Goal: Task Accomplishment & Management: Manage account settings

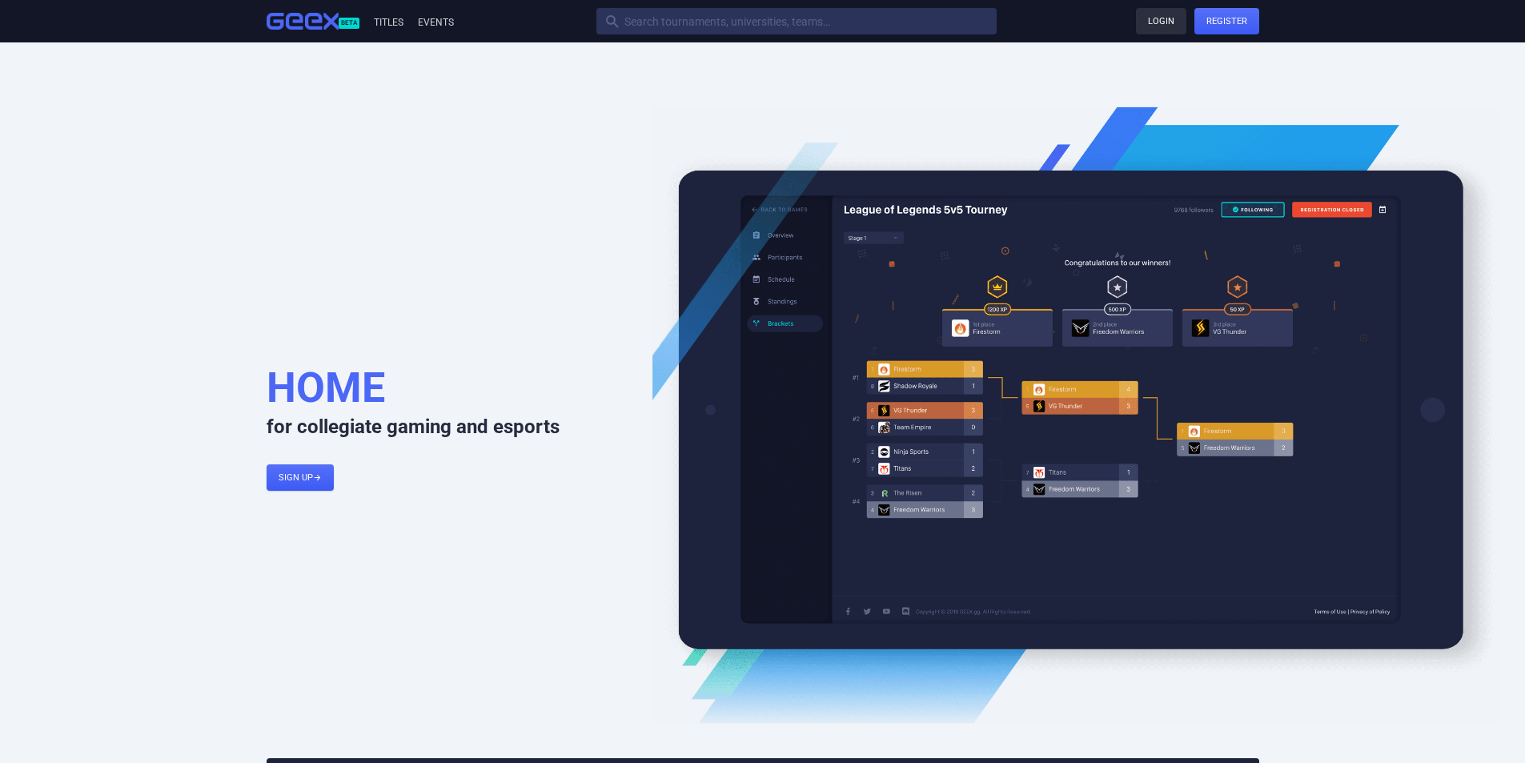
click at [1149, 13] on link "Login" at bounding box center [1161, 21] width 50 height 26
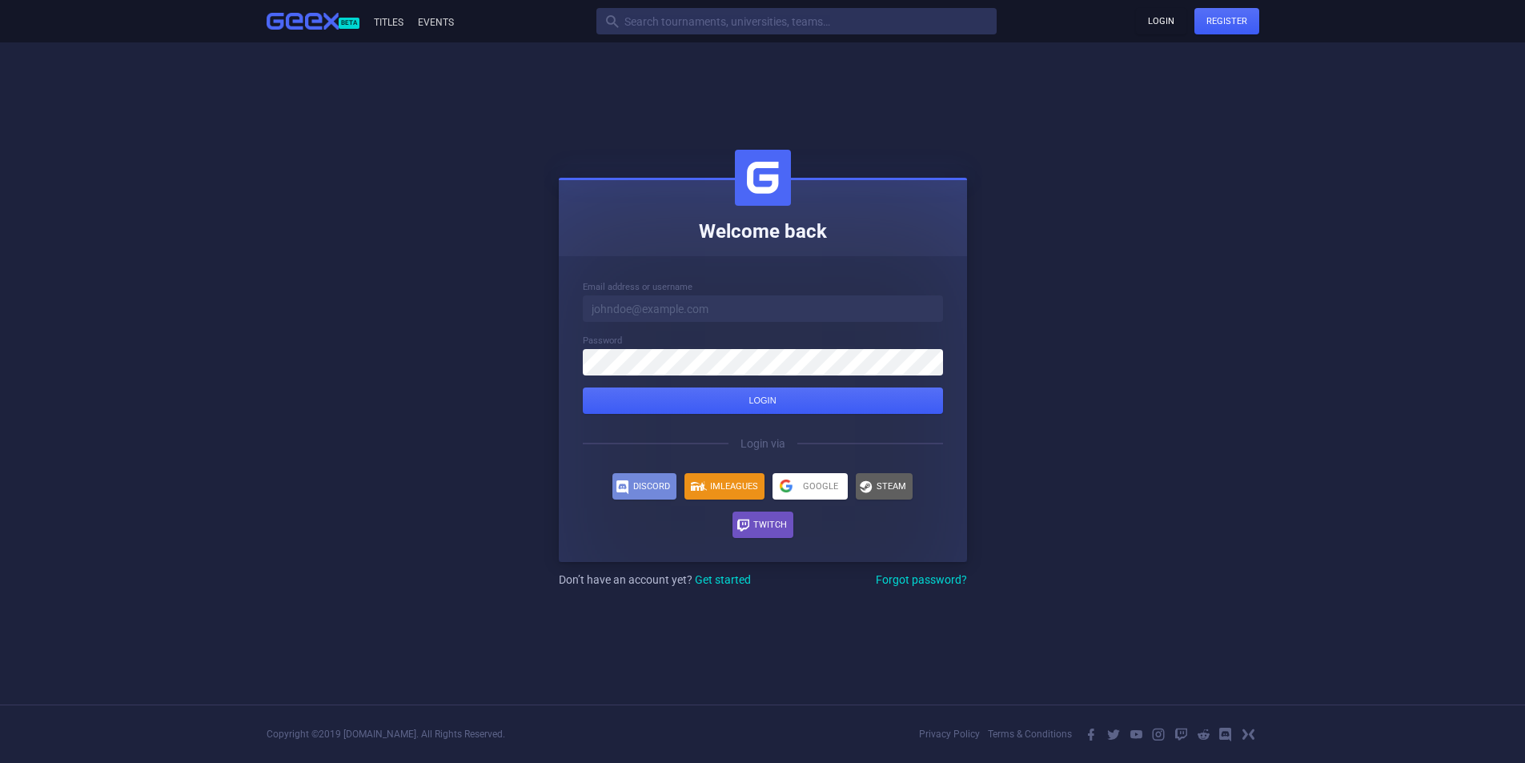
click at [759, 308] on input at bounding box center [763, 308] width 360 height 26
type input "[PERSON_NAME][EMAIL_ADDRESS][DOMAIN_NAME]"
click at [583, 388] on button "Login" at bounding box center [763, 401] width 360 height 26
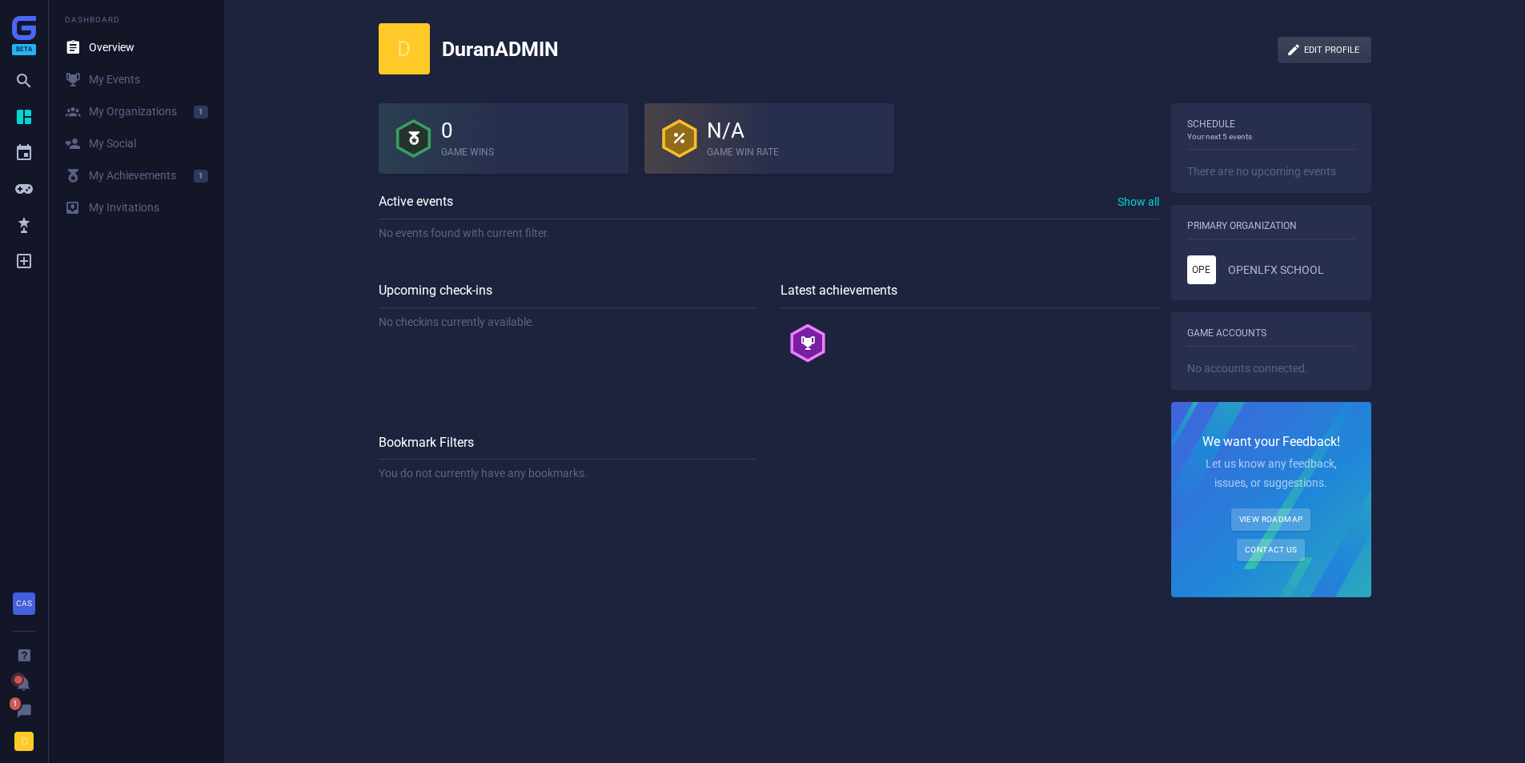
click at [1271, 258] on li "OPE OPENLFX SCHOOL" at bounding box center [1272, 269] width 168 height 29
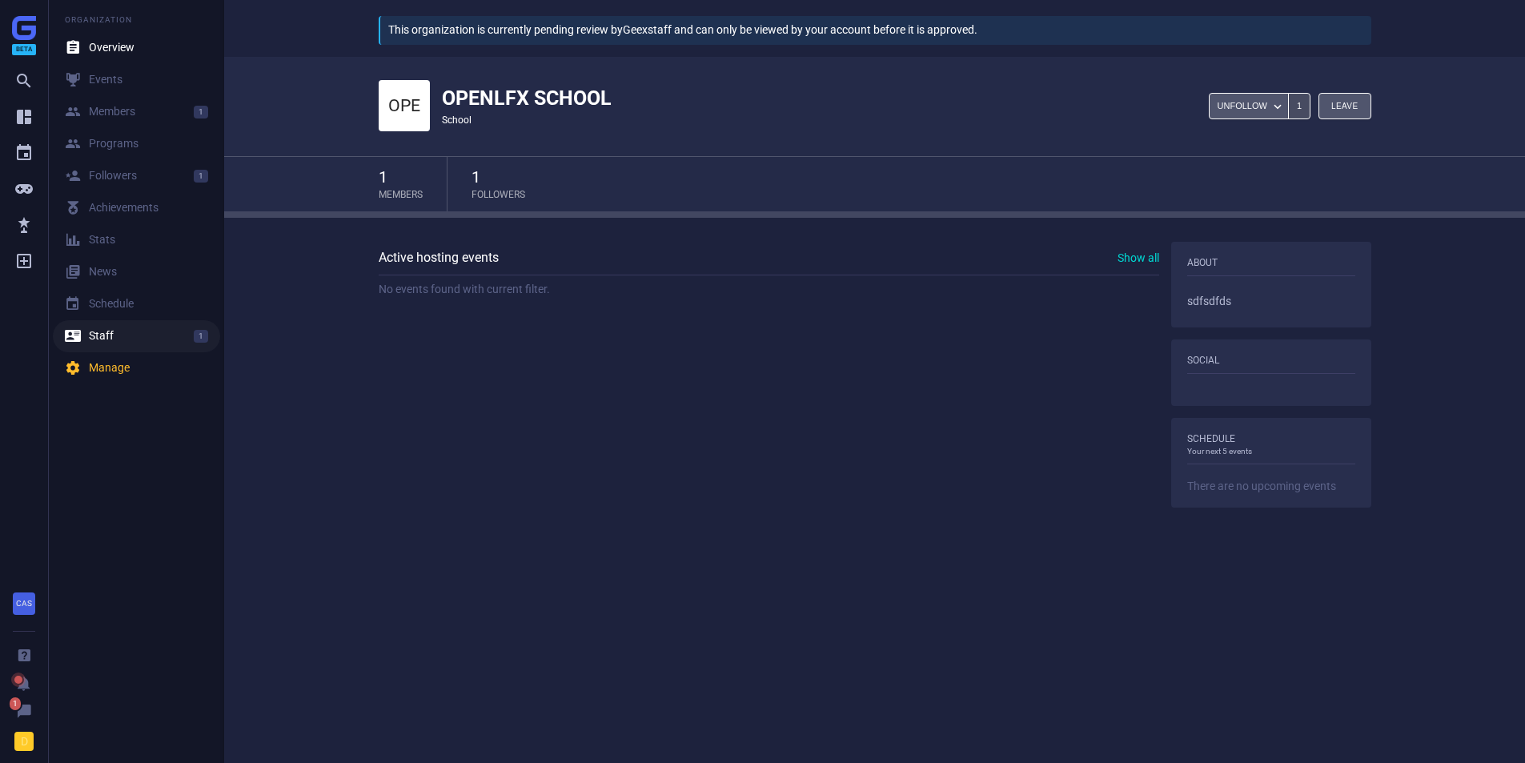
click at [108, 344] on link " Staff 1" at bounding box center [136, 336] width 167 height 32
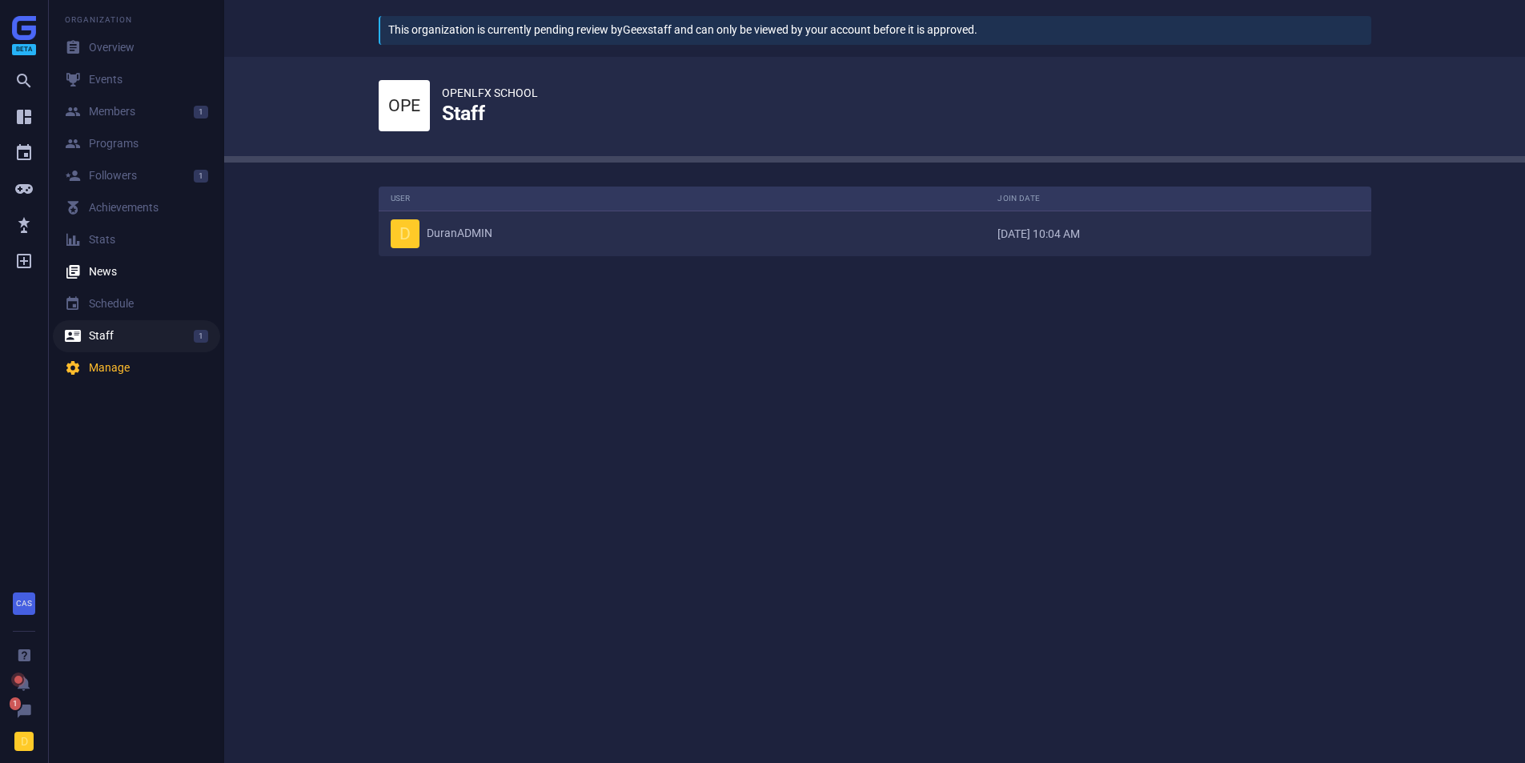
scroll to position [94, 1018]
click at [114, 175] on div " Followers" at bounding box center [101, 176] width 72 height 16
click at [105, 104] on div " Members" at bounding box center [100, 112] width 70 height 16
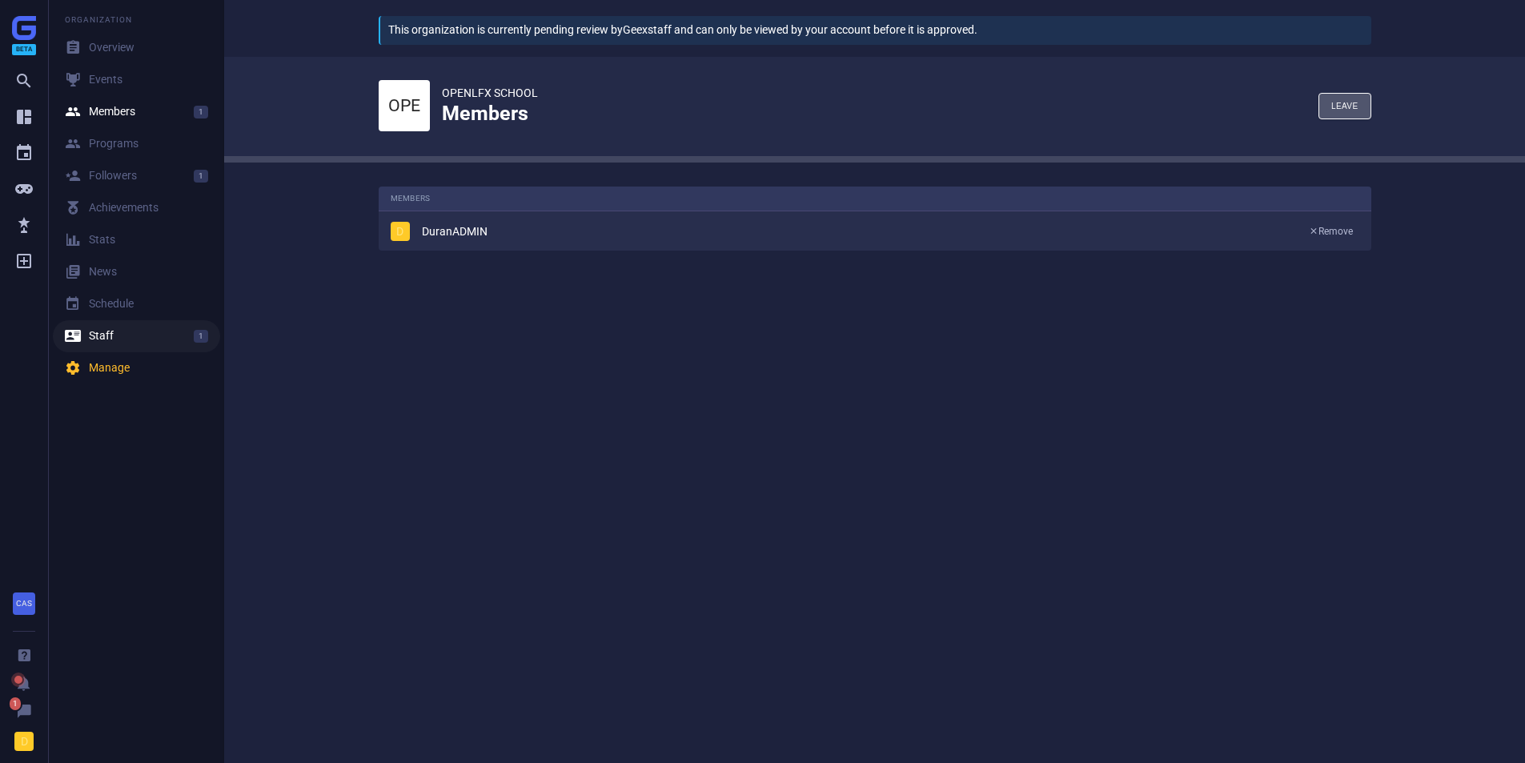
click at [111, 344] on div " Staff" at bounding box center [89, 336] width 49 height 16
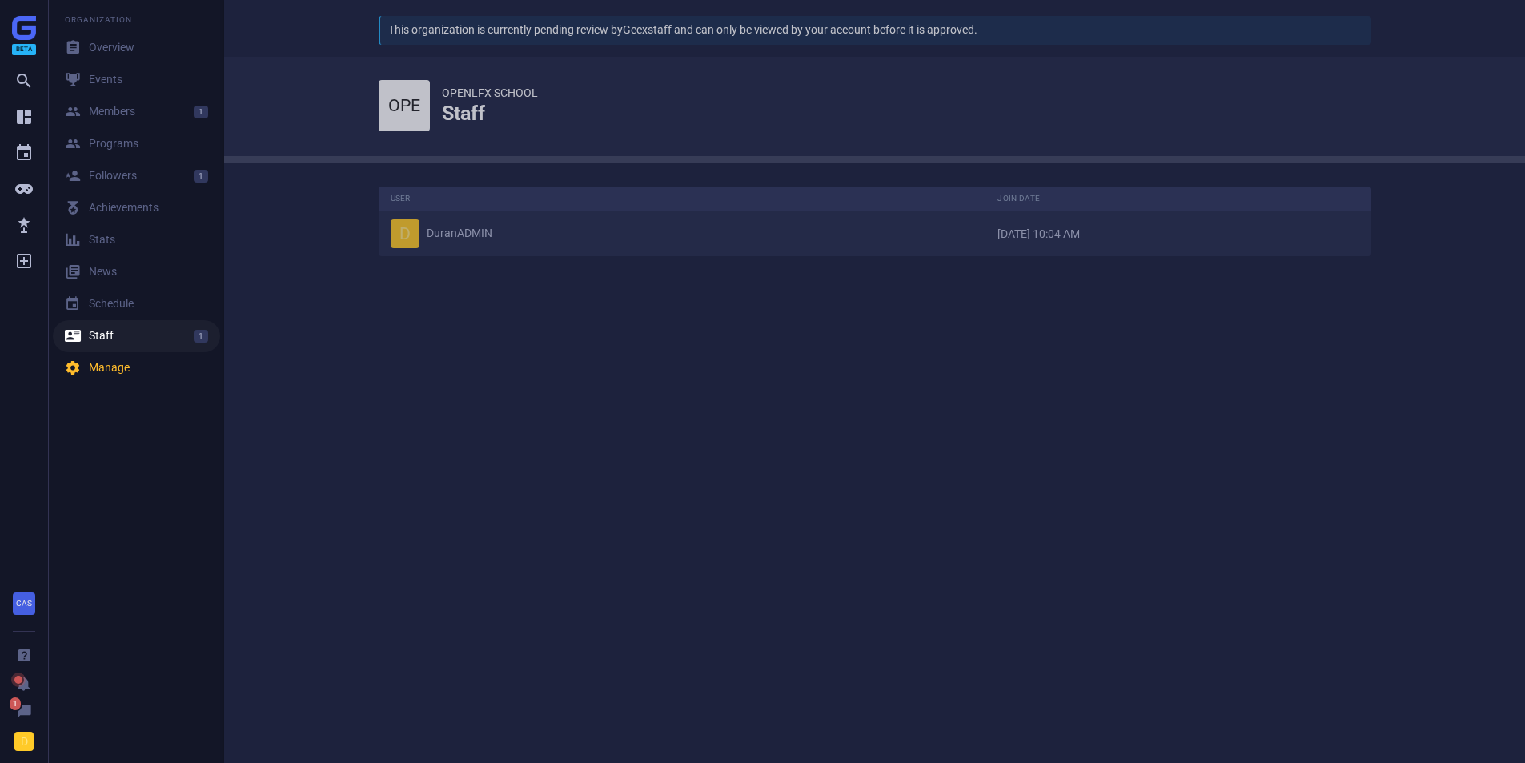
scroll to position [94, 1018]
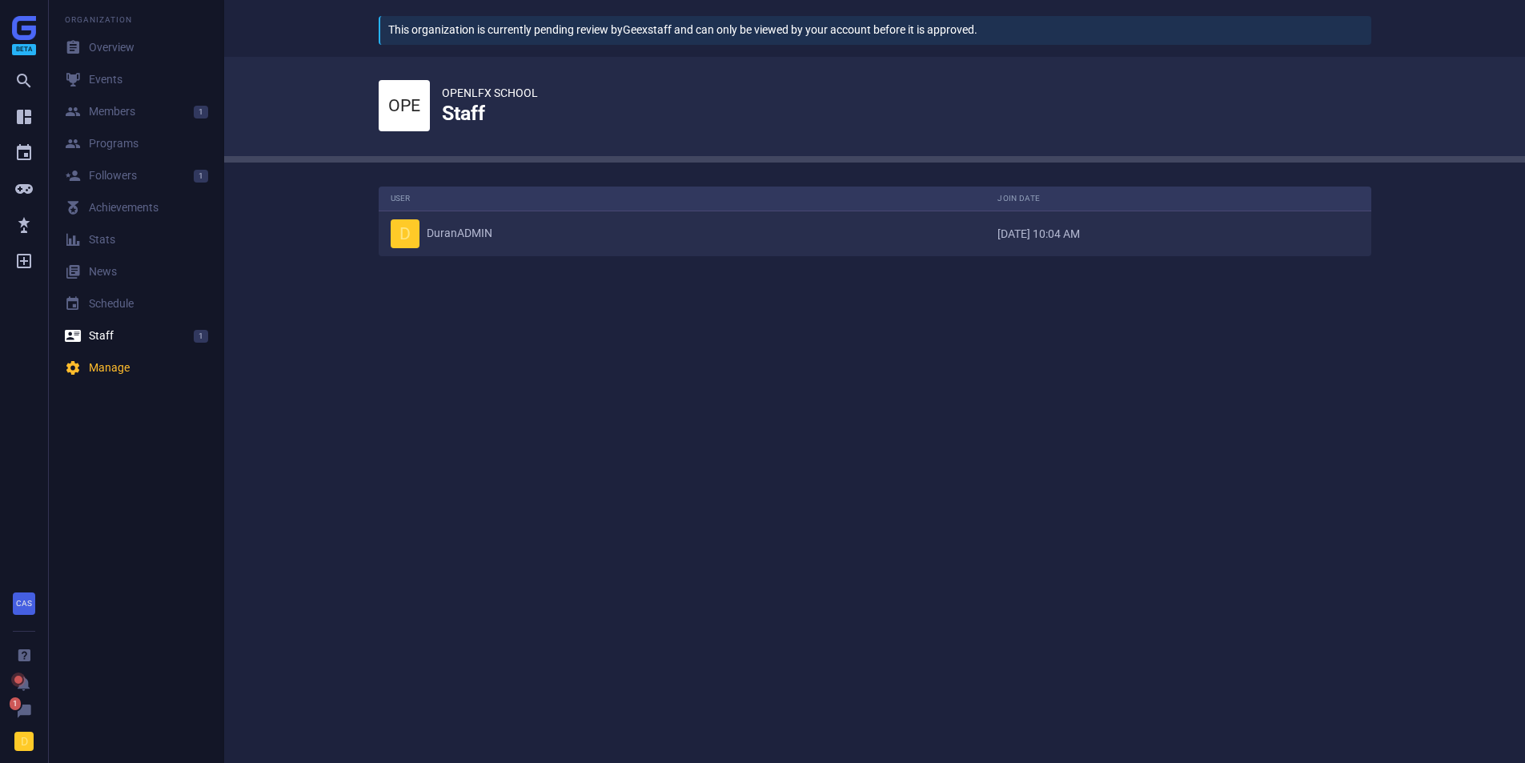
drag, startPoint x: 384, startPoint y: 27, endPoint x: 1135, endPoint y: -1, distance: 750.8
click at [1135, 0] on html " Beta        CAS    1 D Organization  Overview  Events  Members 1…" at bounding box center [762, 381] width 1525 height 763
copy div "This organization is currently pending review by Geex staff and can only be vie…"
click at [101, 271] on div " News" at bounding box center [91, 272] width 52 height 16
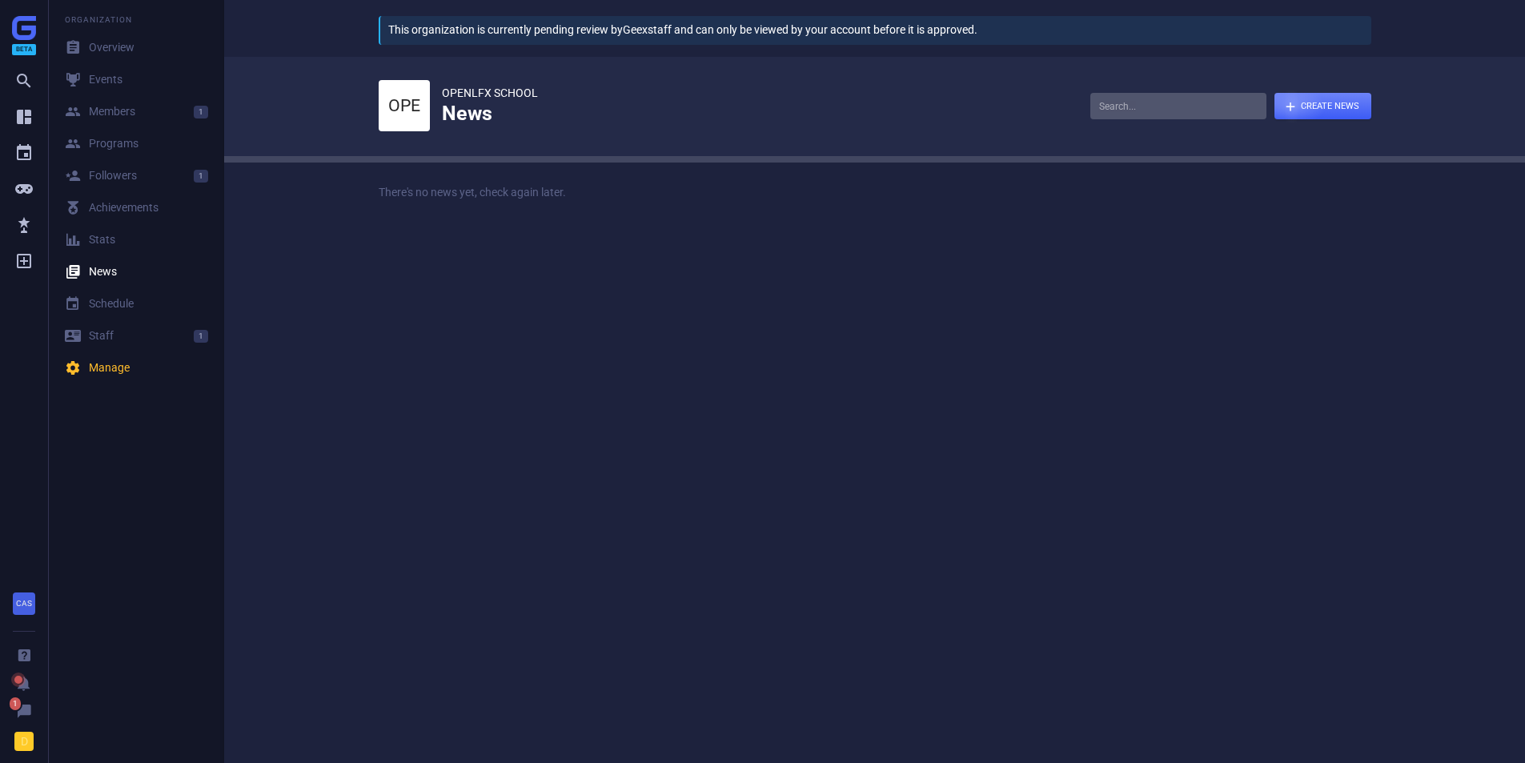
click at [1331, 98] on div at bounding box center [1323, 106] width 97 height 26
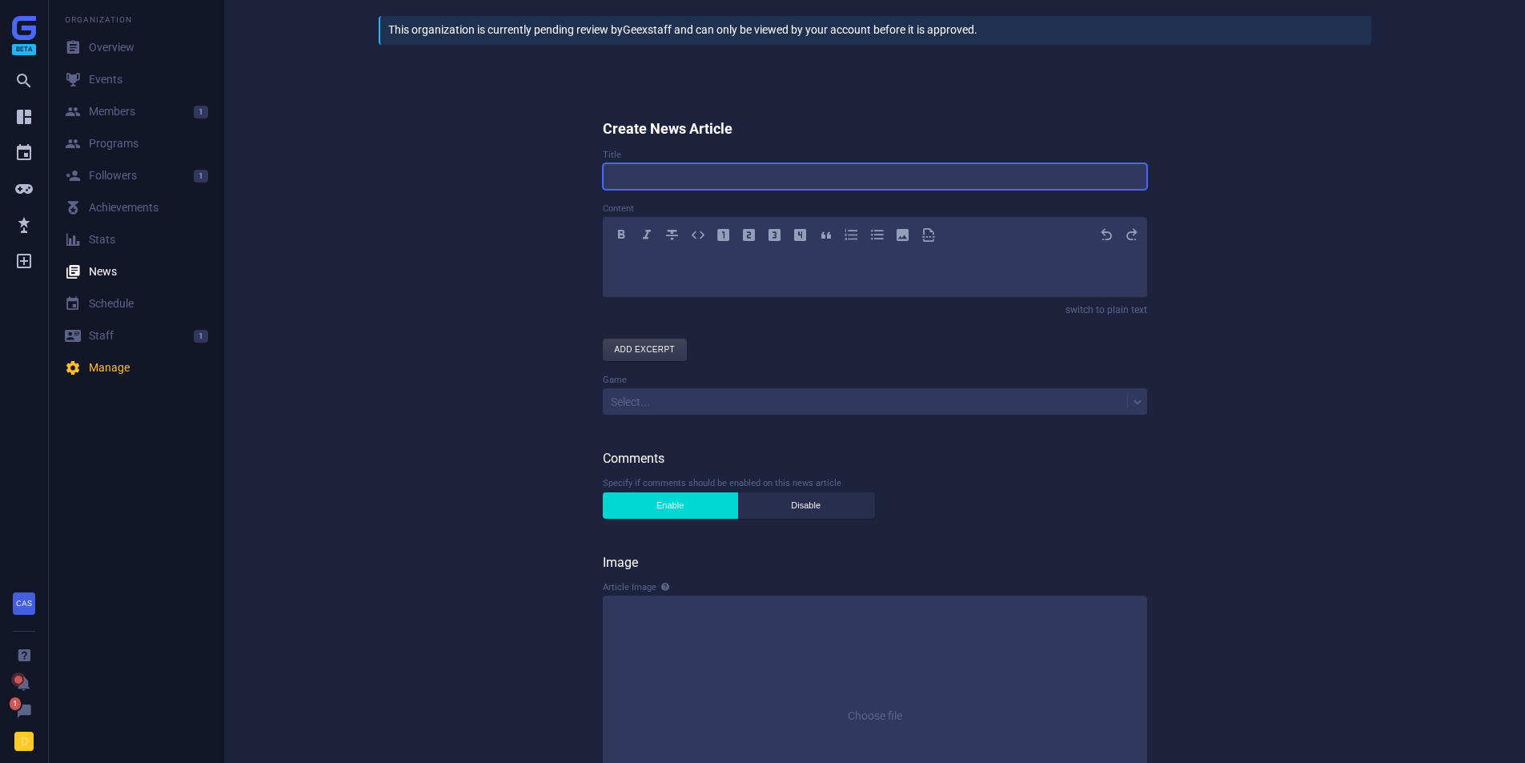
click at [746, 175] on input at bounding box center [875, 176] width 545 height 26
type input "TESTING"
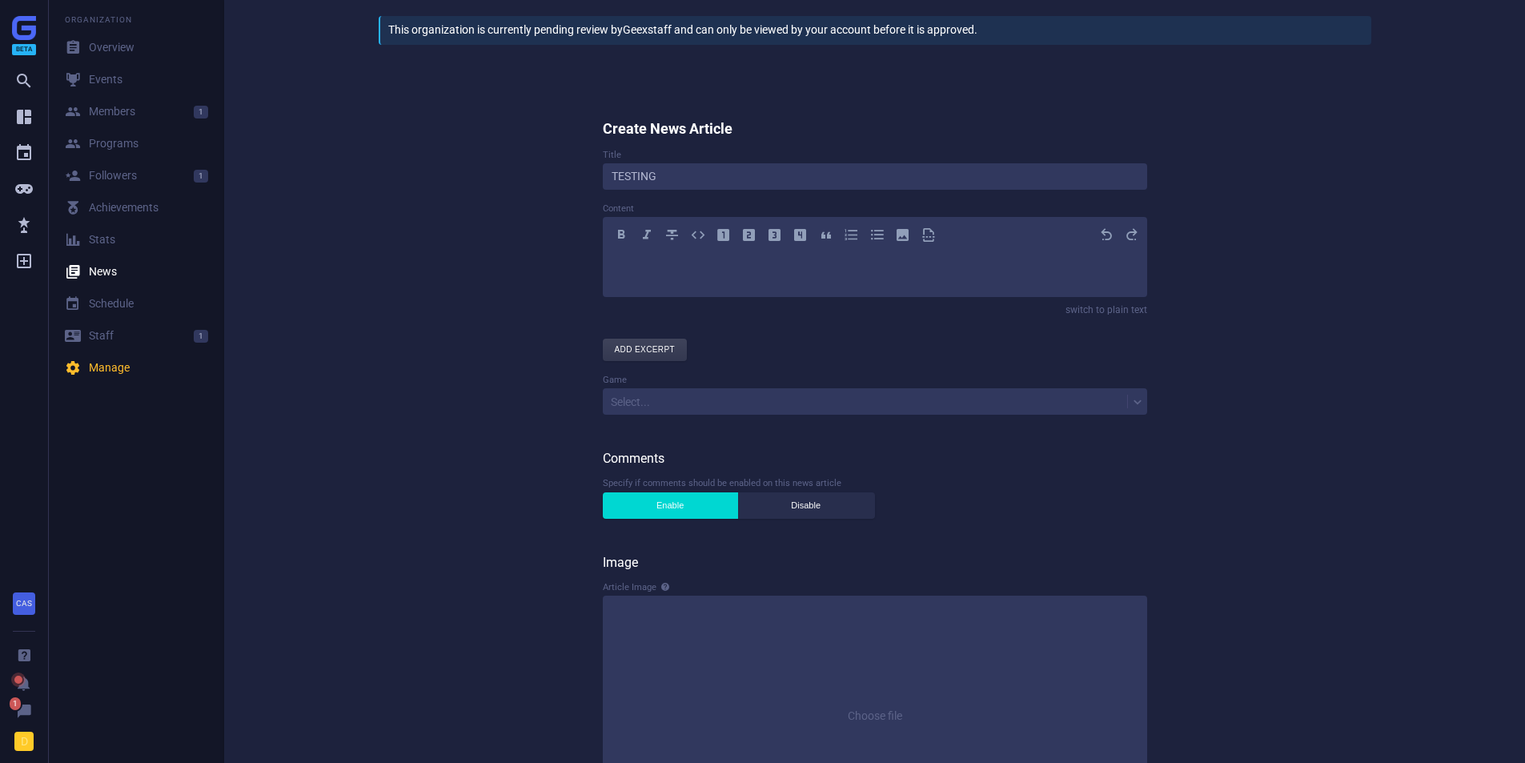
click at [665, 265] on p "﻿" at bounding box center [875, 267] width 517 height 19
click at [640, 344] on button "Add excerpt" at bounding box center [645, 350] width 85 height 22
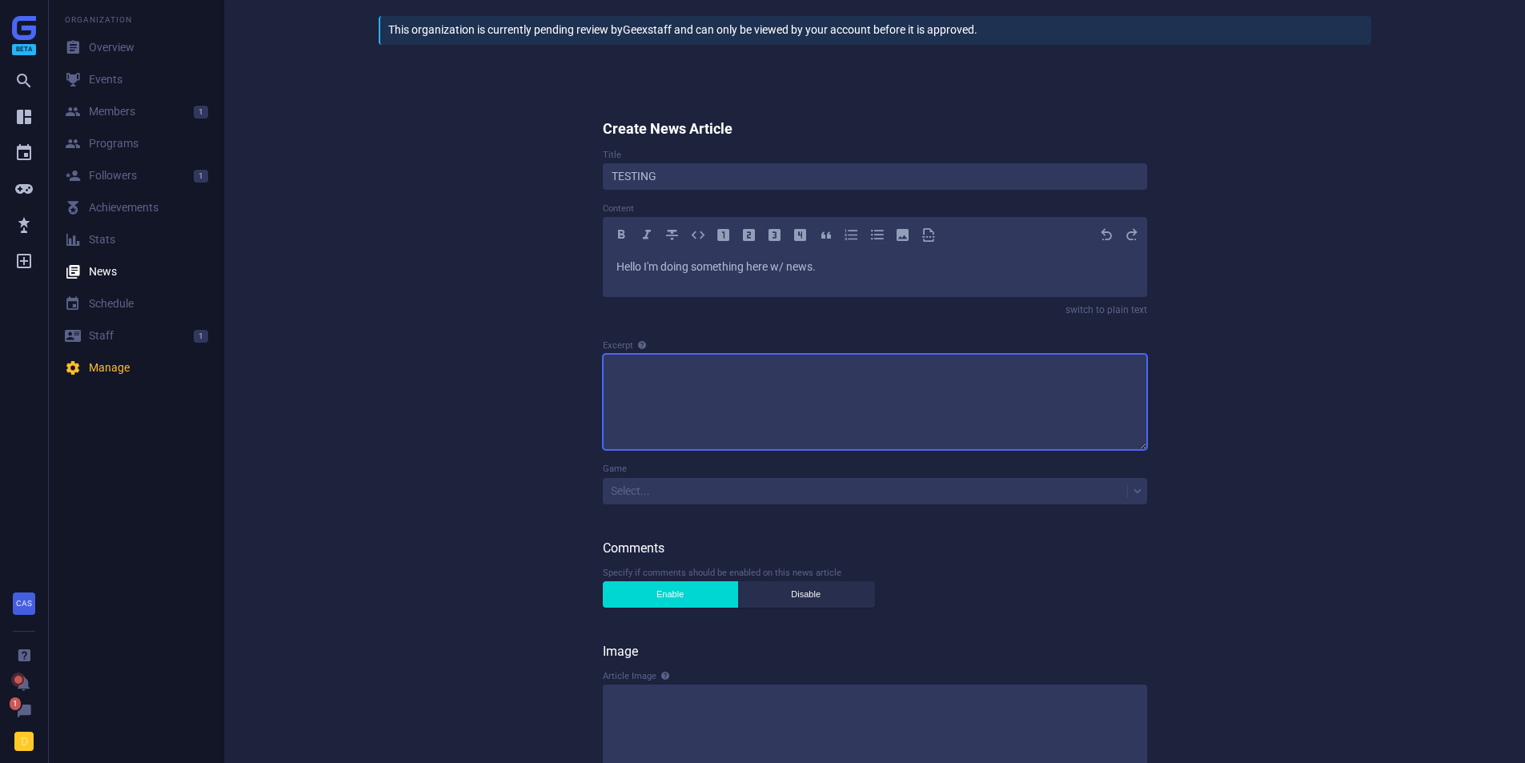
click at [721, 439] on textarea at bounding box center [875, 402] width 545 height 96
type textarea "Excerpt for this awesome article."
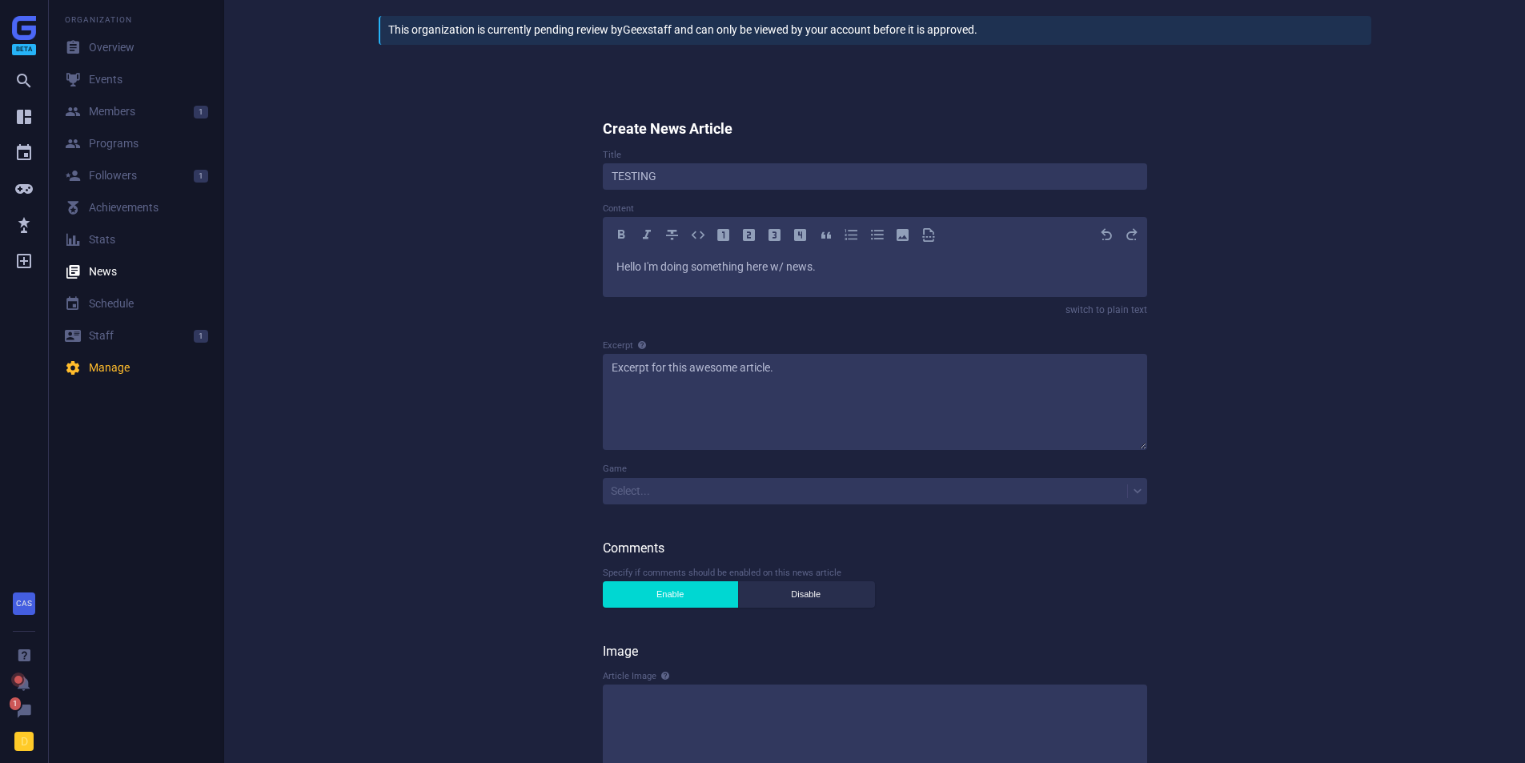
click at [645, 500] on div "Select..." at bounding box center [865, 491] width 525 height 22
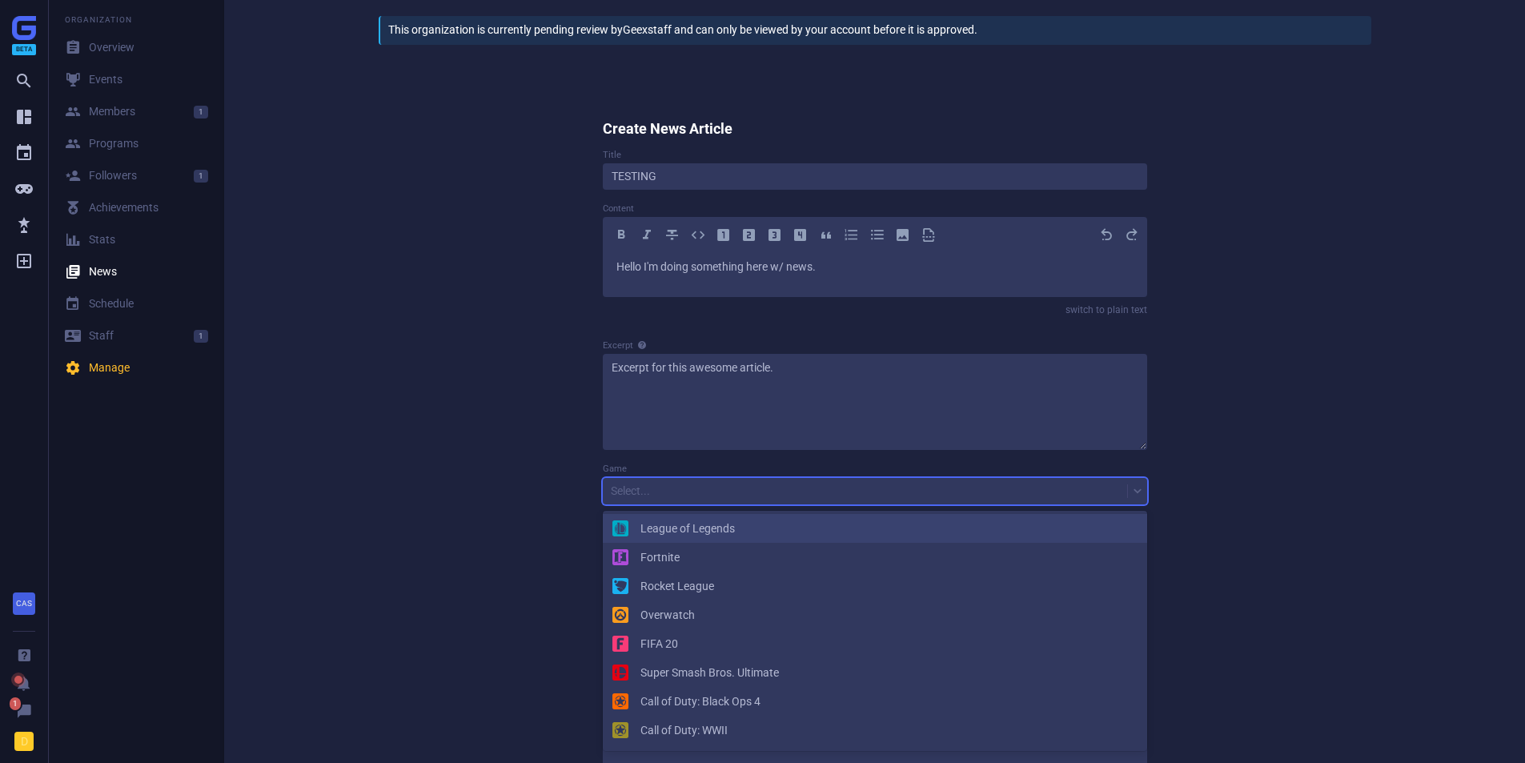
click at [661, 520] on div "League of Legends" at bounding box center [875, 528] width 525 height 16
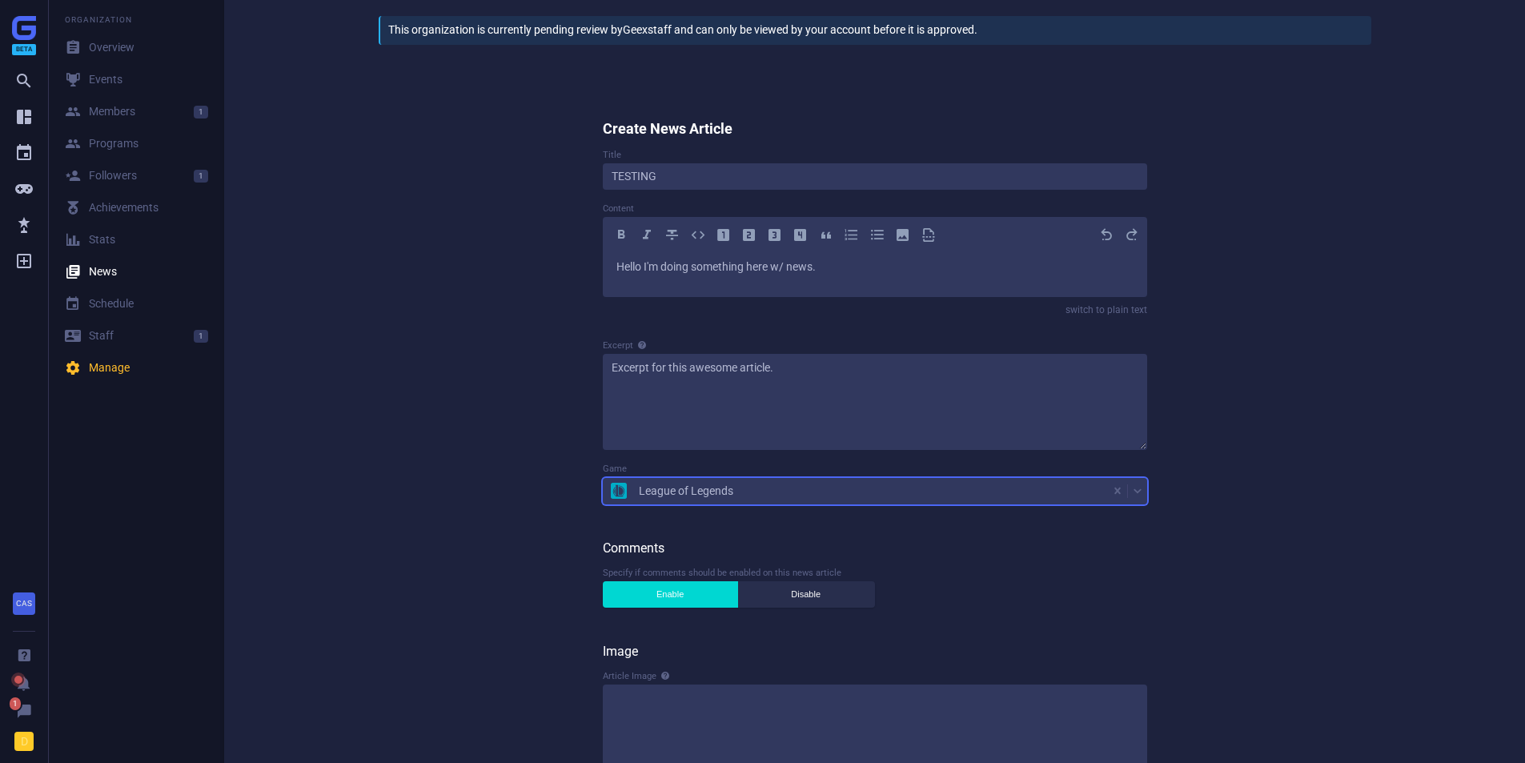
click at [538, 528] on div "This organization is currently pending review by Geex staff and can only be vie…" at bounding box center [874, 511] width 1301 height 1023
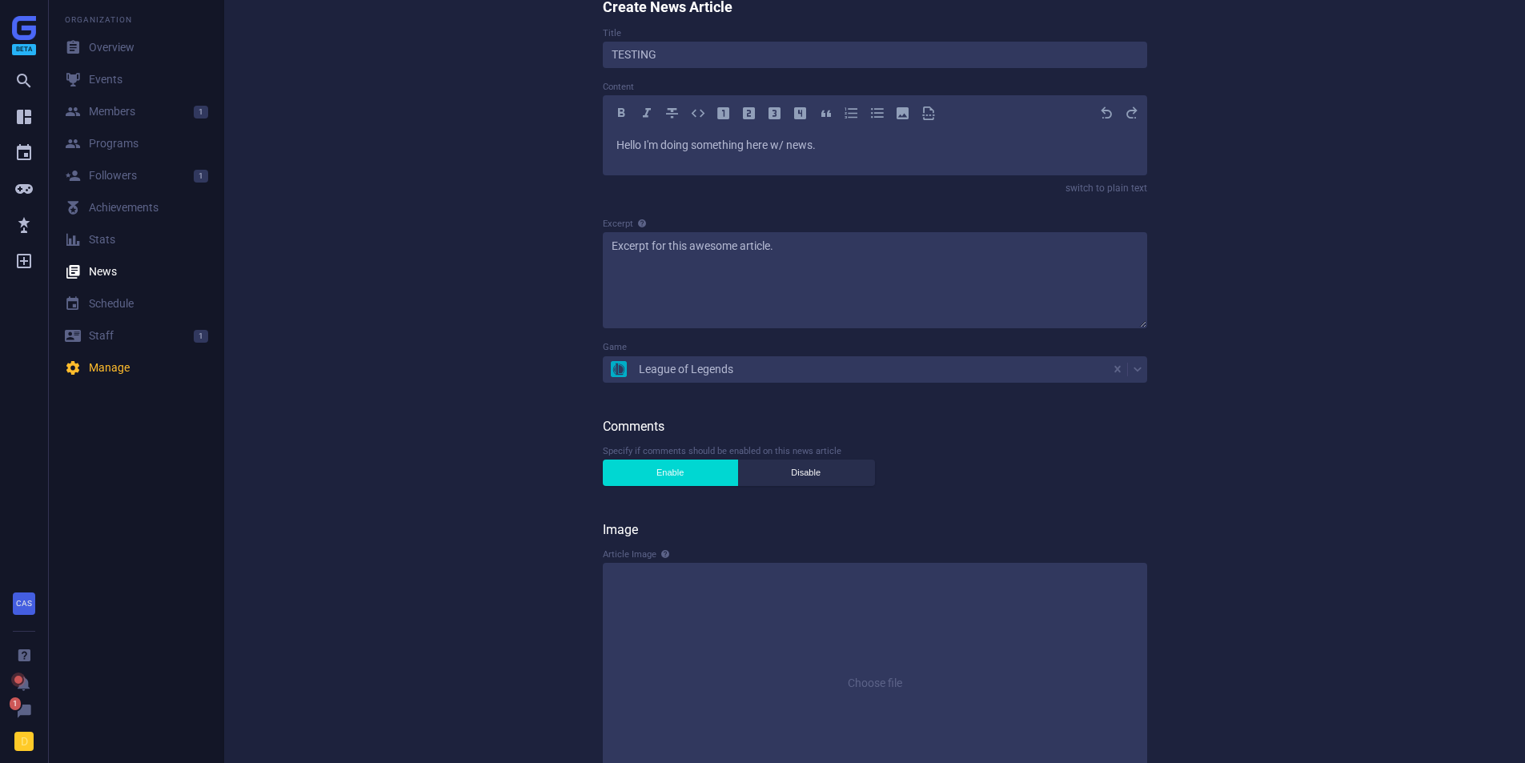
scroll to position [273, 0]
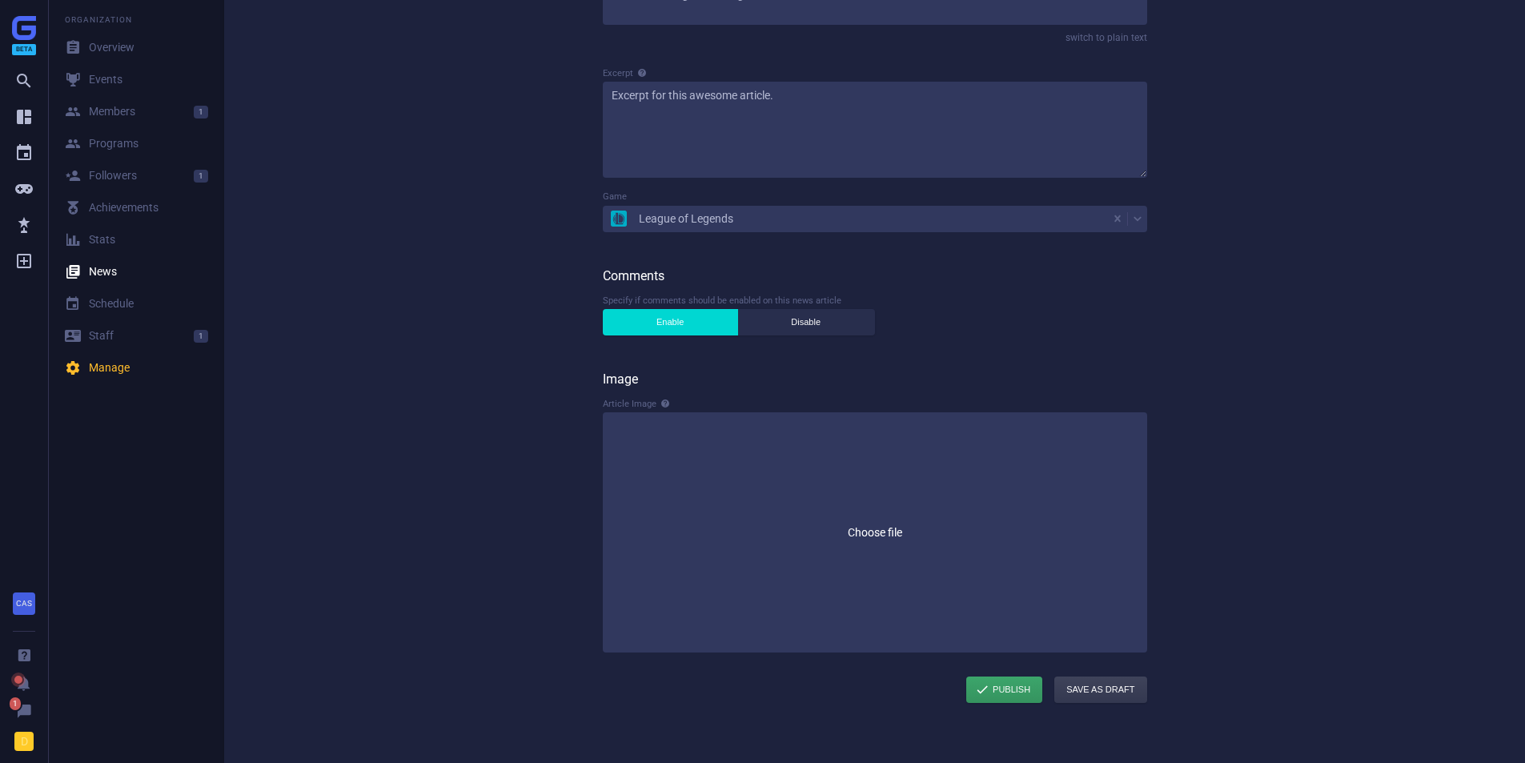
click at [697, 498] on input "file" at bounding box center [875, 532] width 545 height 240
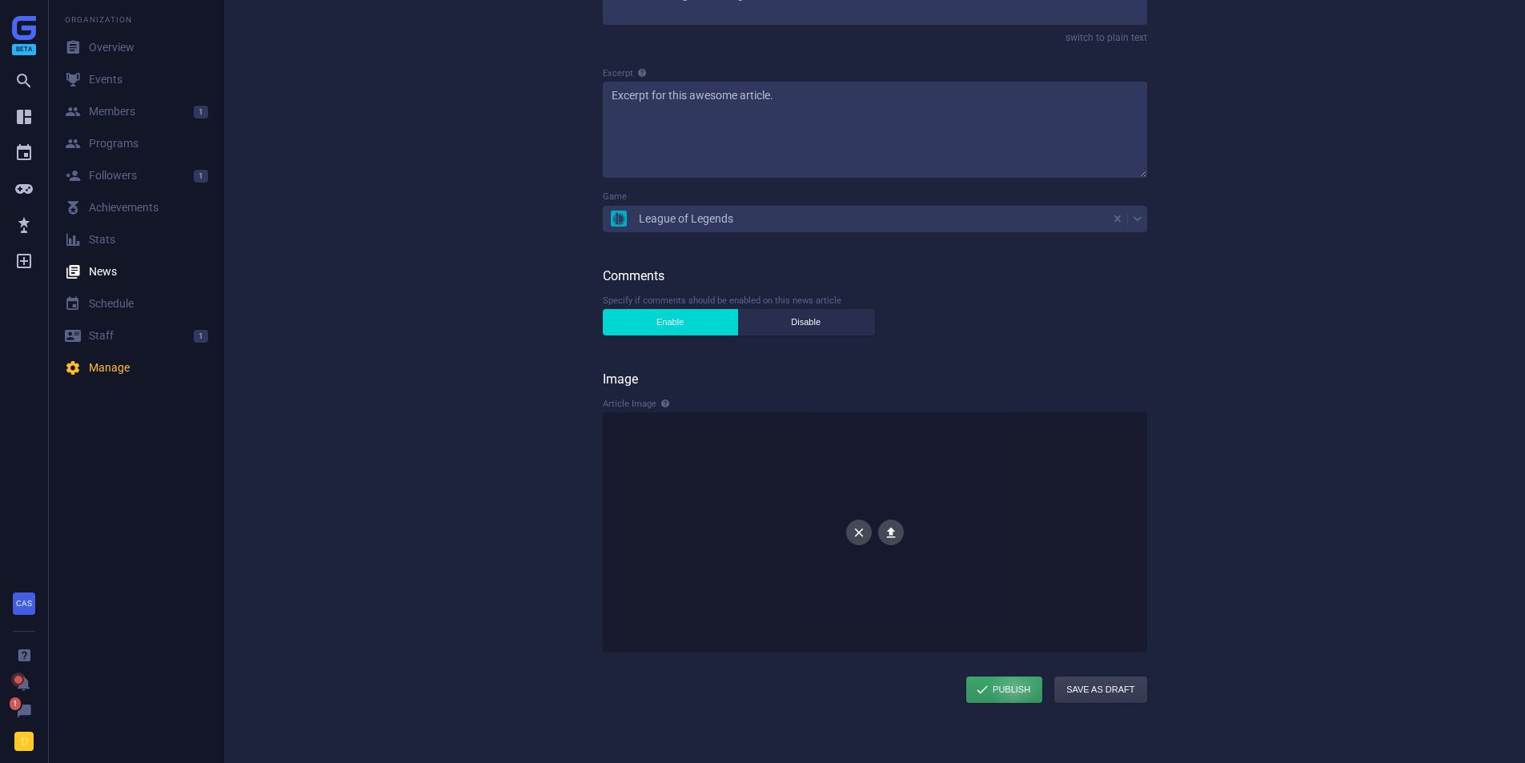
click at [1014, 689] on div "submit" at bounding box center [1005, 690] width 76 height 26
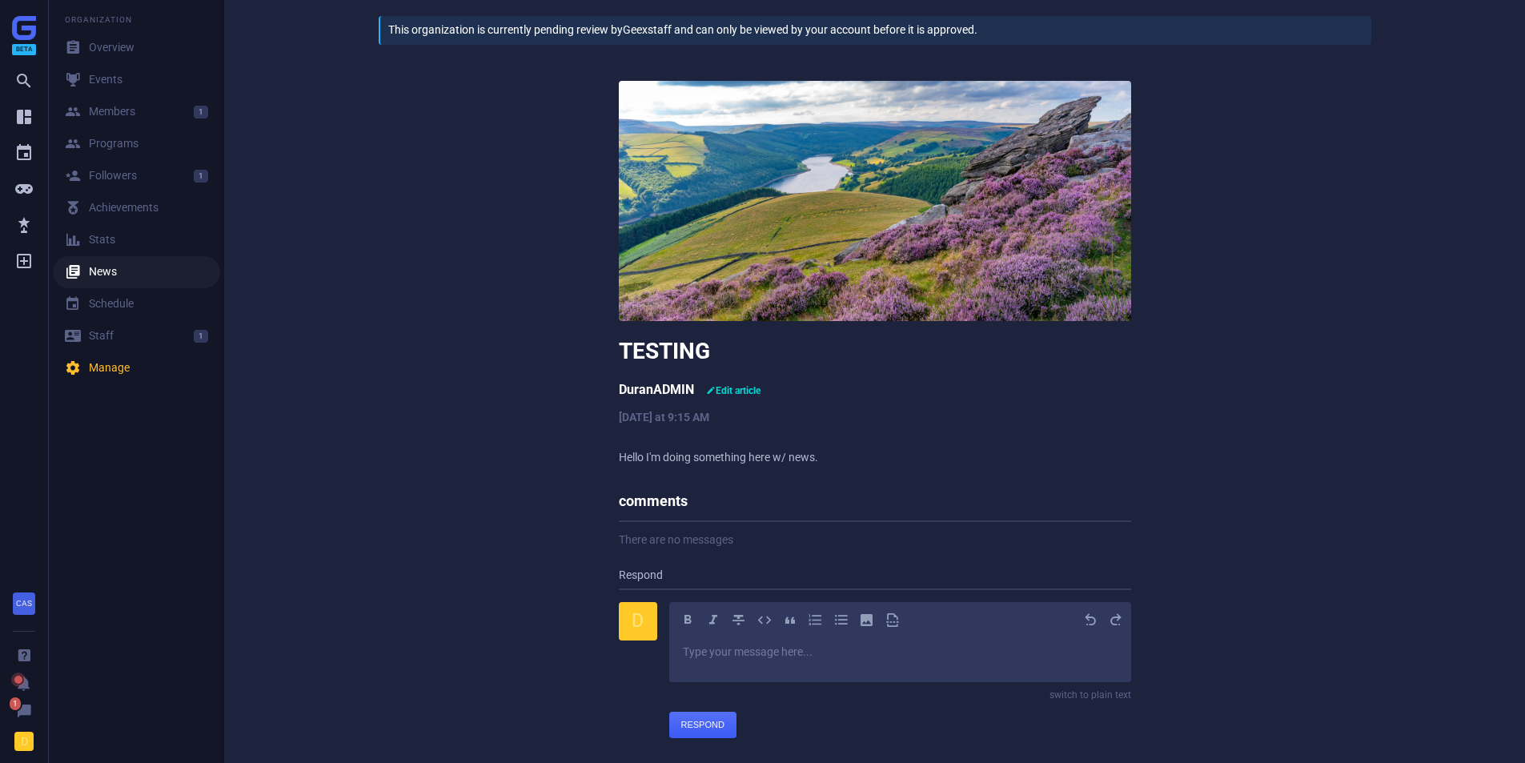
click at [94, 261] on link " News" at bounding box center [136, 272] width 167 height 32
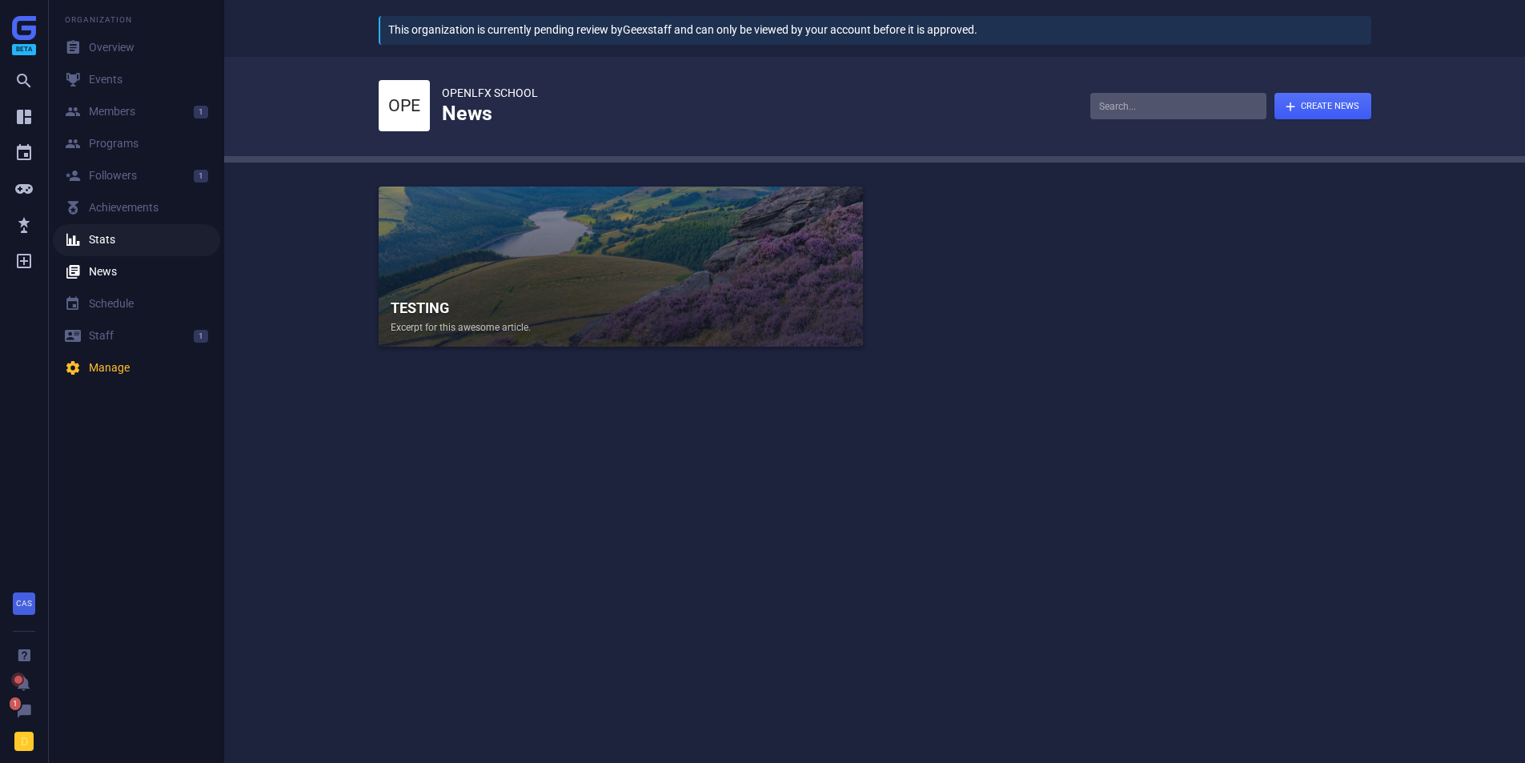
click at [94, 240] on div " Stats" at bounding box center [90, 240] width 50 height 16
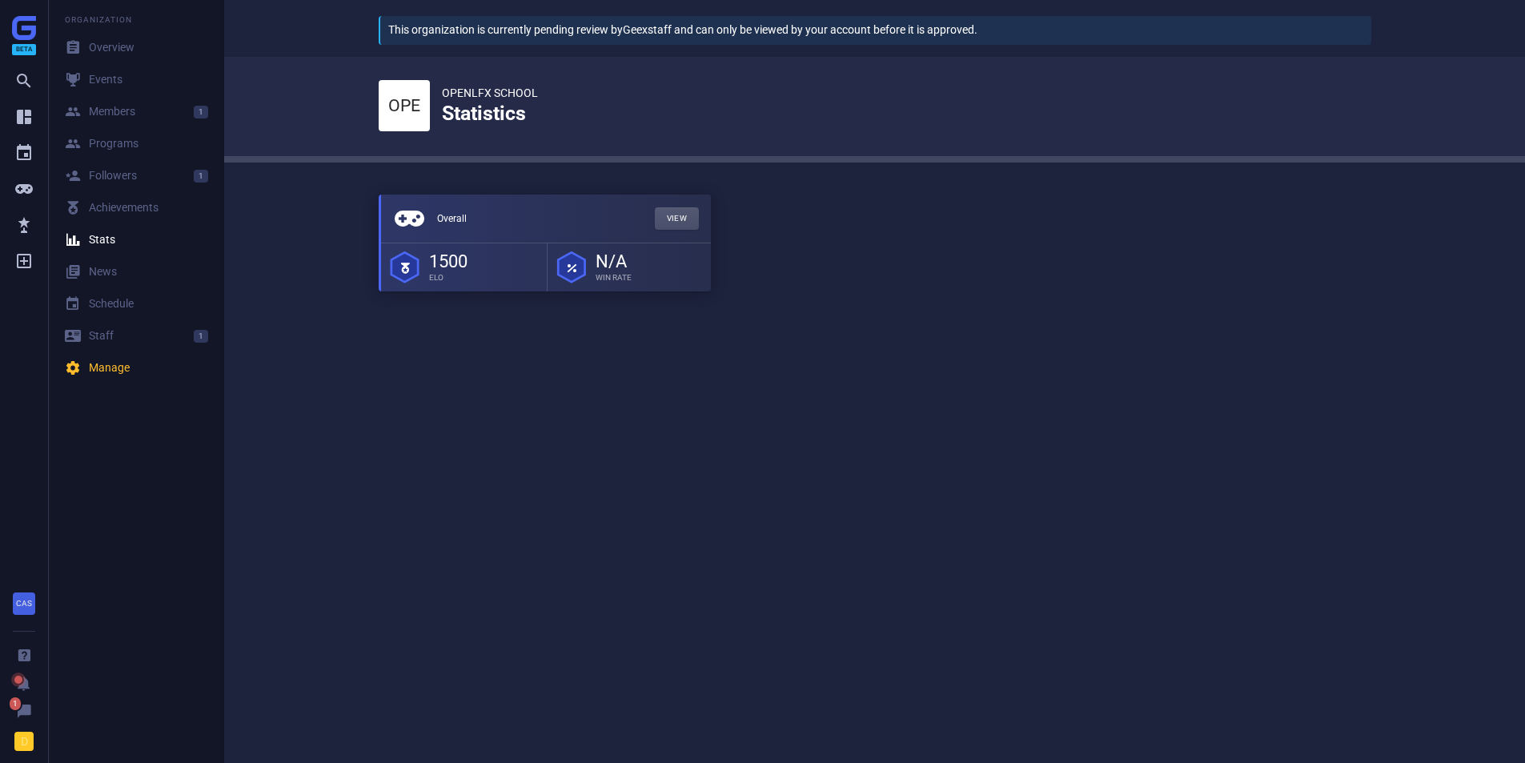
click at [675, 211] on link "View" at bounding box center [677, 218] width 45 height 22
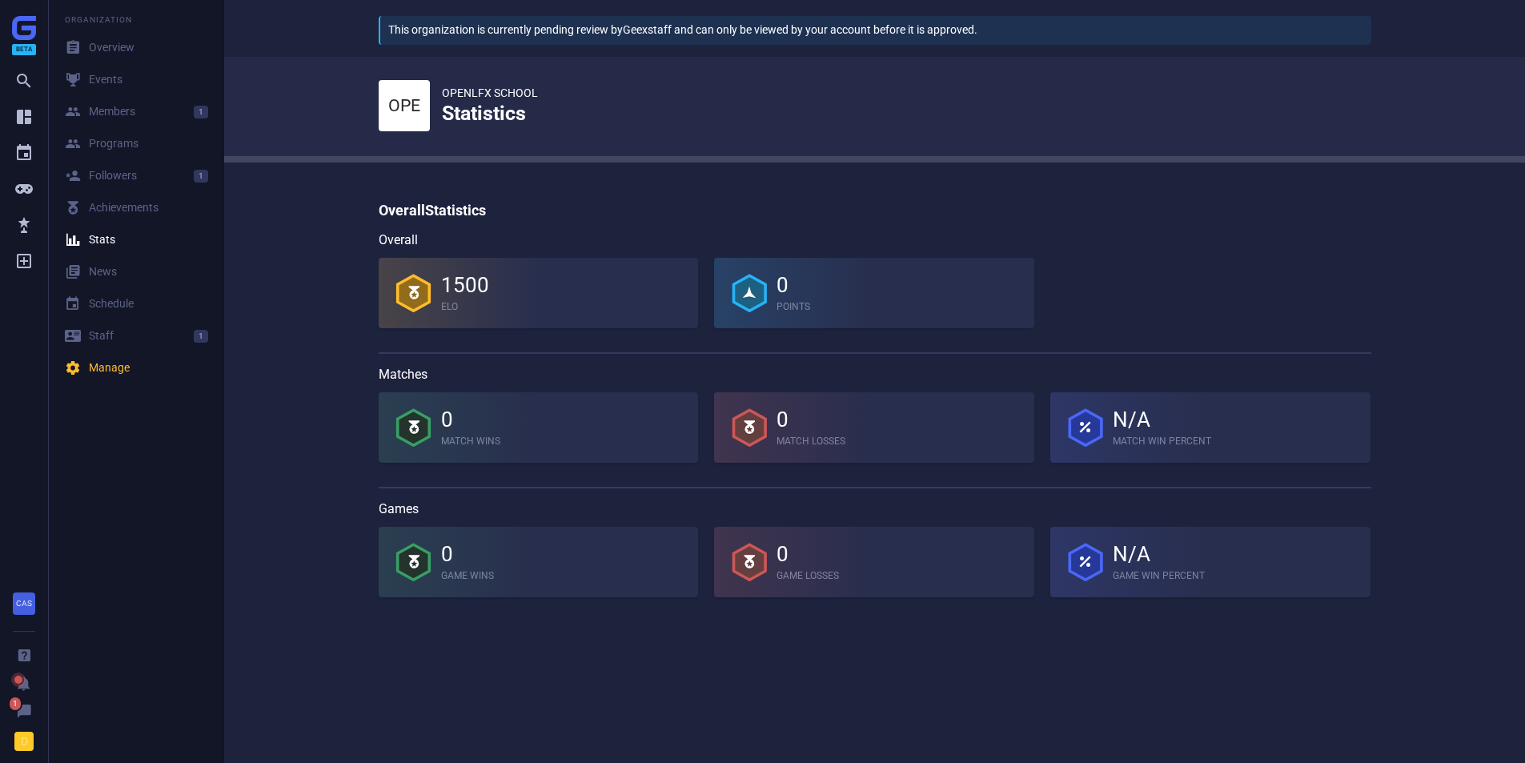
drag, startPoint x: 307, startPoint y: 316, endPoint x: 299, endPoint y: 306, distance: 13.0
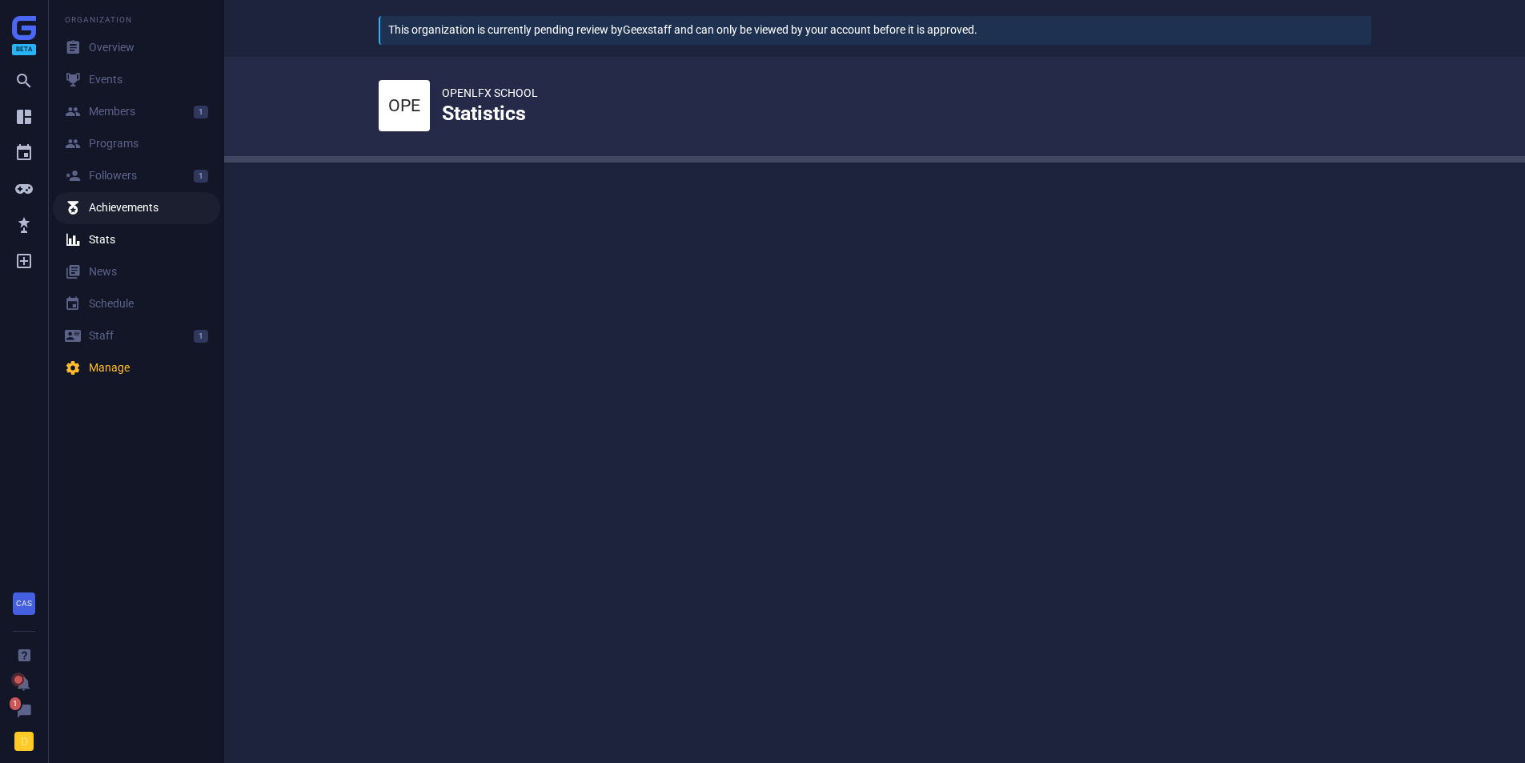
click at [116, 211] on div "閭 Achievements" at bounding box center [112, 208] width 94 height 16
click at [101, 139] on div " Programs" at bounding box center [102, 144] width 74 height 16
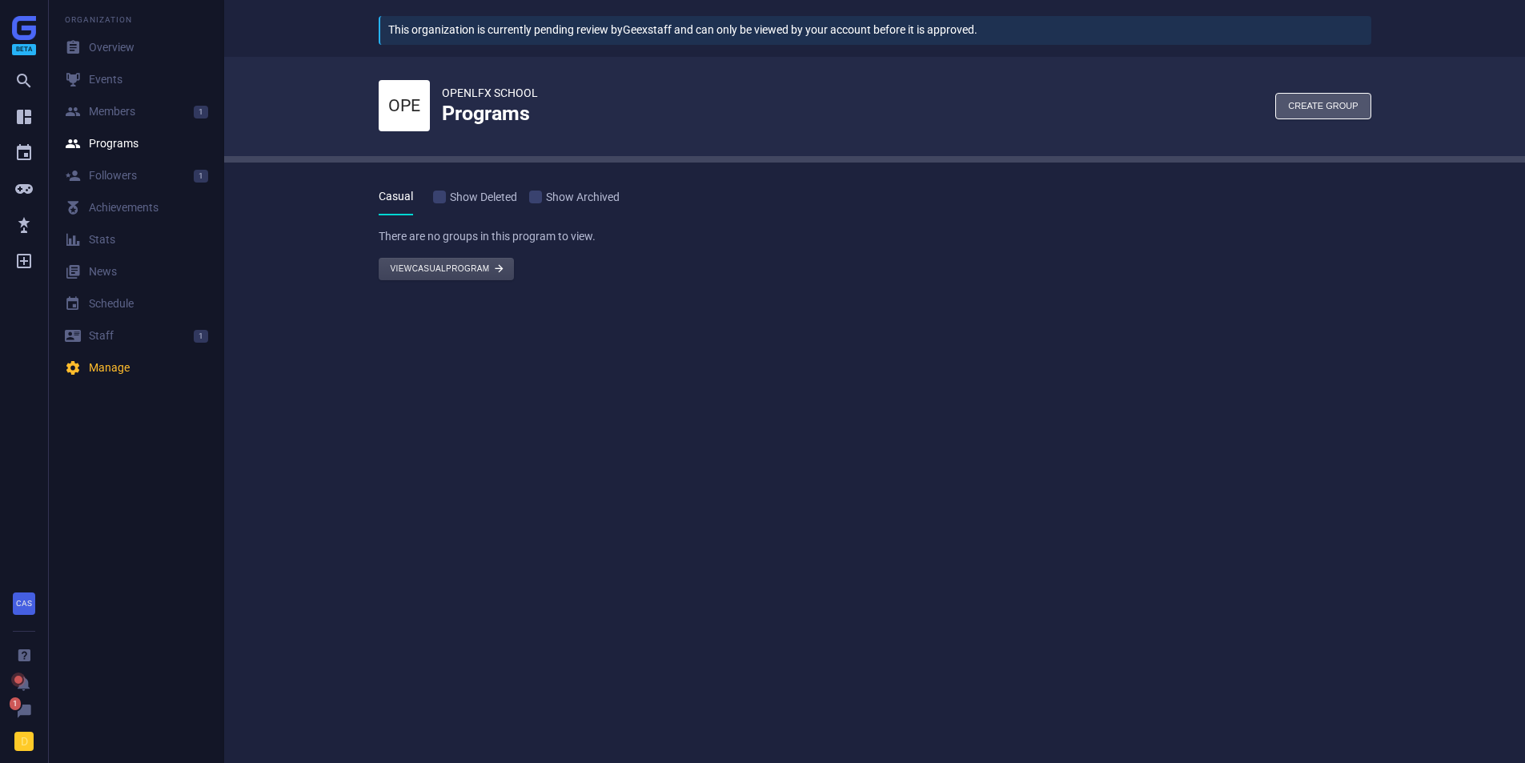
click at [444, 274] on button "View Casual program " at bounding box center [446, 269] width 135 height 22
click at [1320, 110] on div "button" at bounding box center [1323, 106] width 94 height 25
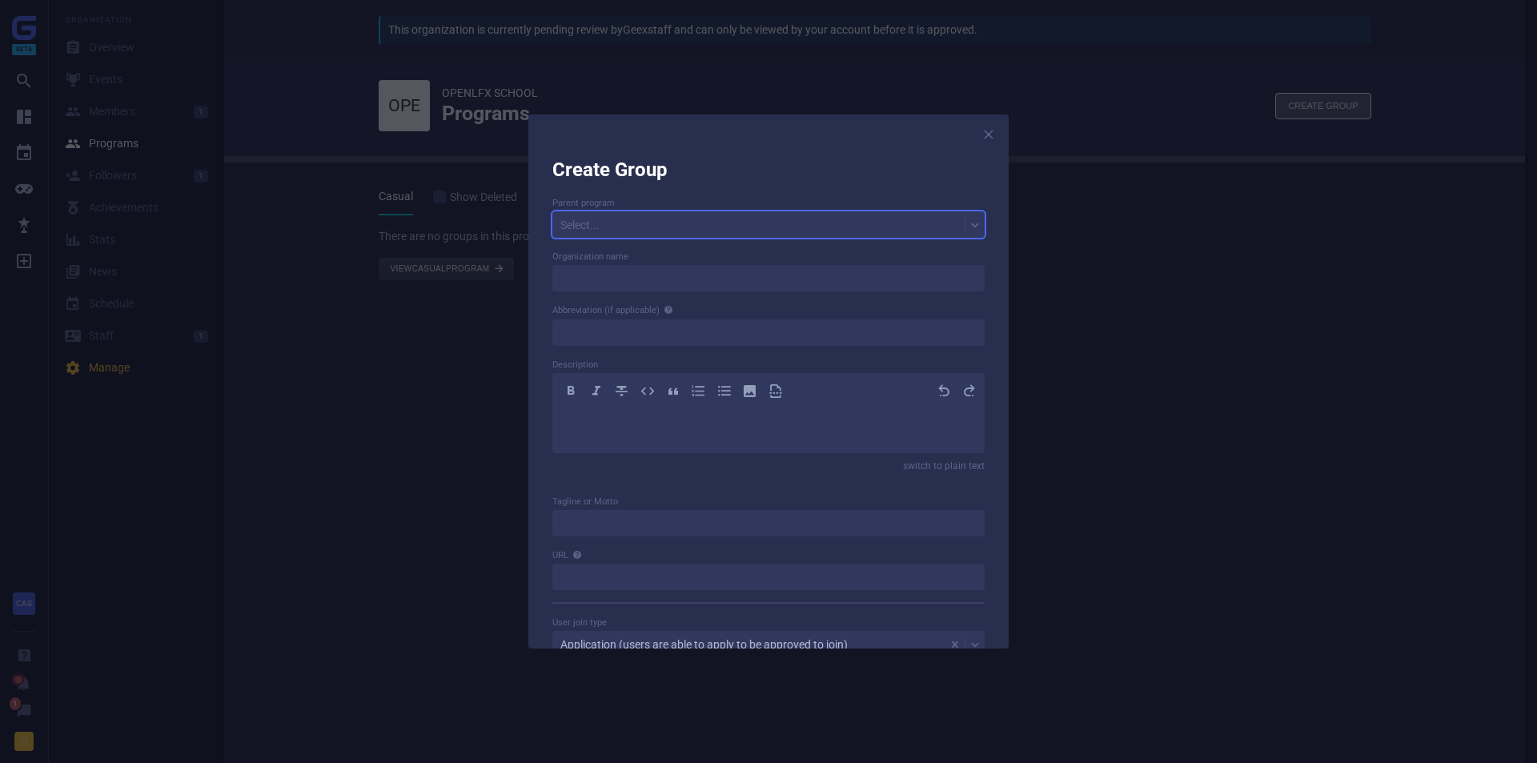
click at [983, 226] on div "Create Group Parent program 1 result available. Select is focused ,type to refi…" at bounding box center [769, 382] width 480 height 534
click at [976, 226] on icon at bounding box center [975, 225] width 13 height 13
click at [821, 252] on div "Casual" at bounding box center [767, 259] width 429 height 24
click at [621, 279] on input at bounding box center [769, 278] width 432 height 26
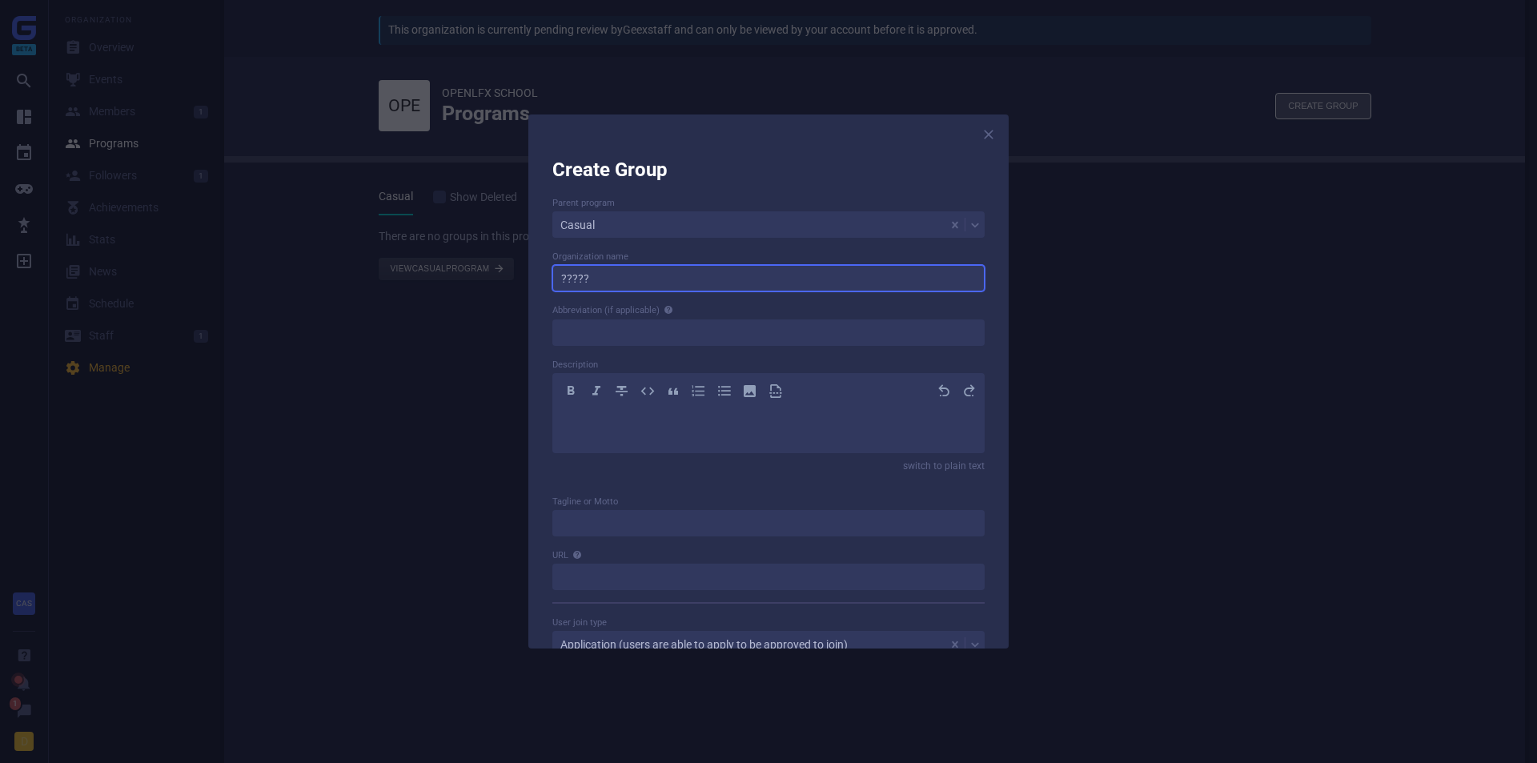
type input "?????"
click at [616, 434] on div "﻿" at bounding box center [769, 426] width 408 height 29
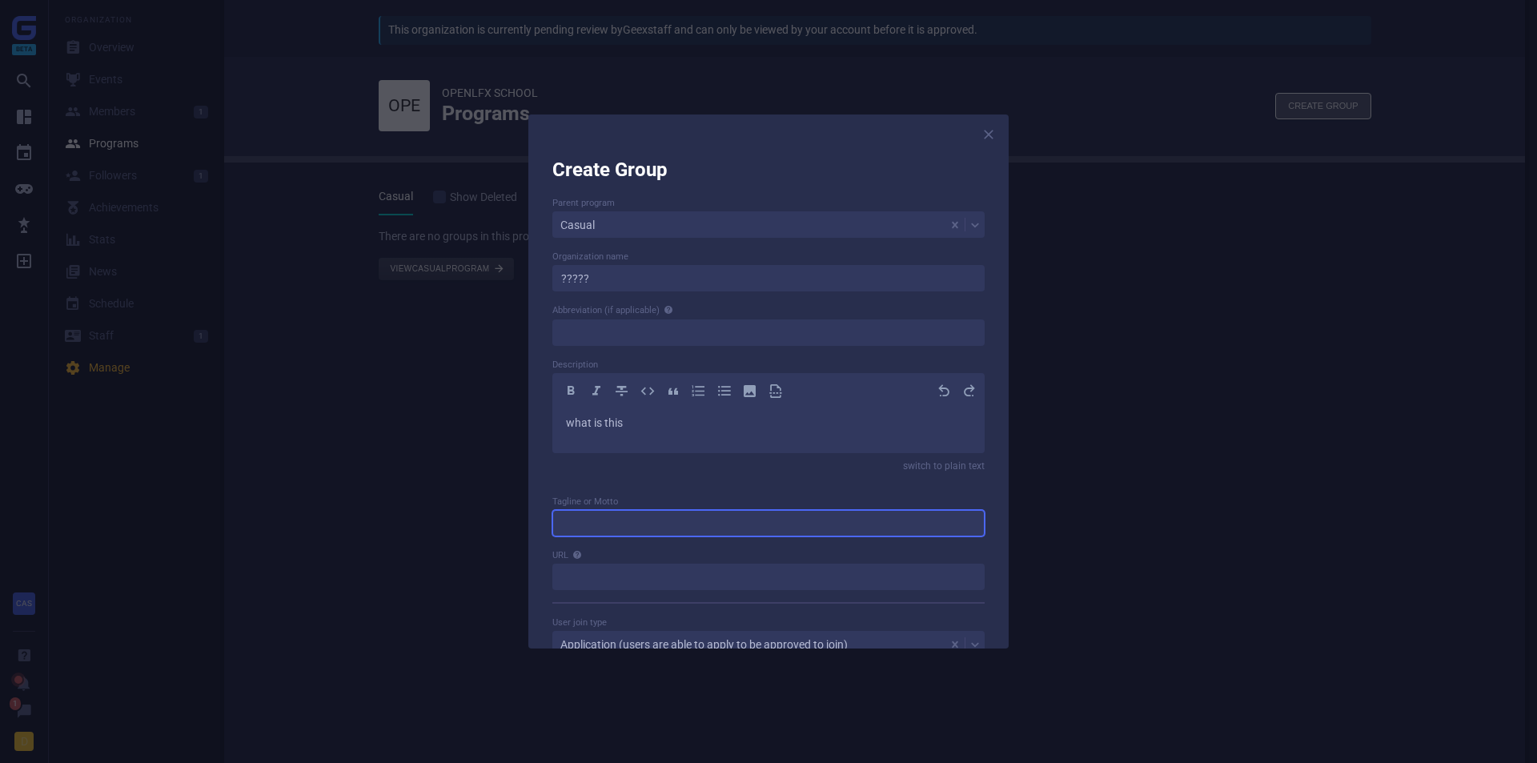
scroll to position [160, 0]
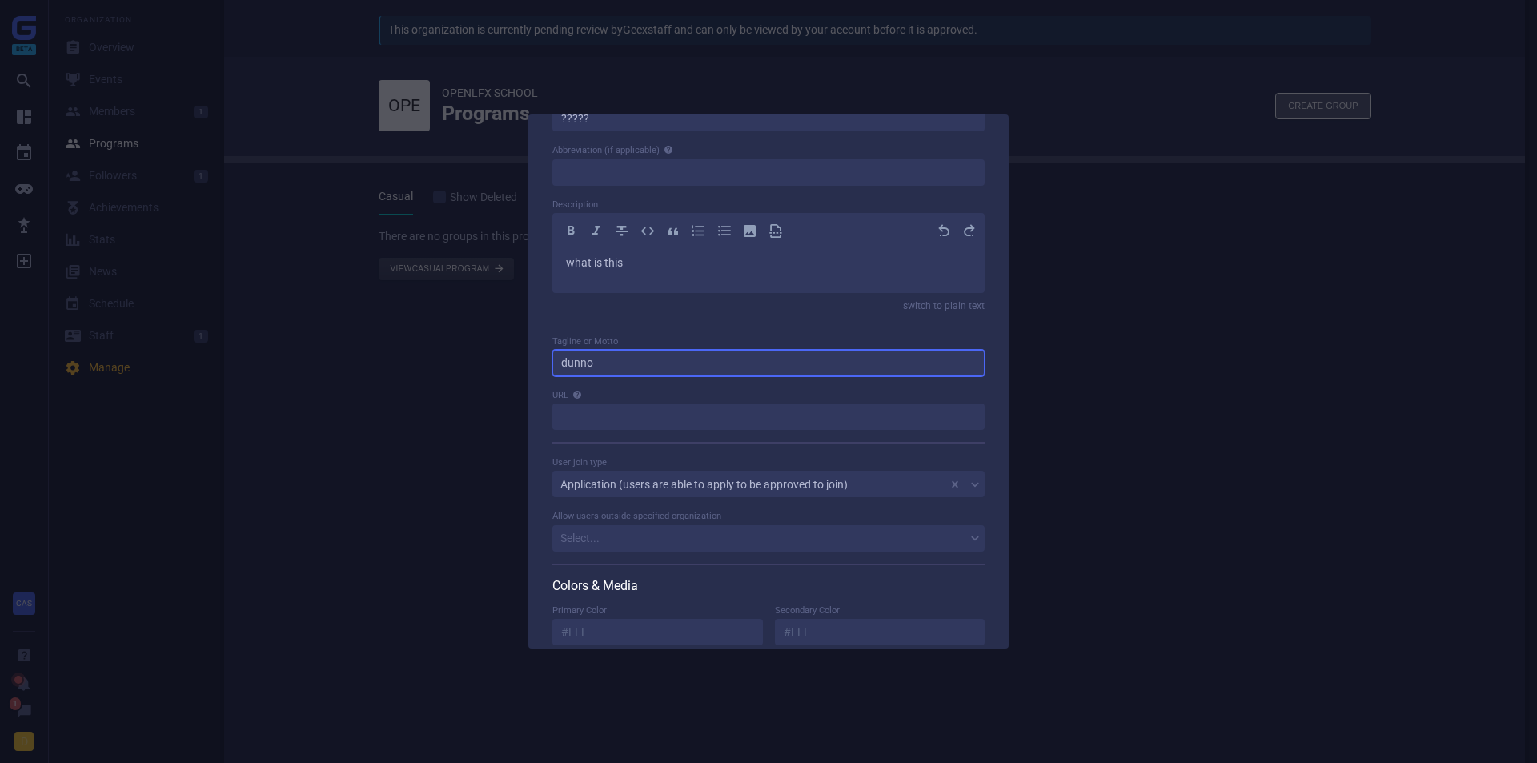
type input "dunno"
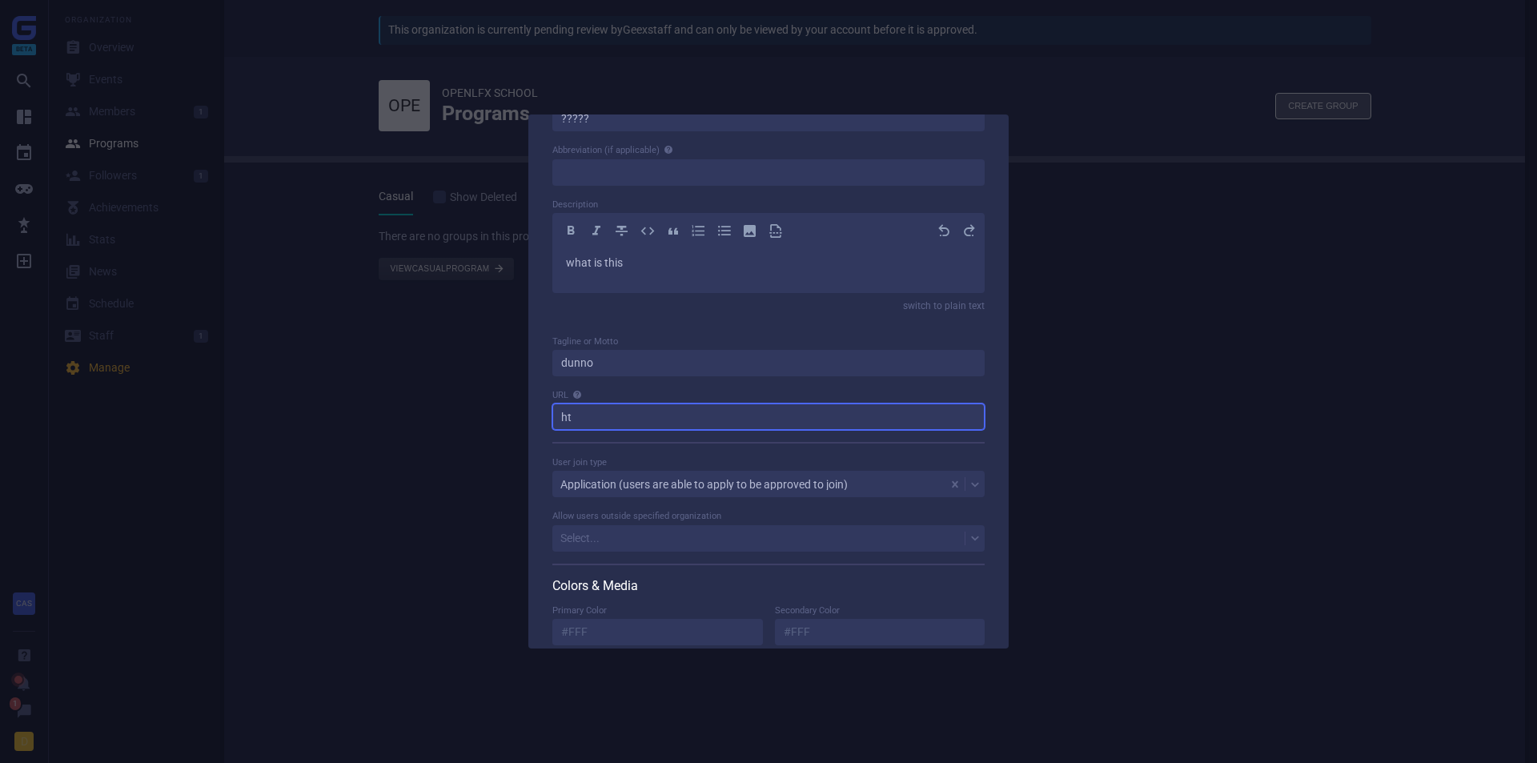
type input "h"
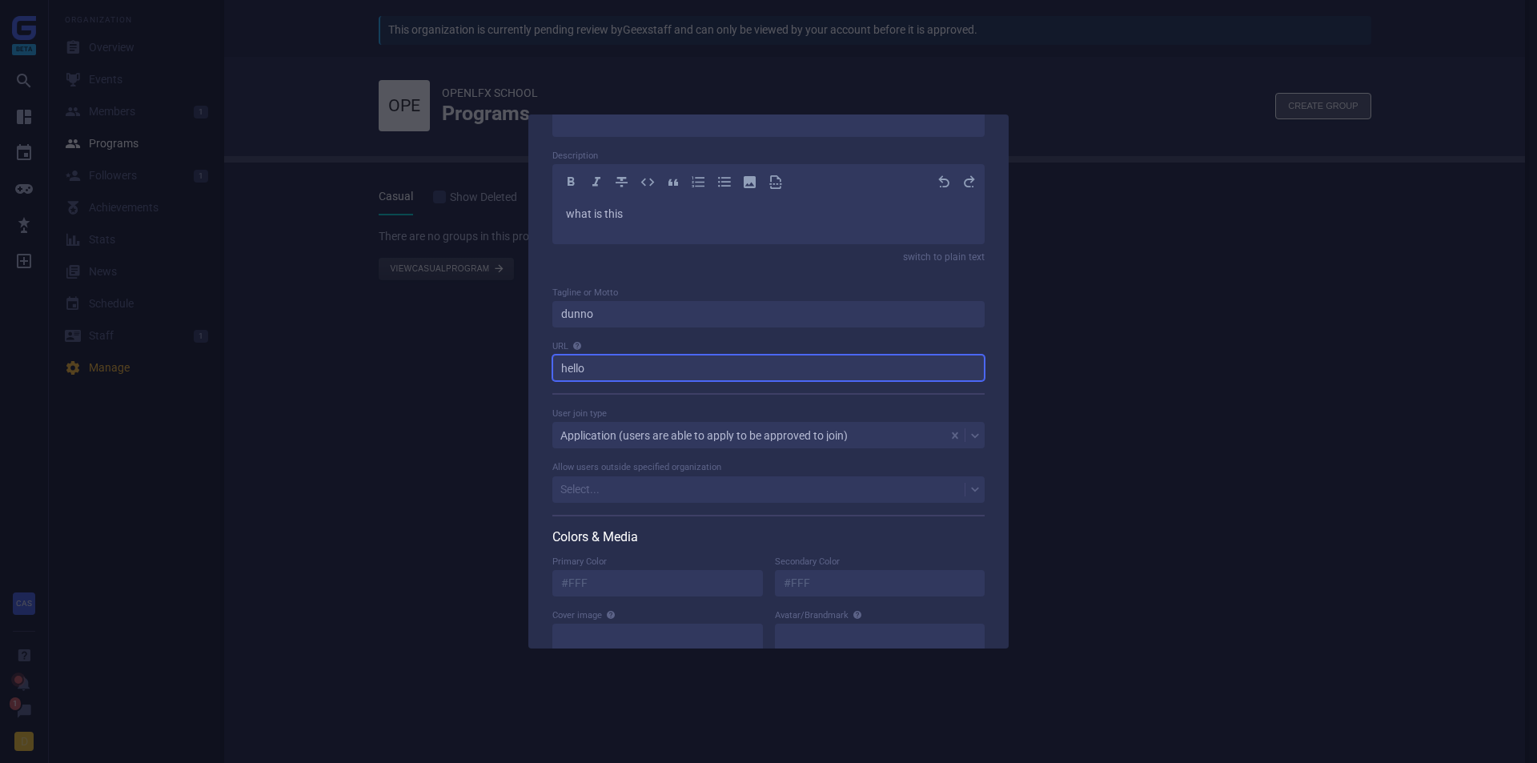
scroll to position [320, 0]
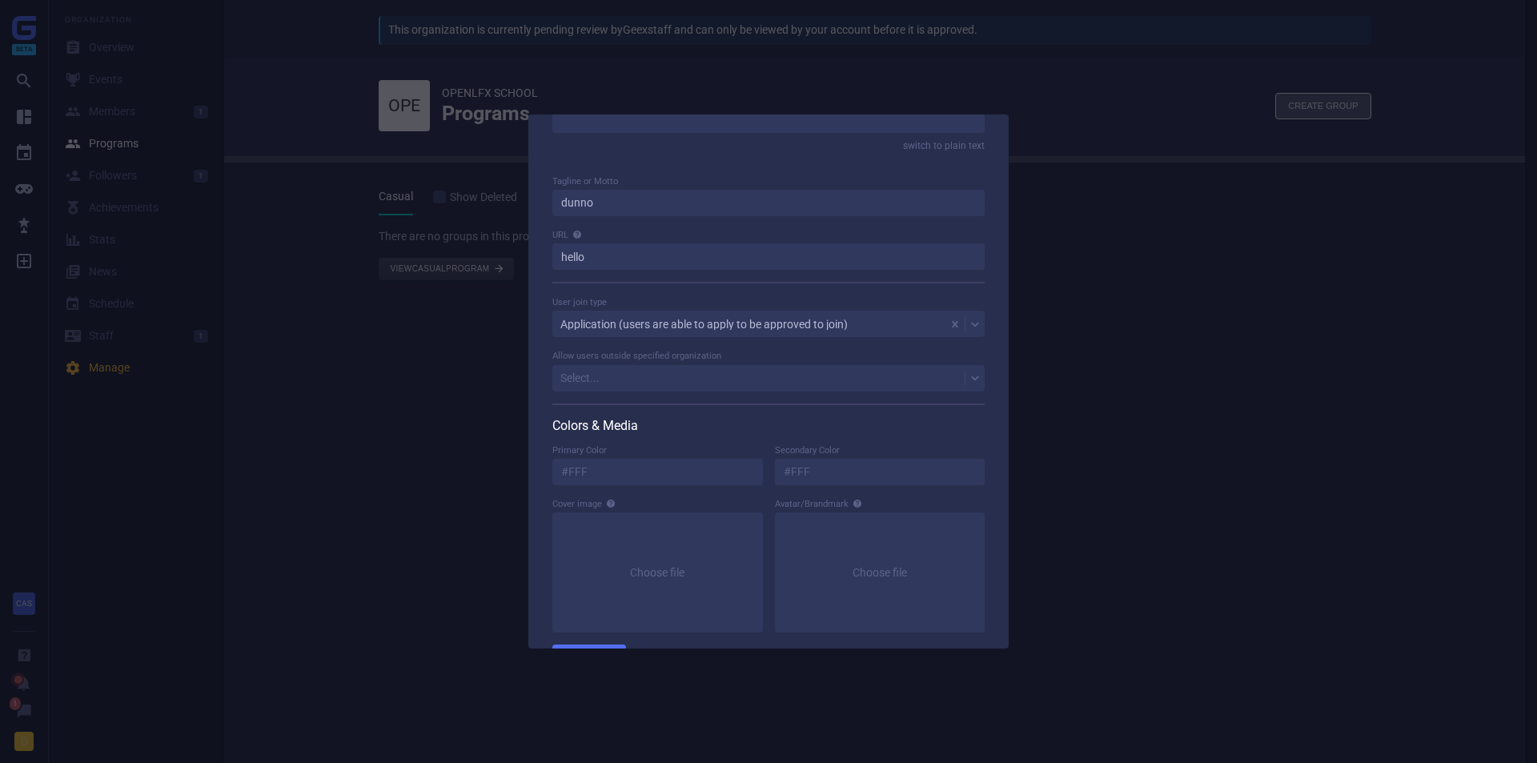
click at [629, 321] on div "Application (users are able to apply to be approved to join)" at bounding box center [704, 324] width 287 height 11
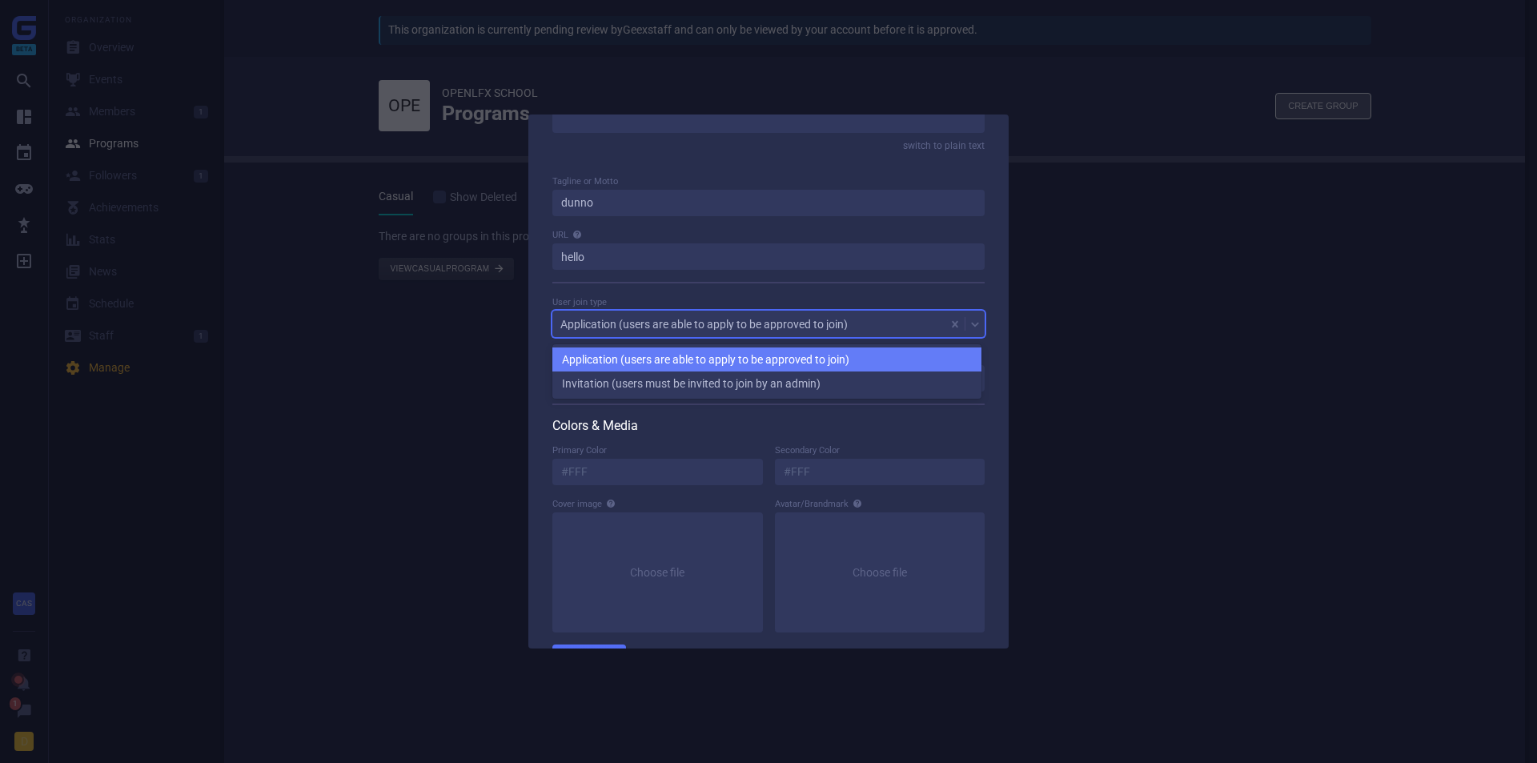
click at [629, 321] on div "Application (users are able to apply to be approved to join)" at bounding box center [704, 324] width 287 height 11
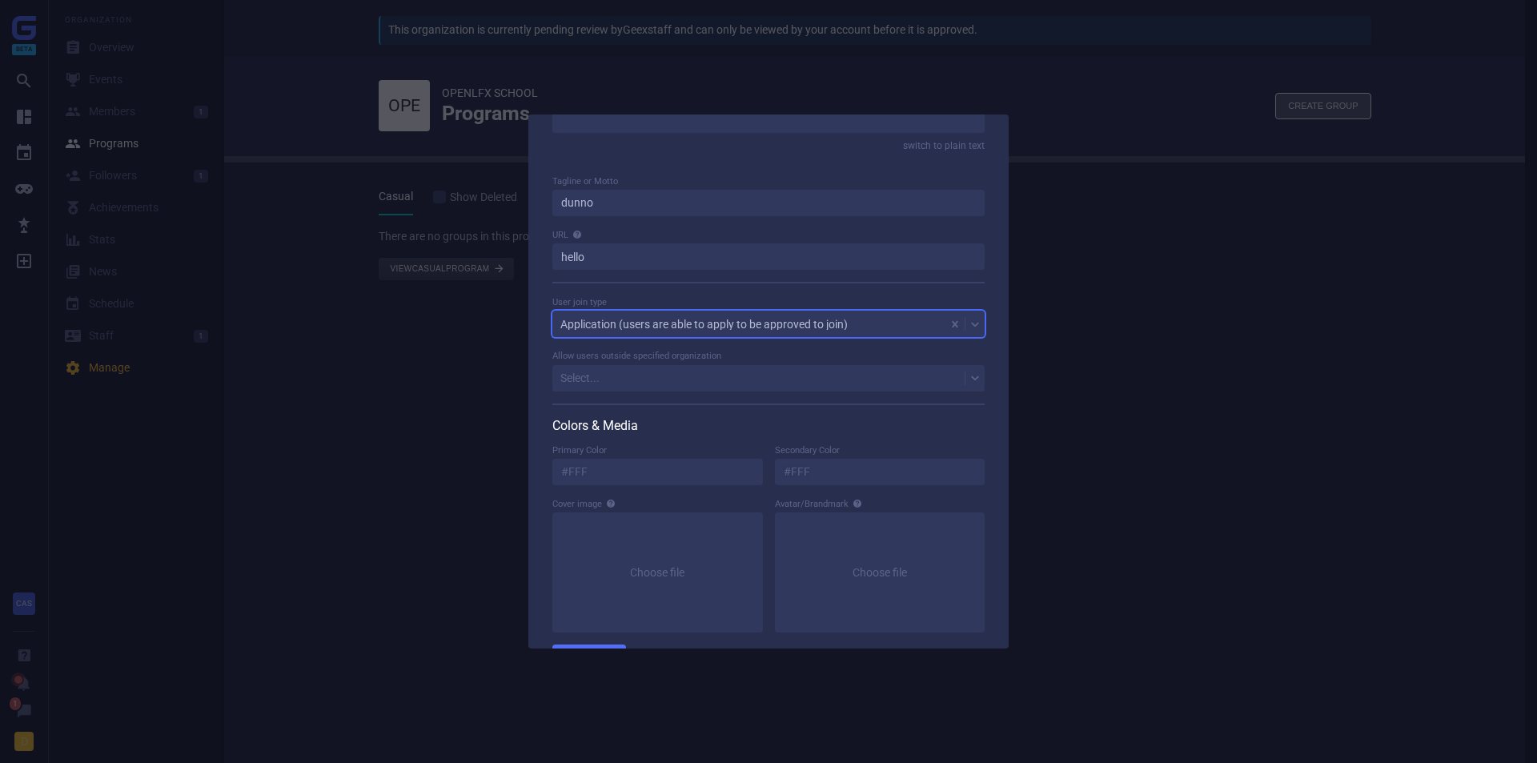
click at [607, 377] on div "Select..." at bounding box center [759, 378] width 412 height 22
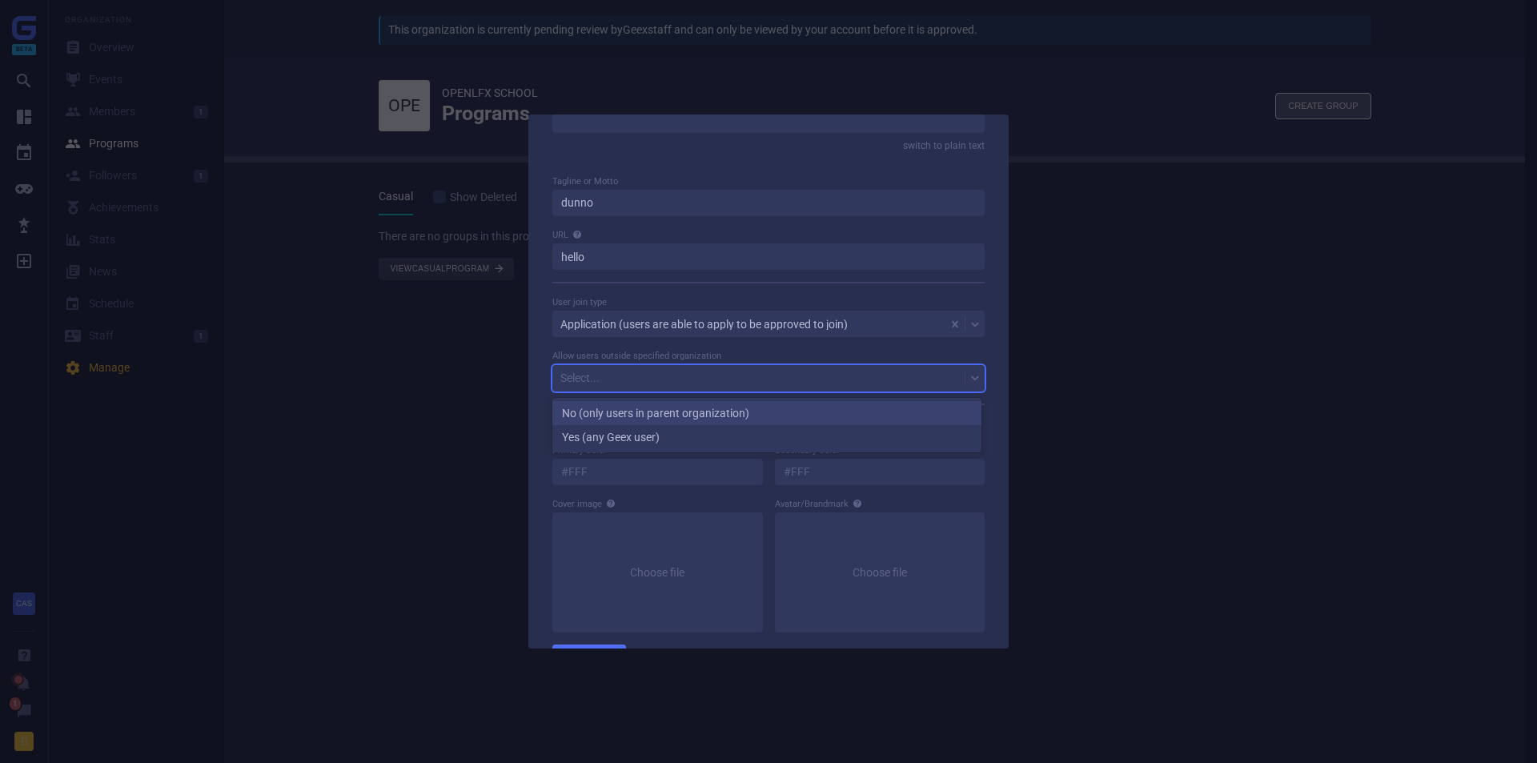
click at [605, 417] on div "No (only users in parent organization)" at bounding box center [767, 413] width 429 height 24
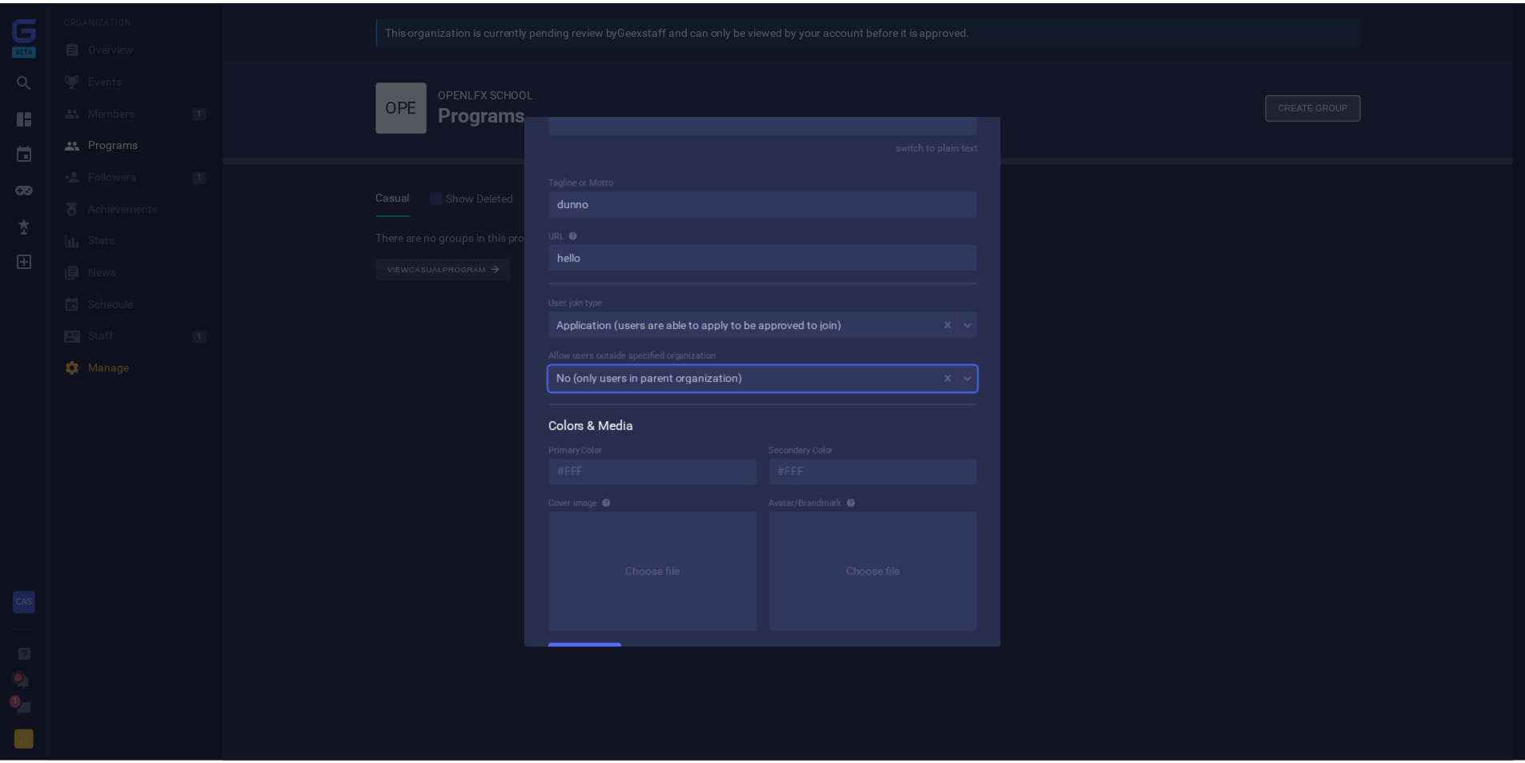
scroll to position [368, 0]
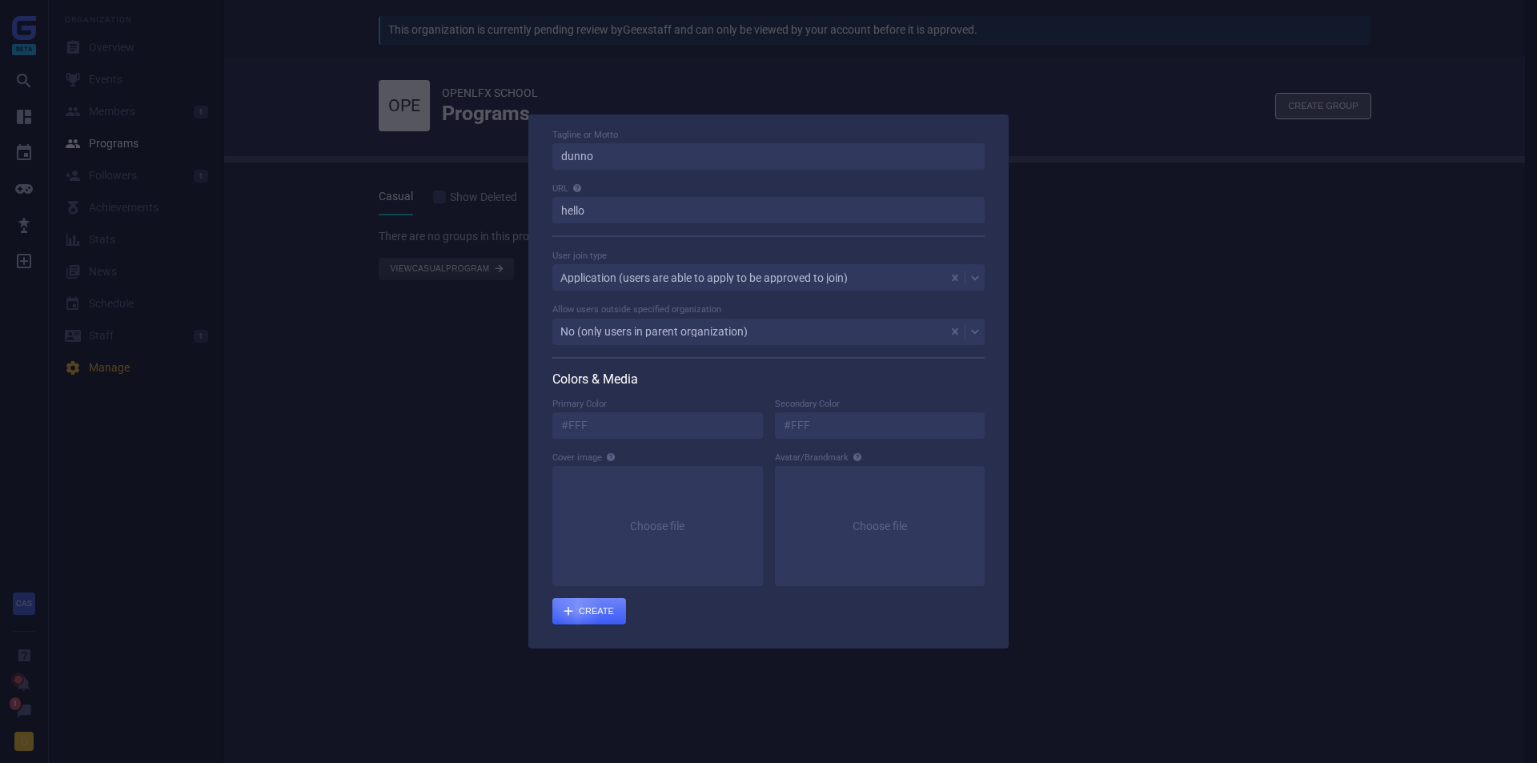
click at [581, 620] on div "submit" at bounding box center [590, 611] width 74 height 26
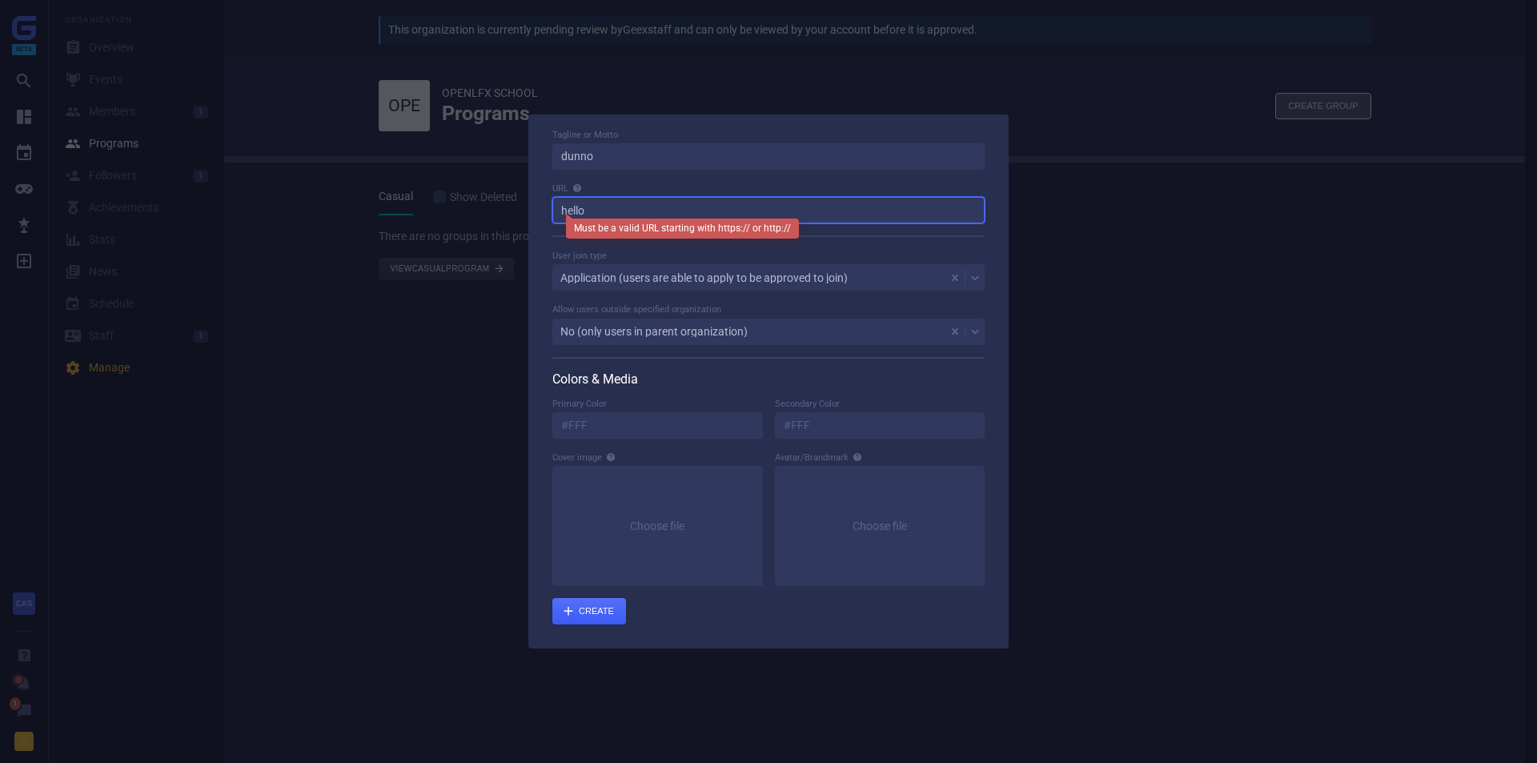
click at [624, 207] on input "hello" at bounding box center [769, 210] width 432 height 26
click at [582, 600] on div "submit" at bounding box center [590, 611] width 74 height 26
click at [583, 611] on div "submit" at bounding box center [590, 611] width 74 height 26
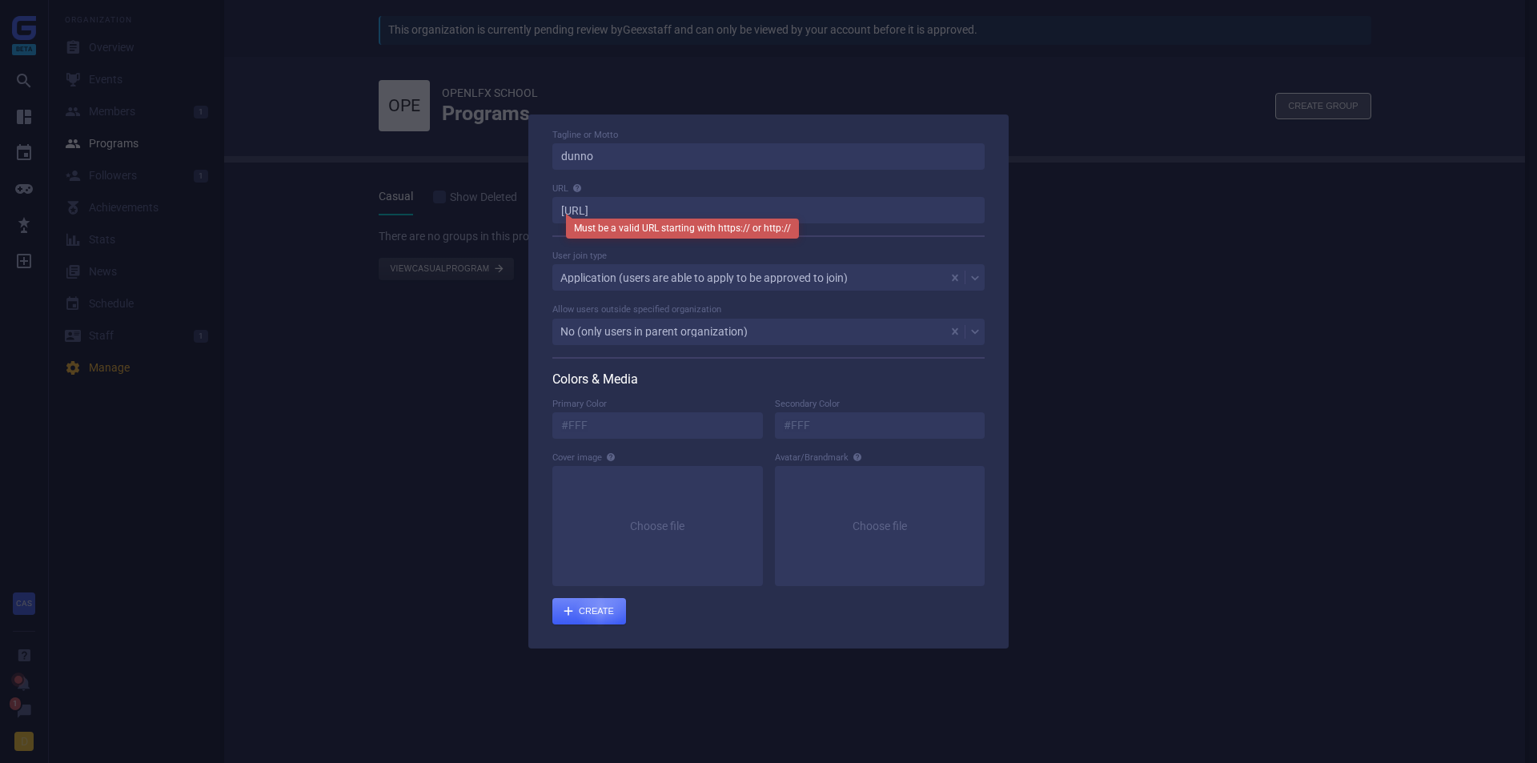
click at [601, 613] on div "submit" at bounding box center [590, 611] width 74 height 26
click at [648, 214] on input "http://hello" at bounding box center [769, 210] width 432 height 26
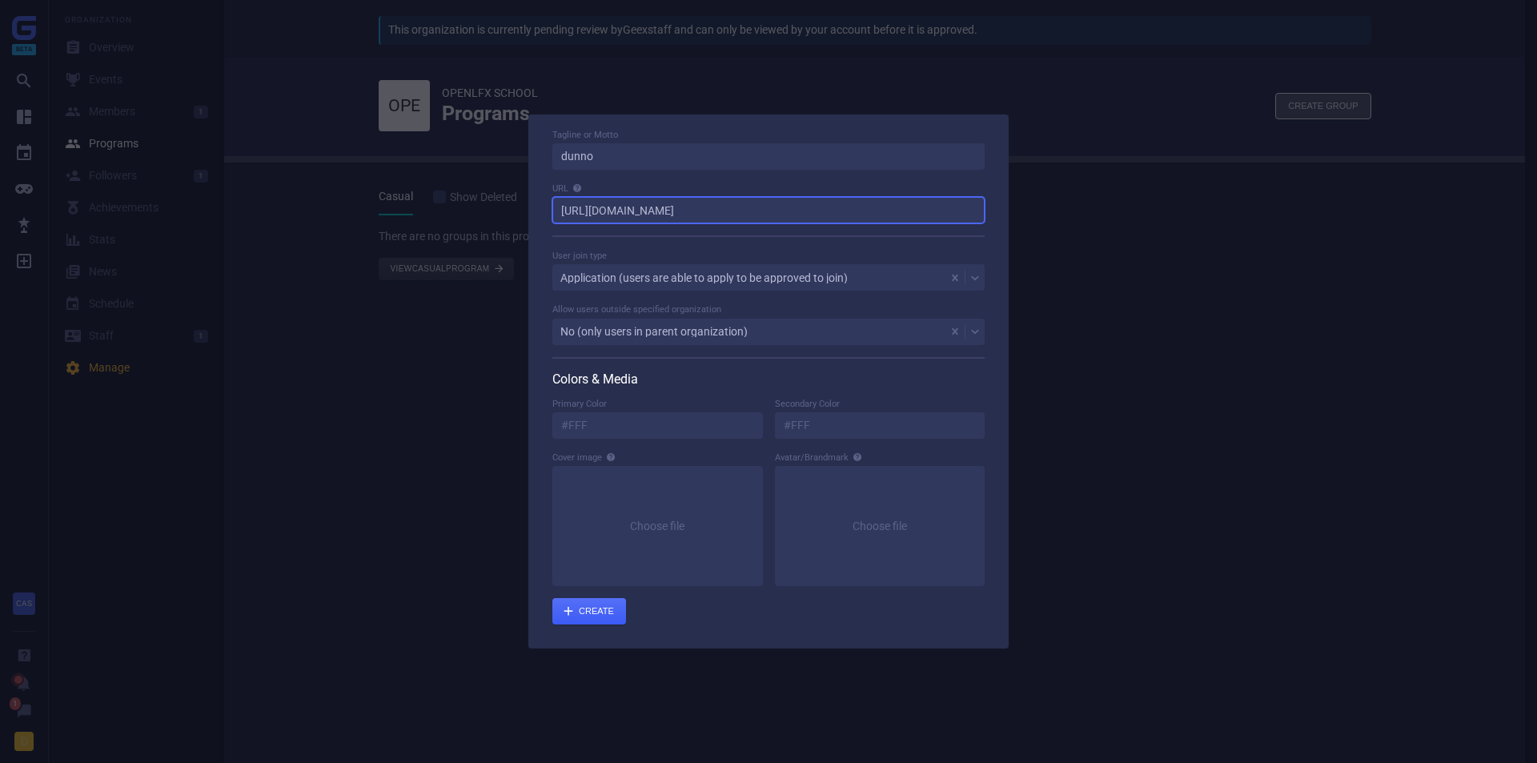
type input "http://hello.com"
click at [597, 628] on div "Create Group Parent program Casual Organization name ????? Abbreviation (if app…" at bounding box center [769, 382] width 480 height 534
click at [602, 609] on div "submit" at bounding box center [590, 611] width 74 height 26
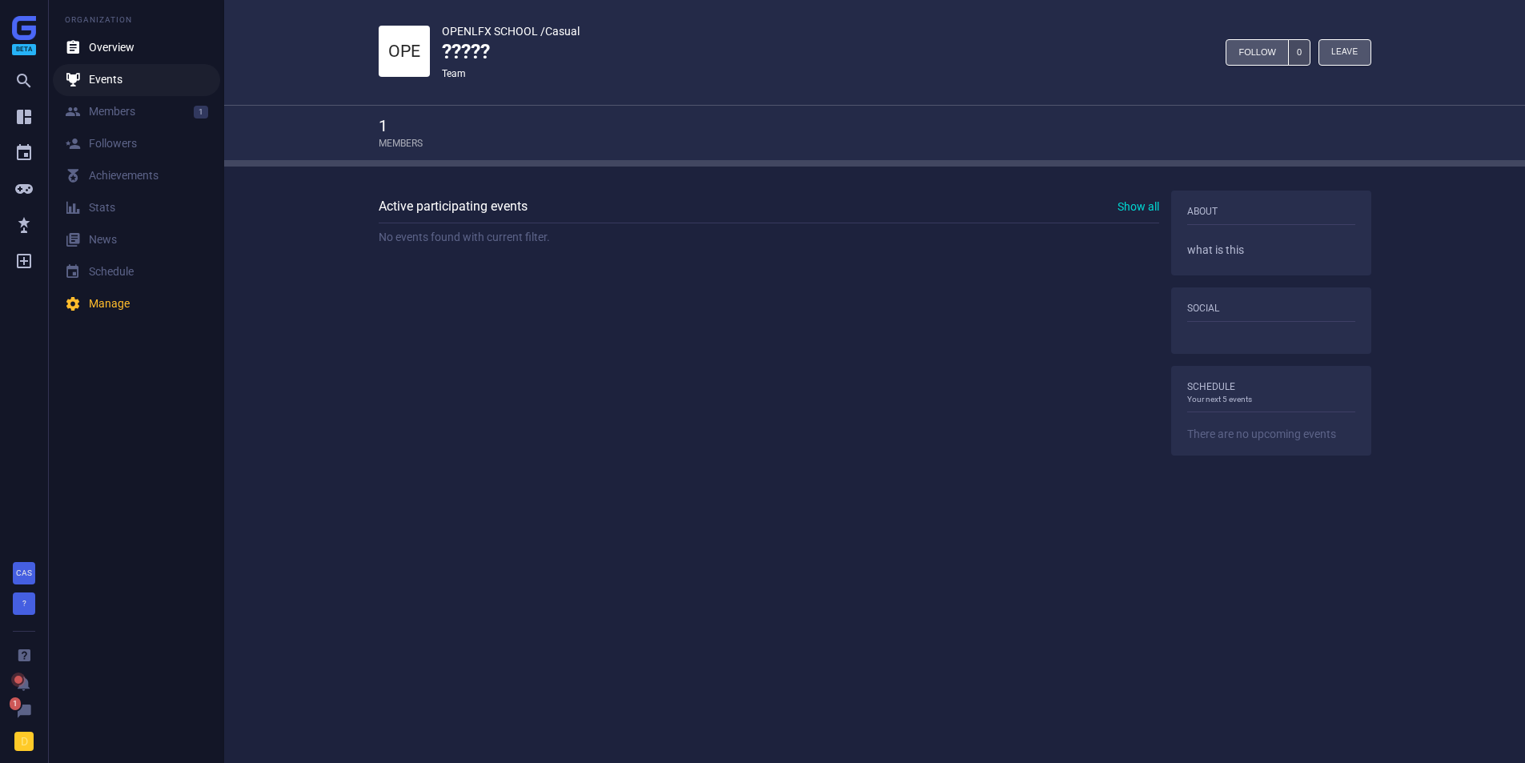
click at [120, 76] on div " Events" at bounding box center [94, 80] width 58 height 16
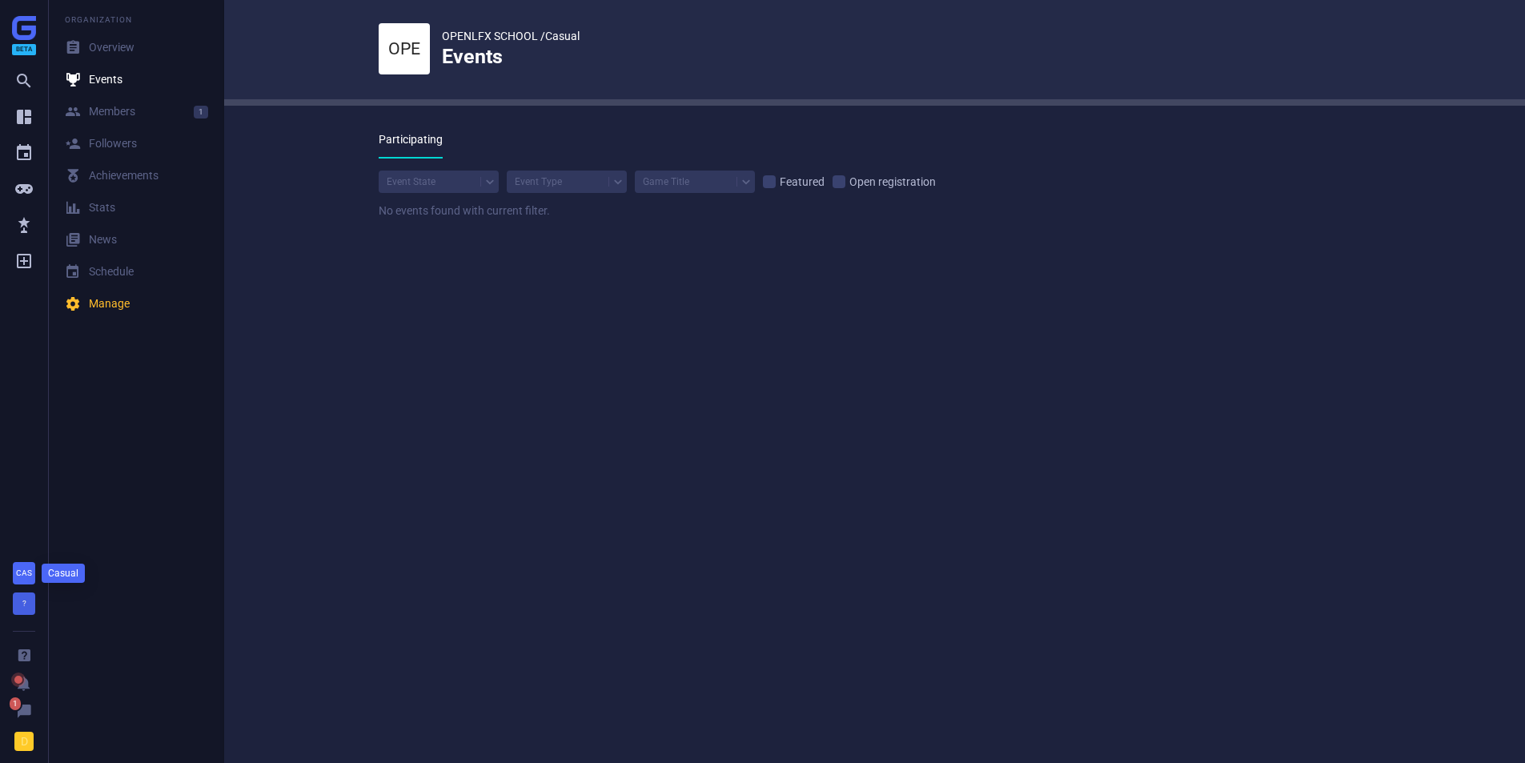
click at [23, 575] on span "CAS" at bounding box center [24, 573] width 16 height 9
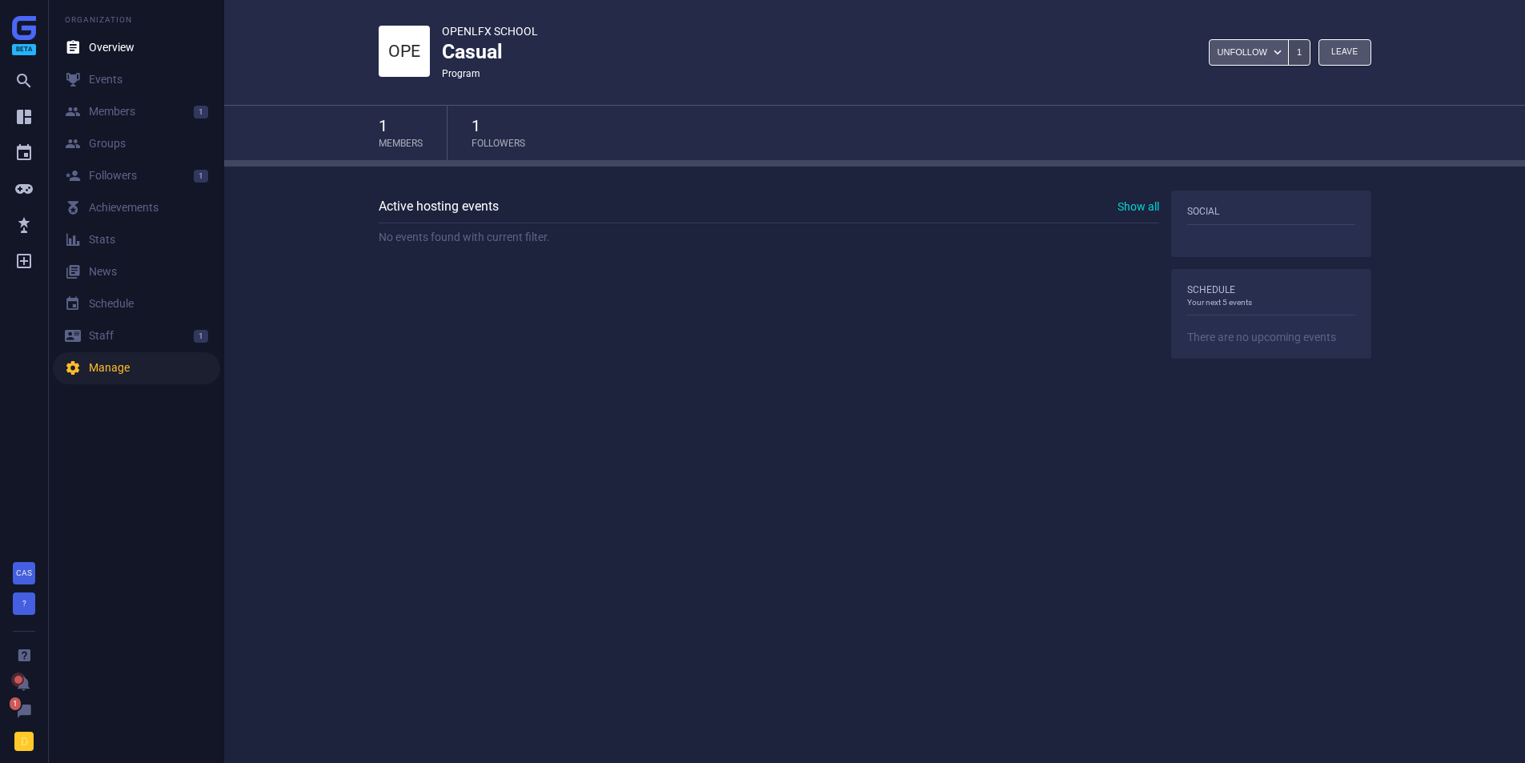
click at [94, 371] on div " Manage" at bounding box center [97, 368] width 65 height 16
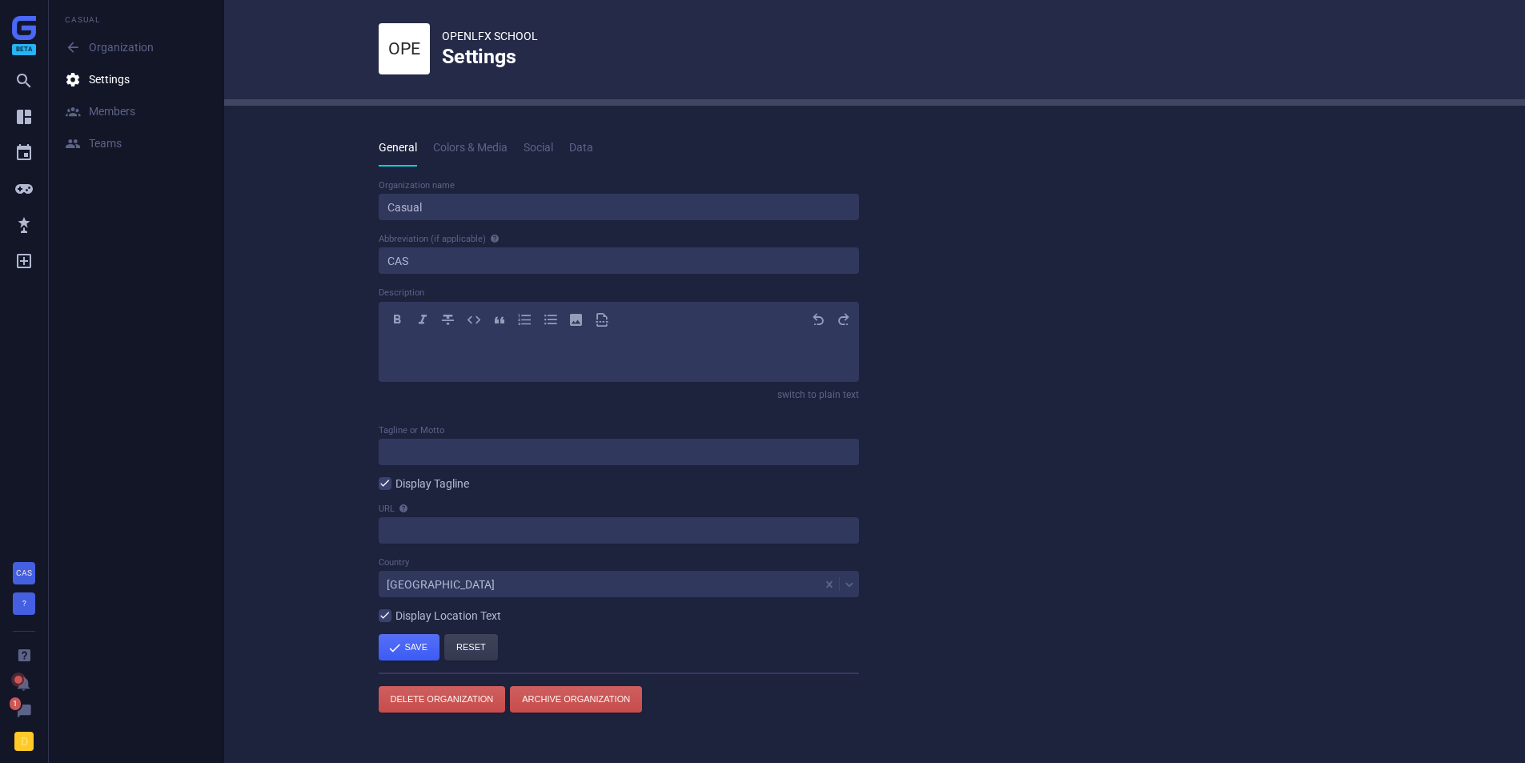
click at [541, 157] on link "Social" at bounding box center [539, 148] width 30 height 37
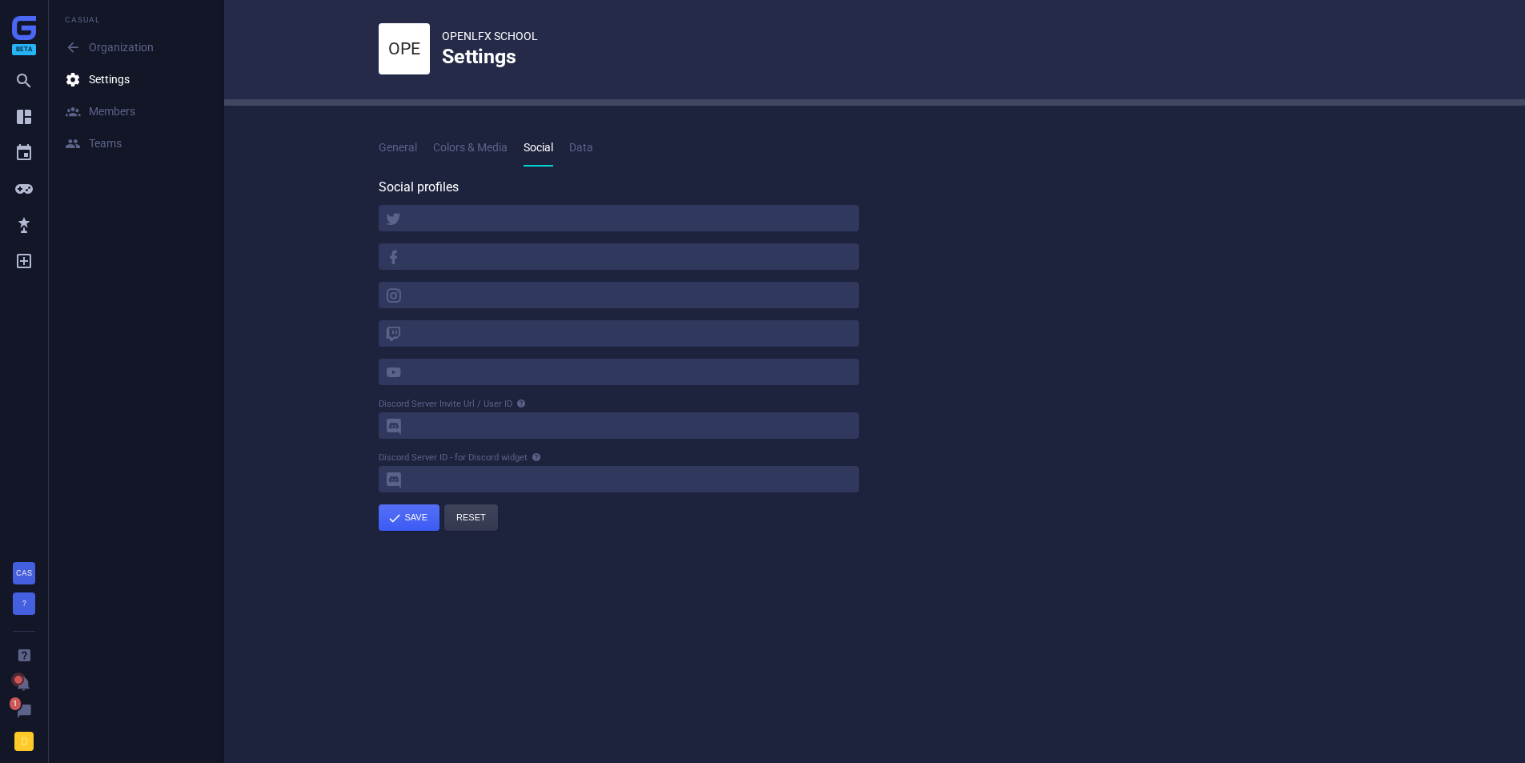
click at [583, 144] on span "Data" at bounding box center [581, 147] width 24 height 13
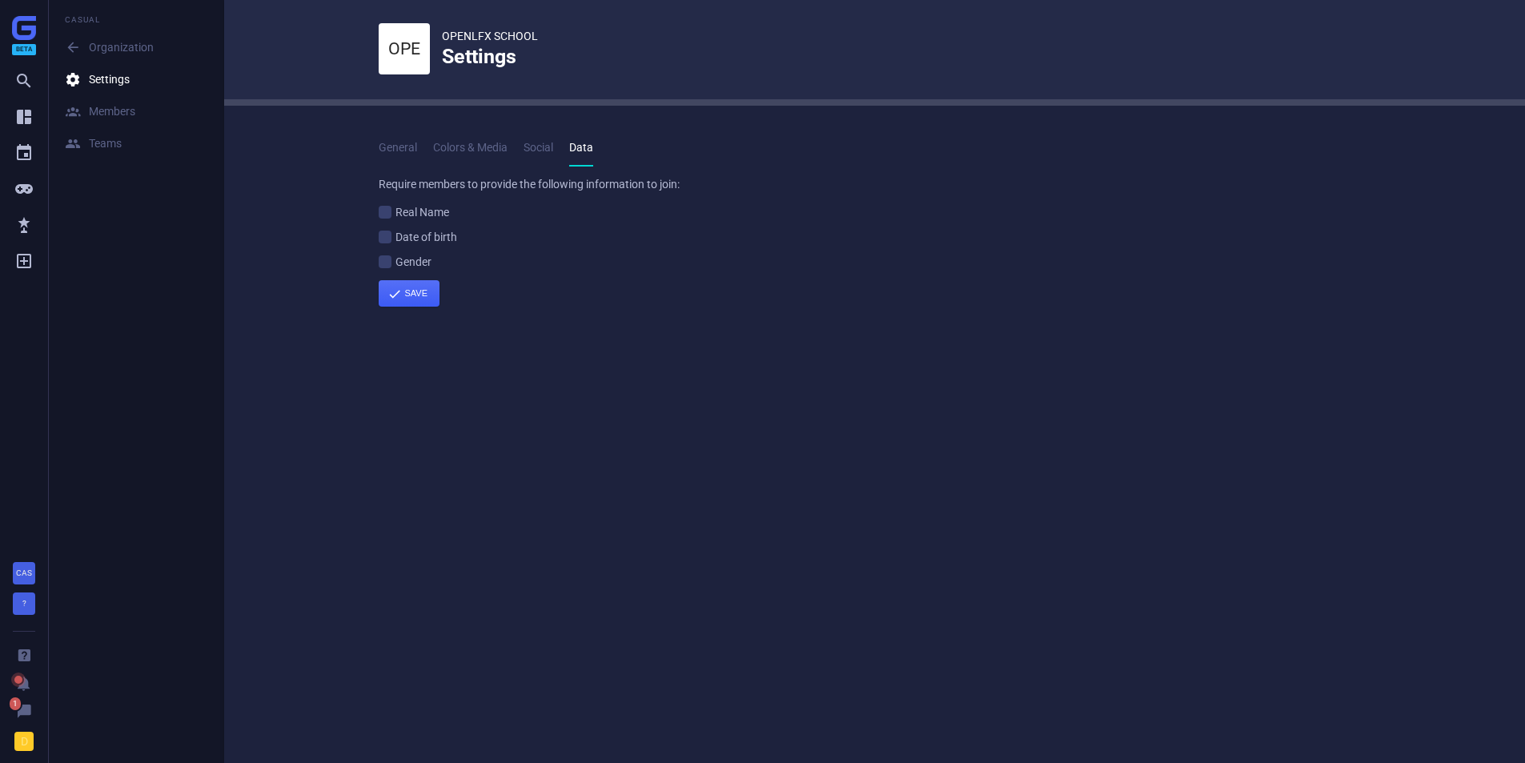
click at [404, 146] on span "General" at bounding box center [398, 147] width 38 height 13
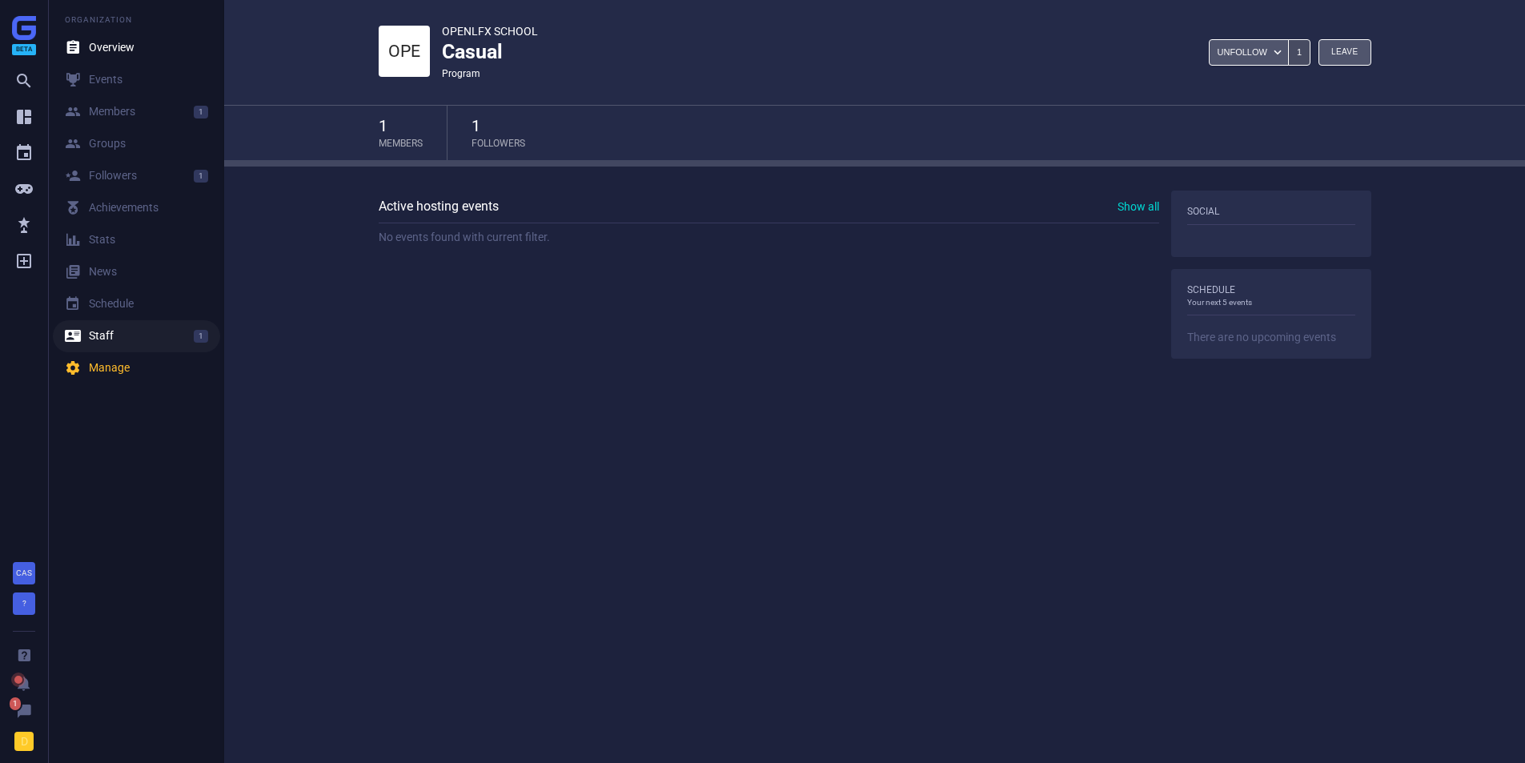
click at [111, 341] on div " Staff" at bounding box center [89, 336] width 49 height 16
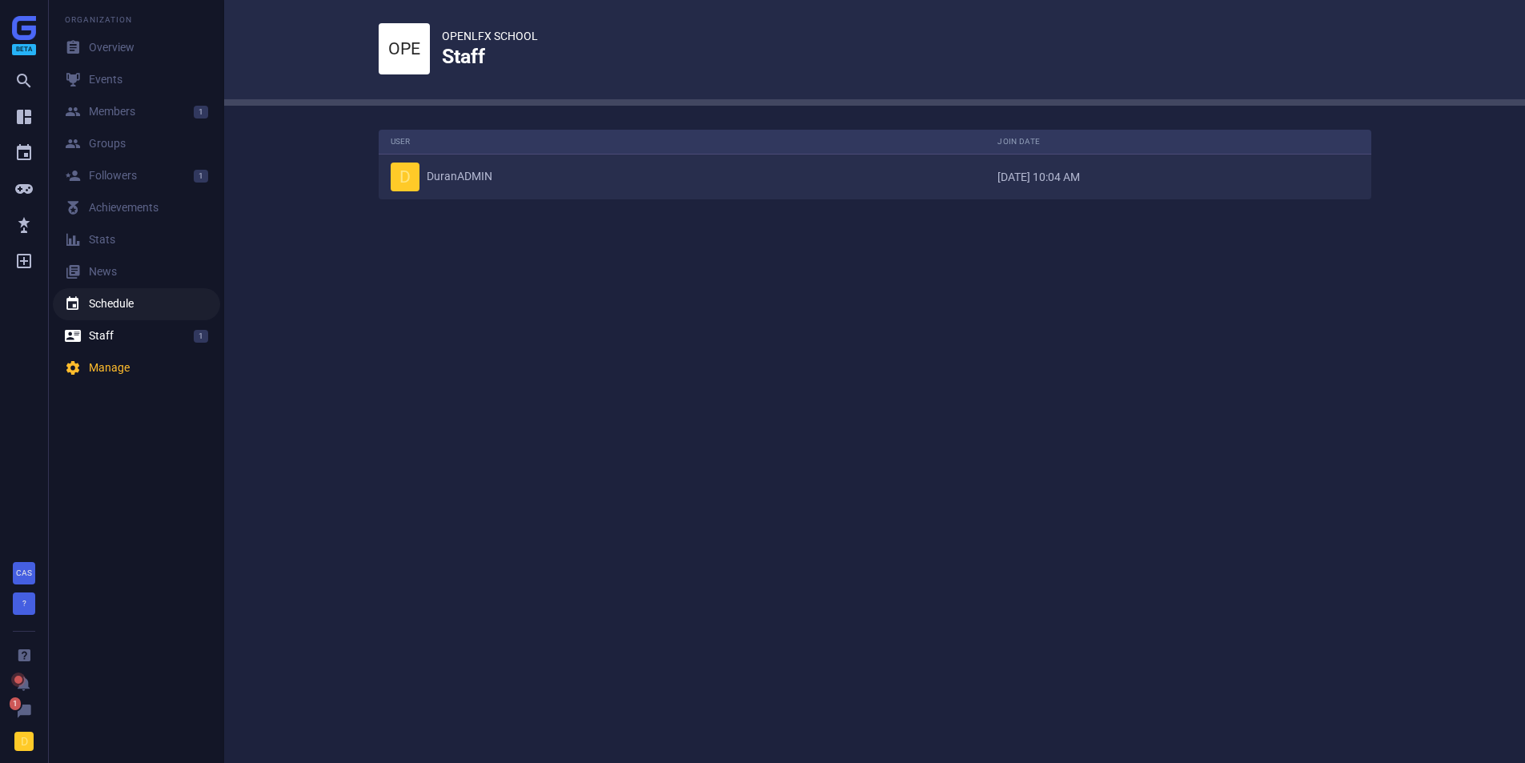
click at [108, 316] on link " Schedule" at bounding box center [136, 304] width 167 height 32
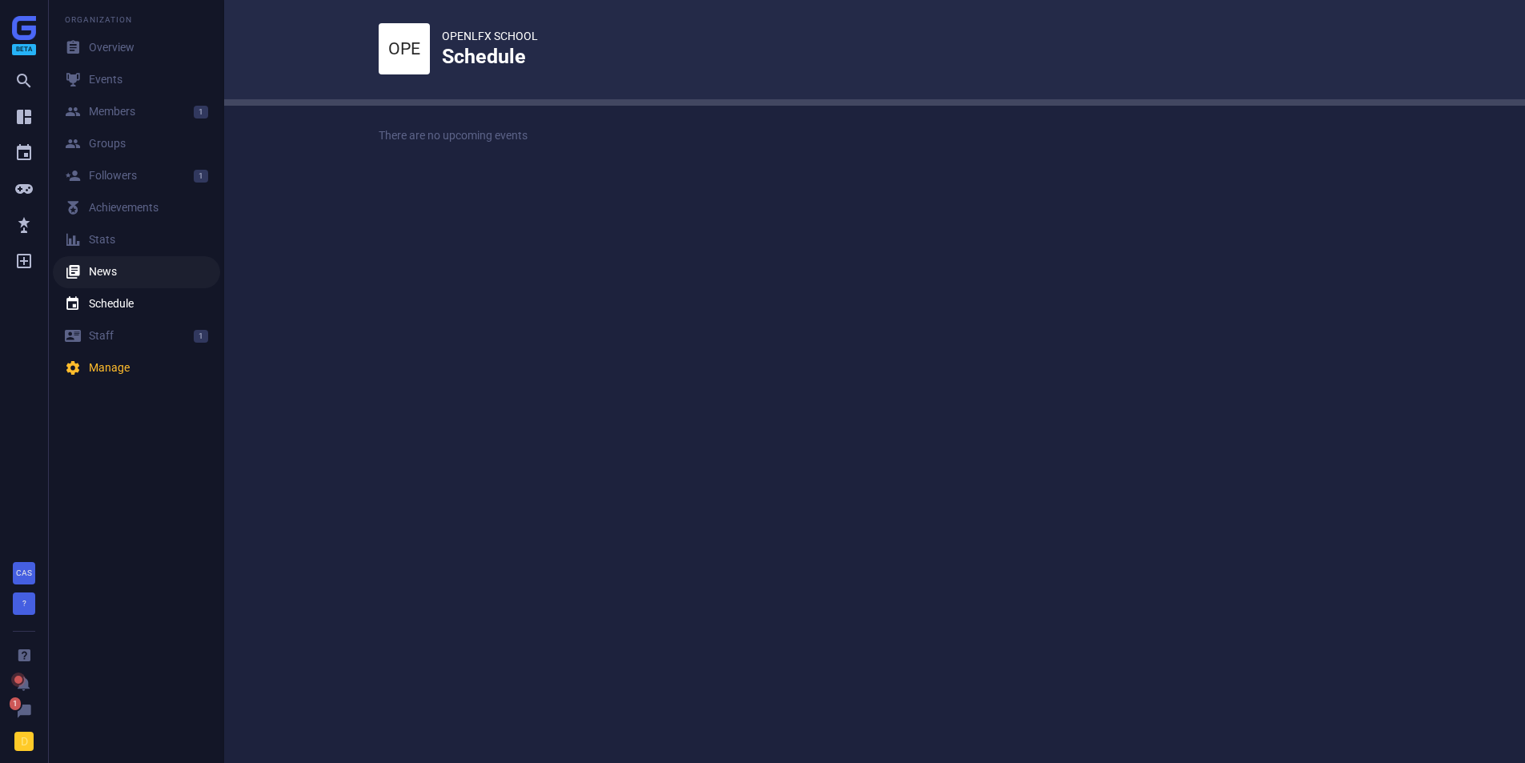
click at [105, 272] on div " News" at bounding box center [91, 272] width 52 height 16
click at [106, 245] on div " Stats" at bounding box center [90, 240] width 50 height 16
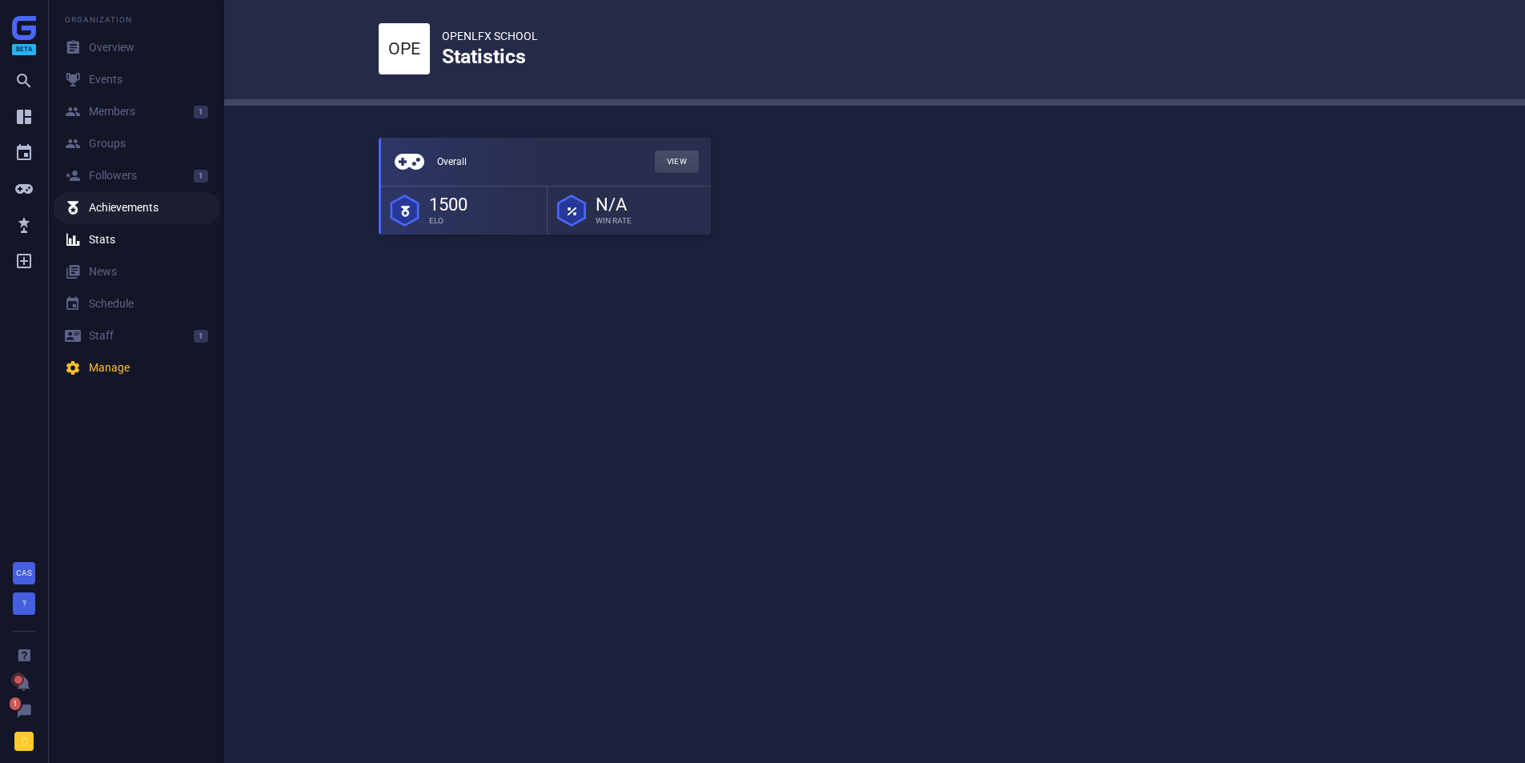
click at [103, 206] on div "閭 Achievements" at bounding box center [112, 208] width 94 height 16
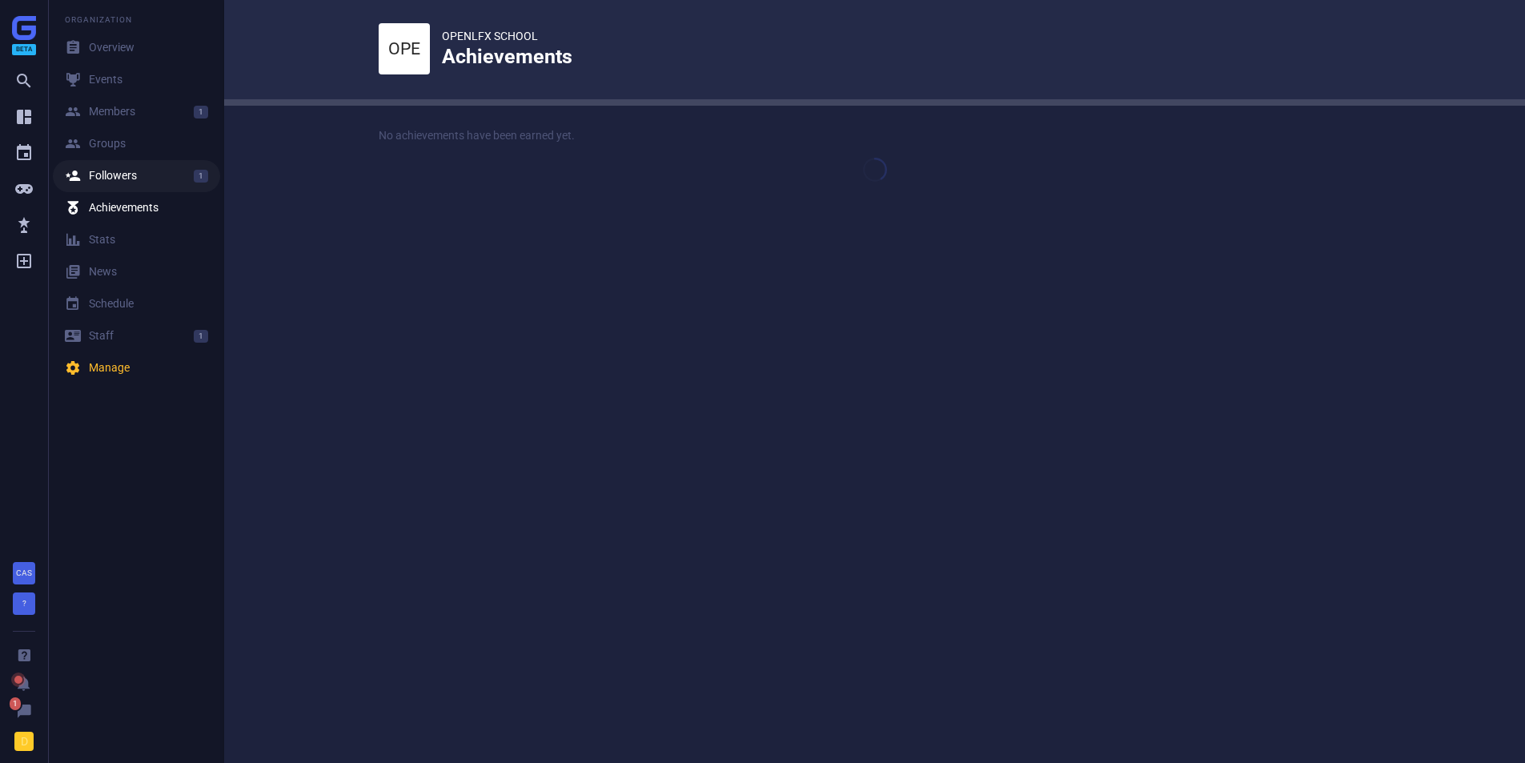
click at [103, 175] on div " Followers" at bounding box center [101, 176] width 72 height 16
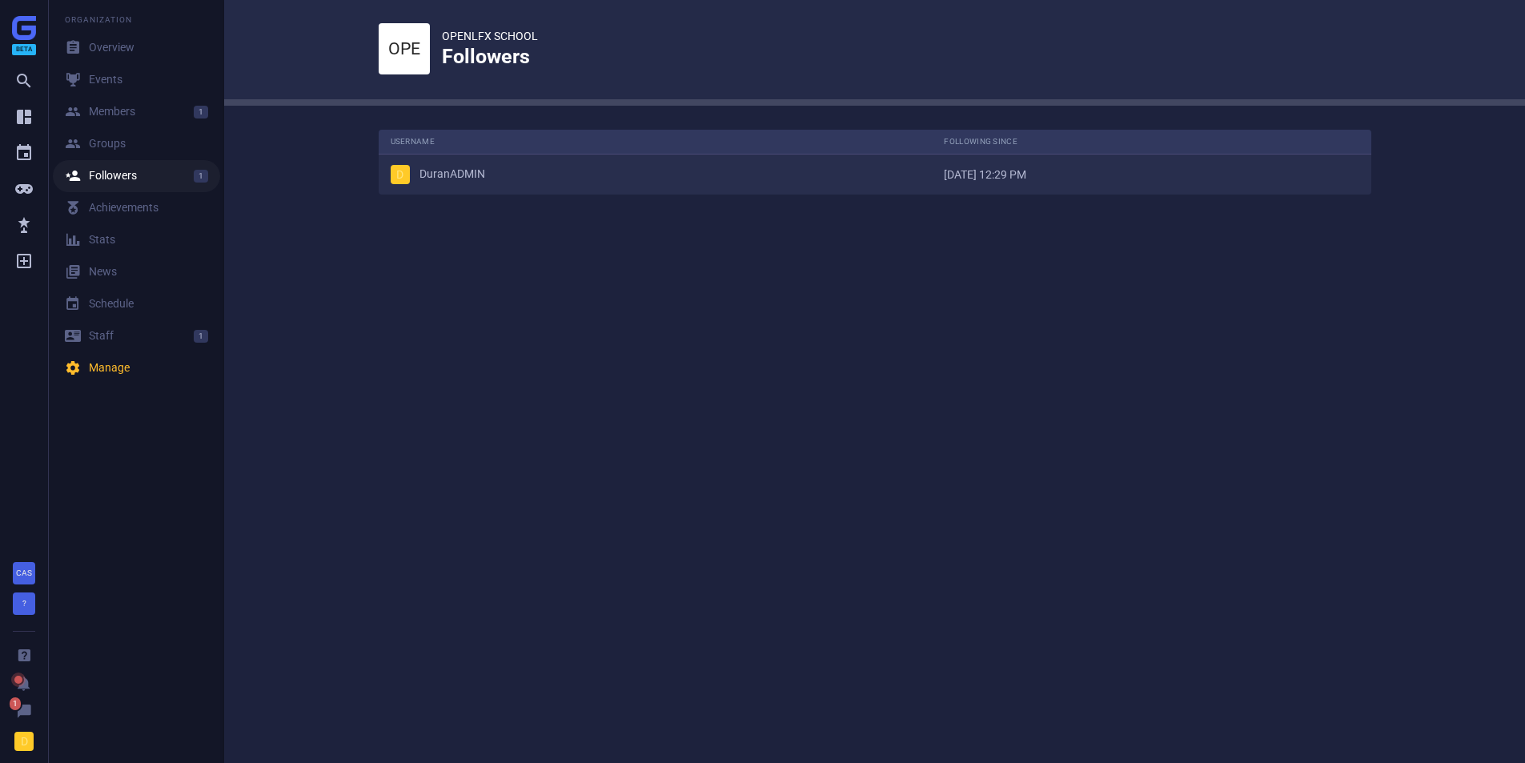
scroll to position [89, 1018]
click at [107, 127] on link " Members 1" at bounding box center [136, 112] width 167 height 32
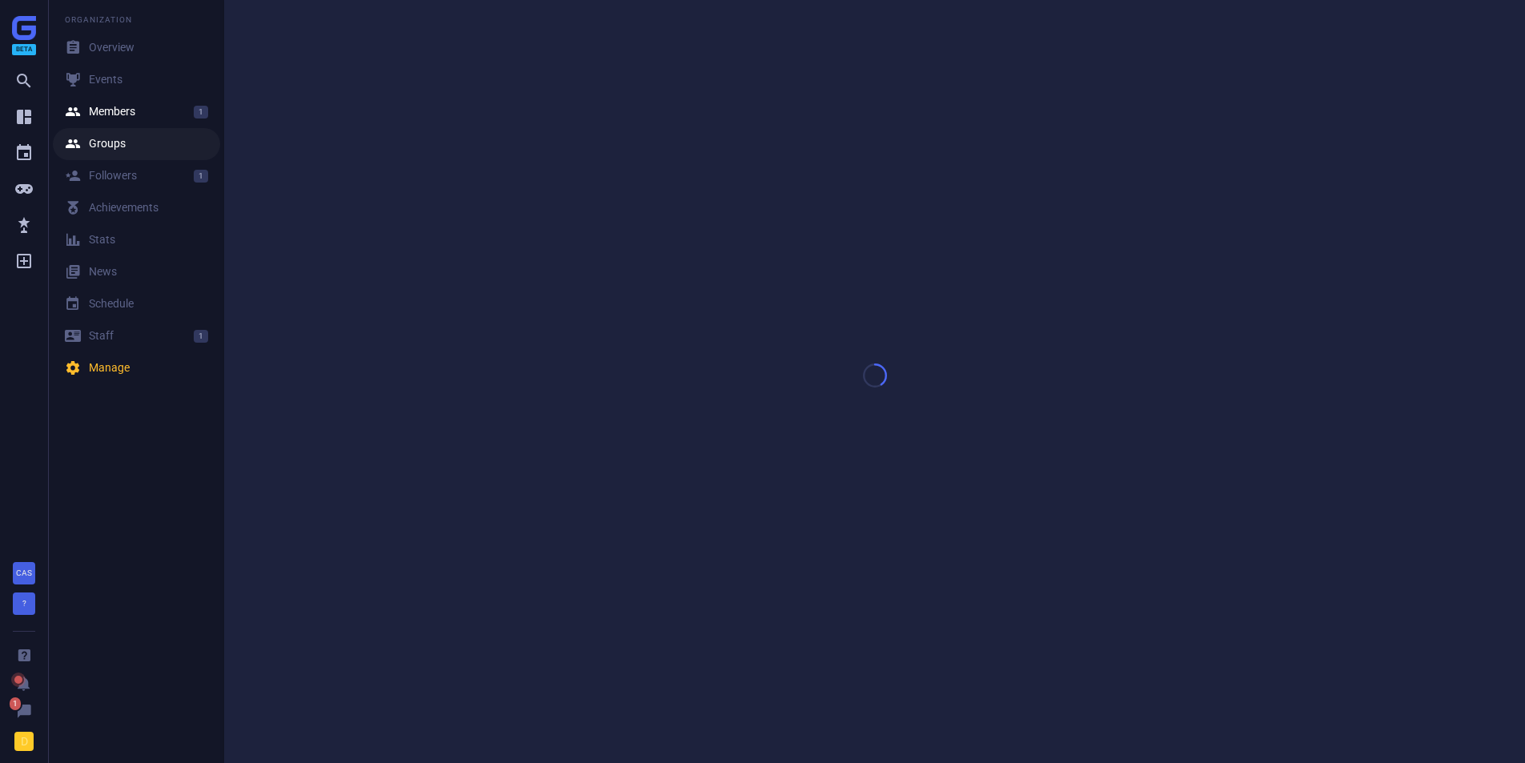
click at [108, 134] on link " Groups" at bounding box center [136, 144] width 167 height 32
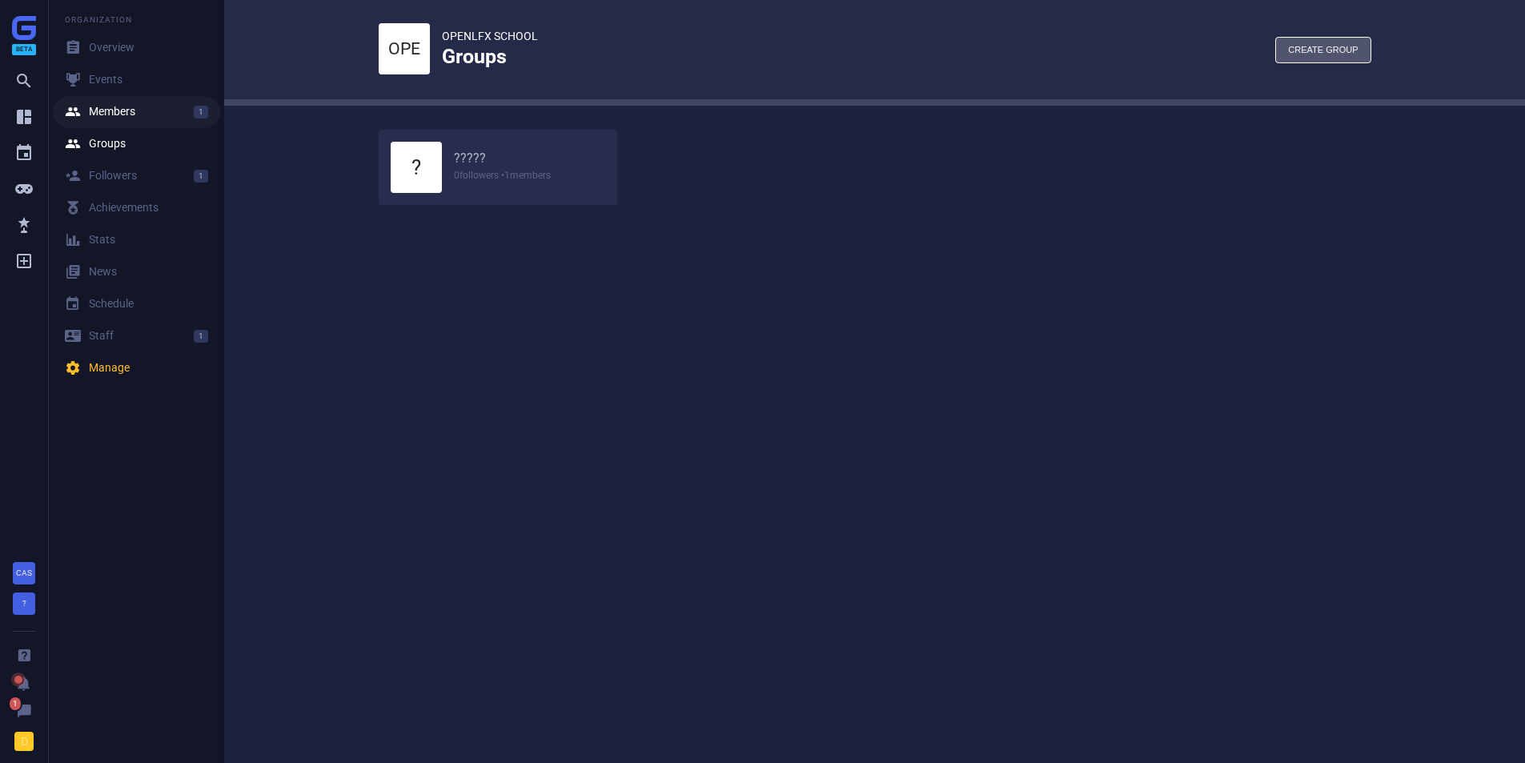
click at [146, 107] on link " Members 1" at bounding box center [136, 112] width 167 height 32
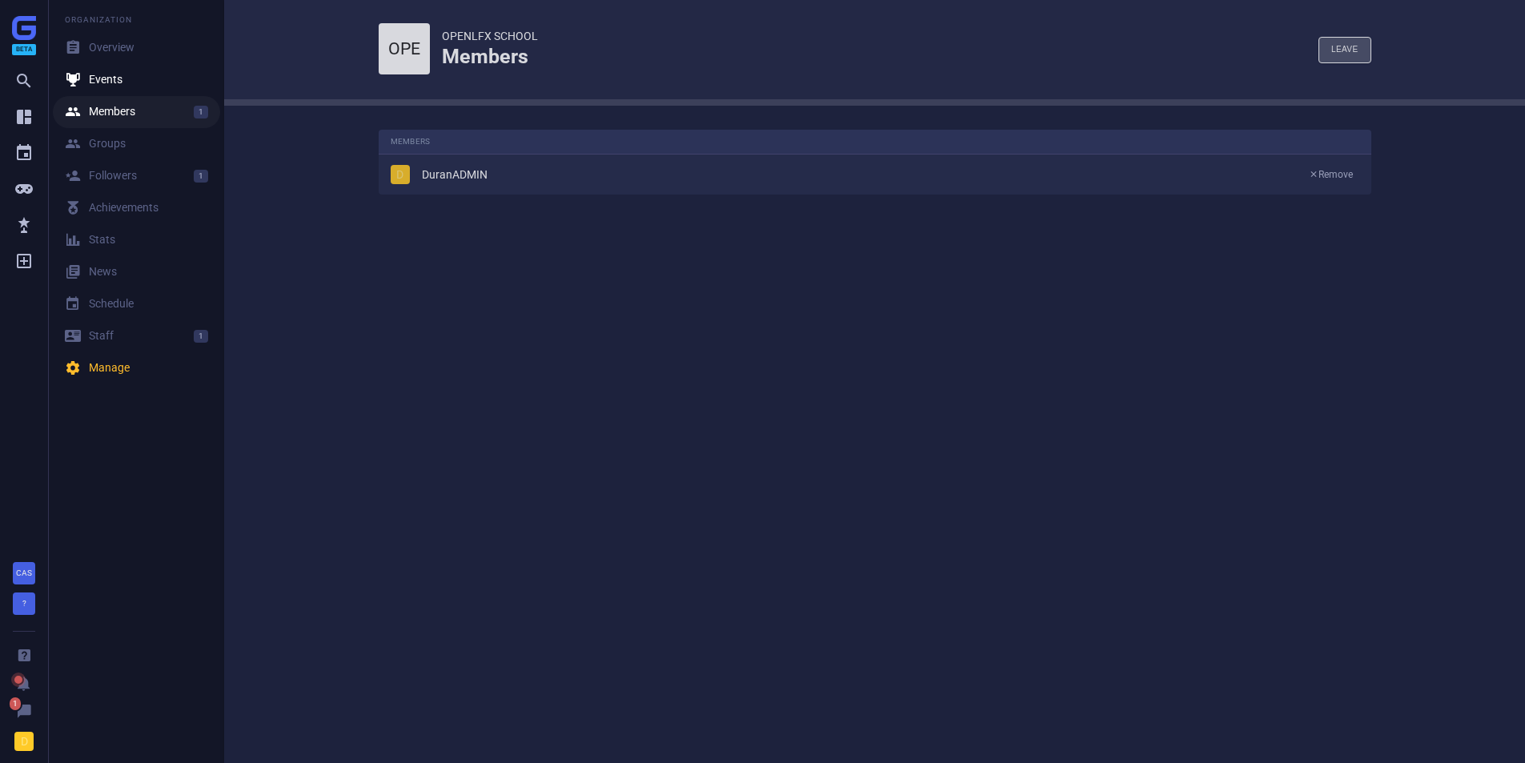
scroll to position [89, 1018]
click at [1349, 42] on button "Leave" at bounding box center [1345, 50] width 53 height 26
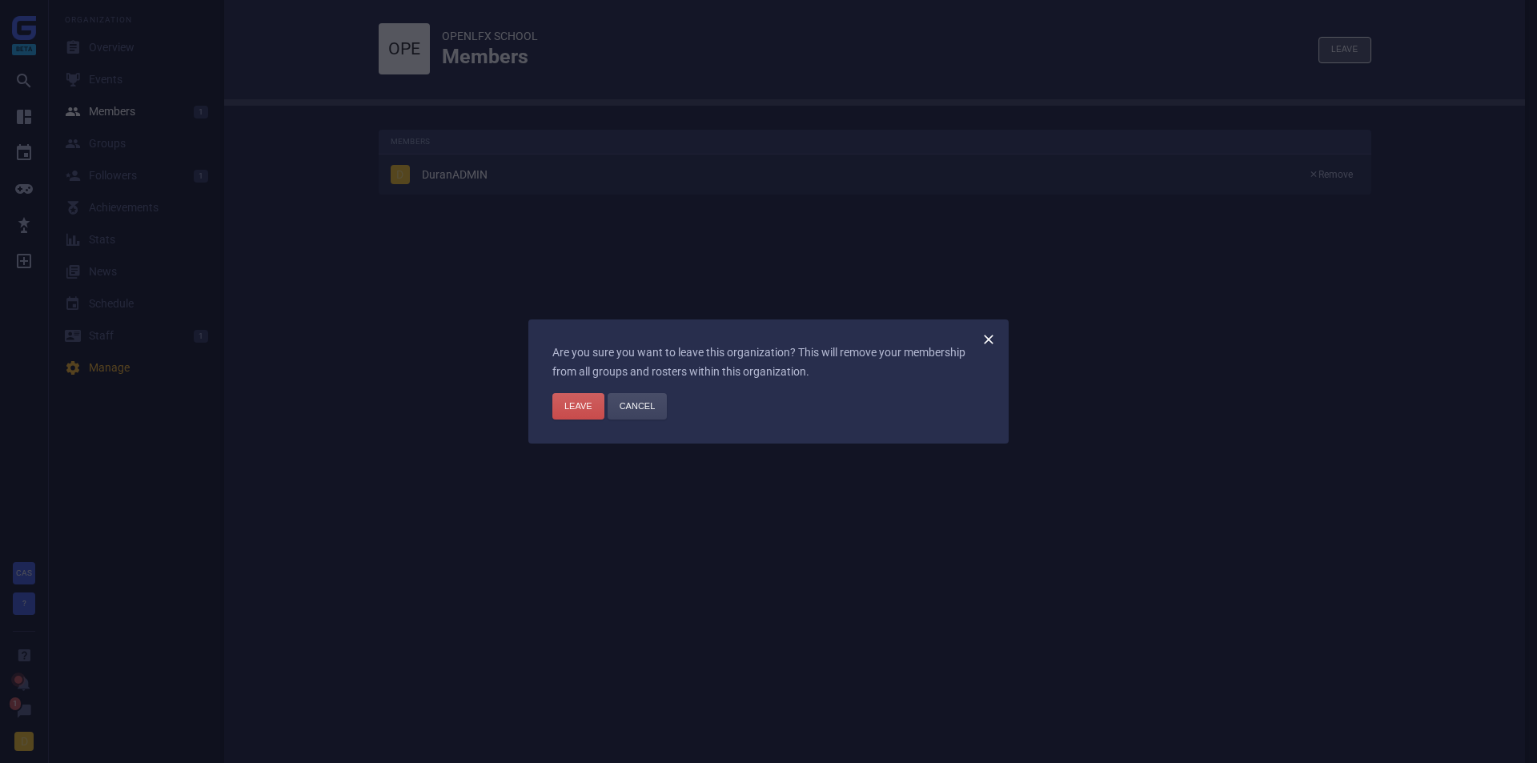
click at [991, 337] on icon at bounding box center [989, 340] width 16 height 16
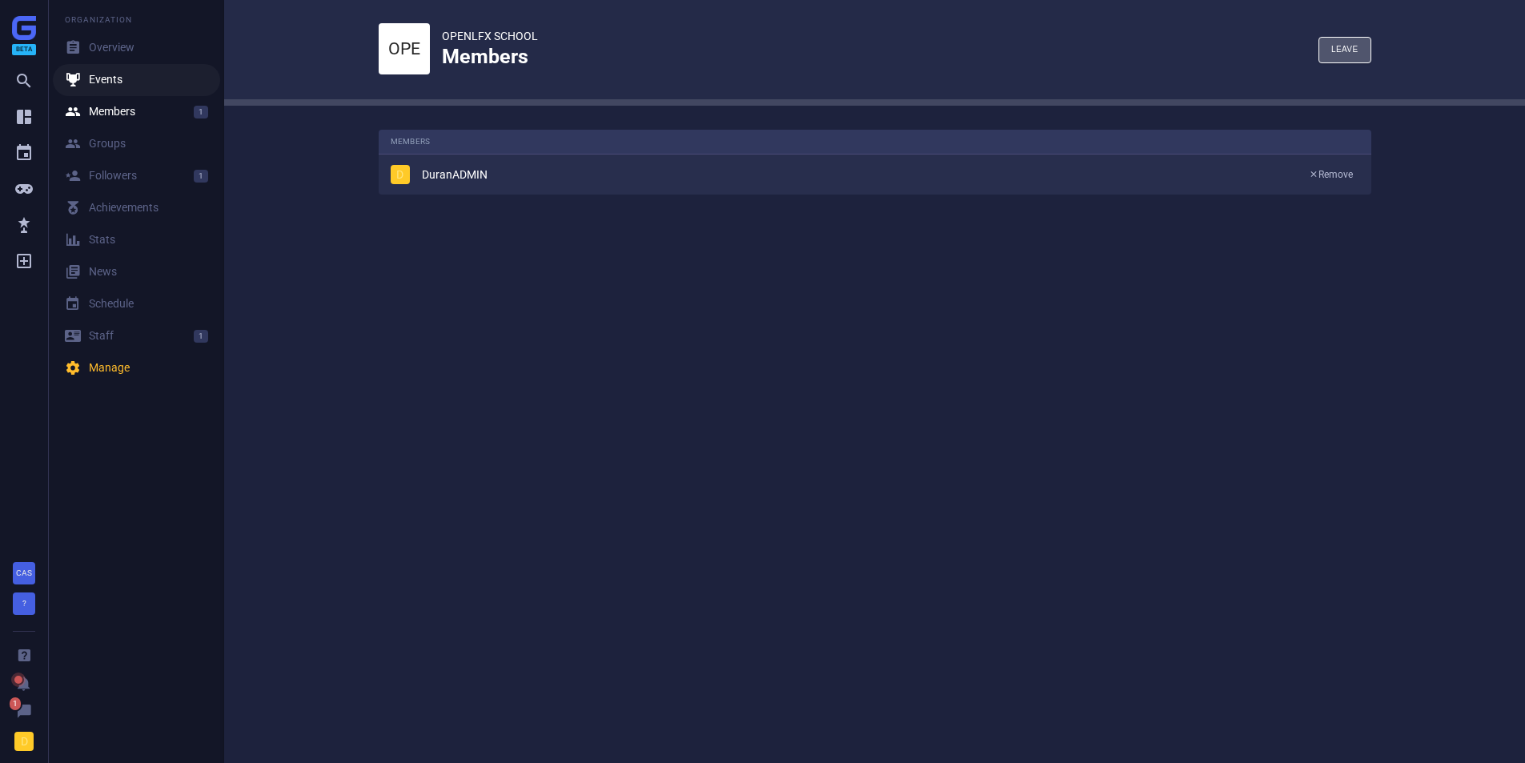
click at [122, 87] on div " Events" at bounding box center [94, 80] width 58 height 16
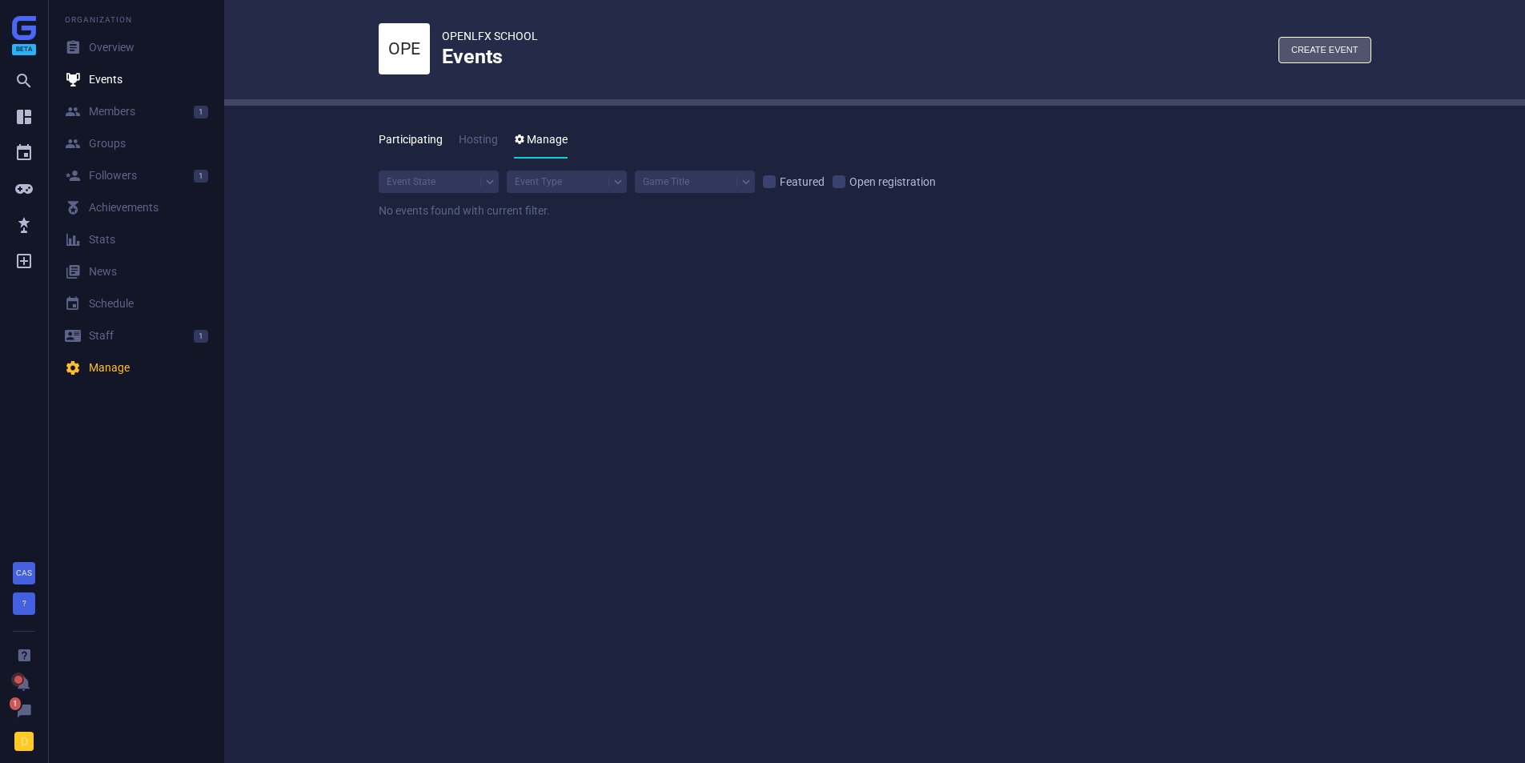
click at [414, 147] on link "Participating" at bounding box center [411, 140] width 64 height 37
click at [465, 135] on link "Hosting" at bounding box center [478, 140] width 39 height 37
click at [524, 143] on icon "" at bounding box center [519, 139] width 11 height 11
click at [1344, 38] on div "button" at bounding box center [1325, 50] width 91 height 25
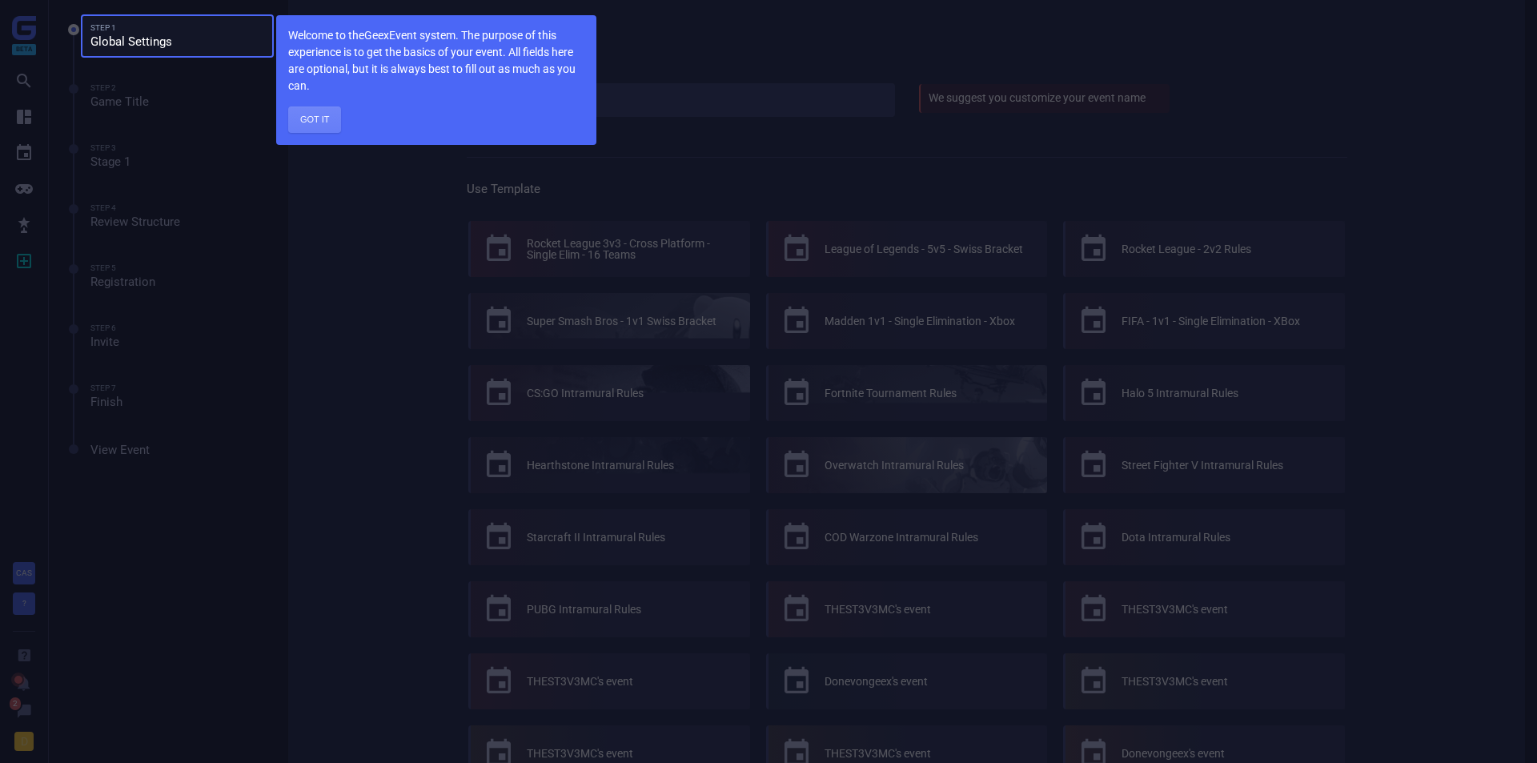
click at [324, 115] on button "Got it" at bounding box center [314, 120] width 53 height 26
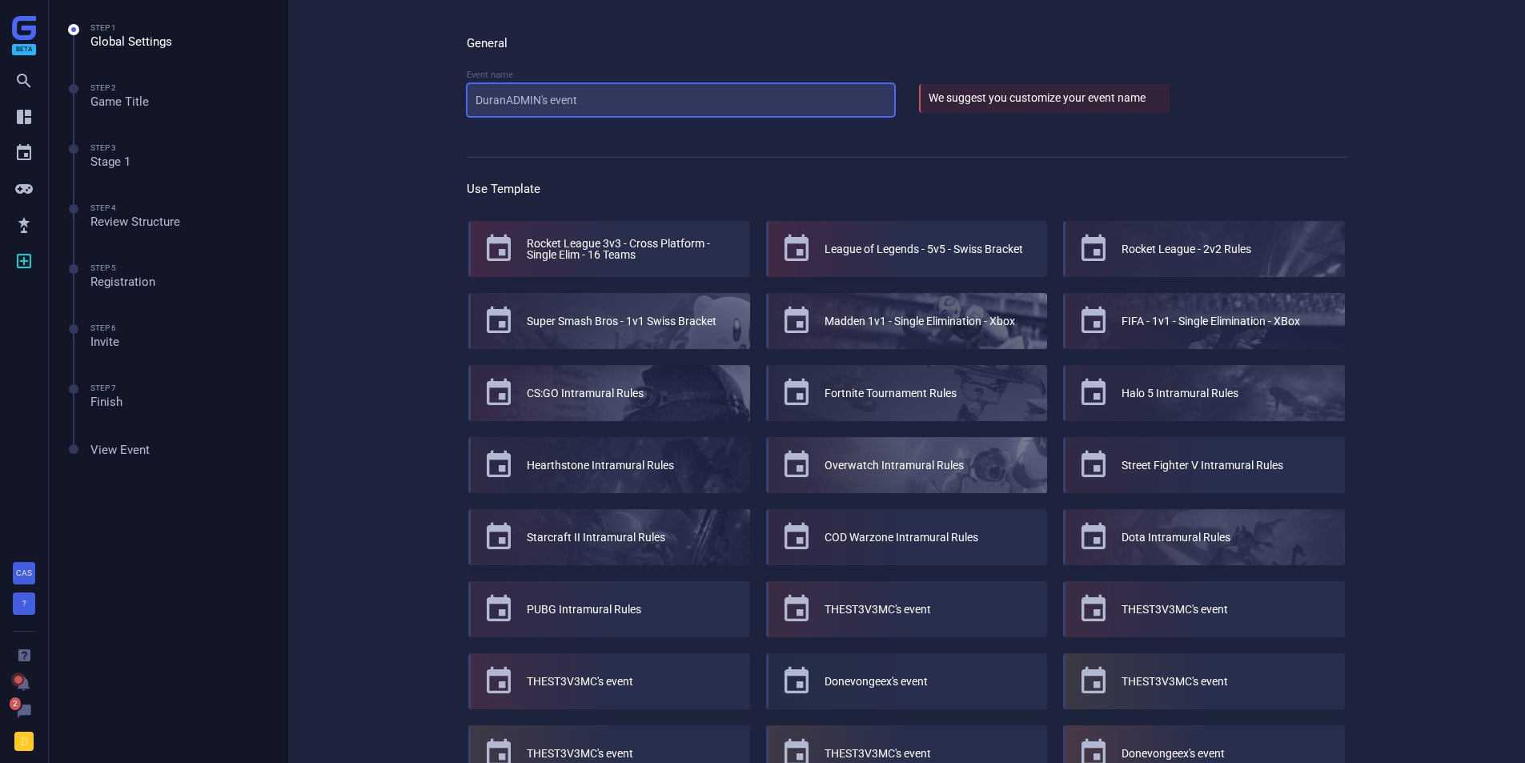
click at [585, 102] on input "DuranADMIN's event" at bounding box center [681, 100] width 428 height 34
type input "GOT A THING GOING ON"
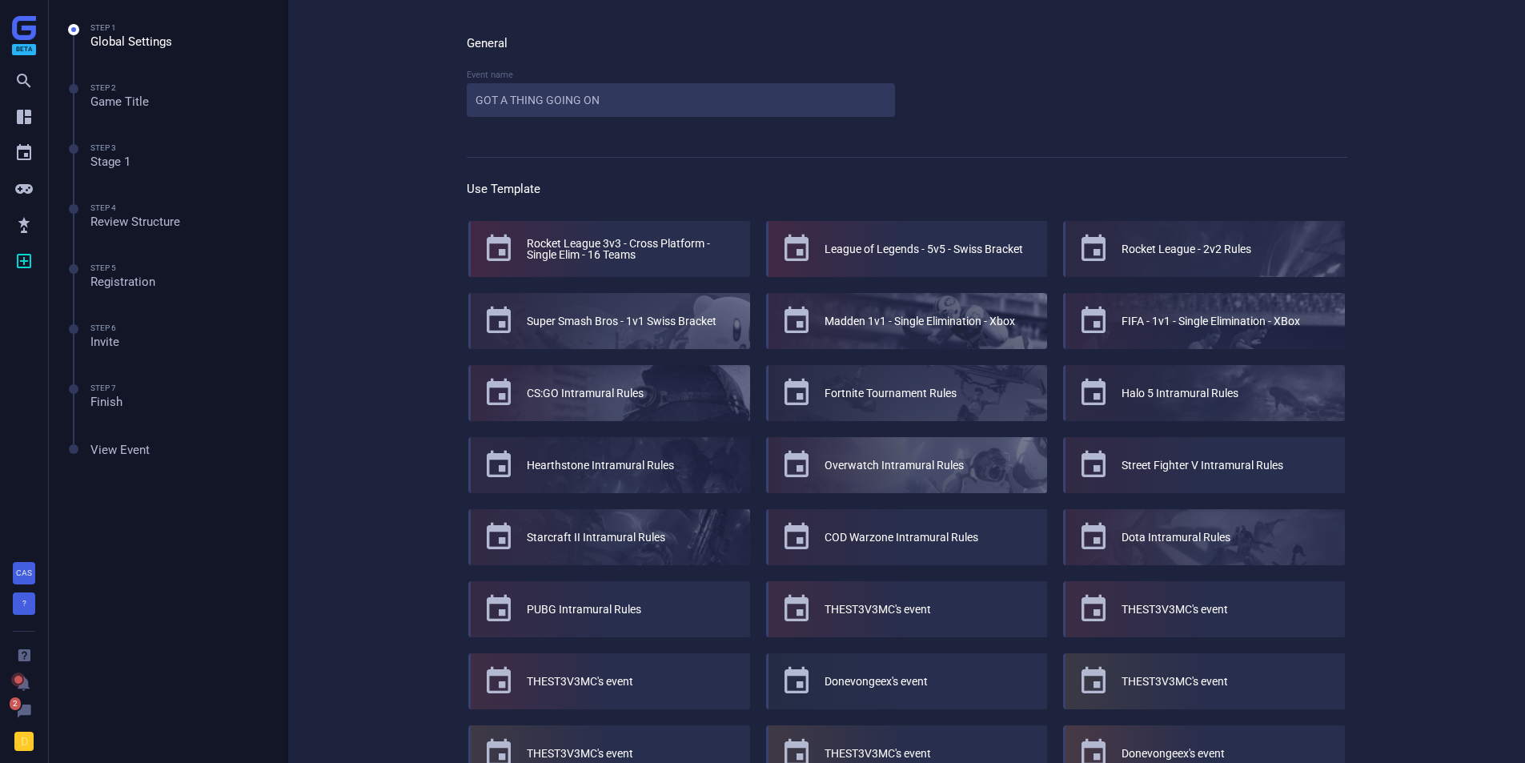
click at [380, 167] on div "General Event name GOT A THING GOING ON Use Template  Rocket League 3v3 - Cros…" at bounding box center [906, 515] width 1237 height 1030
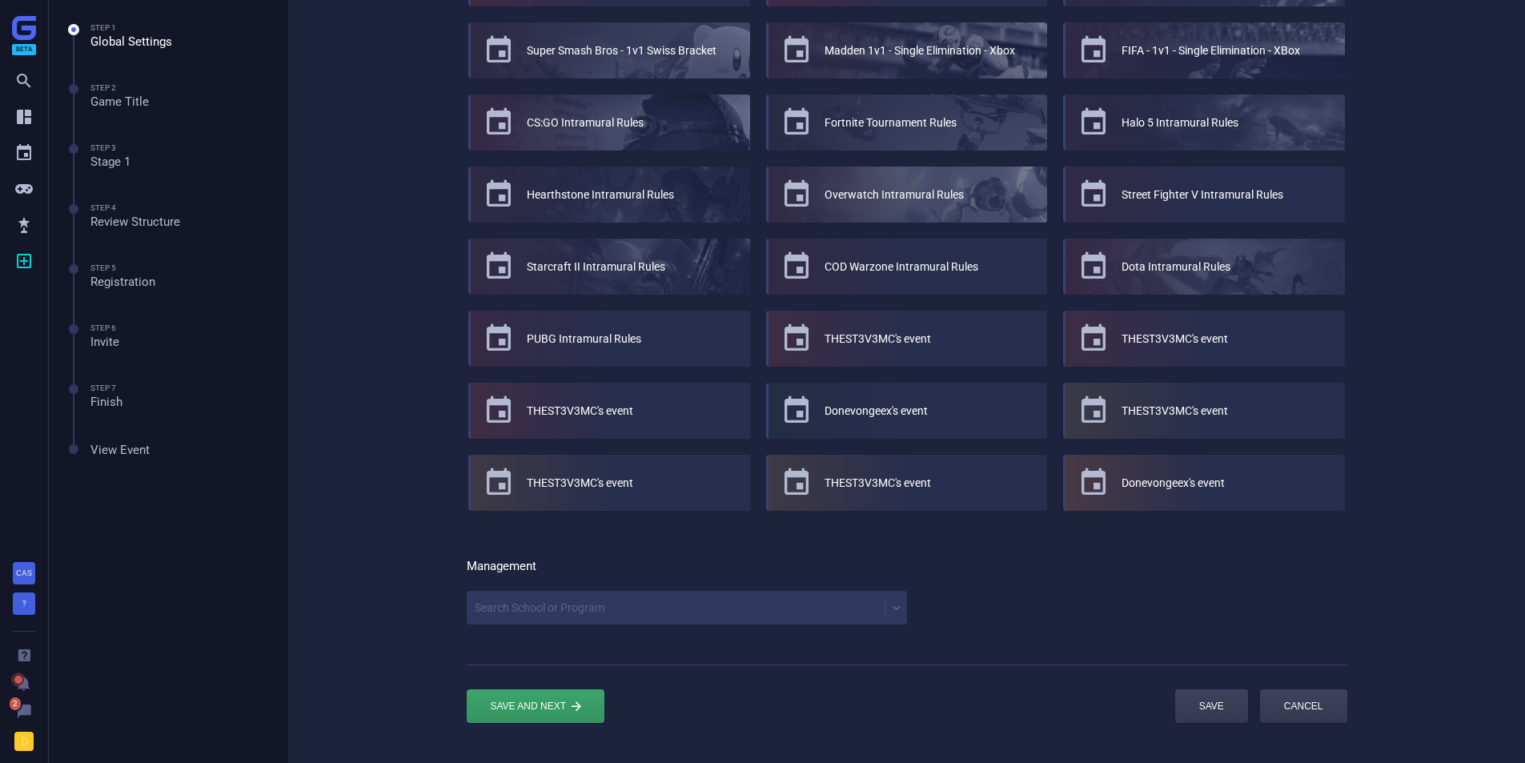
scroll to position [279, 0]
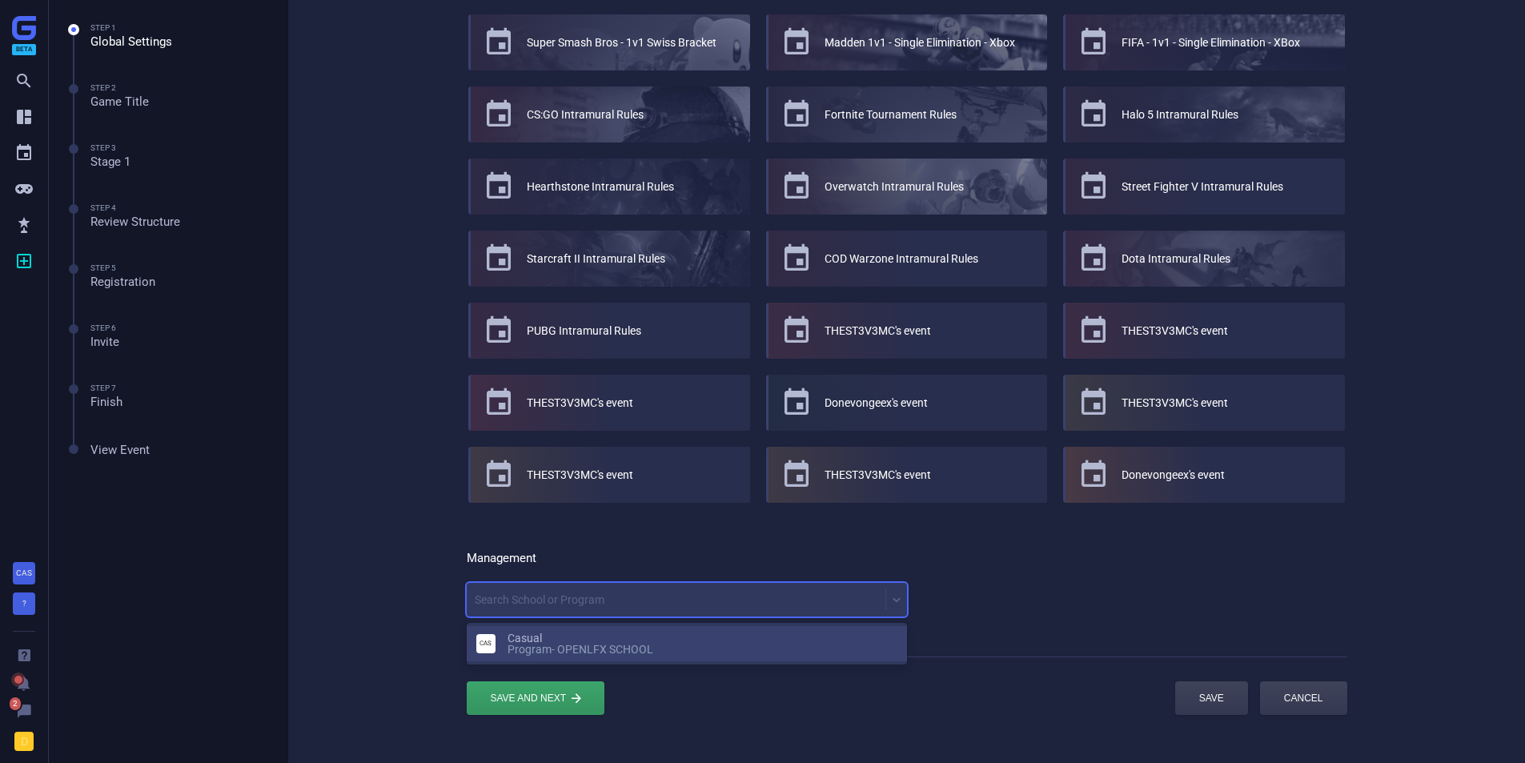
click at [648, 600] on div "Search School or Program" at bounding box center [676, 600] width 419 height 22
click at [631, 641] on div "Casual program - OPENLFX SCHOOL" at bounding box center [703, 644] width 390 height 22
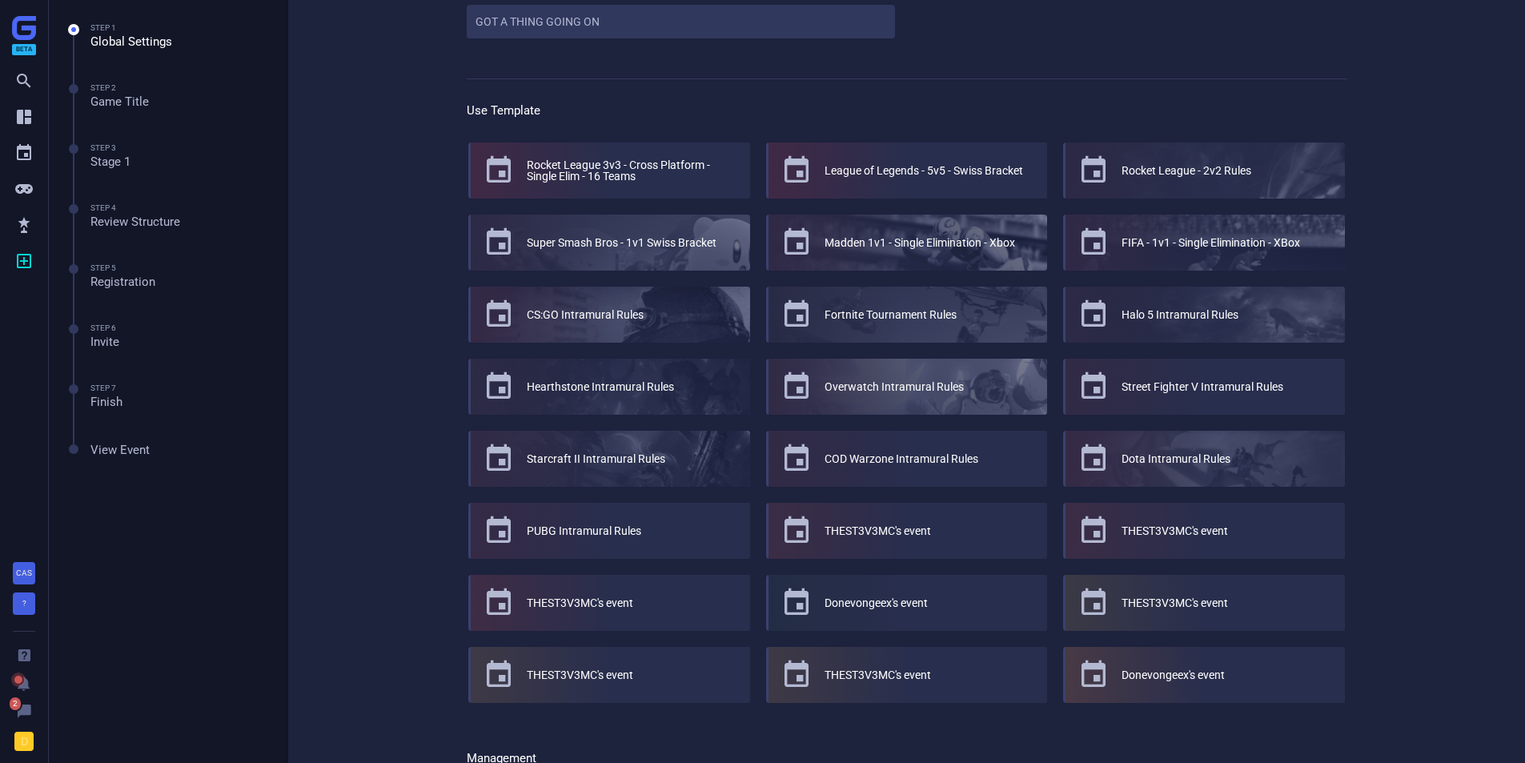
scroll to position [0, 0]
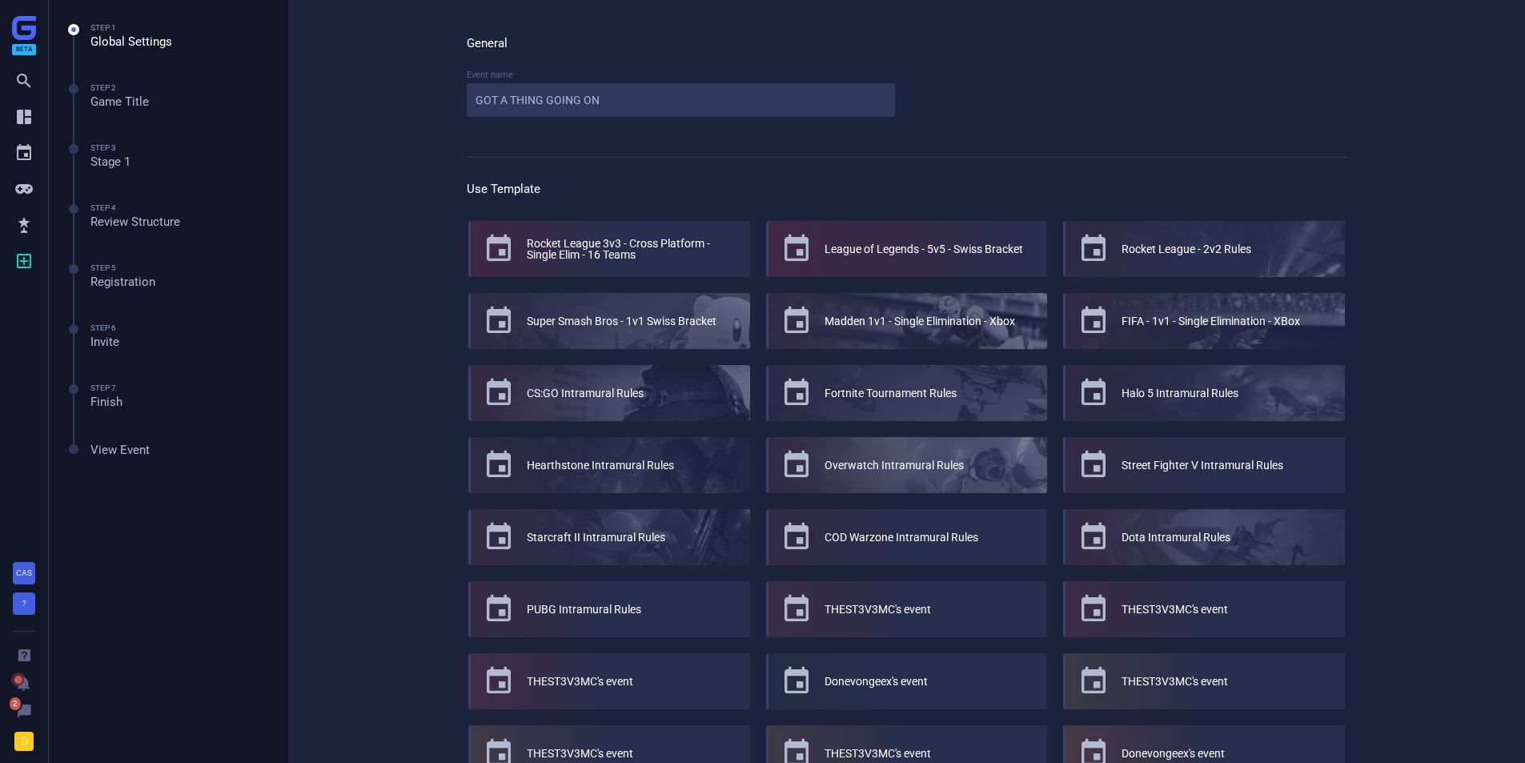
click at [887, 256] on div at bounding box center [908, 249] width 279 height 56
click at [979, 249] on div "League of Legends - 5v5 - Swiss Bracket" at bounding box center [924, 248] width 199 height 11
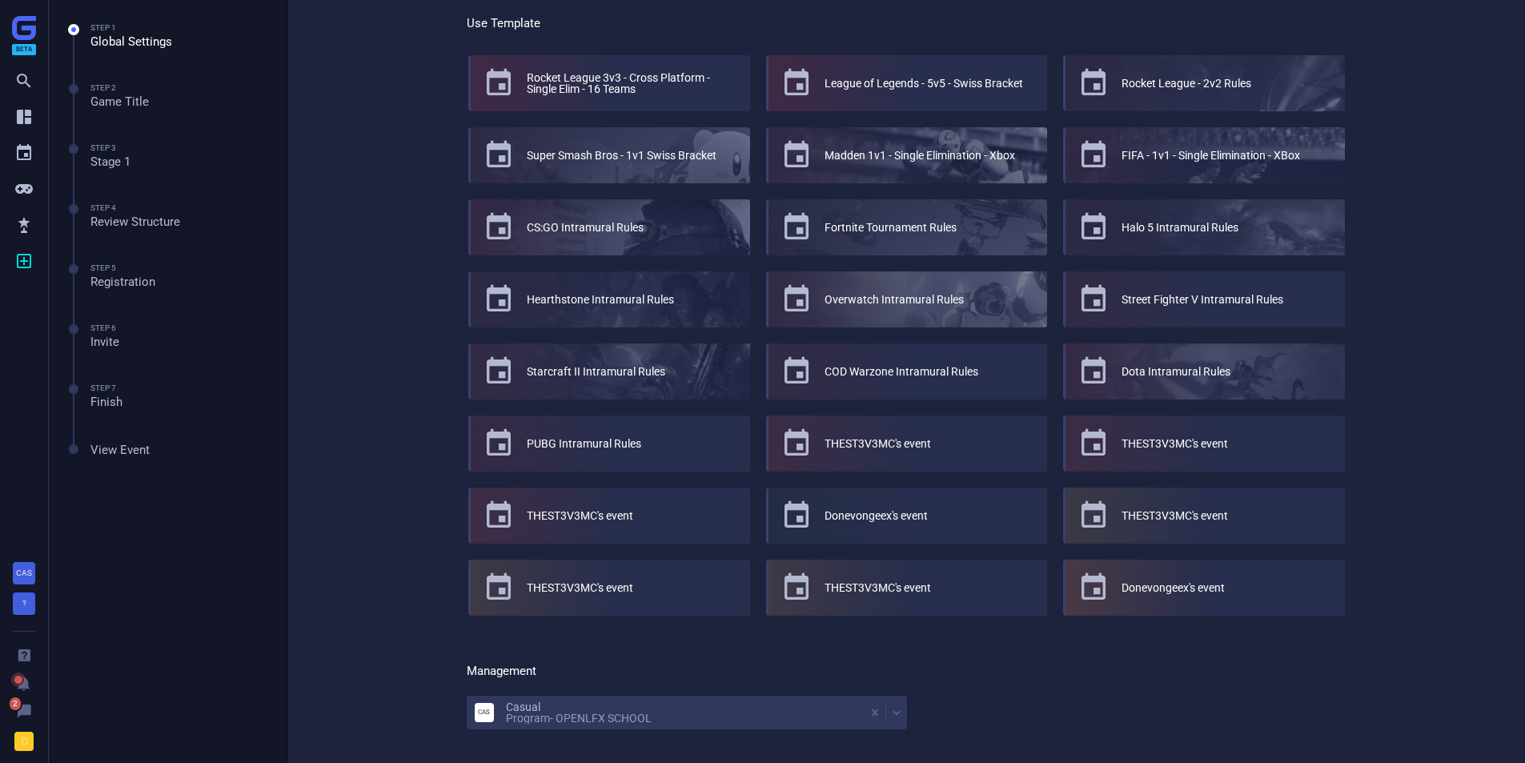
scroll to position [279, 0]
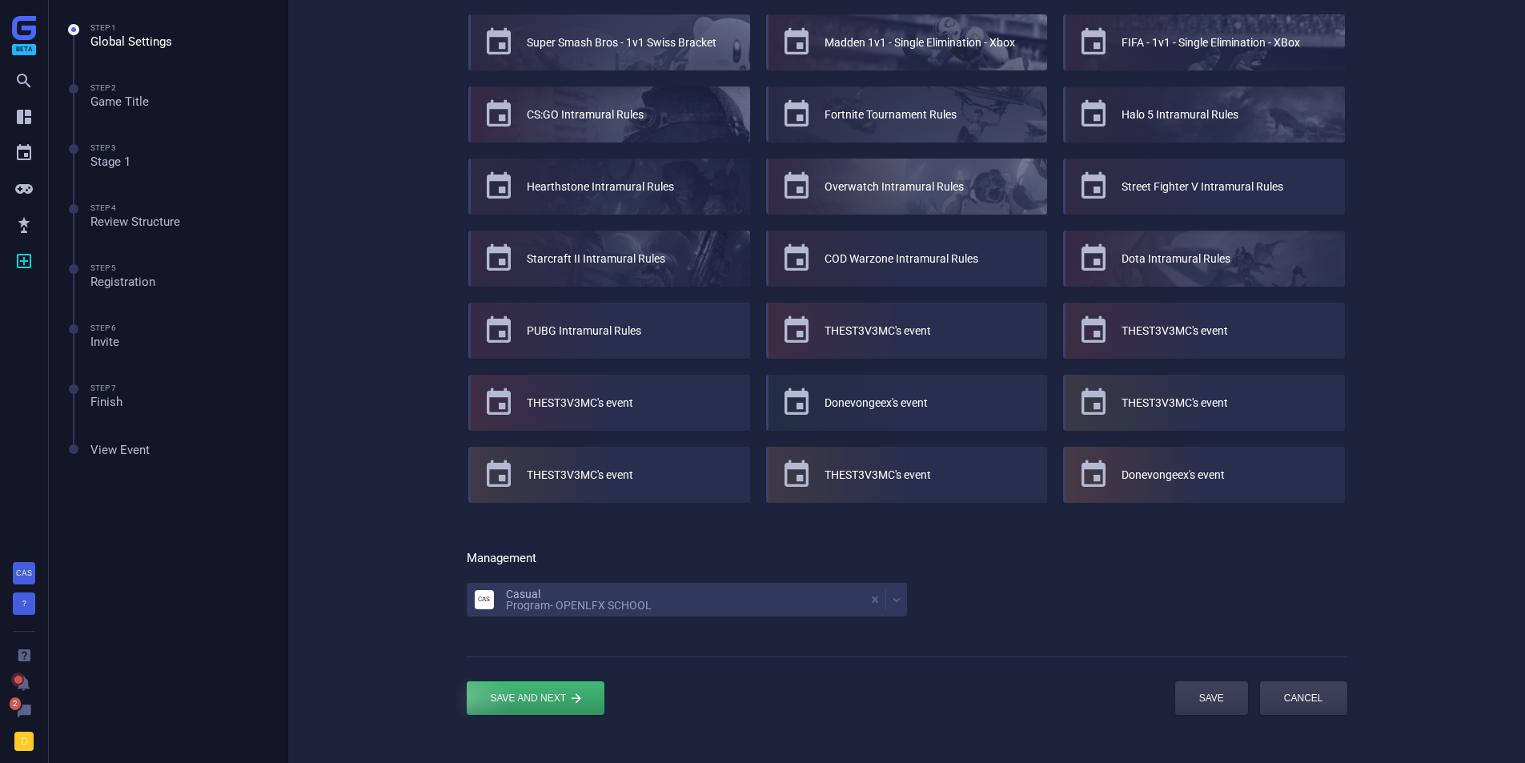
click at [542, 700] on div "submit" at bounding box center [536, 698] width 138 height 34
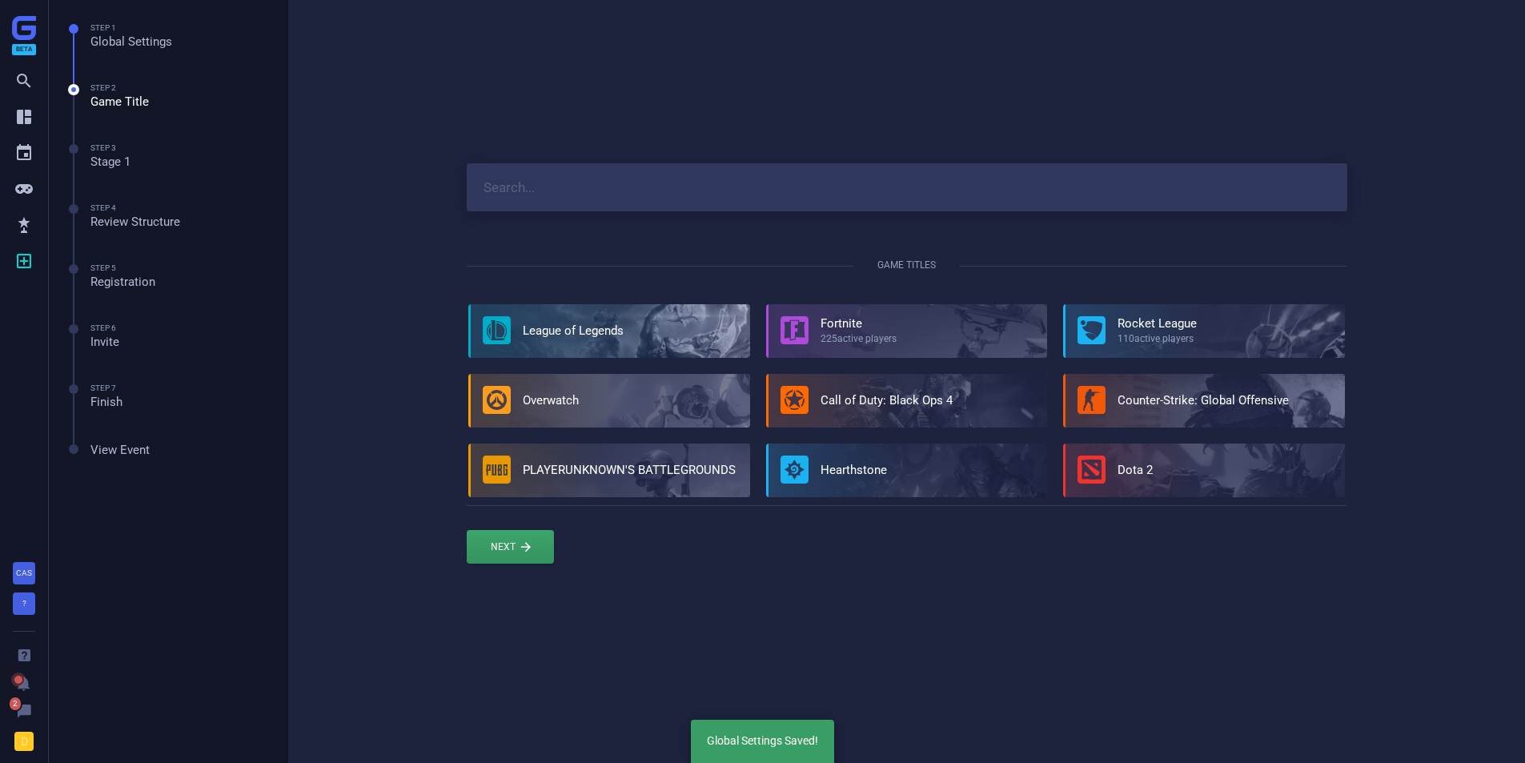
click at [597, 319] on div at bounding box center [610, 331] width 279 height 54
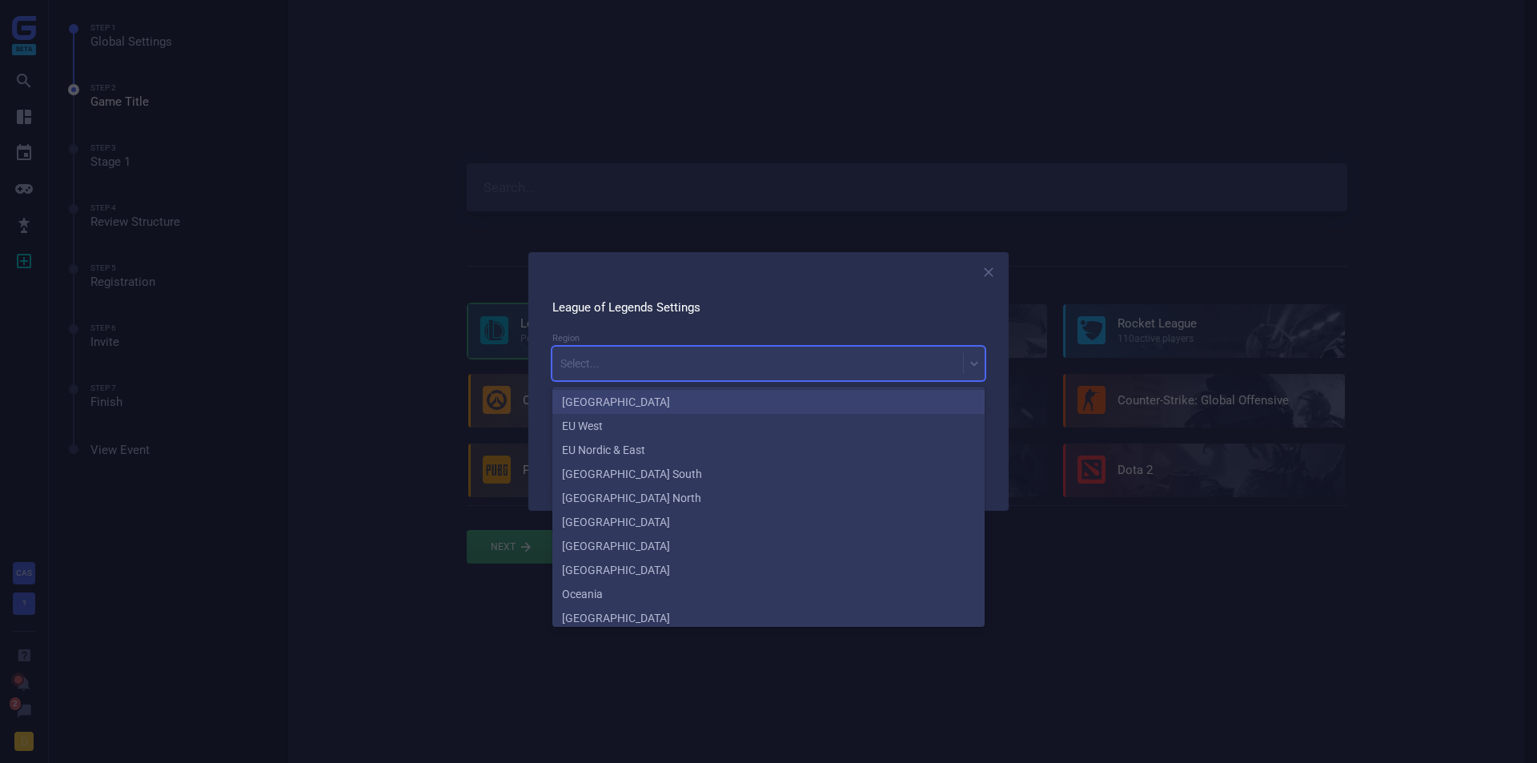
click at [577, 364] on div "Select..." at bounding box center [580, 363] width 39 height 11
click at [609, 397] on div "[GEOGRAPHIC_DATA]" at bounding box center [769, 402] width 432 height 24
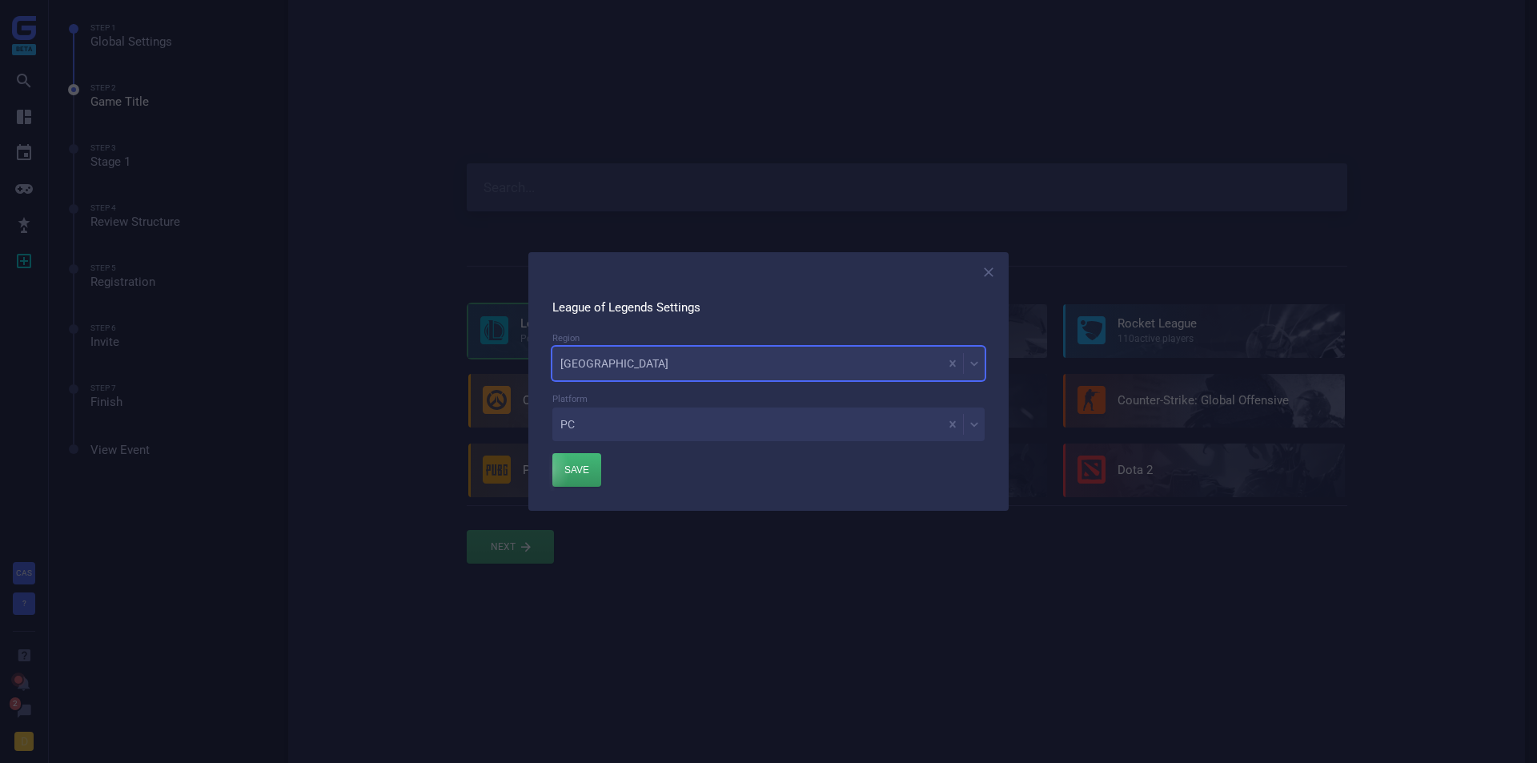
click at [583, 467] on div "button" at bounding box center [577, 470] width 49 height 34
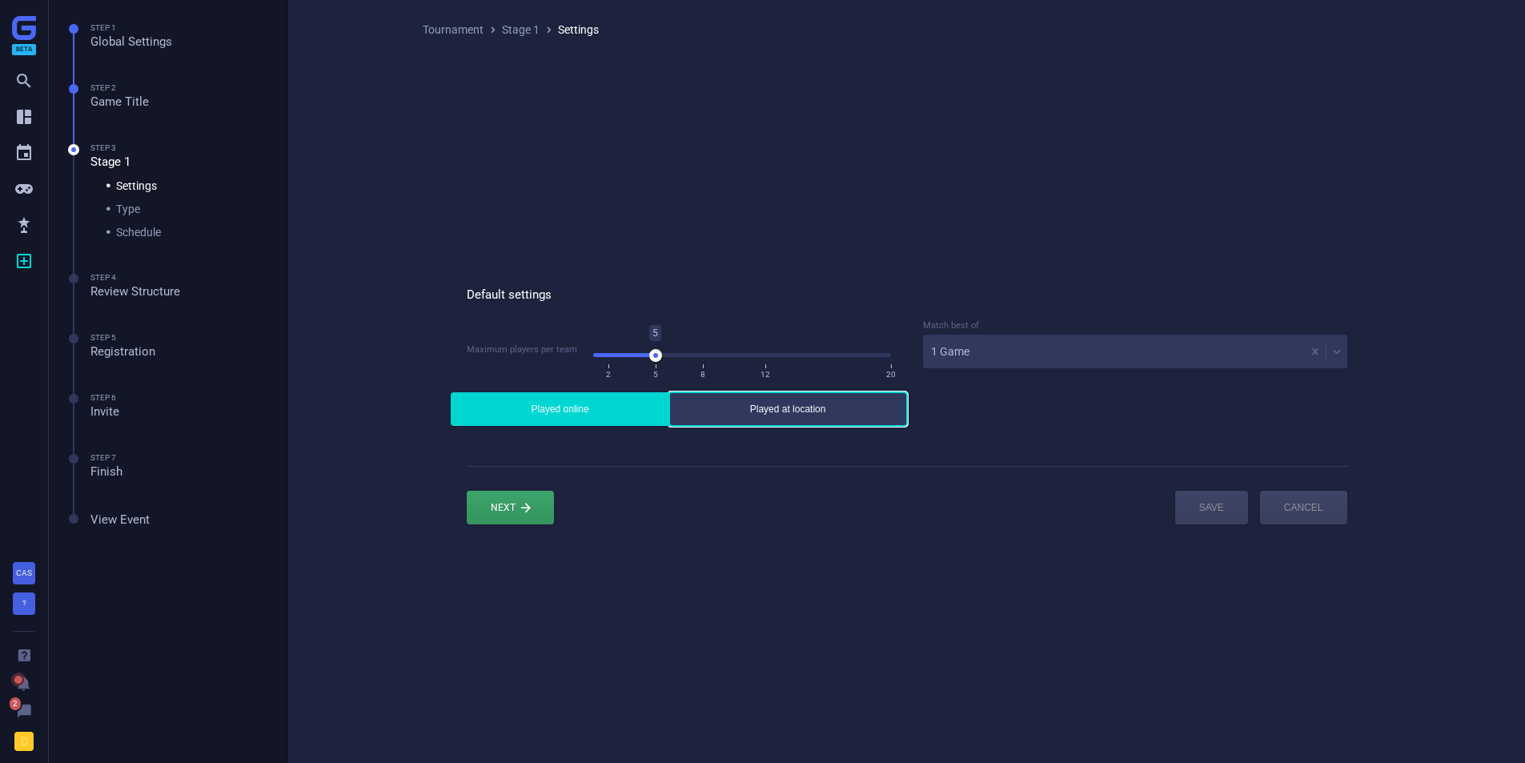
click at [697, 416] on button "Played at location" at bounding box center [788, 409] width 238 height 34
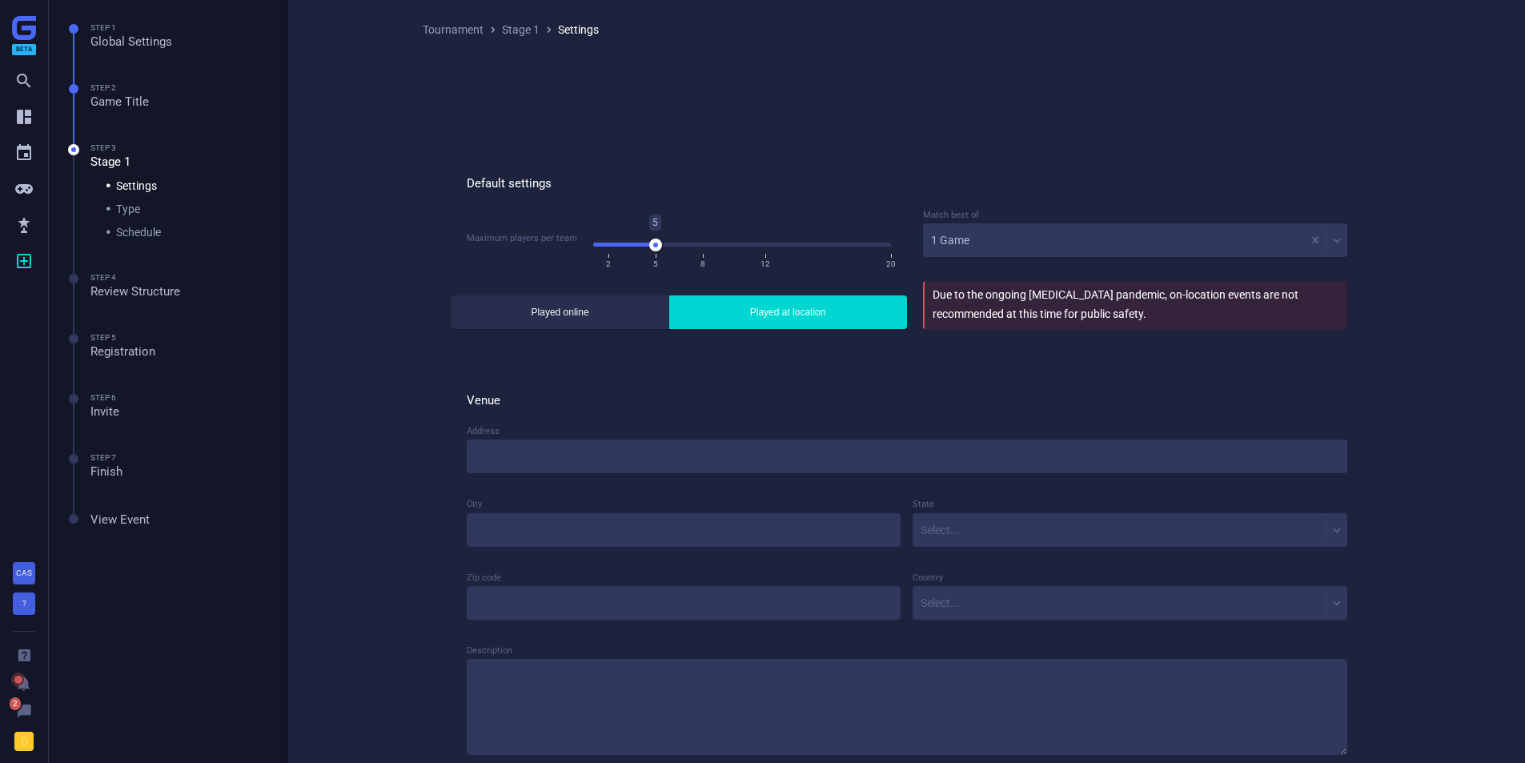
click at [1065, 251] on div "1 Game" at bounding box center [1114, 240] width 382 height 22
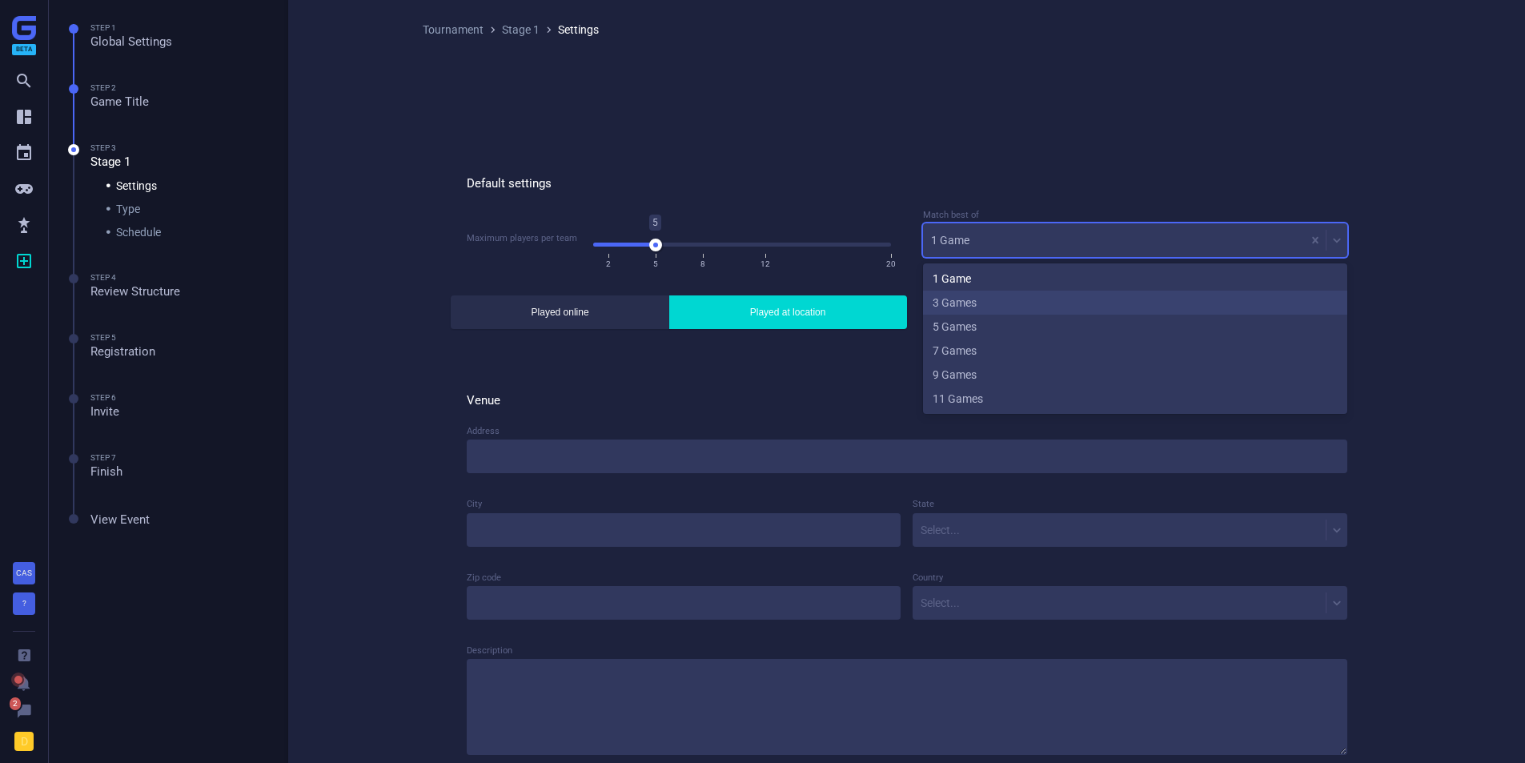
click at [1055, 303] on div "3 Games" at bounding box center [1135, 303] width 424 height 24
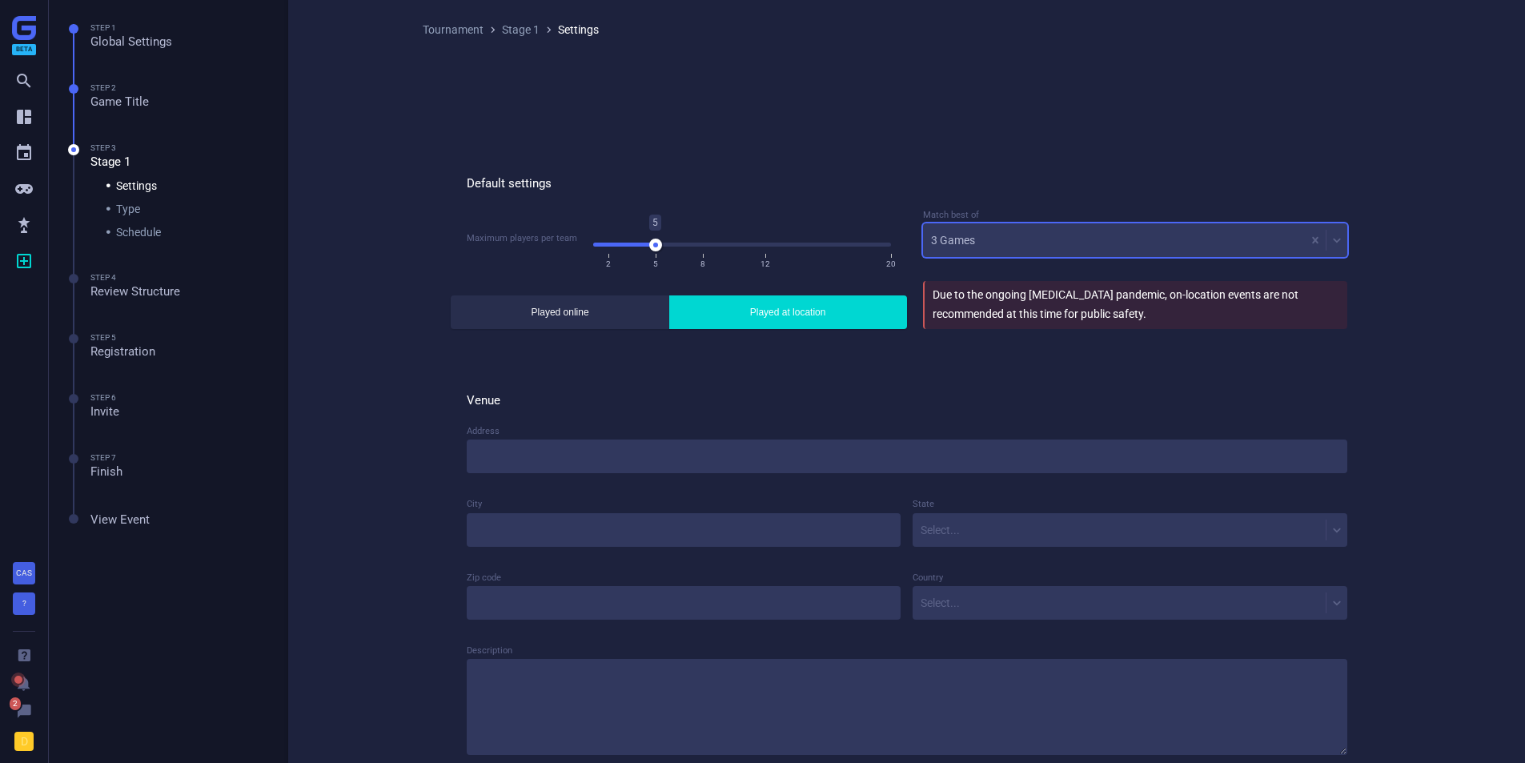
click at [404, 376] on div "Tournament  Stage 1  Settings Default settings Maximum players per team 5 2 5…" at bounding box center [907, 477] width 1041 height 954
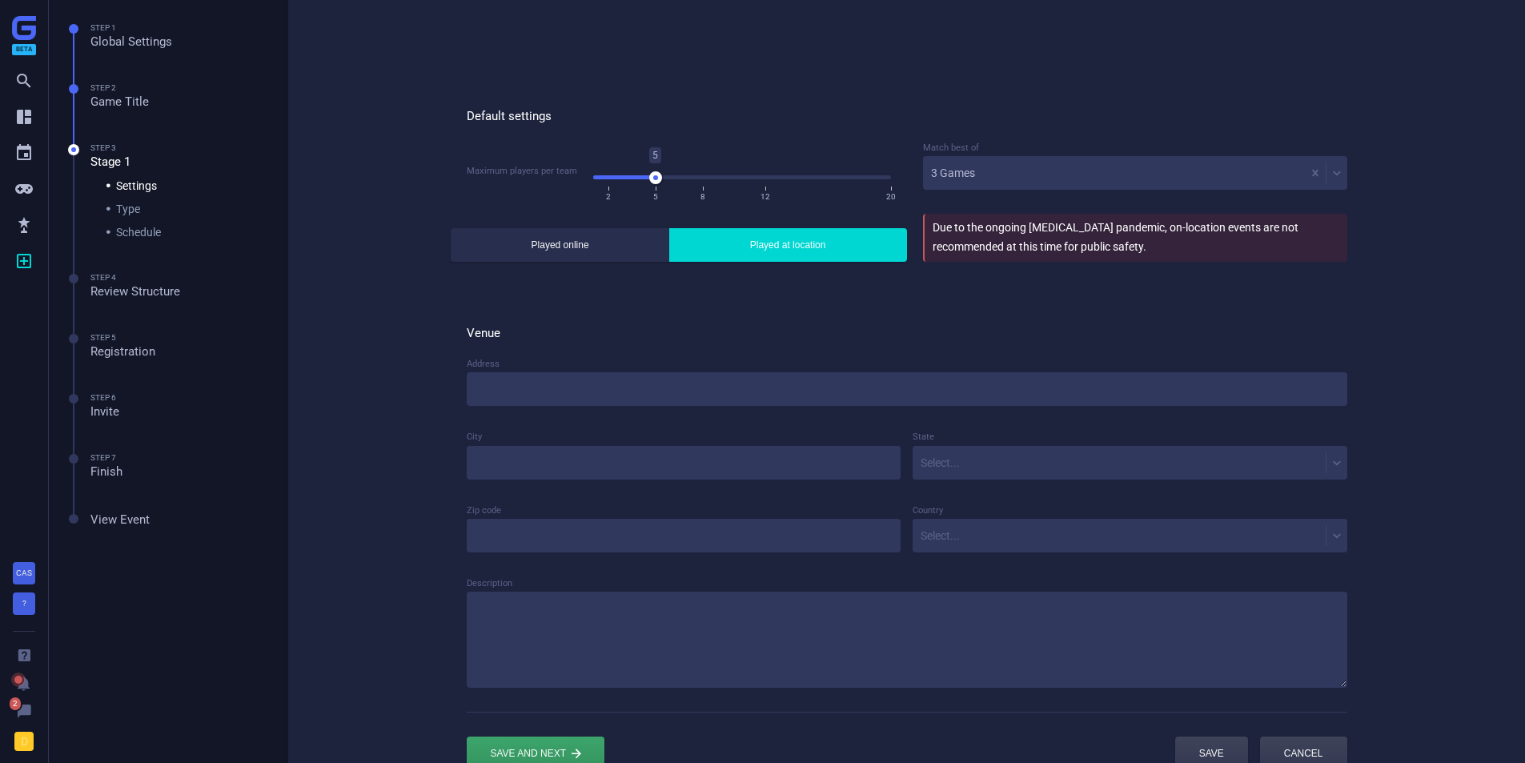
scroll to position [160, 0]
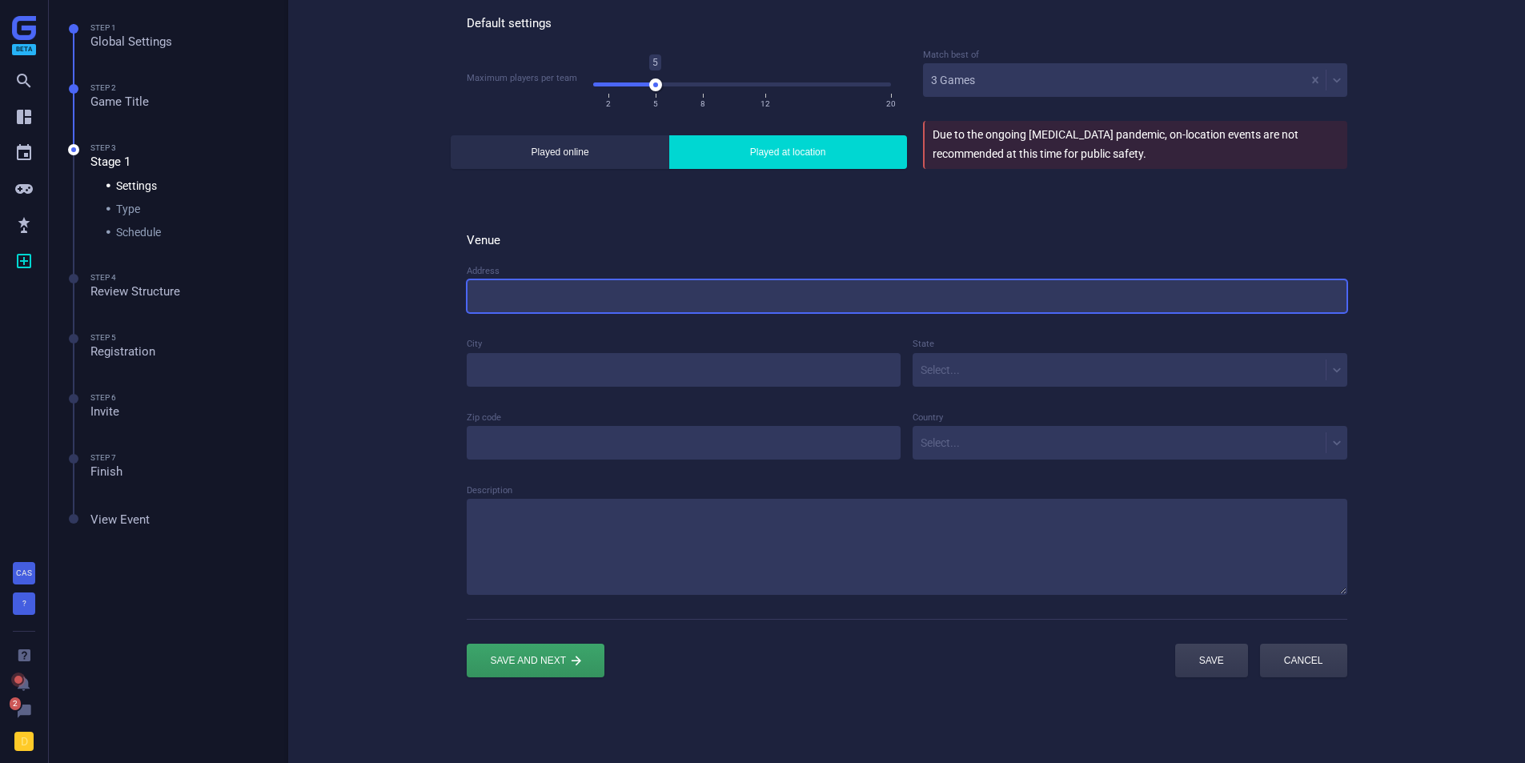
click at [563, 296] on input at bounding box center [907, 296] width 881 height 34
type input "123 Fake St"
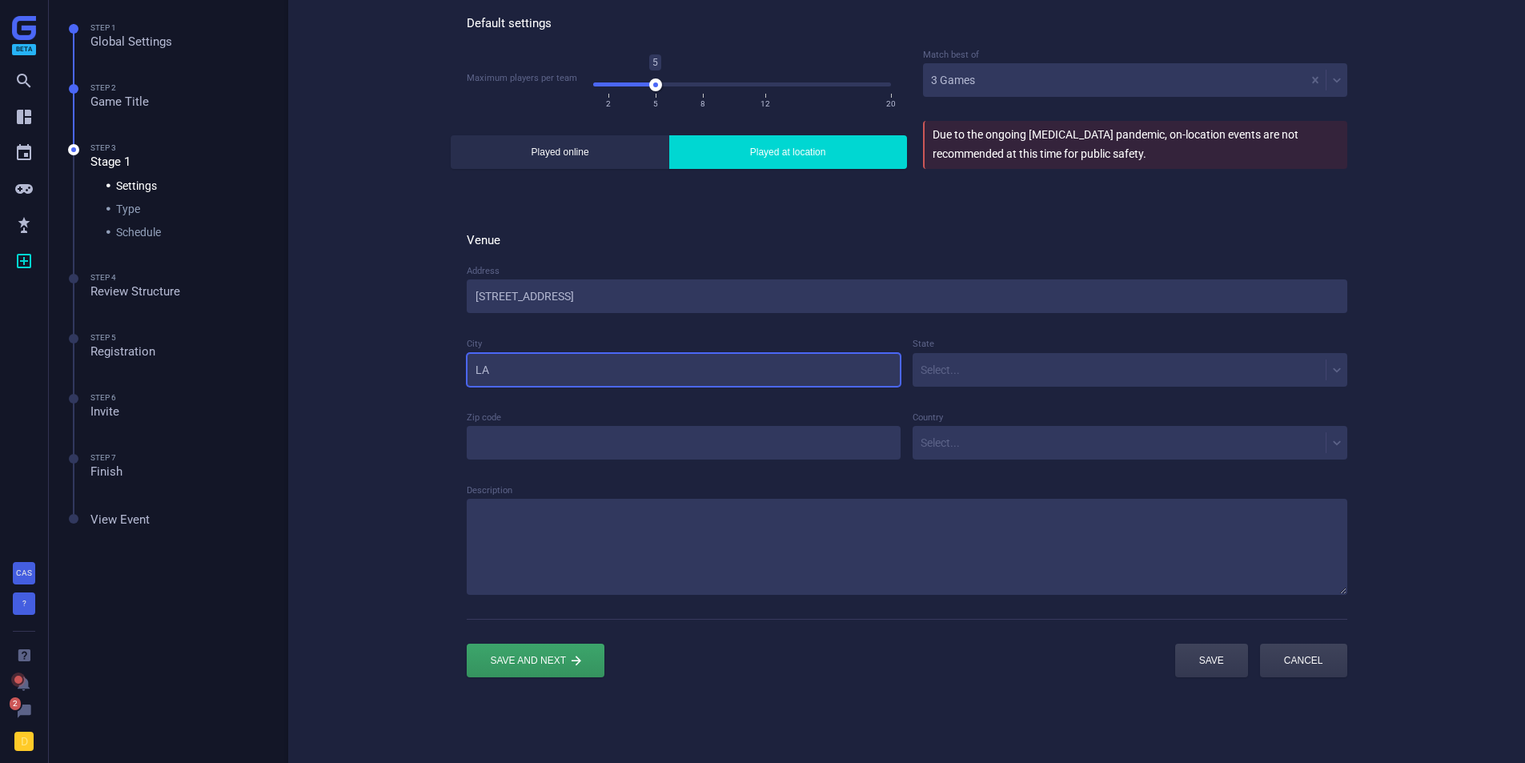
type input "LA"
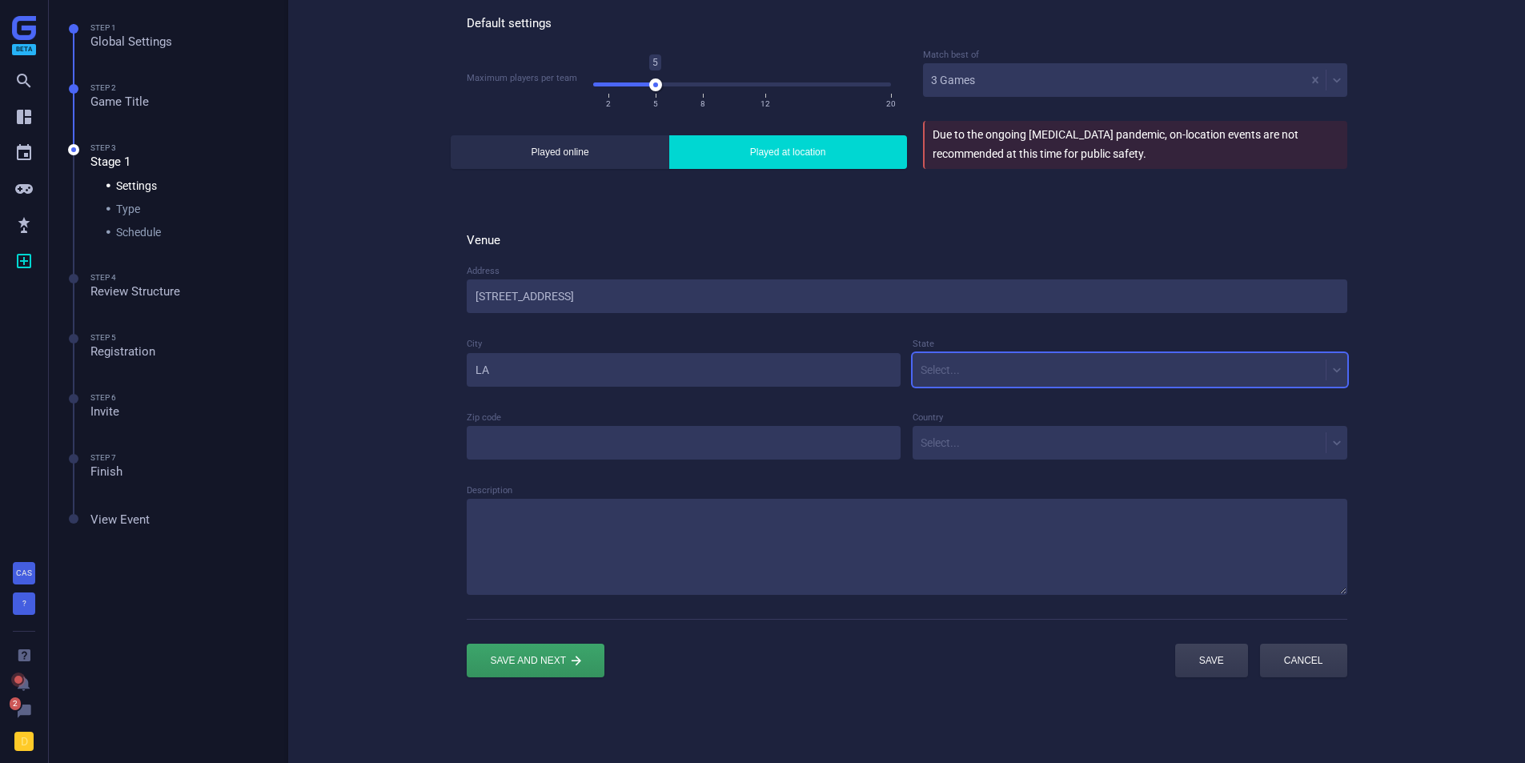
type input "c"
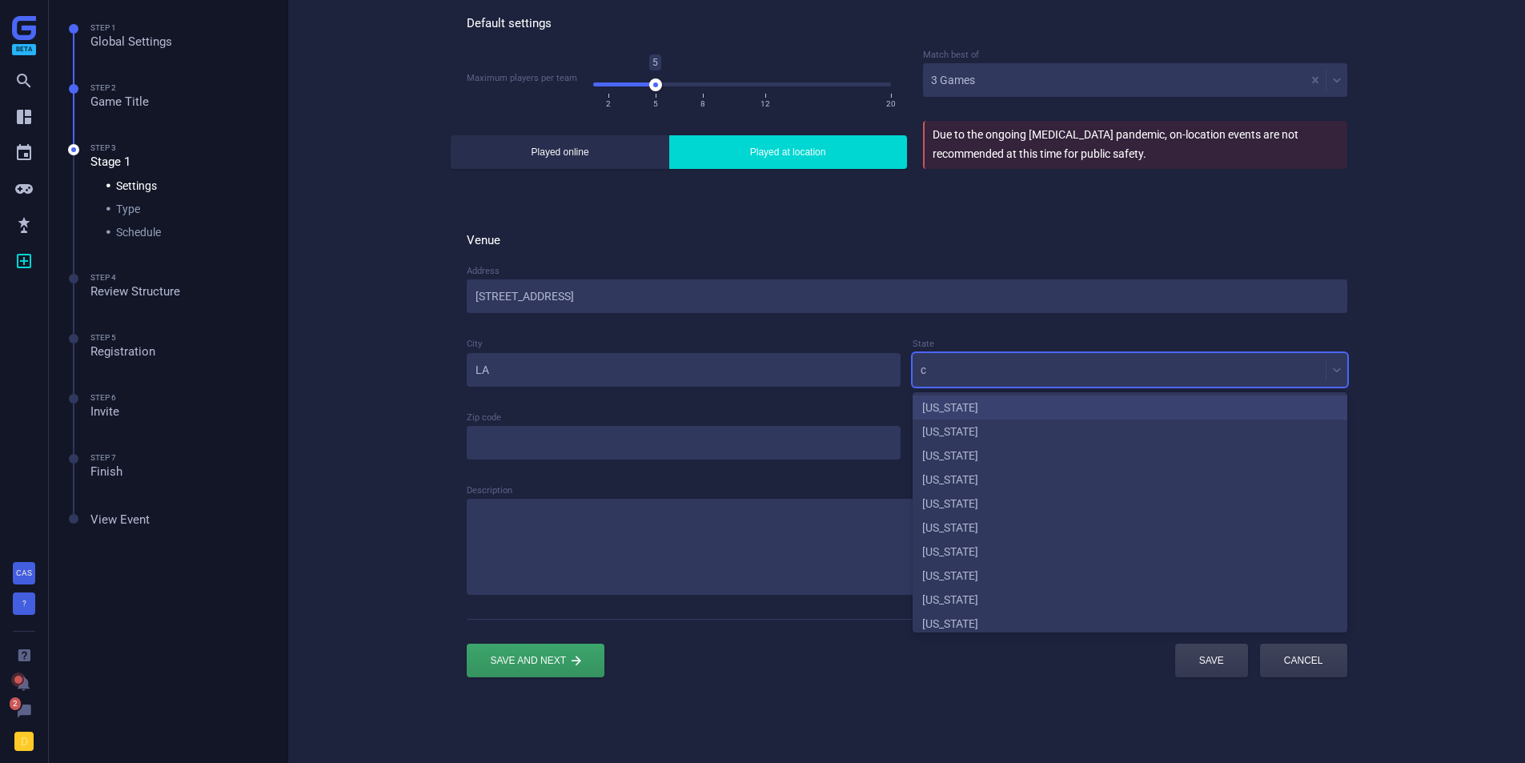
click at [971, 417] on div "American Samoa" at bounding box center [1130, 408] width 435 height 24
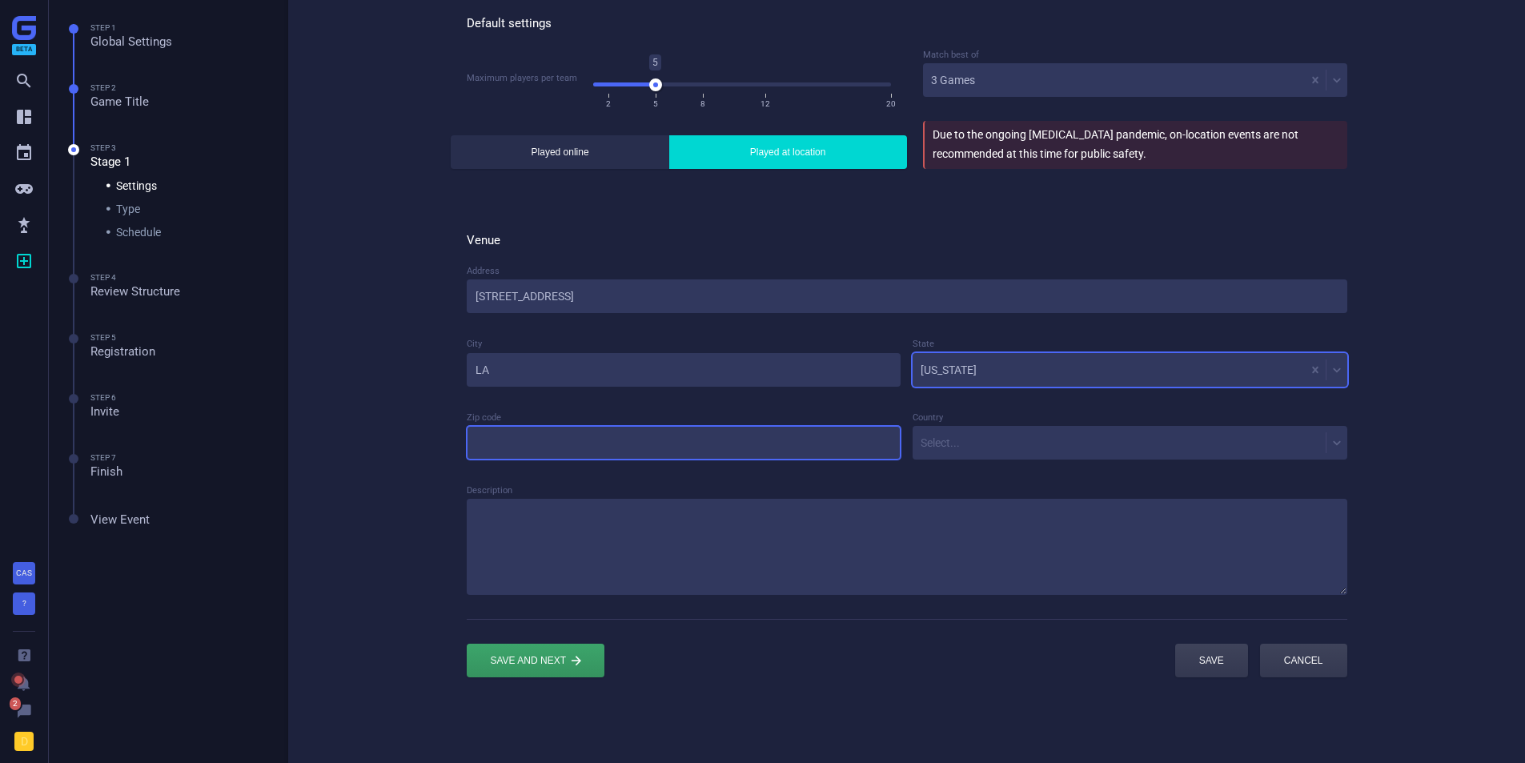
click at [722, 444] on input at bounding box center [684, 443] width 435 height 34
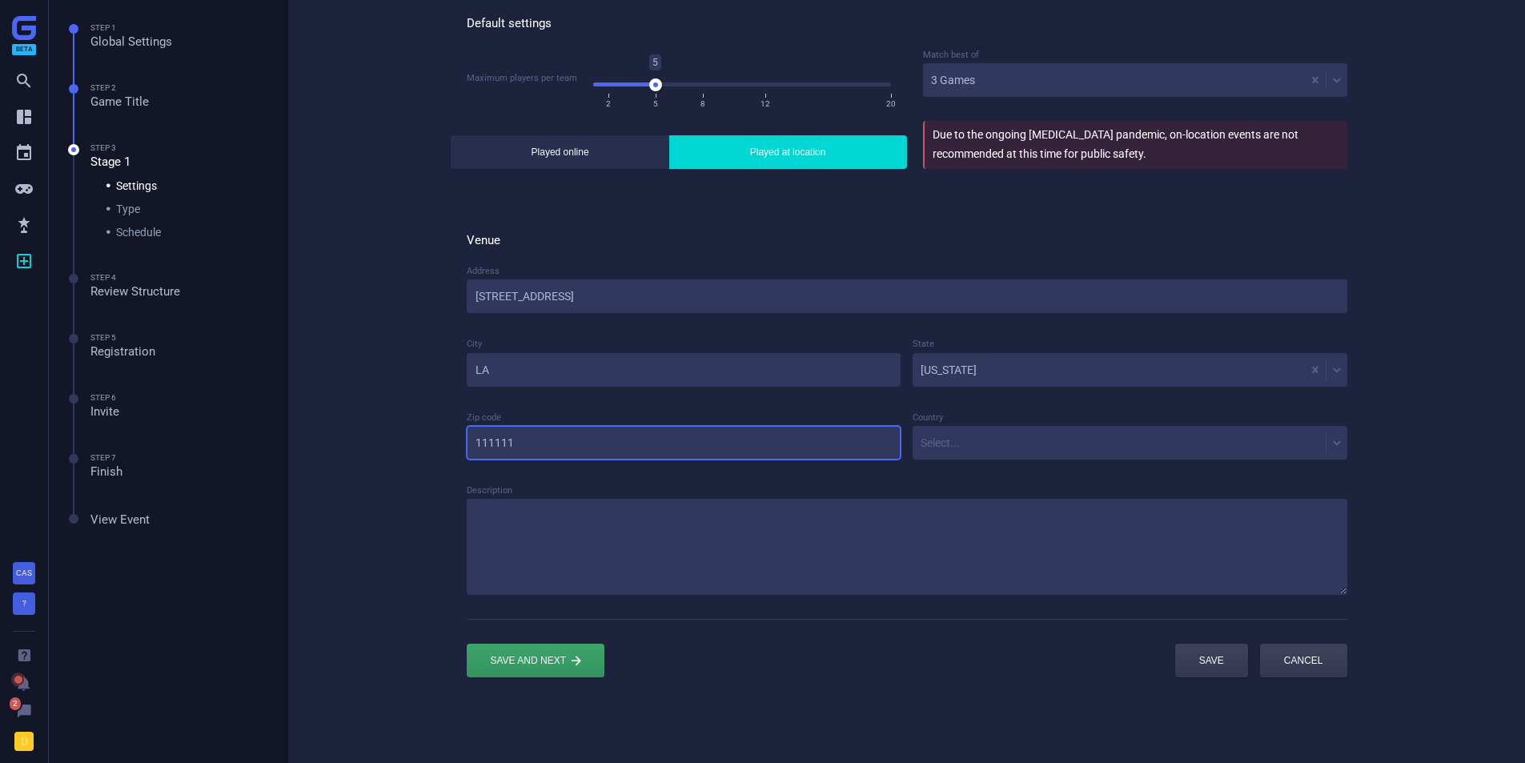
type input "111111"
click at [968, 440] on div "Select..." at bounding box center [1119, 443] width 413 height 22
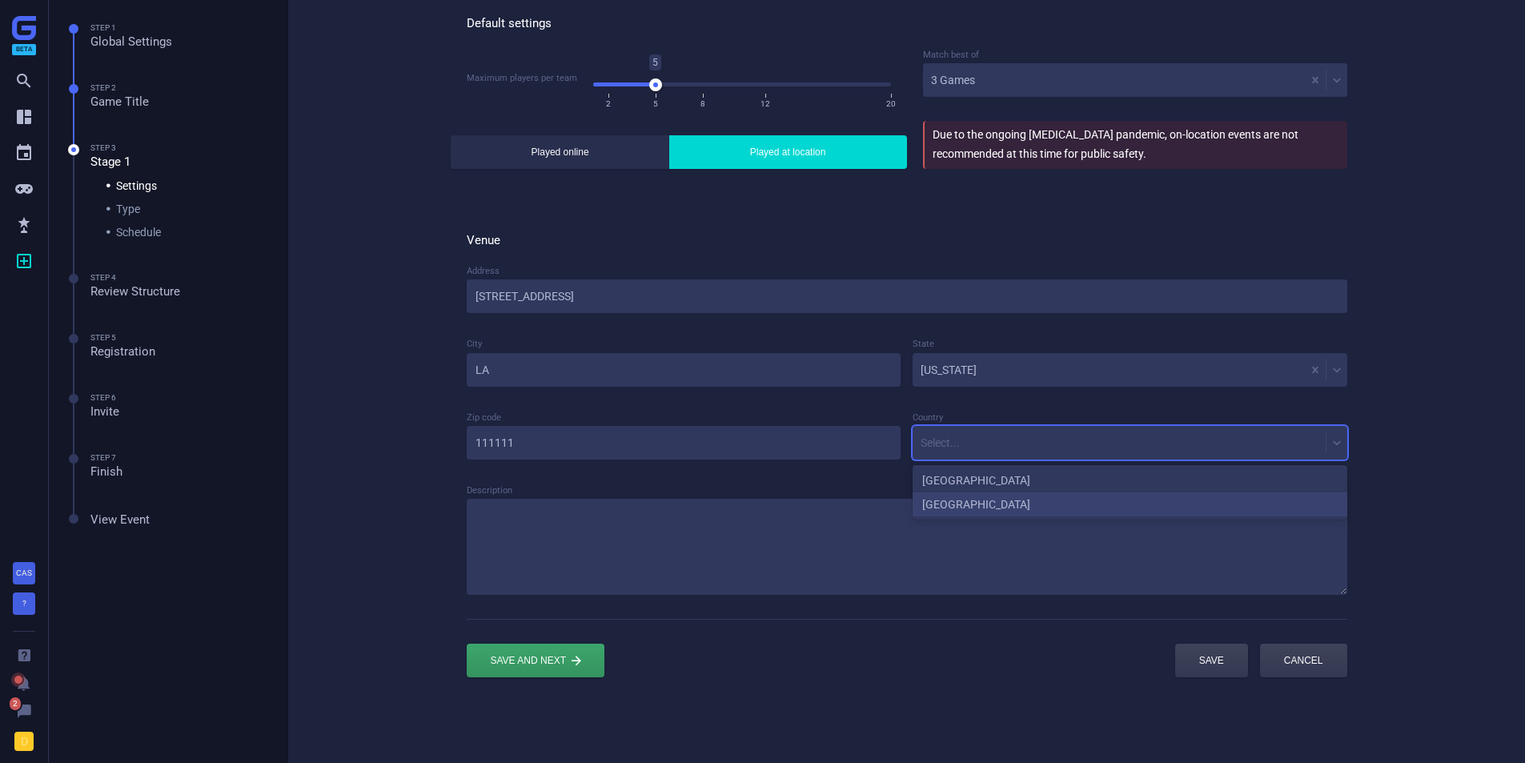
click at [955, 500] on div "[GEOGRAPHIC_DATA]" at bounding box center [1130, 504] width 435 height 24
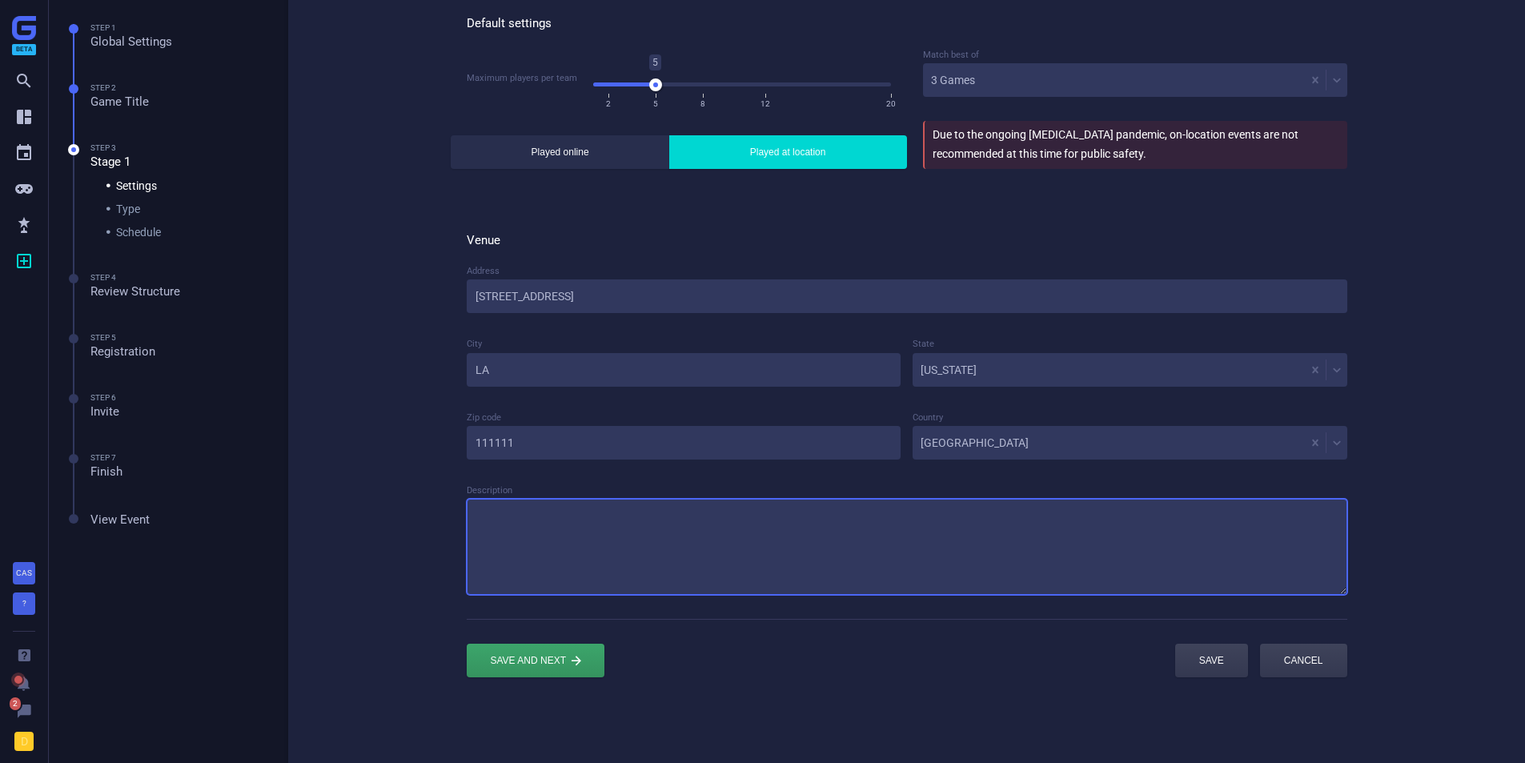
click at [830, 546] on textarea at bounding box center [907, 547] width 881 height 96
type textarea "TESTING THINGS OUT HERE!"
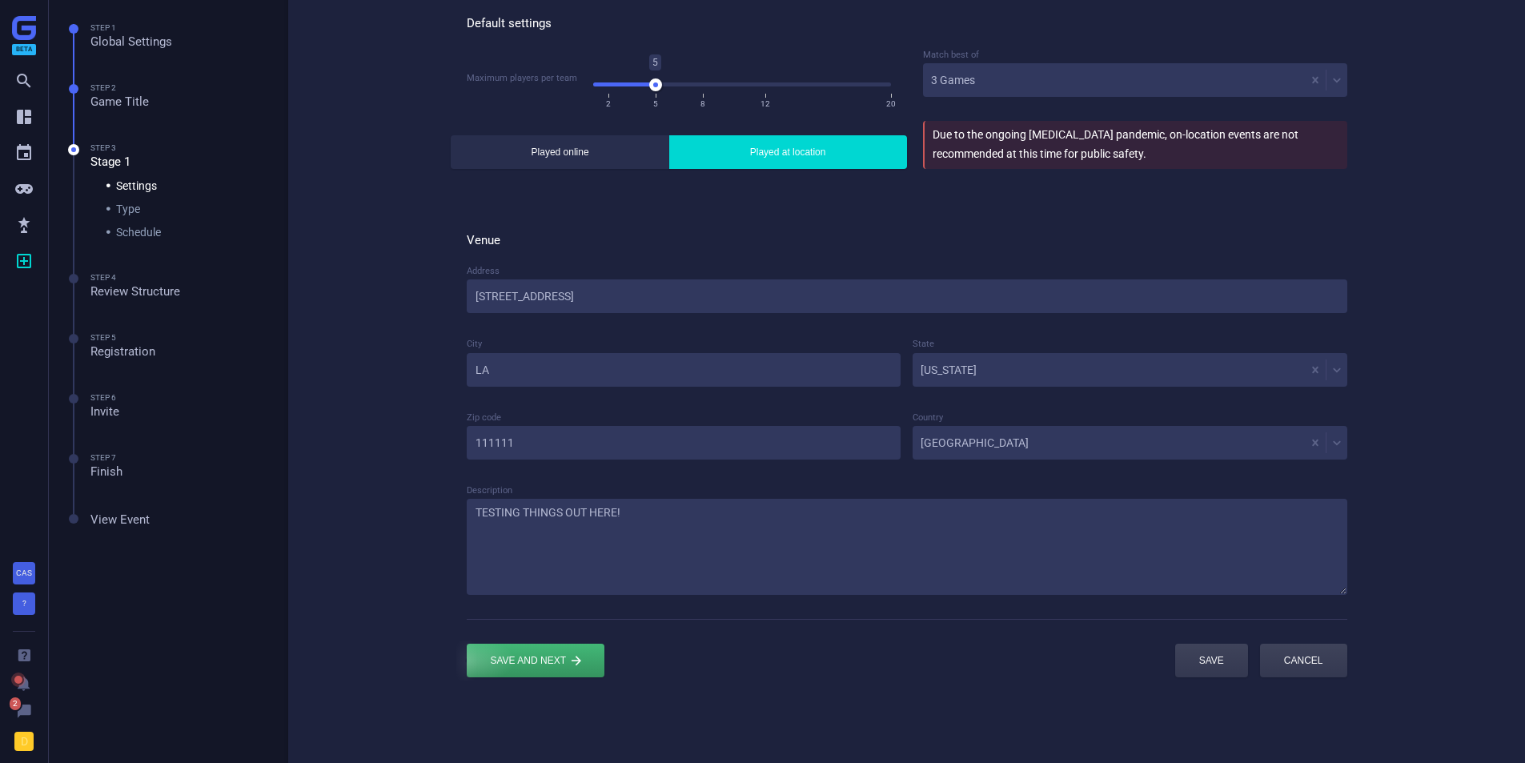
click at [515, 657] on div "submit" at bounding box center [536, 661] width 138 height 34
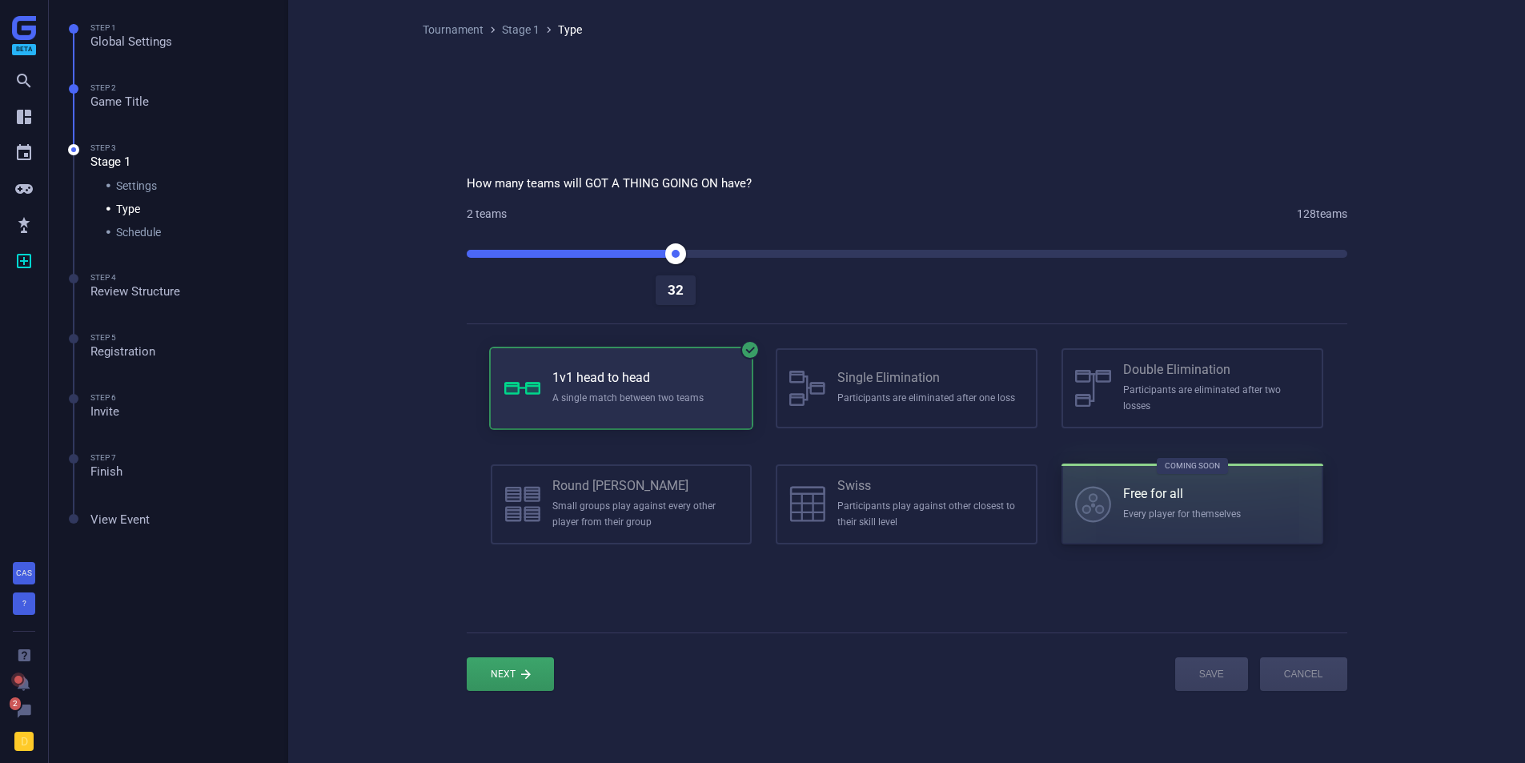
drag, startPoint x: 460, startPoint y: 255, endPoint x: 679, endPoint y: 253, distance: 219.4
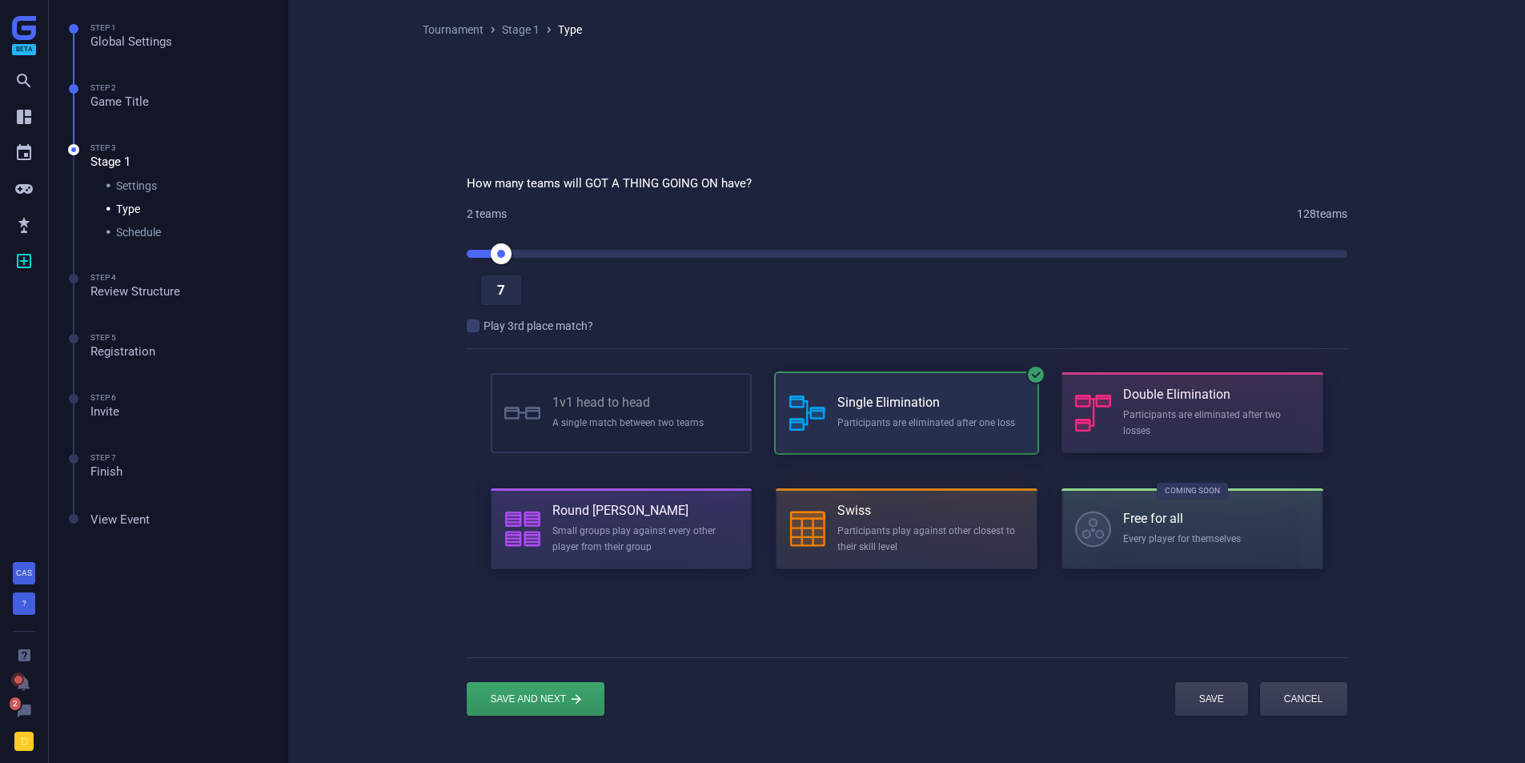
drag, startPoint x: 653, startPoint y: 258, endPoint x: 482, endPoint y: 284, distance: 173.4
drag, startPoint x: 484, startPoint y: 254, endPoint x: 563, endPoint y: 291, distance: 87.8
click at [475, 323] on div "" at bounding box center [473, 326] width 13 height 13
click at [588, 510] on h6 "Round [PERSON_NAME]" at bounding box center [646, 511] width 187 height 17
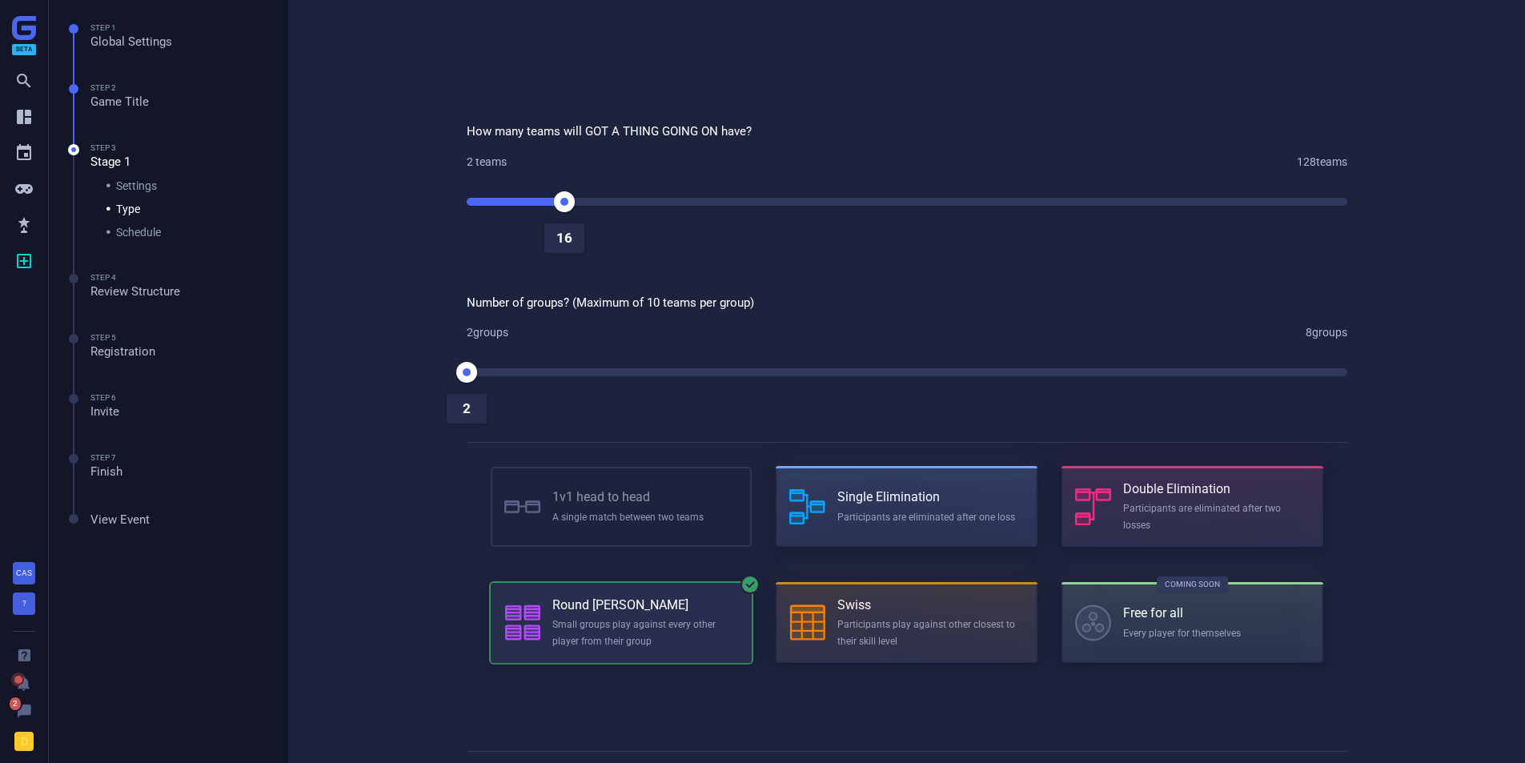
scroll to position [80, 0]
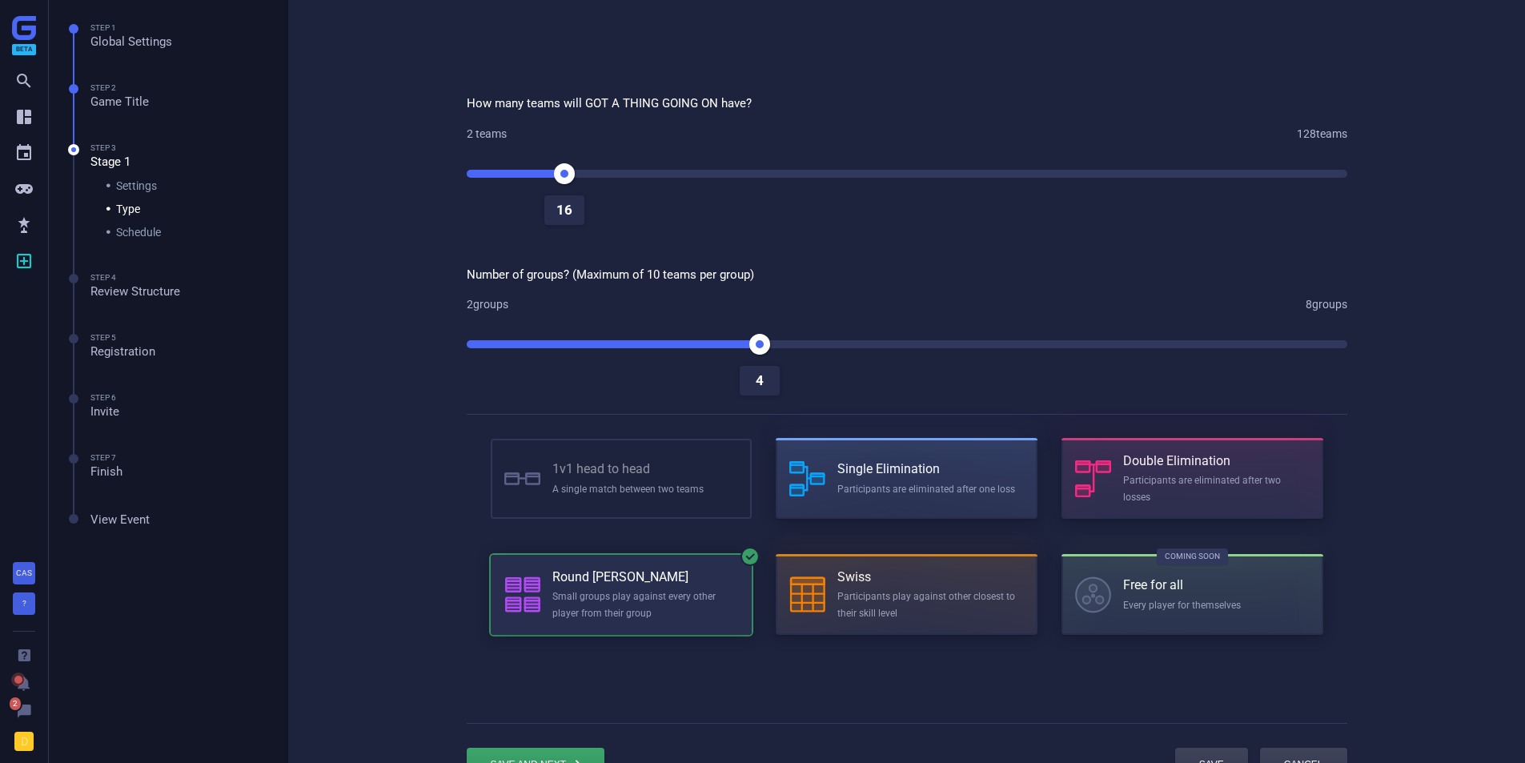
drag, startPoint x: 460, startPoint y: 343, endPoint x: 732, endPoint y: 396, distance: 277.5
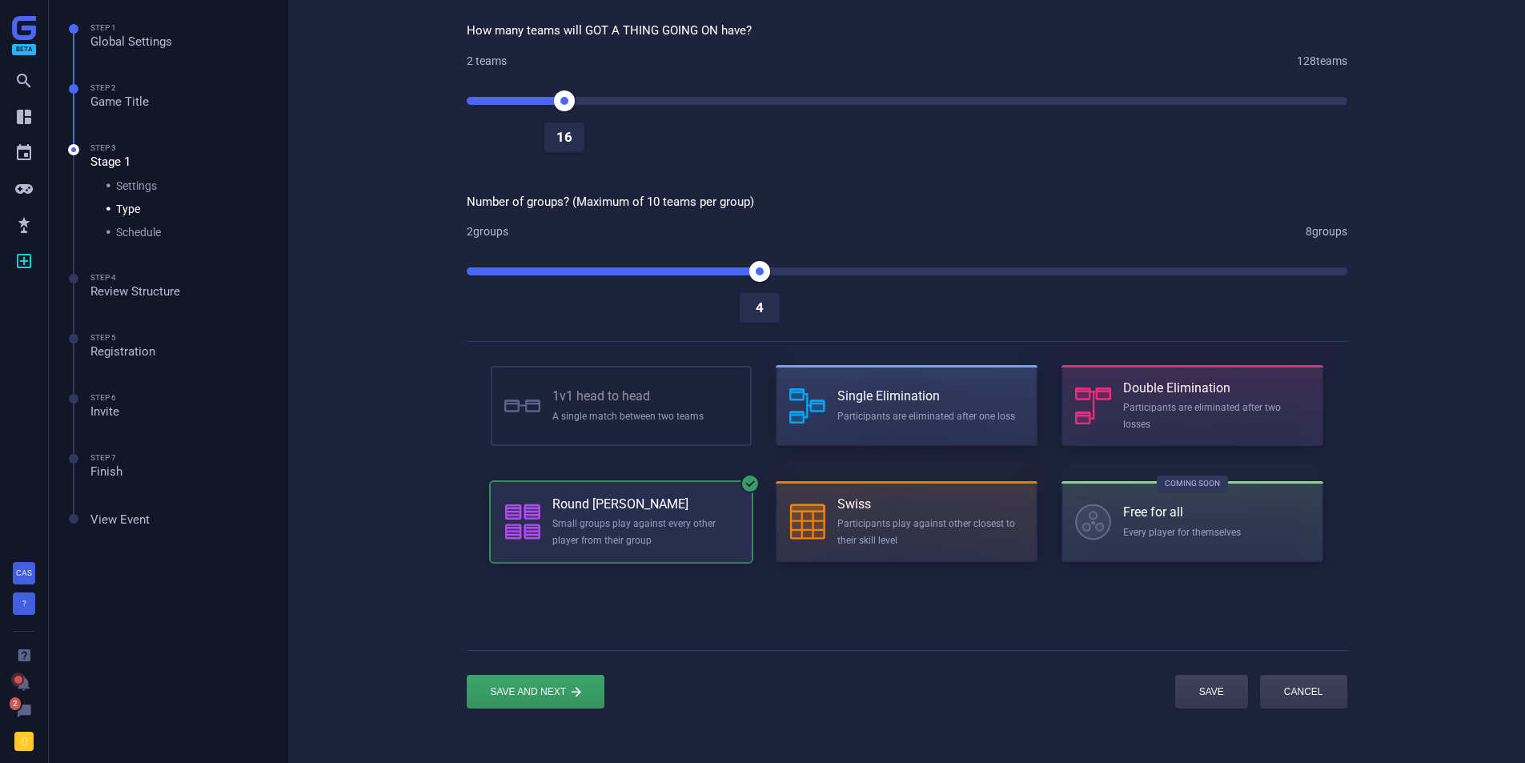
scroll to position [227, 0]
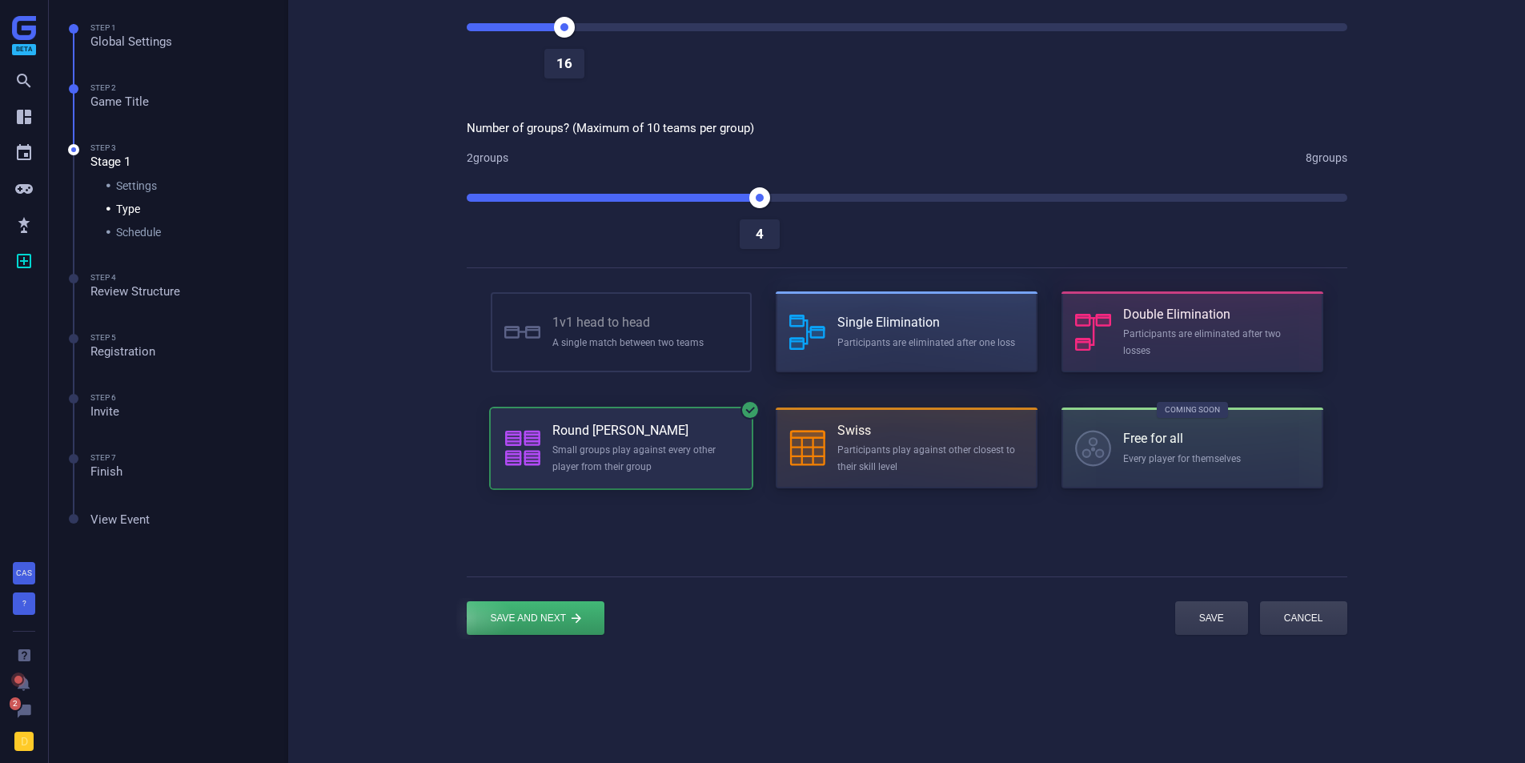
click at [565, 613] on div "submit" at bounding box center [536, 618] width 138 height 34
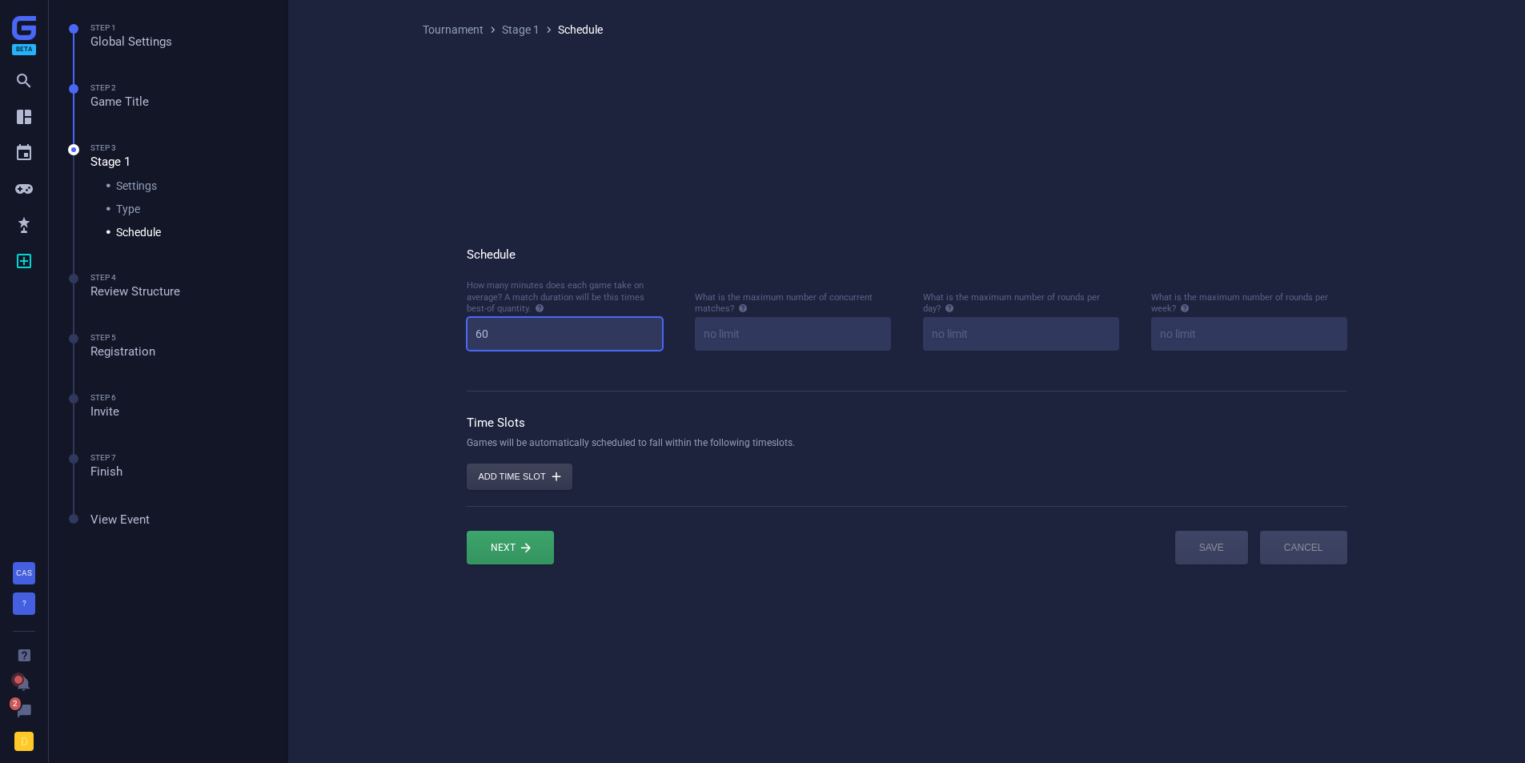
click at [539, 320] on input "60" at bounding box center [565, 334] width 196 height 34
click at [537, 334] on input "60" at bounding box center [565, 334] width 196 height 34
click at [716, 344] on input at bounding box center [793, 334] width 196 height 34
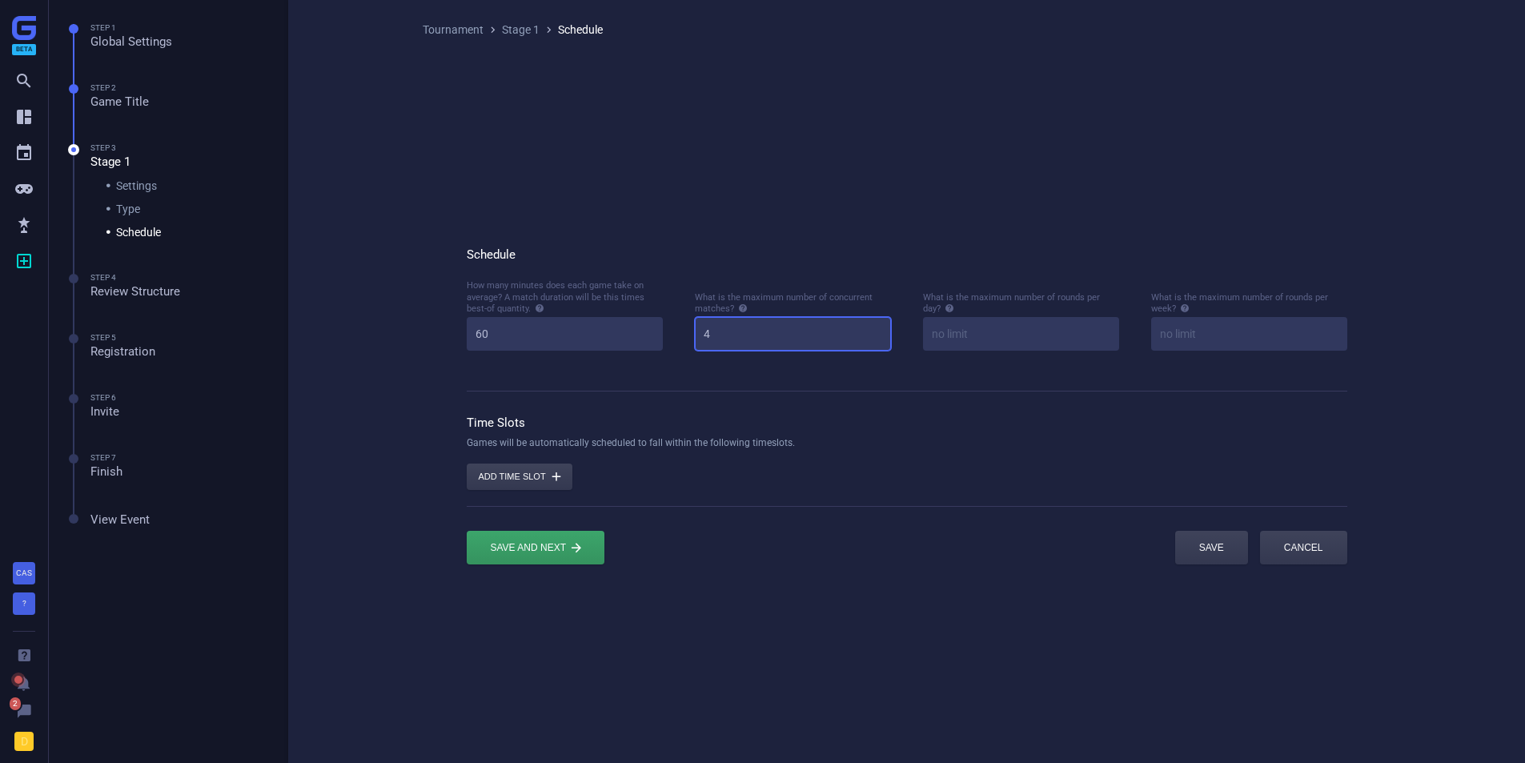
type input "4"
type input "2"
type input "3"
click at [1187, 310] on icon at bounding box center [1185, 308] width 8 height 8
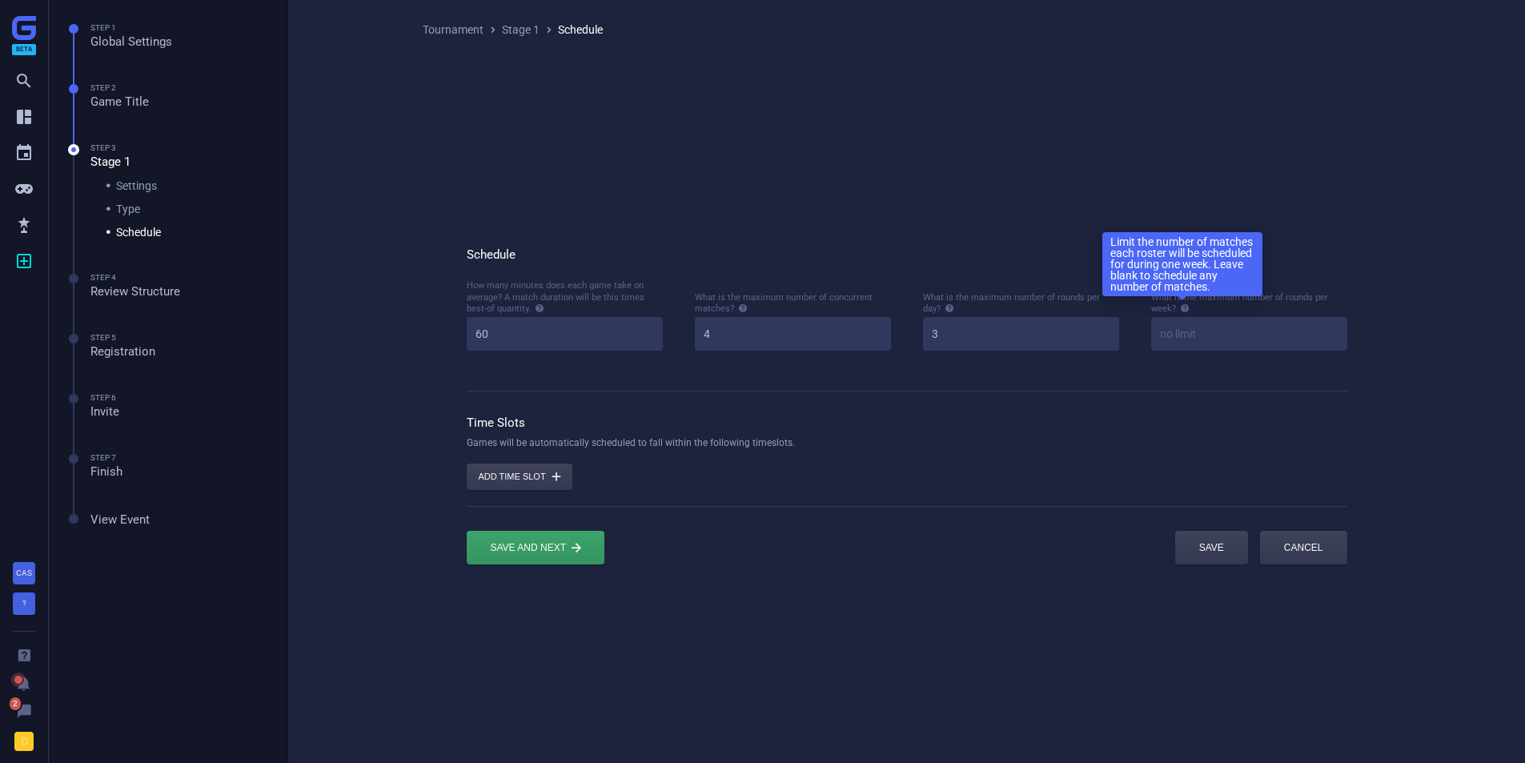
click at [1111, 377] on form "Schedule How many minutes does each game take on average? A match duration will…" at bounding box center [907, 405] width 881 height 365
click at [945, 307] on icon at bounding box center [950, 308] width 10 height 10
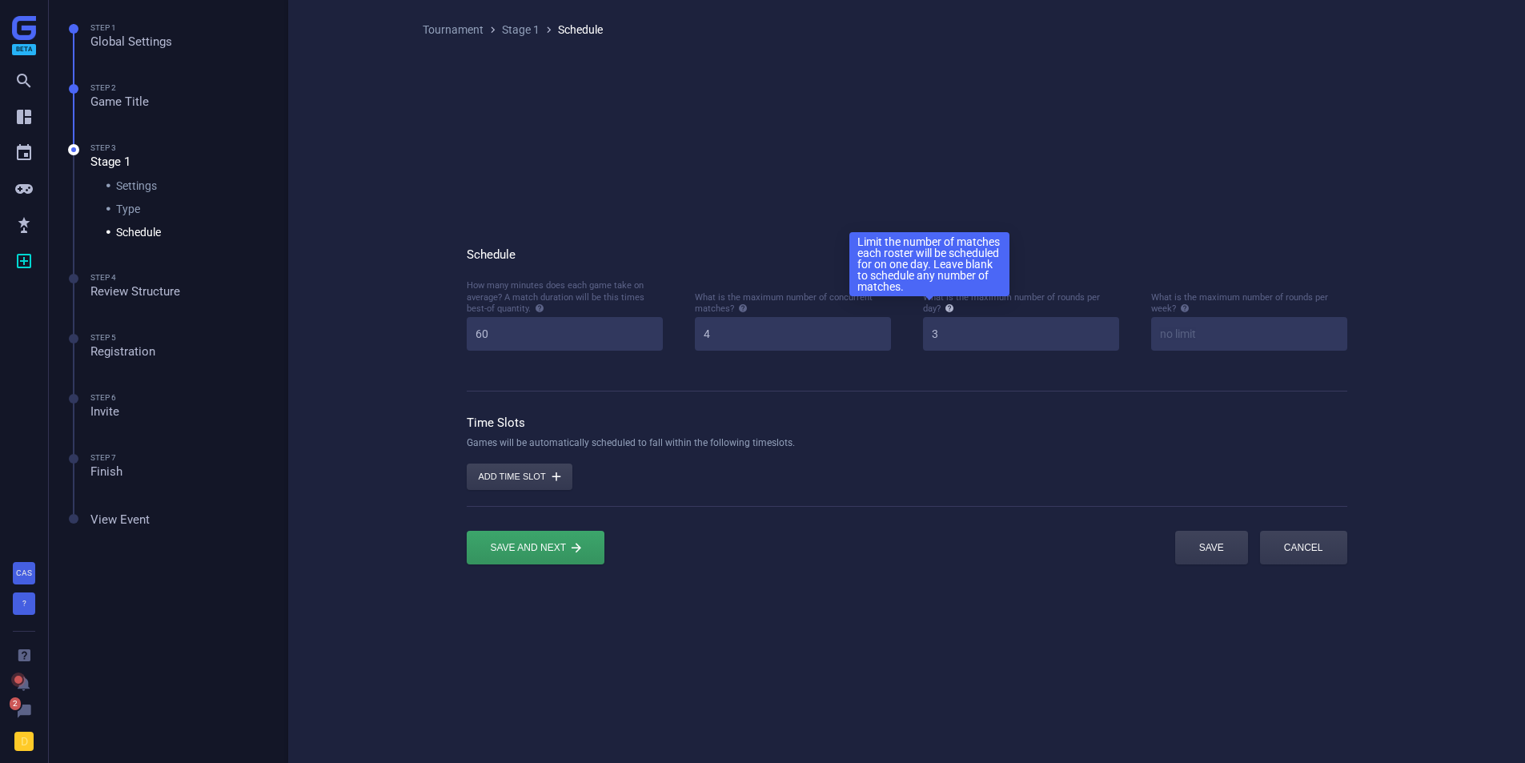
click at [945, 307] on icon at bounding box center [950, 308] width 10 height 10
click at [482, 481] on button "Add time slot " at bounding box center [520, 477] width 106 height 26
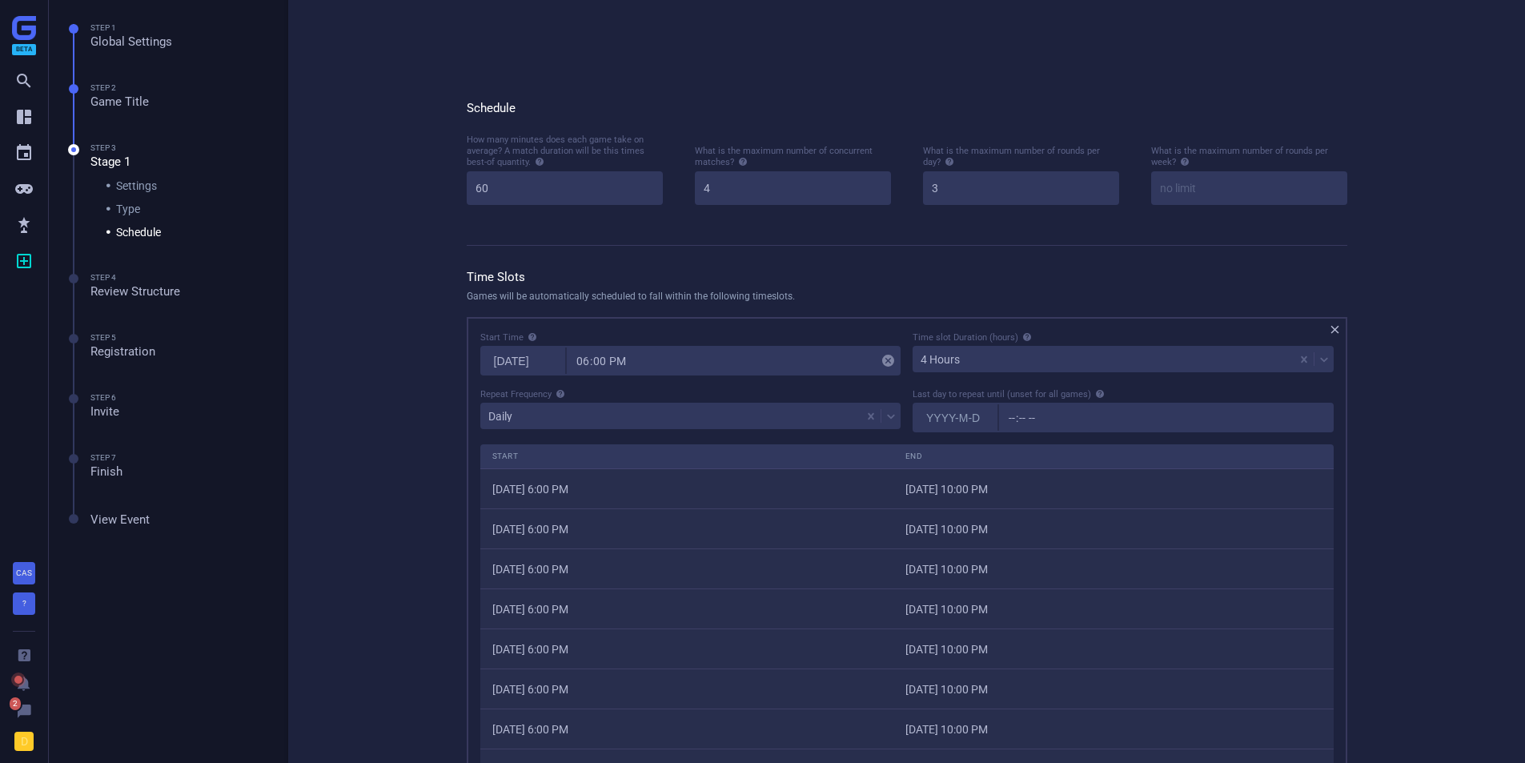
scroll to position [160, 0]
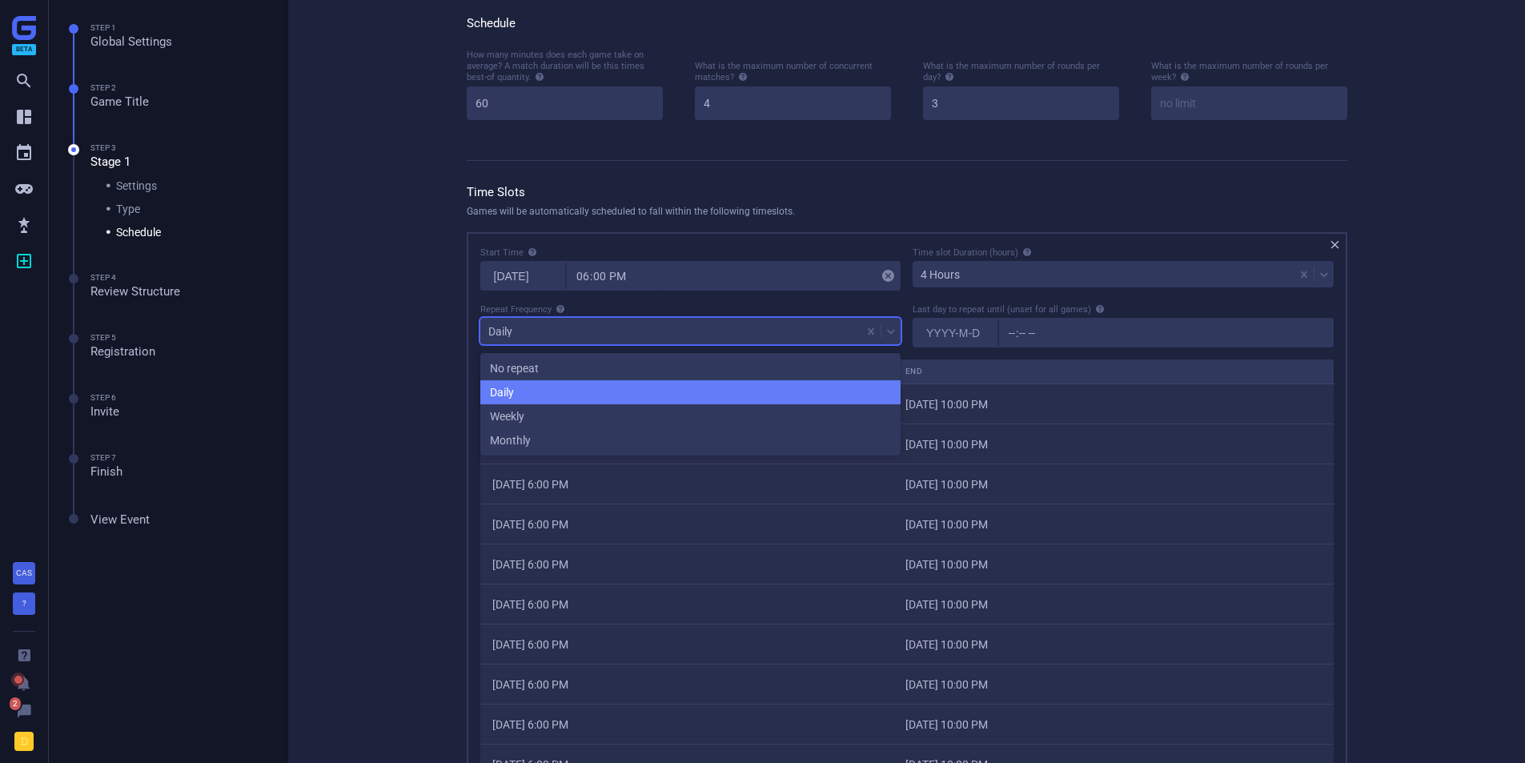
click at [556, 328] on div "Daily" at bounding box center [671, 331] width 382 height 22
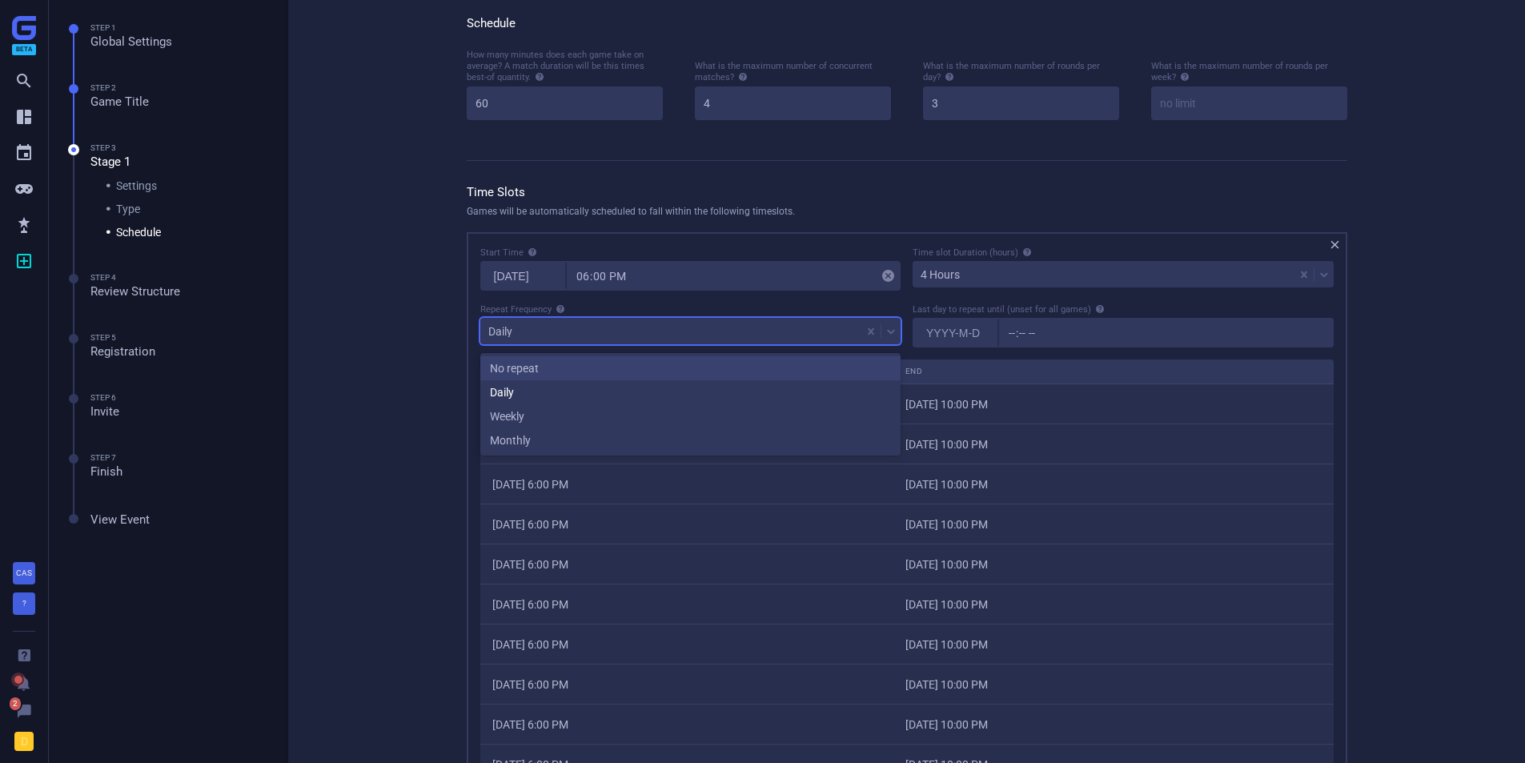
click at [545, 356] on div "No repeat" at bounding box center [690, 368] width 421 height 24
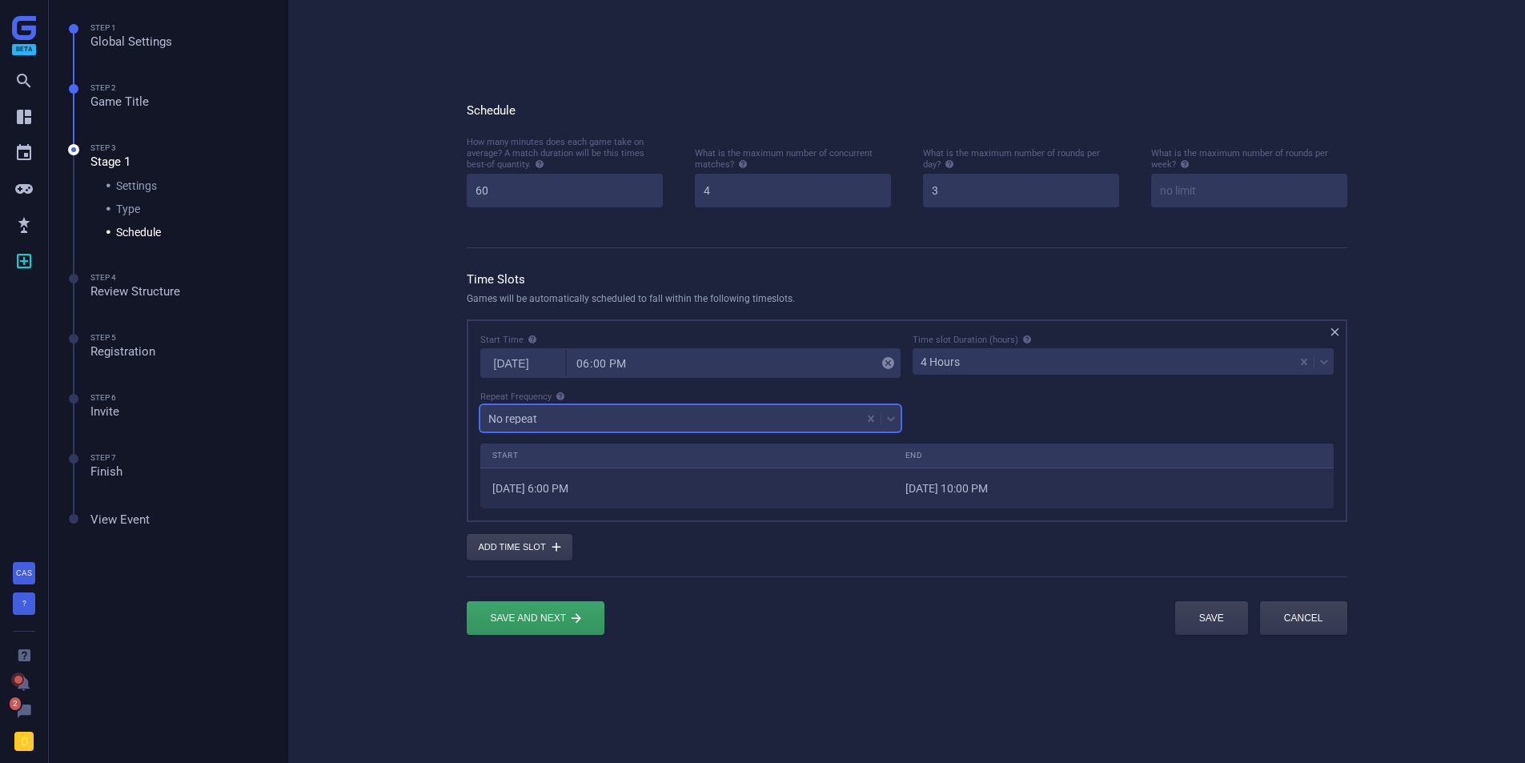
scroll to position [89, 878]
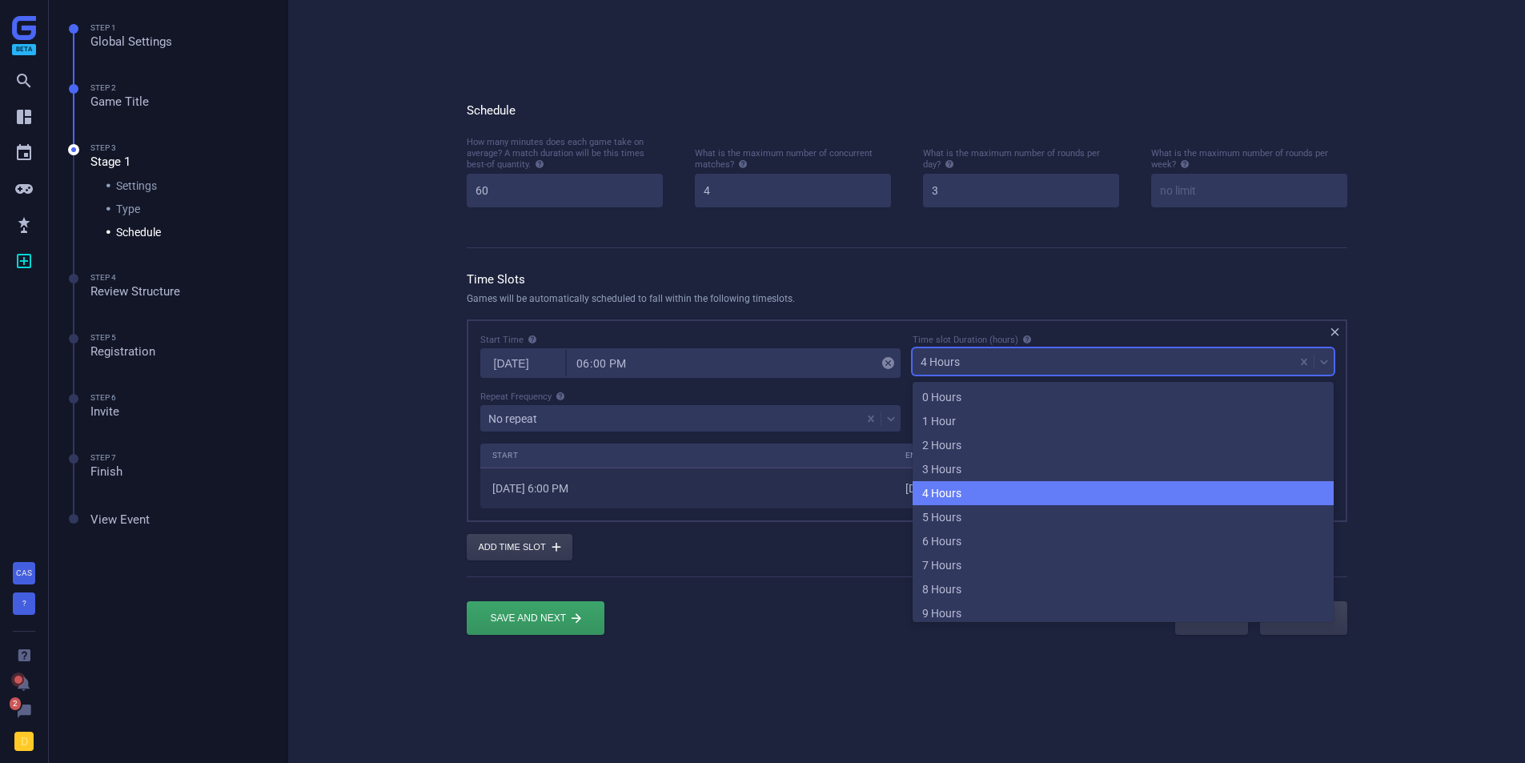
click at [959, 368] on div "4 Hours" at bounding box center [1104, 362] width 382 height 22
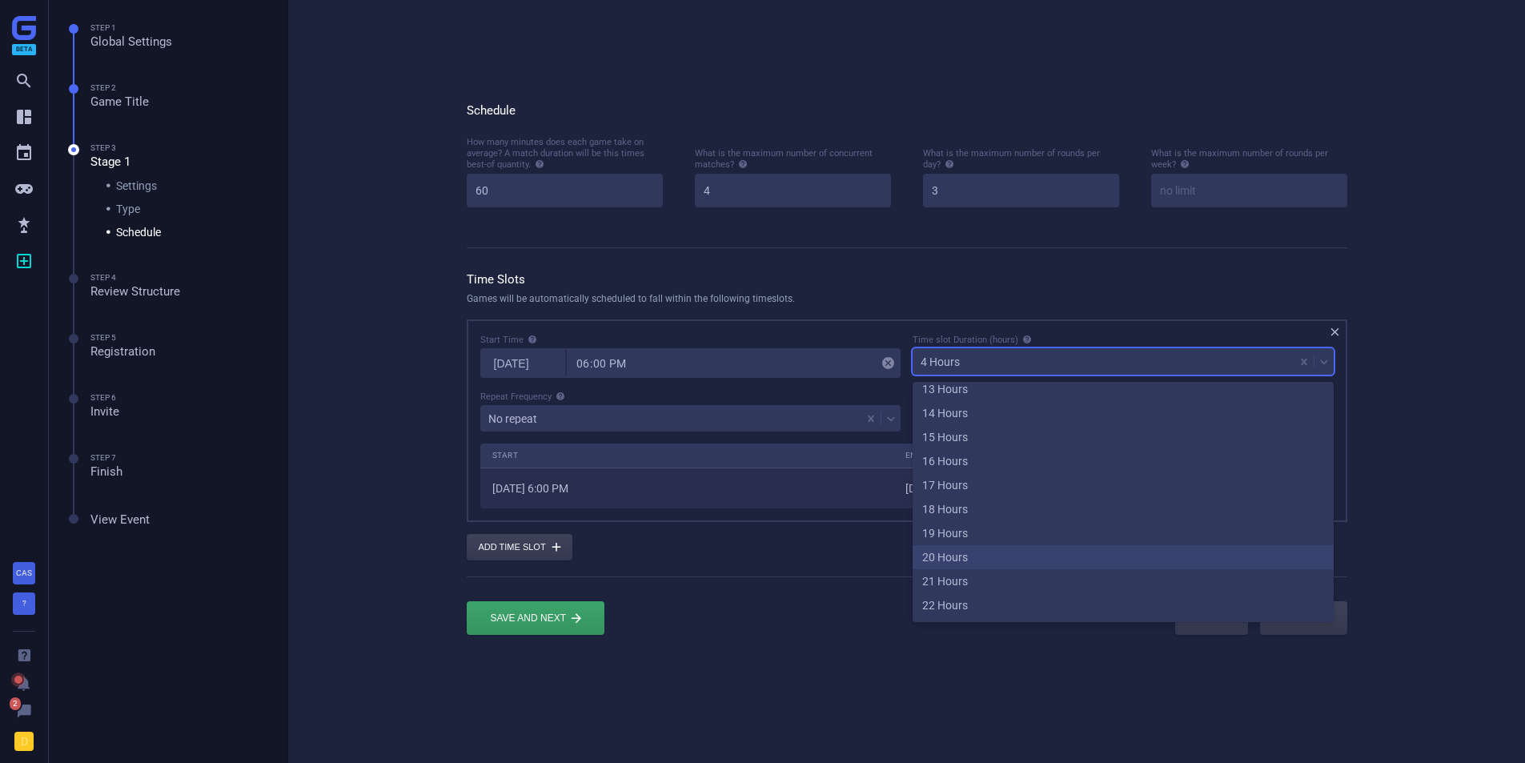
click at [963, 557] on div "20 Hours" at bounding box center [1123, 557] width 421 height 24
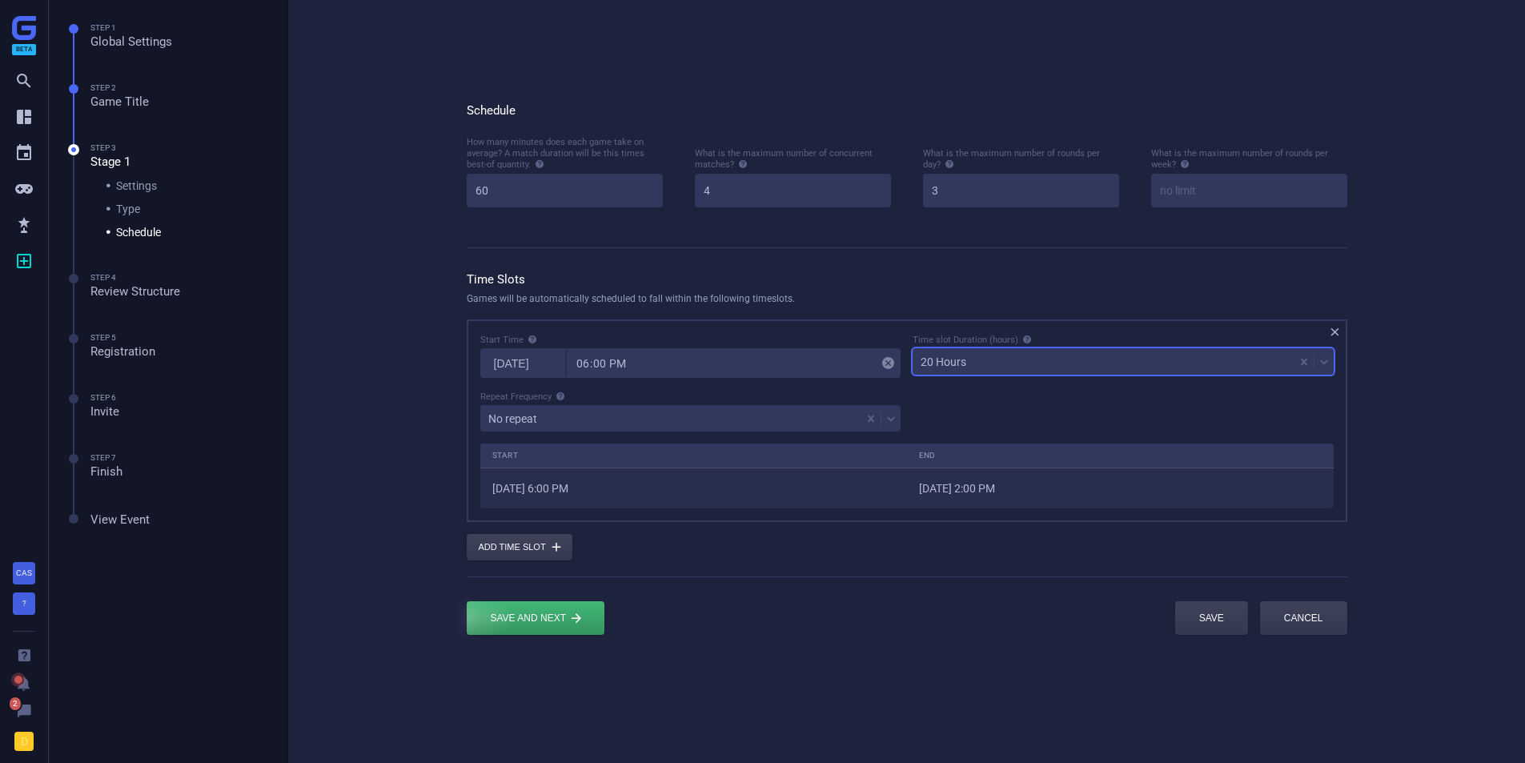
click at [502, 608] on div "submit" at bounding box center [536, 618] width 138 height 34
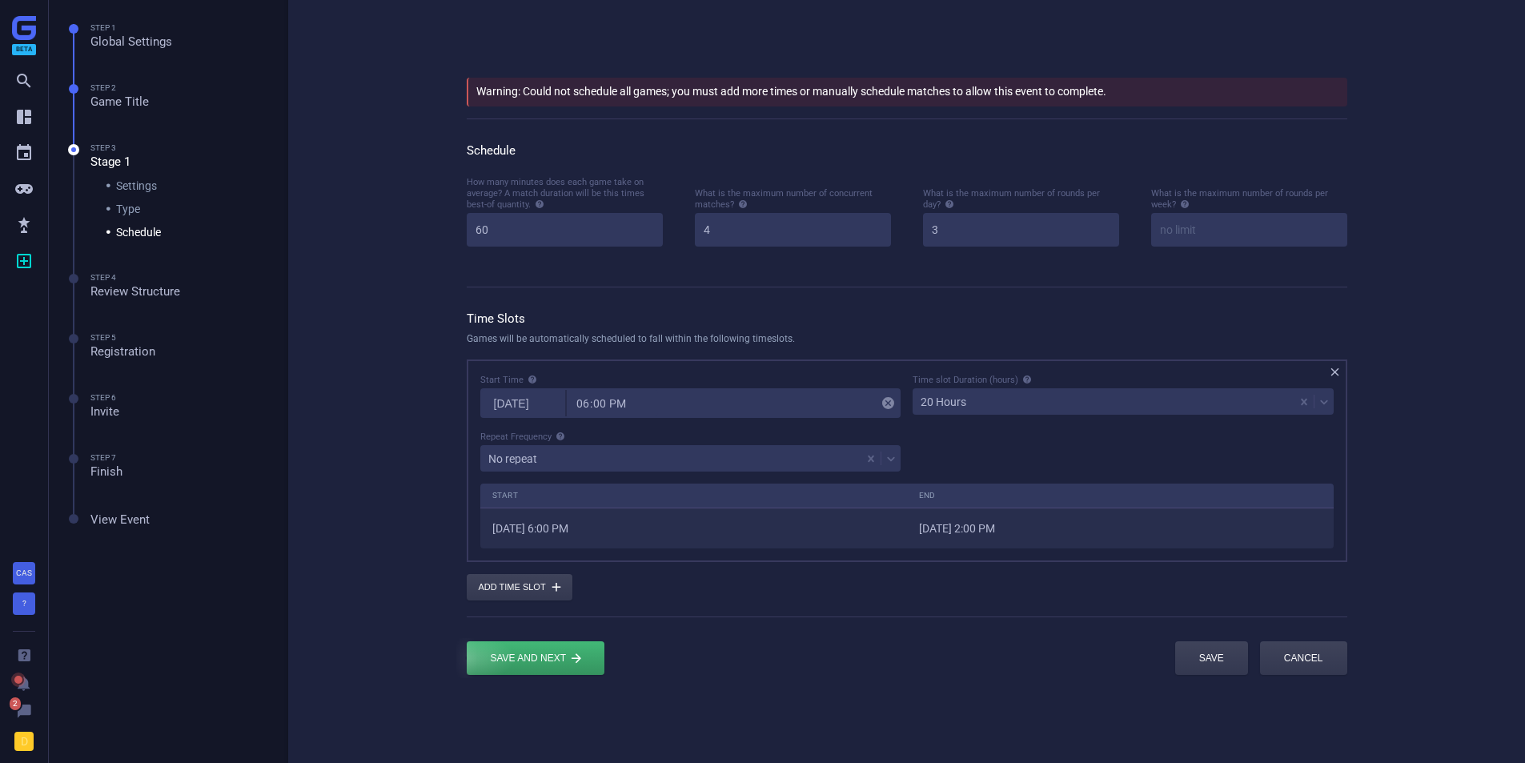
click at [541, 665] on div "submit" at bounding box center [536, 658] width 138 height 34
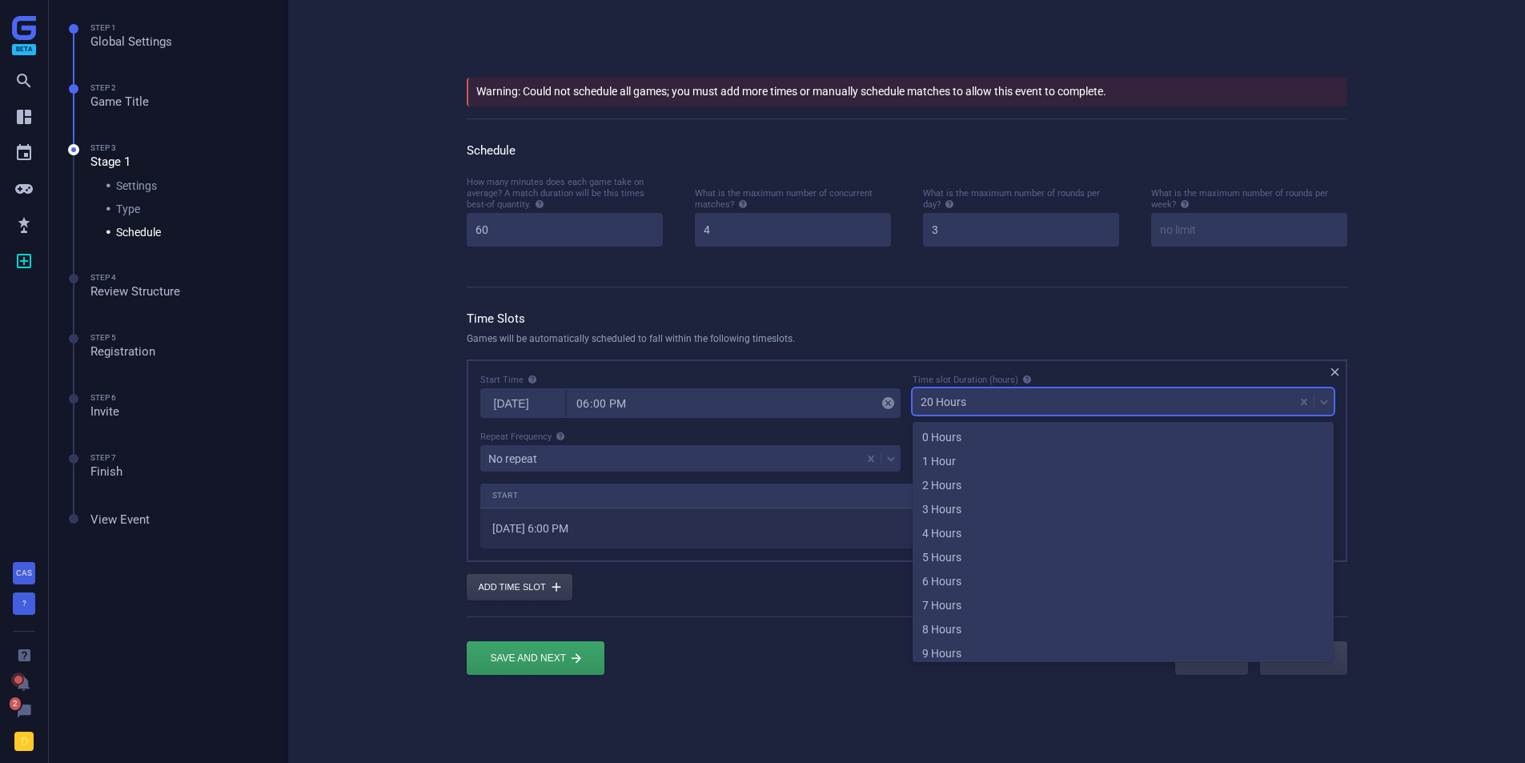
click at [1027, 408] on div "20 Hours" at bounding box center [1104, 402] width 382 height 22
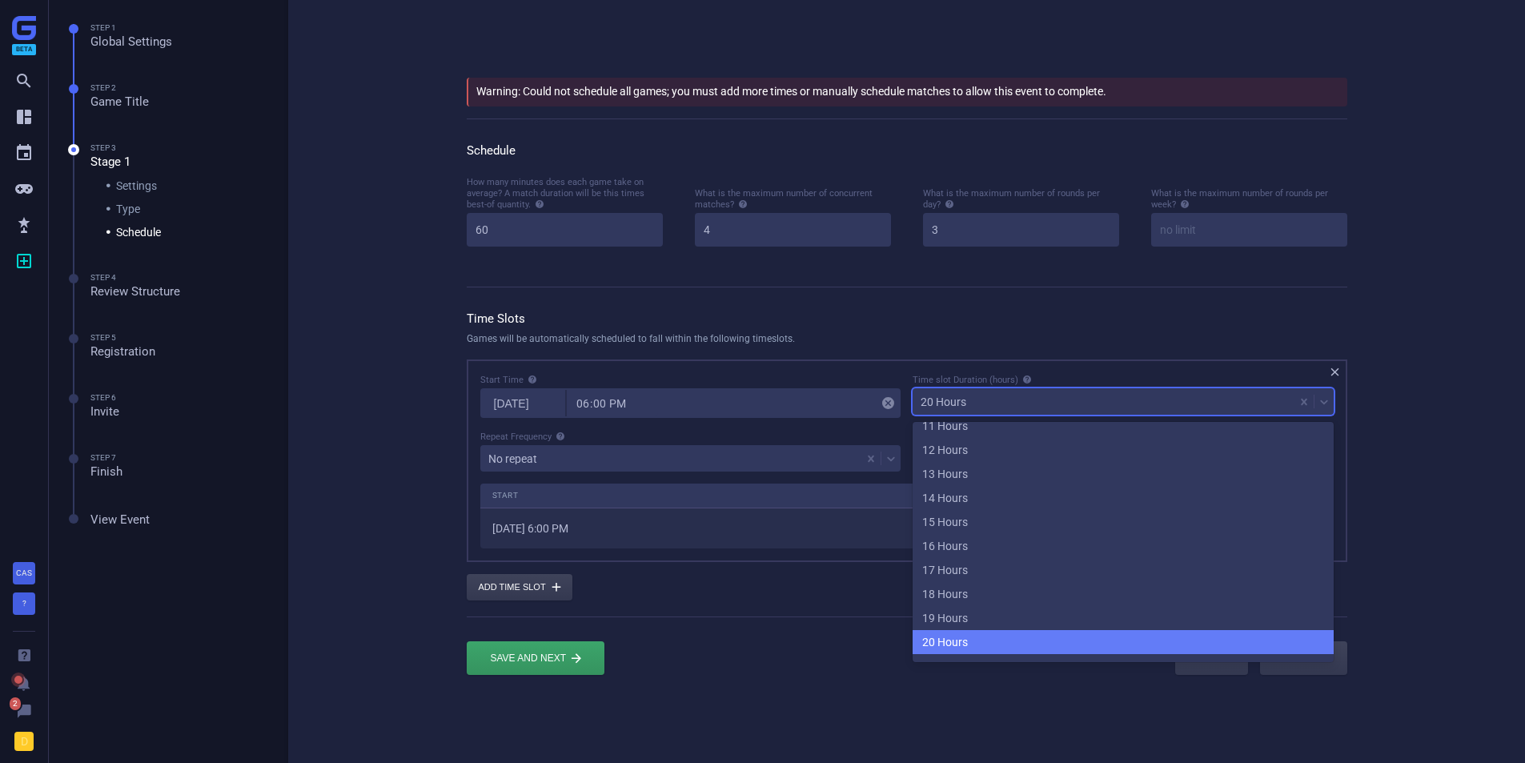
scroll to position [343, 0]
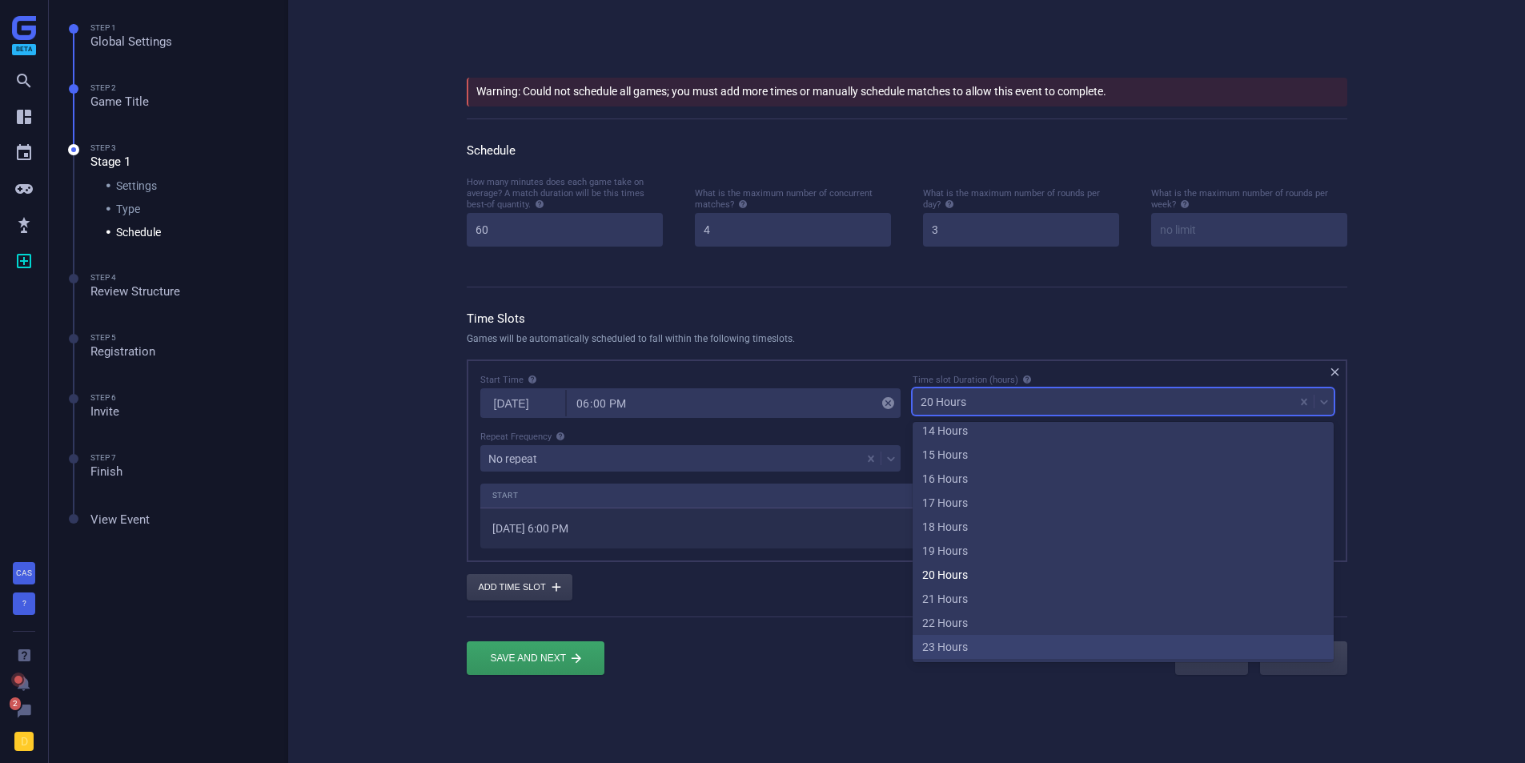
click at [944, 649] on div "23 Hours" at bounding box center [1123, 647] width 421 height 24
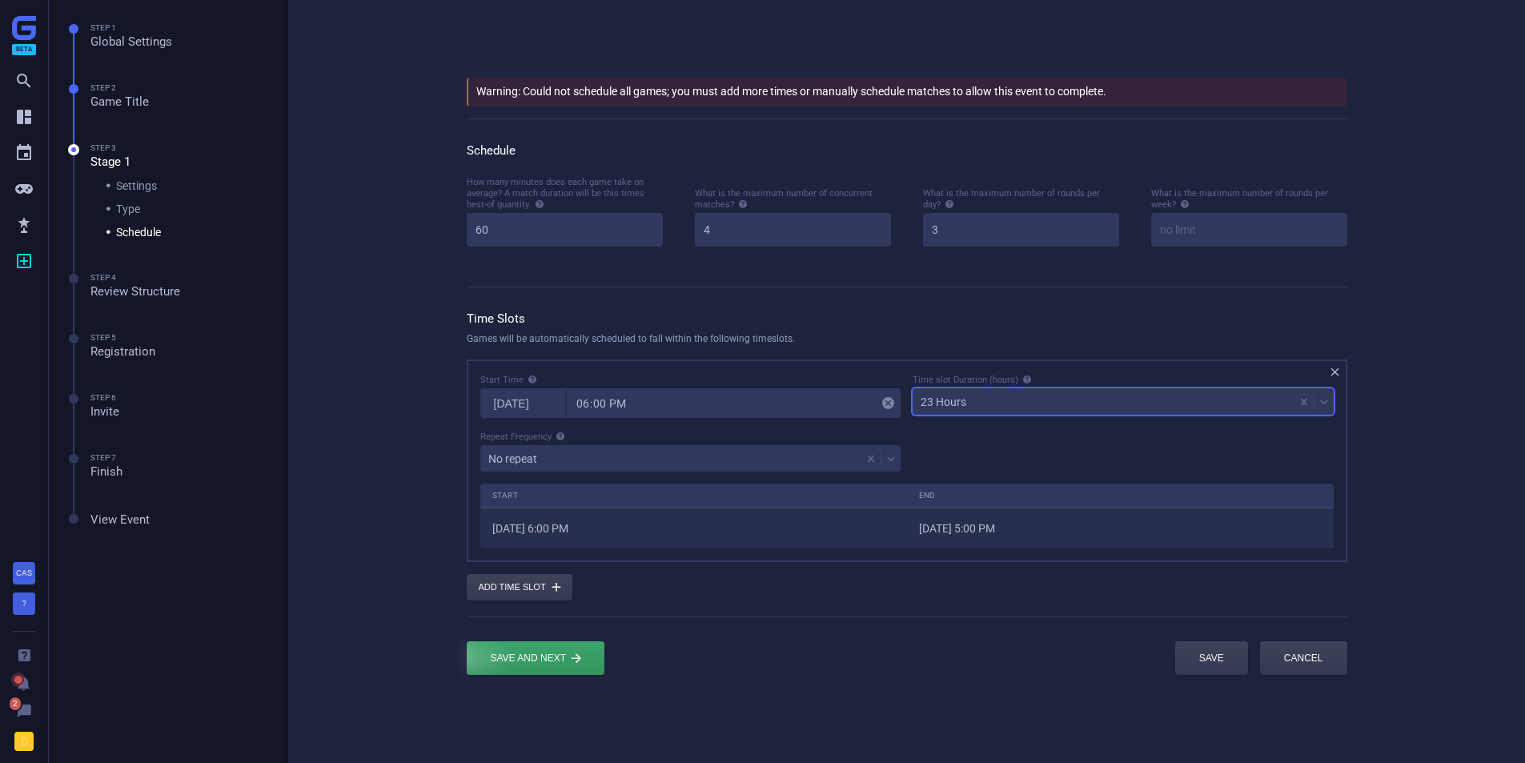
click at [561, 675] on div "submit" at bounding box center [536, 658] width 138 height 34
click at [23, 711] on icon "" at bounding box center [24, 712] width 16 height 16
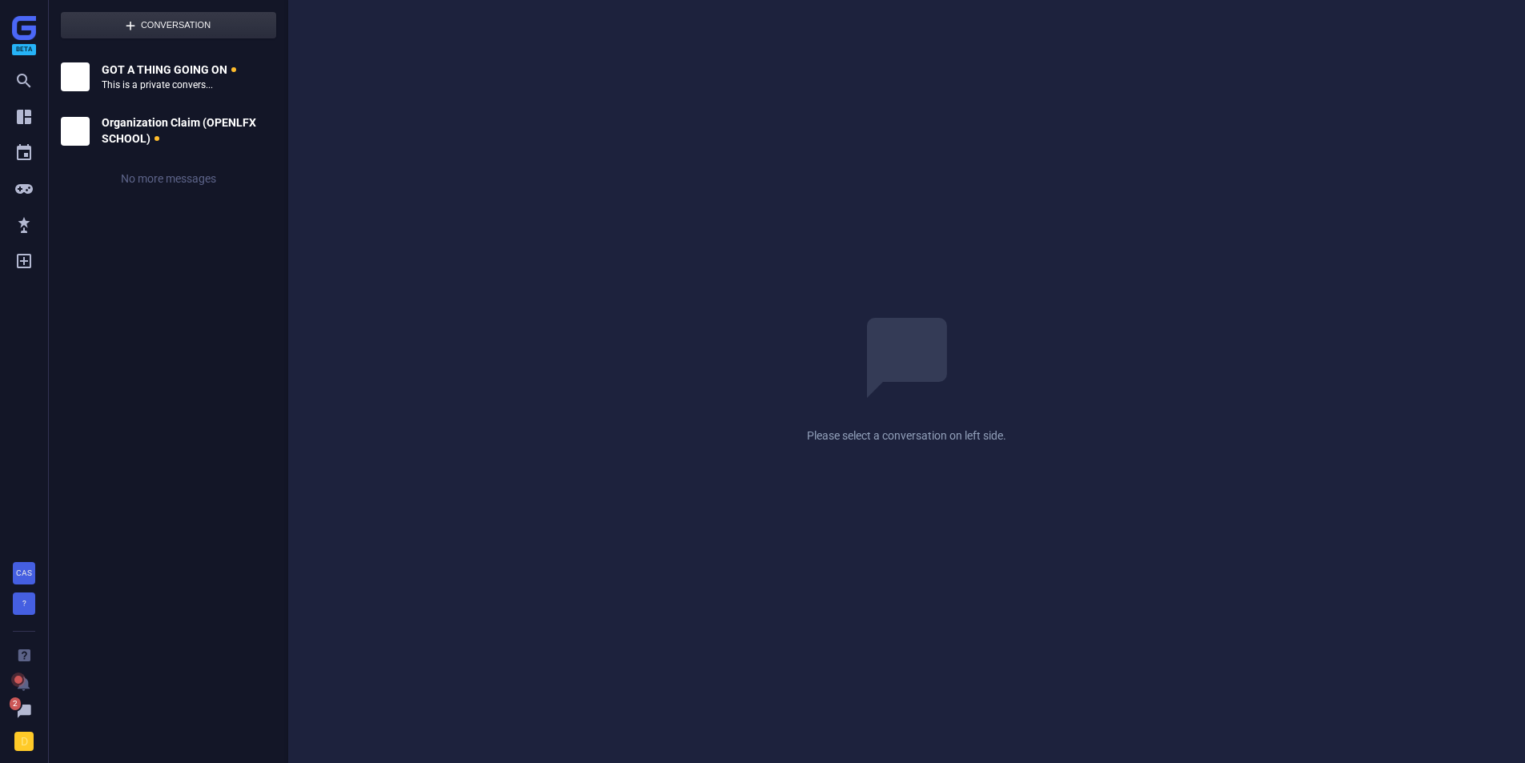
click at [137, 66] on strong "GOT A THING GOING ON" at bounding box center [169, 70] width 135 height 16
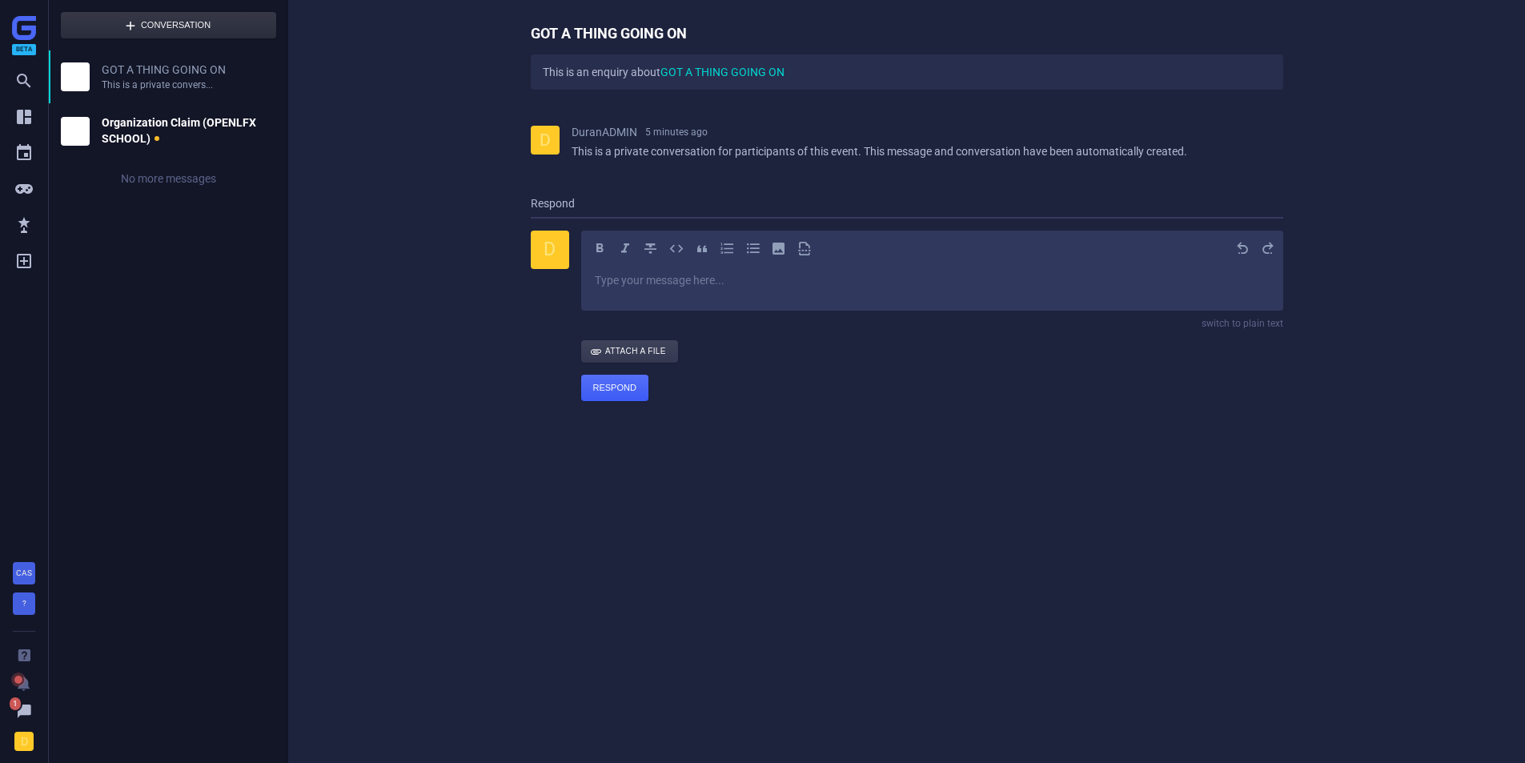
click at [117, 133] on strong "Organization Claim (OPENLFX SCHOOL)" at bounding box center [183, 130] width 163 height 31
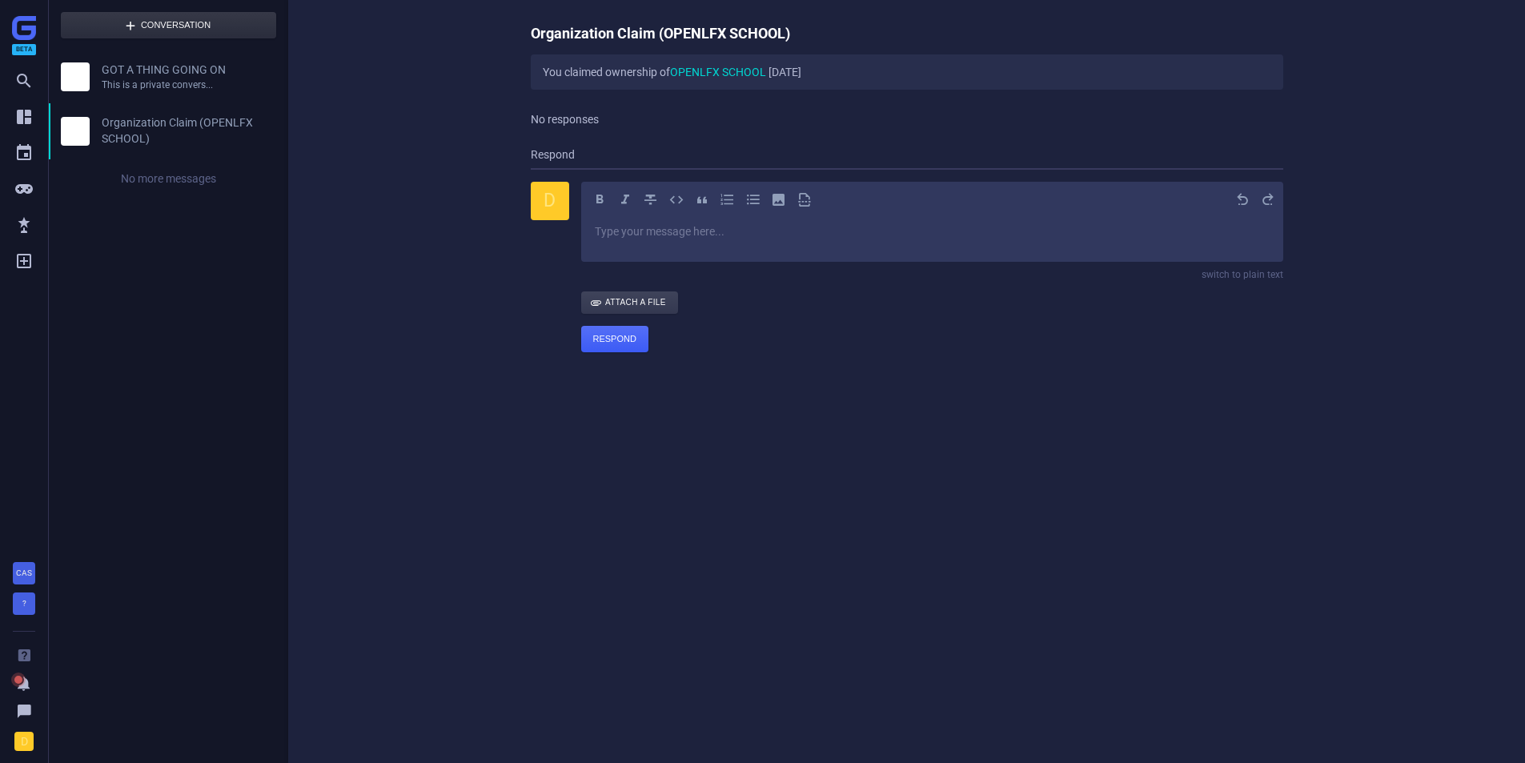
click at [23, 684] on icon "" at bounding box center [24, 684] width 16 height 16
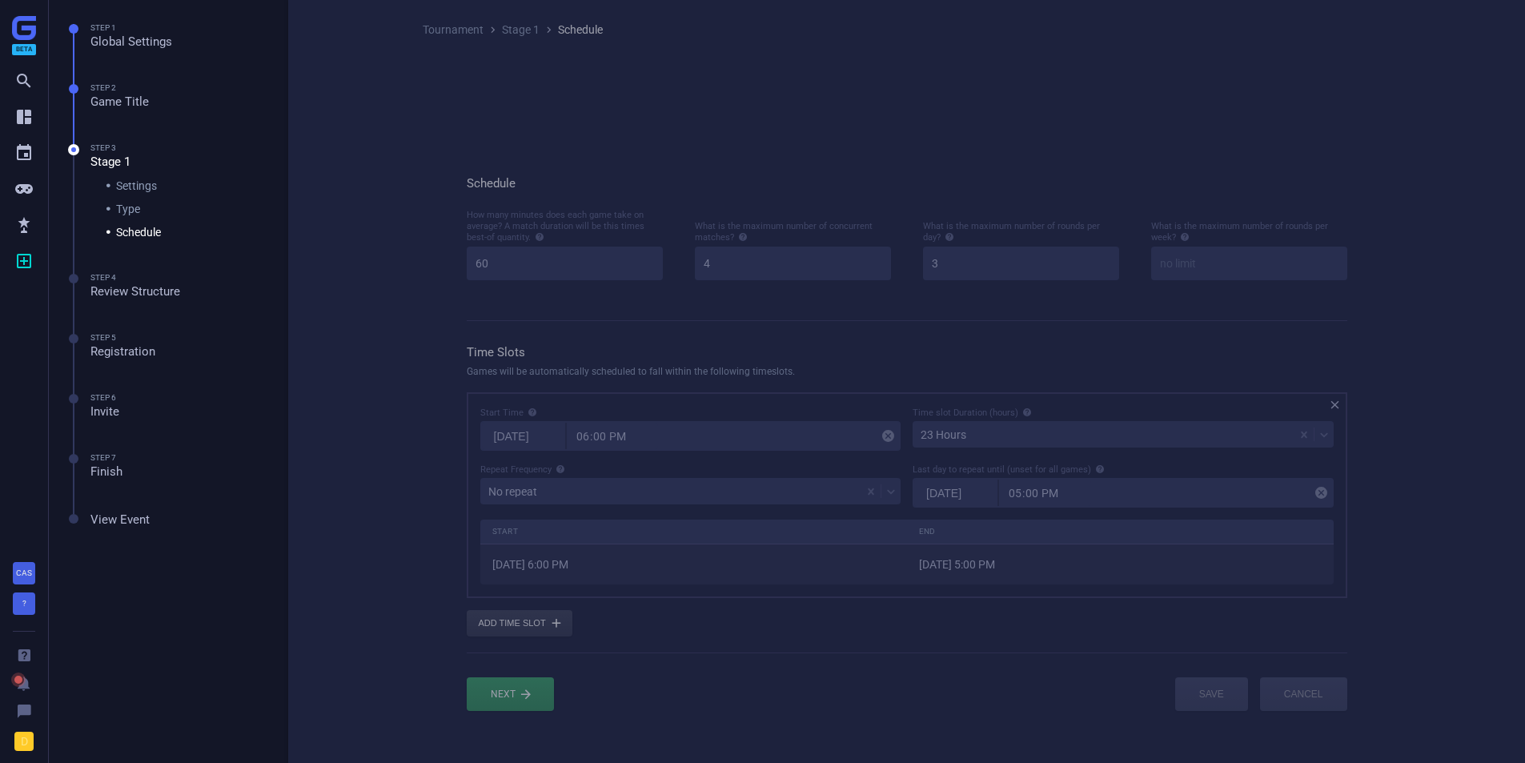
scroll to position [89, 878]
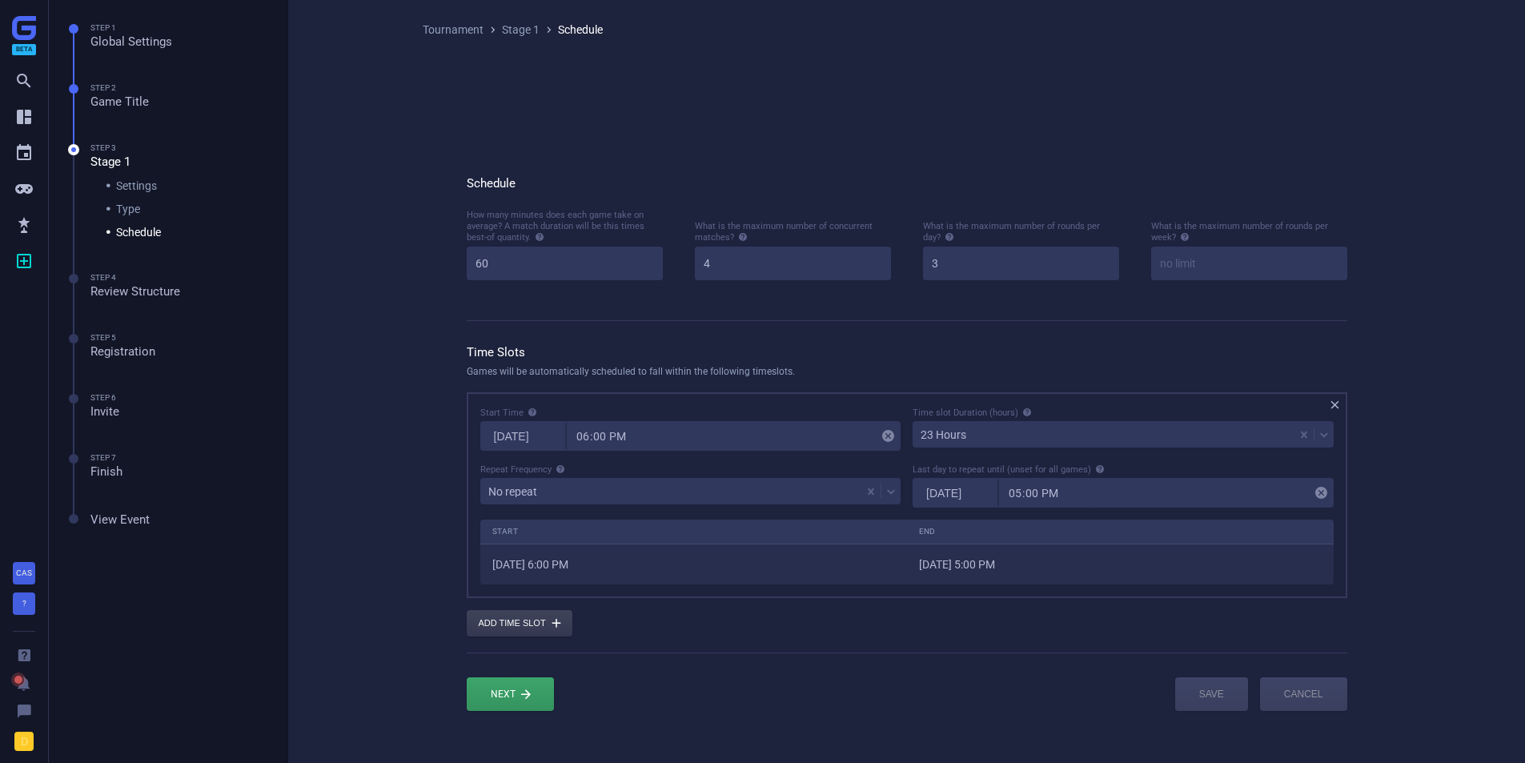
click at [608, 444] on input "18:00" at bounding box center [613, 436] width 92 height 26
type input "12:00"
click at [360, 439] on div "Tournament  Stage 1  Schedule Schedule How many minutes does each game take o…" at bounding box center [906, 413] width 1237 height 827
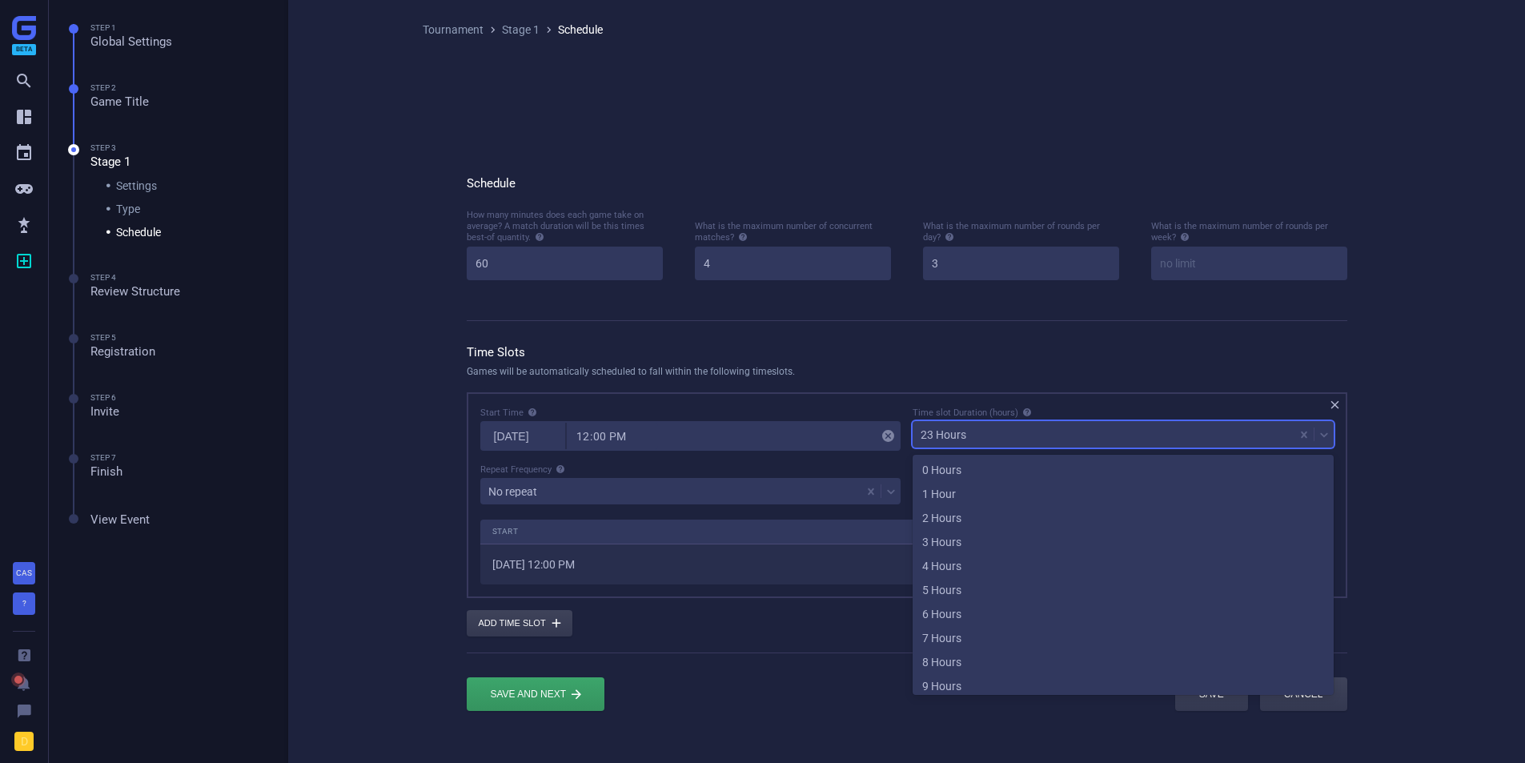
click at [959, 442] on div "23 Hours" at bounding box center [1104, 435] width 382 height 22
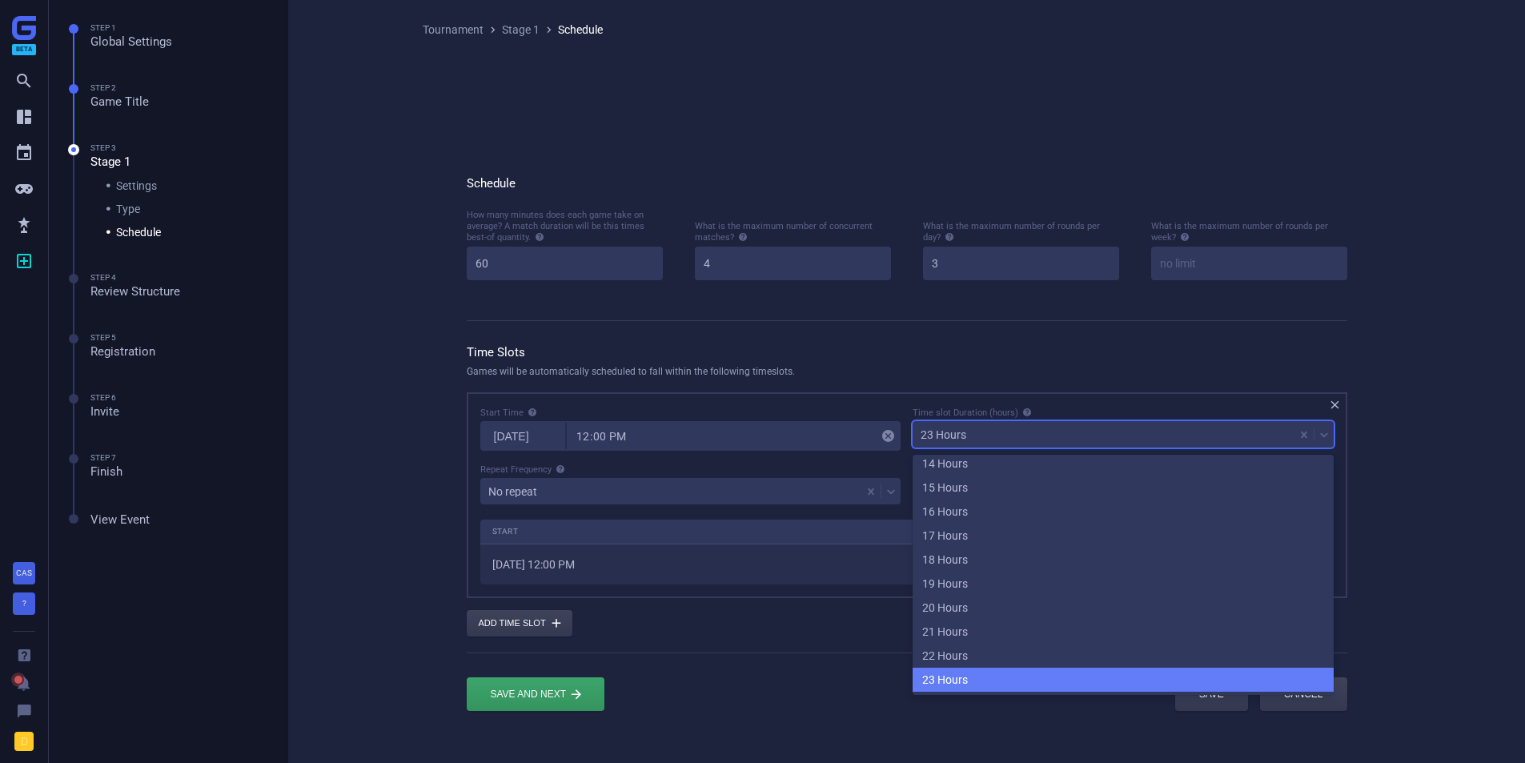
click at [950, 670] on div "23 Hours" at bounding box center [1123, 680] width 421 height 24
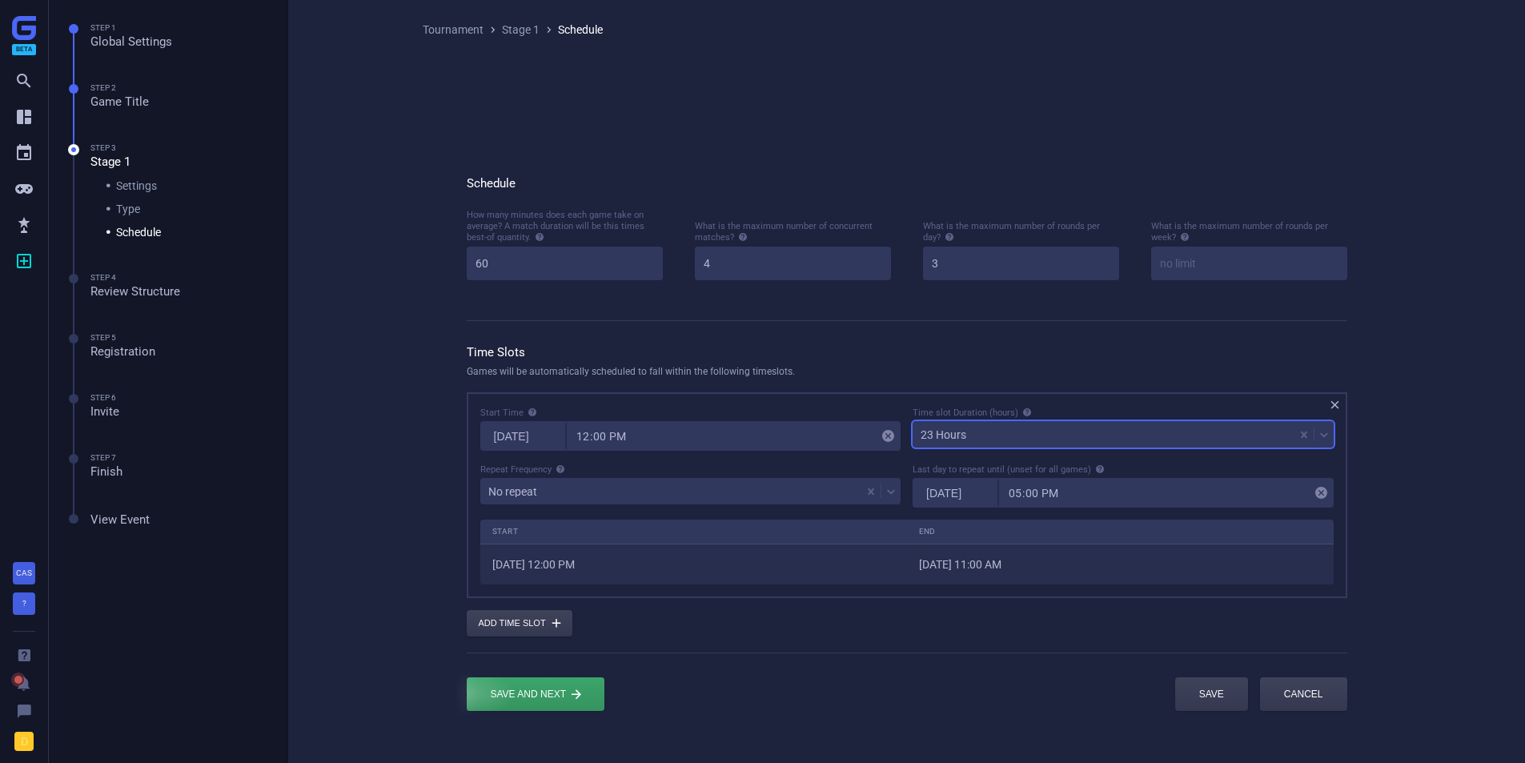
click at [556, 703] on div "submit" at bounding box center [536, 694] width 138 height 34
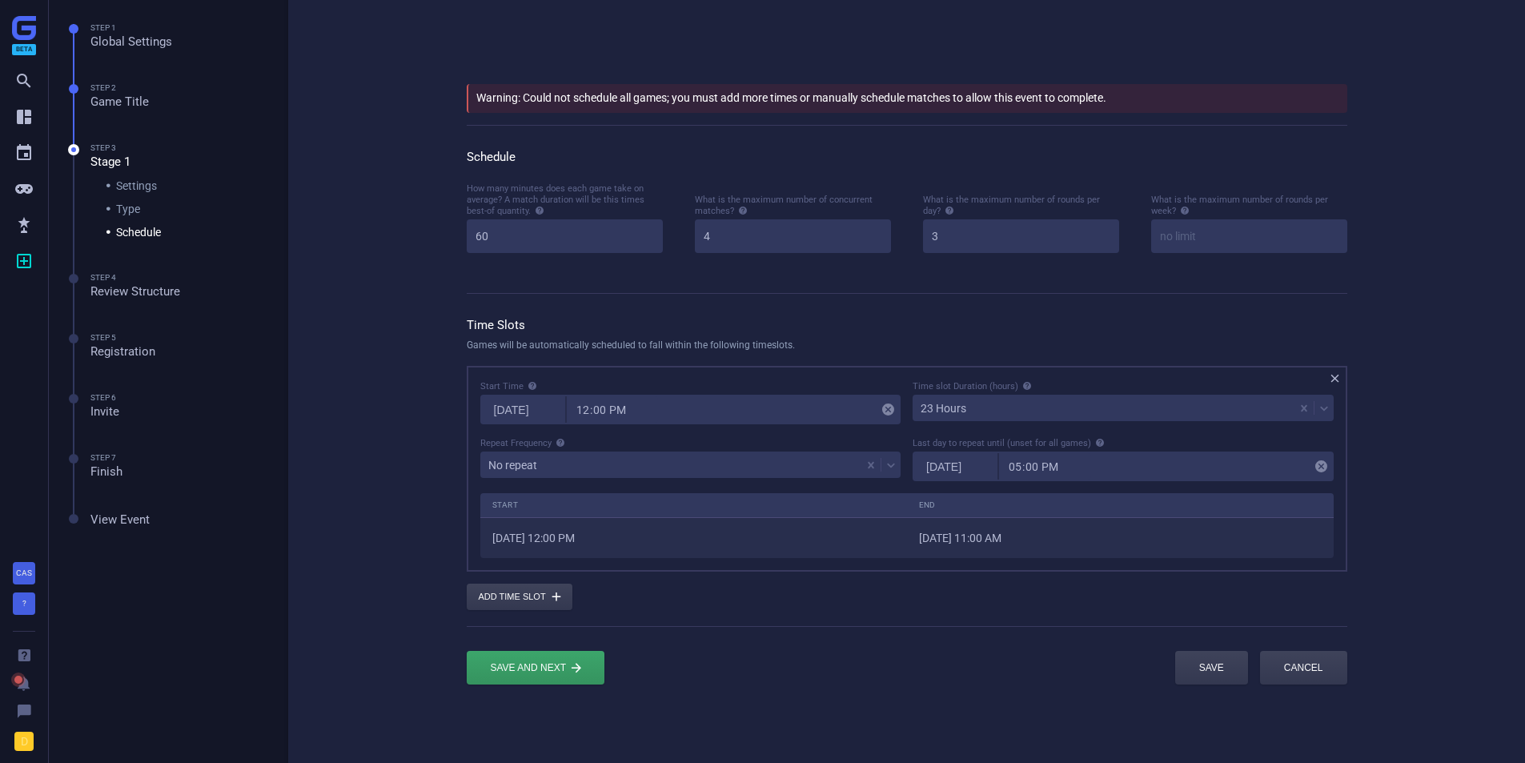
scroll to position [120, 0]
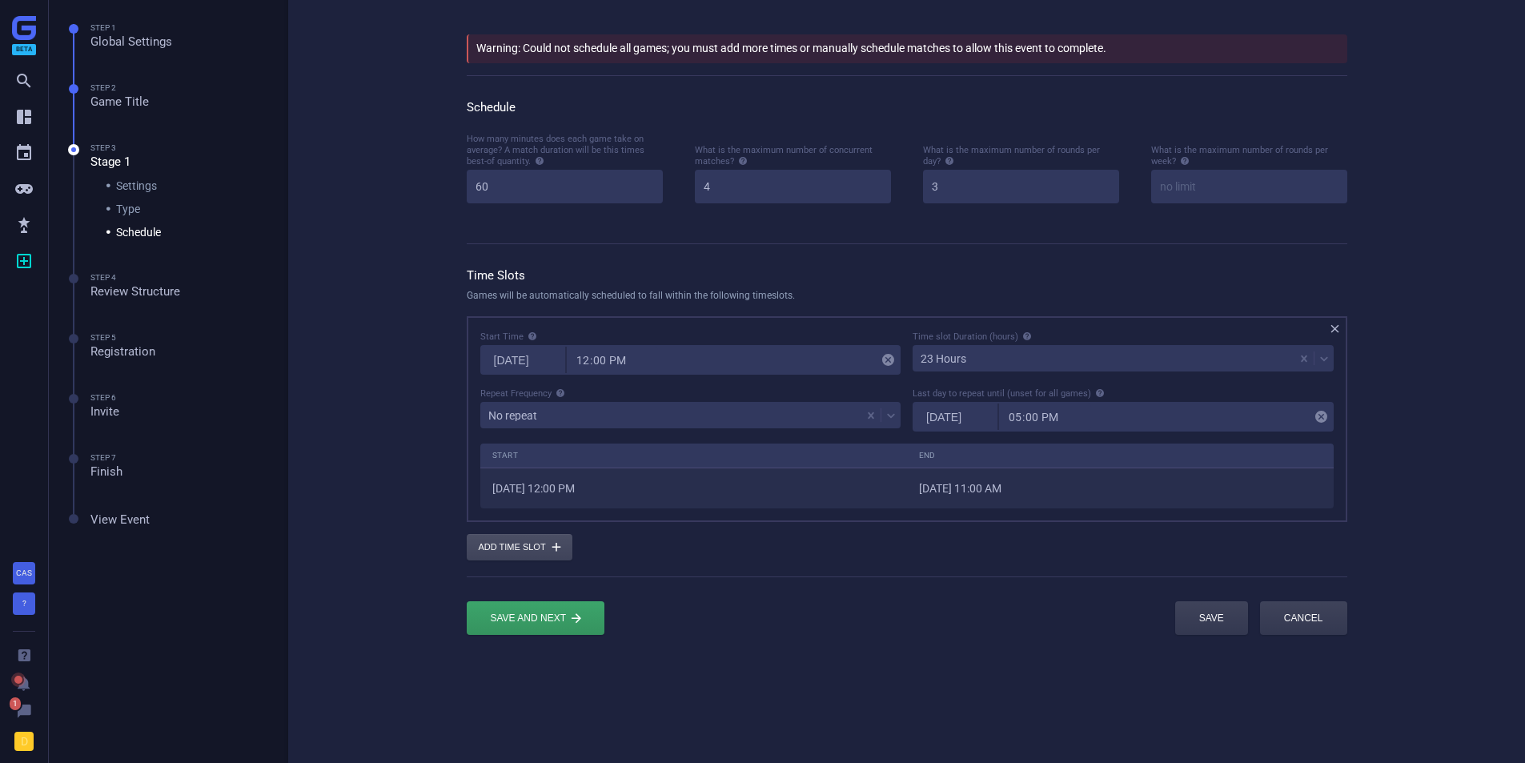
click at [506, 546] on button "Add time slot " at bounding box center [520, 547] width 106 height 26
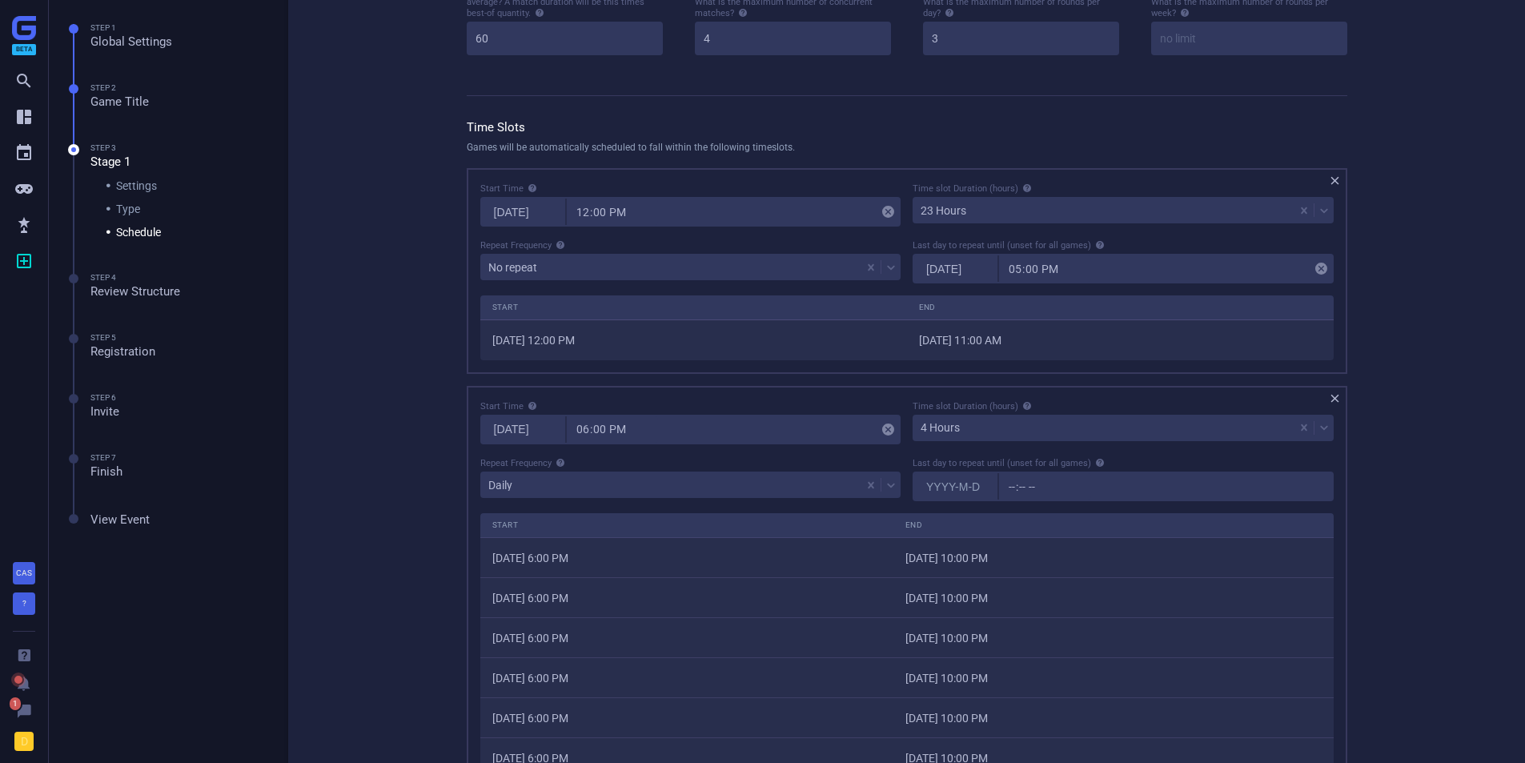
scroll to position [280, 0]
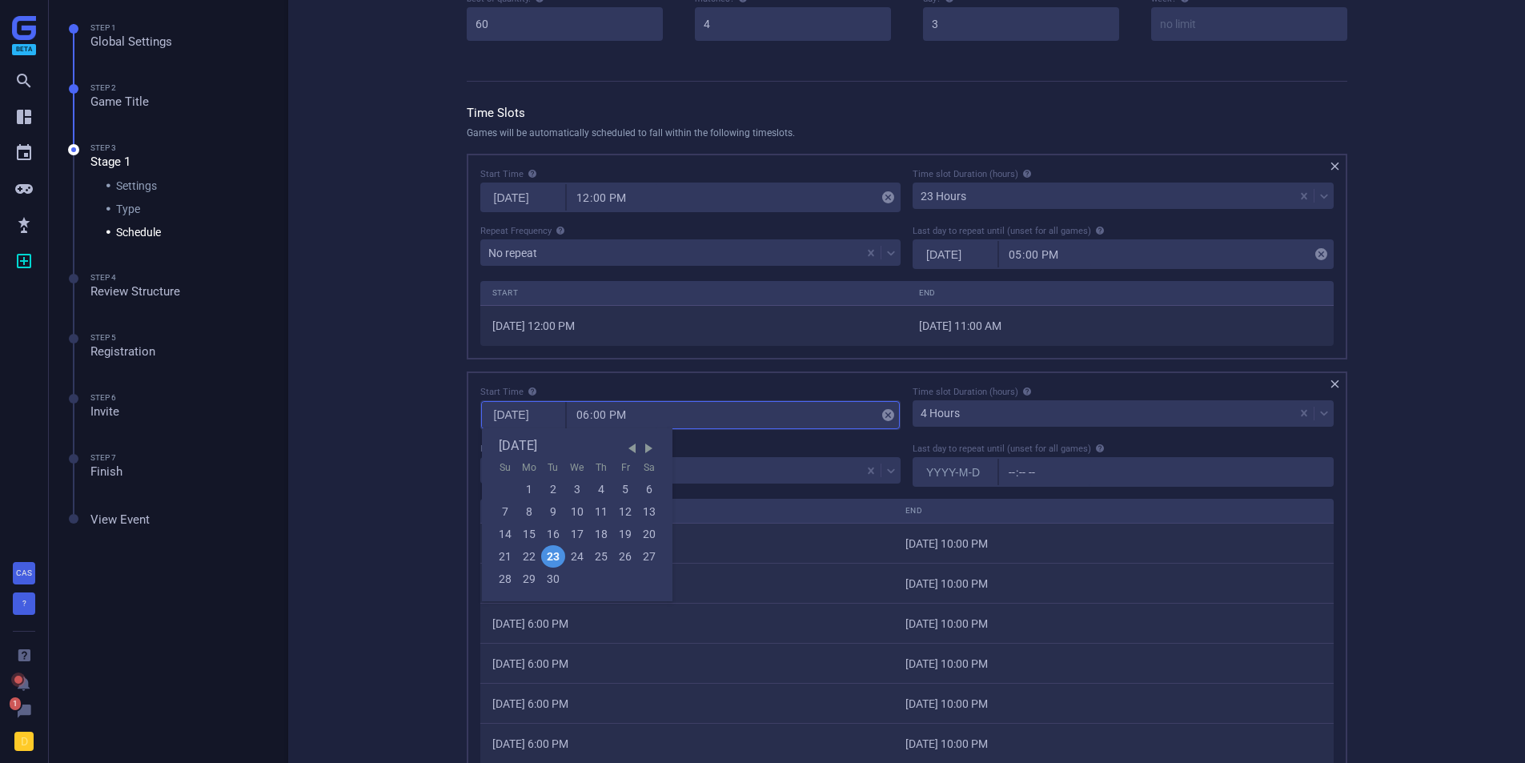
drag, startPoint x: 552, startPoint y: 422, endPoint x: 545, endPoint y: 430, distance: 10.3
click at [545, 428] on input "[DATE]" at bounding box center [523, 415] width 83 height 26
type input "2025-09-25"
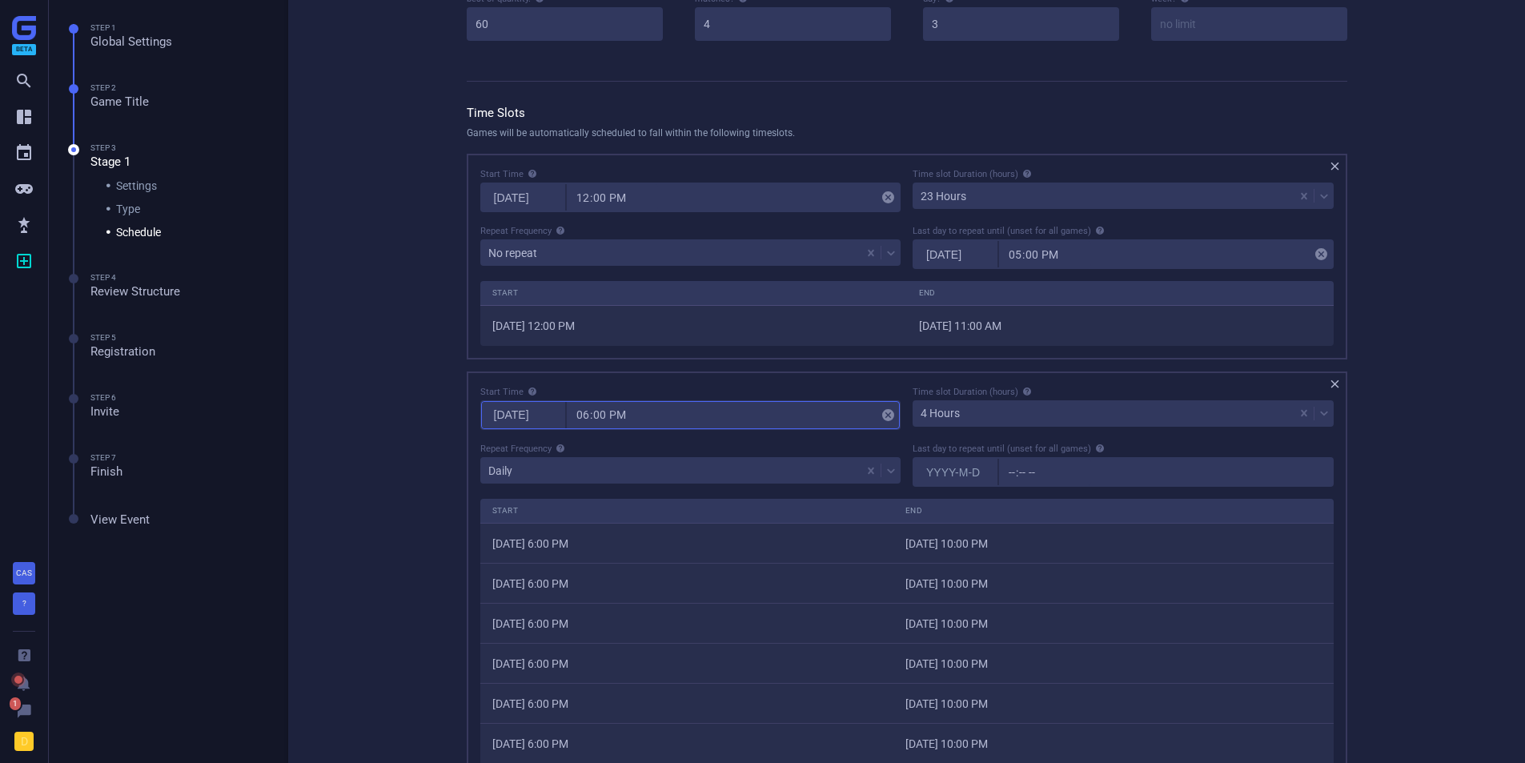
click at [423, 460] on div "Warning: Could not schedule all games; you must add more times or manually sche…" at bounding box center [907, 513] width 993 height 1466
type input "12:00"
click at [367, 430] on div "Tournament  Stage 1  Schedule Warning: Could not schedule all games; you must…" at bounding box center [906, 483] width 1237 height 1527
click at [997, 417] on div "4 Hours" at bounding box center [1104, 413] width 382 height 22
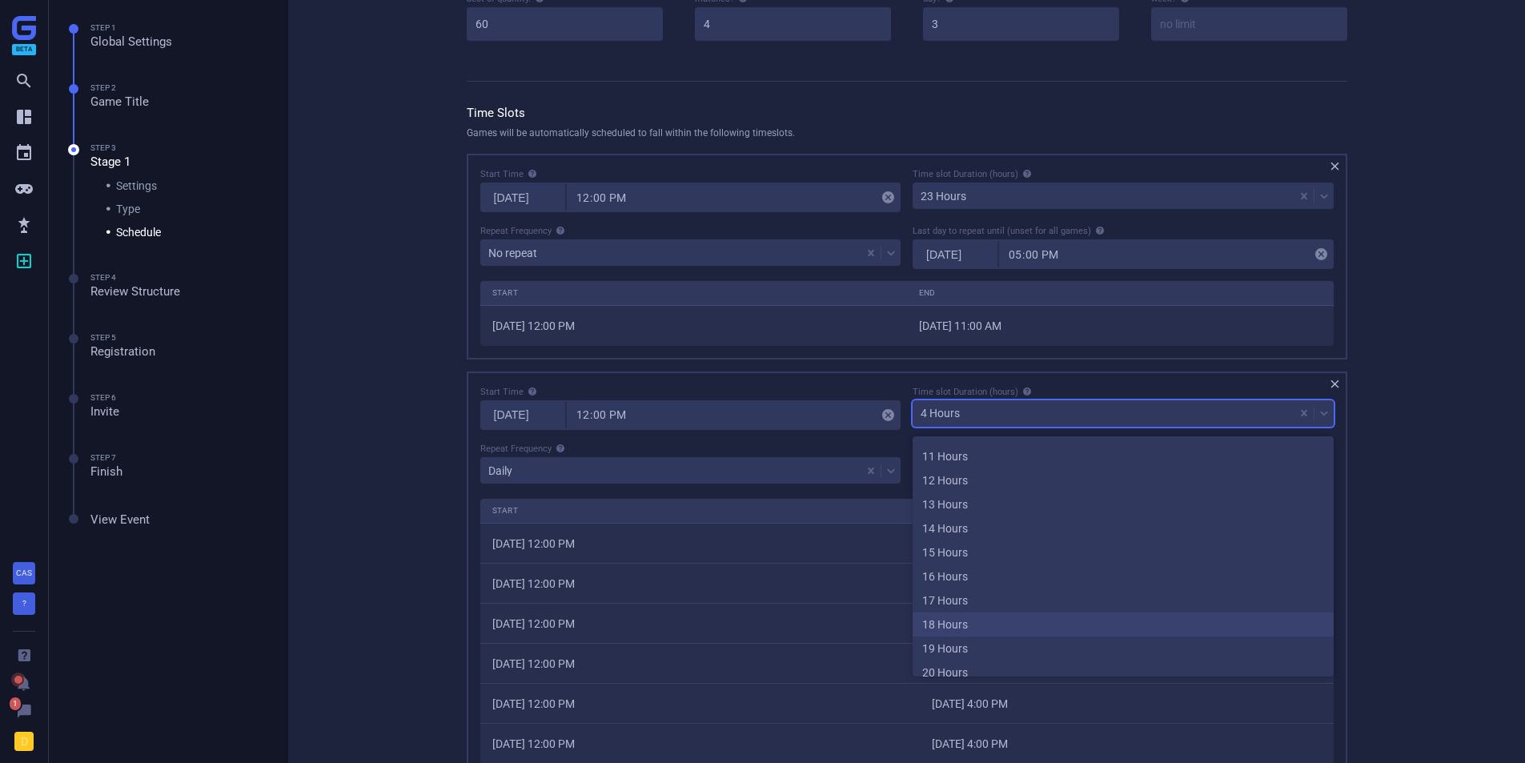
scroll to position [343, 0]
click at [961, 657] on div "23 Hours" at bounding box center [1123, 661] width 421 height 24
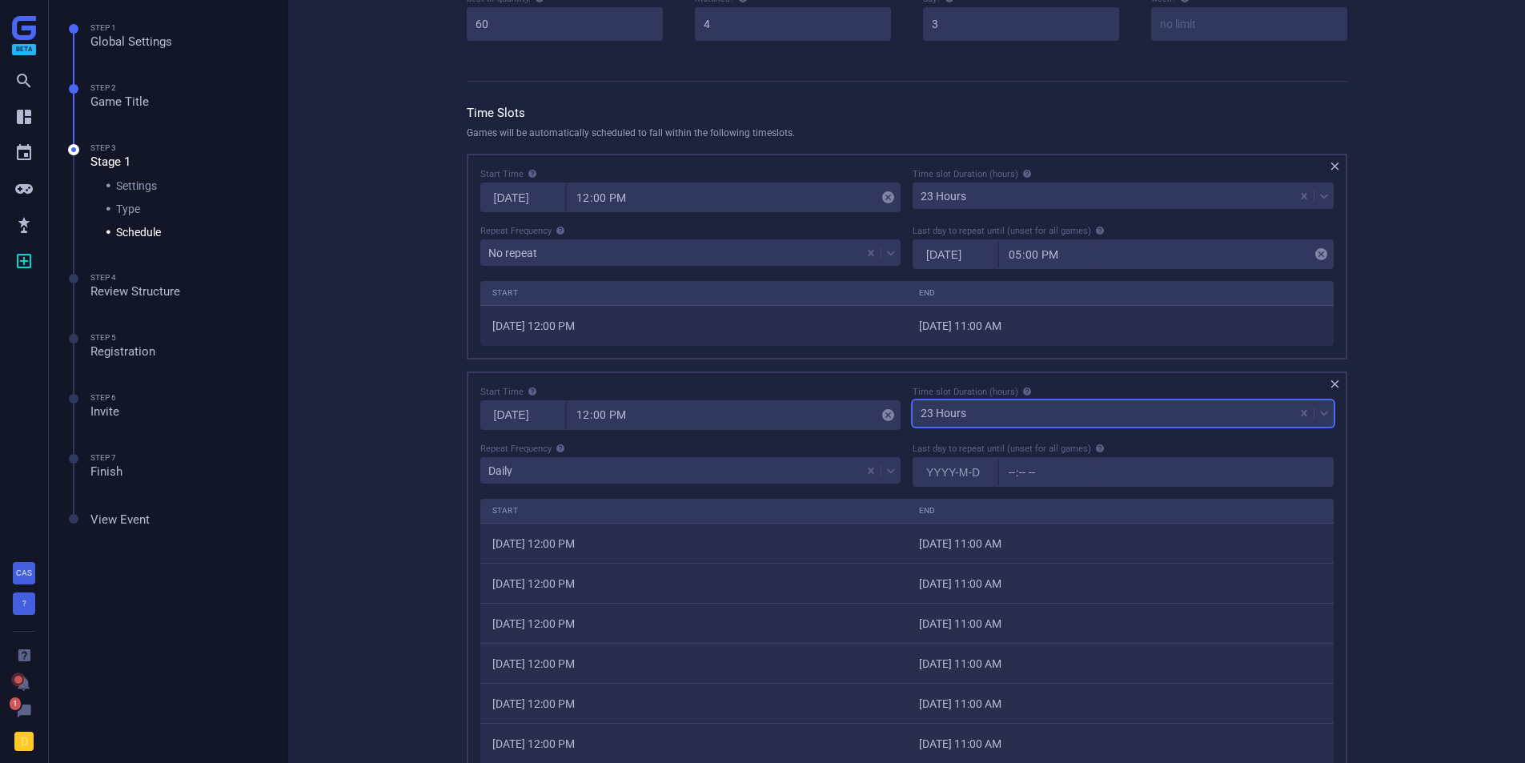
click at [519, 474] on div "Daily" at bounding box center [671, 471] width 382 height 22
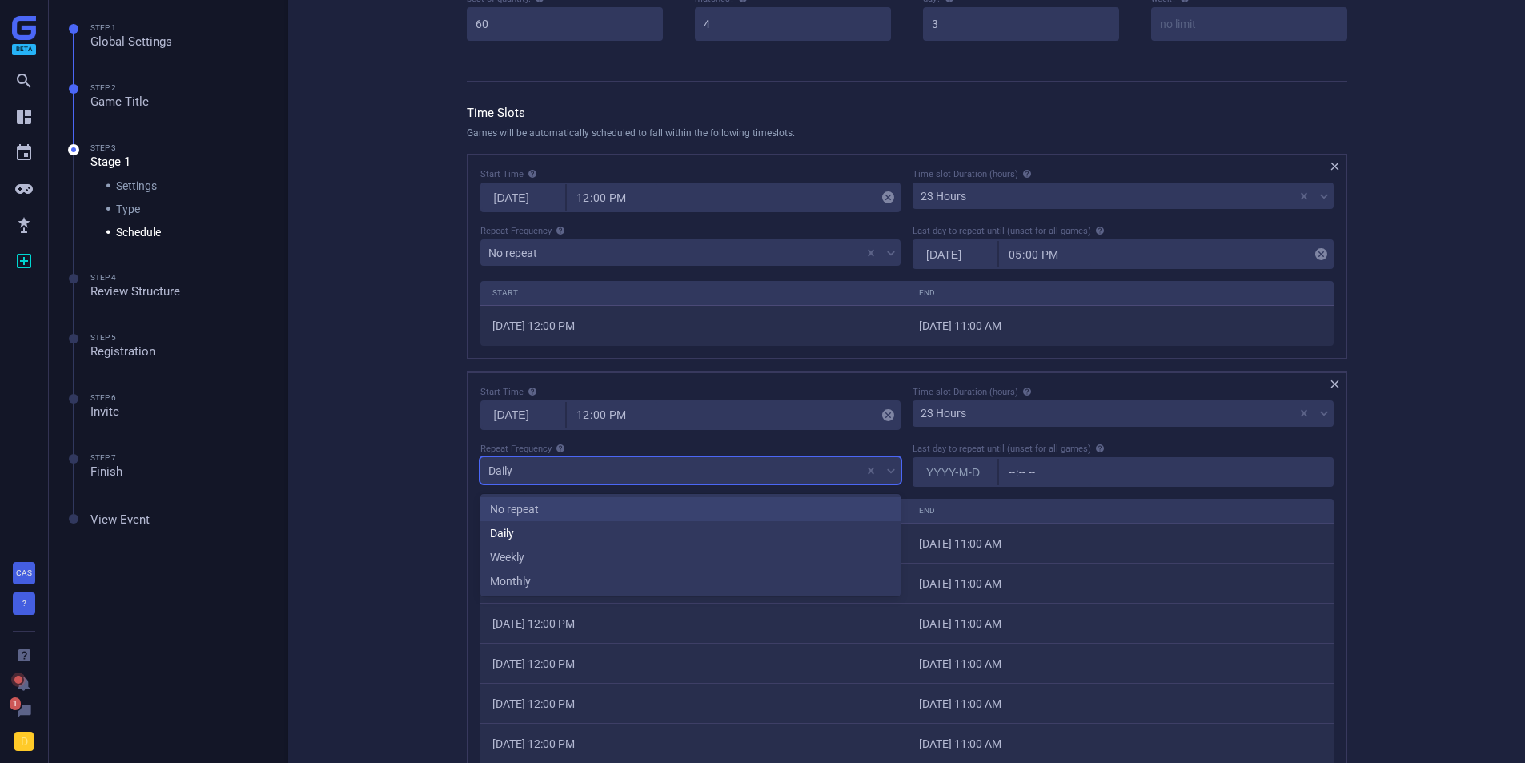
click at [521, 509] on div "No repeat" at bounding box center [690, 509] width 421 height 24
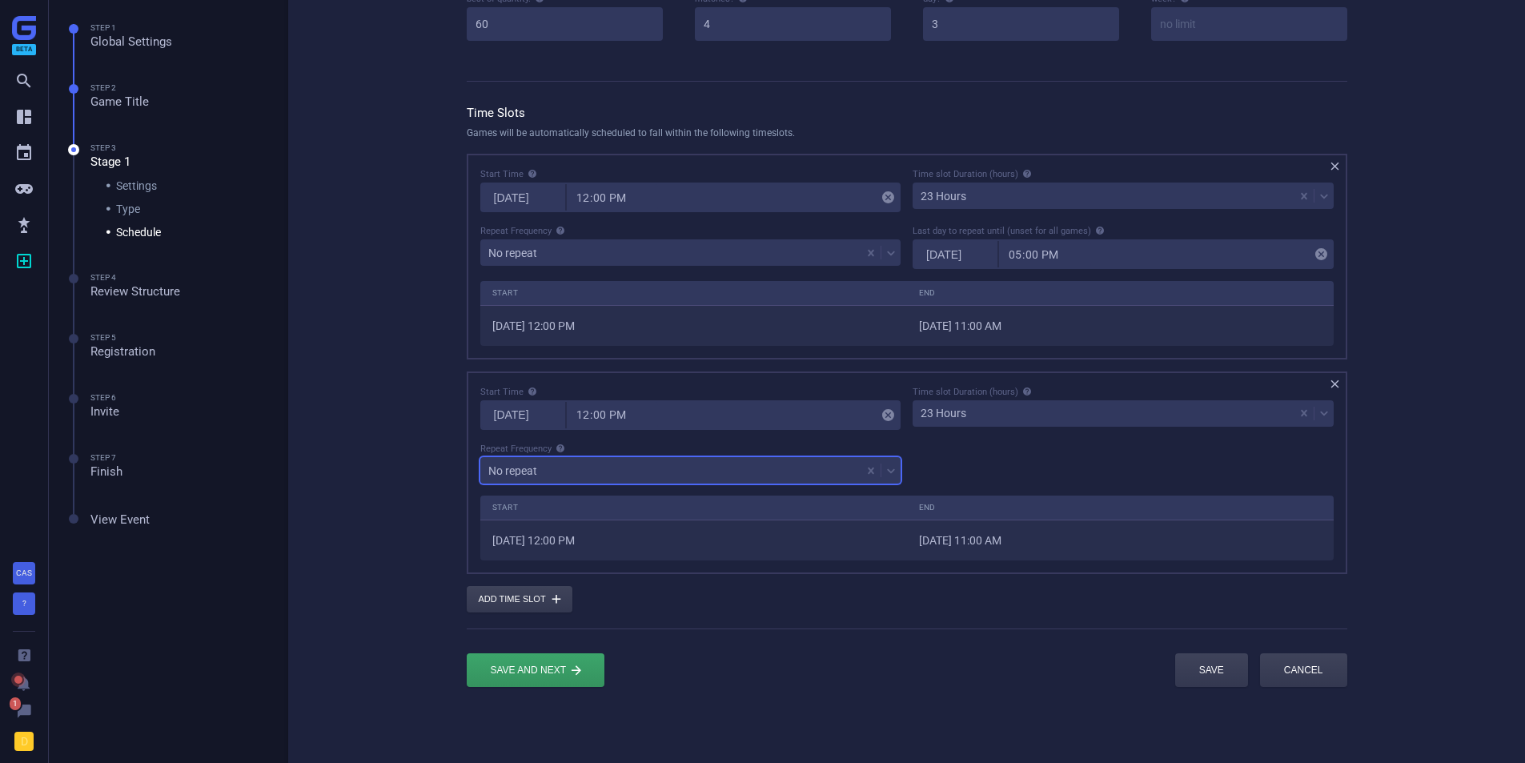
scroll to position [89, 878]
click at [539, 673] on div "submit" at bounding box center [536, 670] width 138 height 34
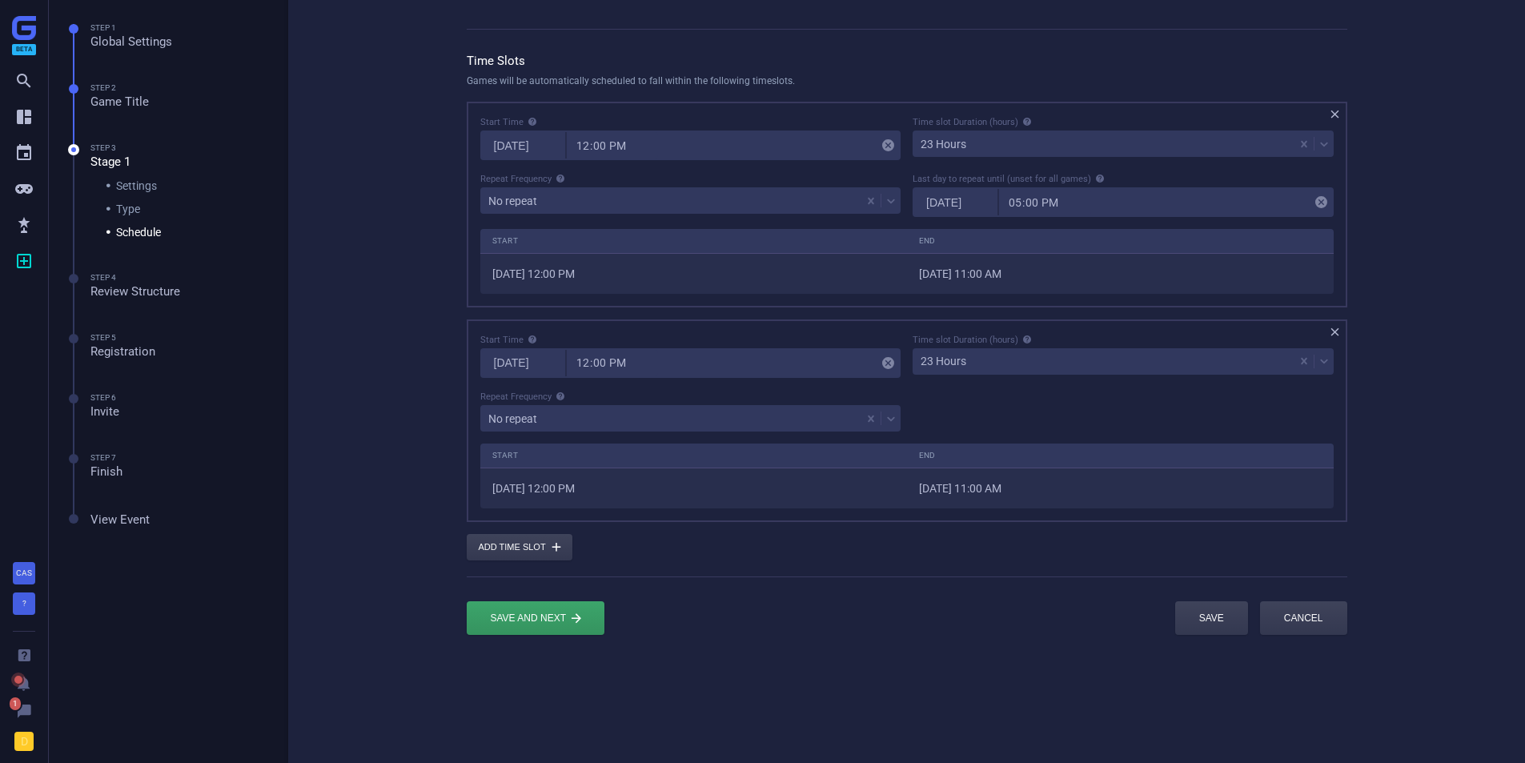
scroll to position [0, 0]
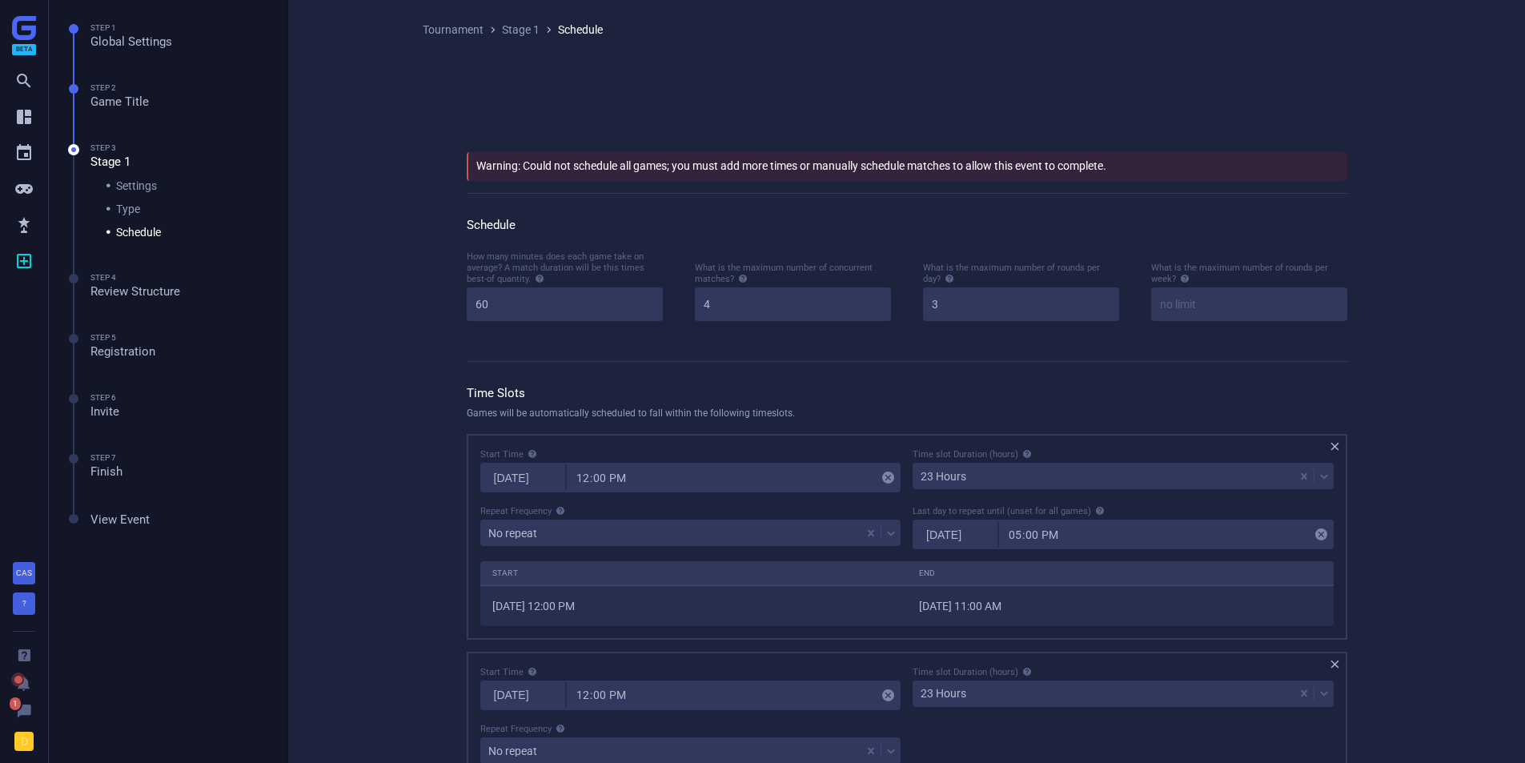
click at [326, 337] on div "Tournament  Stage 1  Schedule Warning: Could not schedule all games; you must…" at bounding box center [906, 541] width 1237 height 1083
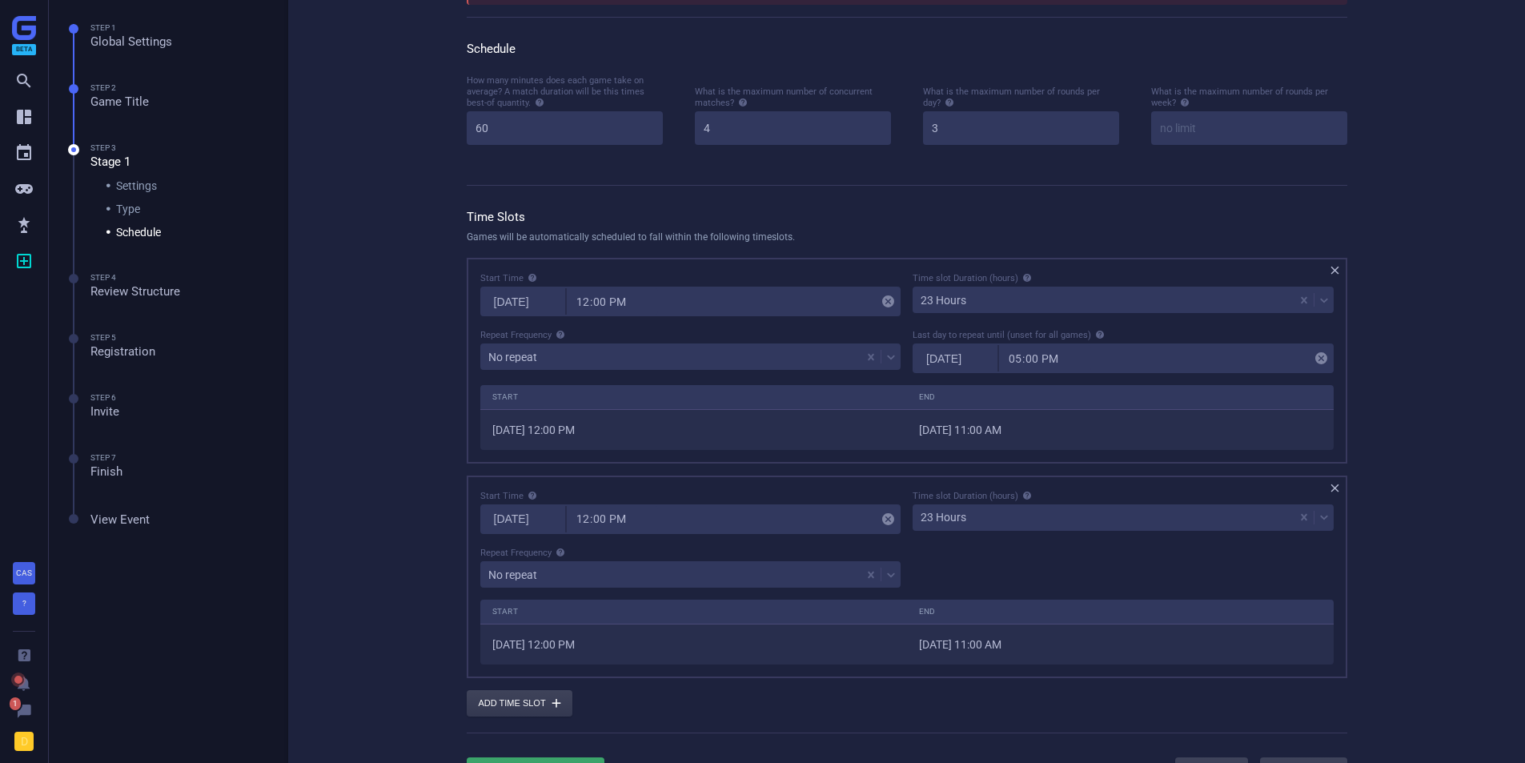
scroll to position [240, 0]
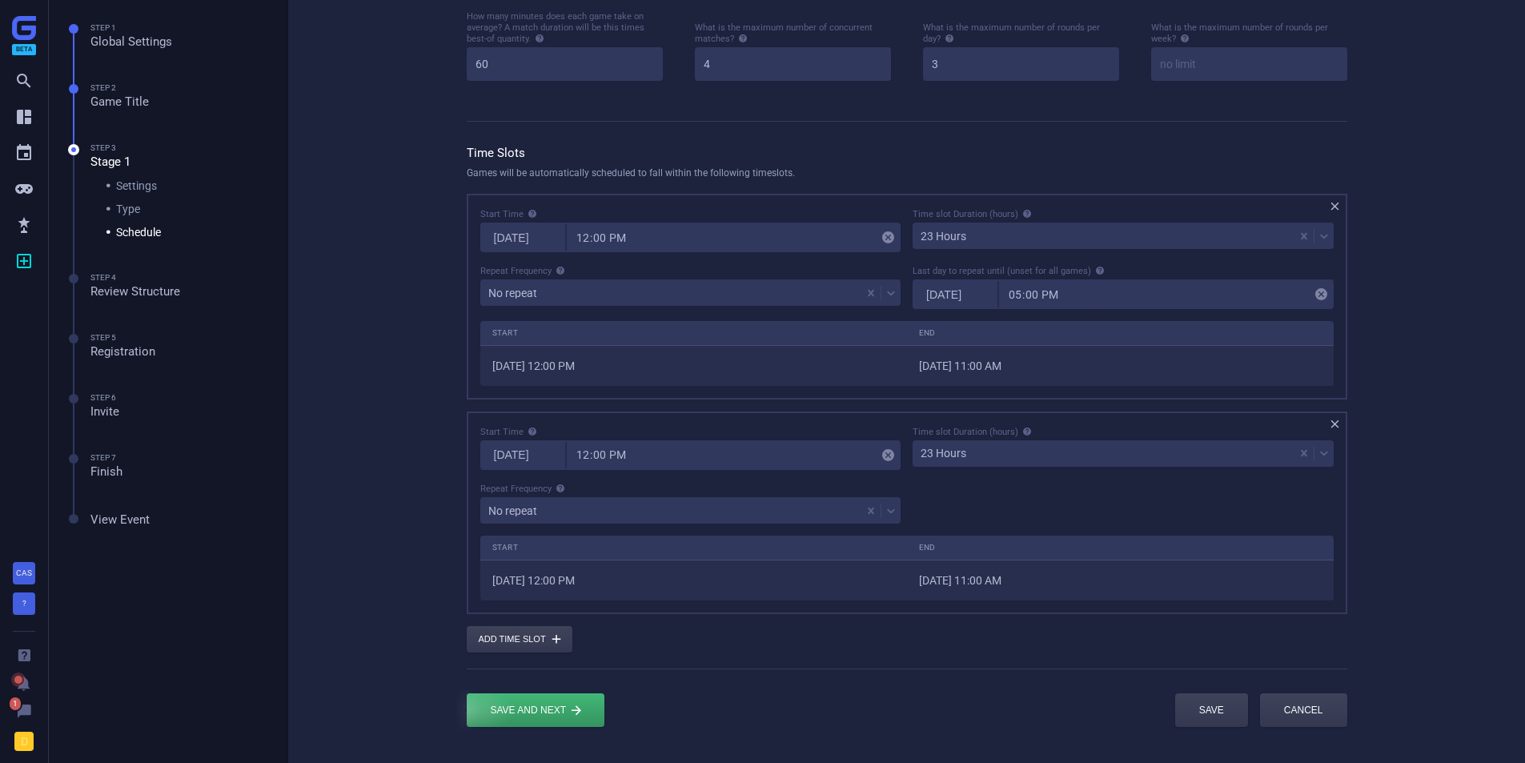
click at [535, 716] on div "submit" at bounding box center [536, 710] width 138 height 34
drag, startPoint x: 758, startPoint y: 76, endPoint x: 676, endPoint y: 89, distance: 82.7
click at [676, 89] on div "How many minutes does each game take on average? A match duration will be this …" at bounding box center [907, 58] width 913 height 96
drag, startPoint x: 1002, startPoint y: 63, endPoint x: 864, endPoint y: 65, distance: 137.7
click at [864, 65] on div "How many minutes does each game take on average? A match duration will be this …" at bounding box center [907, 58] width 913 height 96
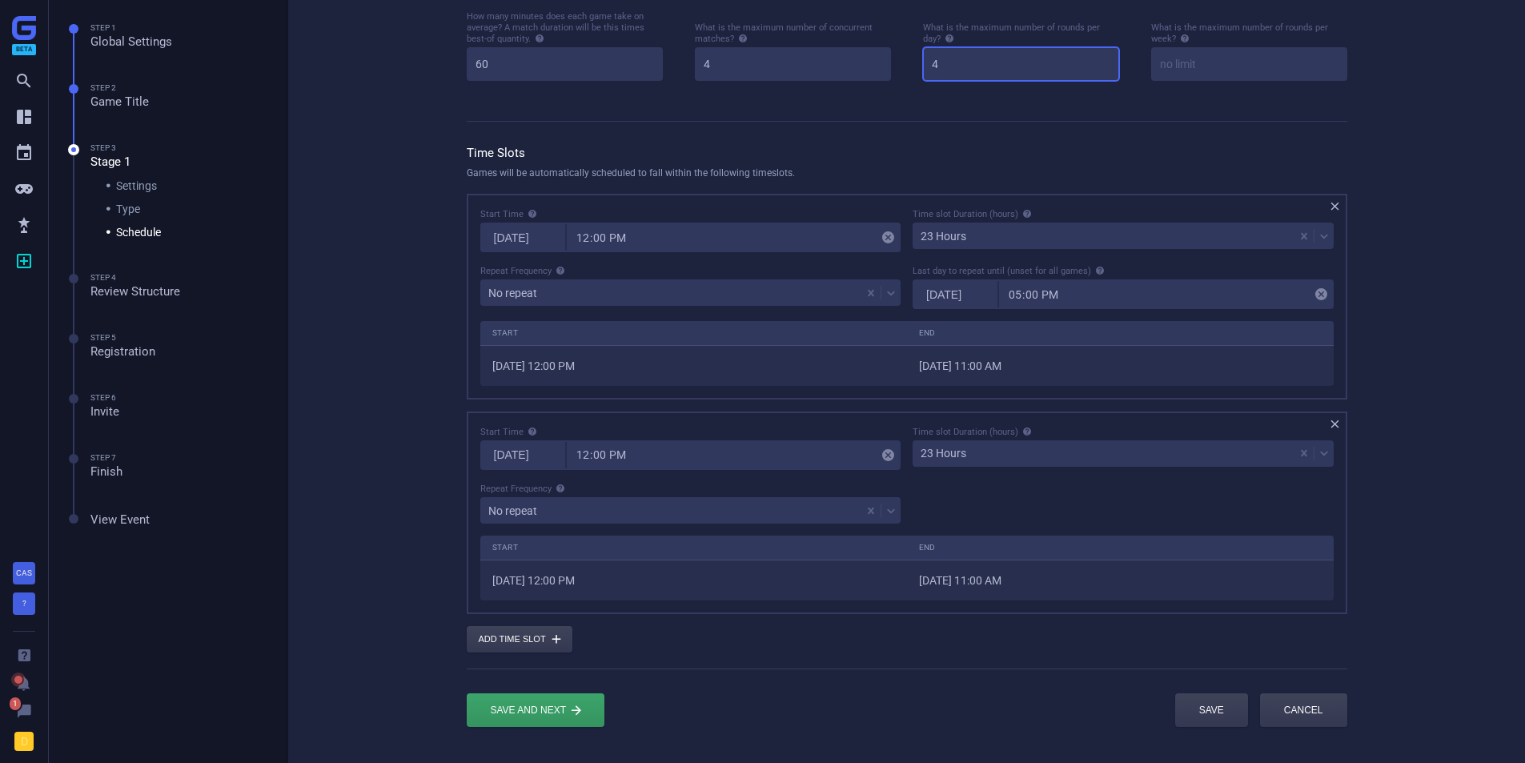
type input "4"
click at [806, 105] on div "How many minutes does each game take on average? A match duration will be this …" at bounding box center [907, 58] width 913 height 96
click at [524, 717] on div "submit" at bounding box center [536, 710] width 138 height 34
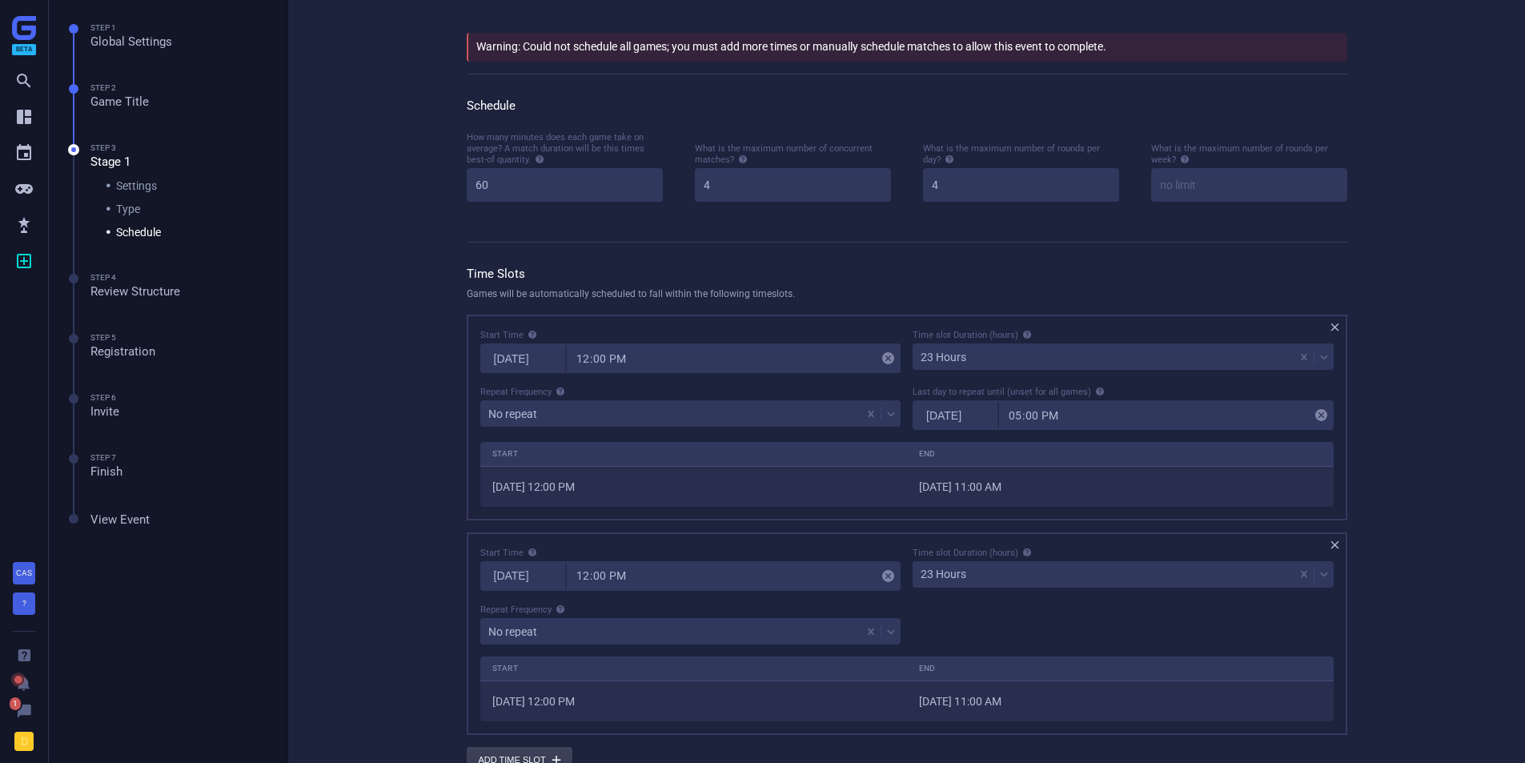
scroll to position [80, 0]
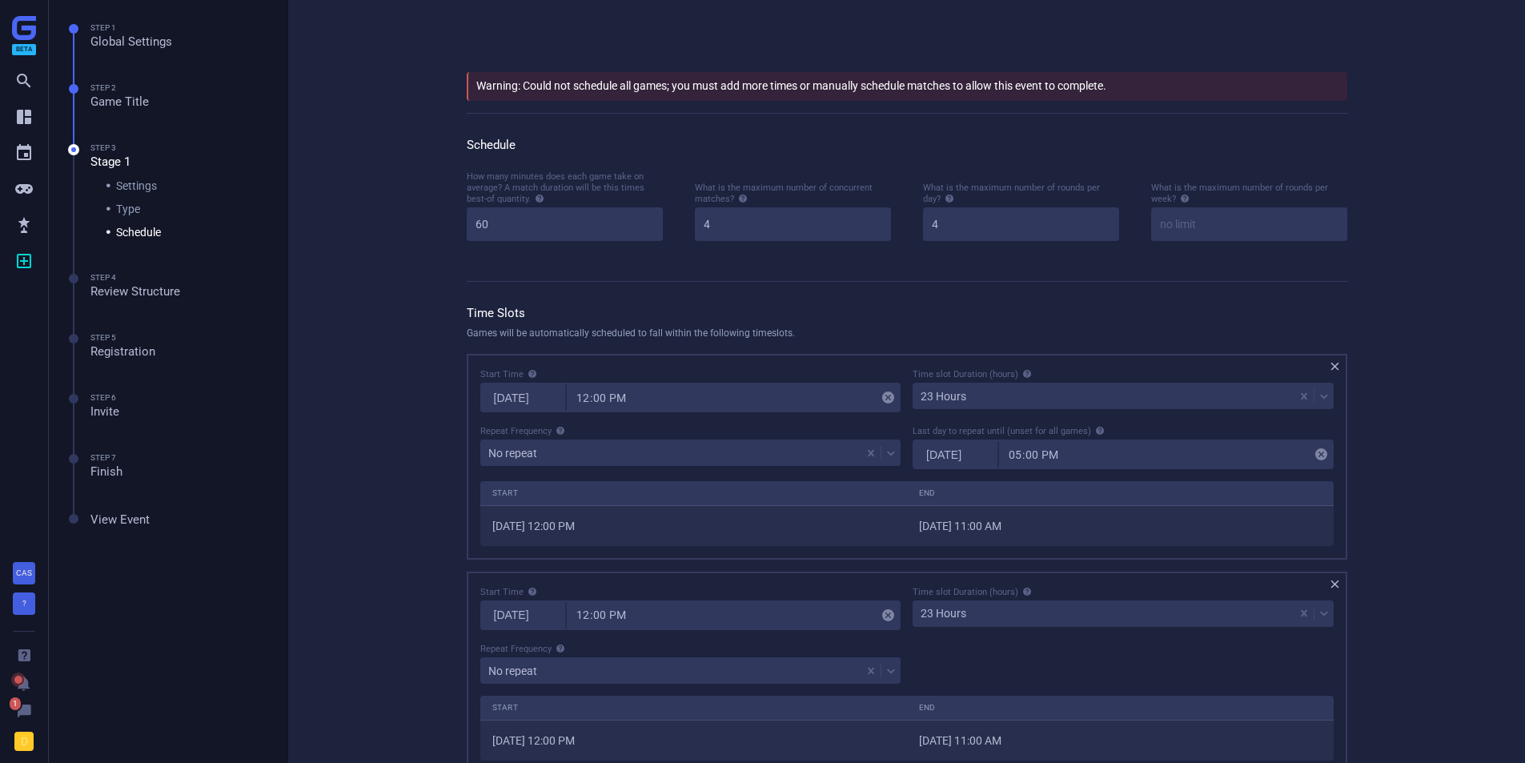
click at [404, 410] on div "Tournament  Stage 1  Schedule Warning: Could not schedule all games; you must…" at bounding box center [907, 461] width 1041 height 1083
drag, startPoint x: 564, startPoint y: 235, endPoint x: 368, endPoint y: 240, distance: 196.2
click at [368, 240] on div "Tournament  Stage 1  Schedule Warning: Could not schedule all games; you must…" at bounding box center [906, 461] width 1237 height 1083
type input "30"
click at [349, 259] on div "Tournament  Stage 1  Schedule Warning: Could not schedule all games; you must…" at bounding box center [906, 461] width 1237 height 1083
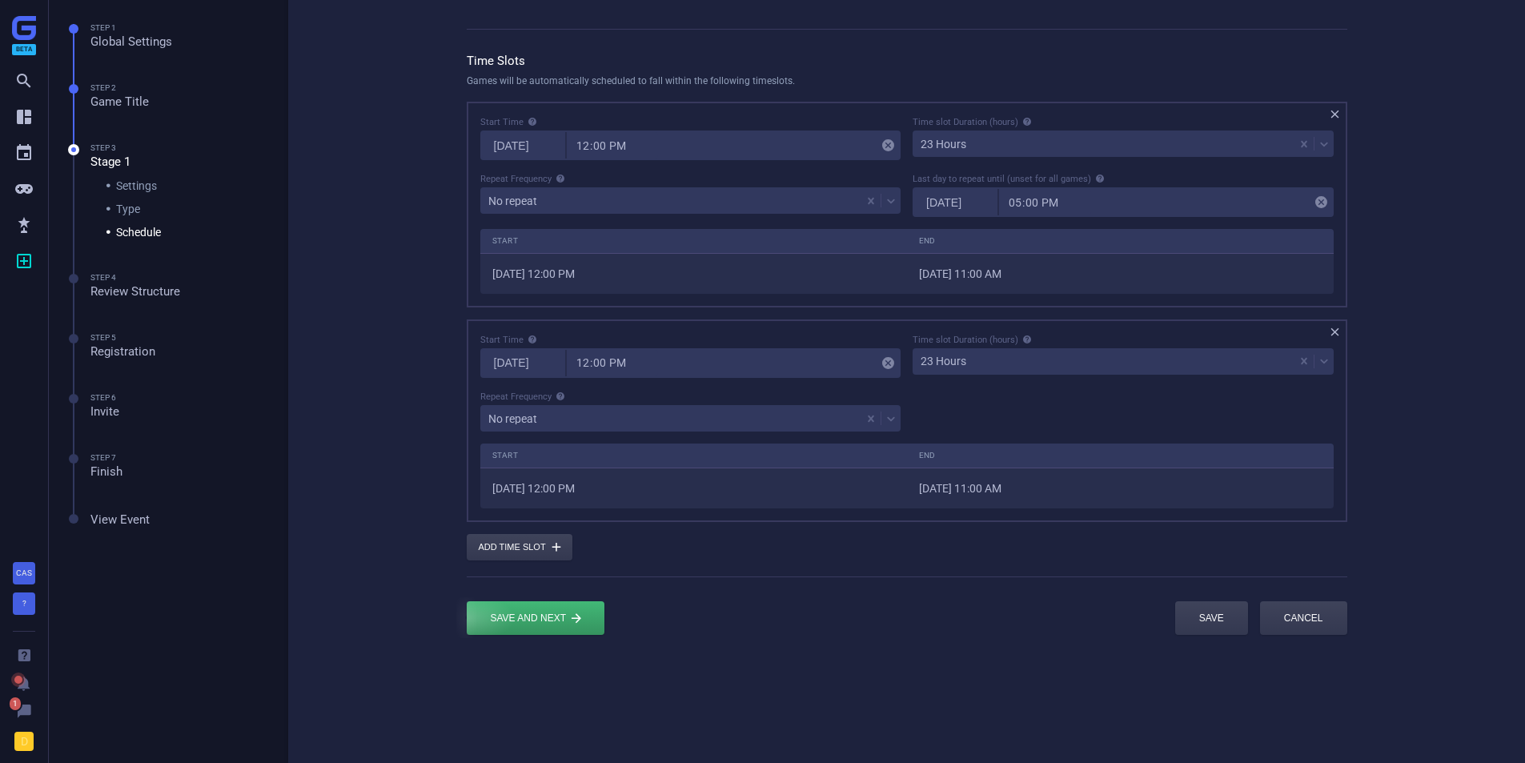
click at [551, 615] on div "submit" at bounding box center [536, 618] width 138 height 34
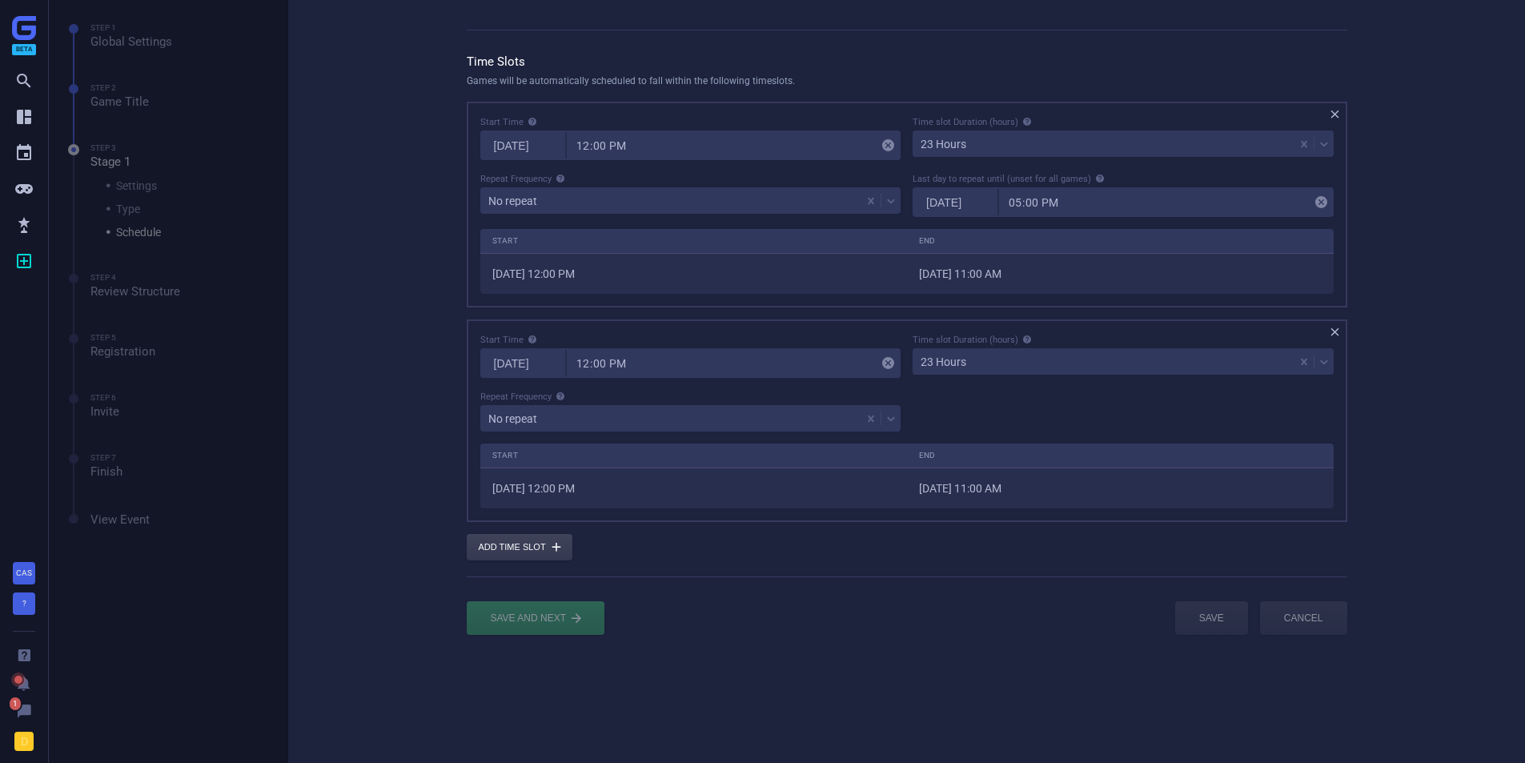
scroll to position [0, 0]
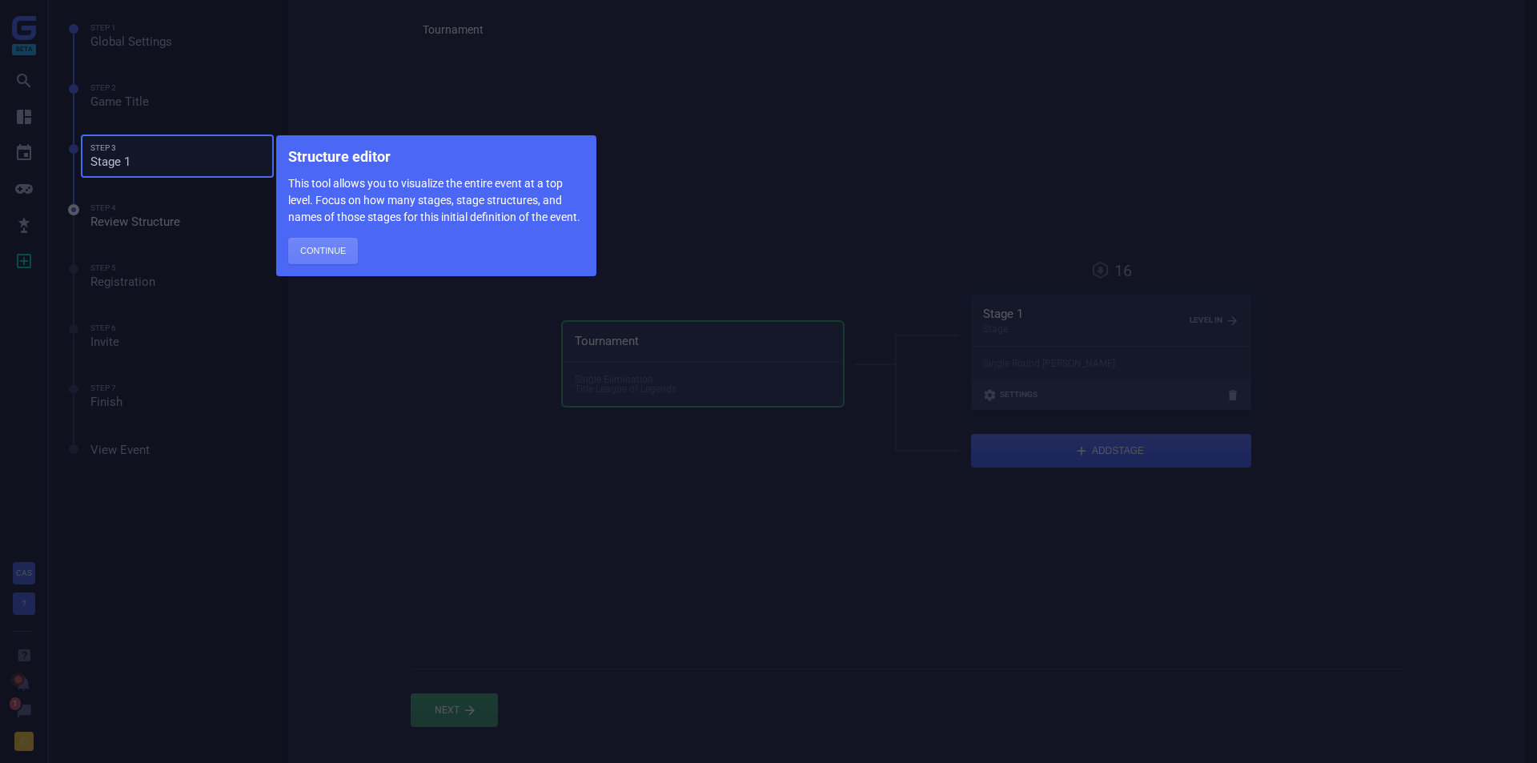
click at [332, 251] on button "Continue" at bounding box center [323, 251] width 70 height 26
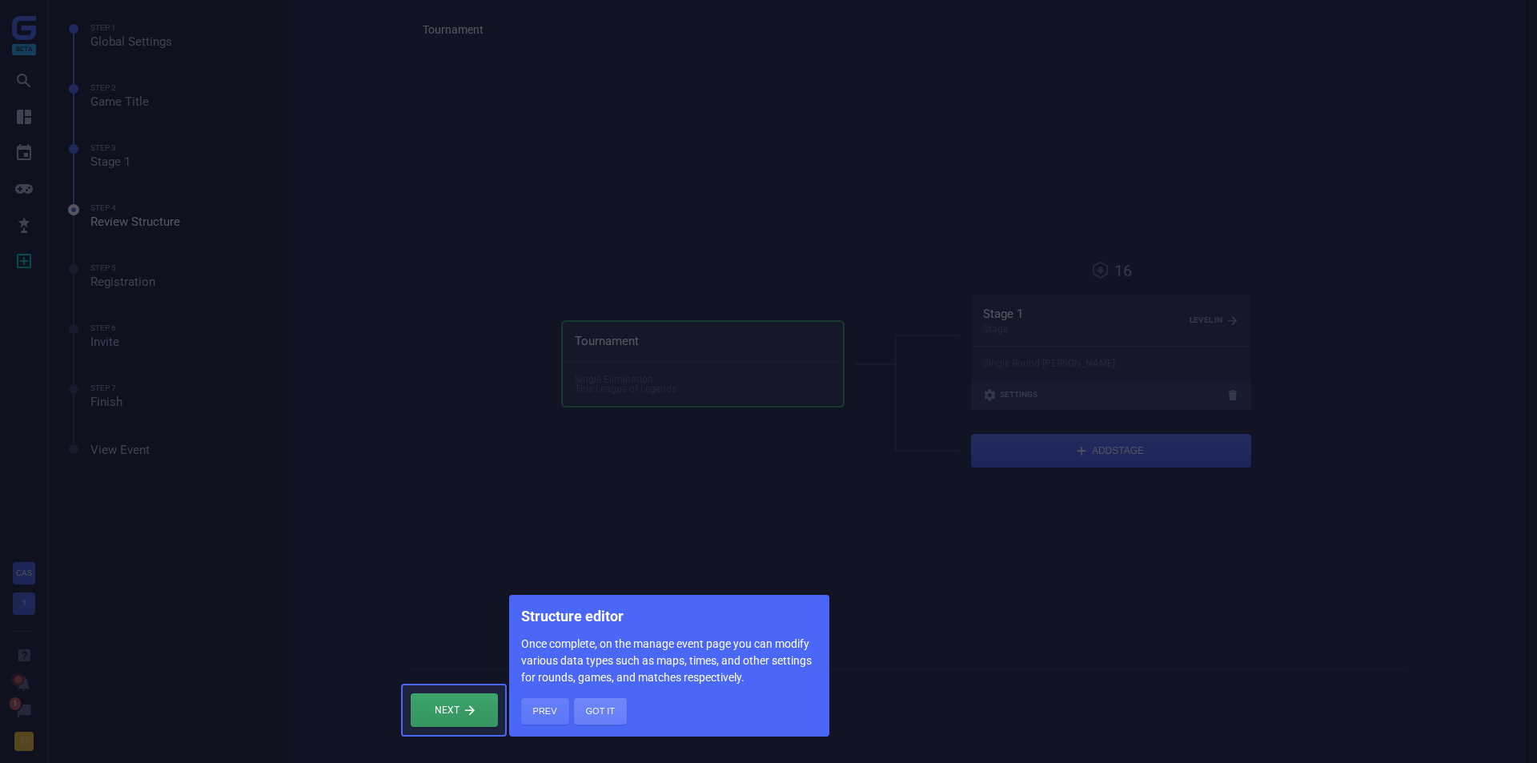
click at [603, 715] on button "Got it" at bounding box center [600, 711] width 53 height 26
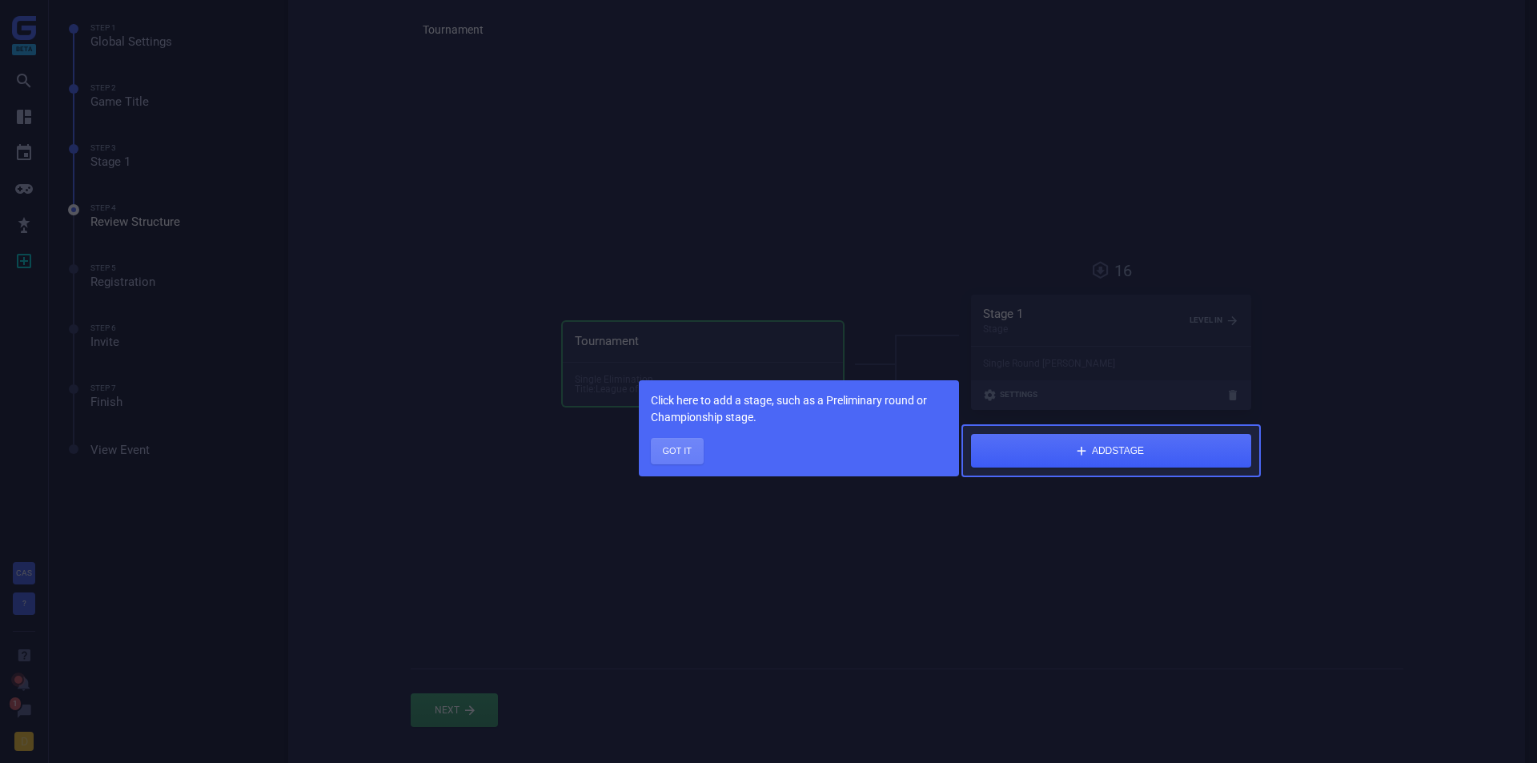
click at [689, 456] on button "Got it" at bounding box center [677, 451] width 53 height 26
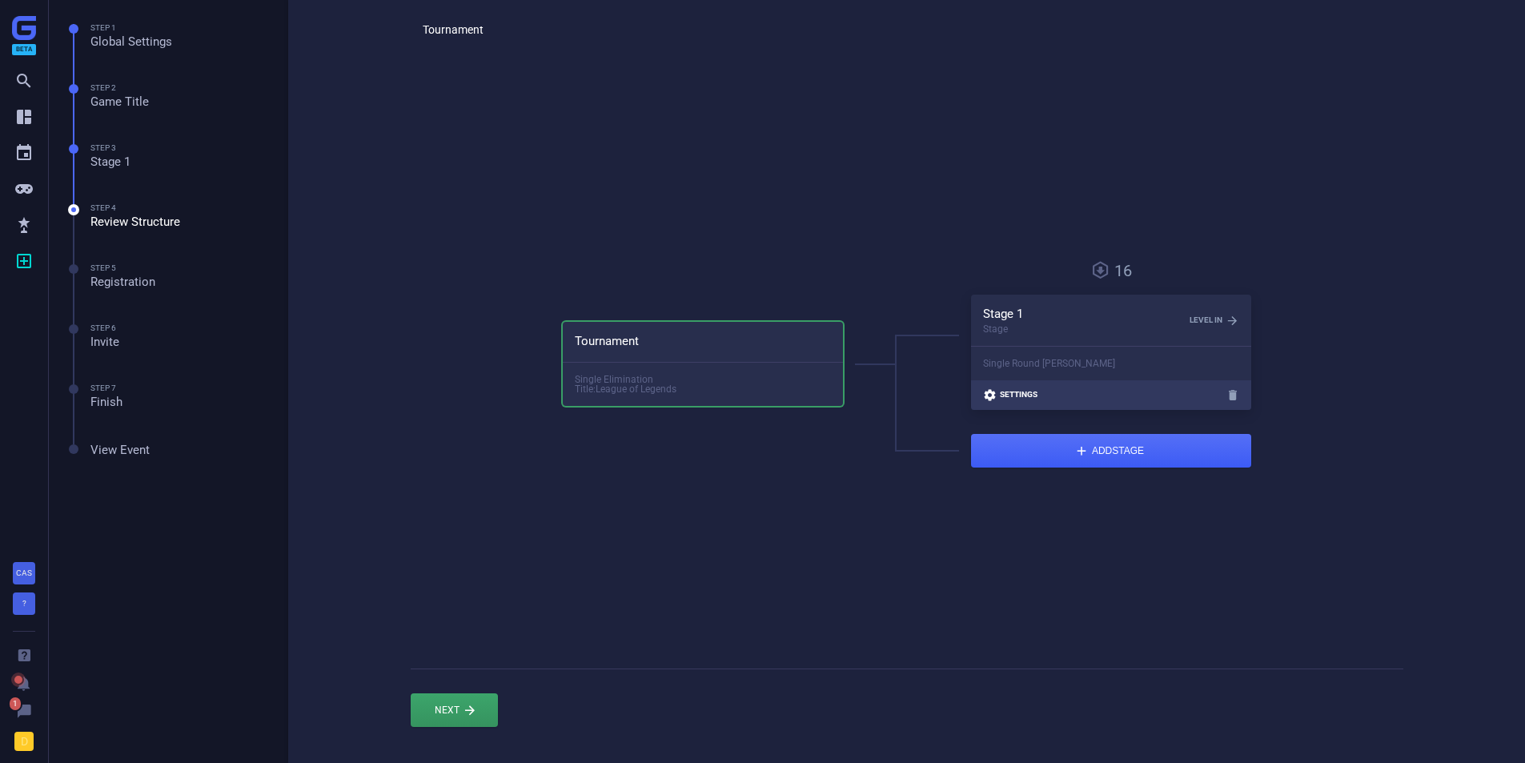
click at [1020, 399] on span "Settings" at bounding box center [1019, 395] width 38 height 8
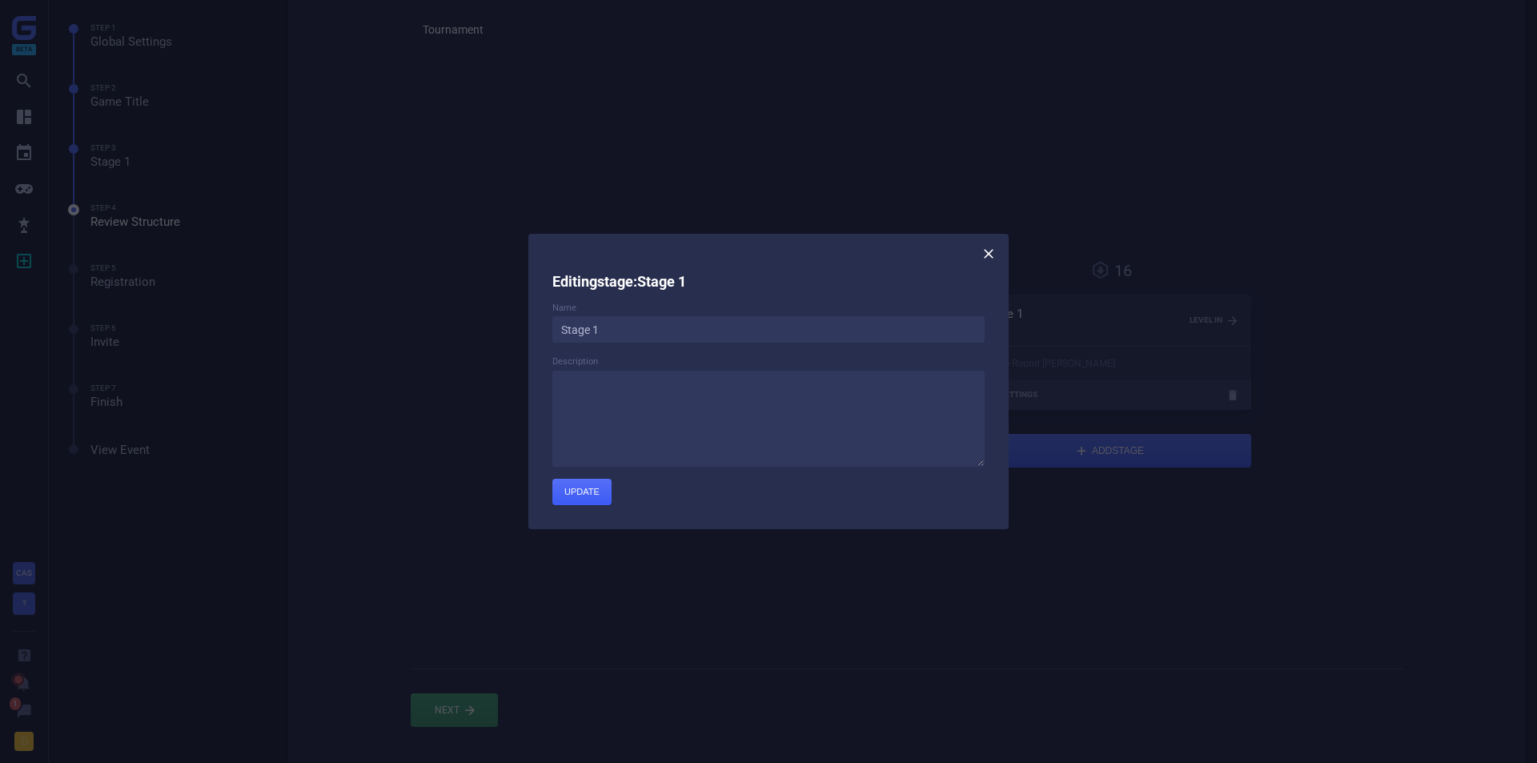
click at [985, 259] on icon at bounding box center [989, 254] width 16 height 16
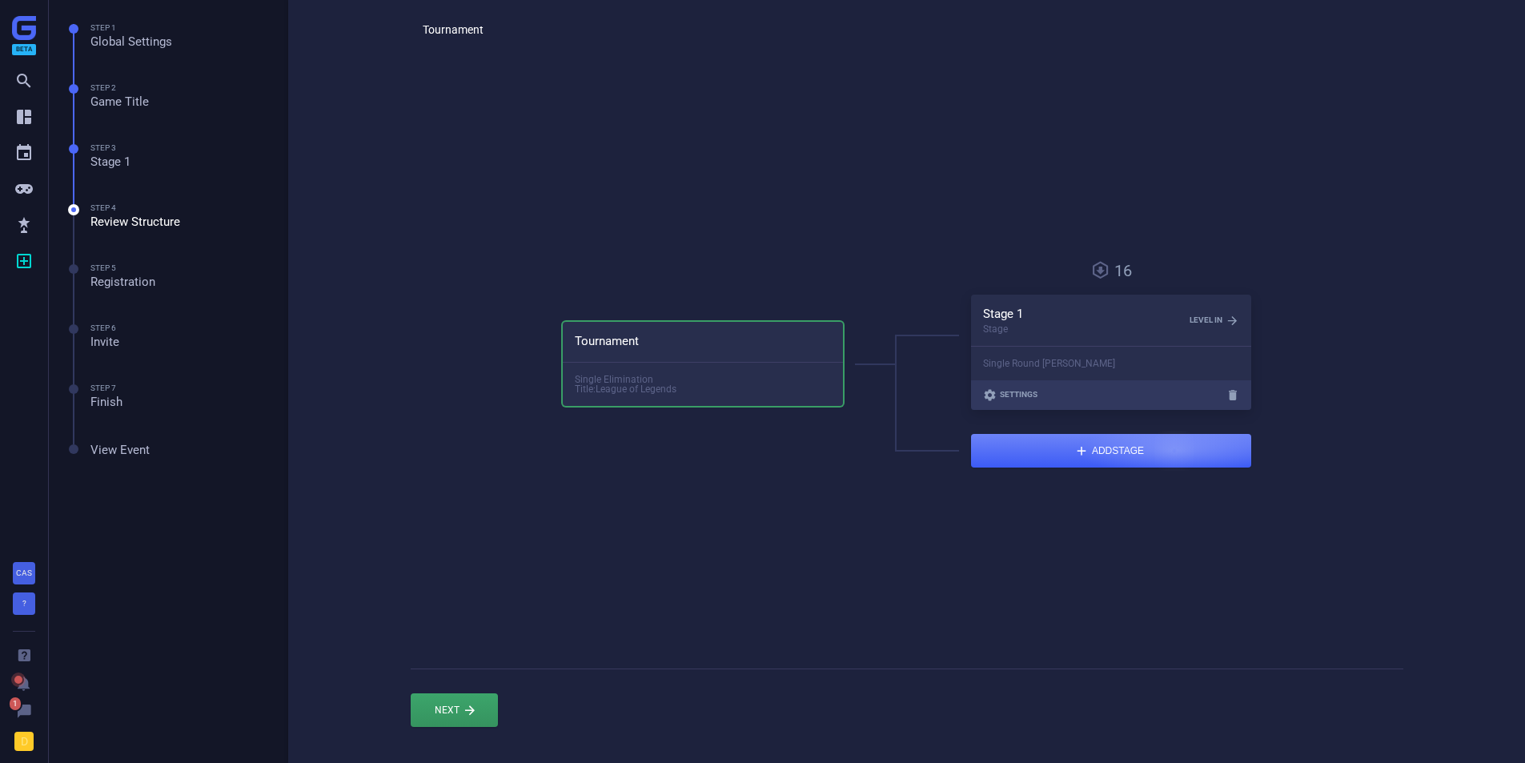
click at [1157, 451] on div "button" at bounding box center [1111, 451] width 280 height 34
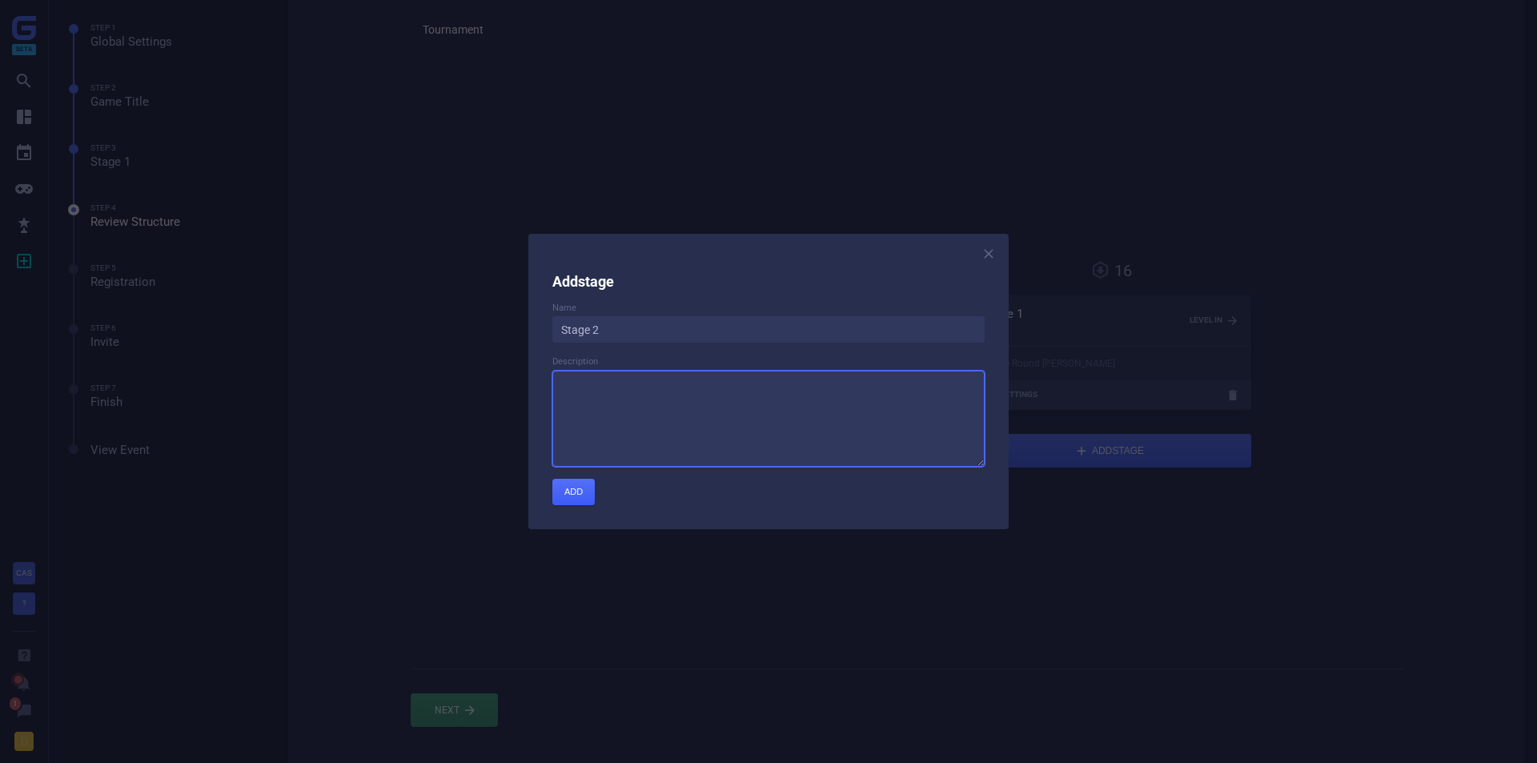
click at [606, 391] on textarea at bounding box center [769, 419] width 432 height 96
type textarea "?????"
click at [565, 488] on div "submit" at bounding box center [574, 492] width 42 height 26
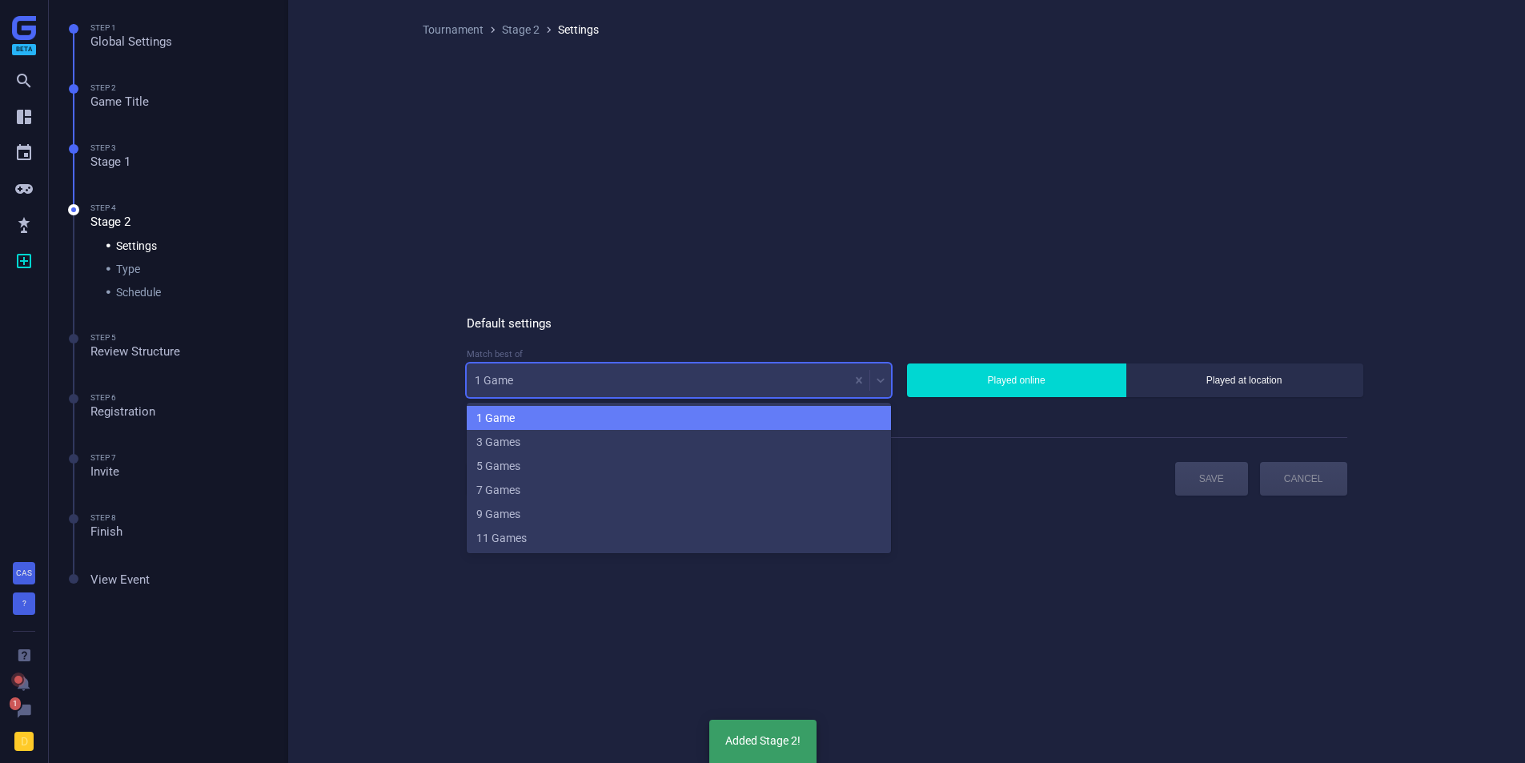
click at [633, 395] on div "1 Game" at bounding box center [679, 381] width 424 height 34
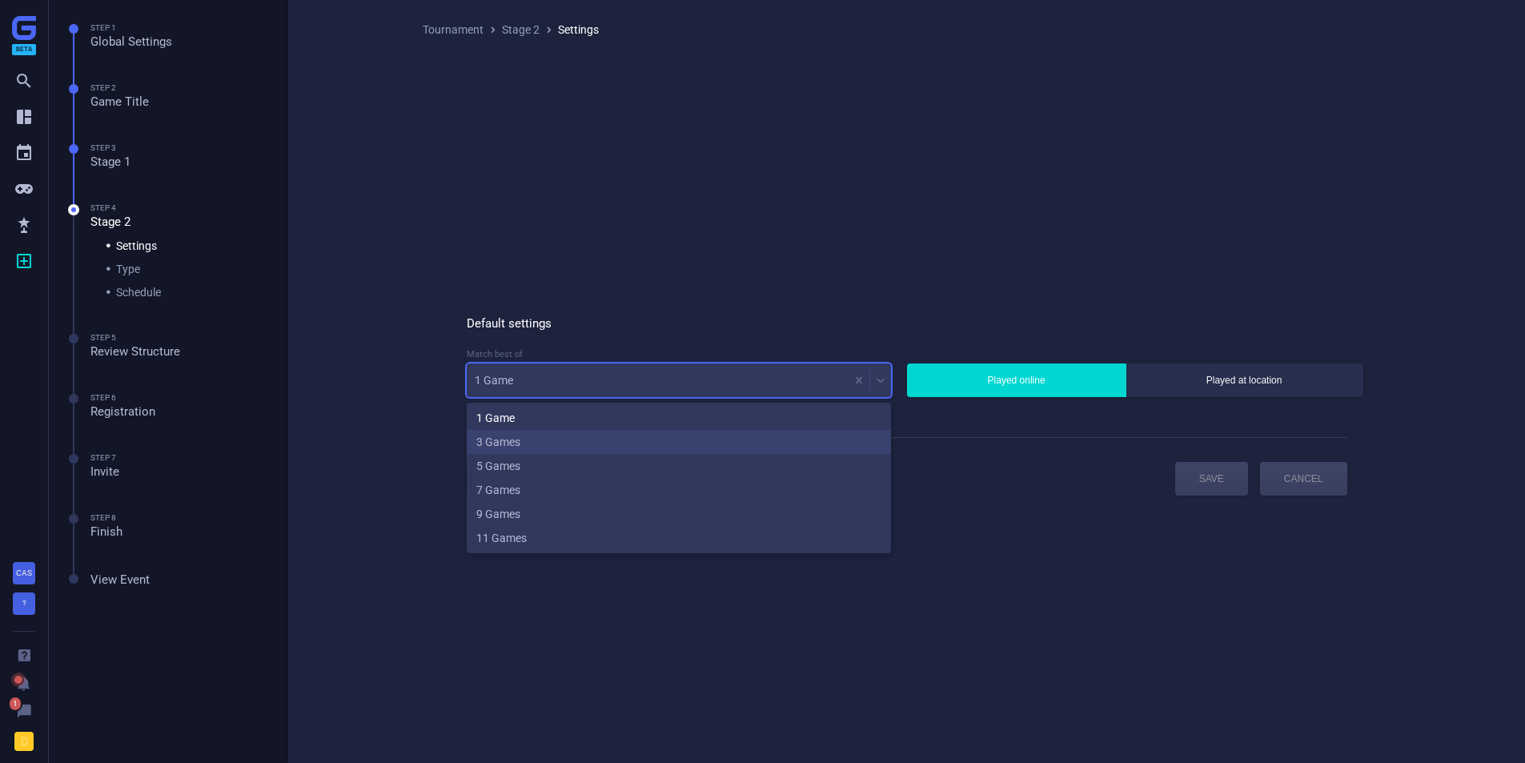
click at [633, 451] on div "3 Games" at bounding box center [679, 442] width 424 height 24
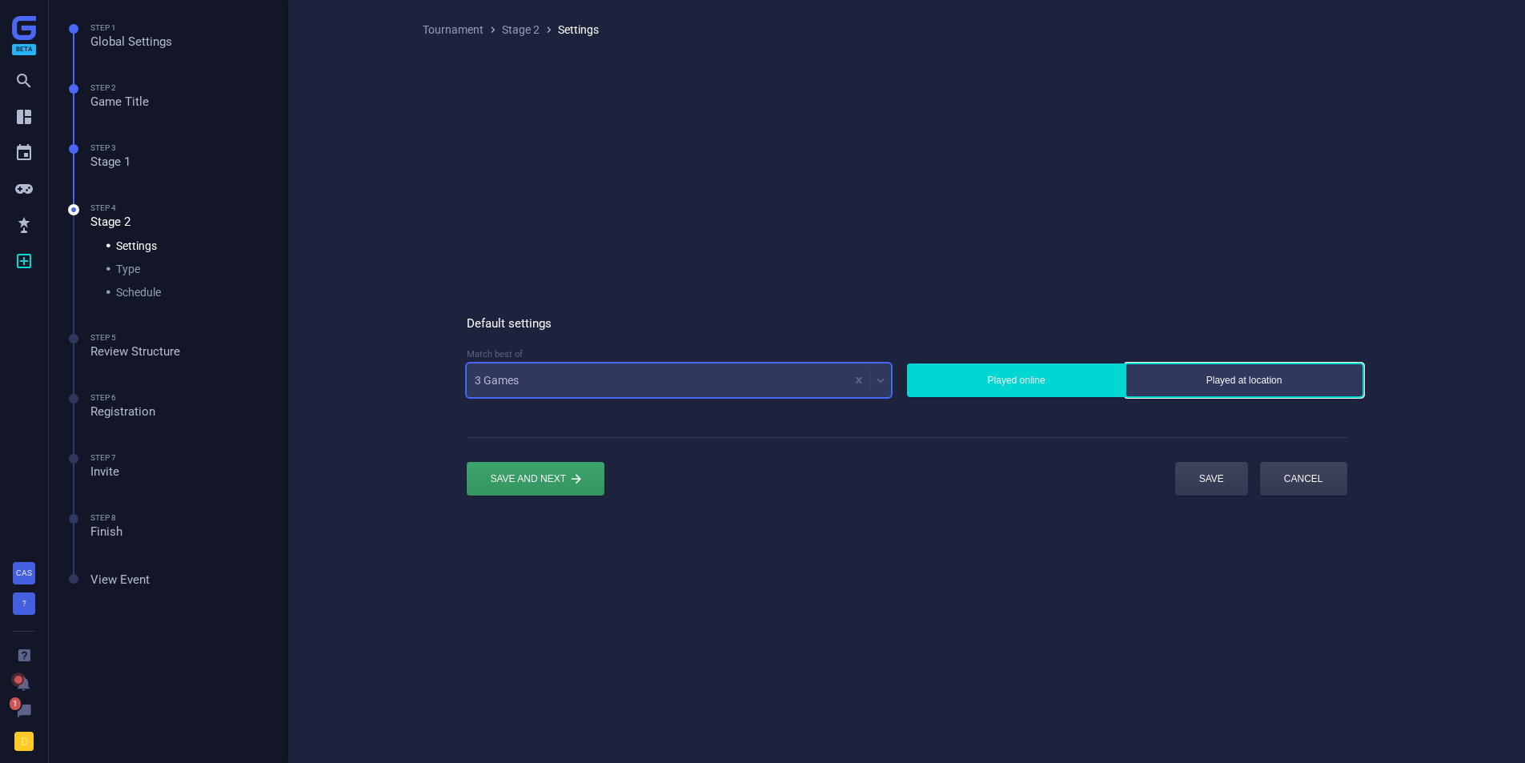
click at [1236, 393] on button "Played at location" at bounding box center [1245, 381] width 238 height 34
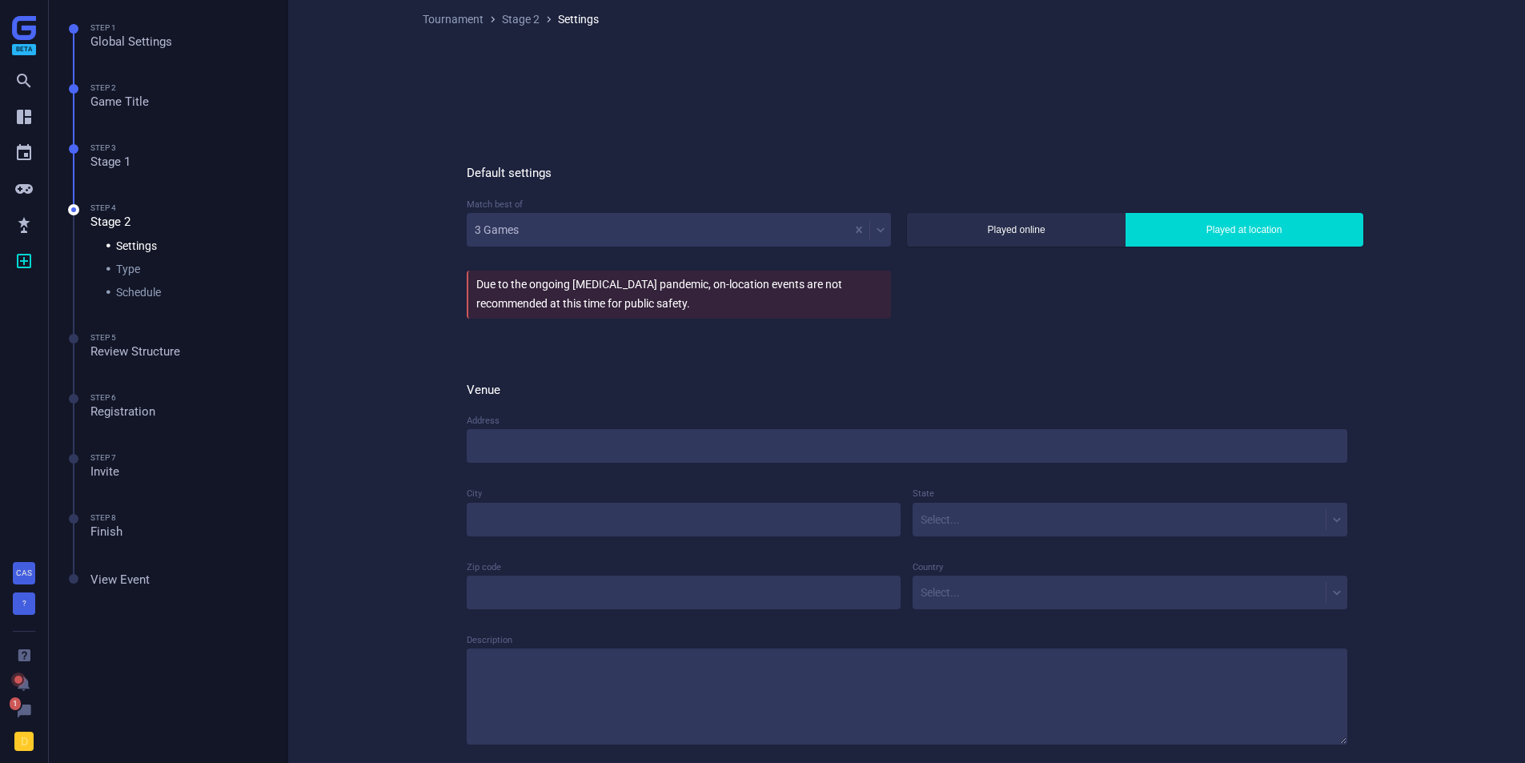
scroll to position [202, 0]
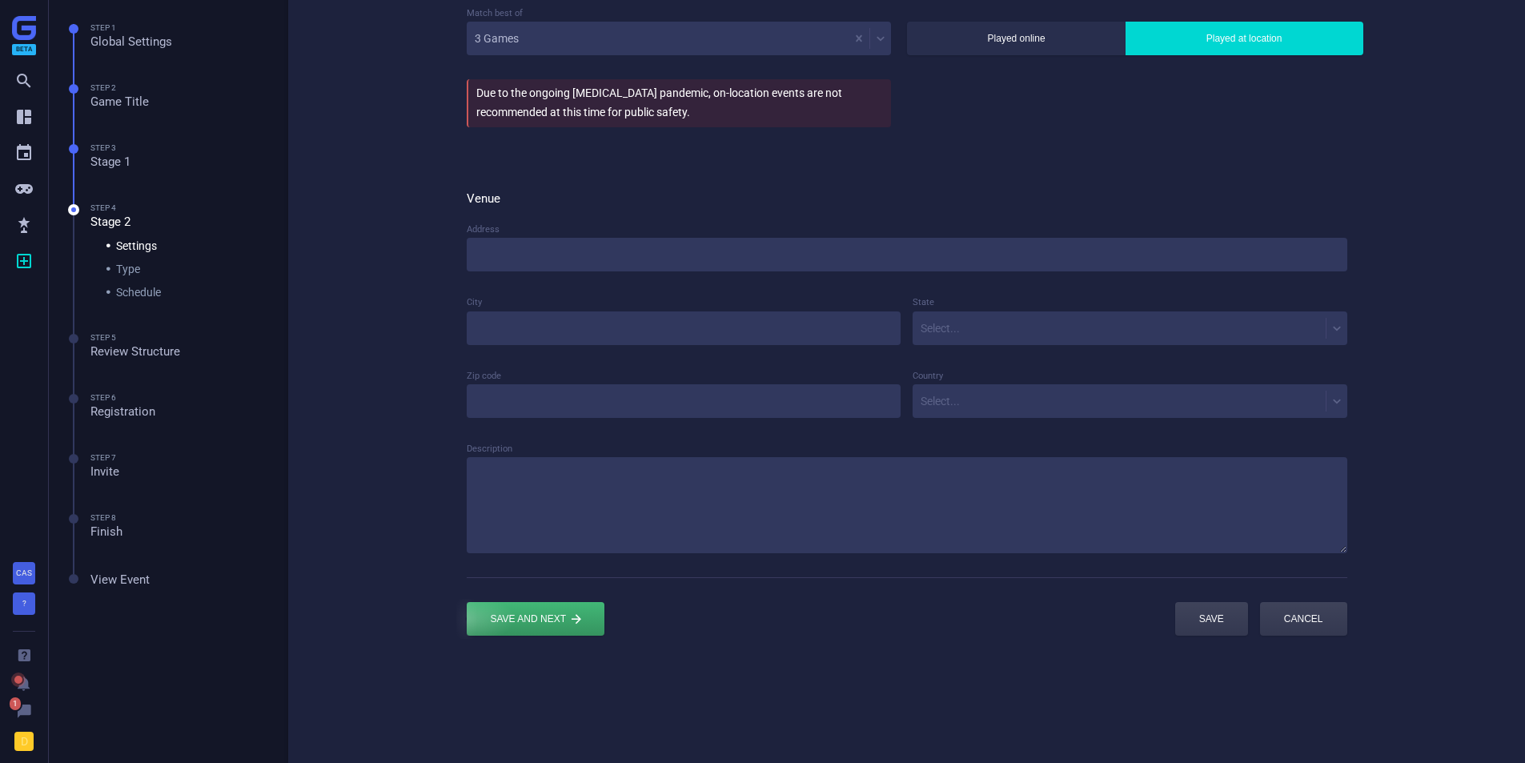
click at [572, 621] on div "submit" at bounding box center [536, 619] width 138 height 34
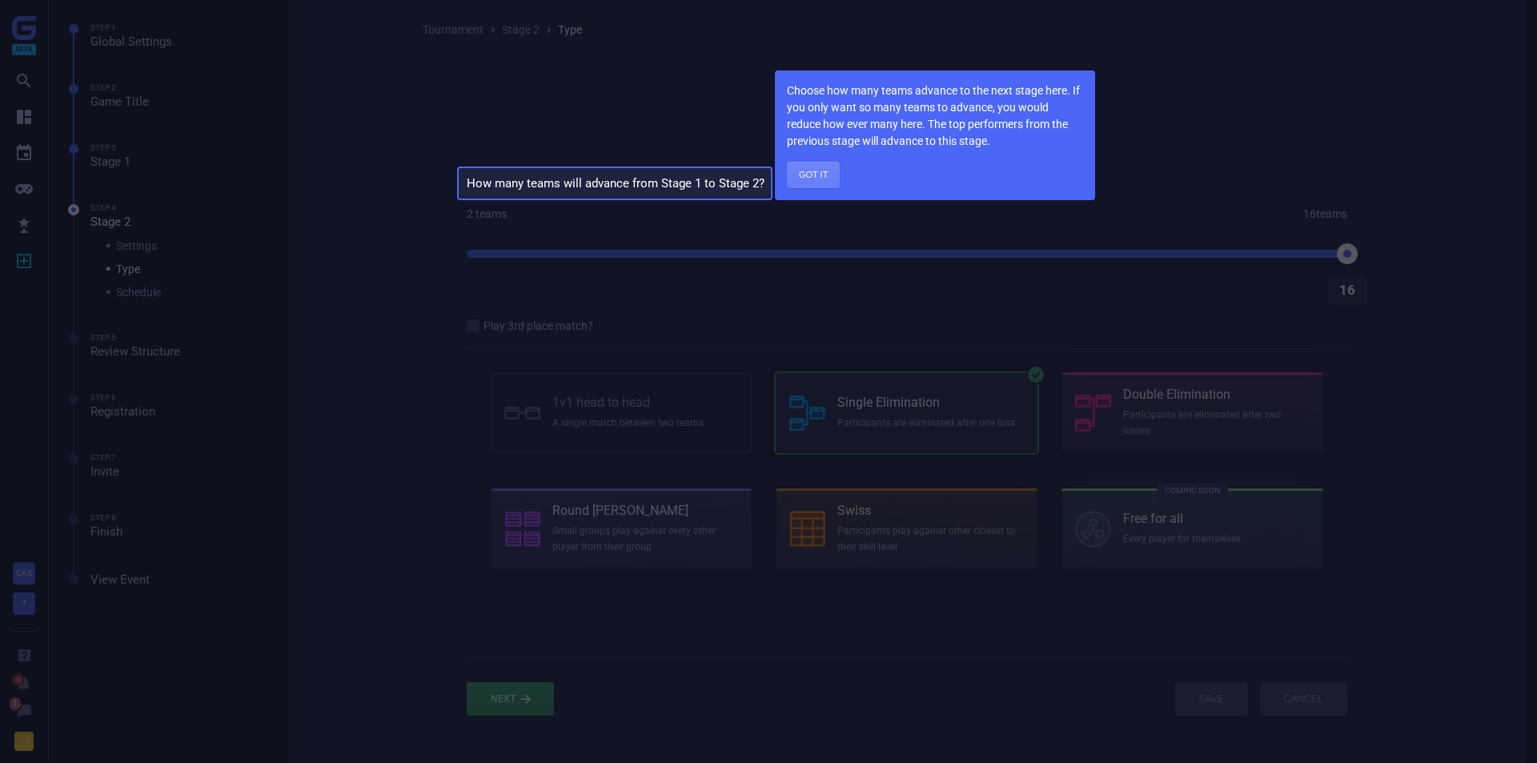
click at [801, 176] on button "Got it" at bounding box center [813, 175] width 53 height 26
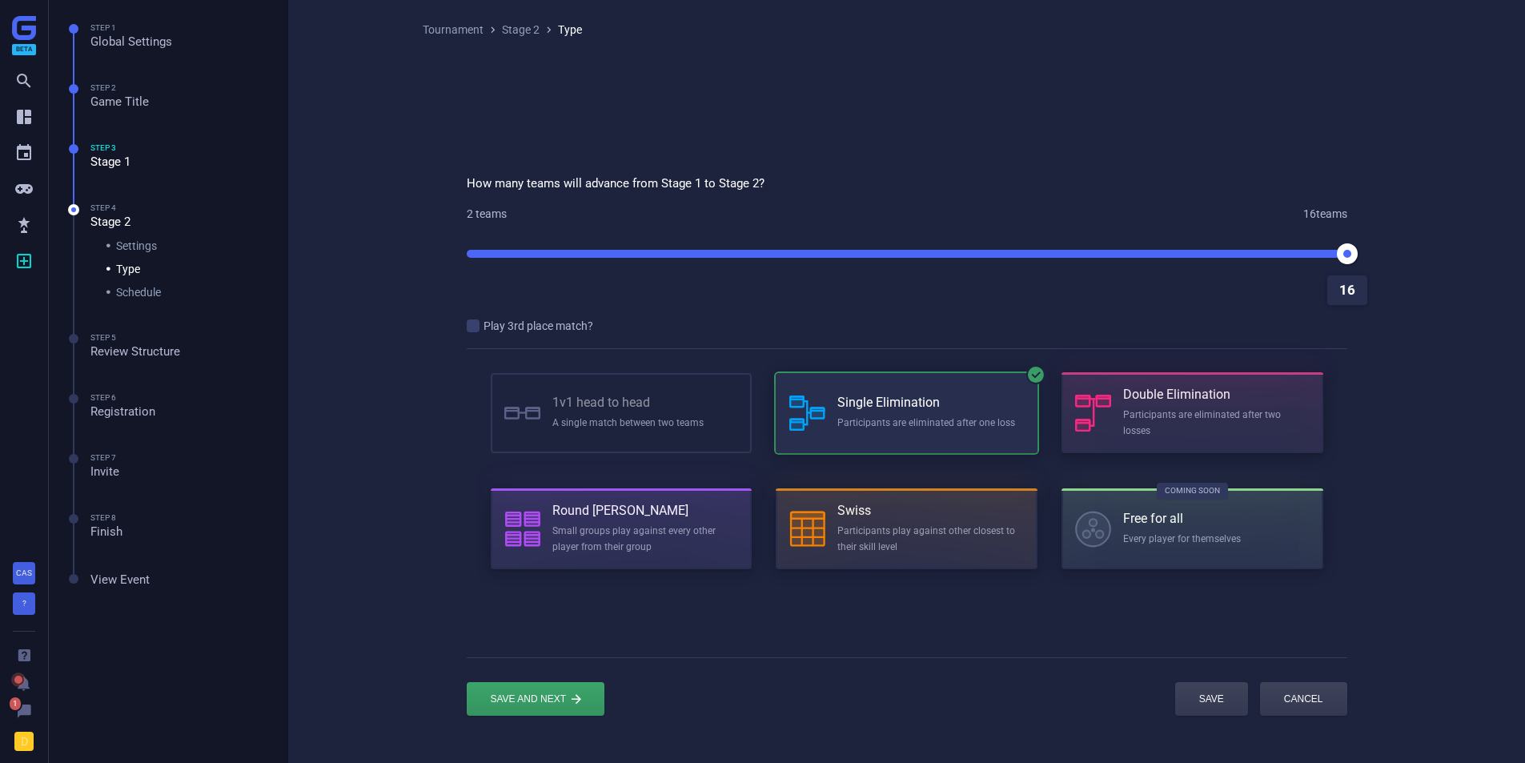
drag, startPoint x: 1150, startPoint y: 259, endPoint x: 91, endPoint y: 170, distance: 1062.3
click at [91, 170] on div " Beta        CAS ?    1 D Step 1 Global Settings Step 2 Game Title S…" at bounding box center [762, 422] width 1525 height 844
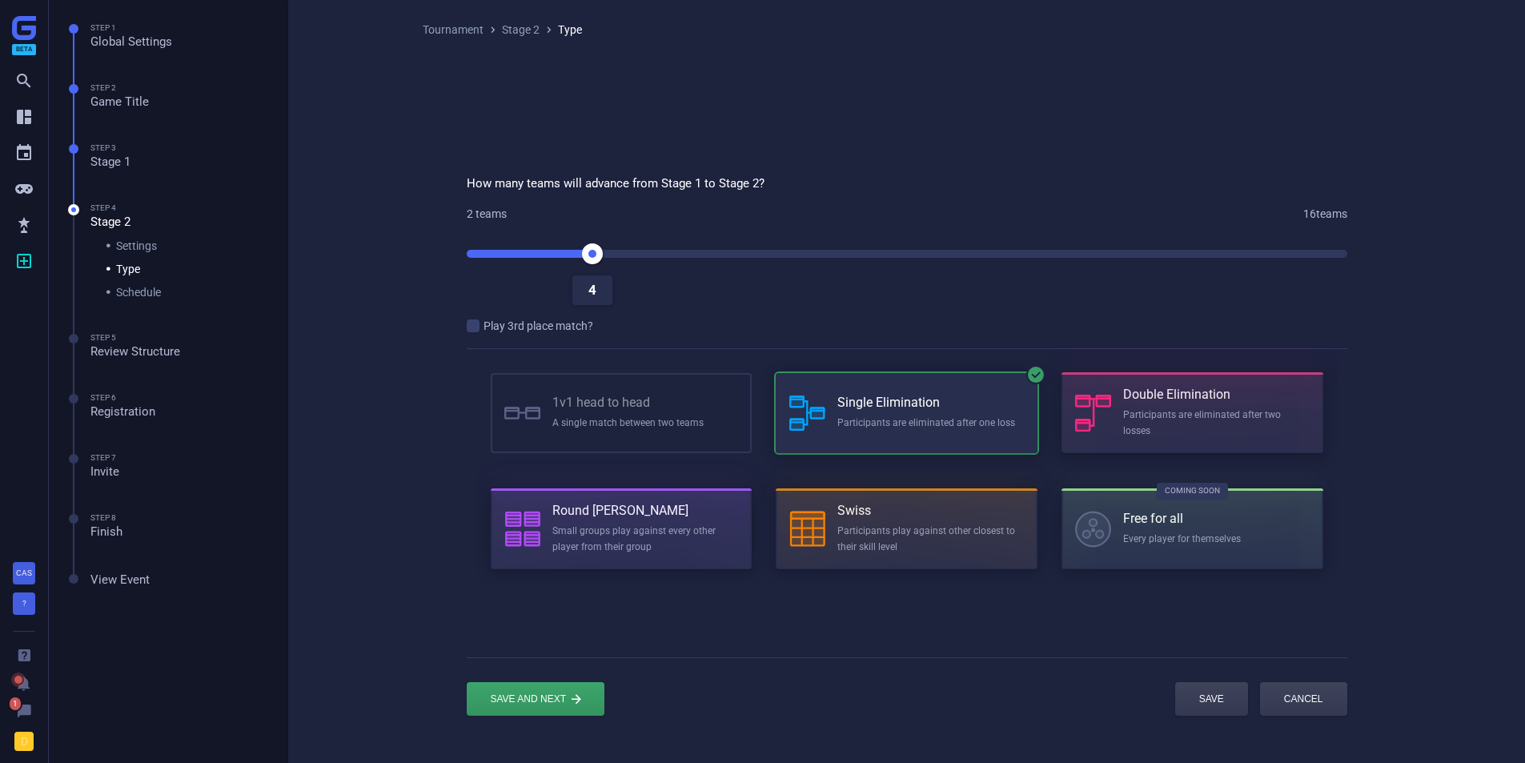
drag, startPoint x: 1341, startPoint y: 248, endPoint x: 613, endPoint y: 272, distance: 728.3
click at [516, 694] on div "submit" at bounding box center [536, 699] width 138 height 34
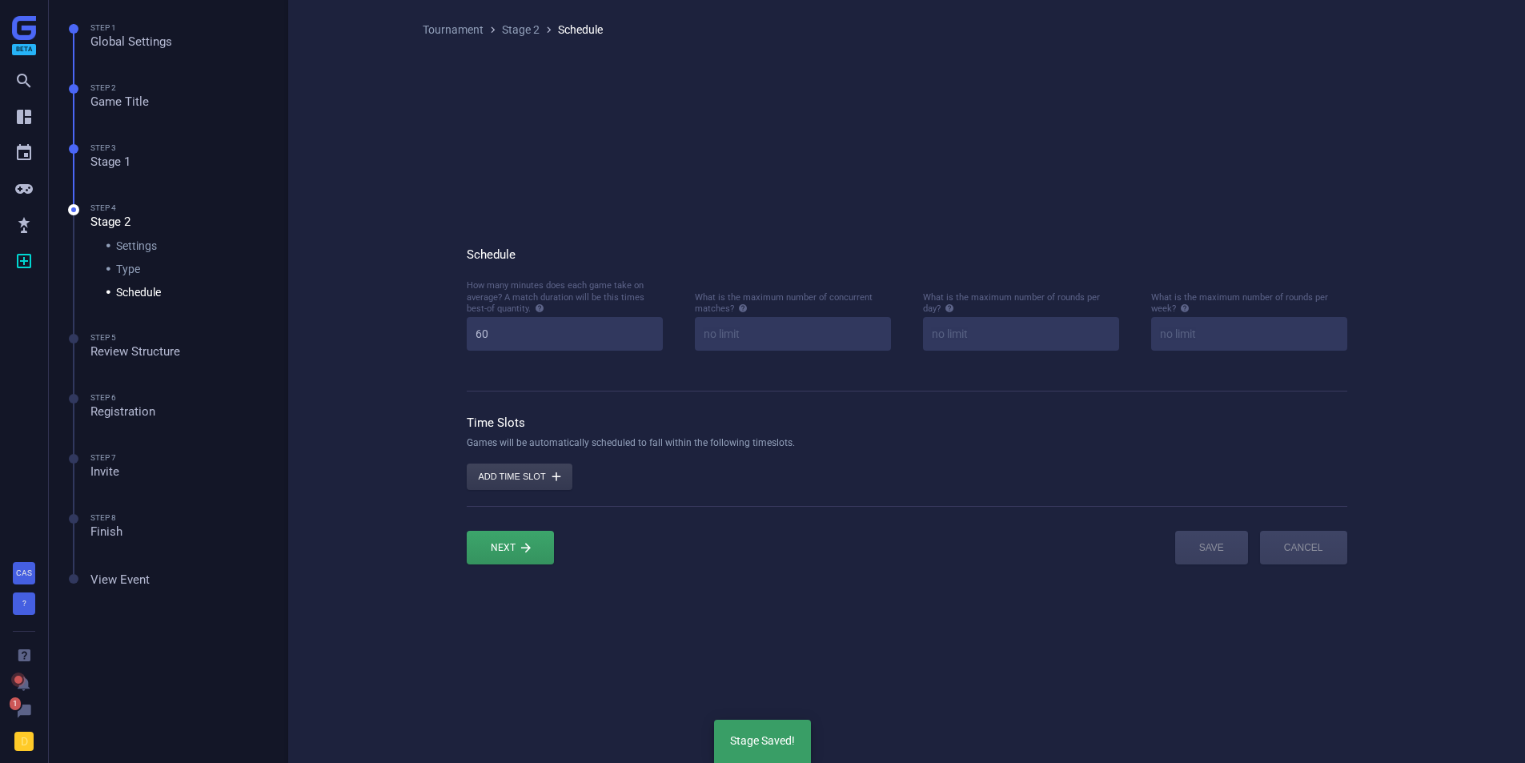
click at [493, 527] on div "Next  Save Cancel" at bounding box center [907, 535] width 881 height 58
click at [499, 538] on div at bounding box center [510, 548] width 87 height 34
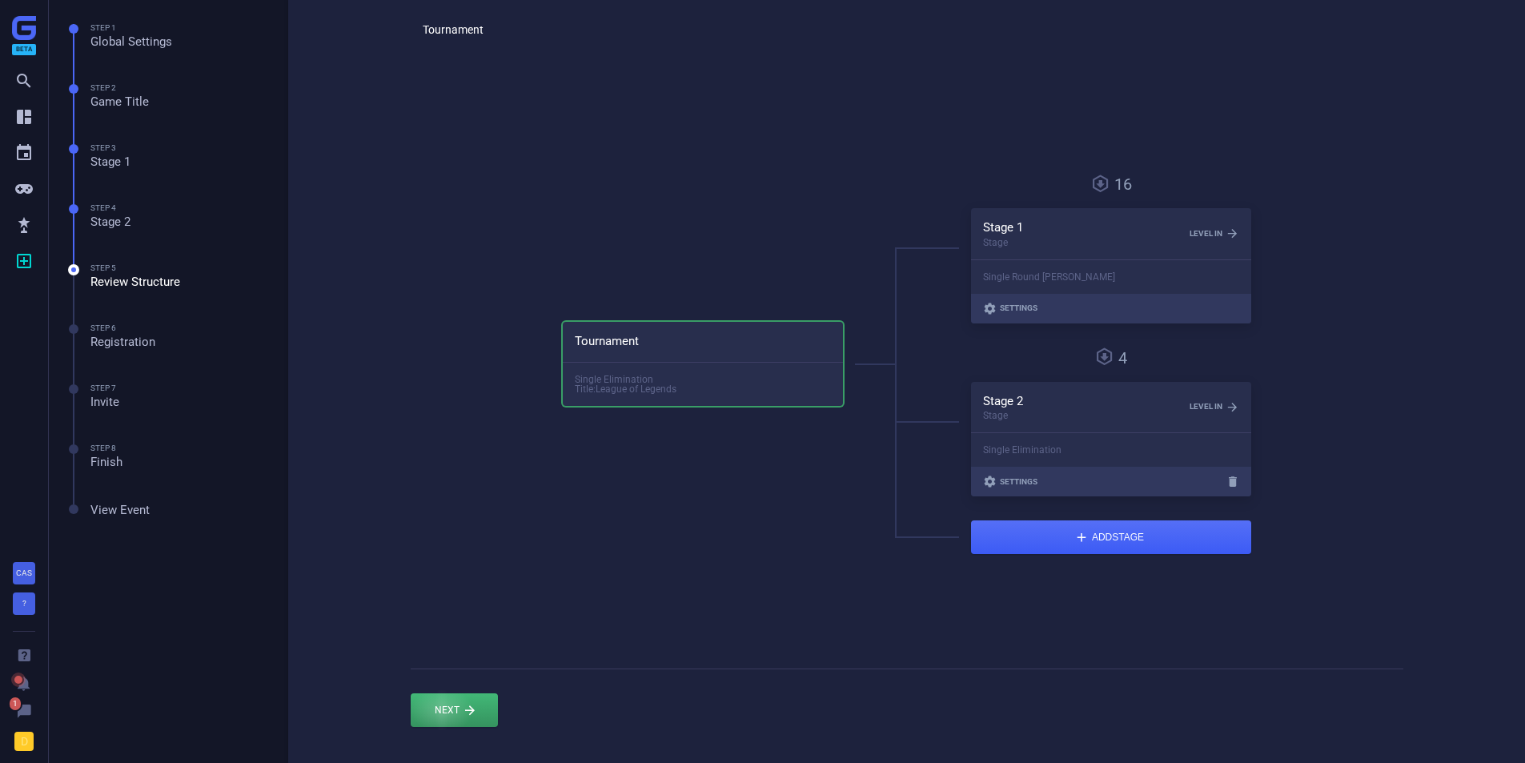
click at [442, 716] on div at bounding box center [454, 710] width 87 height 34
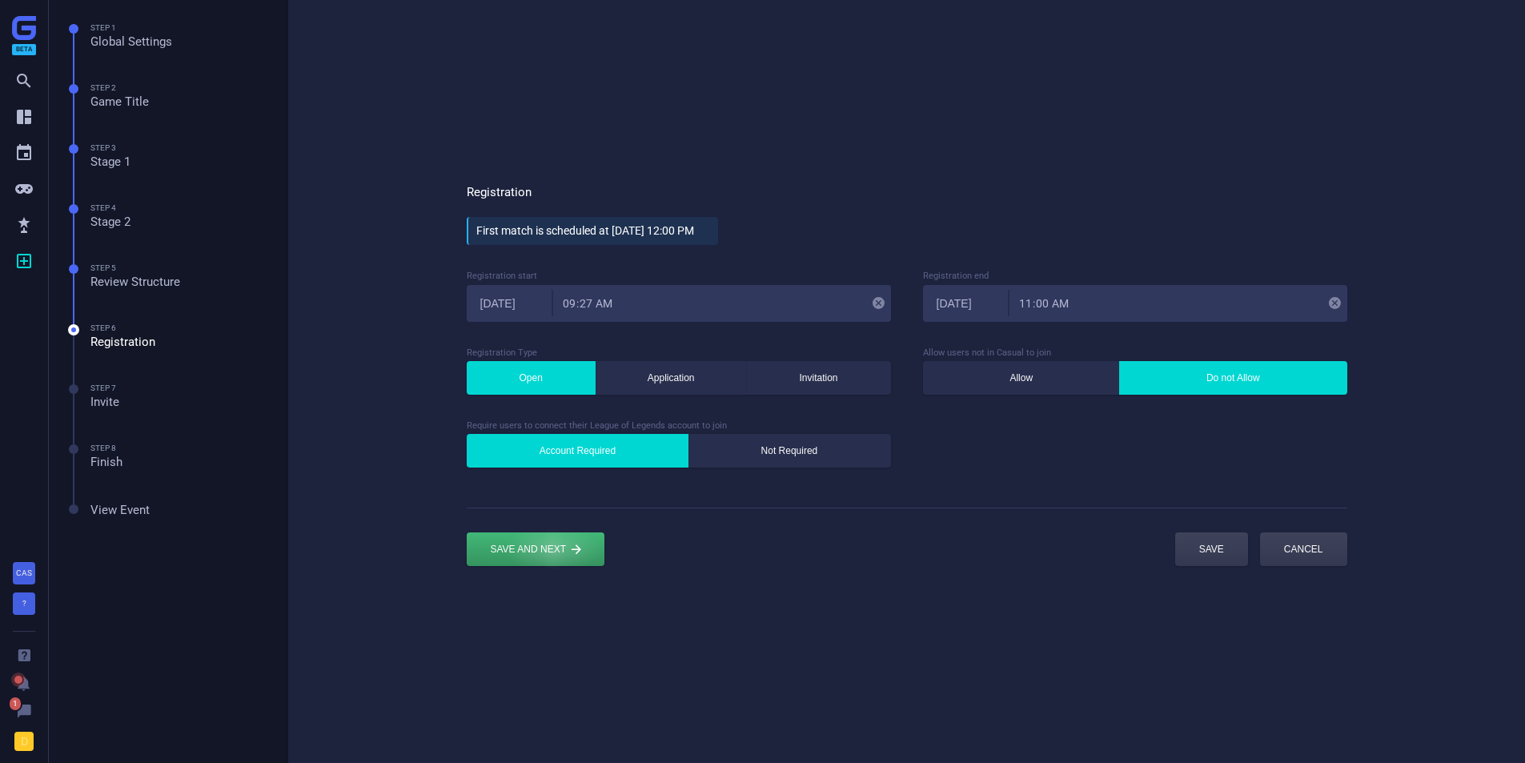
click at [553, 544] on div "submit" at bounding box center [536, 550] width 138 height 34
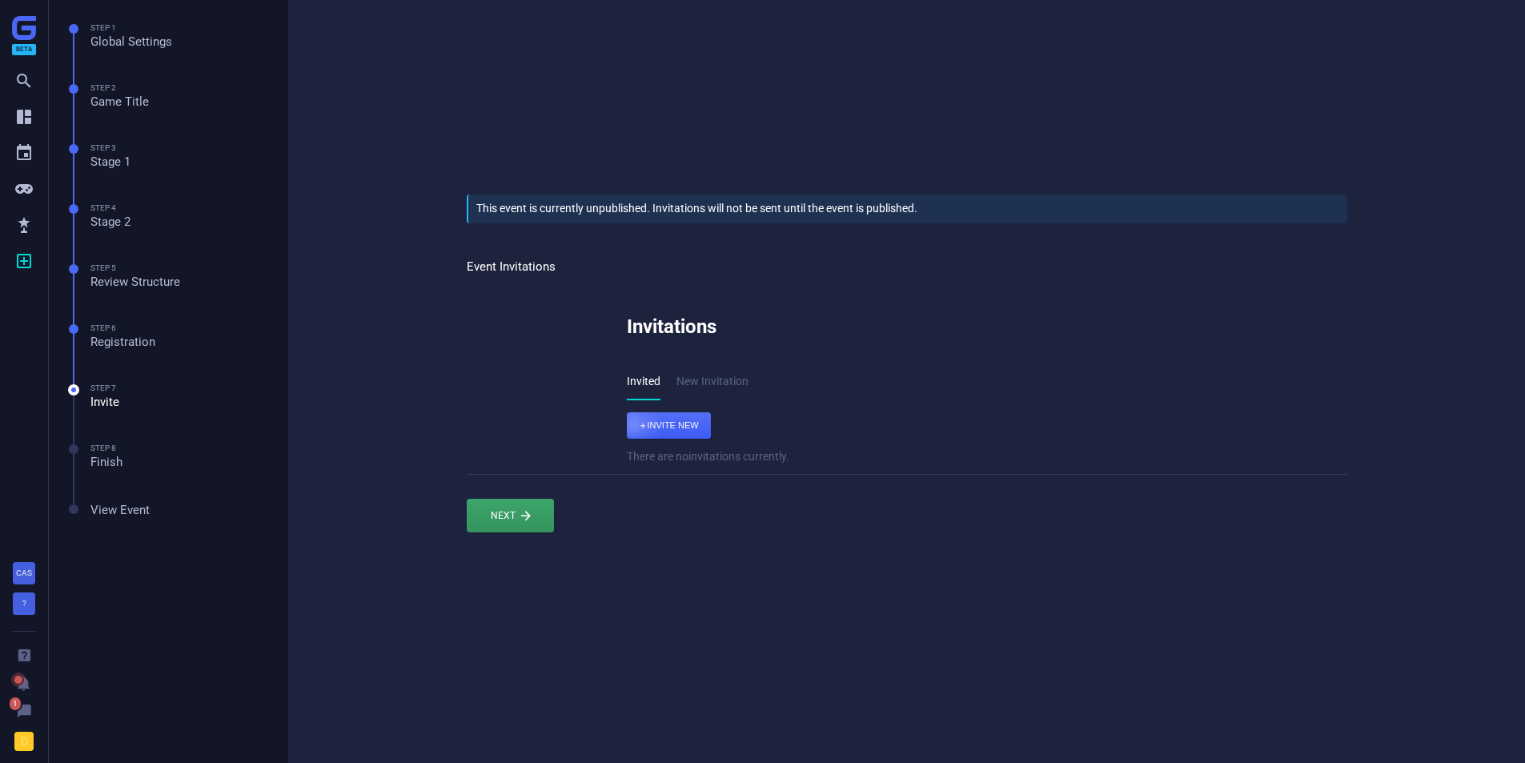
click at [655, 413] on div "button" at bounding box center [669, 425] width 84 height 26
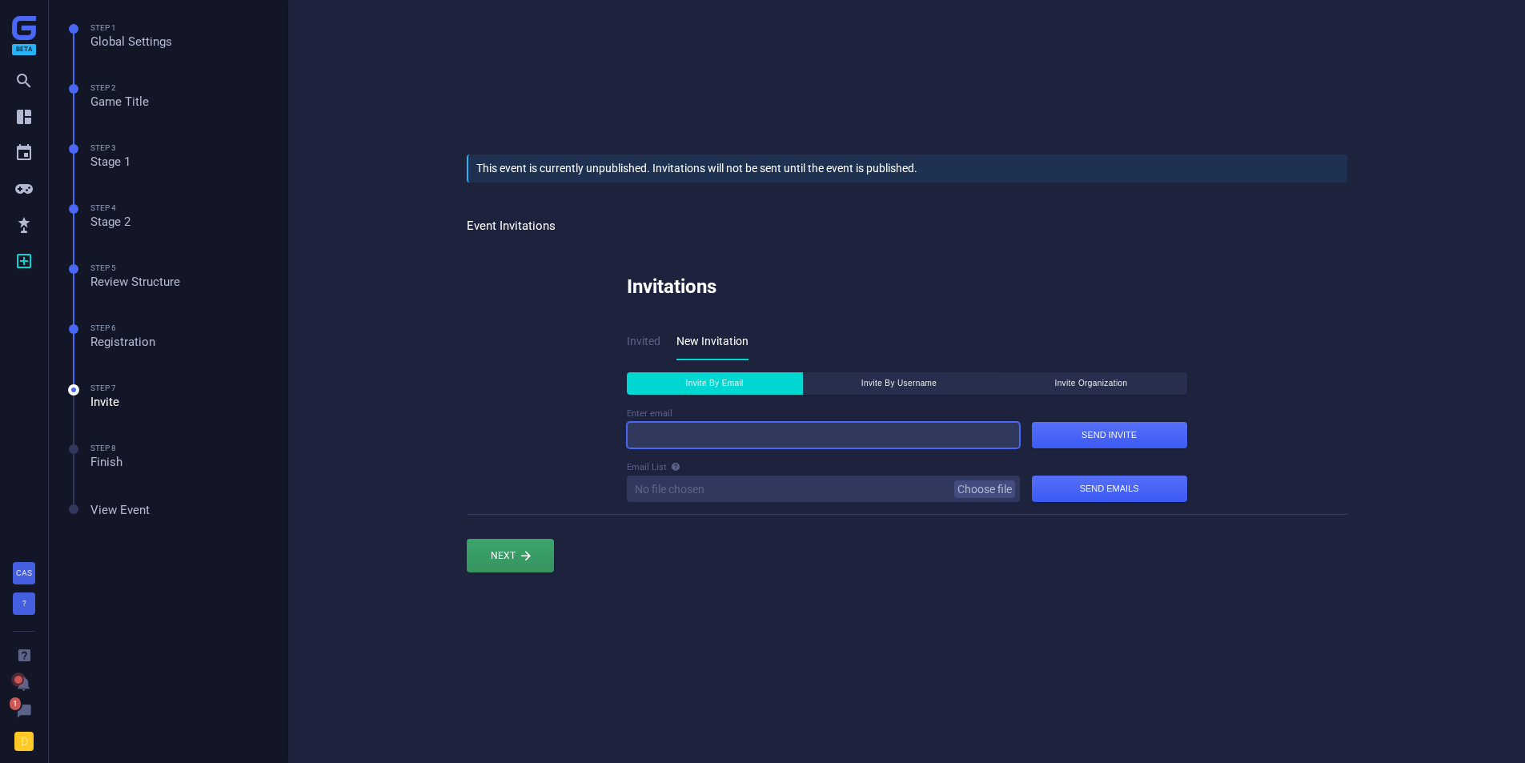
click at [664, 428] on input at bounding box center [823, 435] width 393 height 26
click at [479, 434] on div "Invitations Invited New Invitation Invite By Email Invite By Username Invite Or…" at bounding box center [907, 383] width 881 height 264
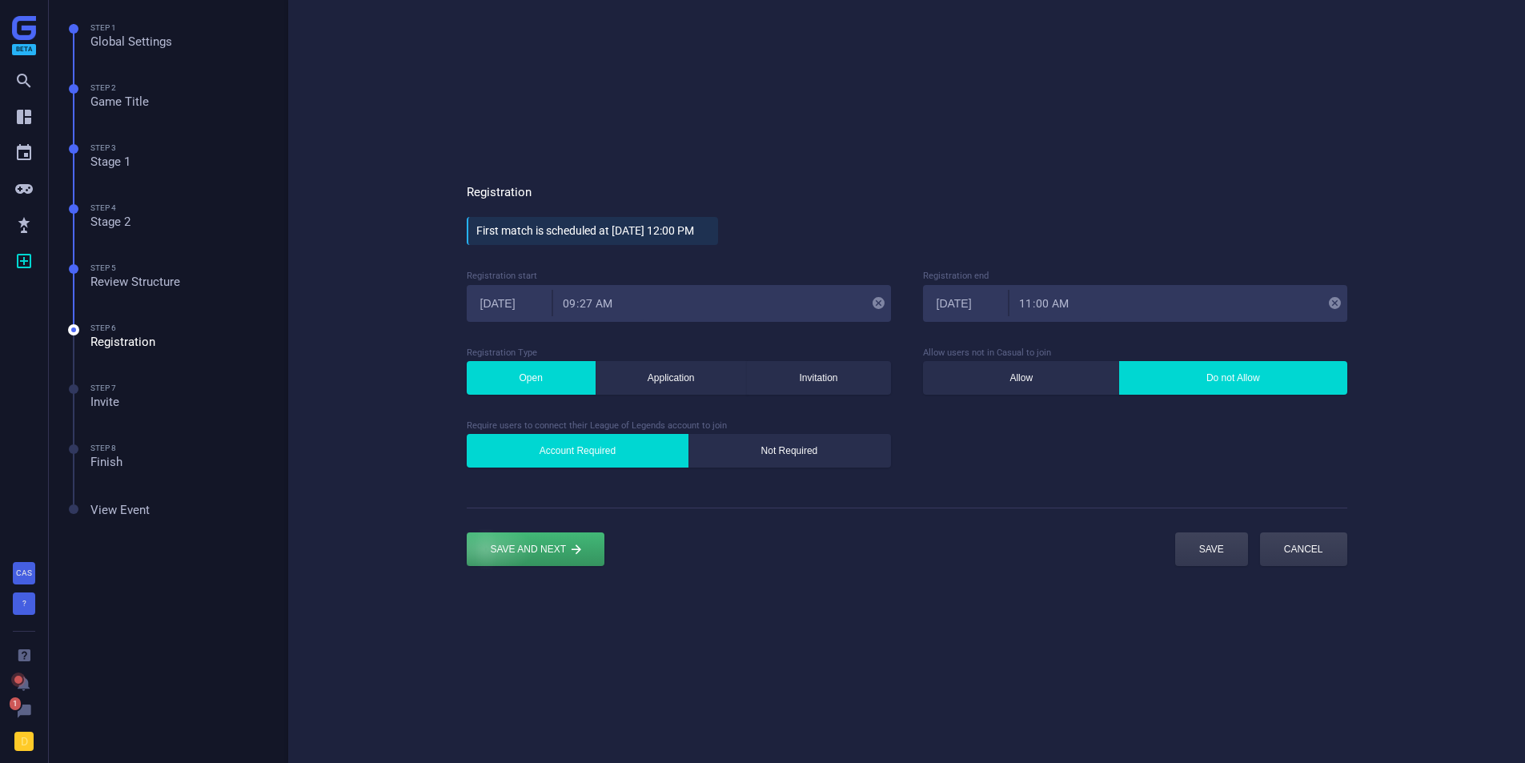
click at [488, 539] on div "submit" at bounding box center [536, 550] width 138 height 34
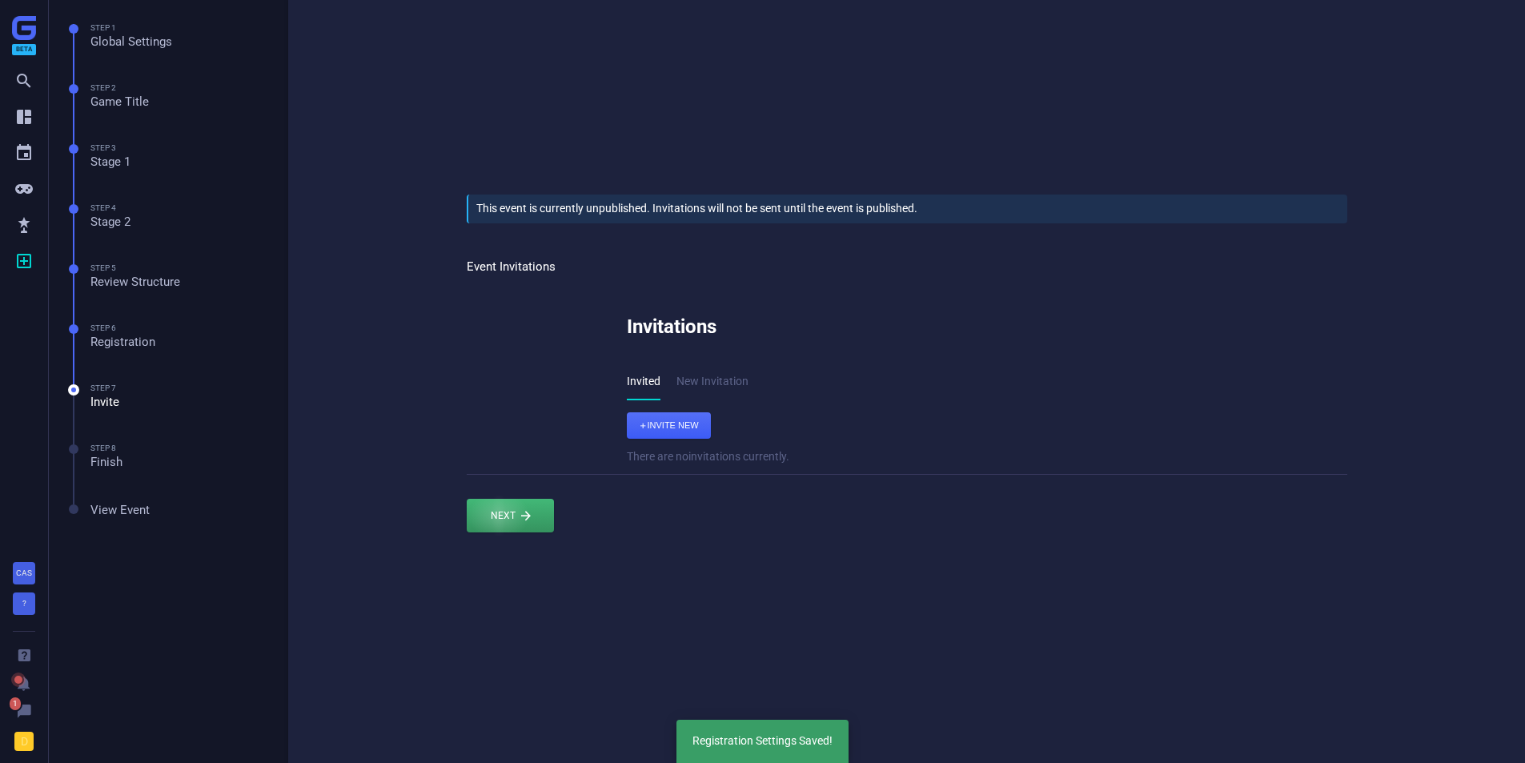
click at [501, 510] on div at bounding box center [510, 516] width 87 height 34
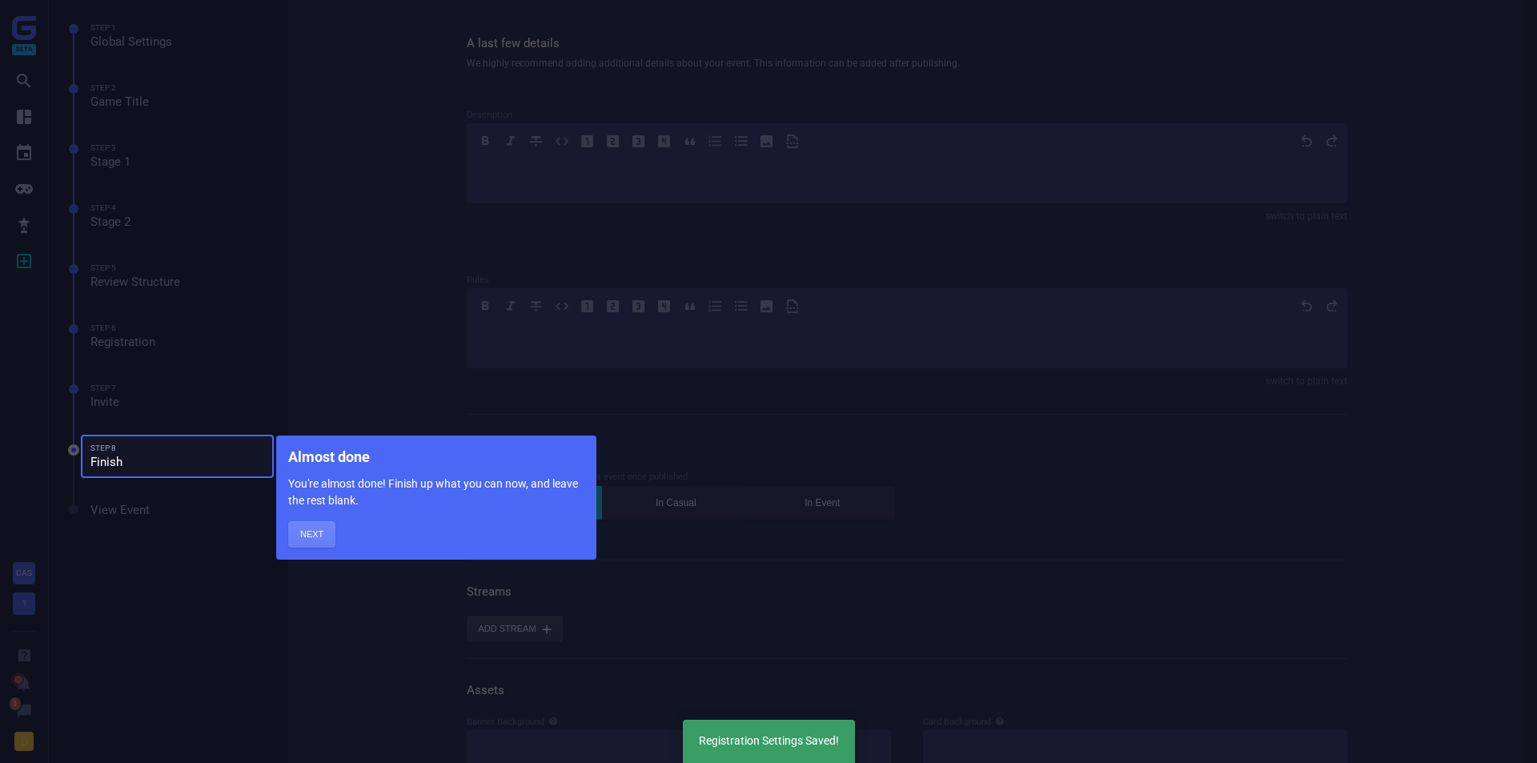
click at [315, 536] on button "Next" at bounding box center [311, 534] width 47 height 26
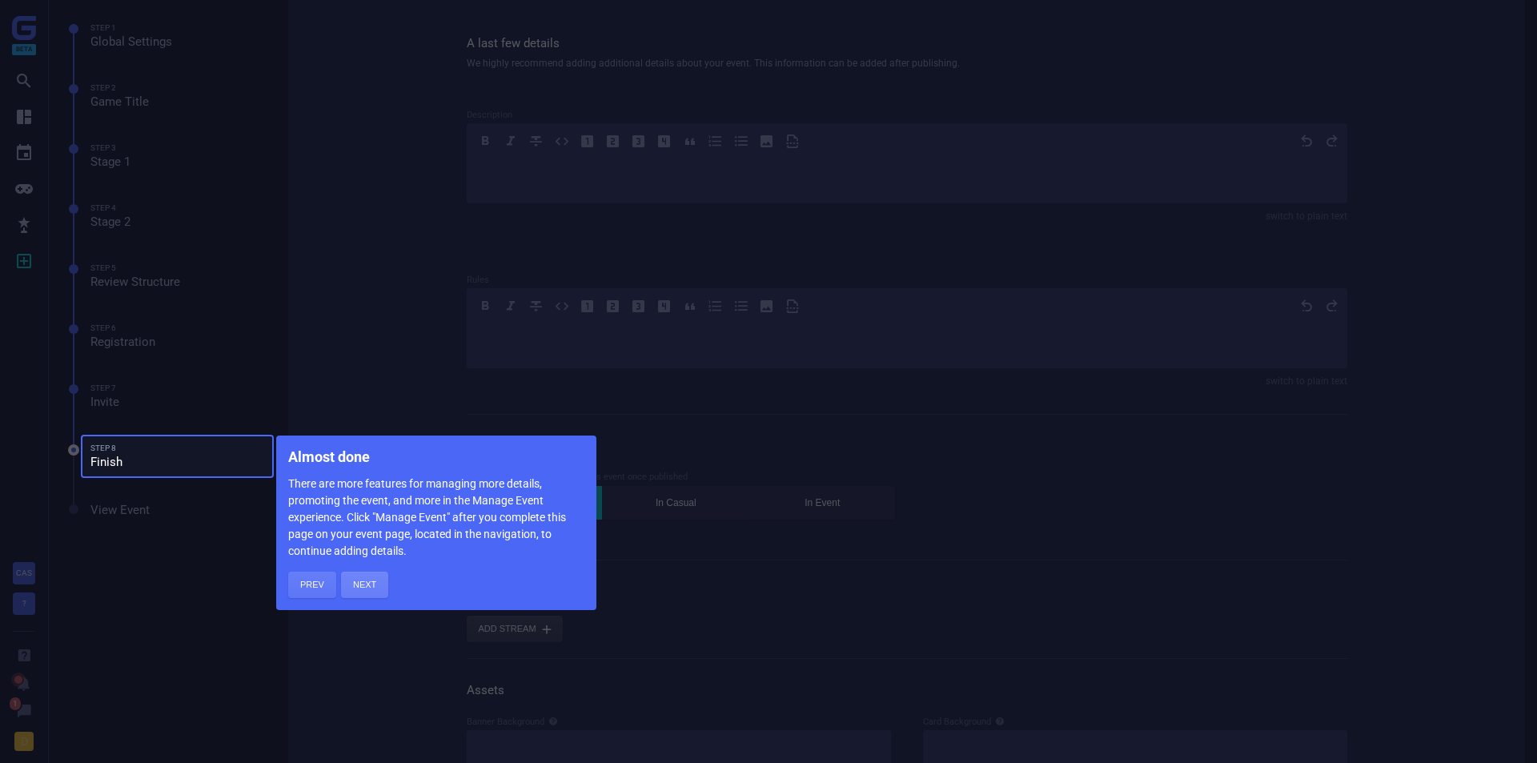
click at [361, 583] on button "Next" at bounding box center [364, 585] width 47 height 26
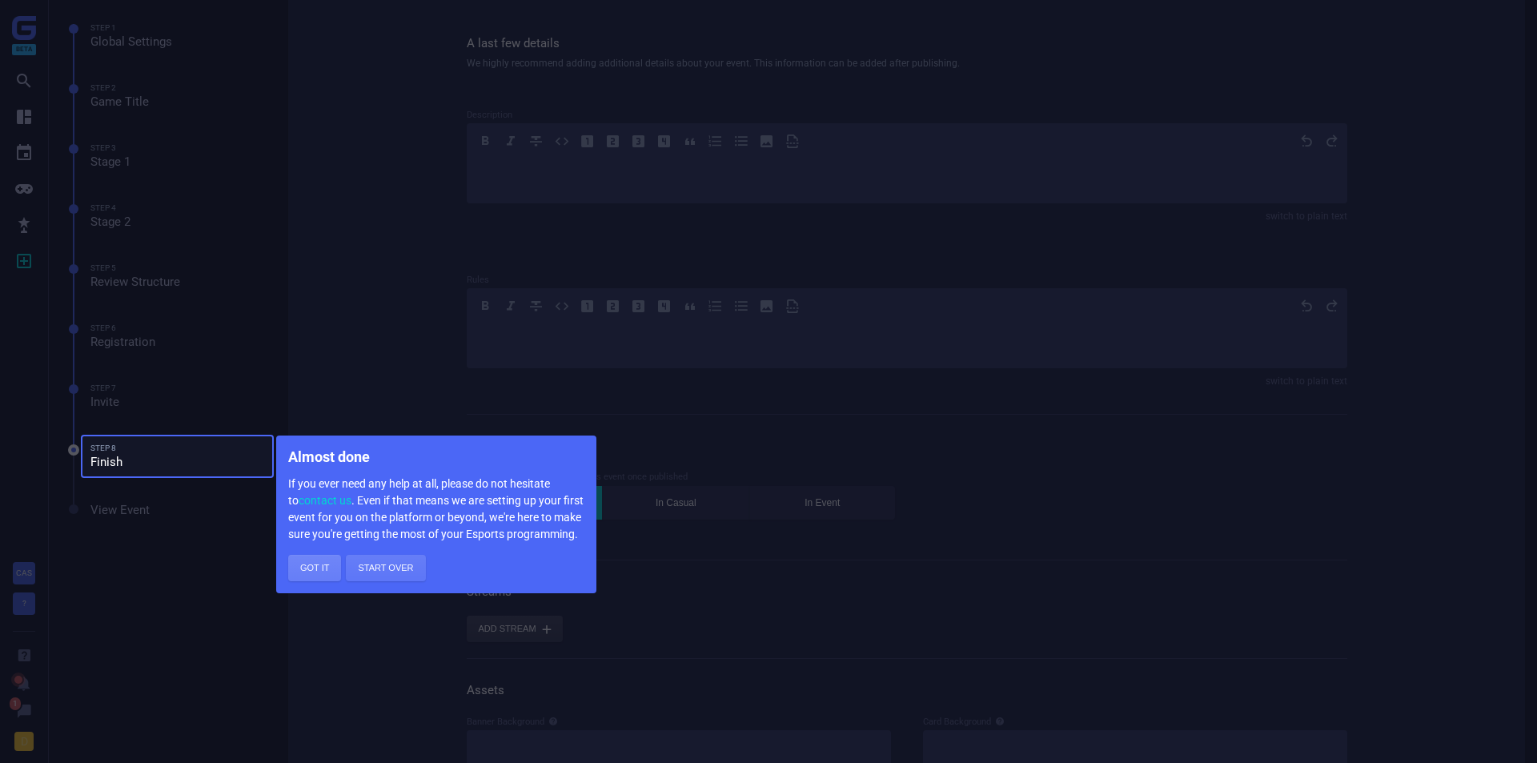
click at [299, 565] on button "Got it" at bounding box center [314, 568] width 53 height 26
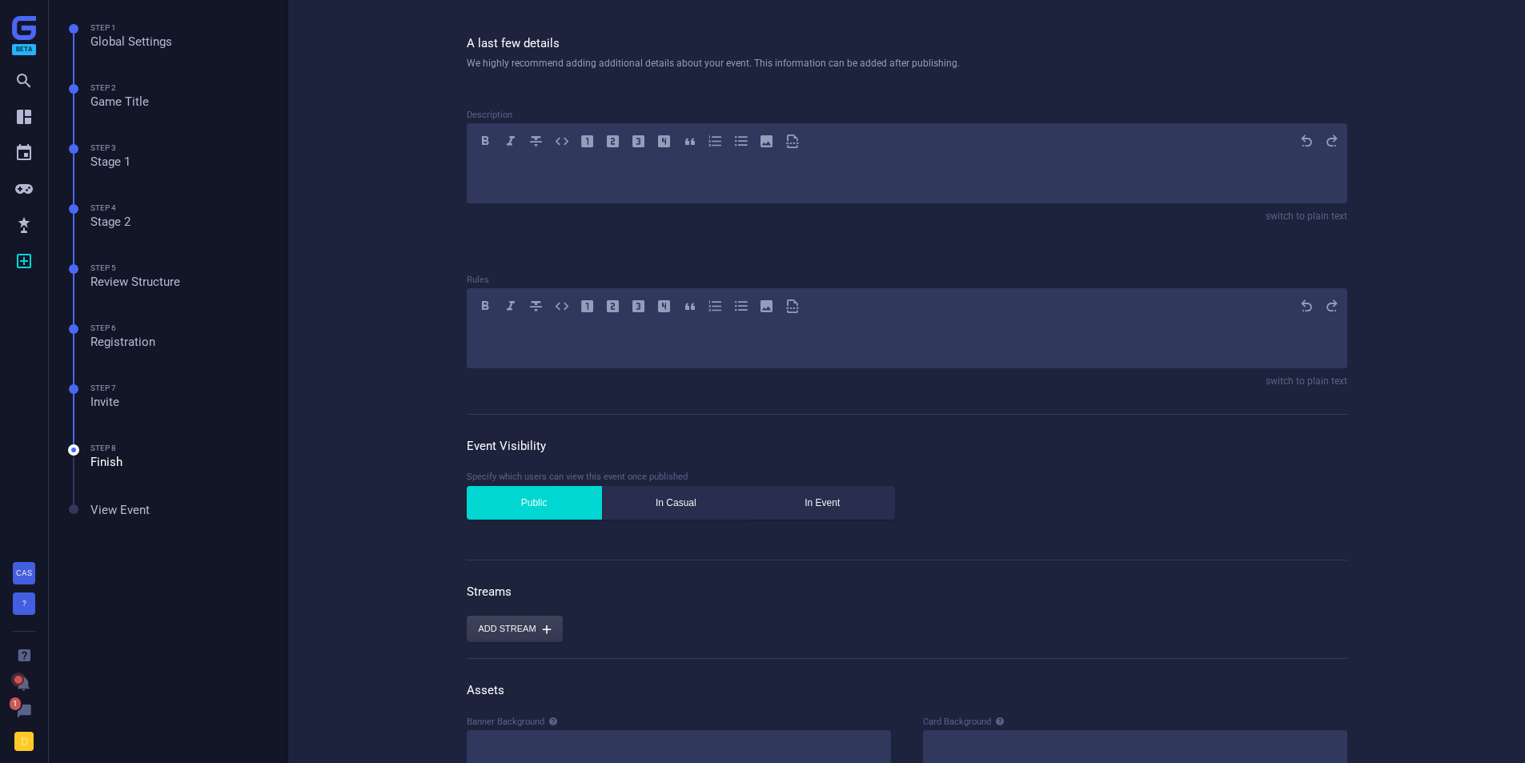
click at [560, 188] on div "﻿" at bounding box center [907, 177] width 857 height 29
click at [593, 350] on div "﻿" at bounding box center [907, 342] width 857 height 29
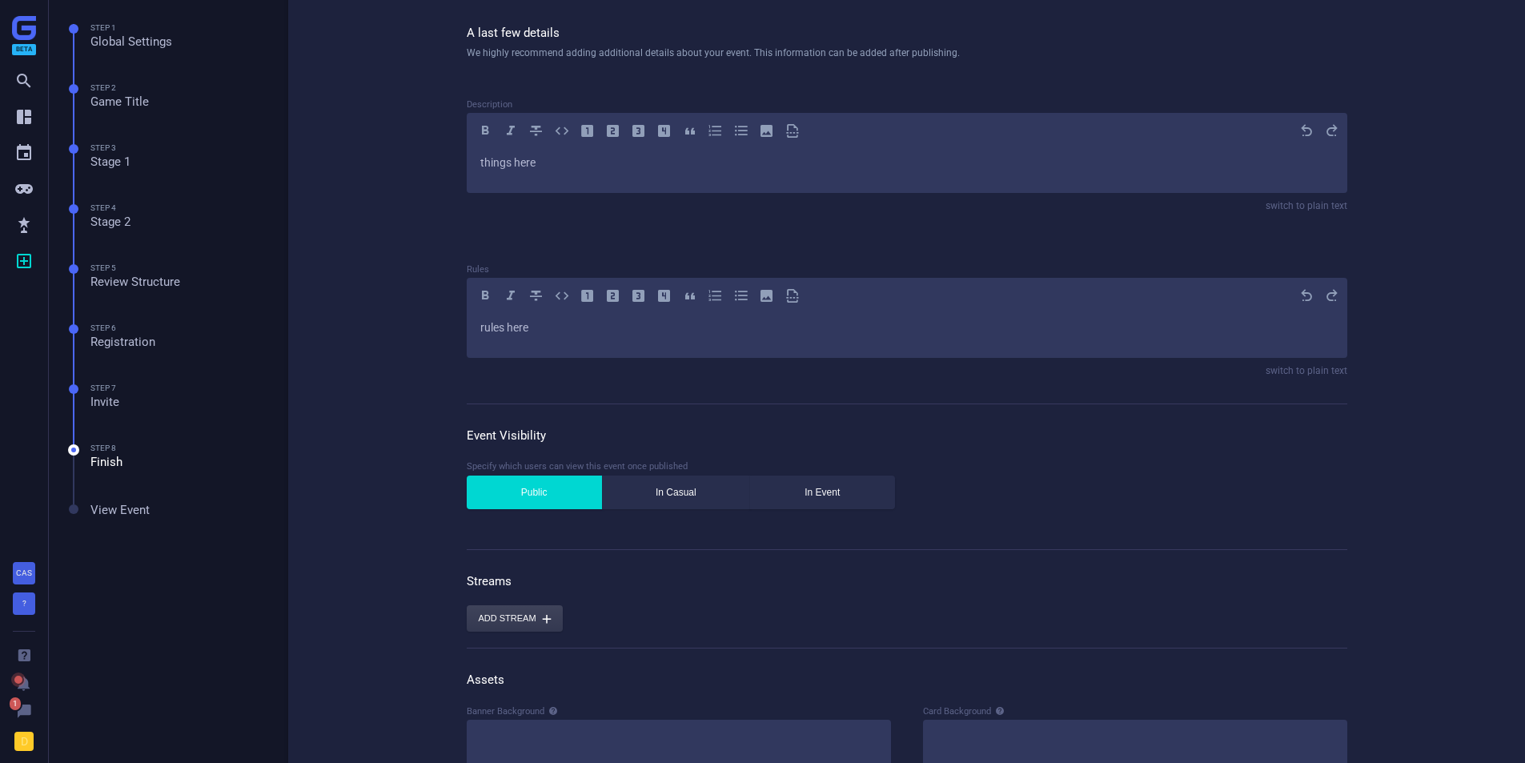
scroll to position [80, 0]
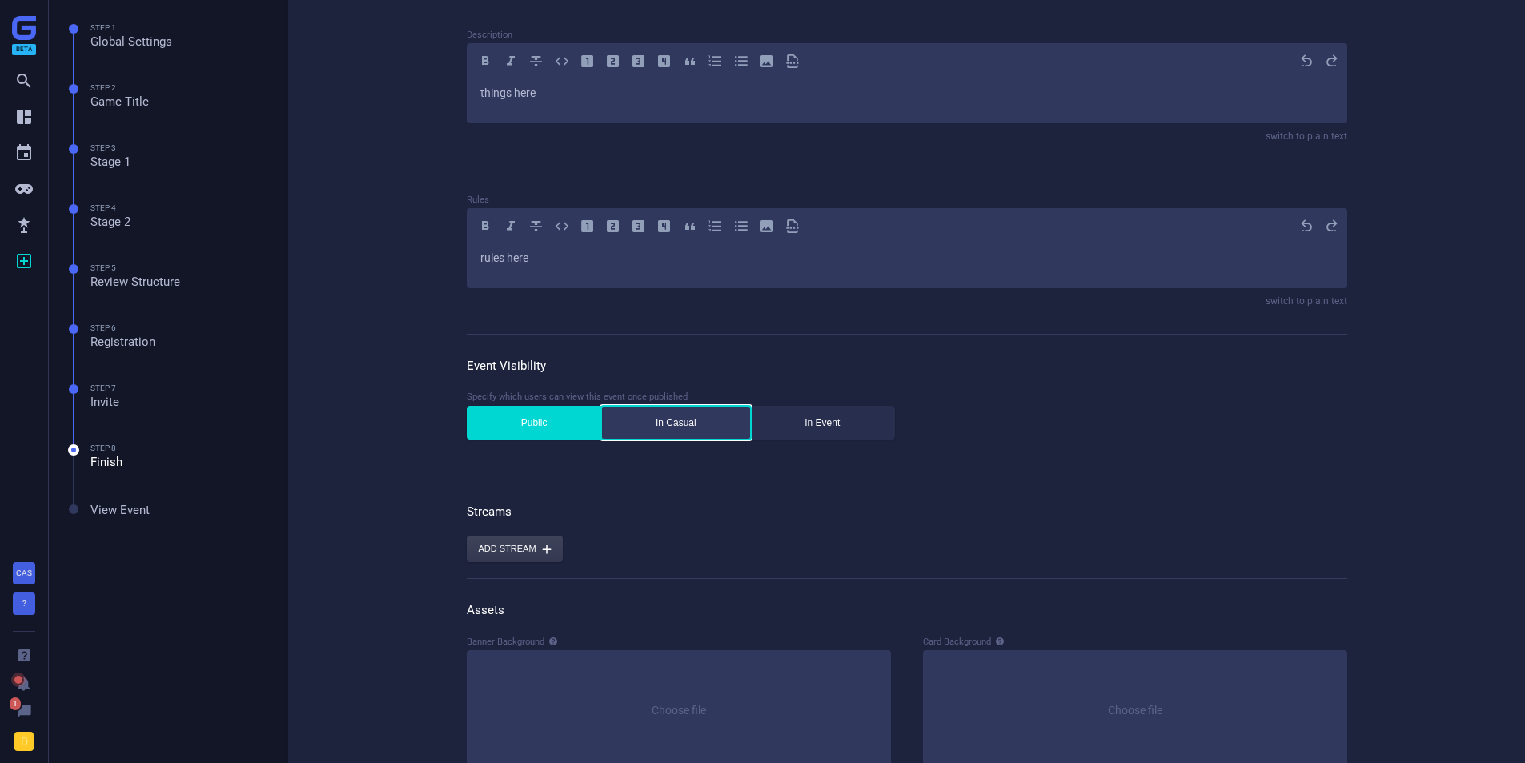
click at [633, 428] on button "In Casual" at bounding box center [676, 423] width 150 height 34
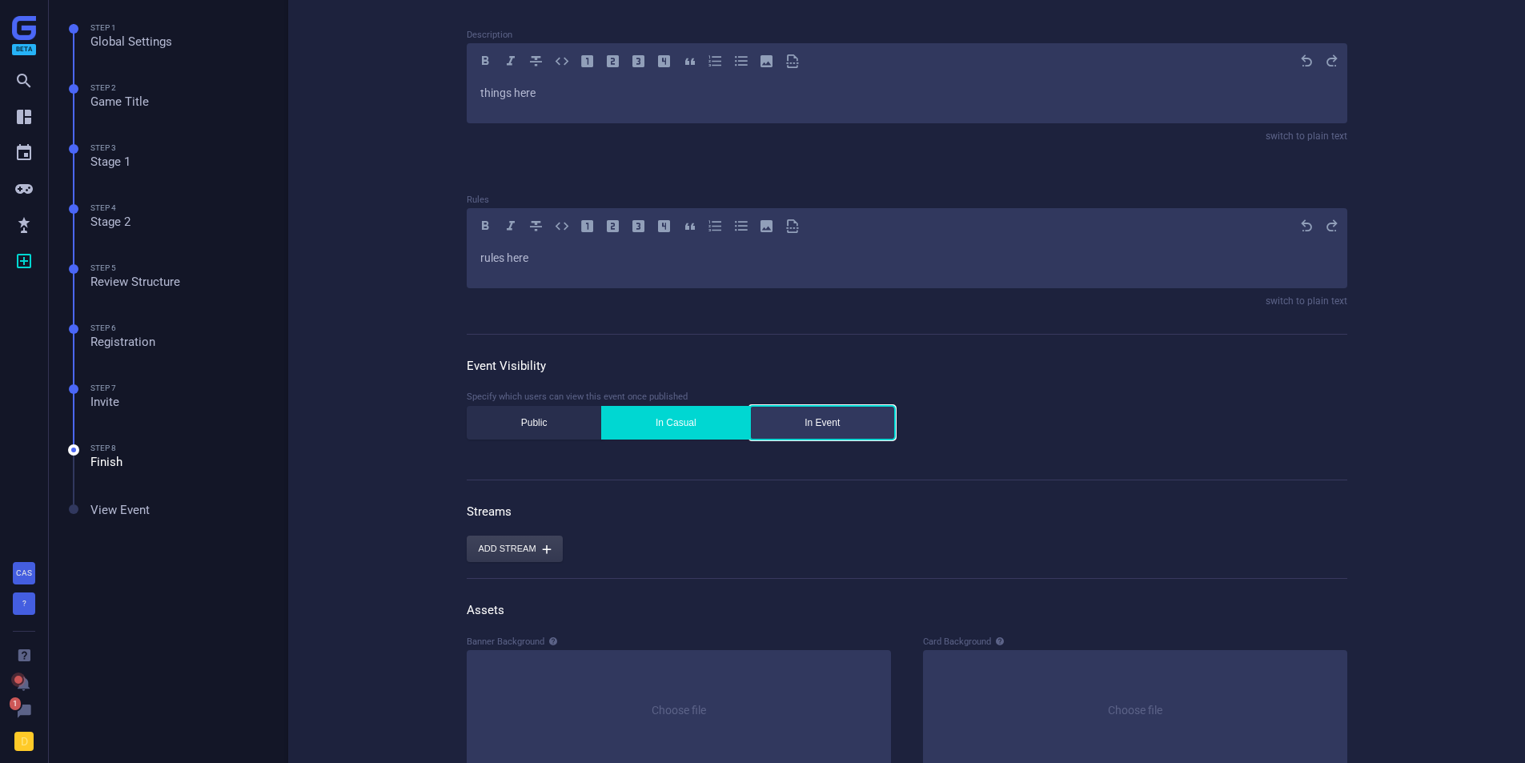
click at [832, 416] on button "In Event" at bounding box center [822, 423] width 145 height 34
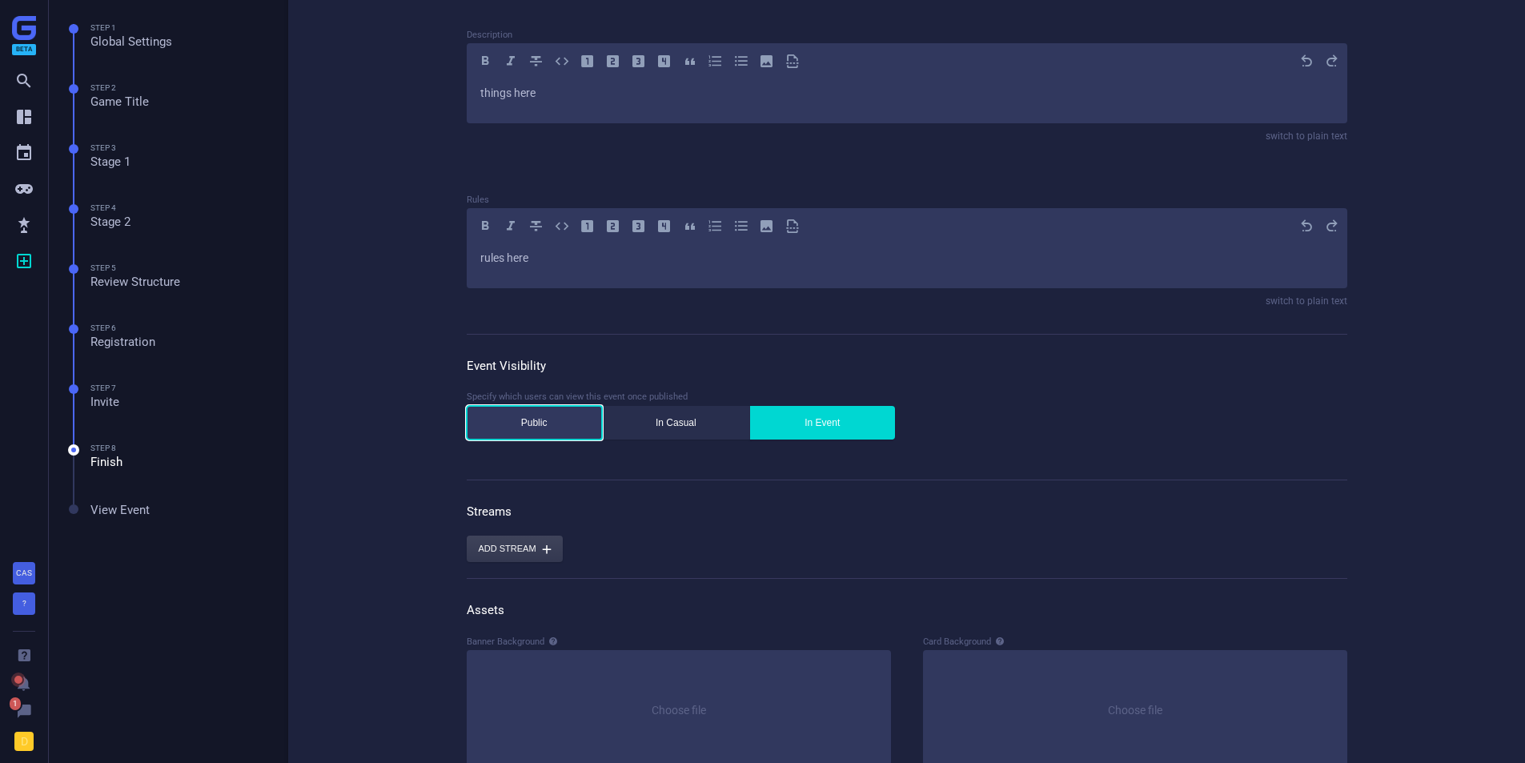
click at [500, 426] on button "Public" at bounding box center [534, 423] width 135 height 34
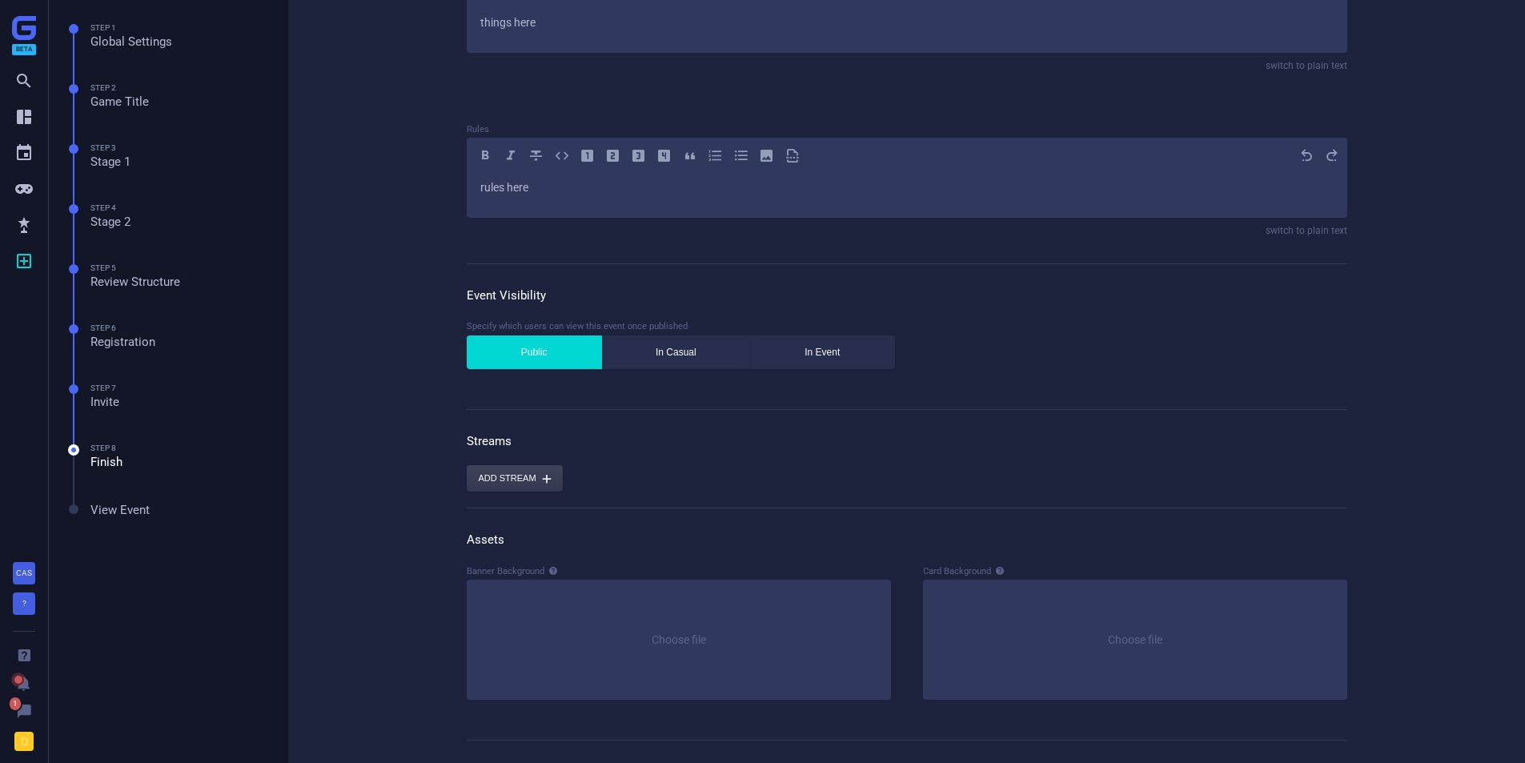
scroll to position [234, 0]
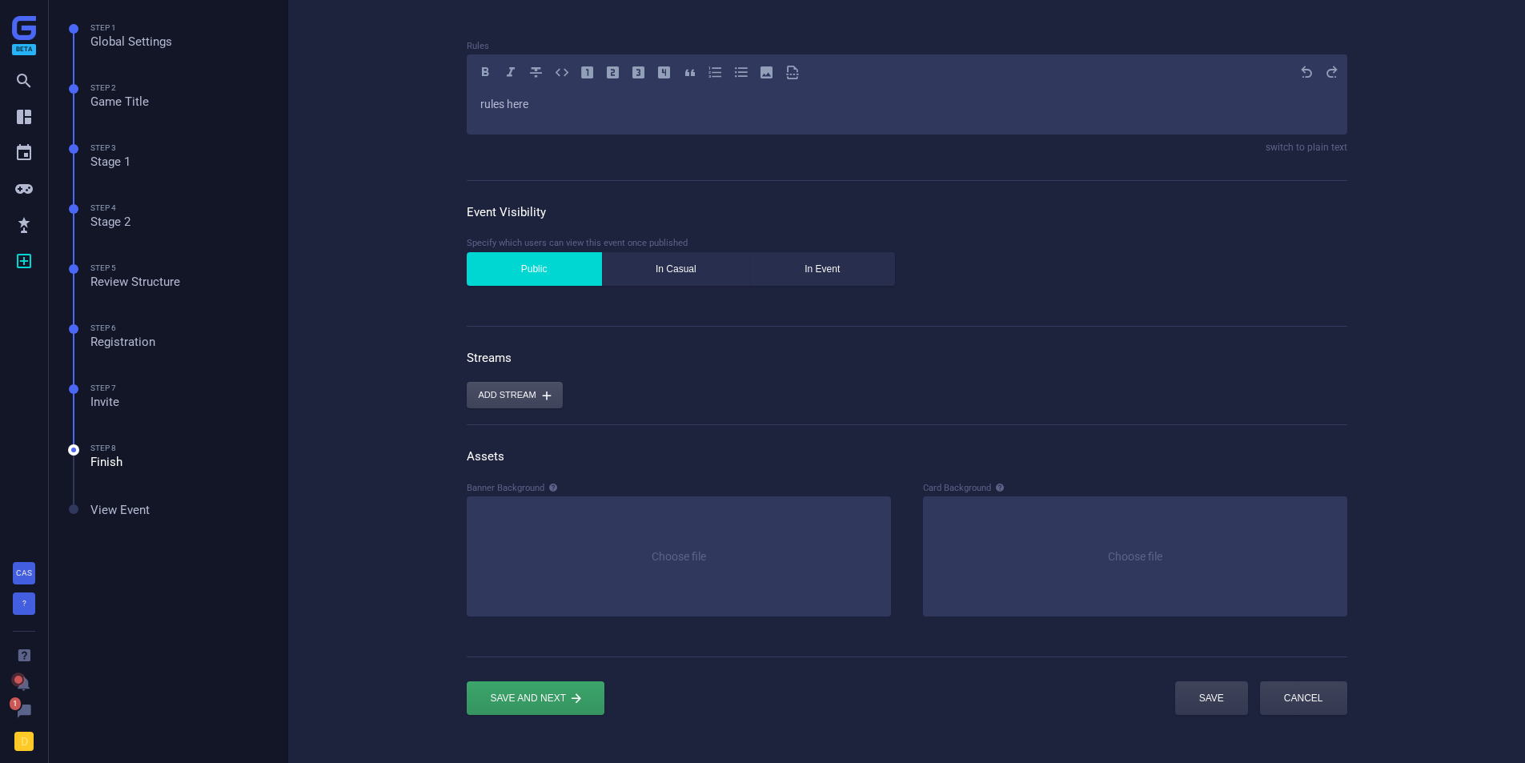
click at [512, 400] on button "Add stream " at bounding box center [515, 395] width 96 height 26
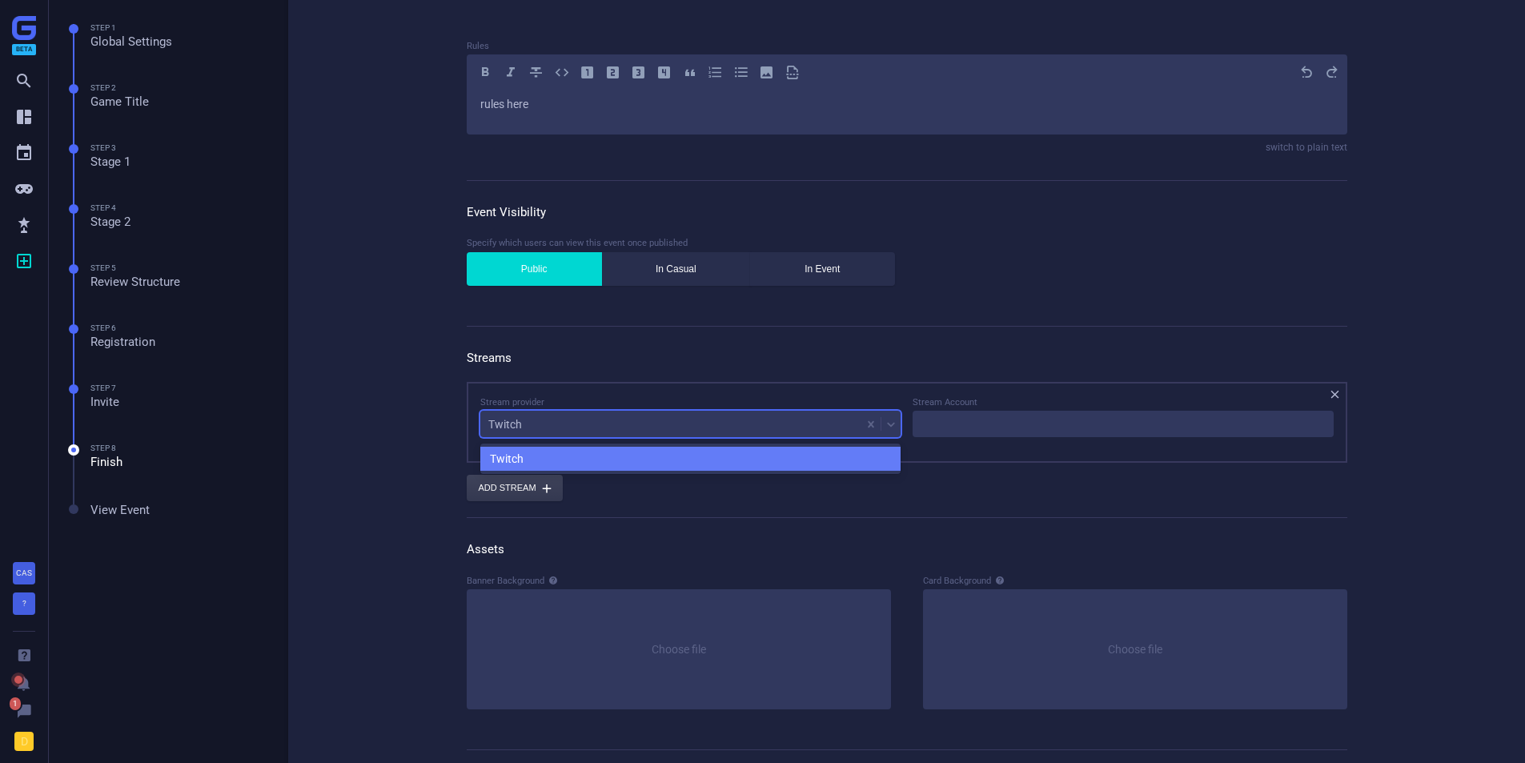
click at [842, 425] on div "Twitch" at bounding box center [671, 424] width 382 height 22
click at [895, 430] on div at bounding box center [891, 425] width 19 height 26
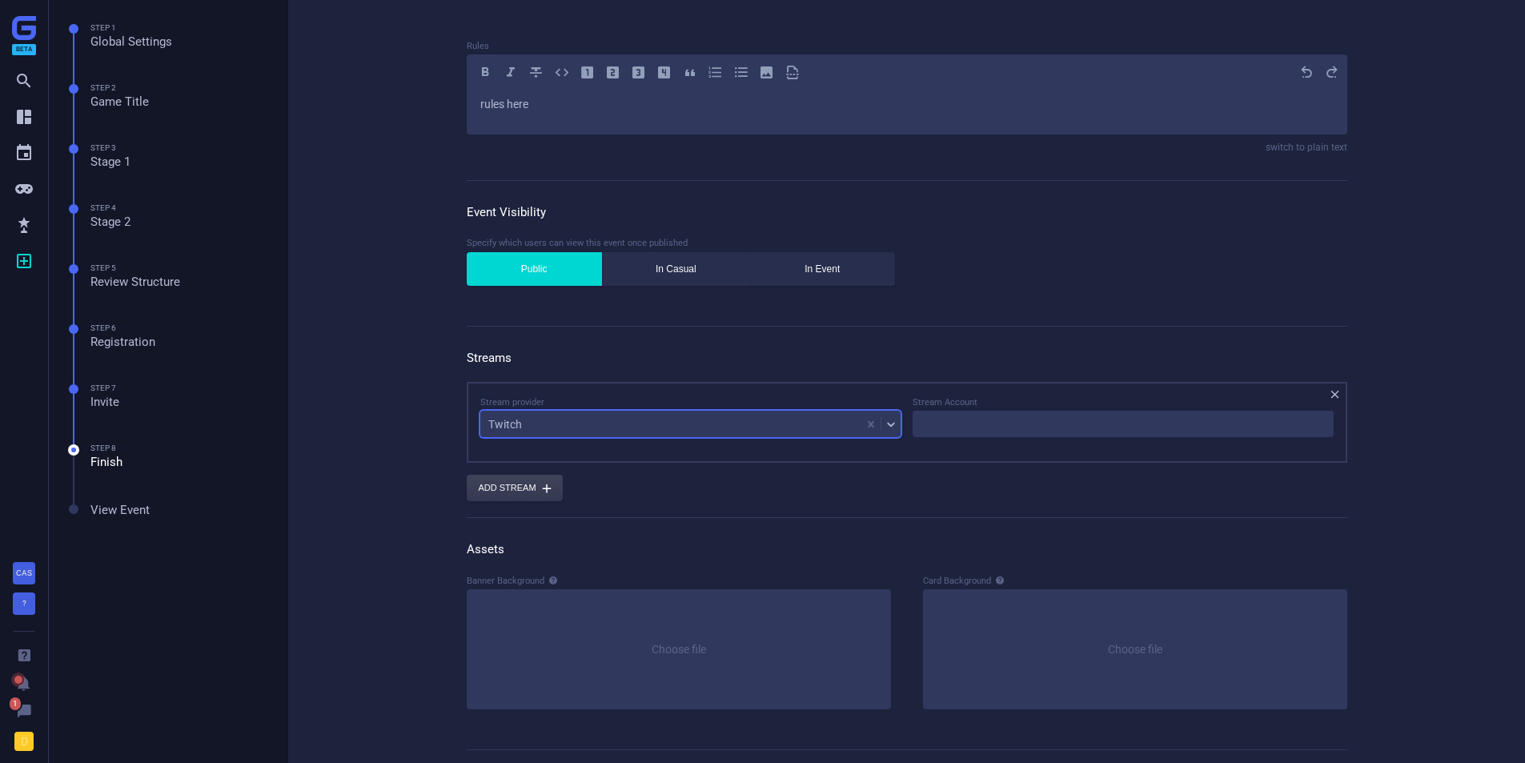
click at [896, 430] on div at bounding box center [891, 425] width 19 height 26
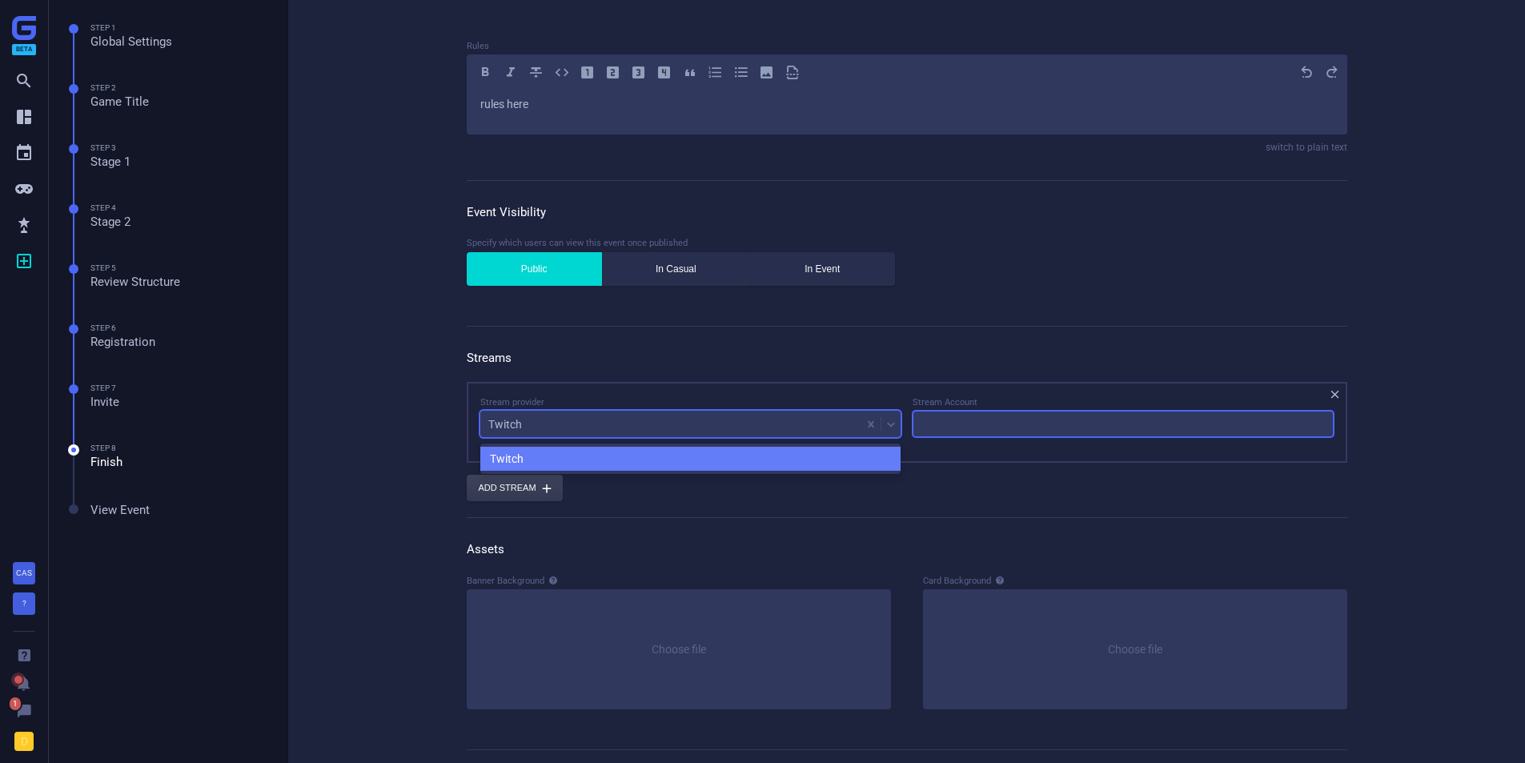
click at [957, 424] on input at bounding box center [1123, 424] width 421 height 26
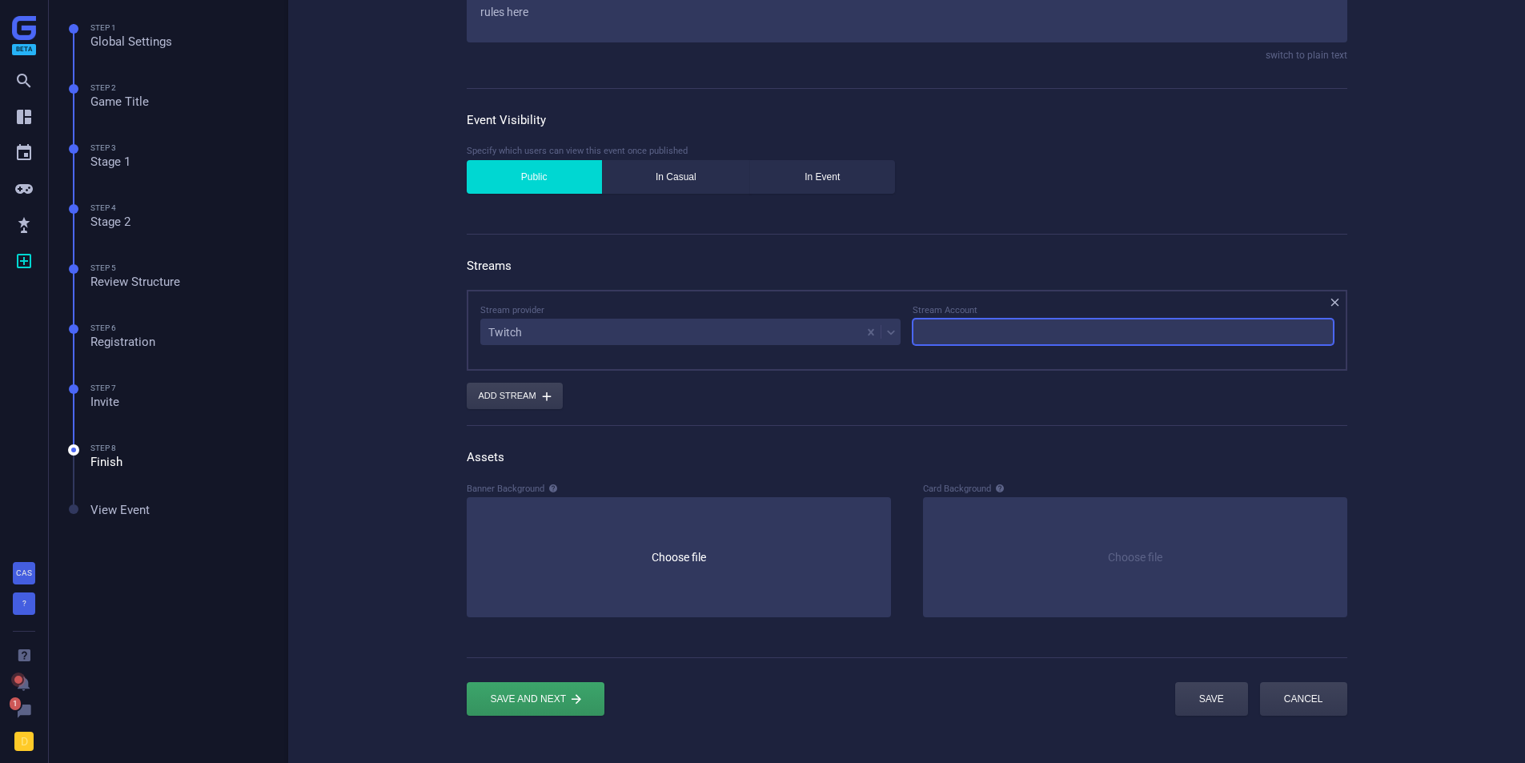
scroll to position [327, 0]
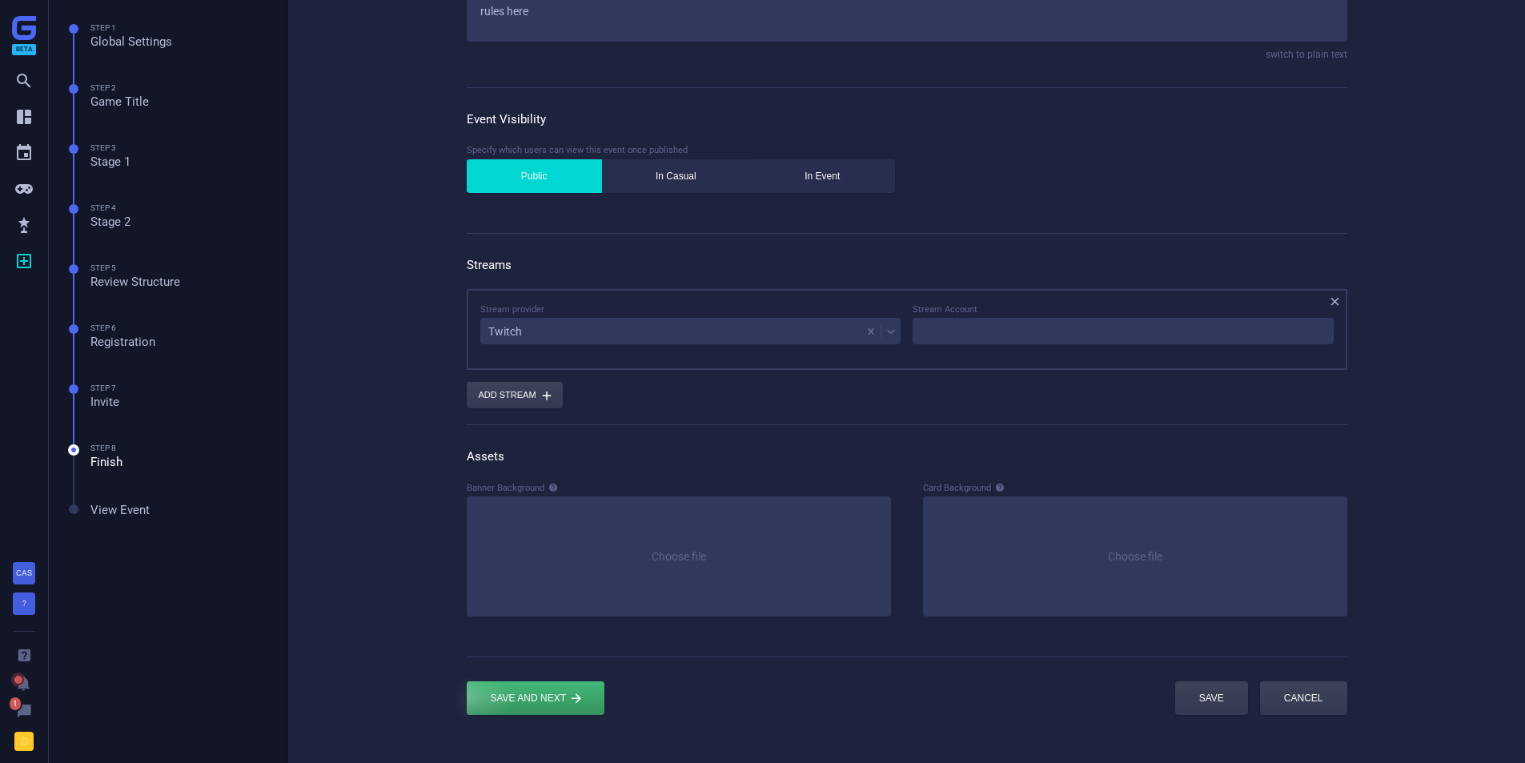
click at [557, 701] on div "submit" at bounding box center [536, 698] width 138 height 34
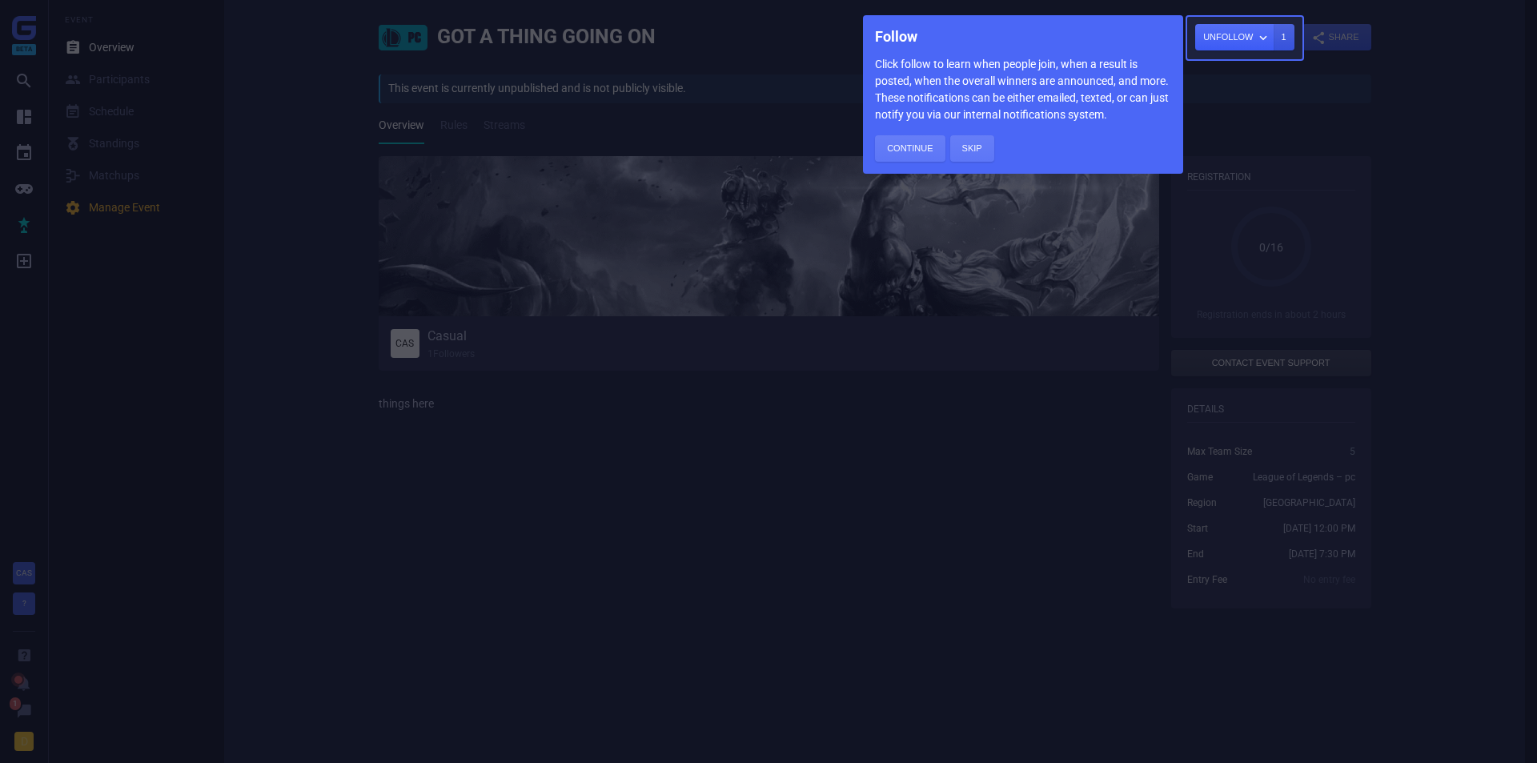
click at [902, 167] on div "Follow Click follow to learn when people join, when a result is posted, when th…" at bounding box center [1023, 94] width 320 height 159
click at [898, 150] on button "Continue" at bounding box center [910, 148] width 70 height 26
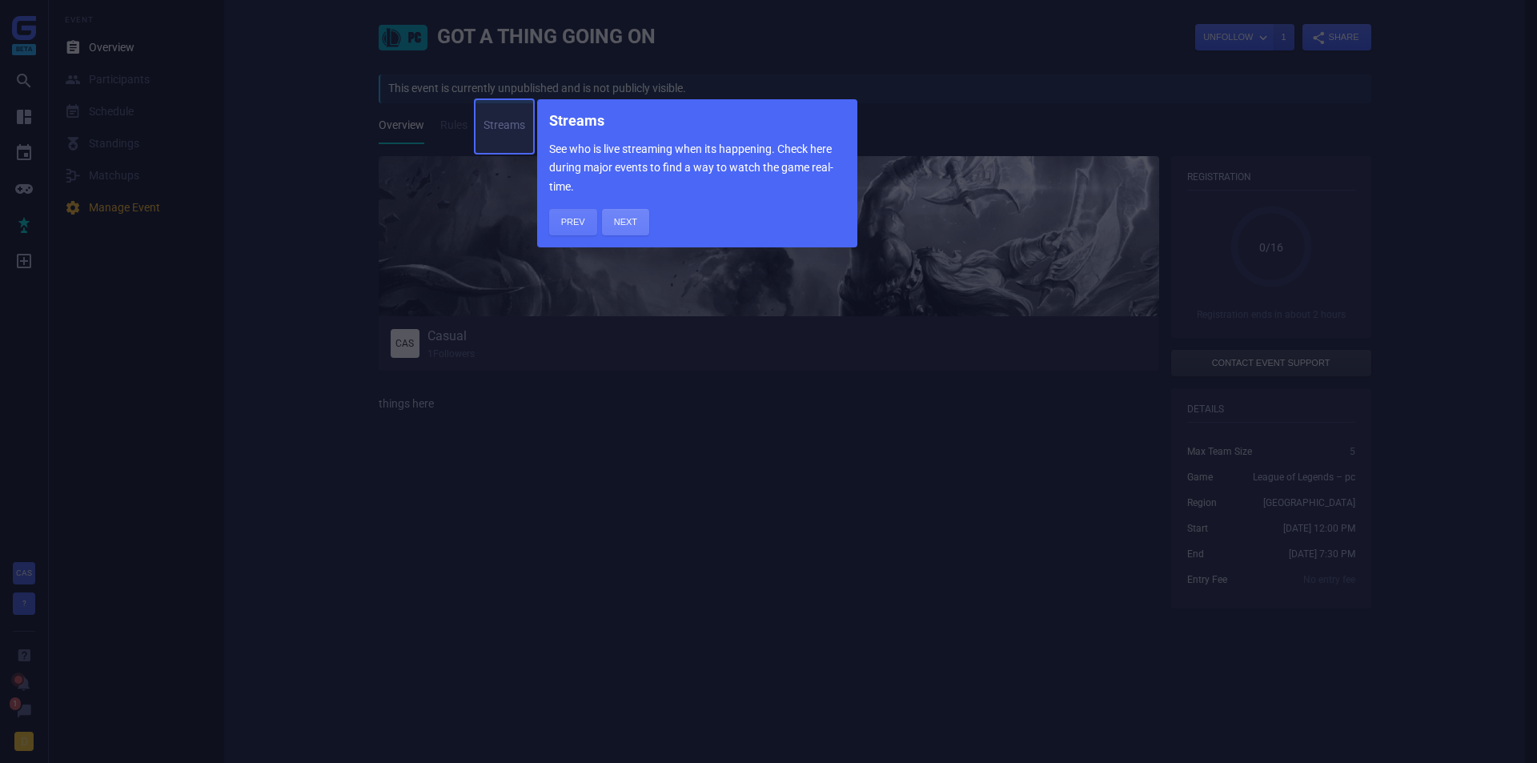
click at [625, 220] on button "Next" at bounding box center [625, 222] width 47 height 26
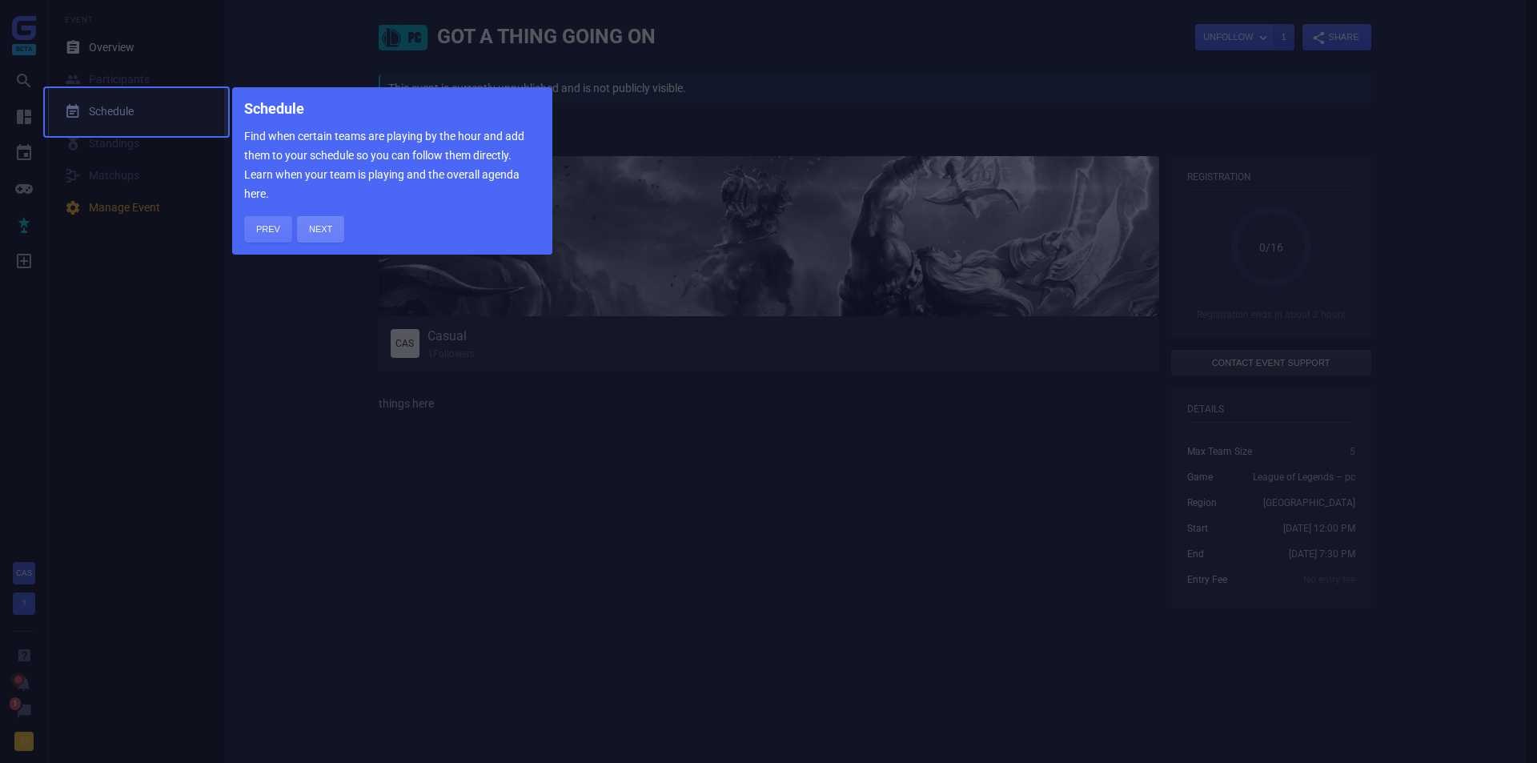
click at [316, 237] on button "Next" at bounding box center [320, 229] width 47 height 26
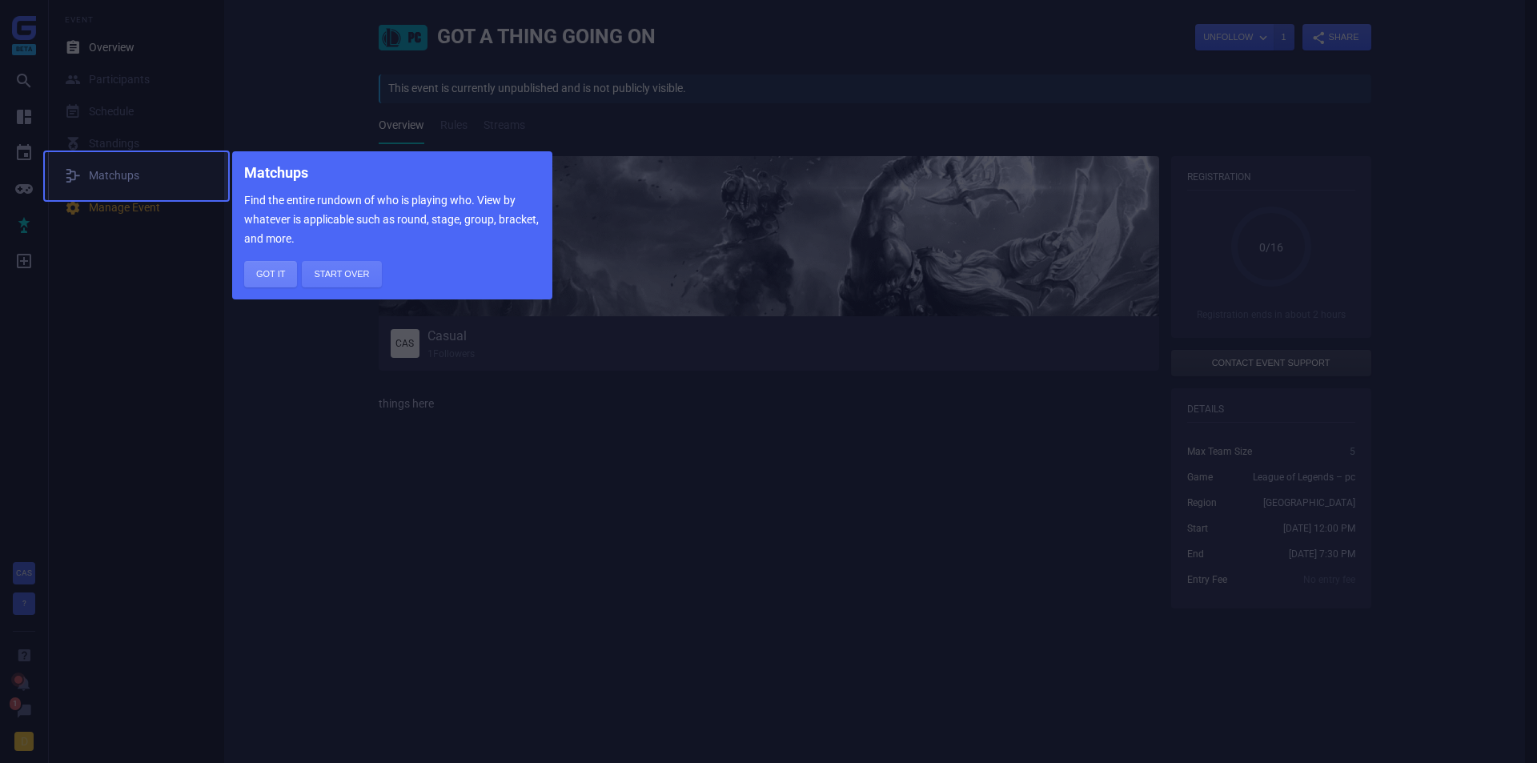
click at [267, 278] on button "Got it" at bounding box center [270, 274] width 53 height 26
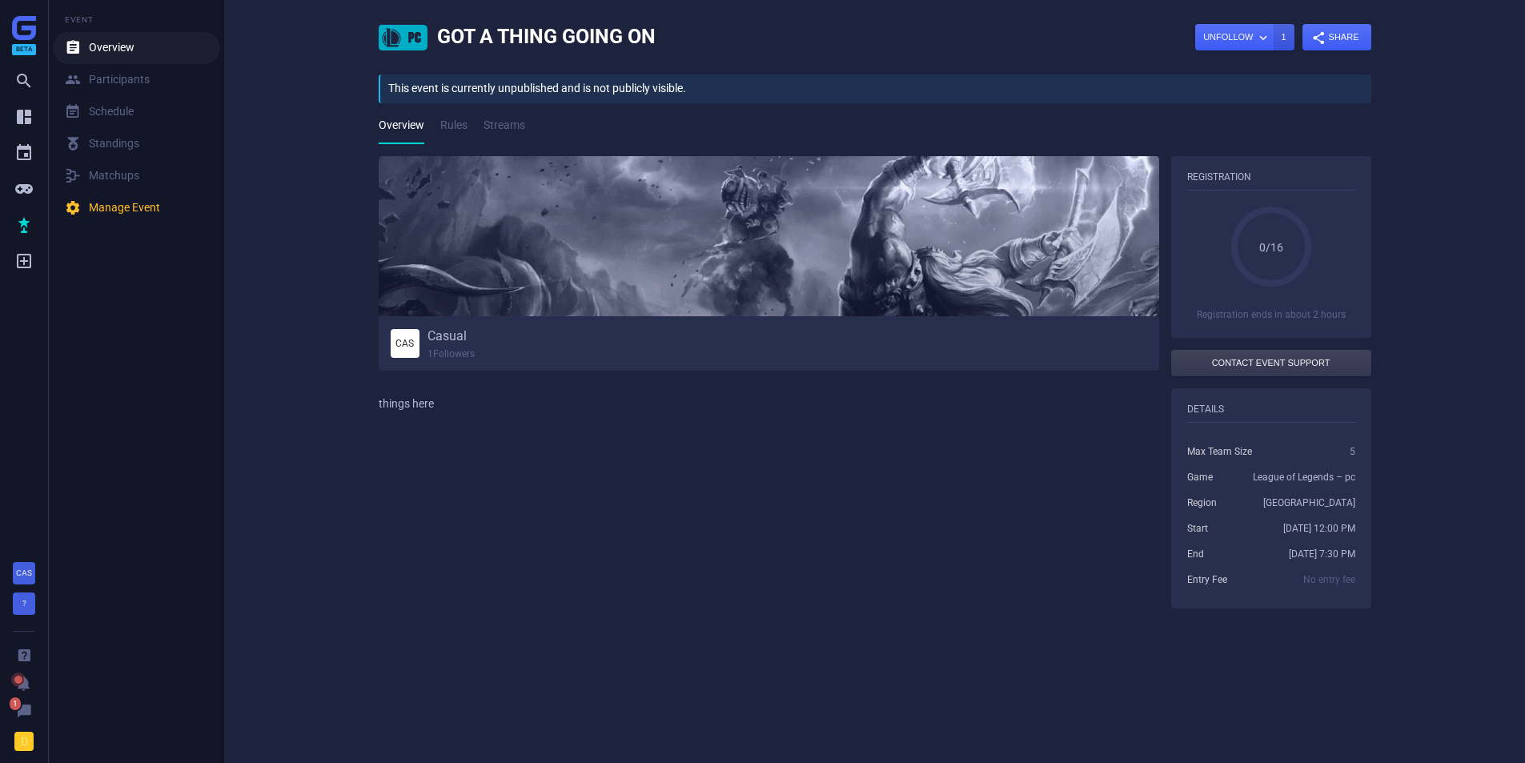
click at [115, 60] on link " Overview" at bounding box center [136, 48] width 167 height 32
click at [115, 79] on div " Participants" at bounding box center [107, 80] width 85 height 16
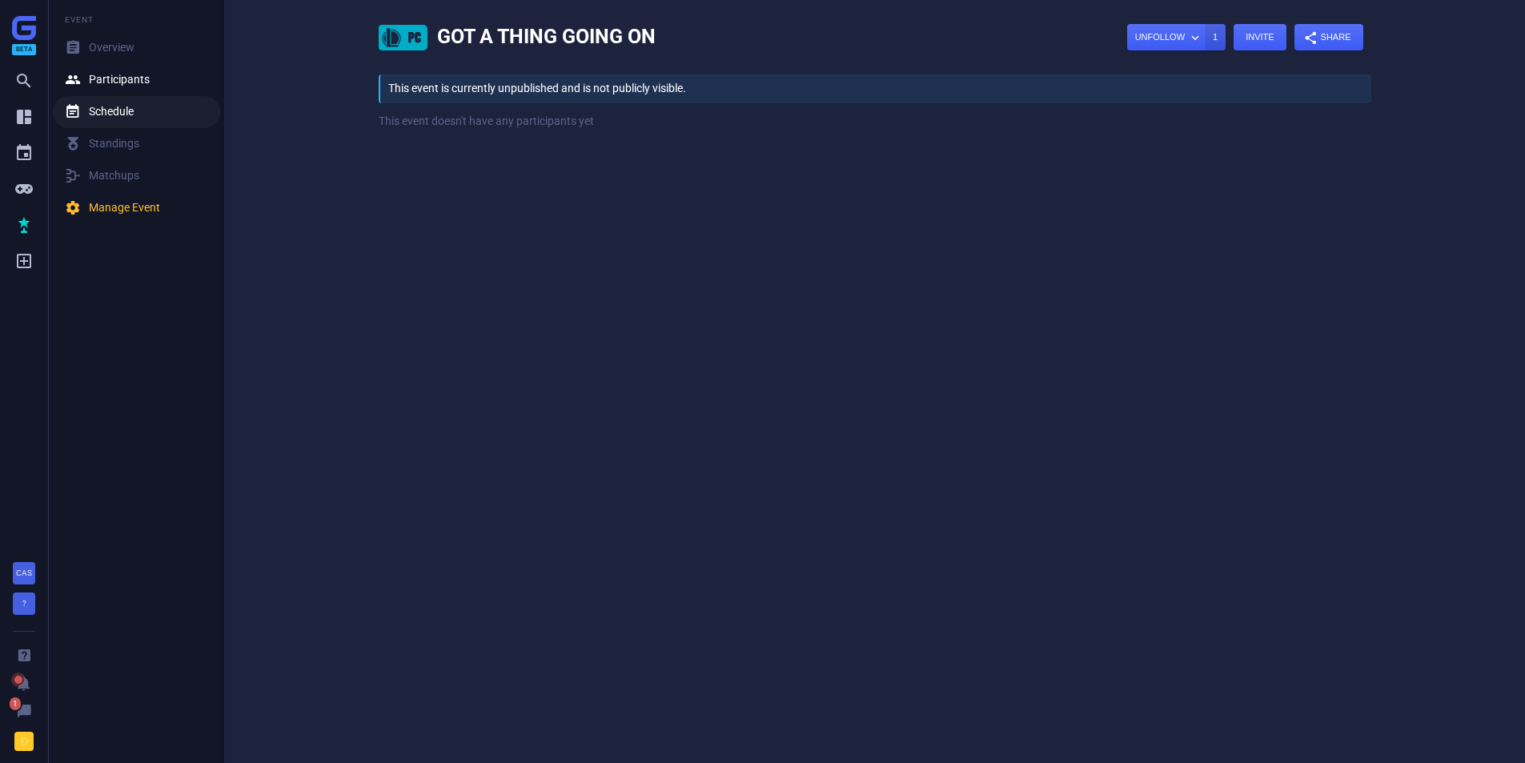
click at [104, 113] on div " Schedule" at bounding box center [99, 112] width 69 height 16
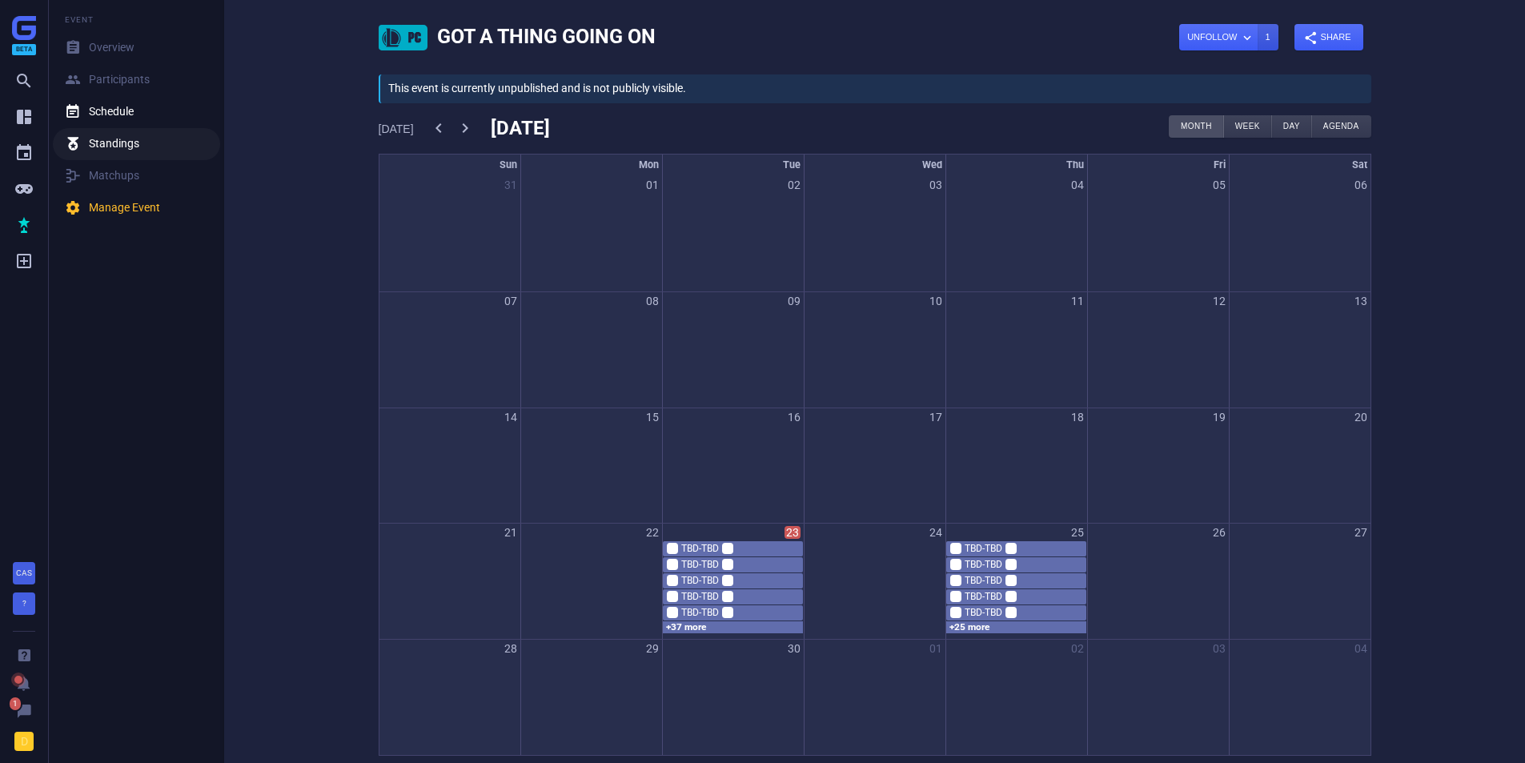
click at [106, 141] on div "閭 Standings" at bounding box center [102, 144] width 74 height 16
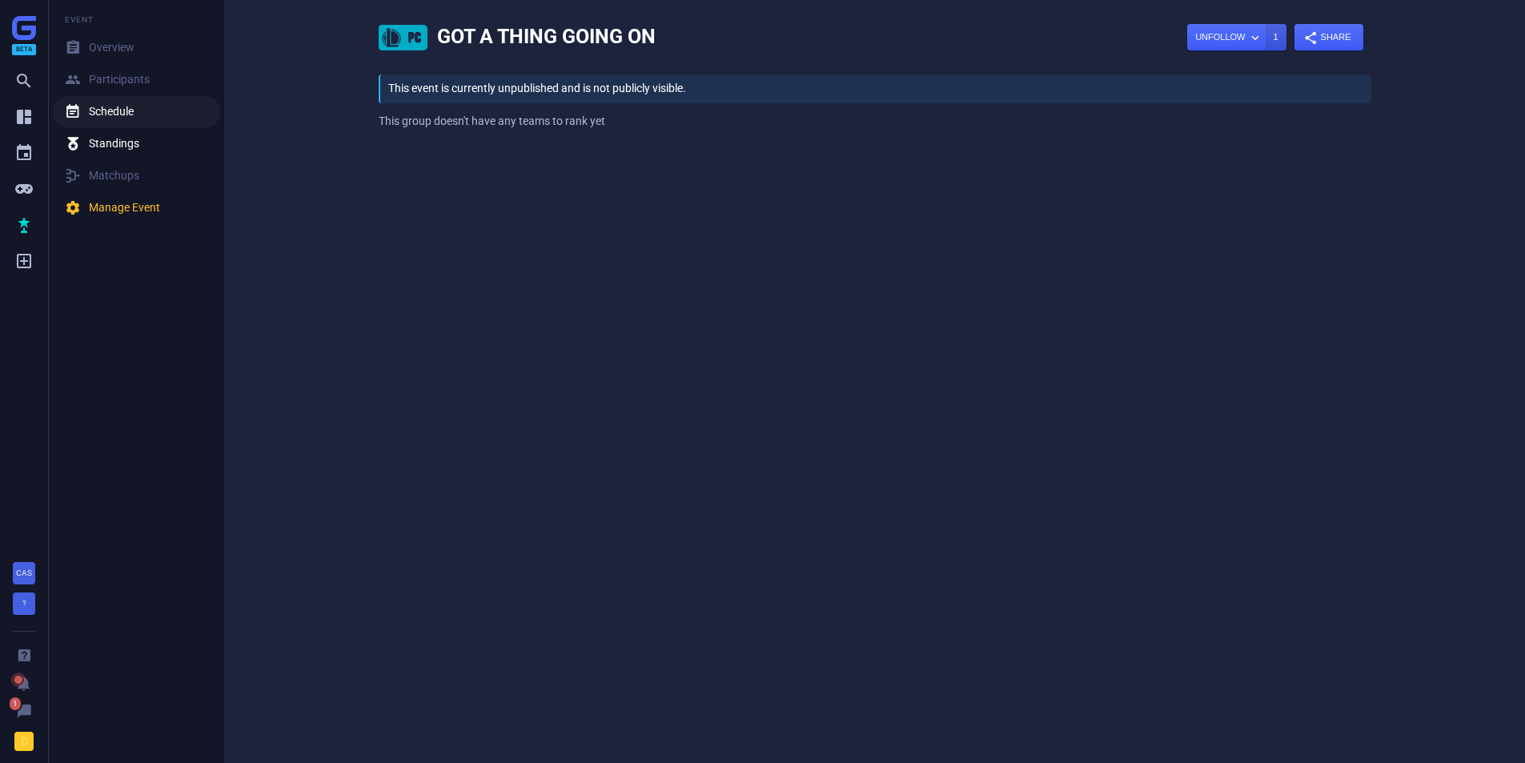
click at [104, 123] on link " Schedule" at bounding box center [136, 112] width 167 height 32
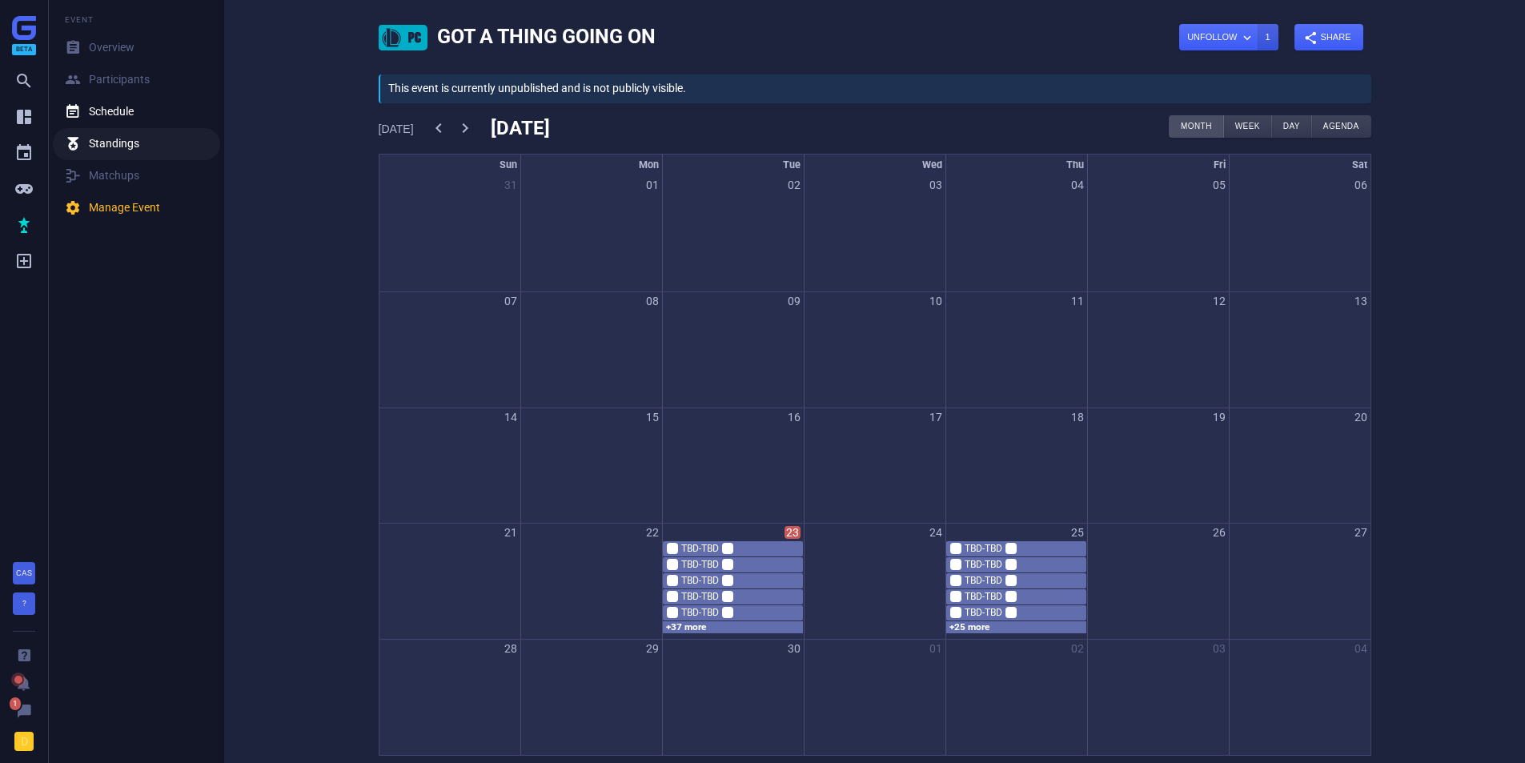
click at [98, 143] on div "閭 Standings" at bounding box center [102, 144] width 74 height 16
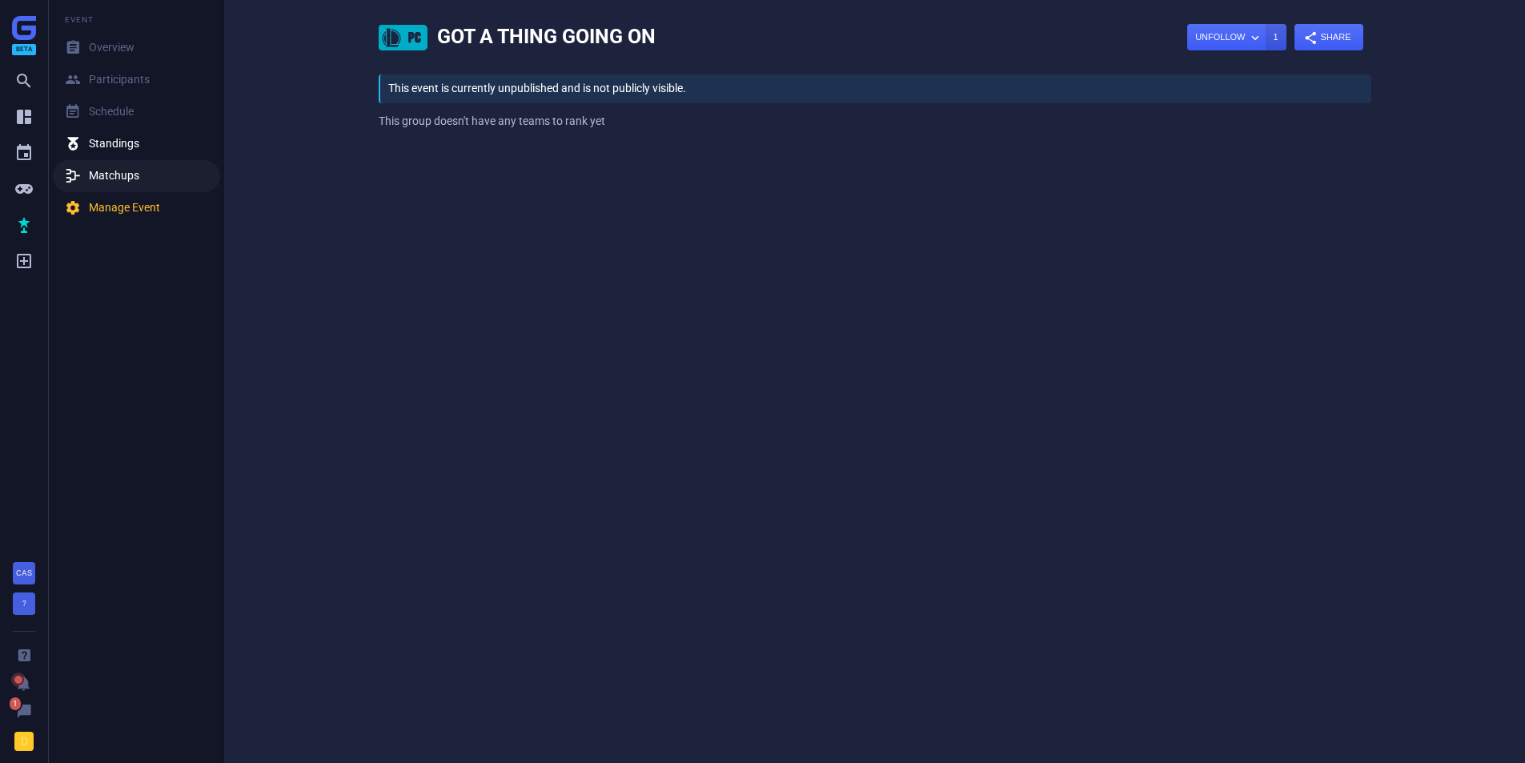
click at [99, 184] on link "玲 Matchups" at bounding box center [136, 176] width 167 height 32
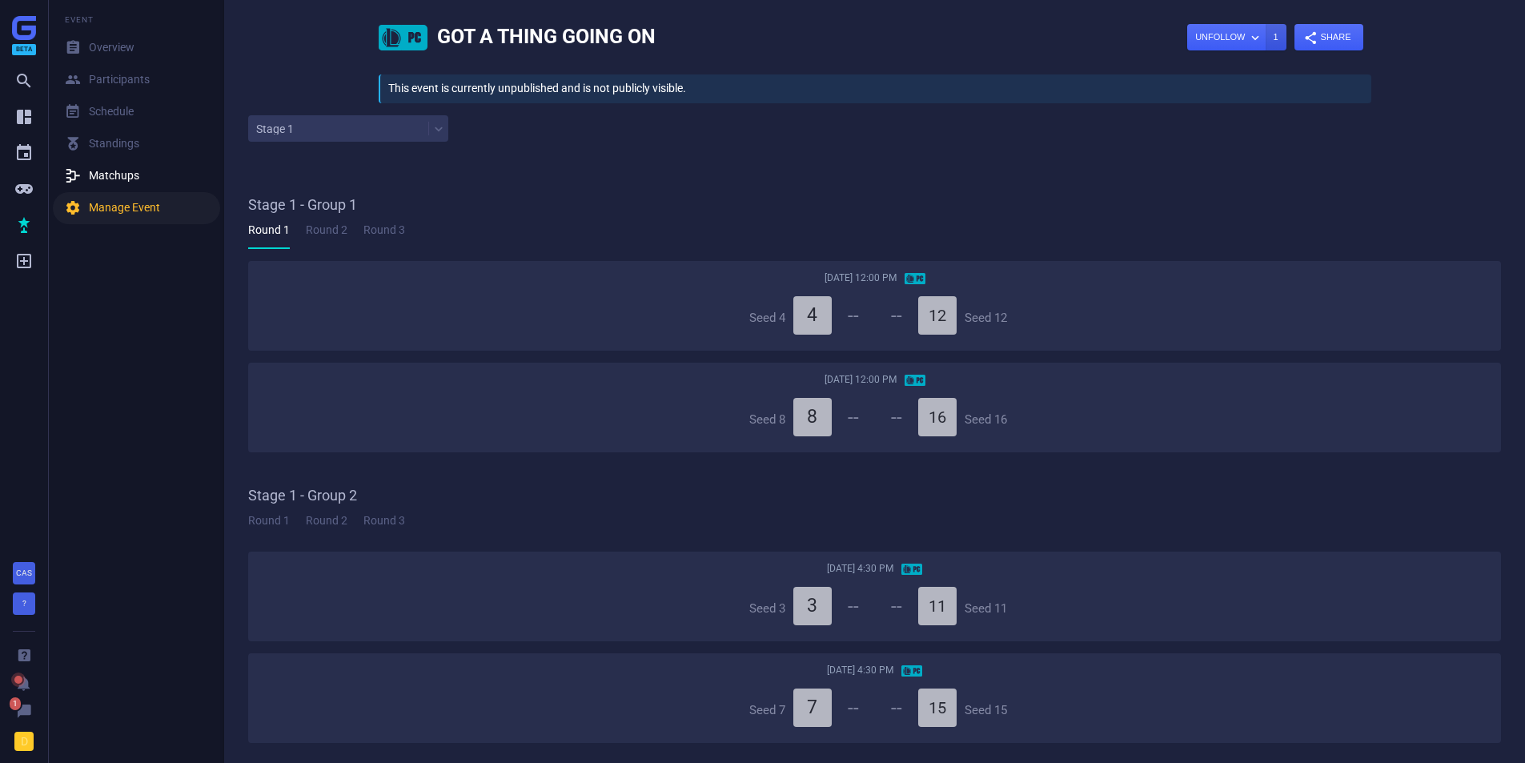
click at [111, 207] on div " Manage Event" at bounding box center [112, 208] width 95 height 16
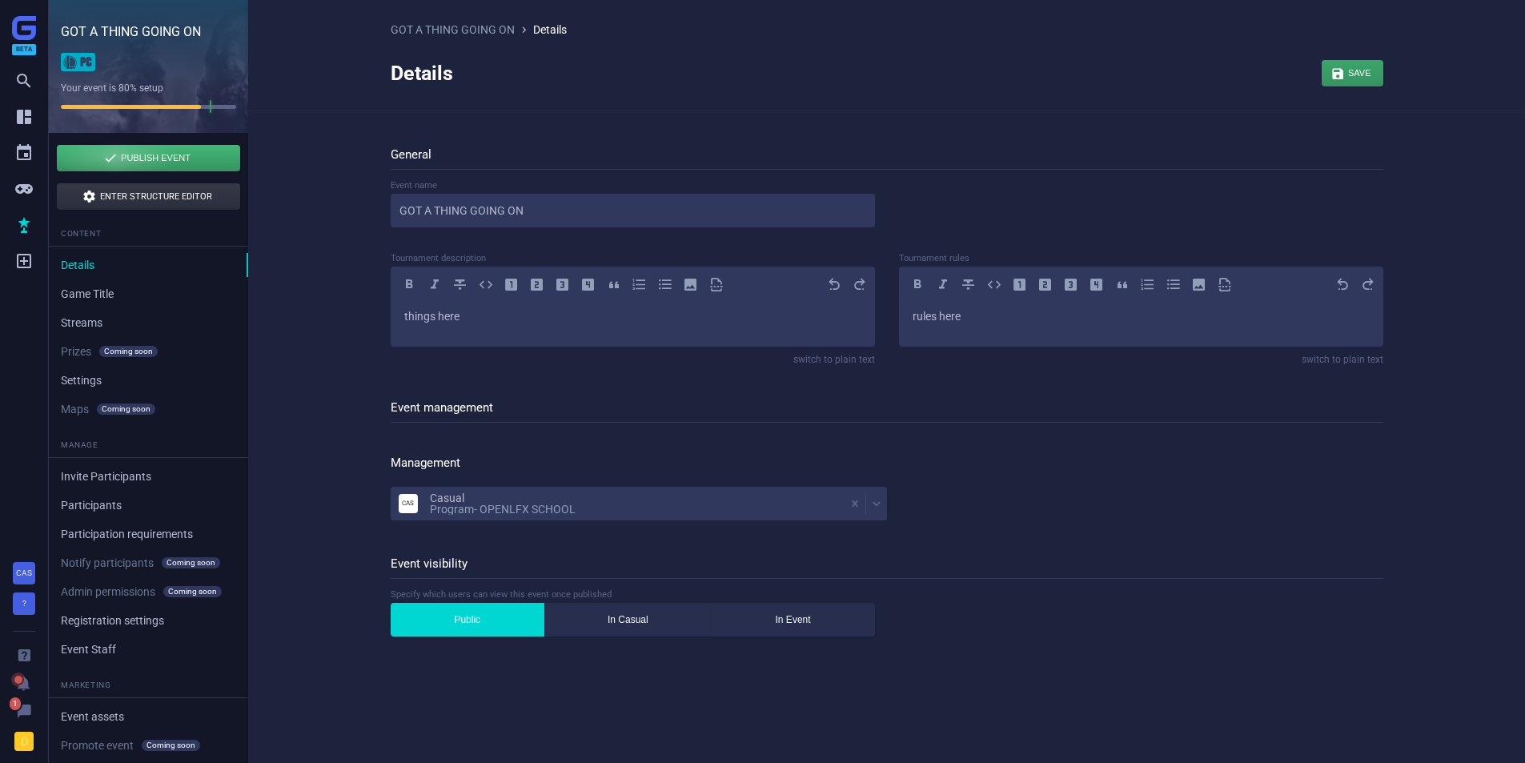
click at [115, 157] on div "button" at bounding box center [148, 158] width 183 height 26
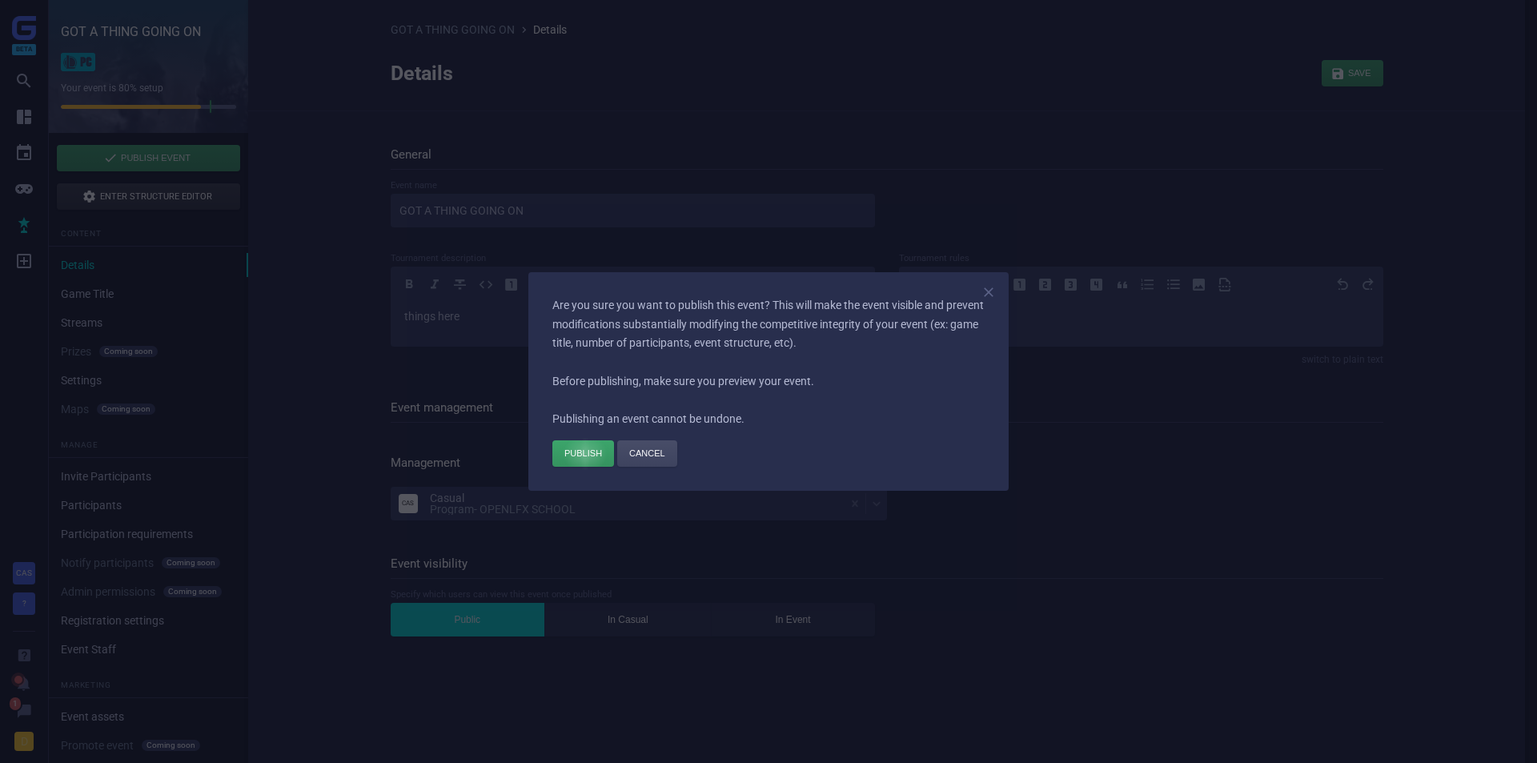
click at [585, 455] on div "button" at bounding box center [584, 453] width 62 height 26
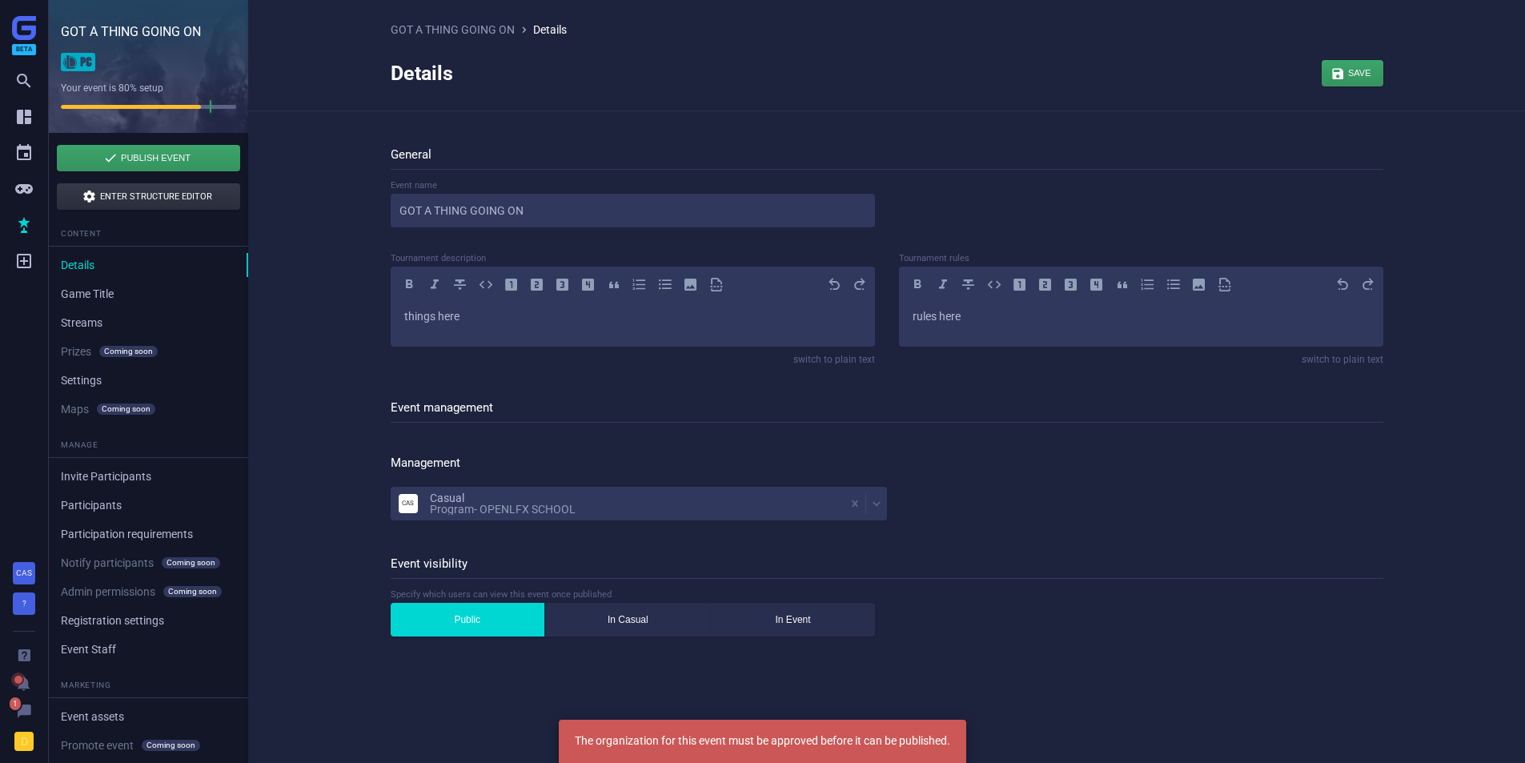
click at [346, 287] on div "GOT A THING GOING ON  Details Details  Save  General Event name GOT A THING …" at bounding box center [886, 375] width 1277 height 751
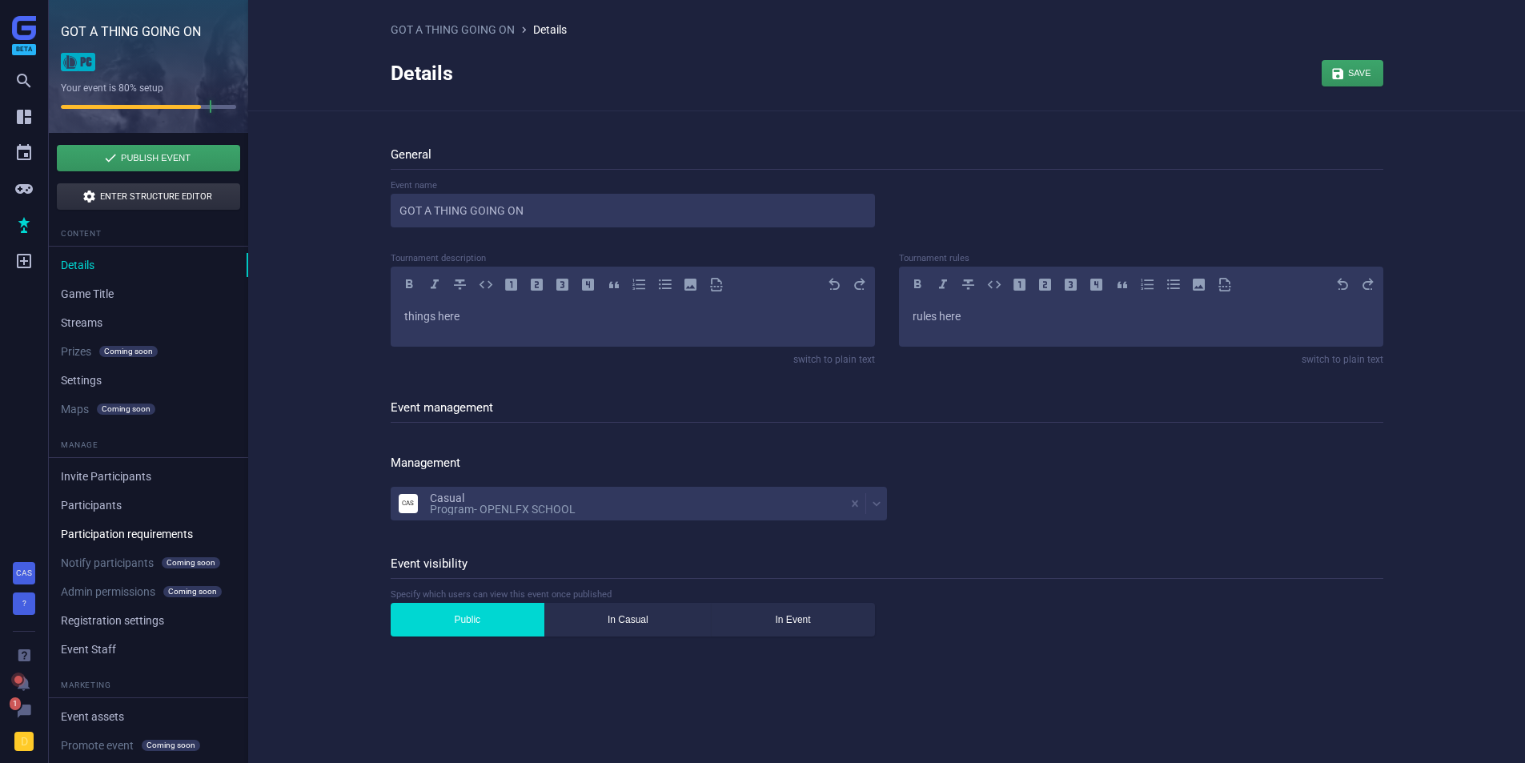
scroll to position [141, 0]
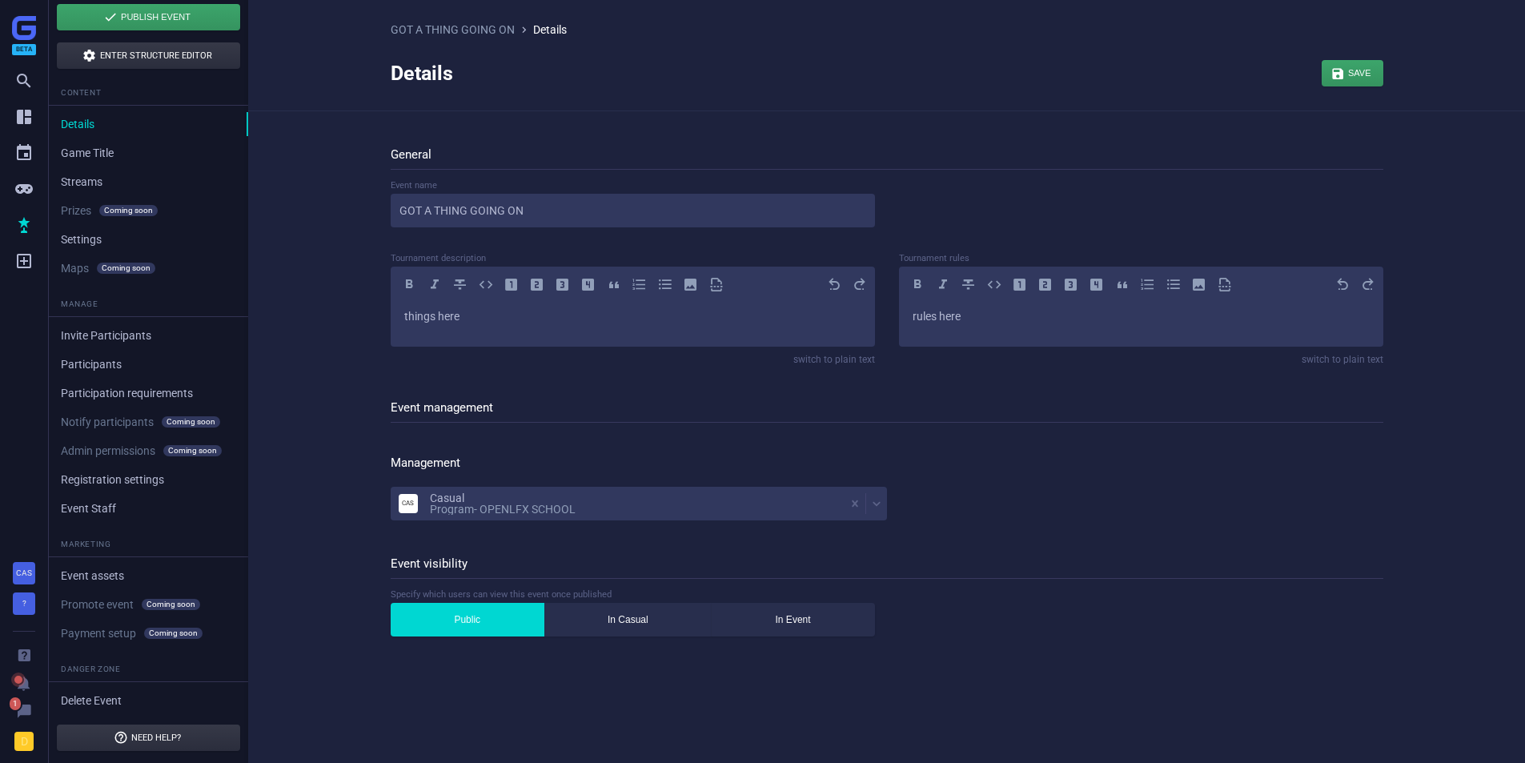
drag, startPoint x: 179, startPoint y: 299, endPoint x: 181, endPoint y: 308, distance: 9.9
click at [116, 496] on link "Event Staff" at bounding box center [148, 508] width 199 height 24
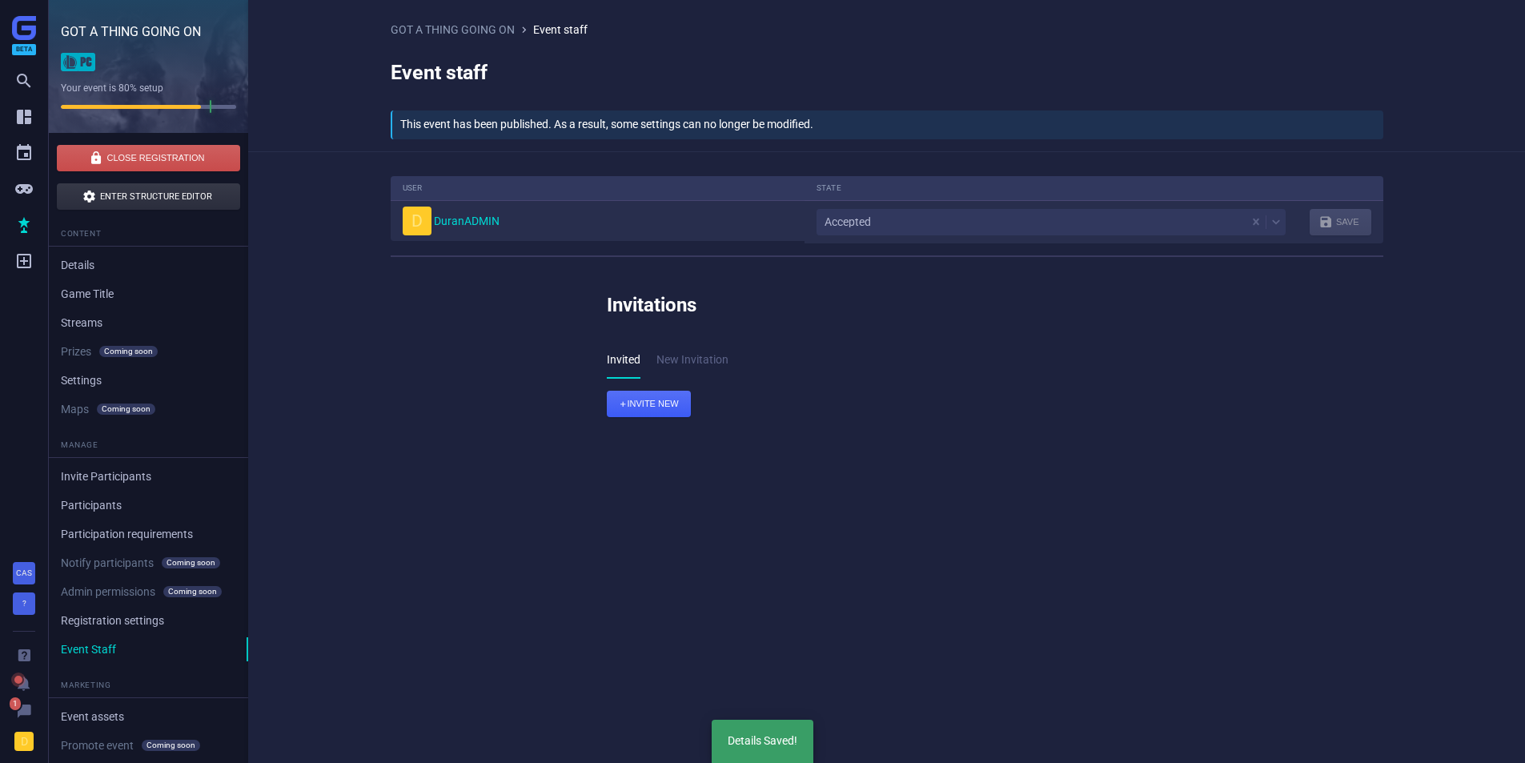
scroll to position [92, 1018]
click at [898, 224] on div "Accepted" at bounding box center [1032, 222] width 430 height 22
click at [398, 339] on div "User State D DuranADMIN 2 results available. Select is focused ,type to refine …" at bounding box center [887, 308] width 1041 height 265
click at [86, 609] on link "Registration settings" at bounding box center [148, 621] width 199 height 24
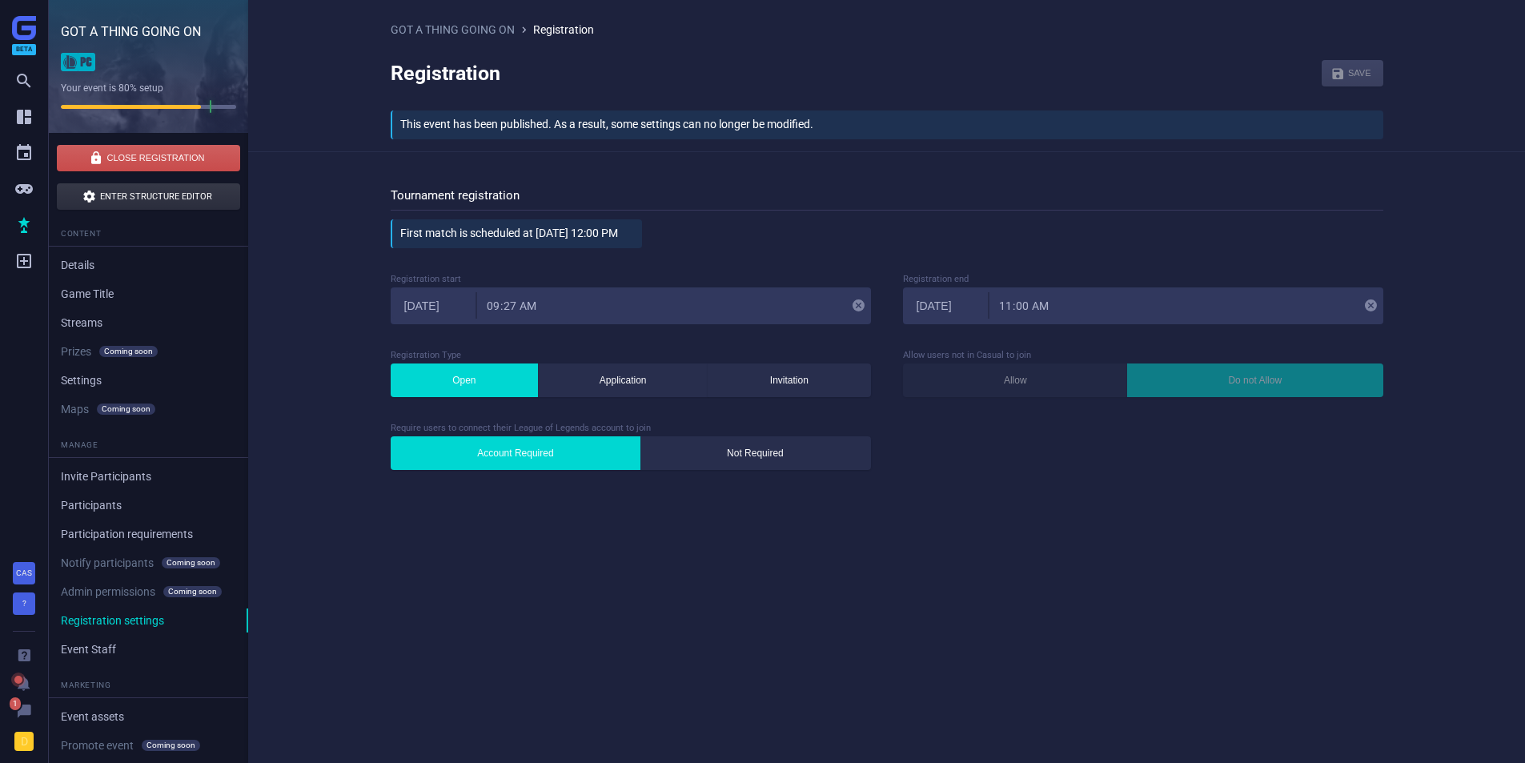
click at [74, 590] on li "Admin permissions Coming soon Soon" at bounding box center [148, 592] width 199 height 24
click at [87, 566] on li "Notify participants Coming soon Soon" at bounding box center [148, 563] width 199 height 24
click at [95, 595] on li "Admin permissions Coming soon Soon" at bounding box center [148, 592] width 199 height 24
click at [94, 565] on li "Notify participants Coming soon Soon" at bounding box center [148, 563] width 199 height 24
click at [87, 527] on link "Participation requirements" at bounding box center [148, 534] width 199 height 24
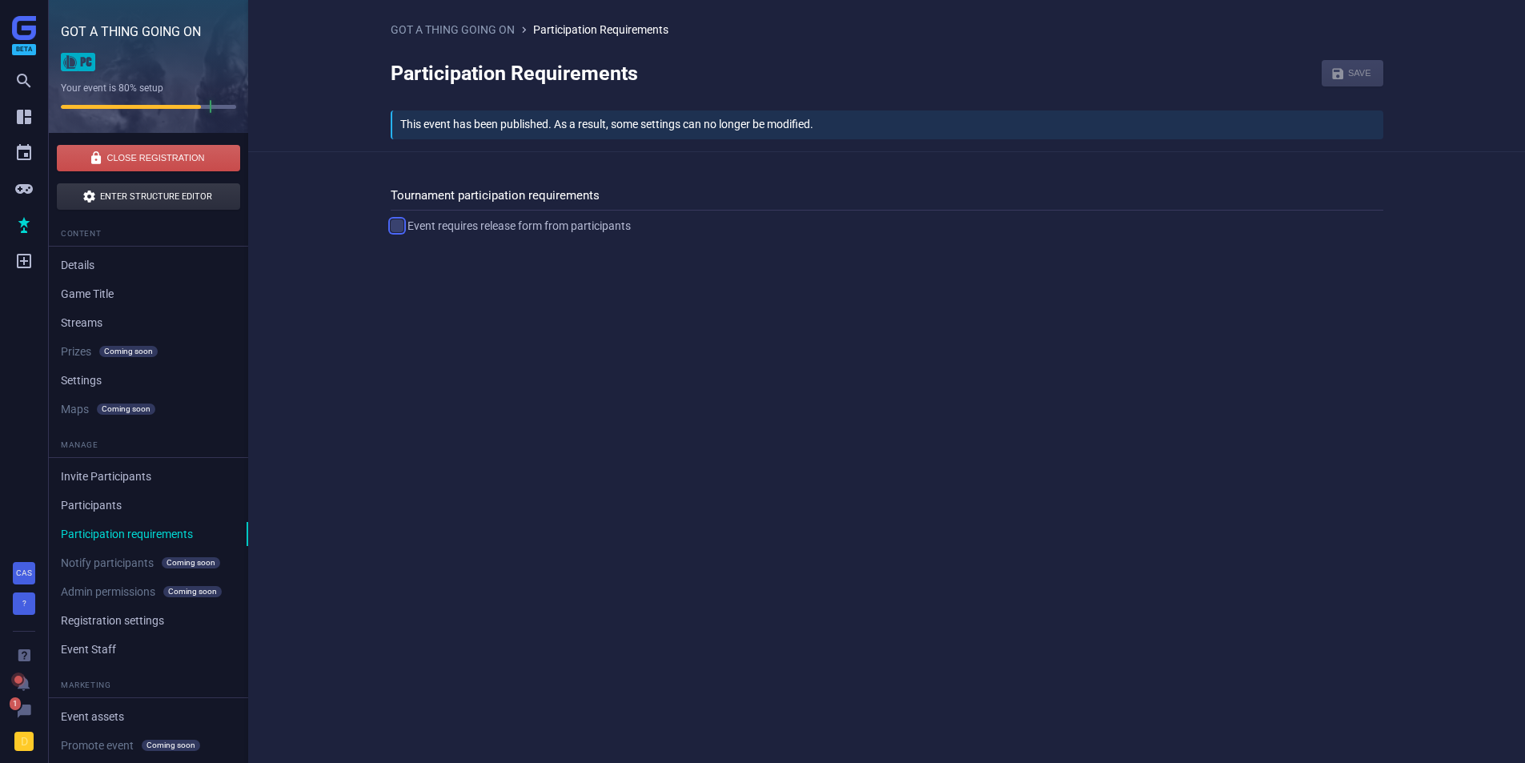
click at [398, 227] on div "" at bounding box center [397, 225] width 13 height 13
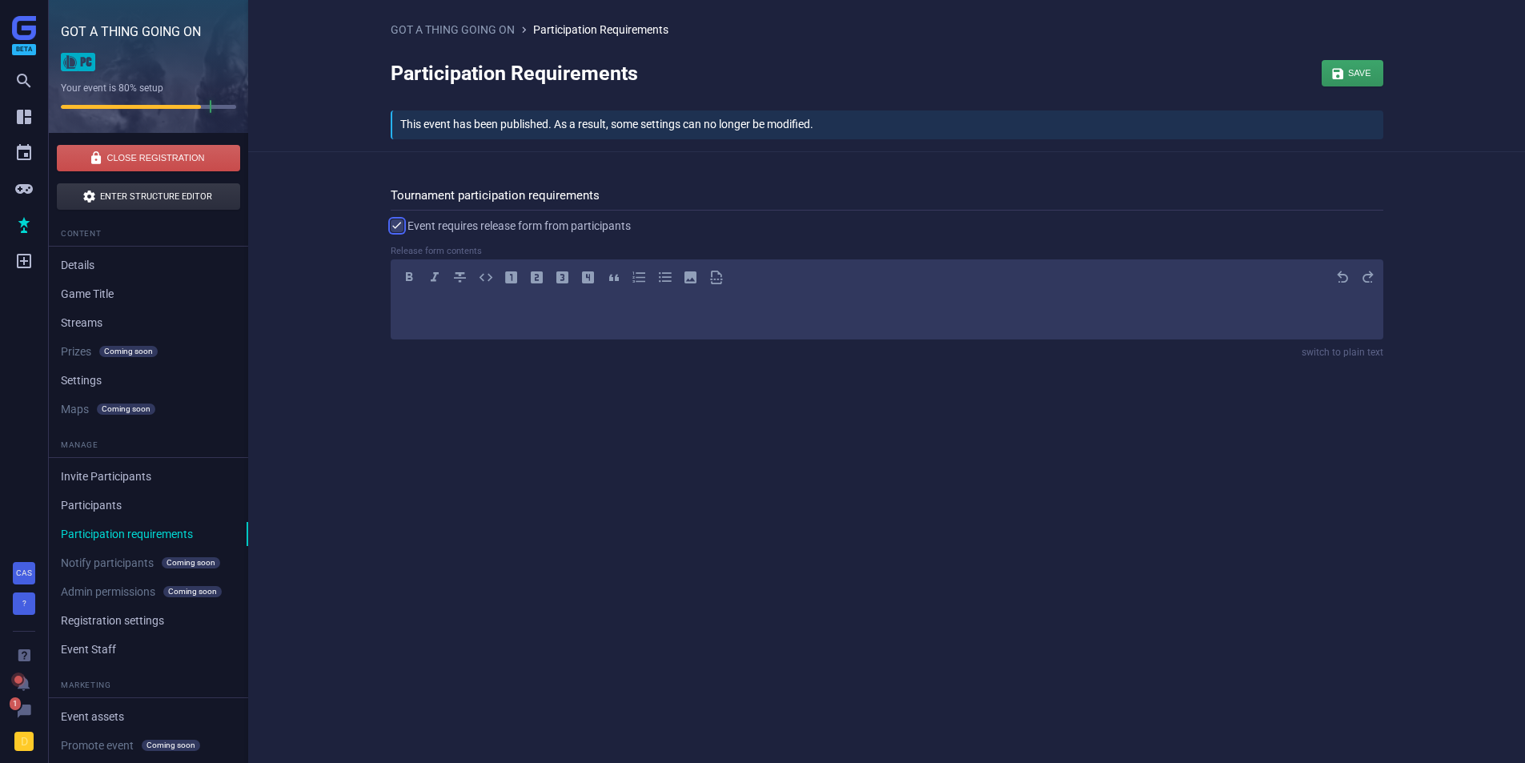
click at [398, 227] on div "" at bounding box center [397, 225] width 13 height 13
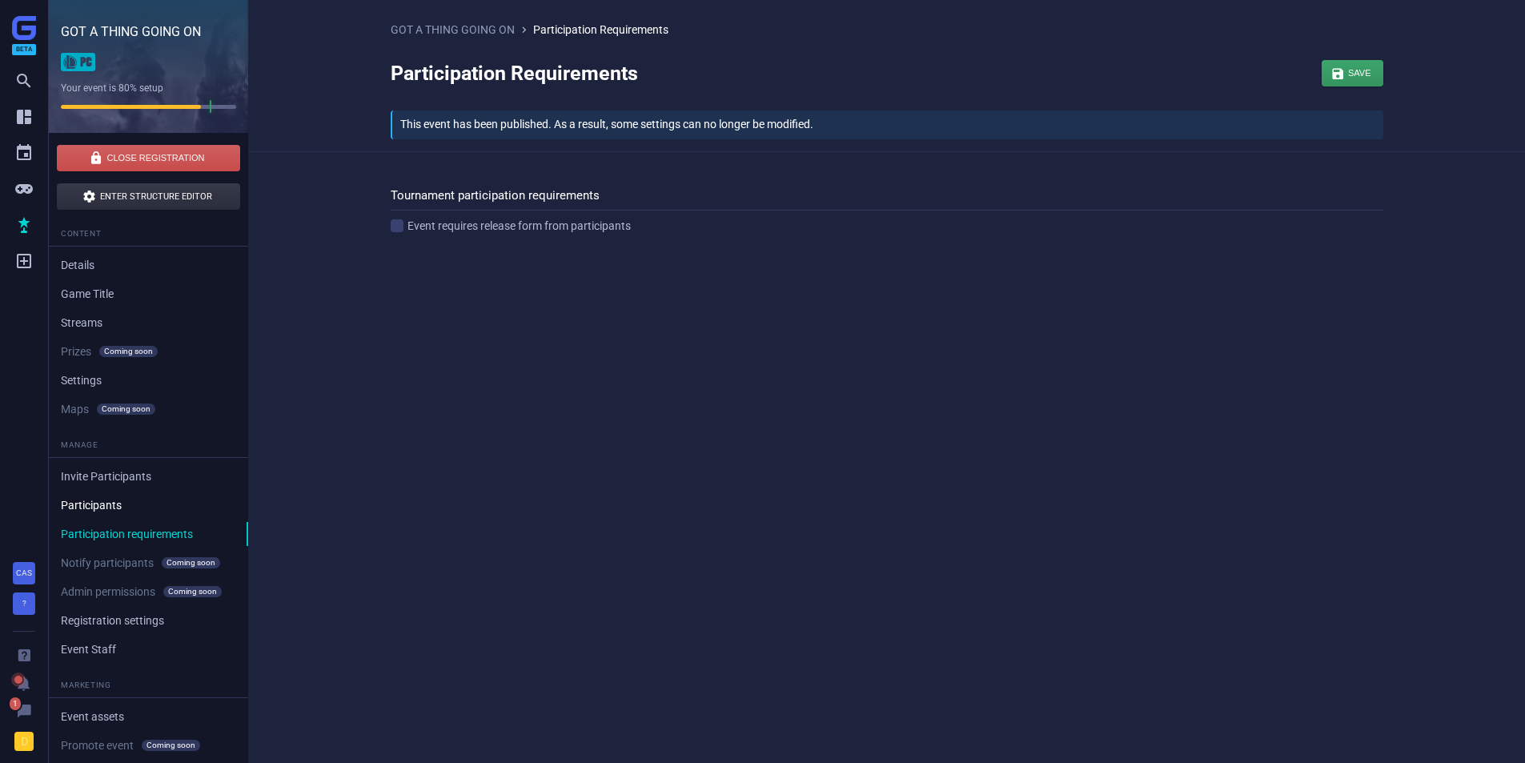
click at [93, 499] on link "Participants" at bounding box center [148, 505] width 199 height 24
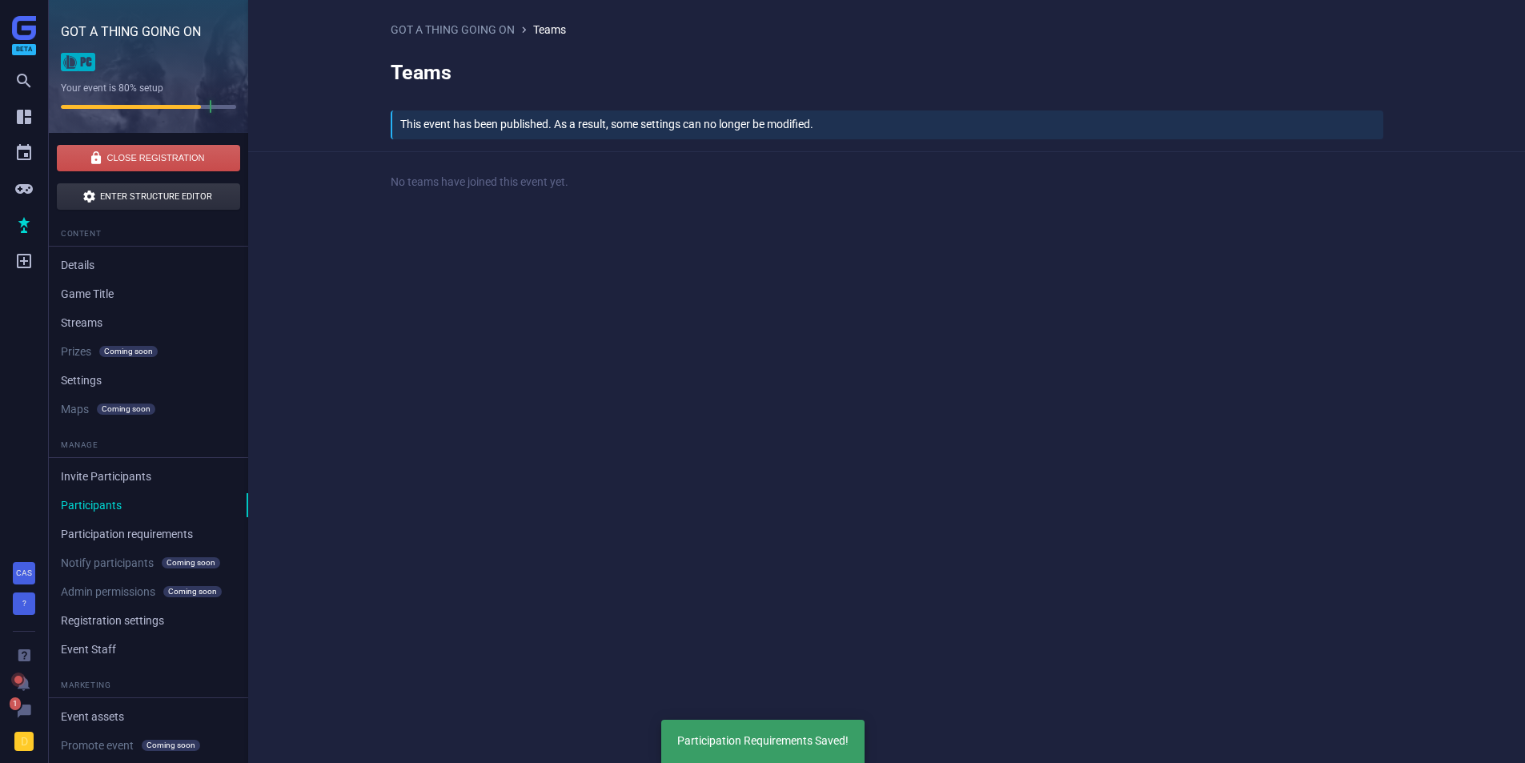
click at [102, 471] on link "Invite Participants" at bounding box center [148, 476] width 199 height 24
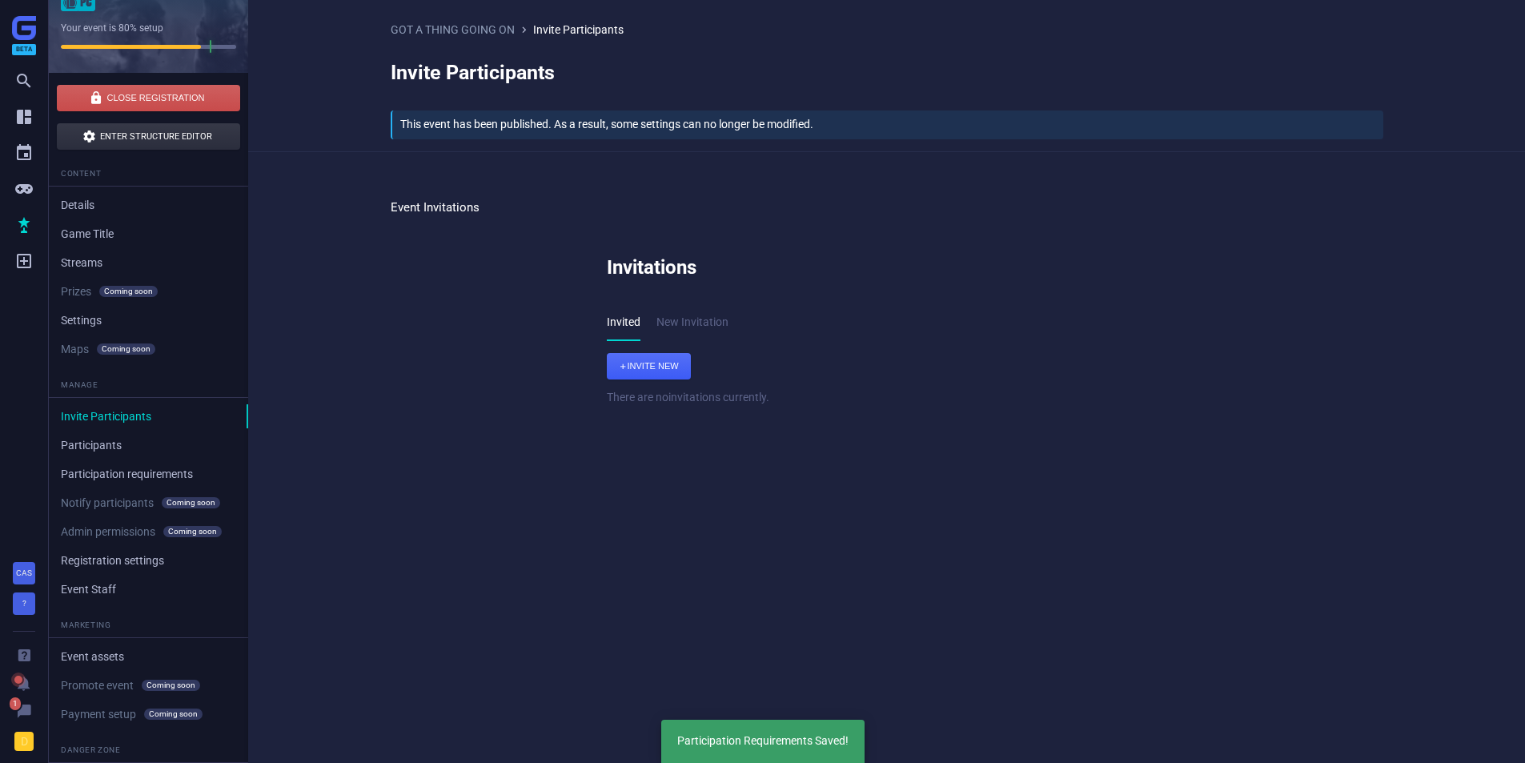
scroll to position [141, 0]
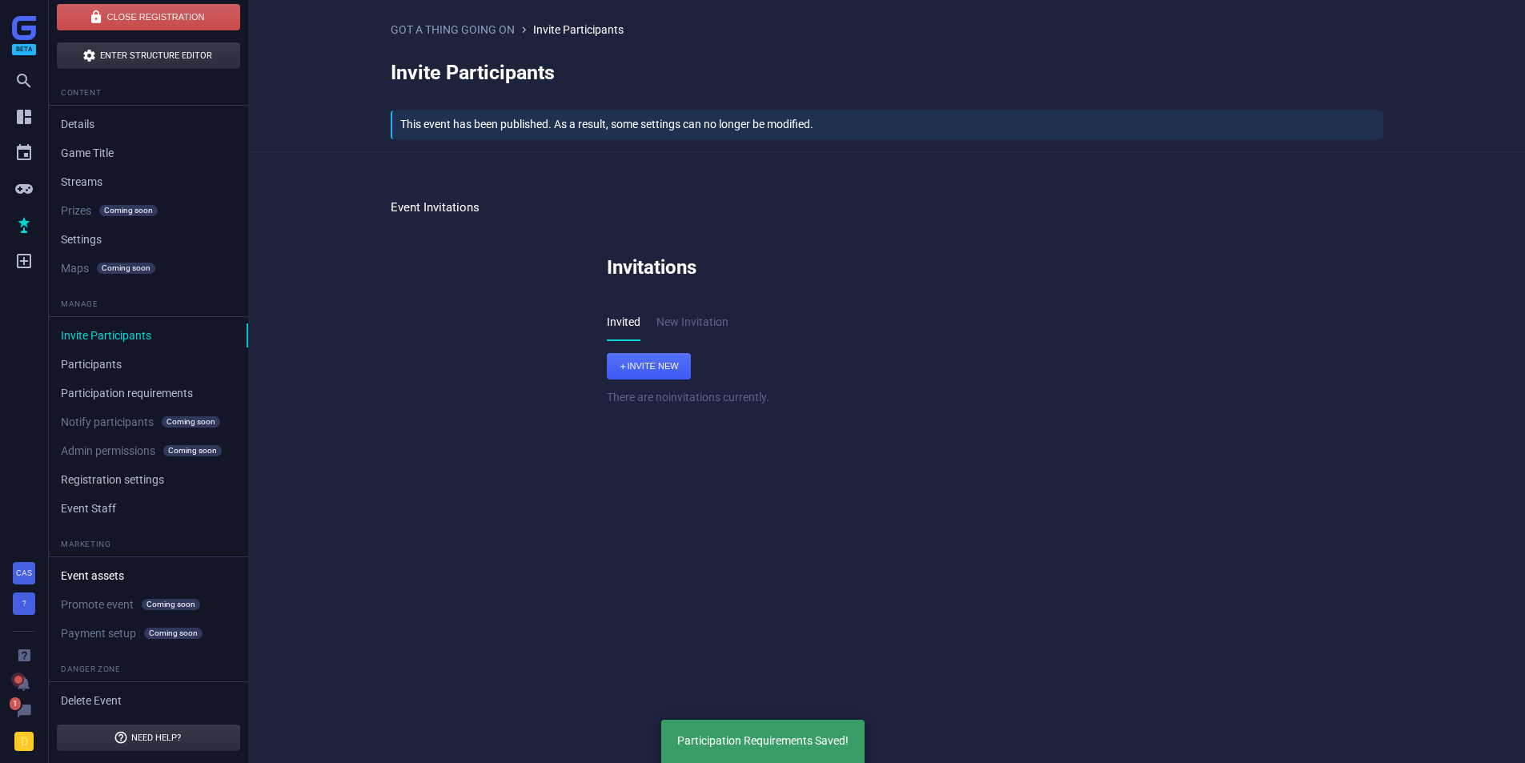
click at [80, 577] on link "Event assets" at bounding box center [148, 576] width 199 height 24
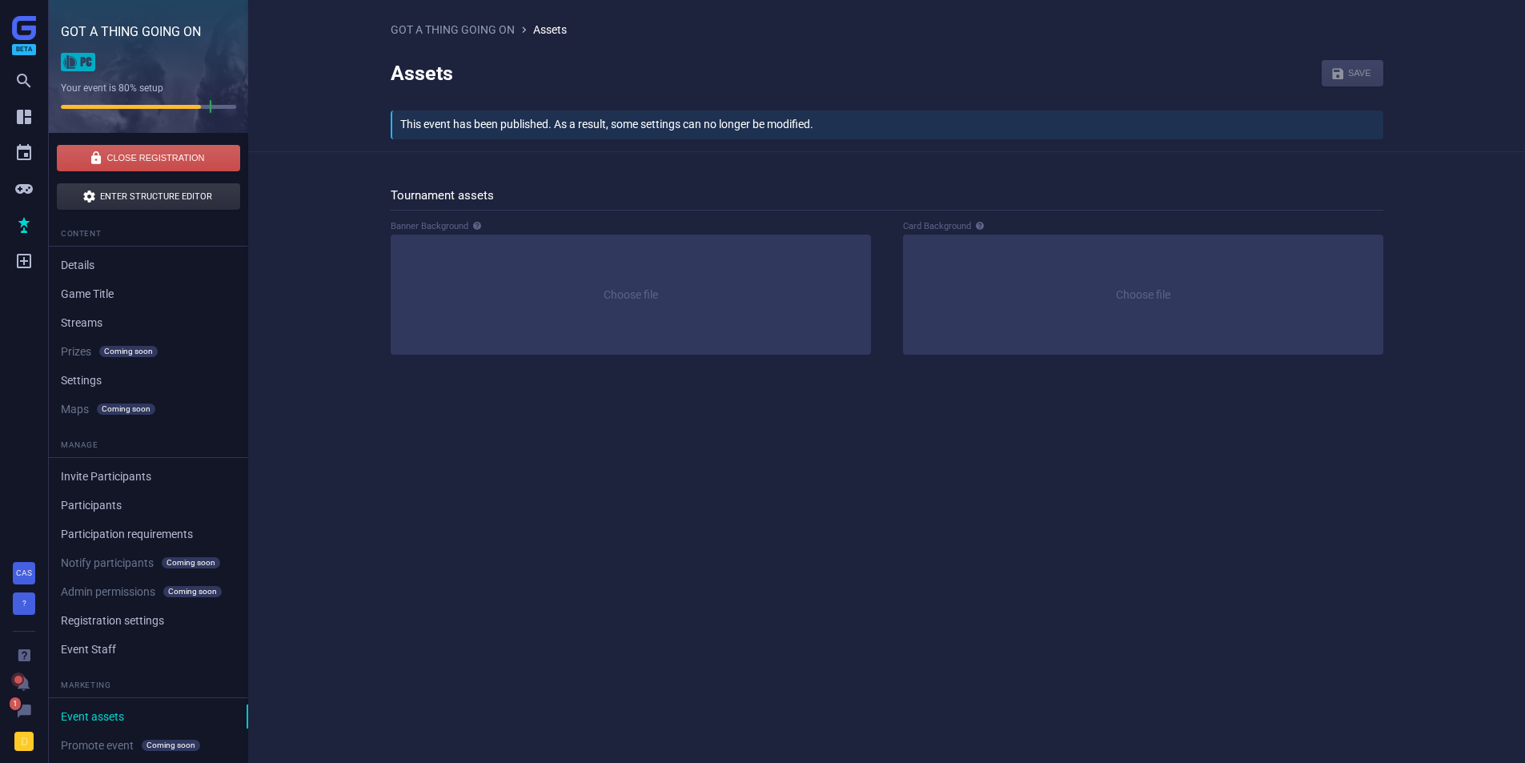
drag, startPoint x: 80, startPoint y: 411, endPoint x: 82, endPoint y: 428, distance: 17.0
click at [78, 427] on div "Content Details Game Title Streams Prizes Coming soon Soon Settings Maps Coming…" at bounding box center [148, 538] width 199 height 632
click at [82, 420] on li "Maps Coming soon Soon" at bounding box center [148, 409] width 199 height 24
click at [78, 405] on li "Maps Coming soon Soon" at bounding box center [148, 409] width 199 height 24
click at [78, 378] on link "Settings" at bounding box center [148, 380] width 199 height 24
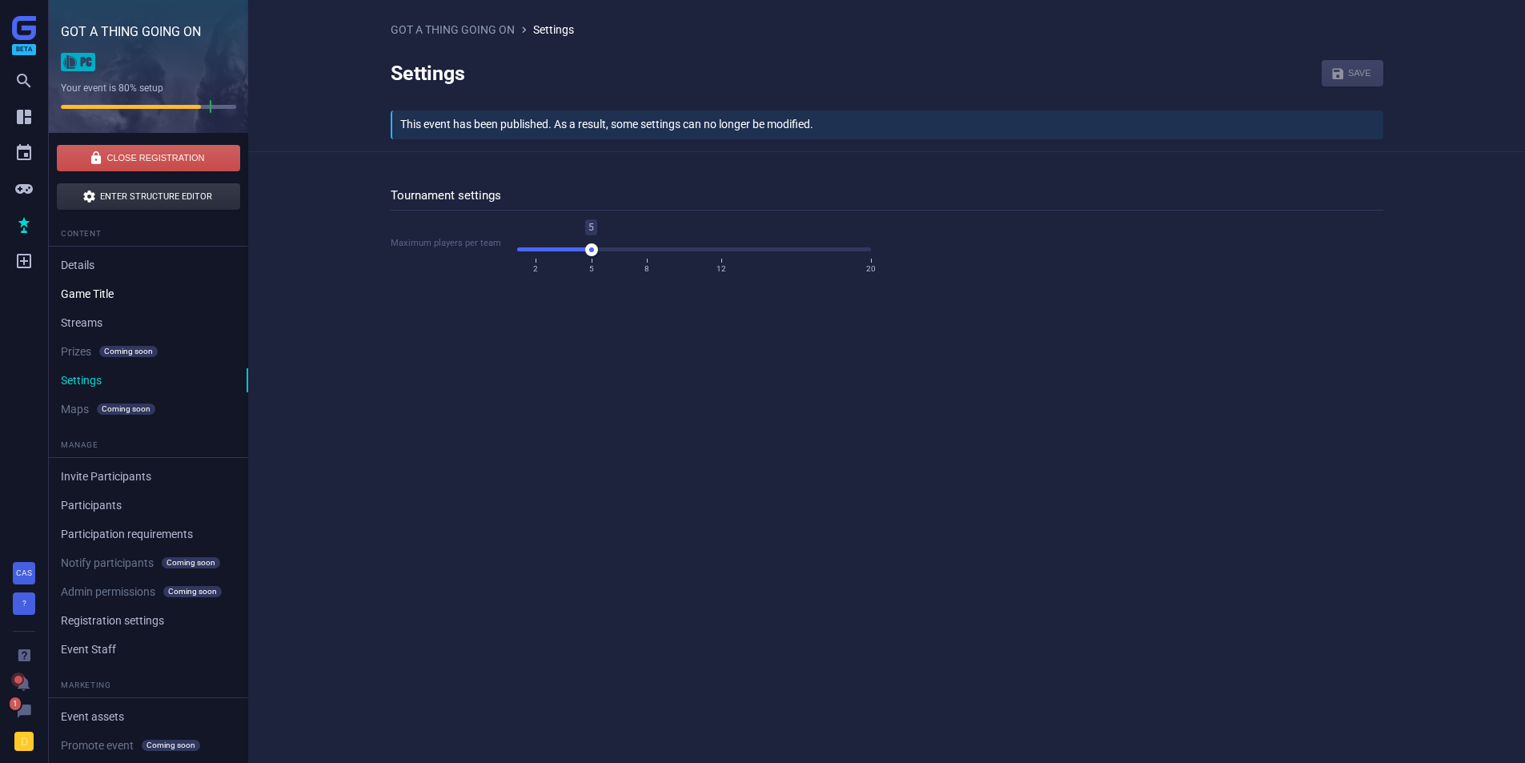
click at [103, 287] on link "Game Title" at bounding box center [148, 294] width 199 height 24
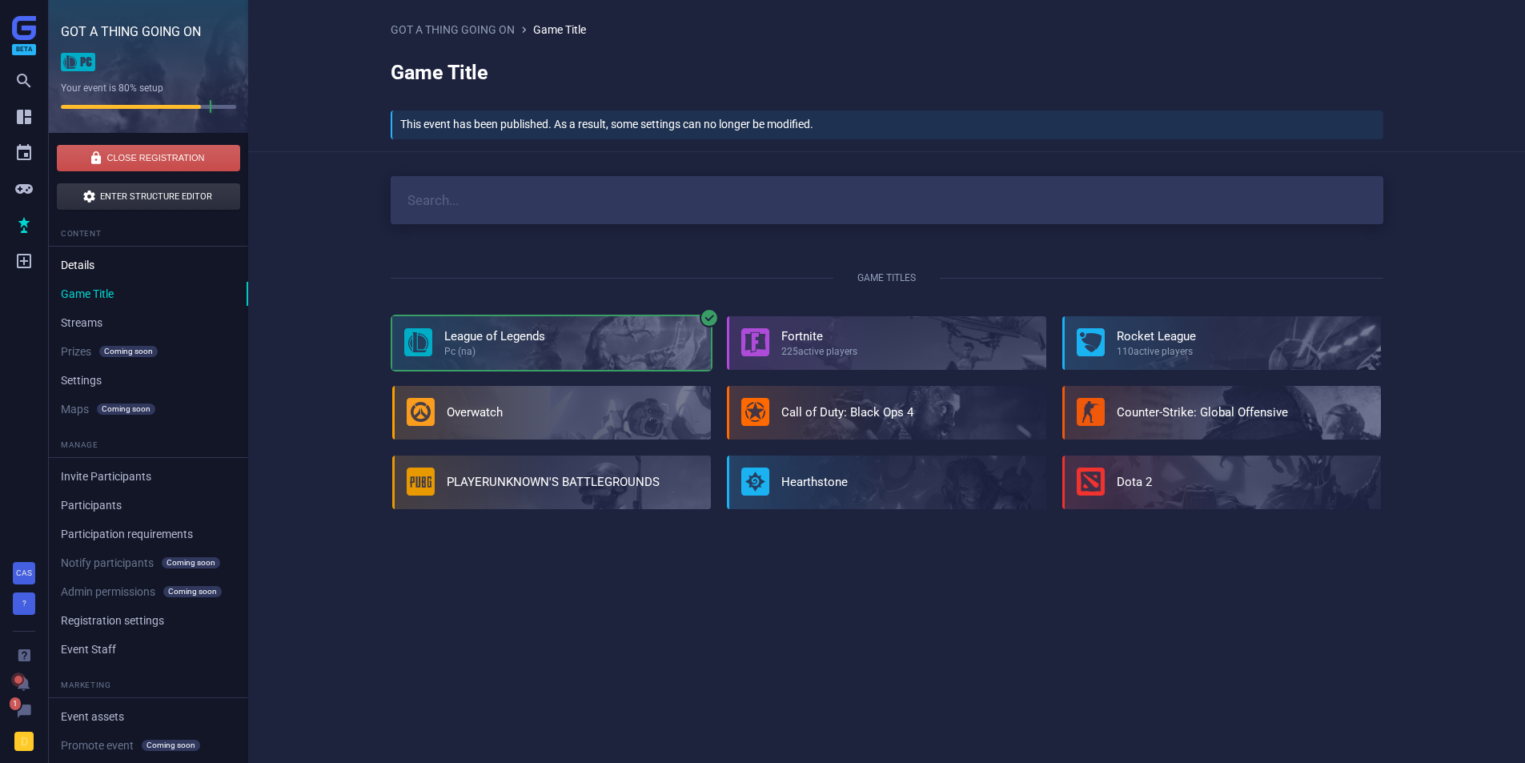
click at [95, 267] on link "Details" at bounding box center [148, 265] width 199 height 24
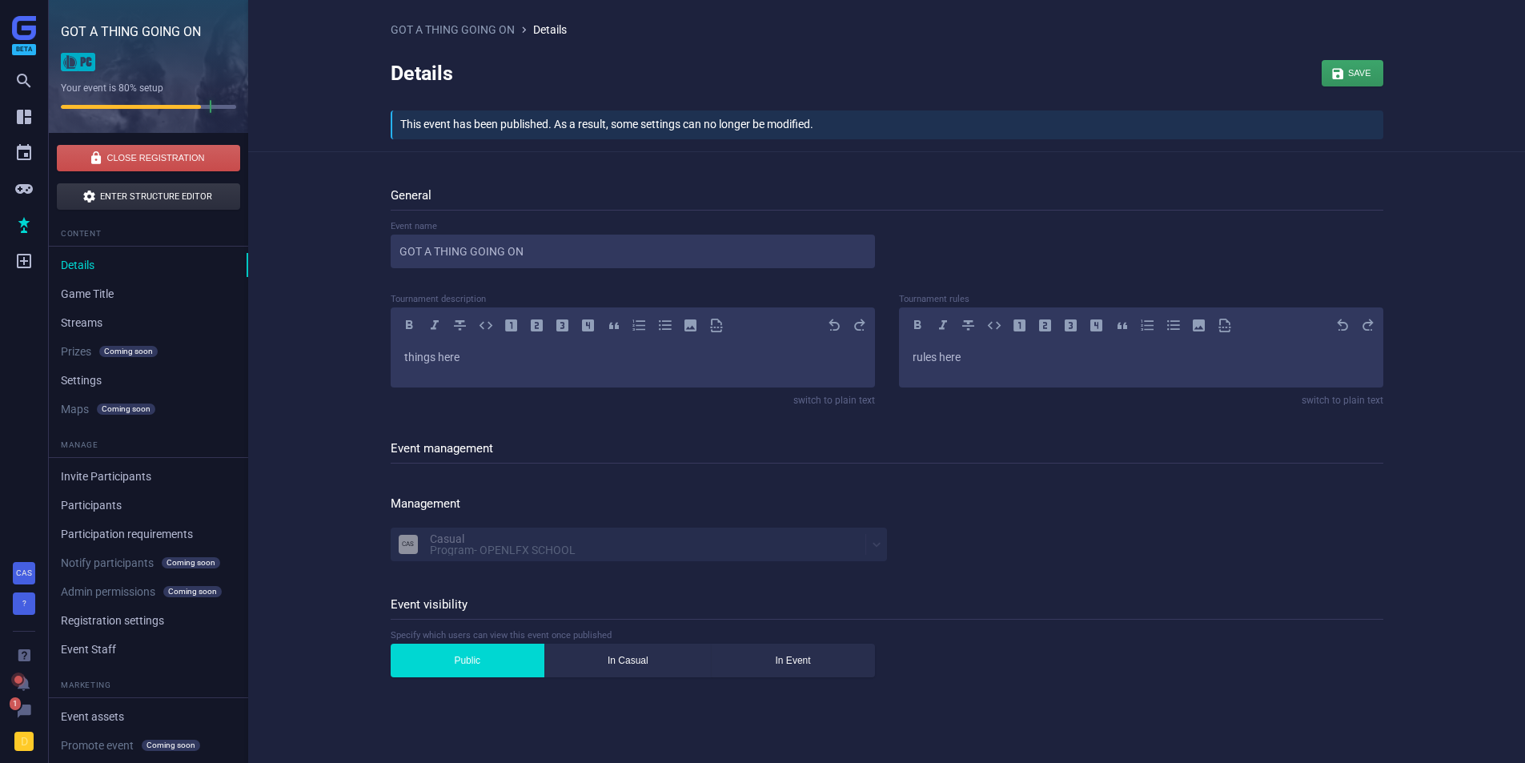
click at [89, 32] on link "GOT A THING GOING ON" at bounding box center [131, 31] width 140 height 15
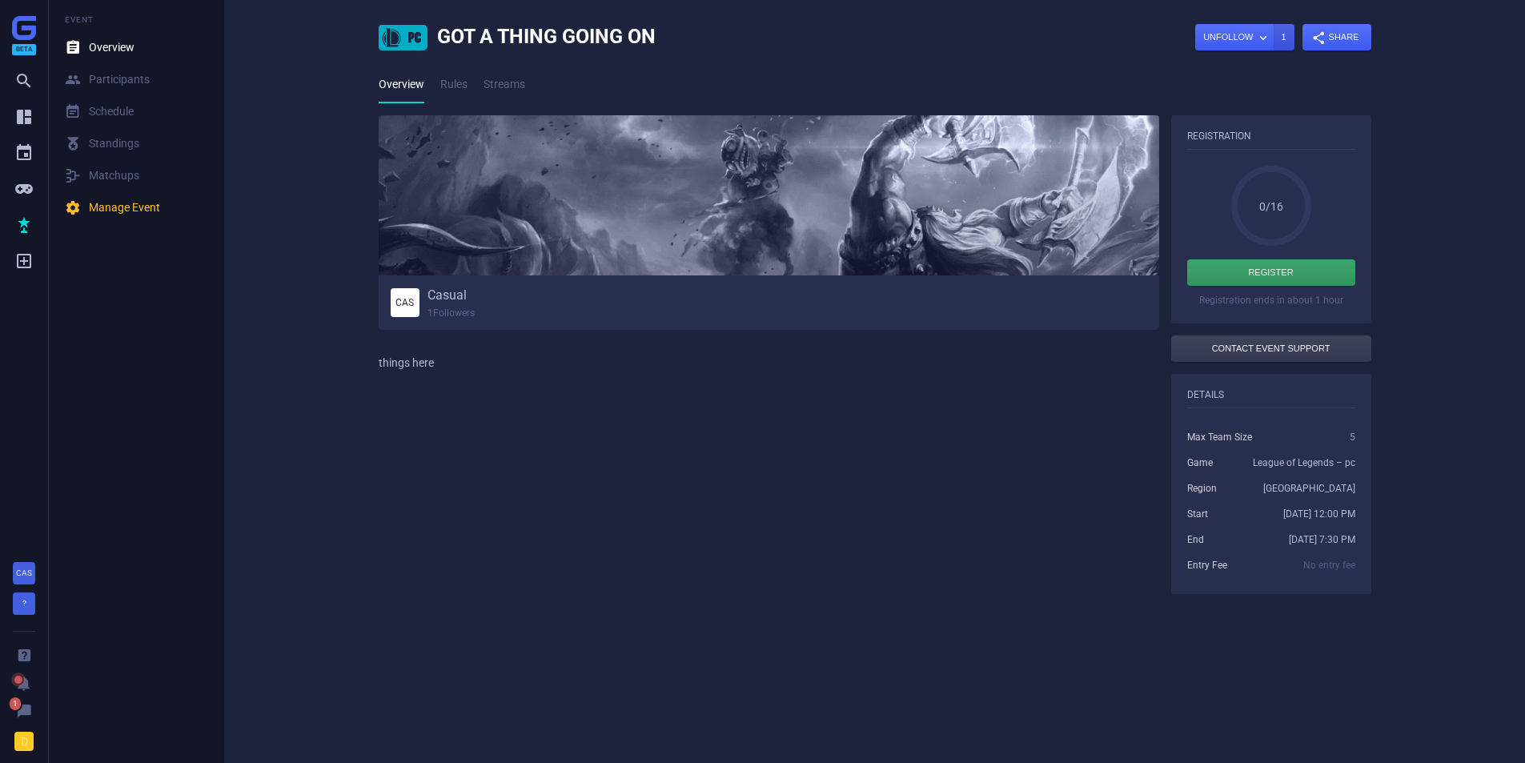
click at [452, 37] on div "pc Created with Sketch. GOT A THING GOING ON" at bounding box center [517, 37] width 277 height 26
click at [21, 120] on icon "" at bounding box center [23, 116] width 19 height 19
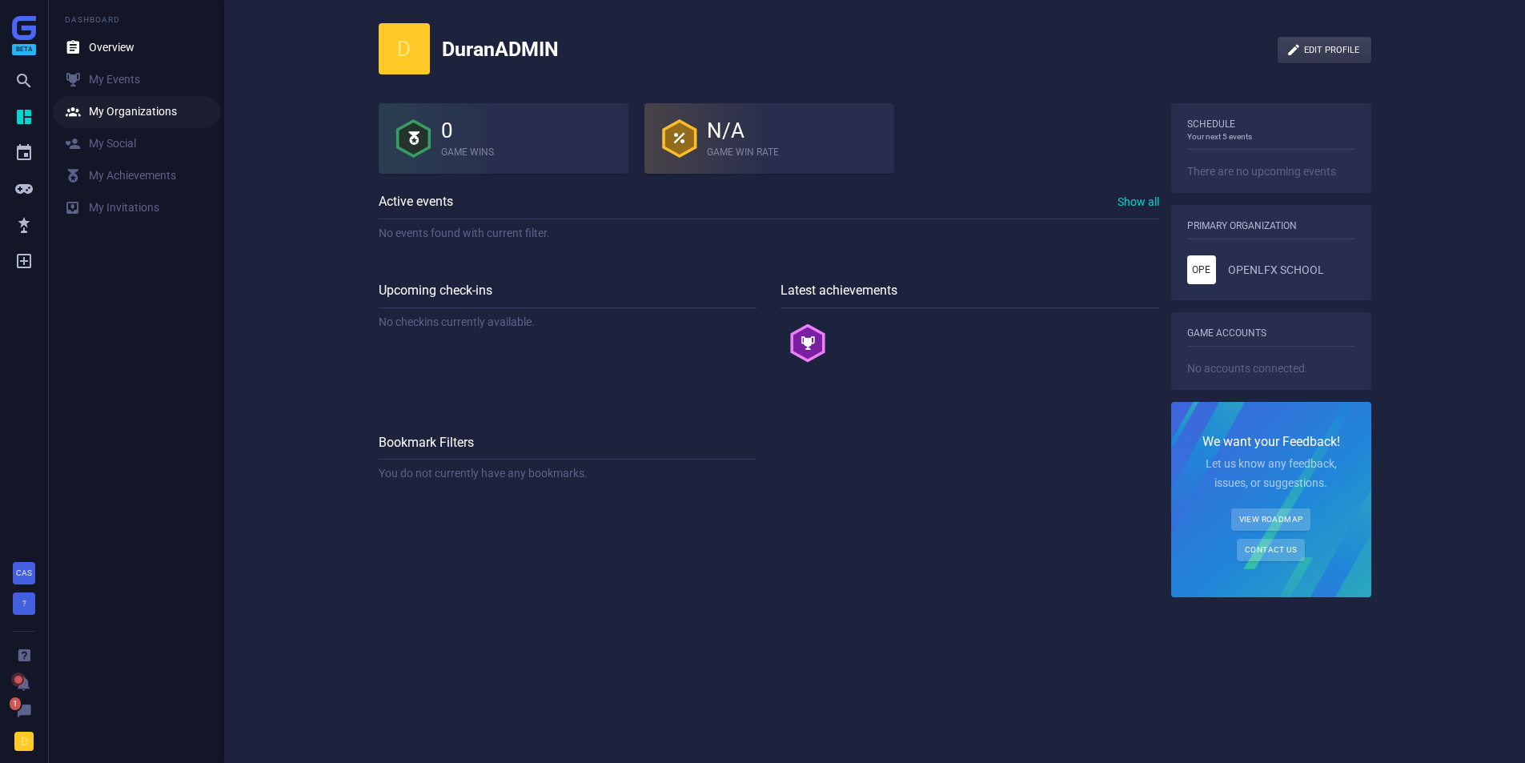
click at [113, 114] on div " My Organizations" at bounding box center [121, 112] width 112 height 16
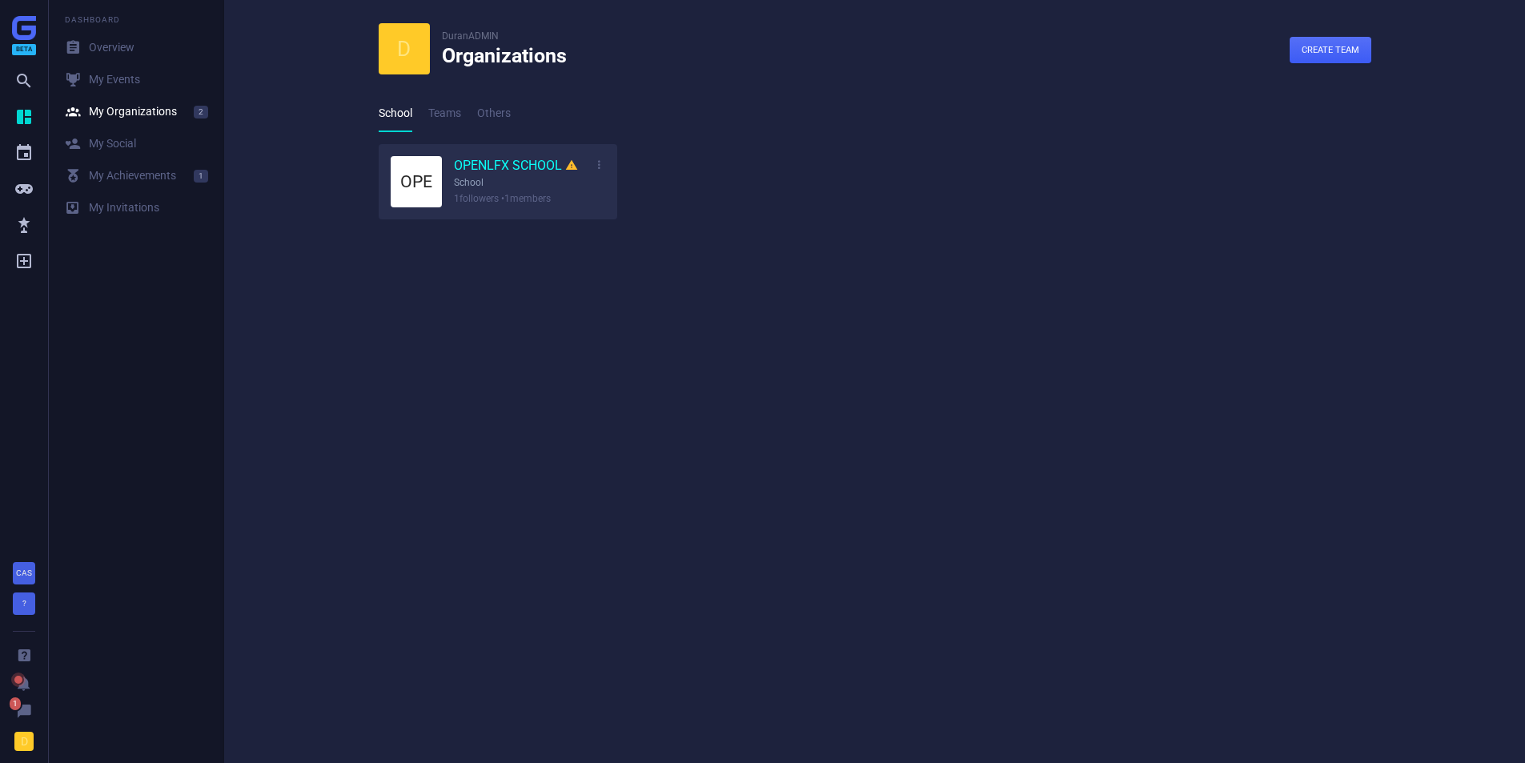
click at [569, 165] on icon "" at bounding box center [571, 165] width 13 height 17
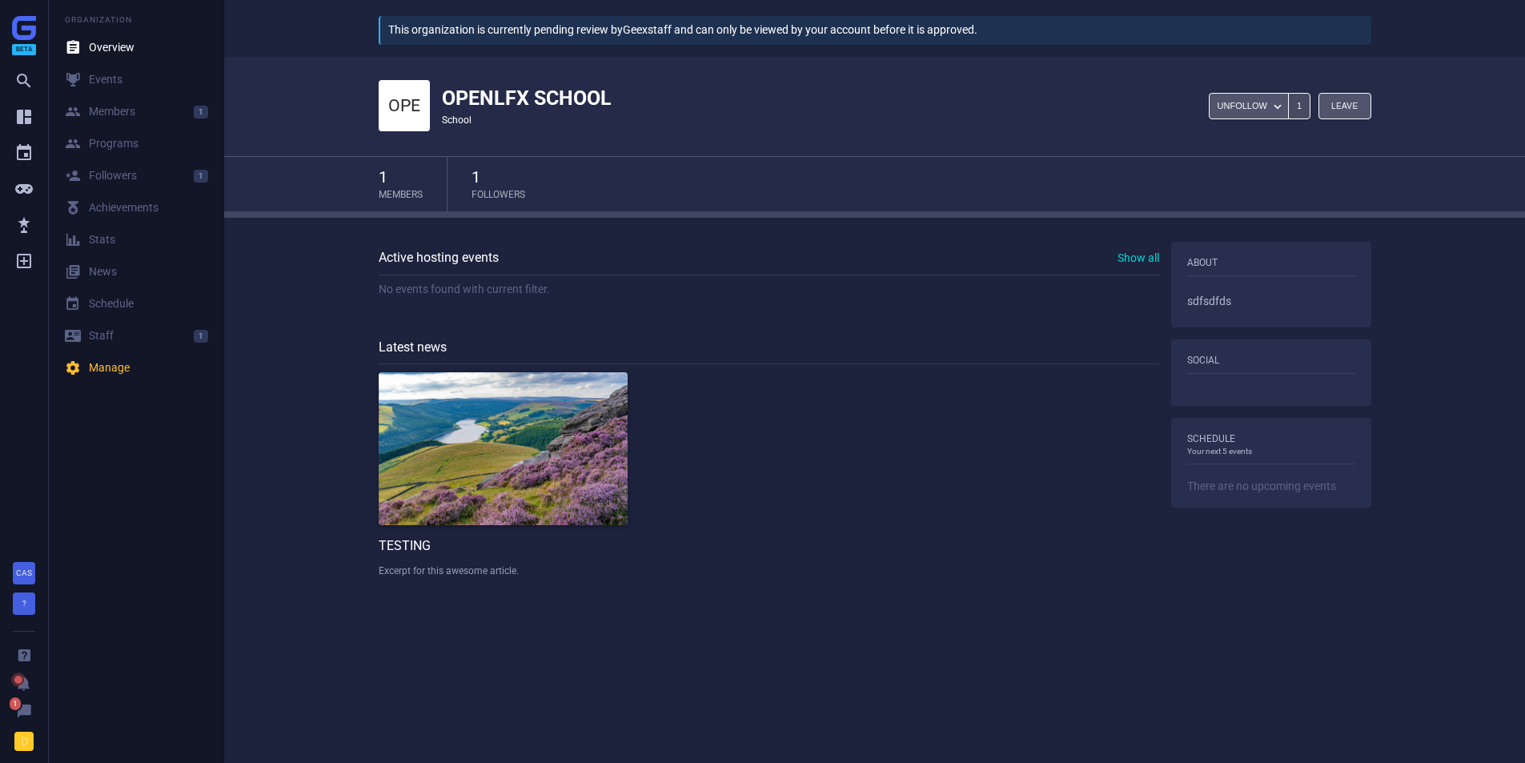
click at [516, 90] on h1 "OPENLFX SCHOOL" at bounding box center [527, 99] width 170 height 26
click at [95, 48] on div " Overview" at bounding box center [100, 48] width 70 height 16
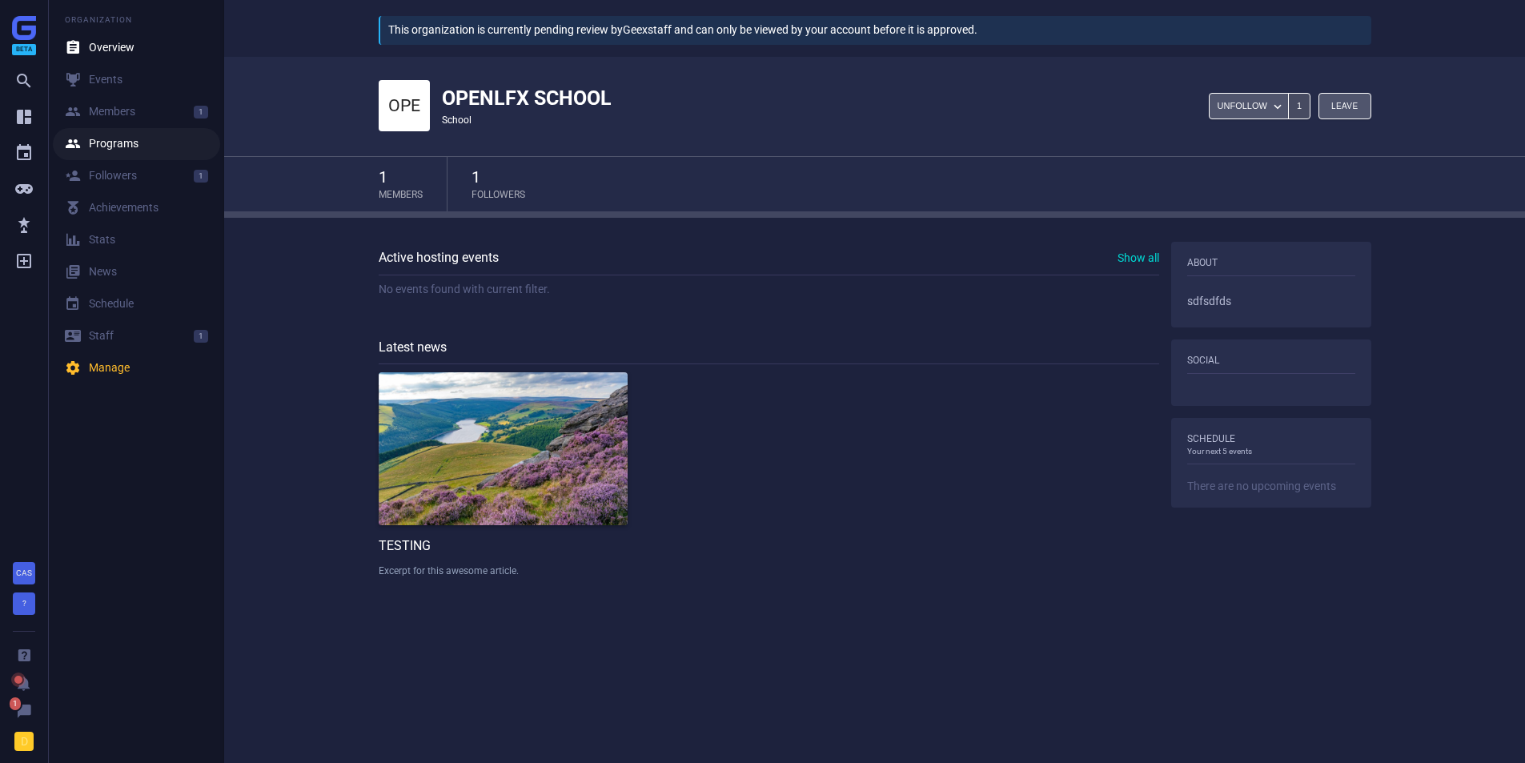
click at [107, 129] on link " Programs" at bounding box center [136, 144] width 167 height 32
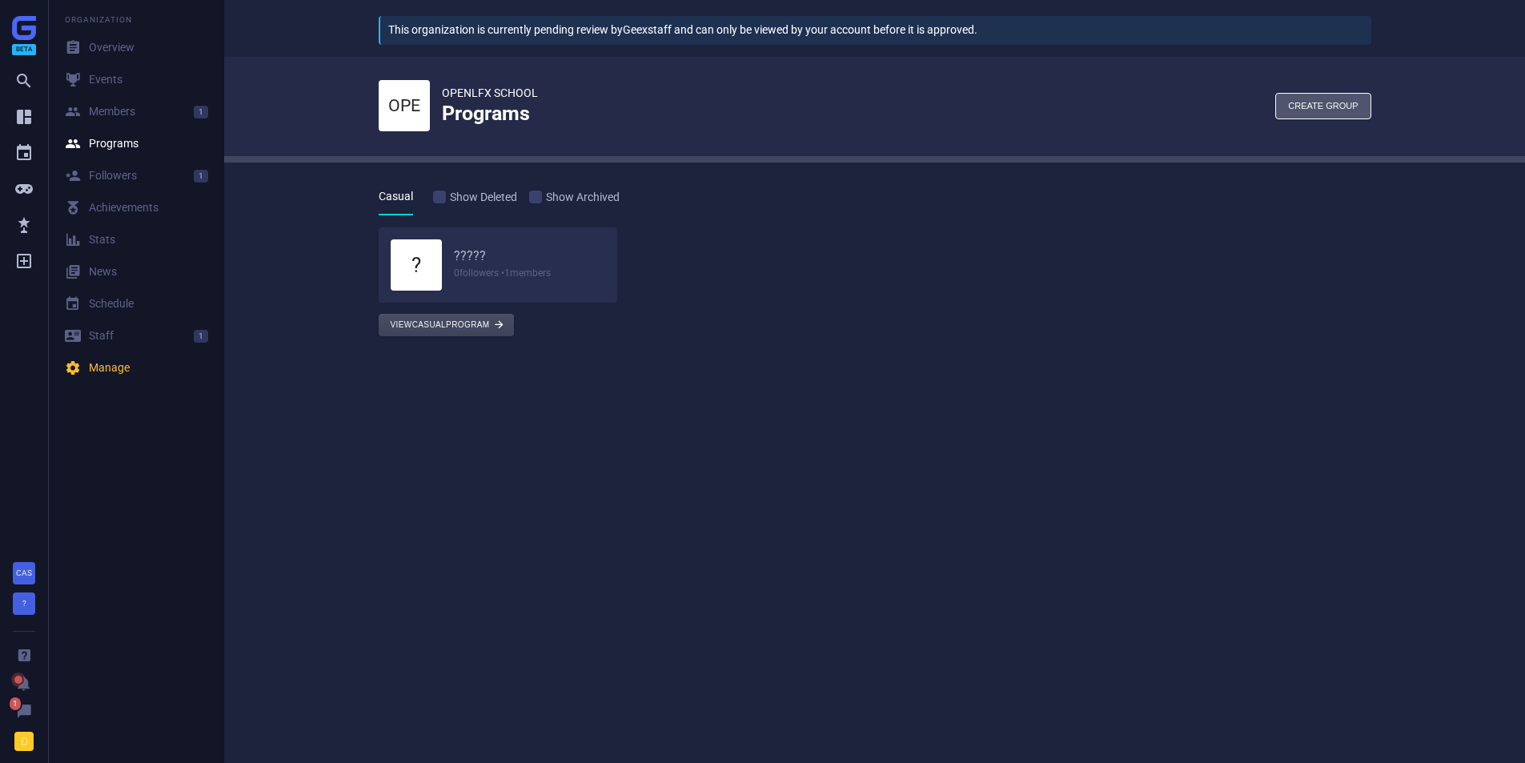
click at [412, 317] on button "View Casual program " at bounding box center [446, 325] width 135 height 22
click at [95, 75] on div " Events" at bounding box center [94, 80] width 58 height 16
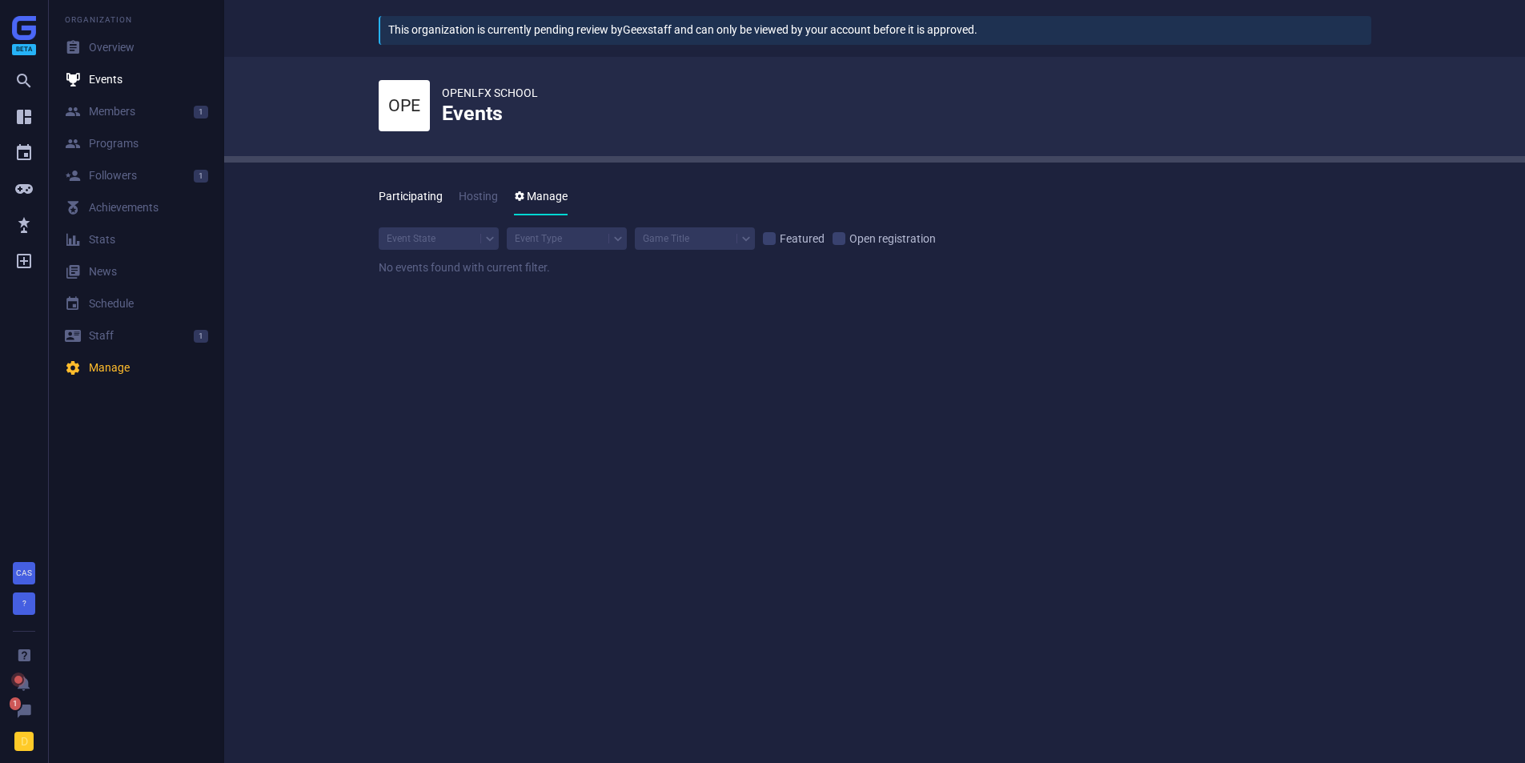
click at [428, 192] on link "Participating" at bounding box center [411, 197] width 64 height 37
click at [473, 192] on link "Hosting" at bounding box center [478, 197] width 39 height 37
click at [514, 201] on icon "" at bounding box center [519, 196] width 11 height 11
click at [481, 195] on link "Hosting" at bounding box center [478, 197] width 39 height 37
click at [412, 200] on link "Participating" at bounding box center [411, 197] width 64 height 37
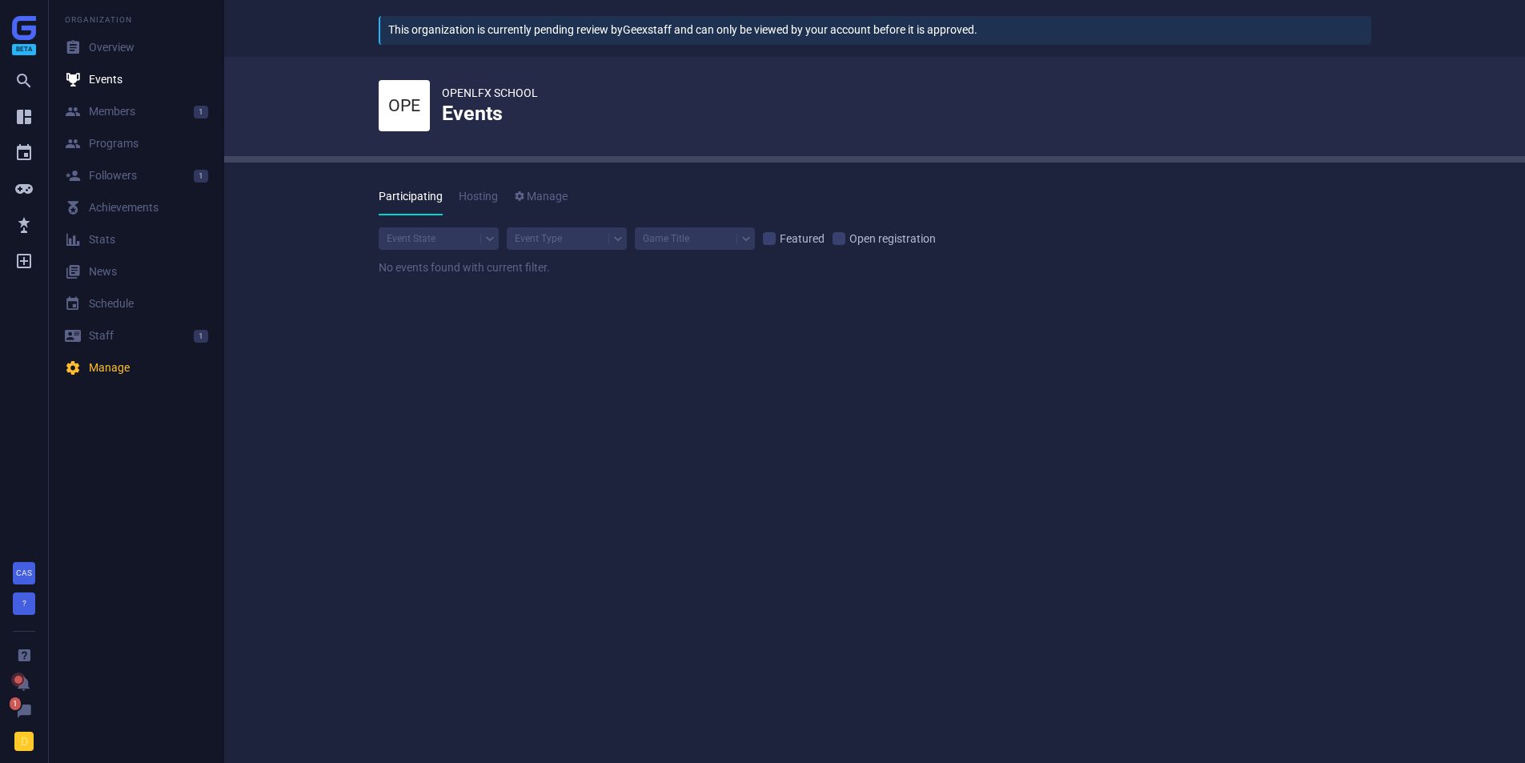
click at [391, 241] on div "Event State" at bounding box center [411, 239] width 49 height 10
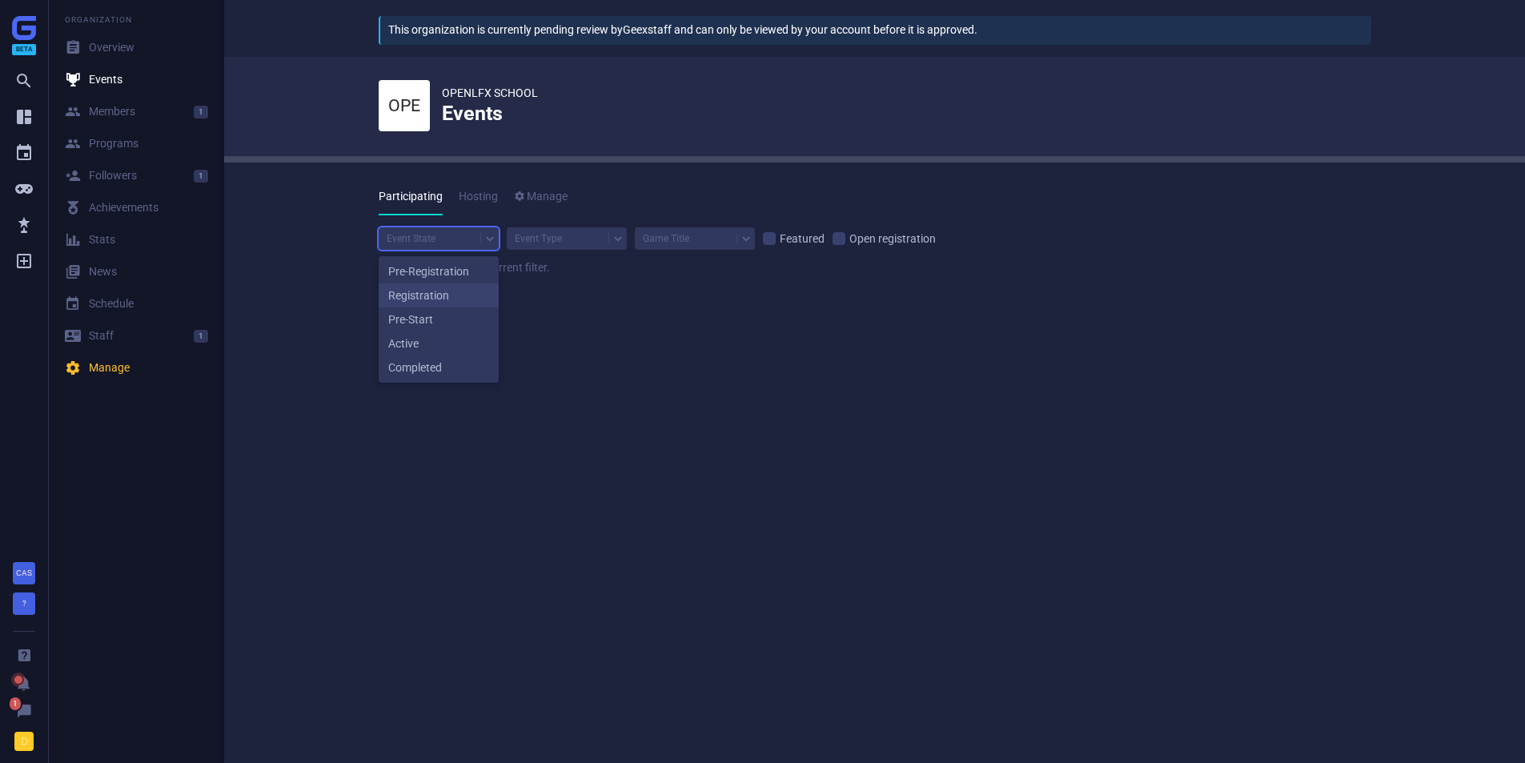
click at [406, 284] on div "Registration" at bounding box center [439, 295] width 120 height 24
click at [472, 195] on link "Hosting" at bounding box center [478, 197] width 39 height 37
click at [439, 235] on div "Event State" at bounding box center [430, 238] width 102 height 21
click at [437, 291] on div "Registration" at bounding box center [439, 295] width 120 height 24
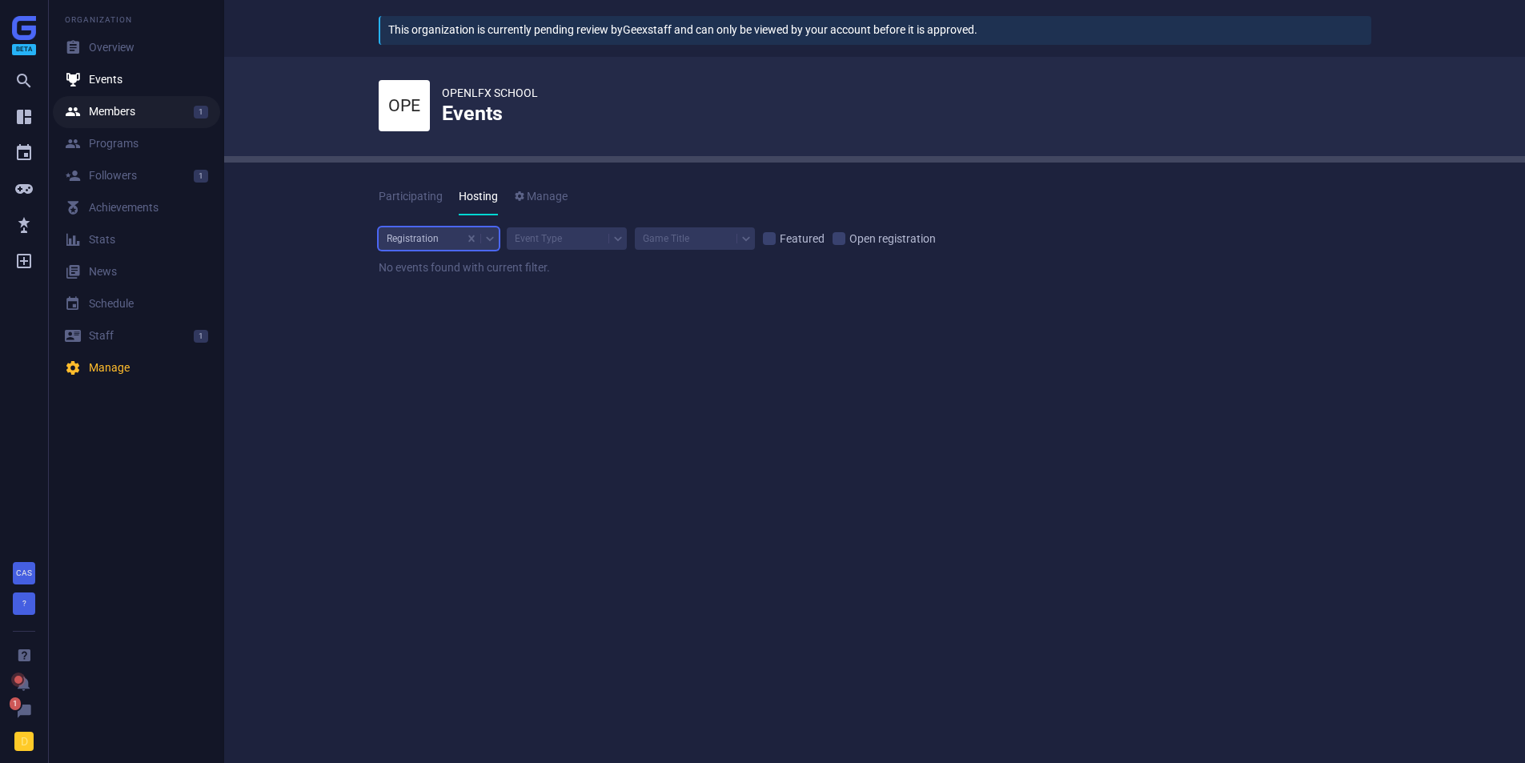
click at [131, 113] on div " Members" at bounding box center [100, 112] width 70 height 16
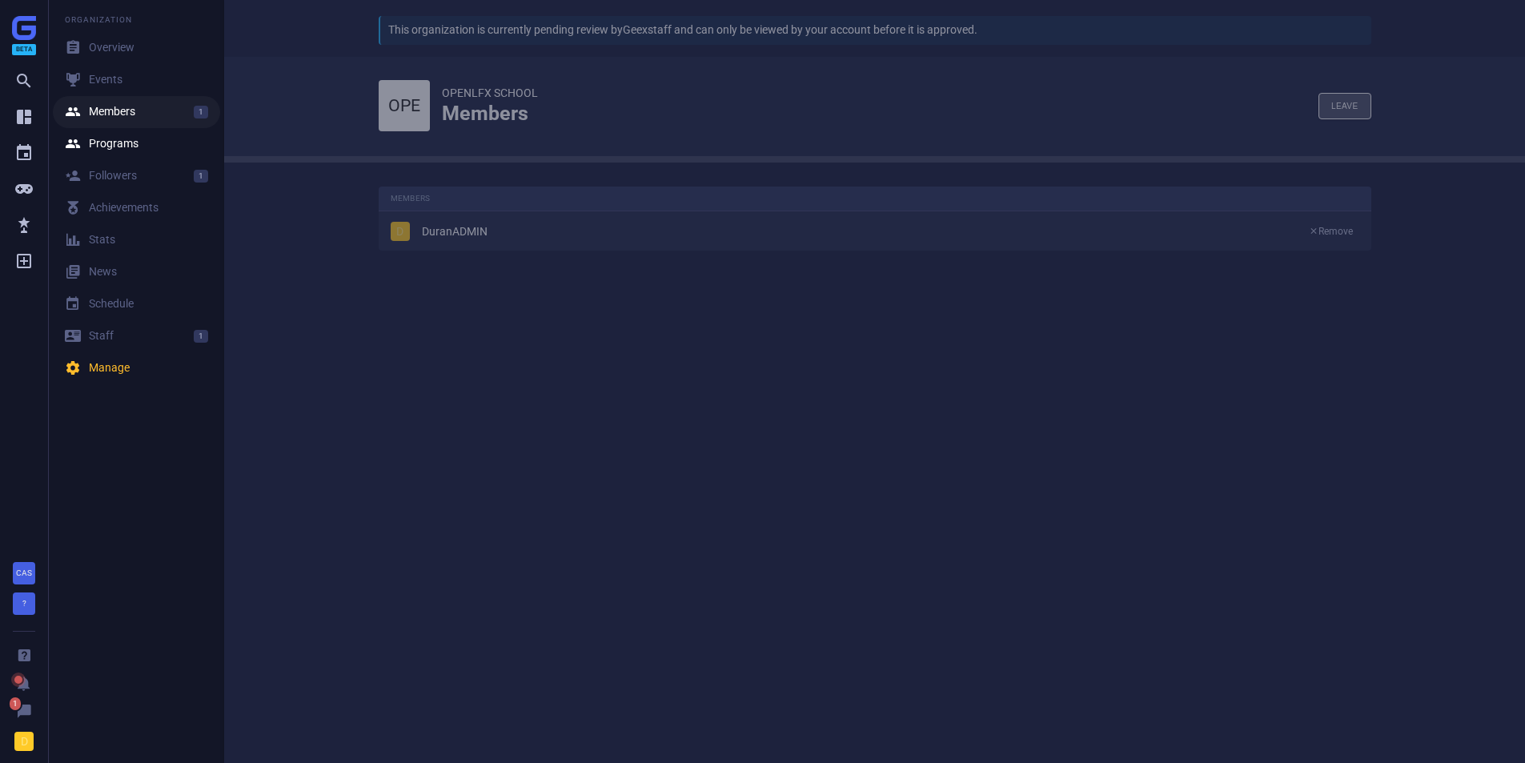
scroll to position [89, 1018]
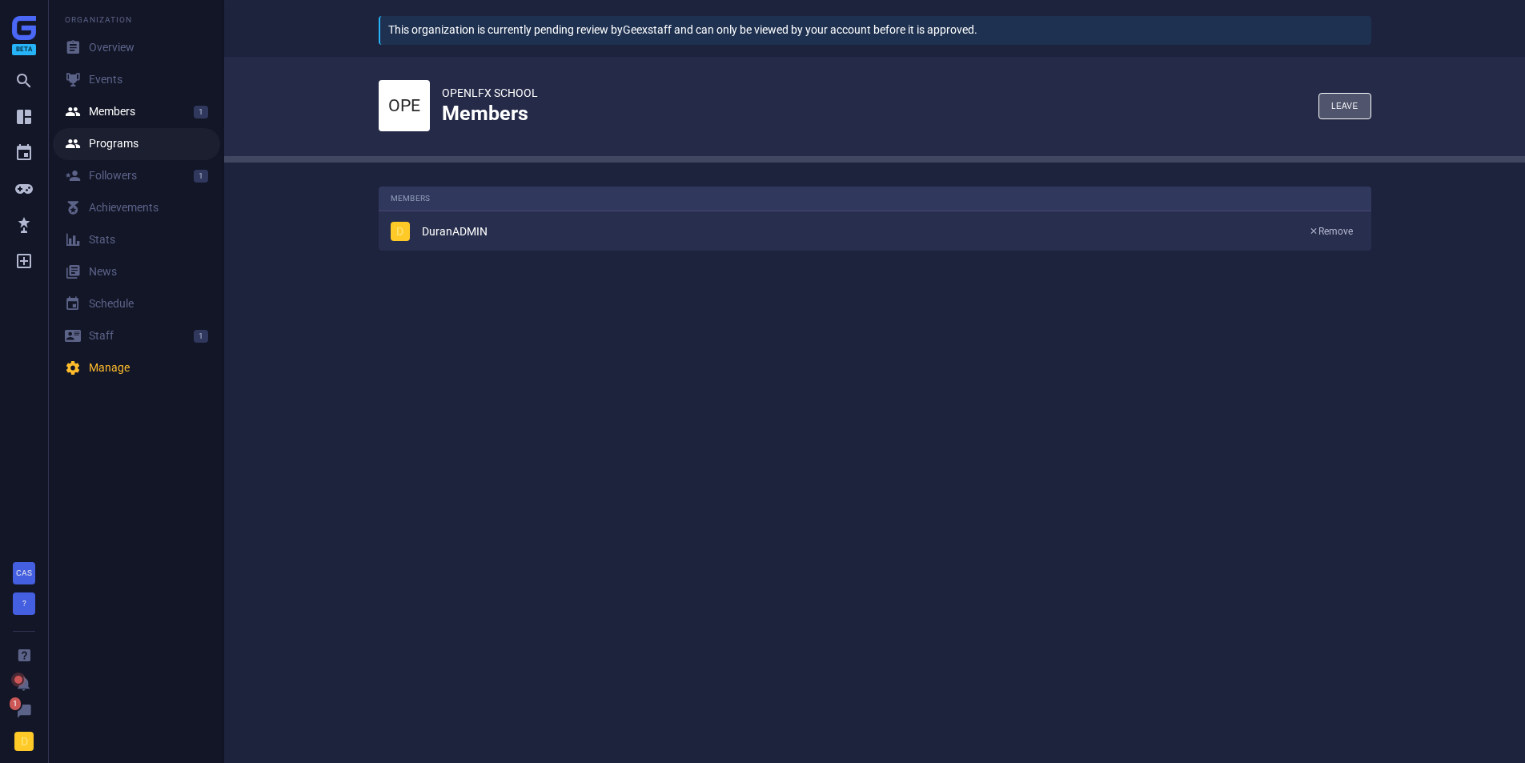
click at [131, 147] on div " Programs" at bounding box center [102, 144] width 74 height 16
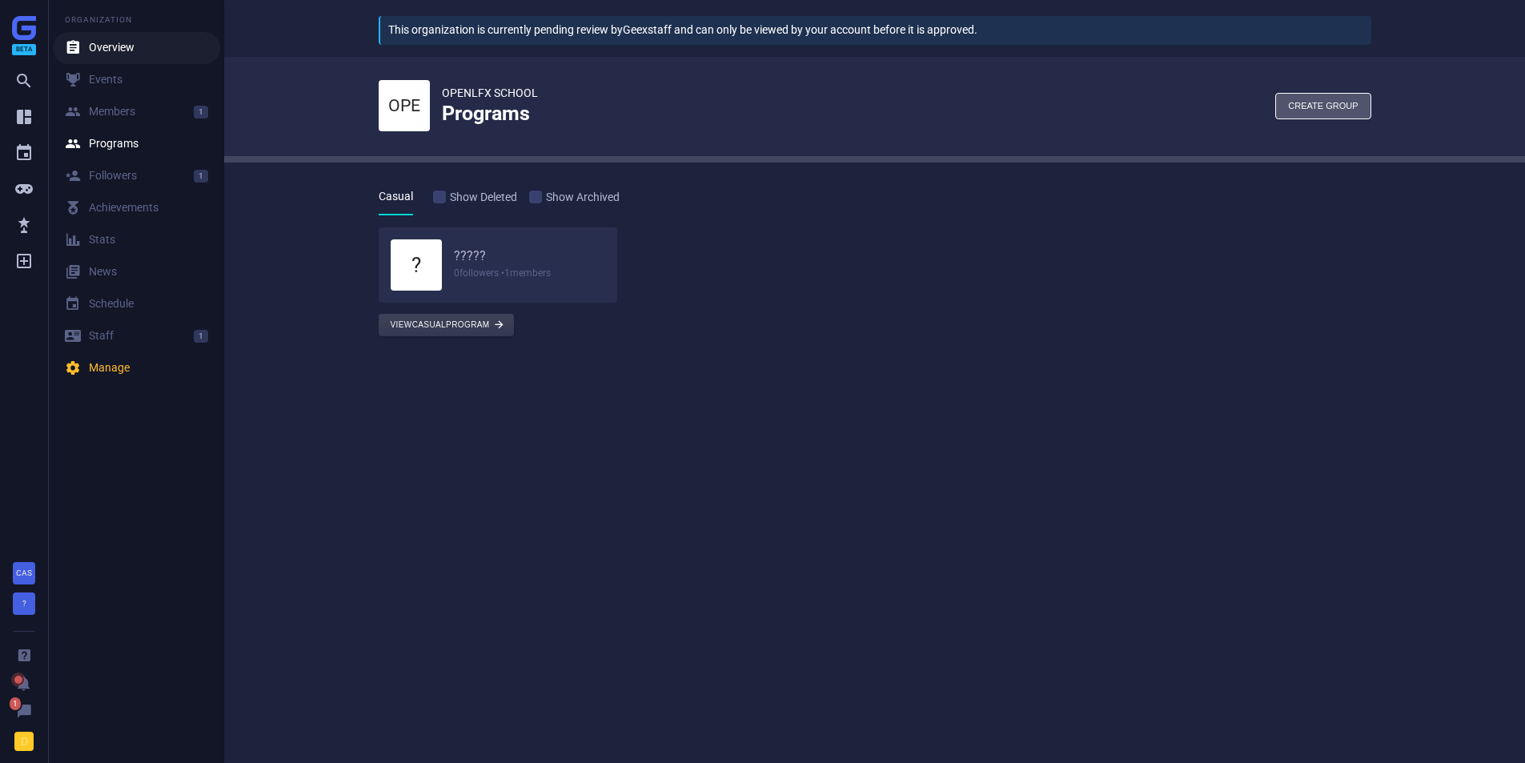
click at [123, 50] on div " Overview" at bounding box center [100, 48] width 70 height 16
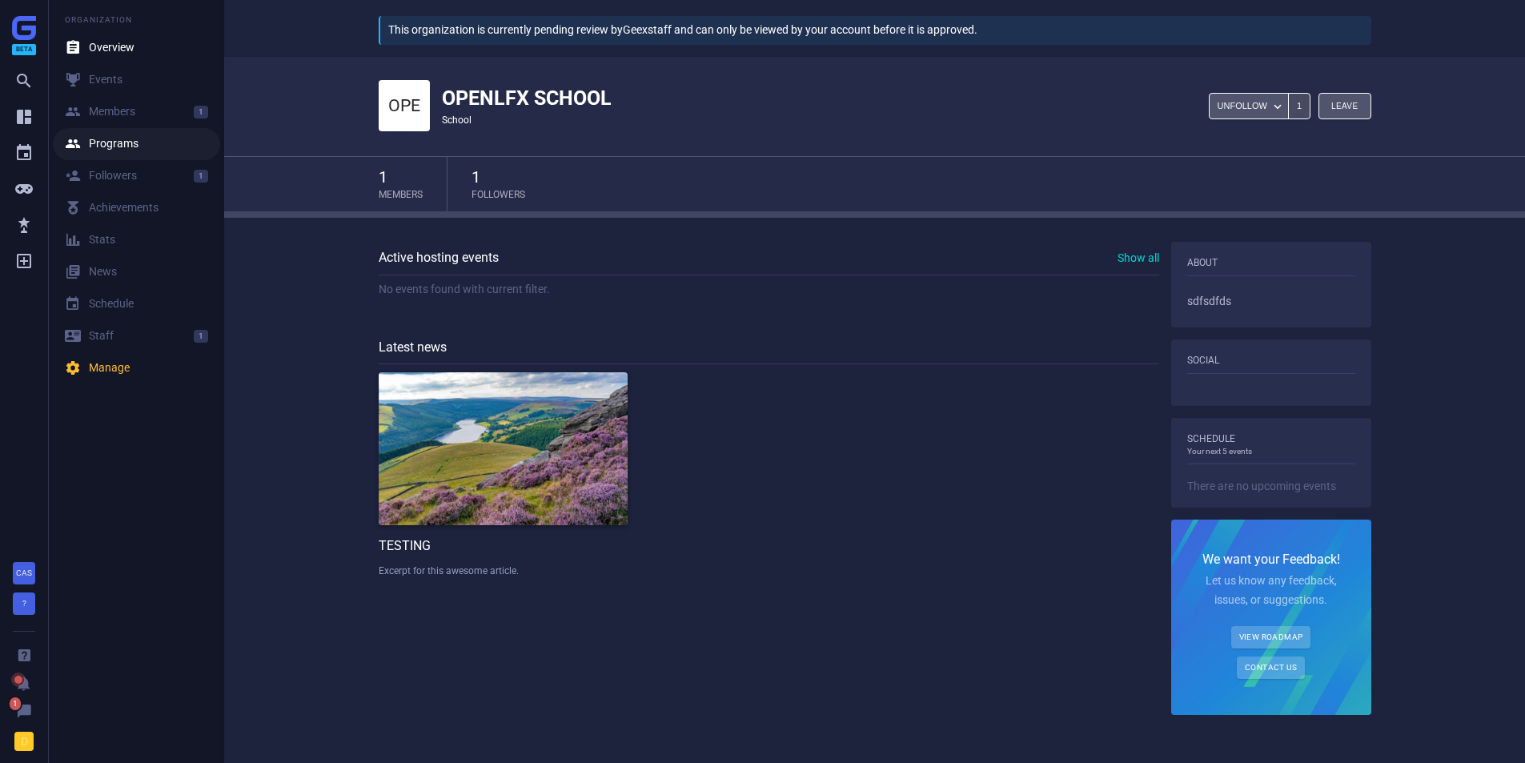
click at [122, 131] on link " Programs" at bounding box center [136, 144] width 167 height 32
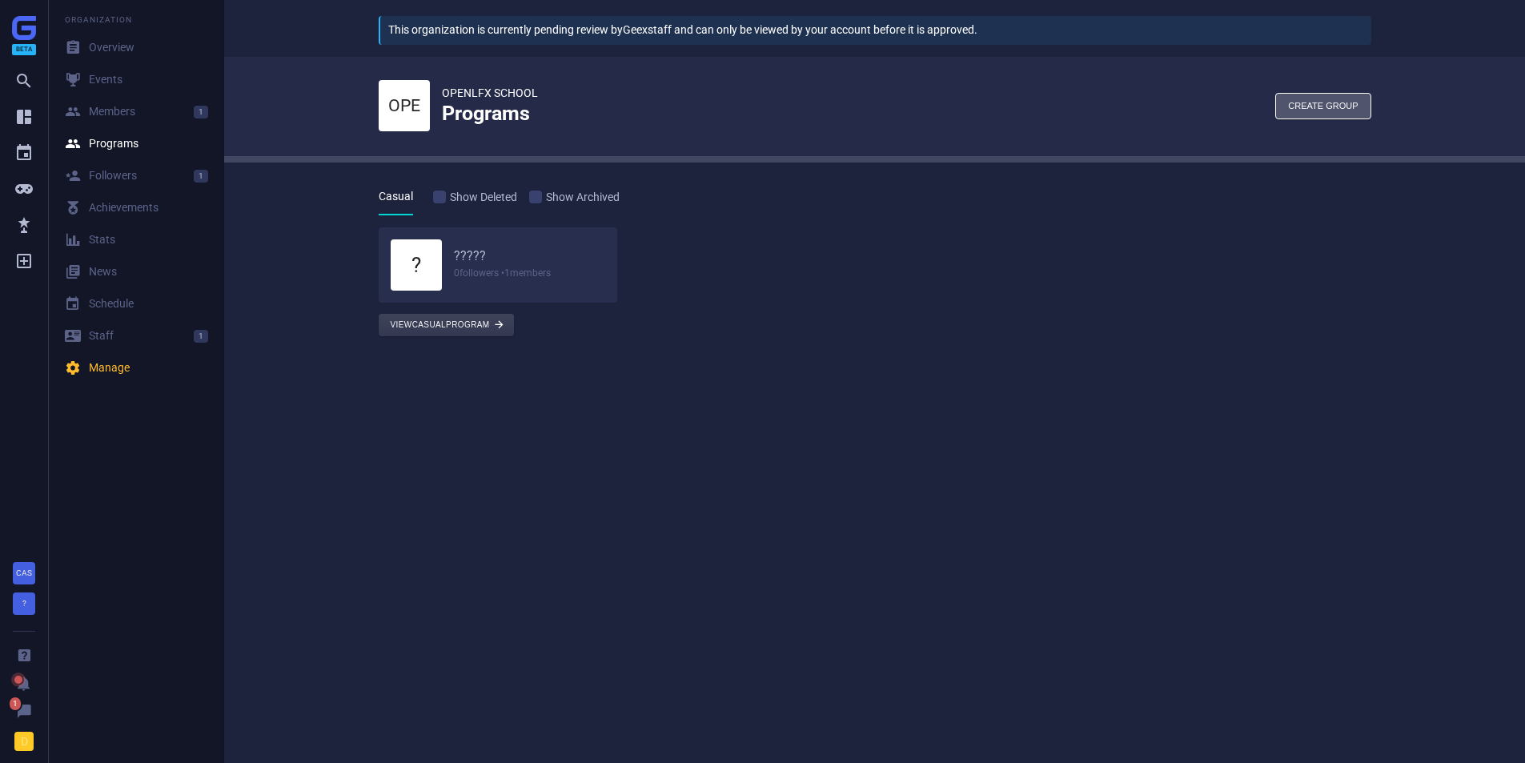
click at [449, 247] on div "? ????? 0 followers • 1 members" at bounding box center [498, 264] width 215 height 51
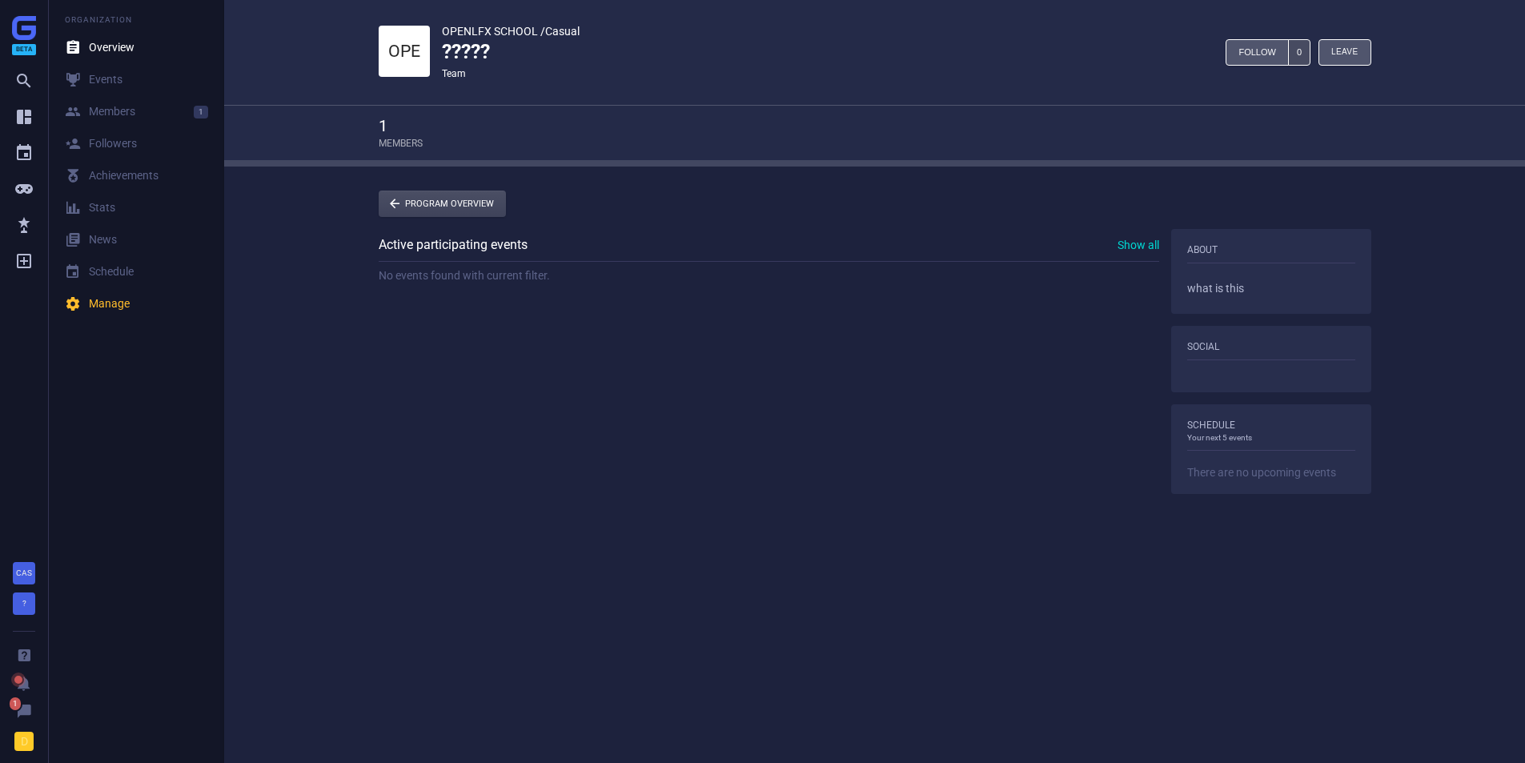
click at [425, 201] on link " Program Overview" at bounding box center [442, 204] width 127 height 26
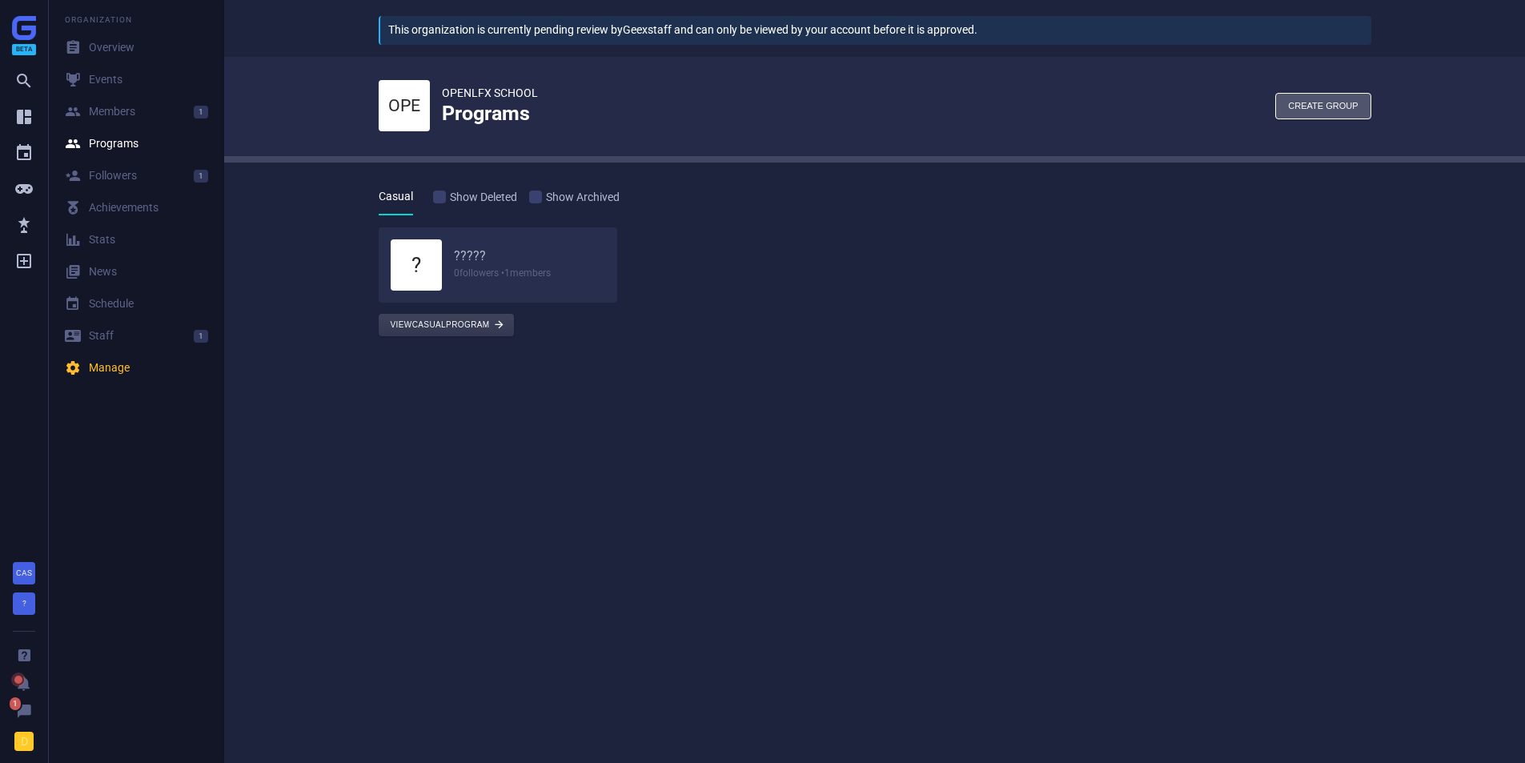
click at [522, 275] on p "0 followers • 1 members" at bounding box center [530, 273] width 152 height 16
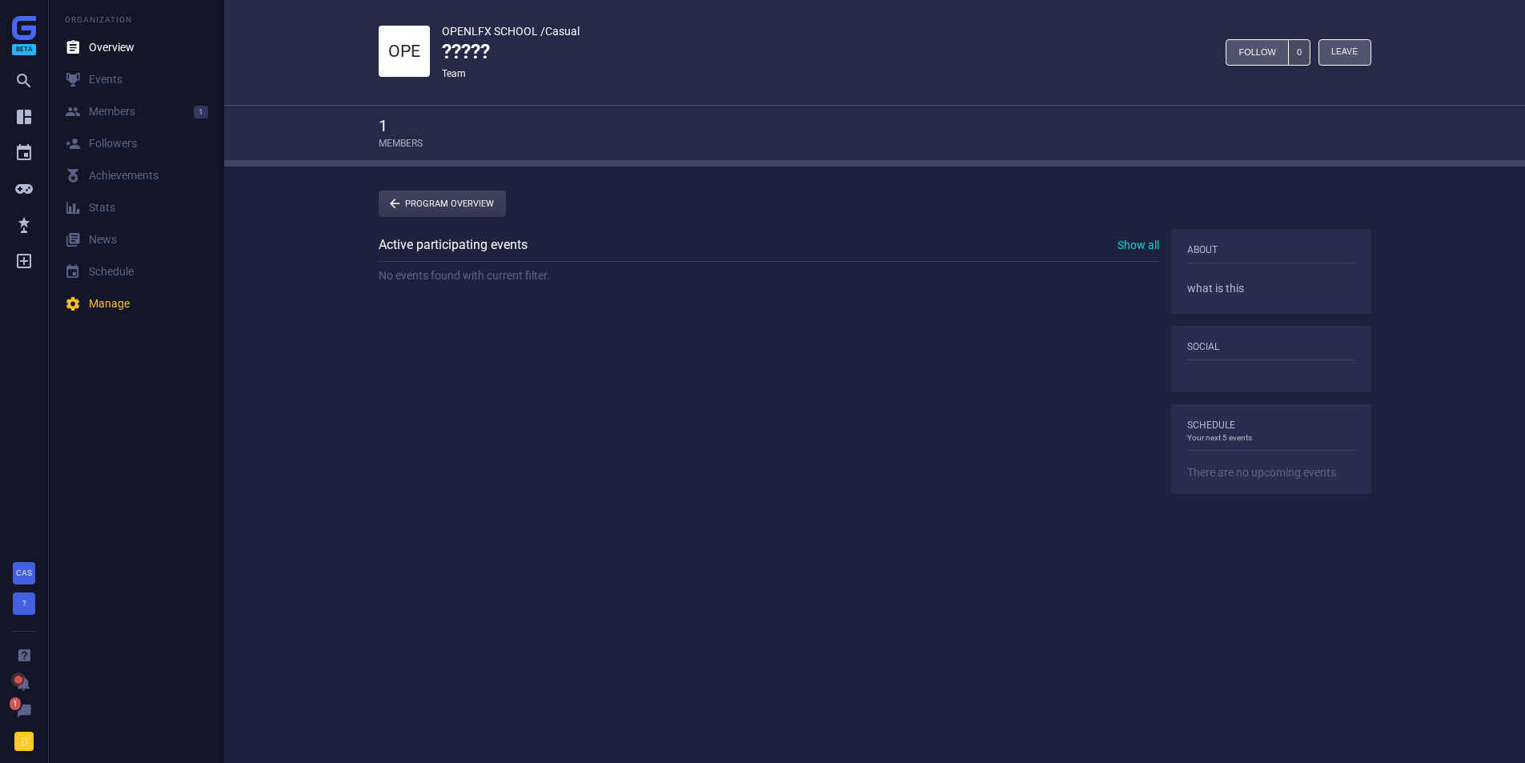
click at [508, 291] on div "Active participating events Show all No events found with current filter." at bounding box center [769, 261] width 781 height 65
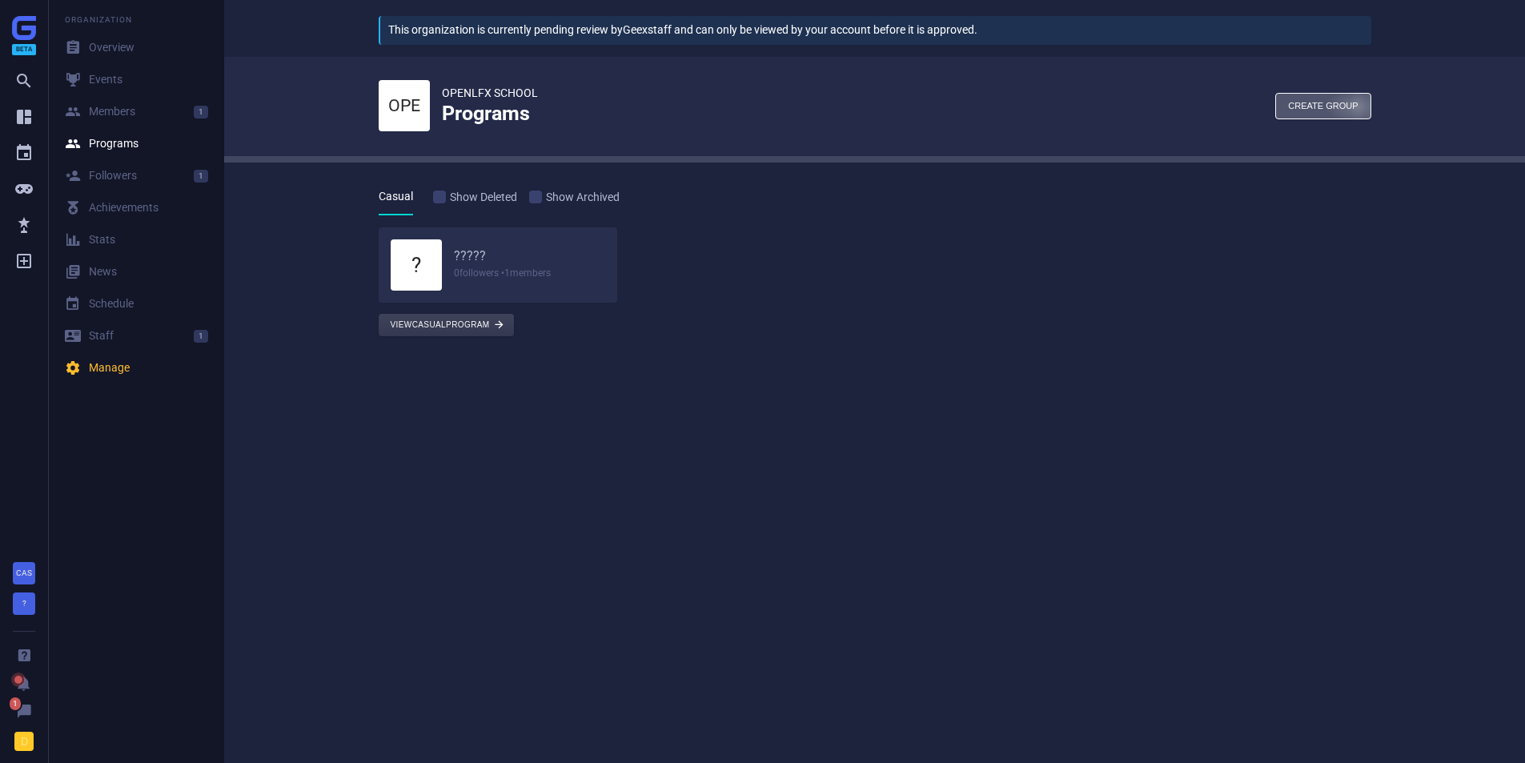
click at [1357, 109] on div "button" at bounding box center [1323, 106] width 94 height 25
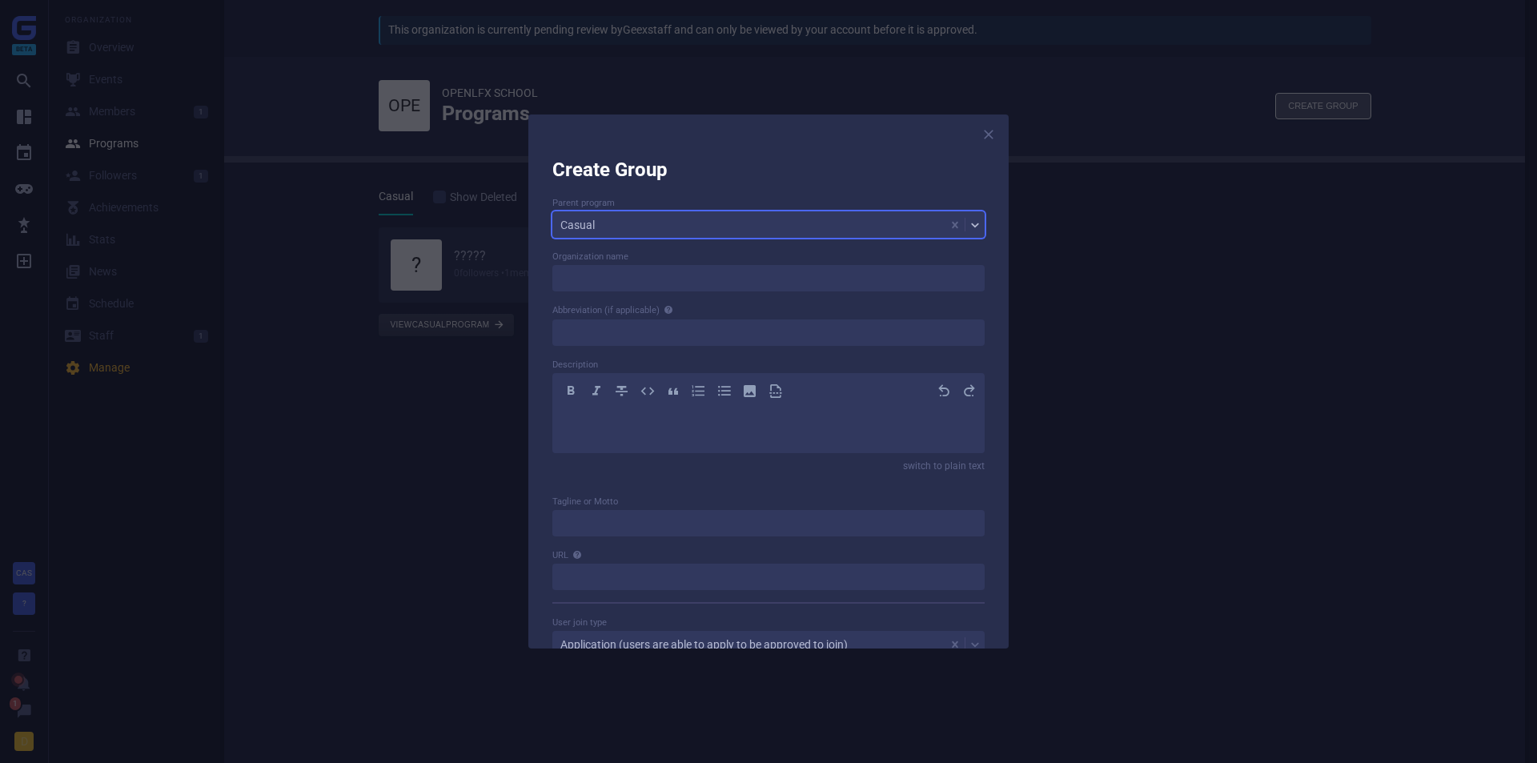
click at [969, 227] on icon at bounding box center [975, 225] width 13 height 13
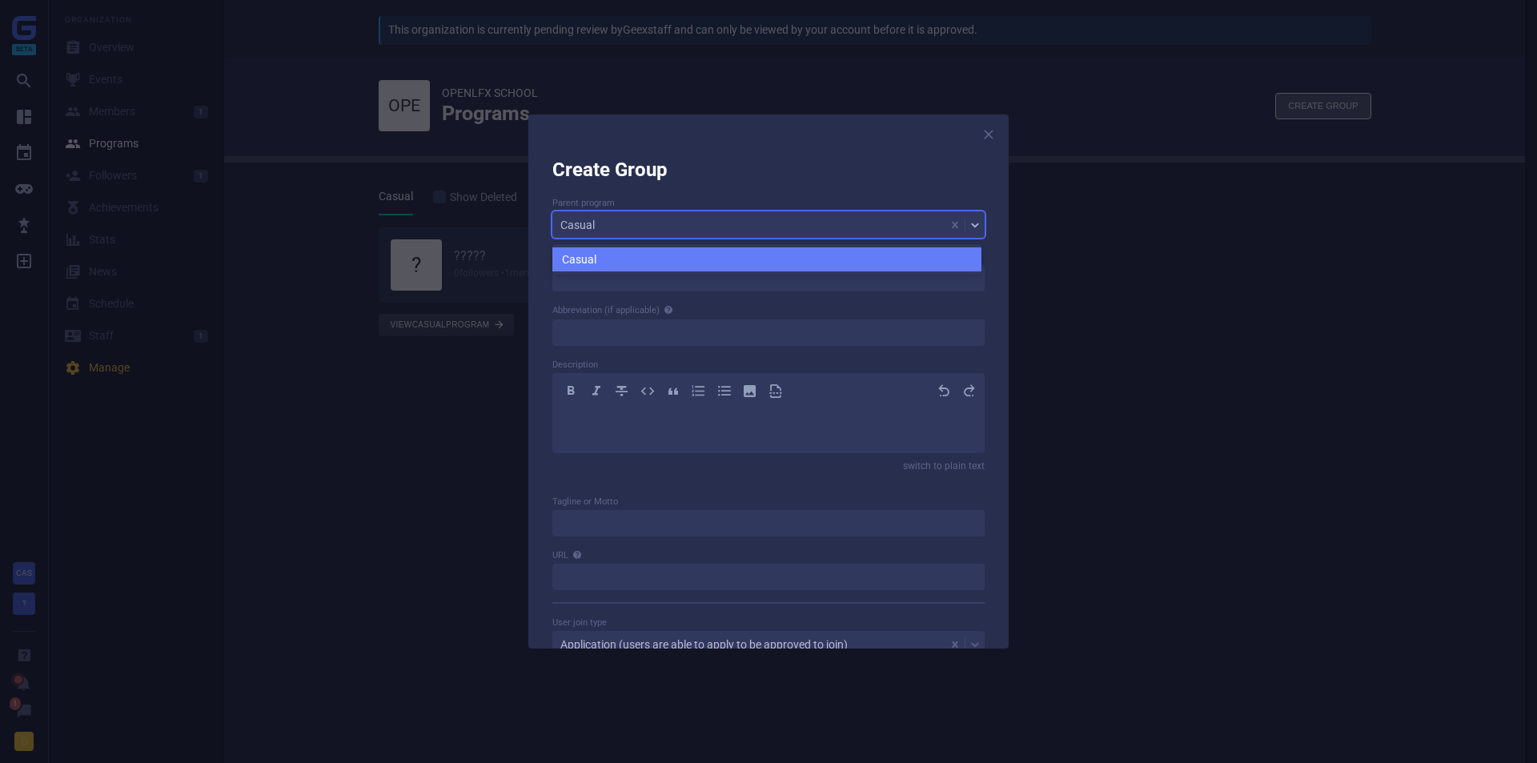
click at [969, 227] on icon at bounding box center [975, 225] width 13 height 13
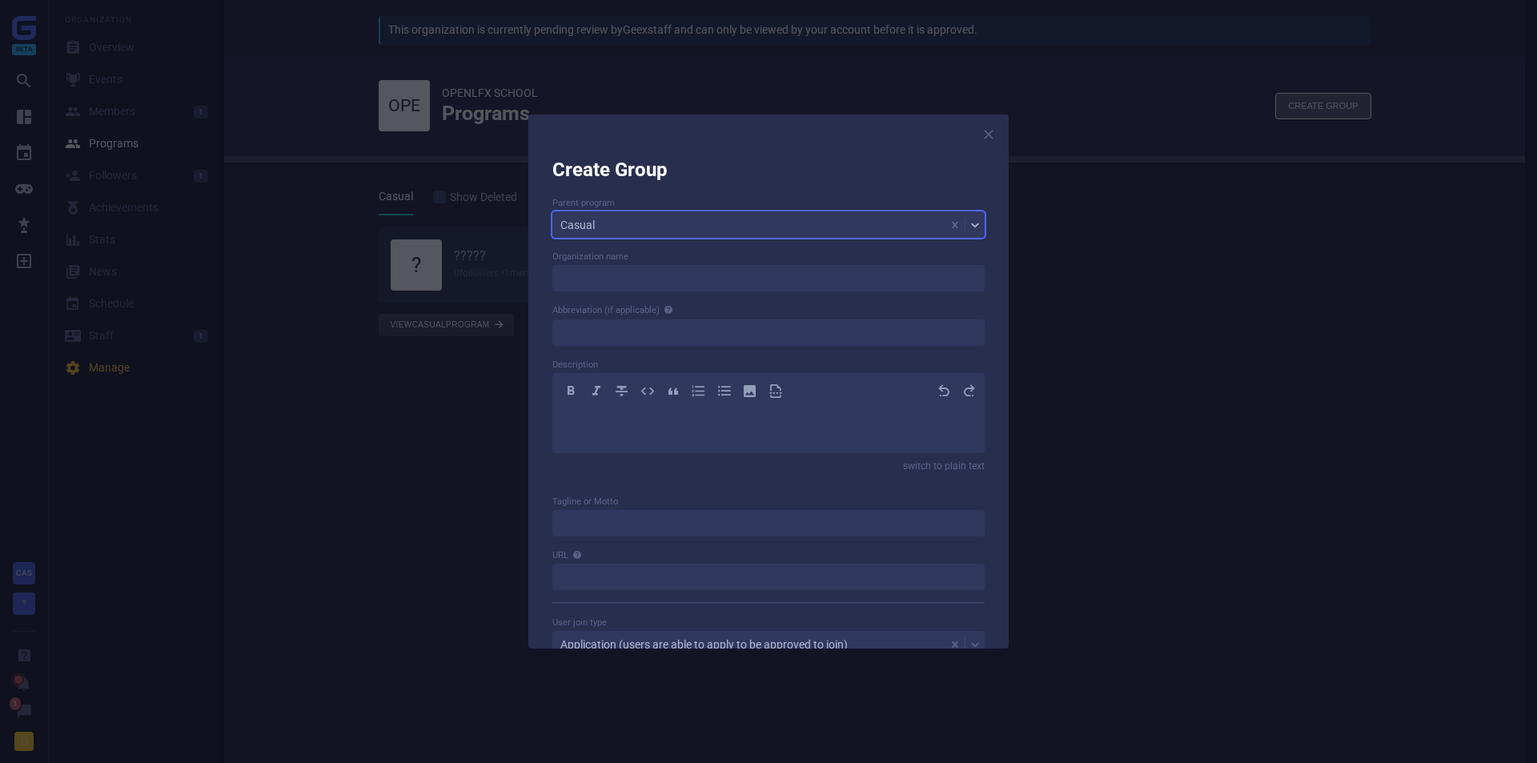
click at [969, 227] on icon at bounding box center [975, 225] width 13 height 13
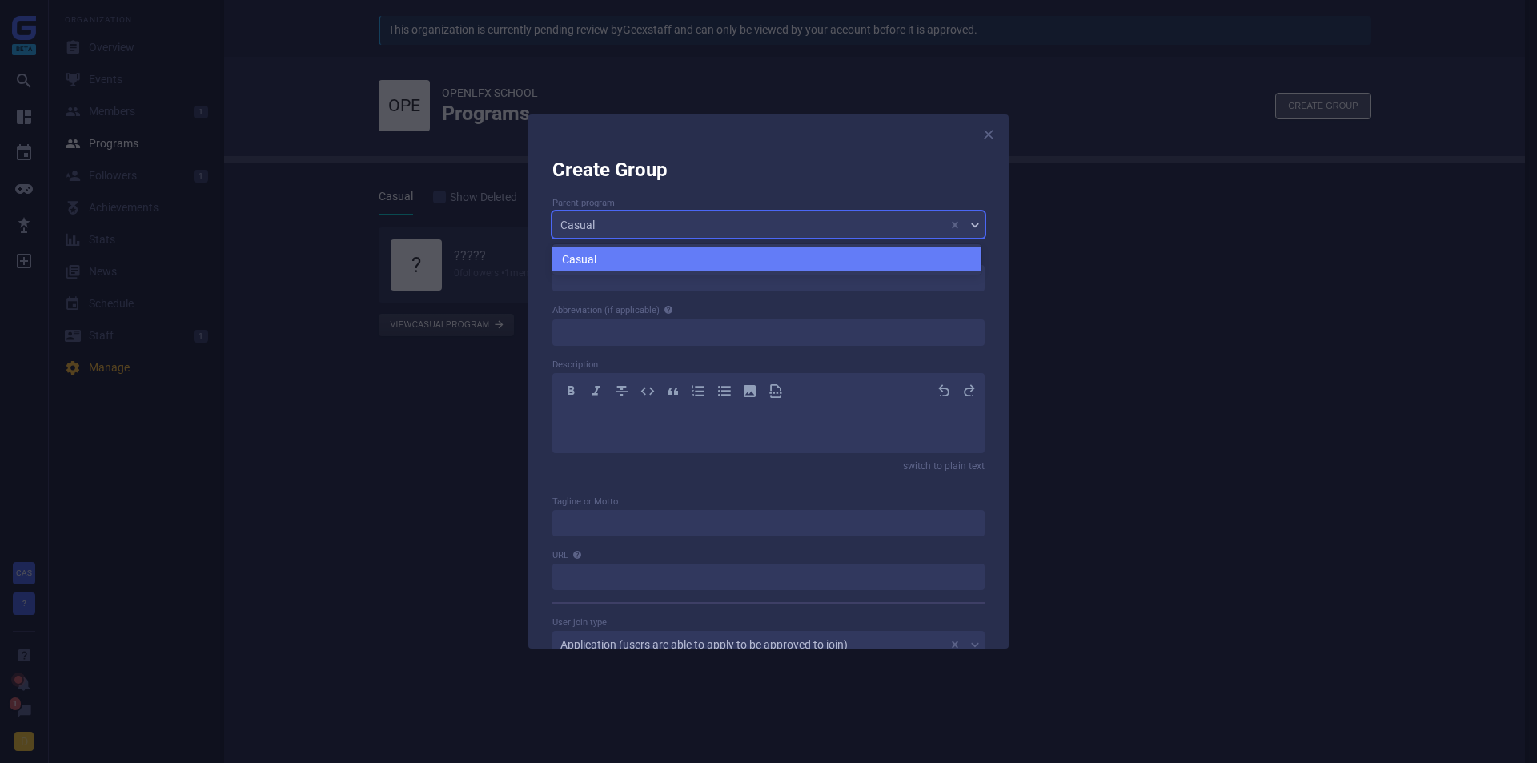
click at [969, 227] on icon at bounding box center [975, 225] width 13 height 13
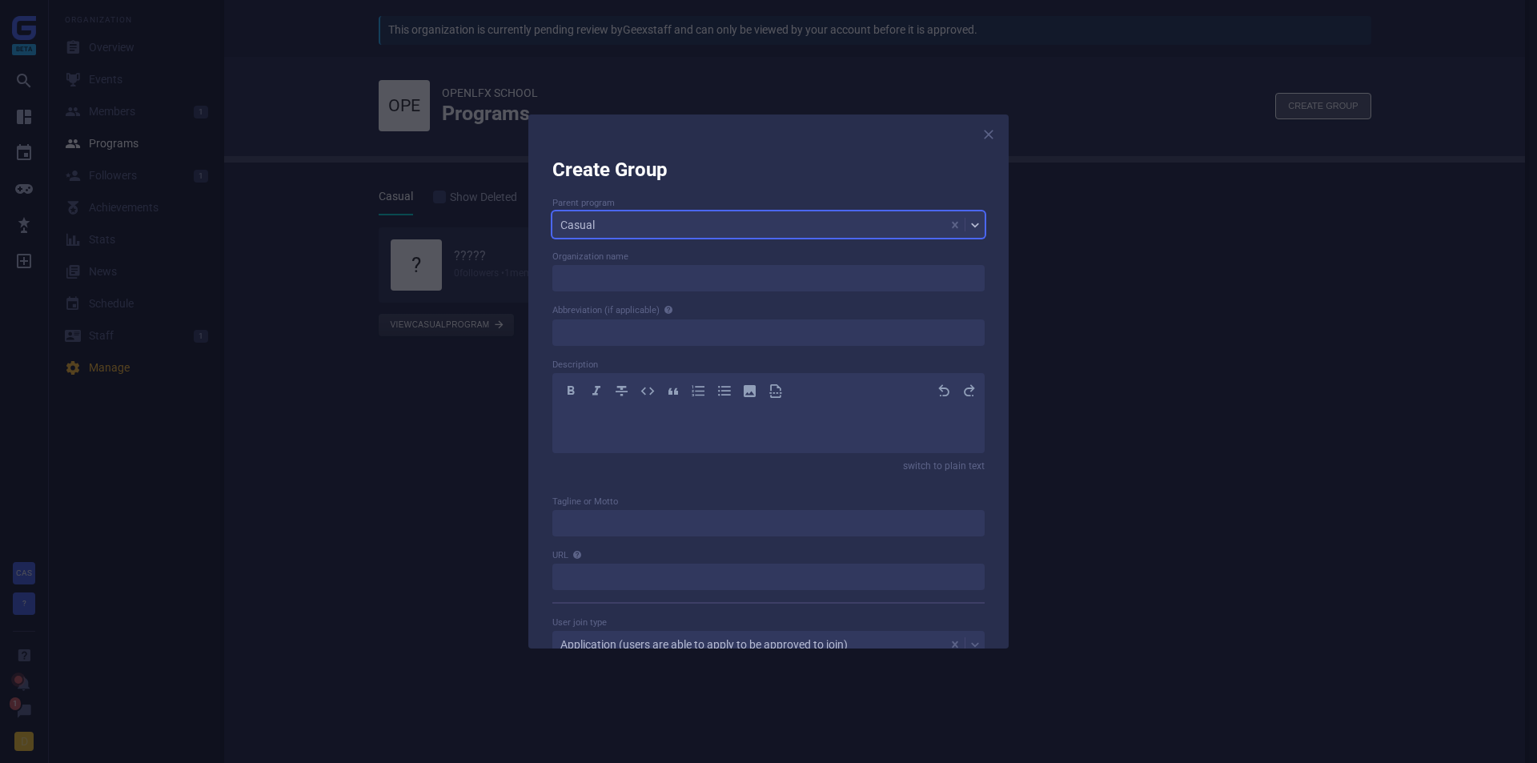
click at [969, 227] on icon at bounding box center [975, 225] width 13 height 13
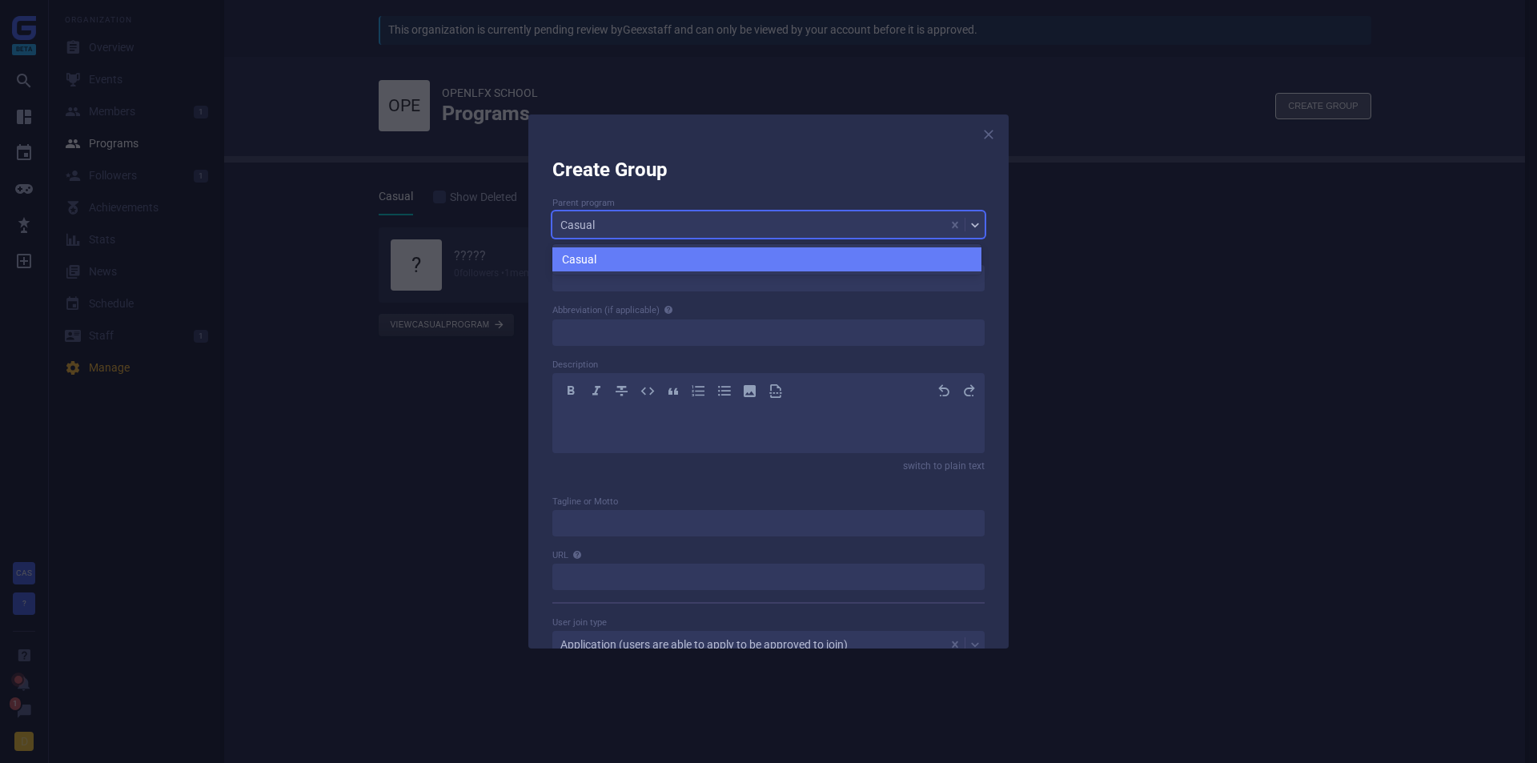
click at [969, 227] on icon at bounding box center [975, 225] width 13 height 13
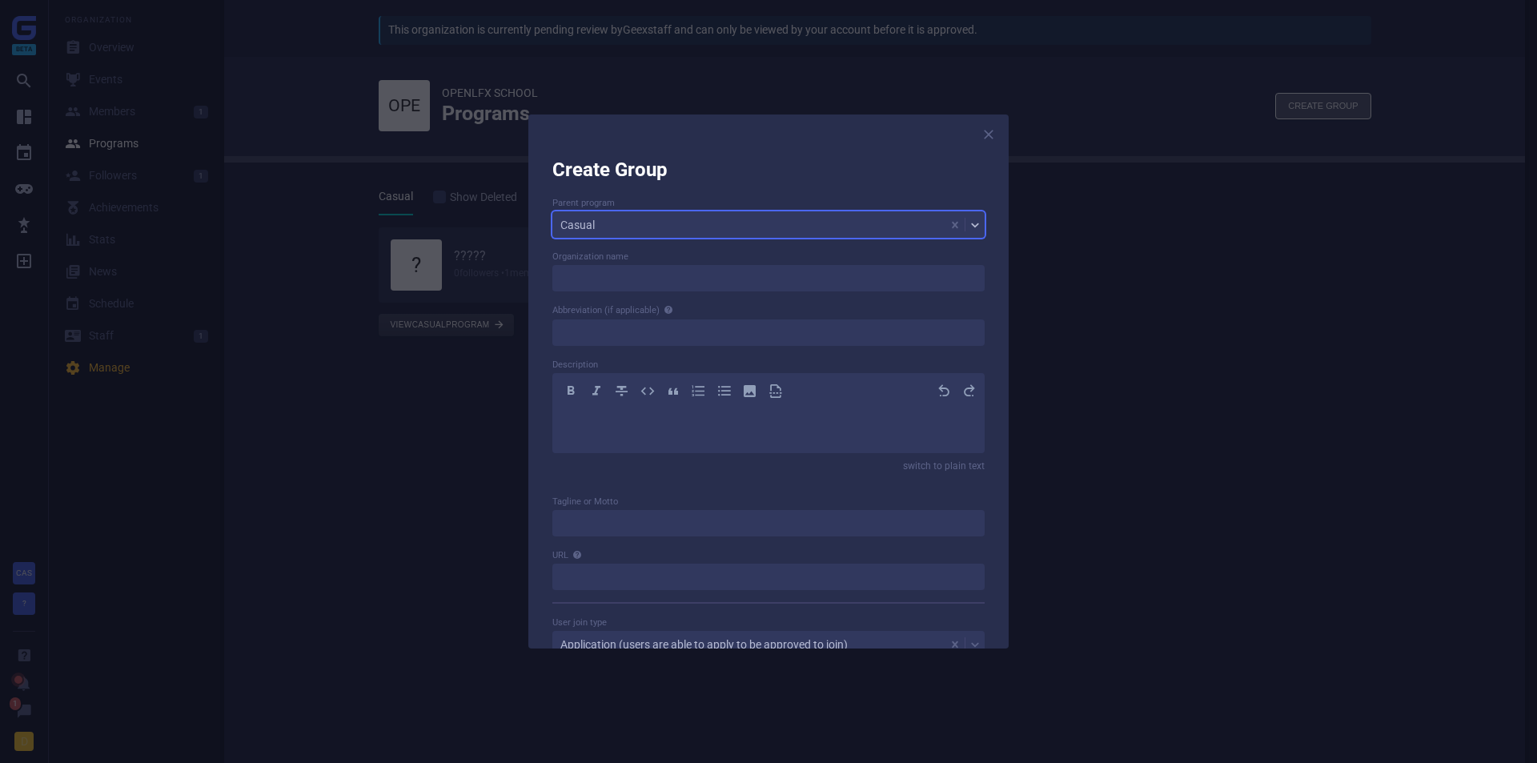
click at [969, 227] on icon at bounding box center [975, 225] width 13 height 13
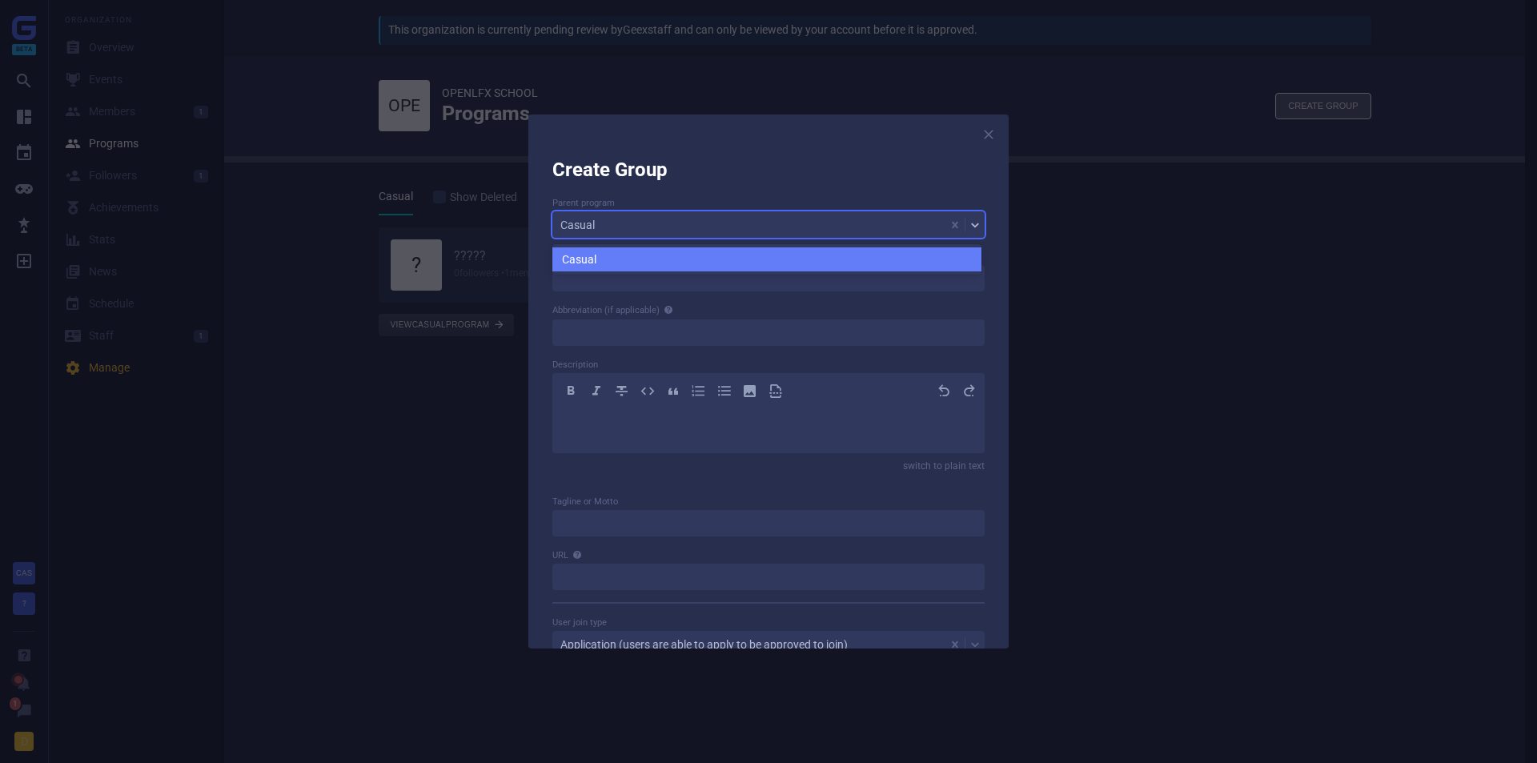
click at [969, 227] on icon at bounding box center [975, 225] width 13 height 13
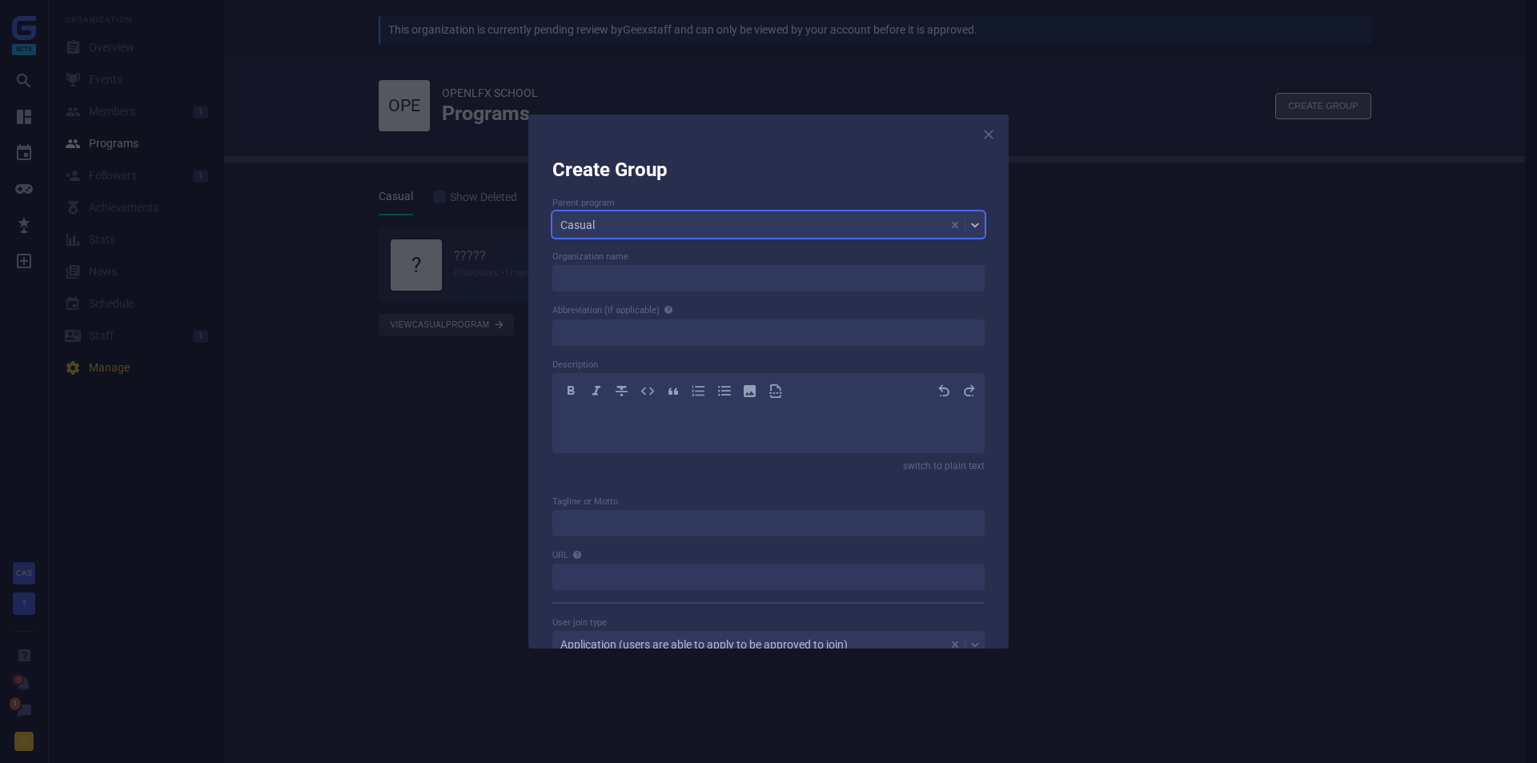
click at [969, 227] on icon at bounding box center [975, 225] width 13 height 13
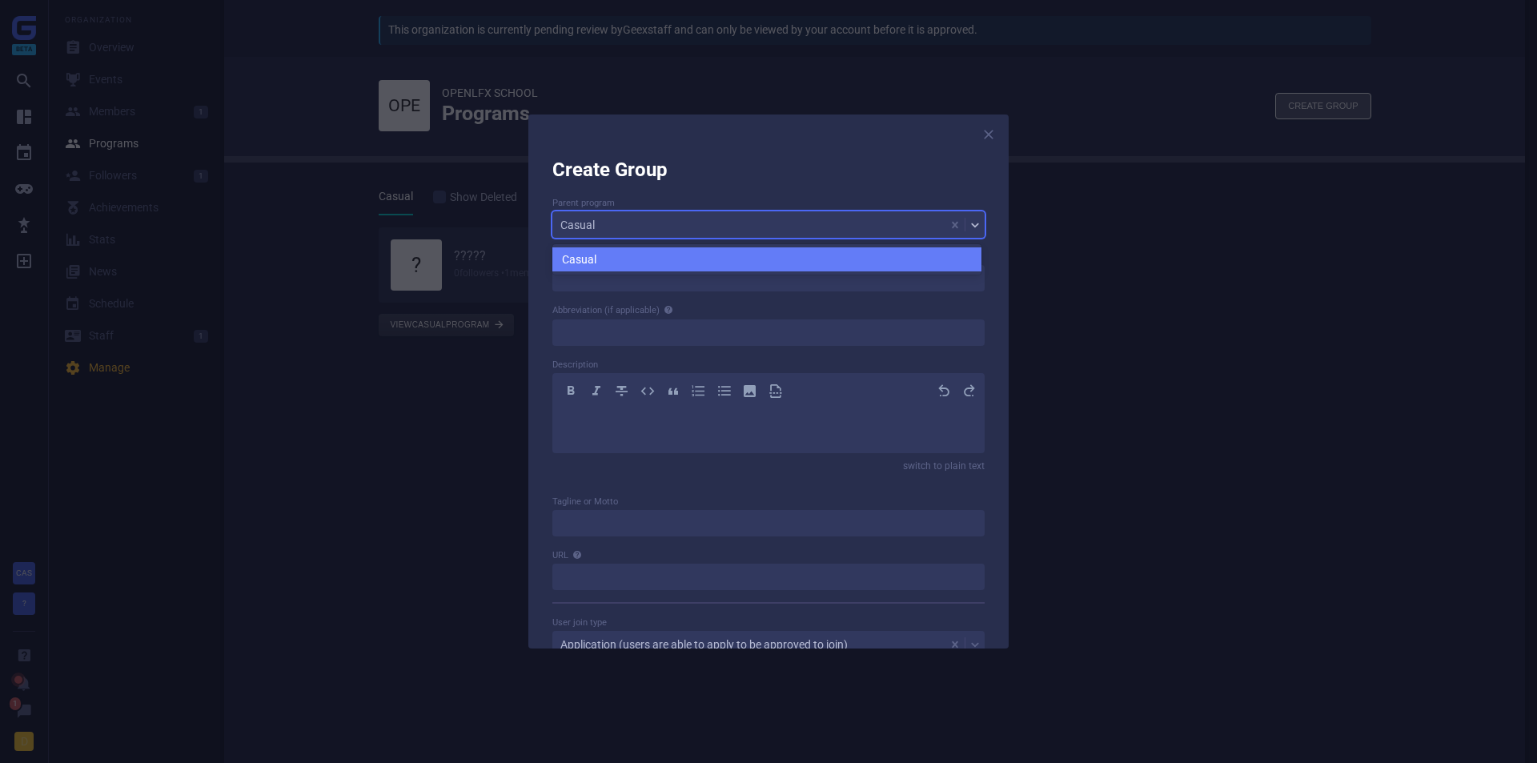
click at [969, 227] on icon at bounding box center [975, 225] width 13 height 13
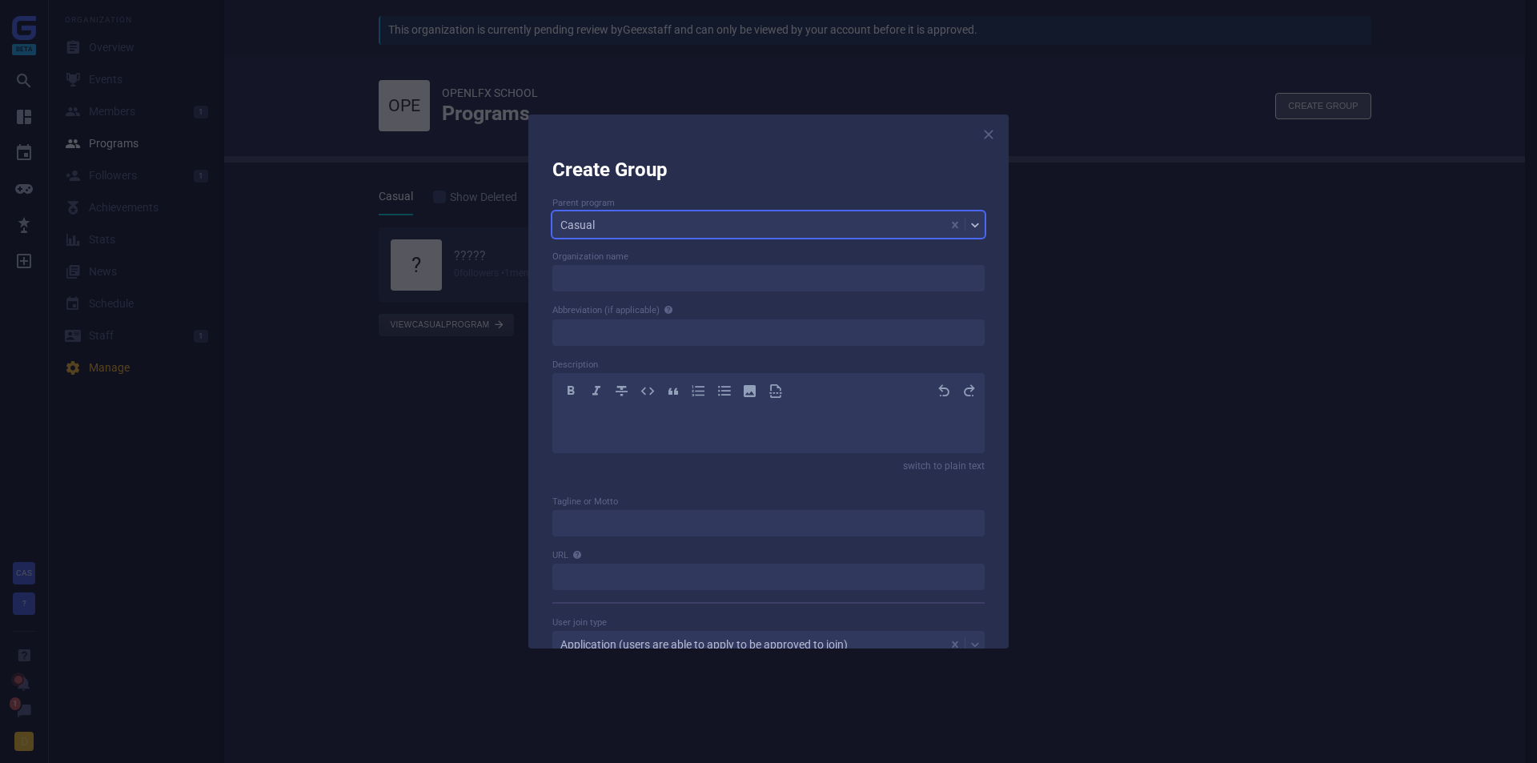
click at [969, 227] on icon at bounding box center [975, 225] width 13 height 13
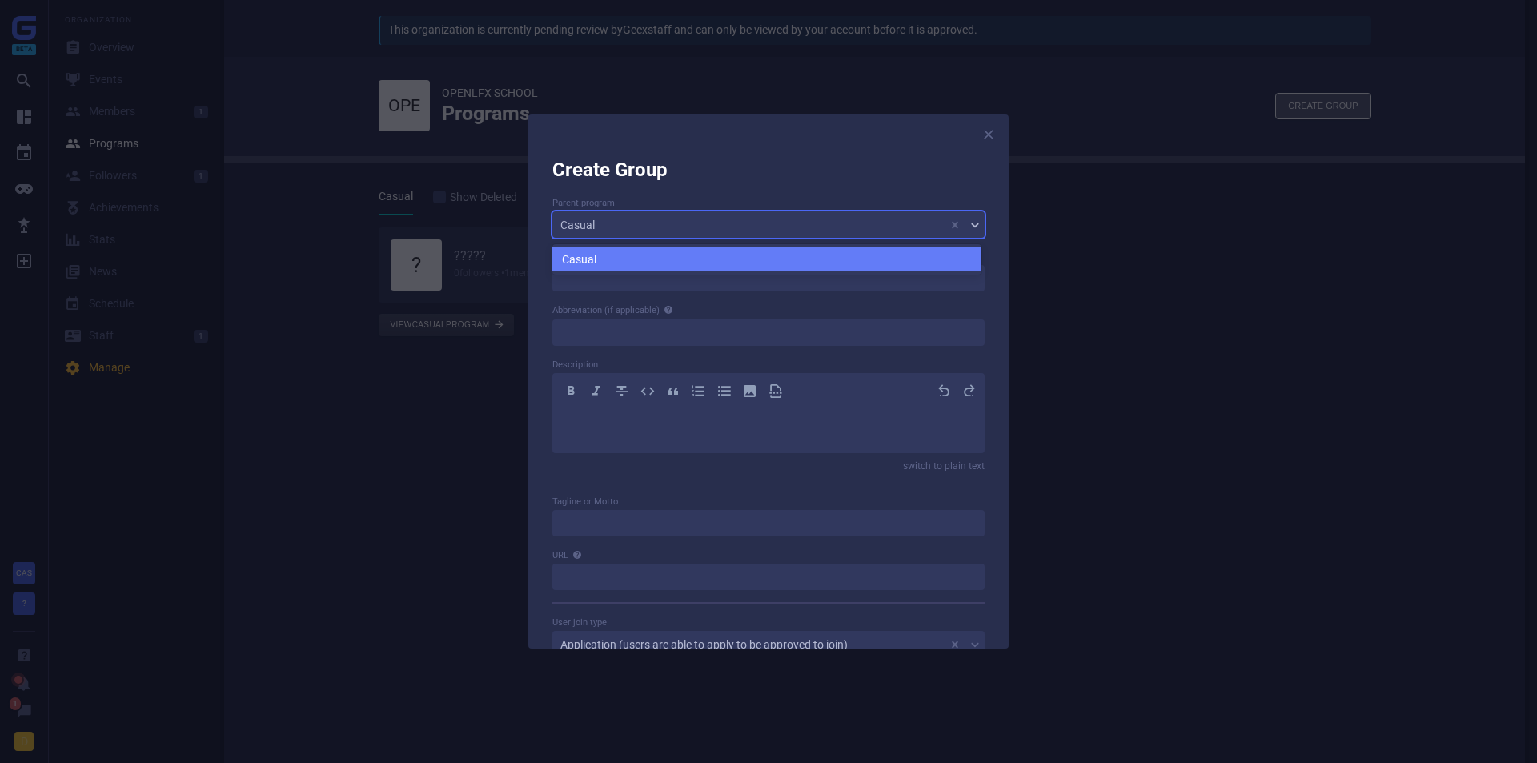
click at [969, 227] on icon at bounding box center [975, 225] width 13 height 13
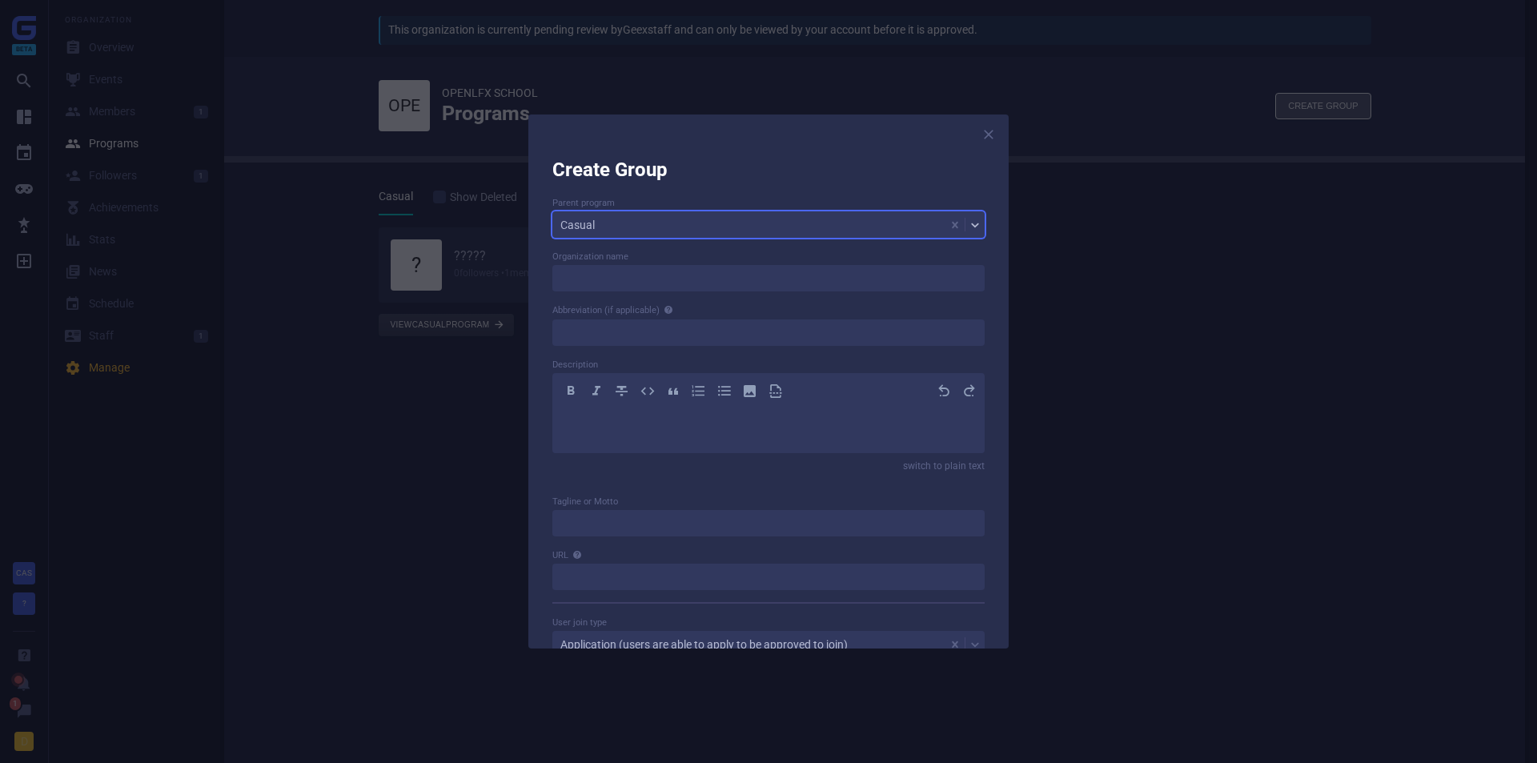
click at [969, 227] on icon at bounding box center [975, 225] width 13 height 13
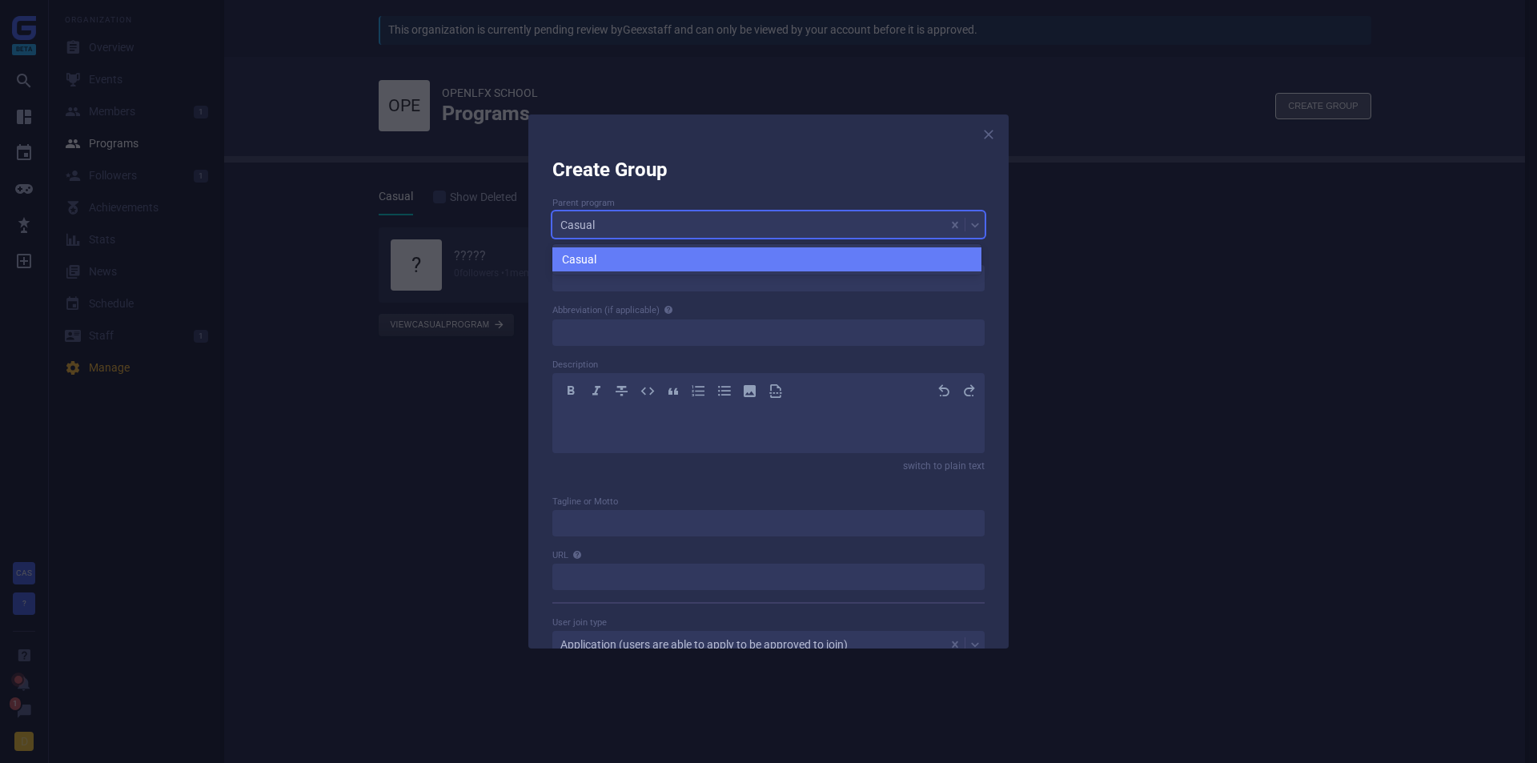
click at [991, 151] on div "Create Group Parent program option Casual focused, 1 of 1. 1 result available. …" at bounding box center [769, 382] width 480 height 534
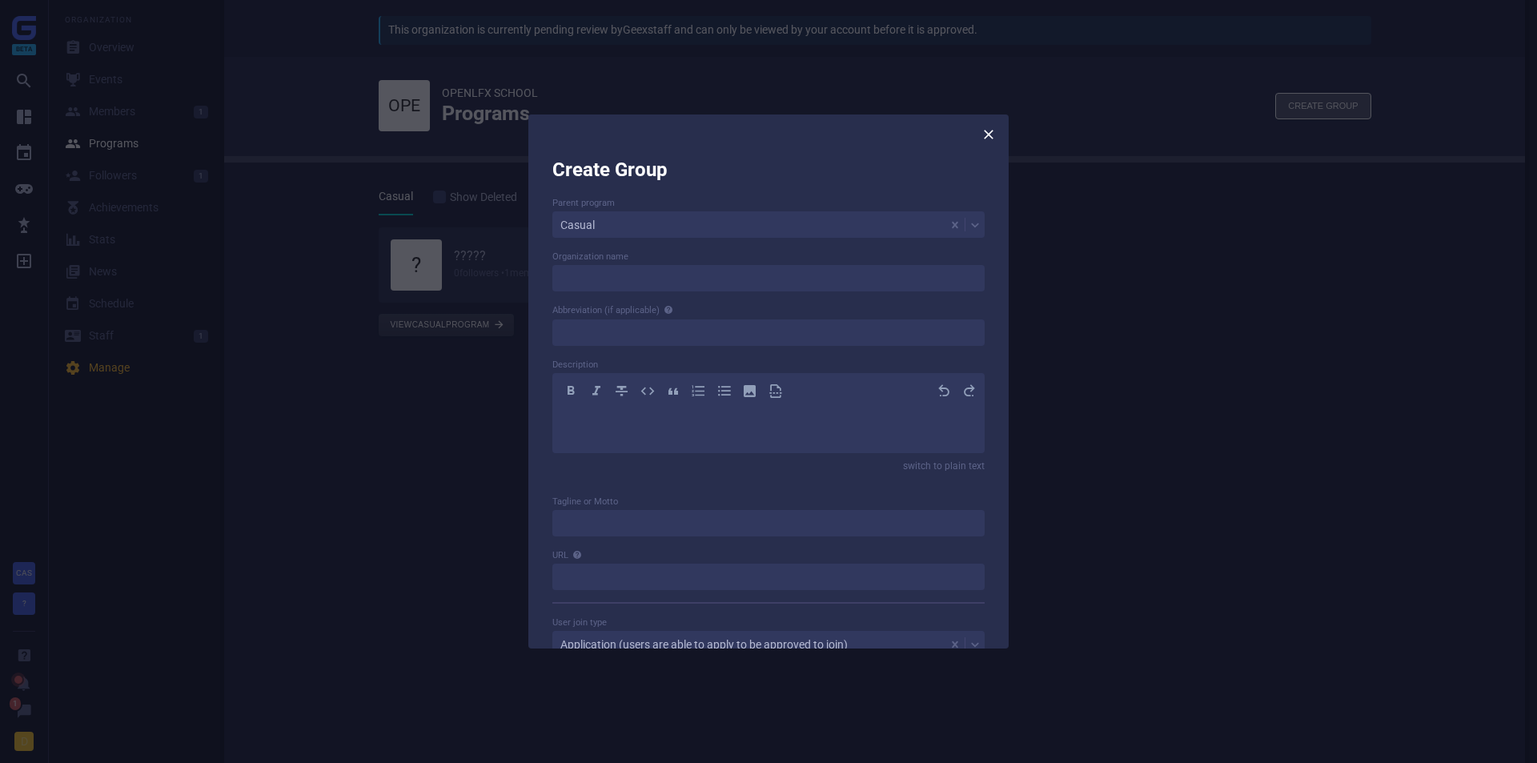
click at [993, 139] on icon at bounding box center [989, 135] width 16 height 16
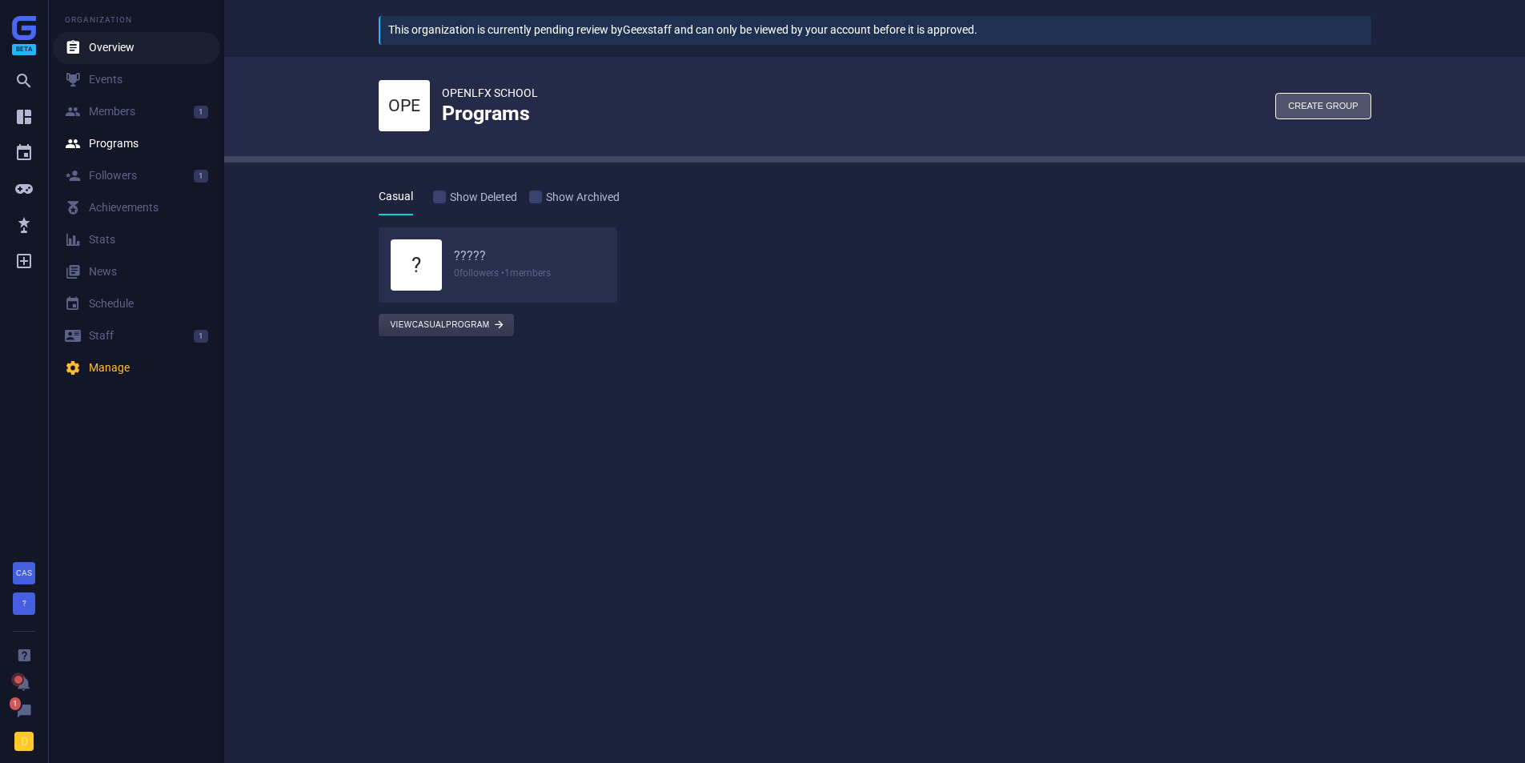
click at [77, 61] on link " Overview" at bounding box center [136, 48] width 167 height 32
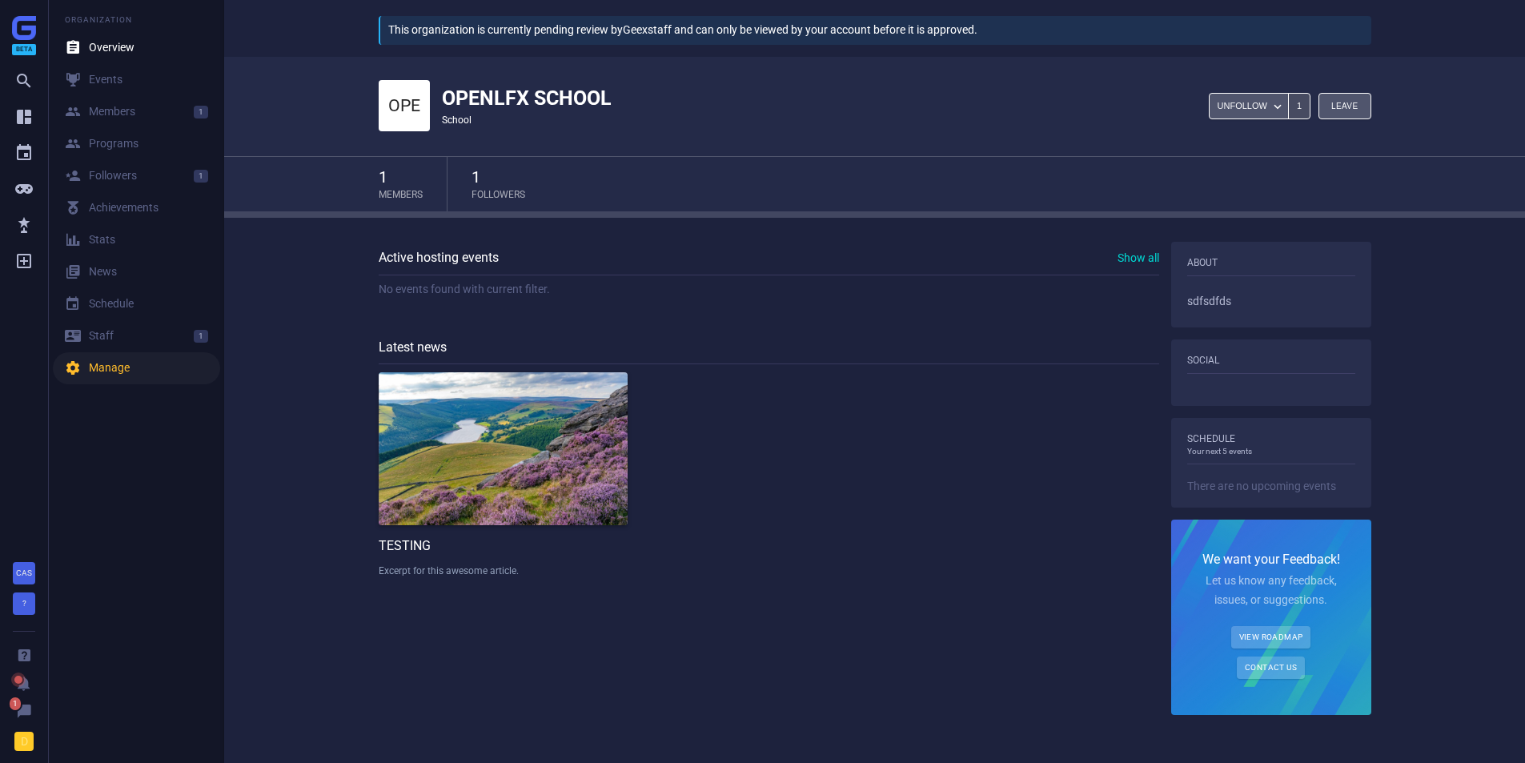
click at [111, 371] on div " Manage" at bounding box center [97, 368] width 65 height 16
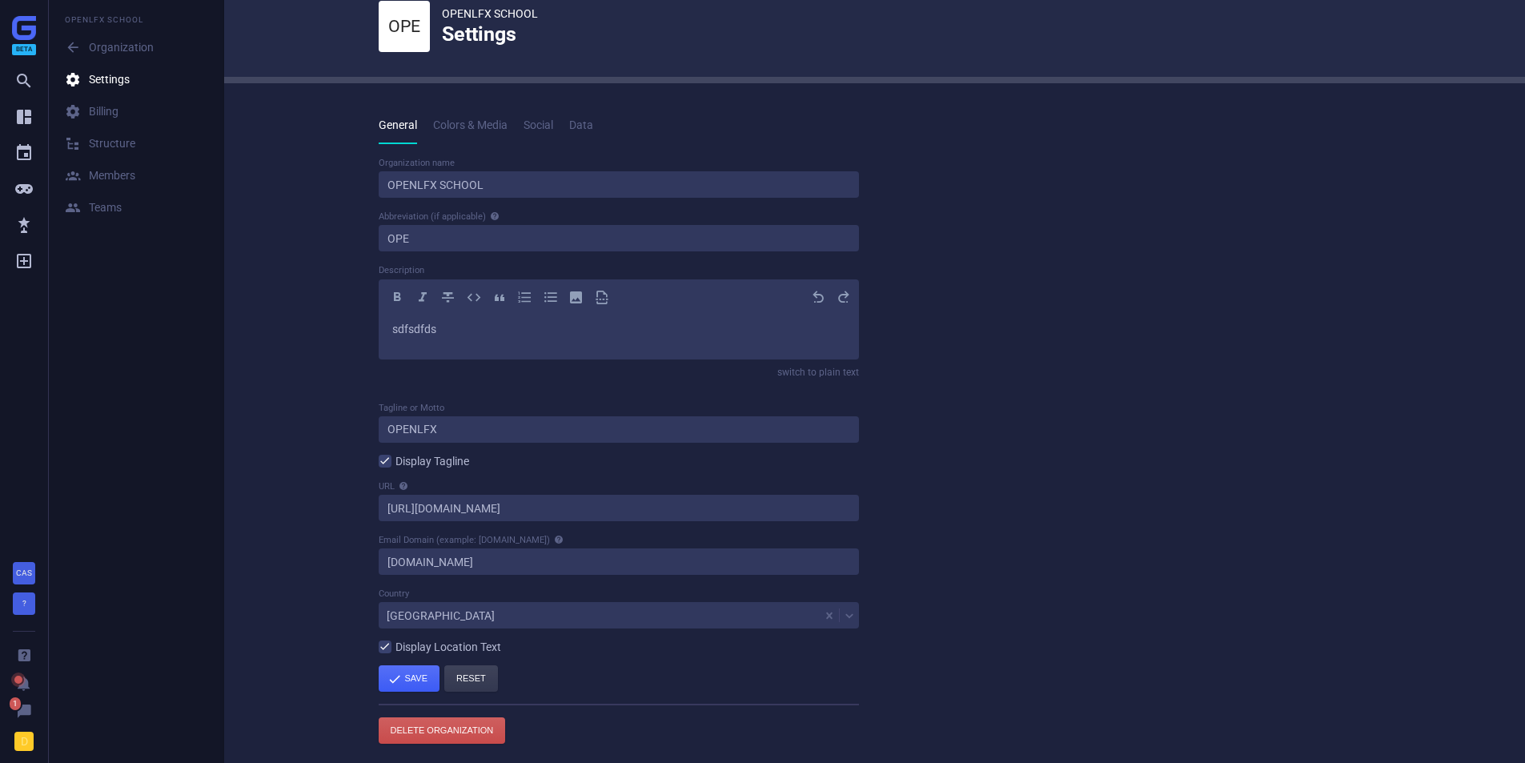
scroll to position [29, 0]
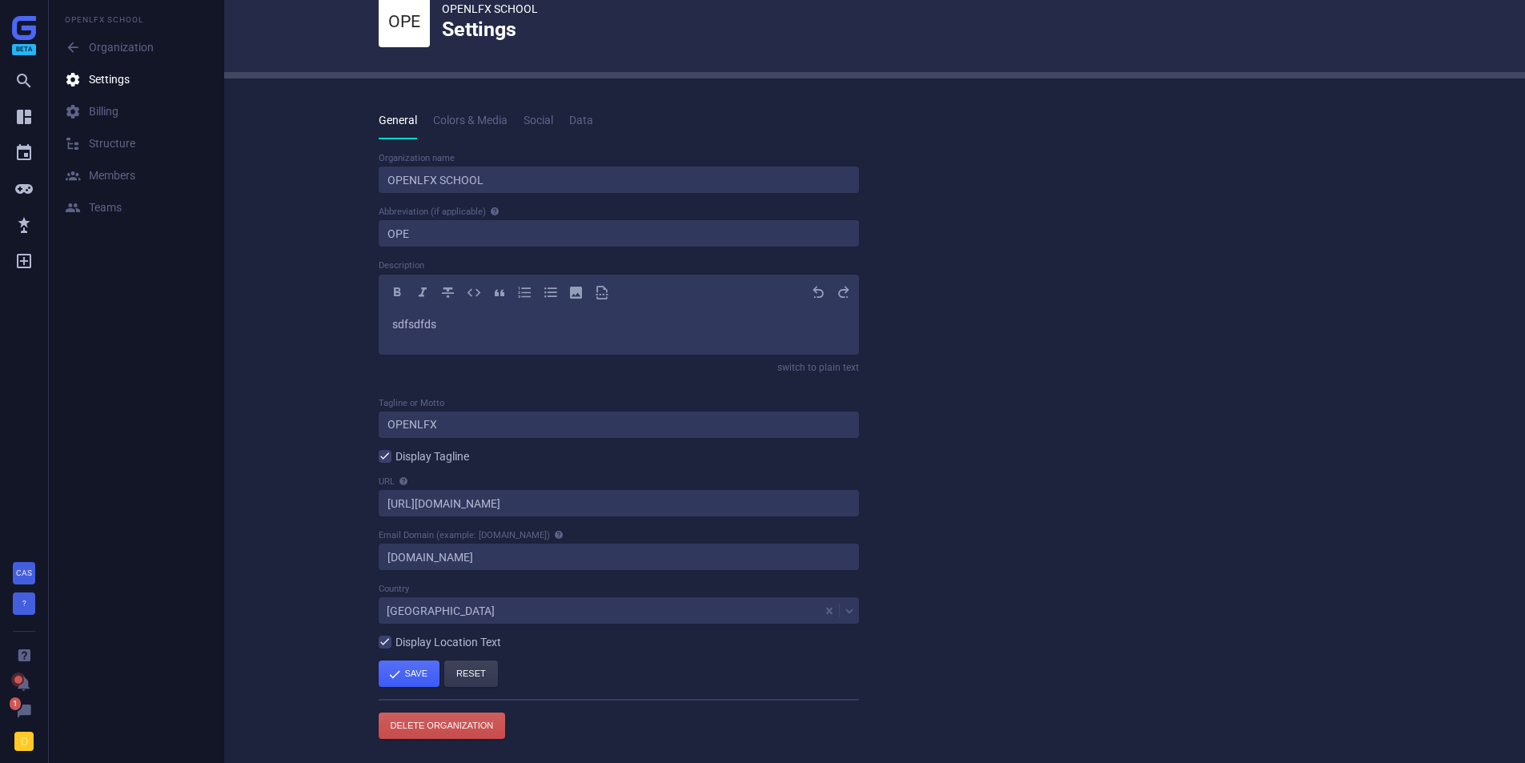
click at [444, 114] on span "Colors & Media" at bounding box center [470, 120] width 74 height 13
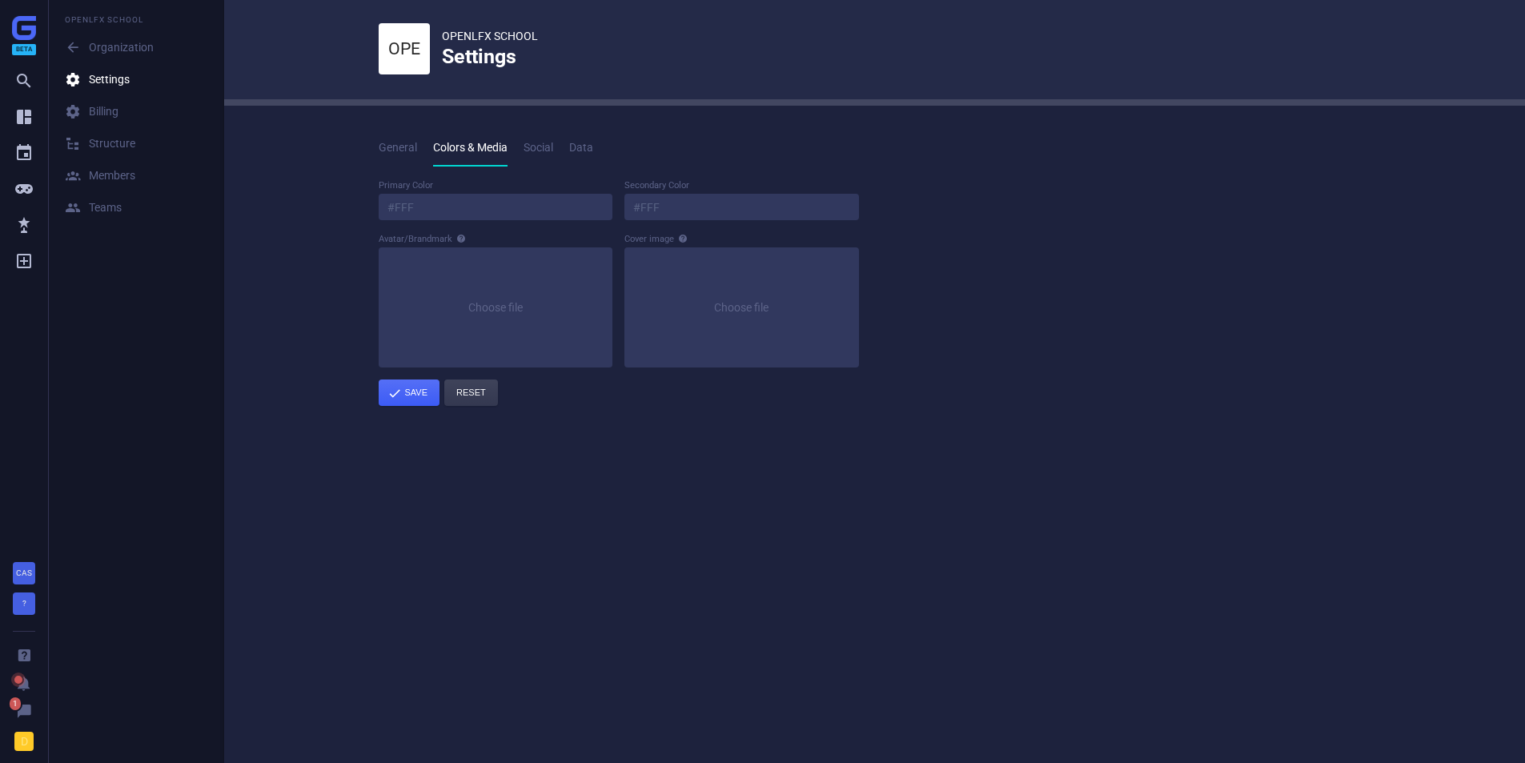
scroll to position [0, 0]
click at [550, 136] on link "Social" at bounding box center [539, 148] width 30 height 37
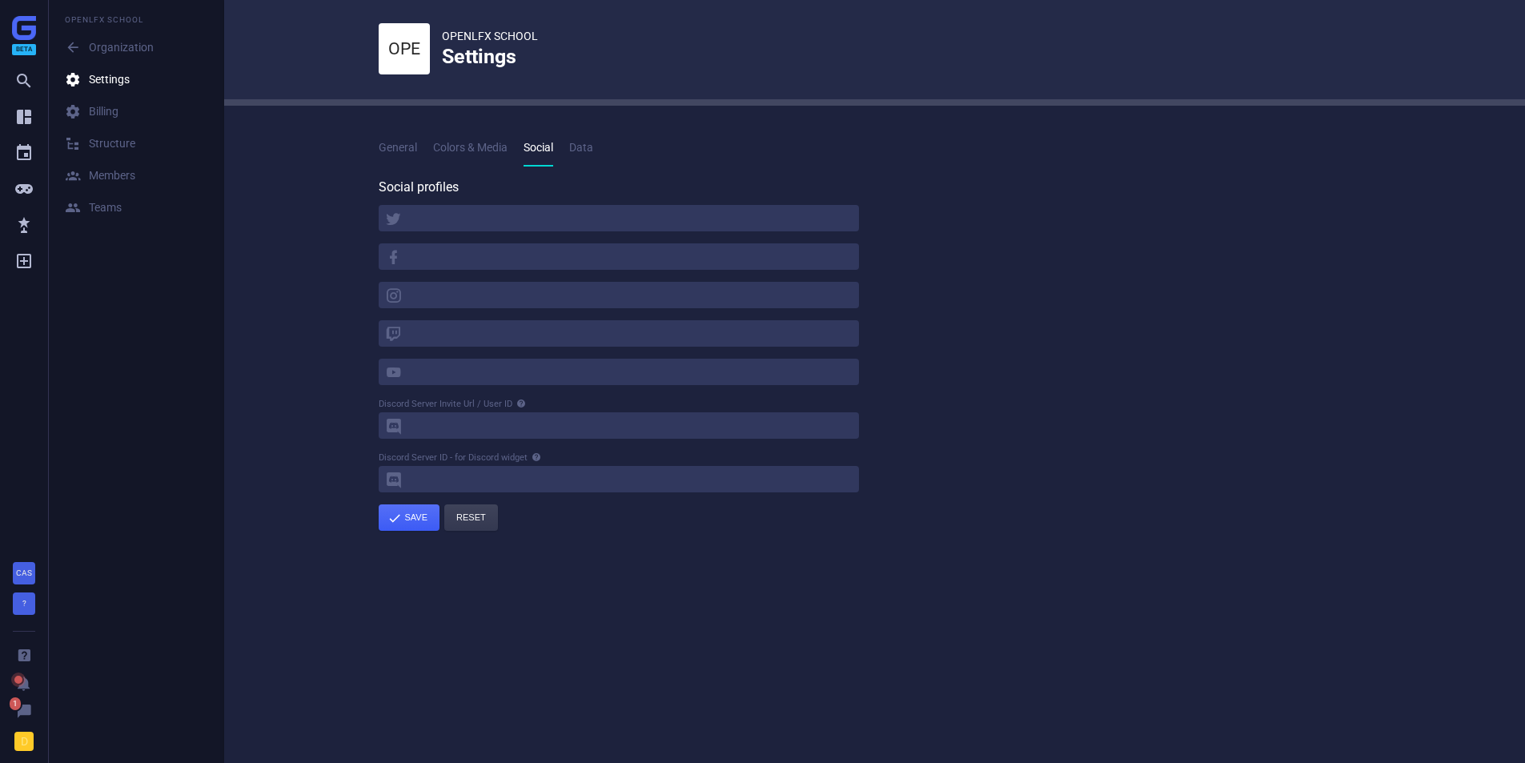
click at [589, 143] on span "Data" at bounding box center [581, 147] width 24 height 13
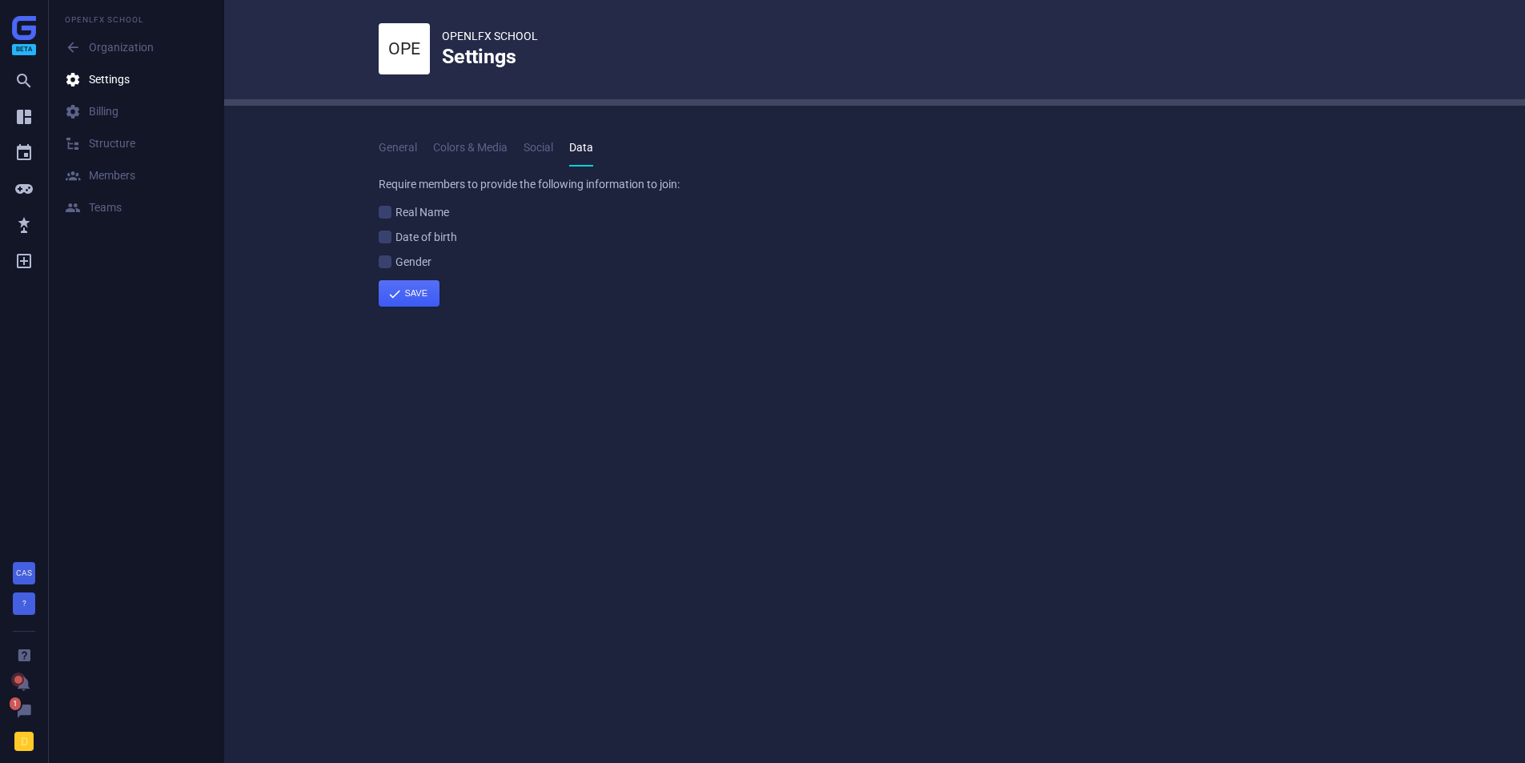
click at [398, 147] on span "General" at bounding box center [398, 147] width 38 height 13
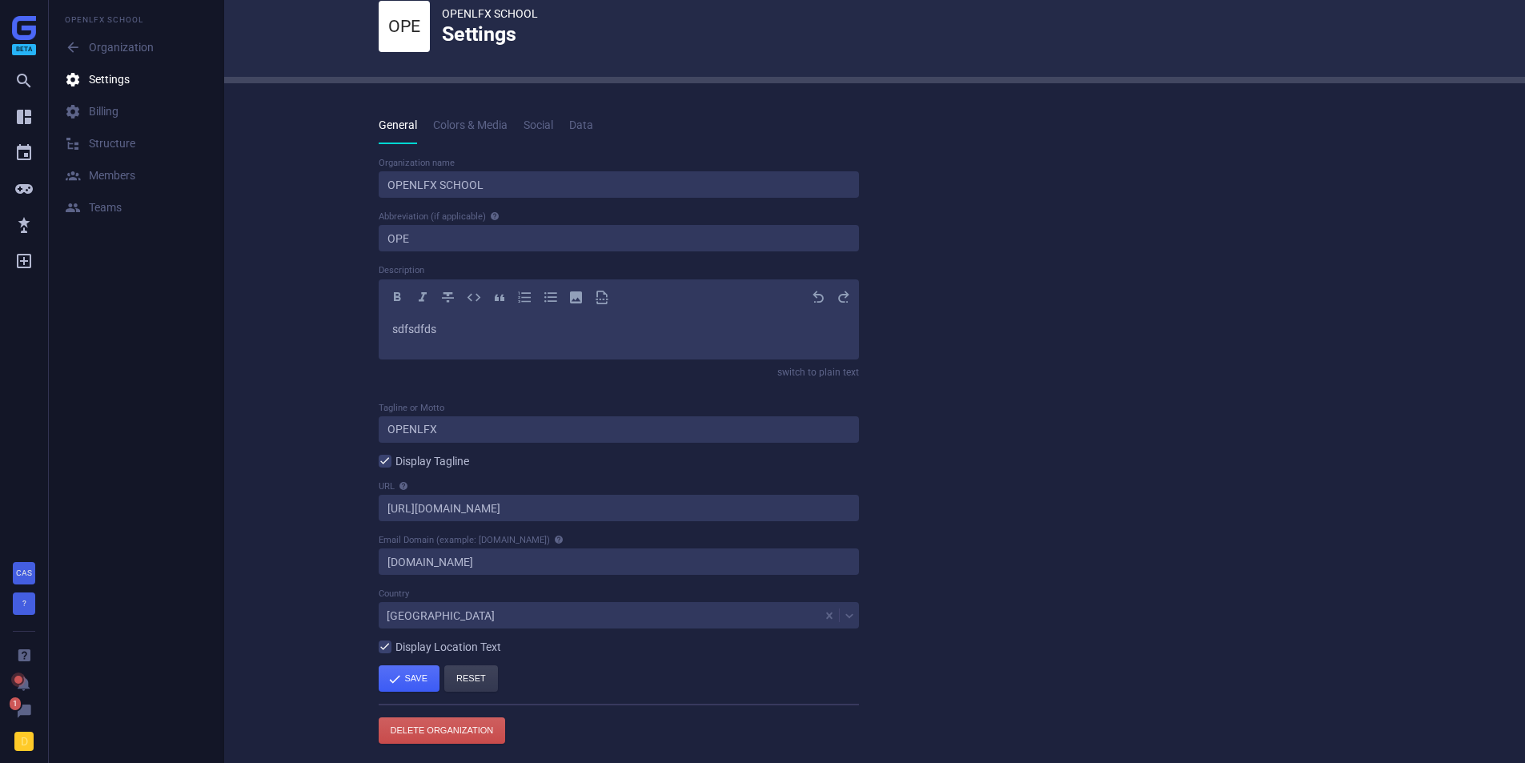
scroll to position [29, 0]
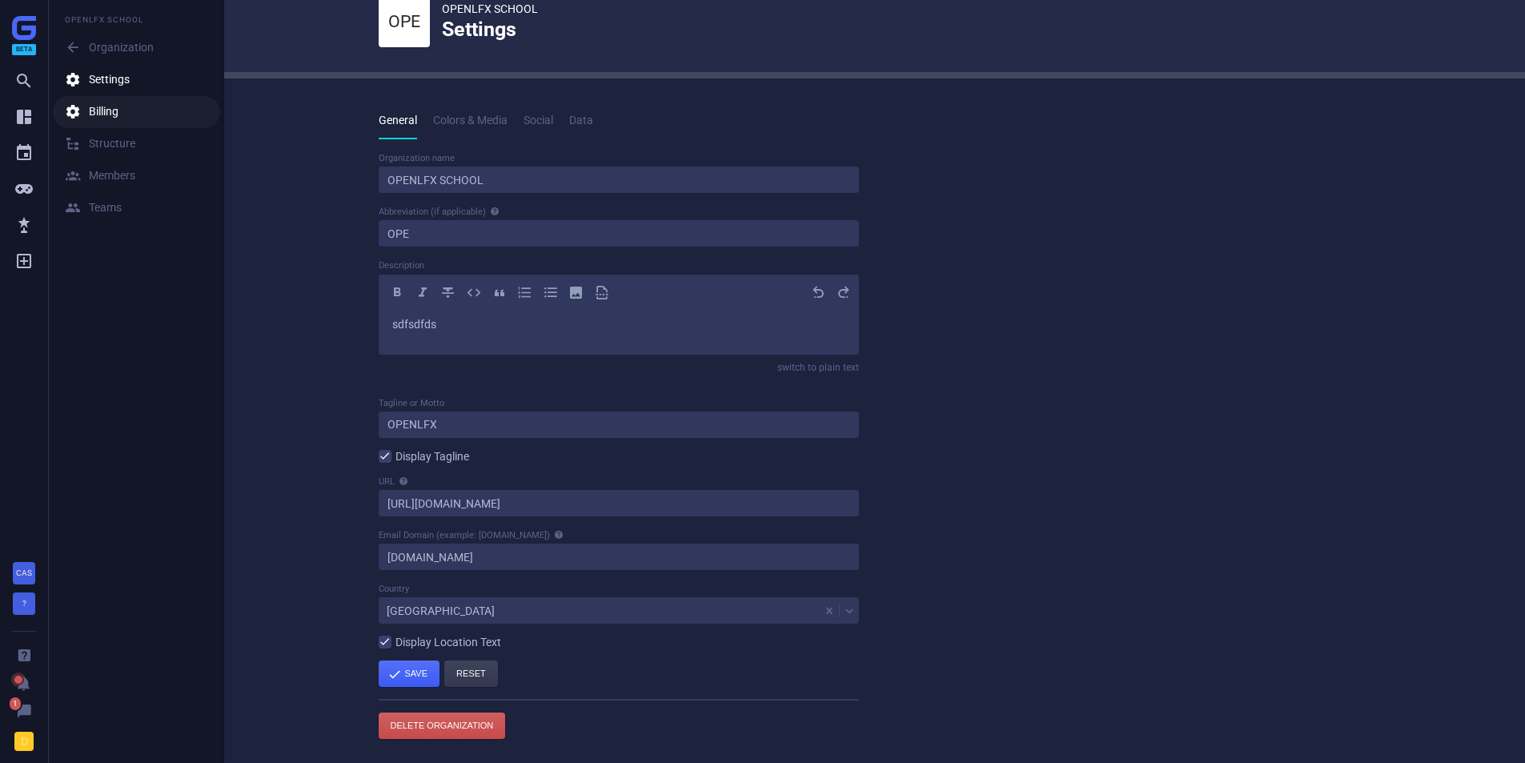
click at [111, 99] on link " Billing" at bounding box center [136, 112] width 167 height 32
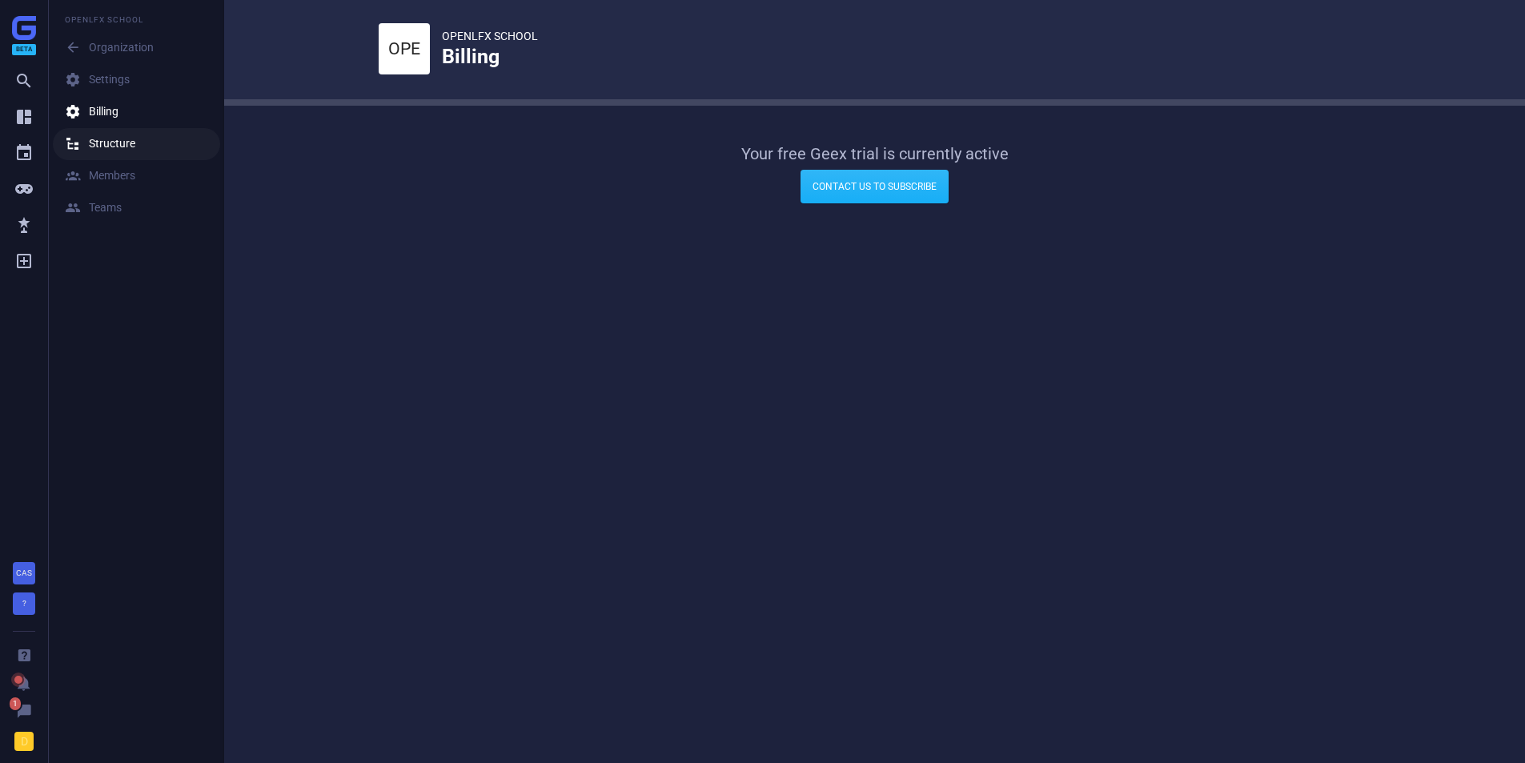
click at [101, 146] on div " Structure" at bounding box center [100, 144] width 70 height 16
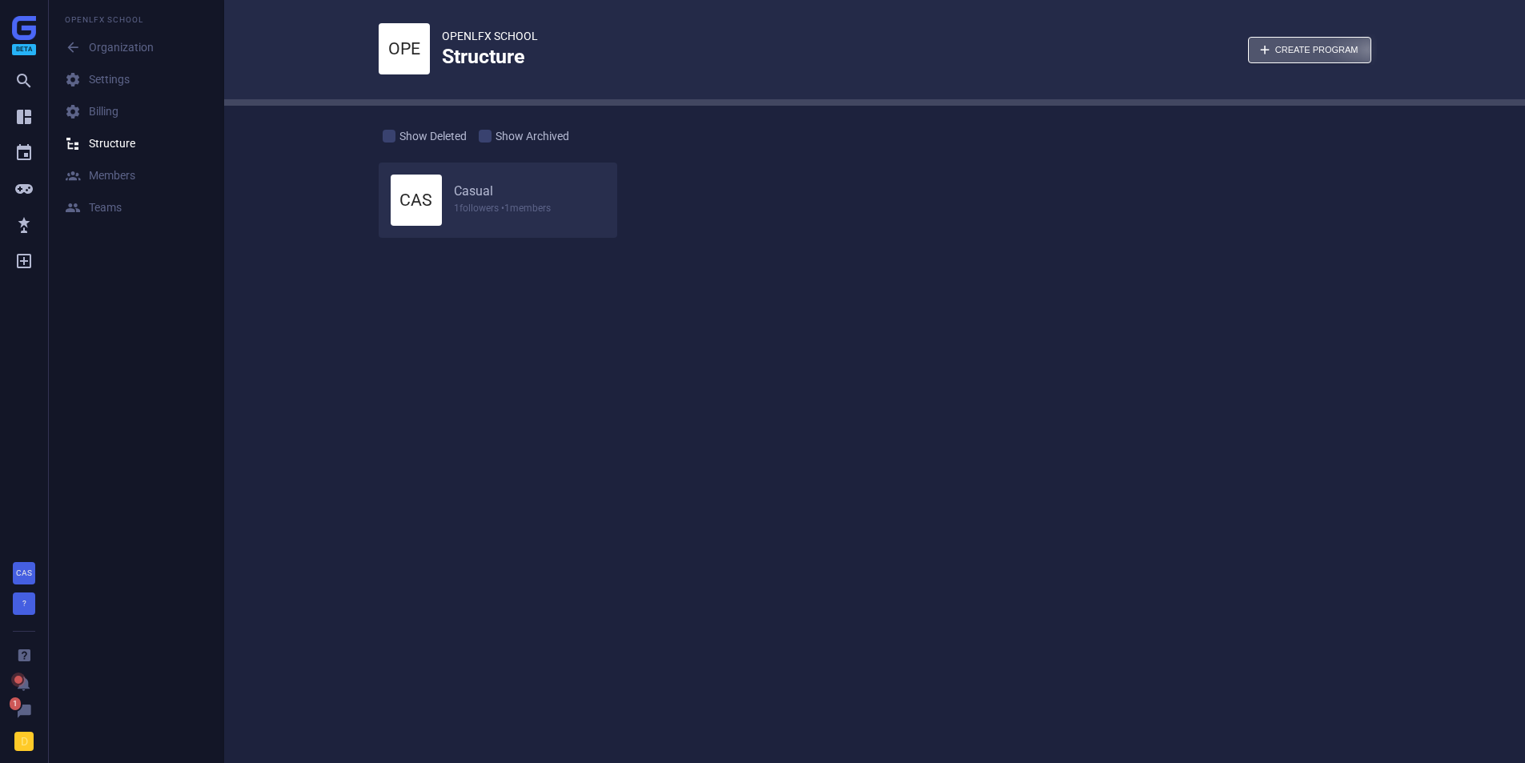
click at [1352, 62] on div "button" at bounding box center [1310, 50] width 122 height 25
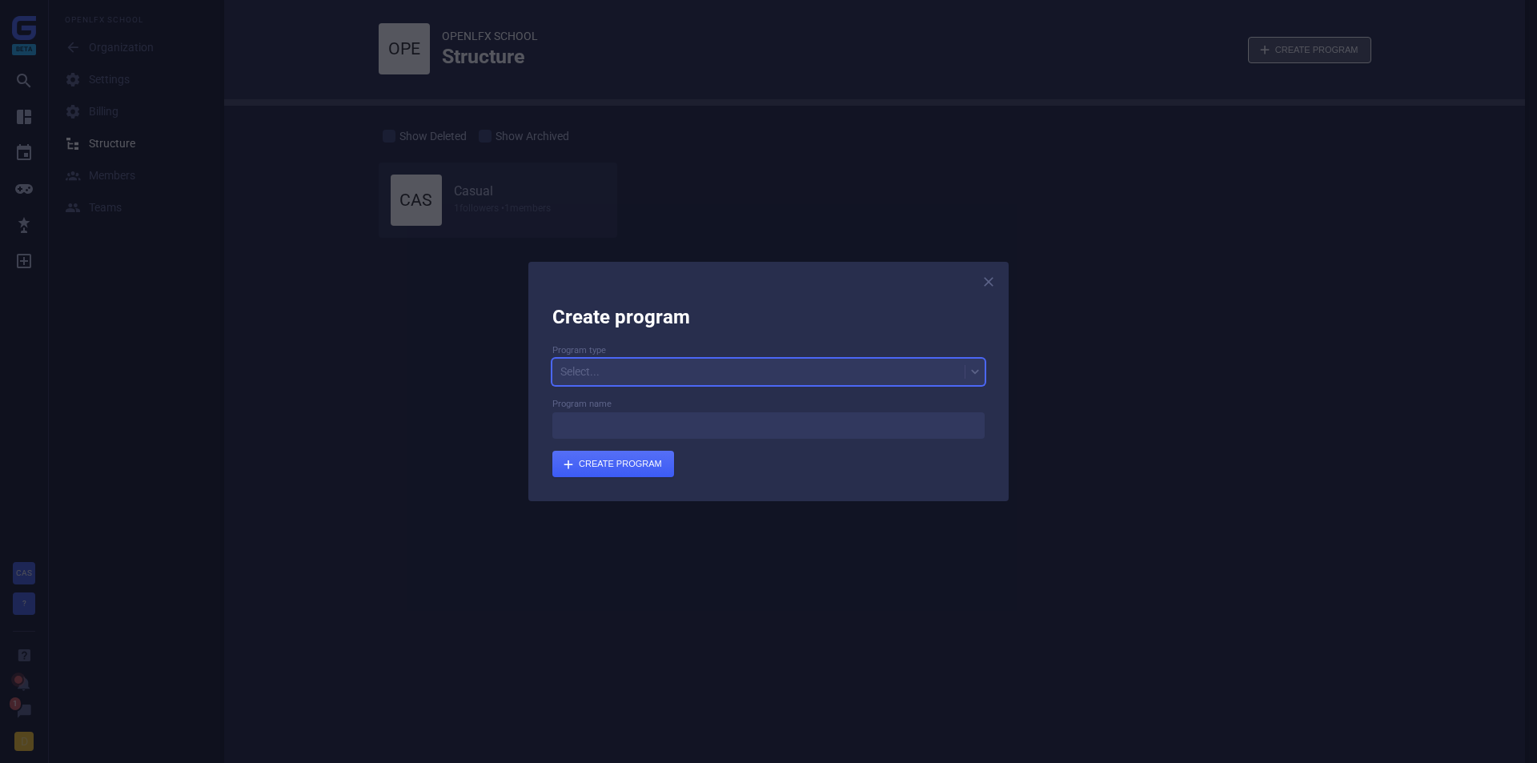
click at [686, 377] on div "Select..." at bounding box center [759, 371] width 412 height 22
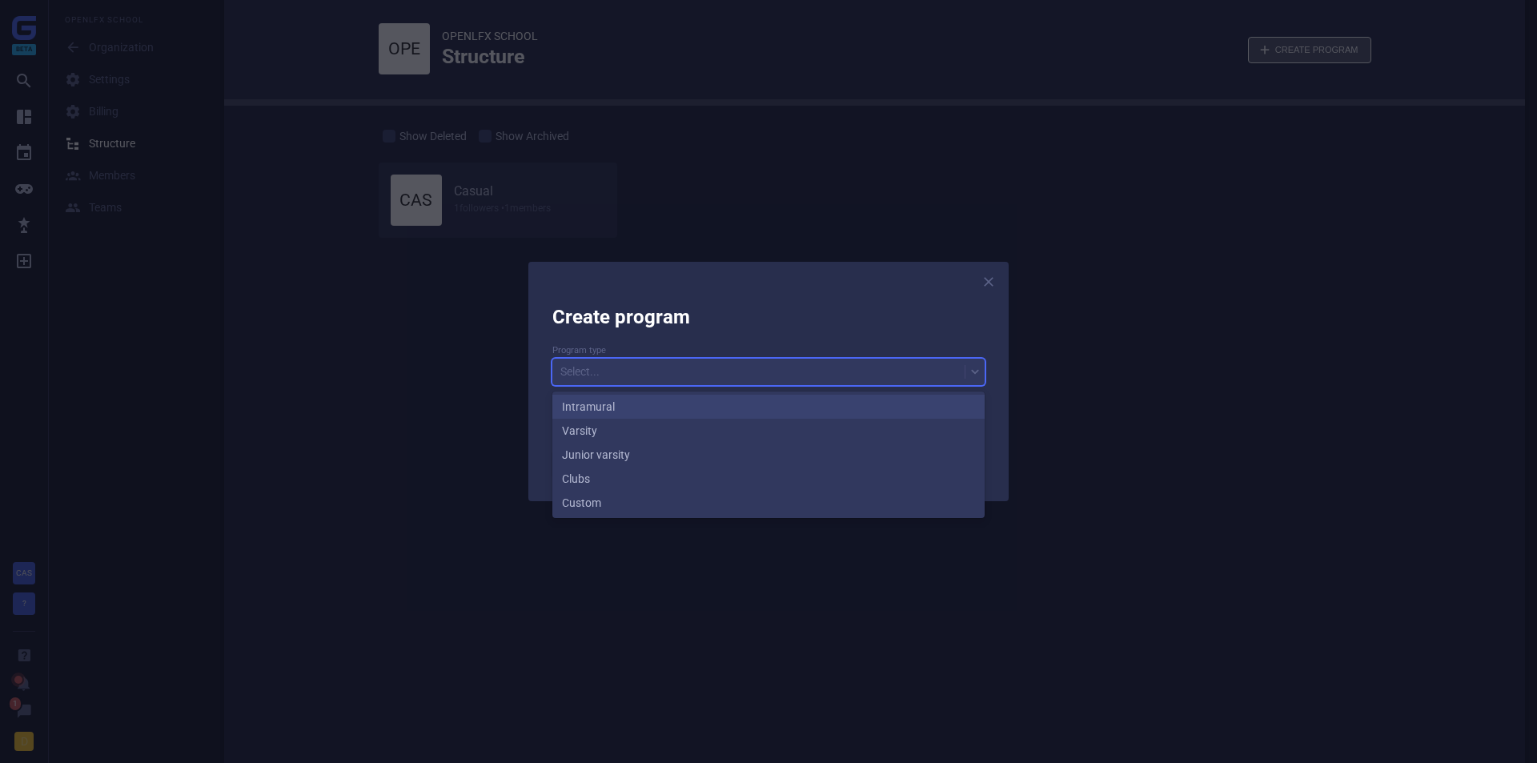
click at [327, 286] on div at bounding box center [768, 381] width 1537 height 763
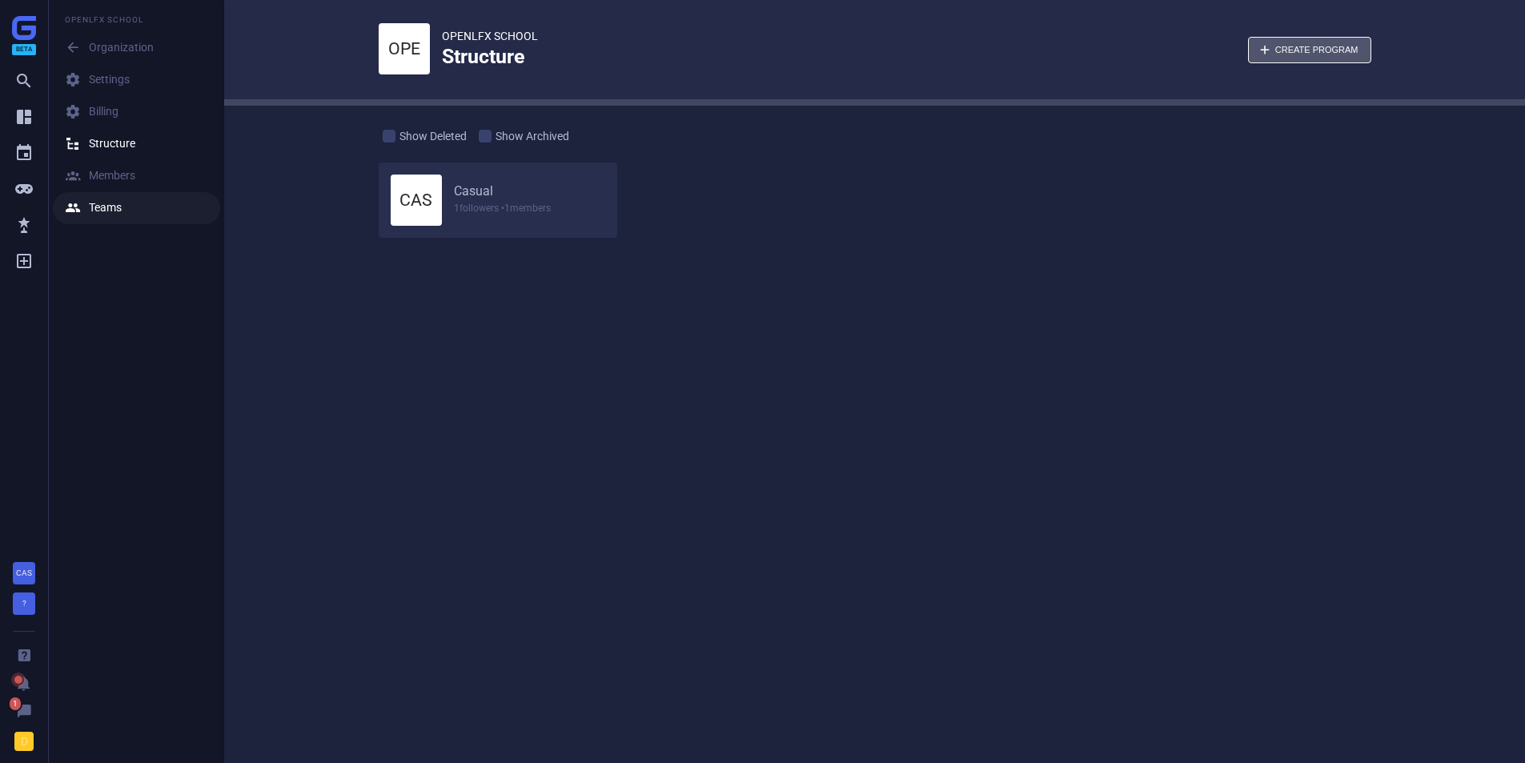
click at [91, 212] on div " Teams" at bounding box center [93, 208] width 57 height 16
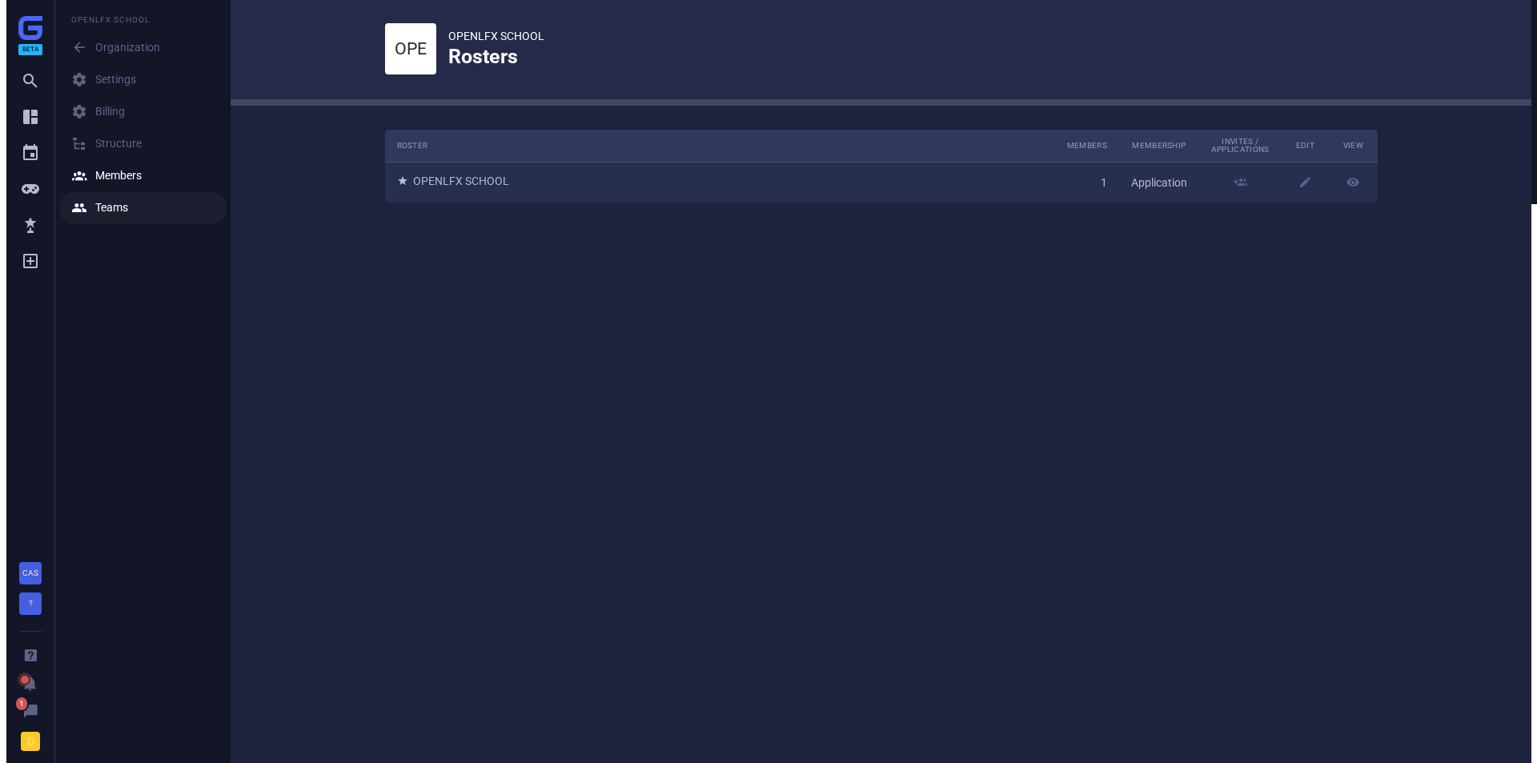
scroll to position [97, 1018]
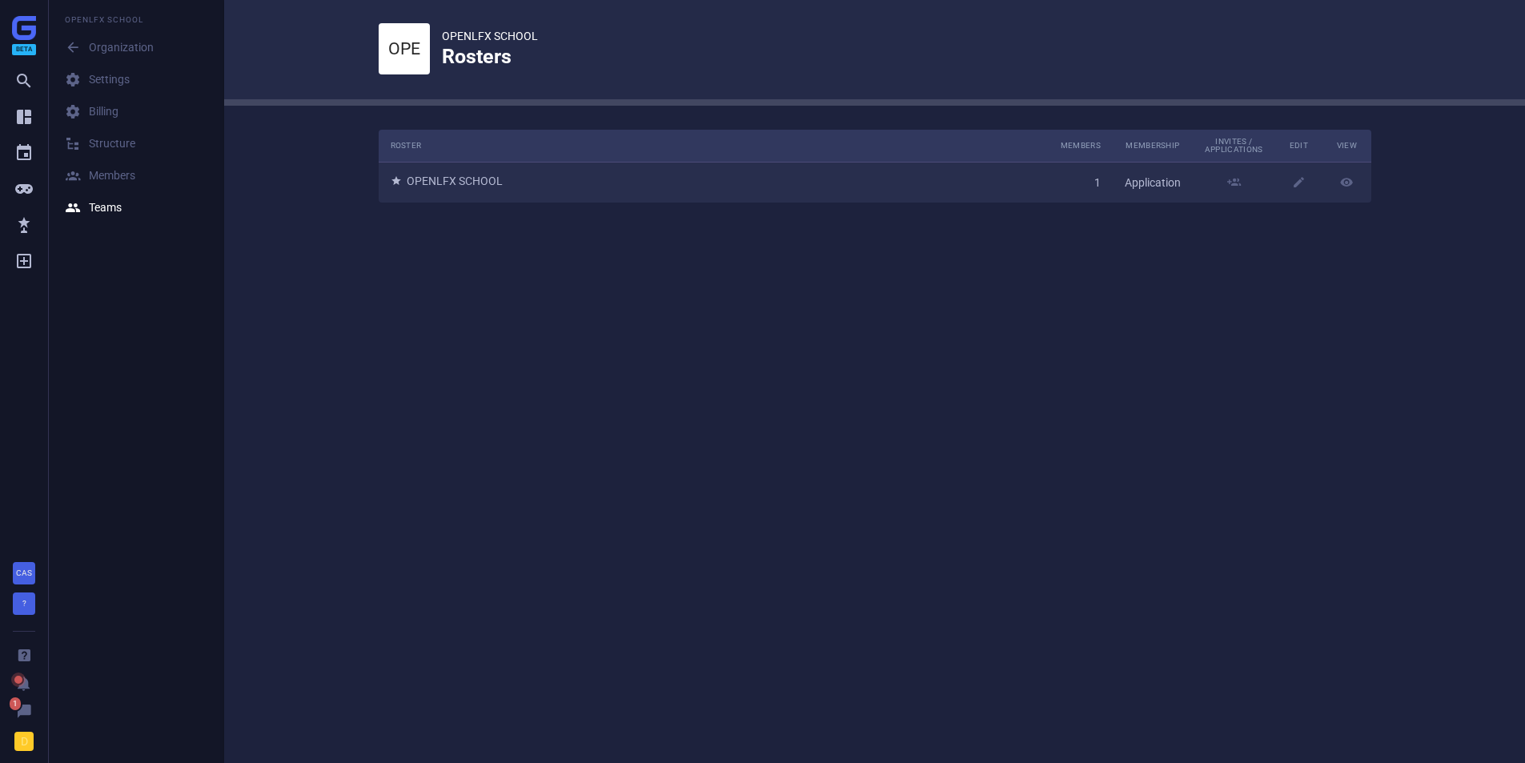
click at [433, 181] on td " OPENLFX SCHOOL" at bounding box center [714, 183] width 670 height 40
click at [1296, 181] on icon "" at bounding box center [1299, 182] width 14 height 14
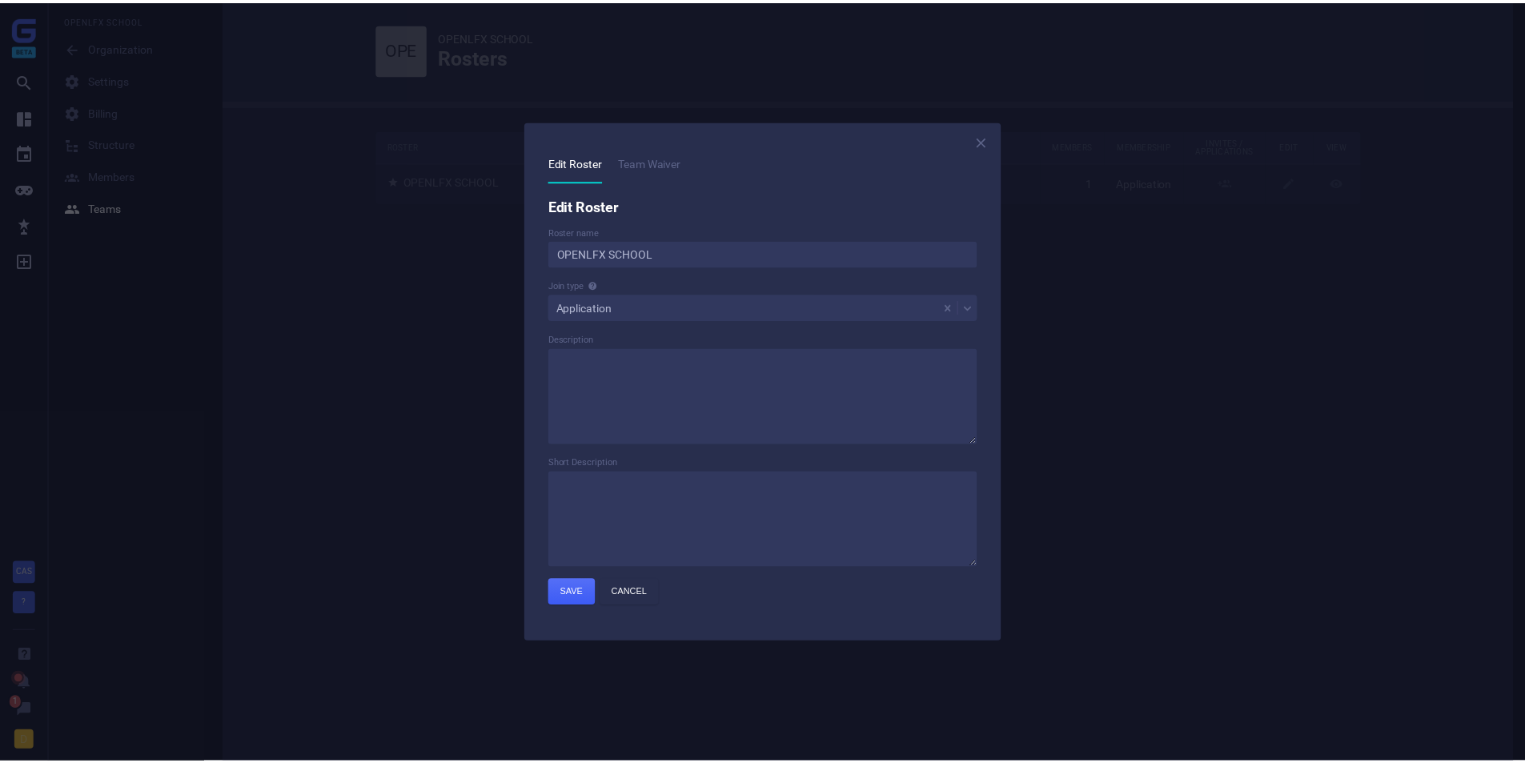
scroll to position [97, 1018]
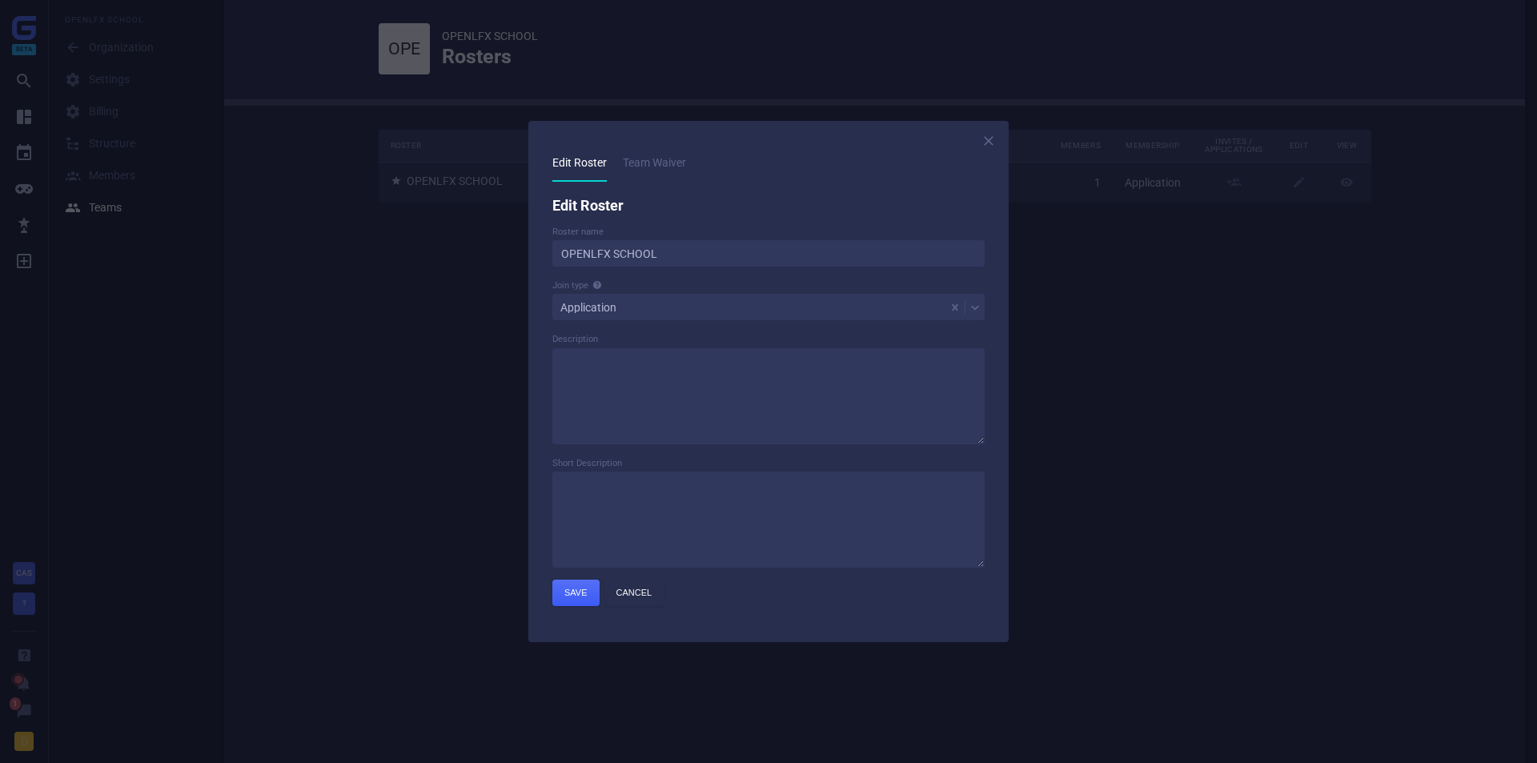
click at [642, 186] on div "Edit Roster Team Waiver Edit Roster Roster name OPENLFX SCHOOL Join type Applic…" at bounding box center [769, 375] width 432 height 461
click at [665, 158] on span "Team Waiver" at bounding box center [654, 162] width 63 height 13
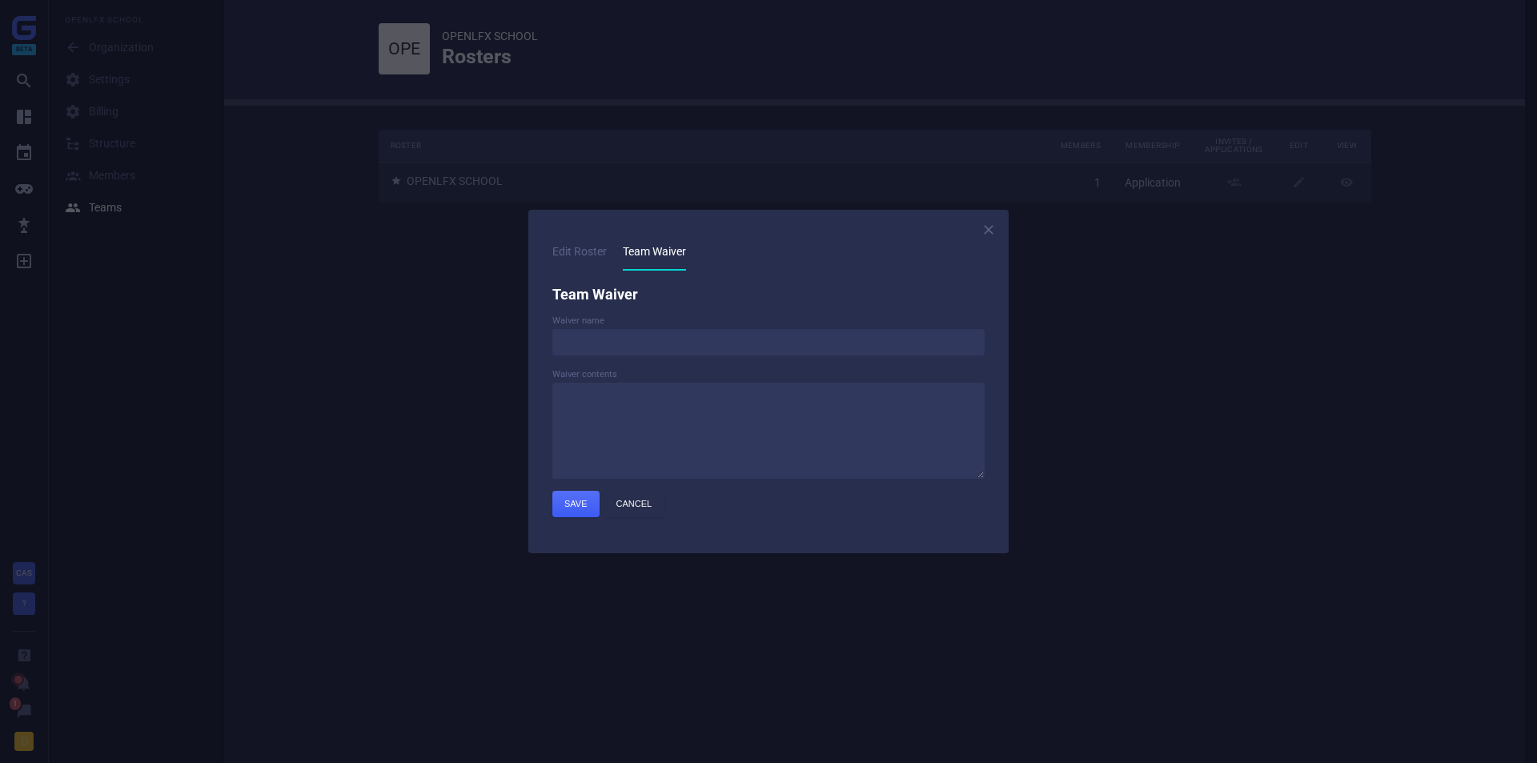
click at [583, 246] on span "Edit Roster" at bounding box center [580, 251] width 54 height 13
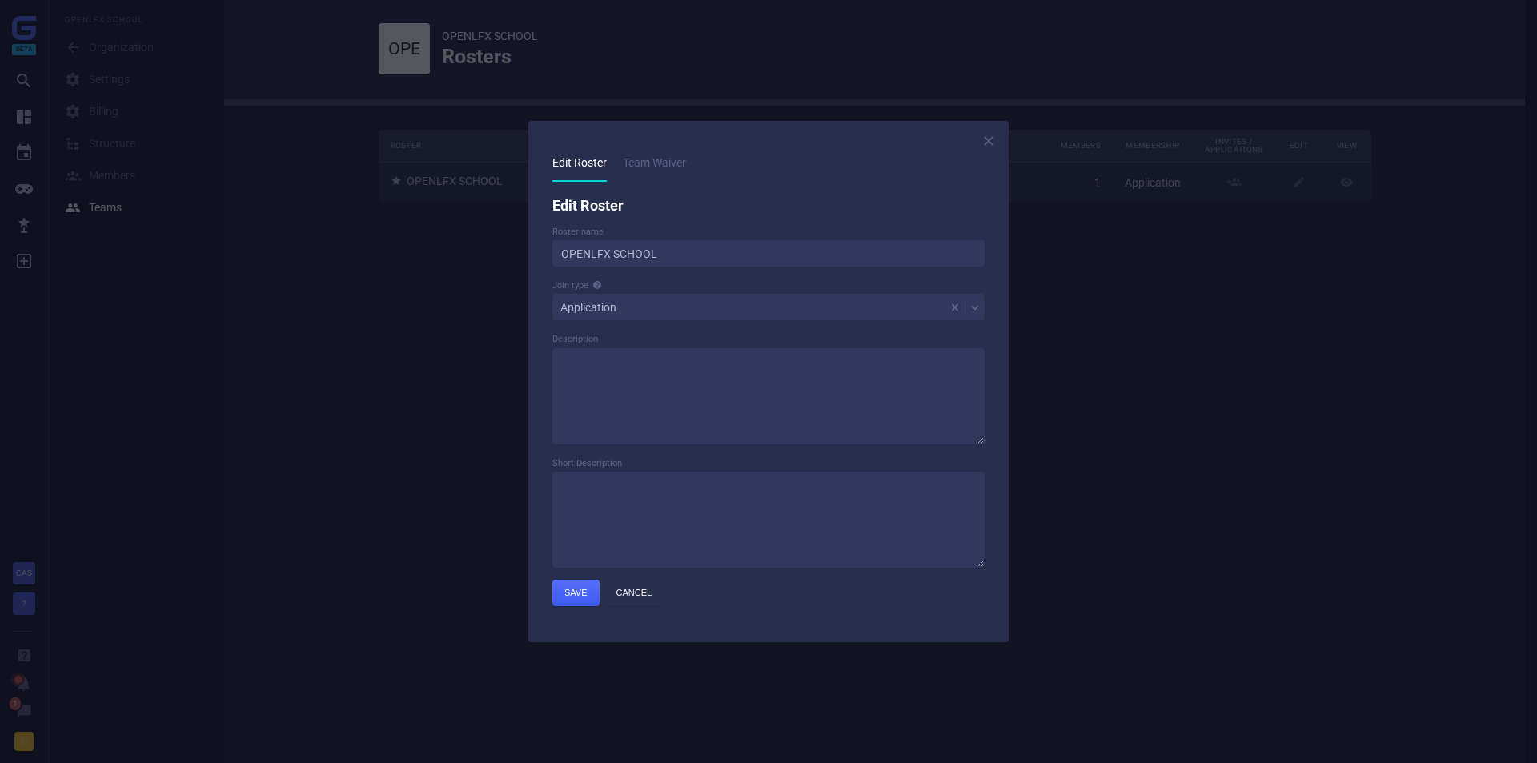
click at [419, 339] on div at bounding box center [768, 381] width 1537 height 763
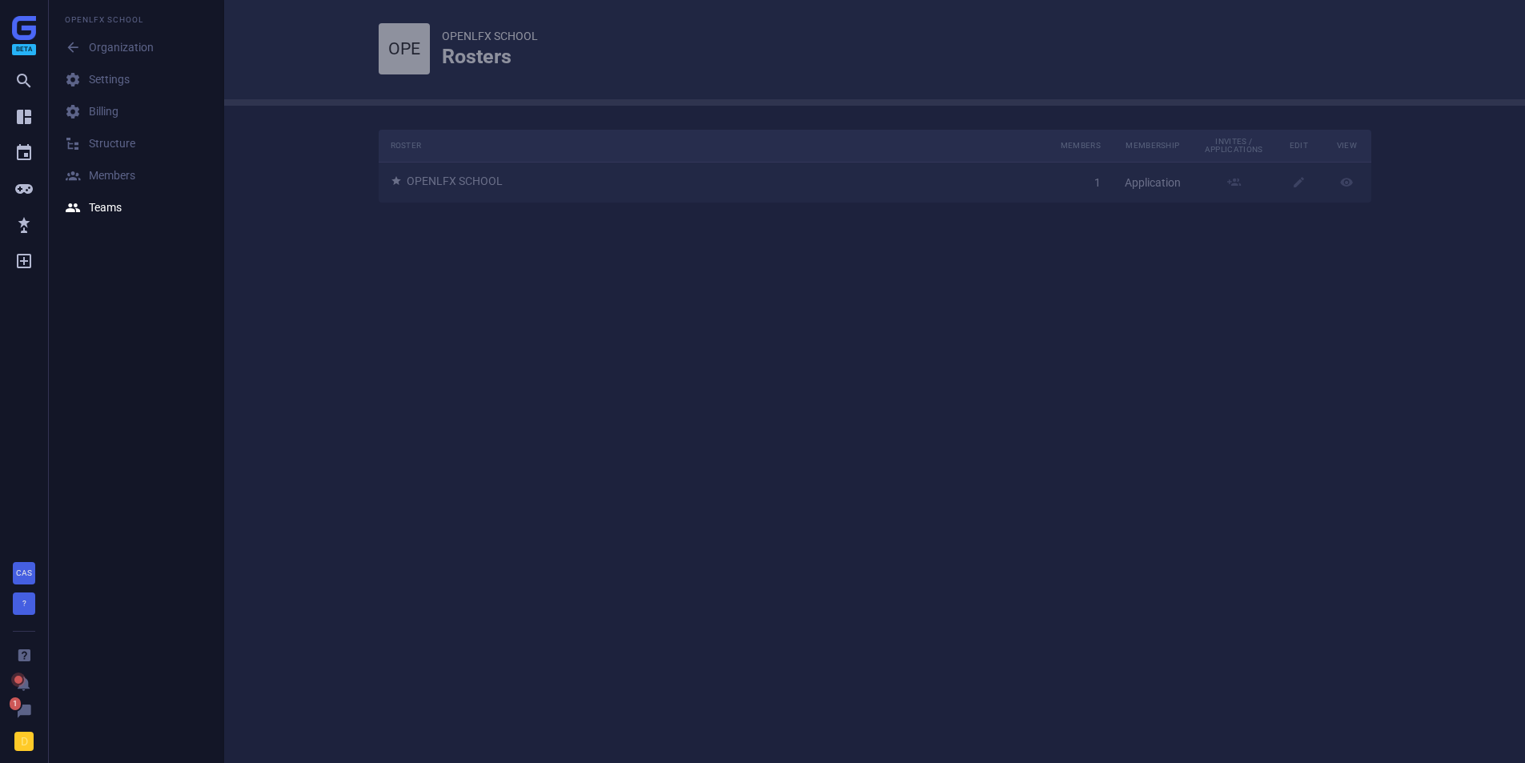
scroll to position [97, 1018]
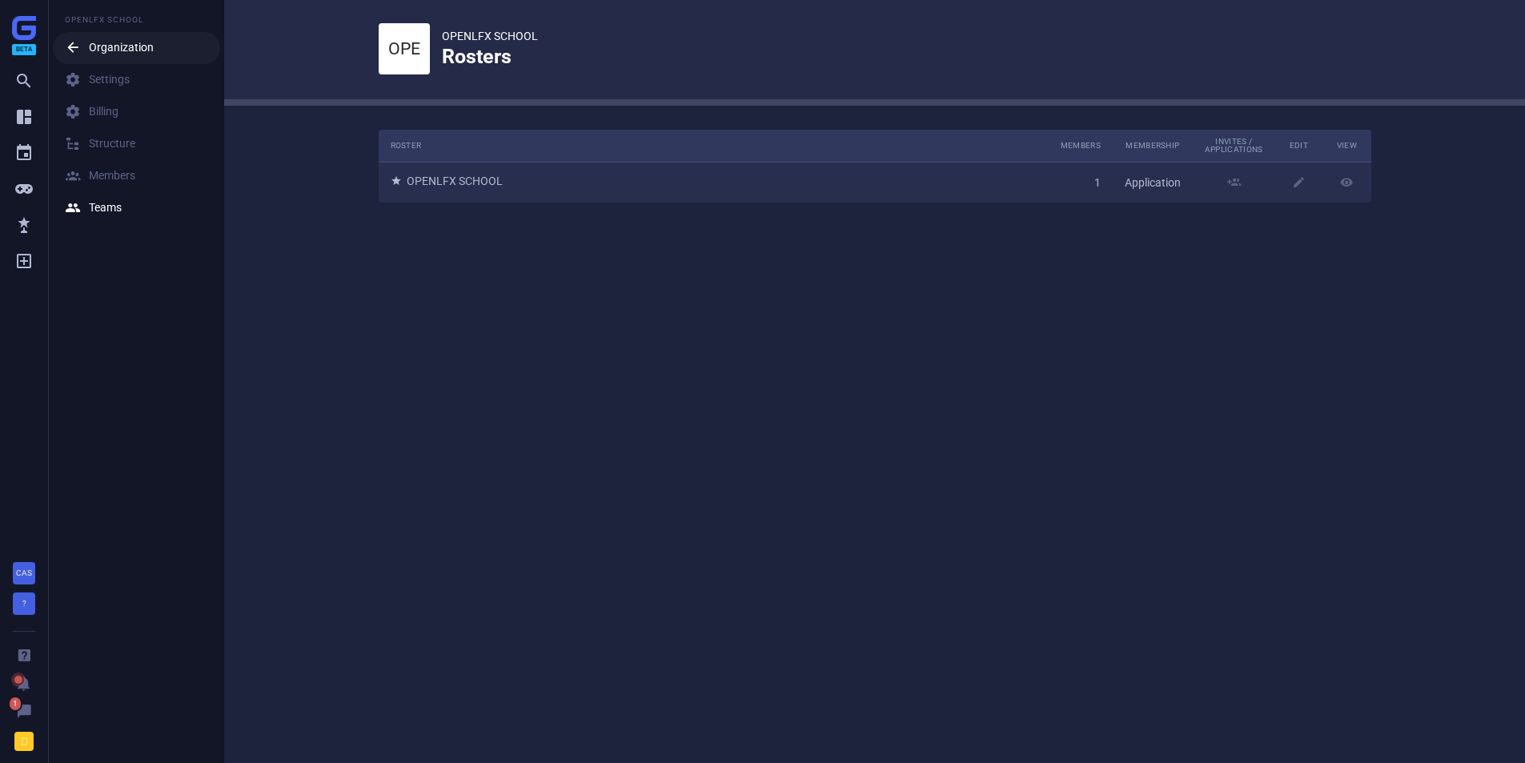
click at [86, 54] on icon "" at bounding box center [77, 48] width 24 height 16
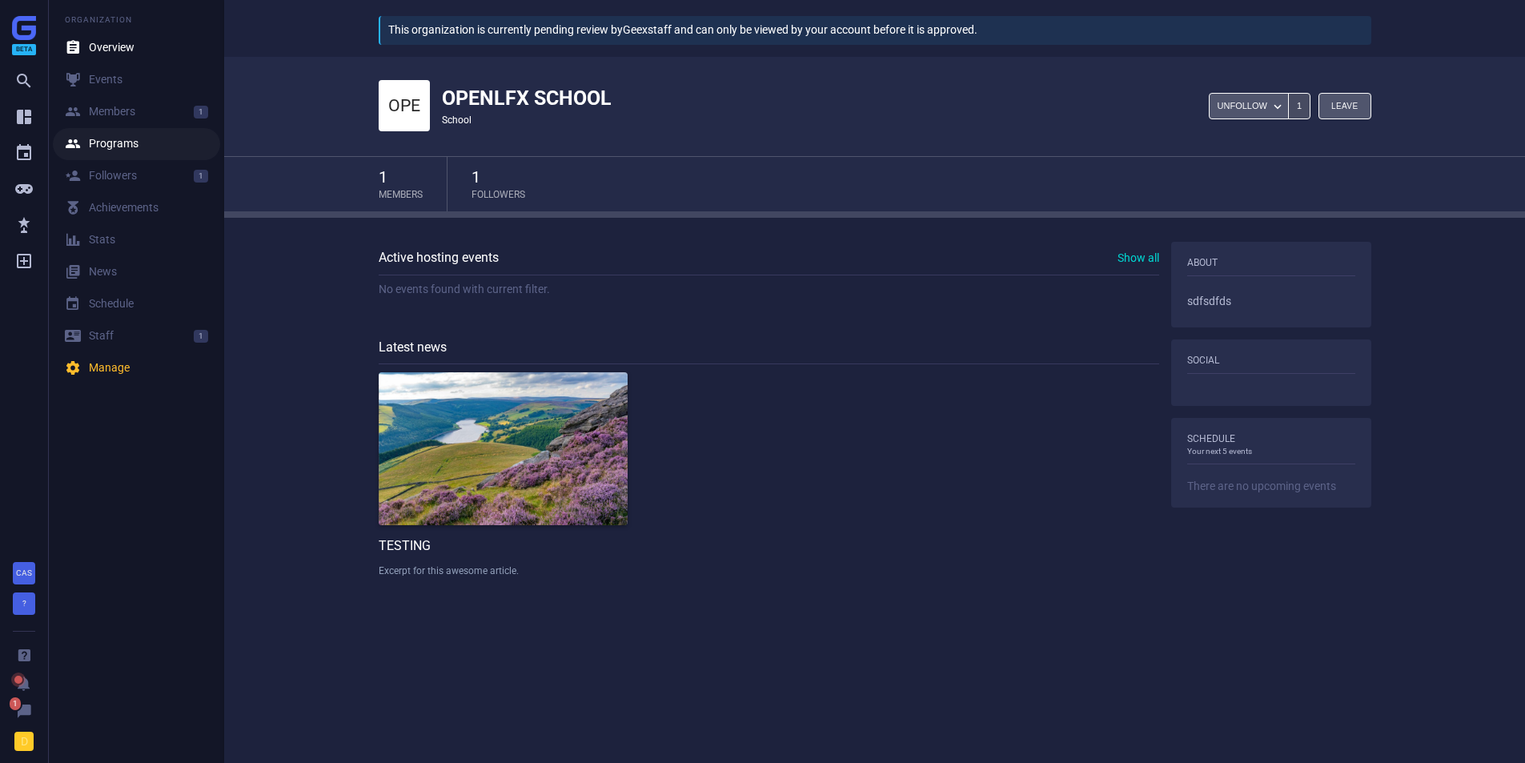
click at [95, 150] on div " Programs" at bounding box center [102, 144] width 74 height 16
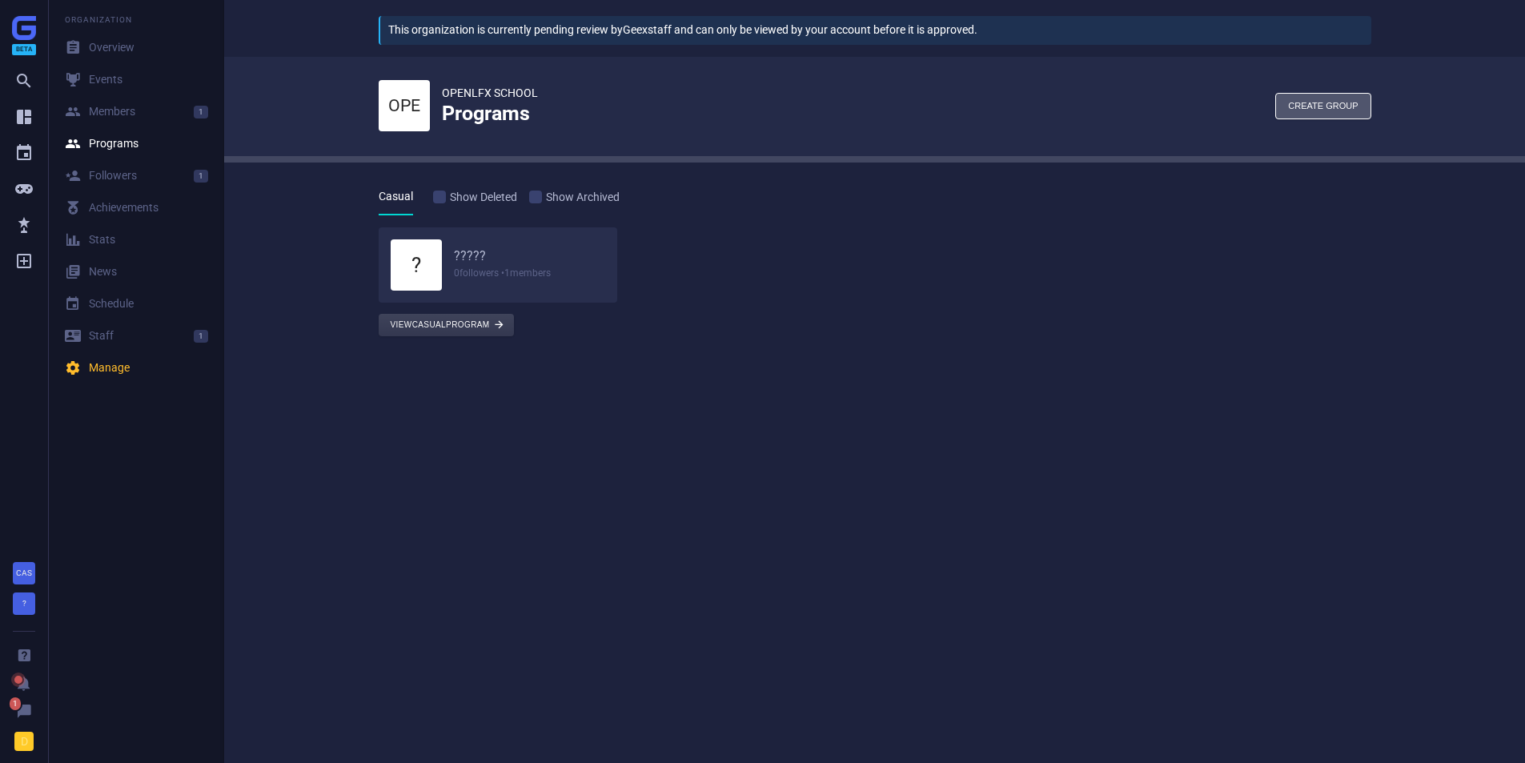
drag, startPoint x: 95, startPoint y: 150, endPoint x: 591, endPoint y: 541, distance: 631.2
click at [591, 541] on div "This organization is currently pending review by Geex staff and can only be vie…" at bounding box center [874, 375] width 1301 height 751
click at [149, 178] on link " Followers 1" at bounding box center [136, 176] width 167 height 32
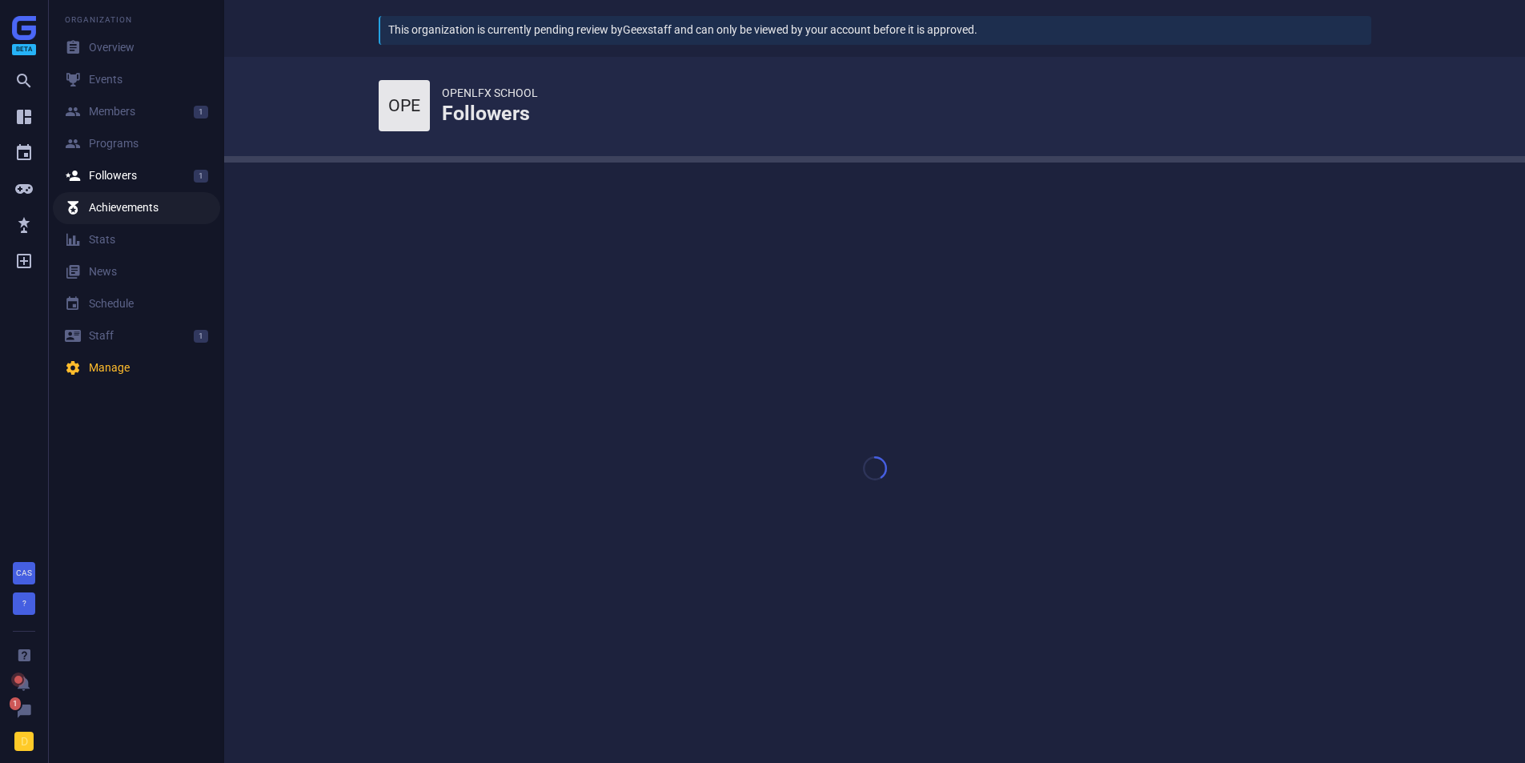
click at [146, 199] on link "閭 Achievements" at bounding box center [136, 208] width 167 height 32
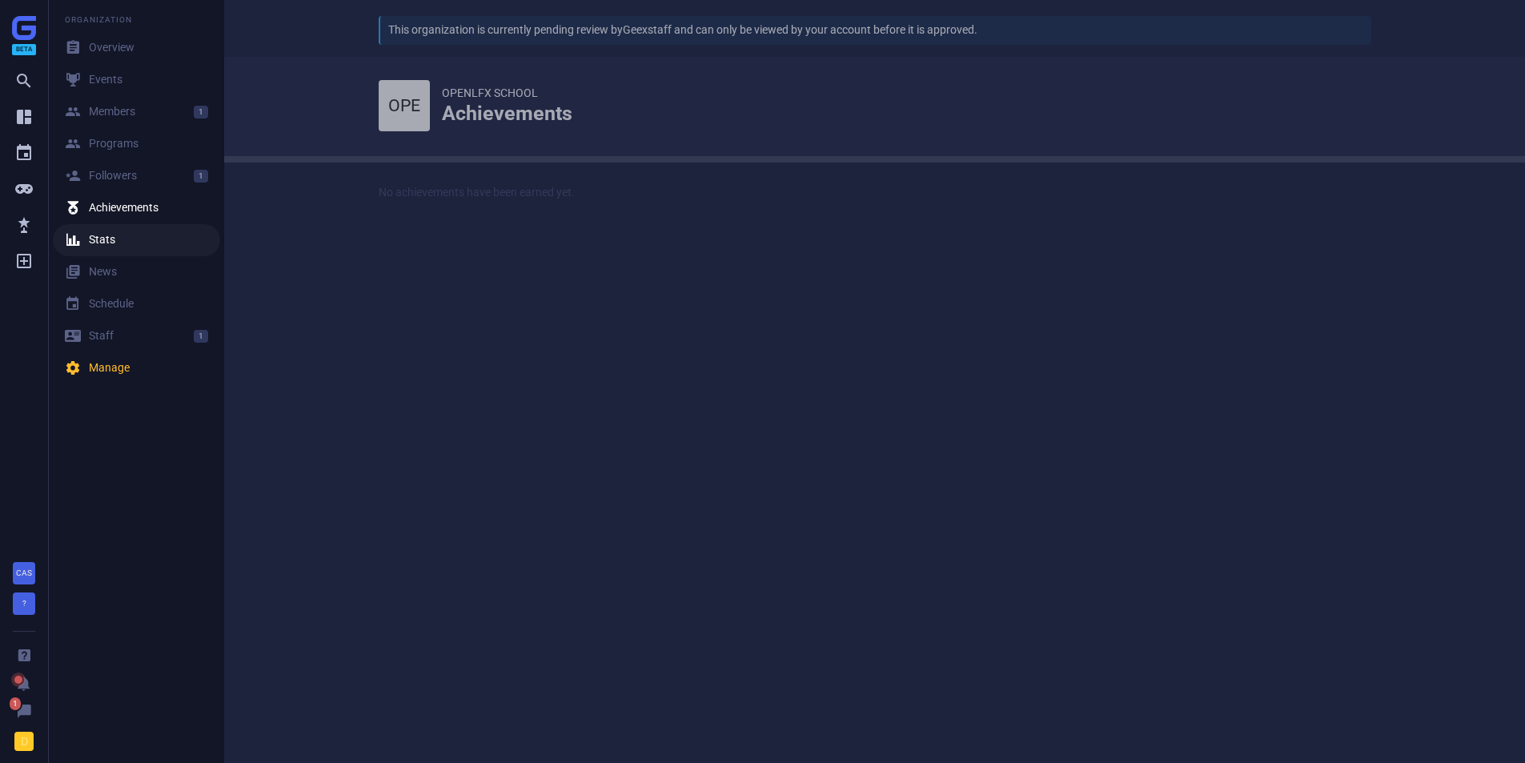
click at [122, 239] on link " Stats" at bounding box center [136, 240] width 167 height 32
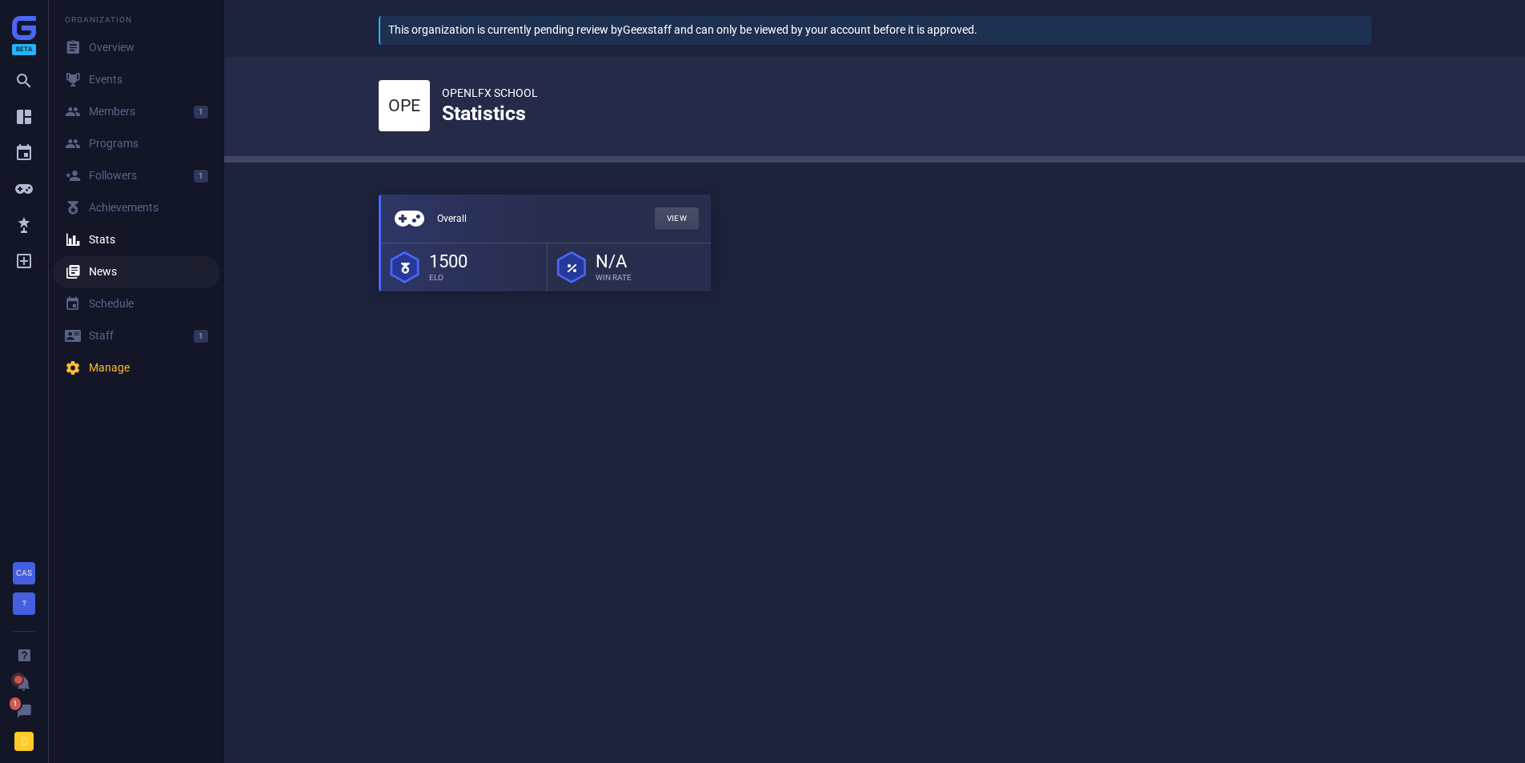
click at [117, 265] on div " News" at bounding box center [91, 272] width 52 height 16
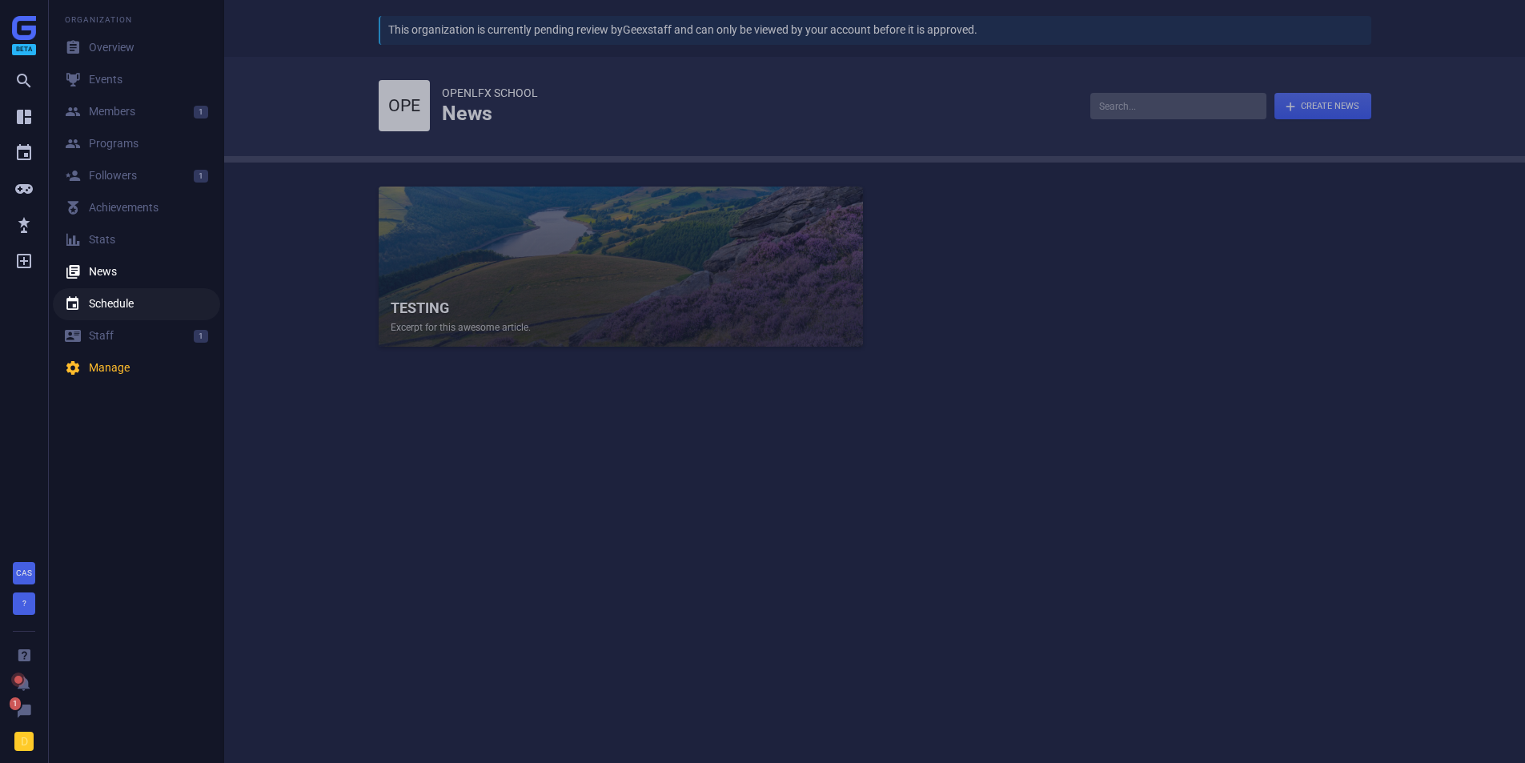
click at [118, 295] on link " Schedule" at bounding box center [136, 304] width 167 height 32
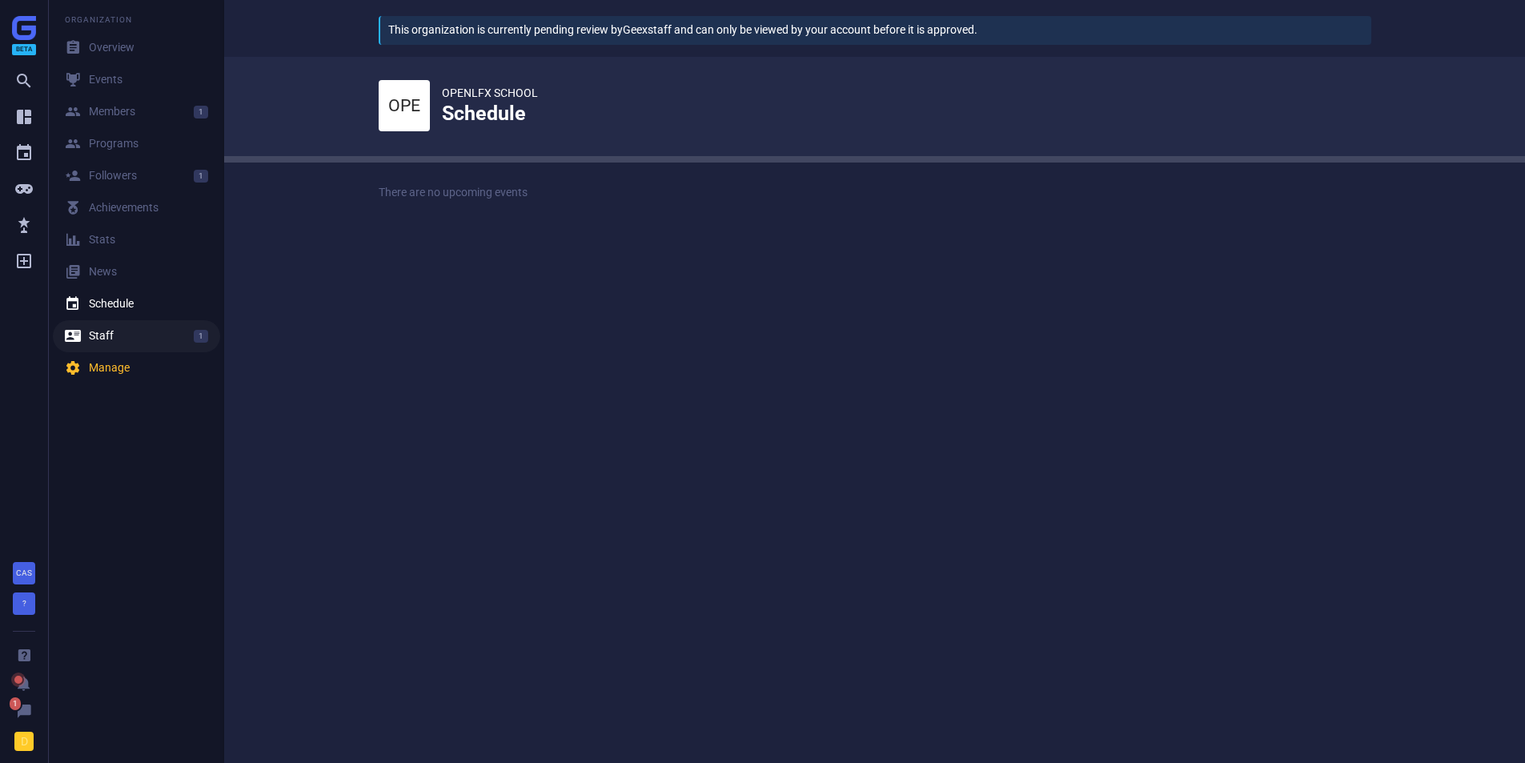
click at [121, 330] on link " Staff 1" at bounding box center [136, 336] width 167 height 32
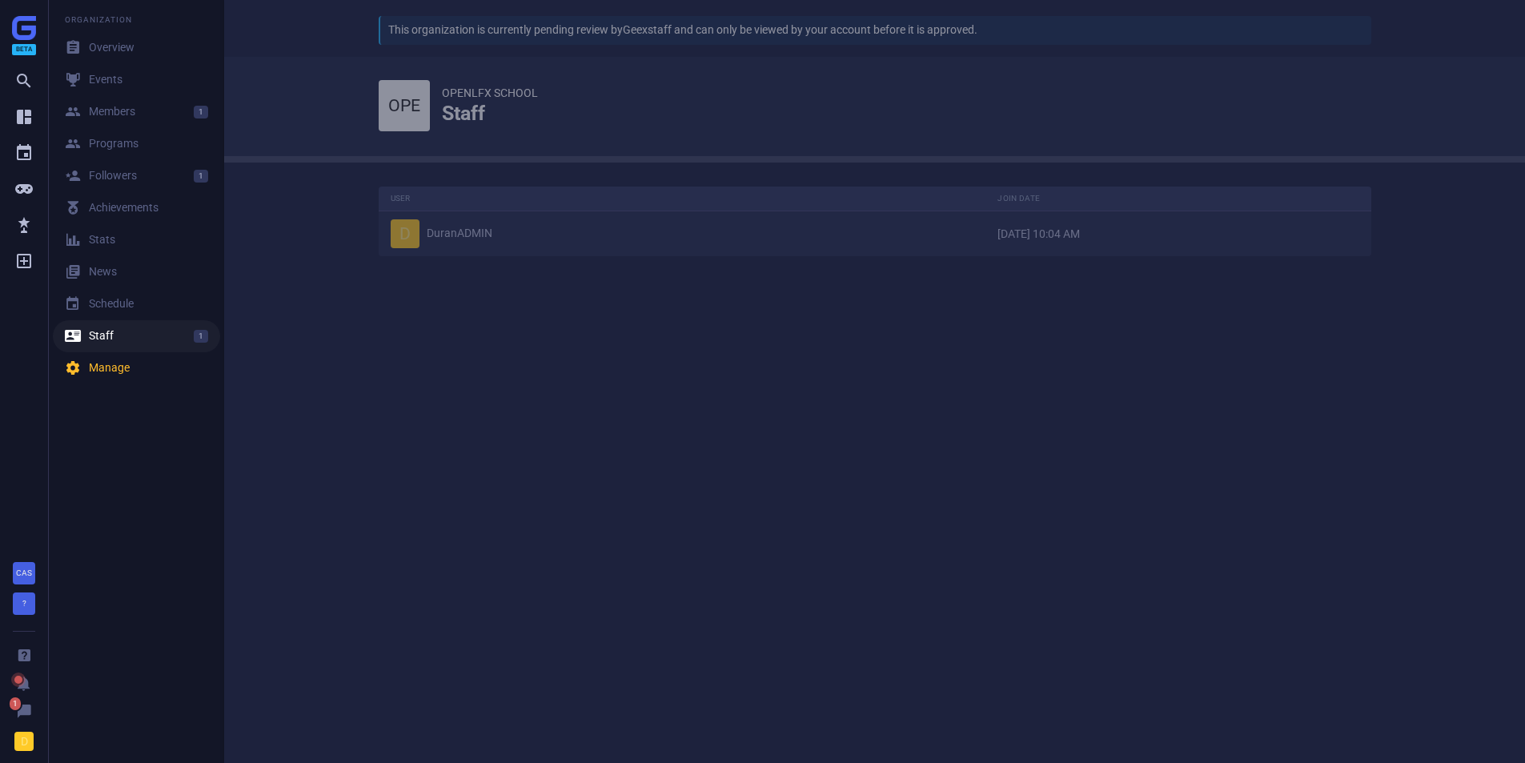
scroll to position [94, 1018]
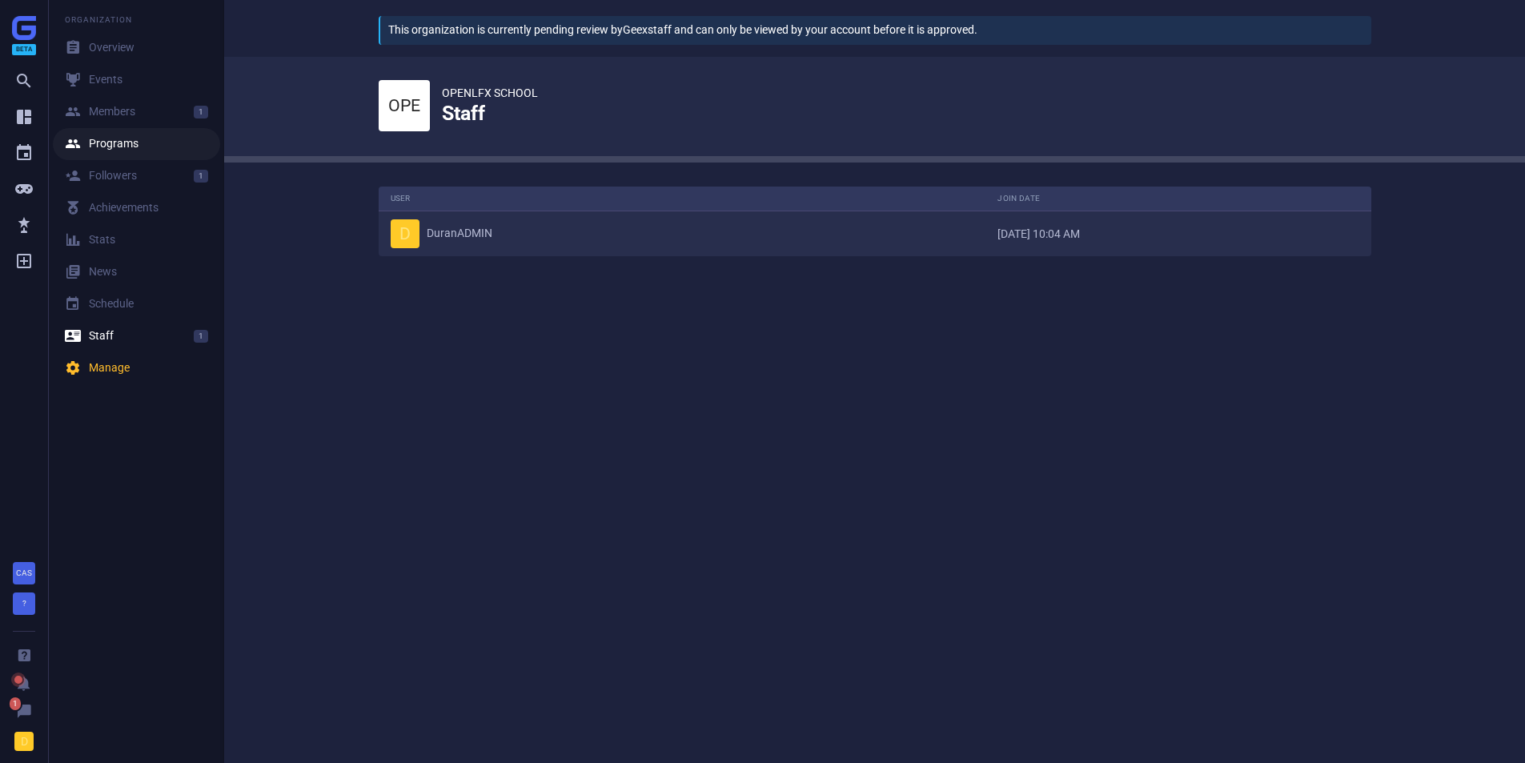
click at [119, 138] on div " Programs" at bounding box center [102, 144] width 74 height 16
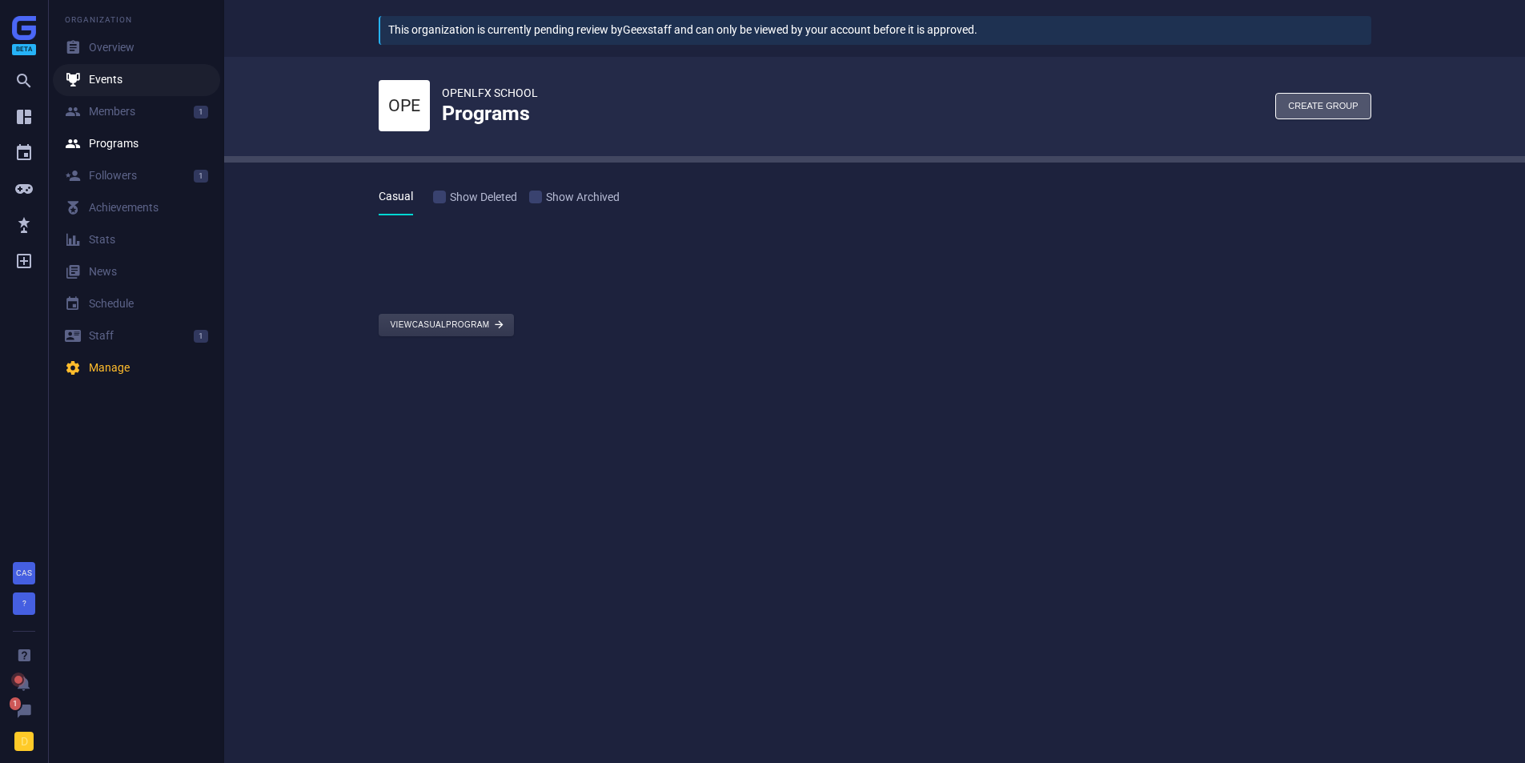
click at [131, 87] on link " Events" at bounding box center [136, 80] width 167 height 32
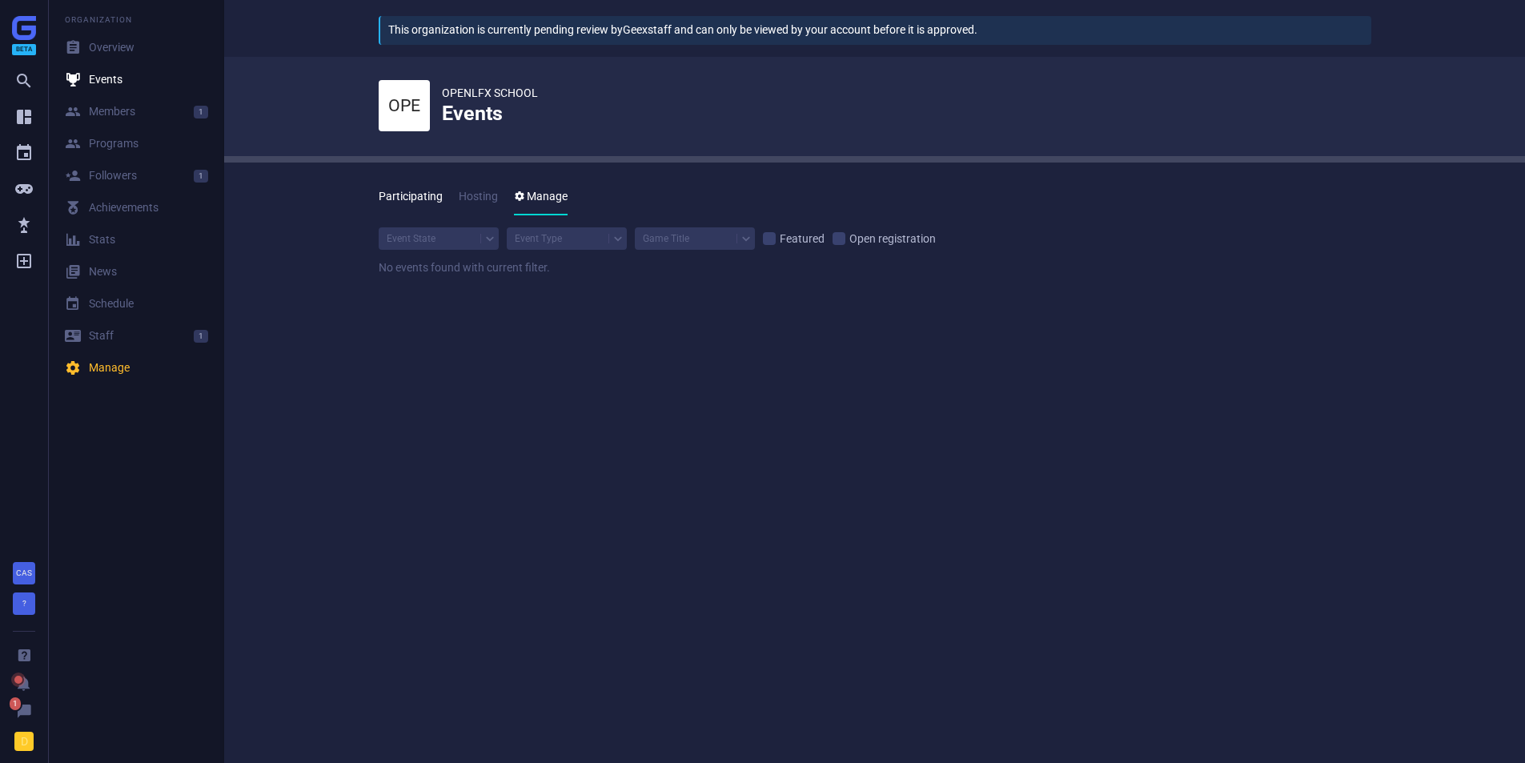
click at [387, 198] on link "Participating" at bounding box center [411, 197] width 64 height 37
click at [119, 152] on link " Programs" at bounding box center [136, 144] width 167 height 32
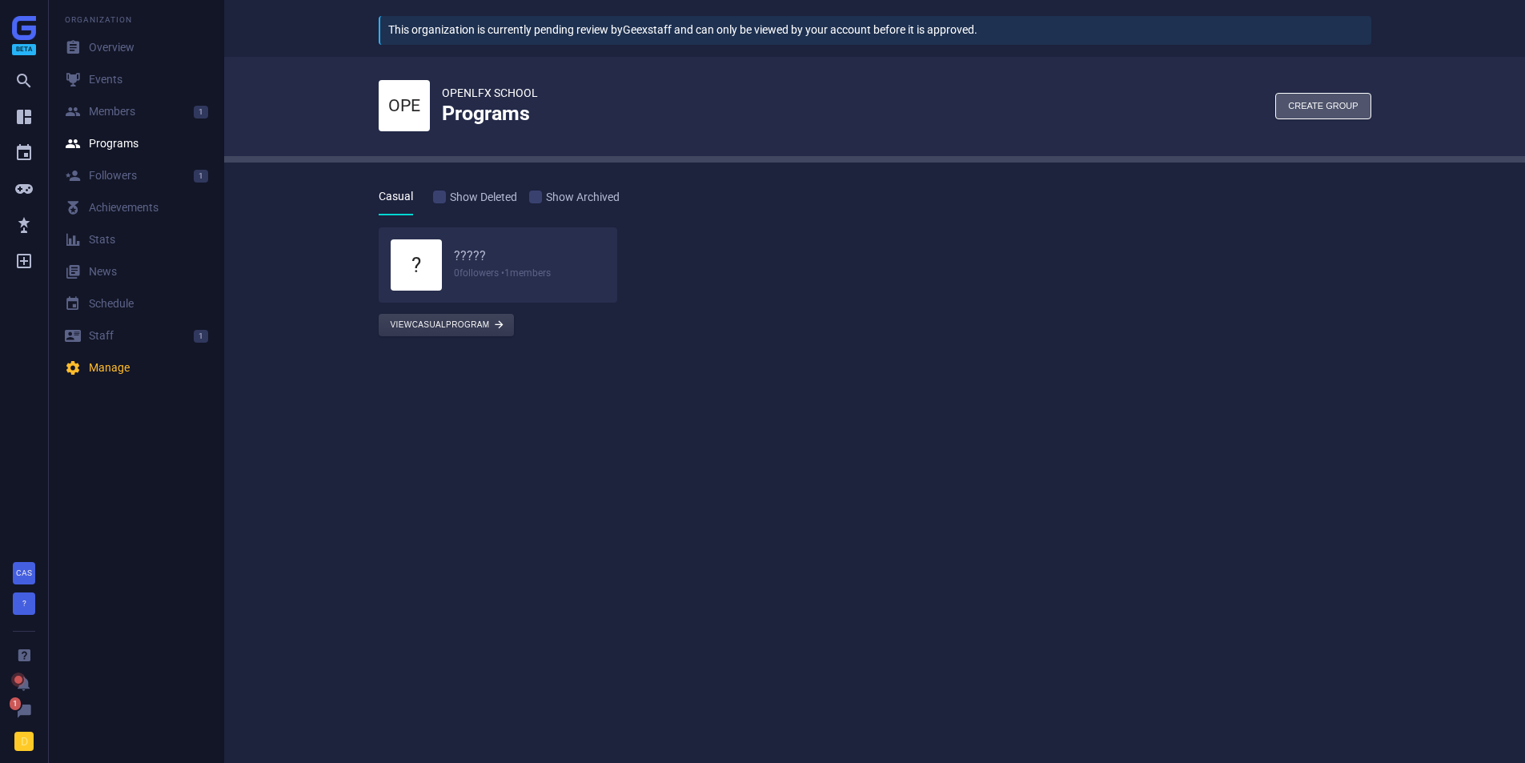
click at [533, 256] on h6 "?????" at bounding box center [530, 256] width 152 height 17
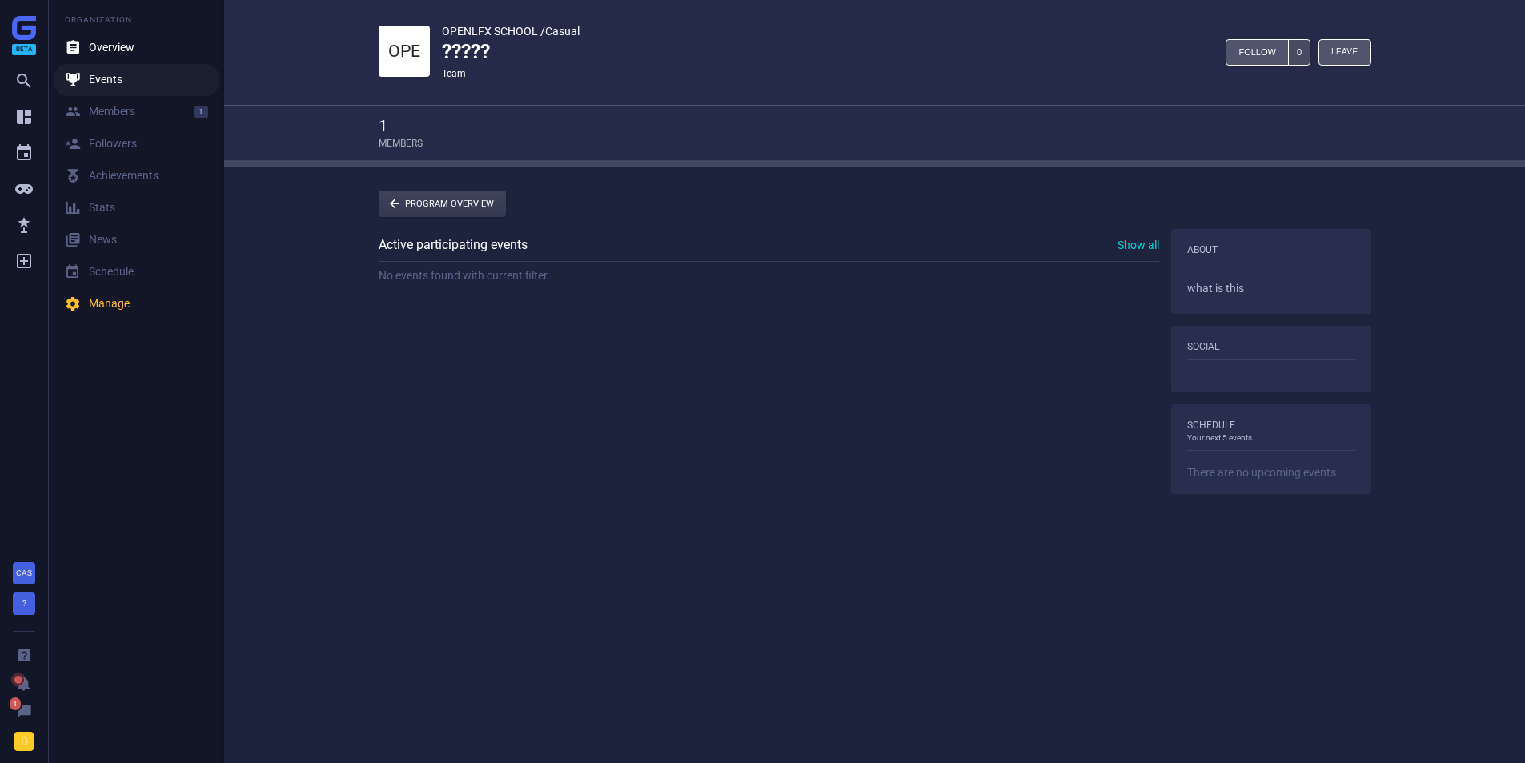
click at [88, 80] on icon "" at bounding box center [77, 80] width 24 height 16
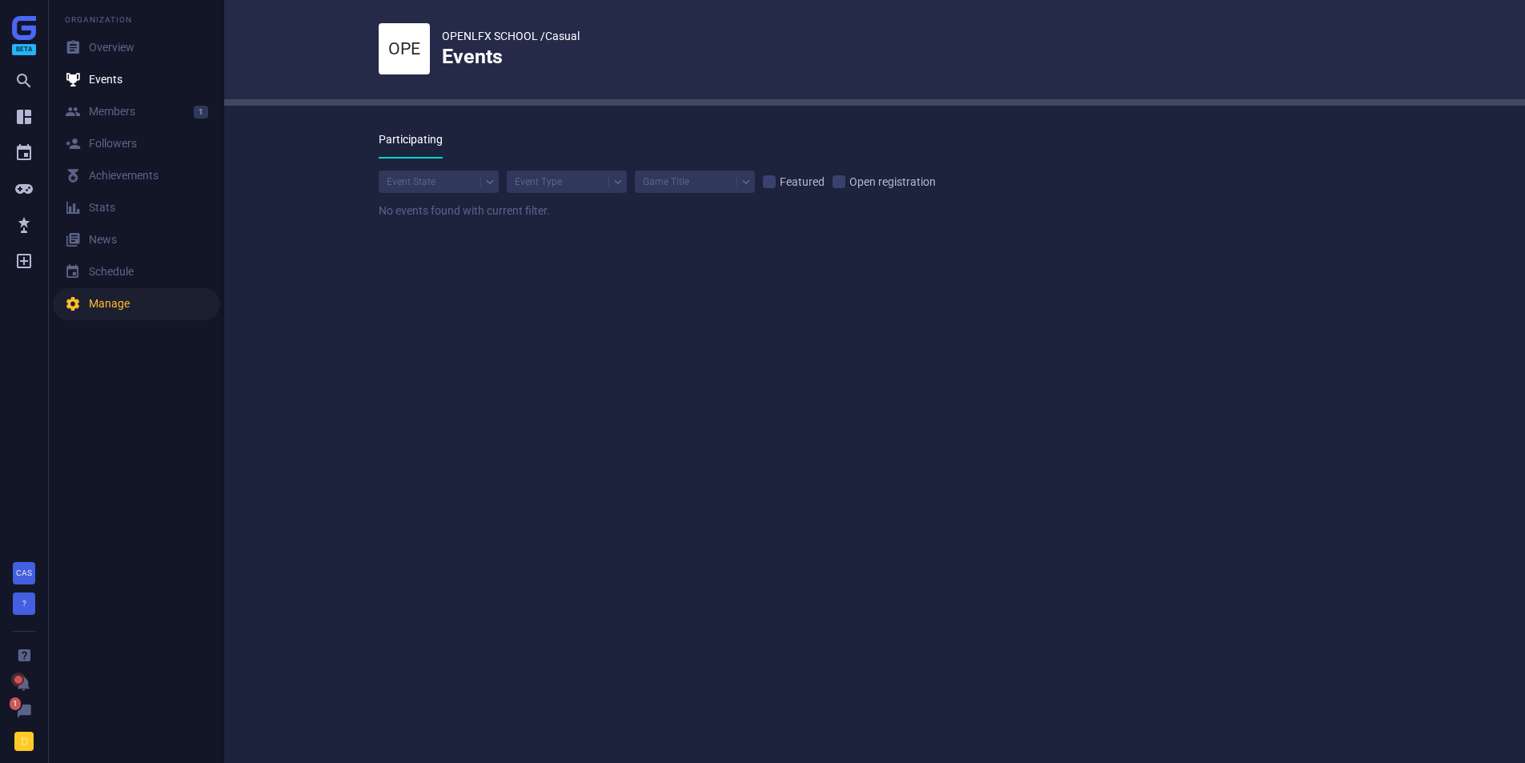
click at [105, 305] on div " Manage" at bounding box center [97, 304] width 65 height 16
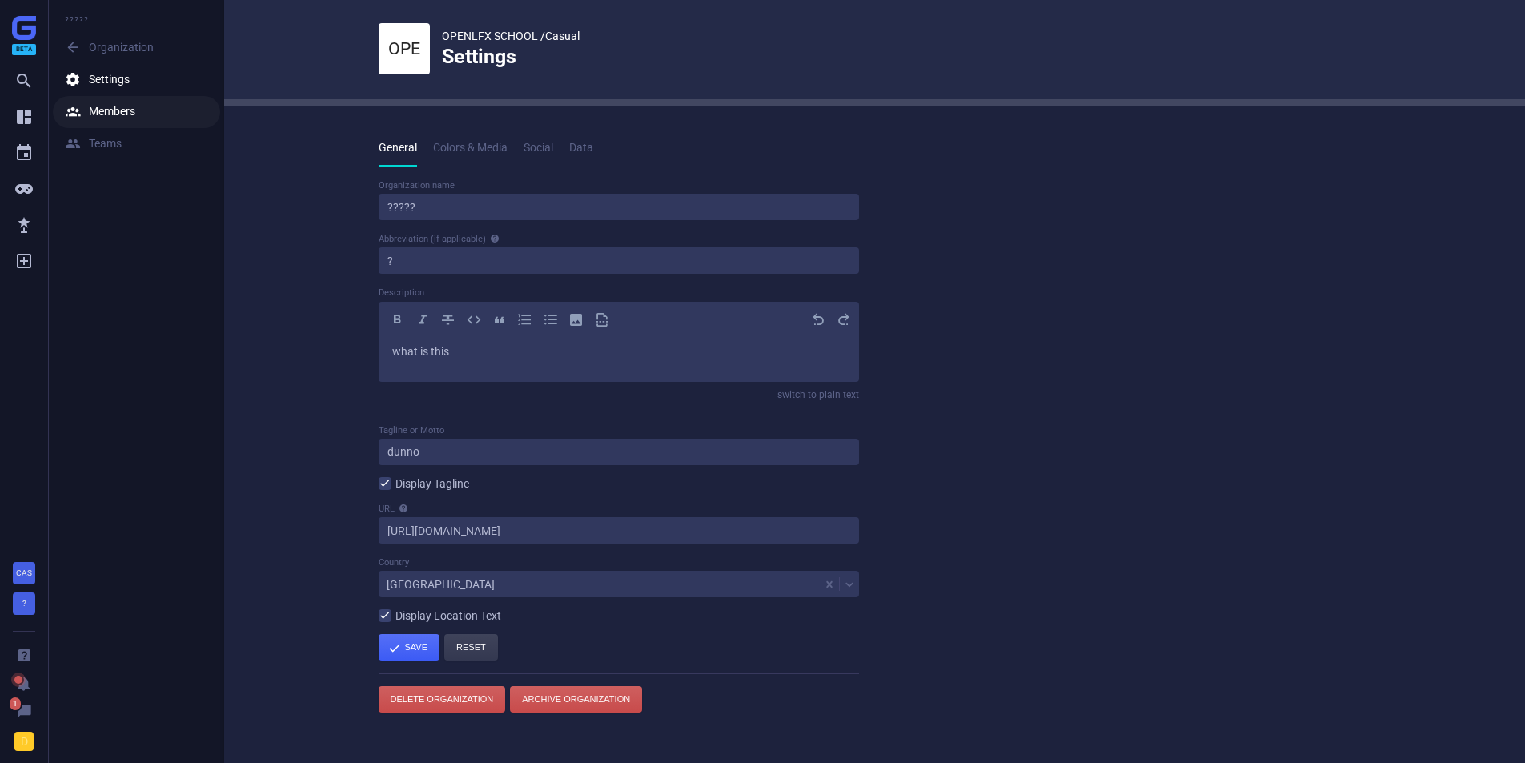
click at [102, 104] on div " Members" at bounding box center [100, 112] width 70 height 16
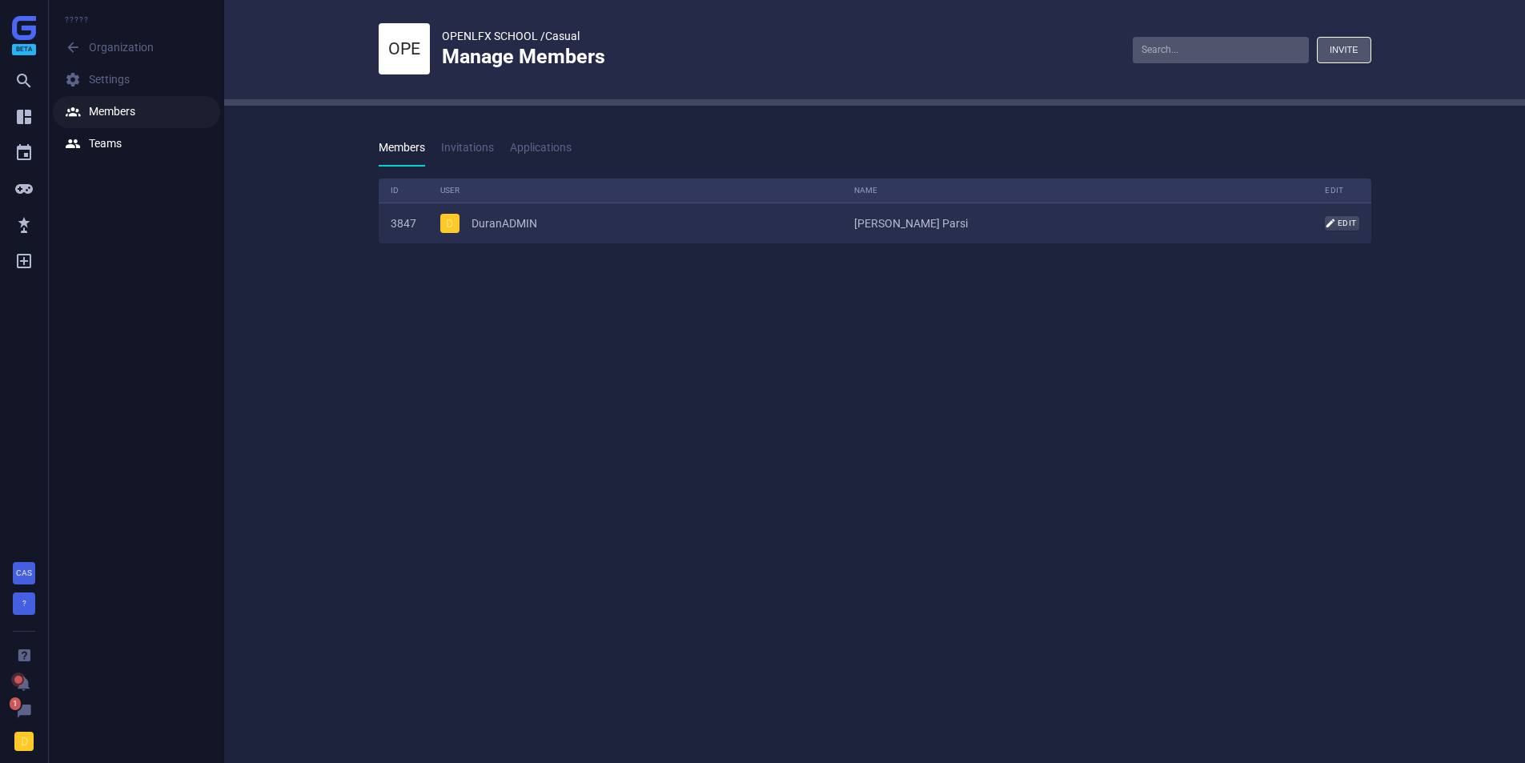
scroll to position [89, 1018]
click at [102, 138] on div " Teams" at bounding box center [93, 144] width 57 height 16
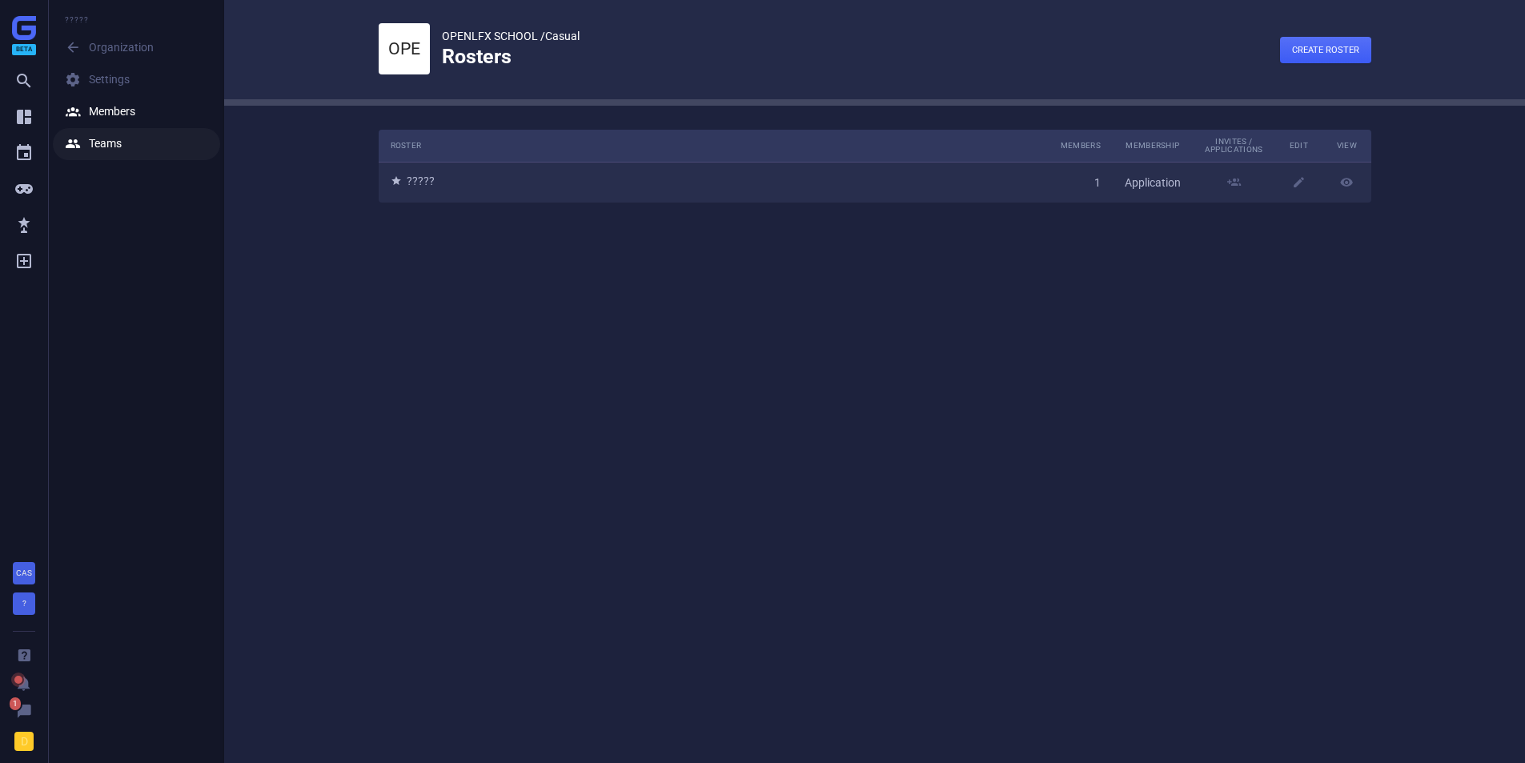
scroll to position [97, 1018]
click at [116, 107] on div " Members" at bounding box center [100, 112] width 70 height 16
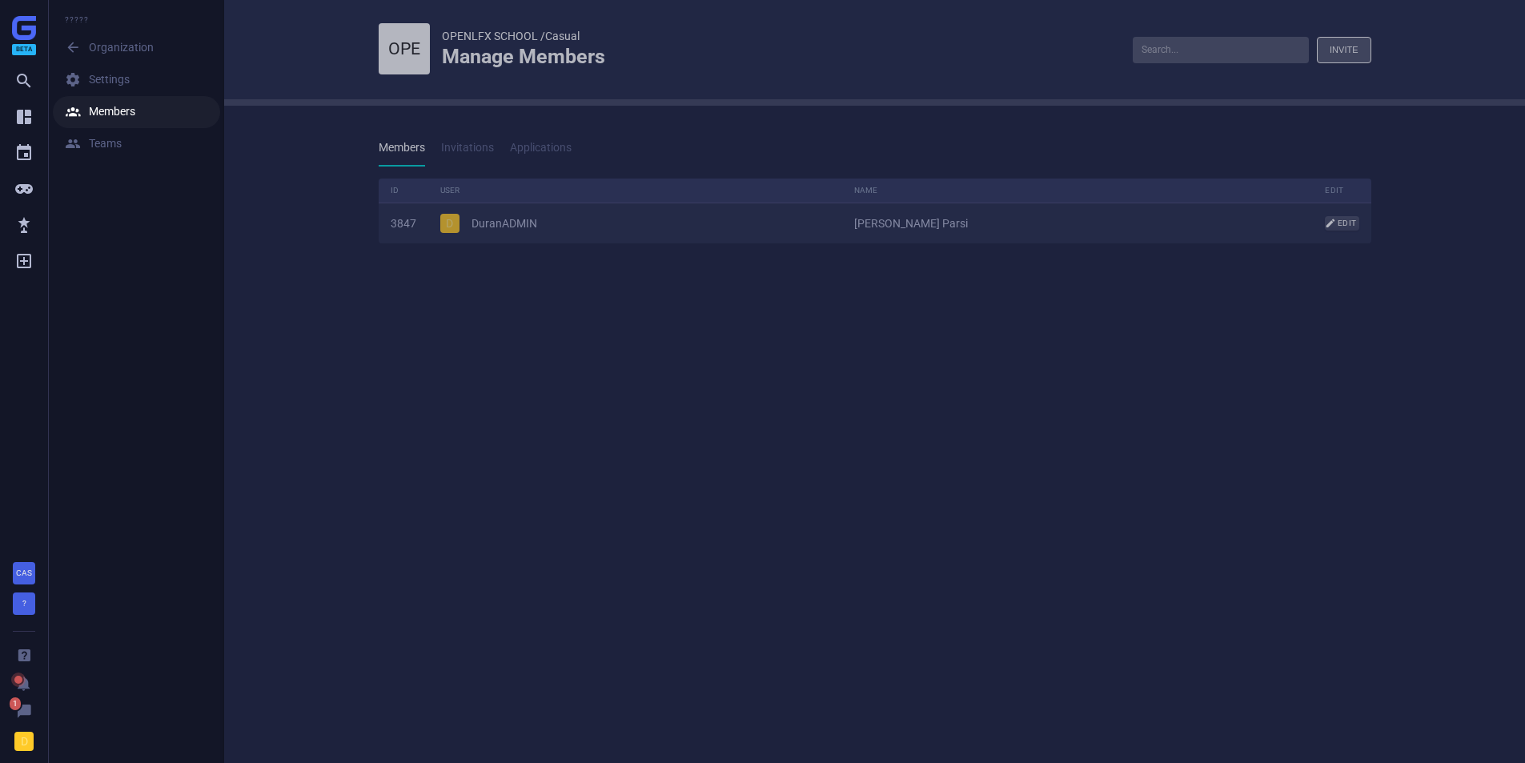
scroll to position [89, 1018]
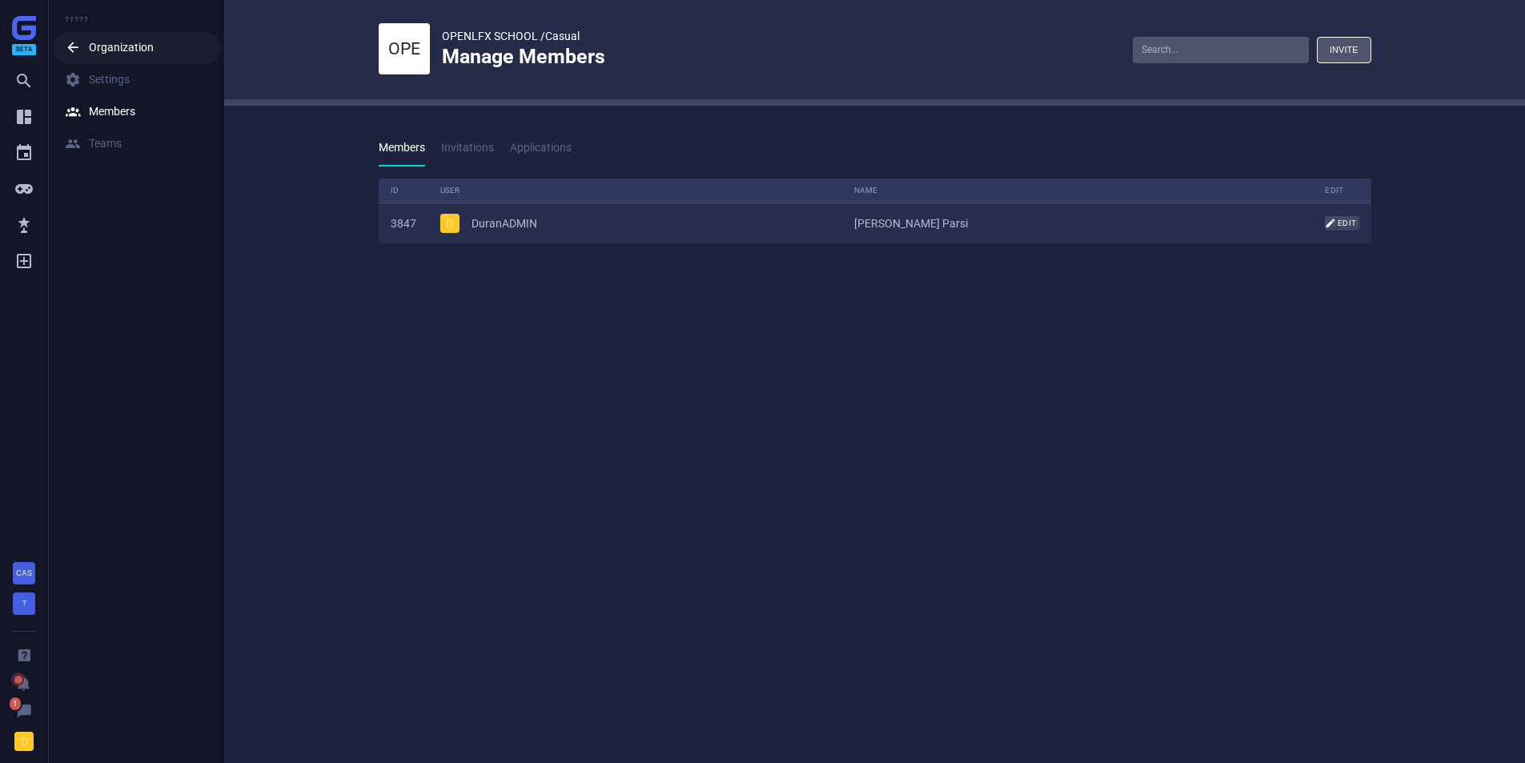
click at [76, 42] on icon "" at bounding box center [77, 48] width 24 height 16
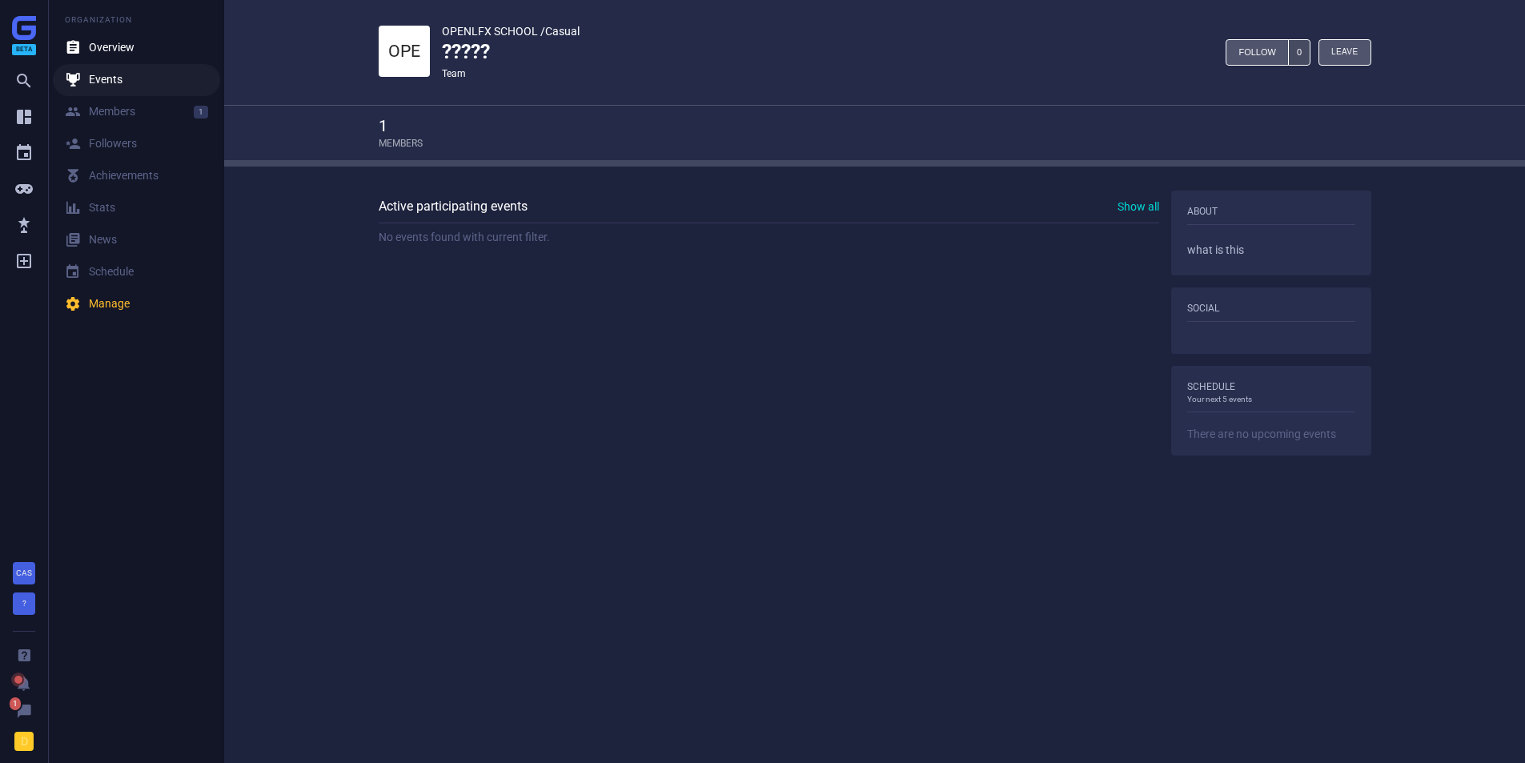
click at [72, 79] on icon "" at bounding box center [77, 80] width 24 height 16
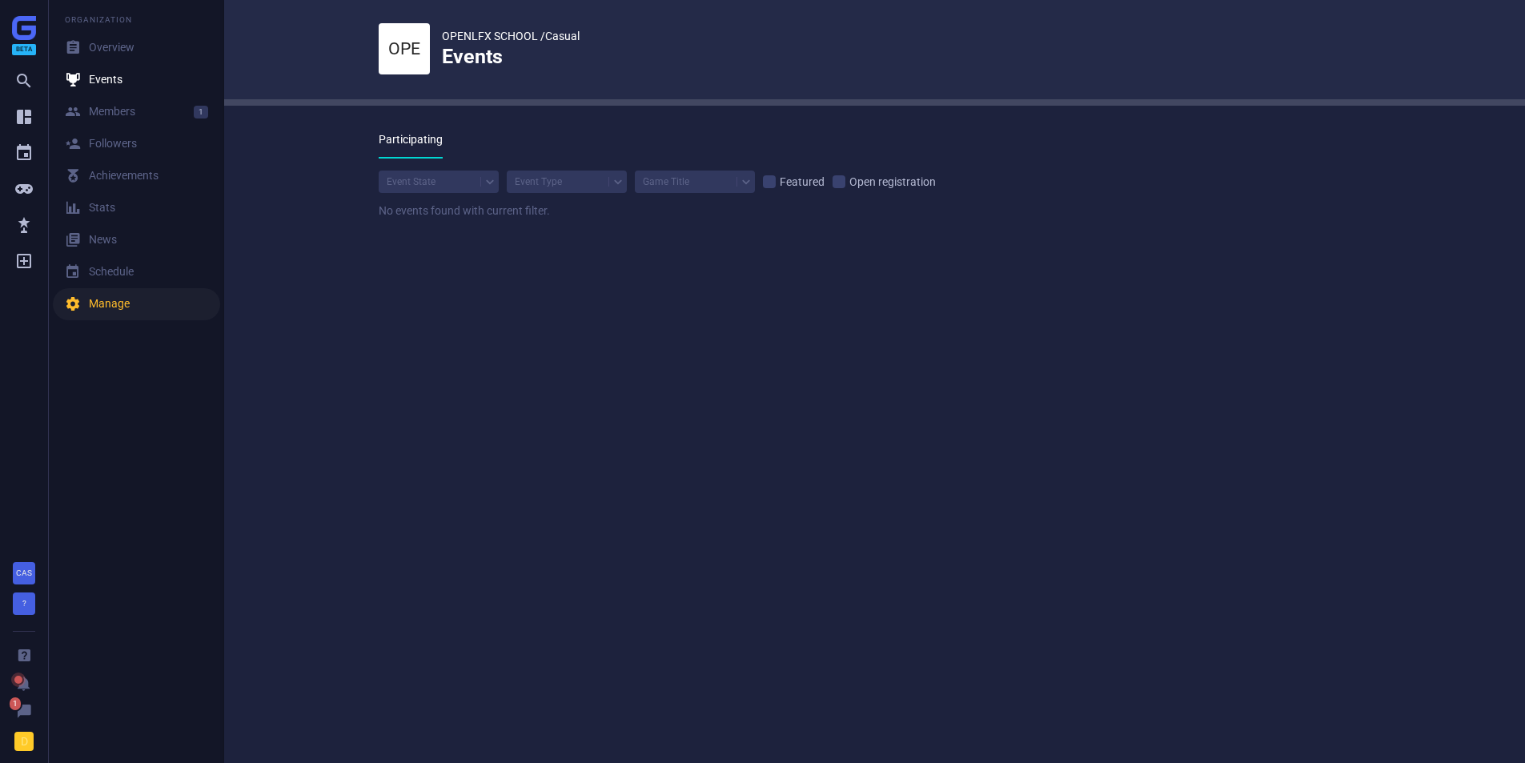
click at [120, 299] on div " Manage" at bounding box center [97, 304] width 65 height 16
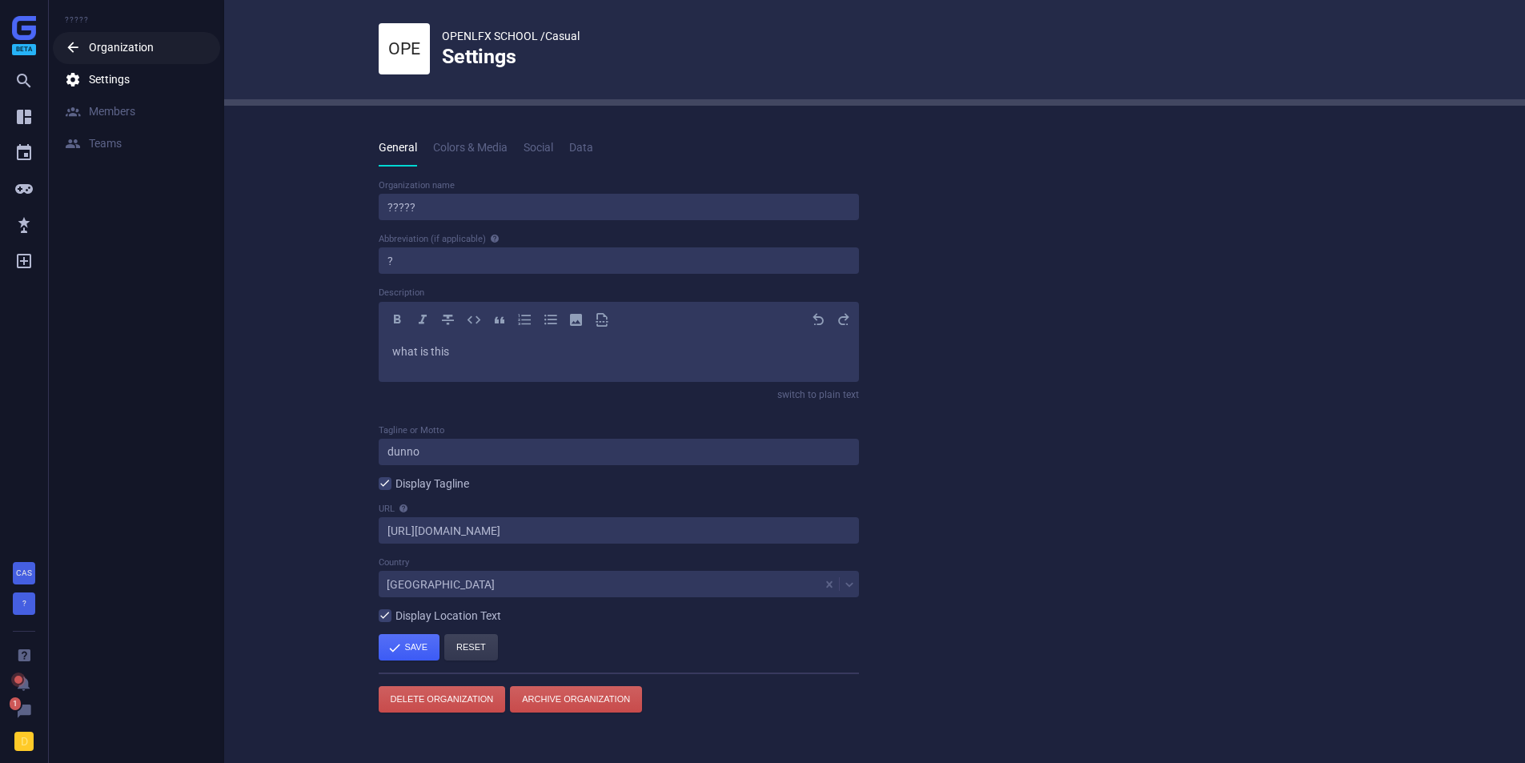
click at [90, 50] on div " Organization" at bounding box center [109, 48] width 89 height 16
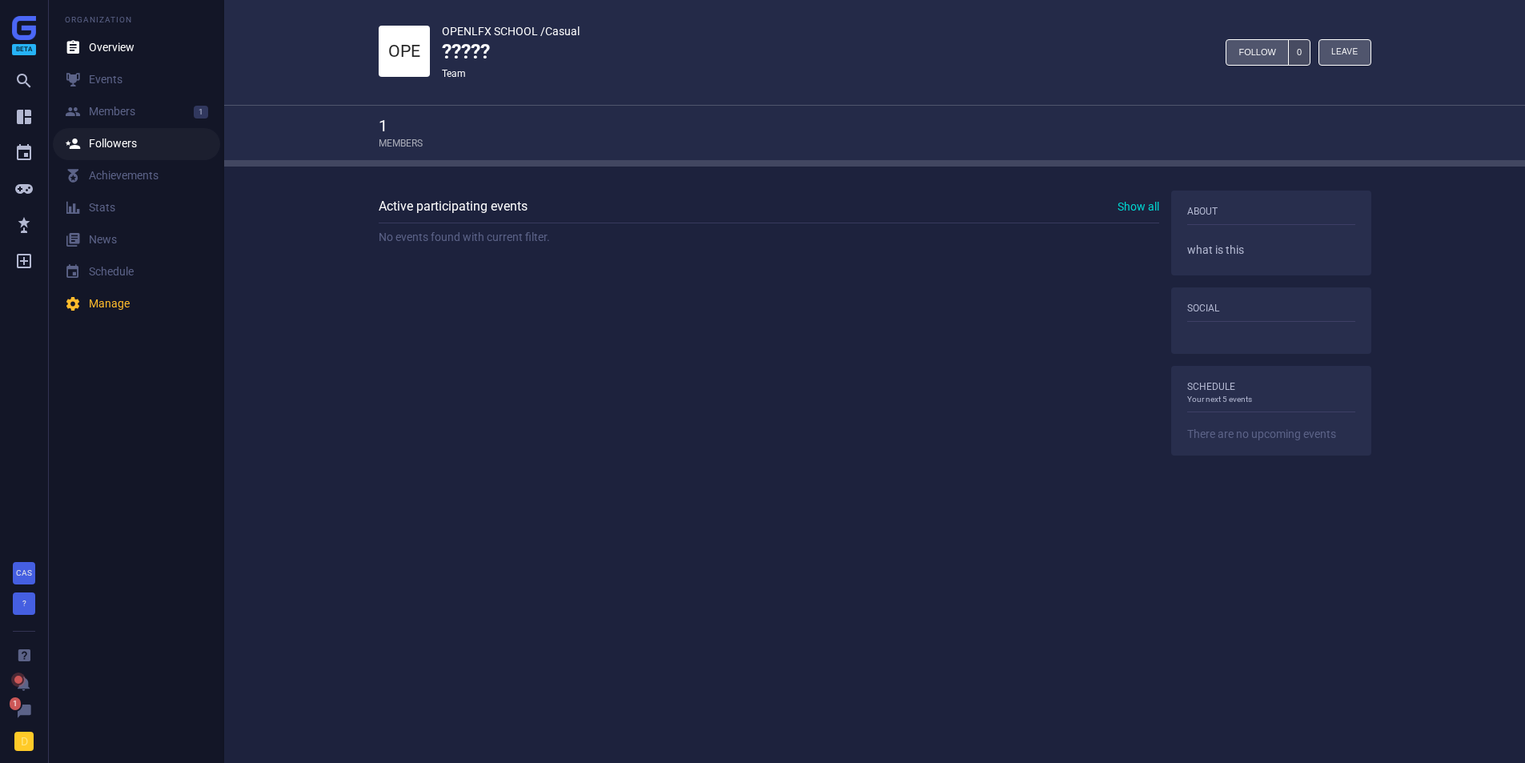
click at [101, 147] on div " Followers" at bounding box center [101, 144] width 72 height 16
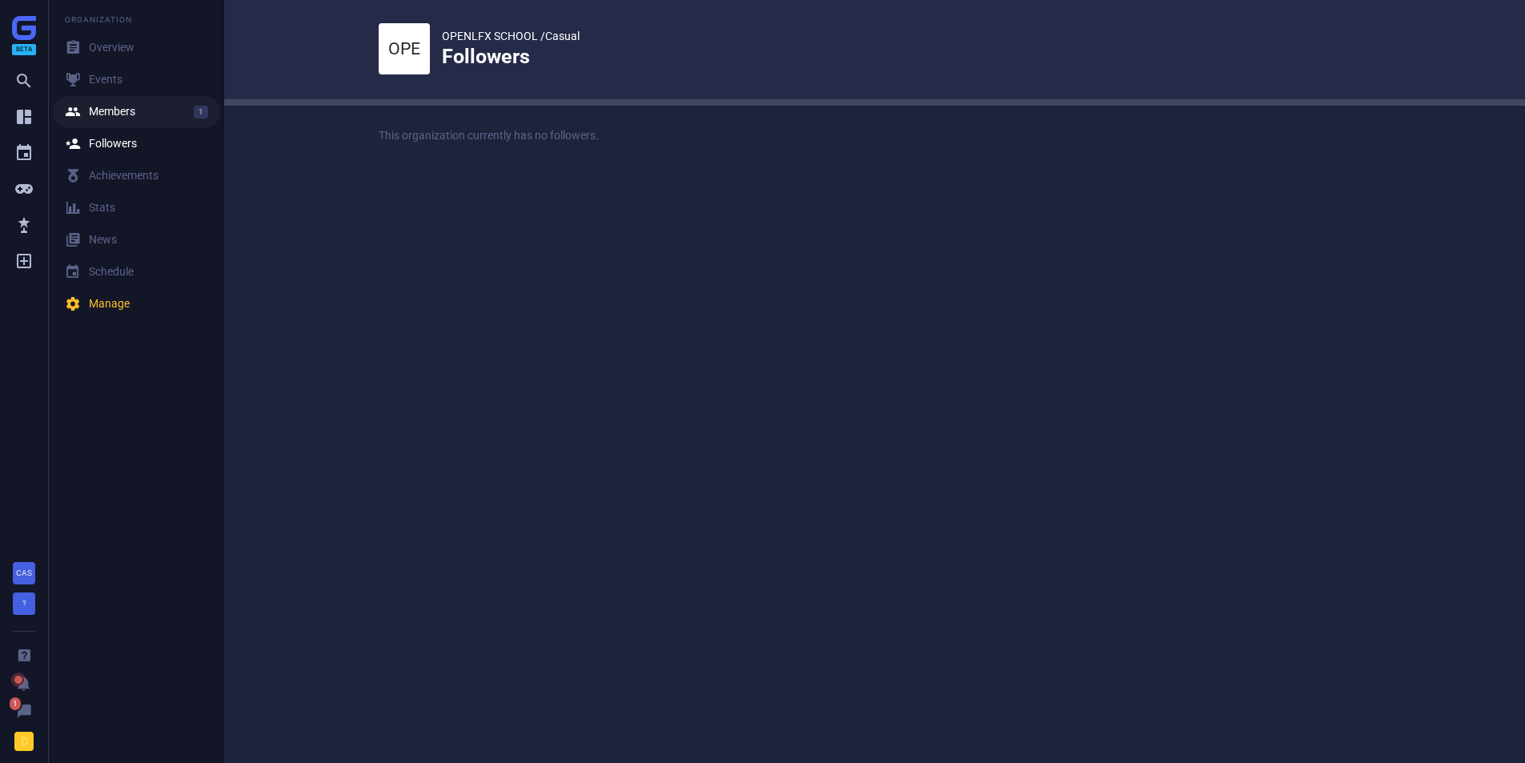
click at [91, 112] on div " Members" at bounding box center [100, 112] width 70 height 16
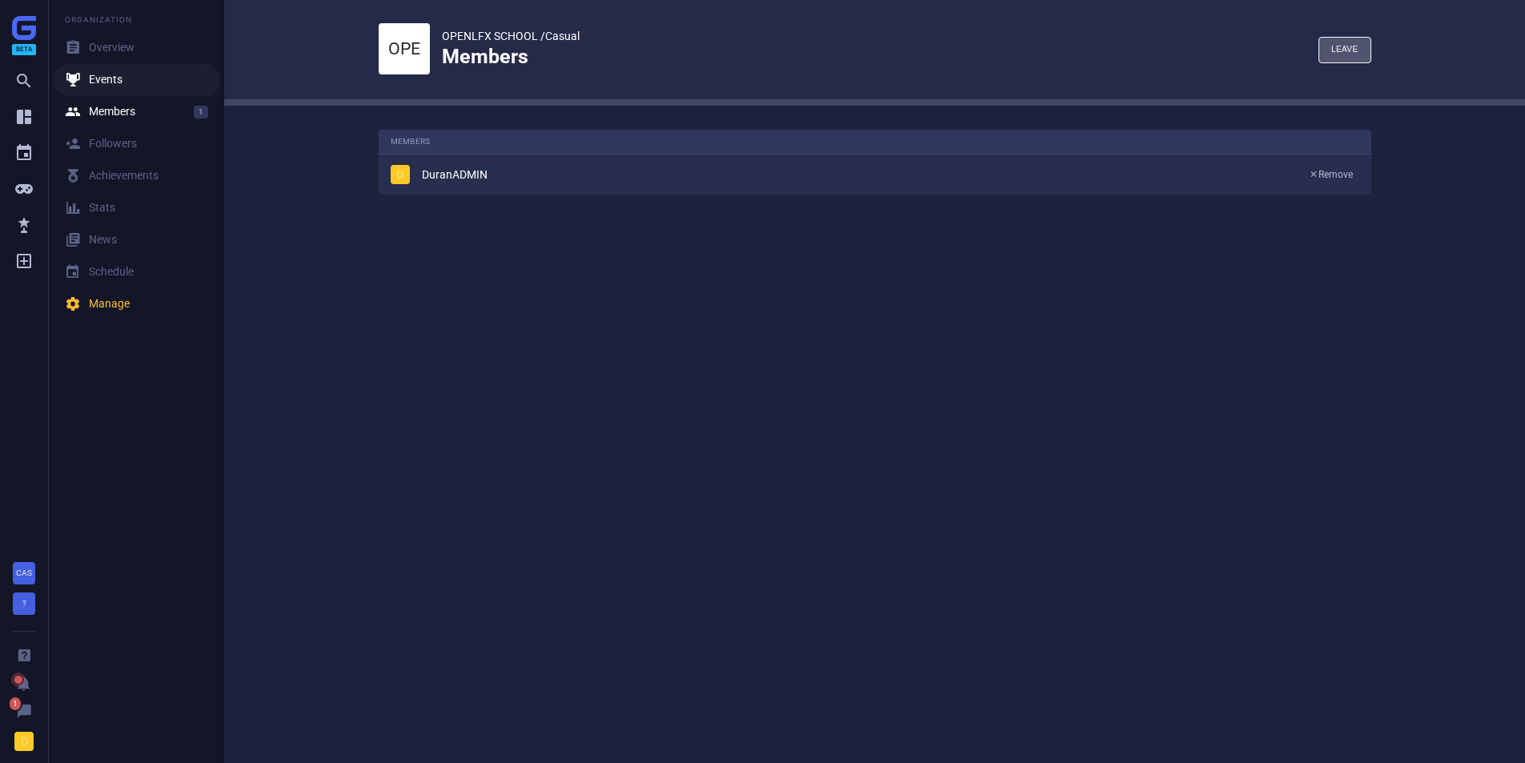
click at [93, 82] on div " Events" at bounding box center [94, 80] width 58 height 16
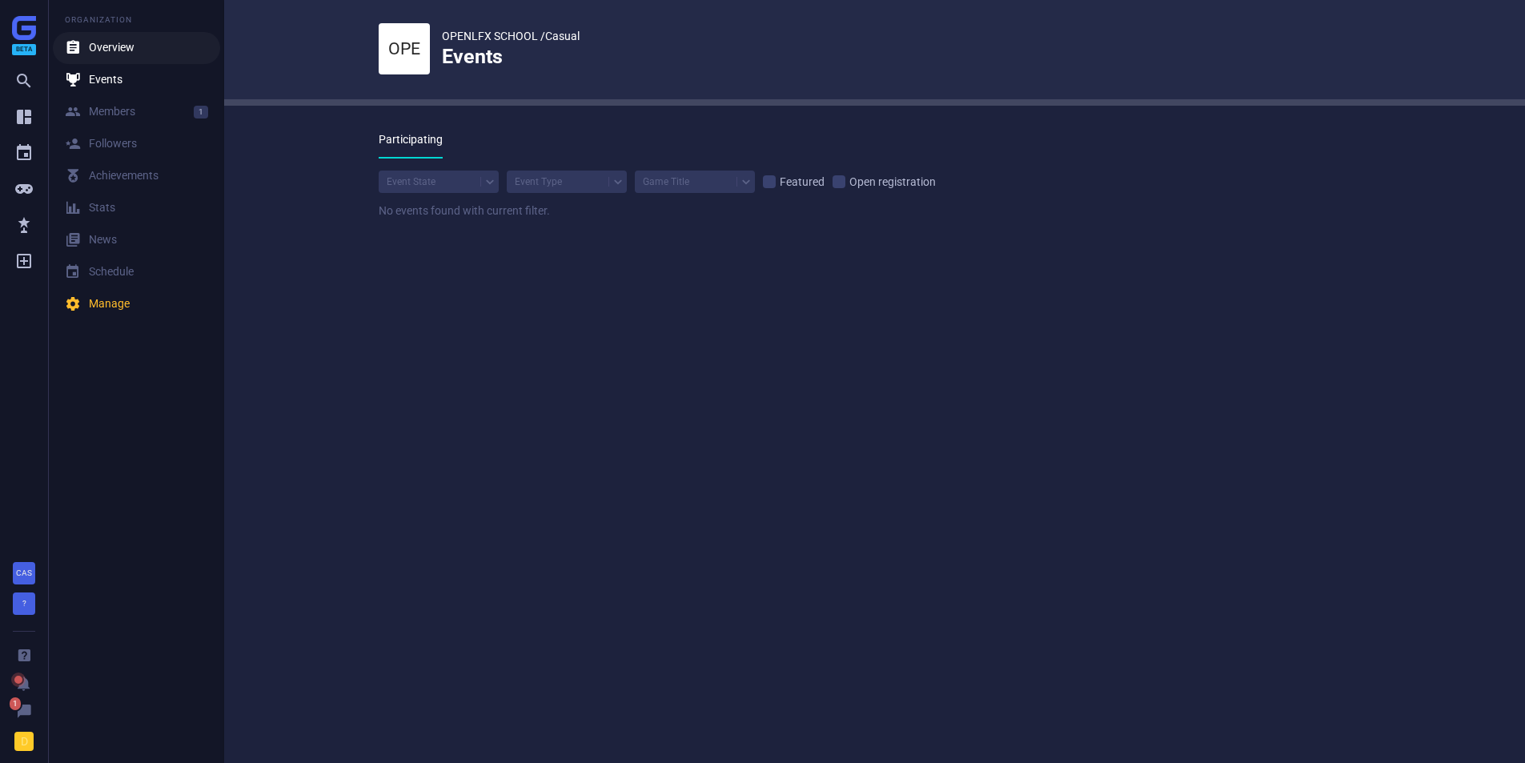
click at [93, 38] on link " Overview" at bounding box center [136, 48] width 167 height 32
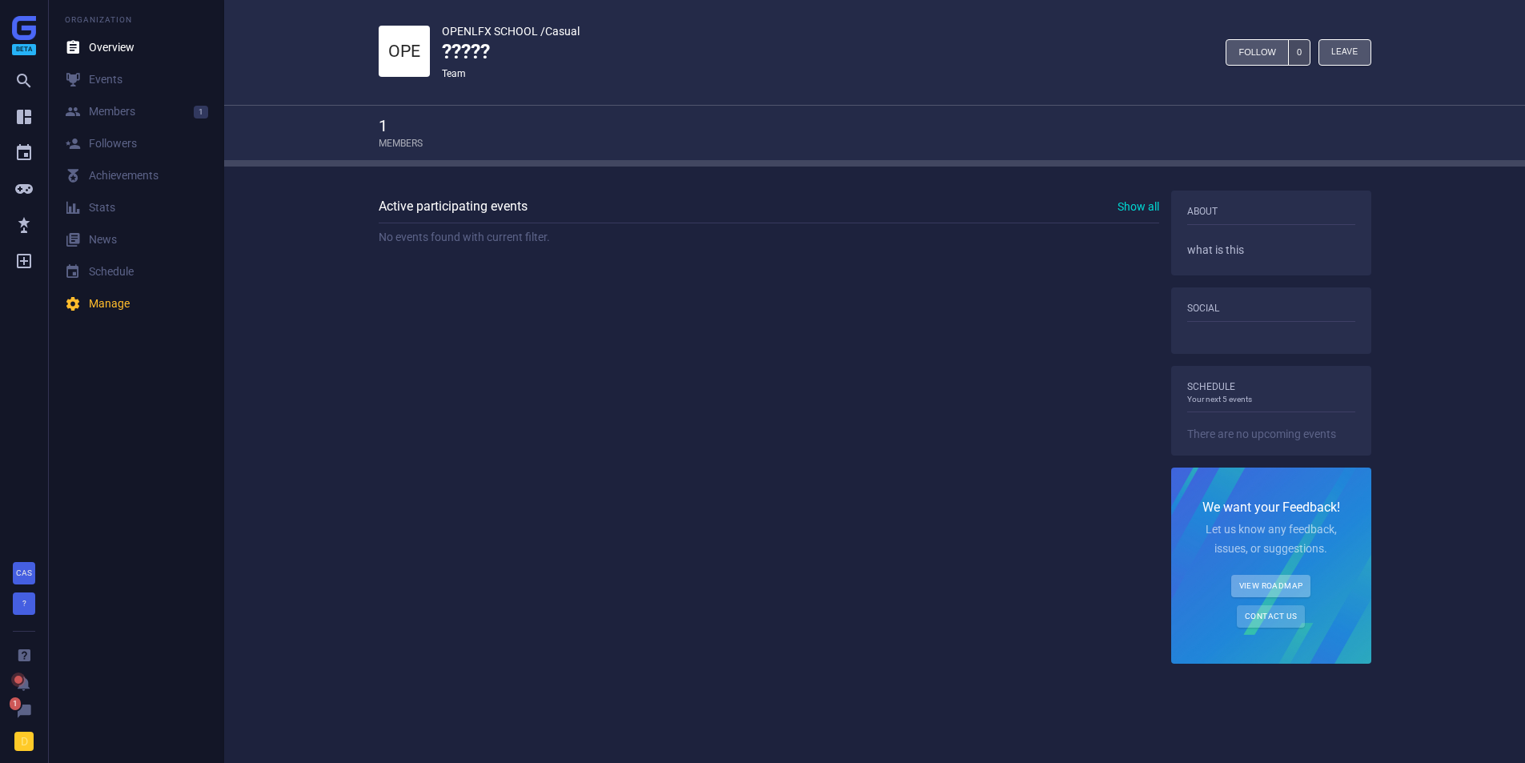
click at [1266, 589] on link "View Roadmap" at bounding box center [1272, 586] width 80 height 22
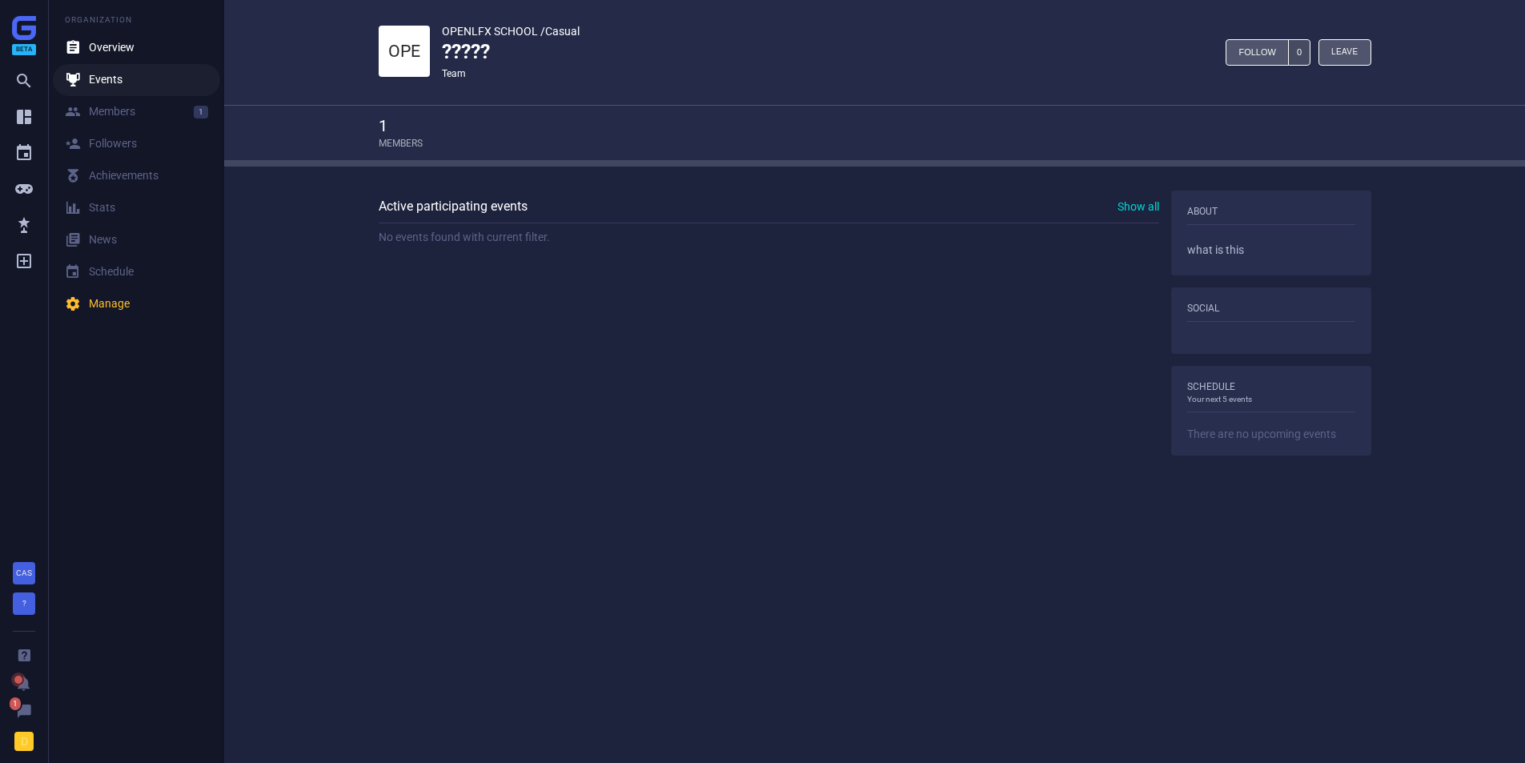
click at [104, 87] on div " Events" at bounding box center [94, 80] width 58 height 16
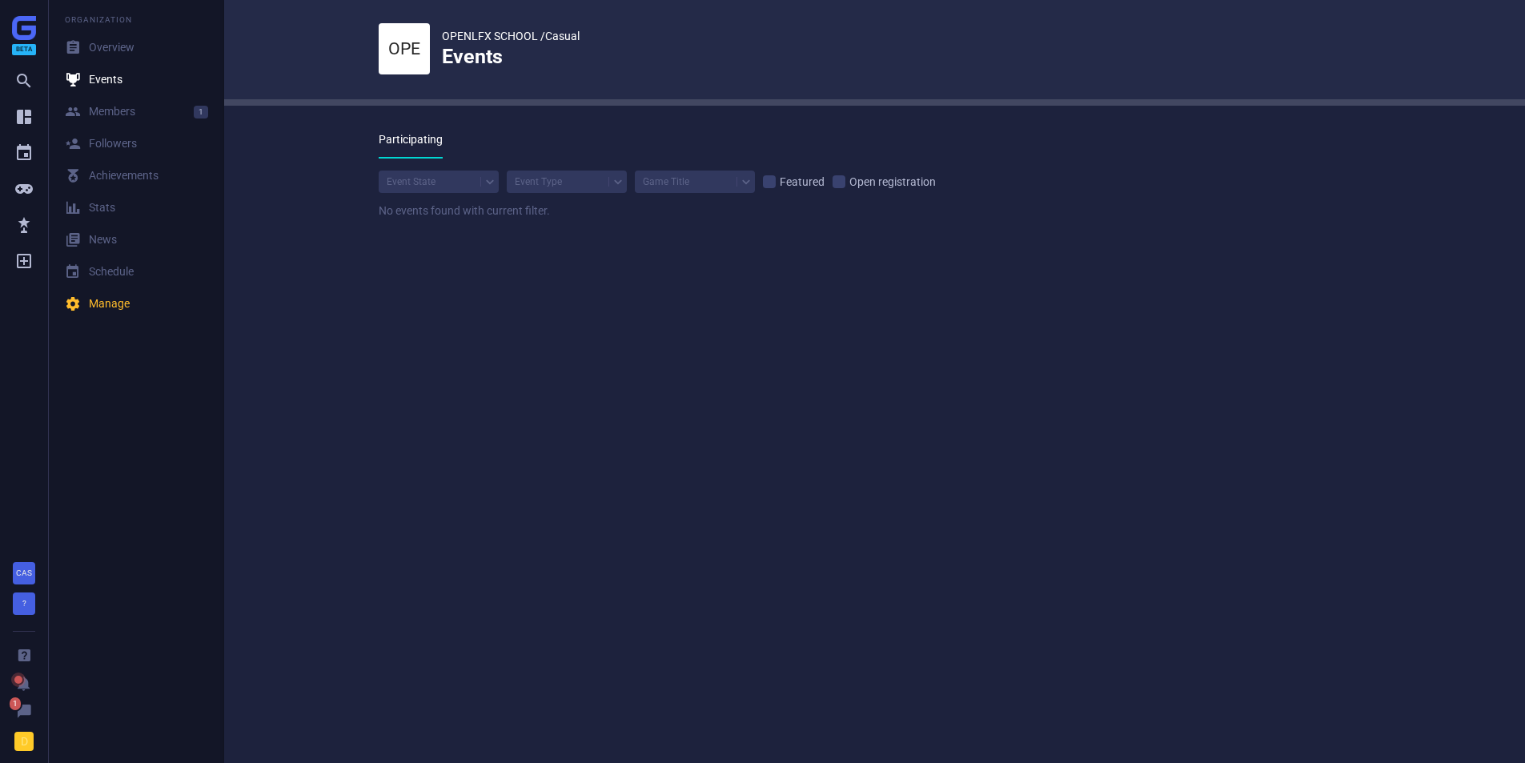
click at [96, 18] on div "Organization" at bounding box center [138, 12] width 171 height 24
click at [92, 43] on div " Overview" at bounding box center [100, 48] width 70 height 16
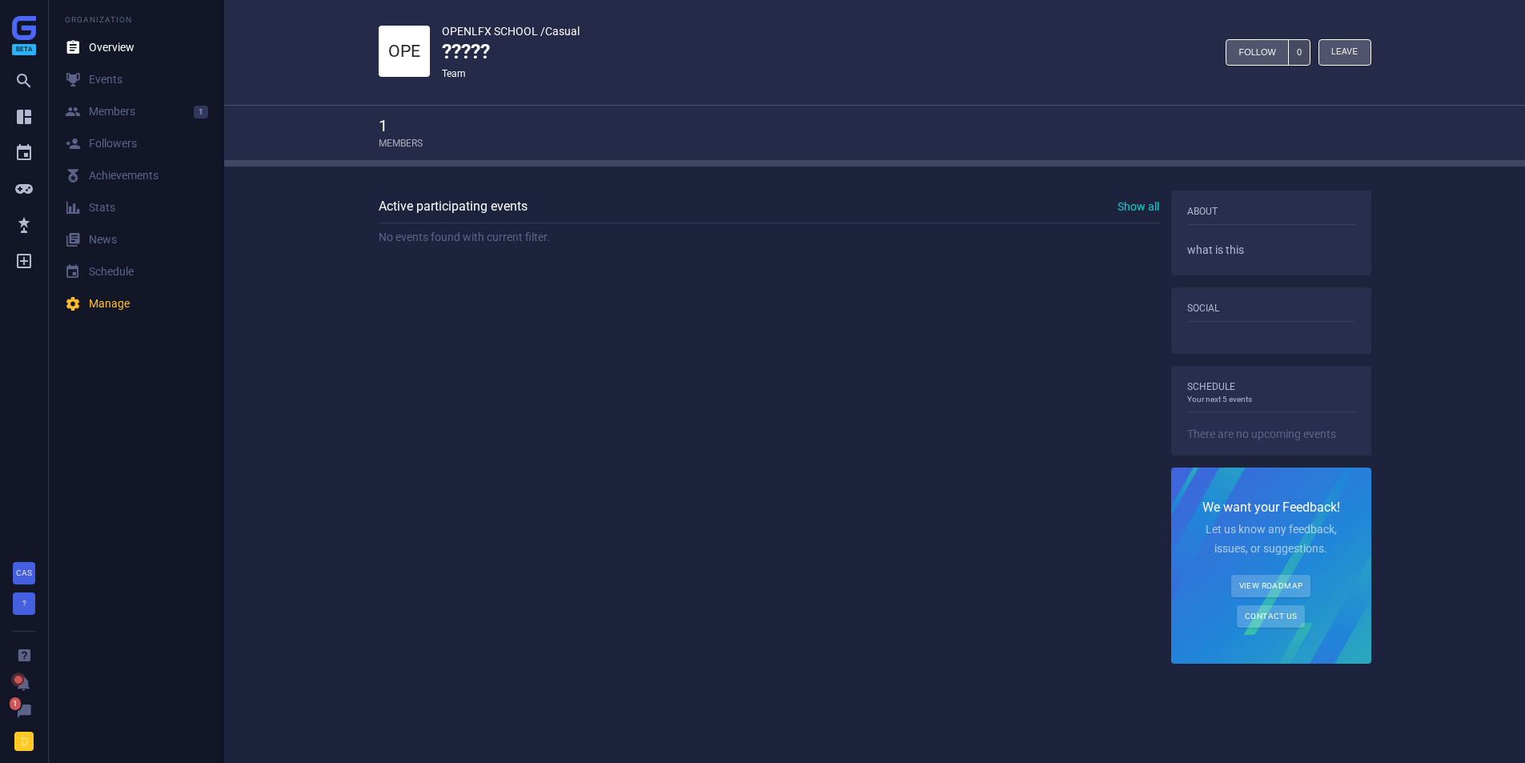
click at [17, 119] on icon "" at bounding box center [23, 116] width 19 height 19
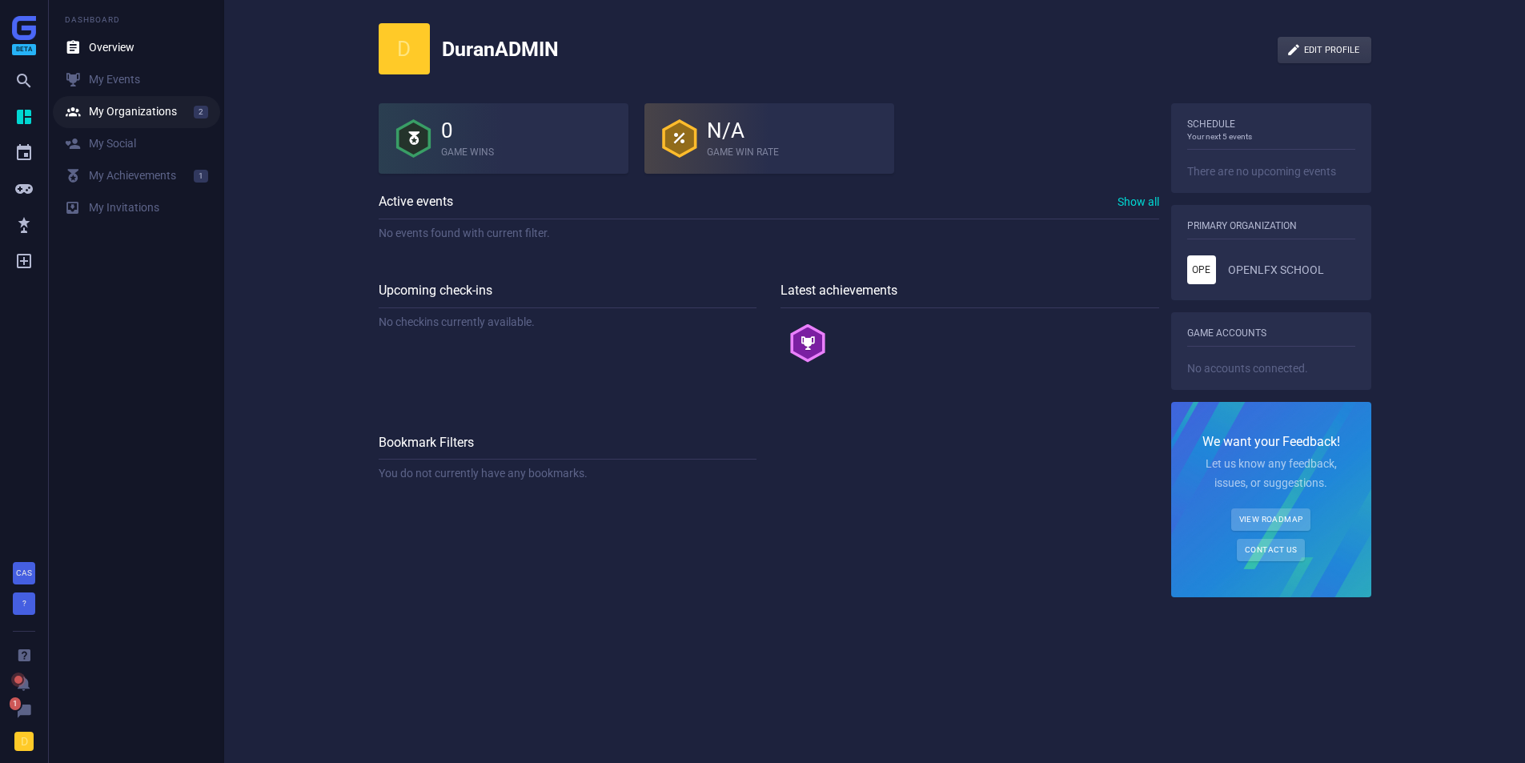
click at [115, 107] on div " My Organizations" at bounding box center [121, 112] width 112 height 16
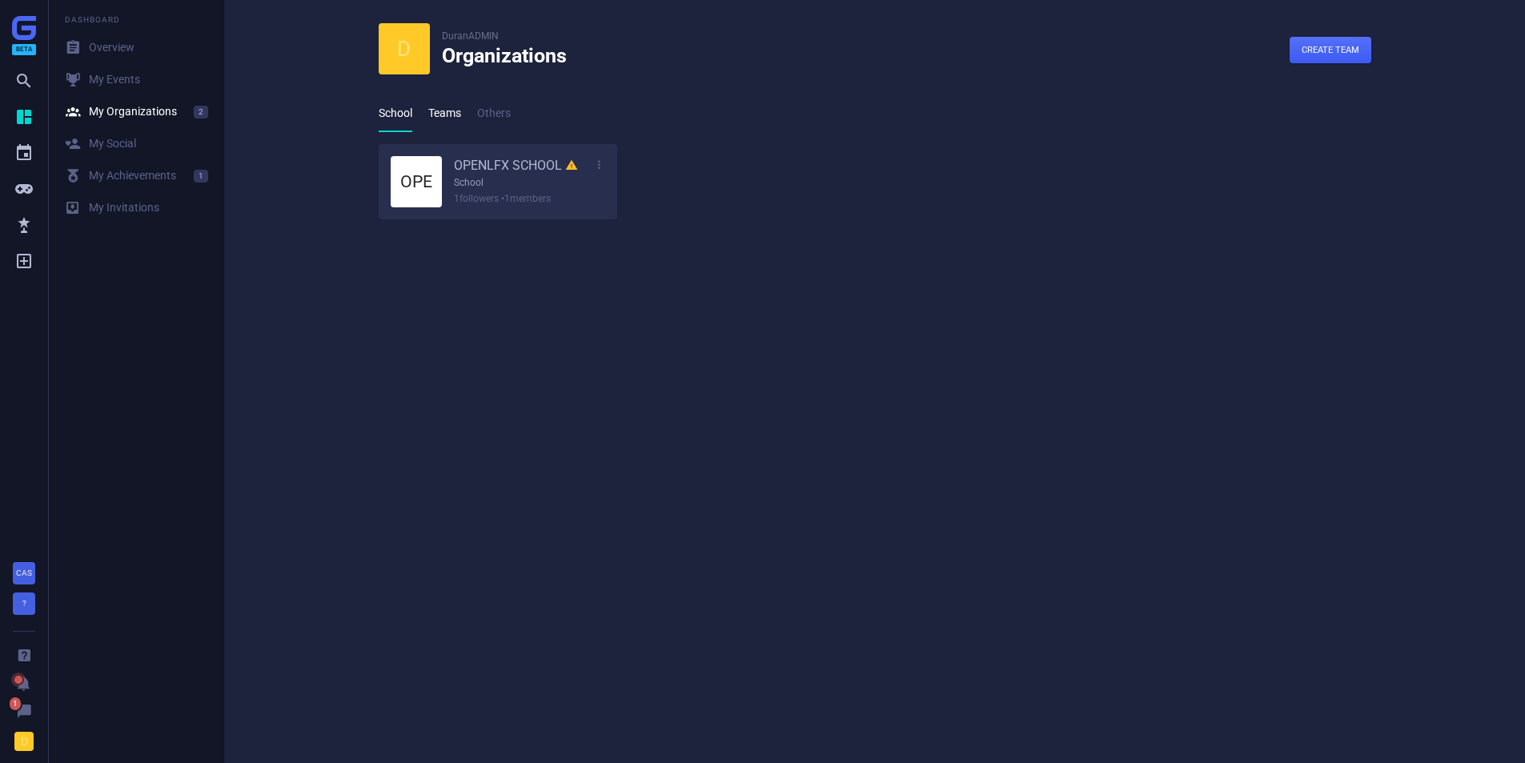
click at [449, 109] on link "Teams" at bounding box center [444, 113] width 33 height 37
click at [486, 107] on link "Others" at bounding box center [494, 113] width 34 height 37
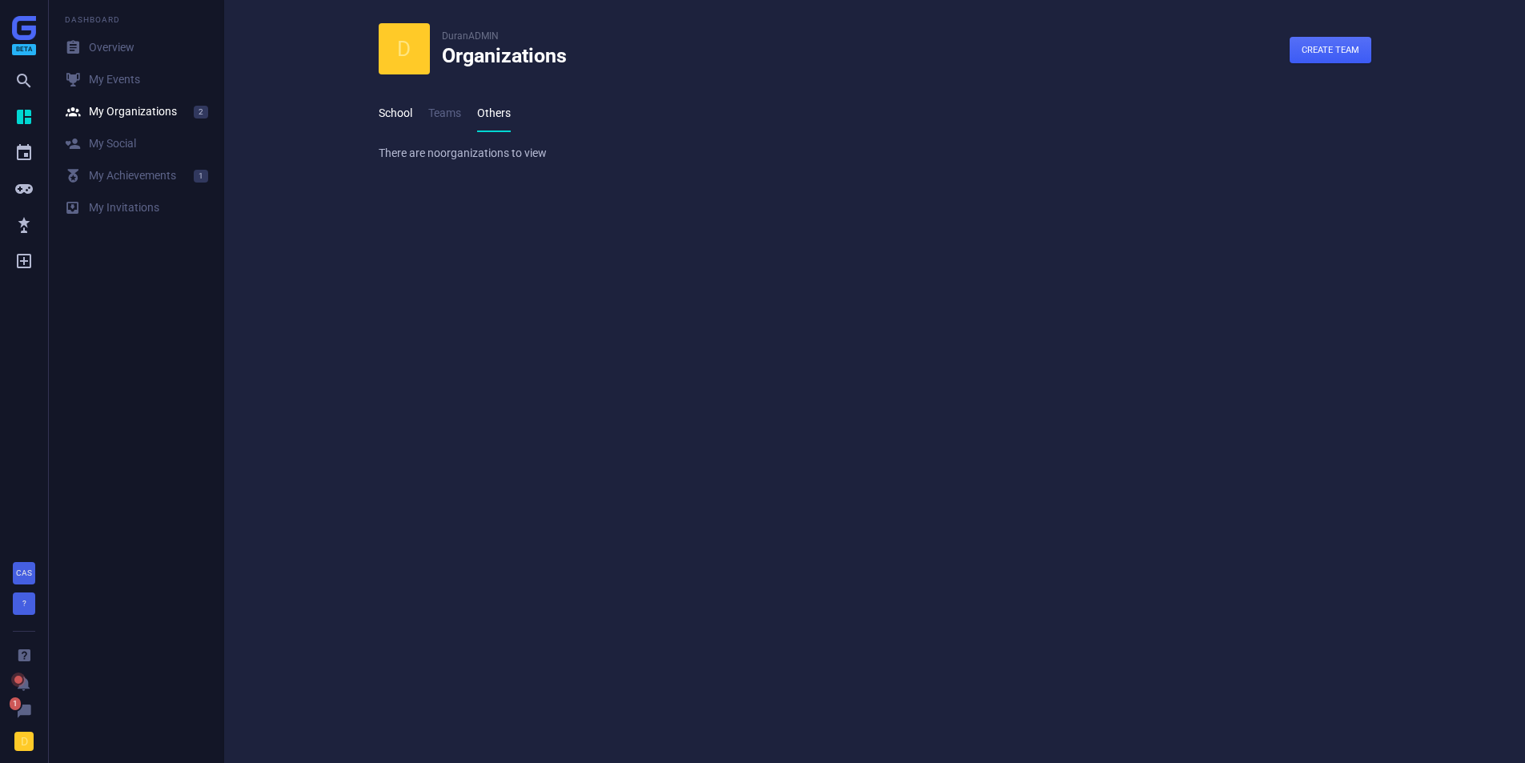
click at [400, 120] on link "School" at bounding box center [396, 113] width 34 height 37
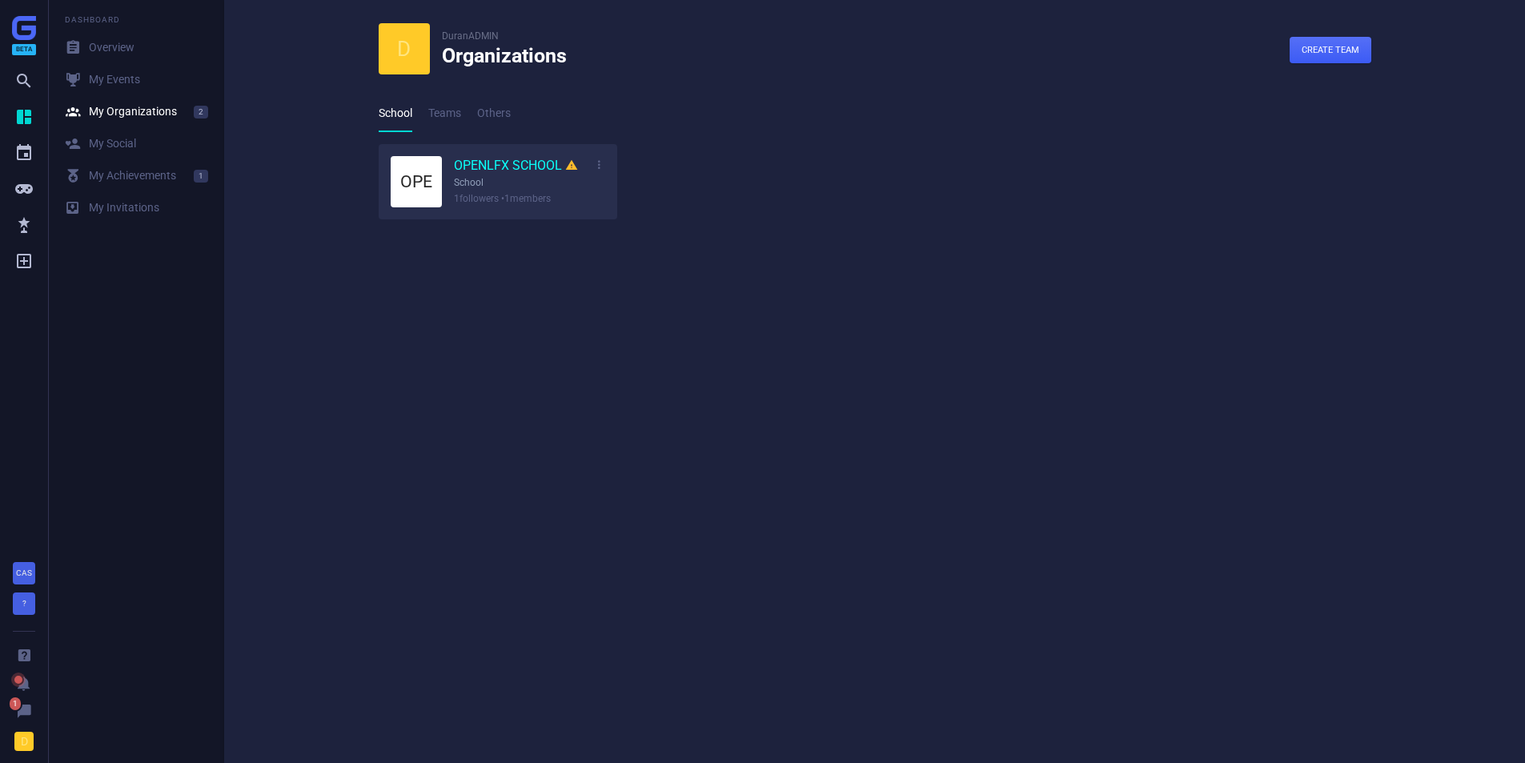
click at [468, 167] on link "OPENLFX SCHOOL " at bounding box center [516, 166] width 124 height 18
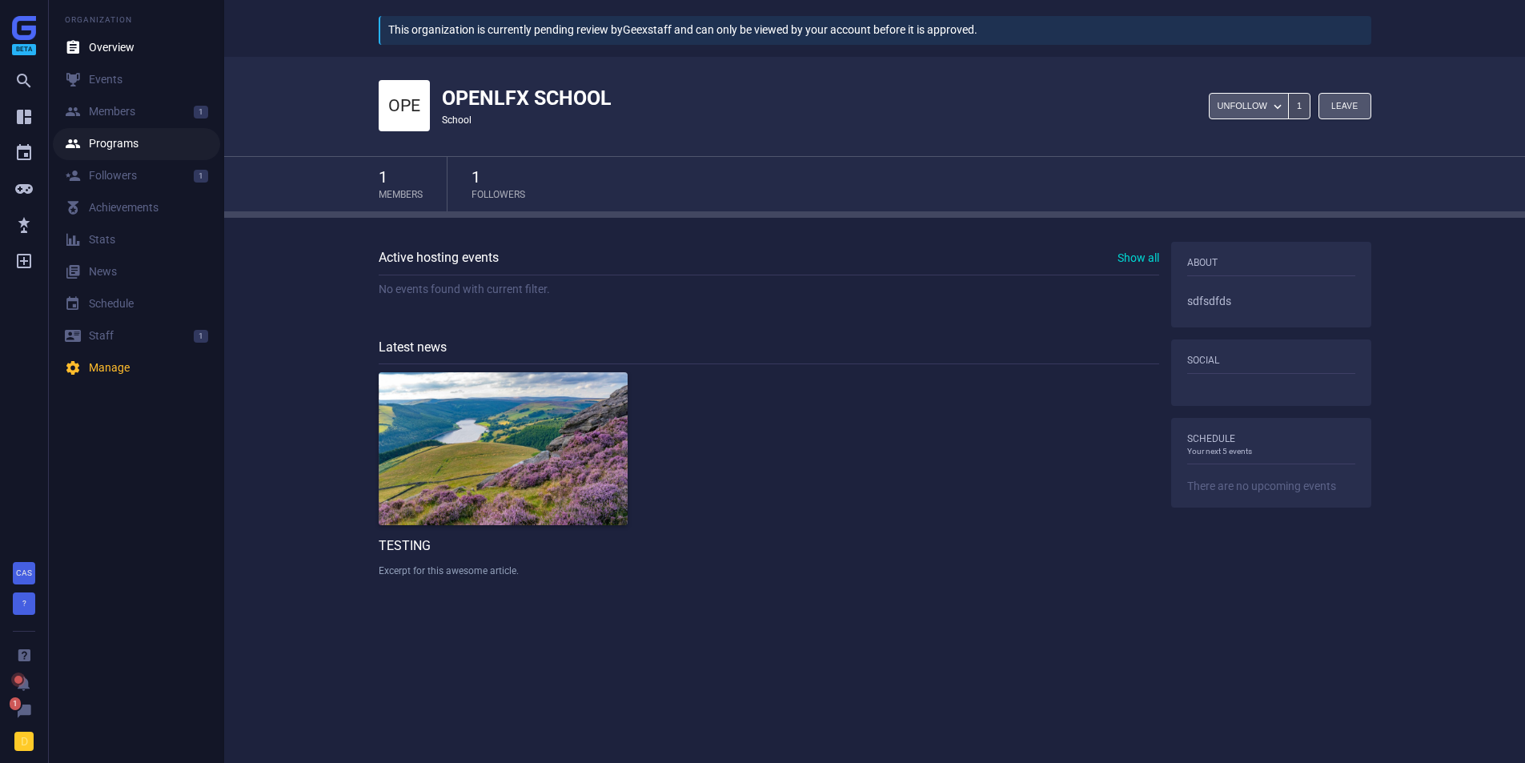
click at [139, 139] on link " Programs" at bounding box center [136, 144] width 167 height 32
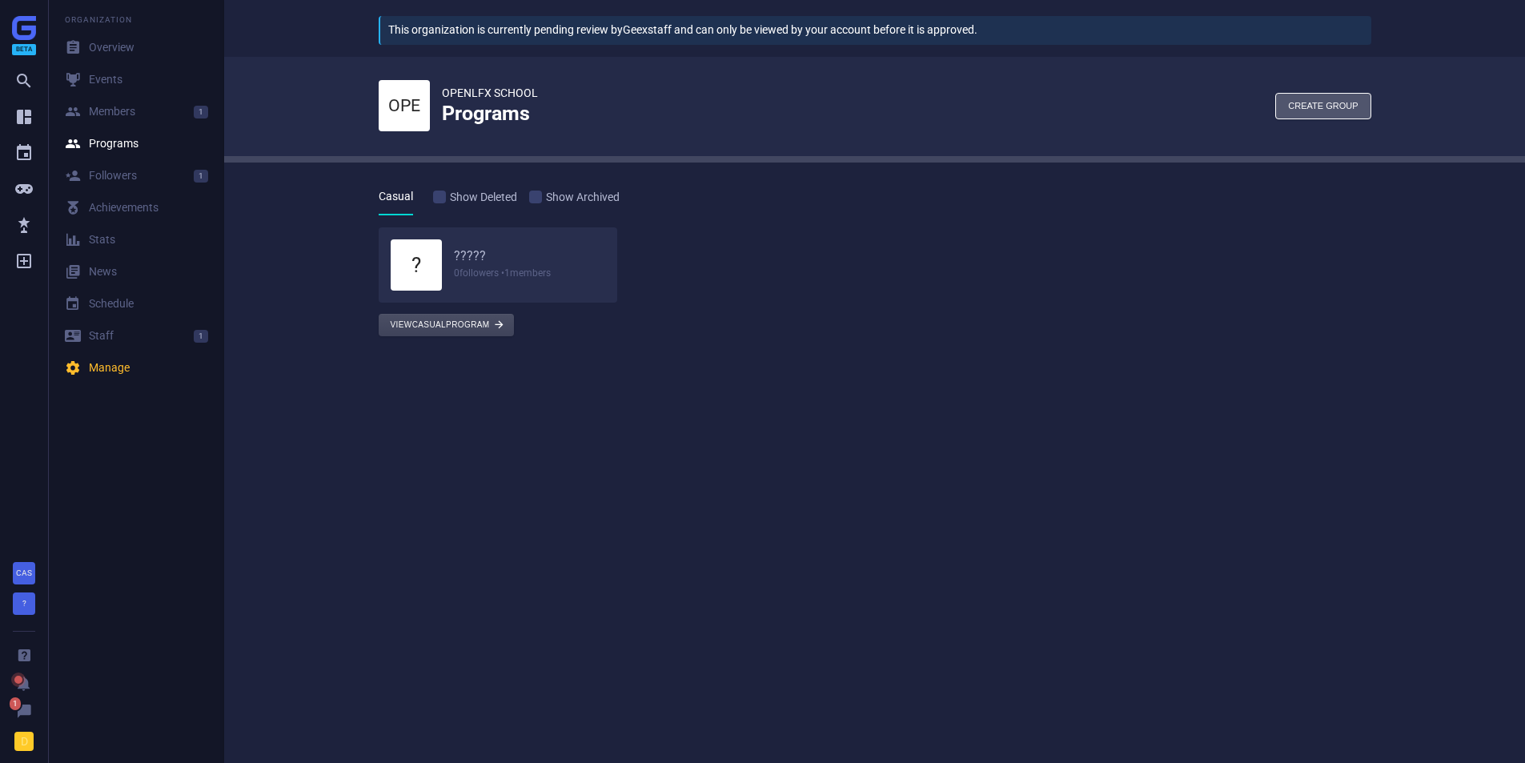
click at [471, 331] on button "View Casual program " at bounding box center [446, 325] width 135 height 22
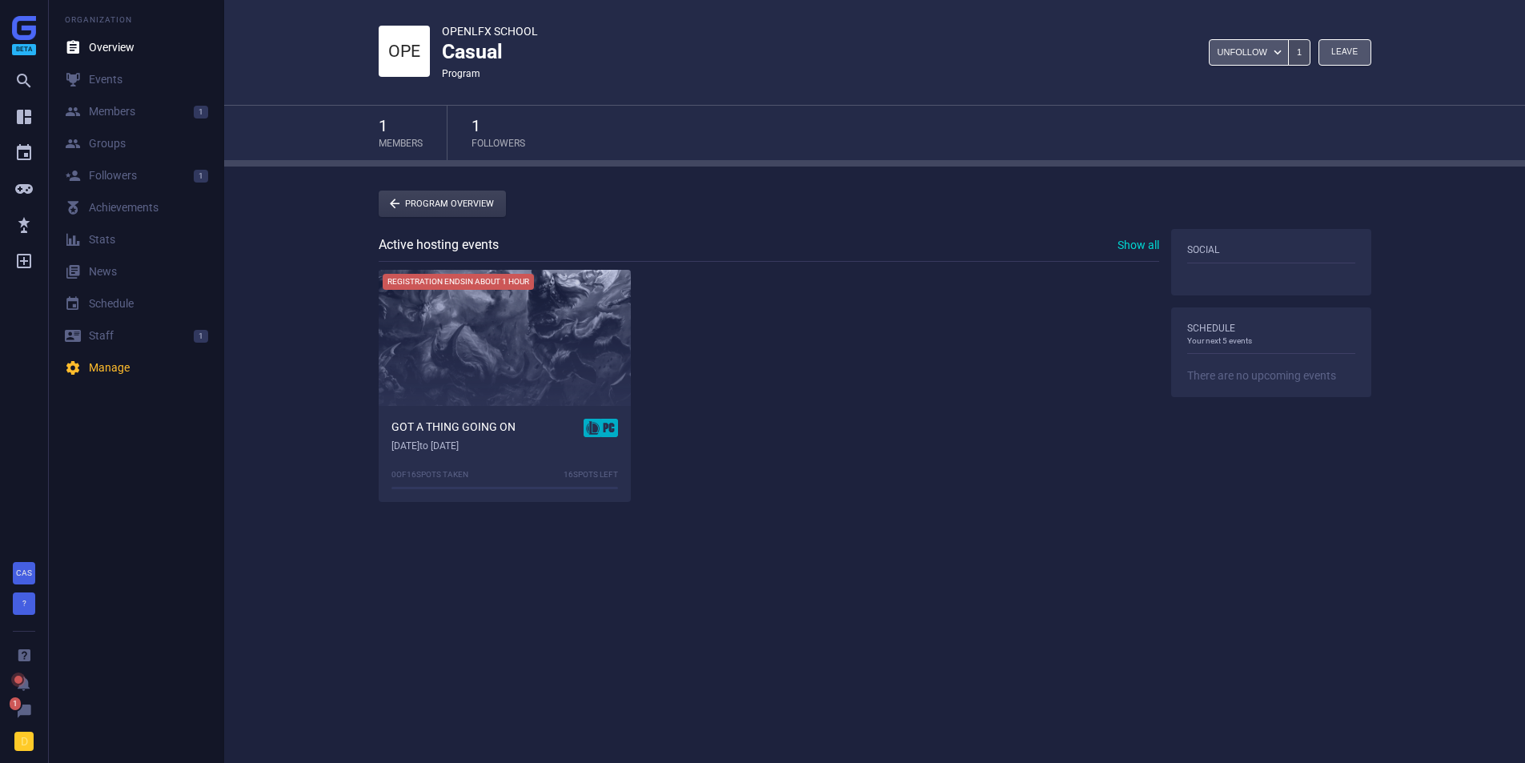
click at [456, 319] on div "Registration ends in about 1 hour" at bounding box center [505, 338] width 252 height 136
click at [149, 151] on link " Groups" at bounding box center [136, 144] width 167 height 32
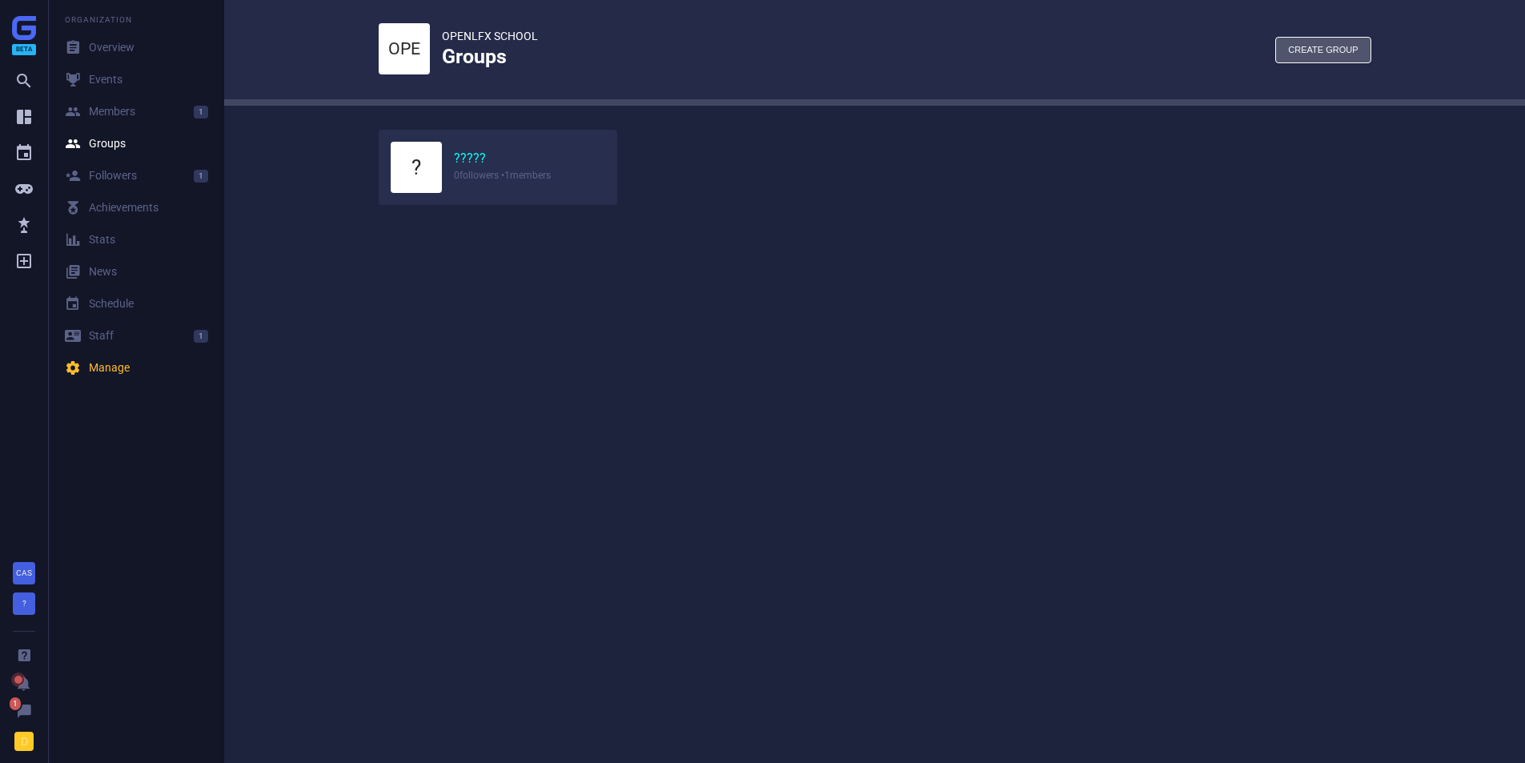
click at [468, 159] on link "?????" at bounding box center [470, 159] width 32 height 17
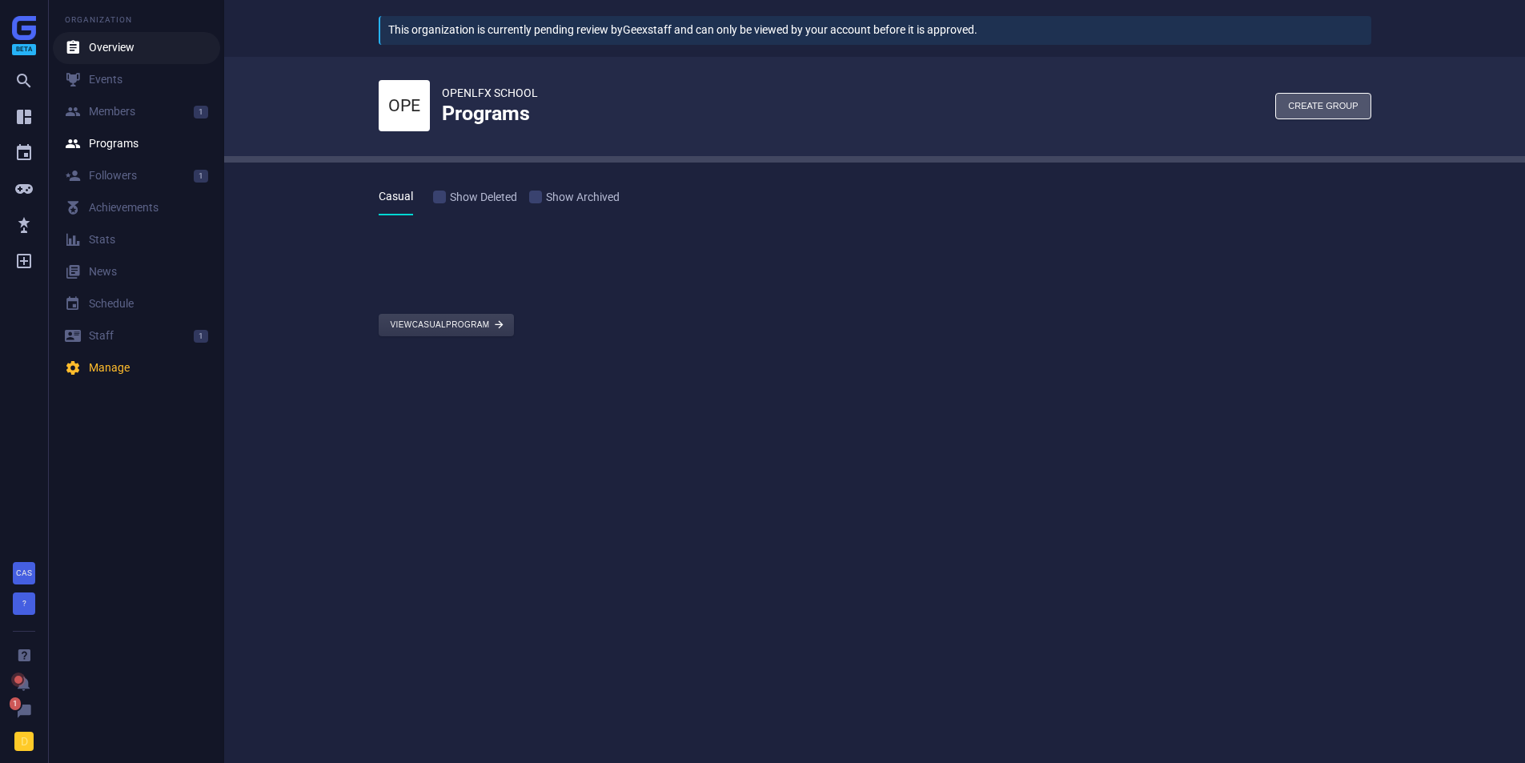
click at [109, 52] on div " Overview" at bounding box center [100, 48] width 70 height 16
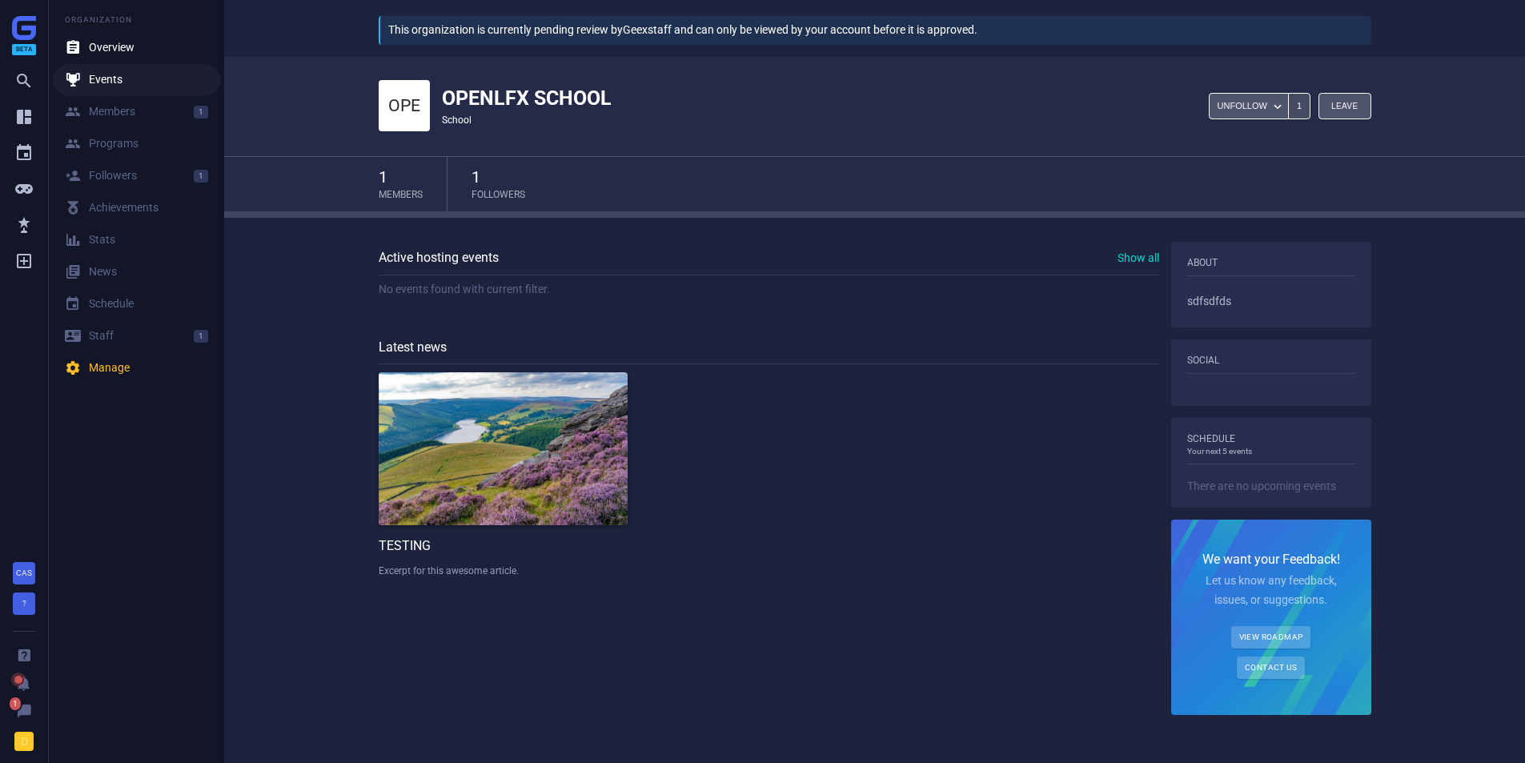
click at [103, 72] on div " Events" at bounding box center [94, 80] width 58 height 16
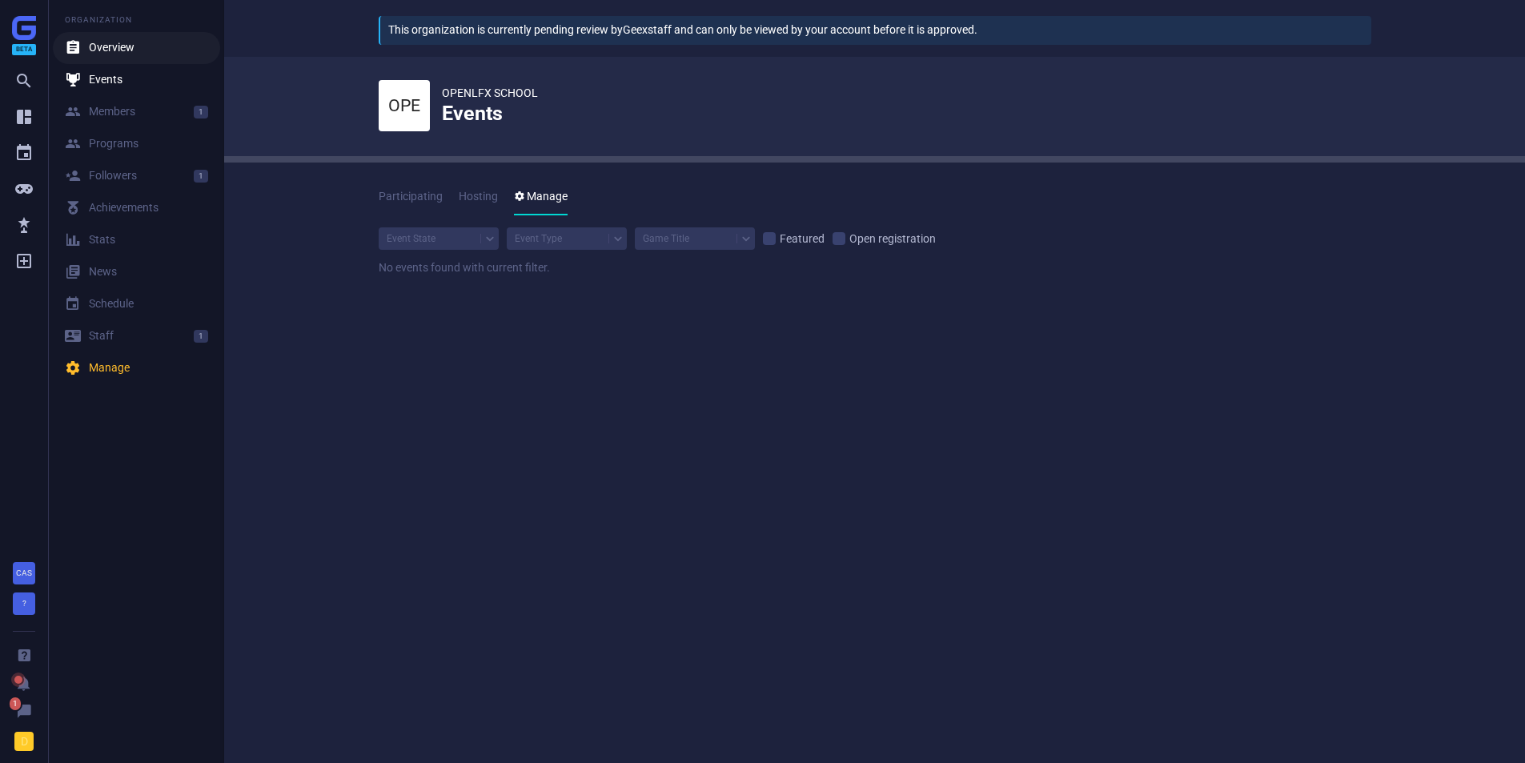
click at [103, 44] on div " Overview" at bounding box center [100, 48] width 70 height 16
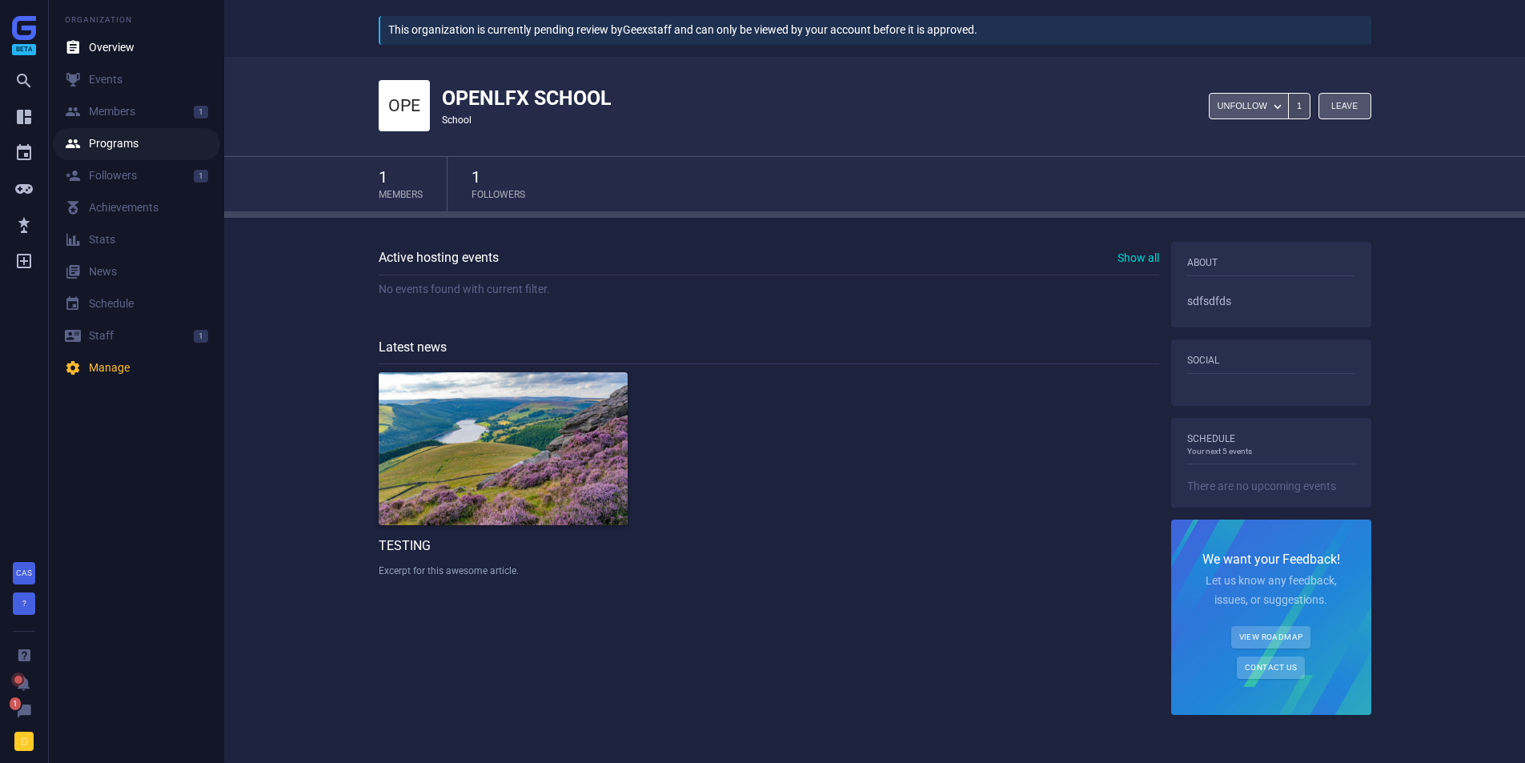
click at [128, 133] on link " Programs" at bounding box center [136, 144] width 167 height 32
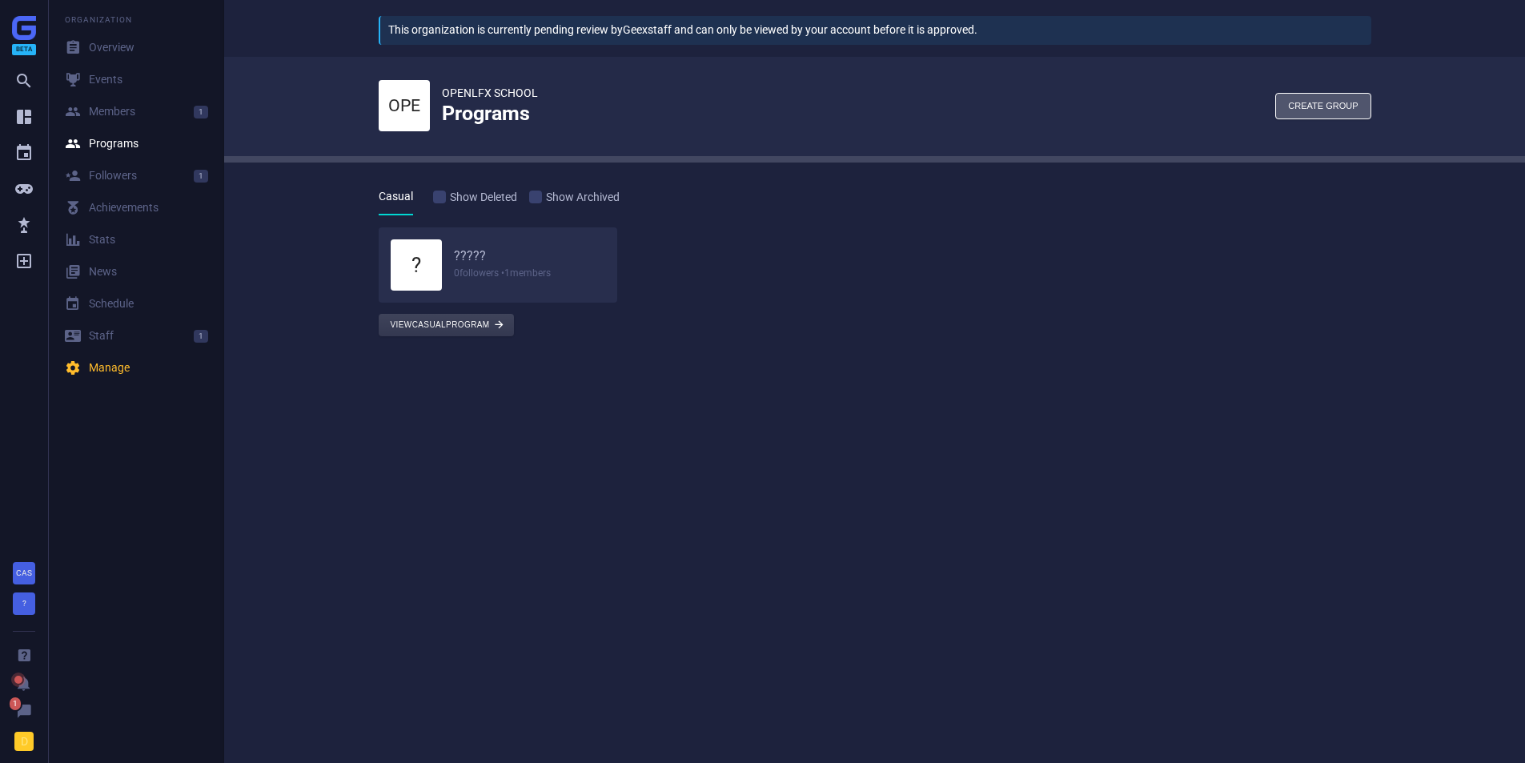
click at [476, 252] on h6 "?????" at bounding box center [530, 256] width 152 height 17
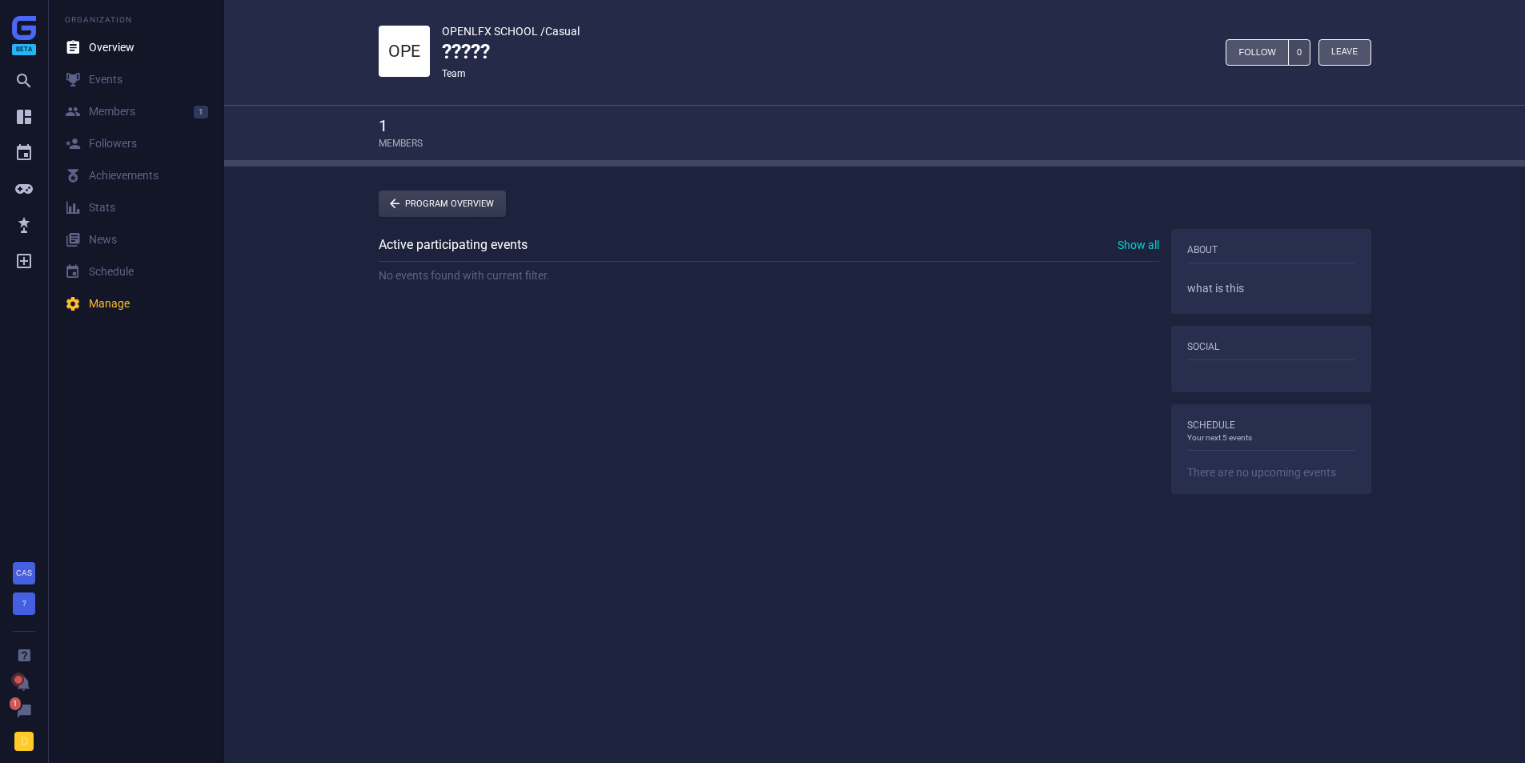
click at [460, 288] on div "Active participating events Show all No events found with current filter." at bounding box center [769, 261] width 781 height 65
click at [23, 117] on icon "" at bounding box center [23, 116] width 19 height 19
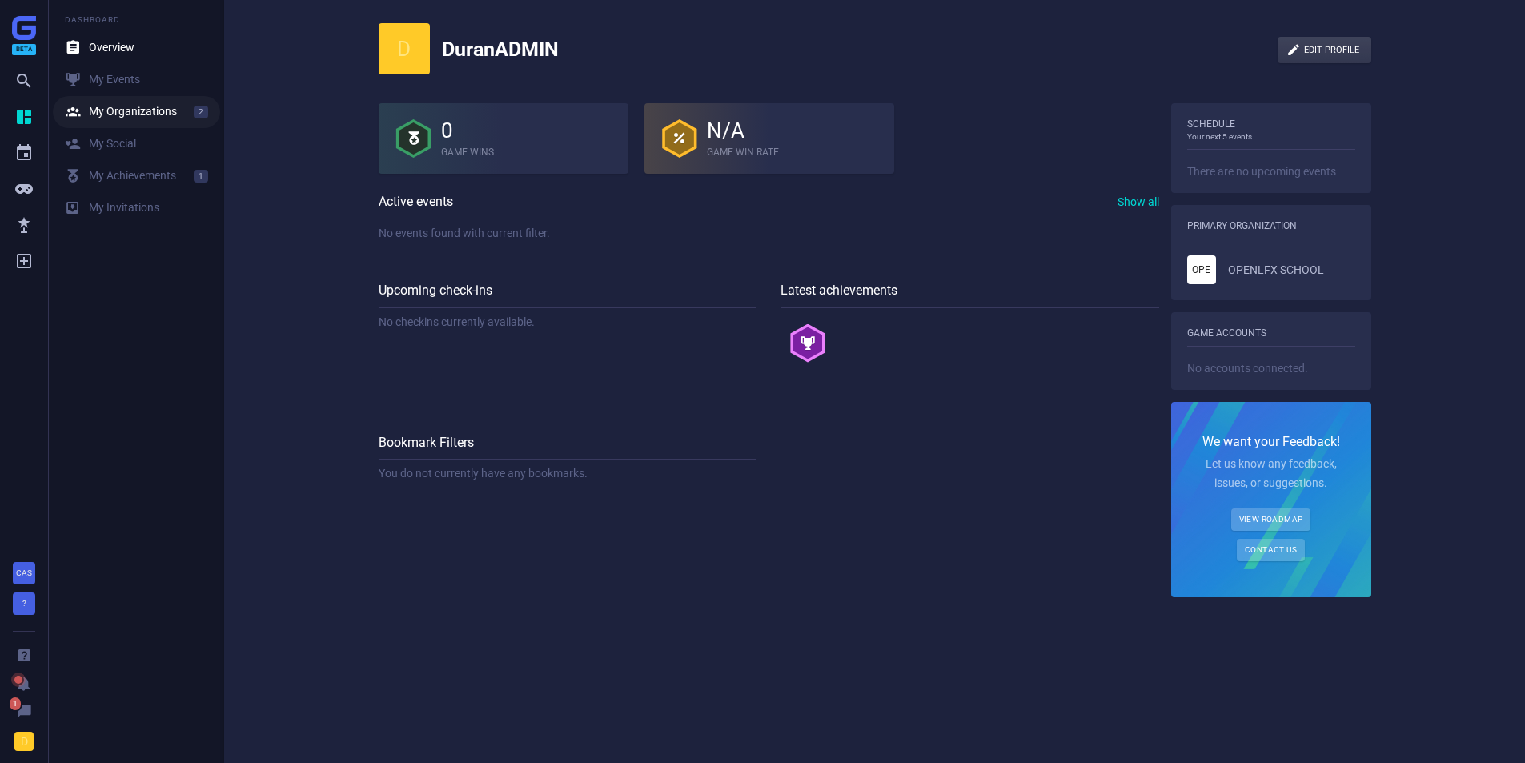
click at [123, 116] on div " My Organizations" at bounding box center [121, 112] width 112 height 16
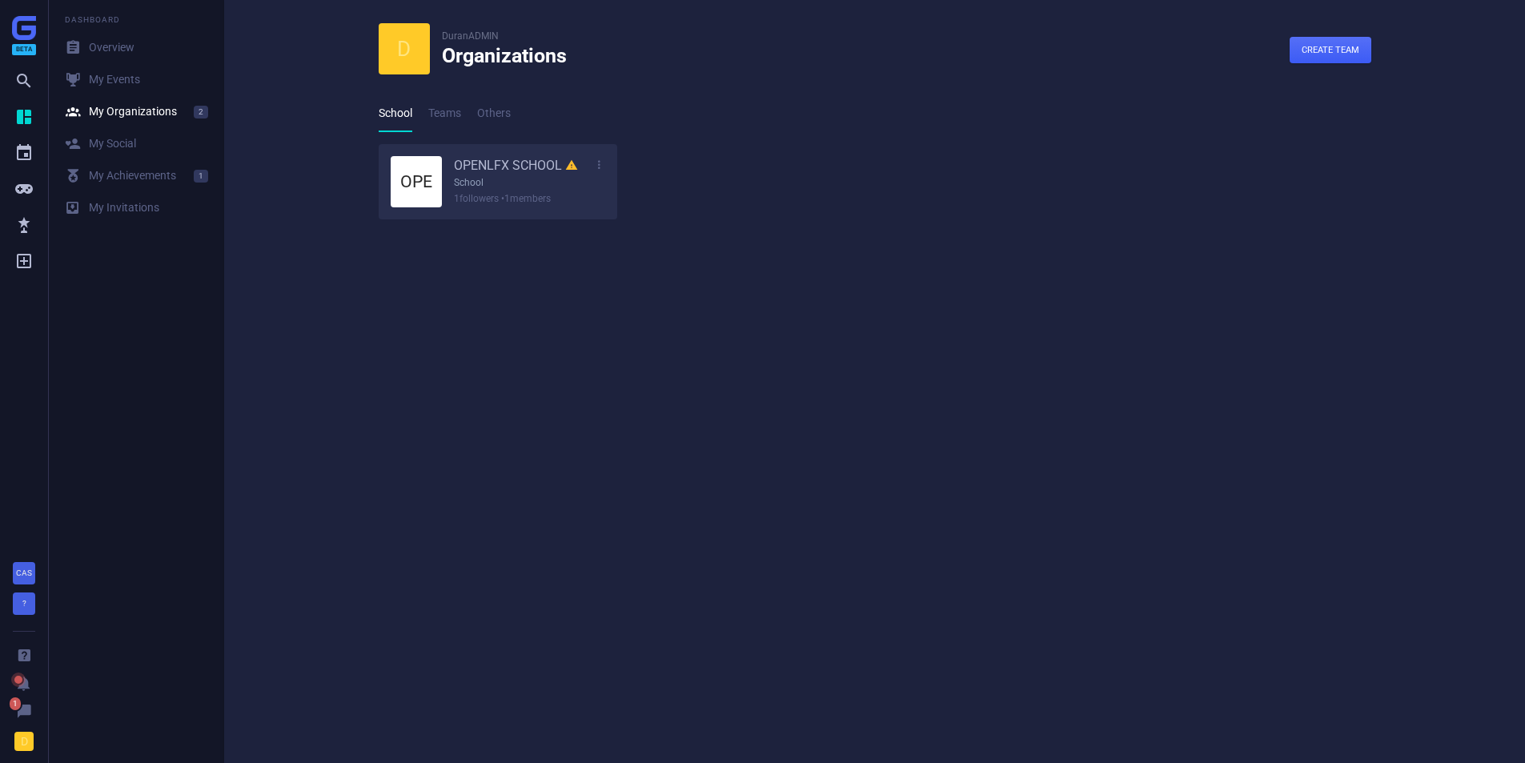
click at [468, 177] on p "school" at bounding box center [530, 183] width 152 height 16
click at [475, 168] on link "OPENLFX SCHOOL " at bounding box center [516, 166] width 124 height 18
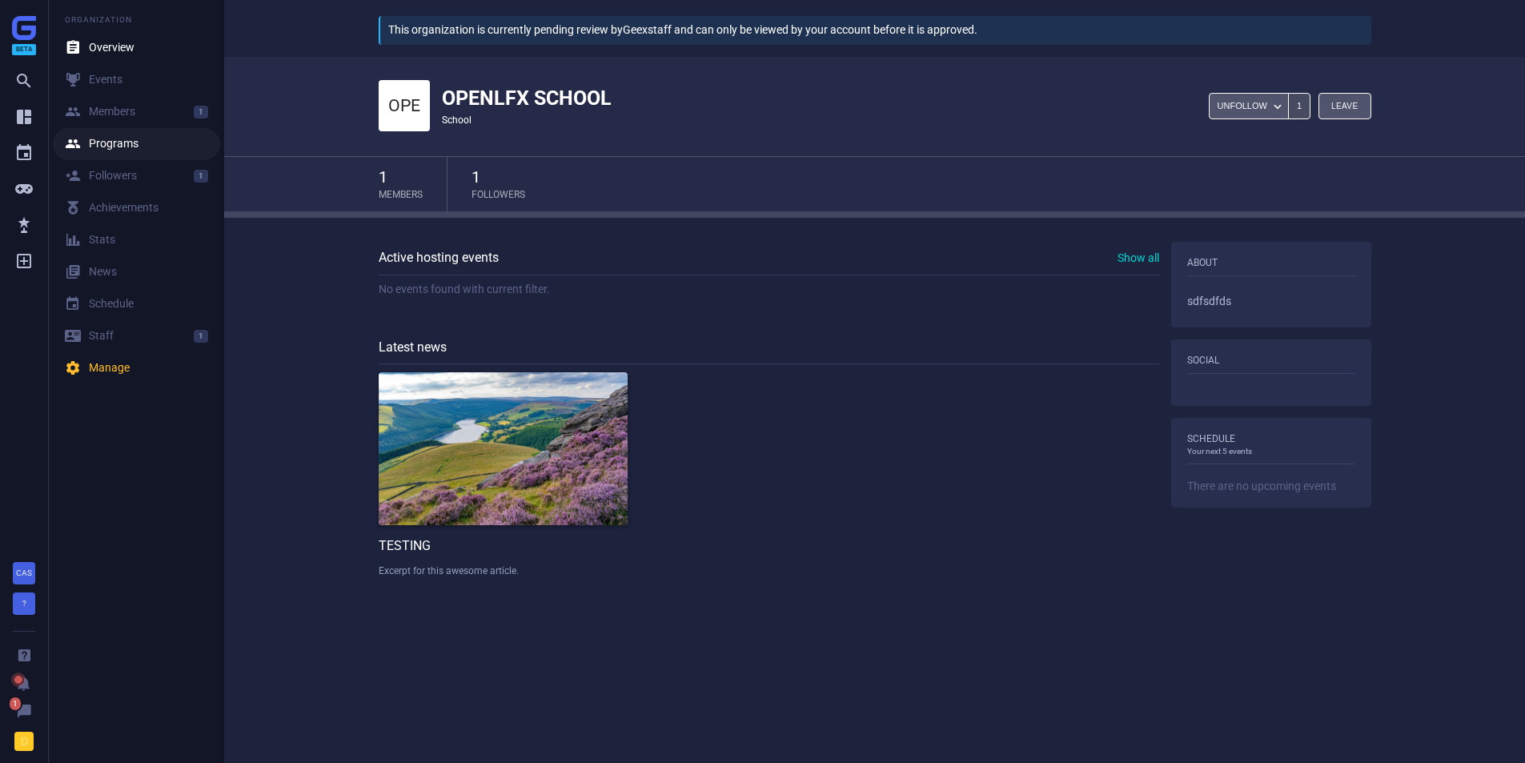
click at [87, 150] on icon "" at bounding box center [77, 144] width 24 height 16
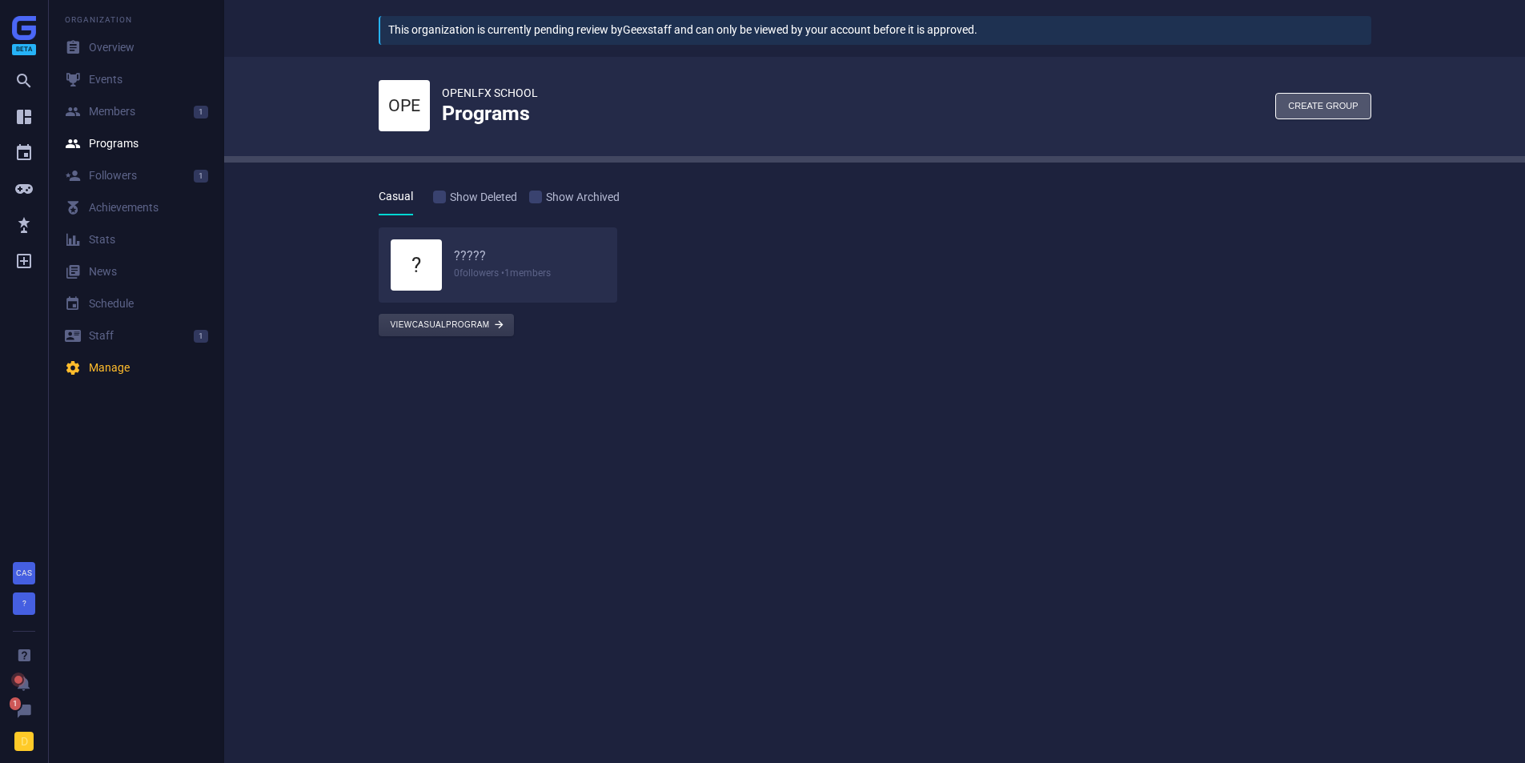
click at [465, 252] on h6 "?????" at bounding box center [530, 256] width 152 height 17
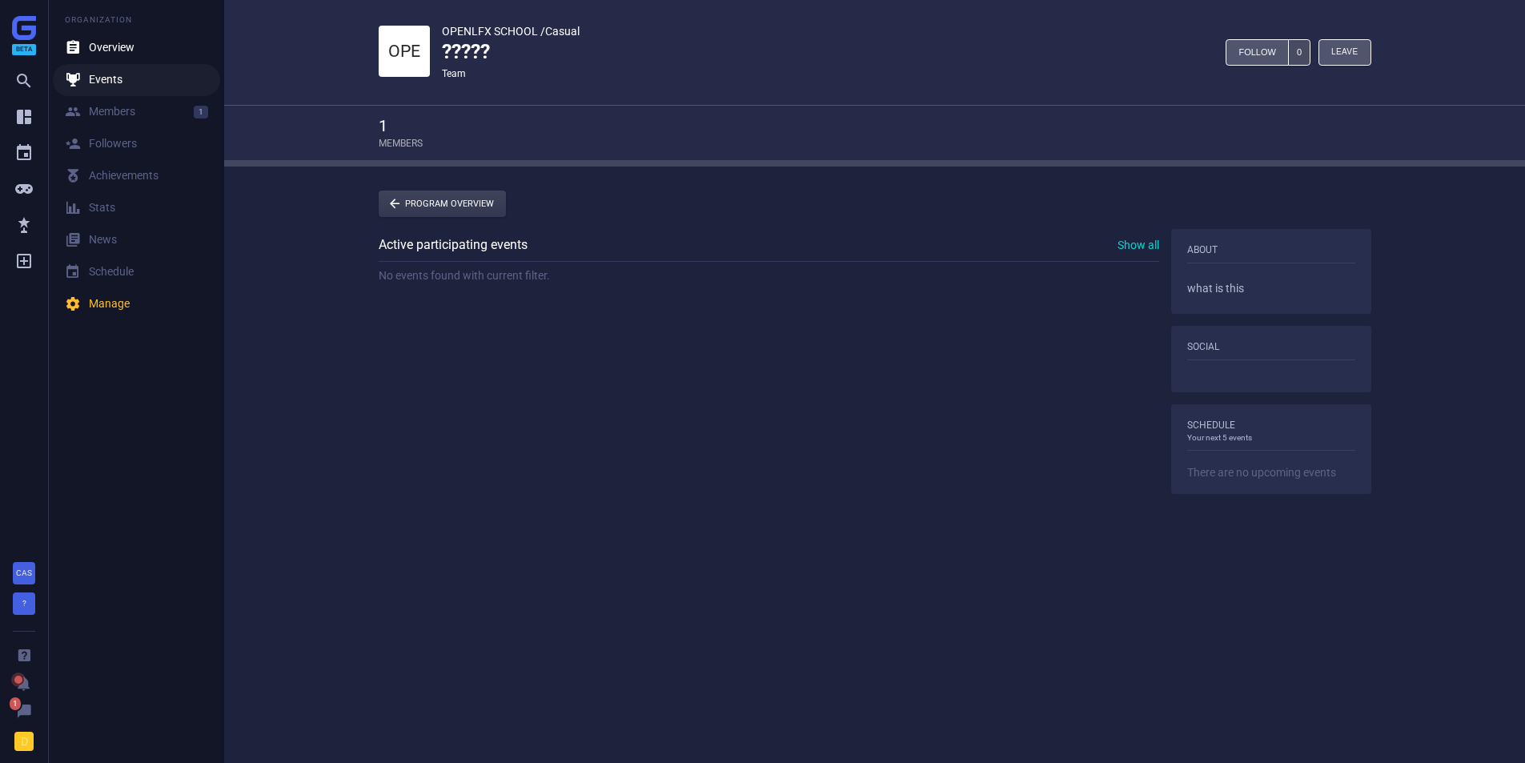
click at [82, 73] on icon "" at bounding box center [77, 80] width 24 height 16
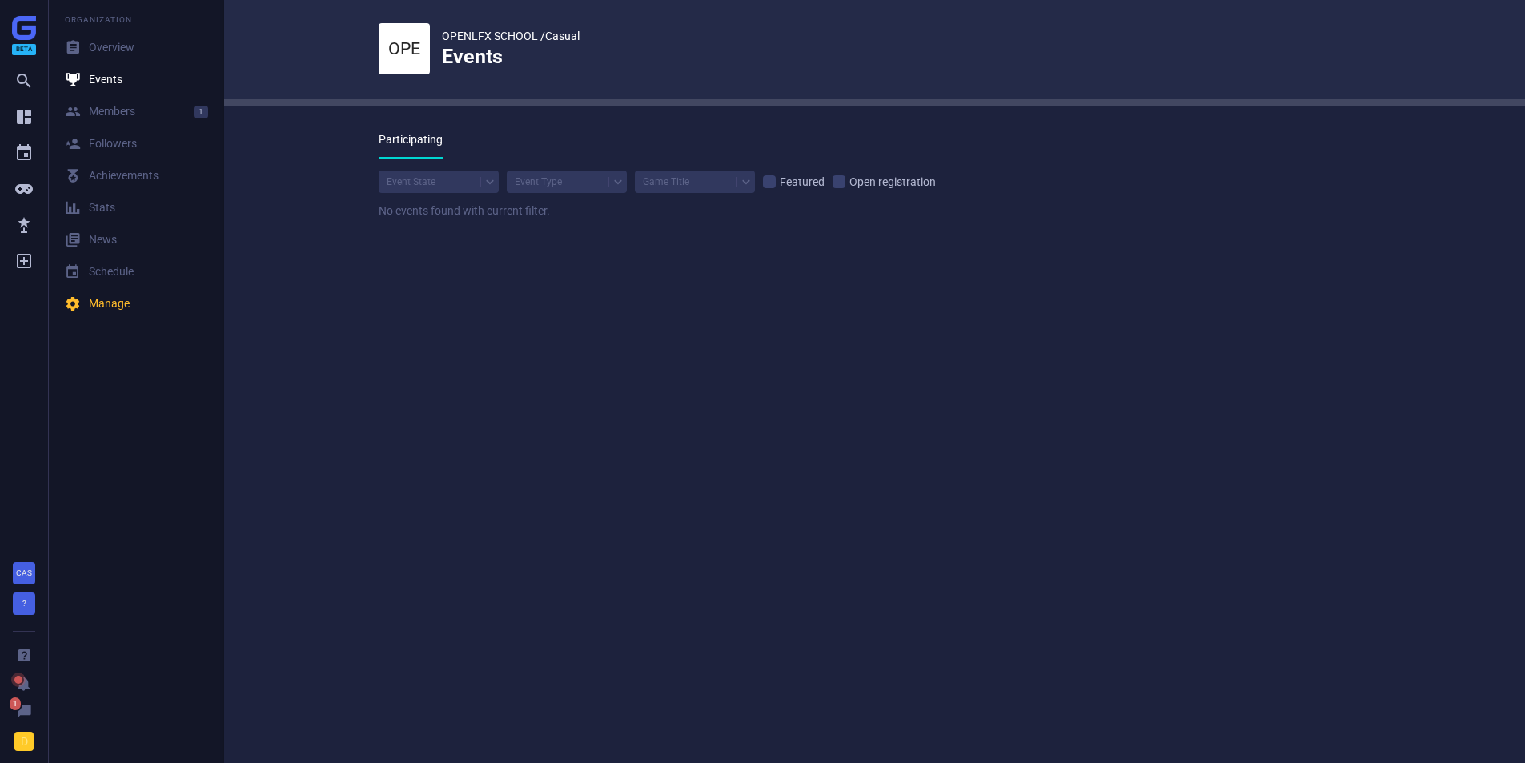
click at [85, 30] on div "Organization  Overview  Events  Members 1  Followers 閭 Achievements  Stats…" at bounding box center [136, 160] width 175 height 320
click at [87, 56] on link " Overview" at bounding box center [136, 48] width 167 height 32
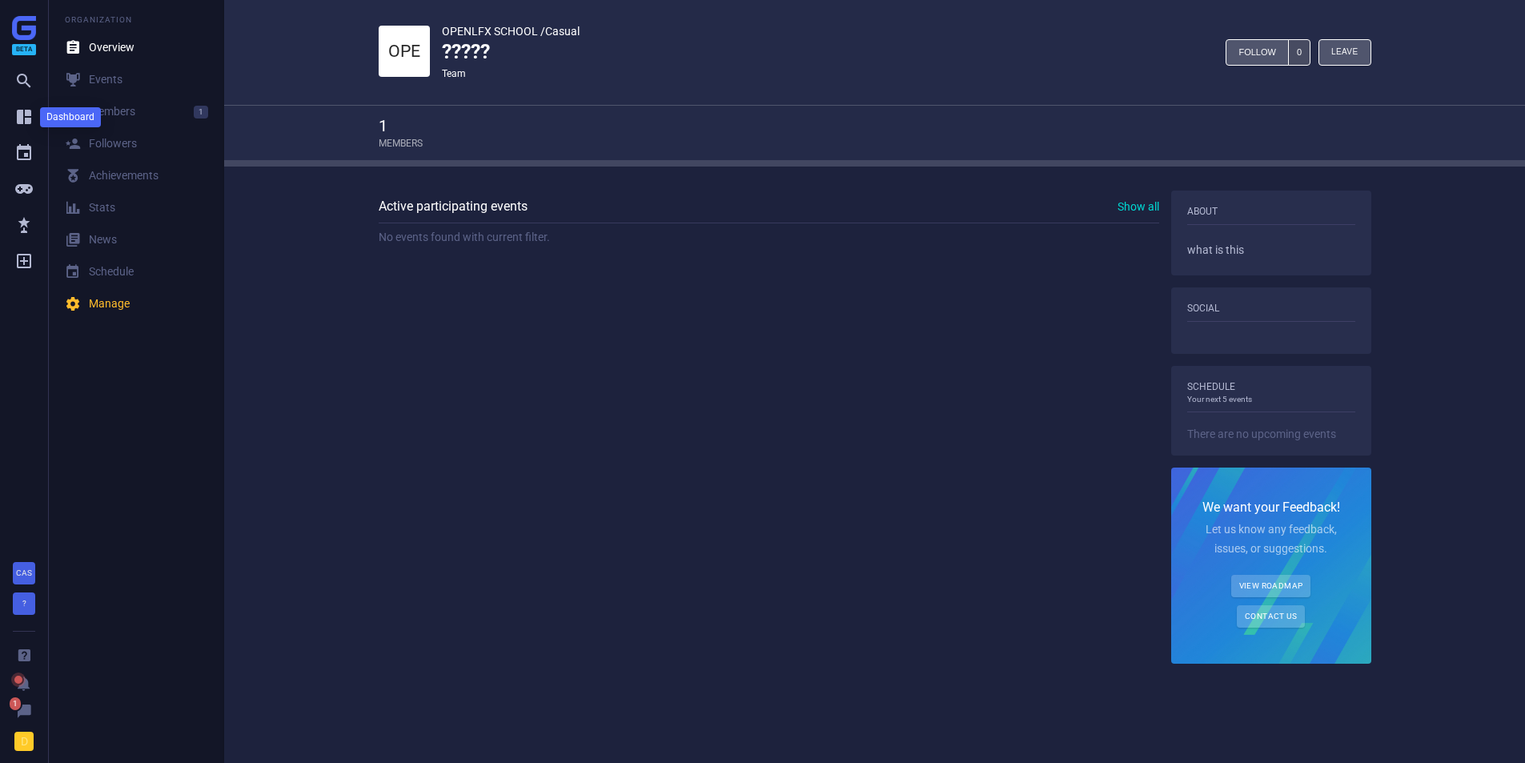
click at [19, 129] on link "" at bounding box center [23, 117] width 19 height 36
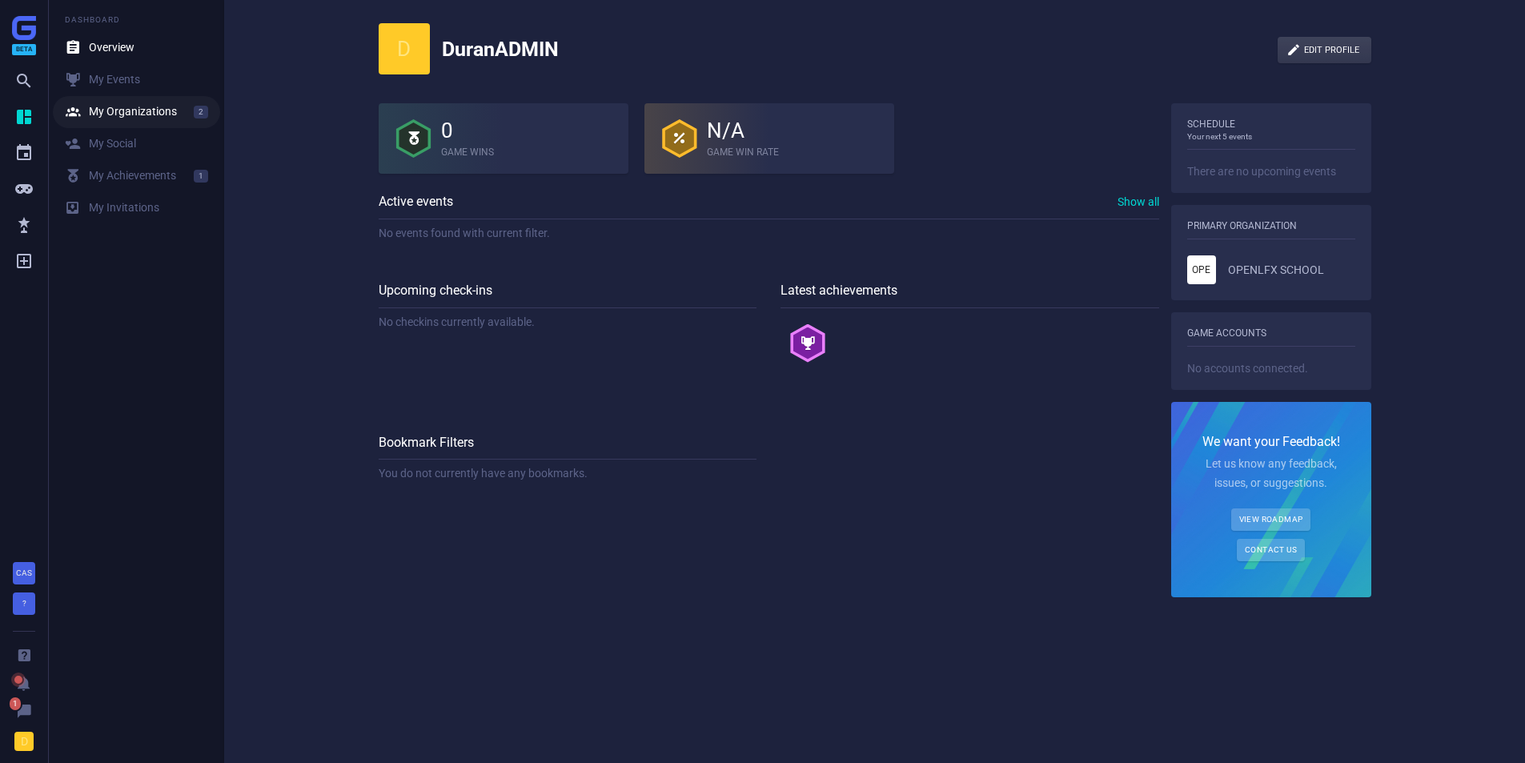
click at [82, 97] on link " My Organizations 2" at bounding box center [136, 112] width 167 height 32
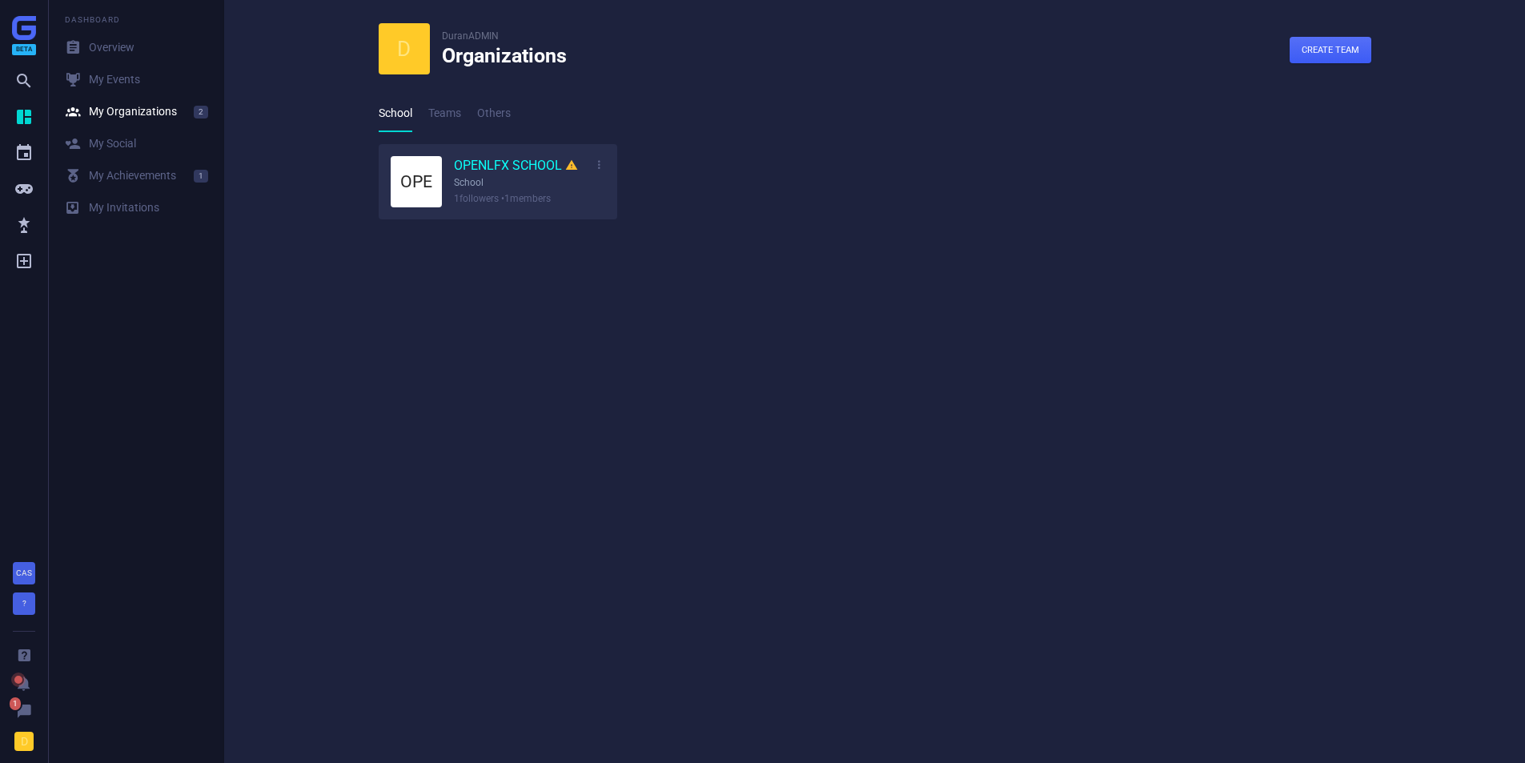
click at [480, 159] on link "OPENLFX SCHOOL " at bounding box center [516, 166] width 124 height 18
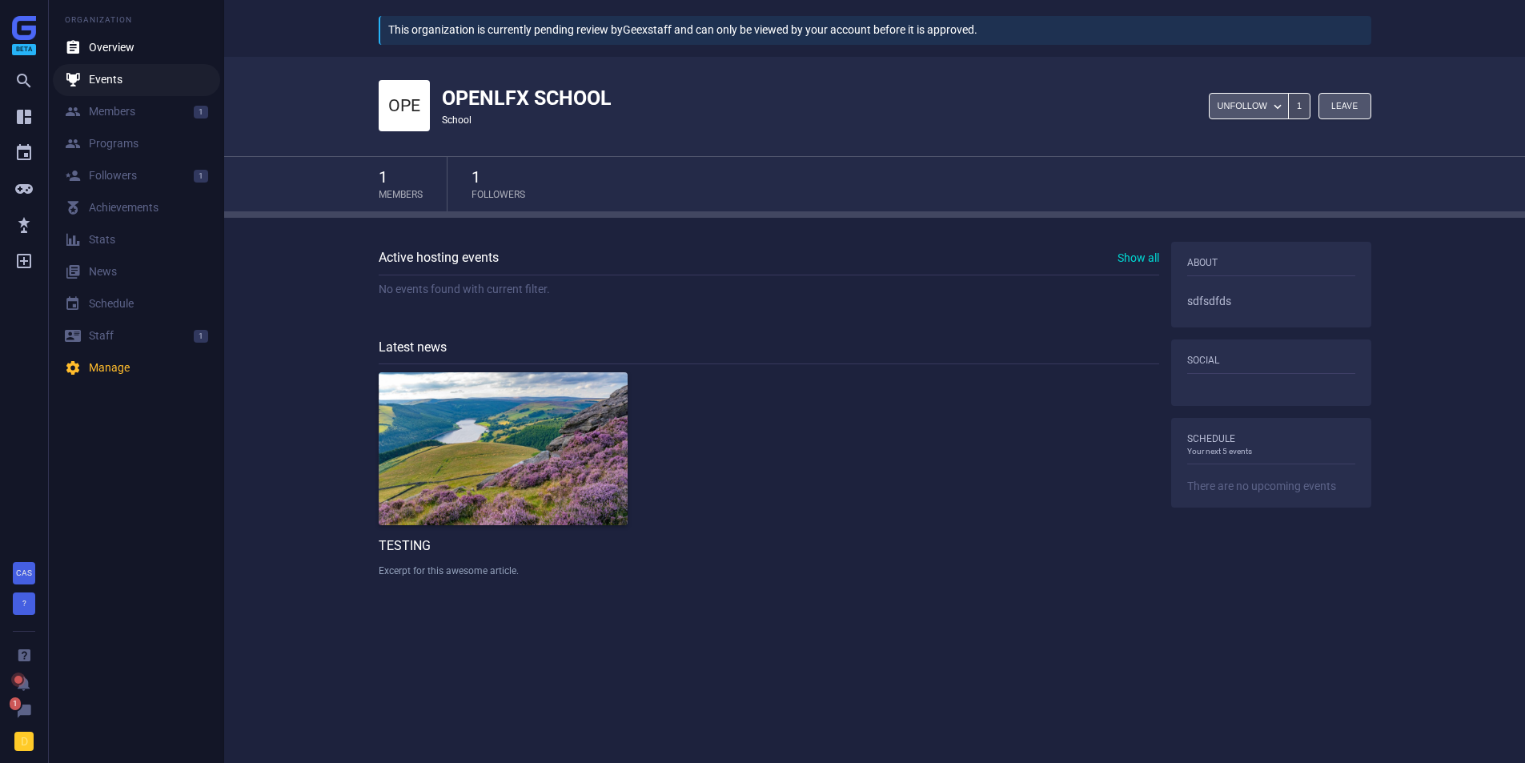
click at [113, 80] on div " Events" at bounding box center [94, 80] width 58 height 16
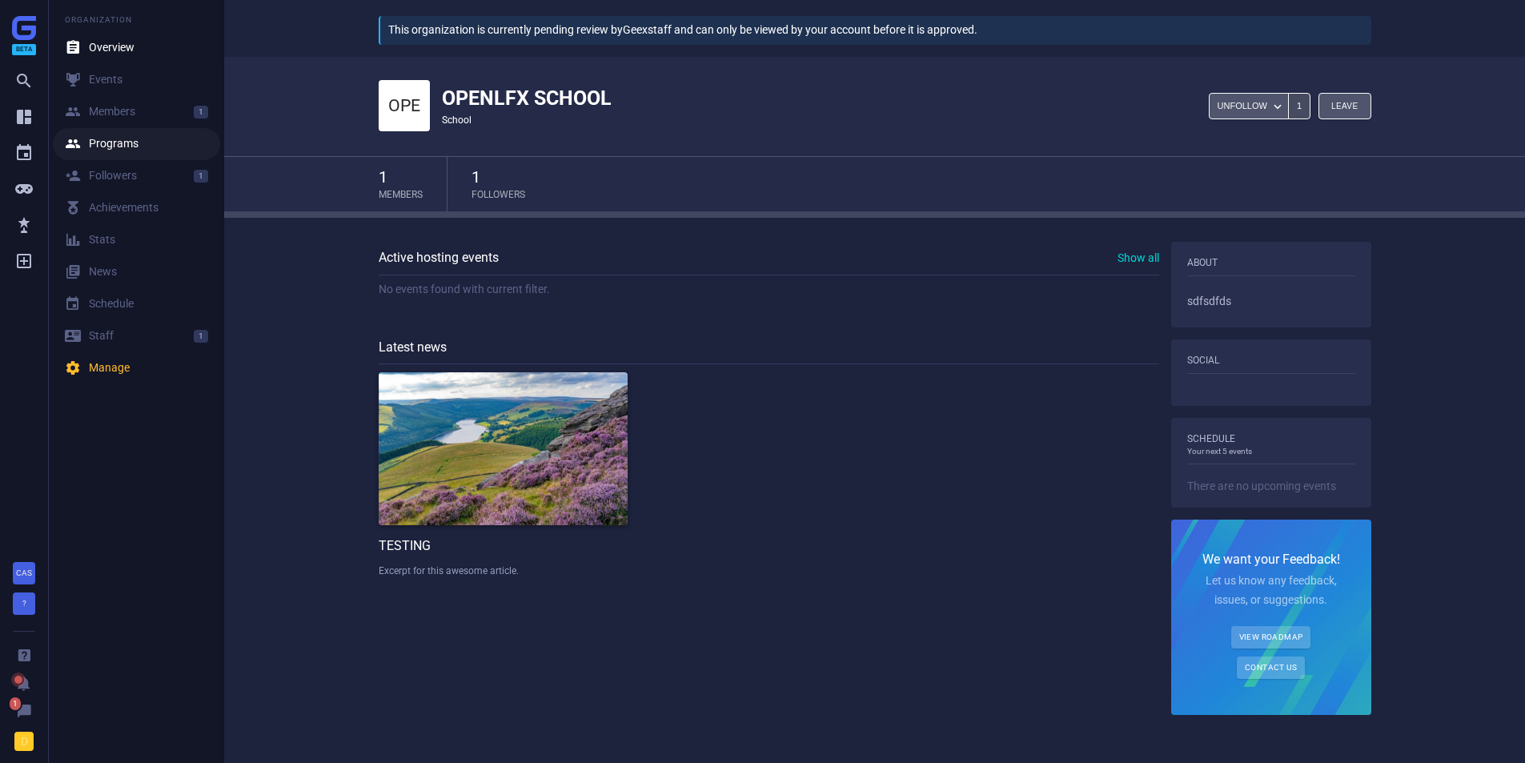
click at [106, 142] on div " Programs" at bounding box center [102, 144] width 74 height 16
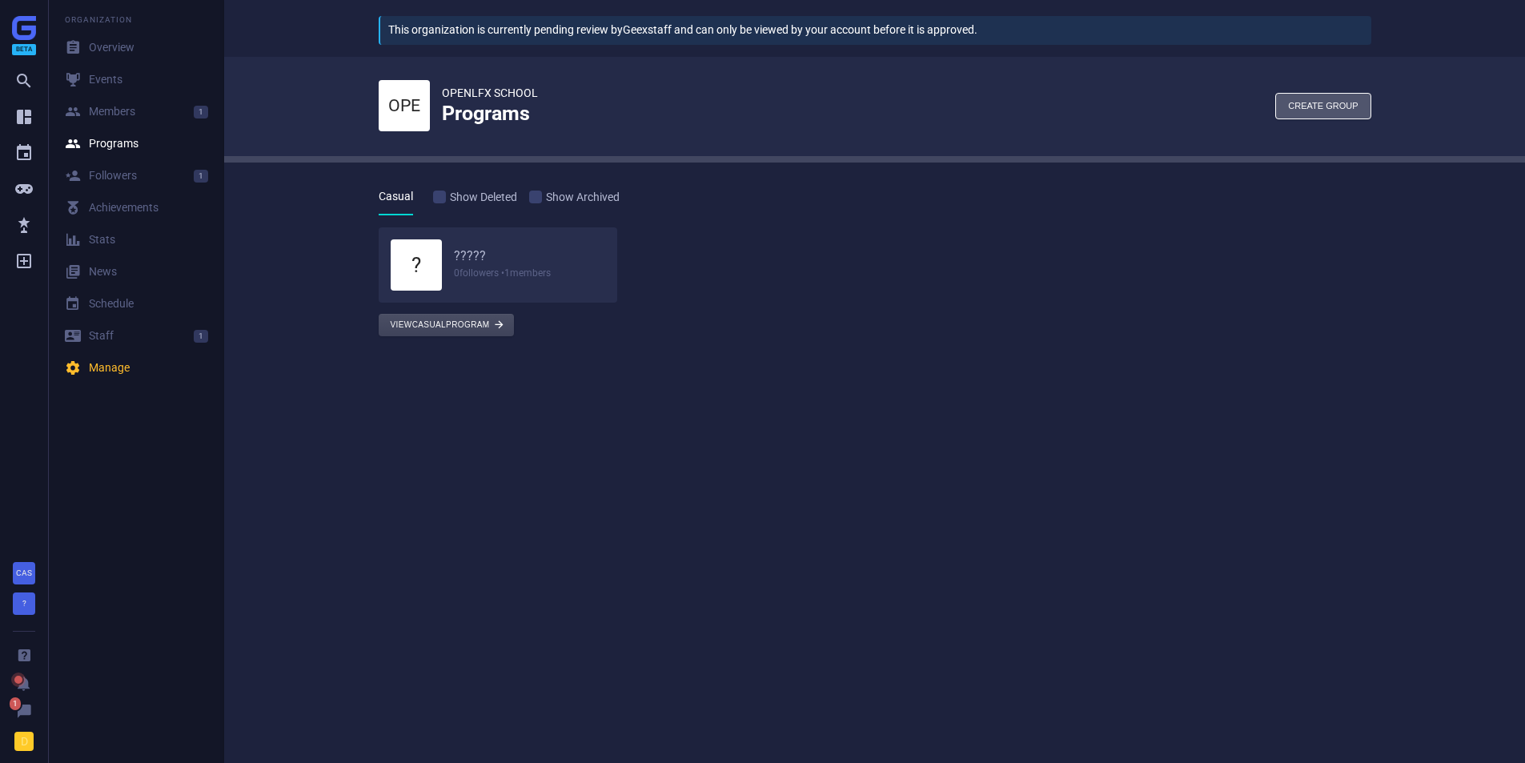
click at [476, 325] on button "View Casual program " at bounding box center [446, 325] width 135 height 22
click at [462, 252] on h6 "?????" at bounding box center [530, 256] width 152 height 17
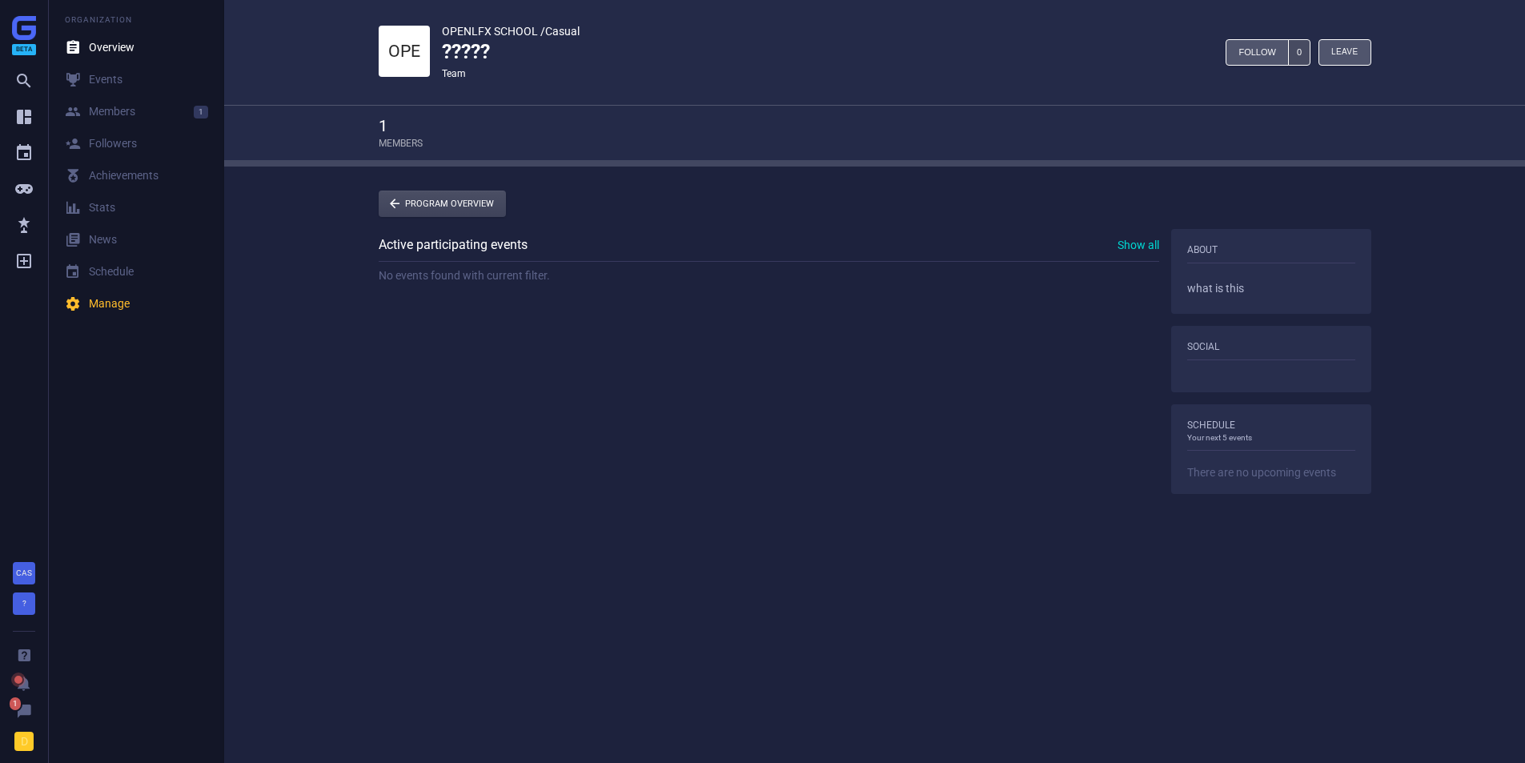
click at [442, 203] on link " Program Overview" at bounding box center [442, 204] width 127 height 26
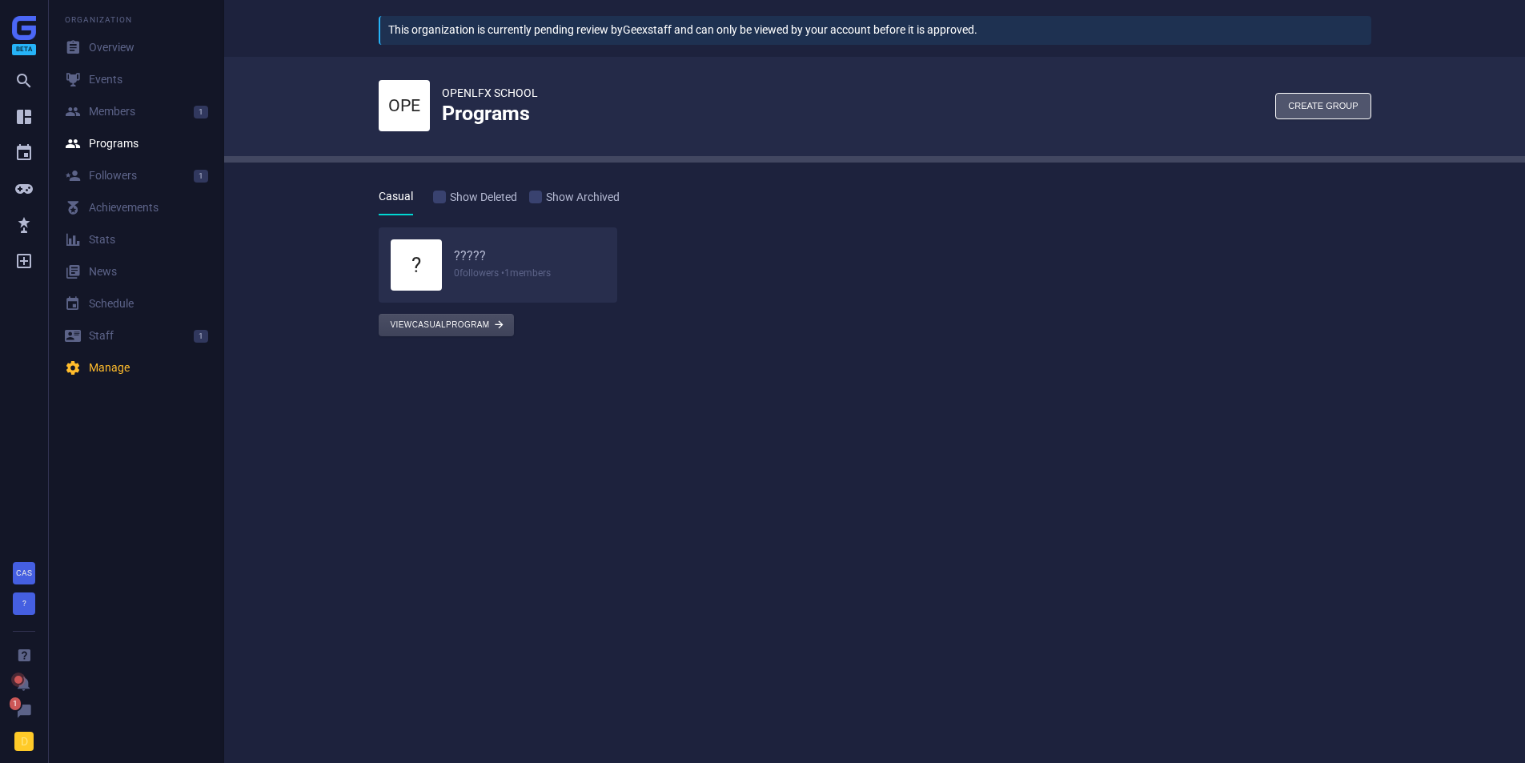
click at [438, 324] on button "View Casual program " at bounding box center [446, 325] width 135 height 22
click at [1402, 445] on div "This organization is currently pending review by Geex staff and can only be vie…" at bounding box center [874, 375] width 1301 height 751
click at [29, 114] on icon "" at bounding box center [23, 116] width 19 height 19
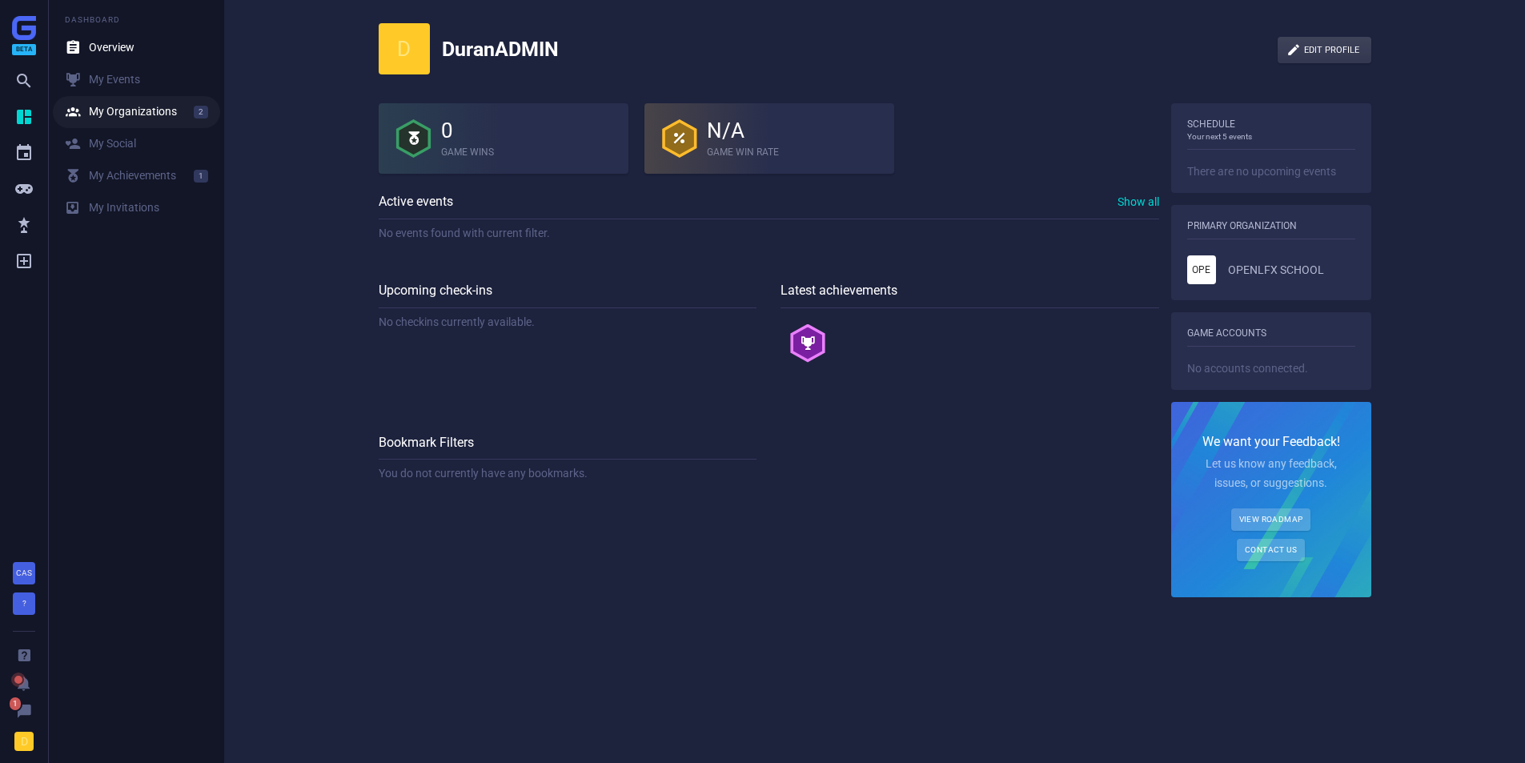
click at [127, 102] on link " My Organizations 2" at bounding box center [136, 112] width 167 height 32
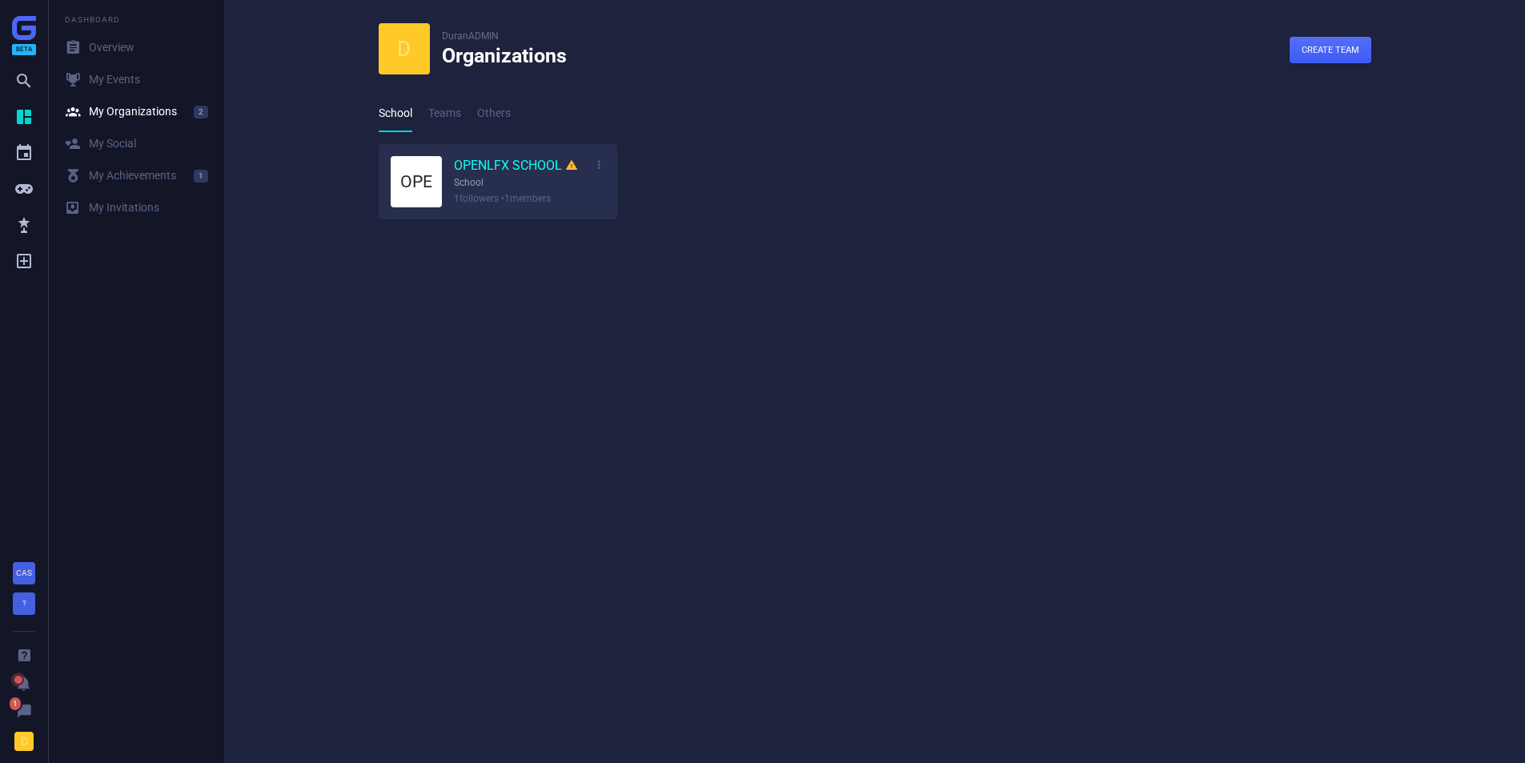
click at [472, 168] on link "OPENLFX SCHOOL " at bounding box center [516, 166] width 124 height 18
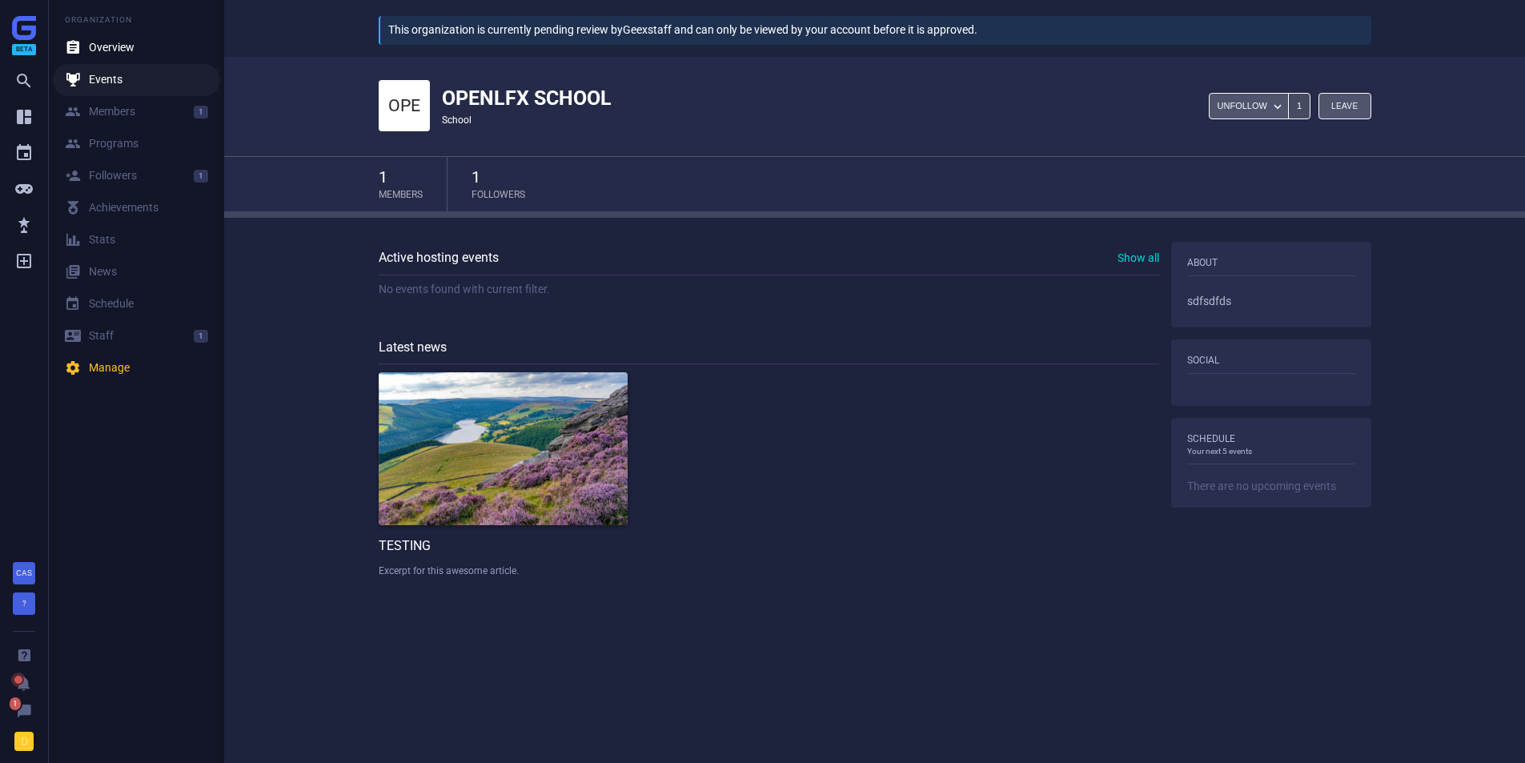
click at [93, 85] on div " Events" at bounding box center [94, 80] width 58 height 16
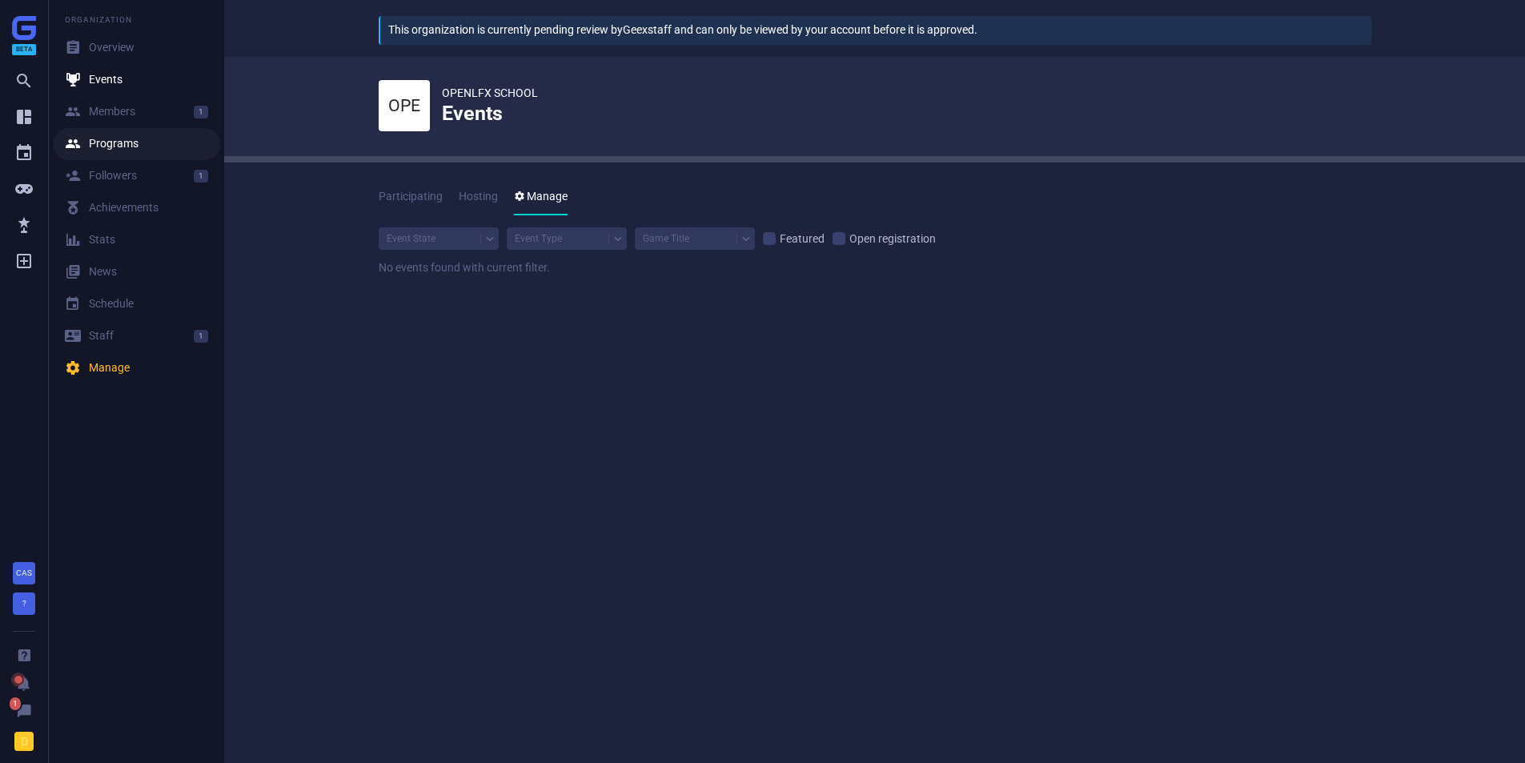
click at [84, 130] on link " Programs" at bounding box center [136, 144] width 167 height 32
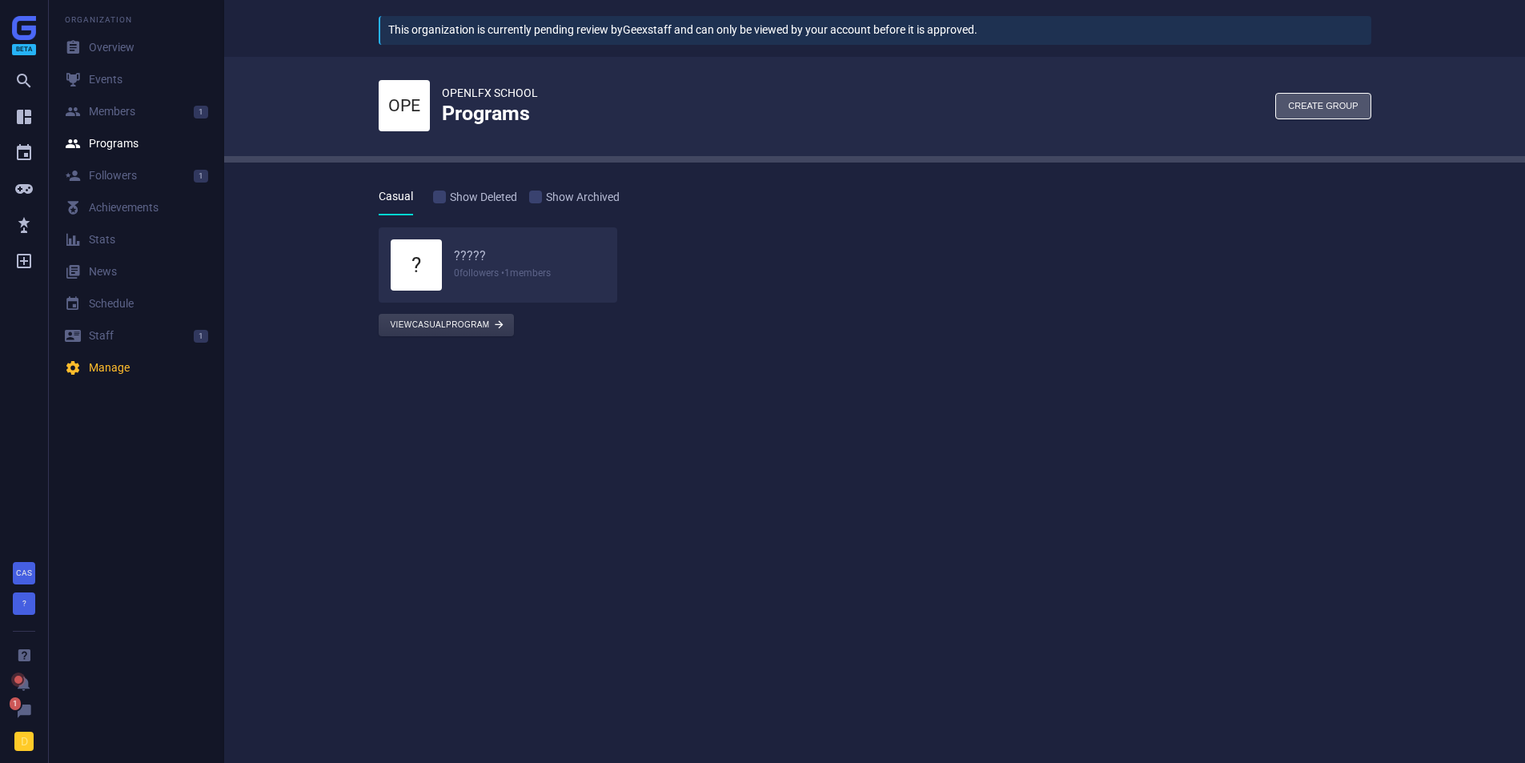
click at [464, 255] on h6 "?????" at bounding box center [530, 256] width 152 height 17
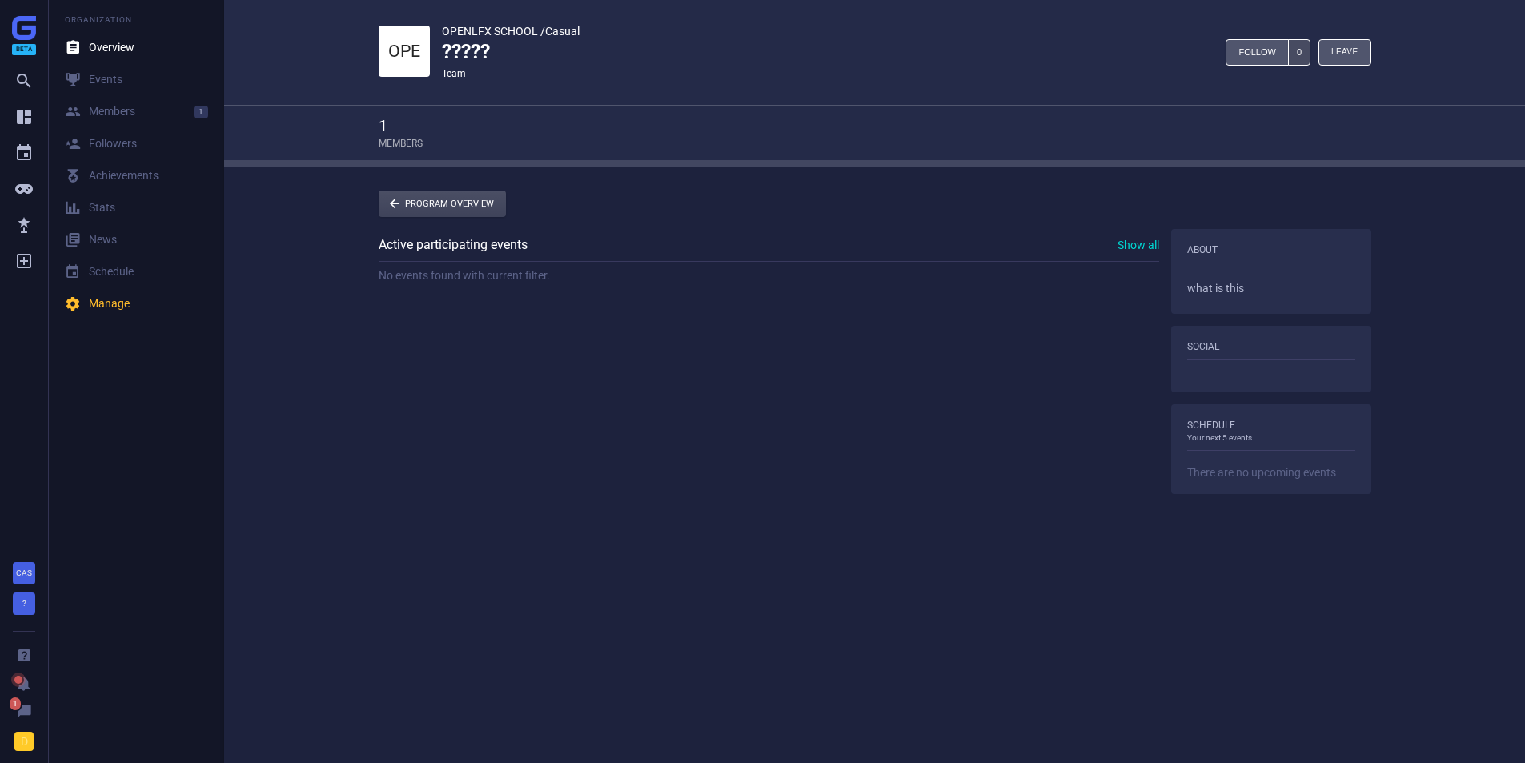
click at [452, 212] on link " Program Overview" at bounding box center [442, 204] width 127 height 26
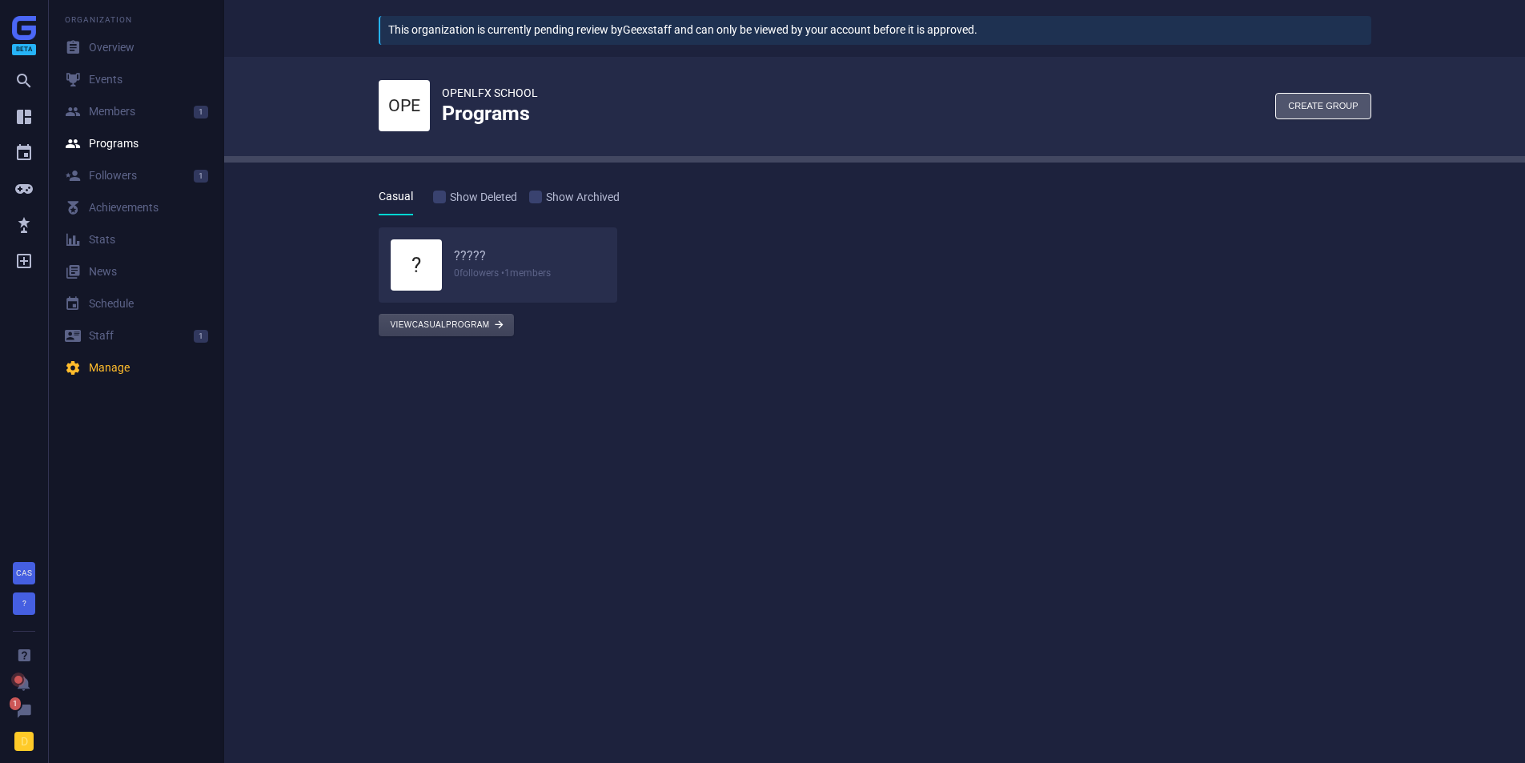
click at [413, 327] on button "View Casual program " at bounding box center [446, 325] width 135 height 22
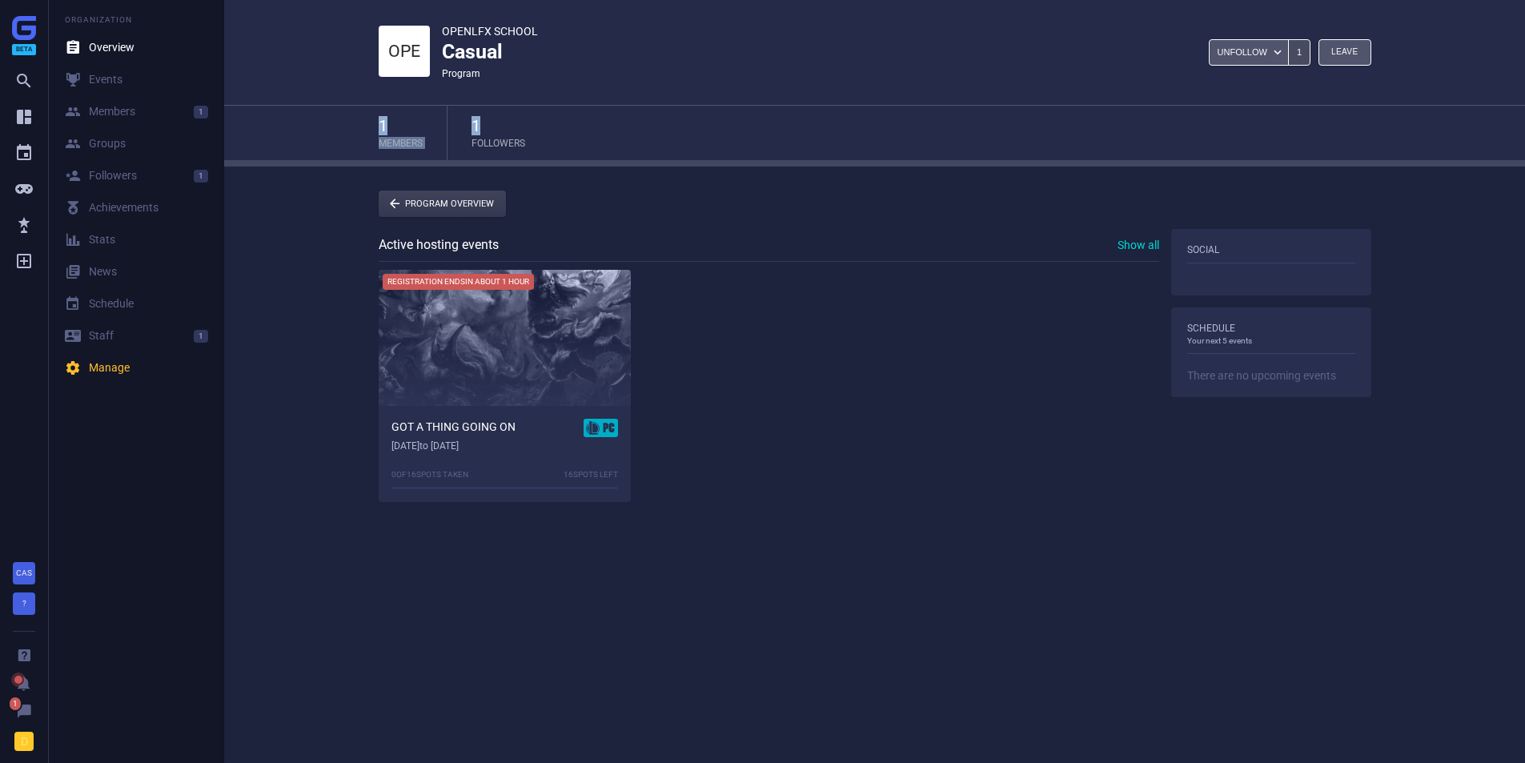
drag, startPoint x: 356, startPoint y: 123, endPoint x: 584, endPoint y: 123, distance: 227.4
click at [584, 123] on div "1 Members 1 Followers" at bounding box center [875, 133] width 1041 height 54
click at [111, 136] on div " Groups" at bounding box center [95, 144] width 61 height 16
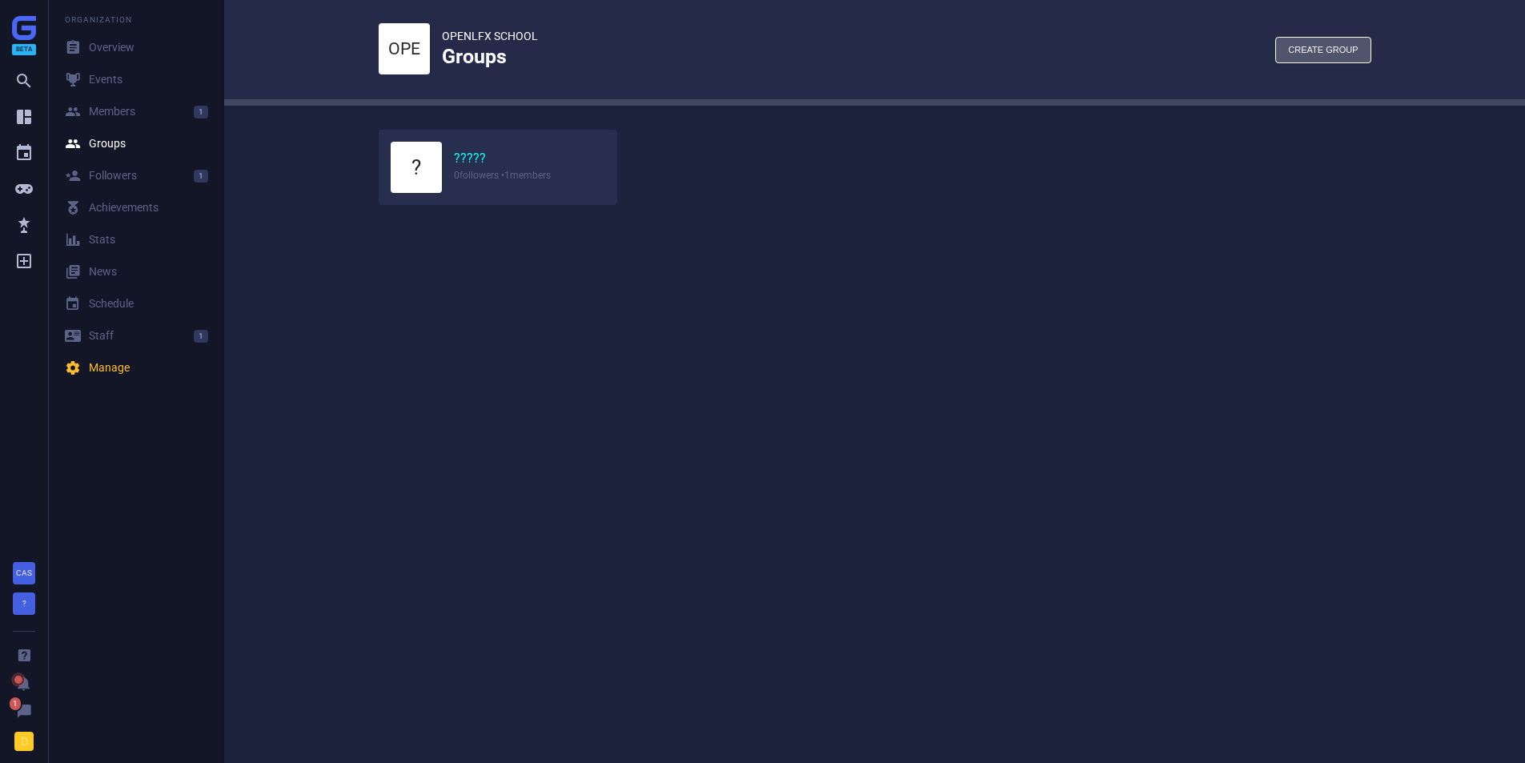
click at [465, 157] on link "?????" at bounding box center [470, 159] width 32 height 17
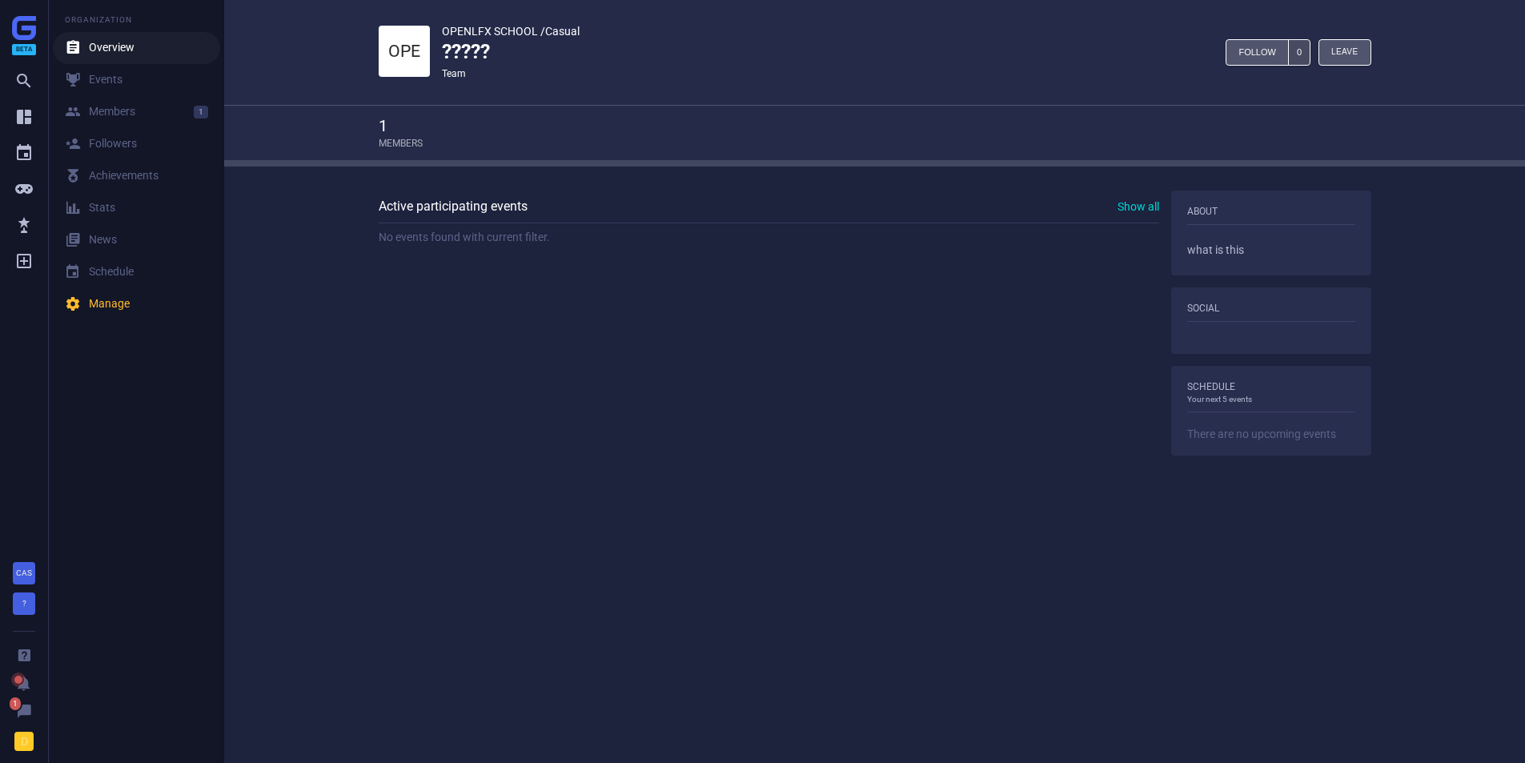
click at [101, 51] on div " Overview" at bounding box center [100, 48] width 70 height 16
click at [123, 307] on div " Manage" at bounding box center [97, 304] width 65 height 16
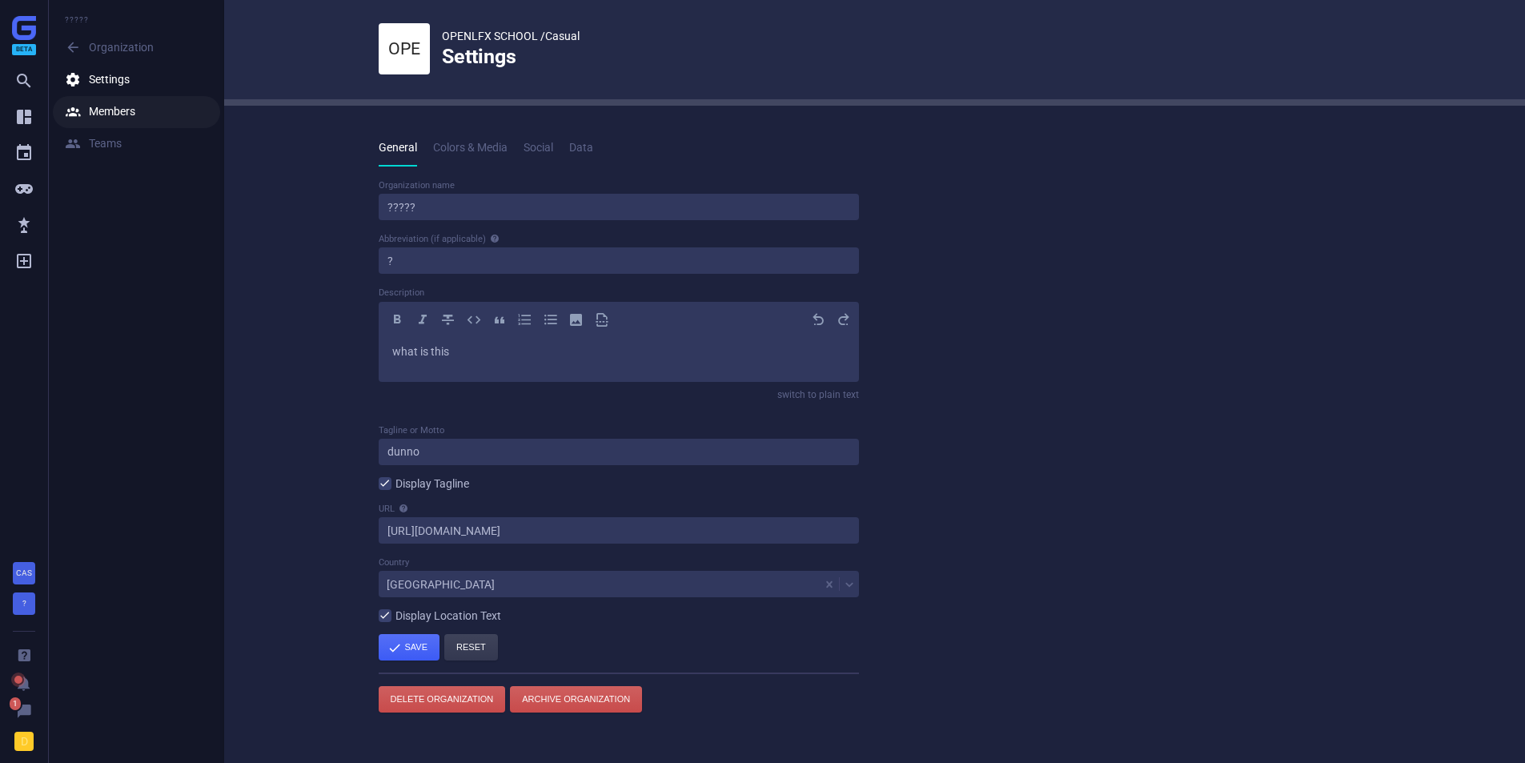
click at [127, 113] on div " Members" at bounding box center [100, 112] width 70 height 16
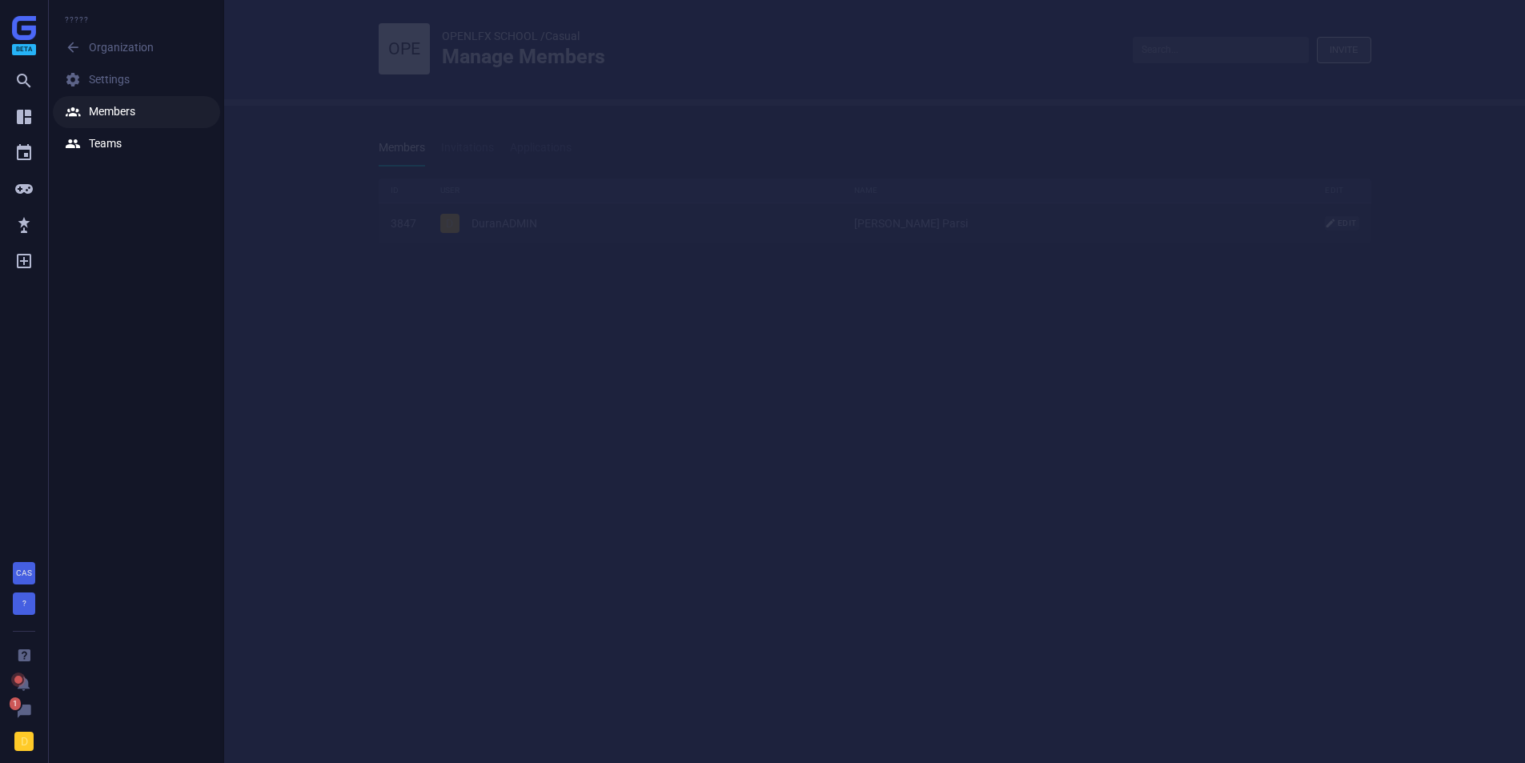
scroll to position [89, 1018]
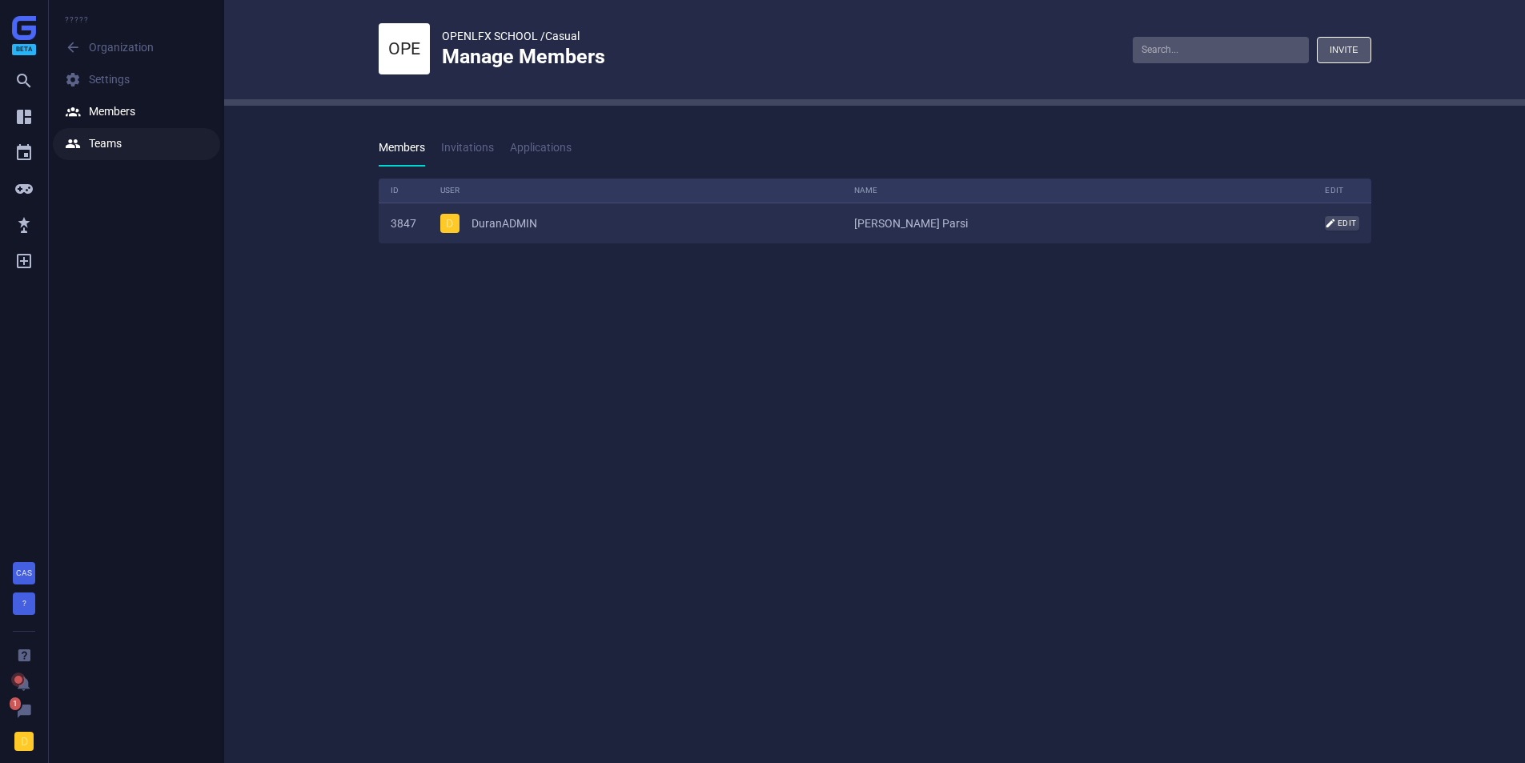
click at [128, 143] on link " Teams" at bounding box center [136, 144] width 167 height 32
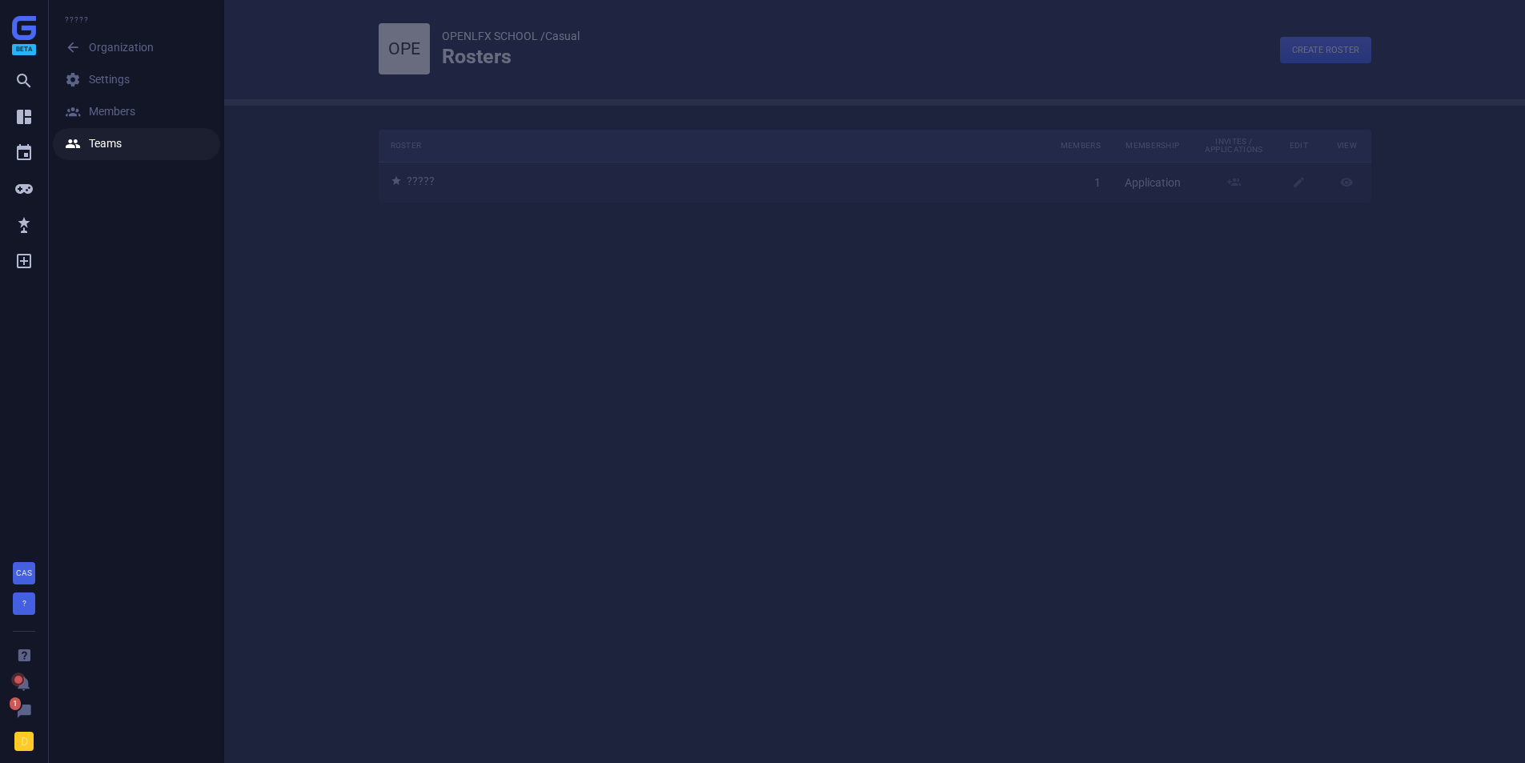
scroll to position [97, 1018]
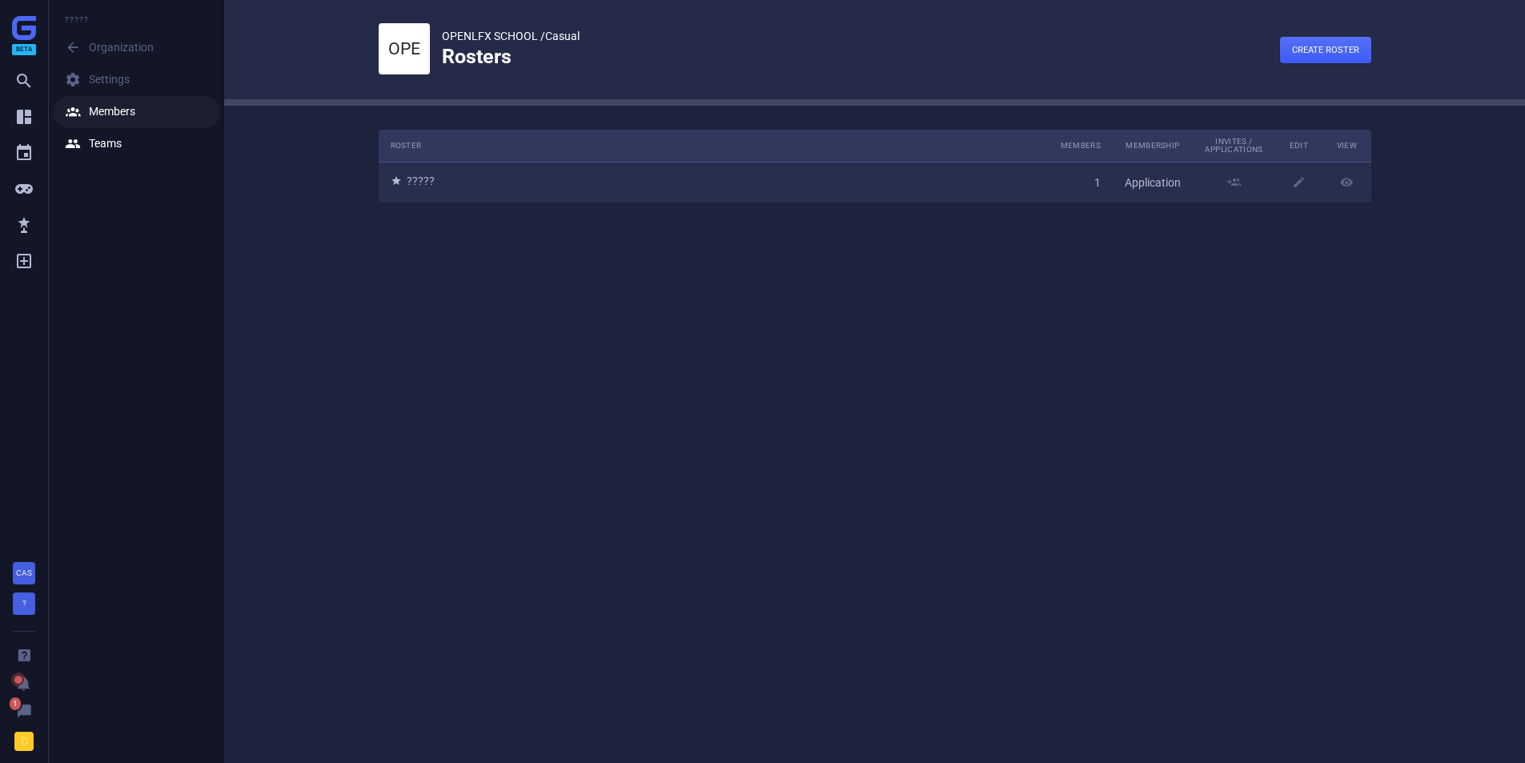
click at [103, 111] on div " Members" at bounding box center [100, 112] width 70 height 16
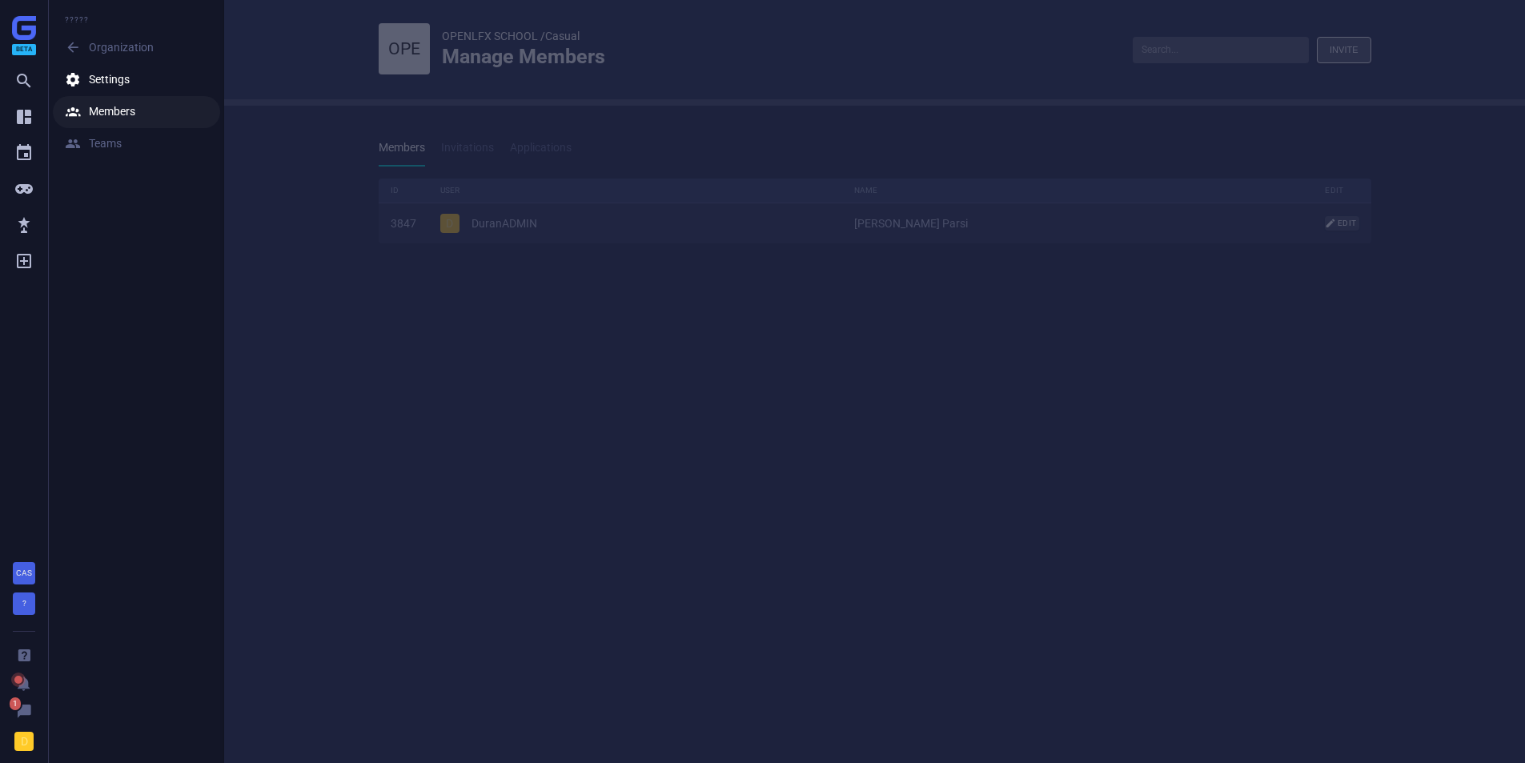
scroll to position [89, 1018]
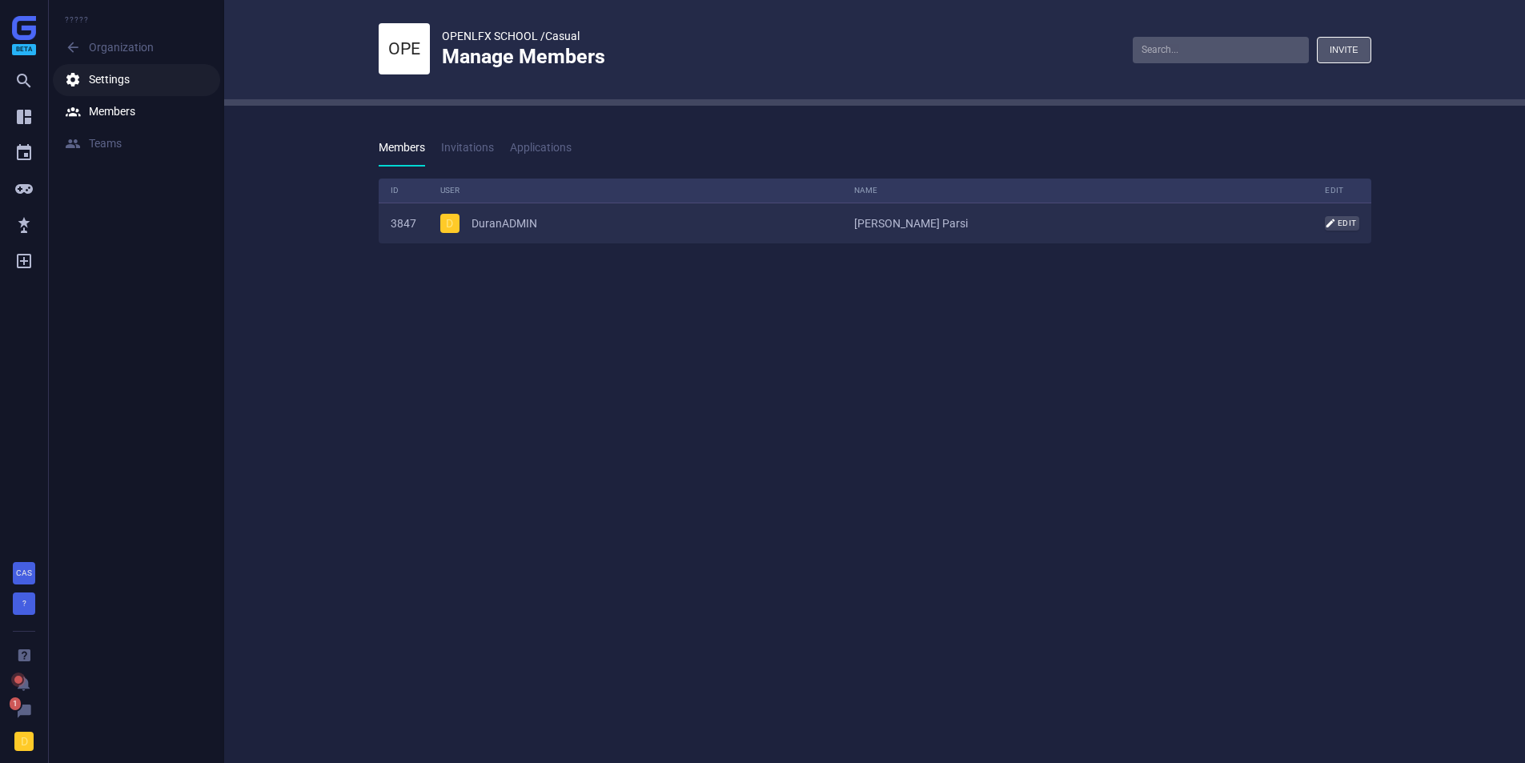
click at [106, 82] on div " Settings" at bounding box center [97, 80] width 65 height 16
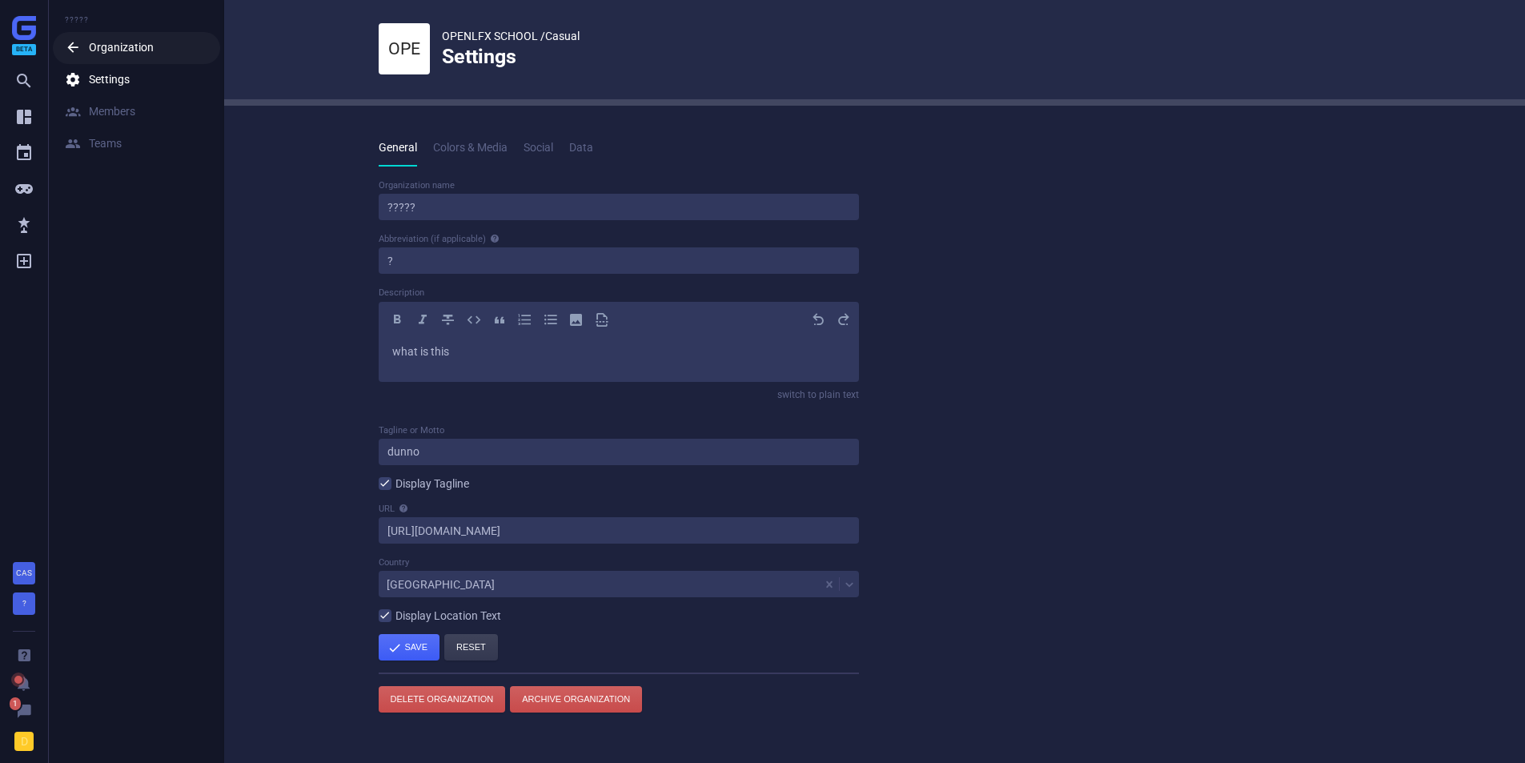
click at [81, 50] on icon "" at bounding box center [77, 48] width 24 height 16
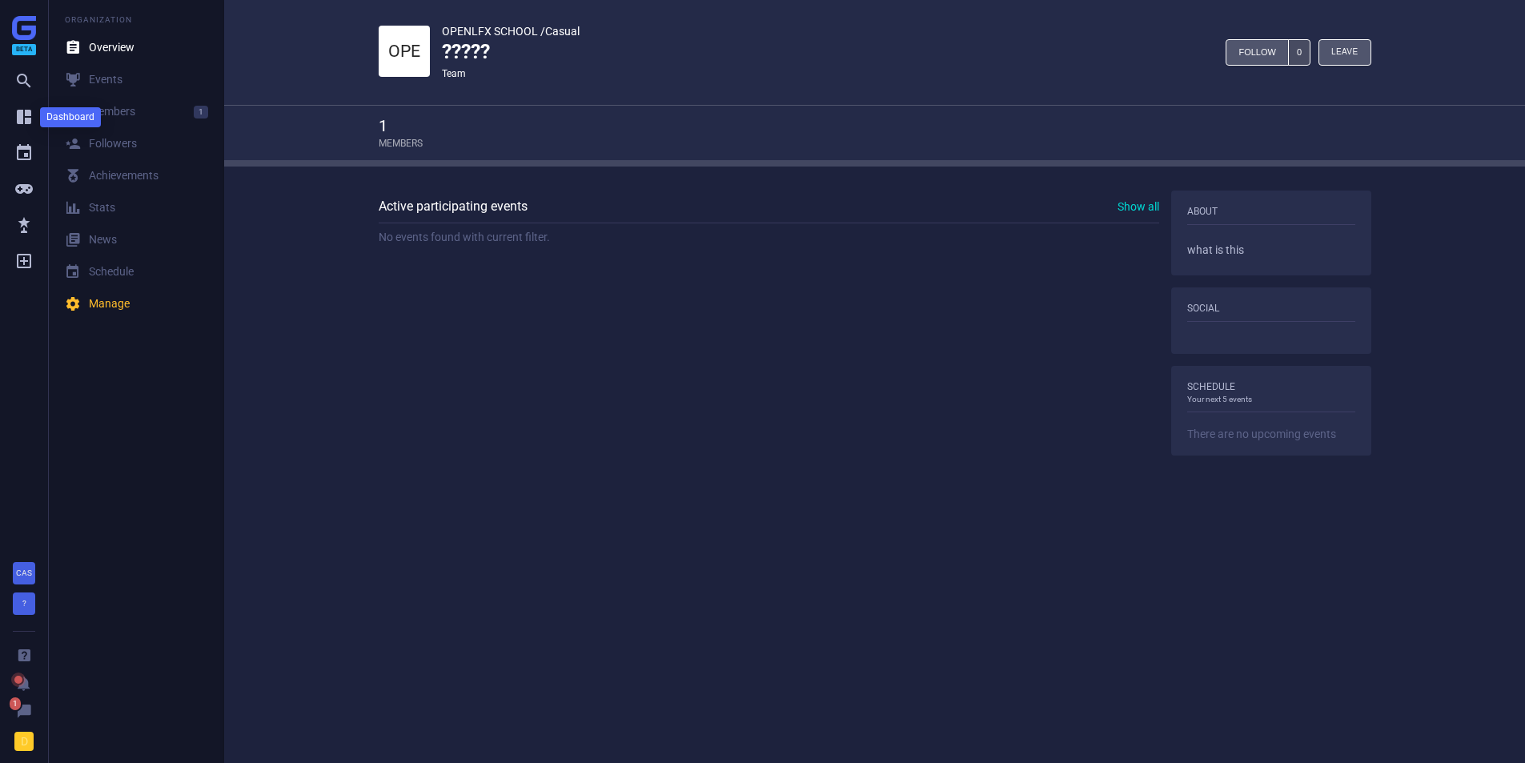
click at [22, 116] on icon "" at bounding box center [23, 116] width 19 height 19
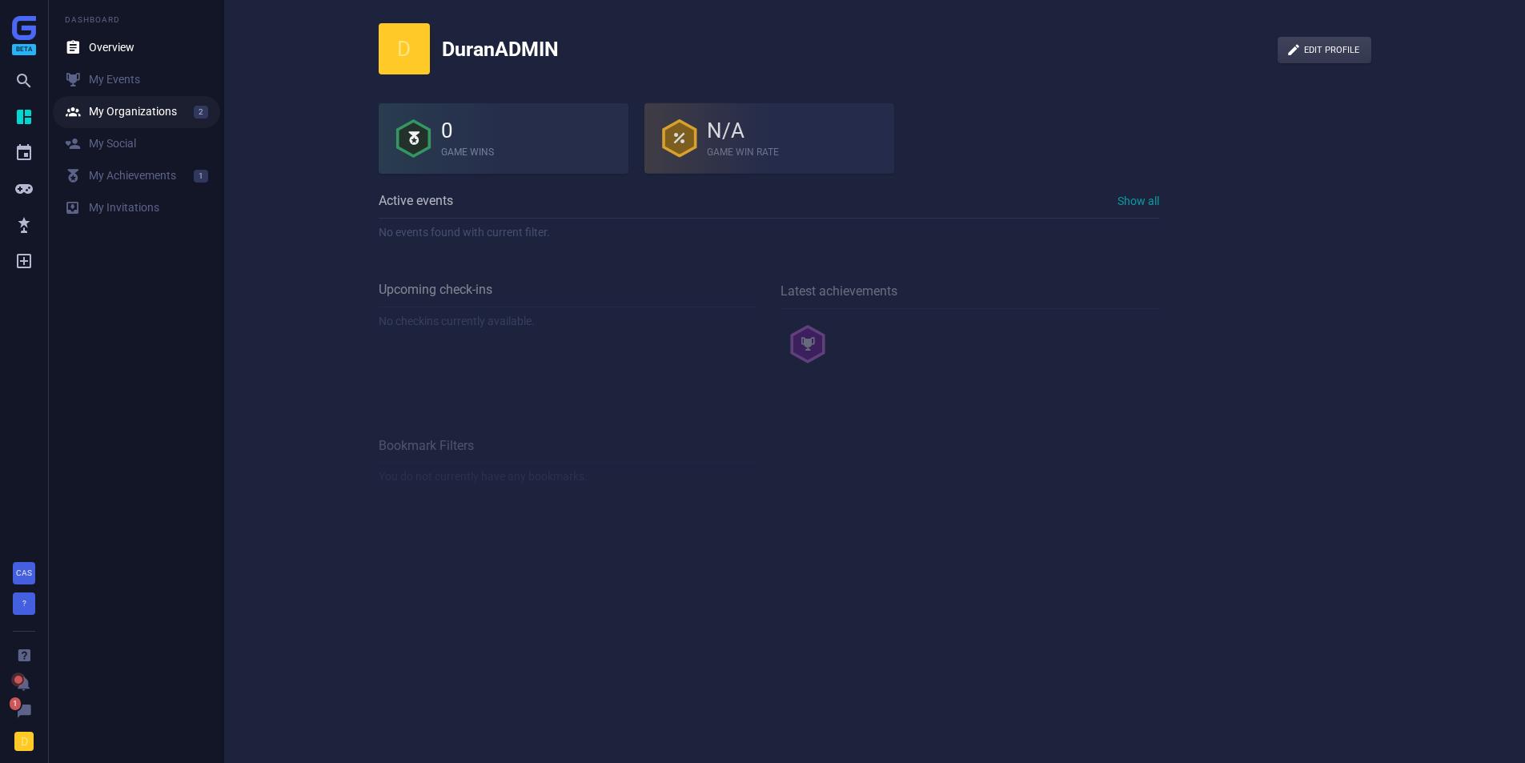
click at [120, 114] on div " My Organizations" at bounding box center [121, 112] width 112 height 16
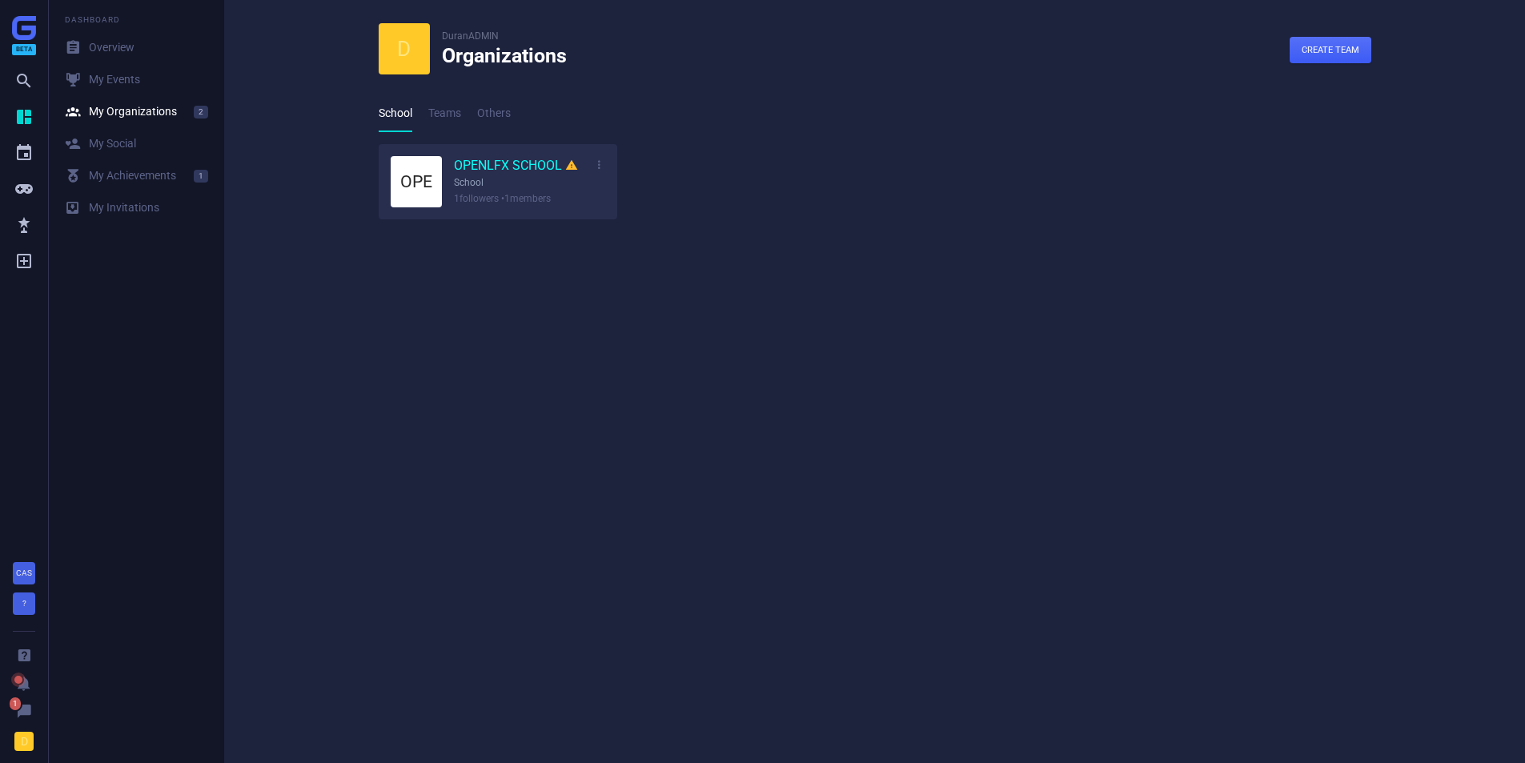
click at [472, 163] on link "OPENLFX SCHOOL " at bounding box center [516, 166] width 124 height 18
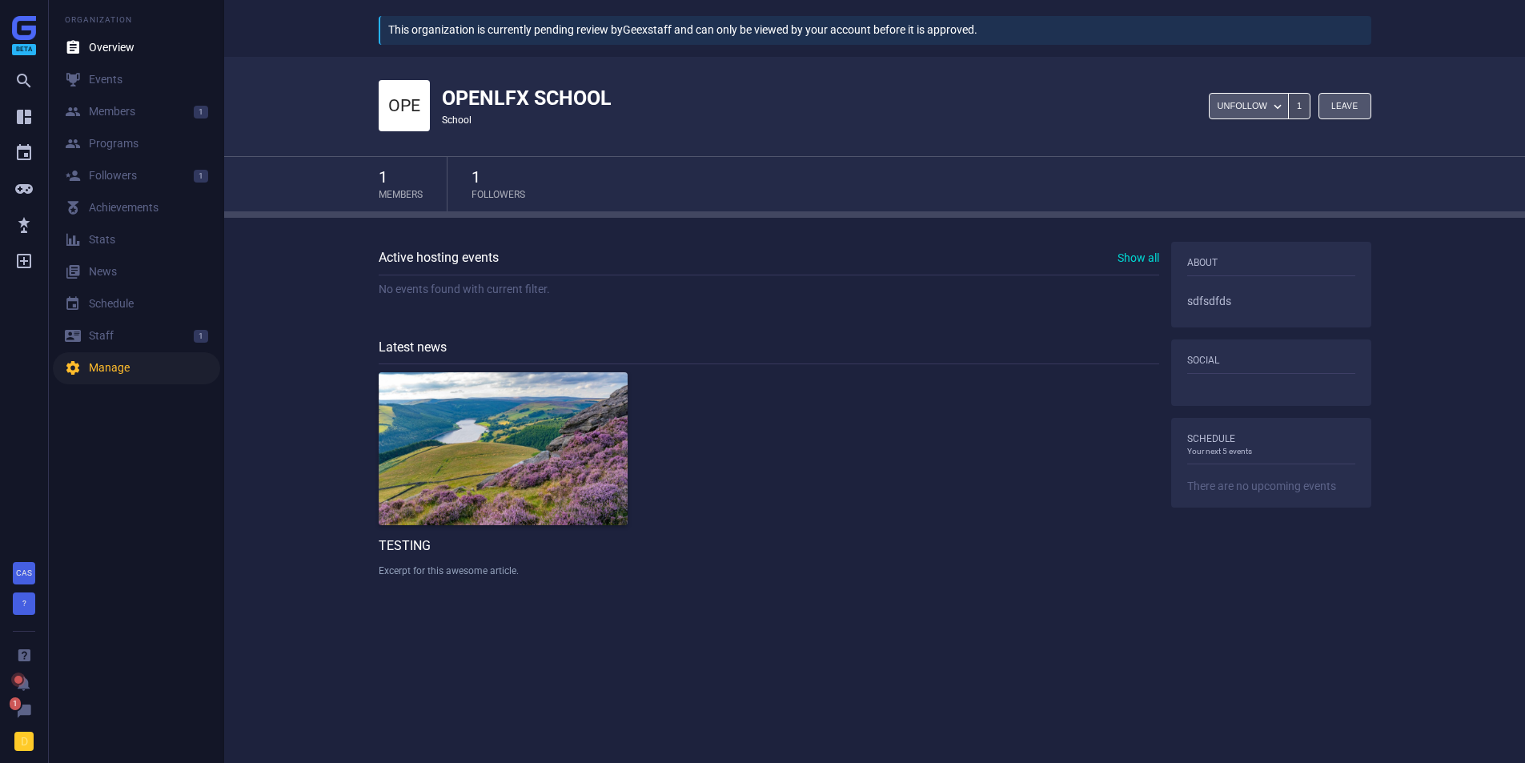
click at [126, 370] on div " Manage" at bounding box center [97, 368] width 65 height 16
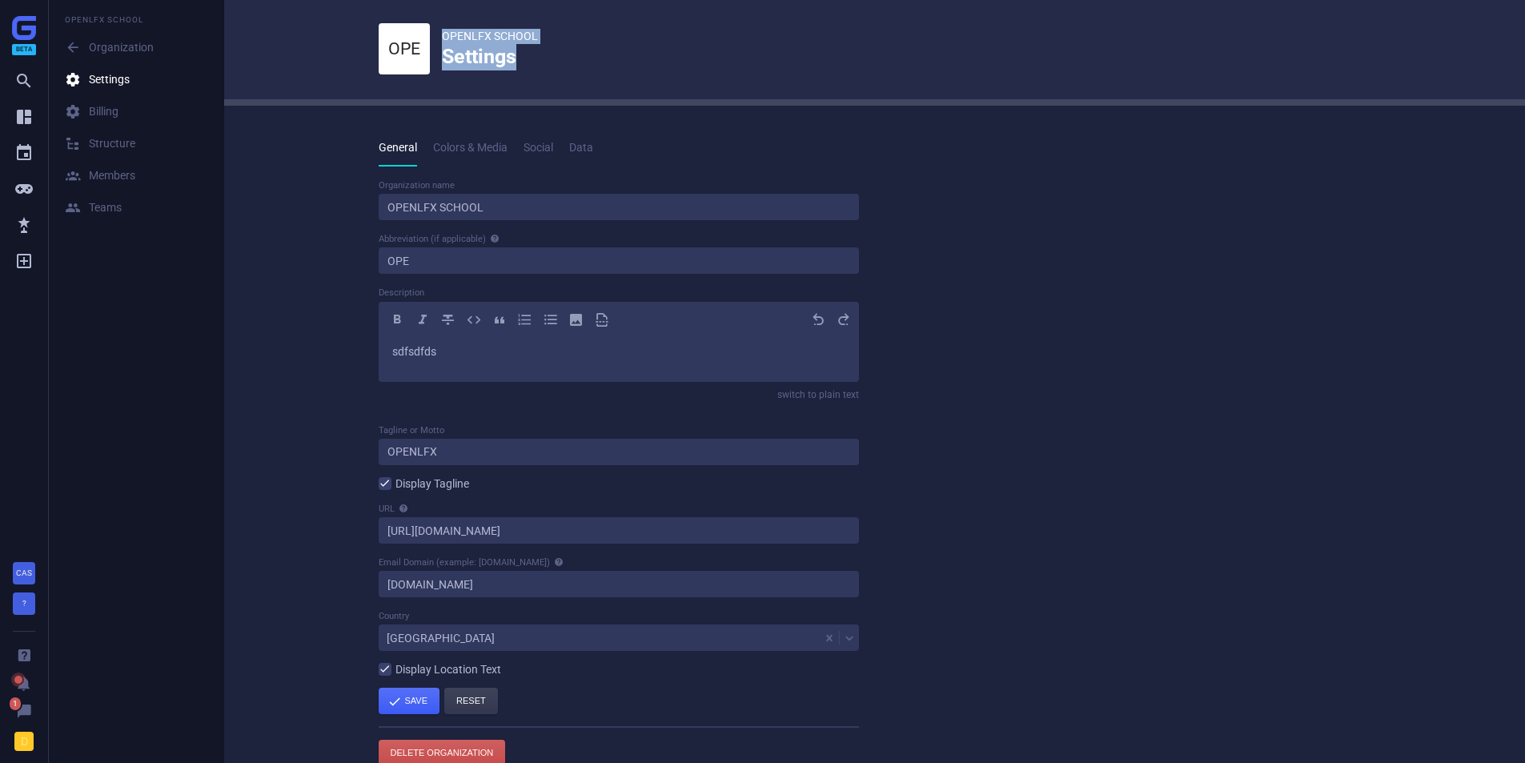
drag, startPoint x: 444, startPoint y: 36, endPoint x: 589, endPoint y: 61, distance: 146.3
click at [589, 61] on div "OPE OPENLFX SCHOOL Settings" at bounding box center [875, 49] width 993 height 99
click at [110, 148] on div " Structure" at bounding box center [100, 144] width 70 height 16
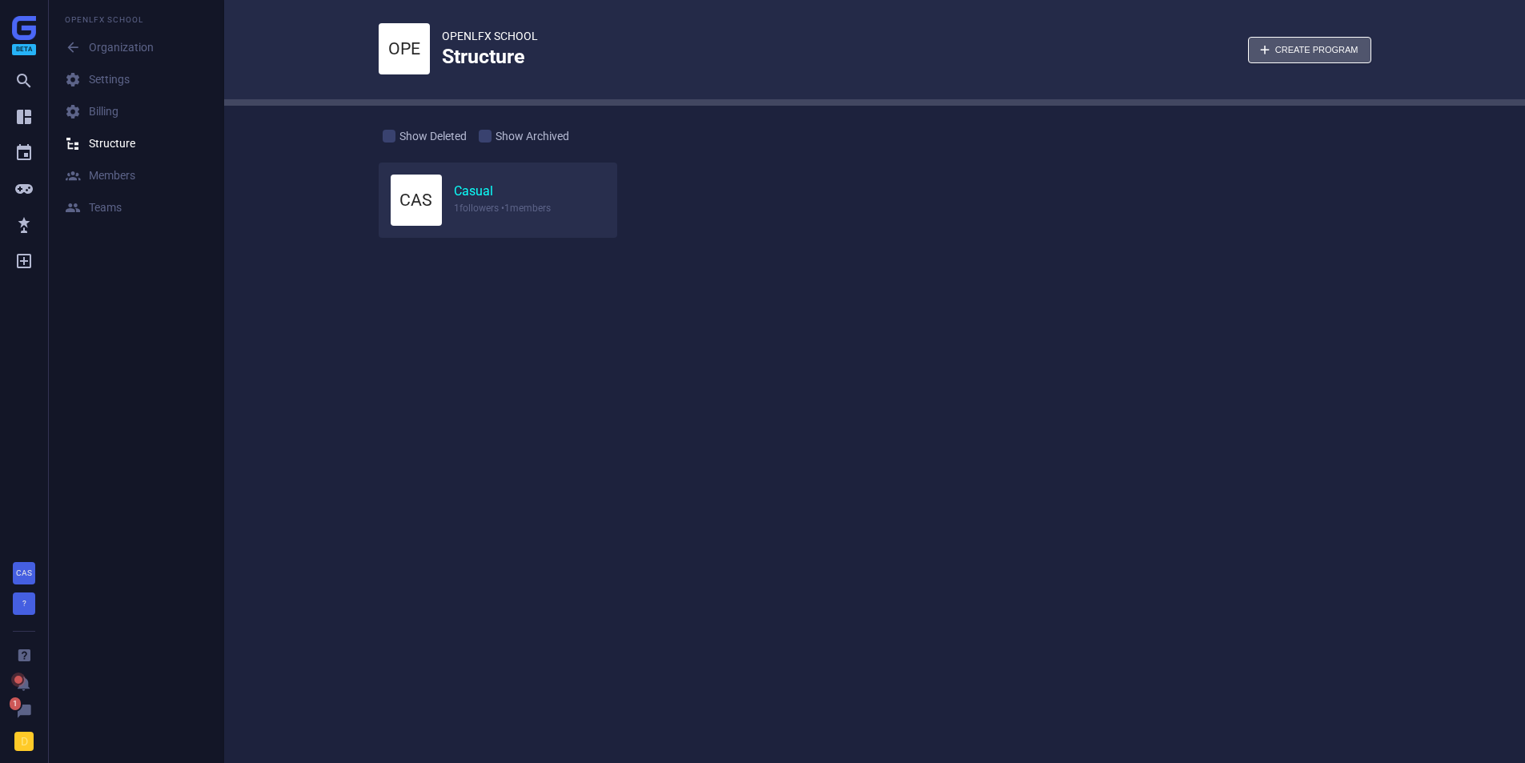
click at [485, 192] on link "Casual" at bounding box center [473, 191] width 39 height 17
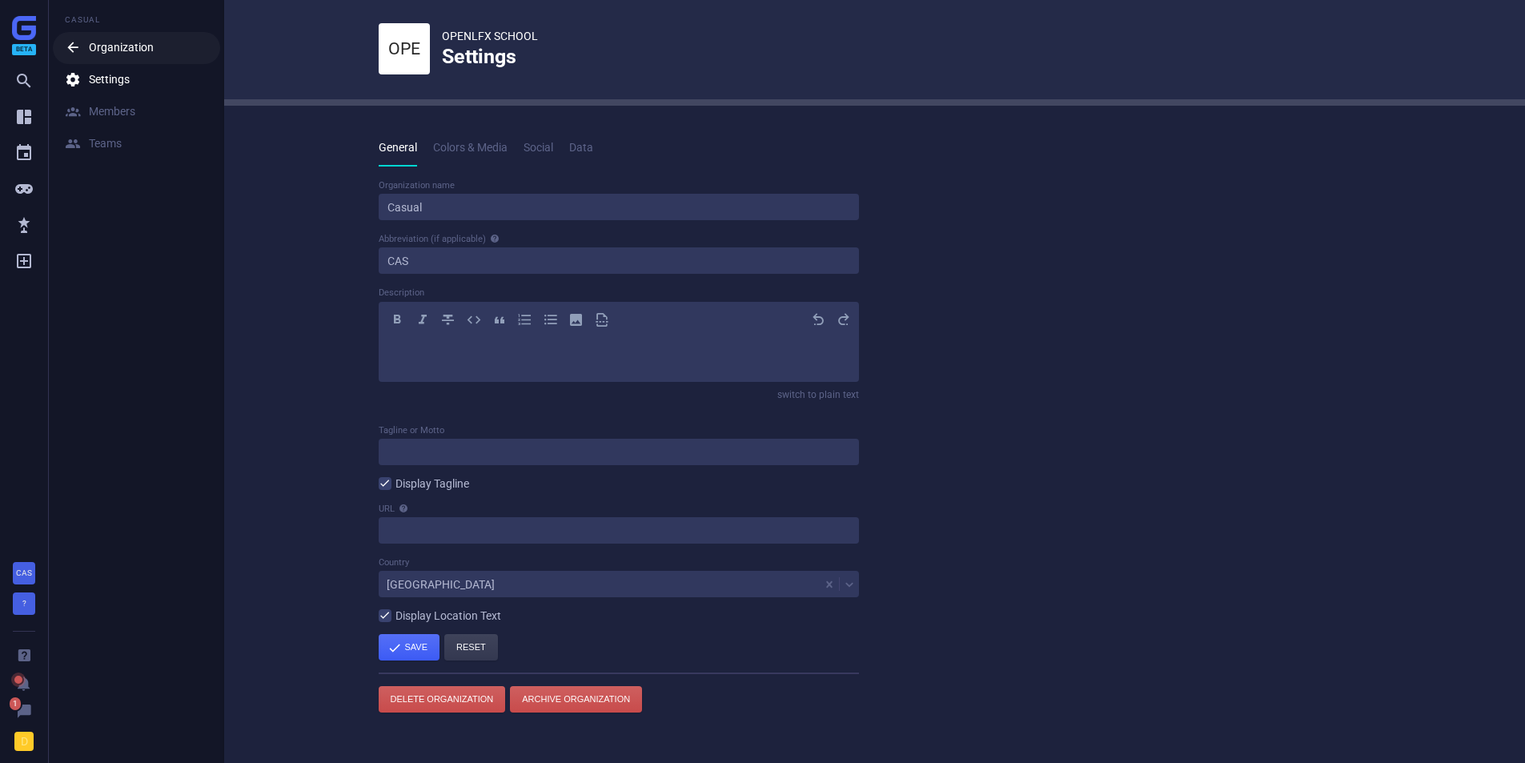
click at [99, 58] on link " Organization" at bounding box center [136, 48] width 167 height 32
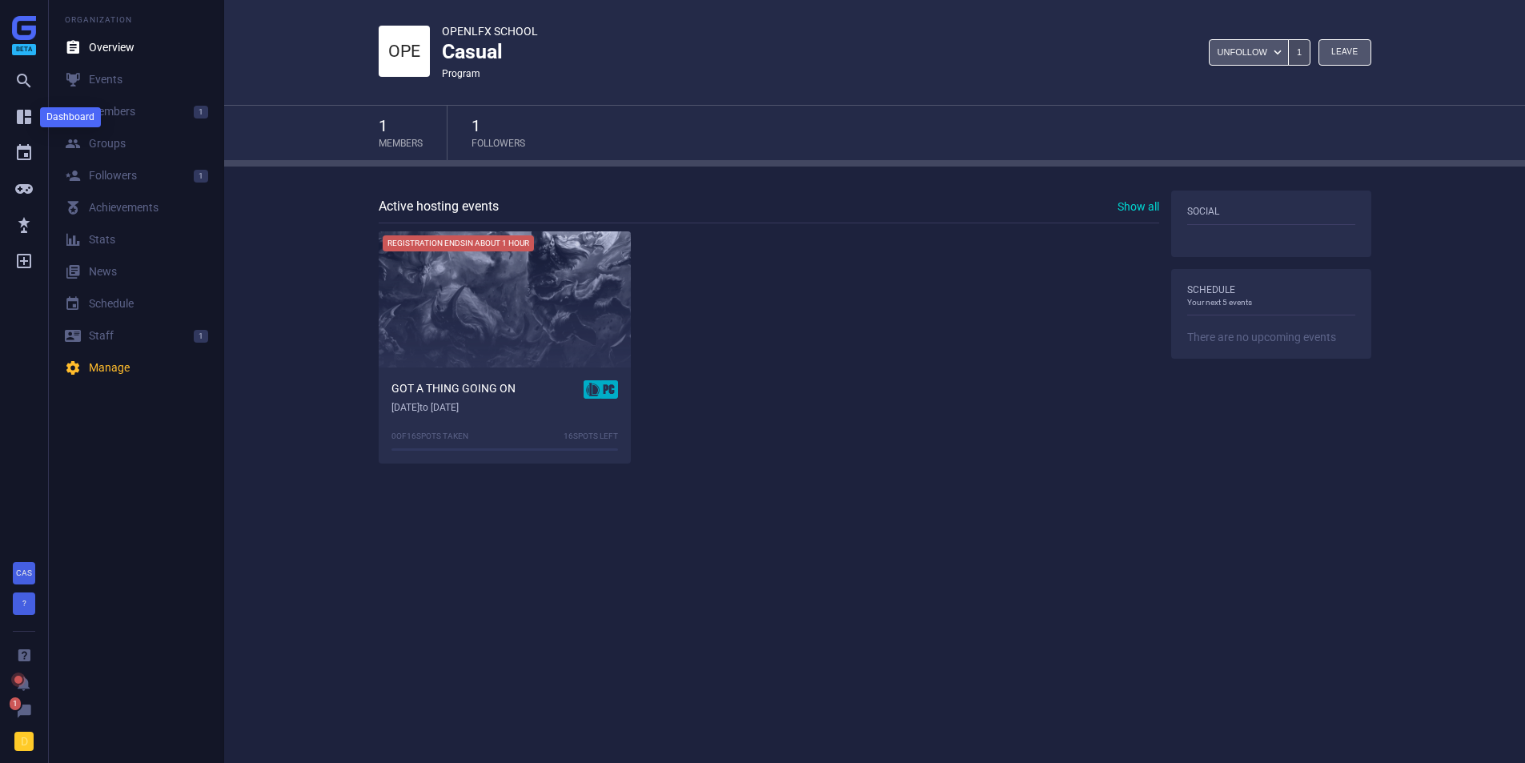
click at [16, 117] on icon "" at bounding box center [23, 116] width 19 height 19
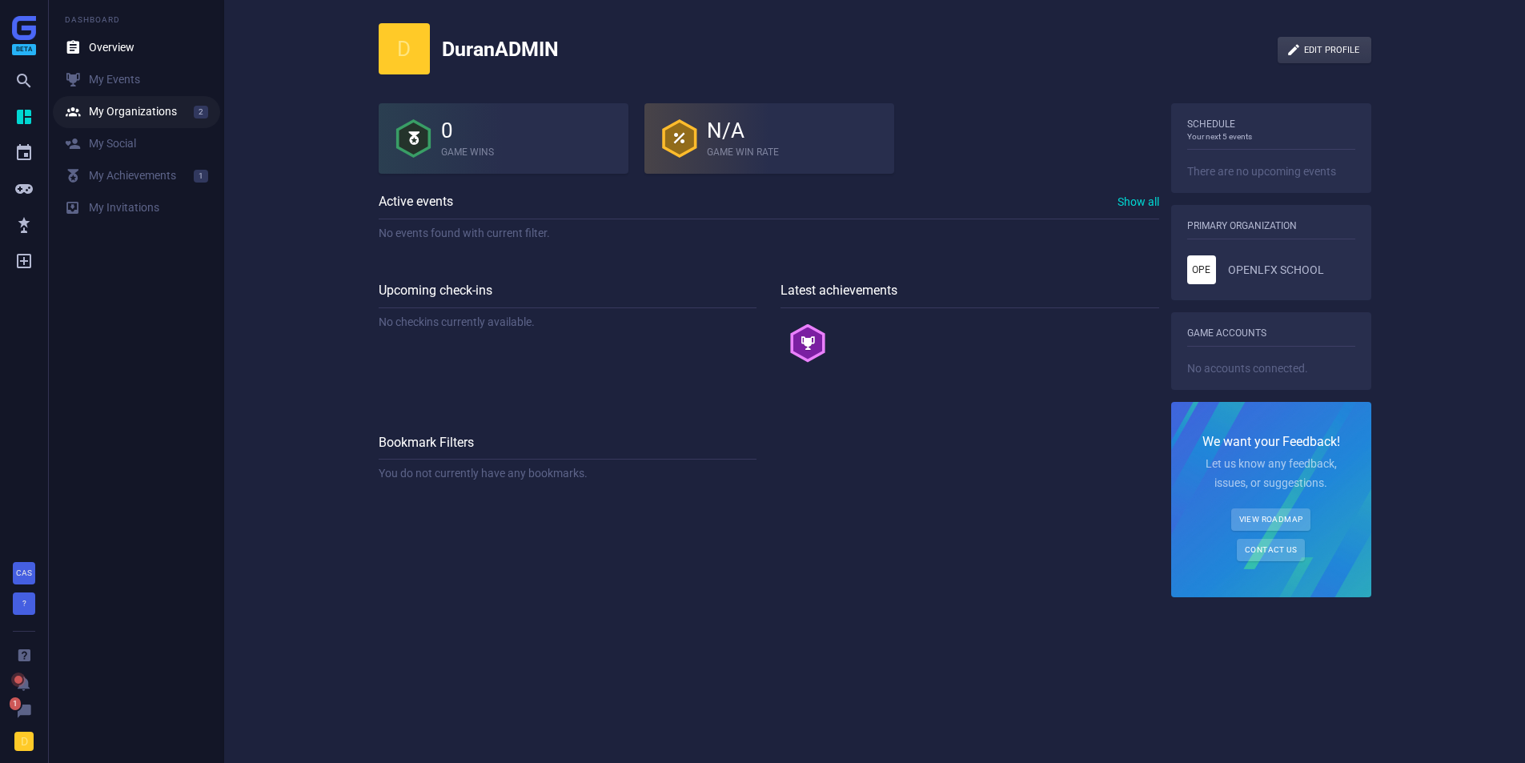
click at [131, 116] on div " My Organizations" at bounding box center [121, 112] width 112 height 16
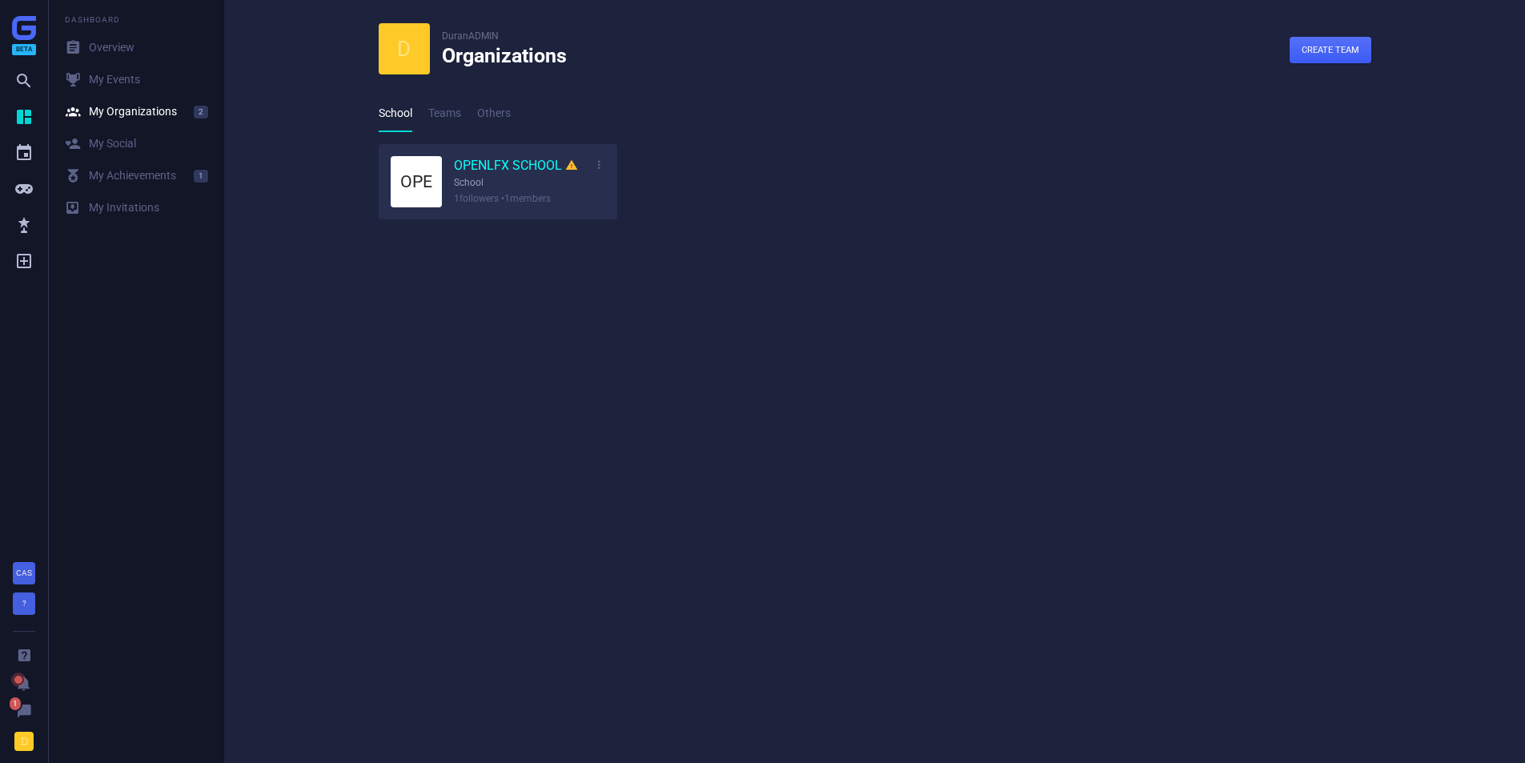
click at [488, 163] on link "OPENLFX SCHOOL " at bounding box center [516, 166] width 124 height 18
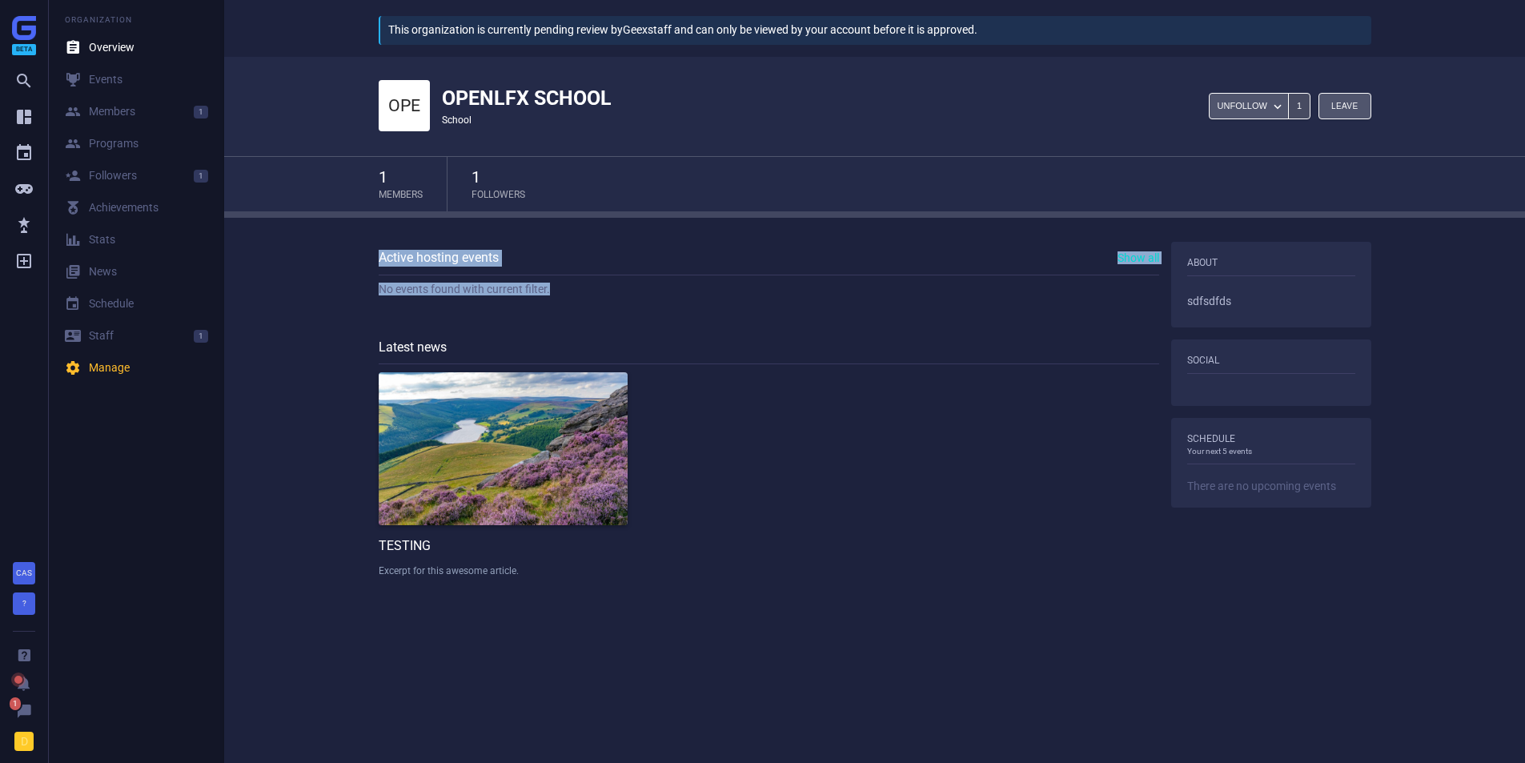
drag, startPoint x: 520, startPoint y: 295, endPoint x: 605, endPoint y: 299, distance: 84.1
click at [605, 299] on div "Active hosting events Show all No events found with current filter. Latest news…" at bounding box center [875, 484] width 1041 height 485
click at [605, 299] on div "Active hosting events Show all No events found with current filter." at bounding box center [769, 274] width 781 height 65
click at [113, 143] on div " Programs" at bounding box center [102, 144] width 74 height 16
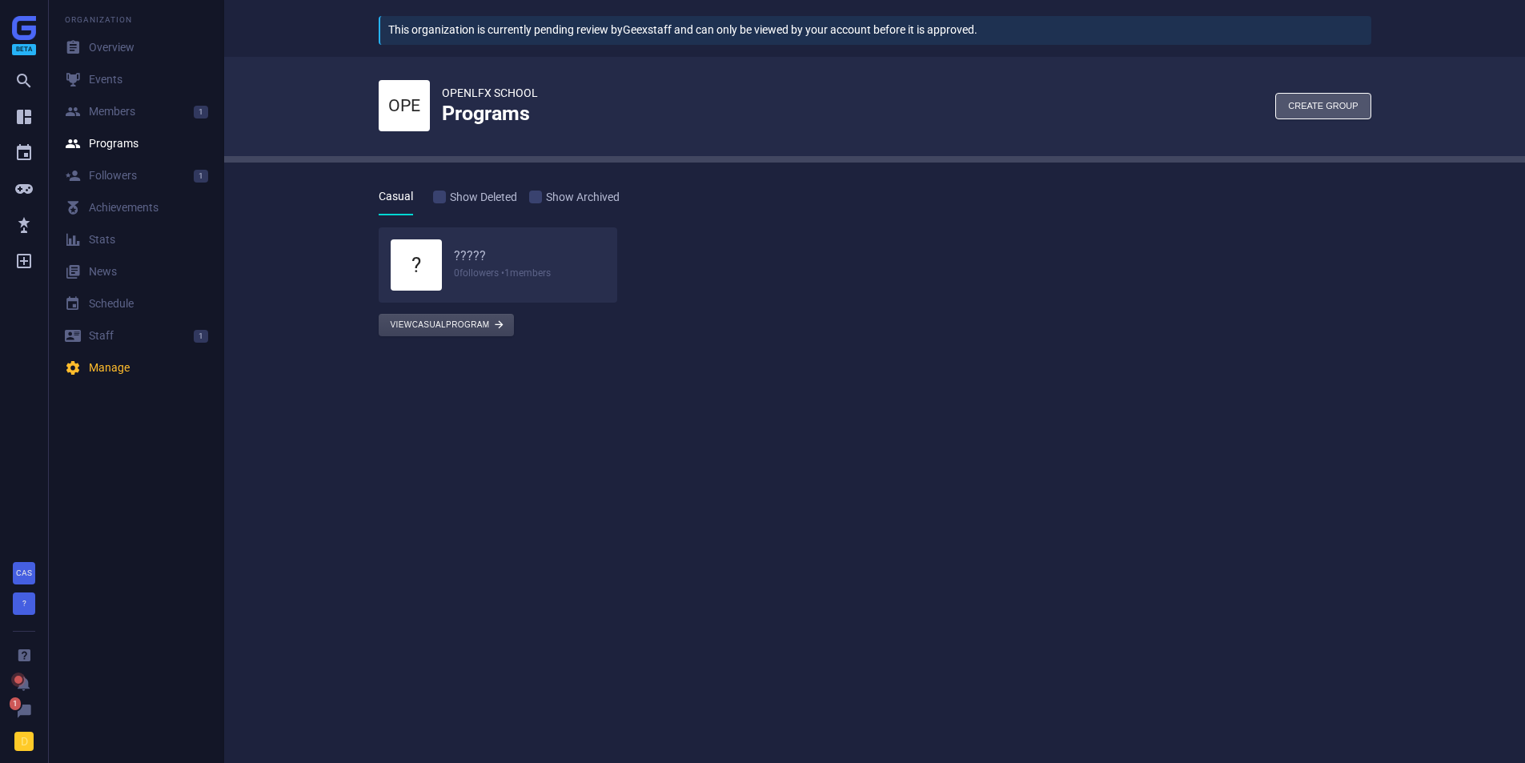
click at [409, 316] on button "View Casual program " at bounding box center [446, 325] width 135 height 22
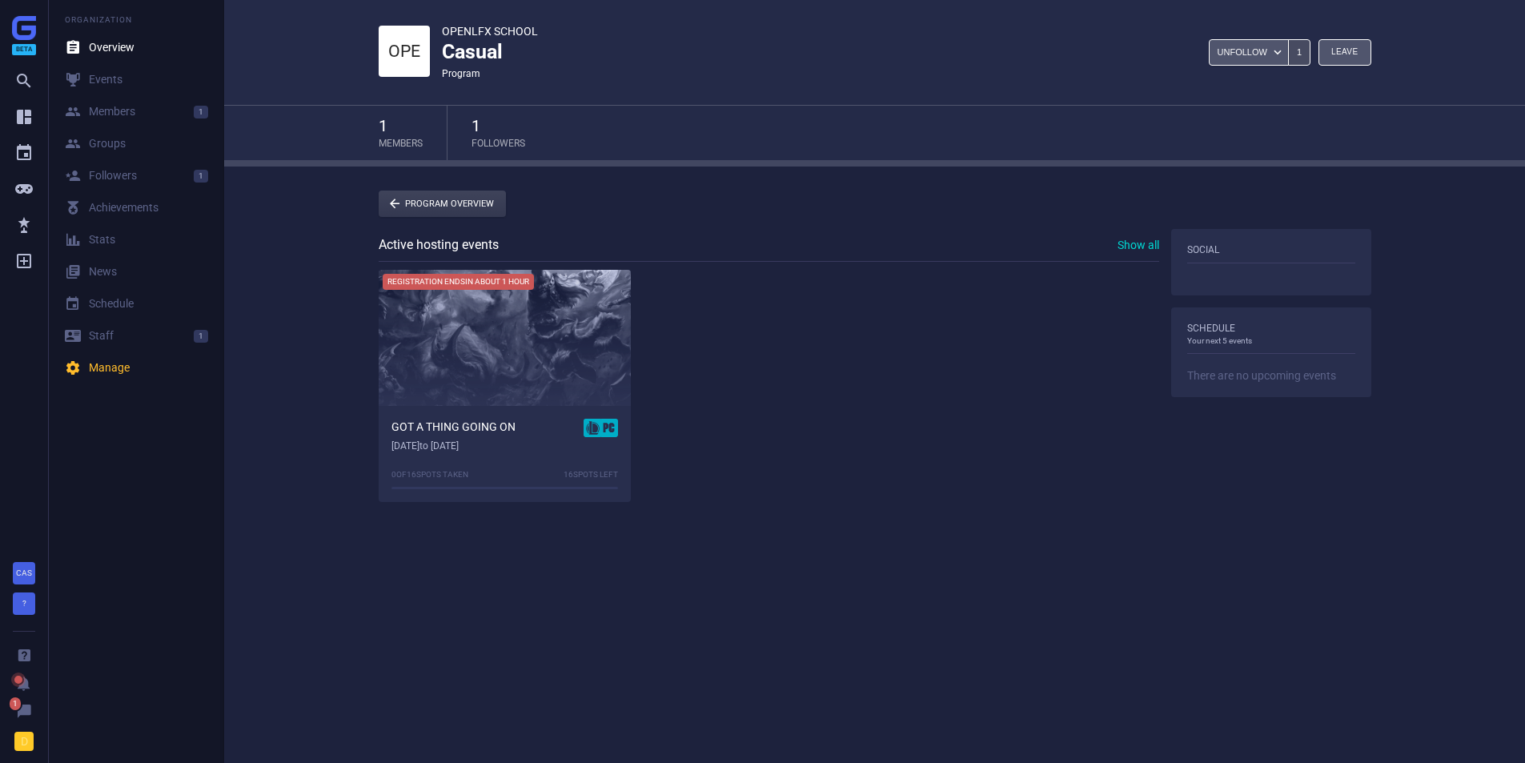
click at [433, 348] on div "Registration ends in about 1 hour" at bounding box center [505, 338] width 252 height 136
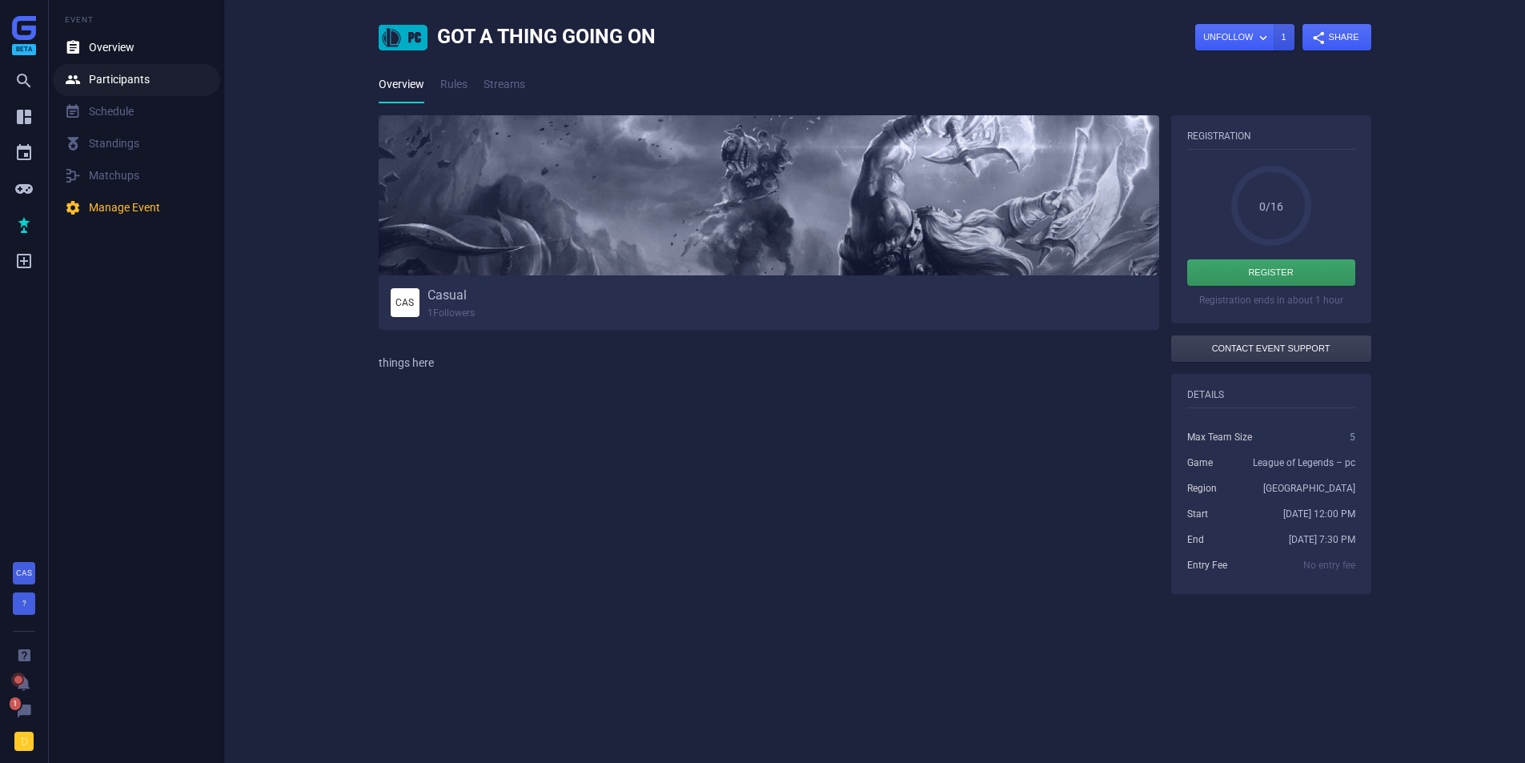
click at [98, 95] on link " Participants" at bounding box center [136, 80] width 167 height 32
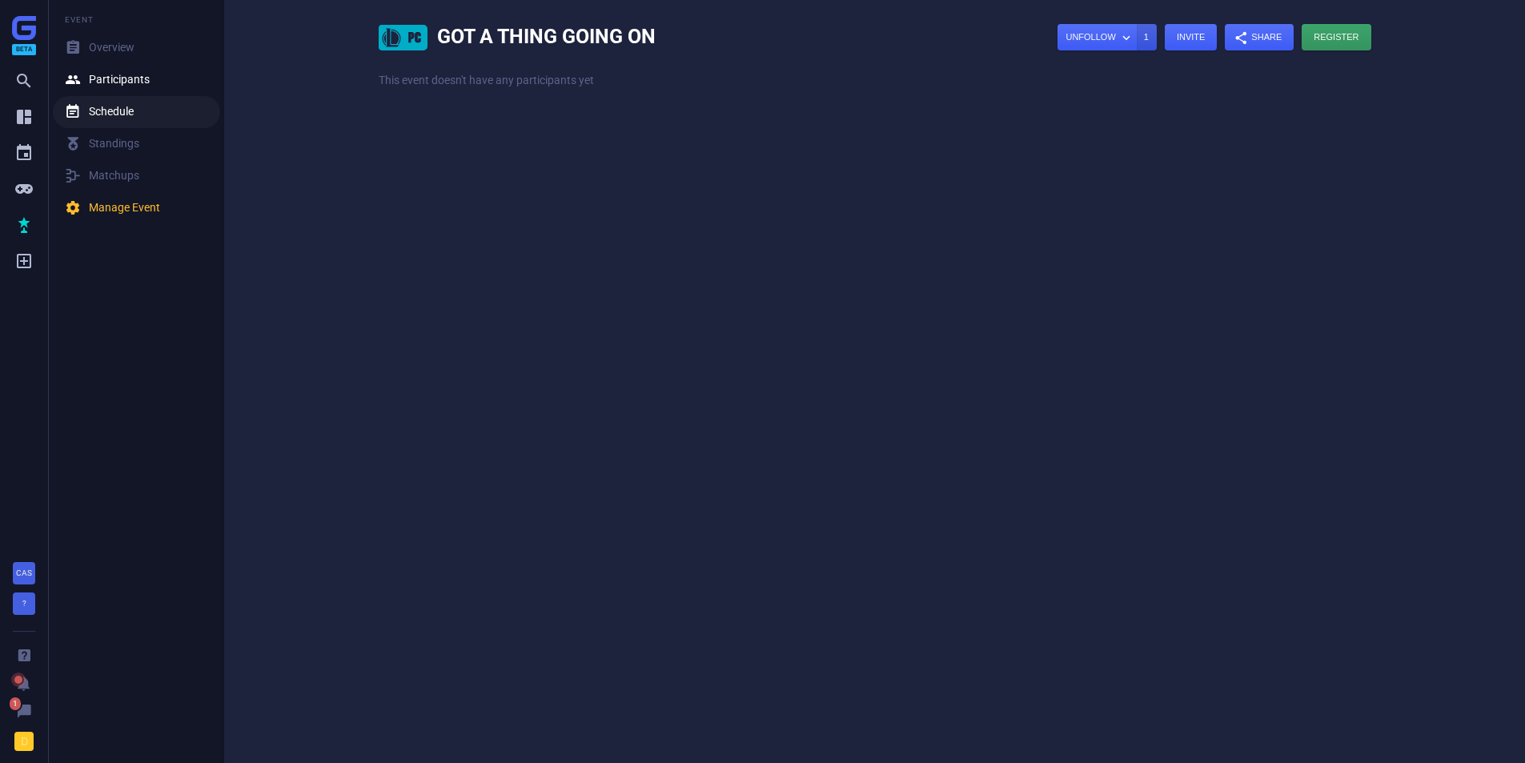
click at [92, 115] on div " Schedule" at bounding box center [99, 112] width 69 height 16
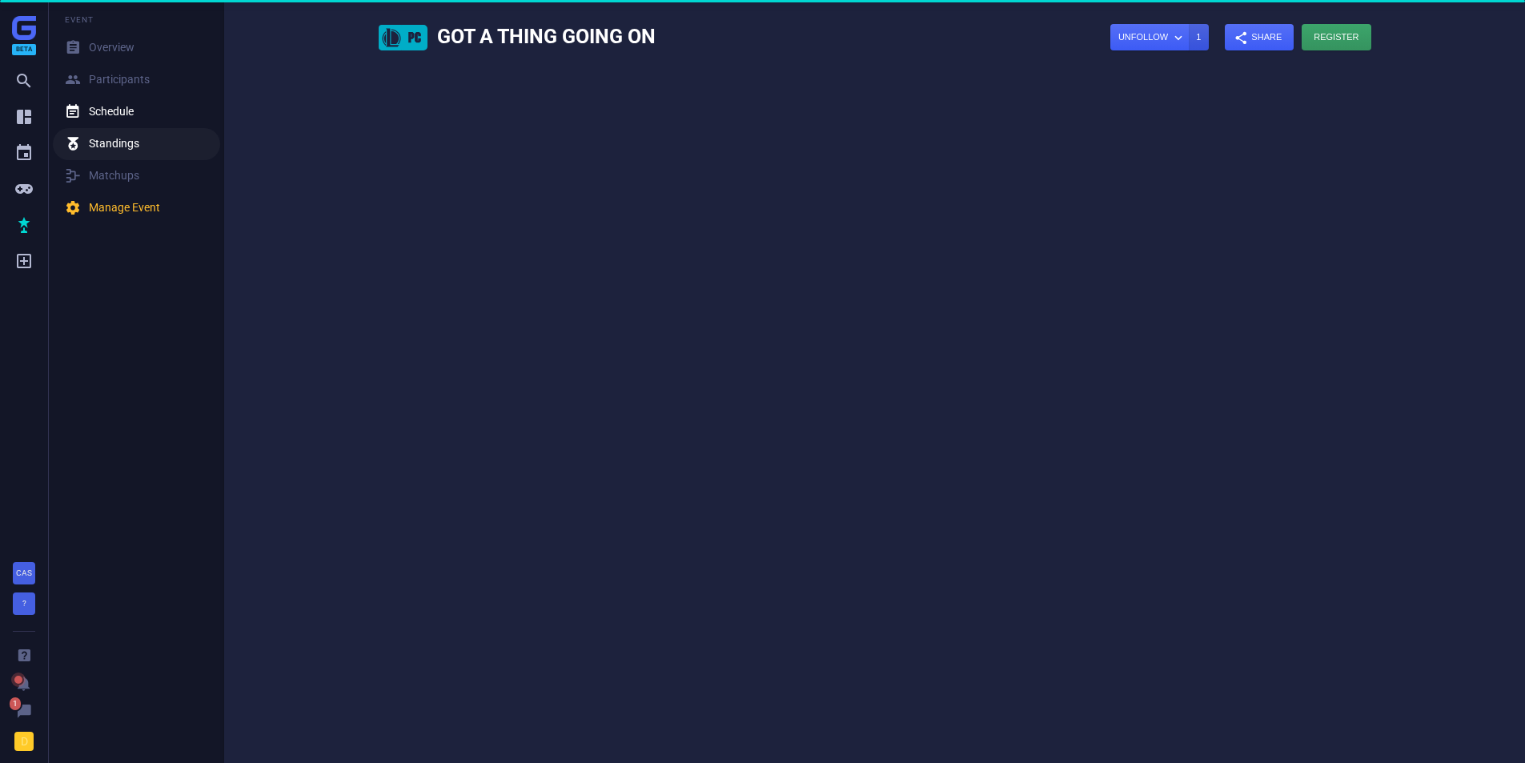
click at [94, 141] on div "閭 Standings" at bounding box center [102, 144] width 74 height 16
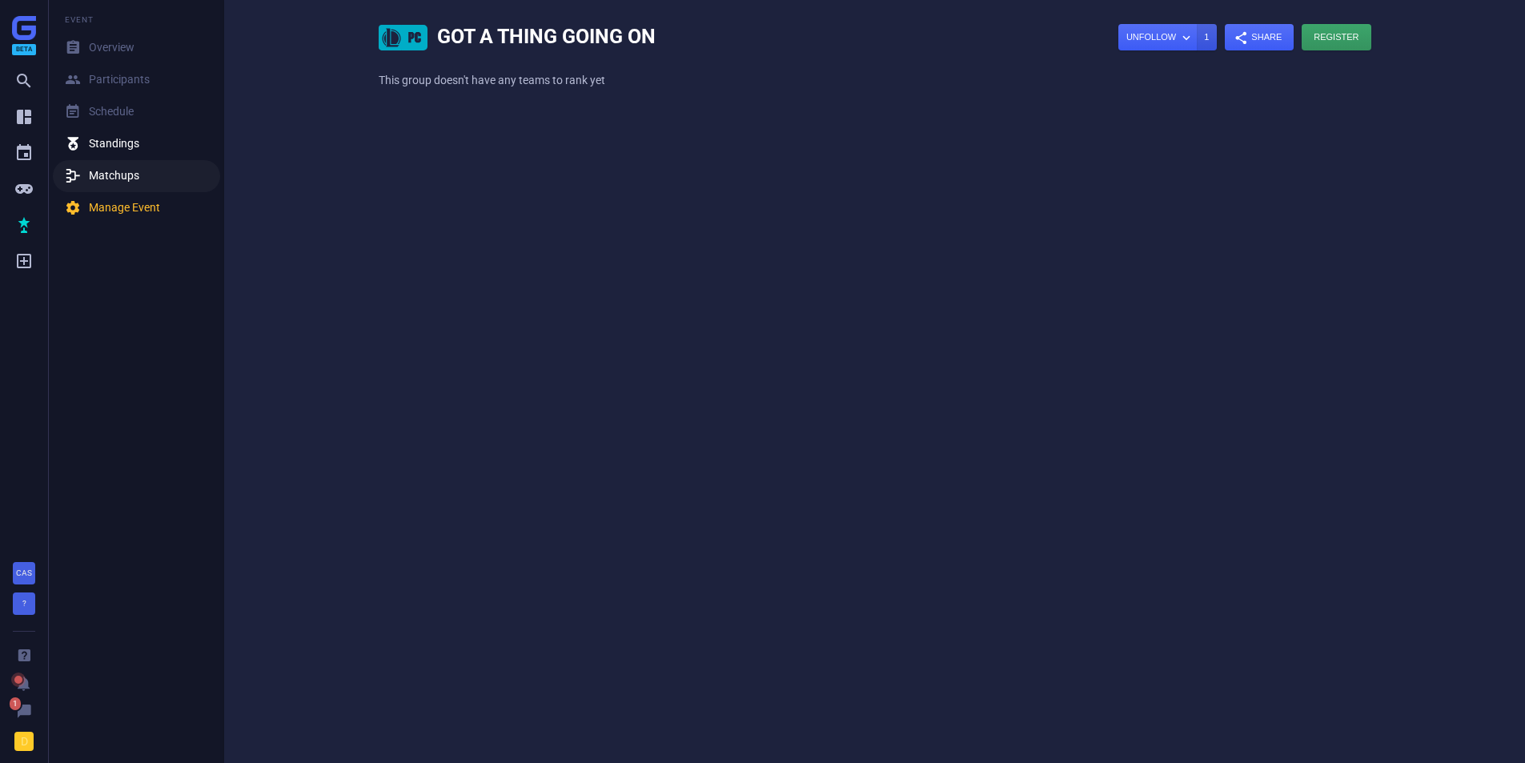
click at [106, 167] on link "玲 Matchups" at bounding box center [136, 176] width 167 height 32
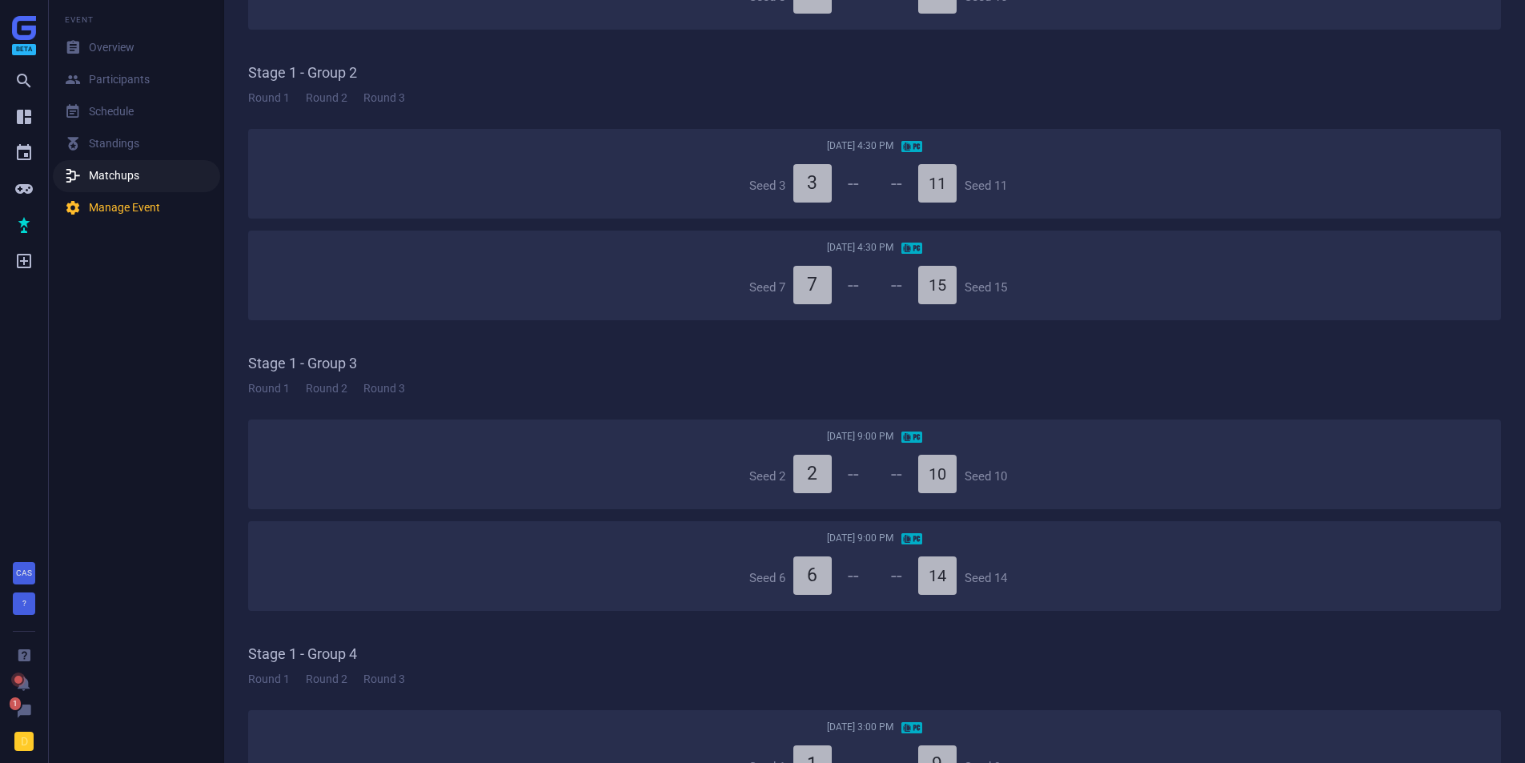
scroll to position [558, 0]
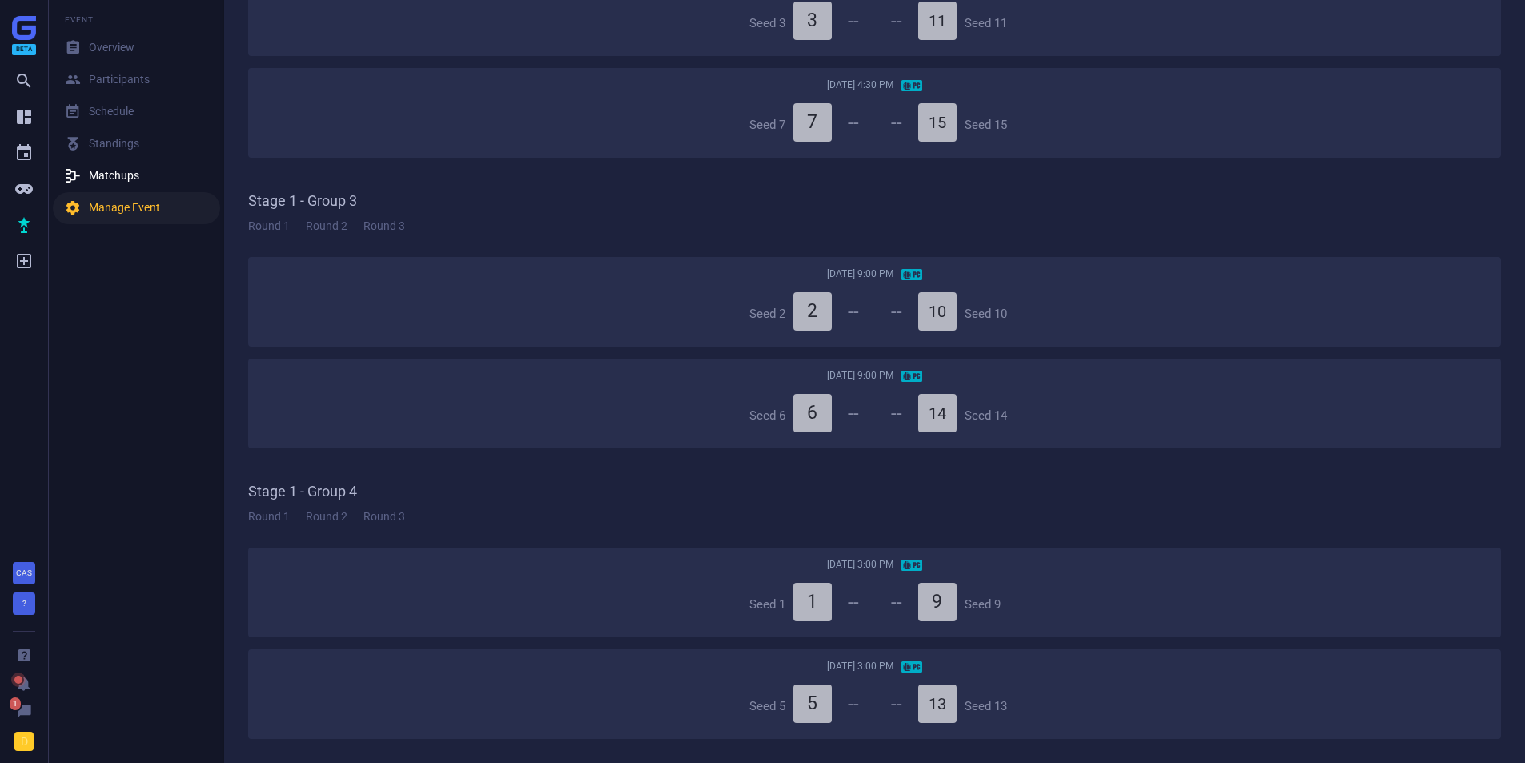
click at [108, 199] on link " Manage Event" at bounding box center [136, 208] width 167 height 32
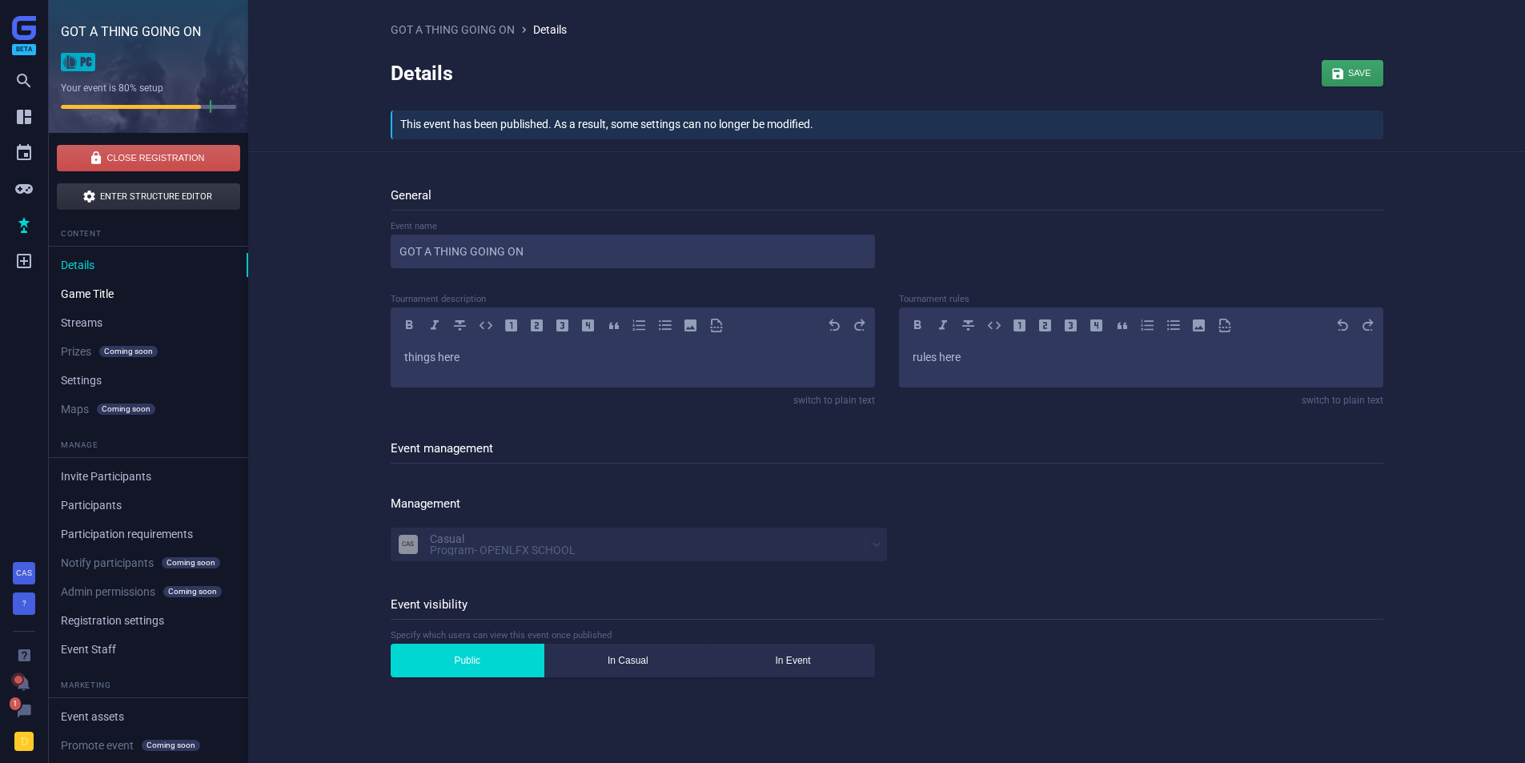
click at [119, 287] on link "Game Title" at bounding box center [148, 294] width 199 height 24
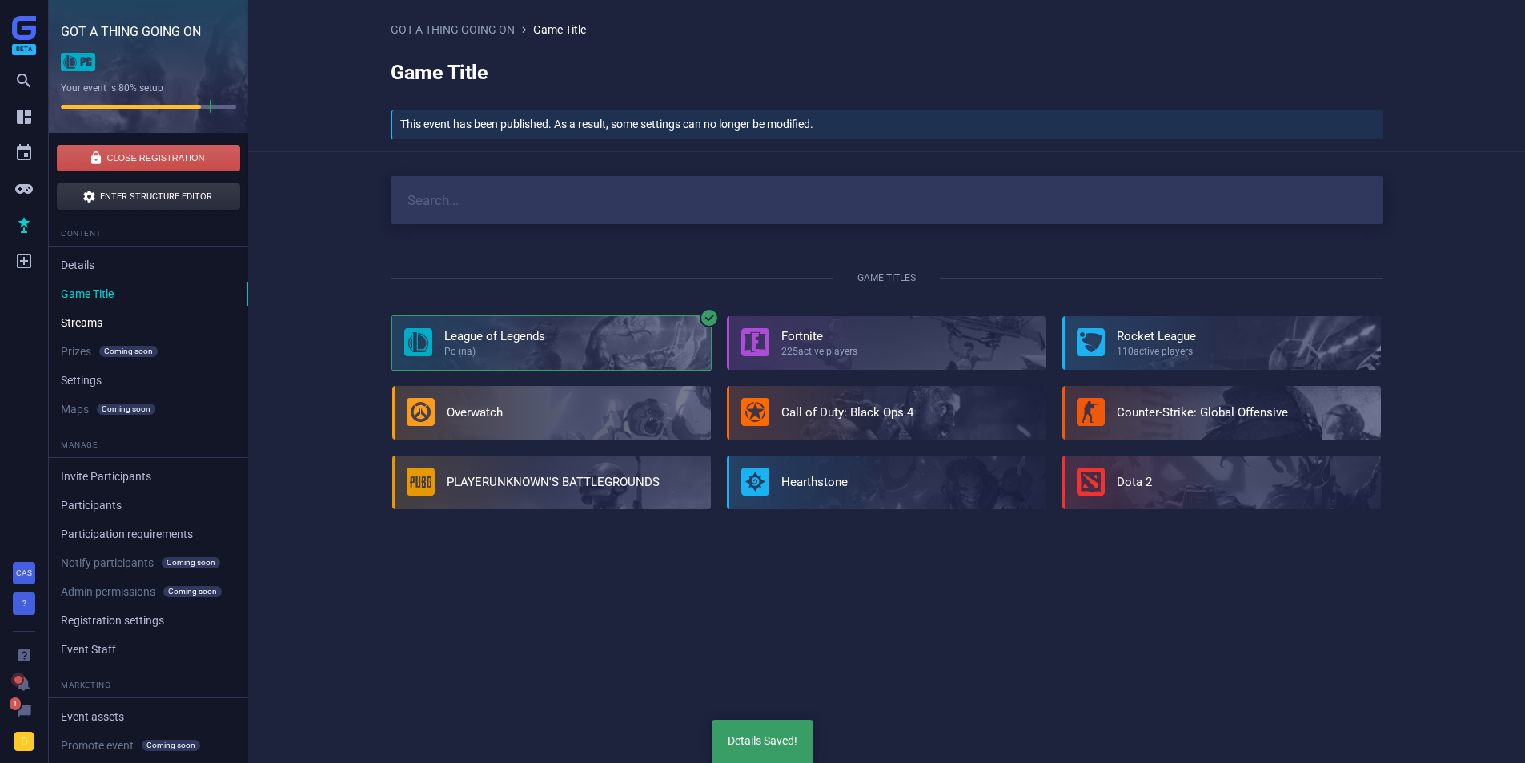
click at [114, 319] on link "Streams" at bounding box center [148, 323] width 199 height 24
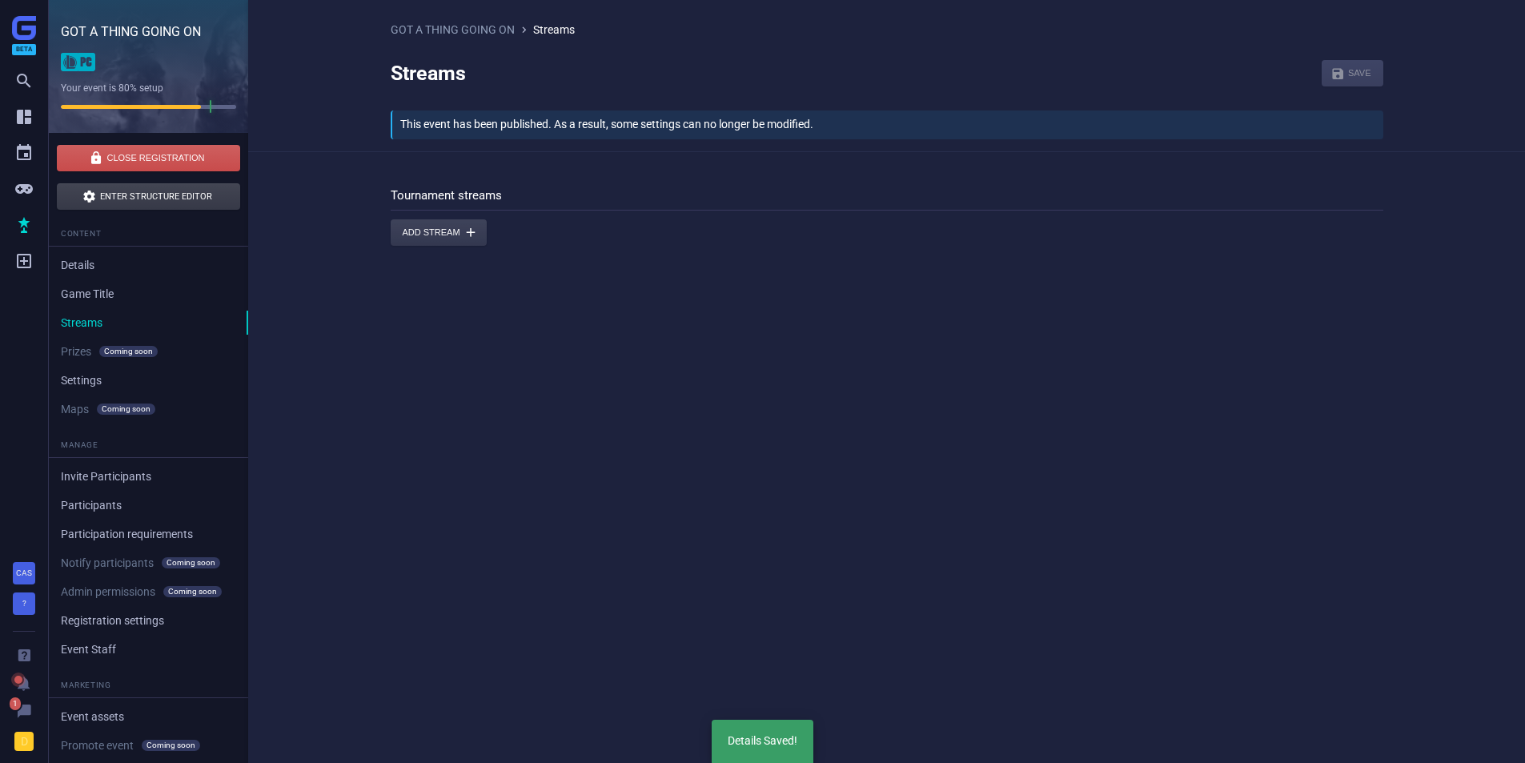
click at [121, 202] on link " Enter Structure Editor" at bounding box center [148, 196] width 183 height 26
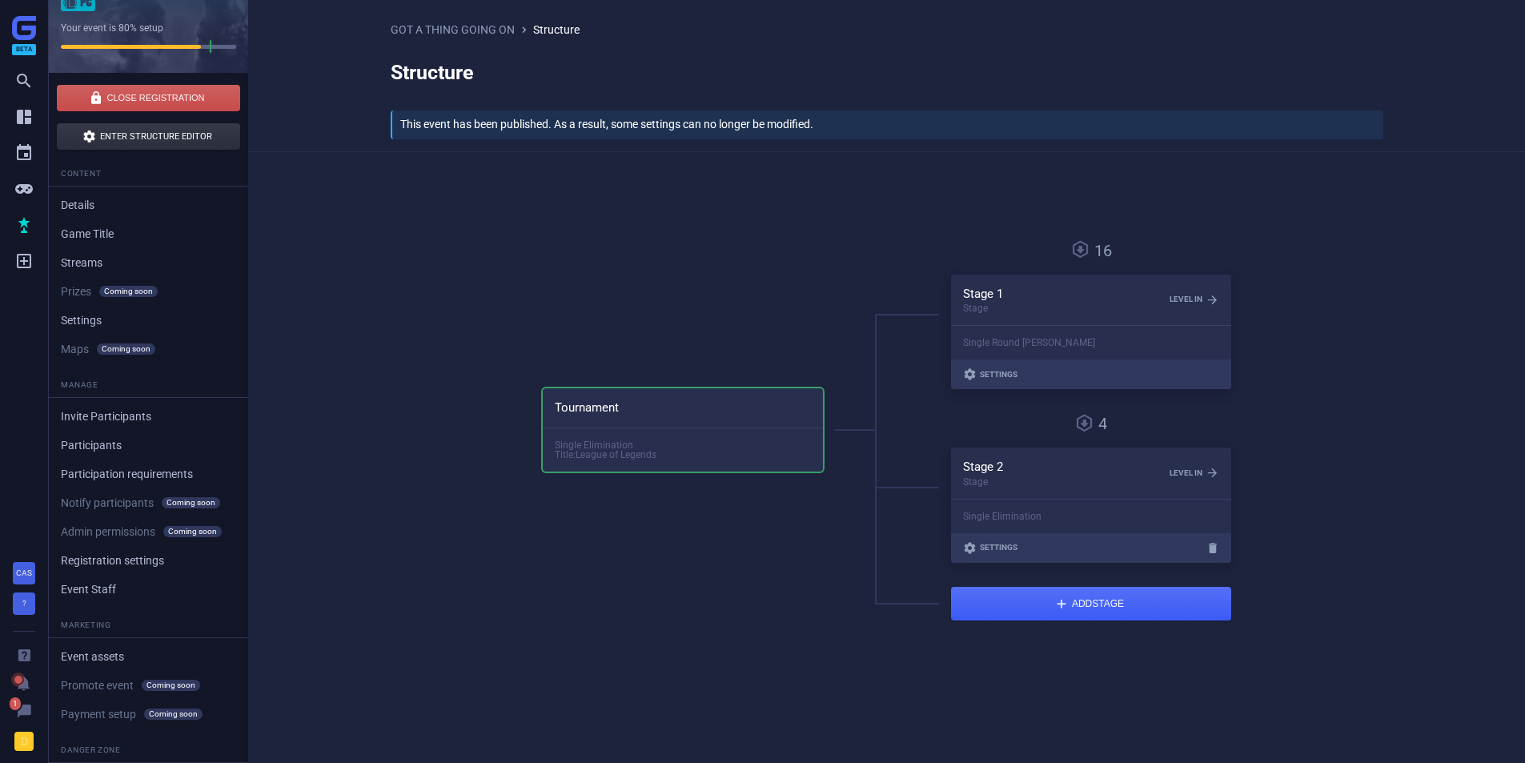
scroll to position [141, 0]
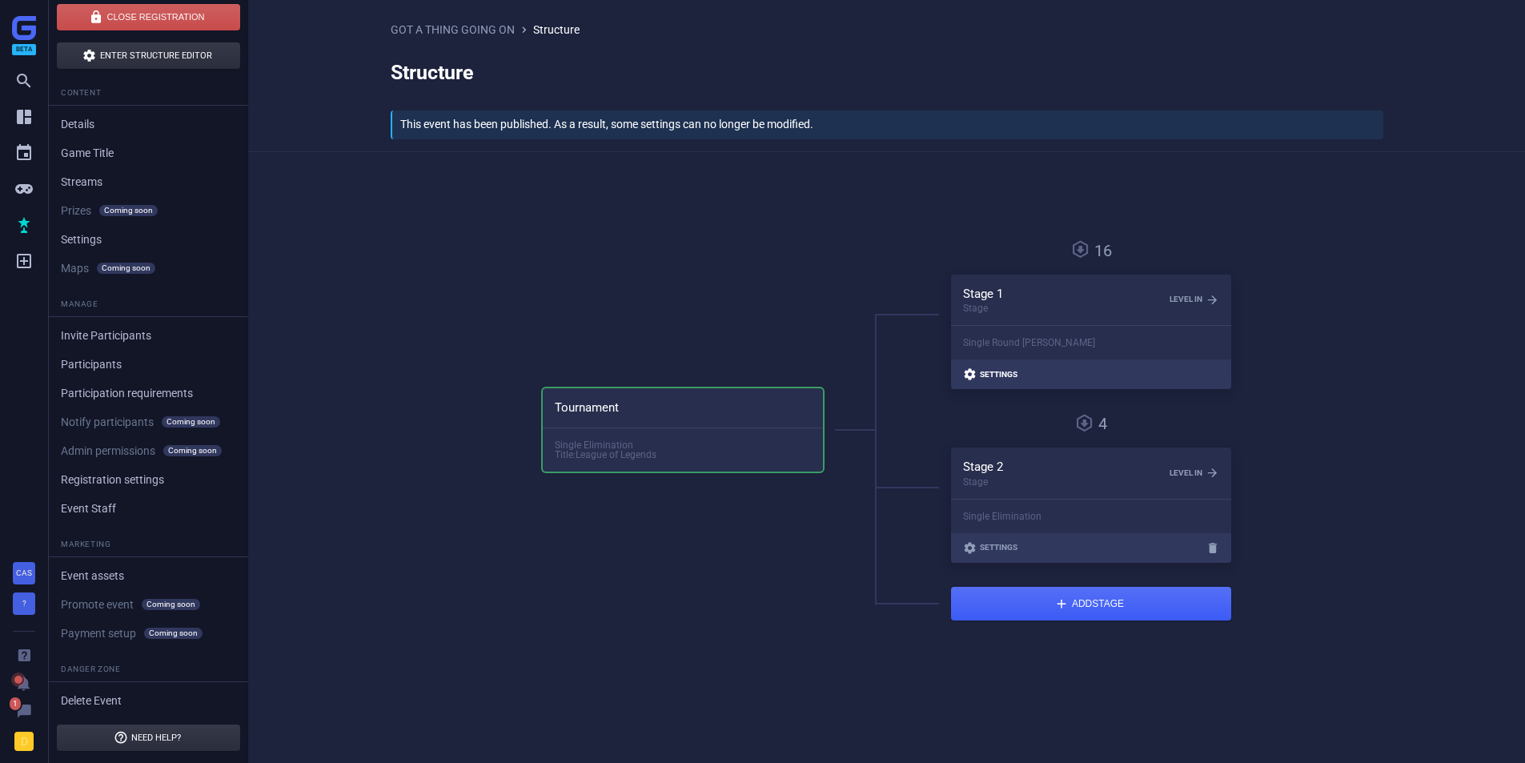
click at [995, 368] on span " Settings" at bounding box center [990, 375] width 54 height 14
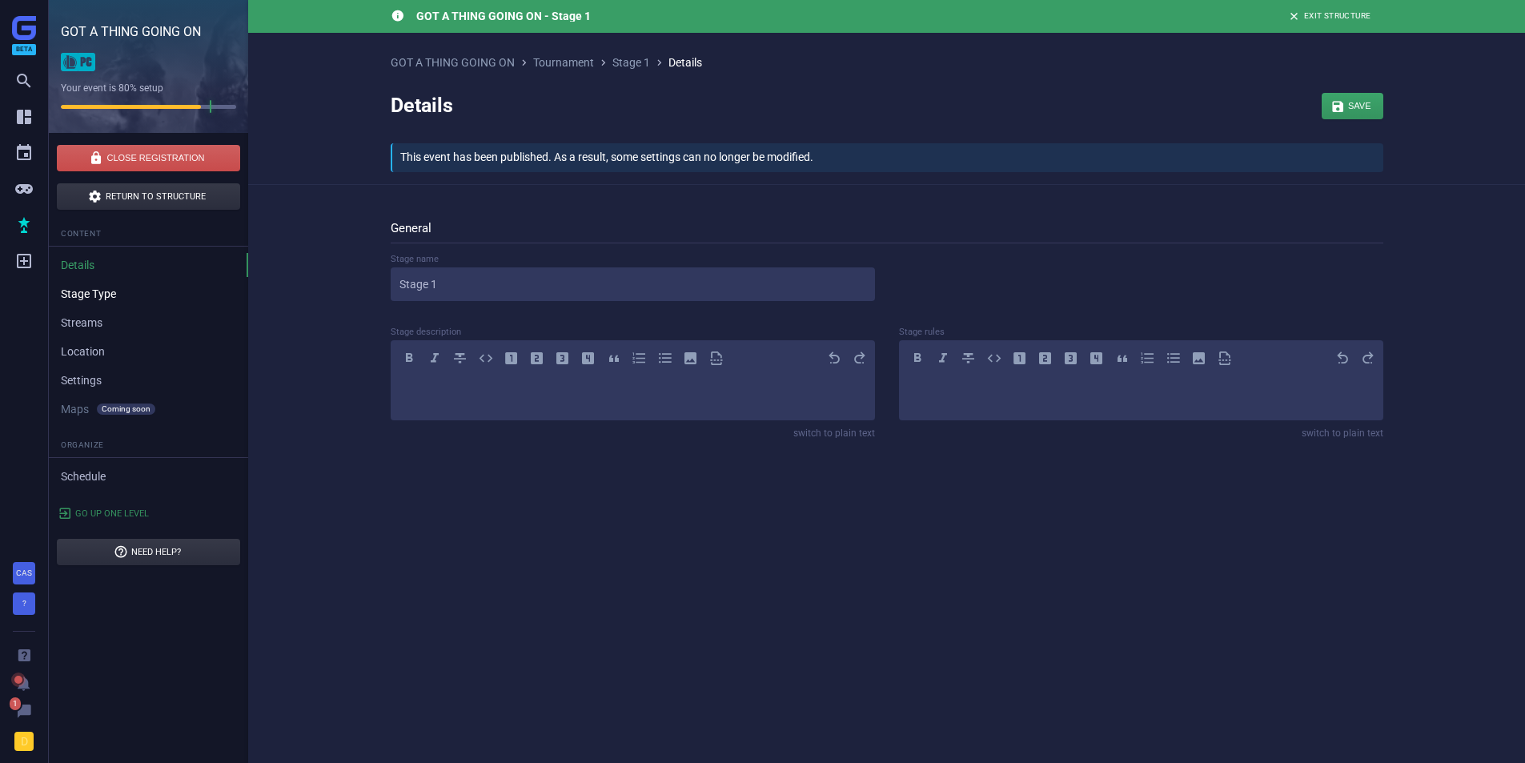
click at [105, 299] on link "Stage Type" at bounding box center [148, 294] width 199 height 24
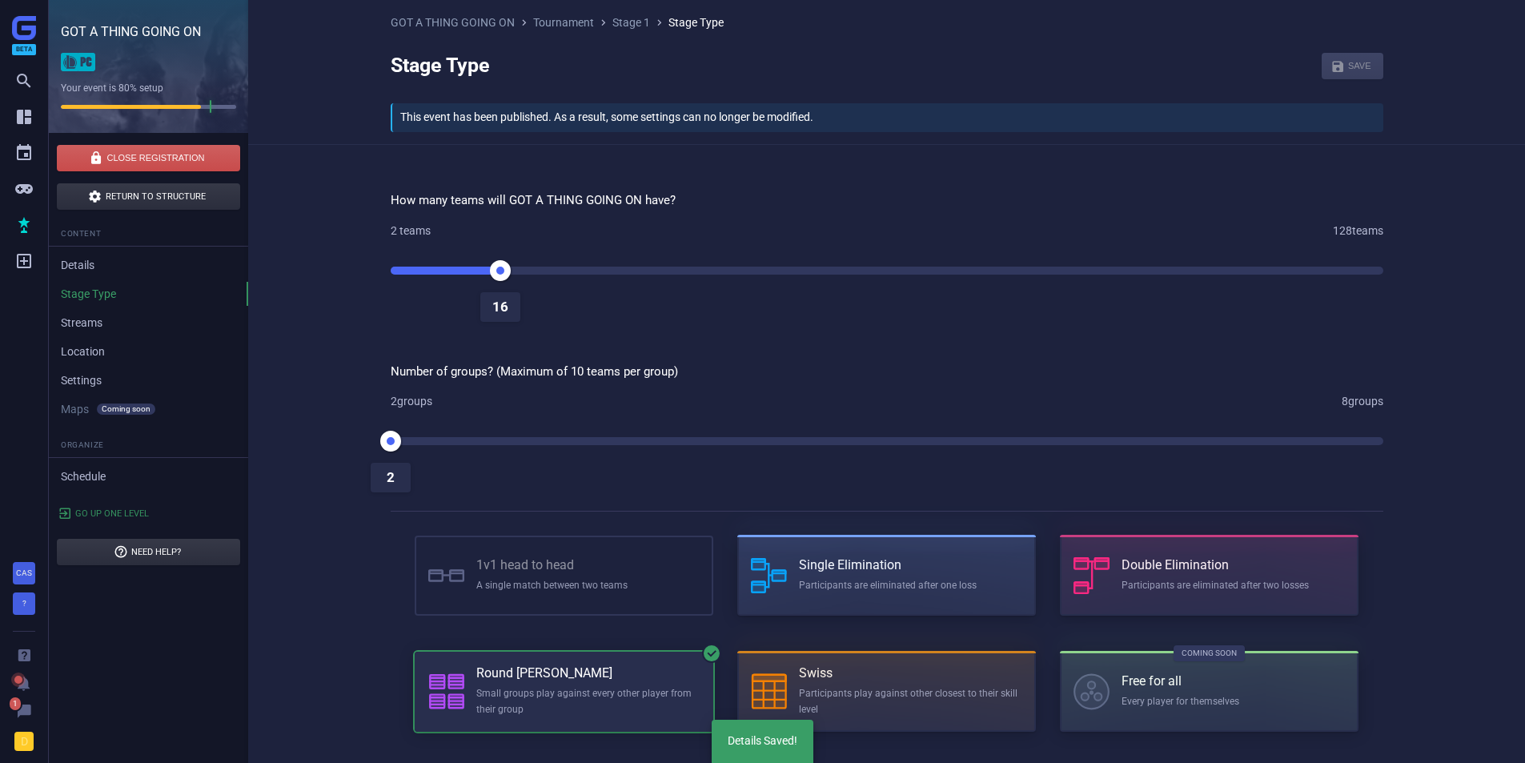
scroll to position [80, 0]
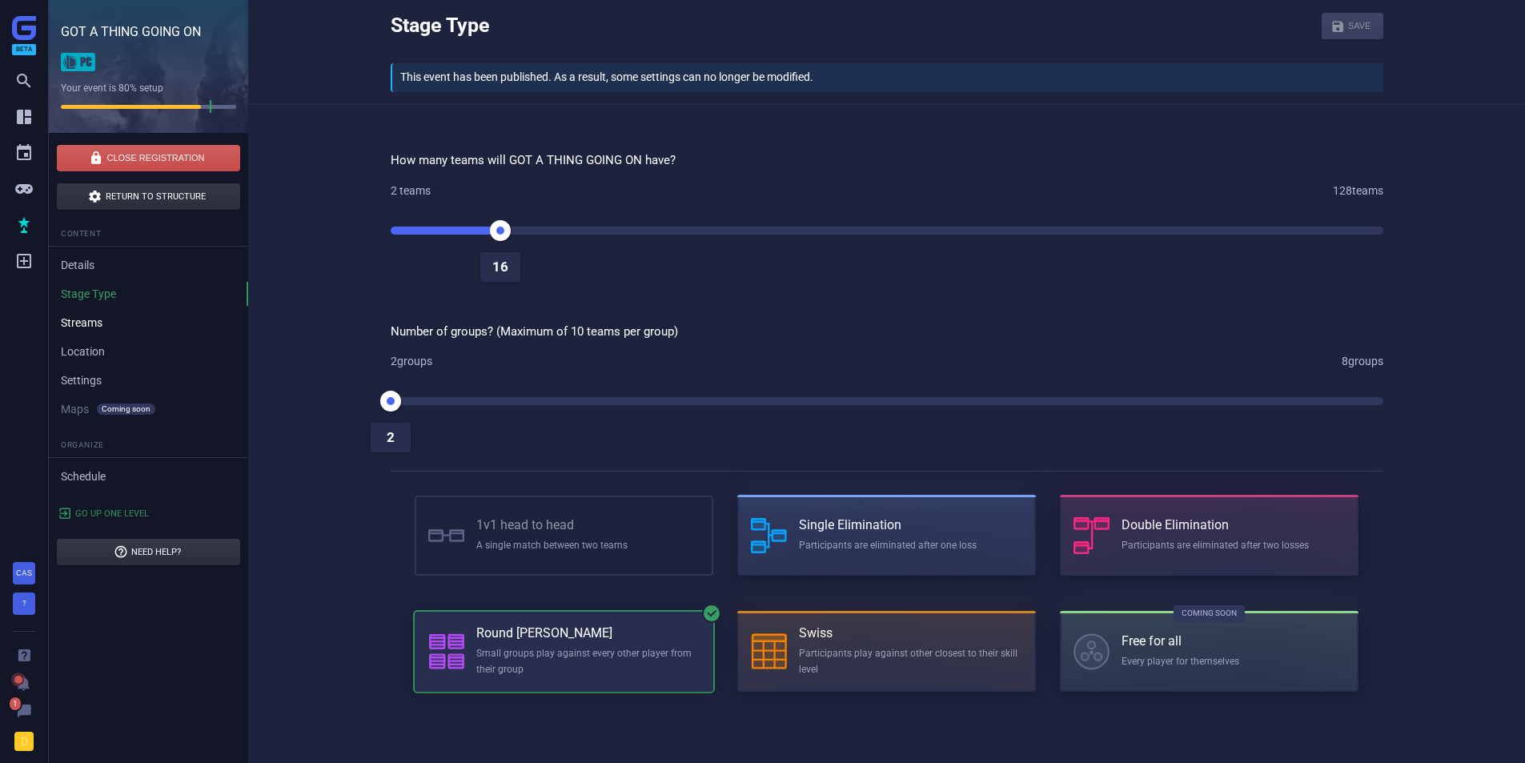
click at [82, 327] on link "Streams" at bounding box center [148, 323] width 199 height 24
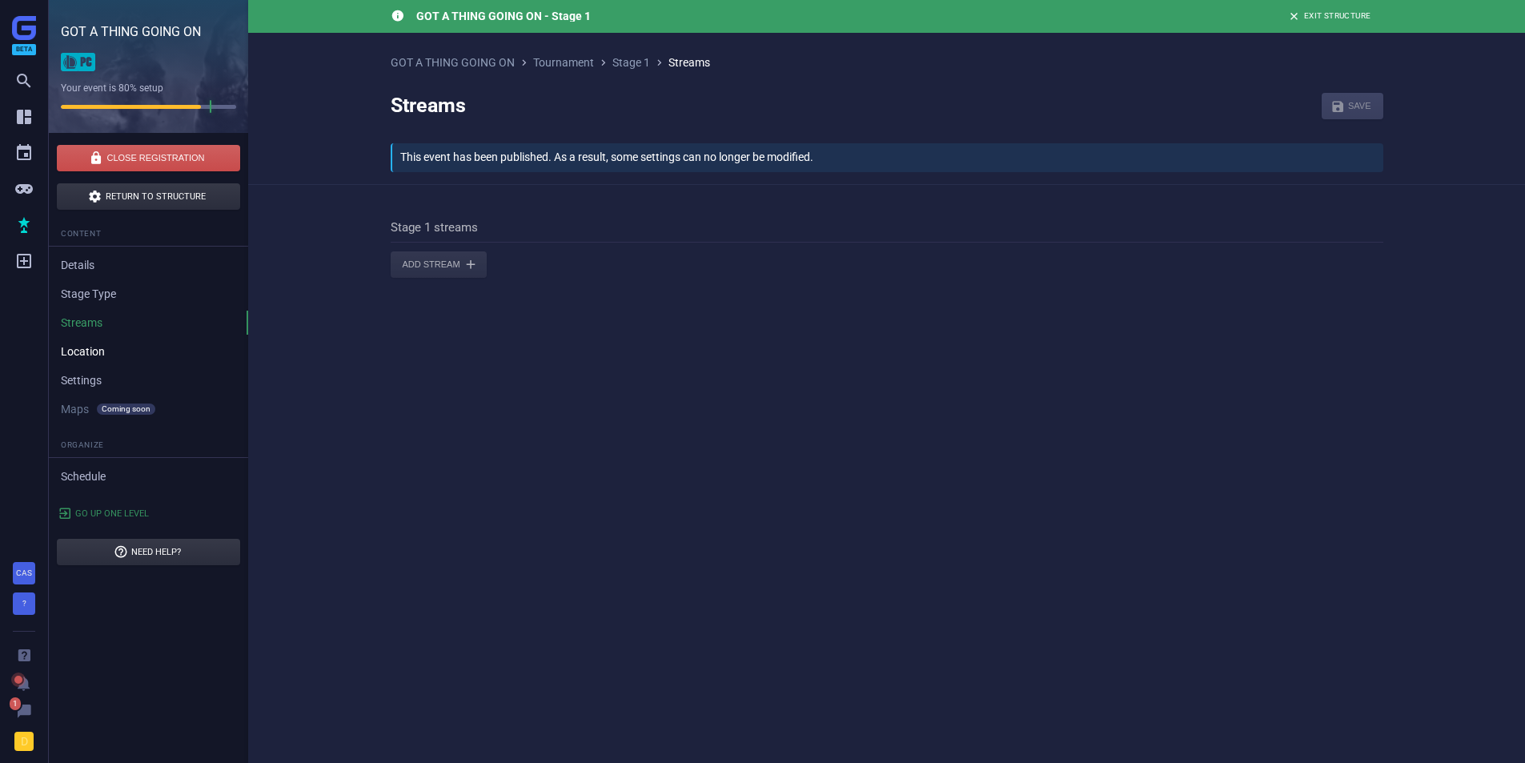
click at [80, 347] on link "Location" at bounding box center [148, 352] width 199 height 24
click at [104, 350] on link "Location" at bounding box center [148, 352] width 199 height 24
click at [93, 370] on link "Settings" at bounding box center [148, 380] width 199 height 24
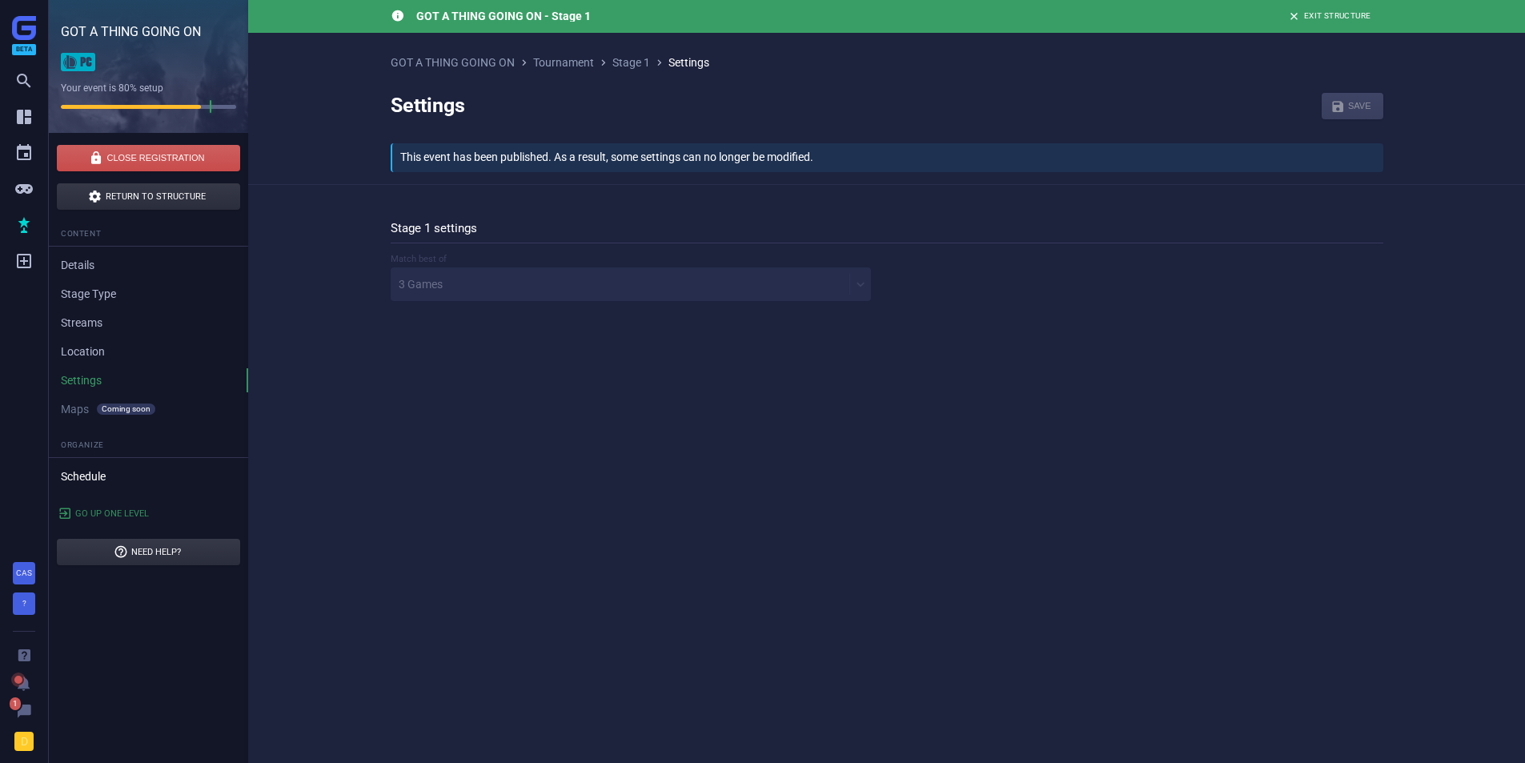
click at [94, 472] on link "Schedule" at bounding box center [148, 476] width 199 height 24
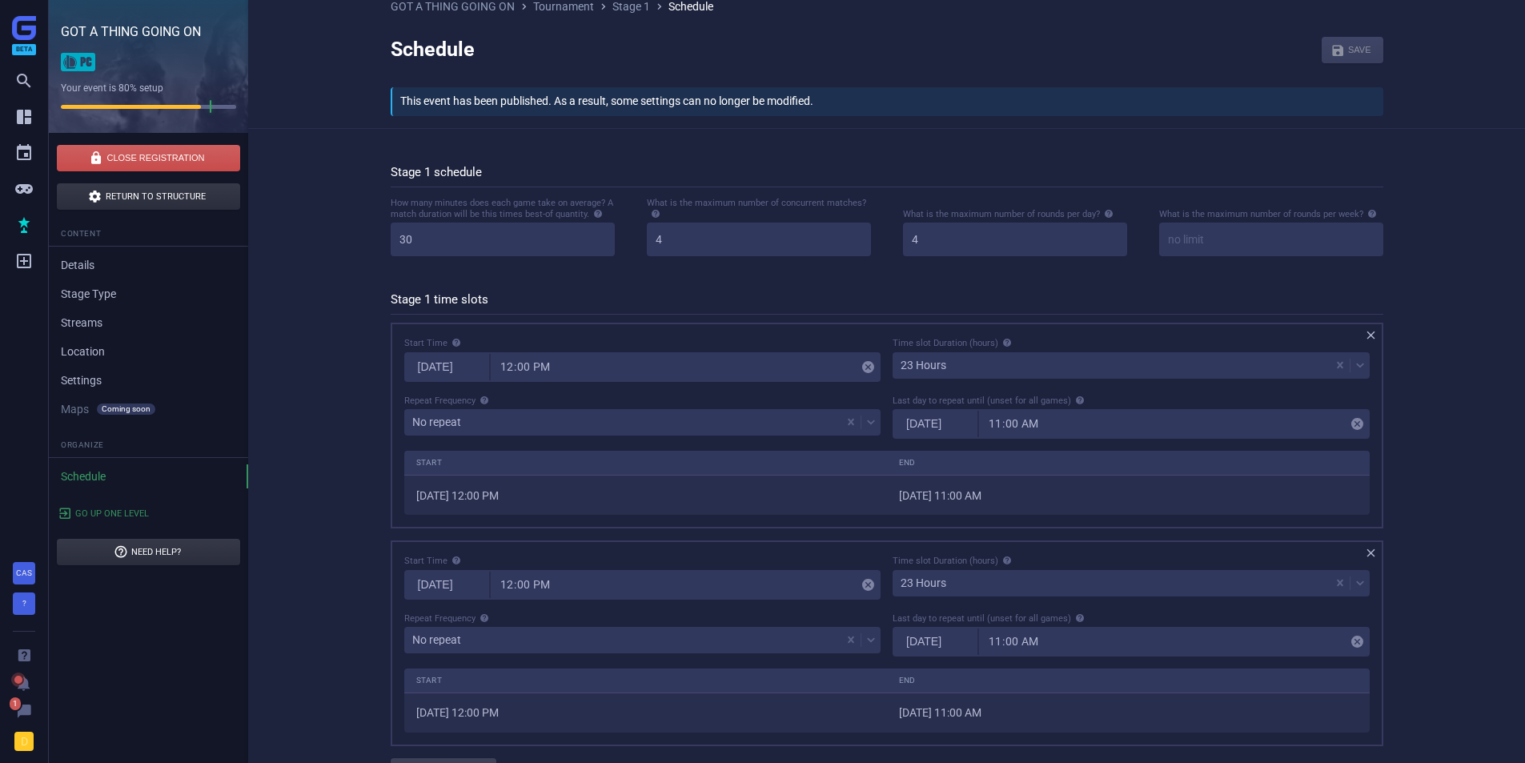
scroll to position [94, 0]
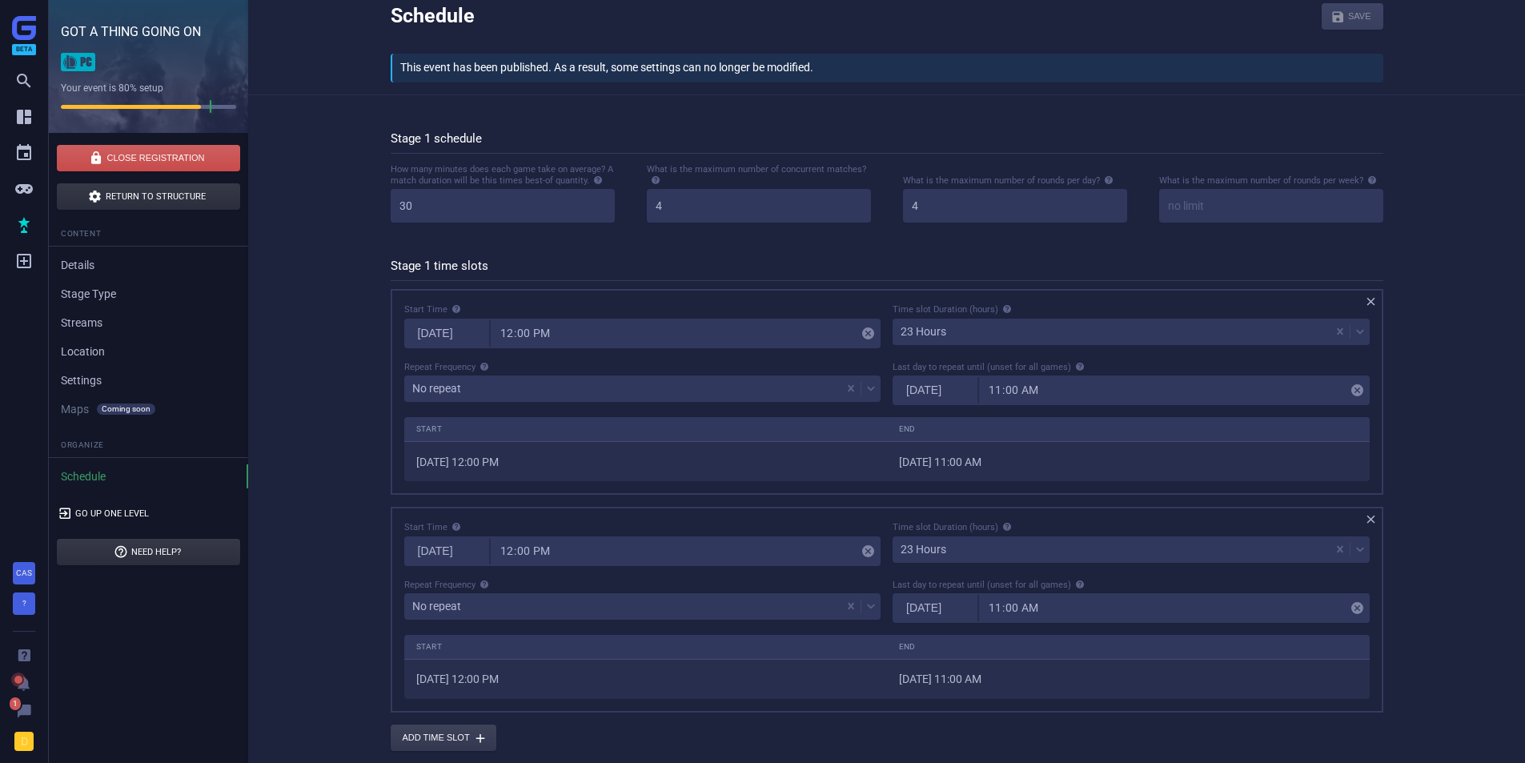
click at [102, 506] on link " Go up one level" at bounding box center [105, 513] width 112 height 26
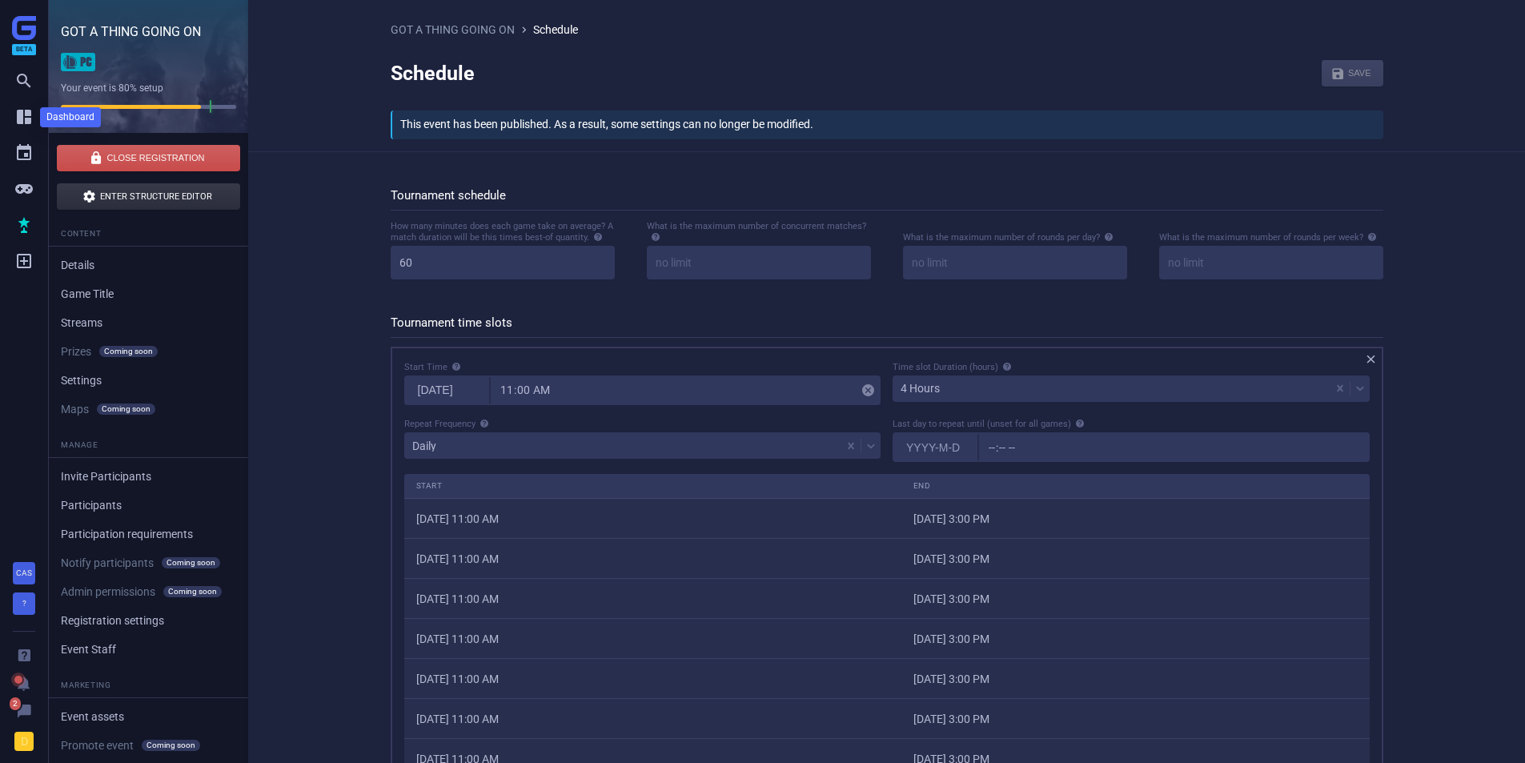
click at [19, 110] on icon "" at bounding box center [23, 116] width 19 height 19
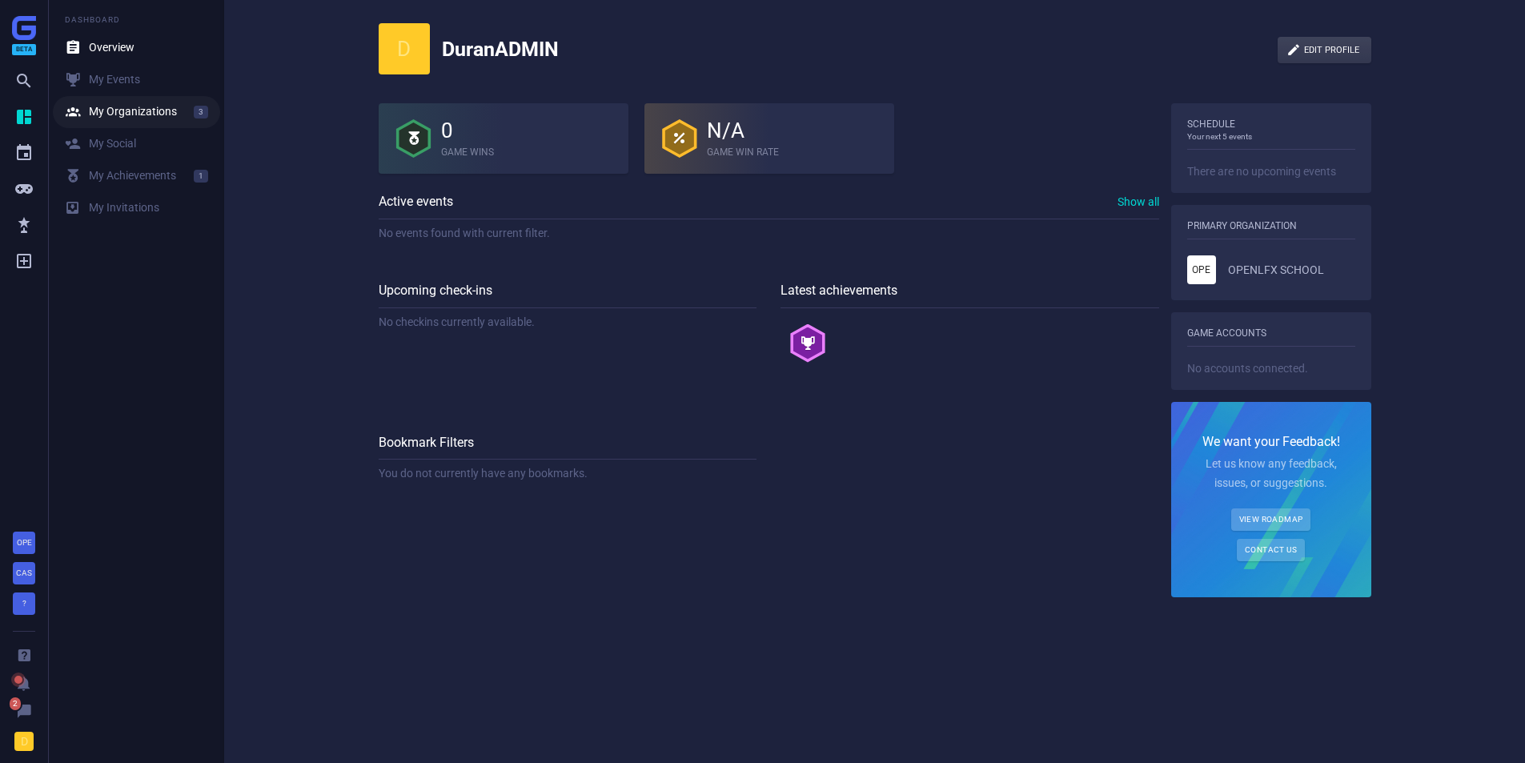
click at [146, 107] on div " My Organizations" at bounding box center [121, 112] width 112 height 16
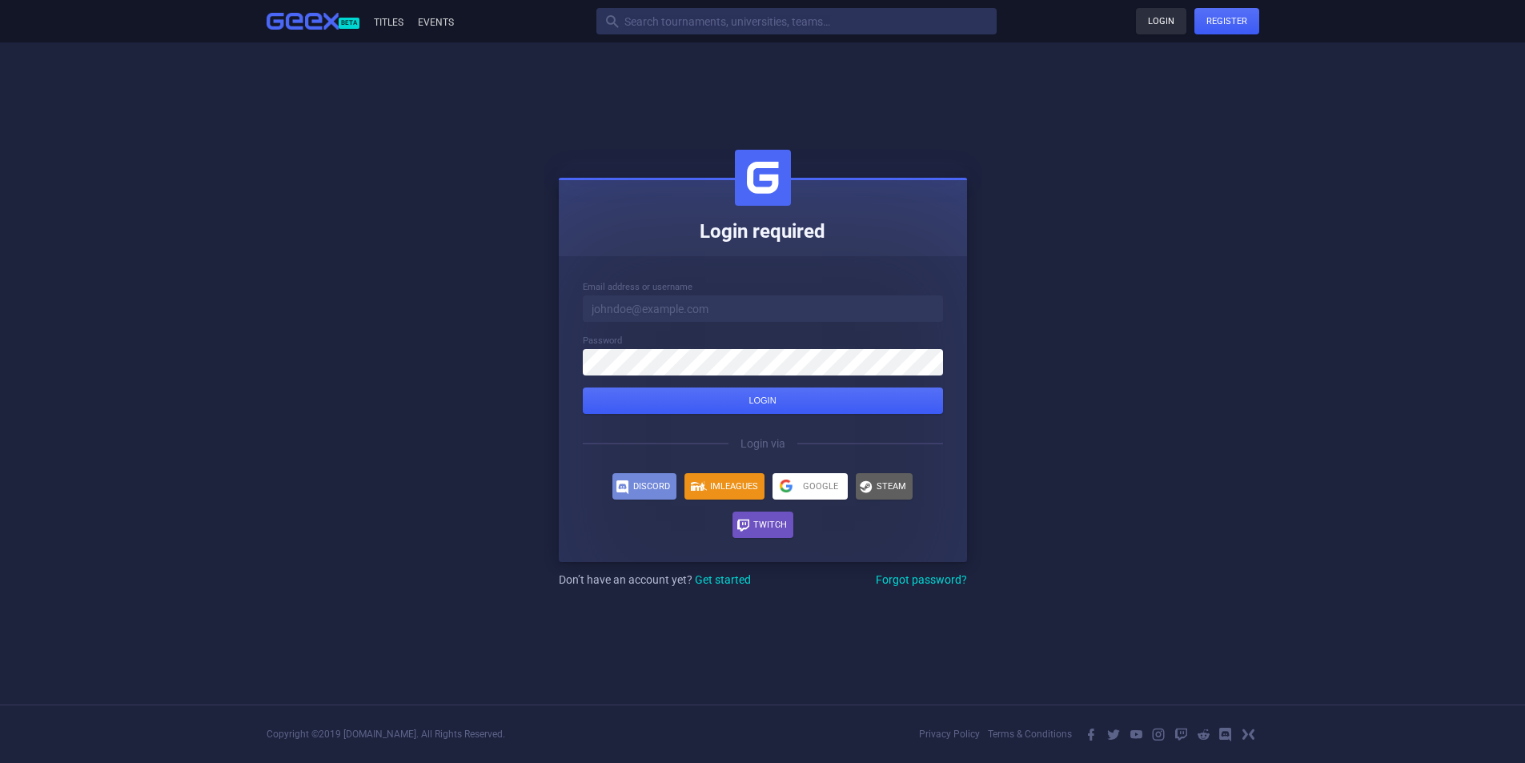
click at [1159, 16] on link "Login" at bounding box center [1161, 21] width 50 height 26
click at [801, 303] on input at bounding box center [763, 308] width 360 height 26
type input "duran@openlfx.gg"
click at [583, 388] on button "Login" at bounding box center [763, 401] width 360 height 26
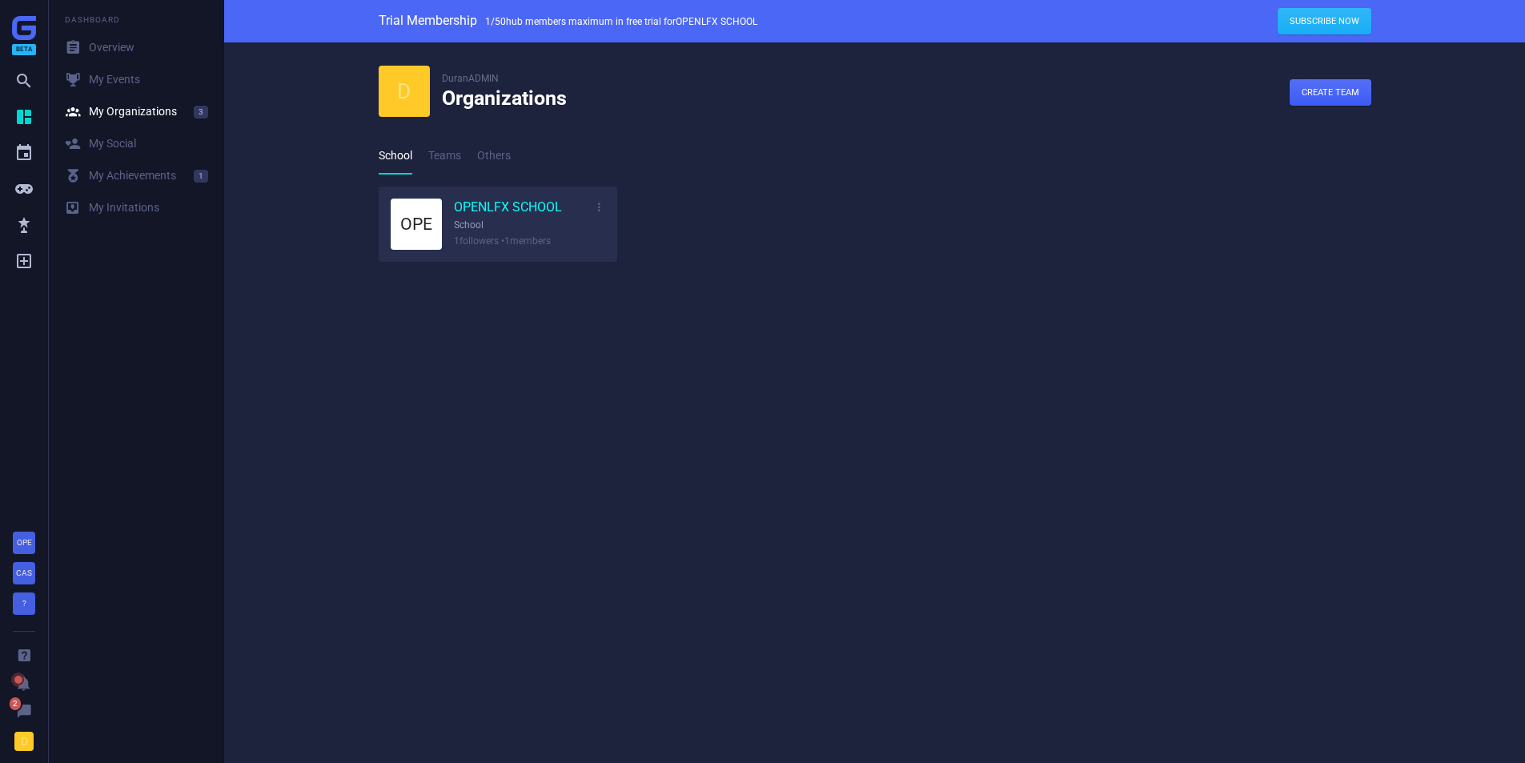
click at [493, 200] on link "OPENLFX SCHOOL" at bounding box center [508, 208] width 108 height 18
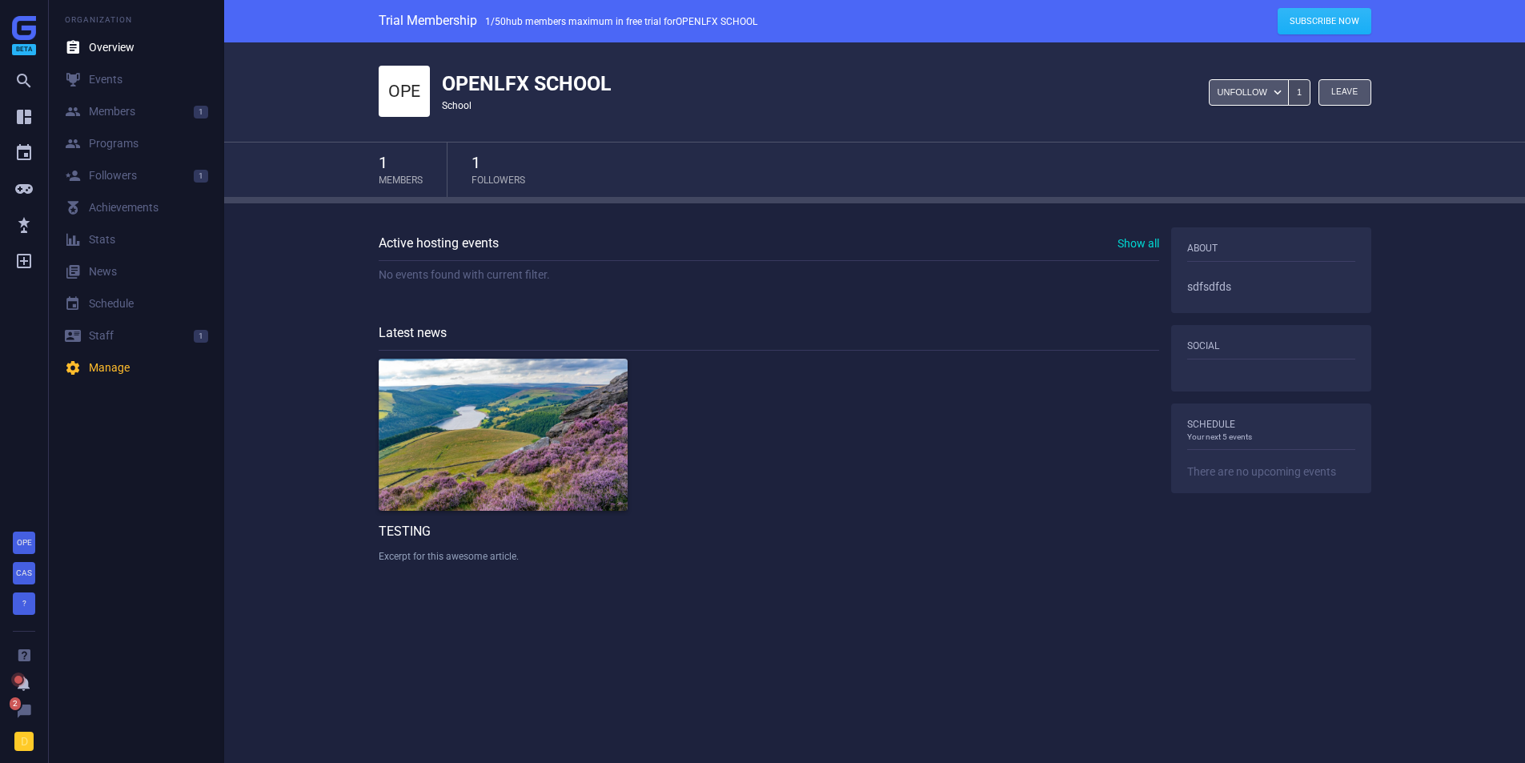
click at [26, 682] on icon "" at bounding box center [24, 684] width 16 height 16
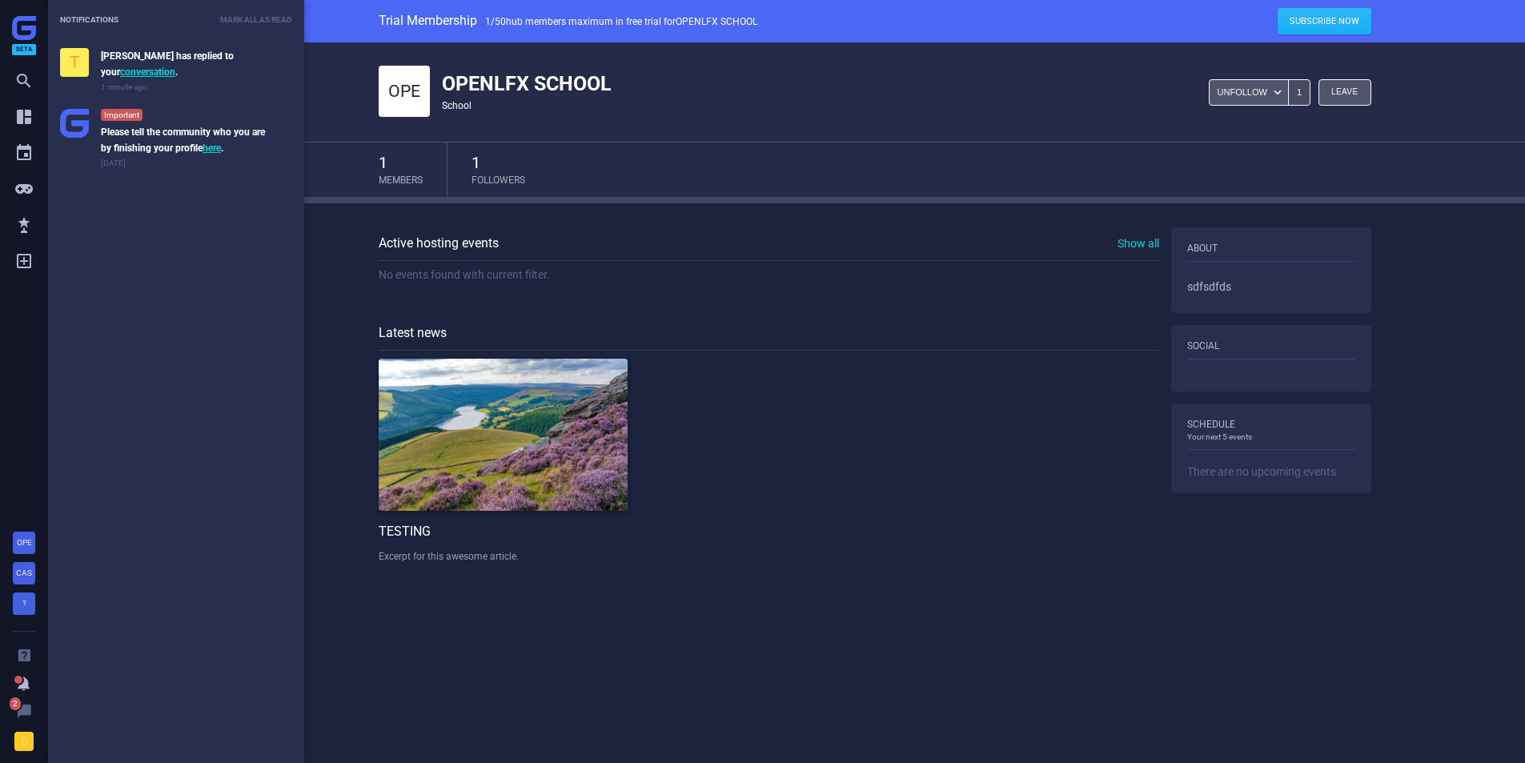
click at [26, 682] on icon "" at bounding box center [24, 684] width 16 height 16
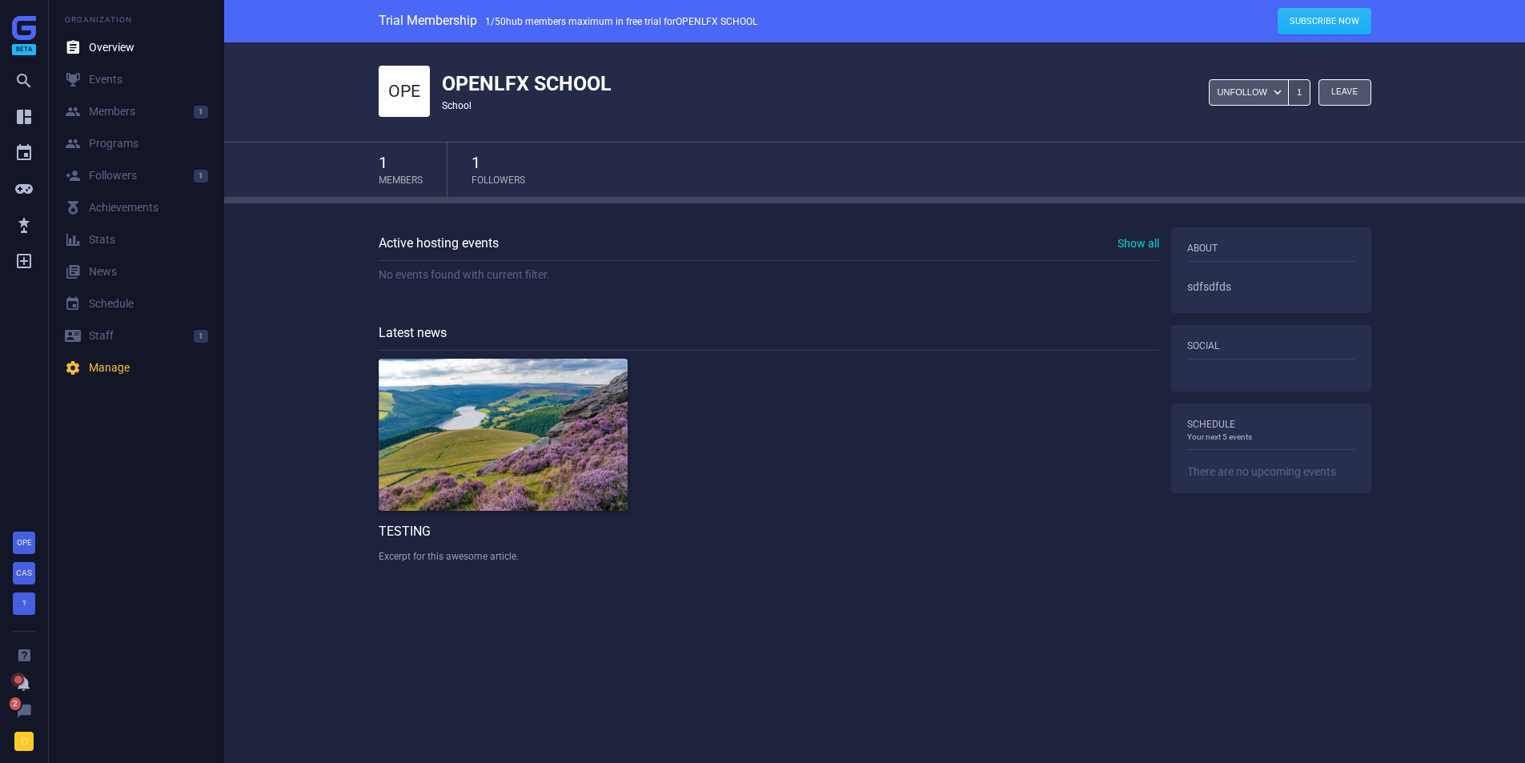
click at [26, 682] on icon "" at bounding box center [24, 684] width 16 height 16
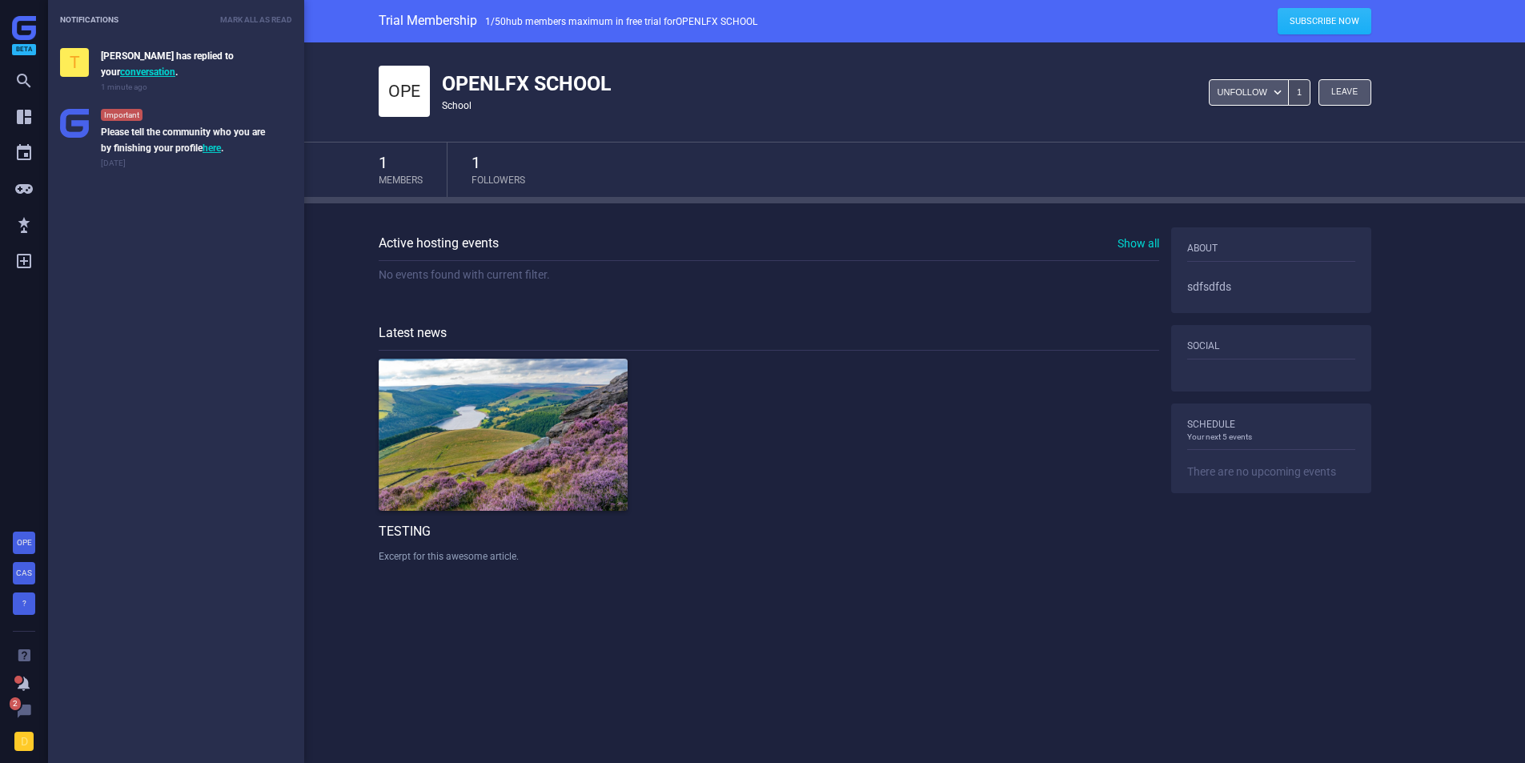
click at [26, 682] on icon "" at bounding box center [24, 684] width 16 height 16
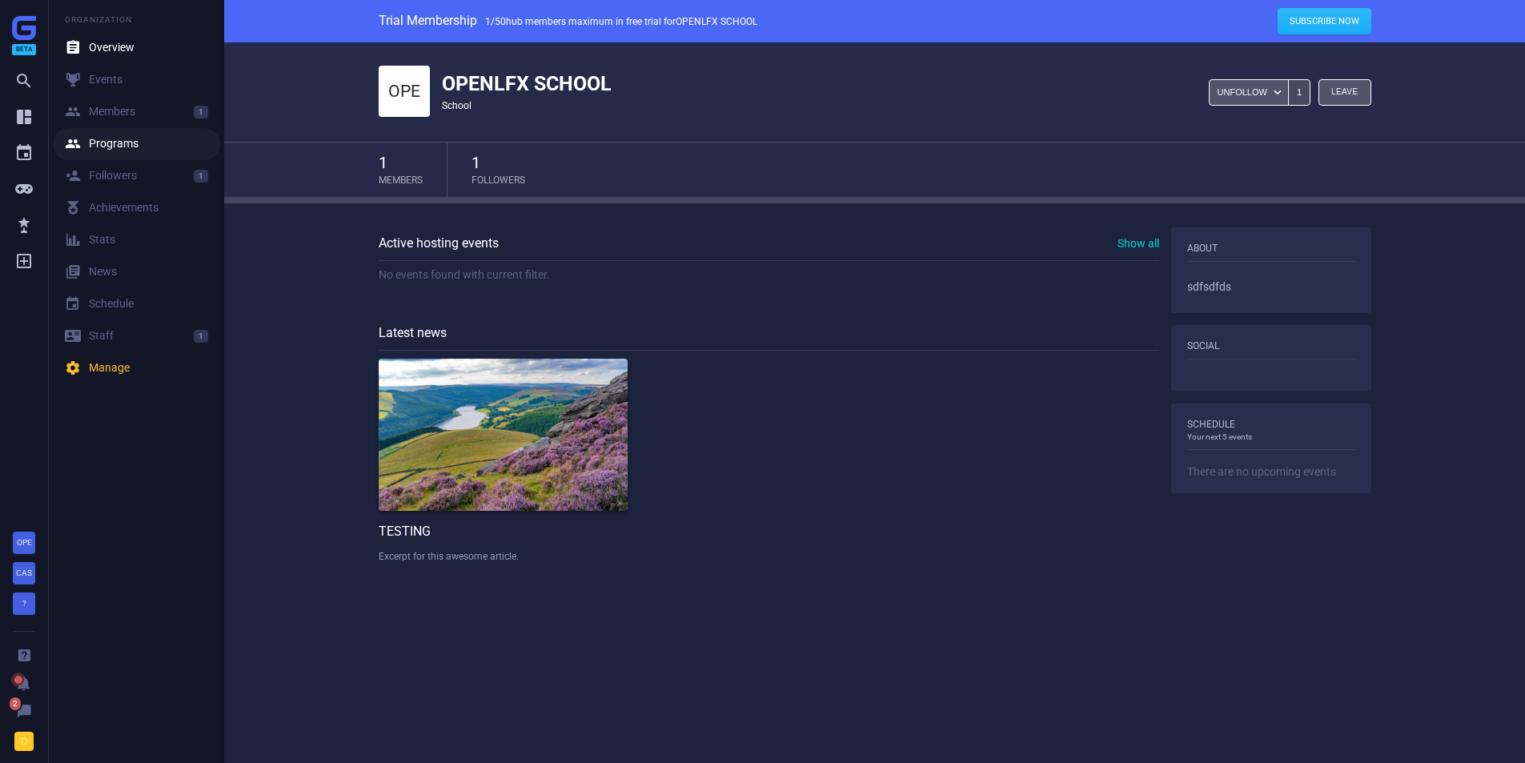
click at [114, 139] on div " Programs" at bounding box center [102, 144] width 74 height 16
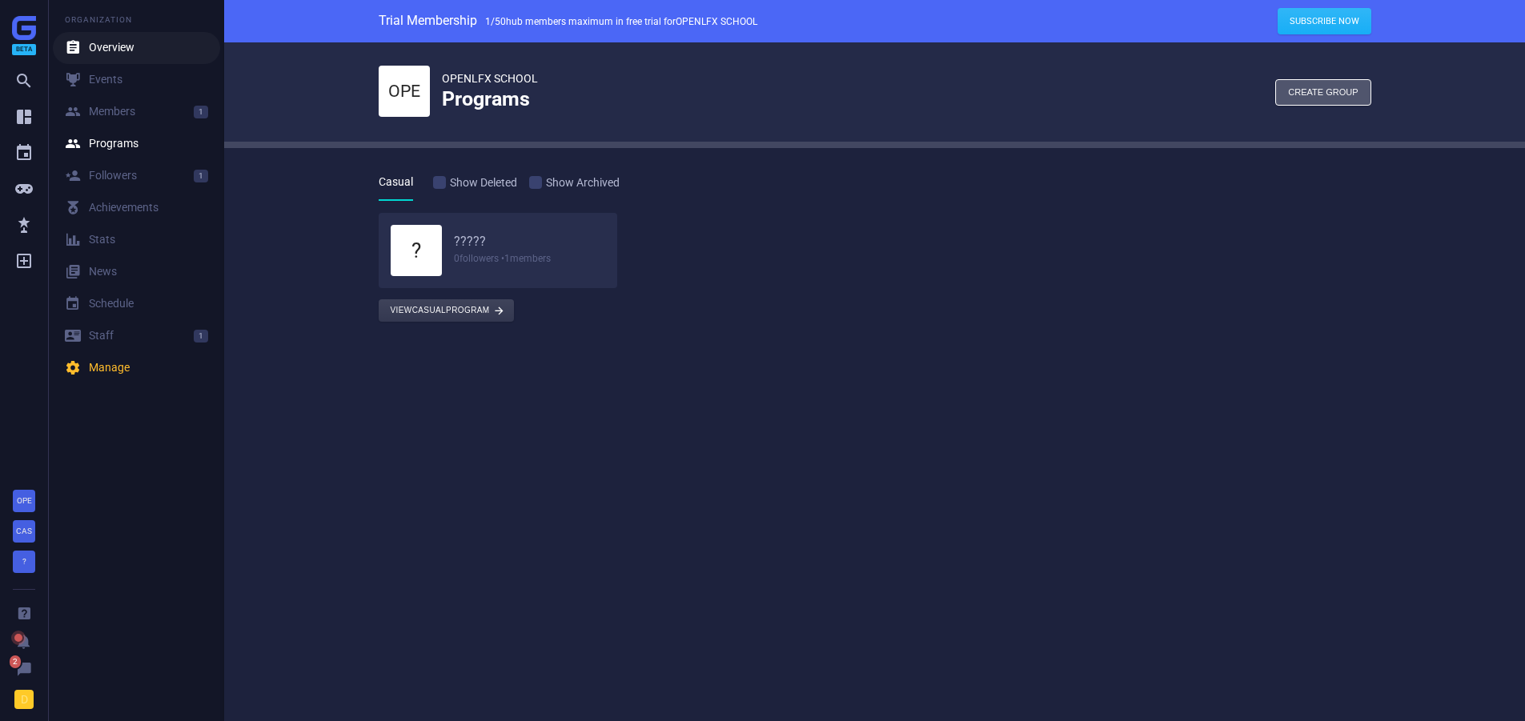
click at [114, 50] on div " Overview" at bounding box center [100, 48] width 70 height 16
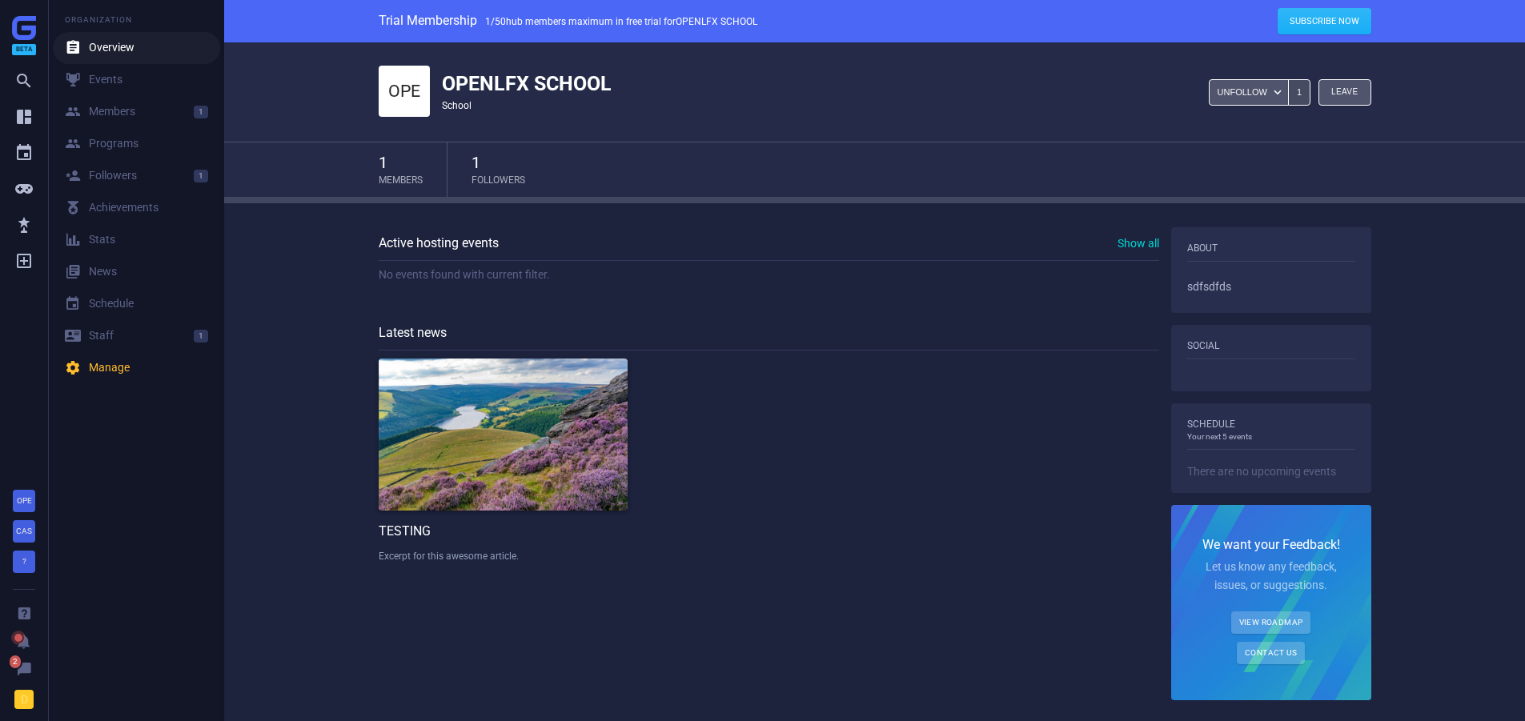
scroll to position [3, 0]
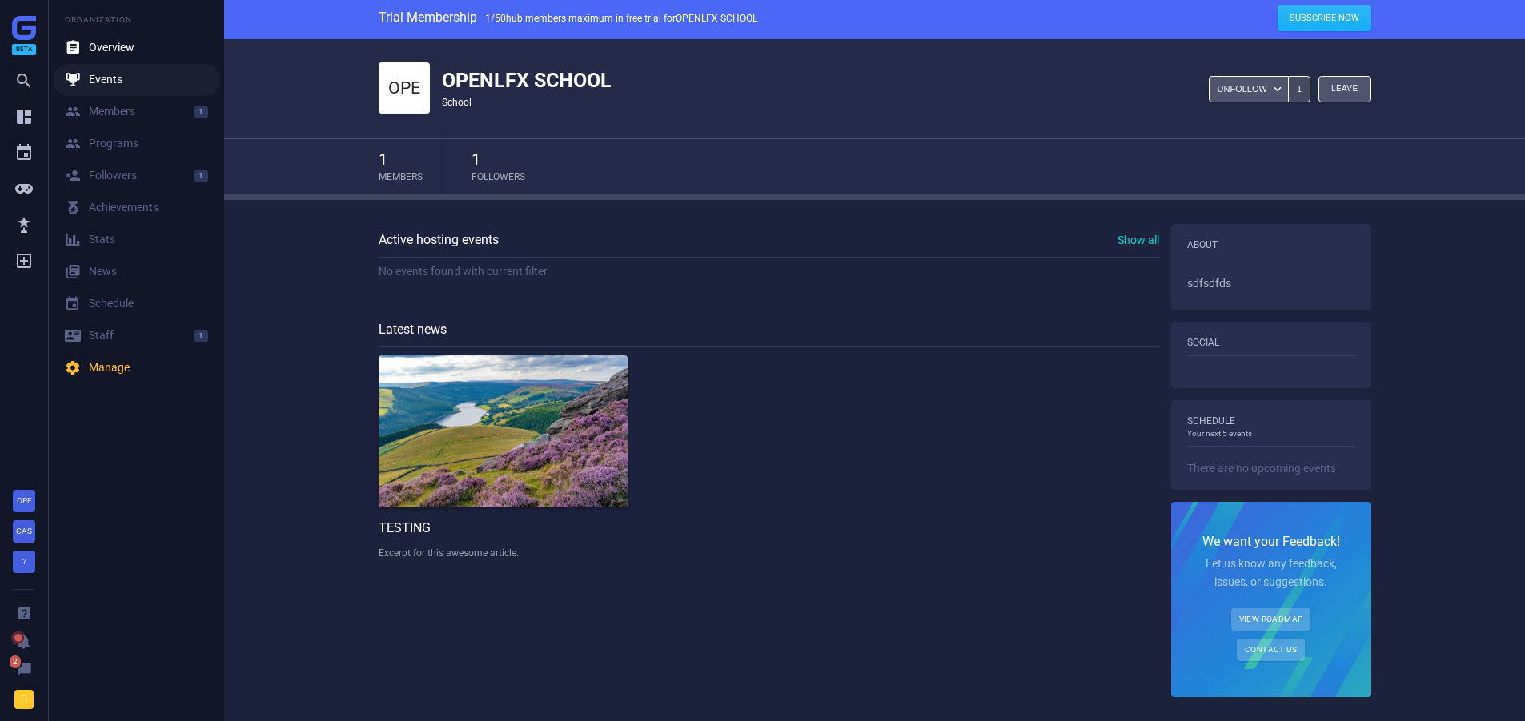
click at [141, 88] on link " Events" at bounding box center [136, 80] width 167 height 32
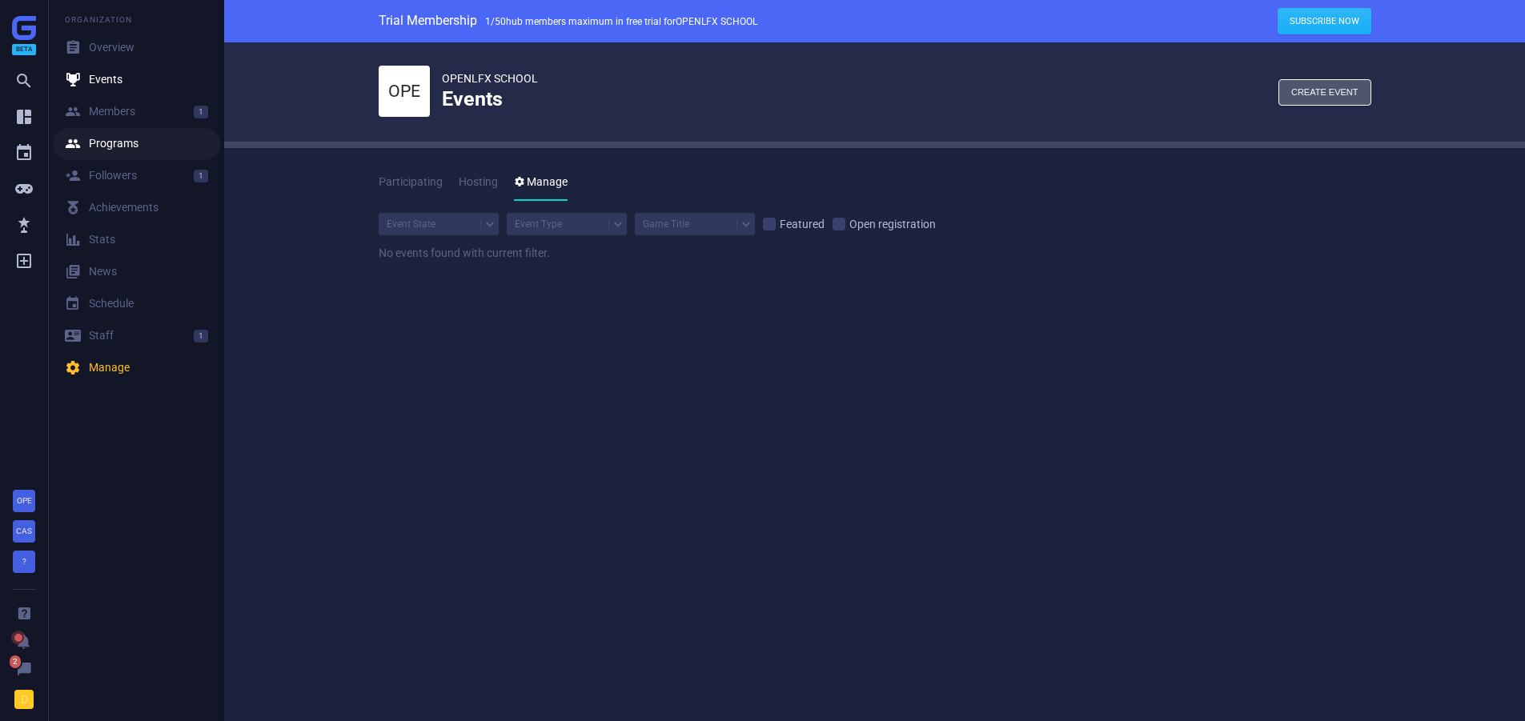
click at [127, 153] on link " Programs" at bounding box center [136, 144] width 167 height 32
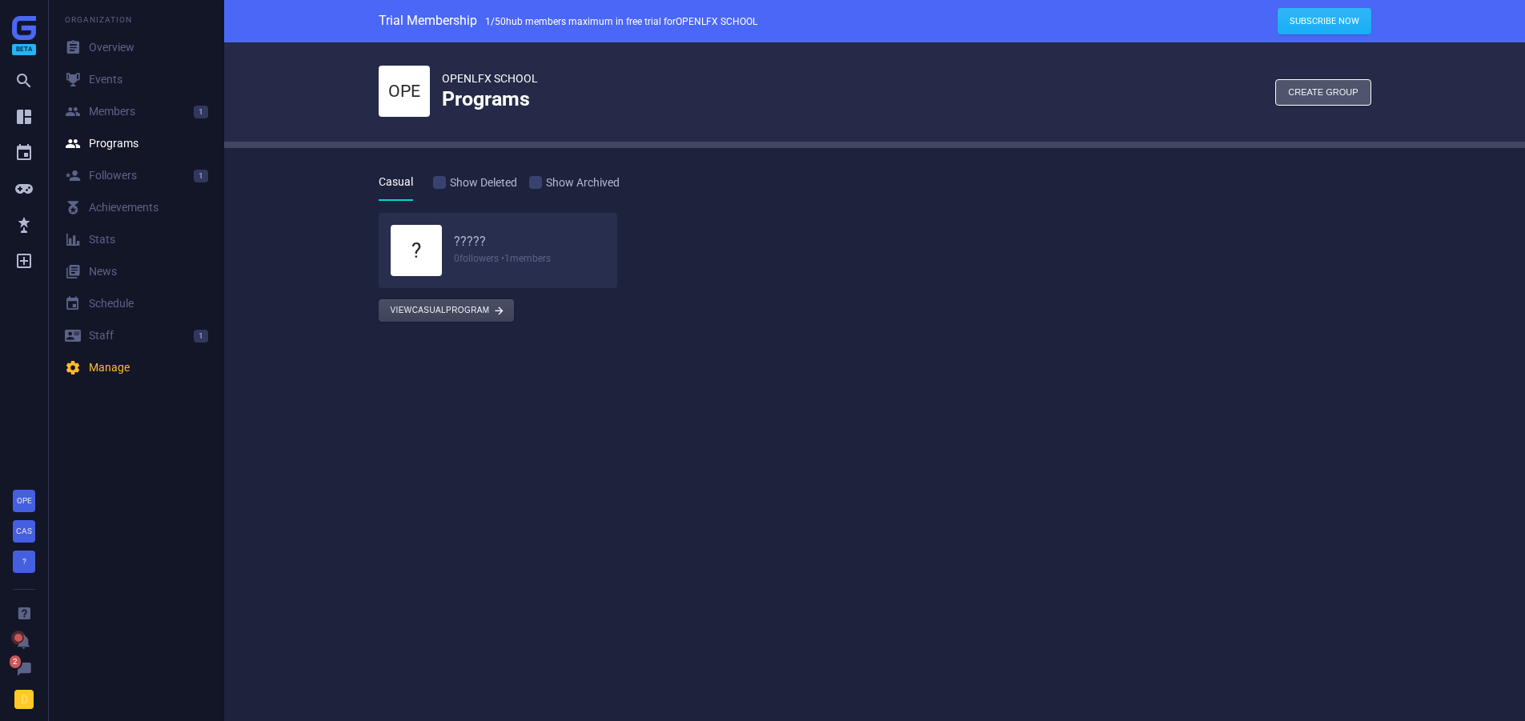
click at [417, 311] on button "View Casual program " at bounding box center [446, 310] width 135 height 22
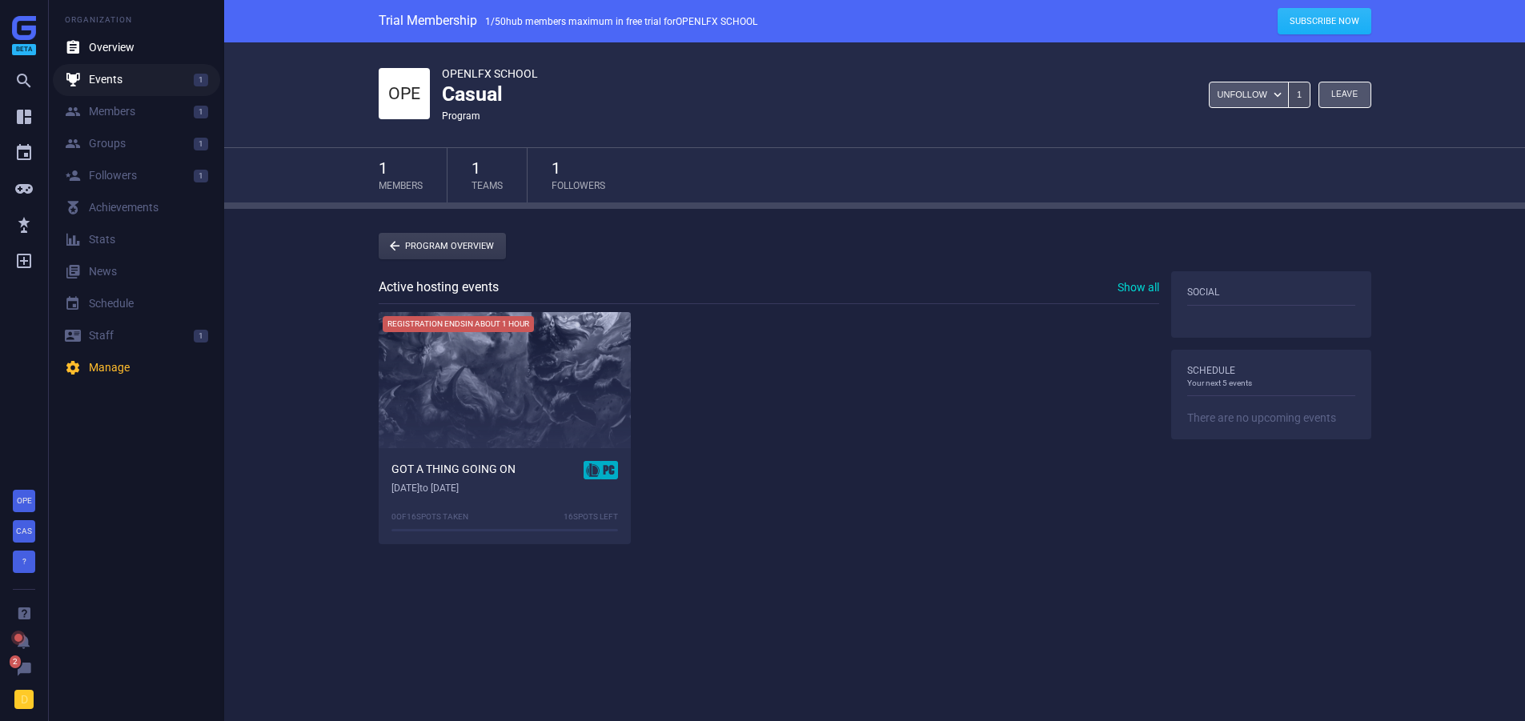
click at [127, 92] on link " Events 1" at bounding box center [136, 80] width 167 height 32
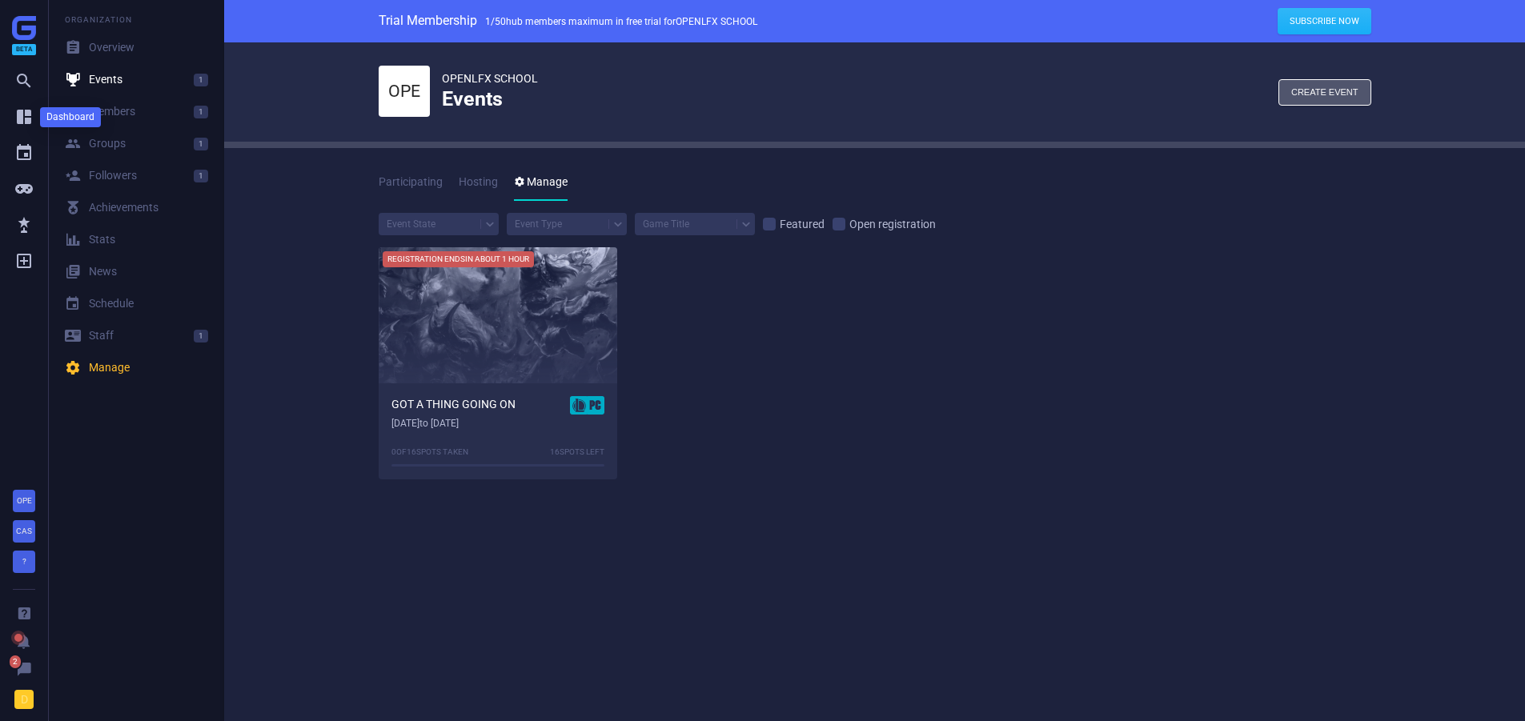
click at [27, 126] on icon "" at bounding box center [23, 116] width 19 height 19
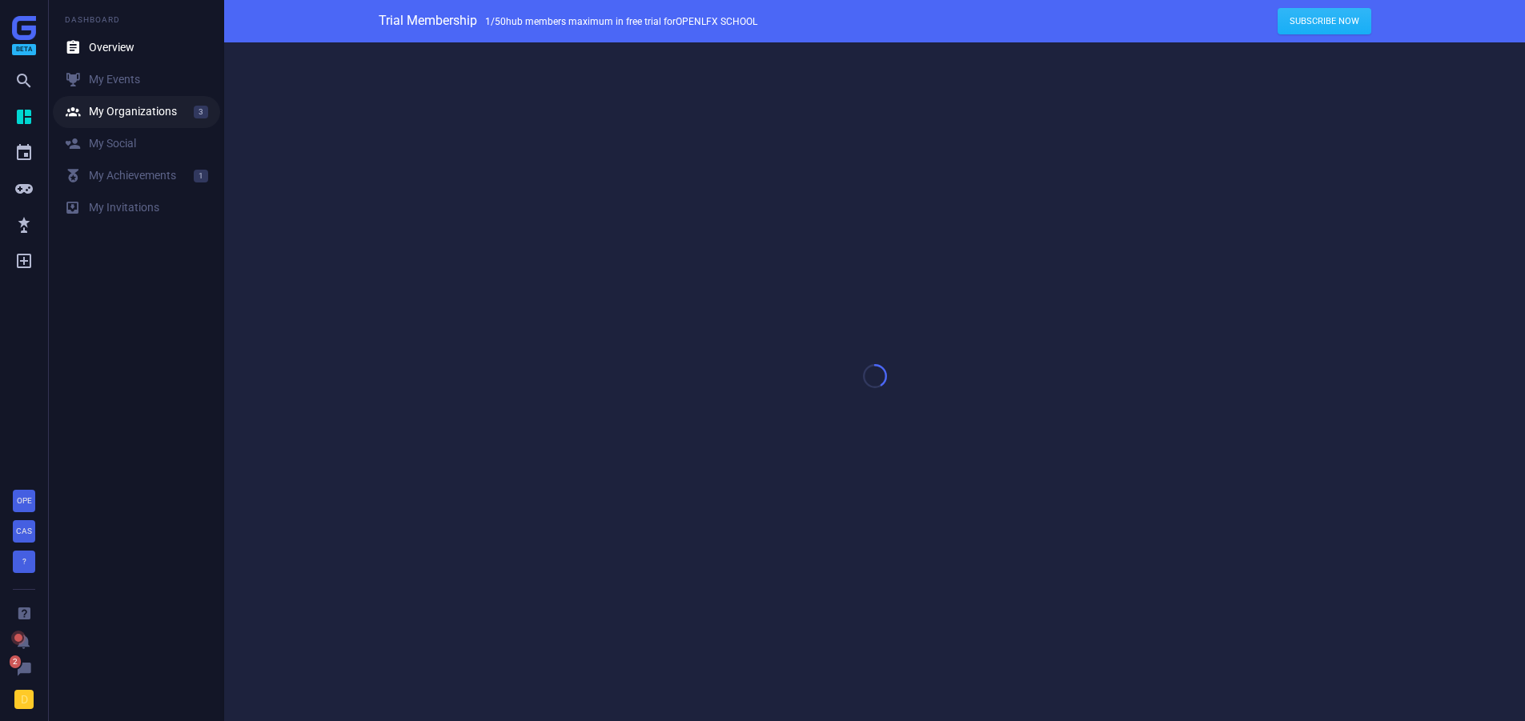
click at [120, 113] on div " My Organizations" at bounding box center [121, 112] width 112 height 16
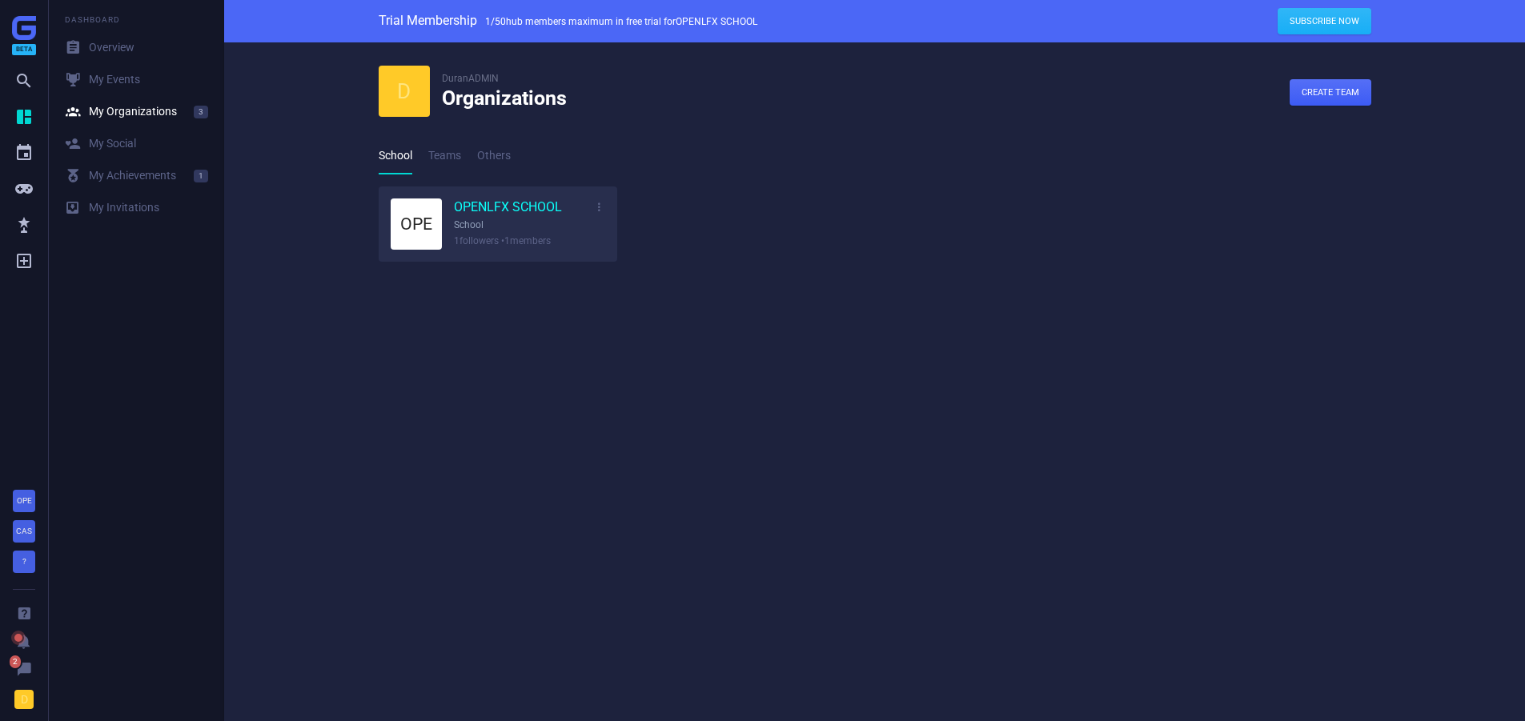
click at [485, 207] on link "OPENLFX SCHOOL" at bounding box center [508, 208] width 108 height 18
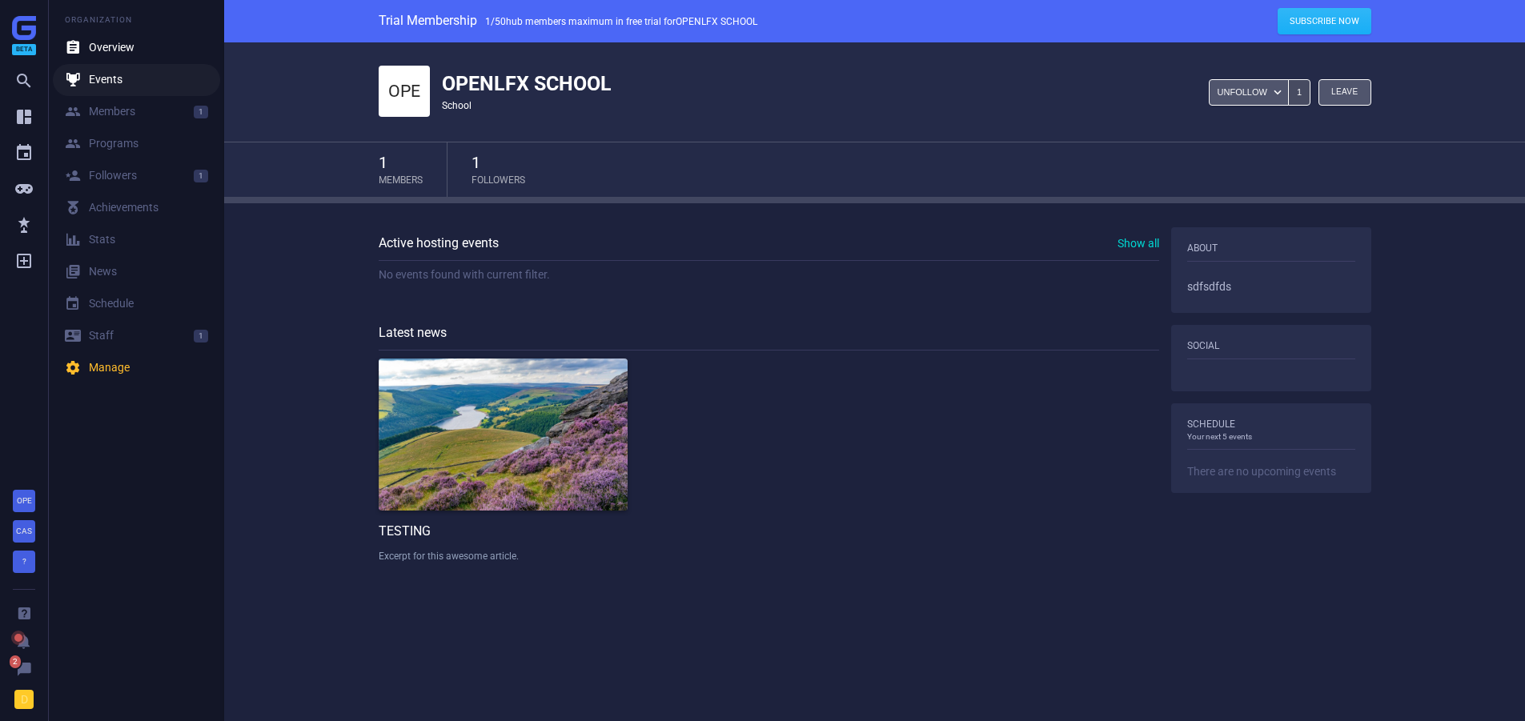
click at [130, 74] on link " Events" at bounding box center [136, 80] width 167 height 32
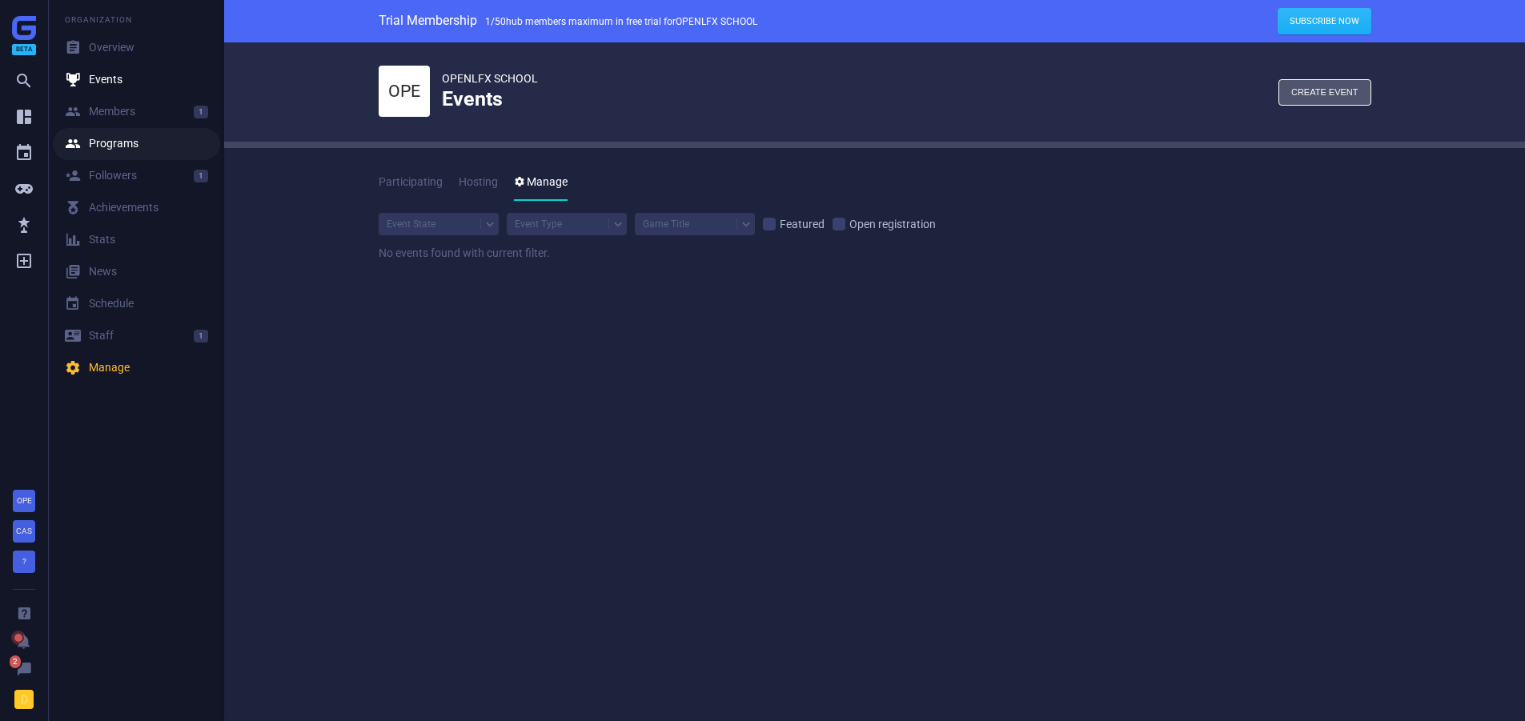
click at [116, 135] on link " Programs" at bounding box center [136, 144] width 167 height 32
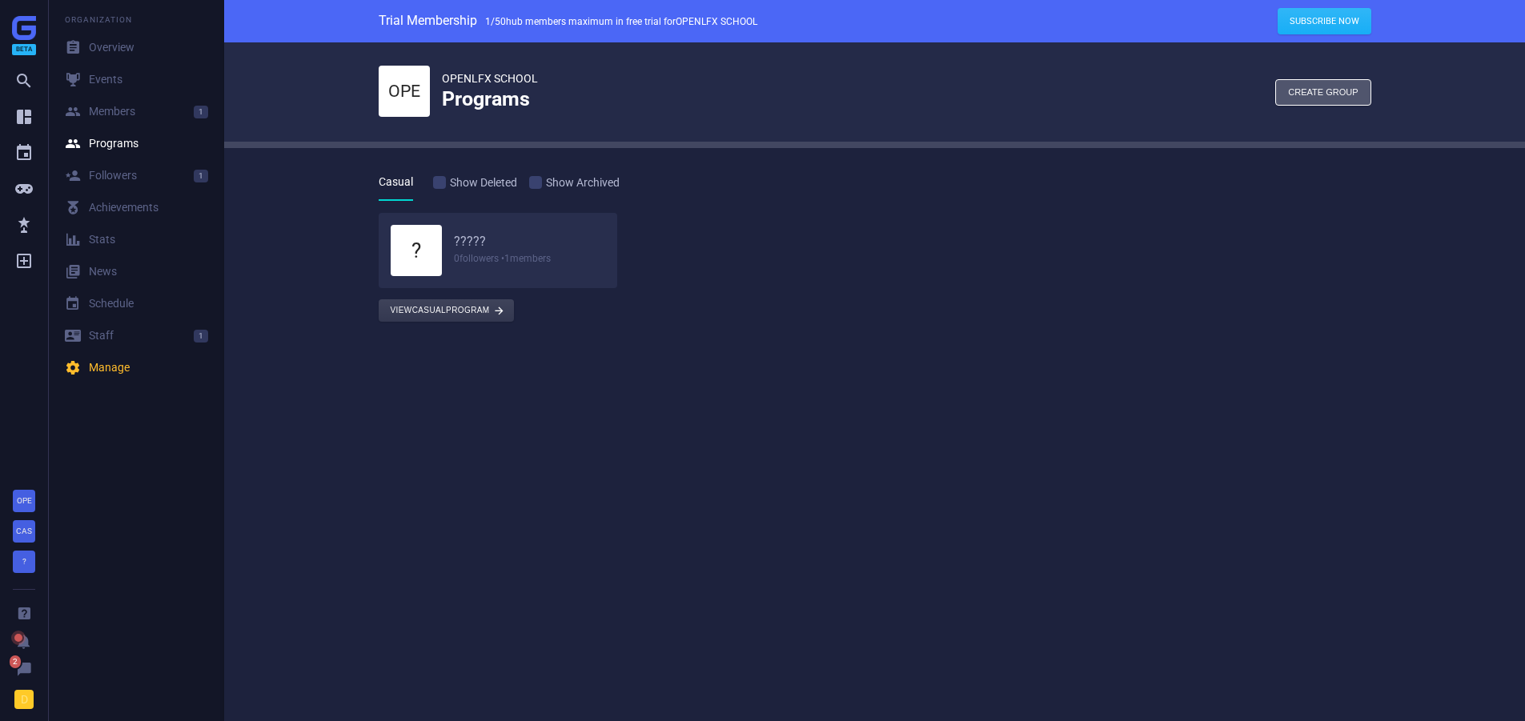
click at [472, 240] on h6 "?????" at bounding box center [530, 242] width 152 height 17
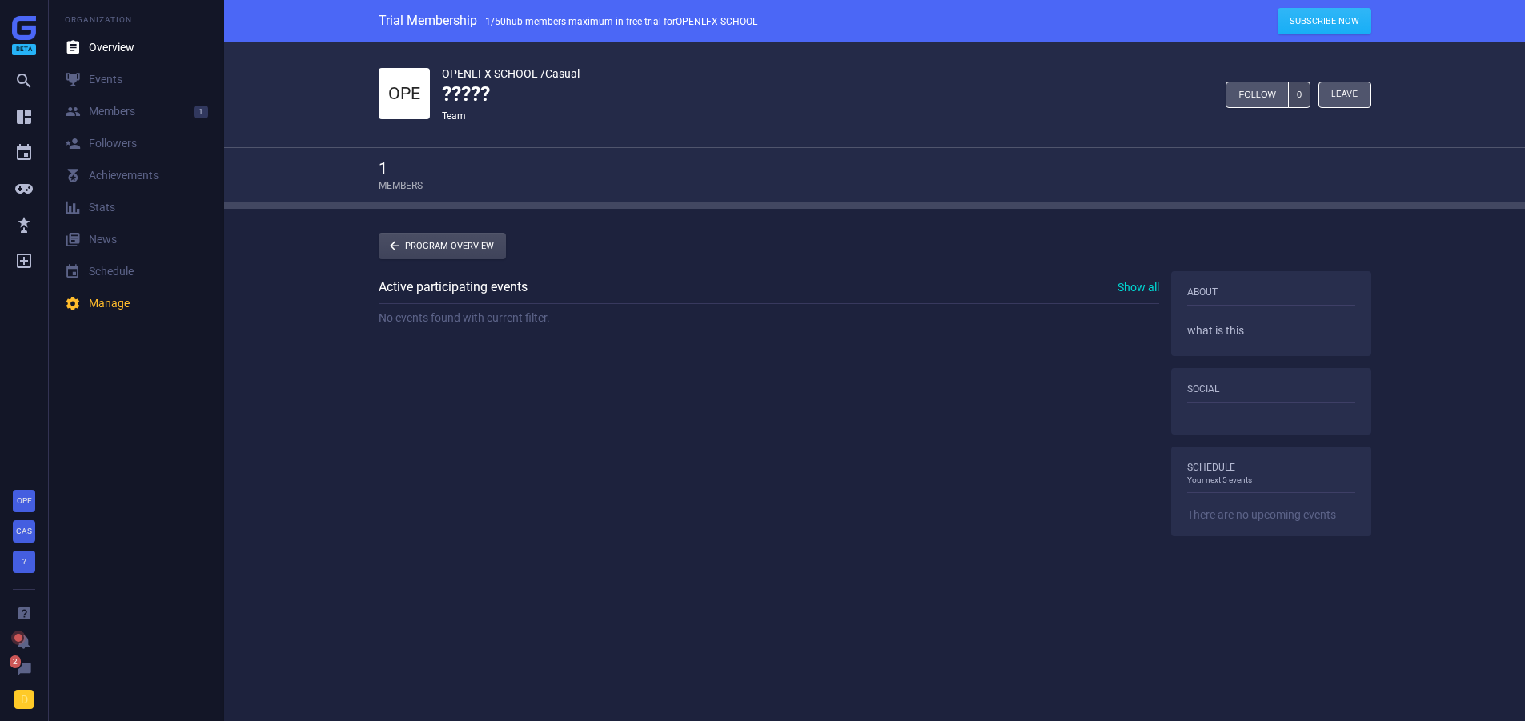
click at [440, 247] on link " Program Overview" at bounding box center [442, 246] width 127 height 26
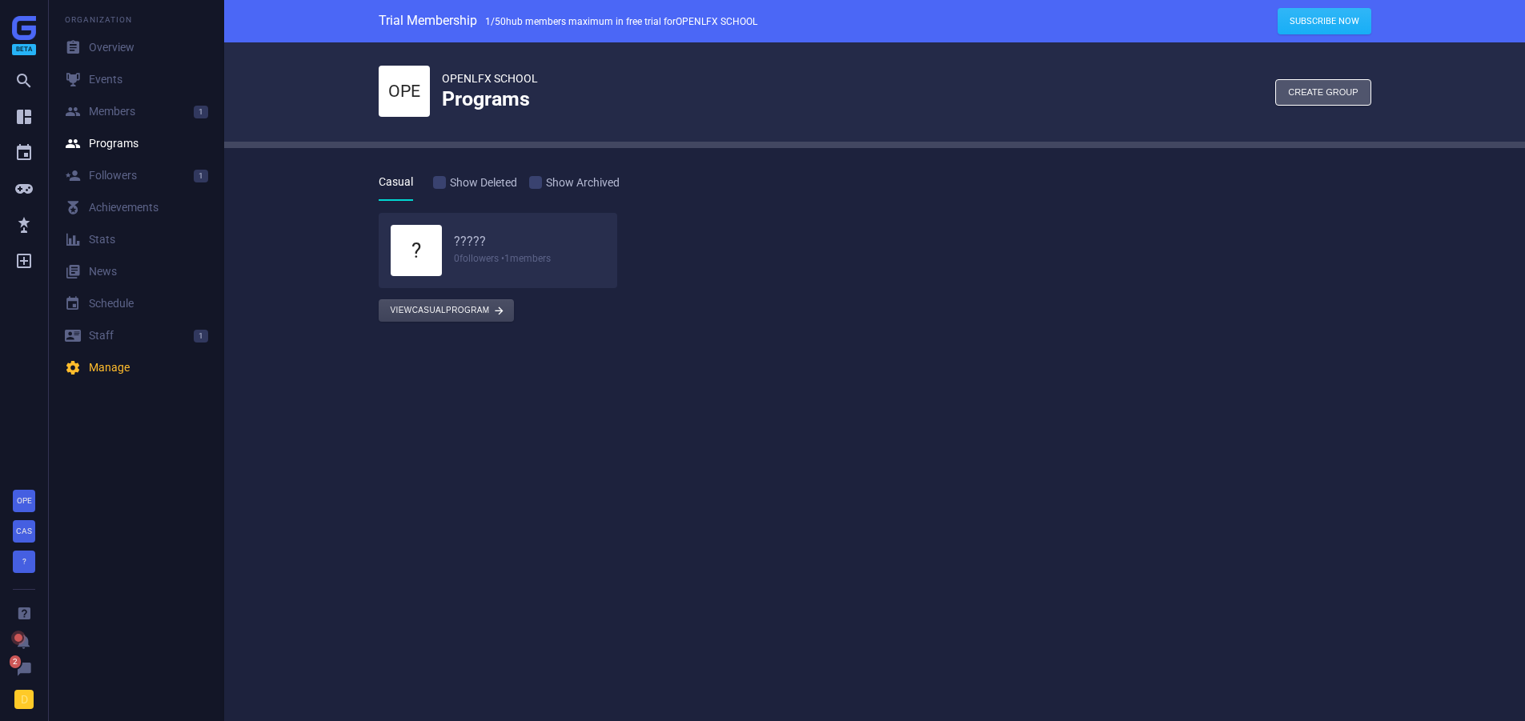
click at [448, 316] on button "View Casual program " at bounding box center [446, 310] width 135 height 22
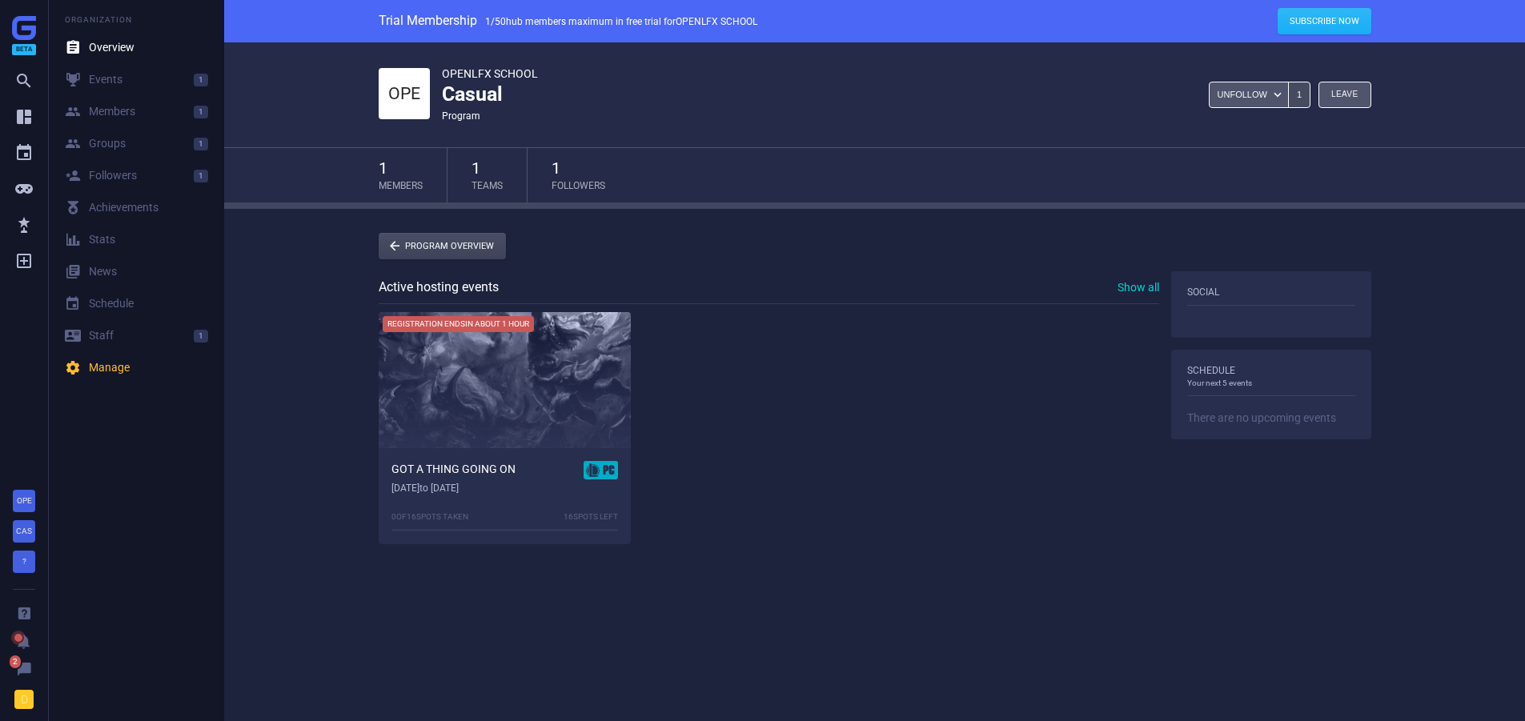
click at [404, 247] on link " Program Overview" at bounding box center [442, 246] width 127 height 26
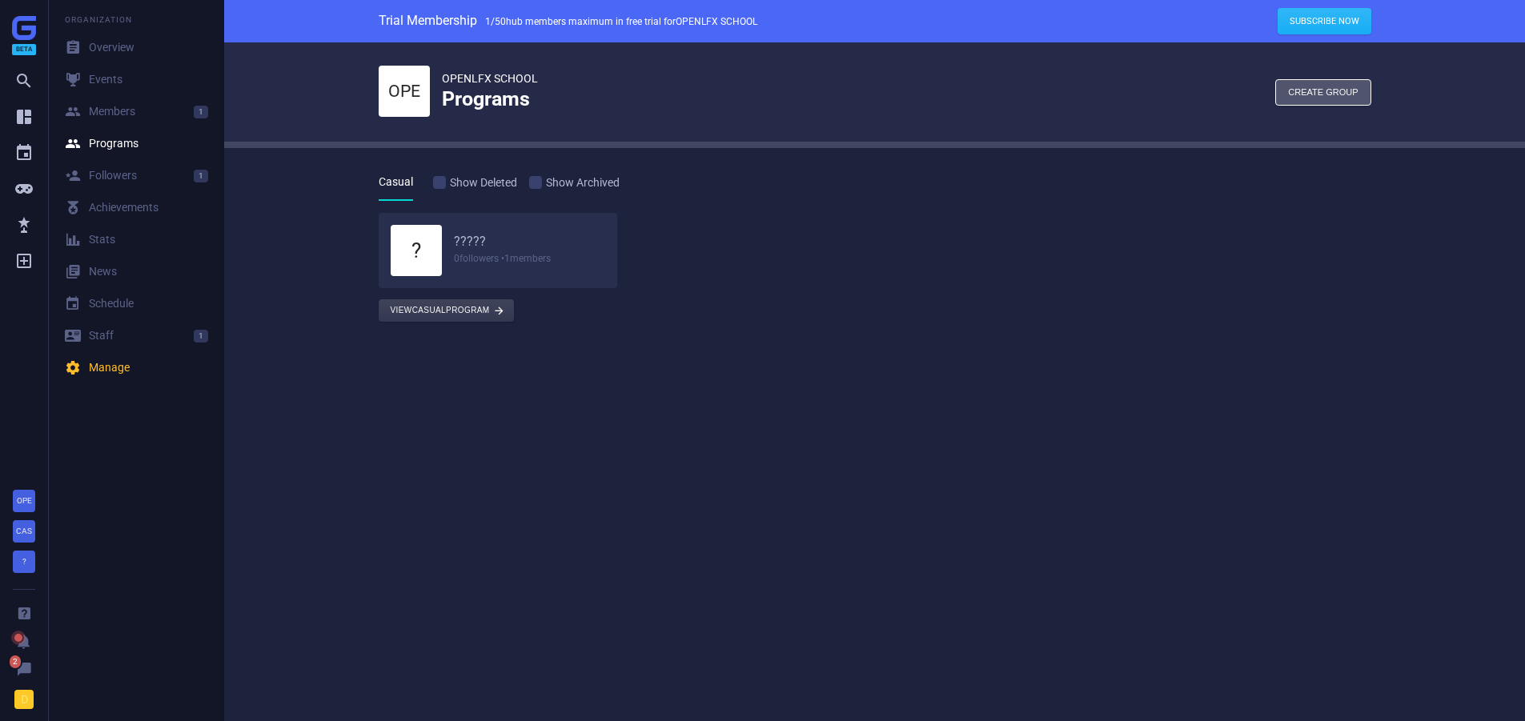
click at [460, 246] on h6 "?????" at bounding box center [530, 242] width 152 height 17
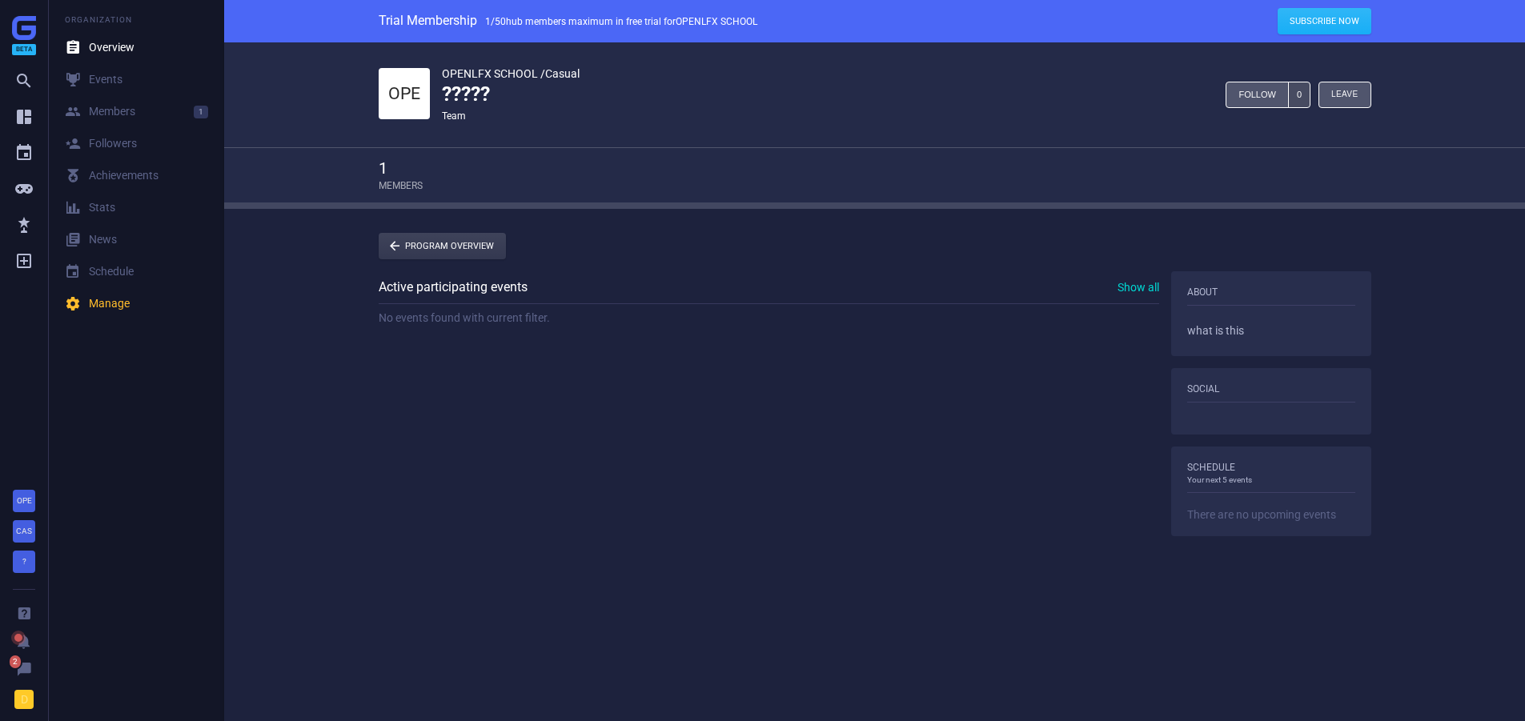
click at [428, 227] on div "OPE OPENLFX SCHOOL / Casual ????? team Follow 0 Leave  1 Members  Program Ove…" at bounding box center [874, 399] width 1301 height 714
click at [426, 242] on link " Program Overview" at bounding box center [442, 246] width 127 height 26
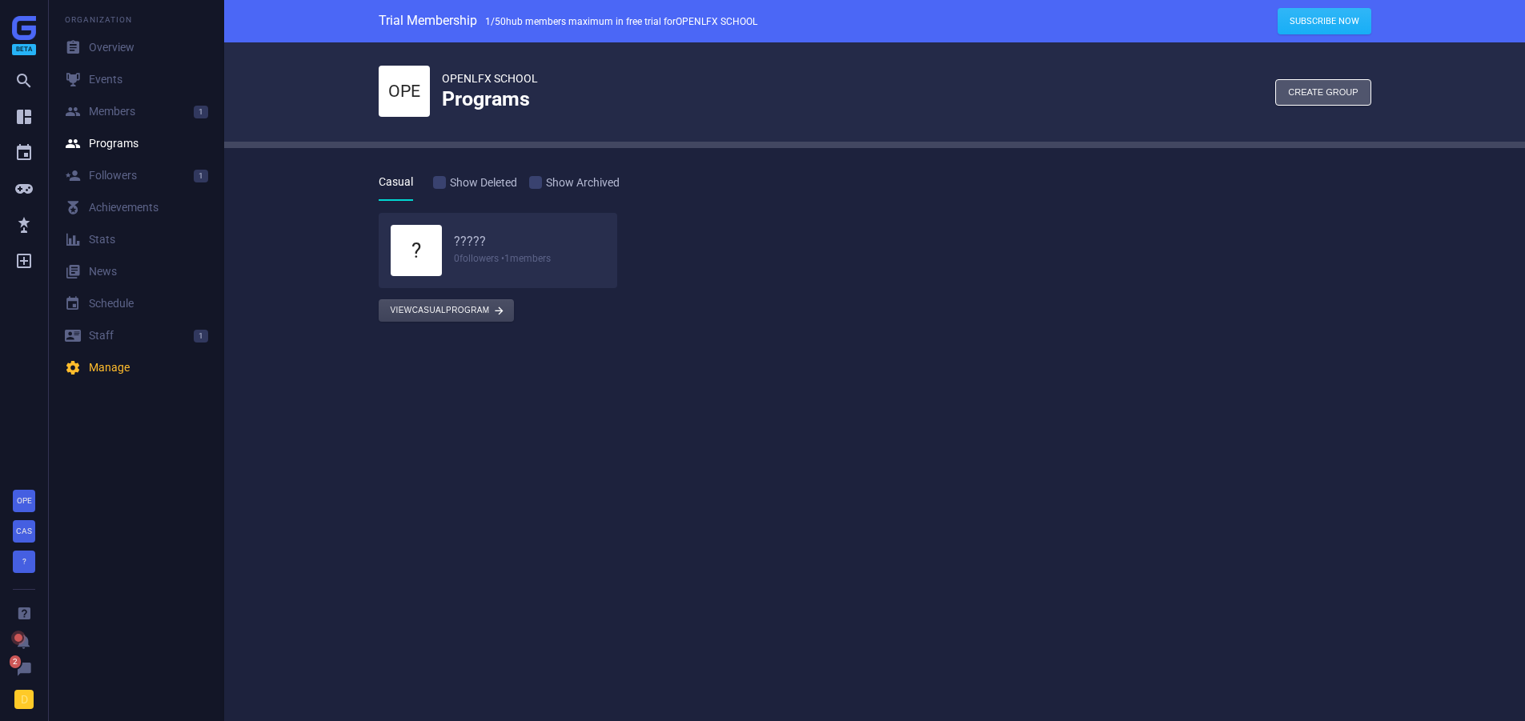
click at [428, 307] on button "View Casual program " at bounding box center [446, 310] width 135 height 22
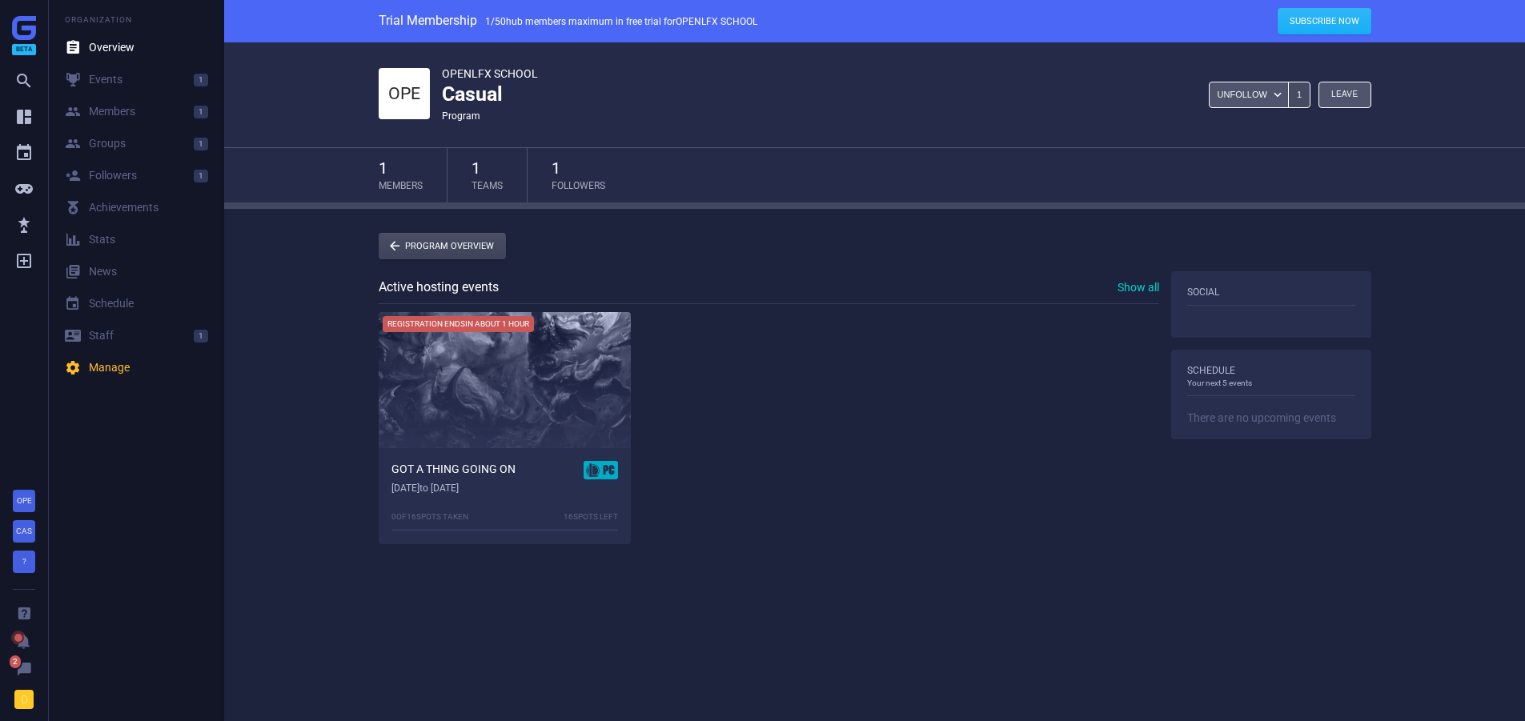
click at [438, 235] on link " Program Overview" at bounding box center [442, 246] width 127 height 26
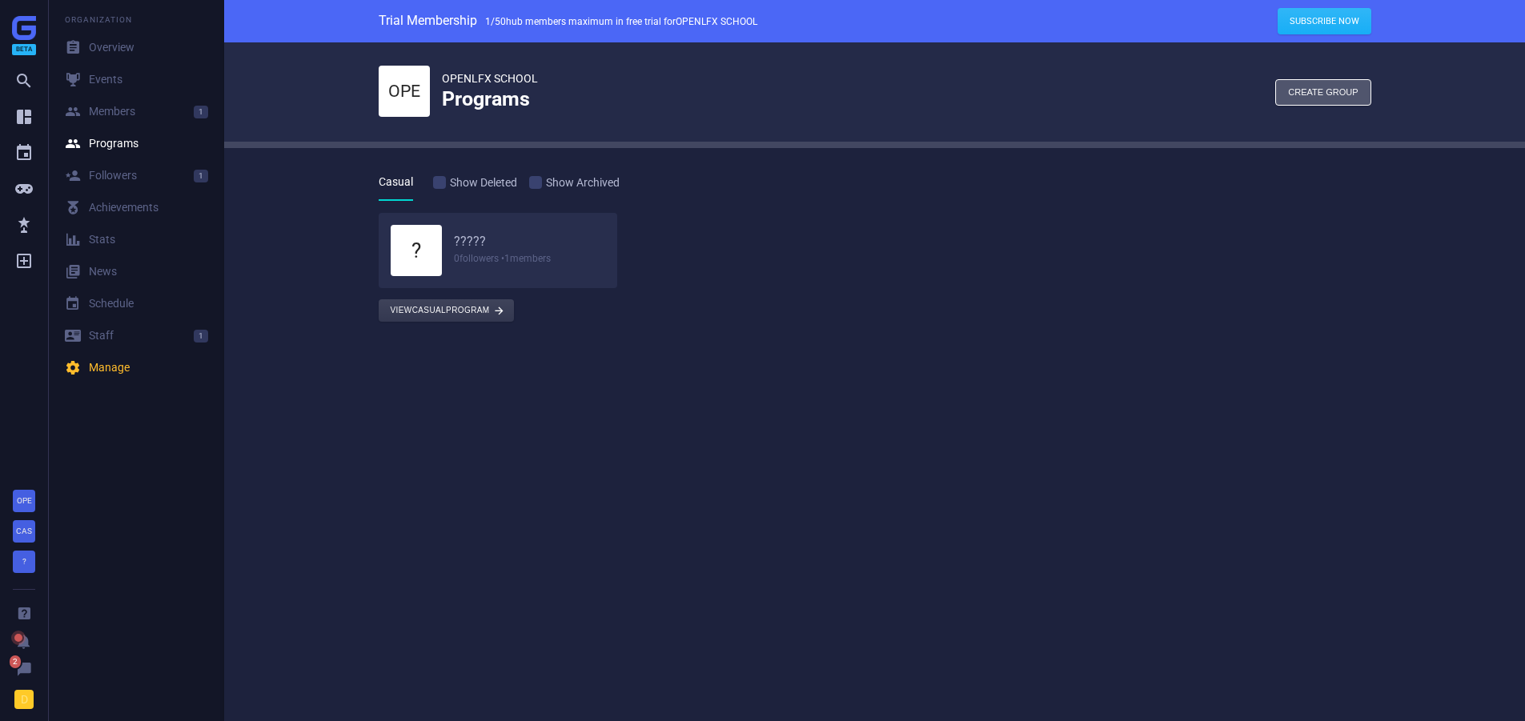
click at [469, 231] on div "? ????? 0 followers • 1 members" at bounding box center [498, 250] width 215 height 51
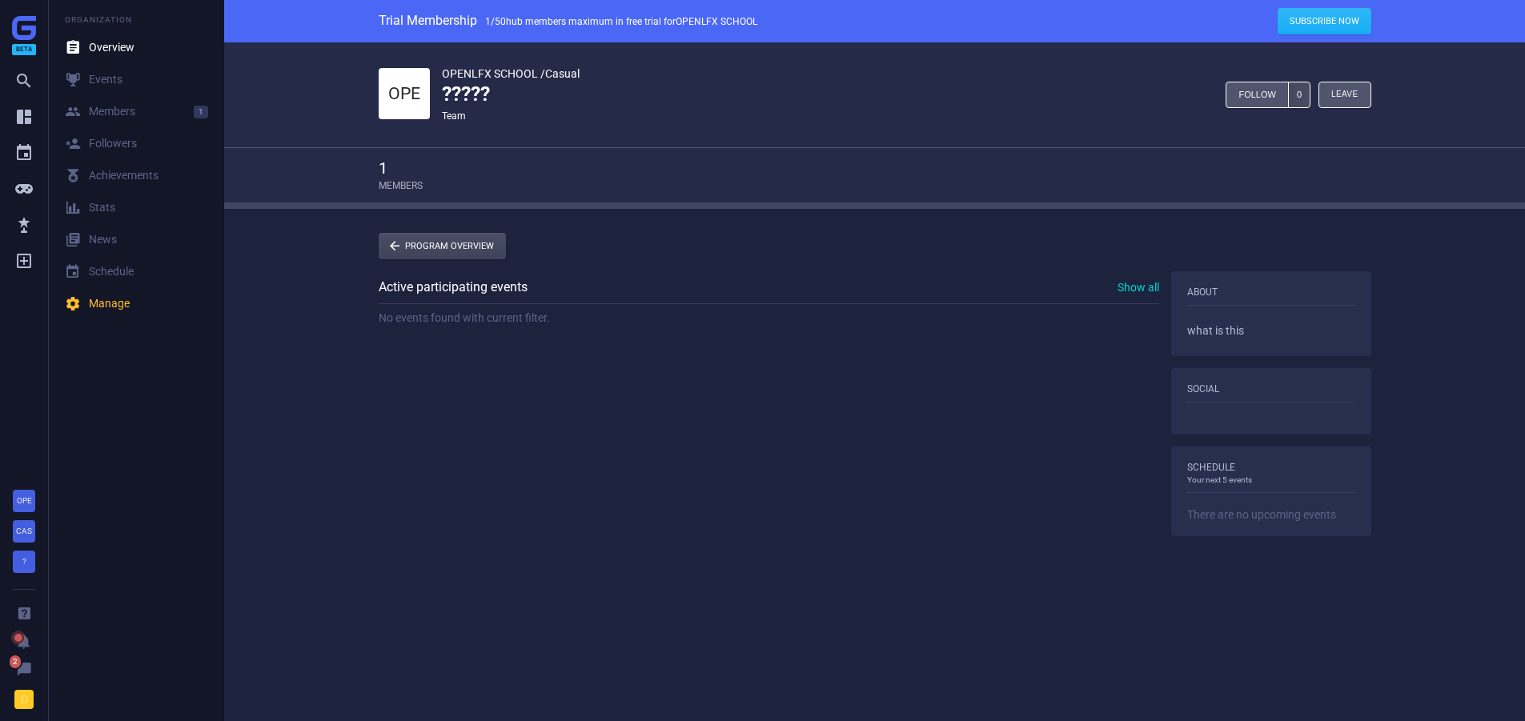
click at [408, 239] on link " Program Overview" at bounding box center [442, 246] width 127 height 26
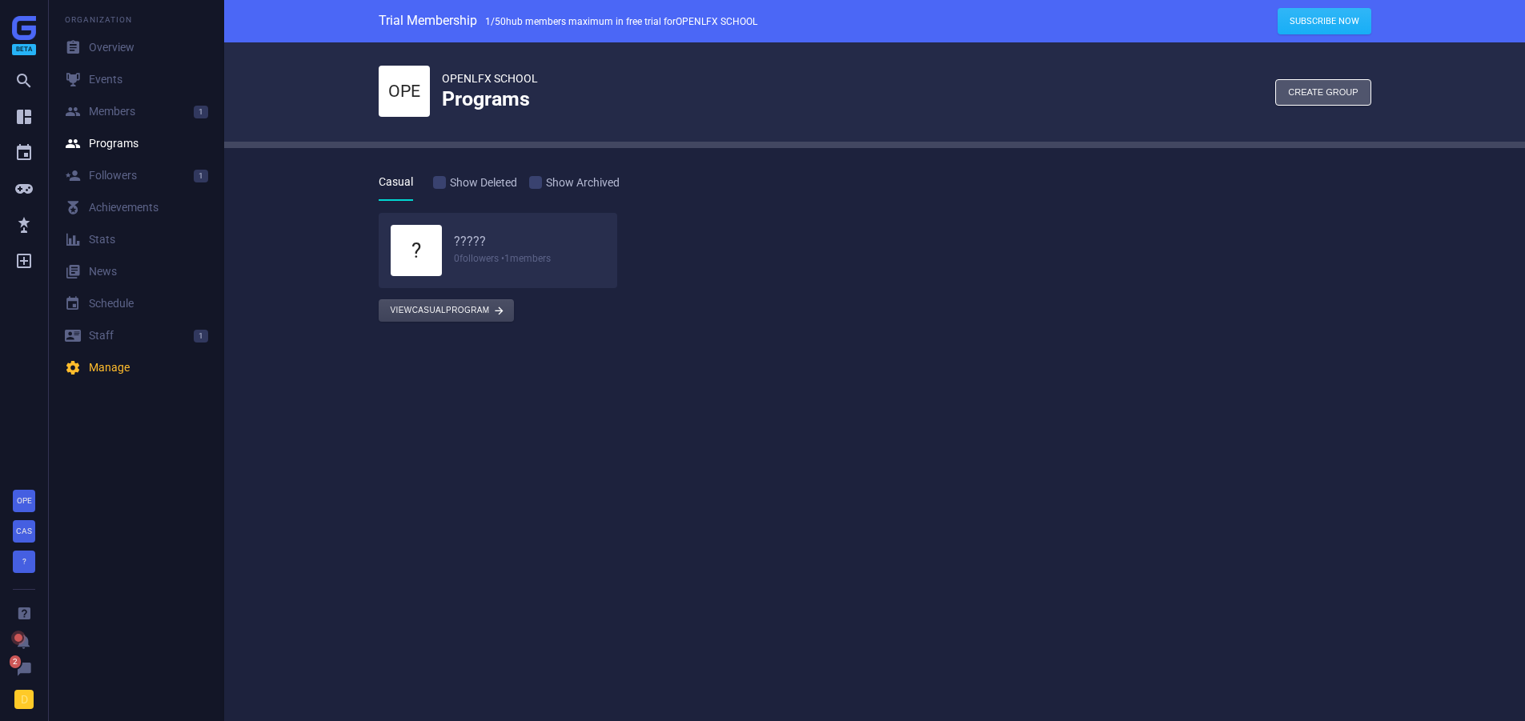
click at [412, 310] on button "View Casual program " at bounding box center [446, 310] width 135 height 22
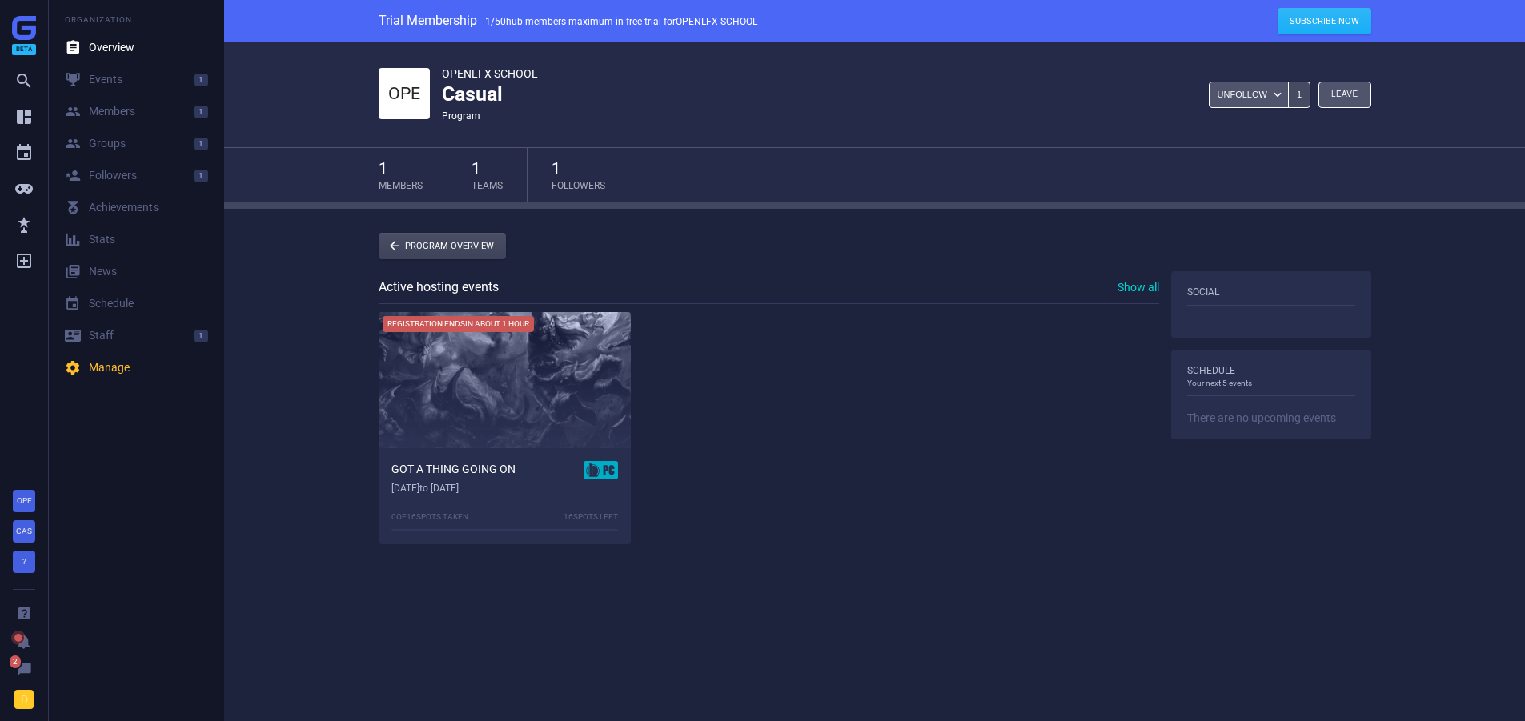
click at [476, 238] on link " Program Overview" at bounding box center [442, 246] width 127 height 26
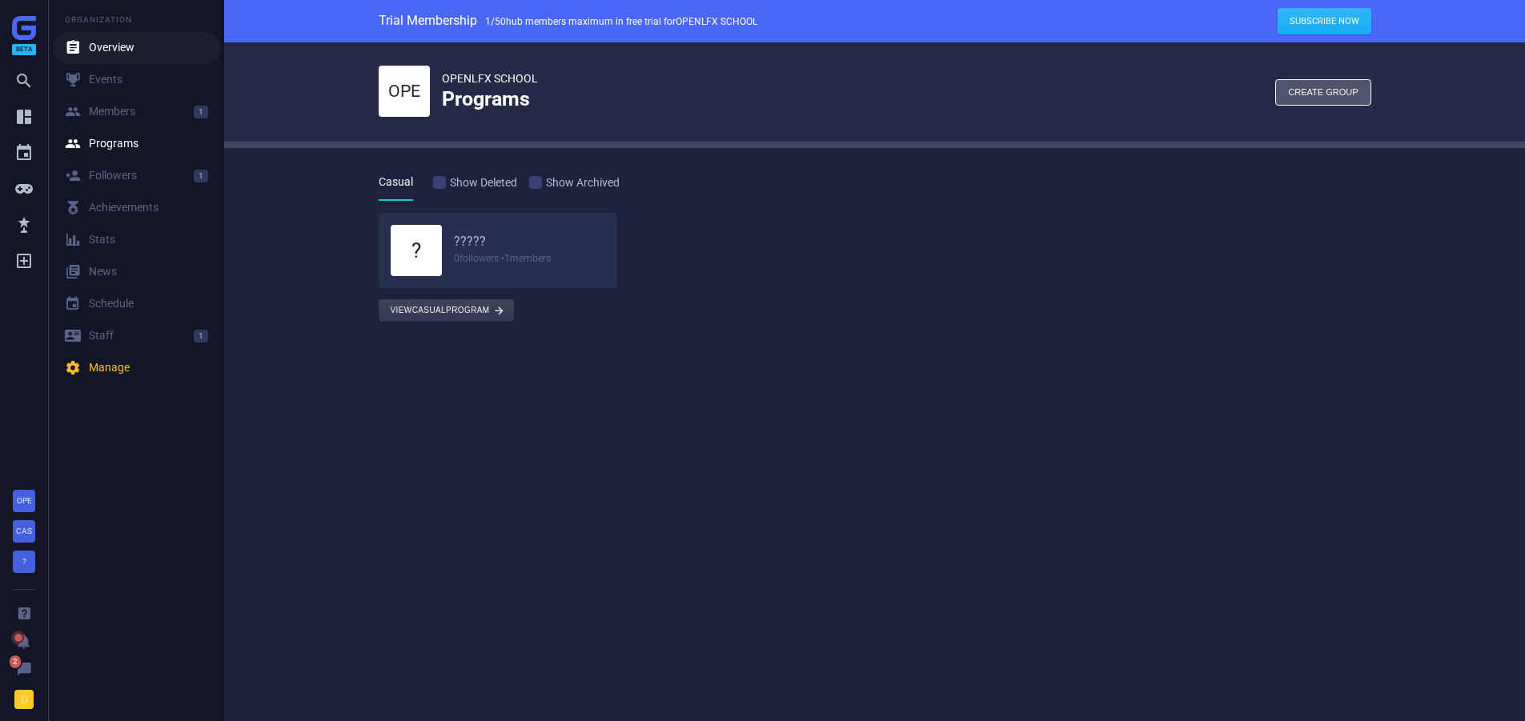
click at [115, 56] on link " Overview" at bounding box center [136, 48] width 167 height 32
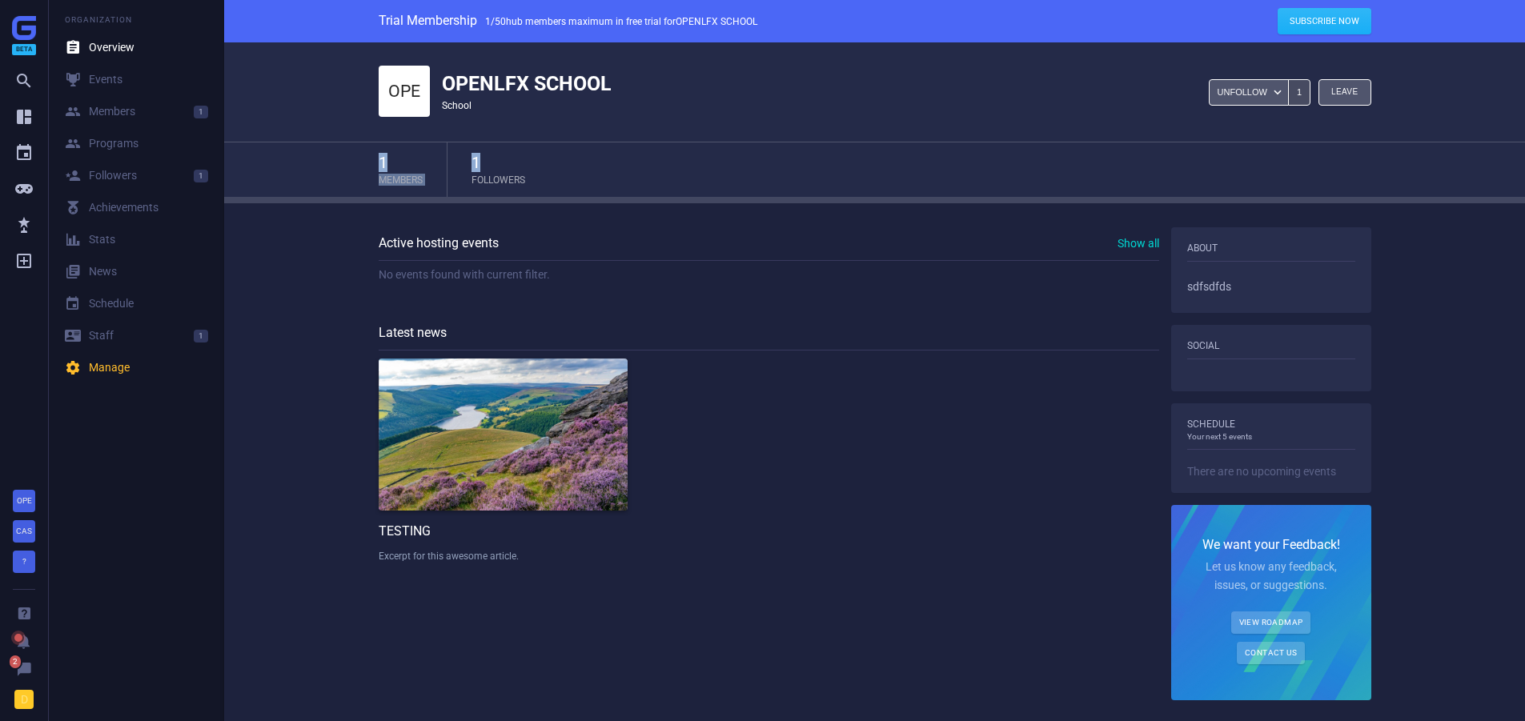
drag, startPoint x: 337, startPoint y: 67, endPoint x: 750, endPoint y: 143, distance: 419.4
click at [750, 143] on div "OPE OPENLFX SCHOOL school Unfollow  1 Leave  1 Members 1 Followers" at bounding box center [874, 122] width 1301 height 161
click at [747, 140] on div "OPE OPENLFX SCHOOL school Unfollow  1 Leave " at bounding box center [875, 91] width 993 height 99
drag, startPoint x: 477, startPoint y: 93, endPoint x: 624, endPoint y: 111, distance: 147.6
click at [561, 107] on div "OPENLFX SCHOOL school" at bounding box center [527, 92] width 170 height 42
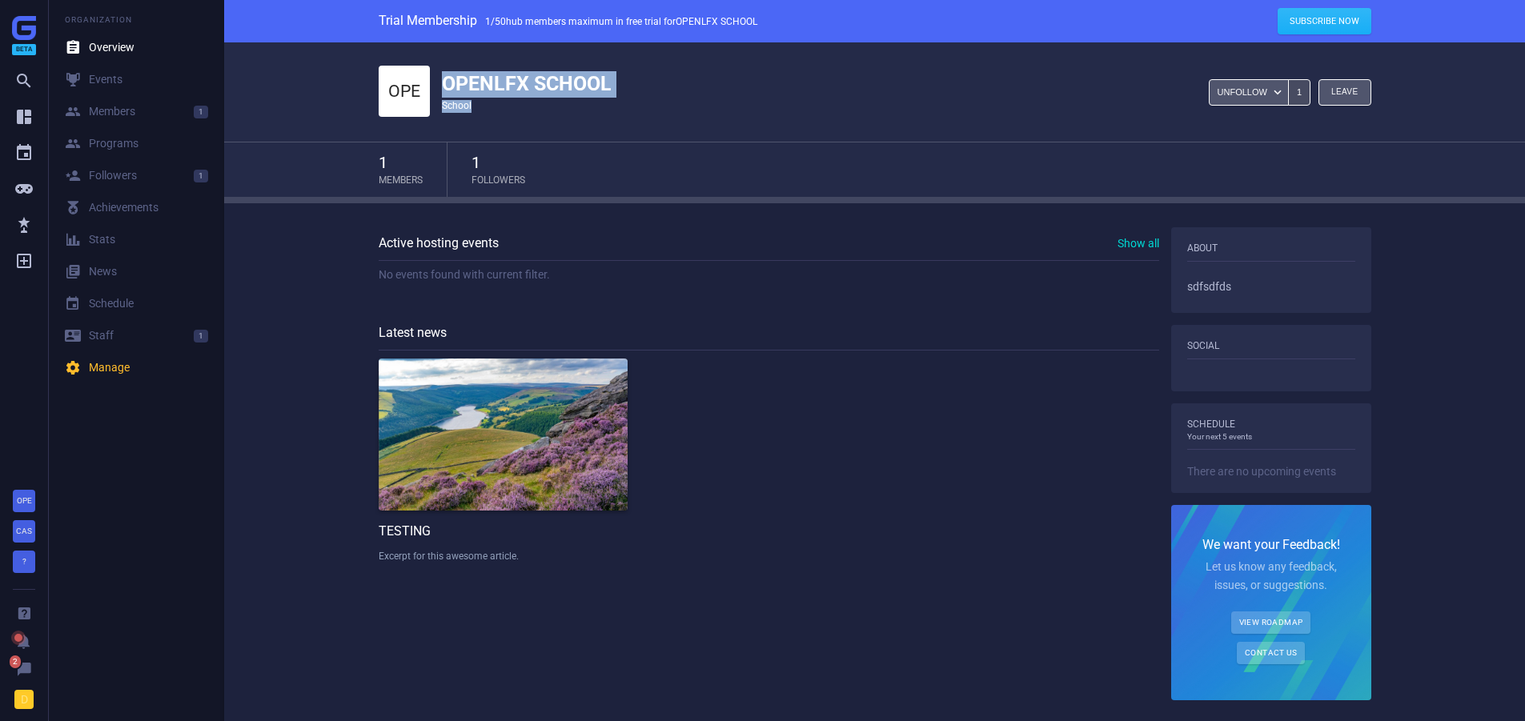
click at [635, 115] on div "OPE OPENLFX SCHOOL school Unfollow  1 Leave " at bounding box center [875, 91] width 993 height 99
click at [135, 153] on link " Programs" at bounding box center [136, 144] width 167 height 32
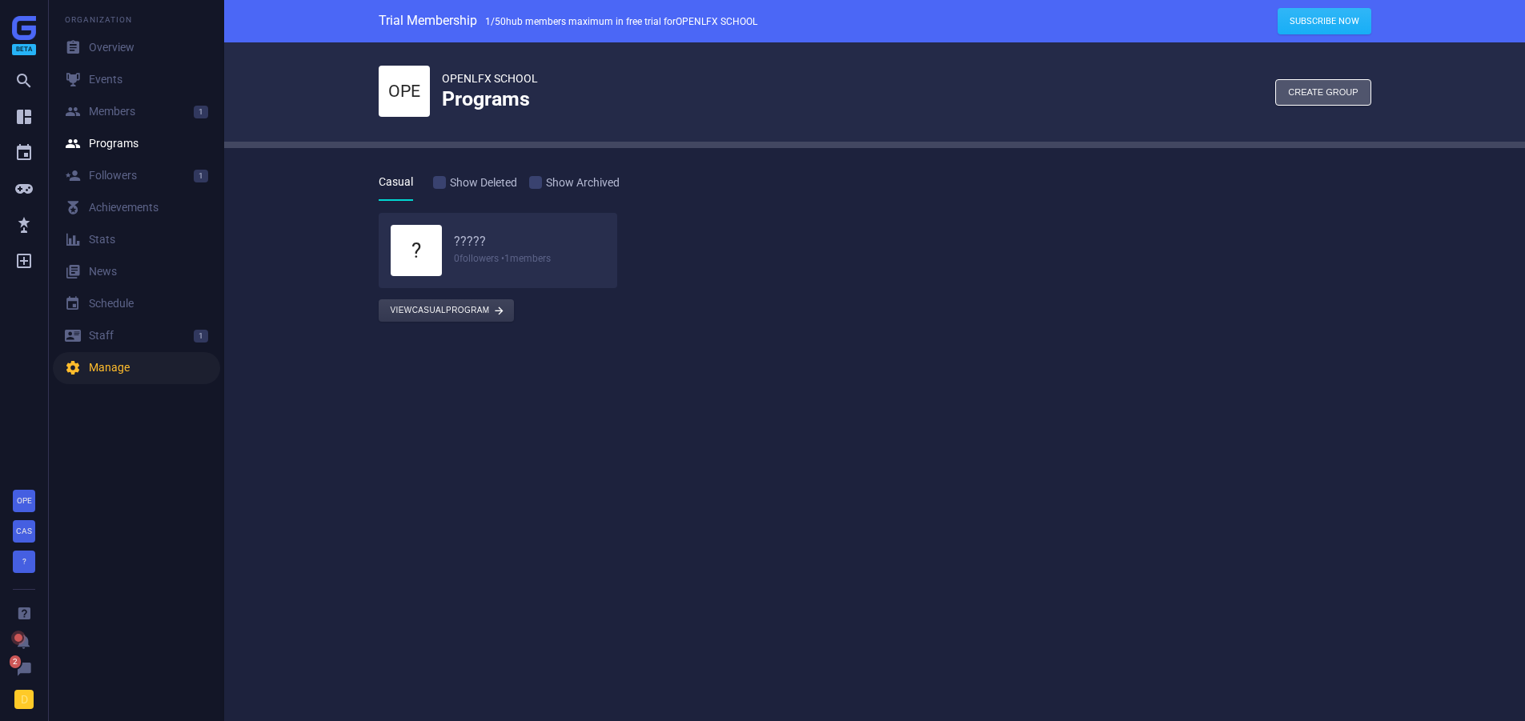
click at [135, 372] on link " Manage" at bounding box center [136, 368] width 167 height 32
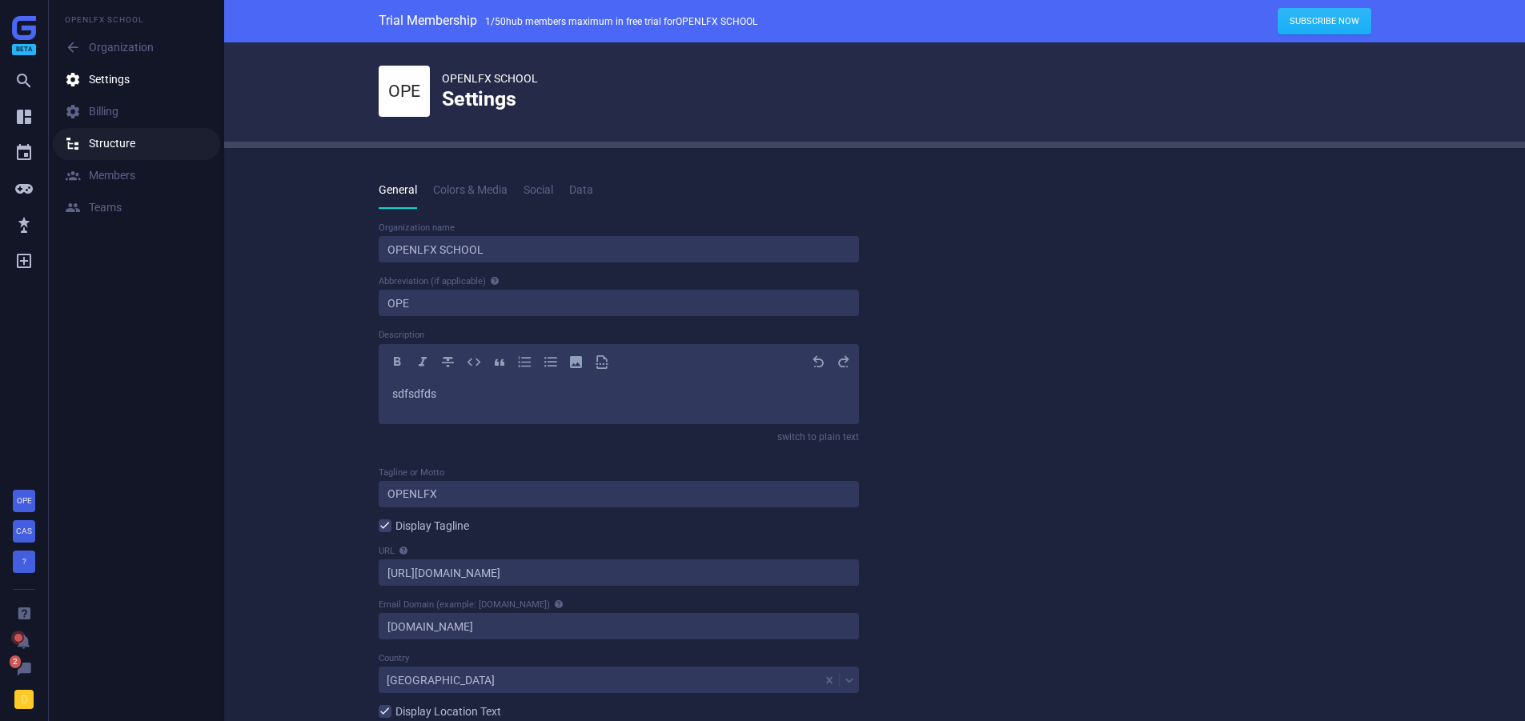
click at [102, 147] on div " Structure" at bounding box center [100, 144] width 70 height 16
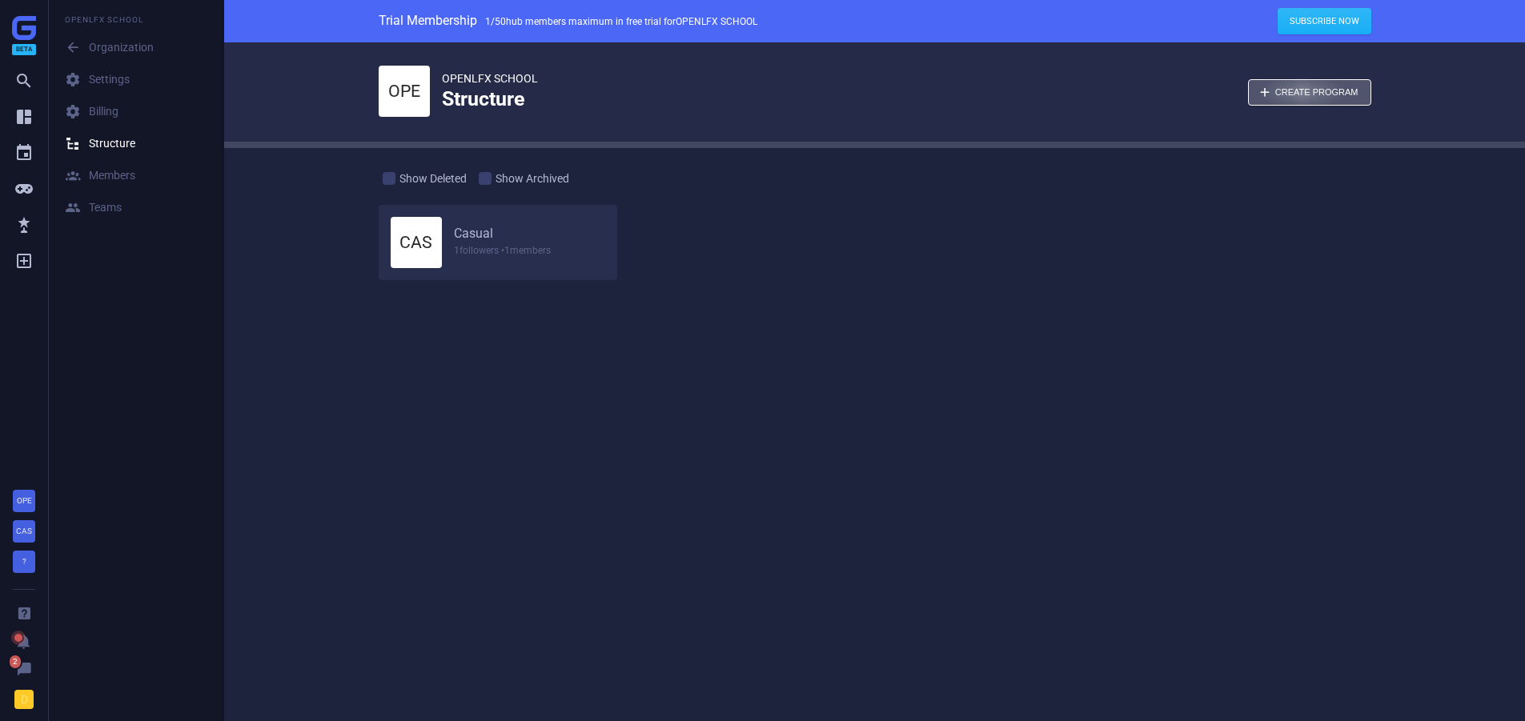
click at [1305, 94] on div "button" at bounding box center [1310, 92] width 122 height 25
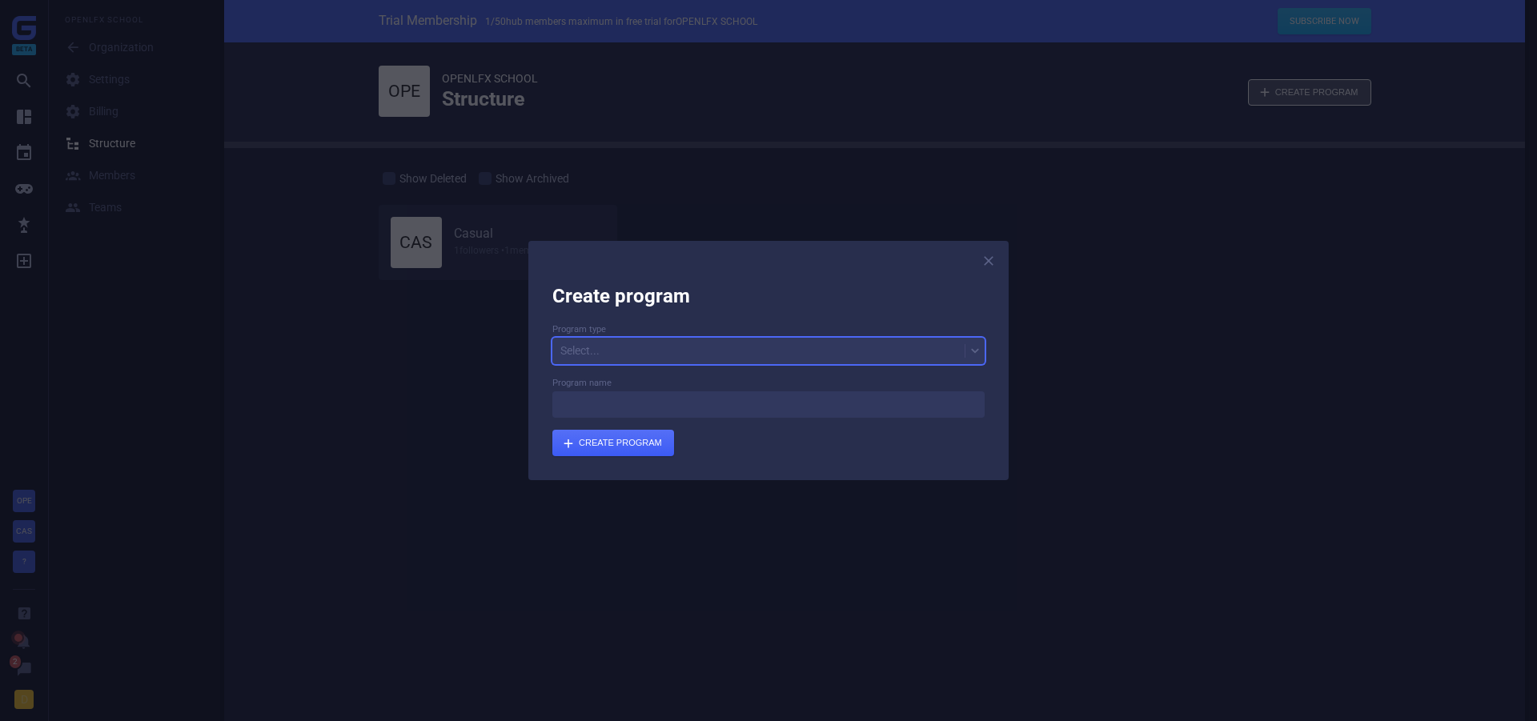
click at [663, 355] on div "Select..." at bounding box center [759, 351] width 412 height 22
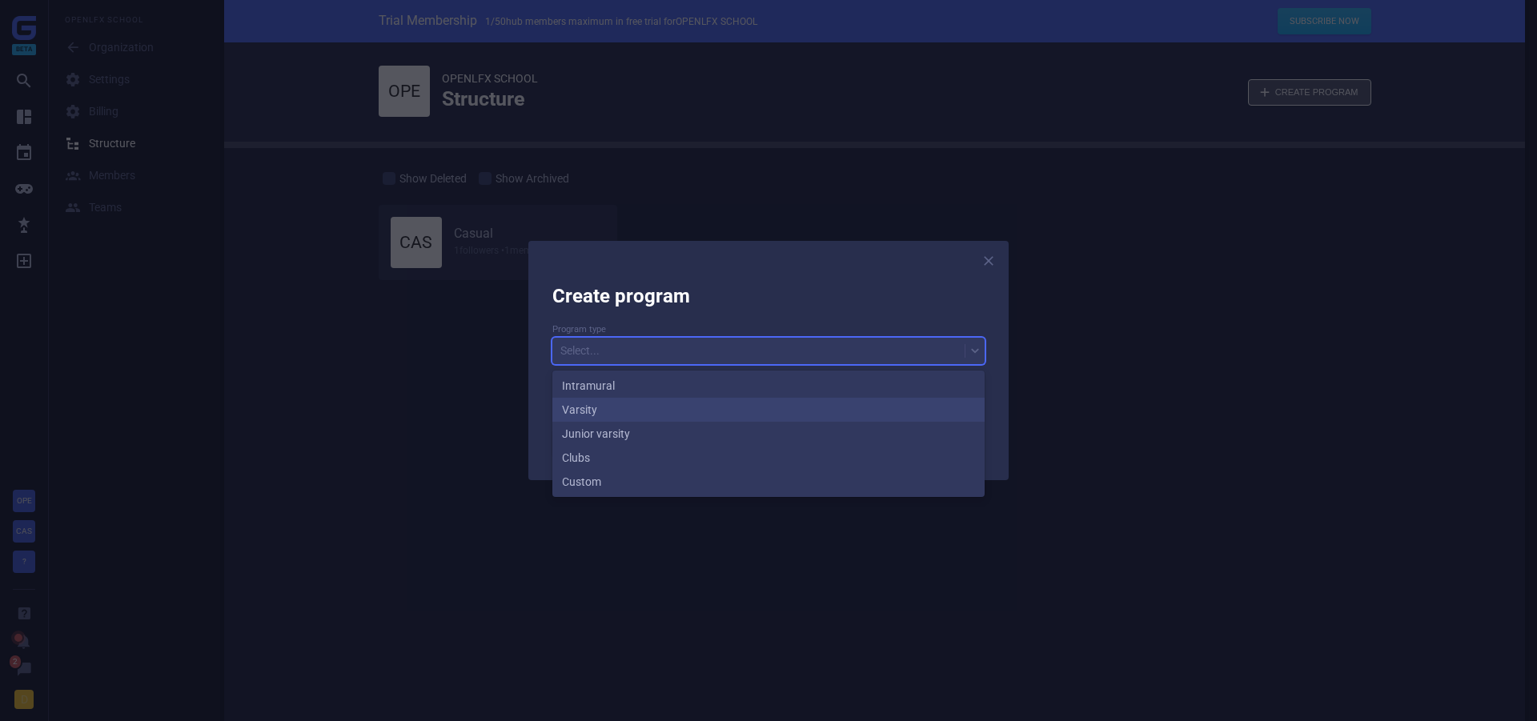
click at [593, 412] on div "Varsity" at bounding box center [769, 410] width 432 height 24
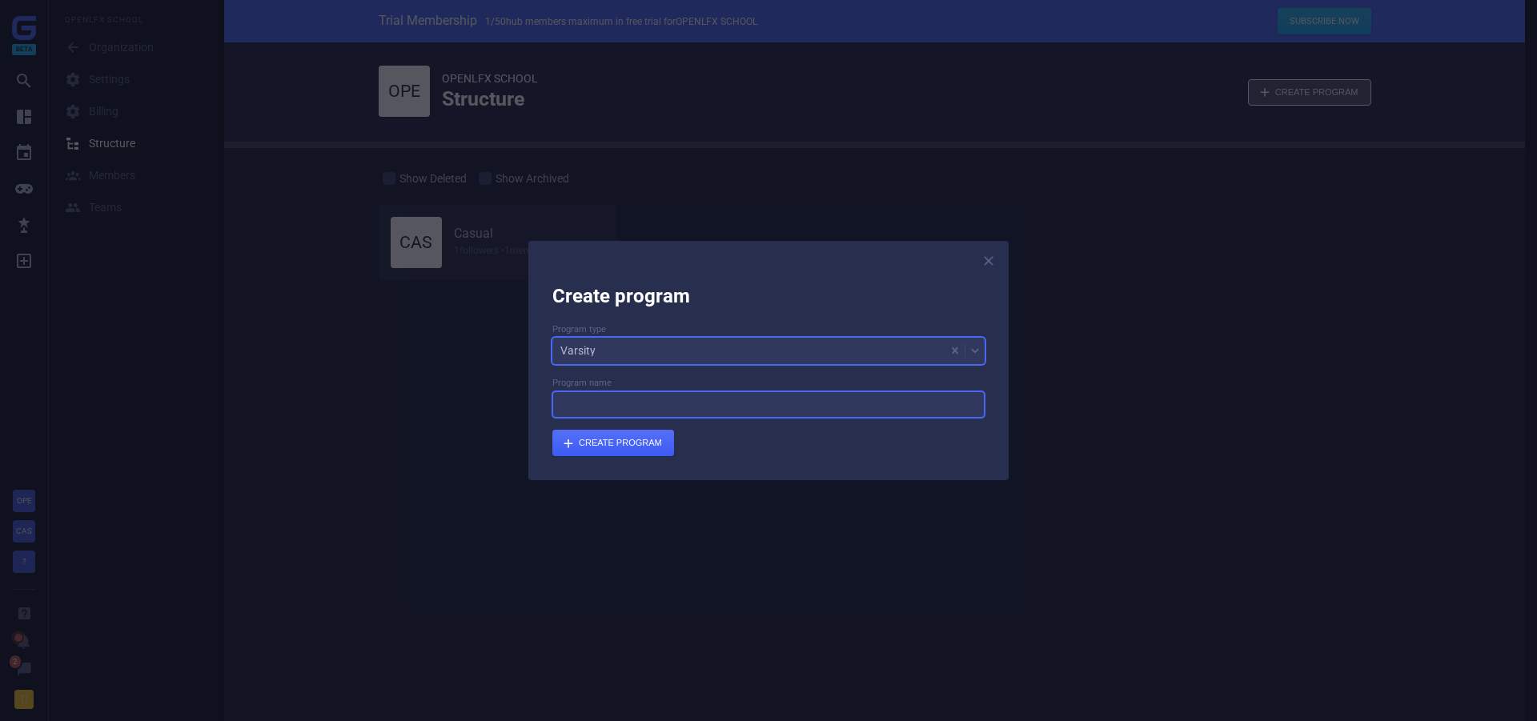
click at [597, 416] on input at bounding box center [769, 405] width 432 height 26
type input "Var"
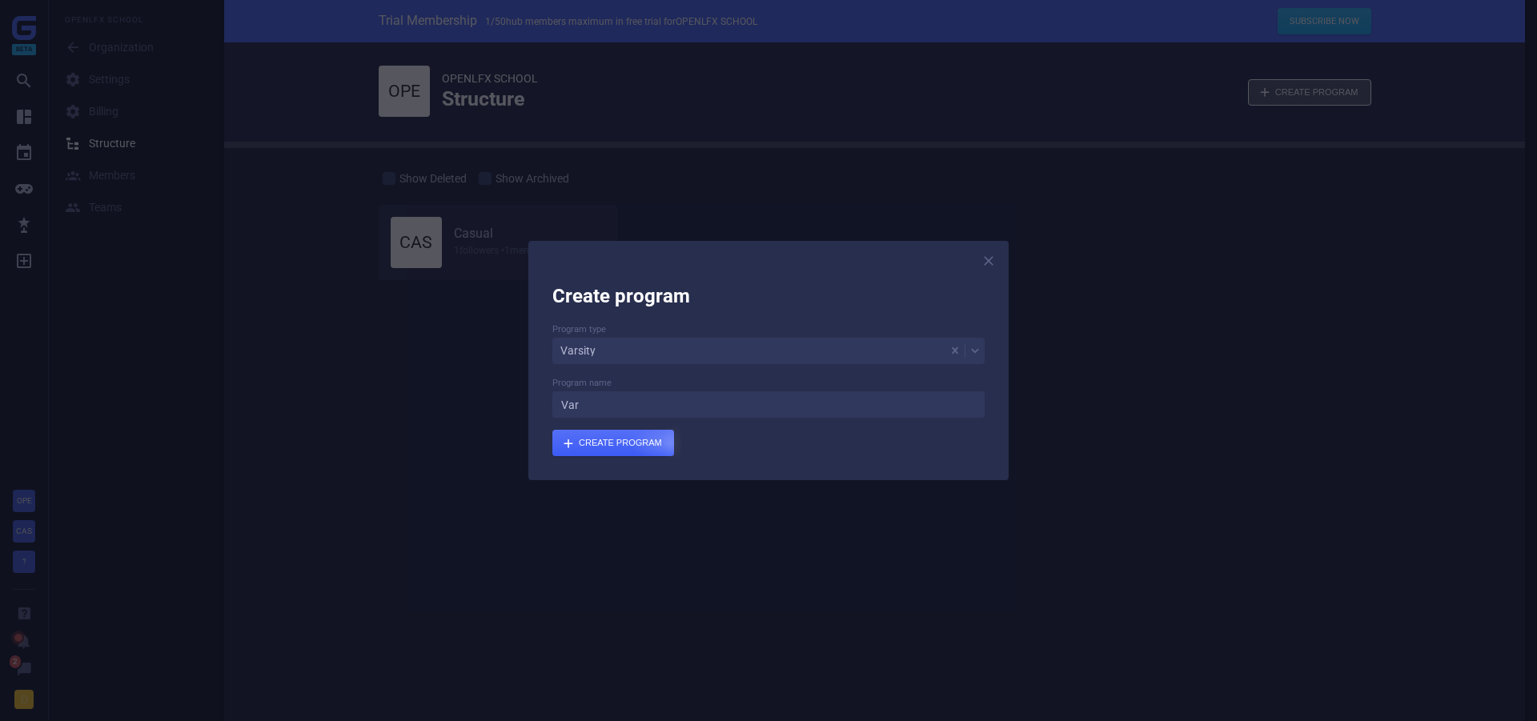
click at [654, 444] on div "submit" at bounding box center [614, 443] width 122 height 26
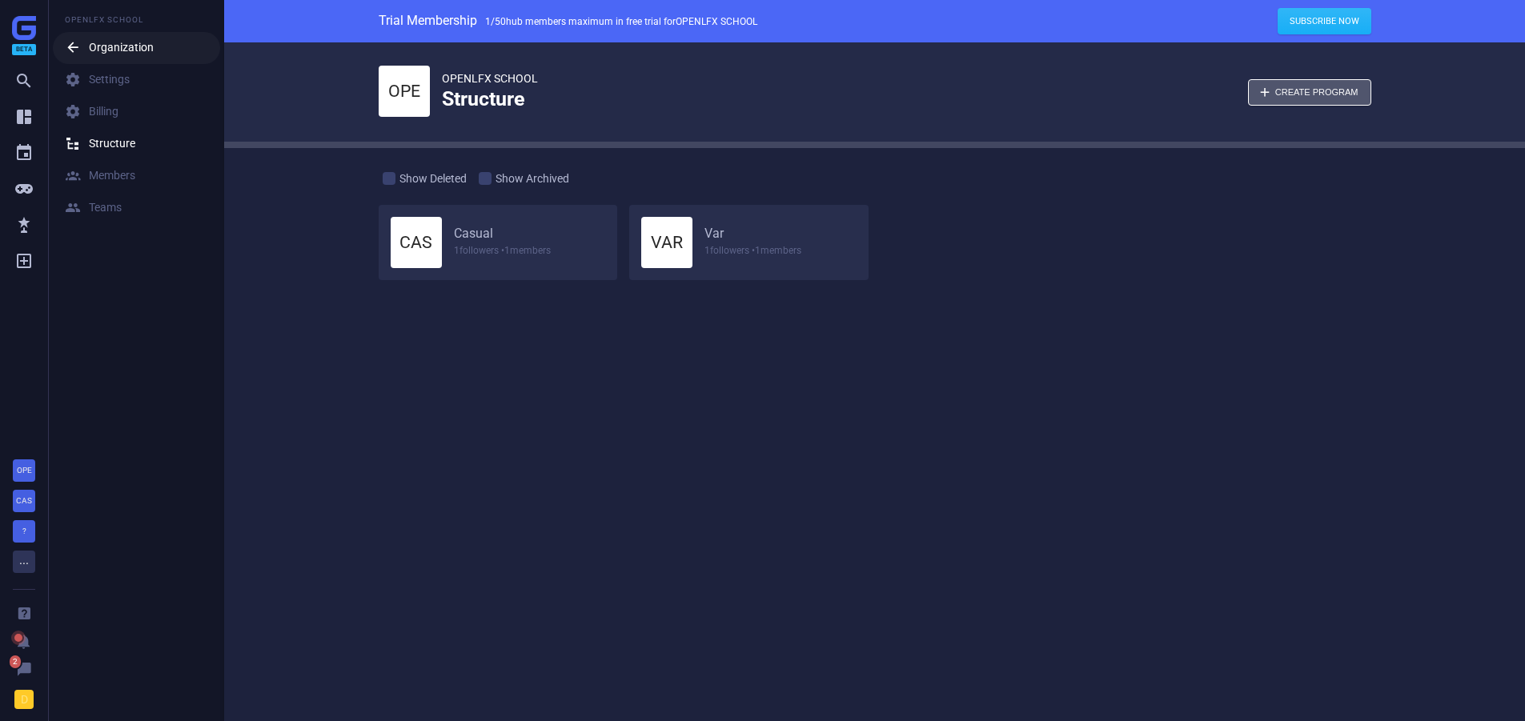
click at [108, 40] on div " Organization" at bounding box center [109, 48] width 89 height 16
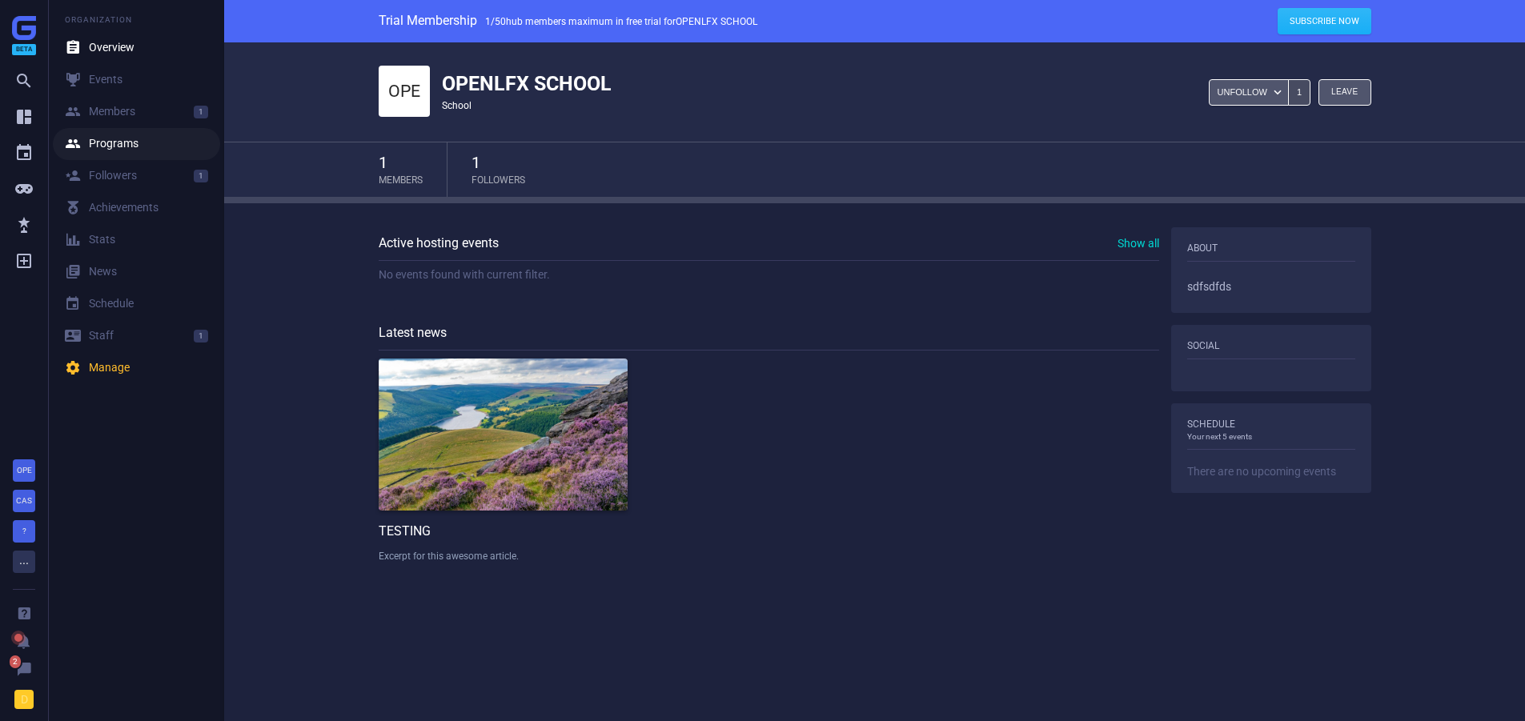
click at [138, 145] on link " Programs" at bounding box center [136, 144] width 167 height 32
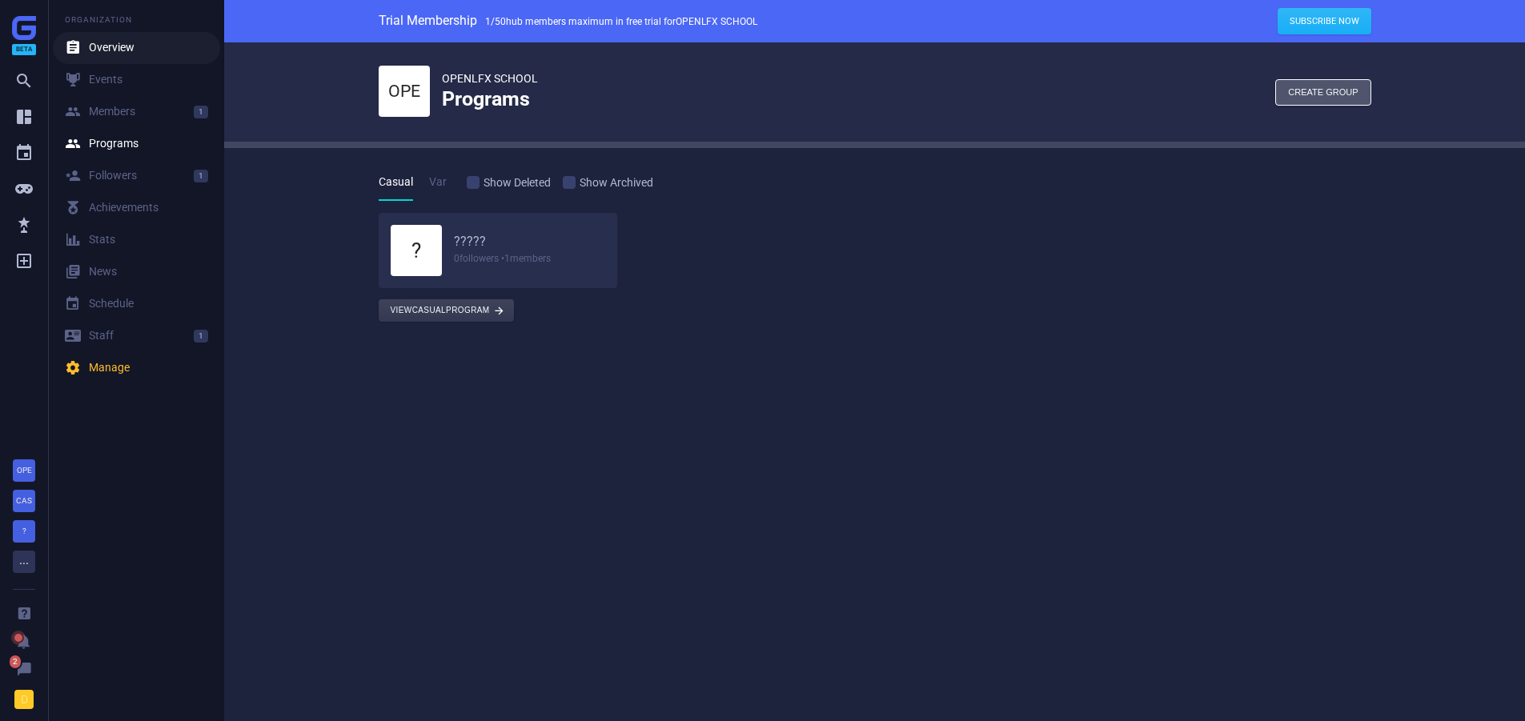
click at [94, 38] on link " Overview" at bounding box center [136, 48] width 167 height 32
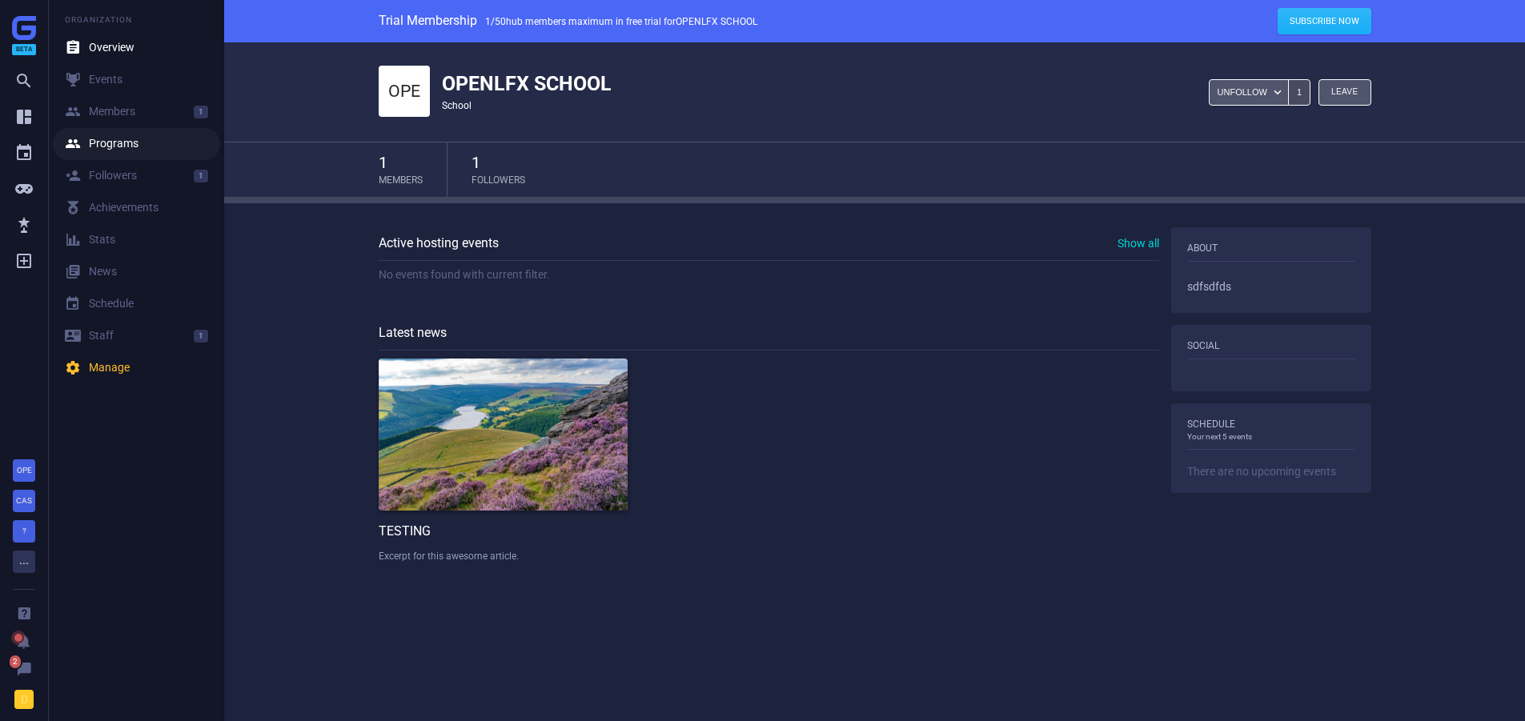
click at [104, 146] on div " Programs" at bounding box center [102, 144] width 74 height 16
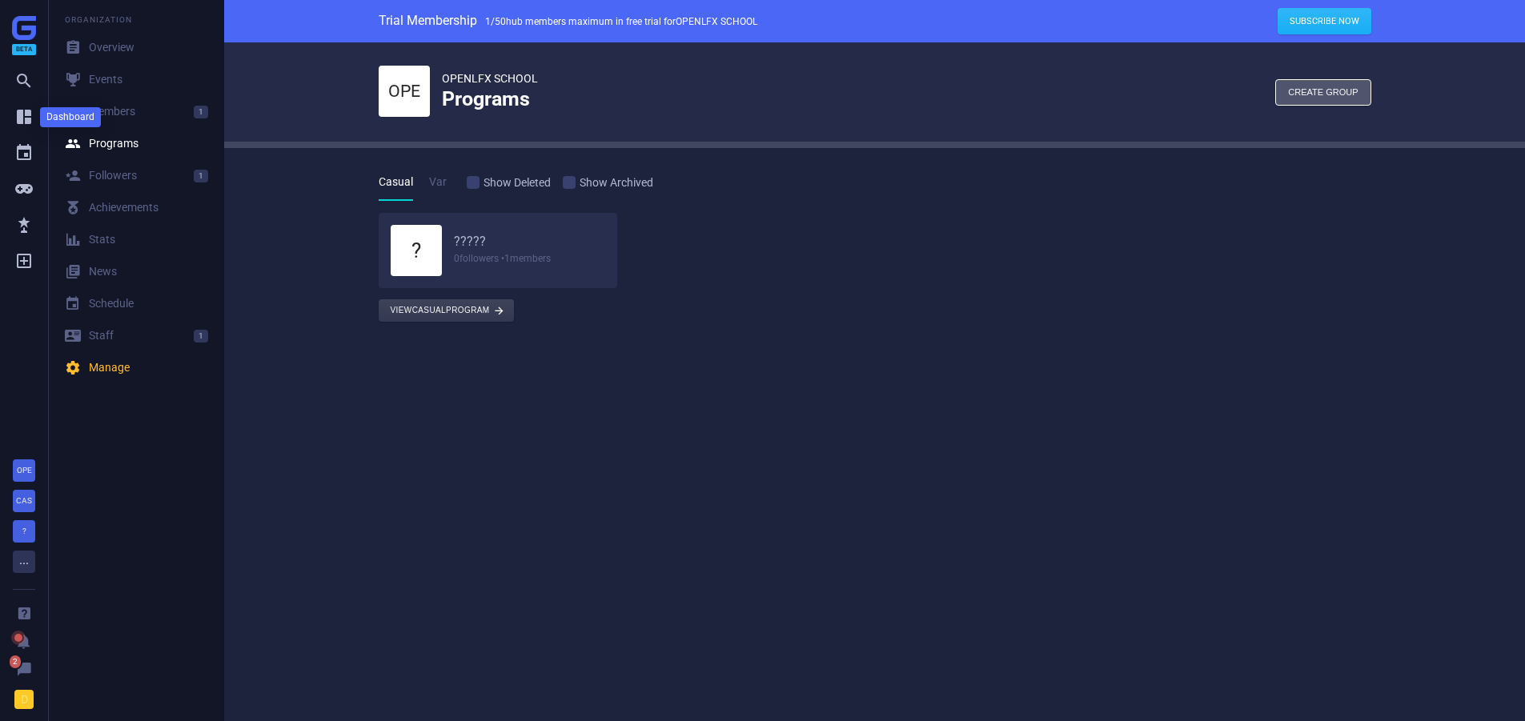
click at [26, 110] on icon "" at bounding box center [23, 116] width 19 height 19
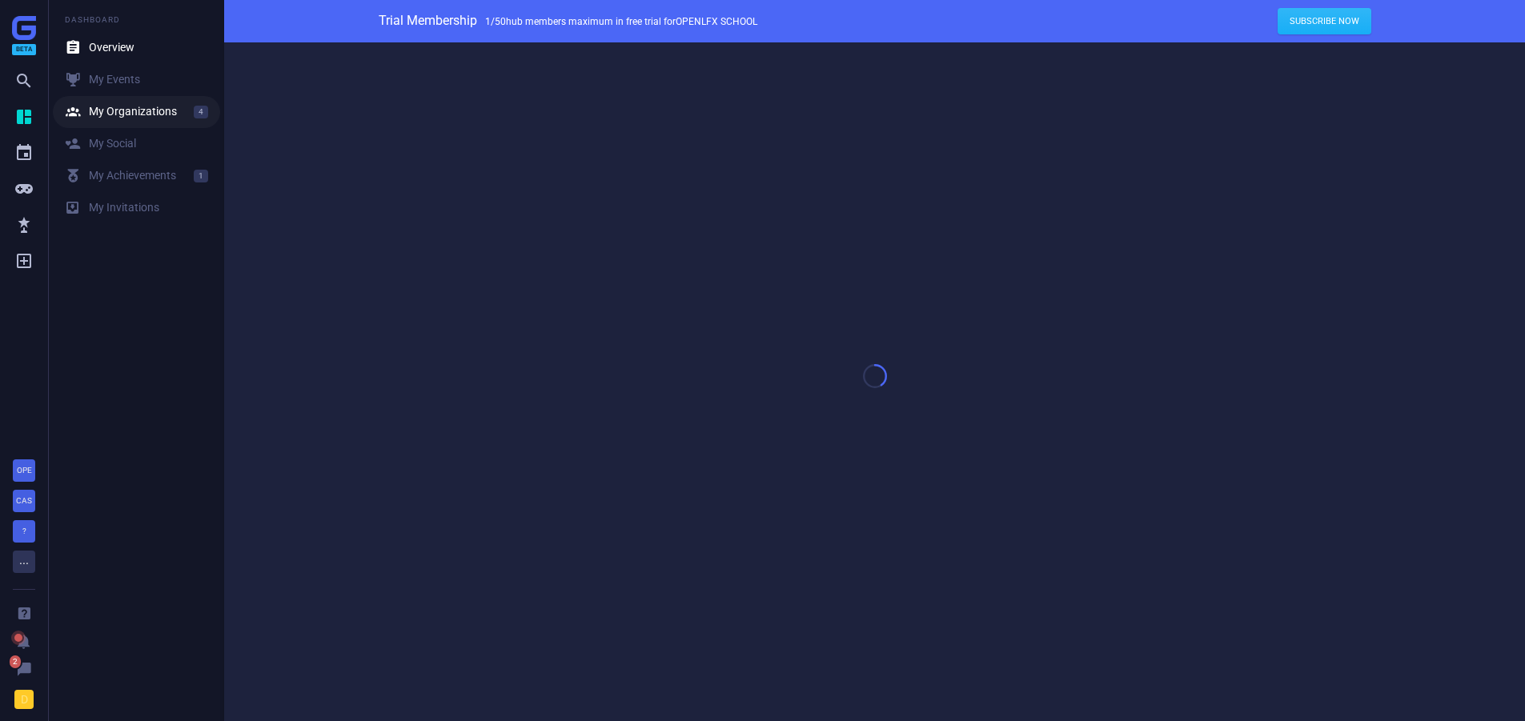
click at [107, 111] on div " My Organizations" at bounding box center [121, 112] width 112 height 16
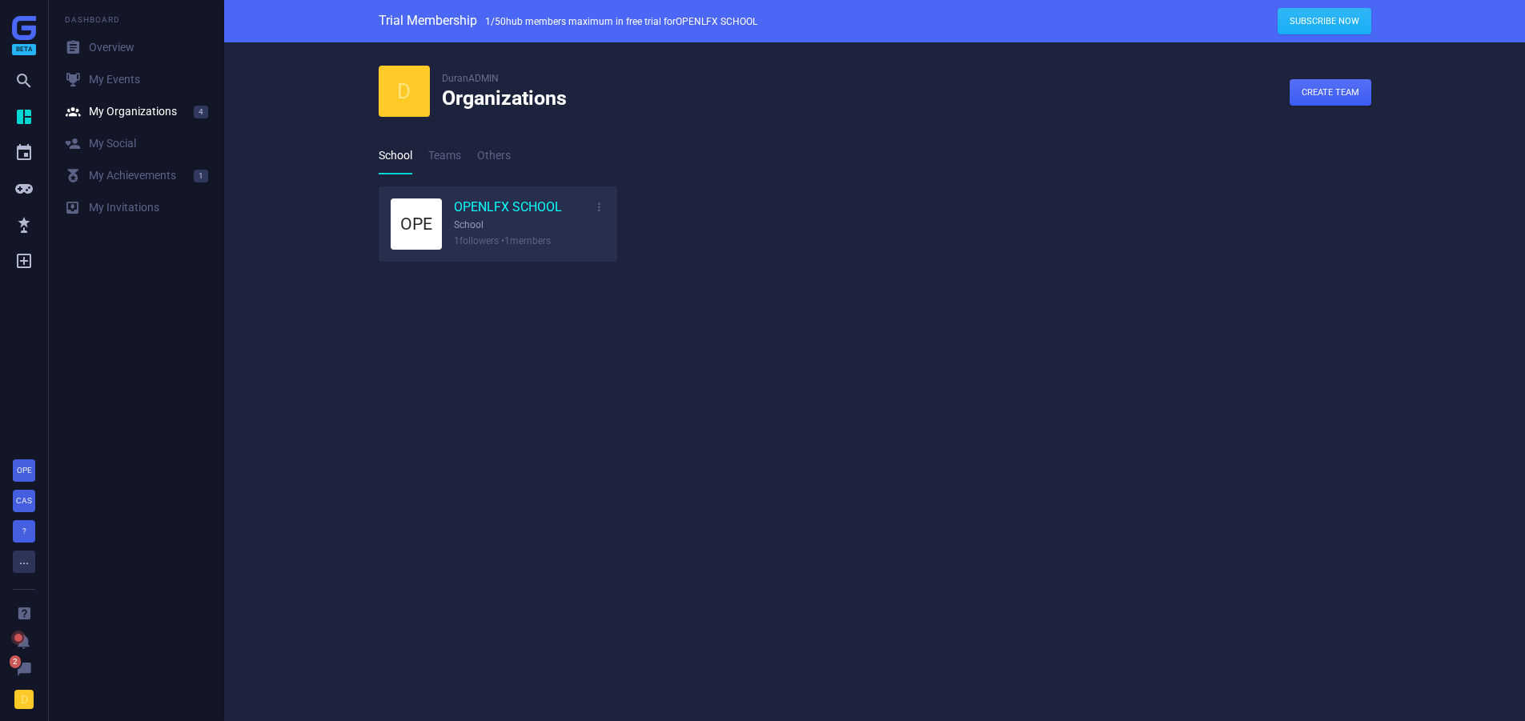
click at [483, 207] on link "OPENLFX SCHOOL" at bounding box center [508, 208] width 108 height 18
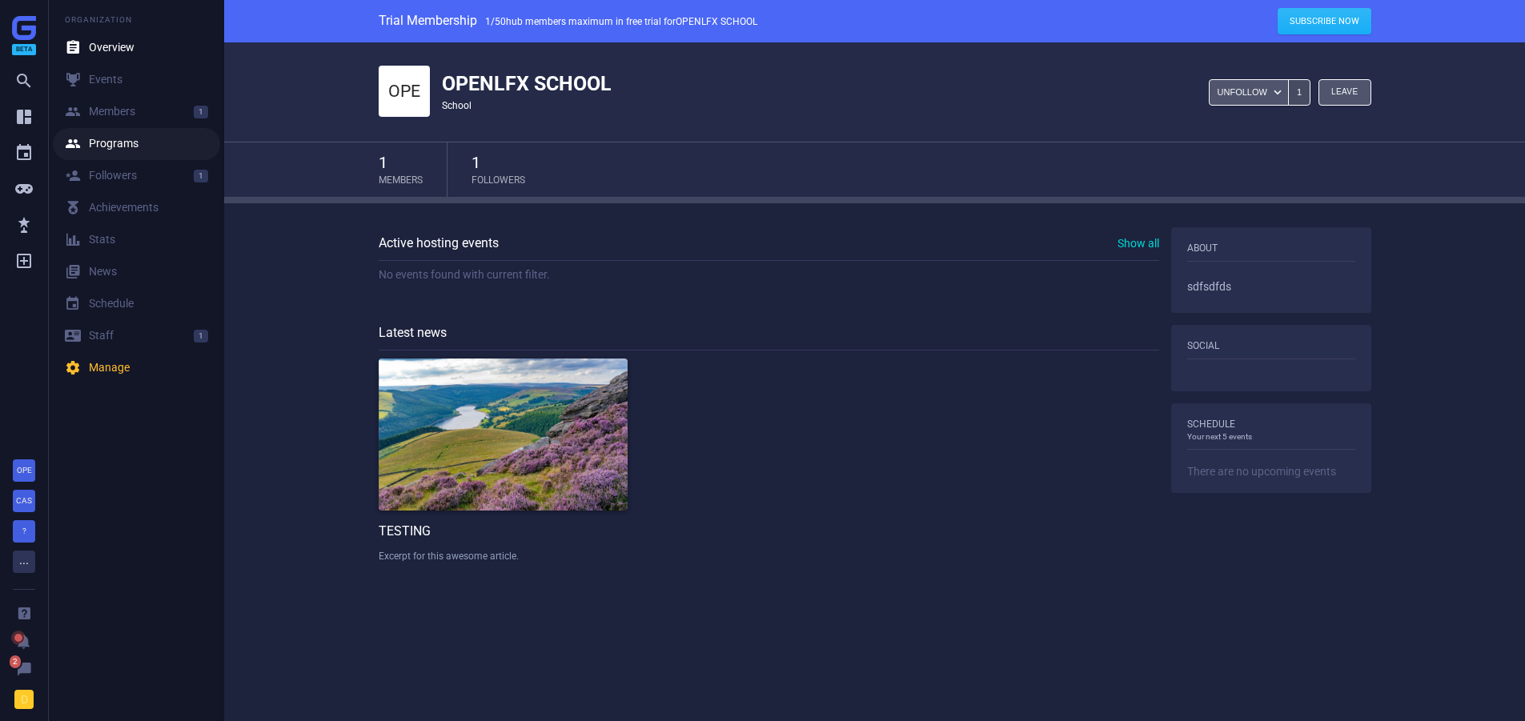
click at [100, 130] on link " Programs" at bounding box center [136, 144] width 167 height 32
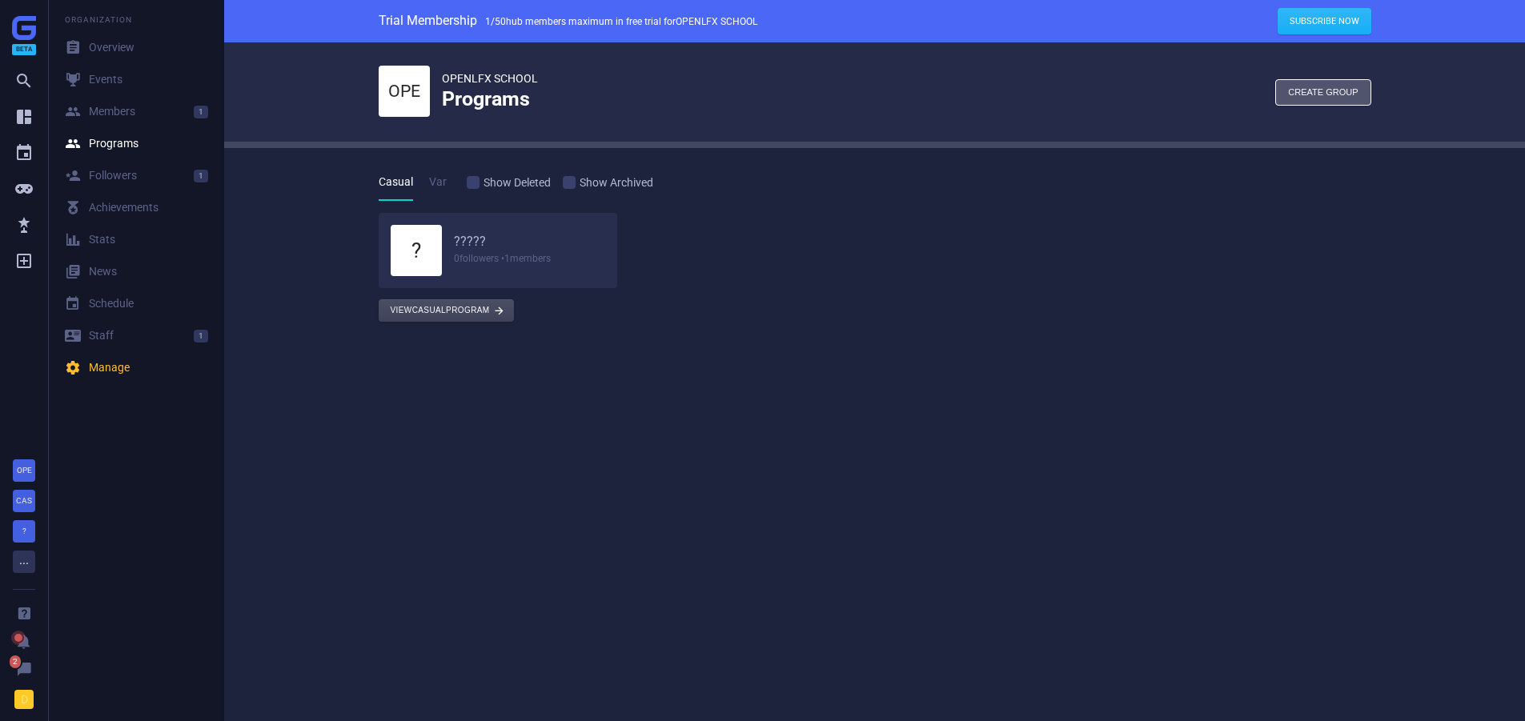
click at [456, 314] on button "View Casual program " at bounding box center [446, 310] width 135 height 22
click at [1318, 87] on div "button" at bounding box center [1323, 92] width 94 height 25
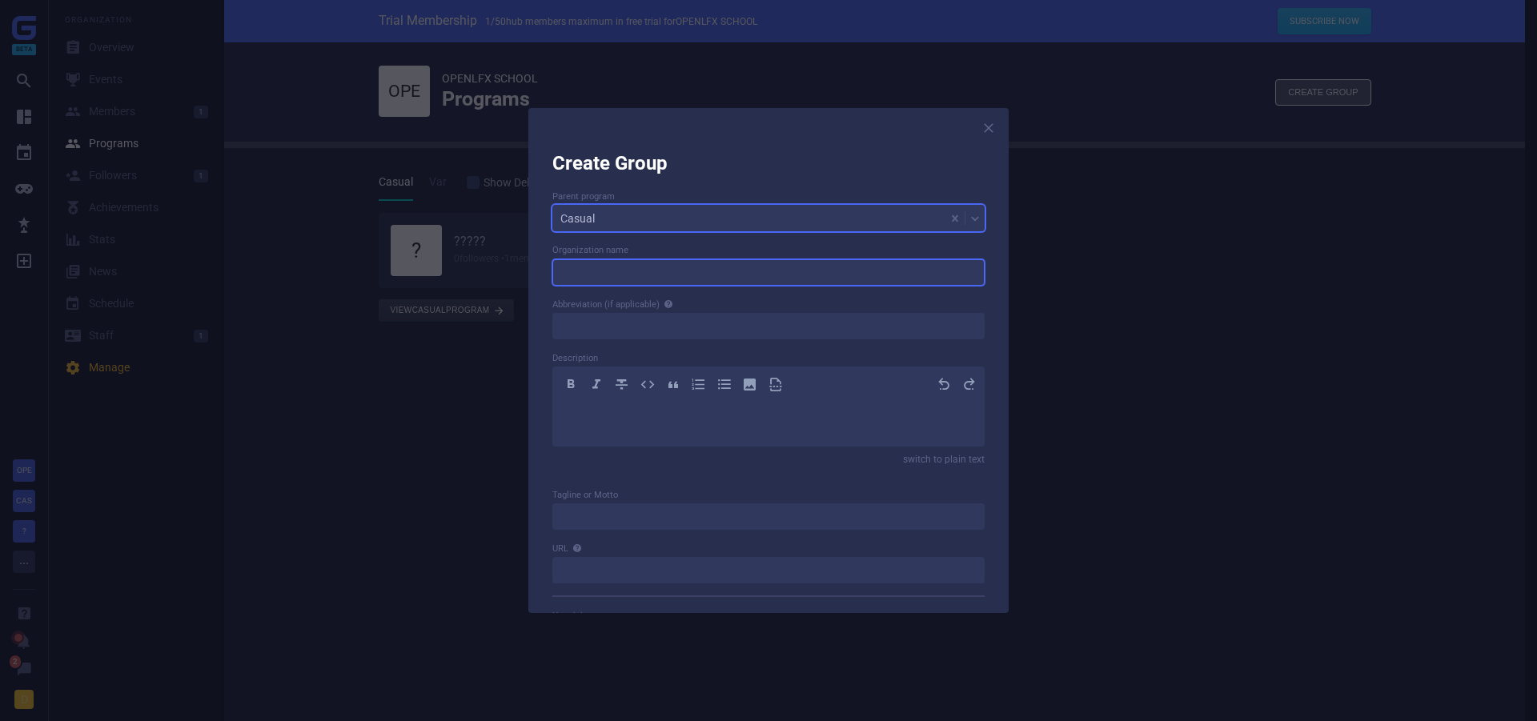
click at [782, 278] on input at bounding box center [769, 272] width 432 height 26
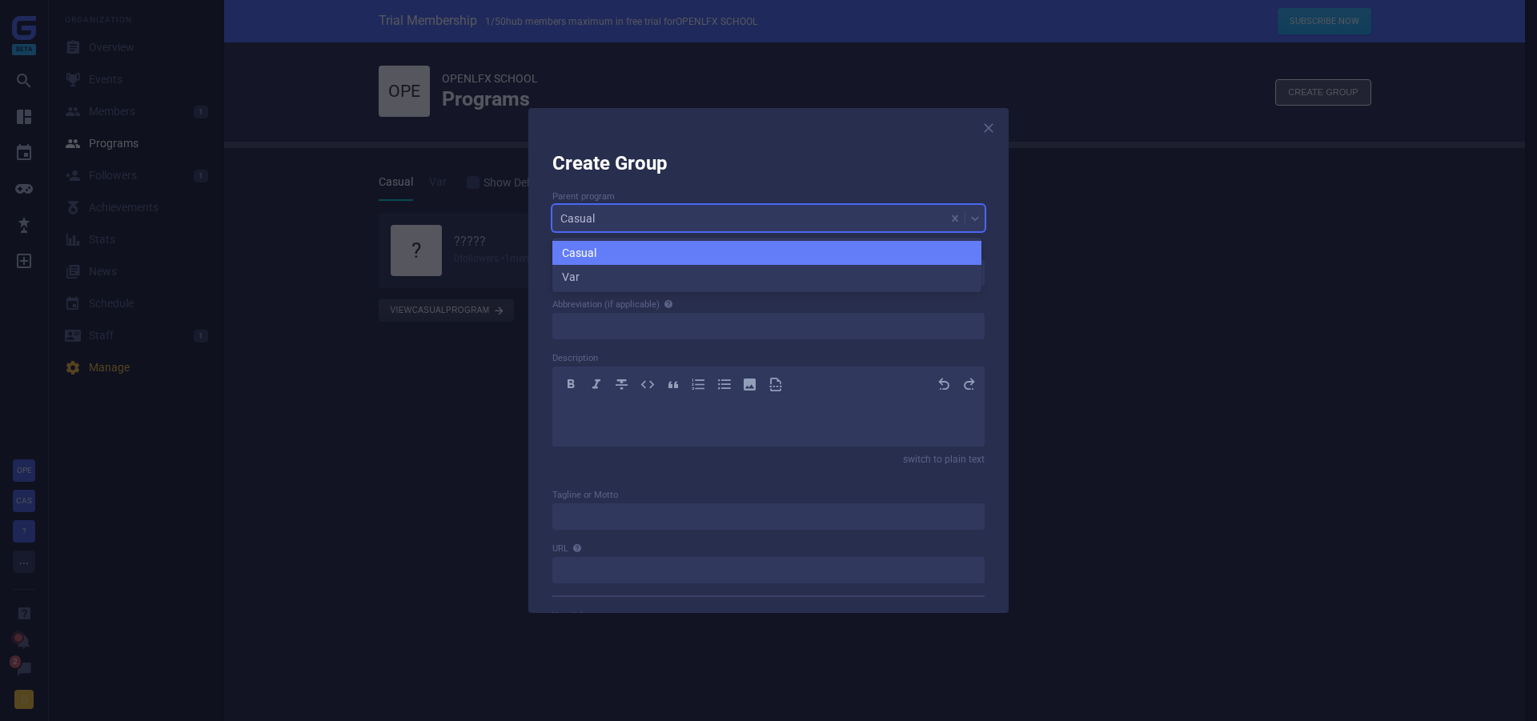
click at [833, 223] on div "Casual" at bounding box center [749, 218] width 393 height 22
click at [836, 216] on div "Casual" at bounding box center [749, 218] width 393 height 22
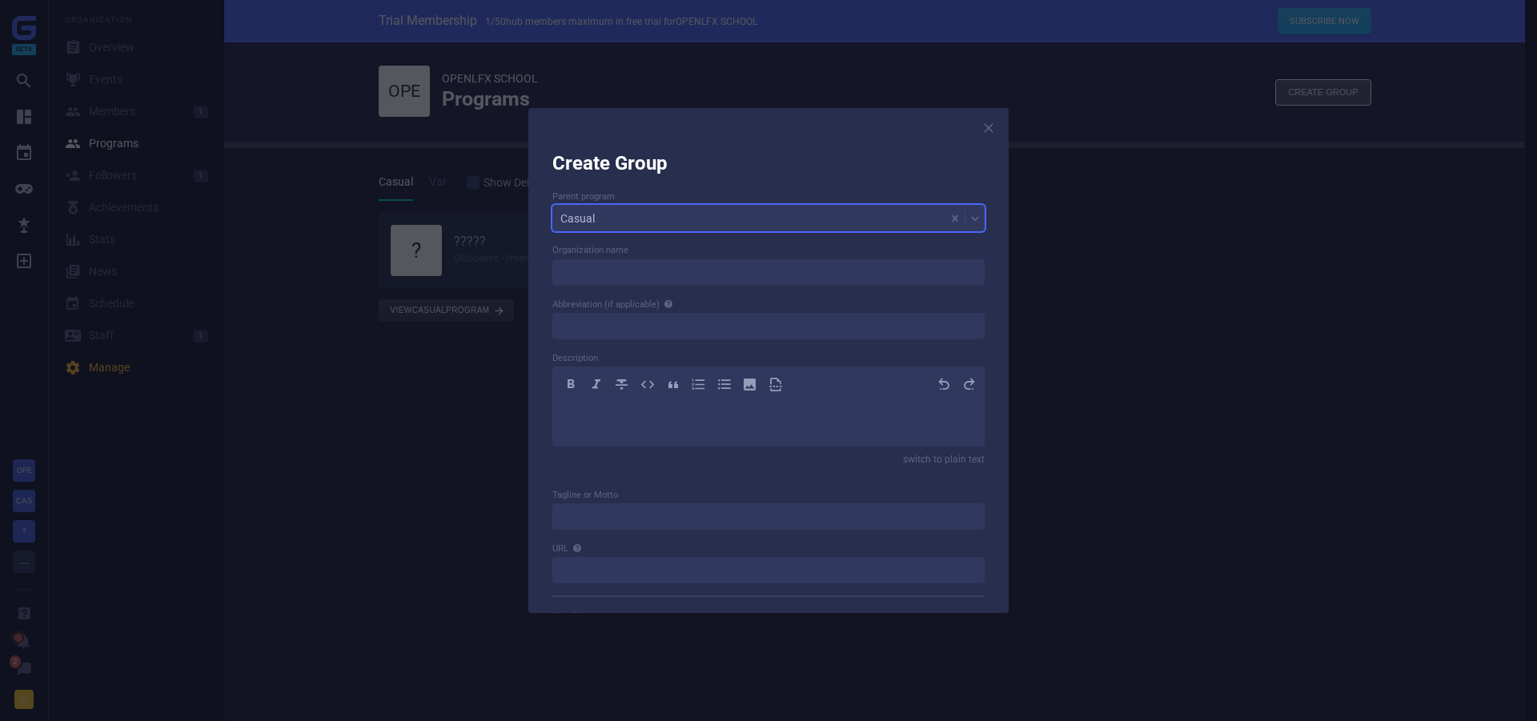
click at [836, 216] on div "Casual" at bounding box center [749, 218] width 393 height 22
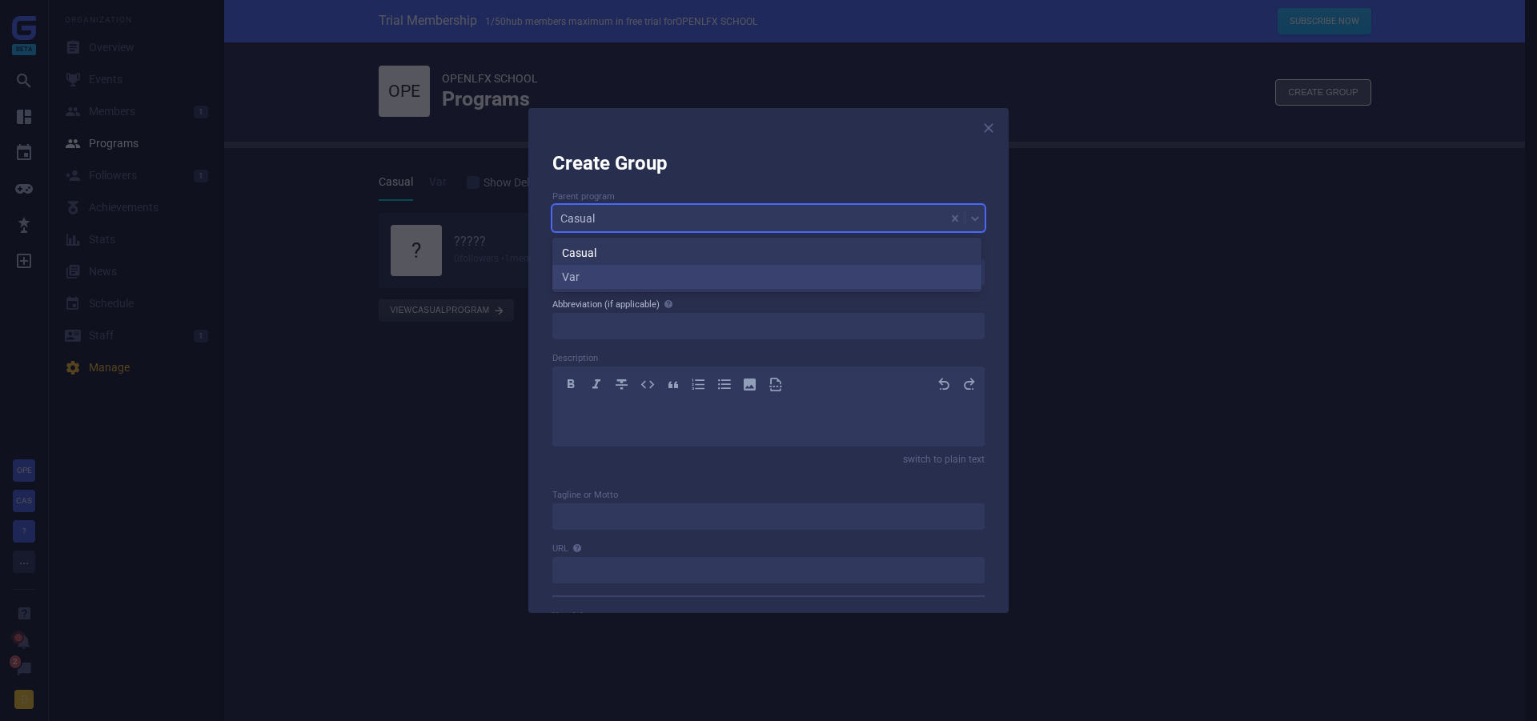
click at [572, 303] on span "Abbreviation (if applicable)" at bounding box center [606, 304] width 107 height 10
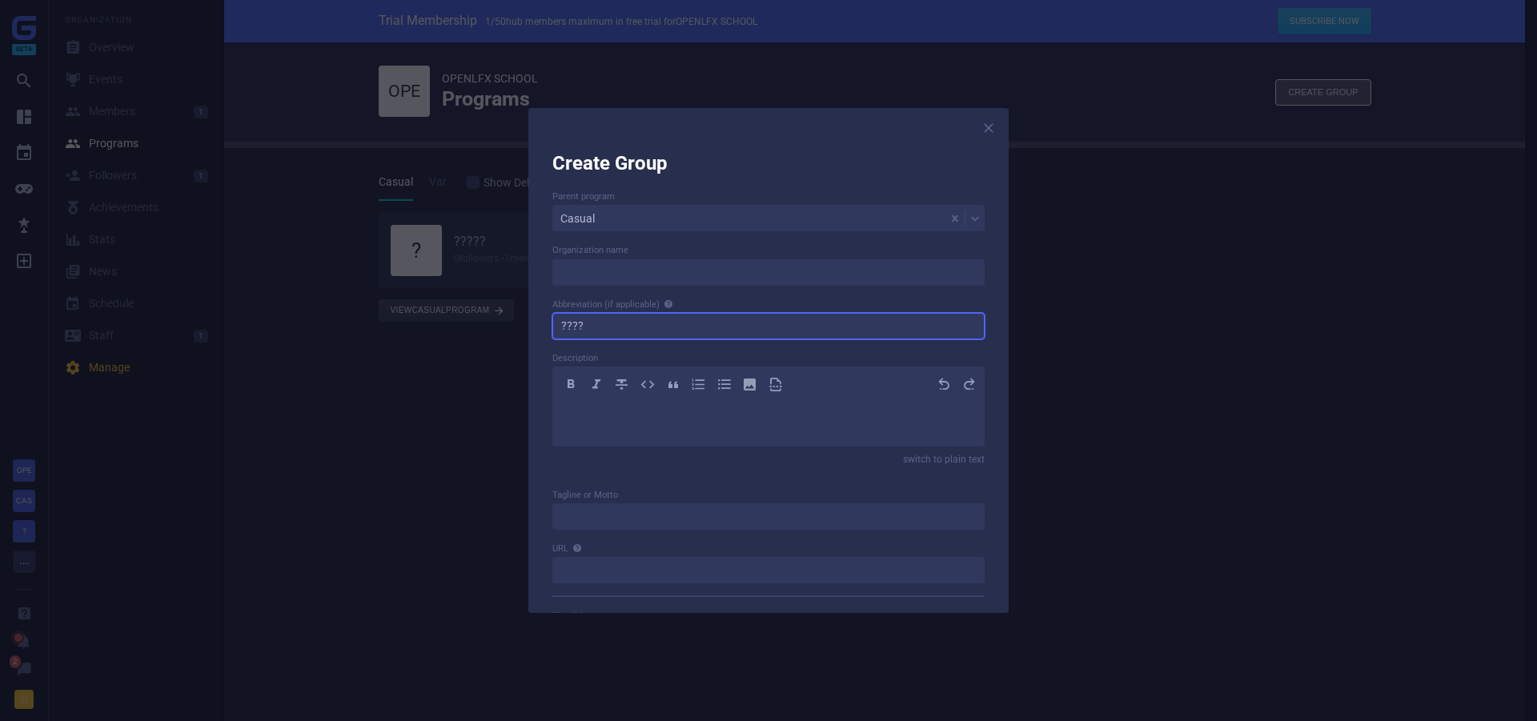
type input "????"
click at [604, 421] on p "﻿" at bounding box center [768, 417] width 405 height 19
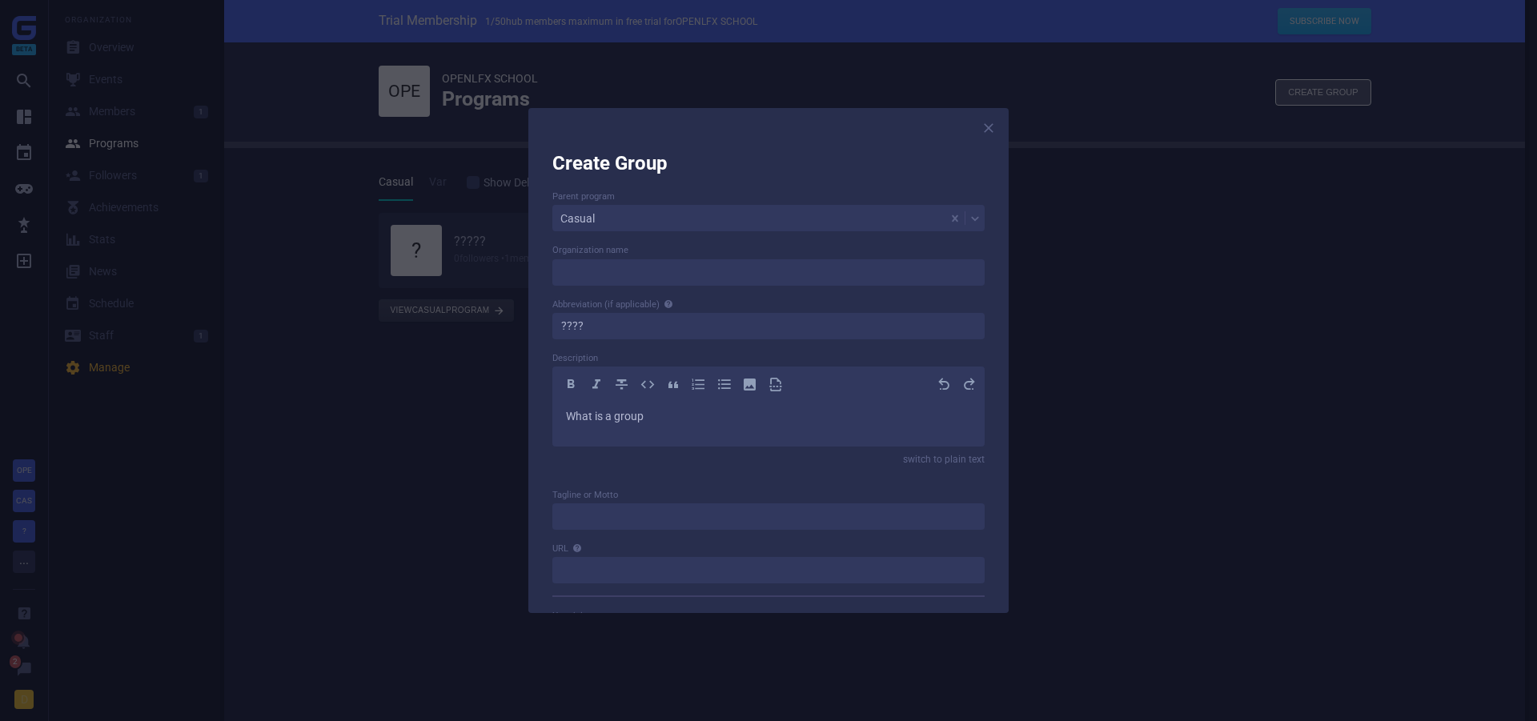
scroll to position [396, 0]
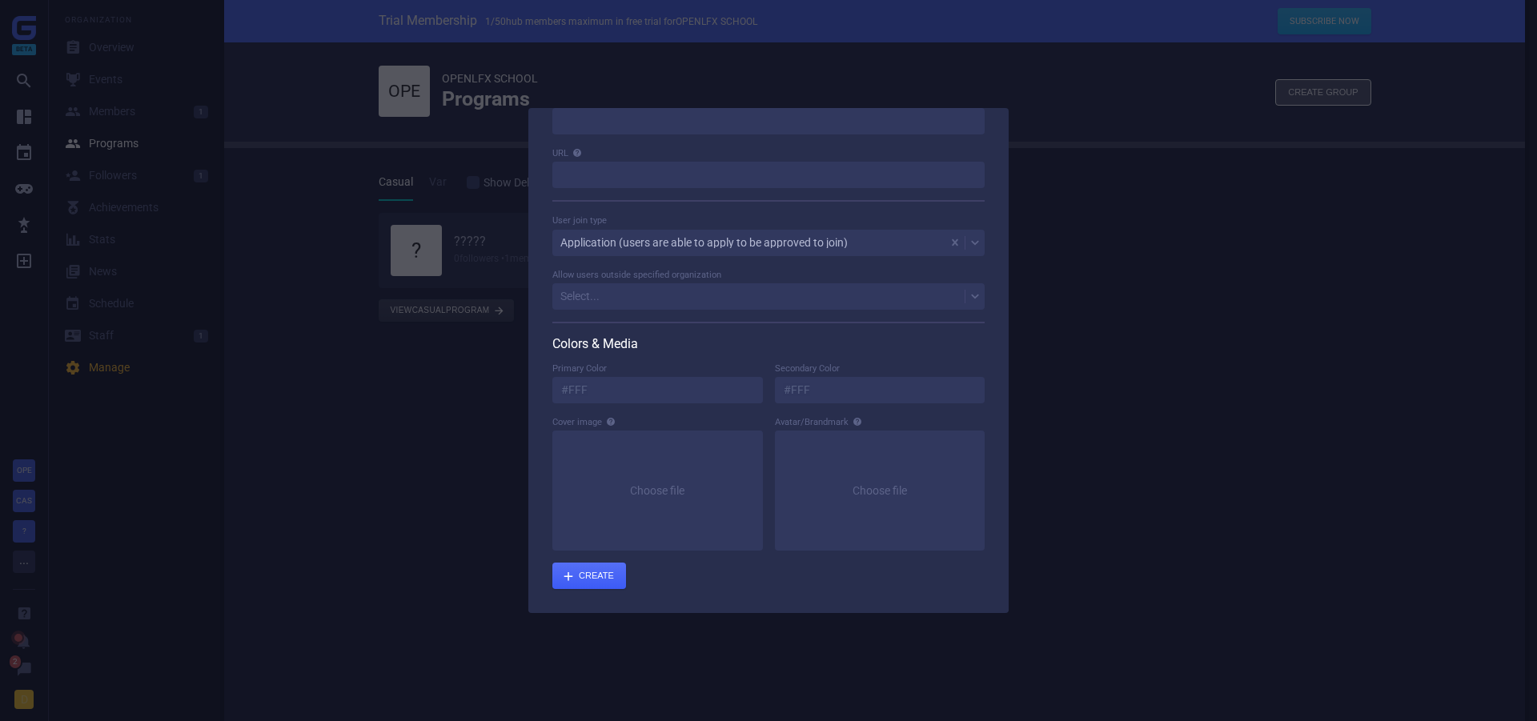
click at [582, 299] on div "Select..." at bounding box center [580, 296] width 39 height 11
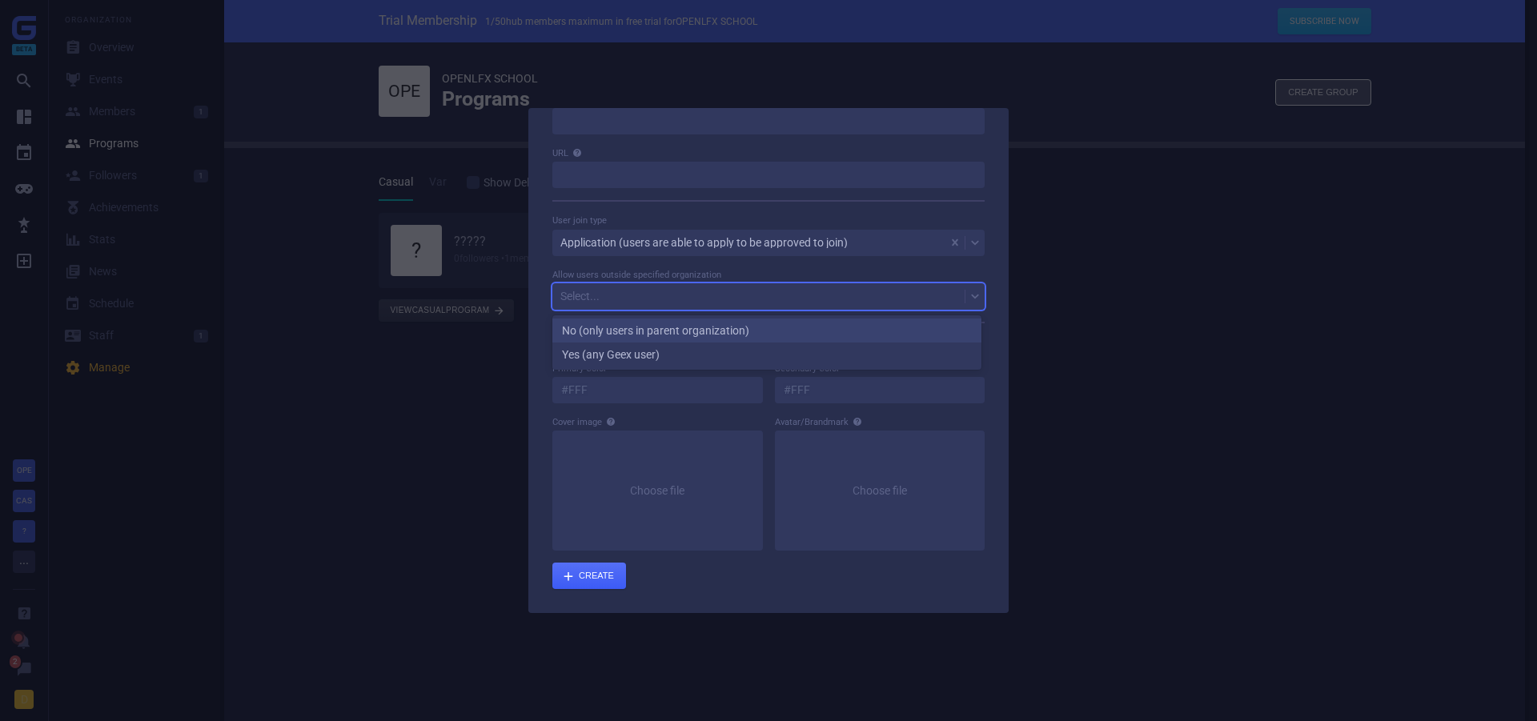
click at [524, 328] on div at bounding box center [768, 360] width 1537 height 721
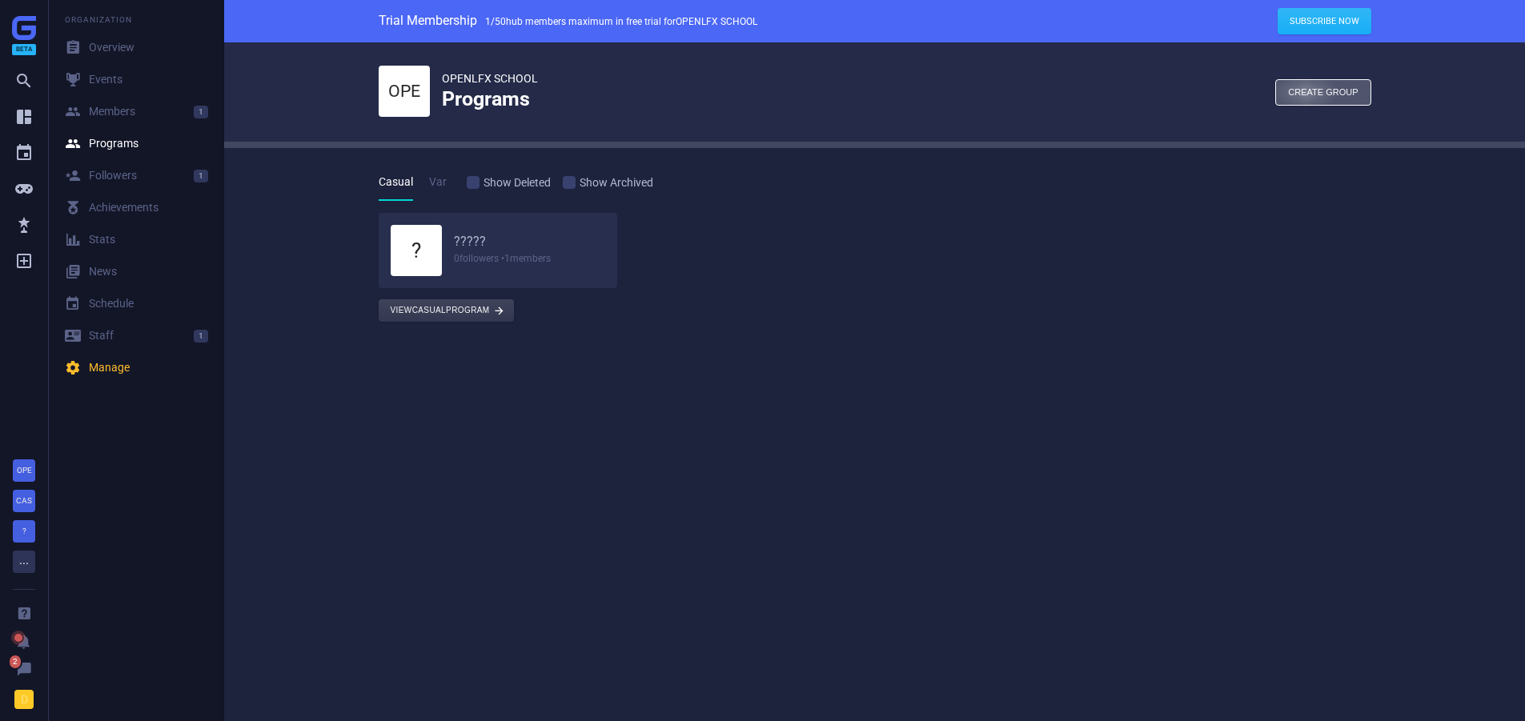
click at [1326, 80] on div "button" at bounding box center [1323, 92] width 94 height 25
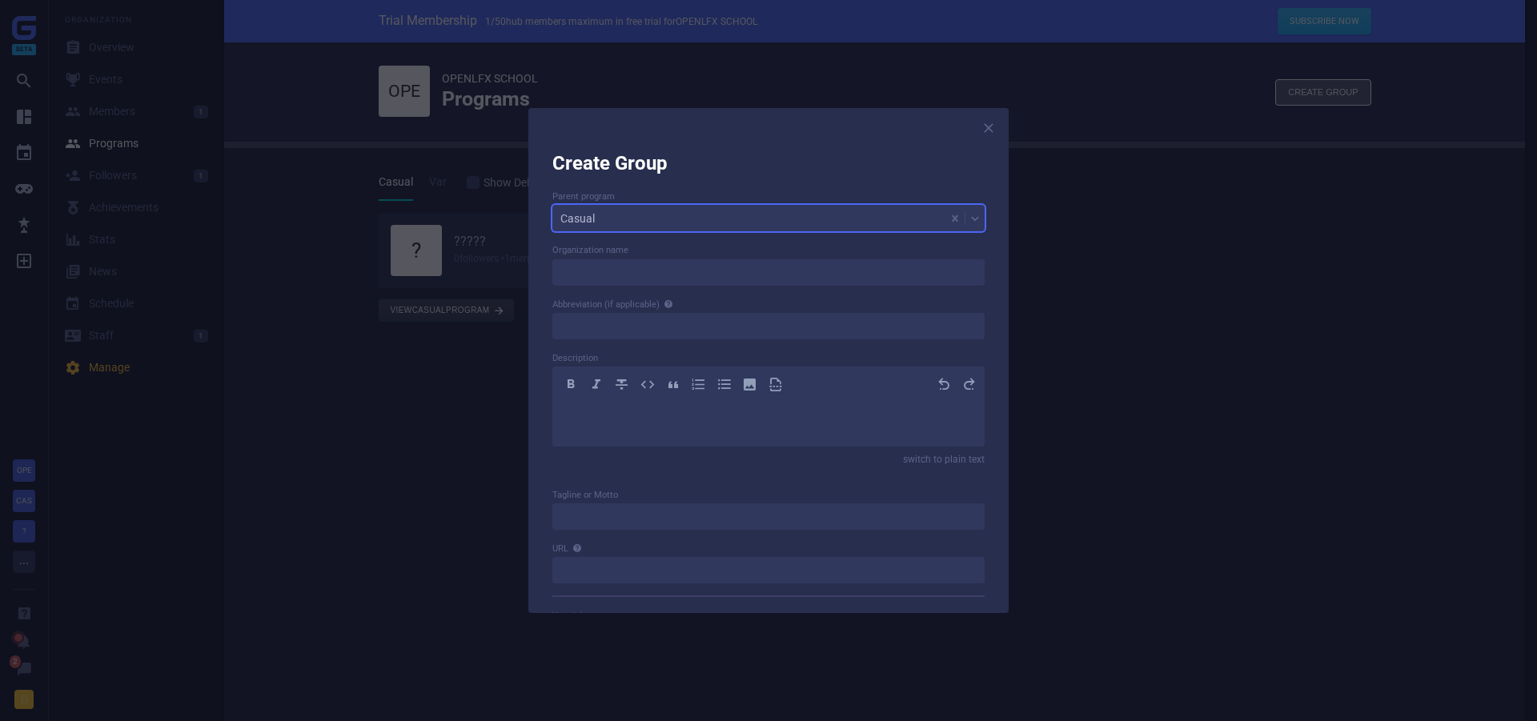
click at [647, 223] on div "Casual" at bounding box center [749, 218] width 393 height 22
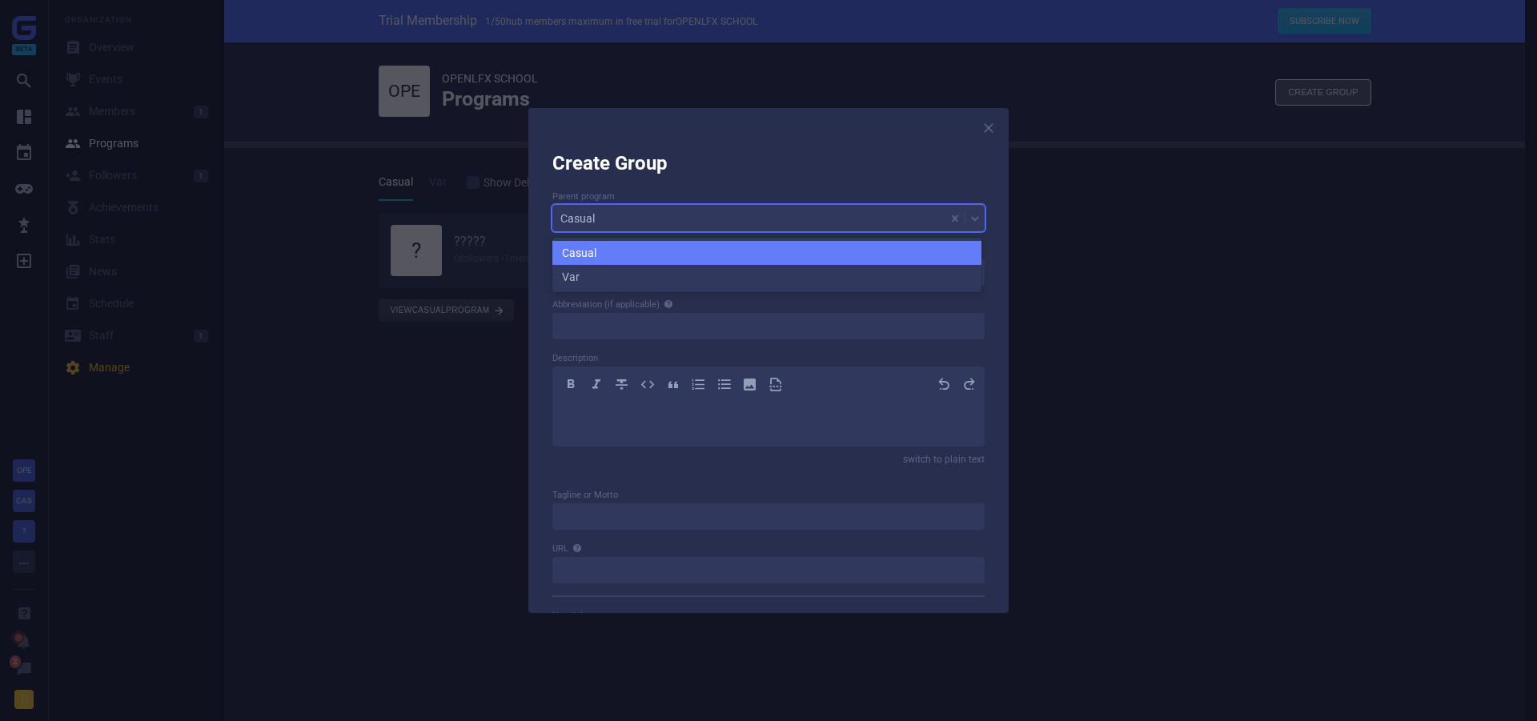
click at [647, 223] on div "Casual" at bounding box center [749, 218] width 393 height 22
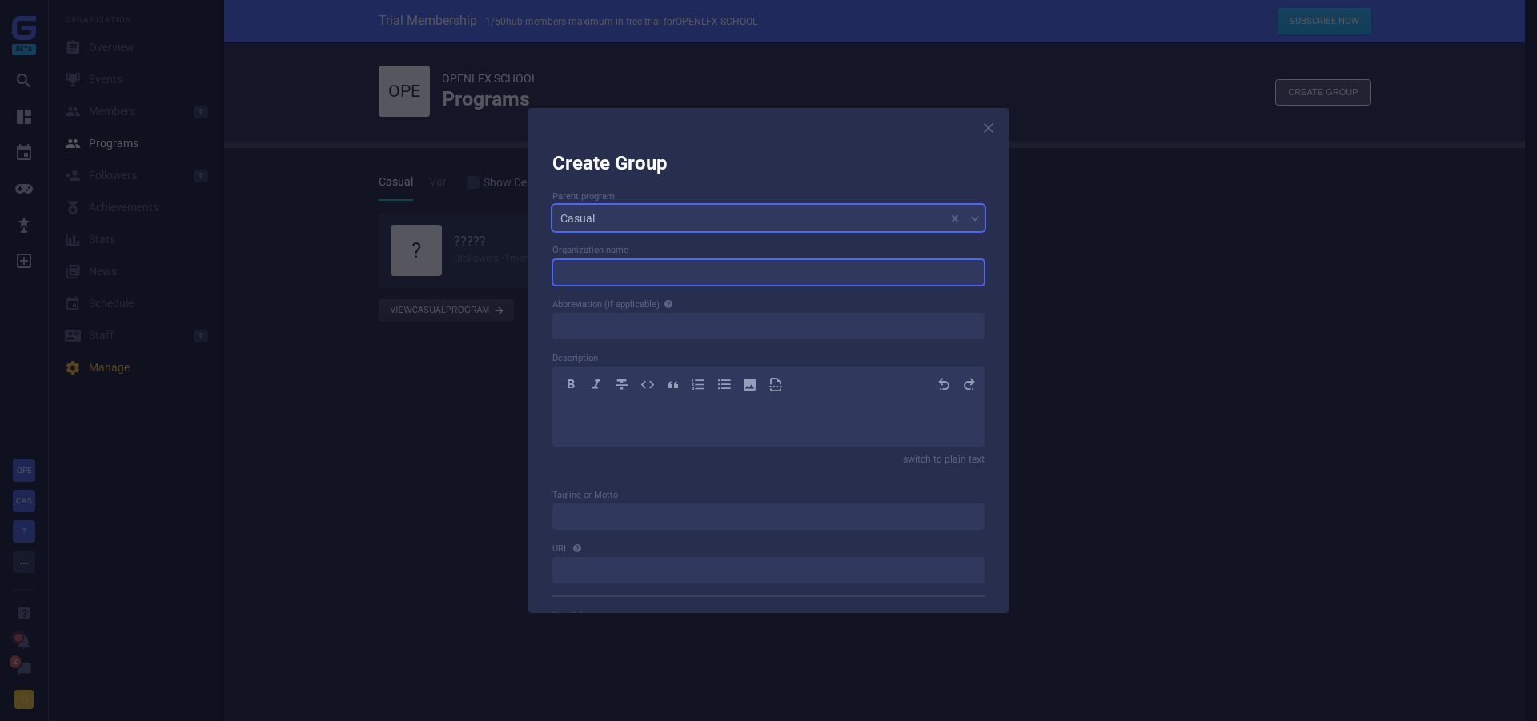
click at [625, 264] on input at bounding box center [769, 272] width 432 height 26
type input "Flip Flop"
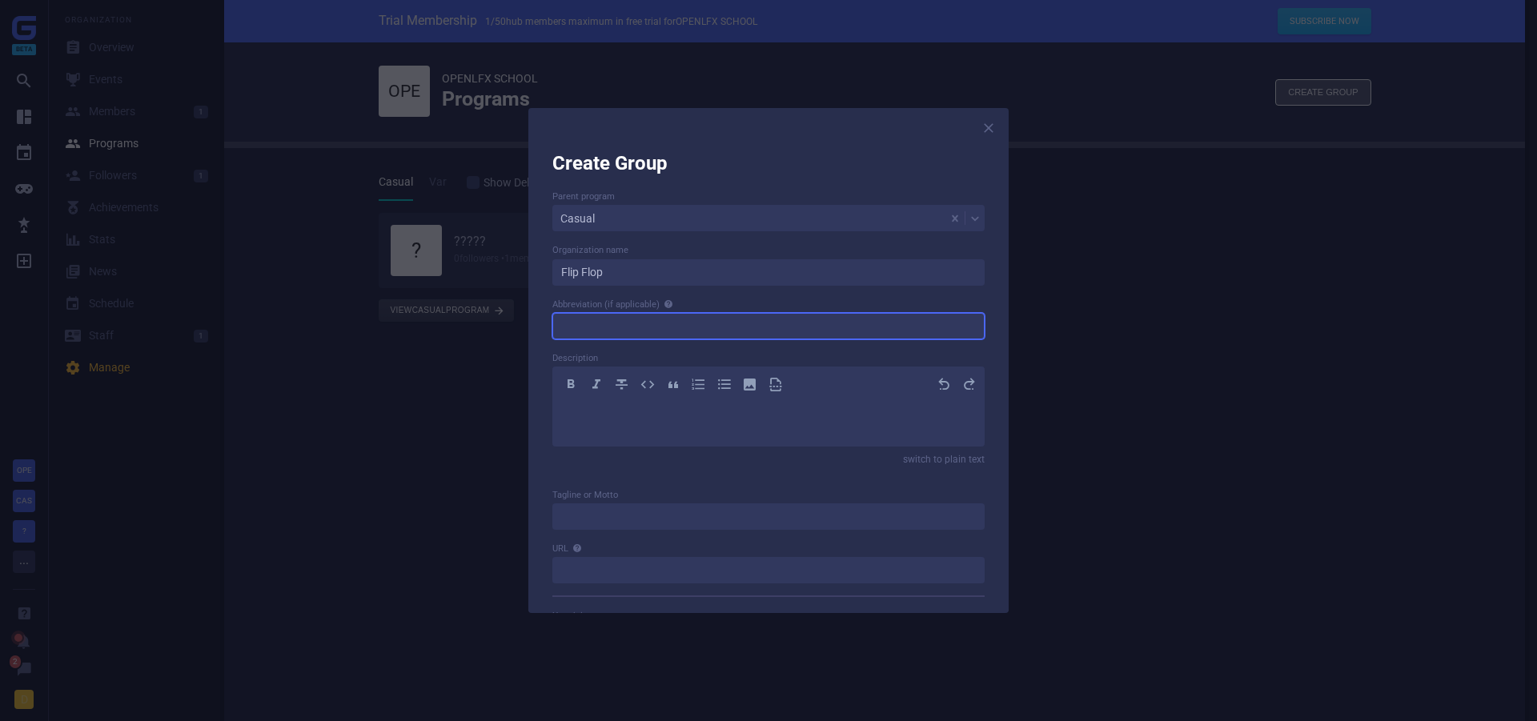
click at [595, 322] on input at bounding box center [769, 326] width 432 height 26
type input "FF"
click at [584, 428] on div "﻿" at bounding box center [769, 420] width 408 height 29
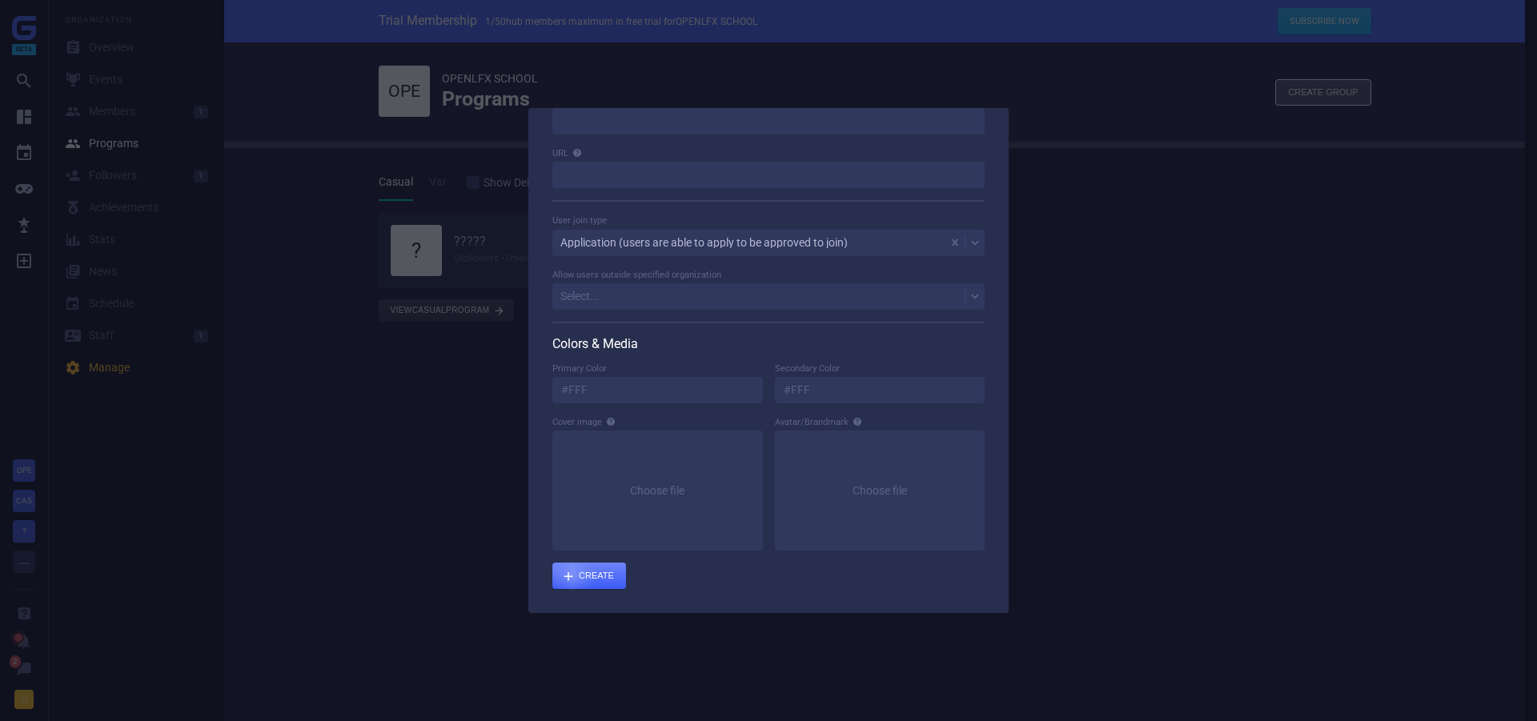
click at [578, 572] on div "submit" at bounding box center [590, 576] width 74 height 26
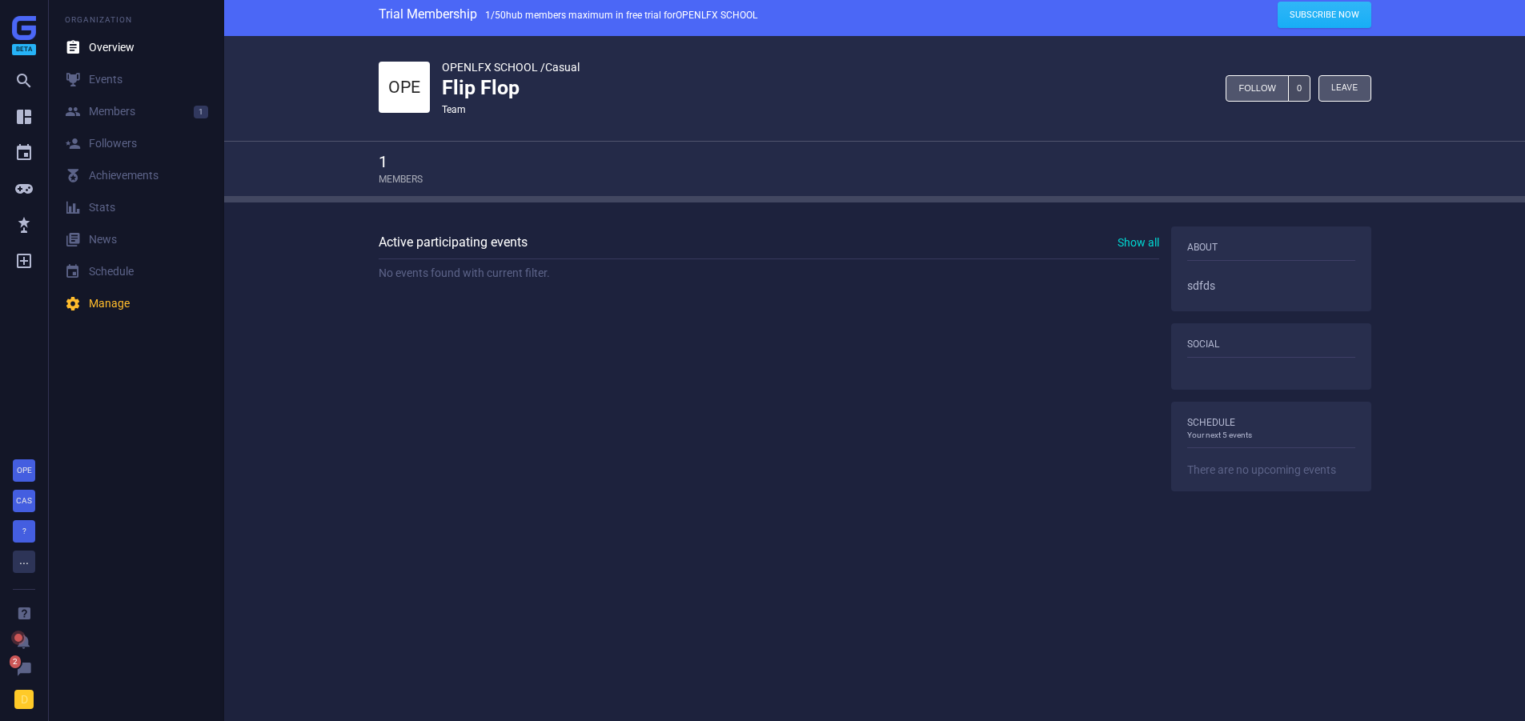
scroll to position [8, 0]
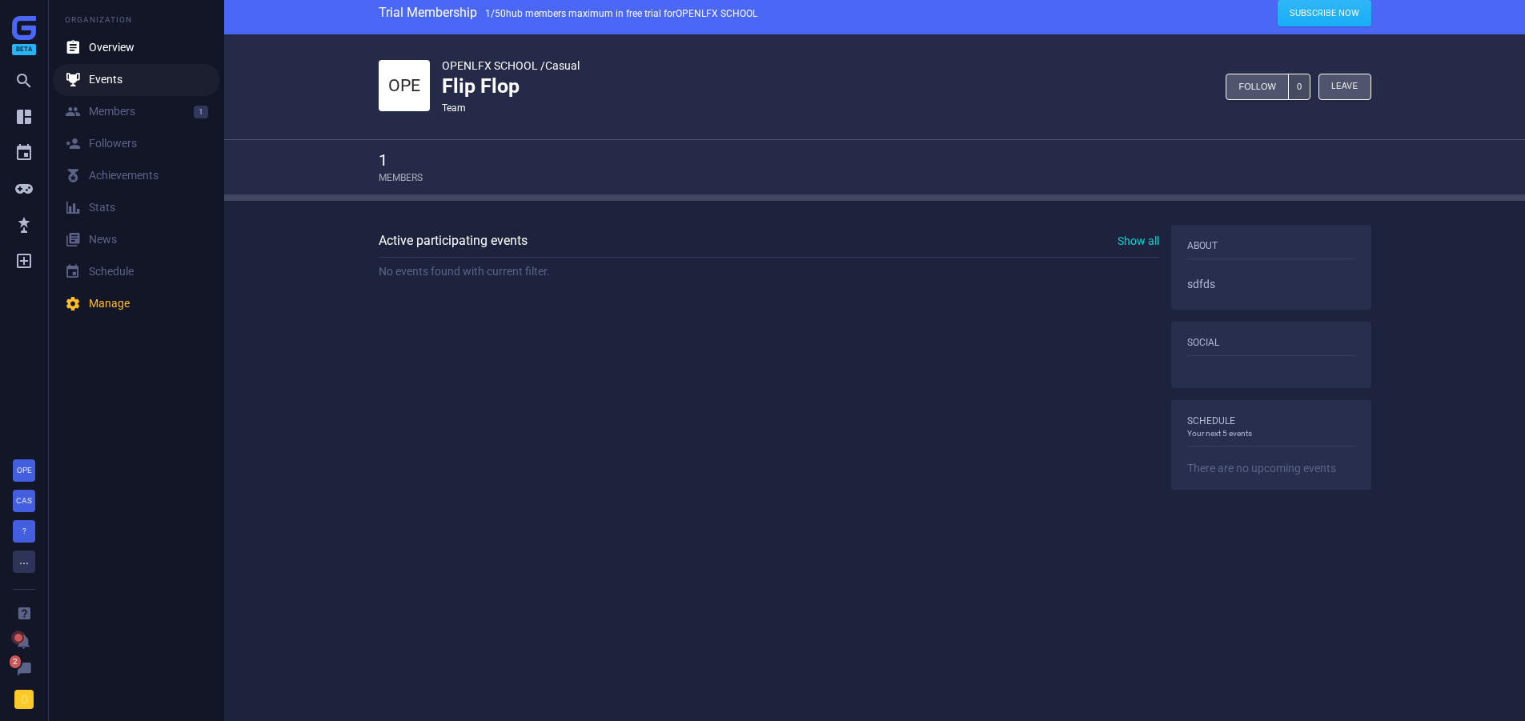
click at [127, 78] on link " Events" at bounding box center [136, 80] width 167 height 32
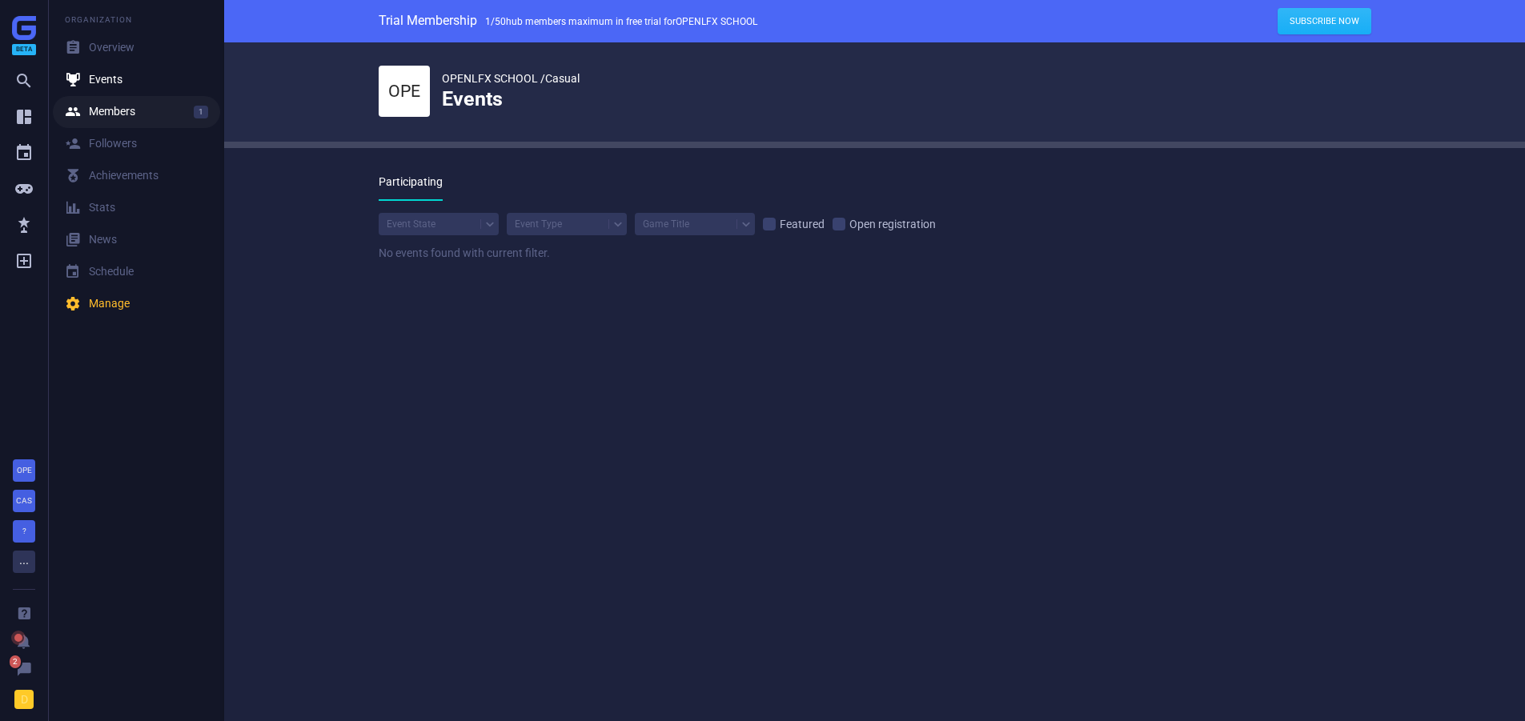
click at [130, 123] on link " Members 1" at bounding box center [136, 112] width 167 height 32
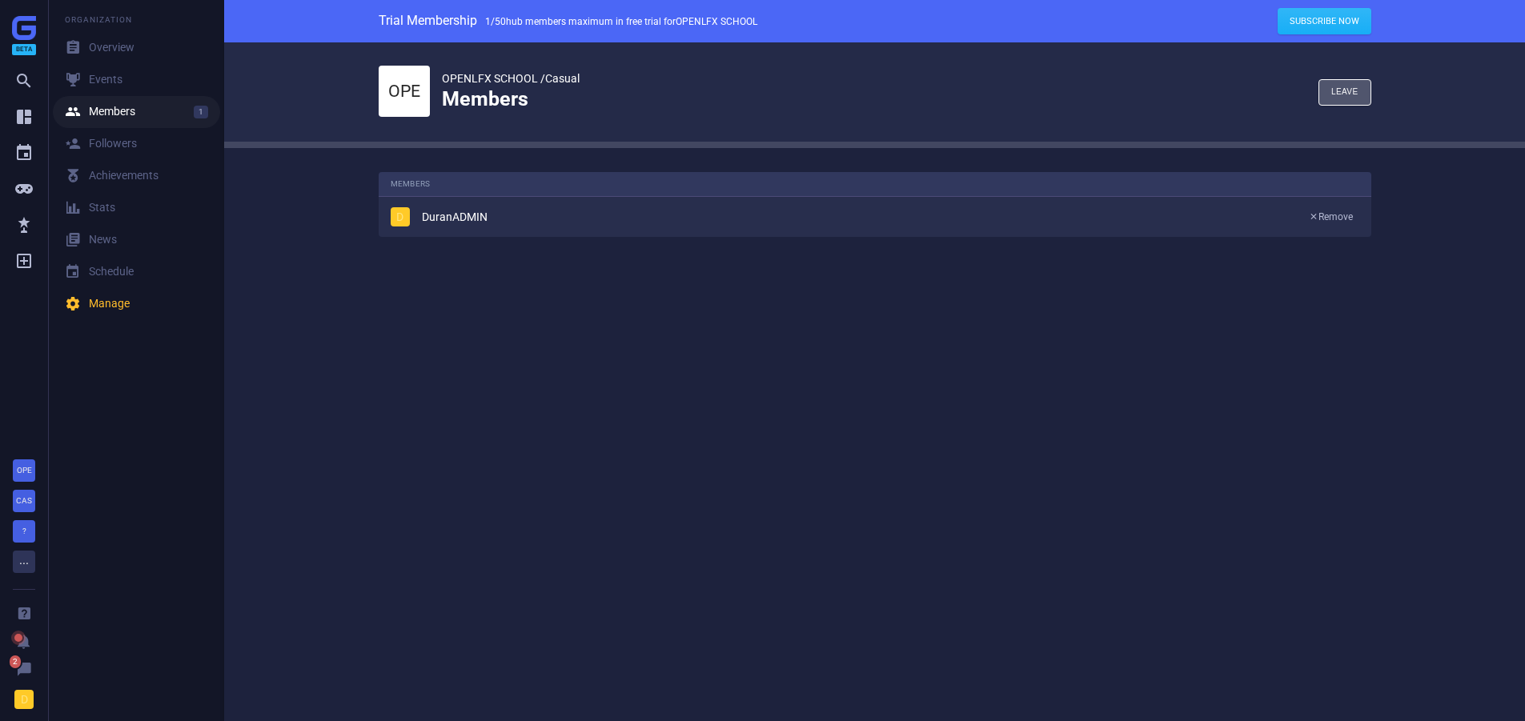
scroll to position [89, 1018]
click at [102, 88] on link " Events" at bounding box center [136, 80] width 167 height 32
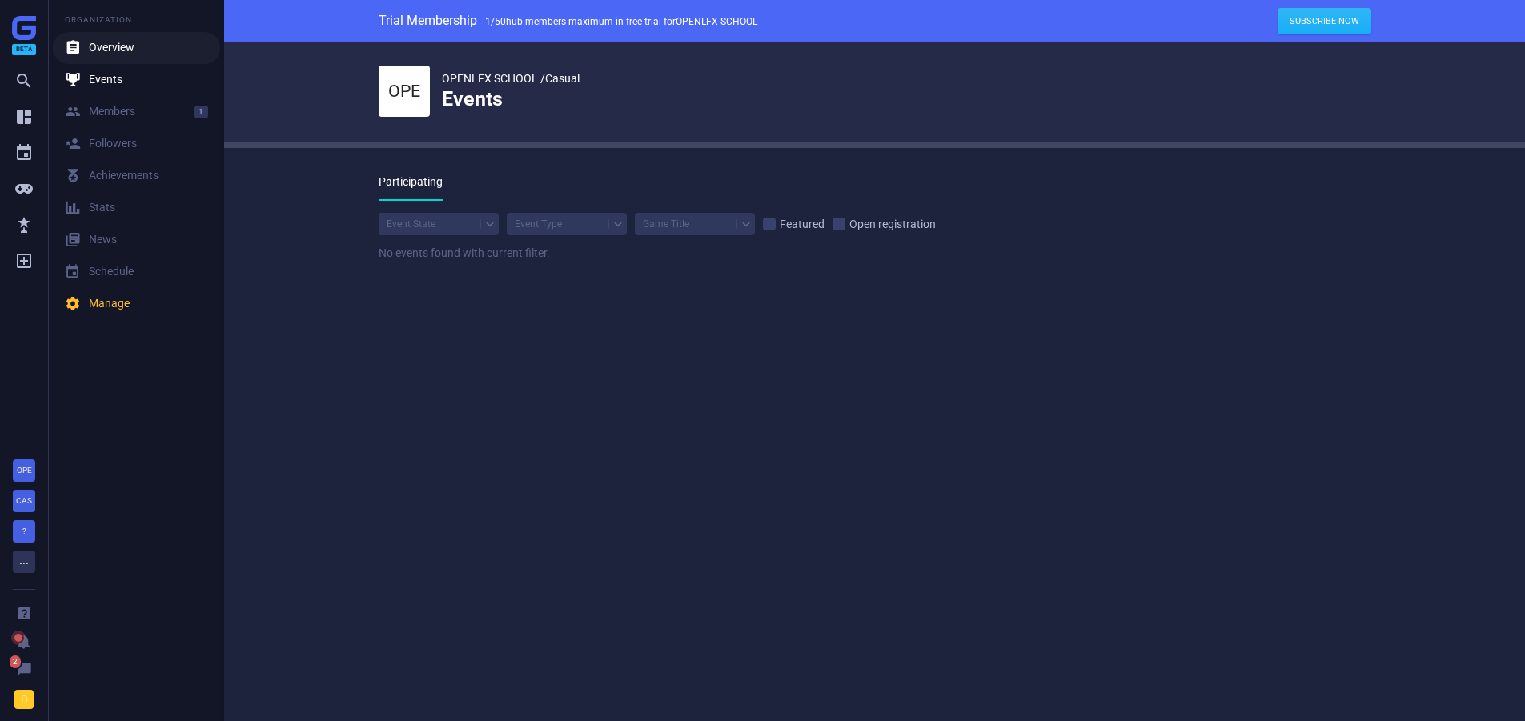
click at [119, 39] on link " Overview" at bounding box center [136, 48] width 167 height 32
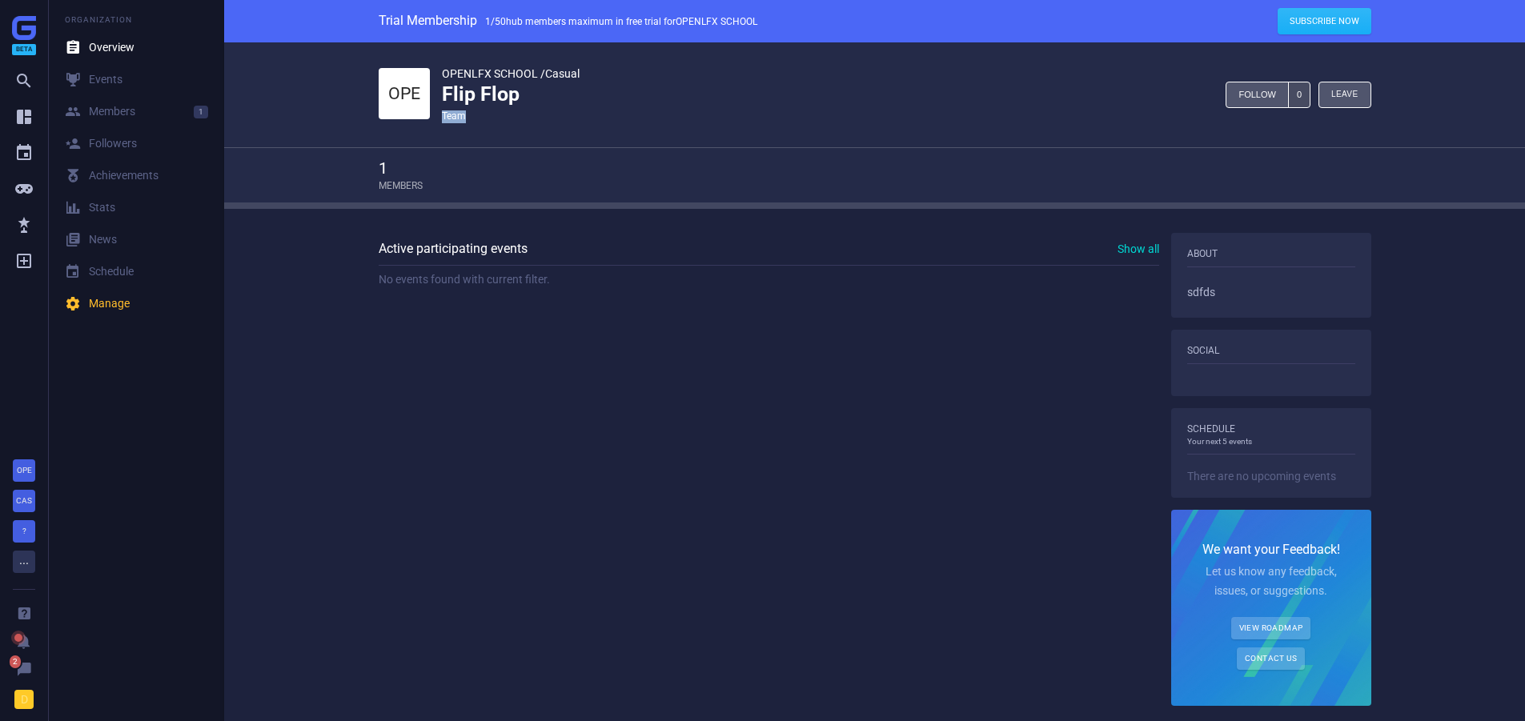
drag, startPoint x: 443, startPoint y: 115, endPoint x: 509, endPoint y: 123, distance: 66.9
click at [509, 123] on div "team" at bounding box center [511, 117] width 138 height 13
click at [23, 533] on span "?" at bounding box center [24, 531] width 4 height 9
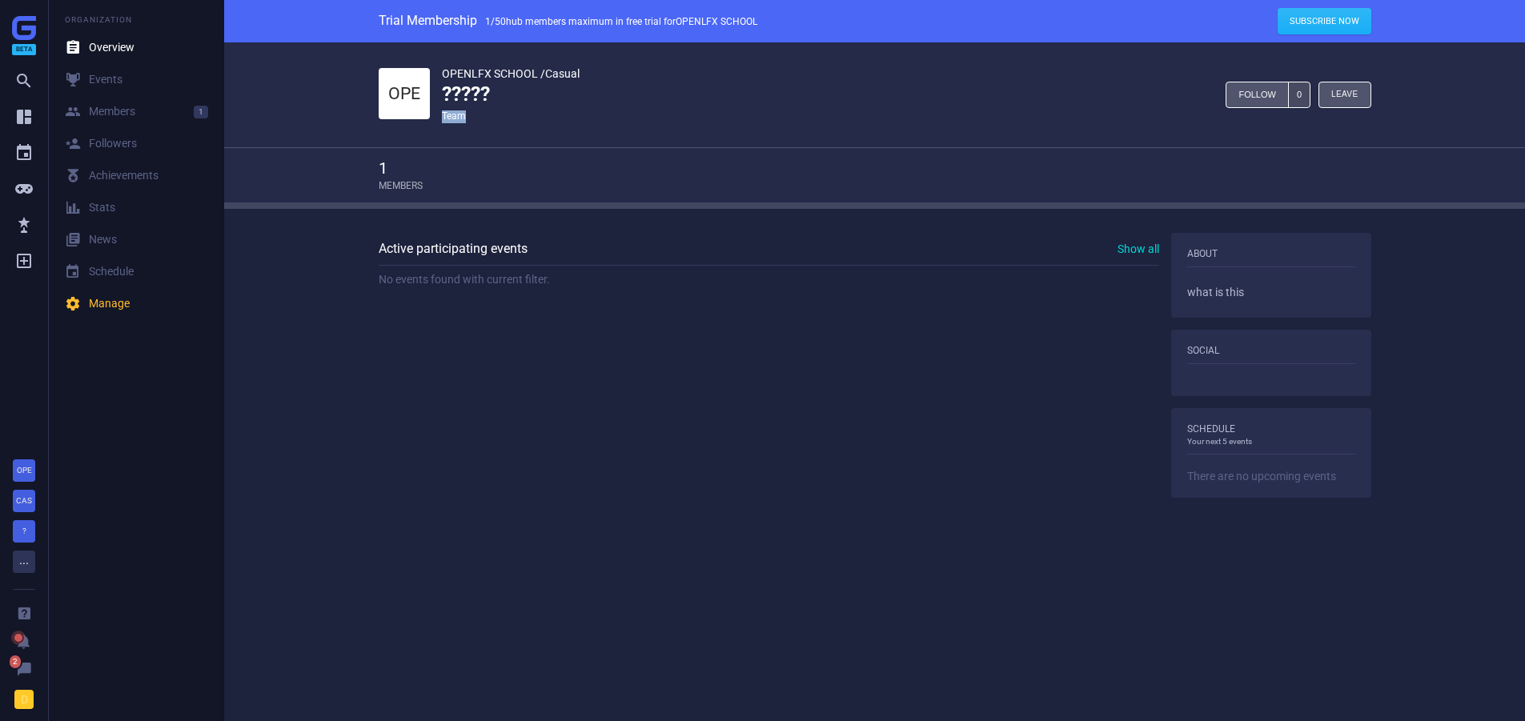
drag, startPoint x: 474, startPoint y: 113, endPoint x: 443, endPoint y: 121, distance: 32.2
click at [443, 121] on div "team" at bounding box center [511, 117] width 138 height 13
click at [443, 121] on span "team" at bounding box center [454, 117] width 24 height 13
click at [17, 124] on icon "" at bounding box center [23, 116] width 19 height 19
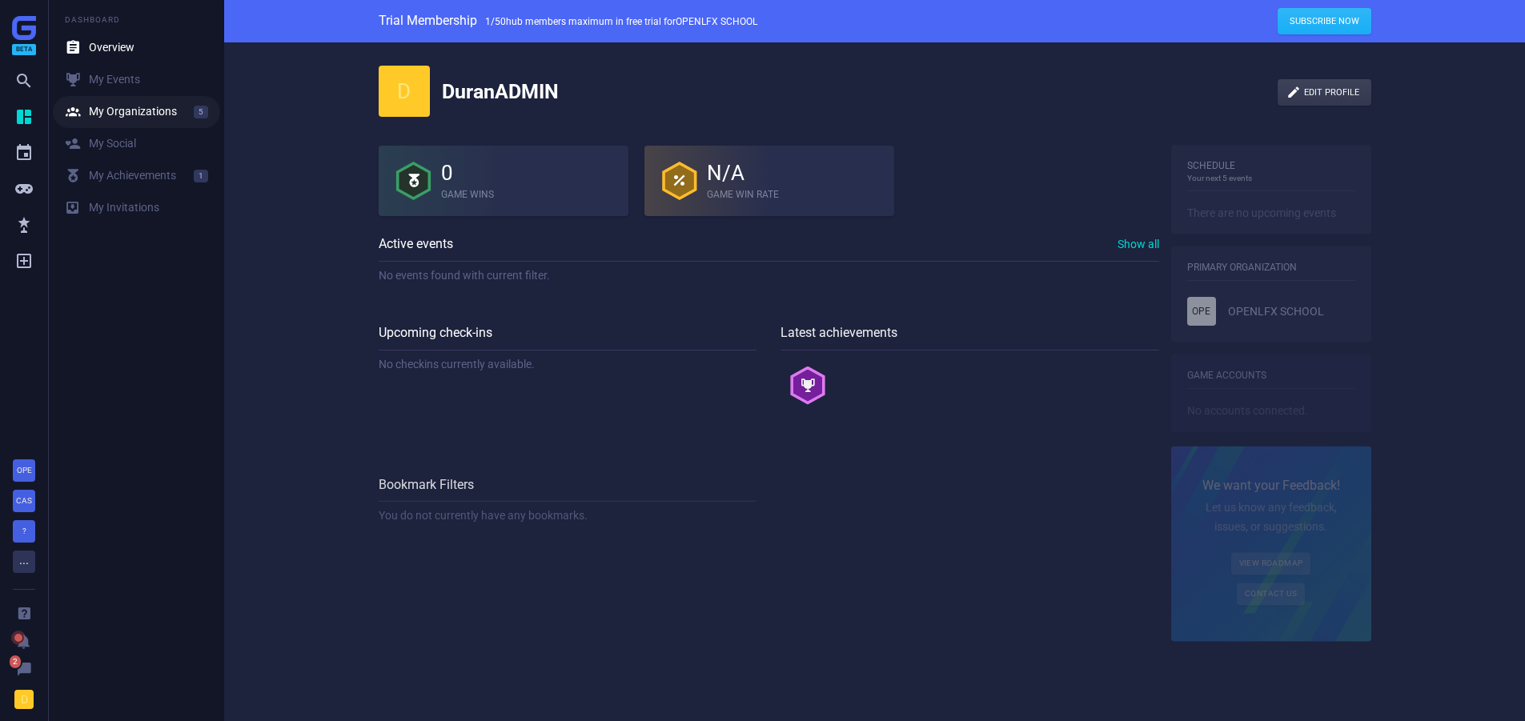
click at [139, 104] on div " My Organizations" at bounding box center [121, 112] width 112 height 16
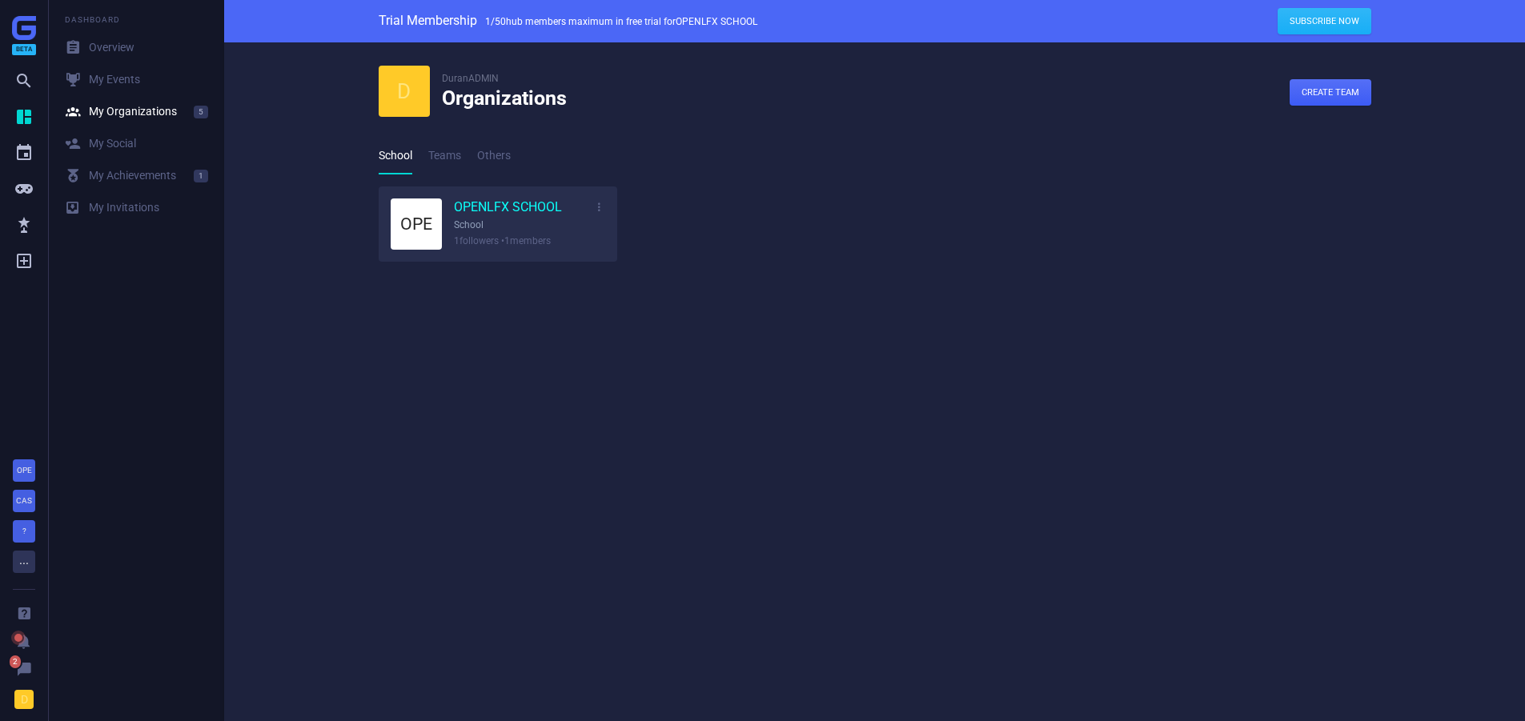
click at [466, 211] on link "OPENLFX SCHOOL" at bounding box center [508, 208] width 108 height 18
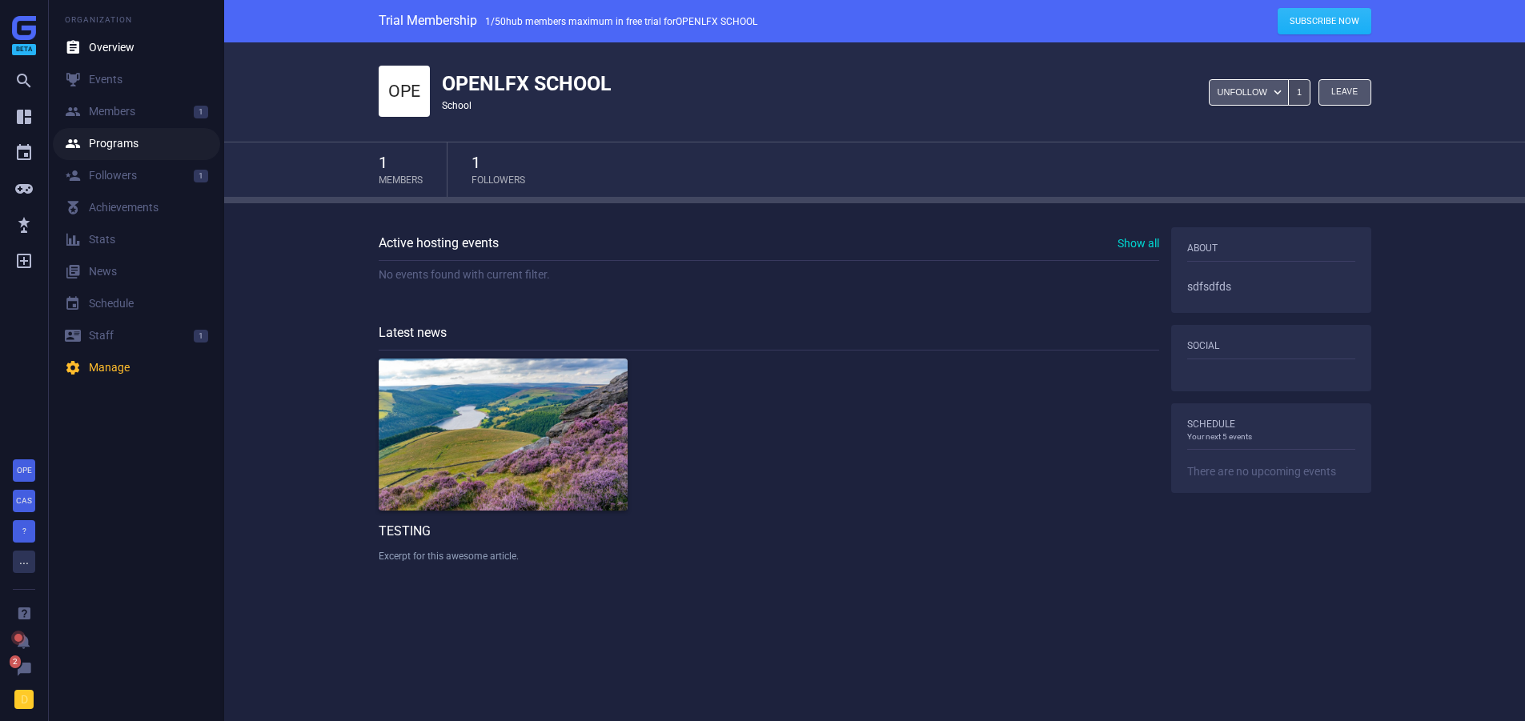
click at [119, 134] on link " Programs" at bounding box center [136, 144] width 167 height 32
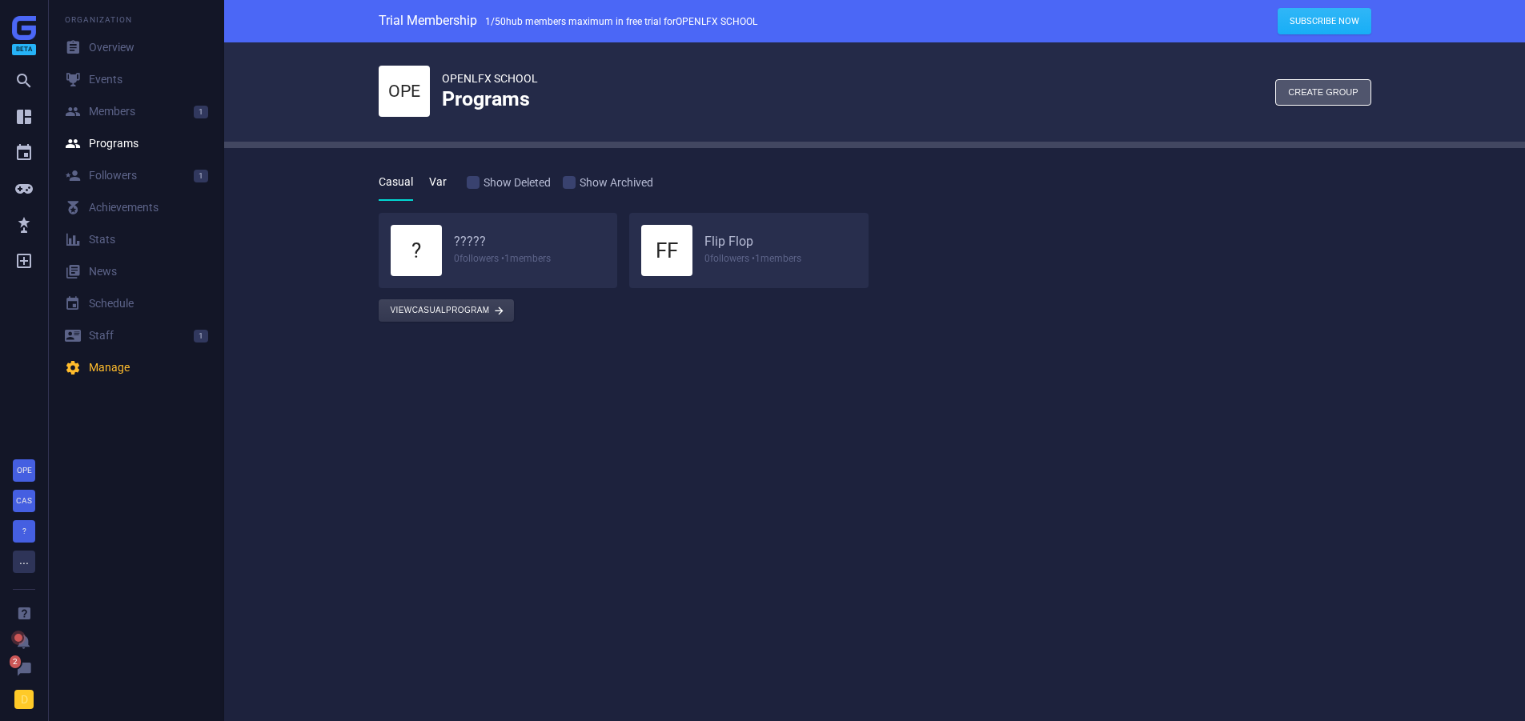
click at [439, 192] on link "Var" at bounding box center [438, 182] width 18 height 37
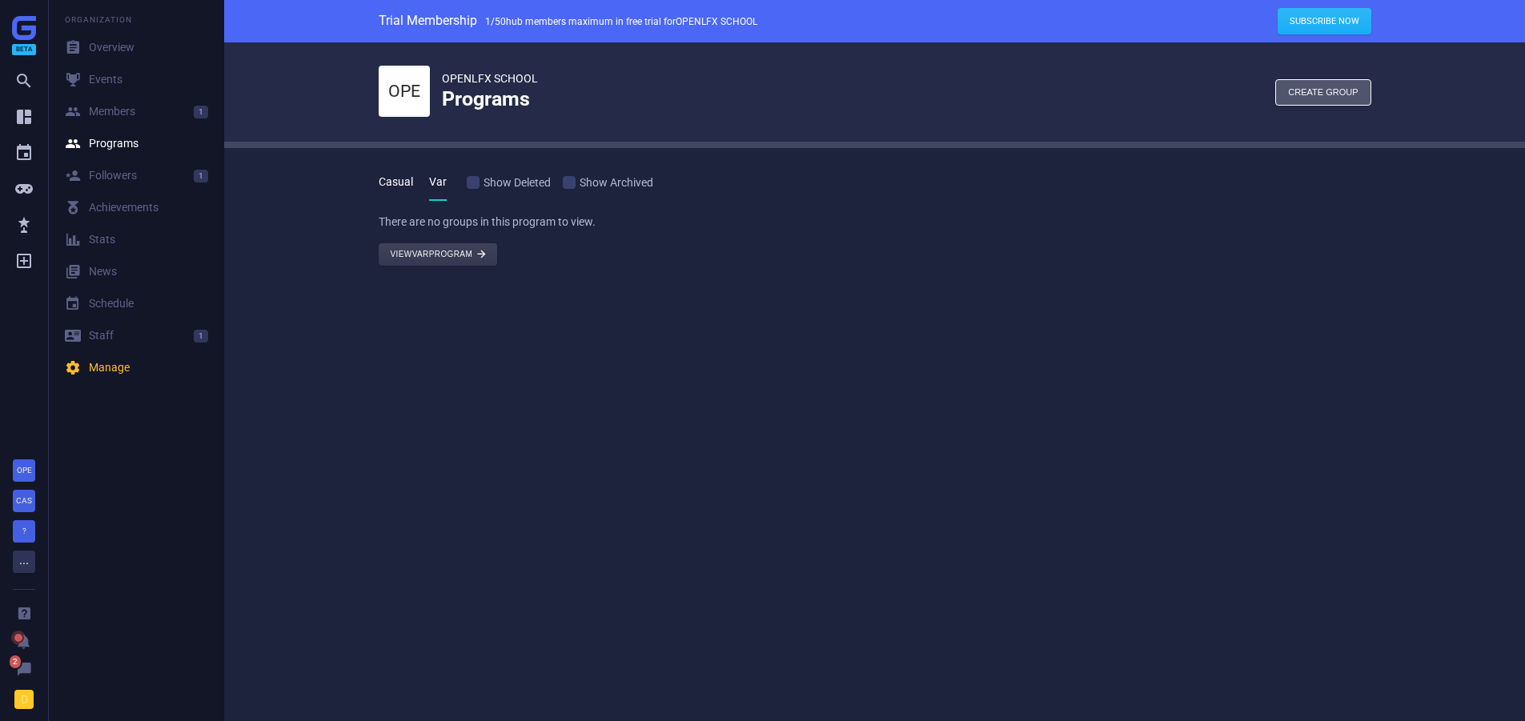
click at [379, 184] on link "Casual" at bounding box center [396, 182] width 34 height 37
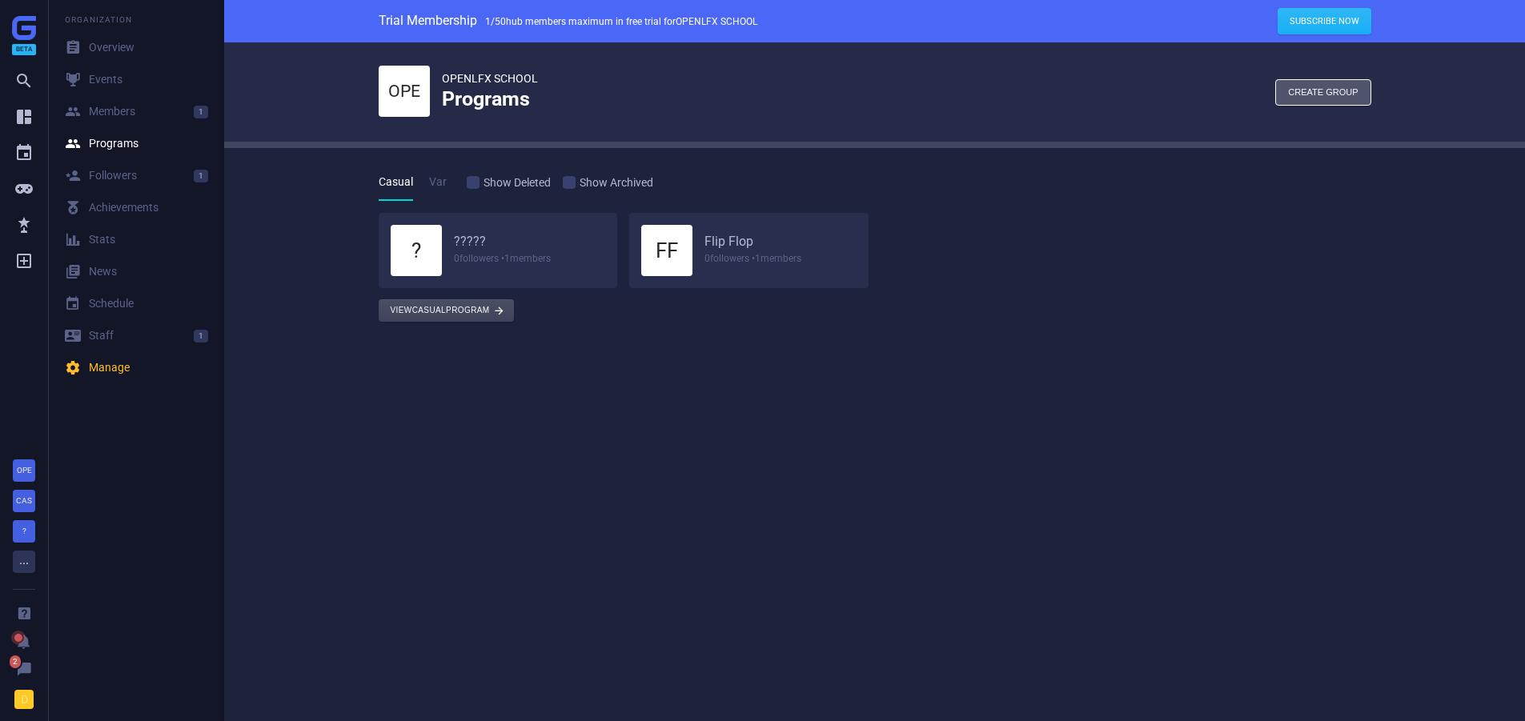
click at [441, 313] on button "View Casual program " at bounding box center [446, 310] width 135 height 22
click at [440, 312] on button "View Casual program " at bounding box center [446, 310] width 135 height 22
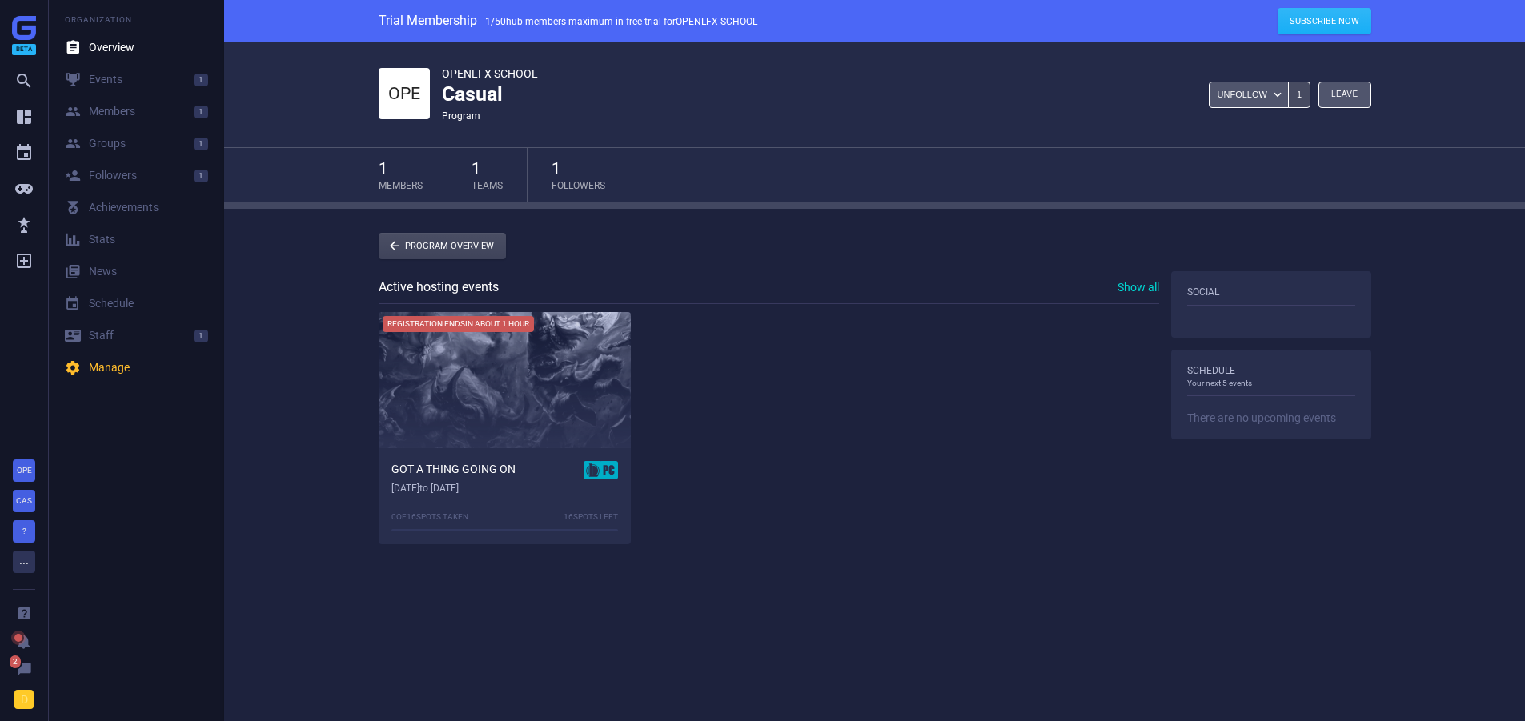
click at [440, 256] on link " Program Overview" at bounding box center [442, 246] width 127 height 26
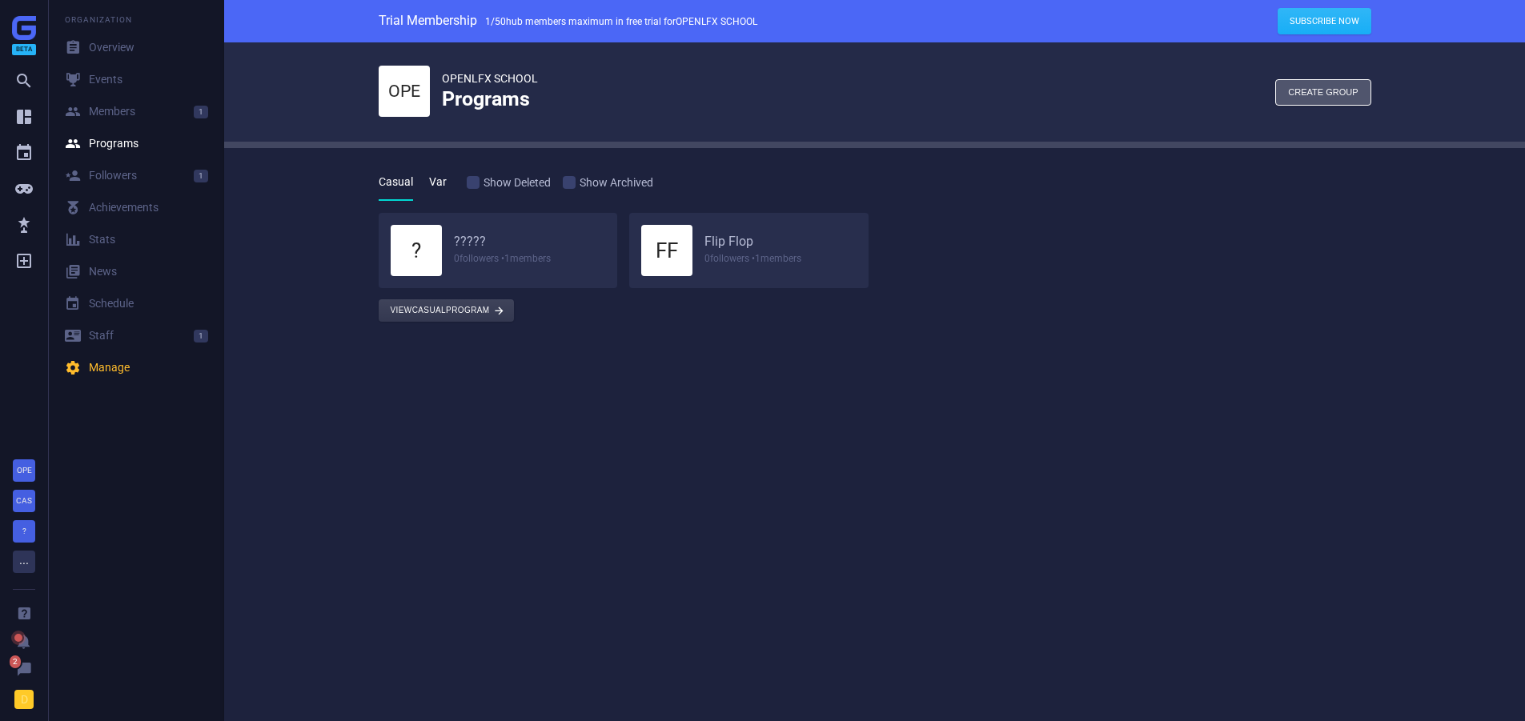
click at [437, 175] on link "Var" at bounding box center [438, 182] width 18 height 37
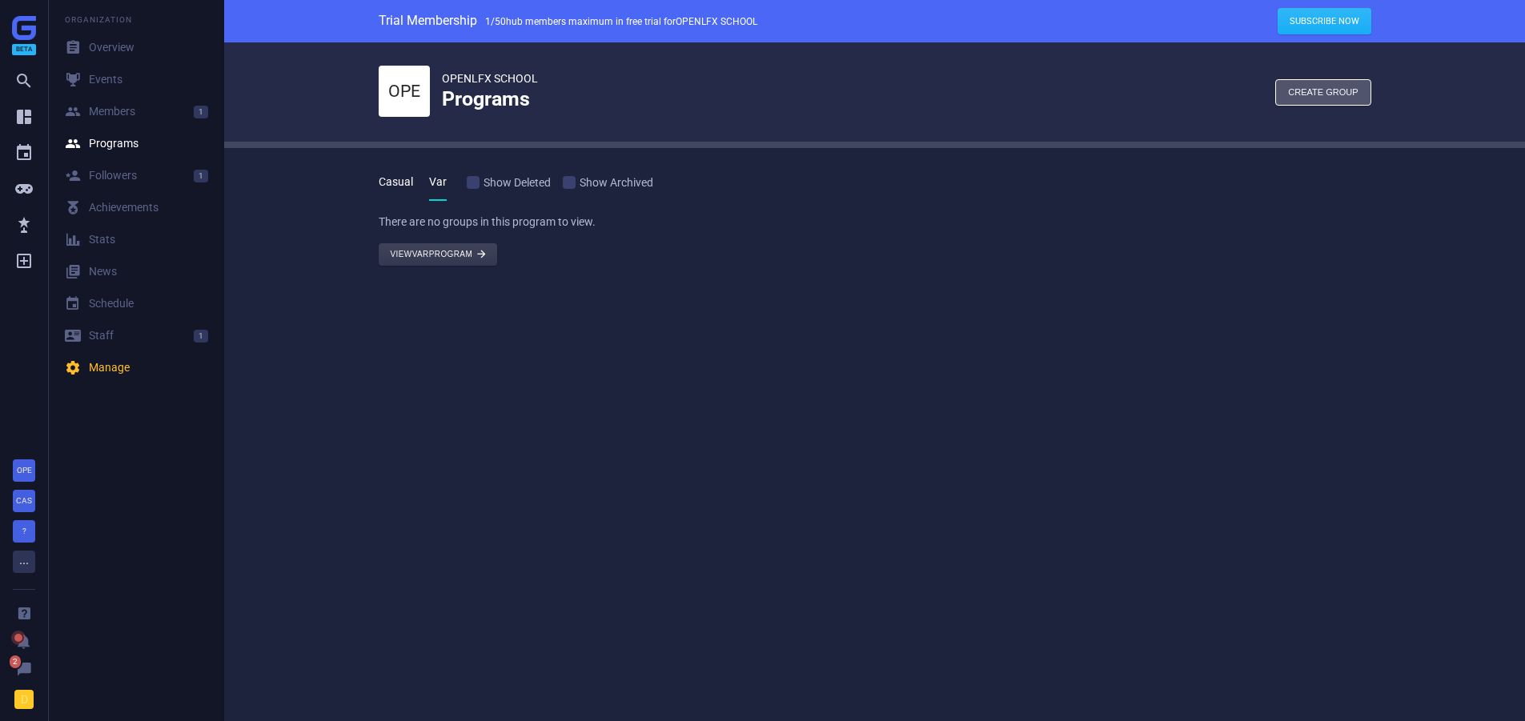
click at [391, 179] on link "Casual" at bounding box center [396, 182] width 34 height 37
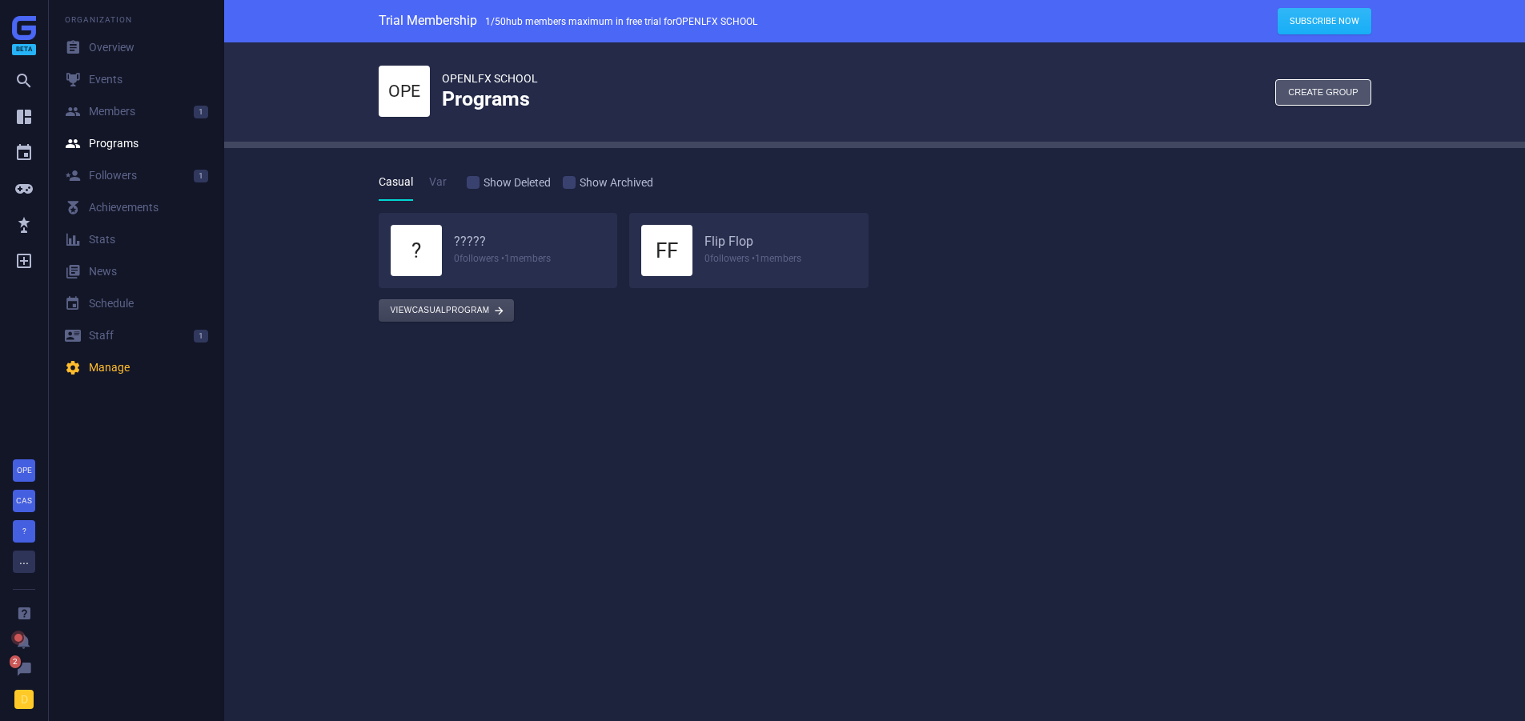
click at [463, 306] on button "View Casual program " at bounding box center [446, 310] width 135 height 22
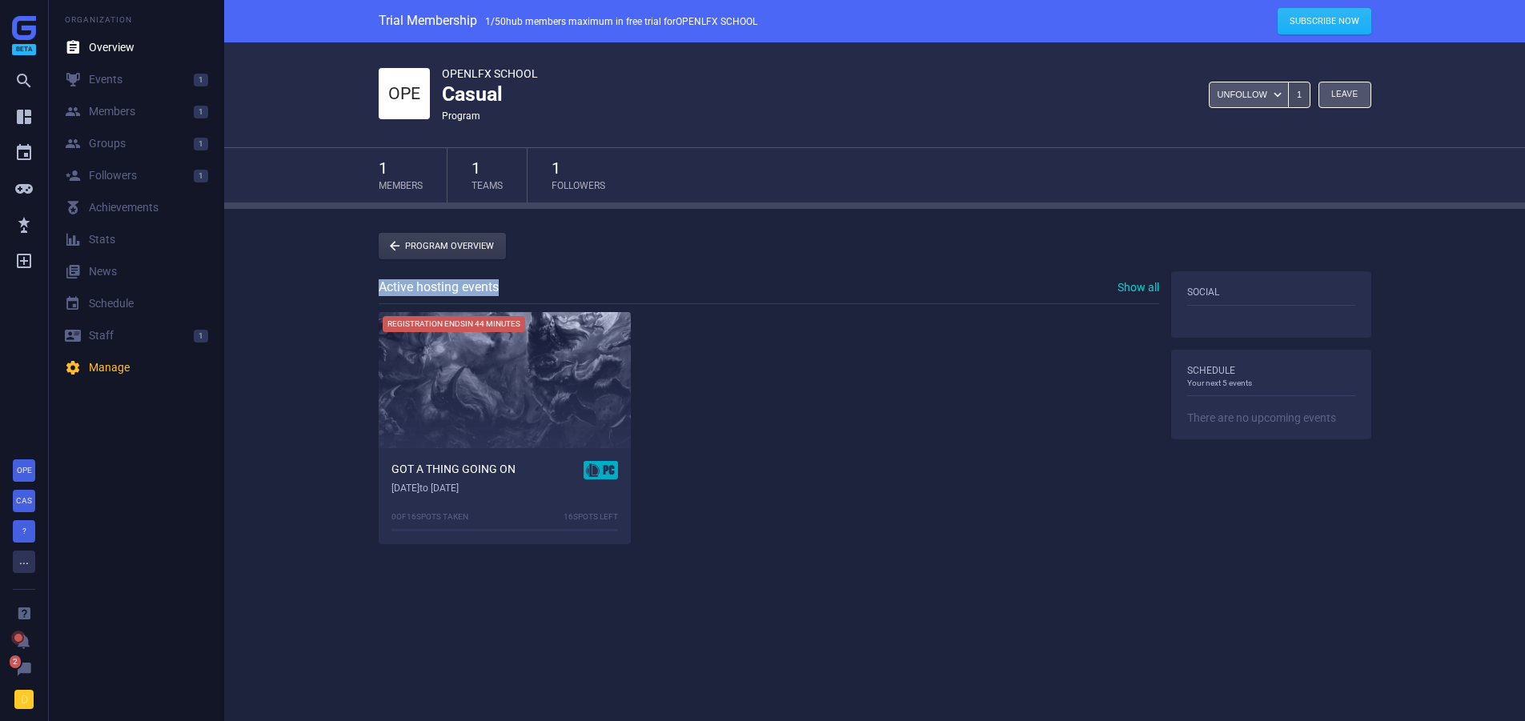
drag, startPoint x: 359, startPoint y: 286, endPoint x: 695, endPoint y: 282, distance: 336.3
click at [695, 282] on div "Active hosting events Show all Registration ends in 44 minutes GOT A THING GOIN…" at bounding box center [875, 465] width 1041 height 388
click at [695, 282] on div "Active hosting events Show all" at bounding box center [769, 288] width 781 height 34
click at [38, 82] on div "Beta       " at bounding box center [24, 139] width 48 height 279
click at [18, 83] on icon "" at bounding box center [23, 80] width 19 height 19
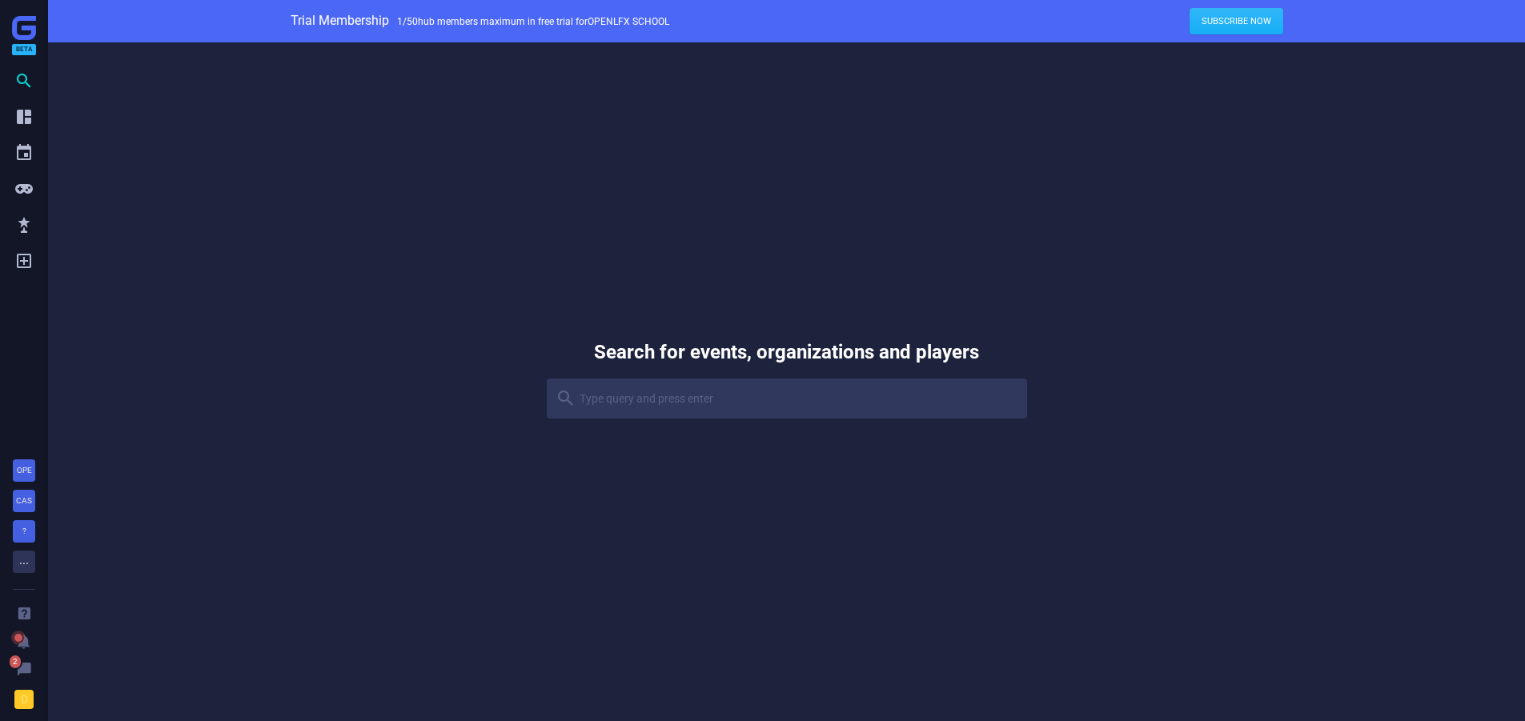
click at [623, 404] on input at bounding box center [787, 399] width 480 height 40
type input "c"
type input "var"
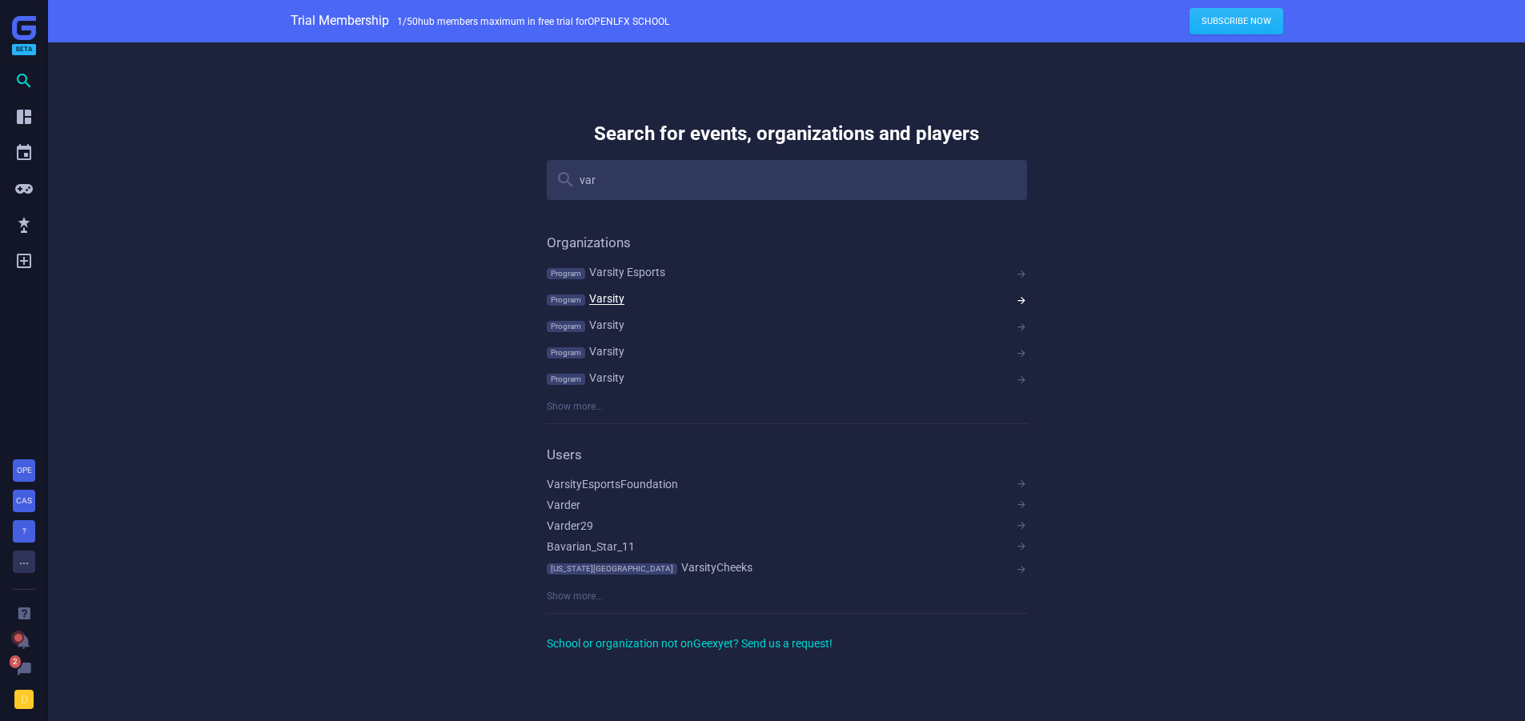
click at [623, 299] on strong "Varsity" at bounding box center [606, 298] width 35 height 13
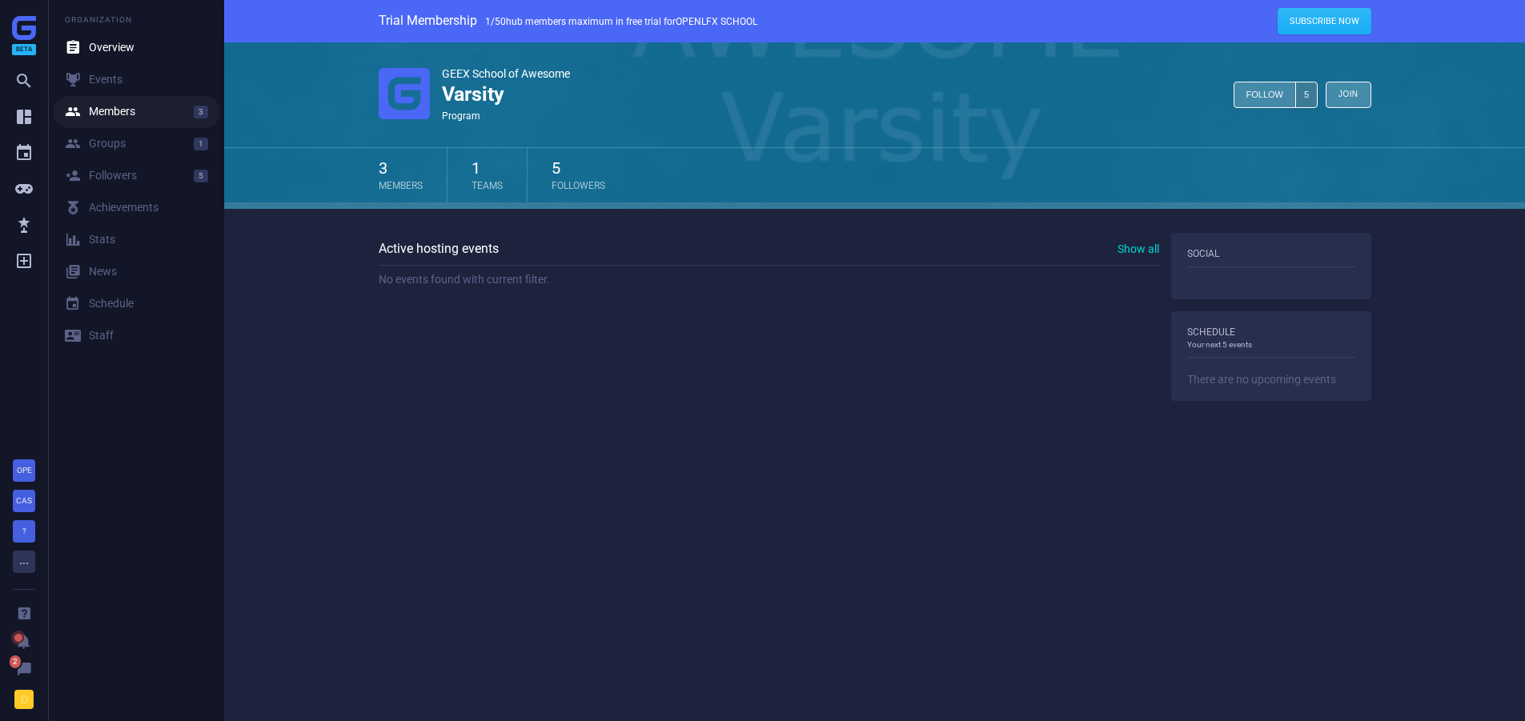
click at [130, 111] on div " Members" at bounding box center [100, 112] width 70 height 16
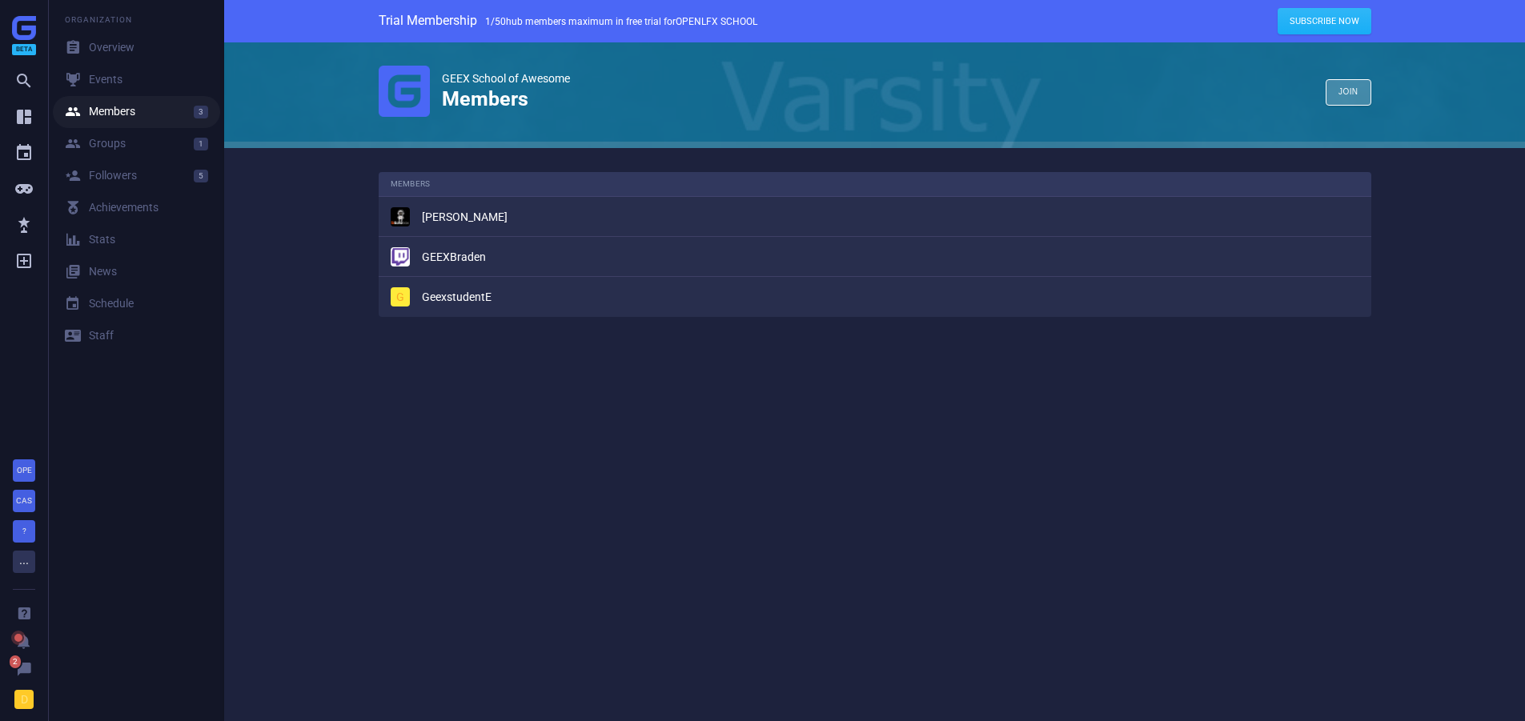
scroll to position [169, 1018]
click at [113, 141] on div " Groups" at bounding box center [95, 144] width 61 height 16
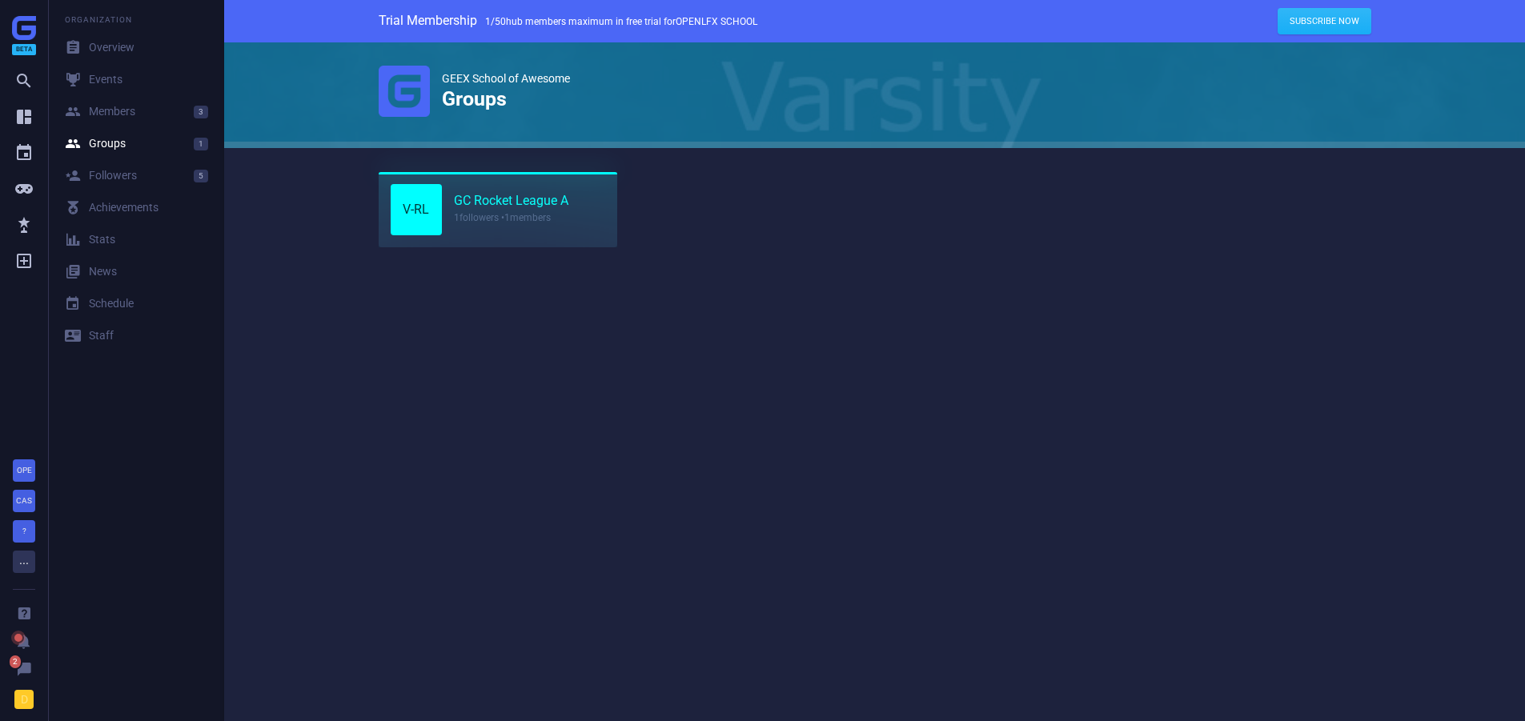
click at [478, 207] on link "GC Rocket League A" at bounding box center [511, 201] width 115 height 17
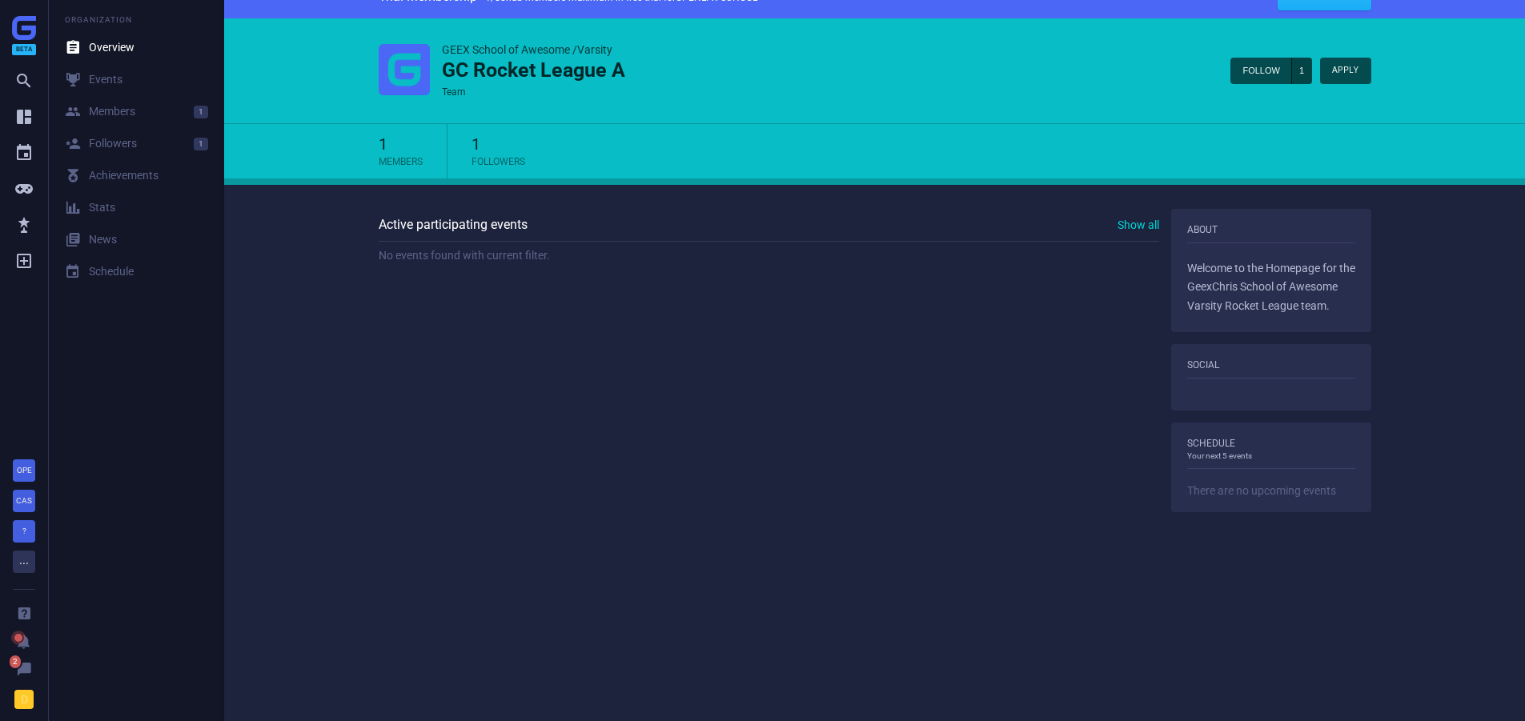
scroll to position [66, 0]
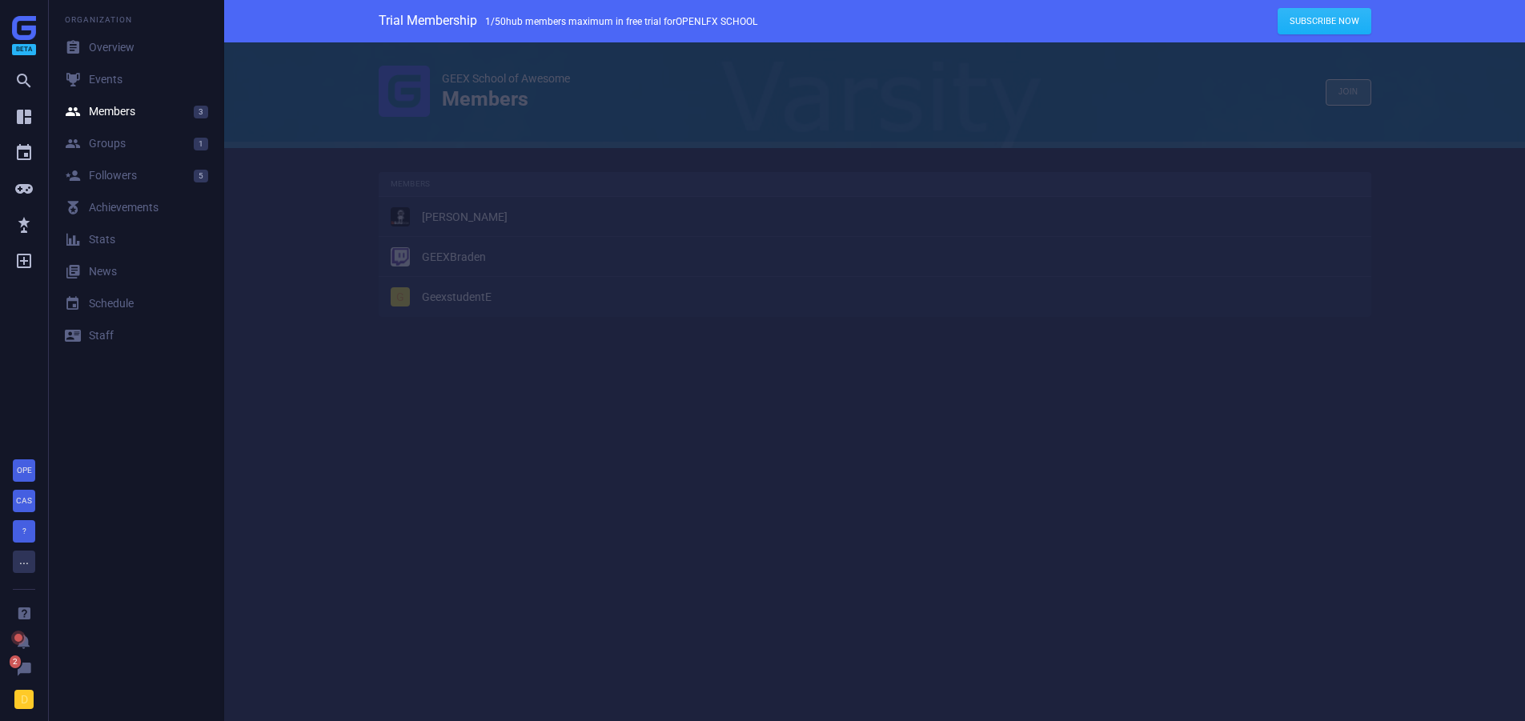
scroll to position [169, 1018]
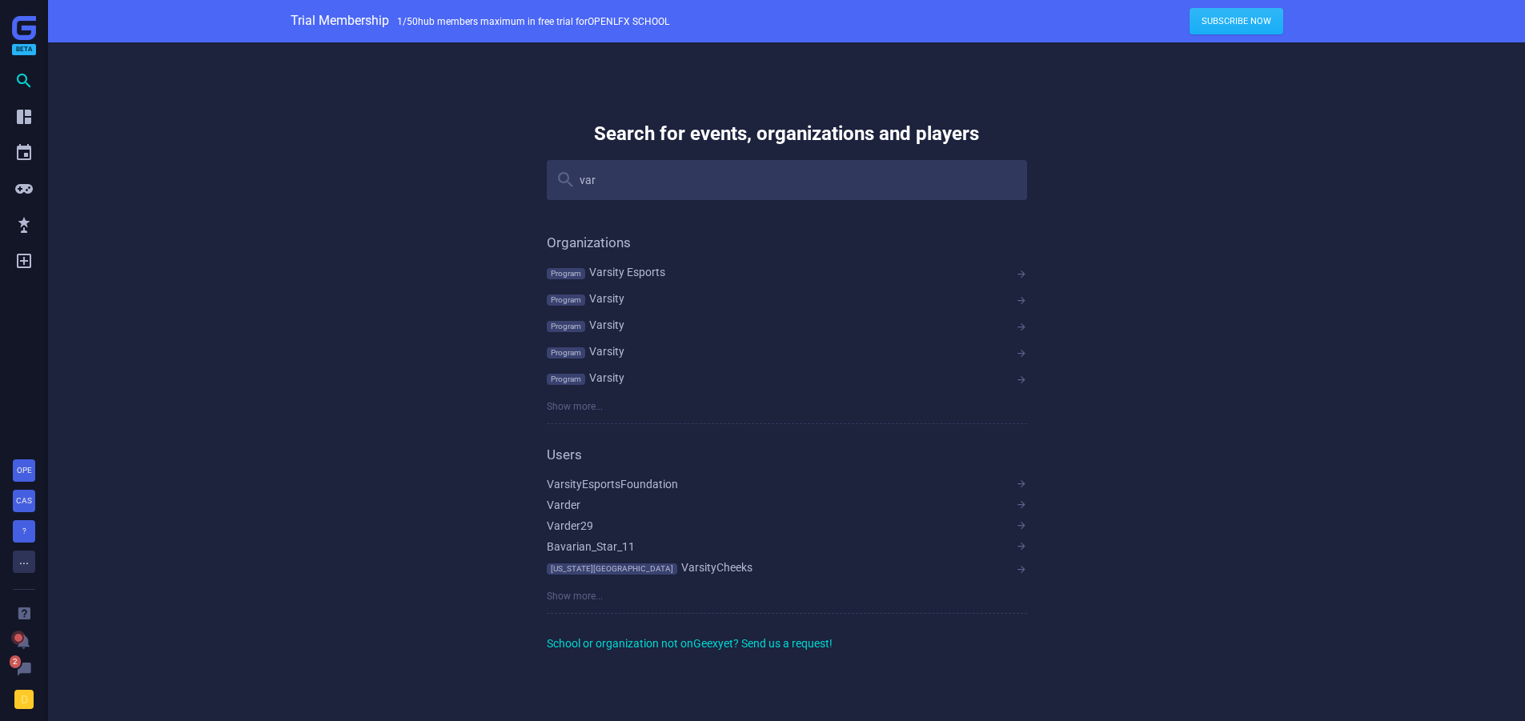
drag, startPoint x: 133, startPoint y: 167, endPoint x: 135, endPoint y: 175, distance: 8.2
drag, startPoint x: 135, startPoint y: 175, endPoint x: 143, endPoint y: 127, distance: 49.6
click at [142, 134] on div "Search for events, organizations and players var  organizations program Varsit…" at bounding box center [786, 375] width 1477 height 667
click at [24, 256] on icon "" at bounding box center [23, 260] width 19 height 19
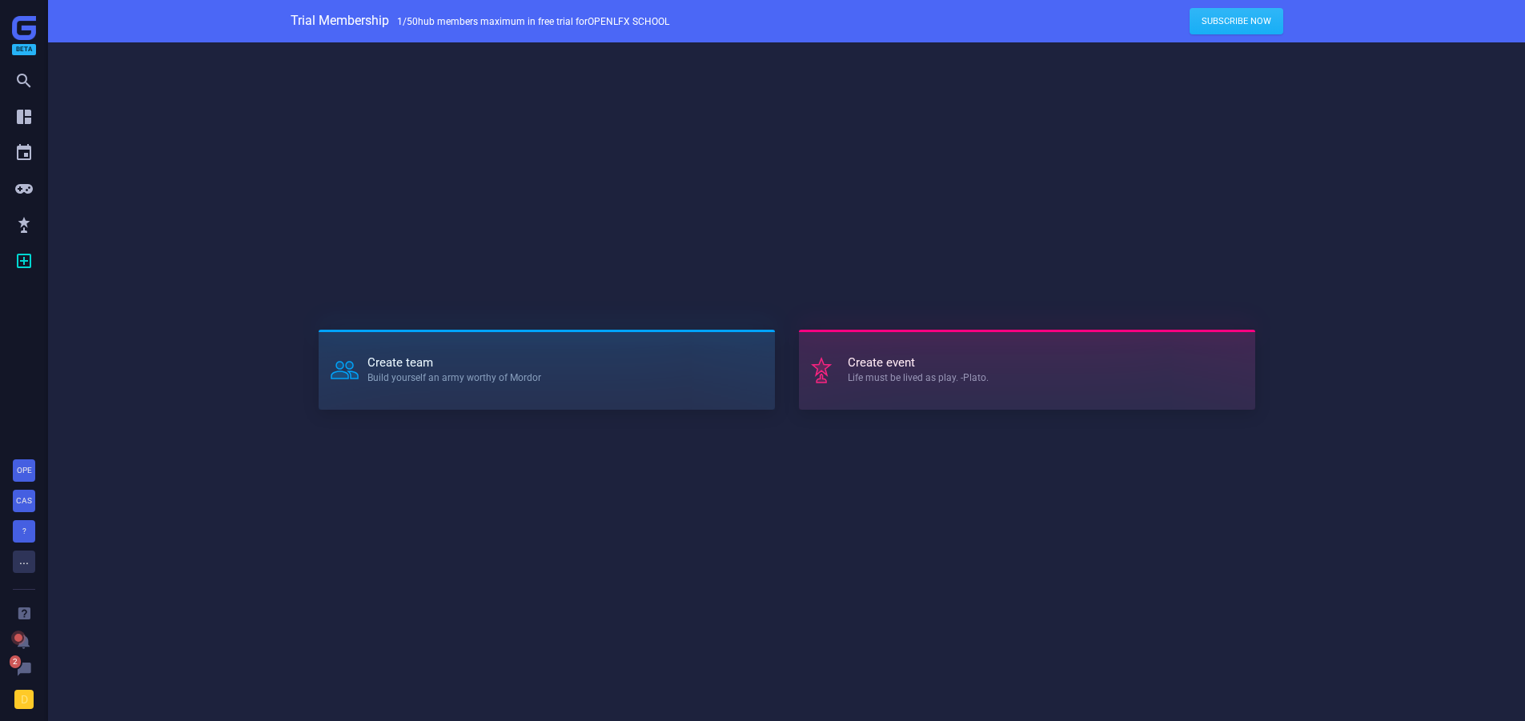
click at [874, 357] on strong "Create event" at bounding box center [918, 363] width 141 height 12
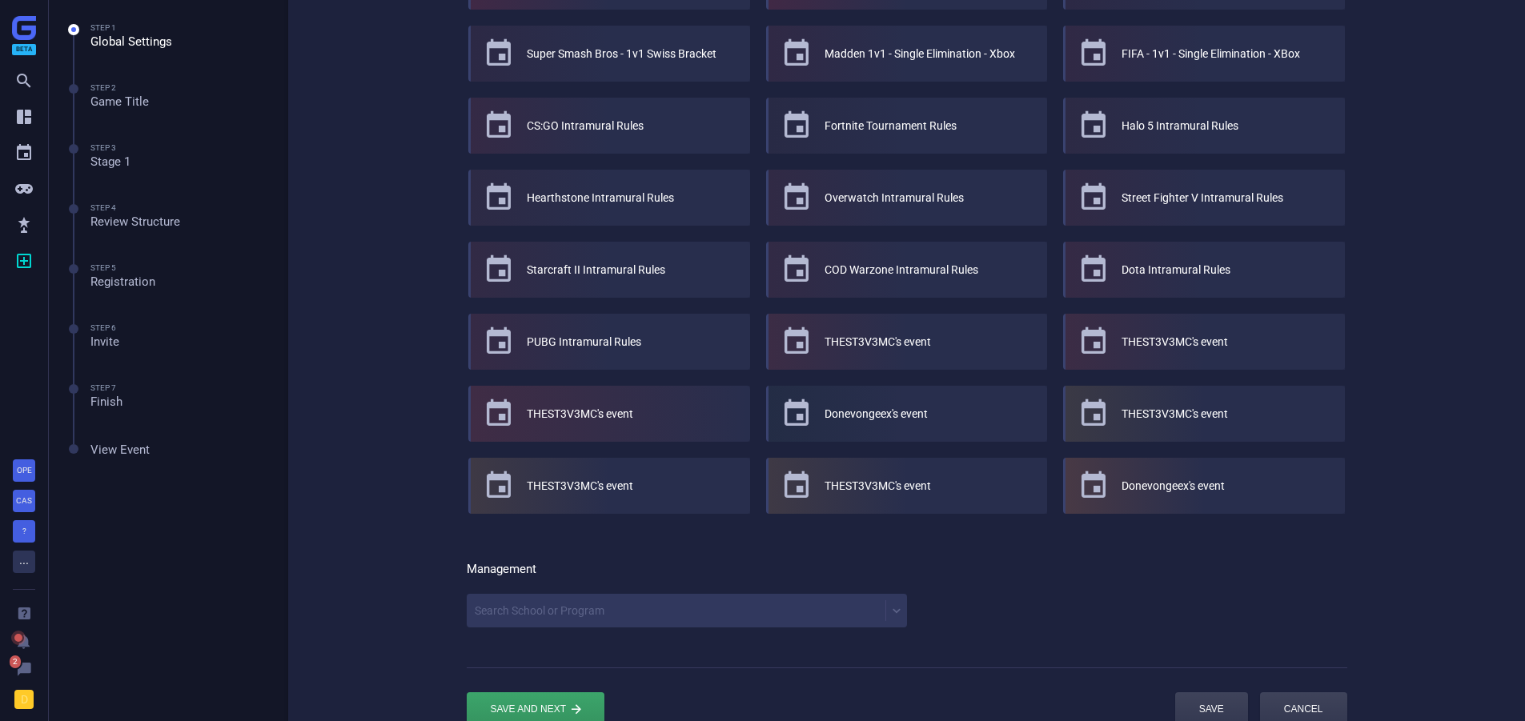
scroll to position [363, 0]
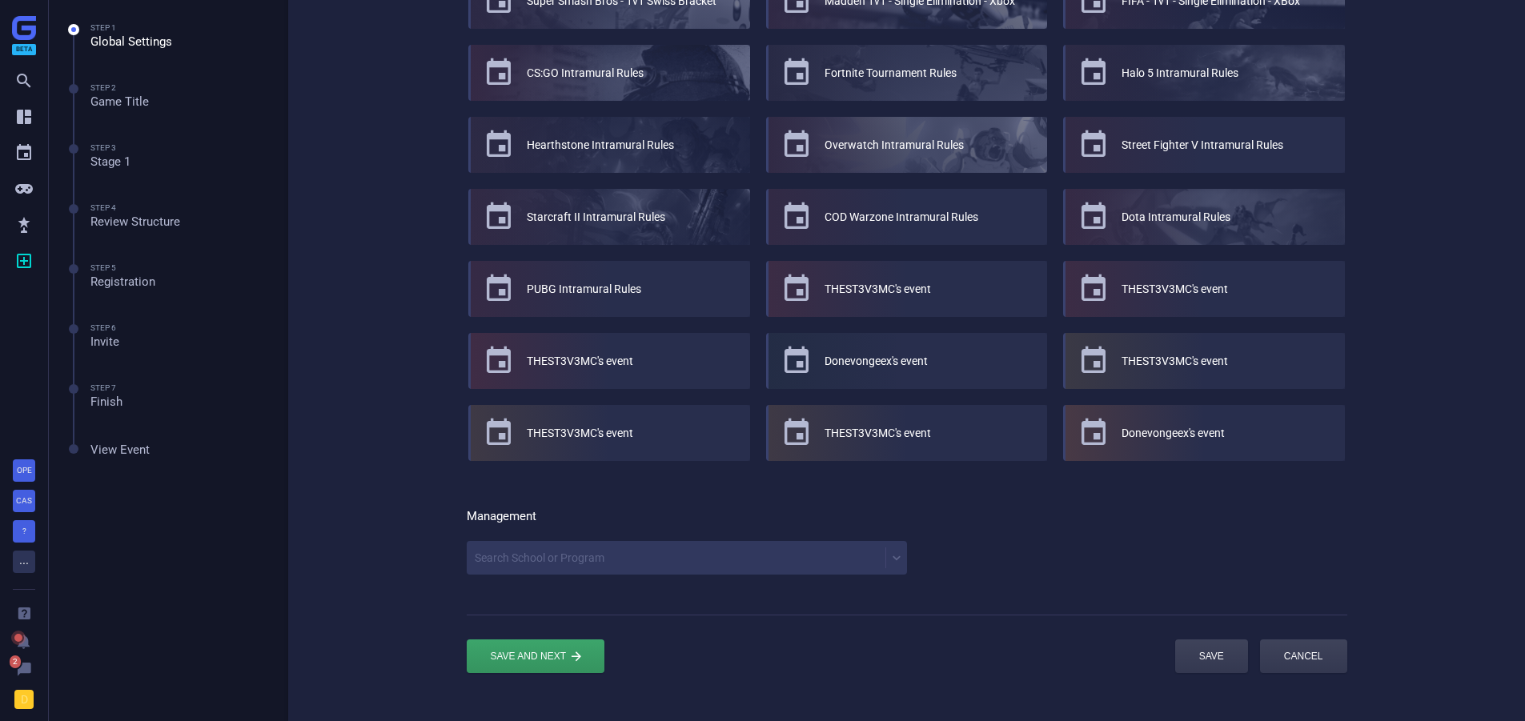
click at [562, 574] on div "Search School or Program" at bounding box center [687, 558] width 440 height 34
click at [400, 547] on div "General Event name DuranADMIN's event We suggest you customize your event name …" at bounding box center [907, 195] width 1041 height 1030
click at [517, 536] on div "Management Search School or Program" at bounding box center [907, 542] width 881 height 114
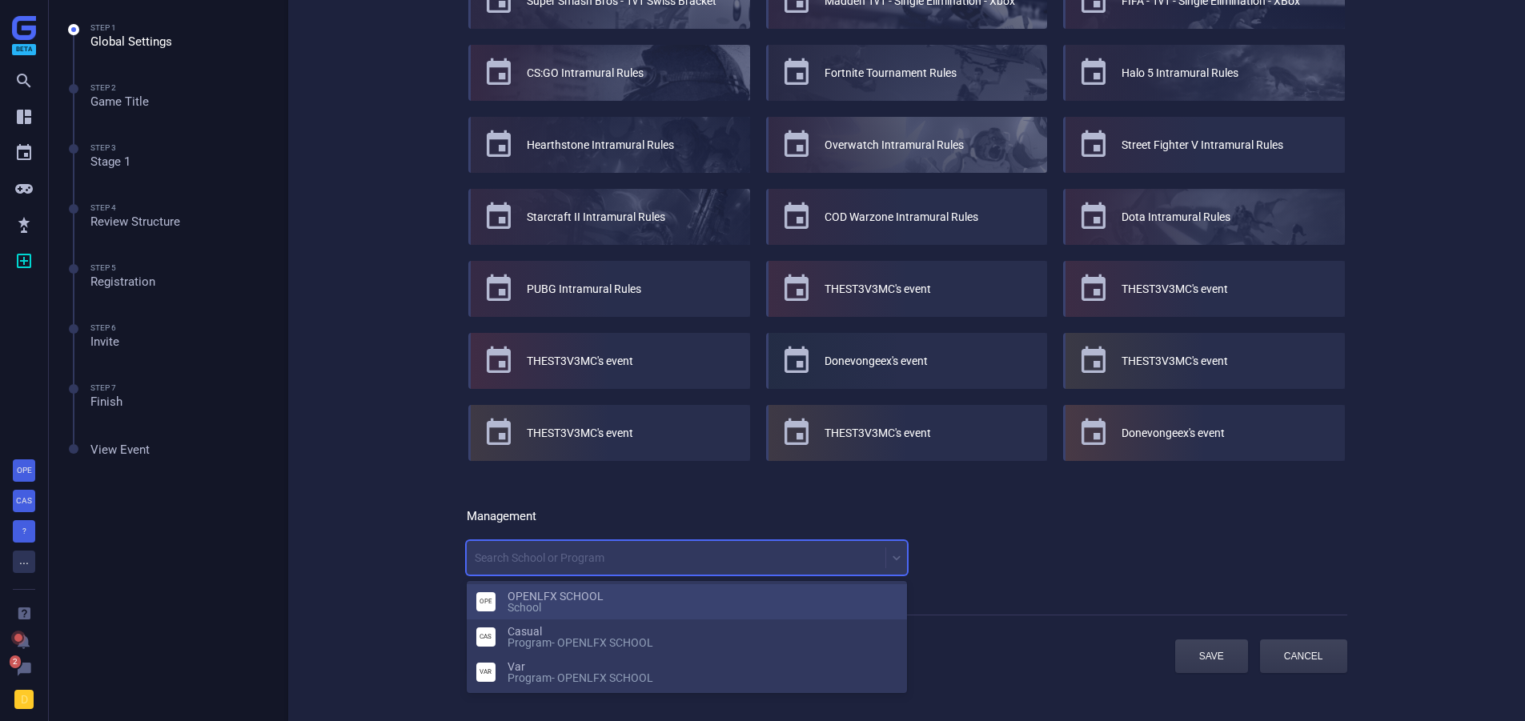
click at [540, 557] on div "Search School or Program" at bounding box center [540, 558] width 130 height 11
click at [540, 597] on div "OPENLFX SCHOOL school" at bounding box center [703, 602] width 390 height 22
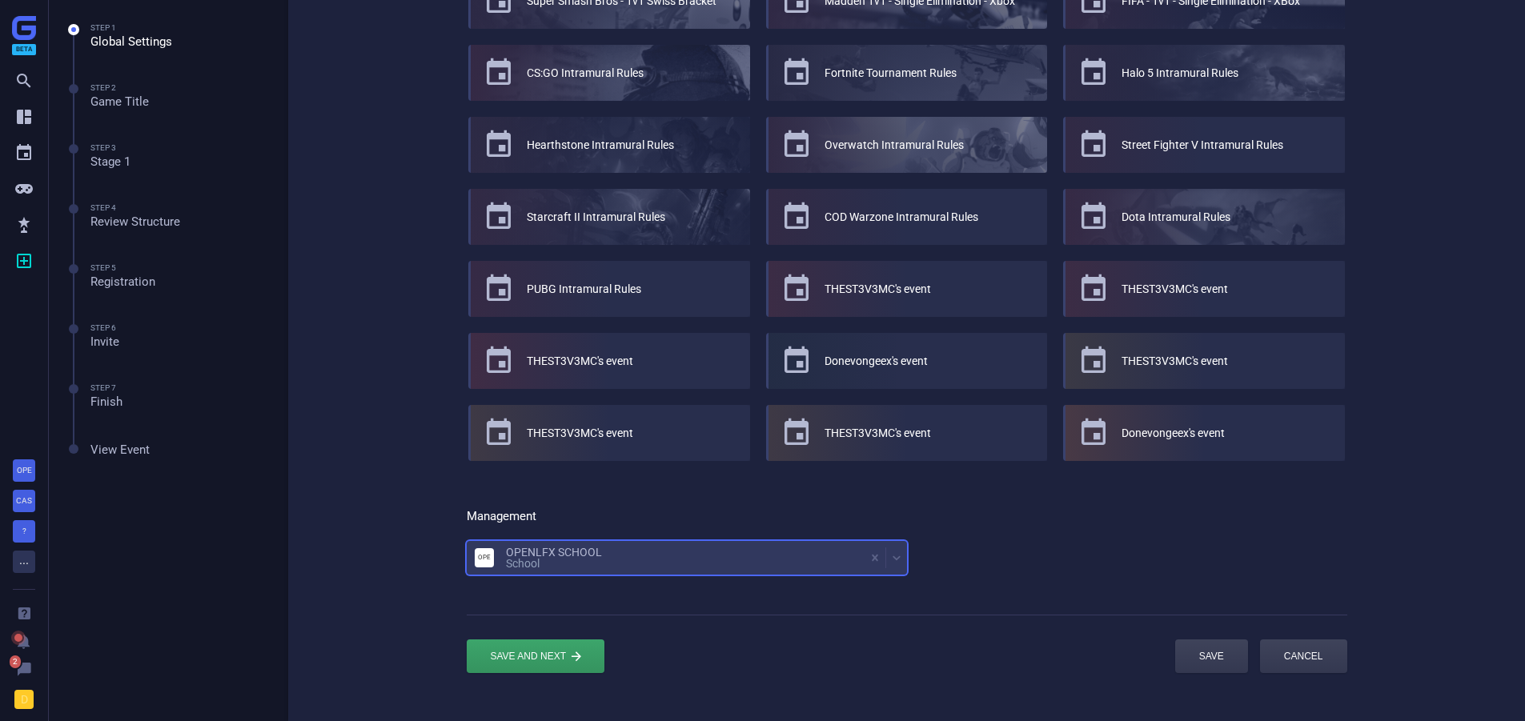
click at [548, 549] on div "OPENLFX SCHOOL school" at bounding box center [554, 558] width 96 height 22
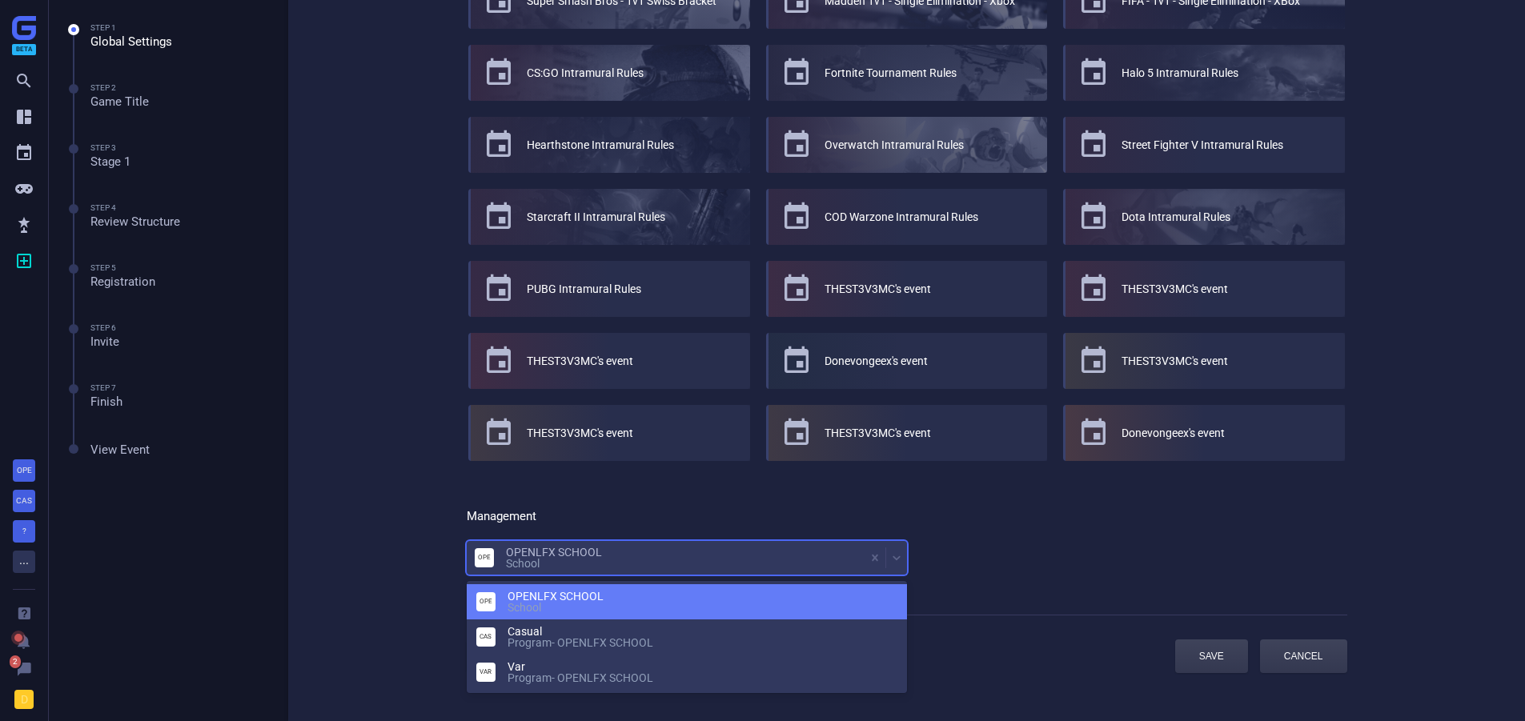
click at [548, 599] on div "OPENLFX SCHOOL school" at bounding box center [703, 602] width 390 height 22
click at [597, 549] on div "OPENLFX SCHOOL school" at bounding box center [554, 558] width 96 height 22
click at [601, 592] on div "OPENLFX SCHOOL school" at bounding box center [703, 602] width 390 height 22
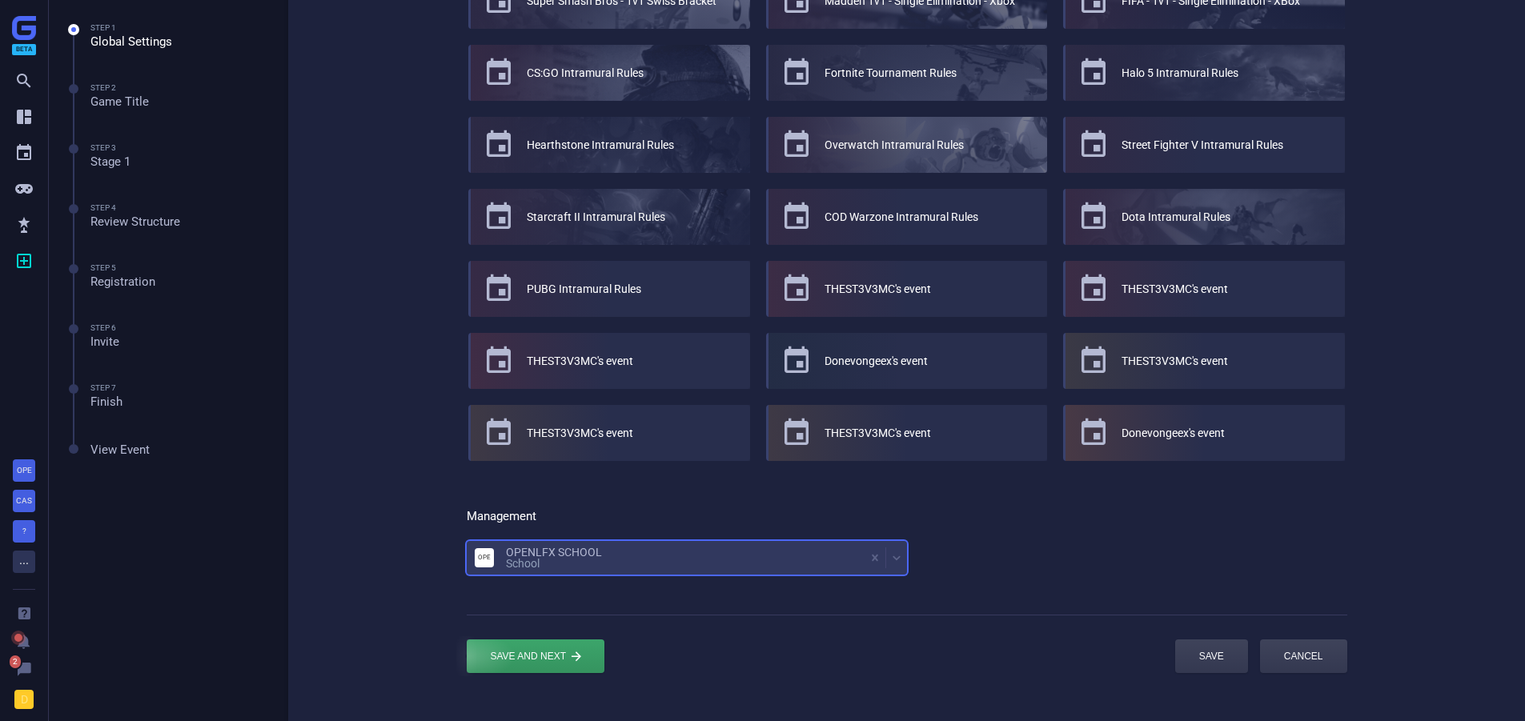
click at [541, 658] on div "submit" at bounding box center [536, 657] width 138 height 34
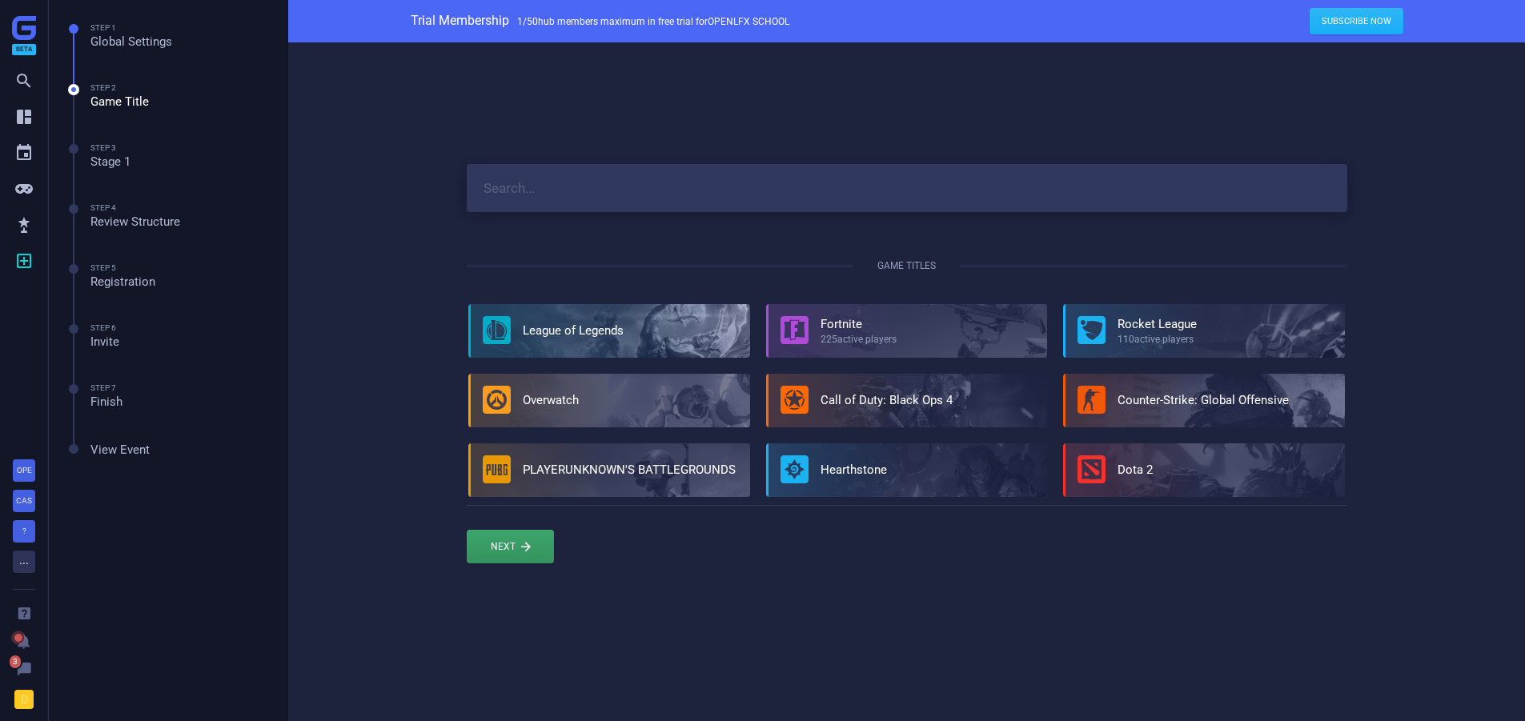
click at [556, 316] on div at bounding box center [610, 331] width 279 height 54
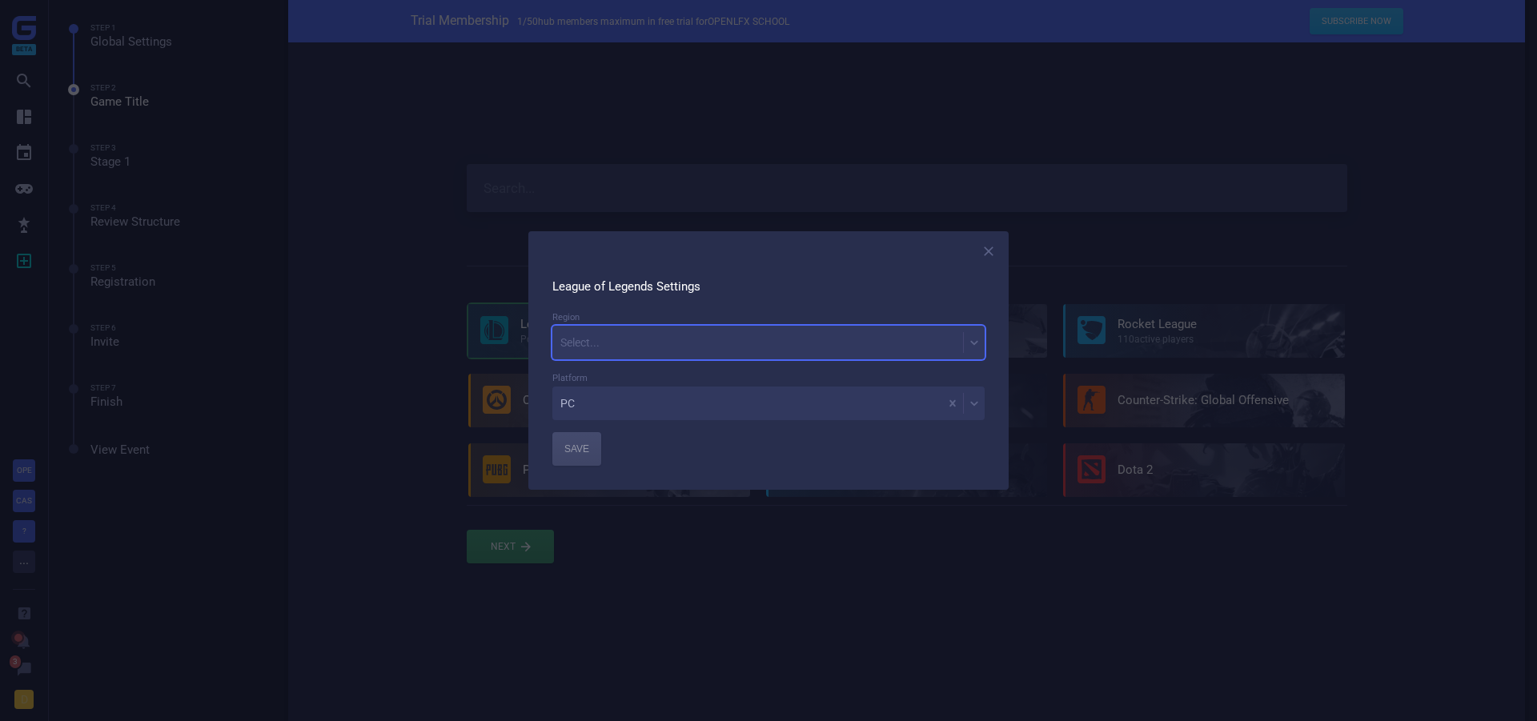
click at [595, 350] on div "Select..." at bounding box center [758, 343] width 411 height 22
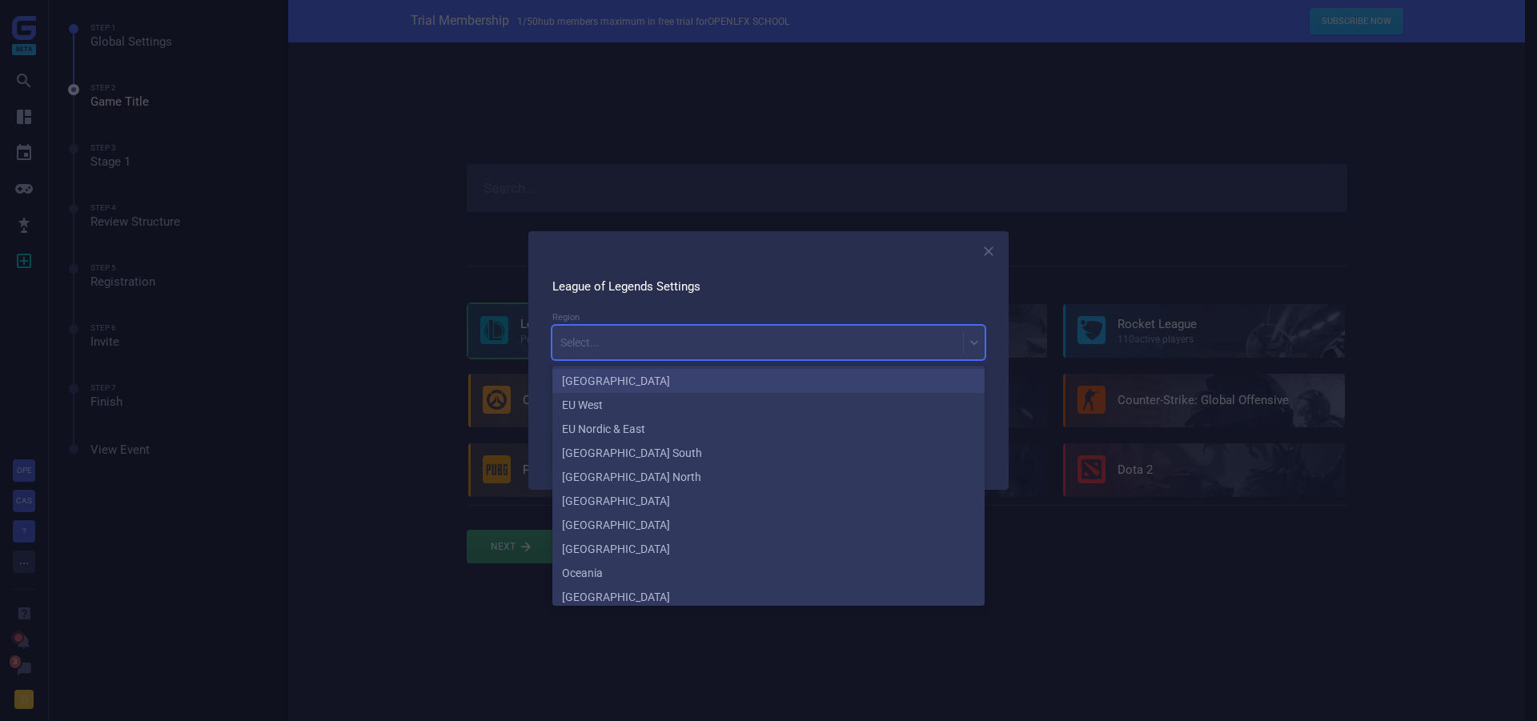
click at [604, 384] on div "[GEOGRAPHIC_DATA]" at bounding box center [769, 381] width 432 height 24
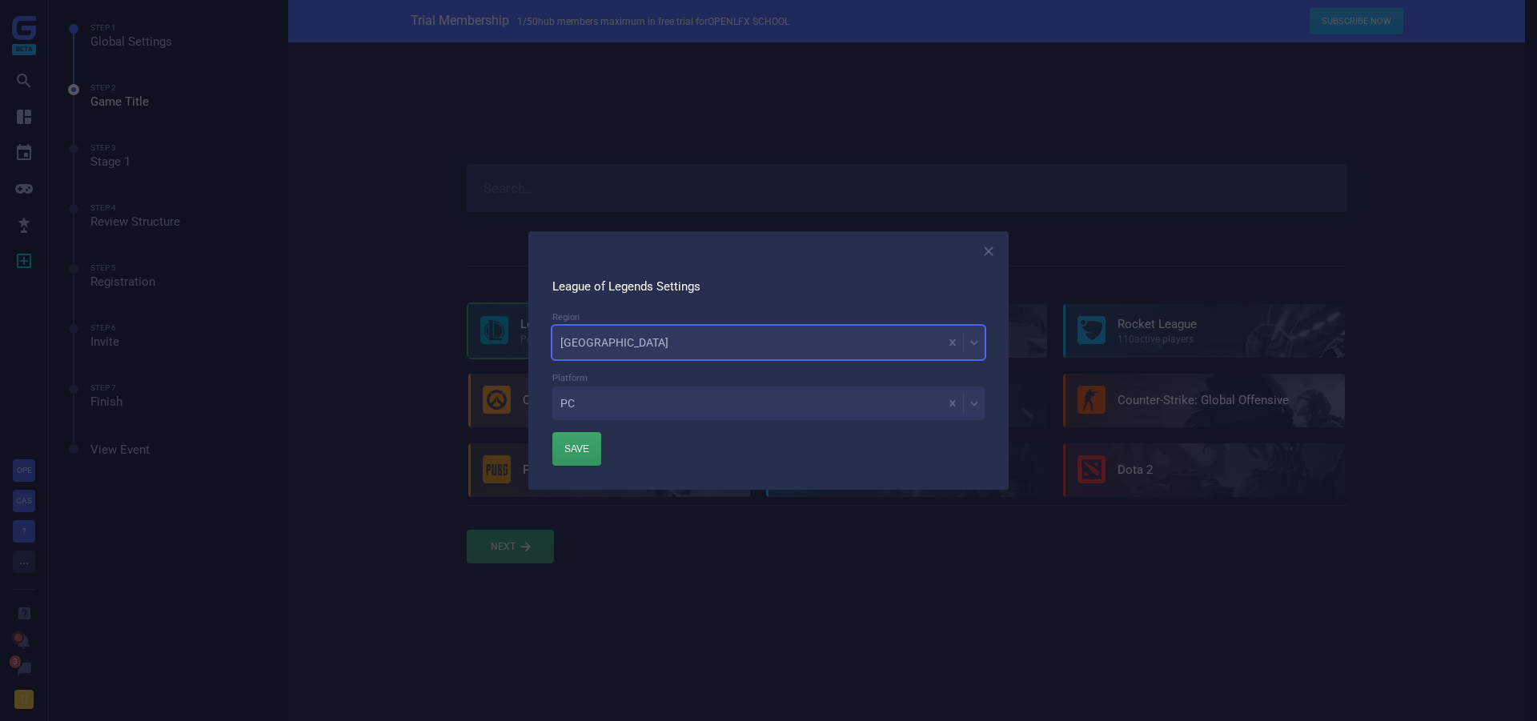
click at [589, 418] on div "PC" at bounding box center [769, 404] width 432 height 34
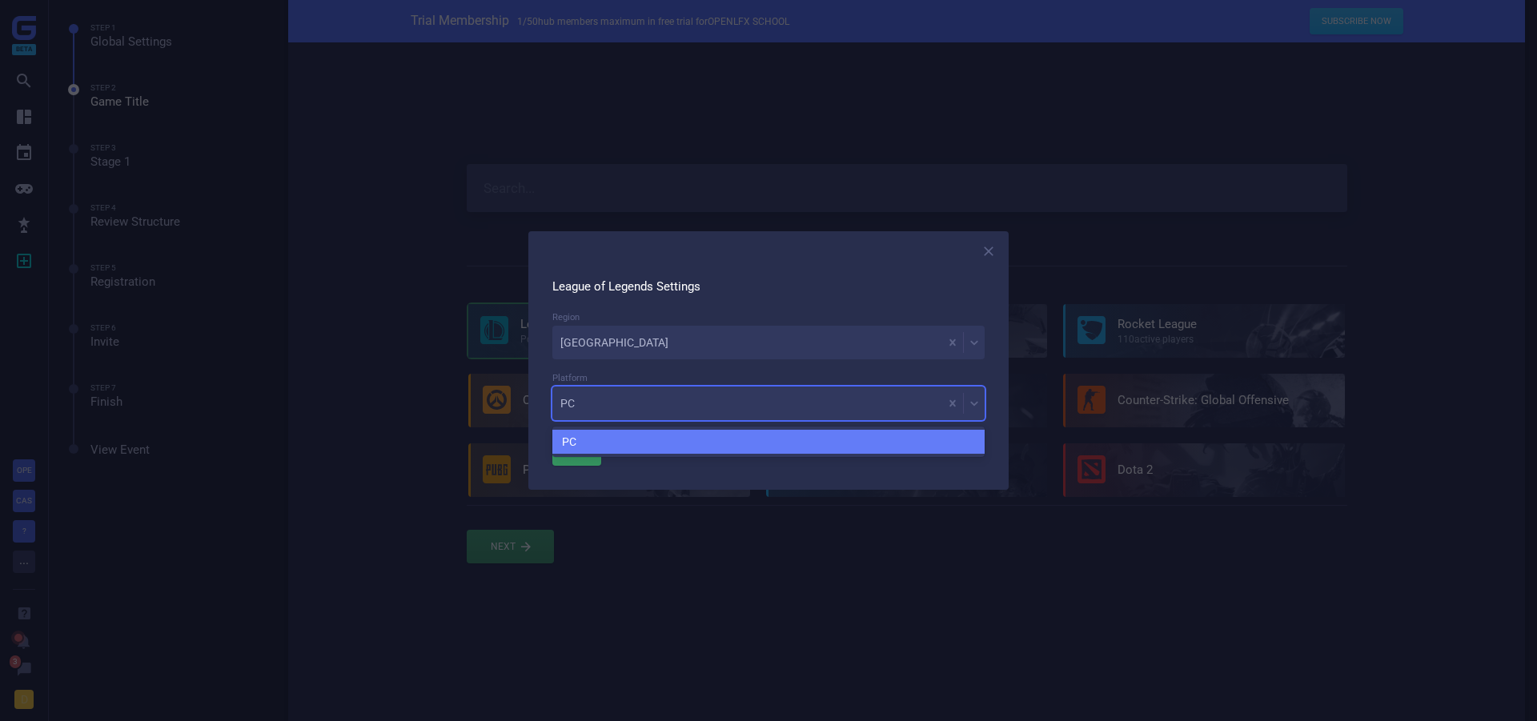
click at [589, 418] on div "PC" at bounding box center [769, 404] width 432 height 34
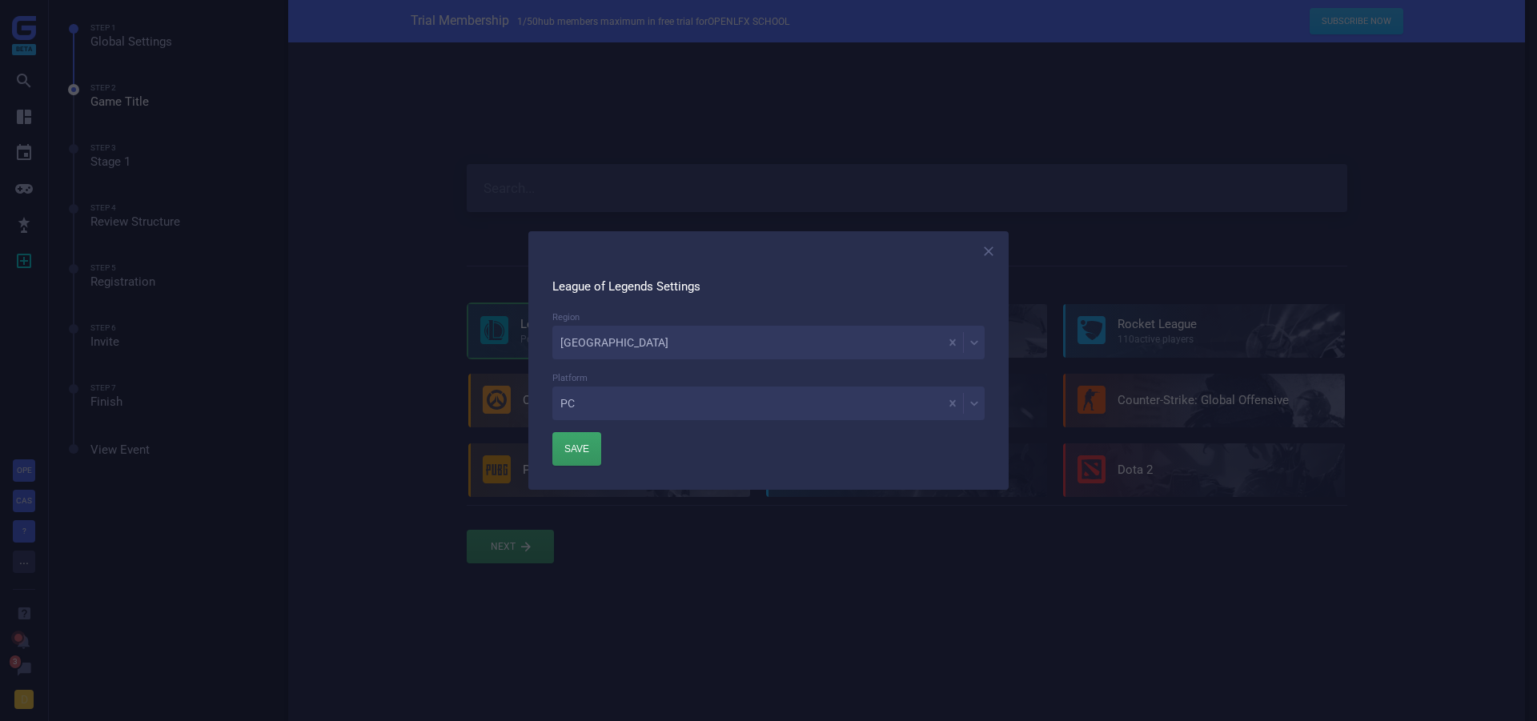
click at [580, 467] on div "League of Legends Settings Region North America Platform PC Save" at bounding box center [769, 360] width 480 height 259
click at [586, 453] on div "button" at bounding box center [577, 449] width 49 height 34
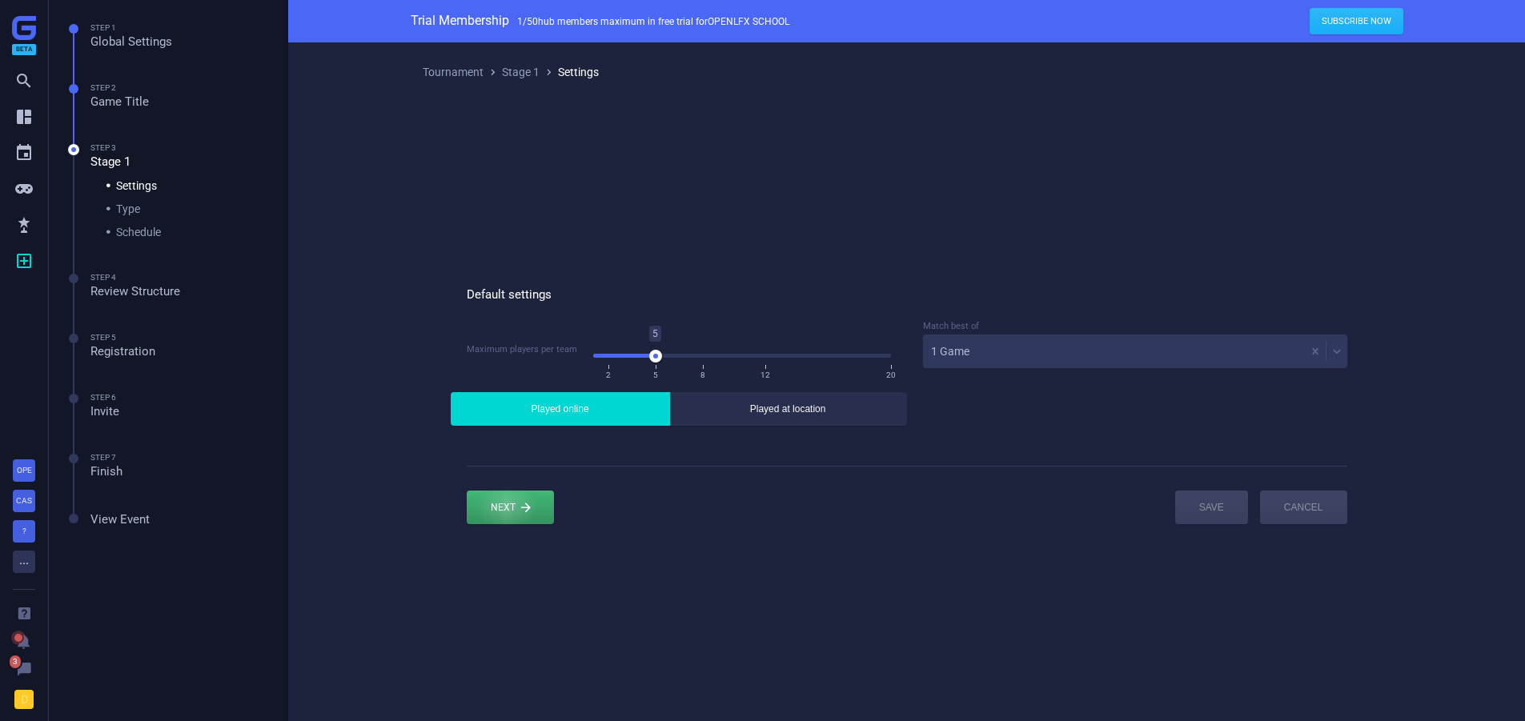
click at [507, 501] on div at bounding box center [510, 508] width 87 height 34
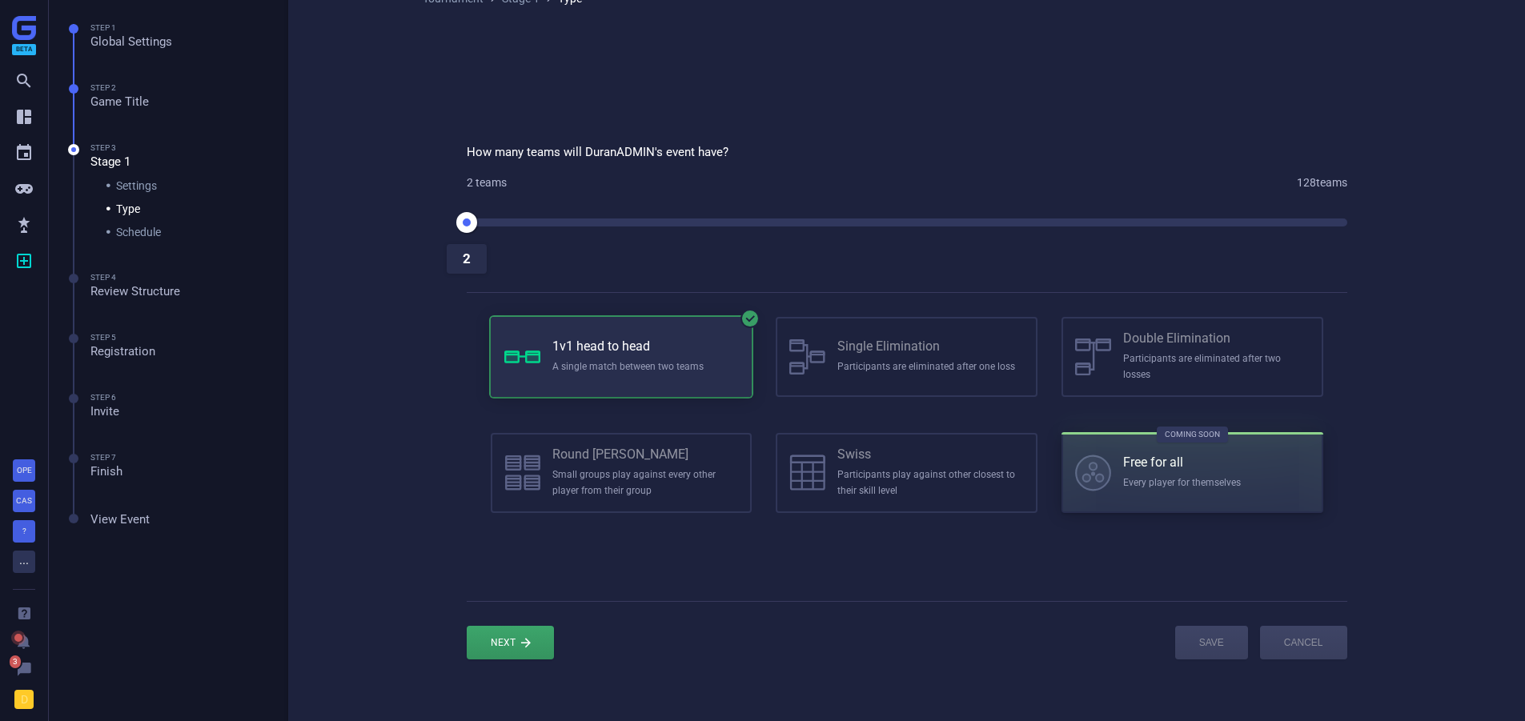
scroll to position [140, 0]
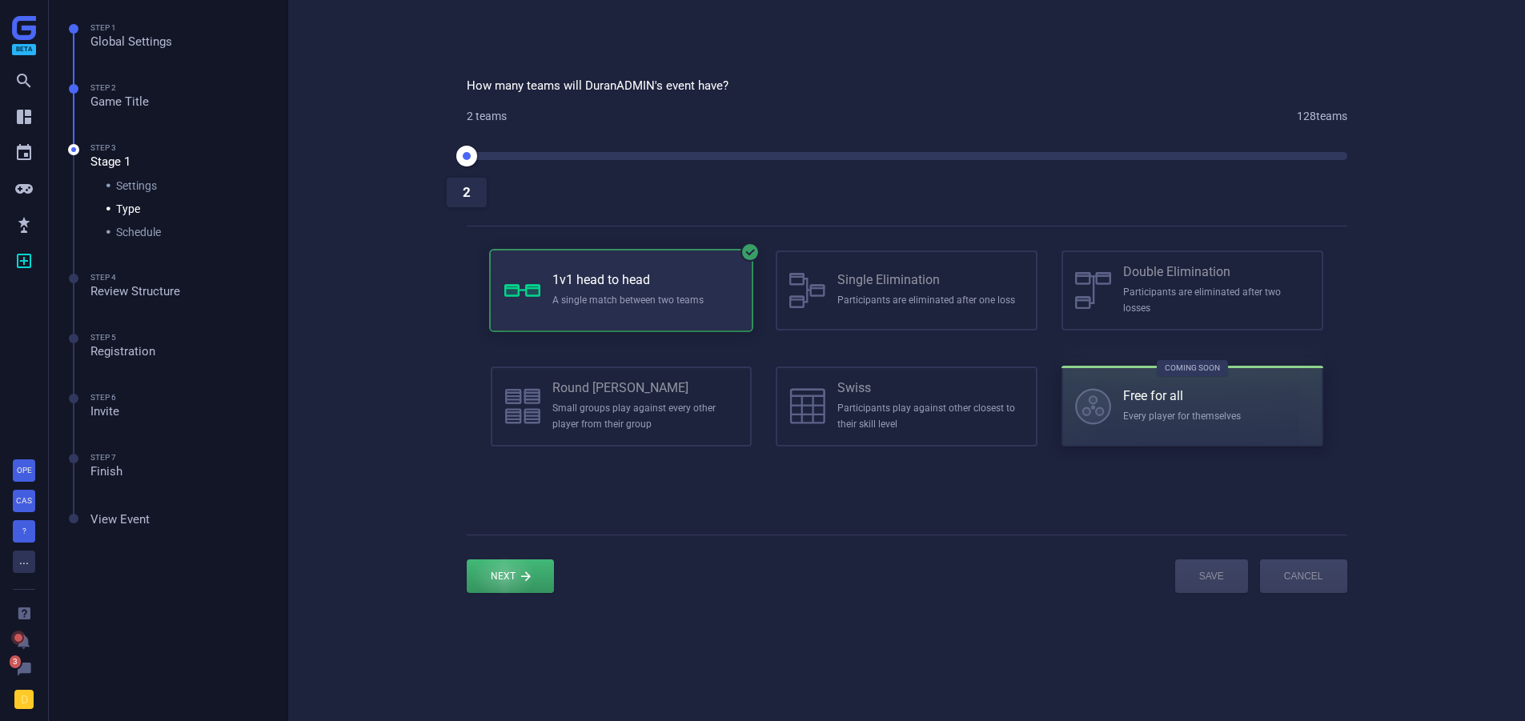
click at [506, 565] on div at bounding box center [510, 577] width 87 height 34
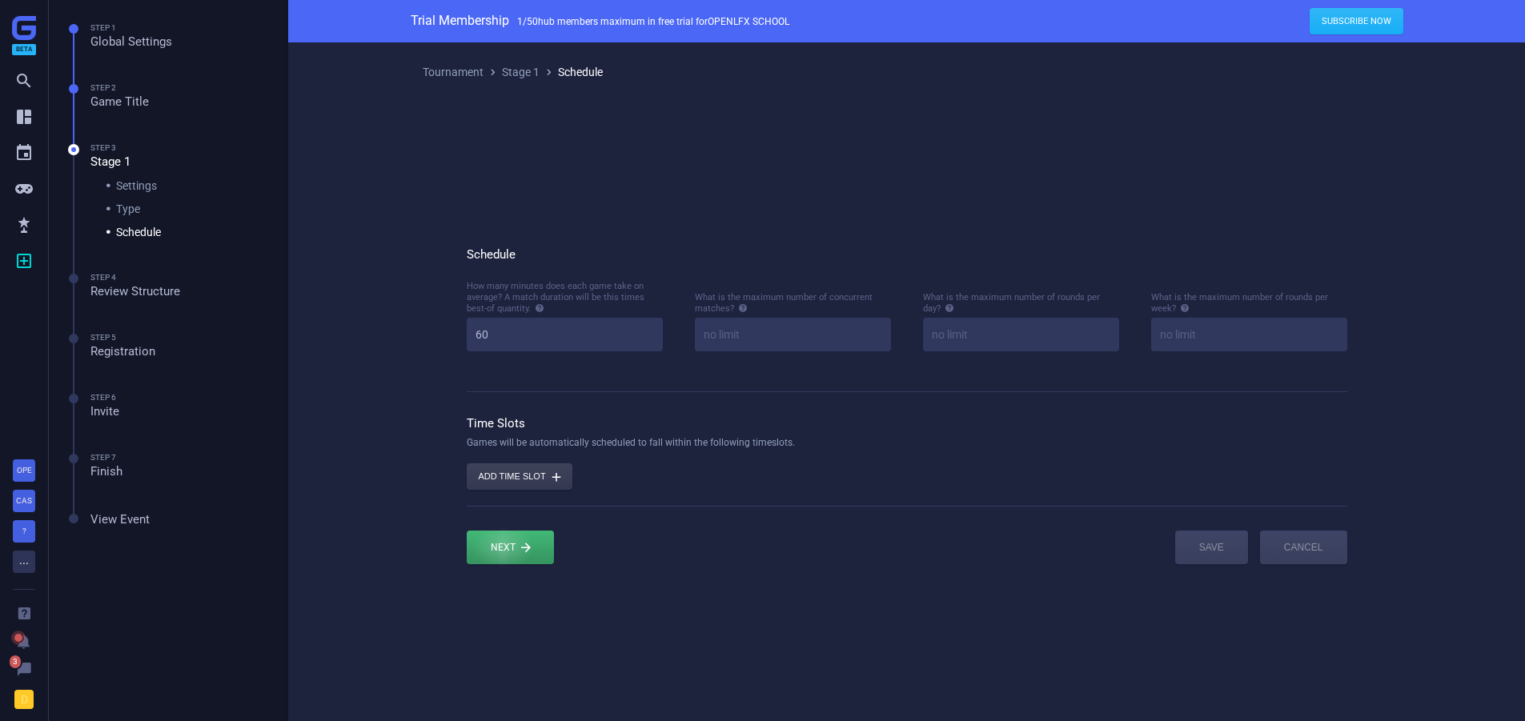
click at [503, 550] on div at bounding box center [510, 548] width 87 height 34
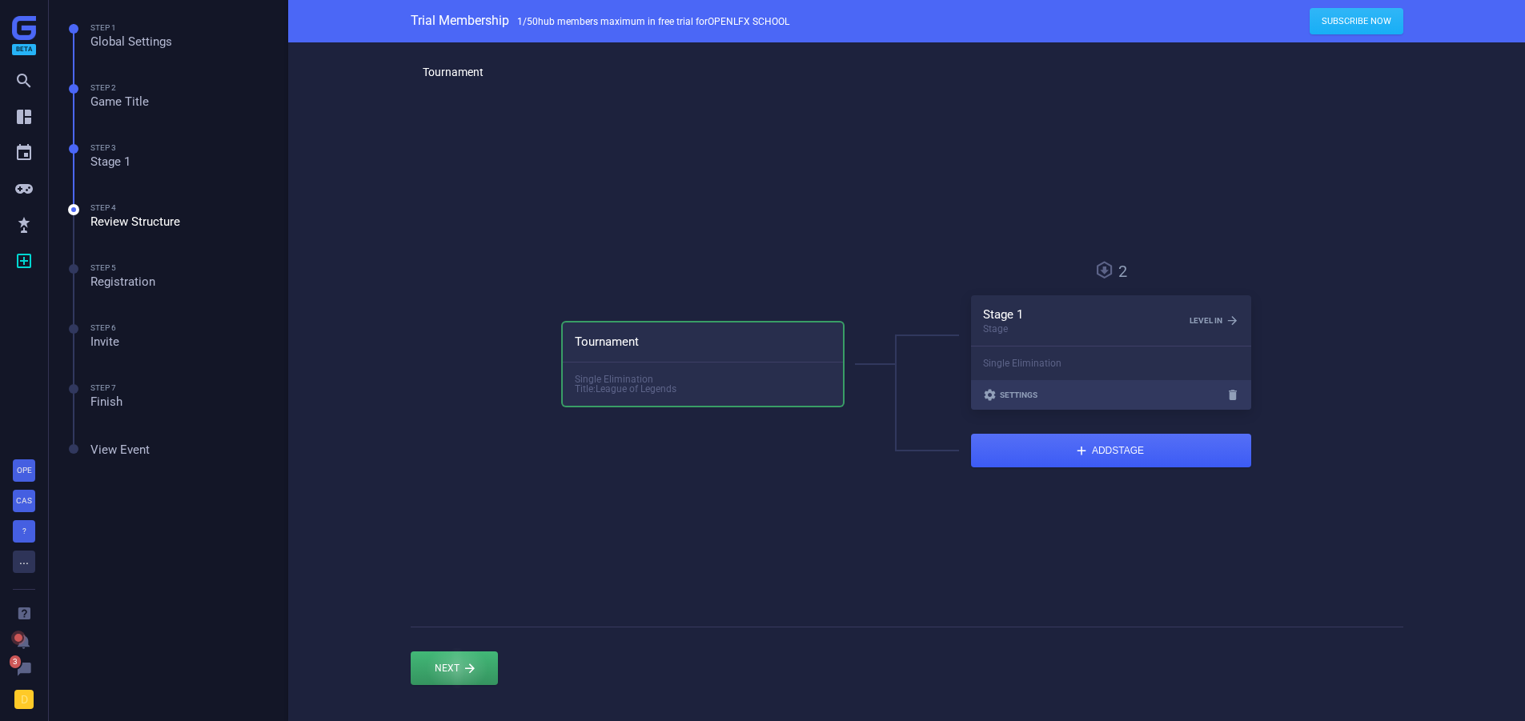
click at [448, 670] on div at bounding box center [454, 669] width 87 height 34
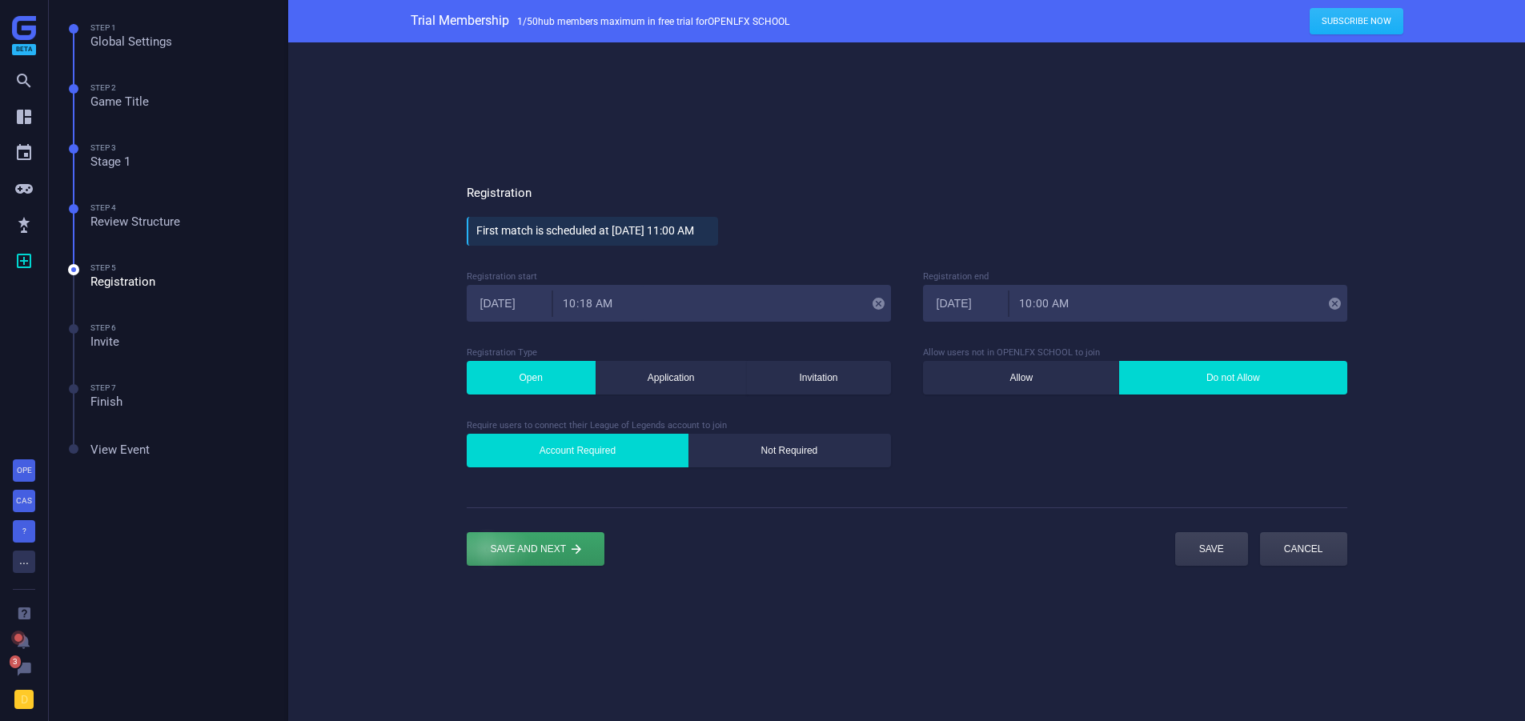
click at [560, 550] on div "submit" at bounding box center [536, 550] width 138 height 34
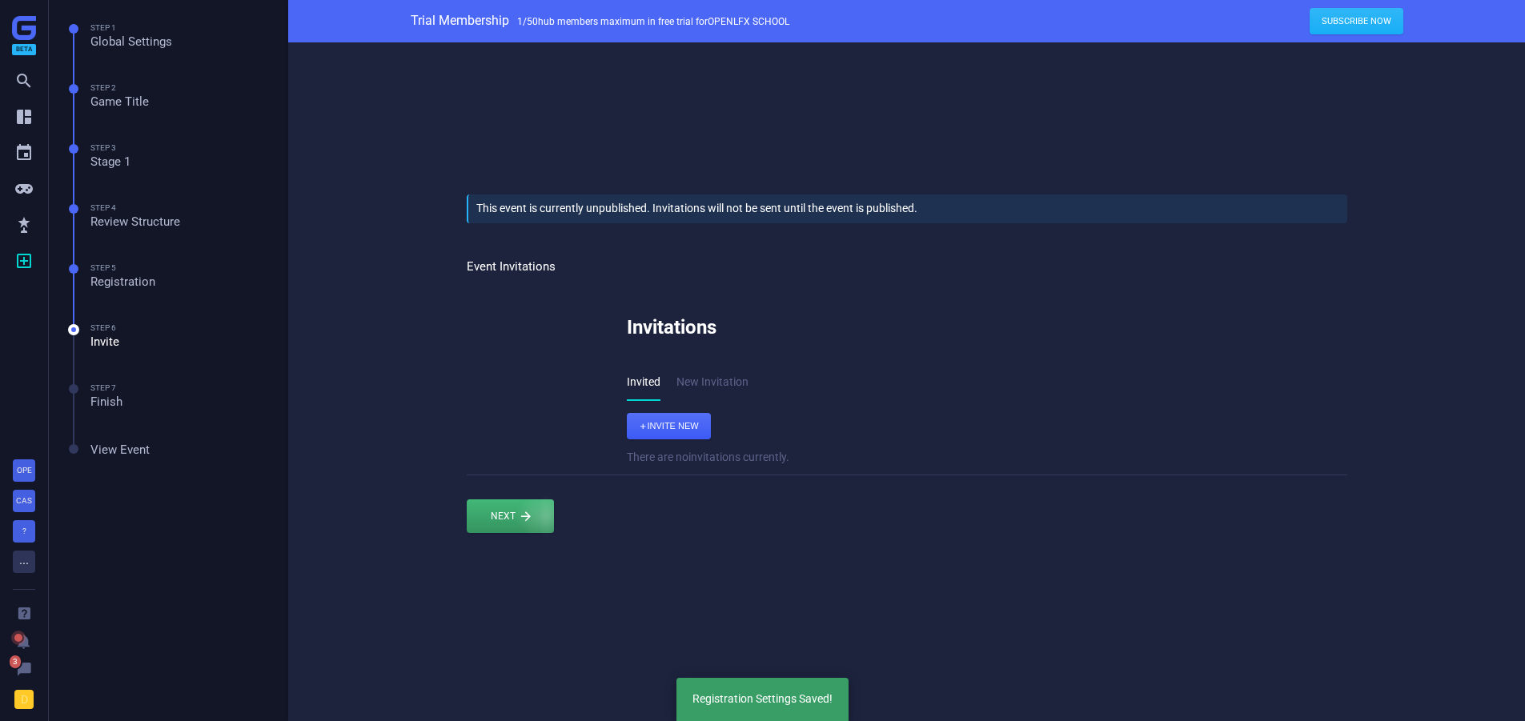
click at [527, 512] on div at bounding box center [510, 517] width 87 height 34
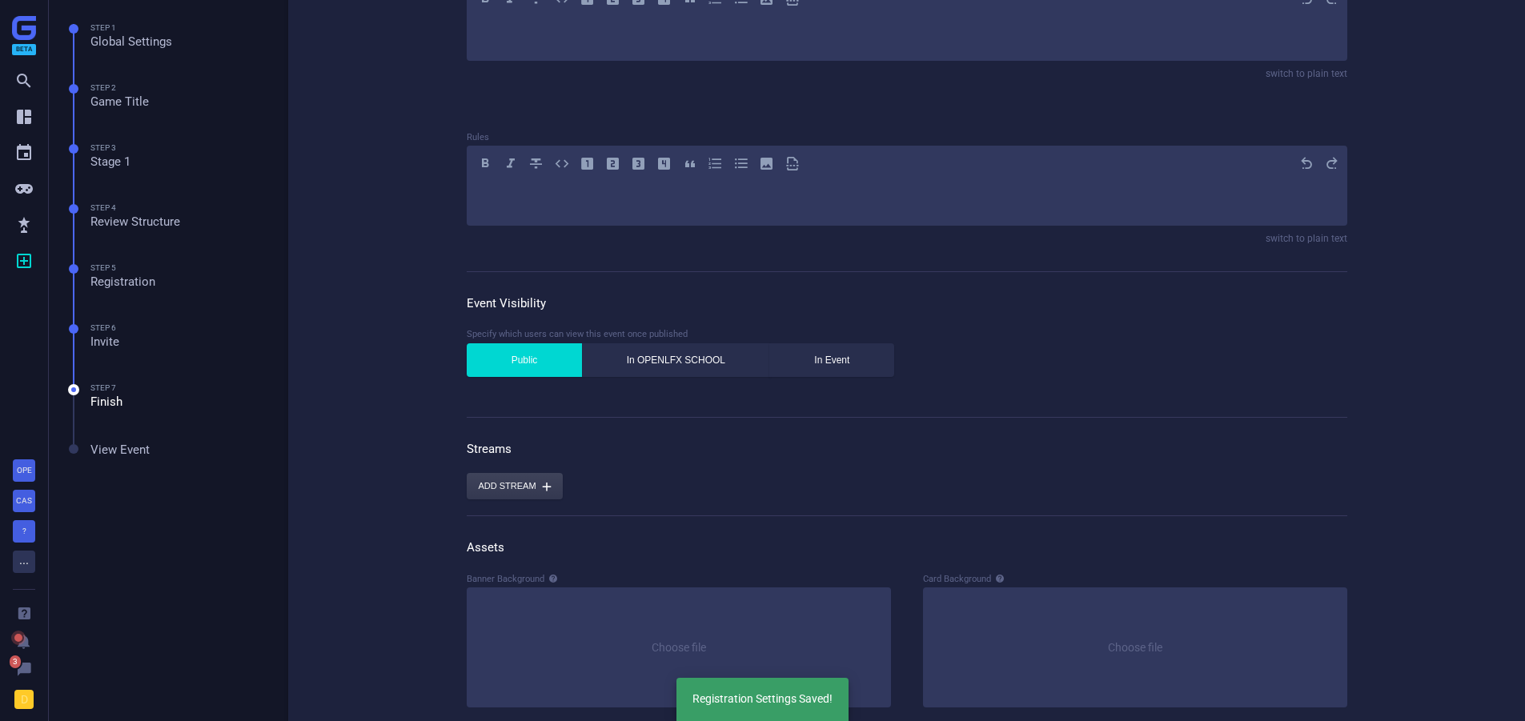
scroll to position [318, 0]
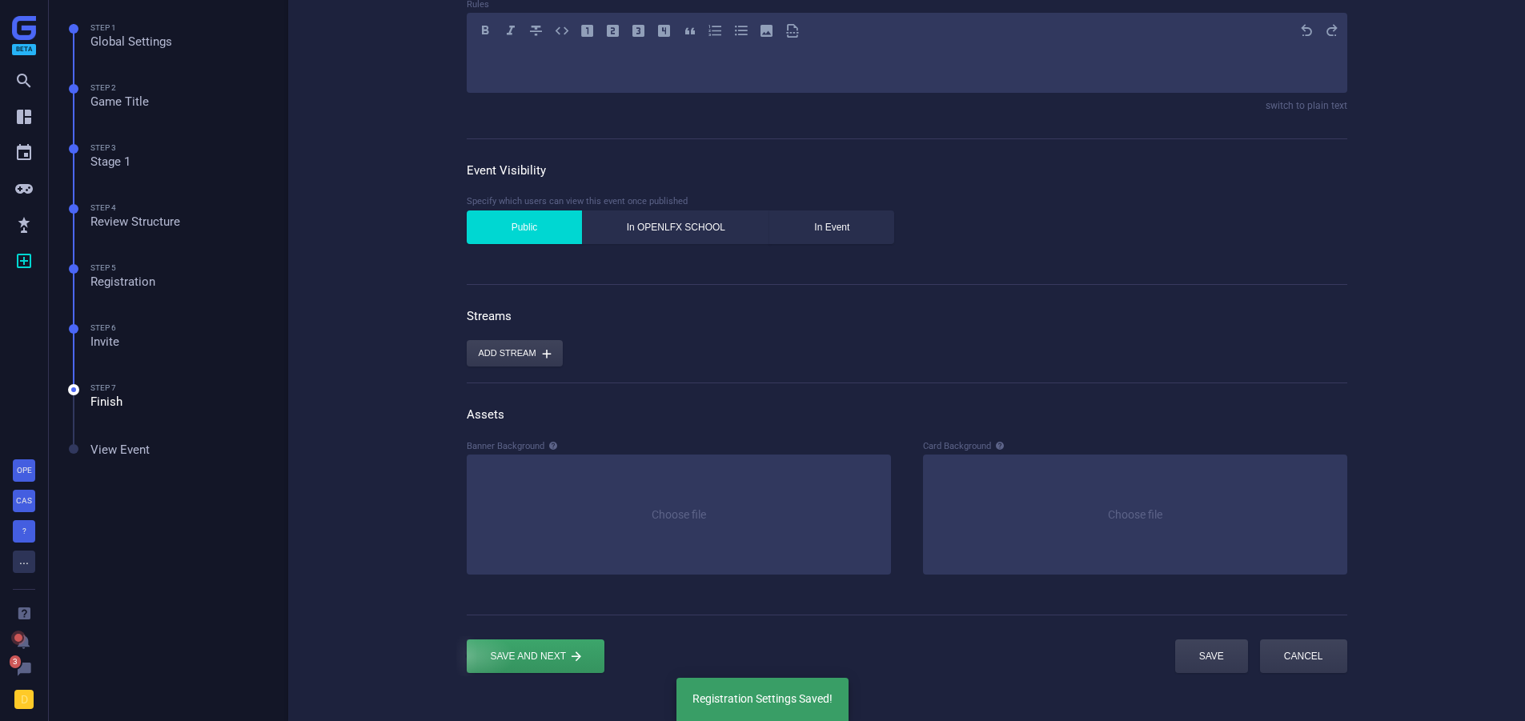
click at [520, 651] on div "submit" at bounding box center [536, 657] width 138 height 34
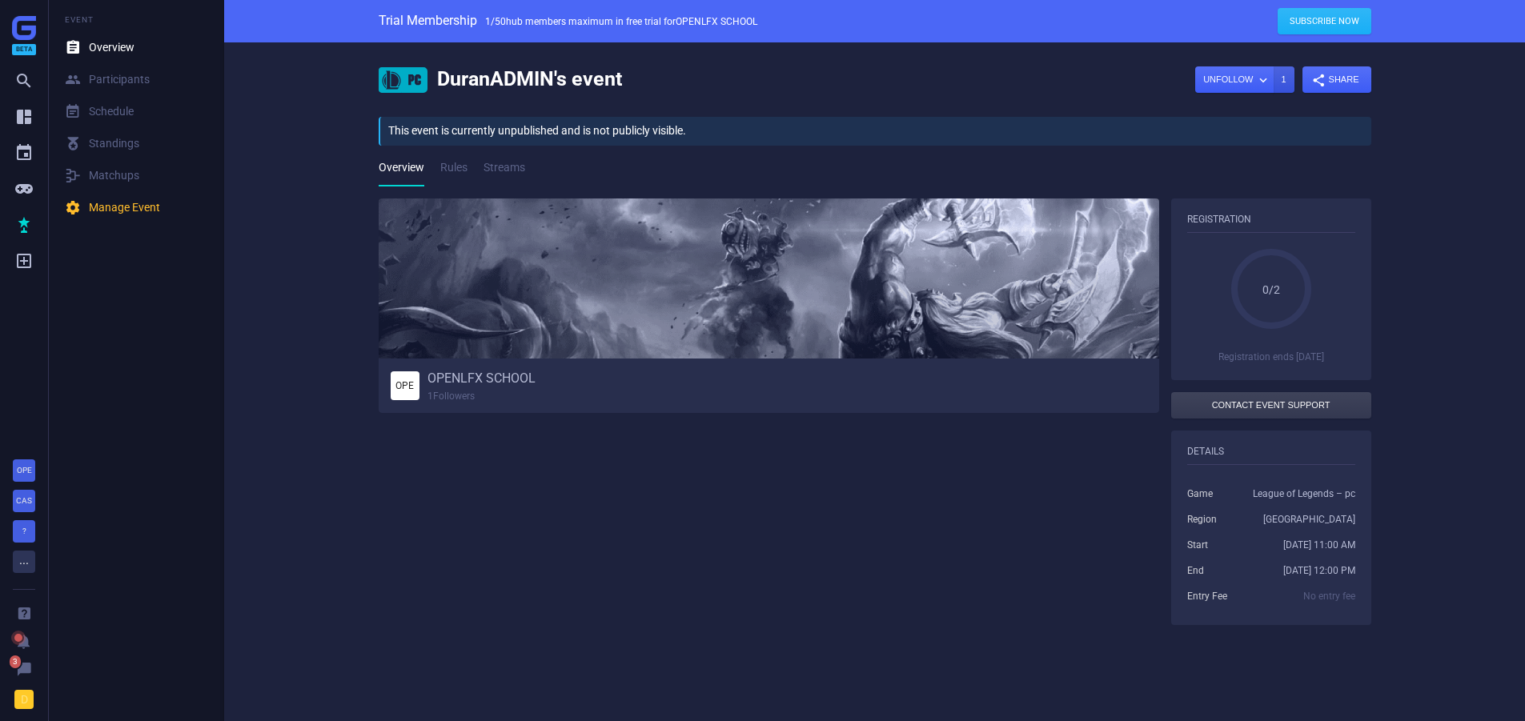
click at [18, 119] on icon "" at bounding box center [23, 116] width 19 height 19
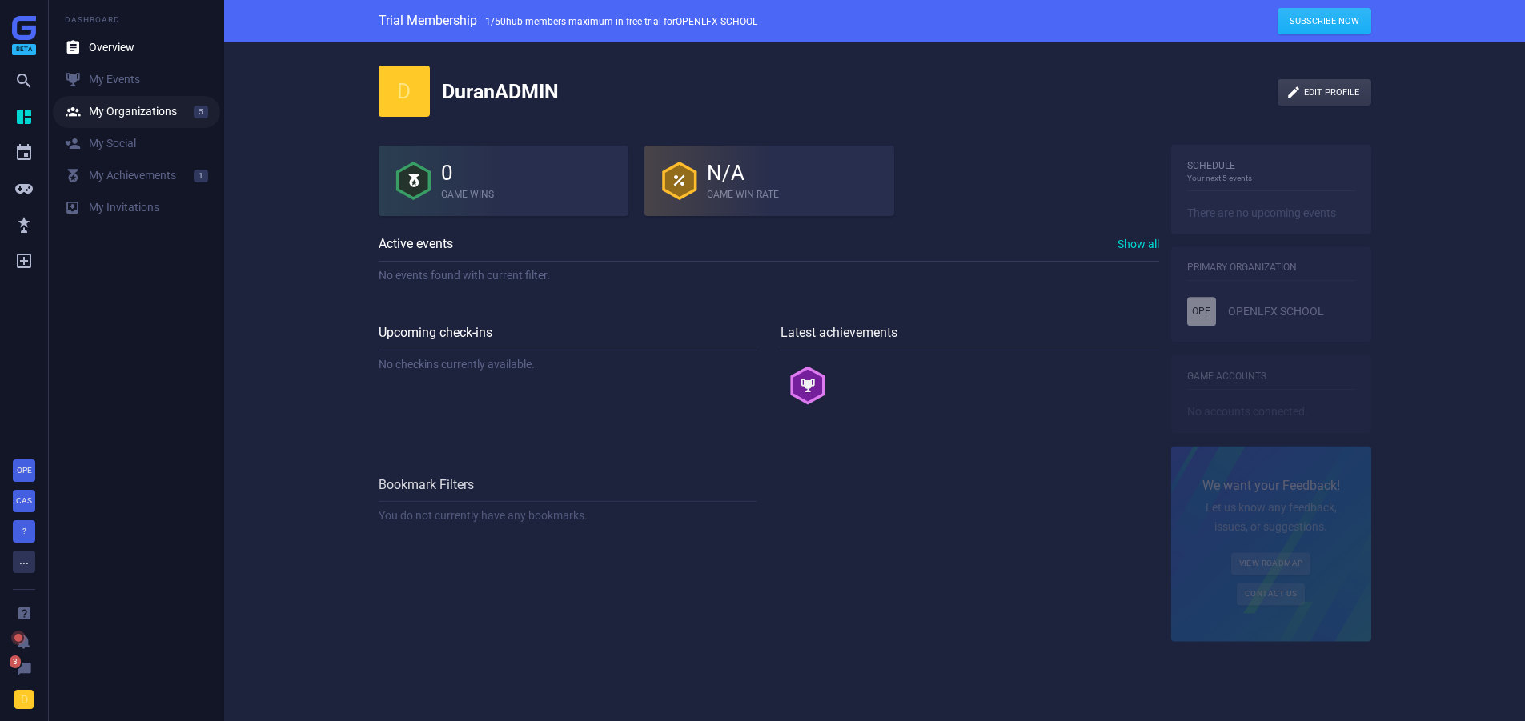
click at [100, 107] on div " My Organizations" at bounding box center [121, 112] width 112 height 16
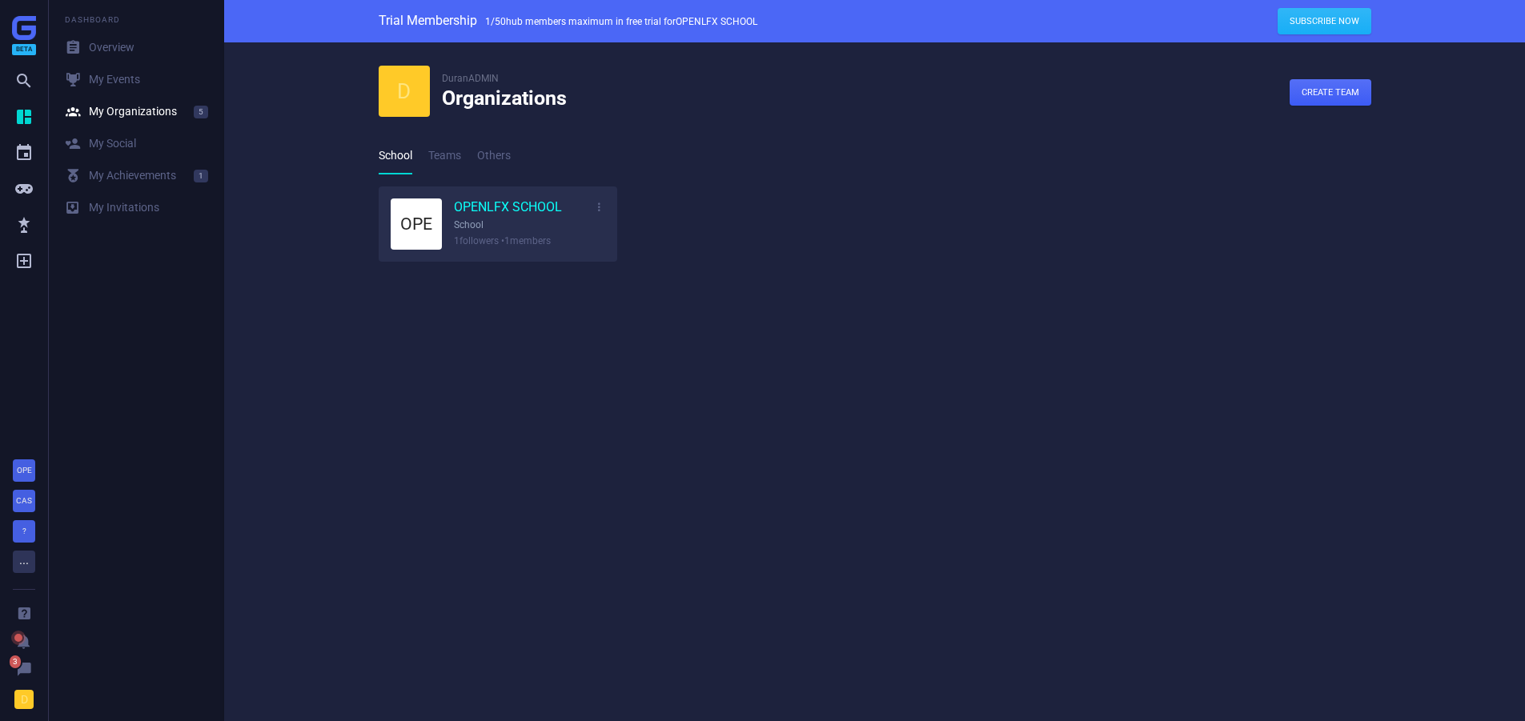
click at [487, 215] on link "OPENLFX SCHOOL" at bounding box center [508, 208] width 108 height 18
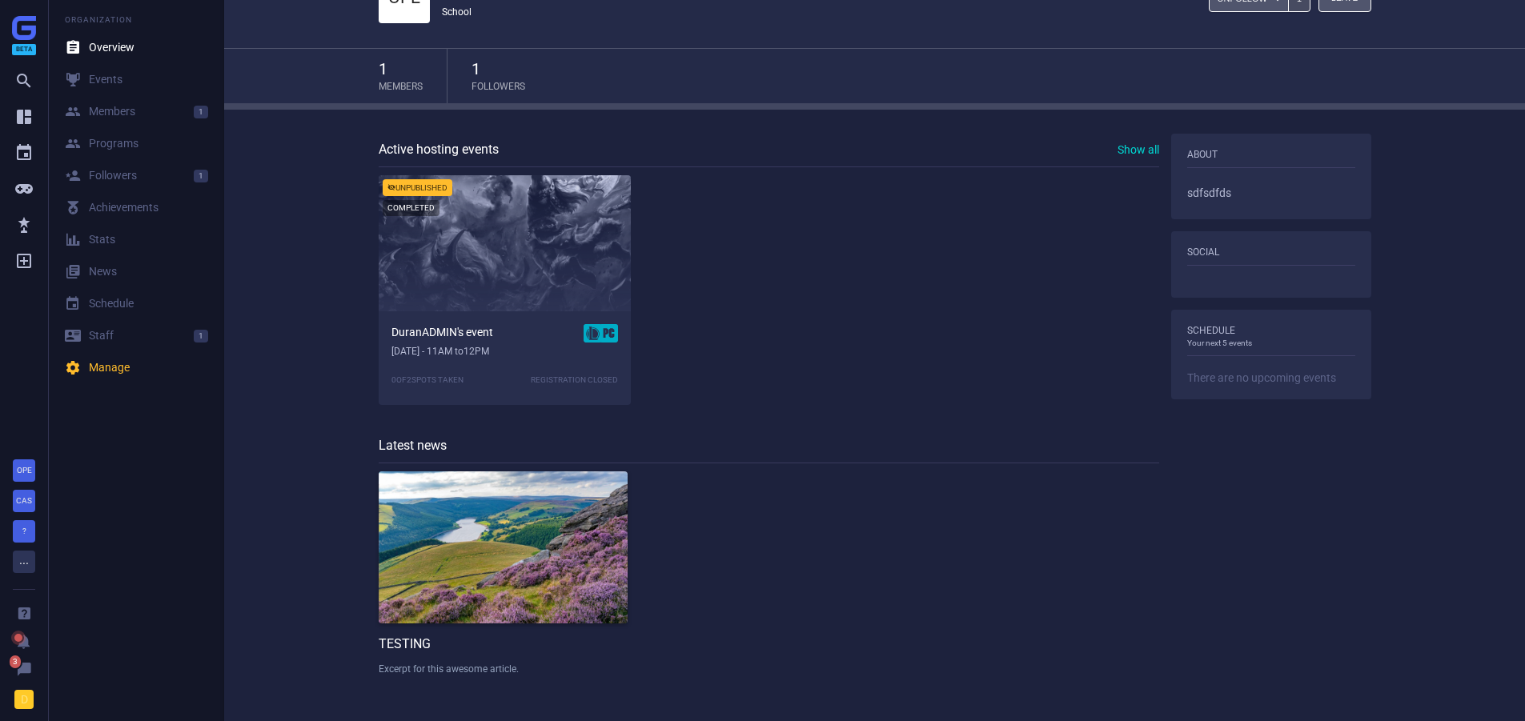
scroll to position [98, 0]
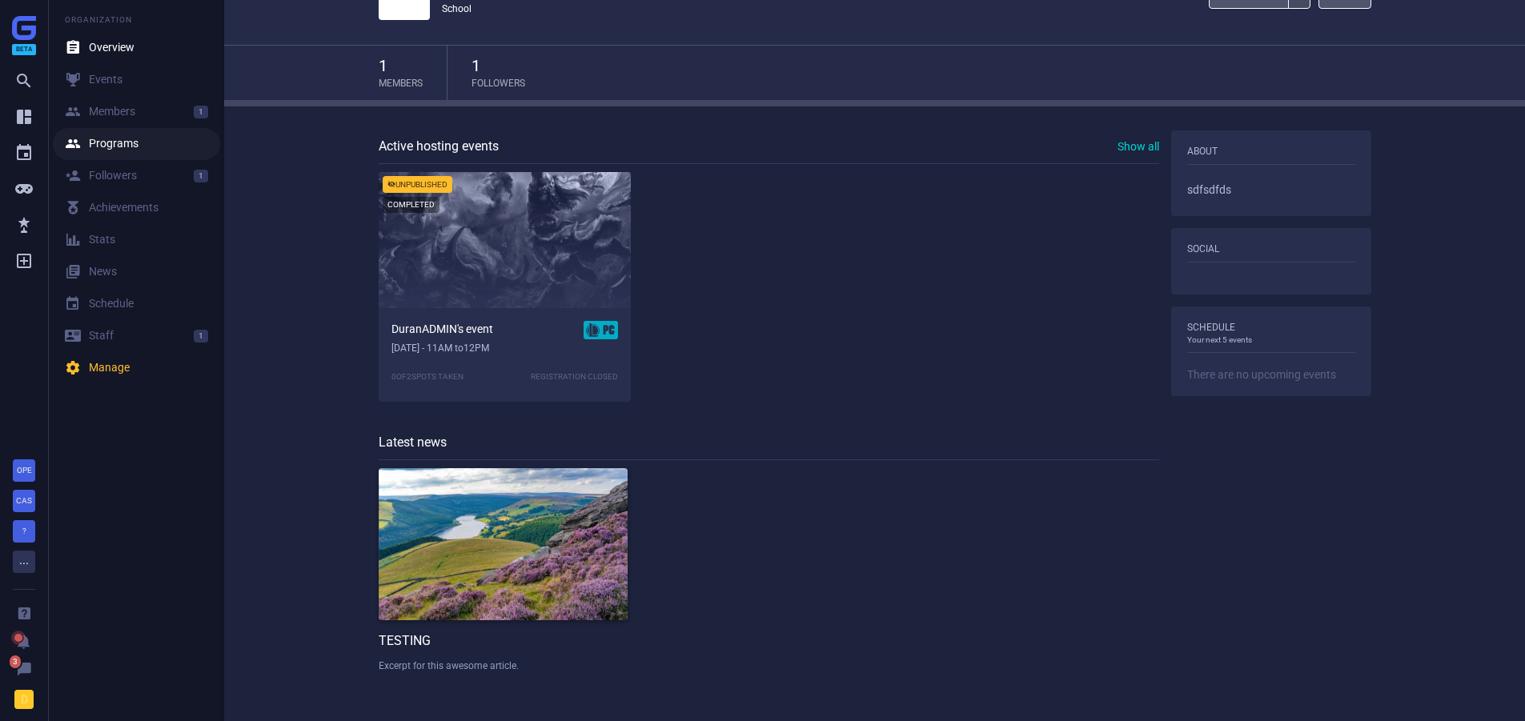
click at [117, 151] on div " Programs" at bounding box center [102, 144] width 74 height 16
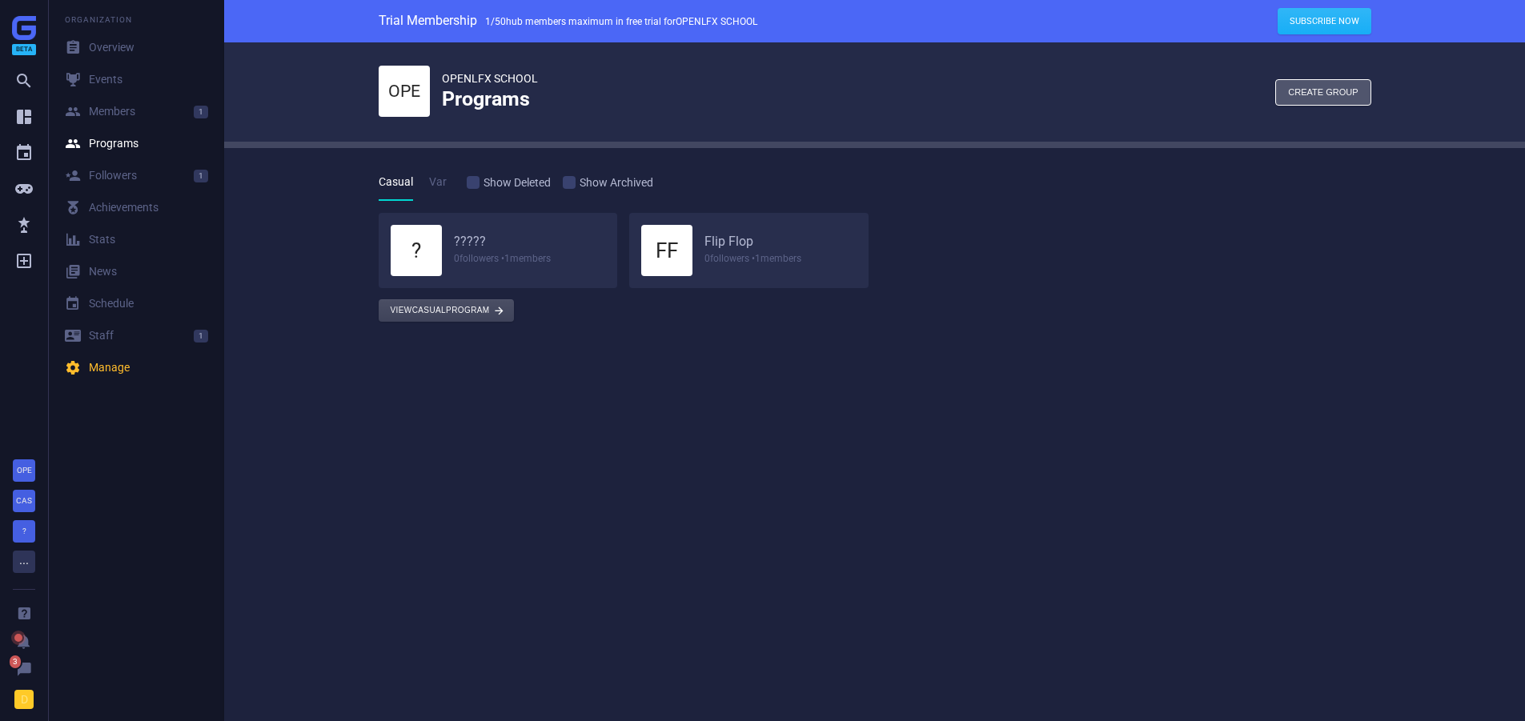
click at [412, 303] on button "View Casual program " at bounding box center [446, 310] width 135 height 22
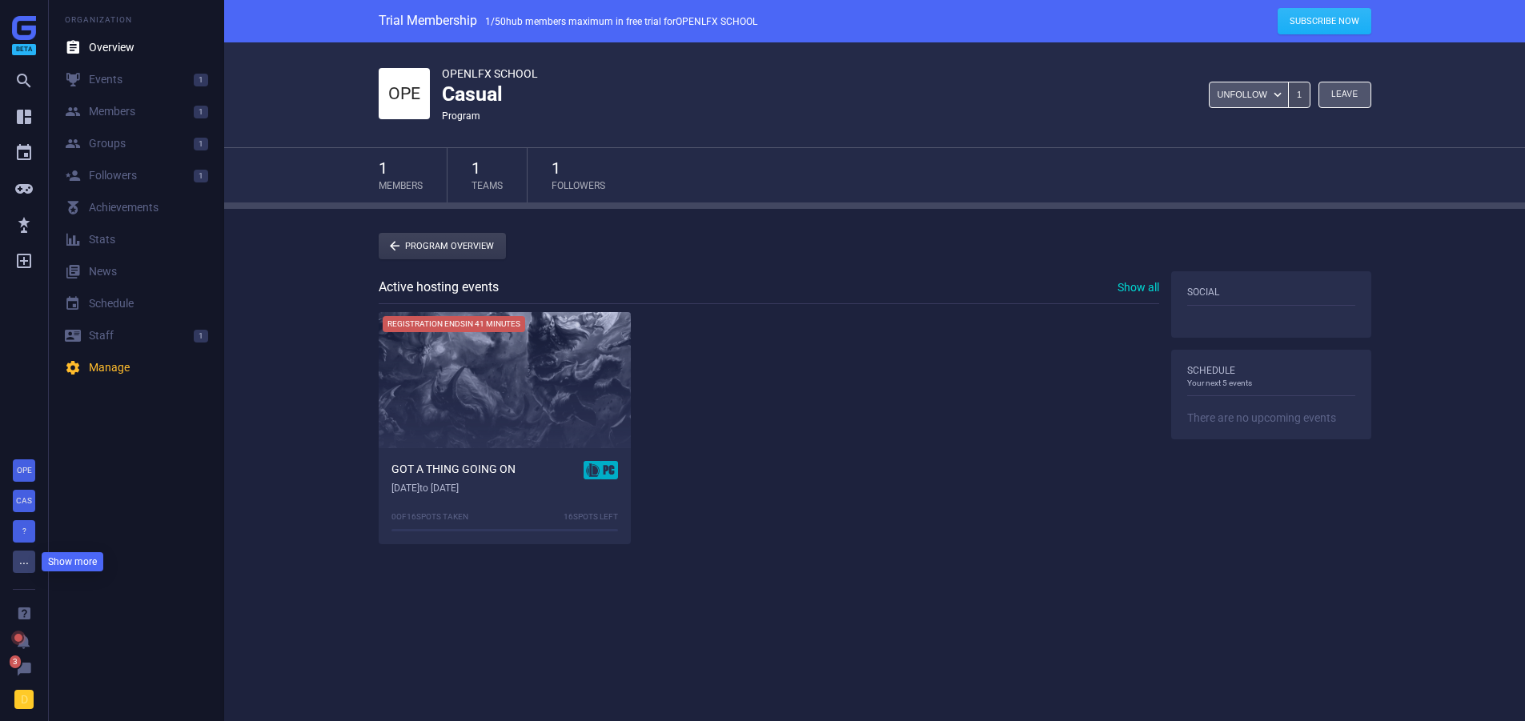
click at [20, 564] on div "..." at bounding box center [24, 562] width 22 height 22
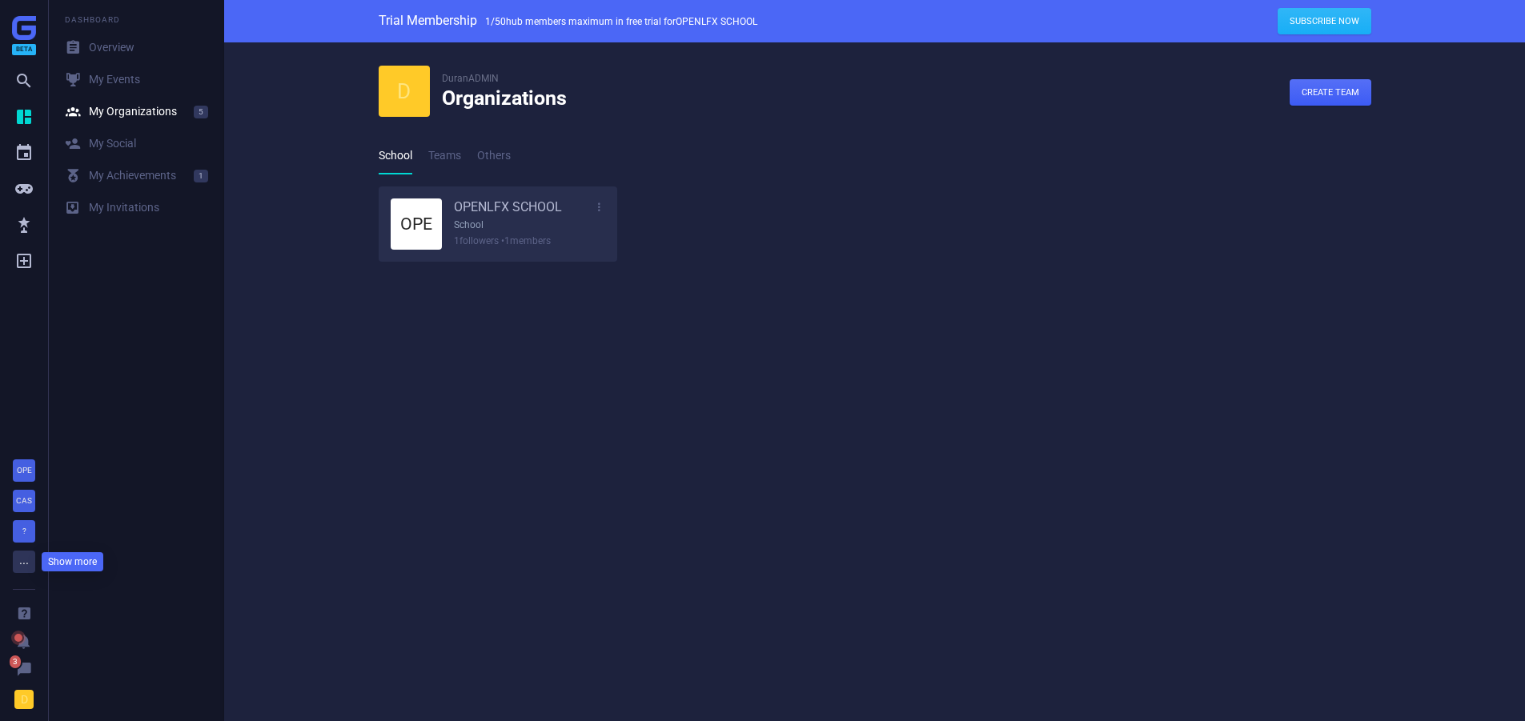
click at [20, 564] on div "..." at bounding box center [24, 562] width 22 height 22
click at [105, 180] on div "閭 My Achievements" at bounding box center [120, 176] width 111 height 16
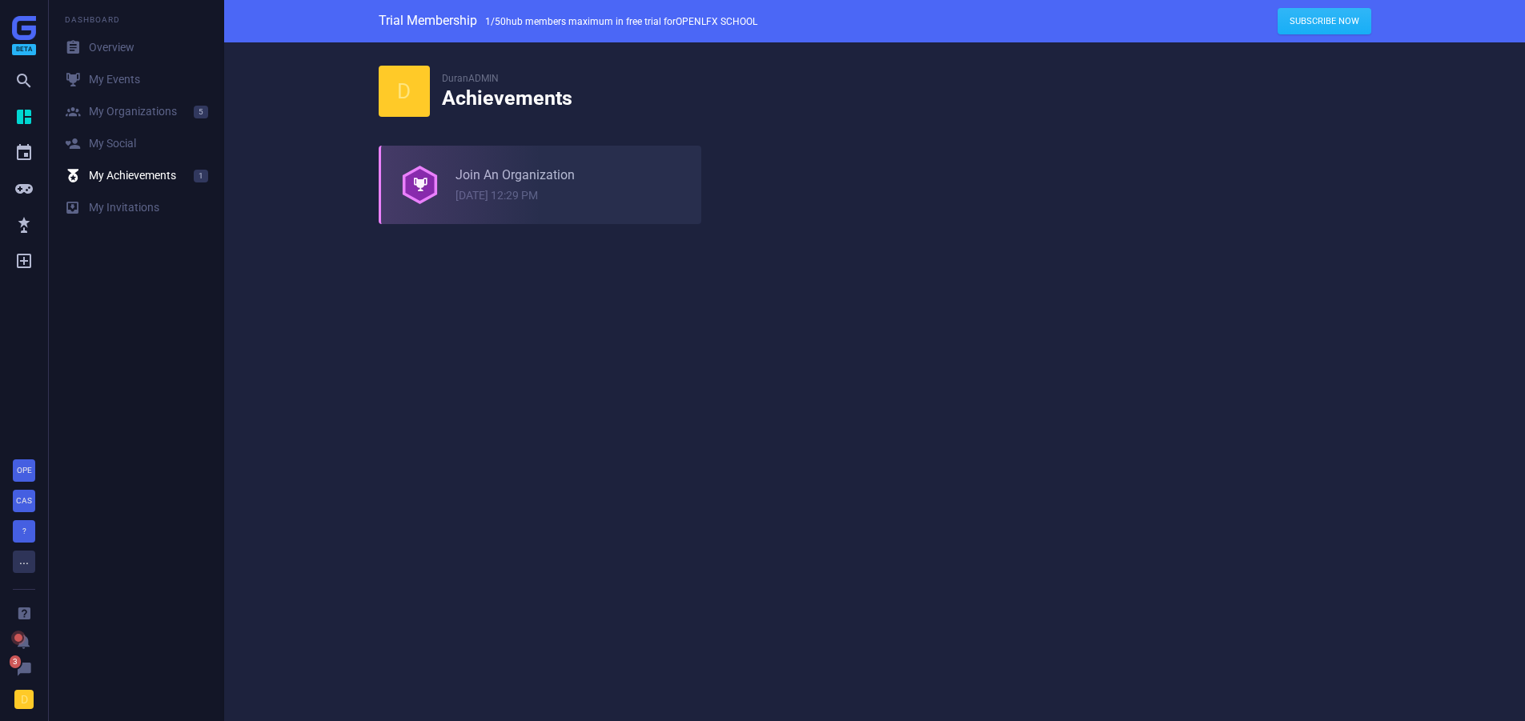
click at [464, 176] on div at bounding box center [461, 185] width 160 height 78
click at [16, 641] on div "" at bounding box center [24, 642] width 16 height 16
click at [13, 641] on div "OPE CAS ? ...    3 D" at bounding box center [24, 583] width 48 height 278
click at [34, 679] on div "OPE CAS ? ...    3 D" at bounding box center [24, 583] width 48 height 278
click at [12, 664] on span "3" at bounding box center [15, 662] width 14 height 16
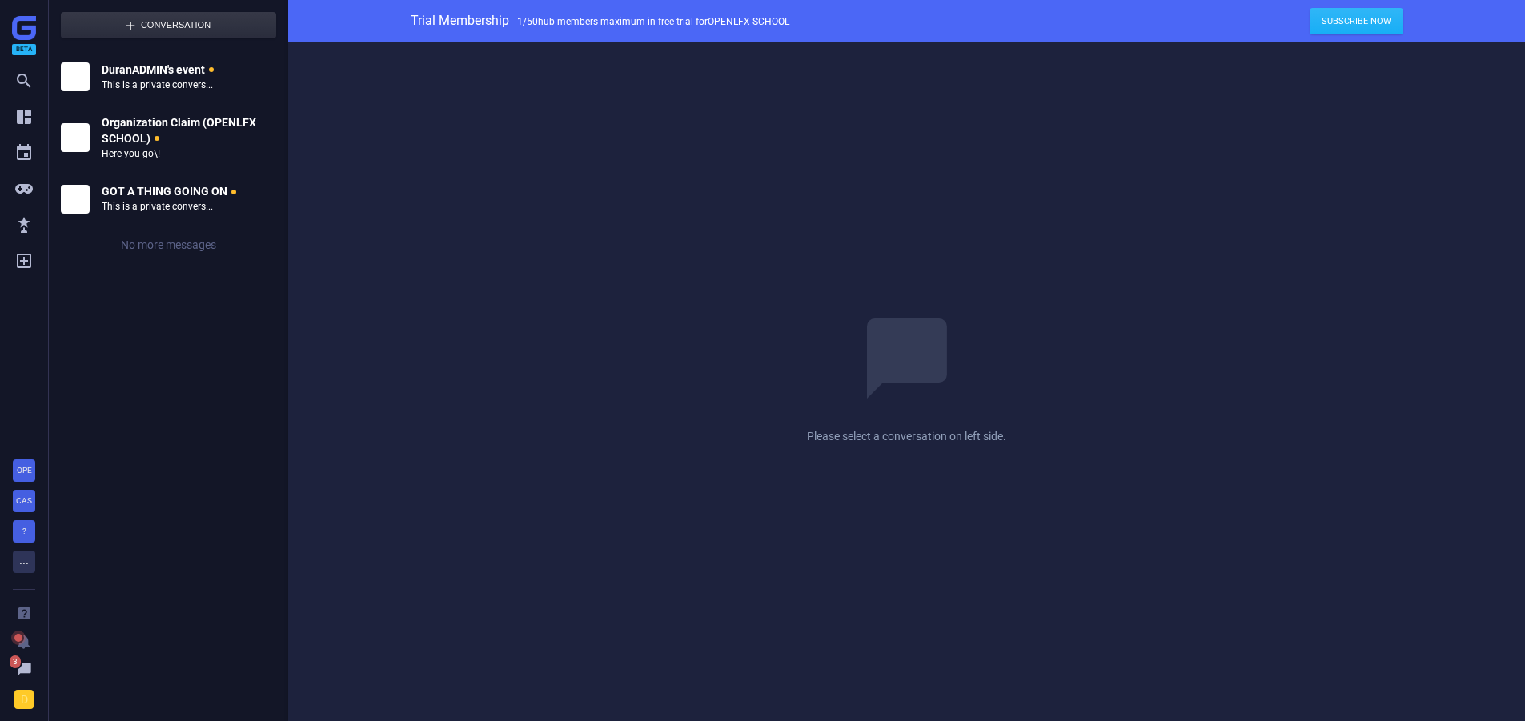
click at [12, 664] on span "3" at bounding box center [15, 662] width 14 height 16
click at [16, 227] on icon "" at bounding box center [23, 224] width 19 height 19
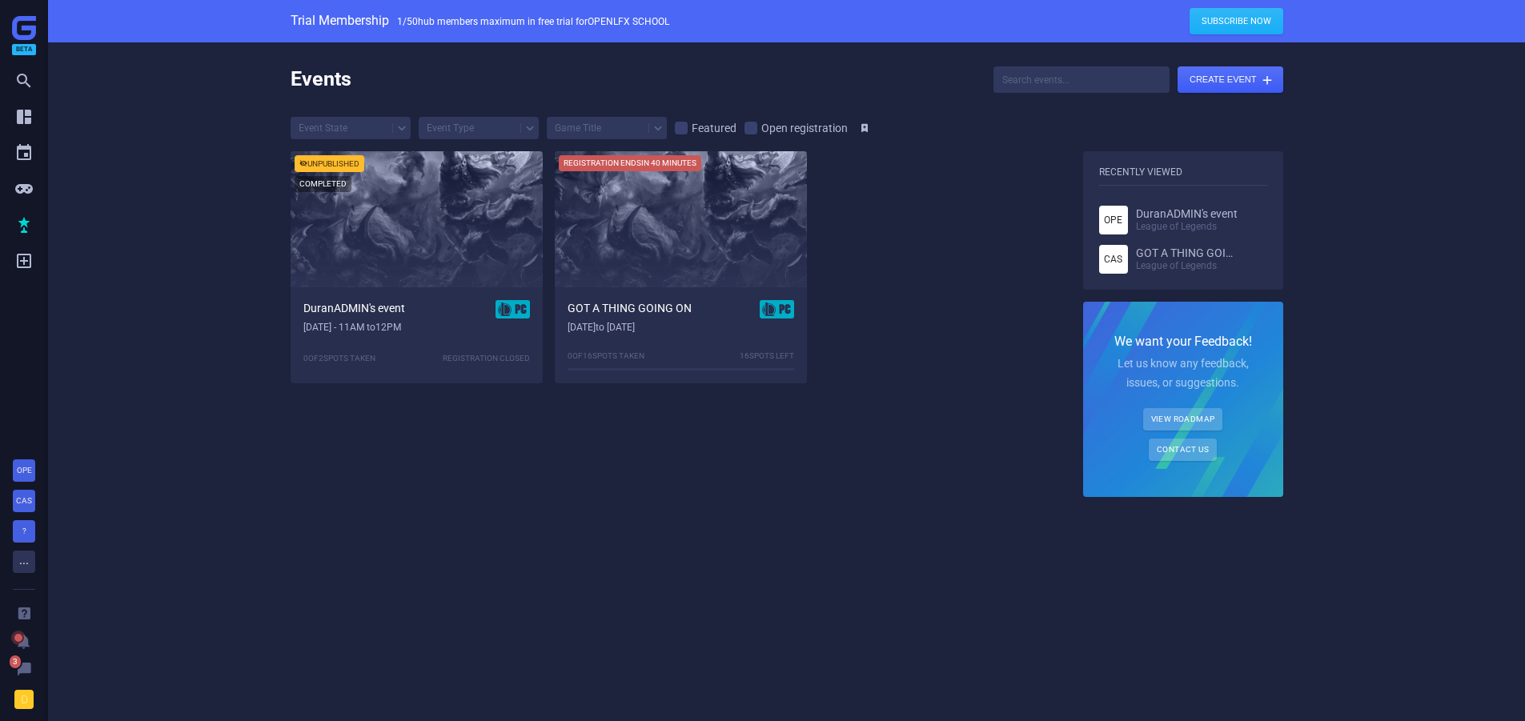
click at [9, 261] on div "Beta       " at bounding box center [24, 139] width 48 height 279
click at [31, 267] on icon "" at bounding box center [23, 260] width 19 height 19
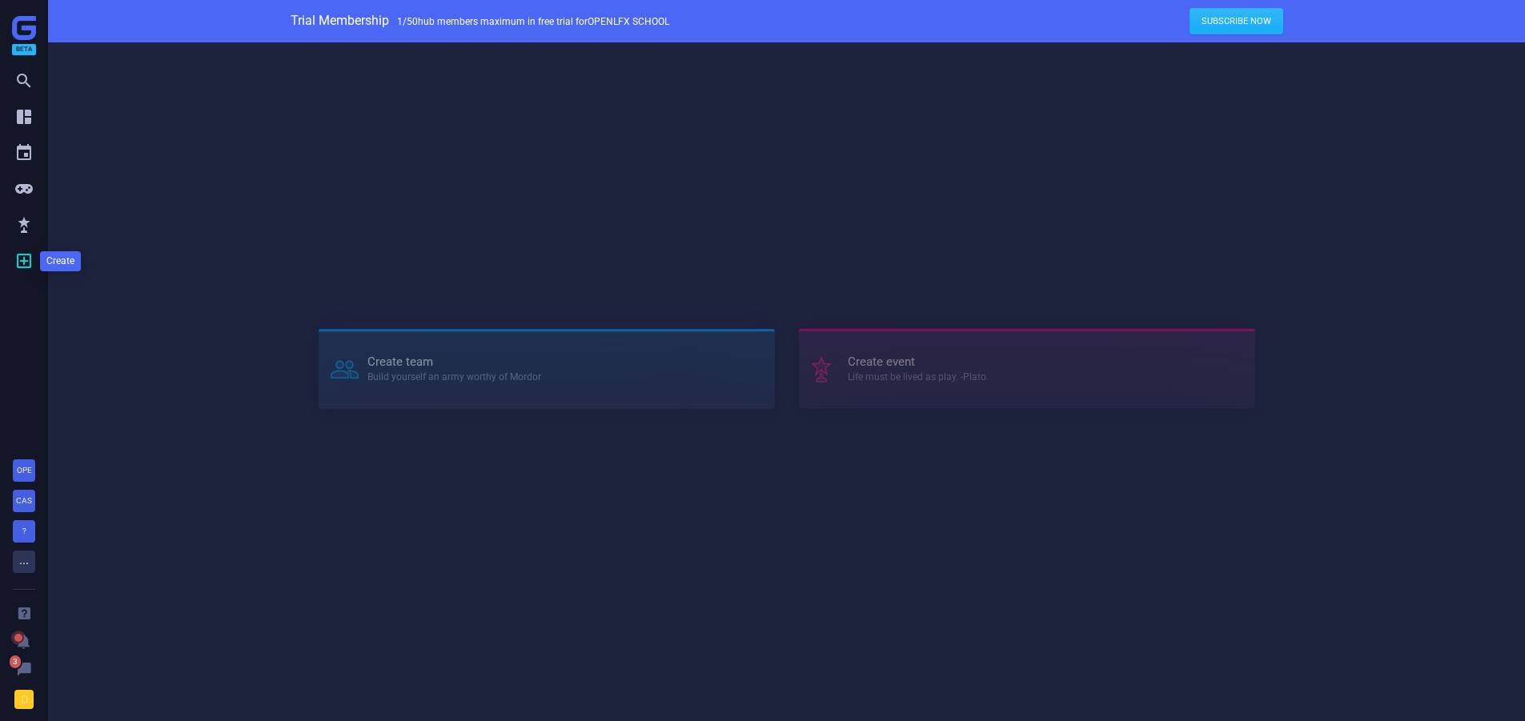
drag, startPoint x: 31, startPoint y: 267, endPoint x: 90, endPoint y: 214, distance: 79.4
click at [93, 214] on div "Create team Build yourself an army worthy of Mordor Create event Life must be l…" at bounding box center [786, 375] width 1477 height 667
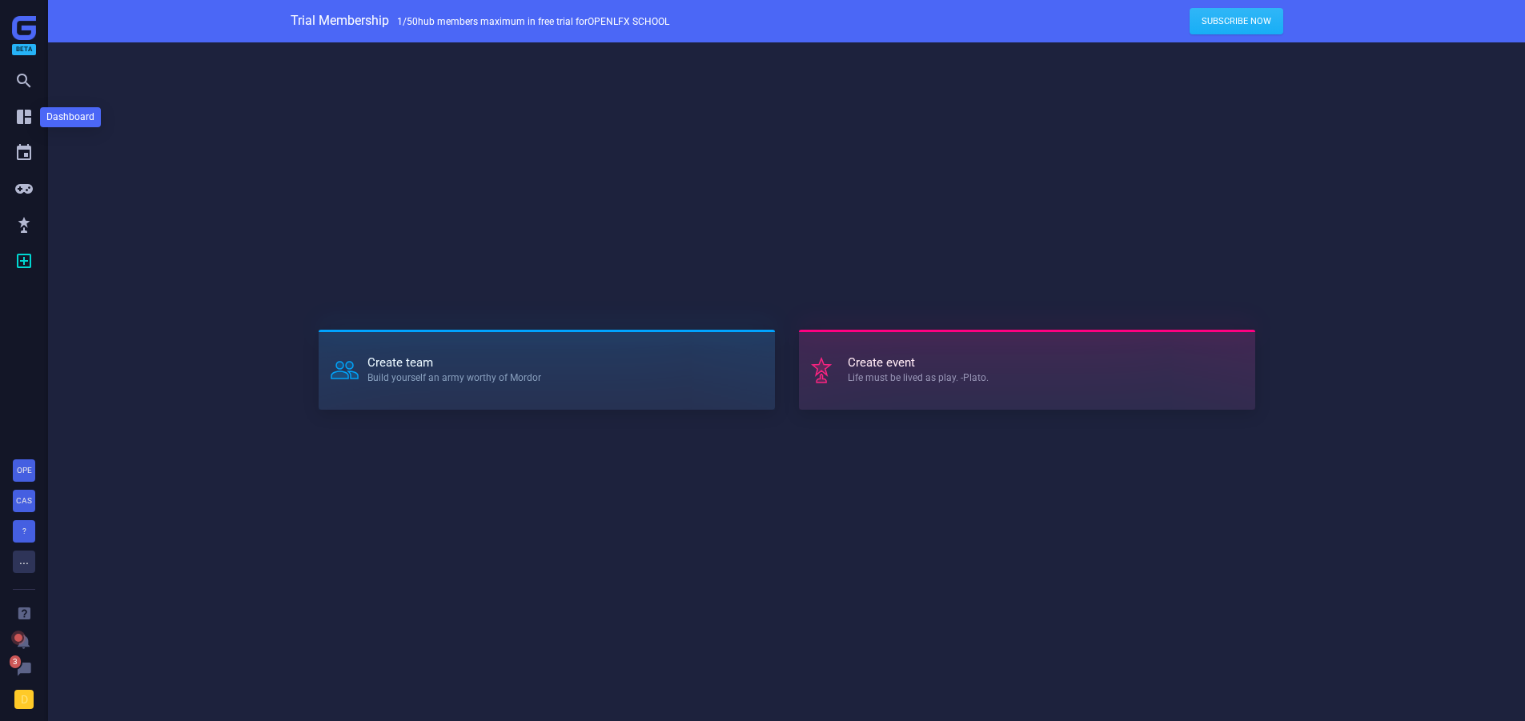
click at [25, 114] on icon "" at bounding box center [23, 116] width 19 height 19
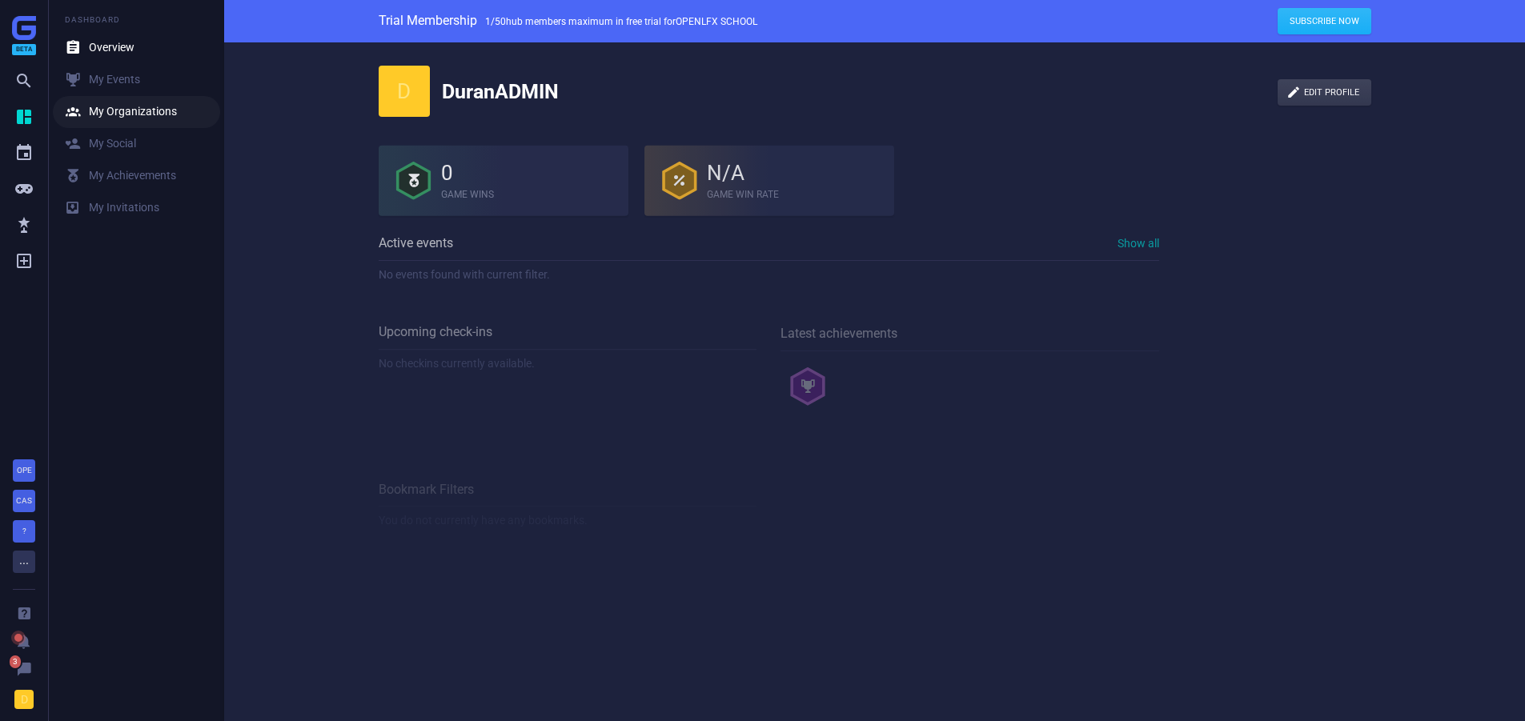
click at [96, 120] on link " My Organizations" at bounding box center [136, 112] width 167 height 32
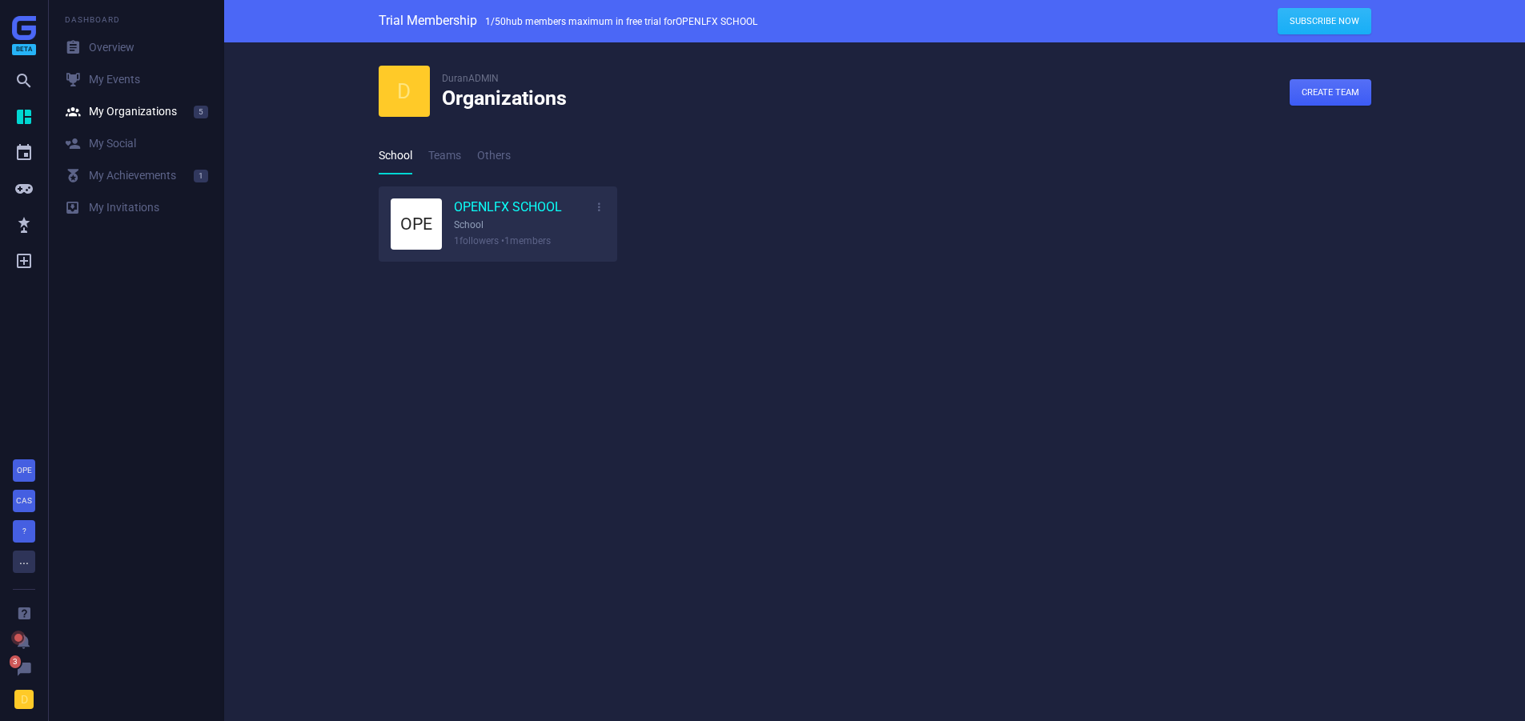
click at [460, 204] on link "OPENLFX SCHOOL" at bounding box center [508, 208] width 108 height 18
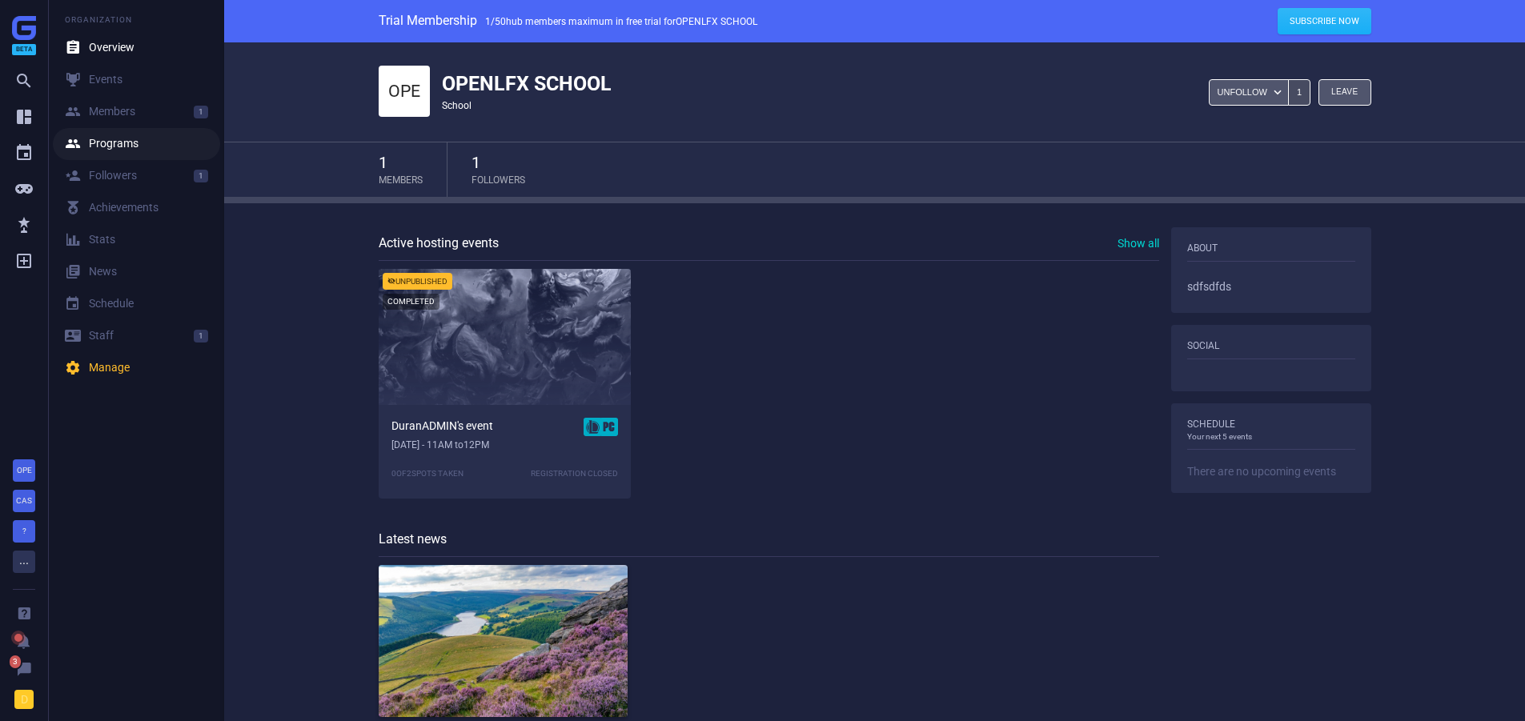
click at [92, 139] on div " Programs" at bounding box center [102, 144] width 74 height 16
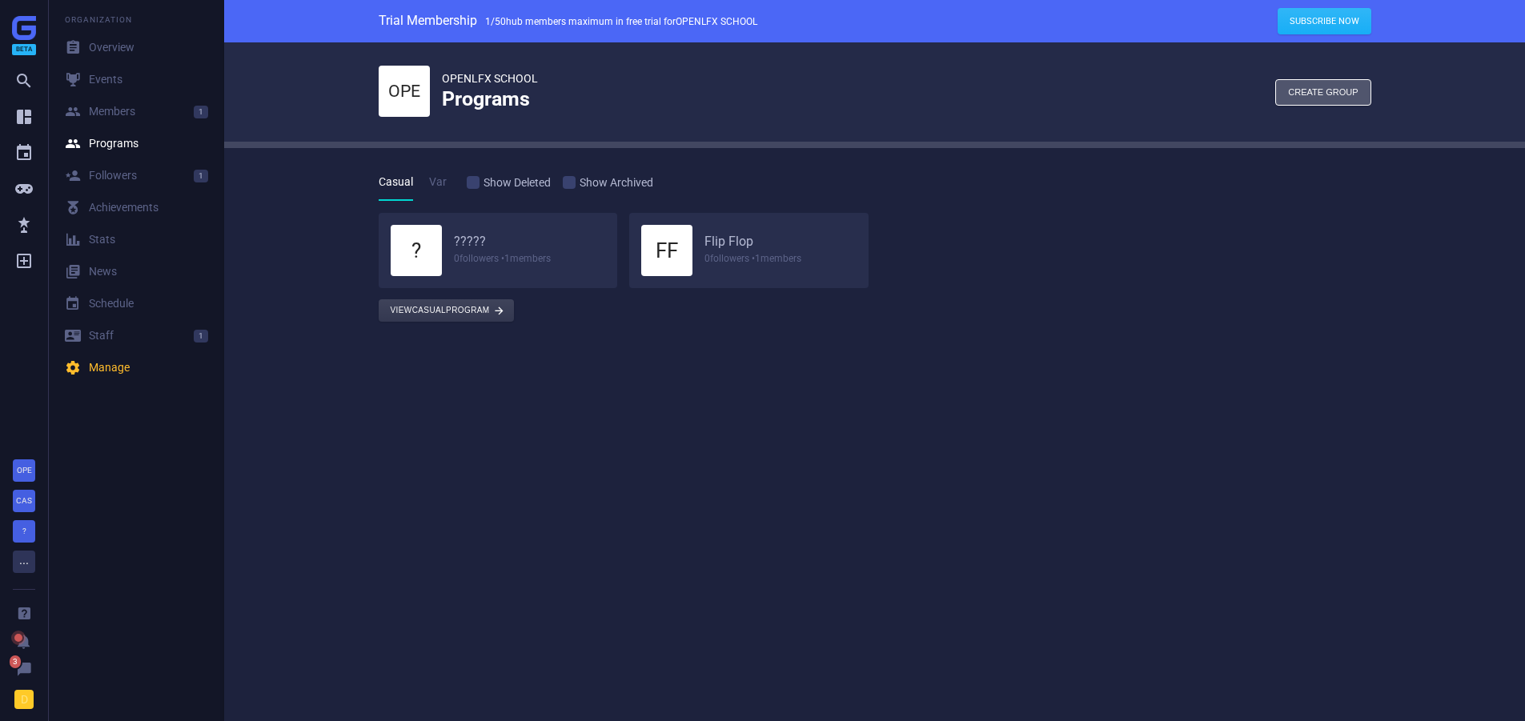
click at [469, 232] on div "? ????? 0 followers • 1 members" at bounding box center [498, 250] width 215 height 51
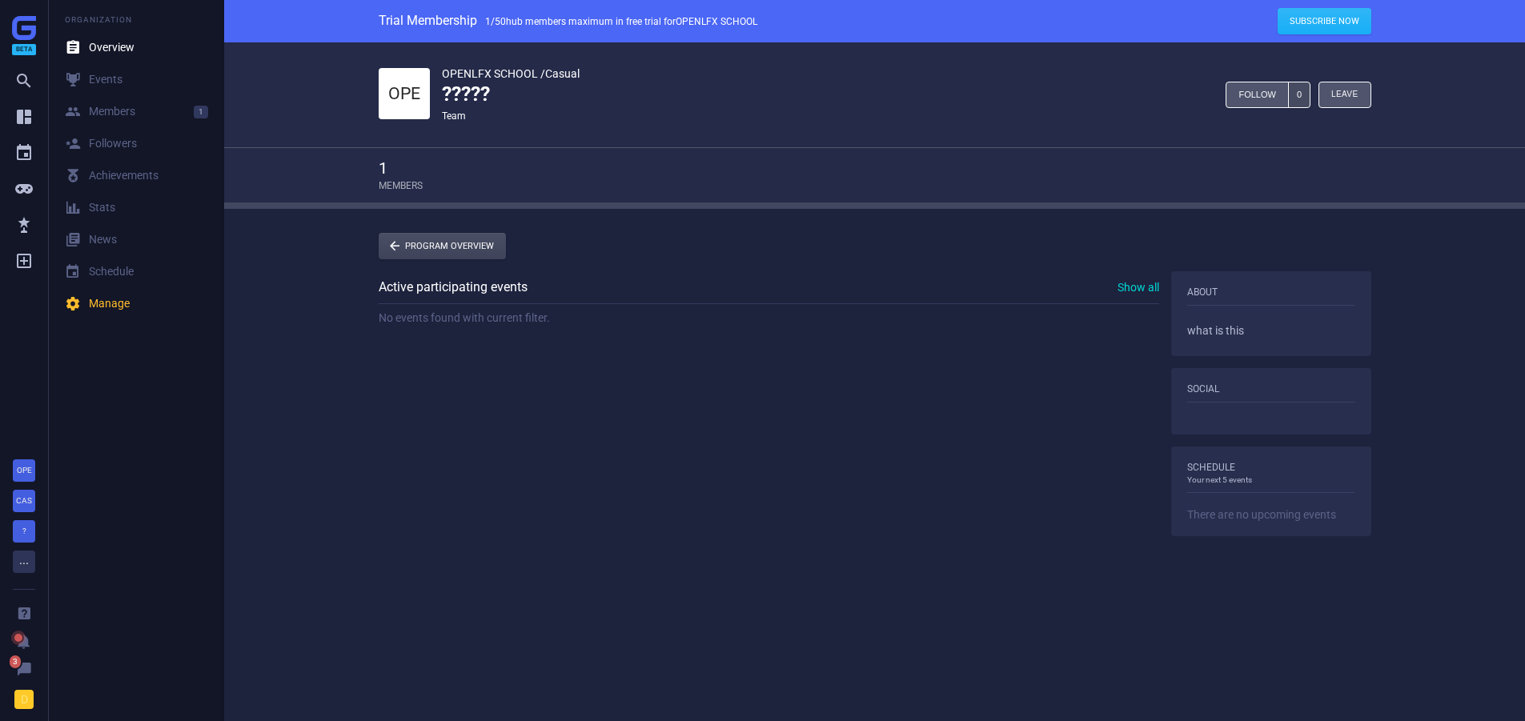
click at [463, 251] on link " Program Overview" at bounding box center [442, 246] width 127 height 26
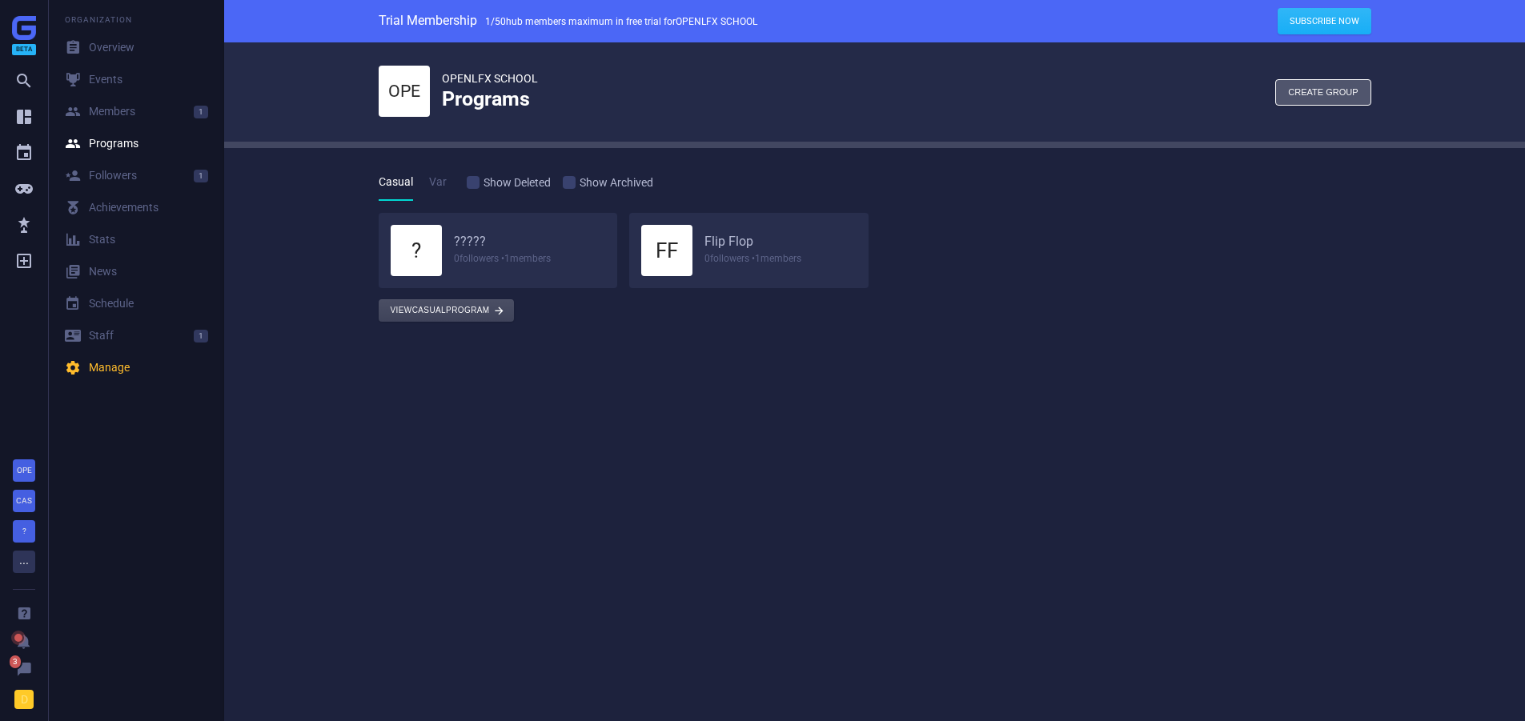
click at [469, 313] on button "View Casual program " at bounding box center [446, 310] width 135 height 22
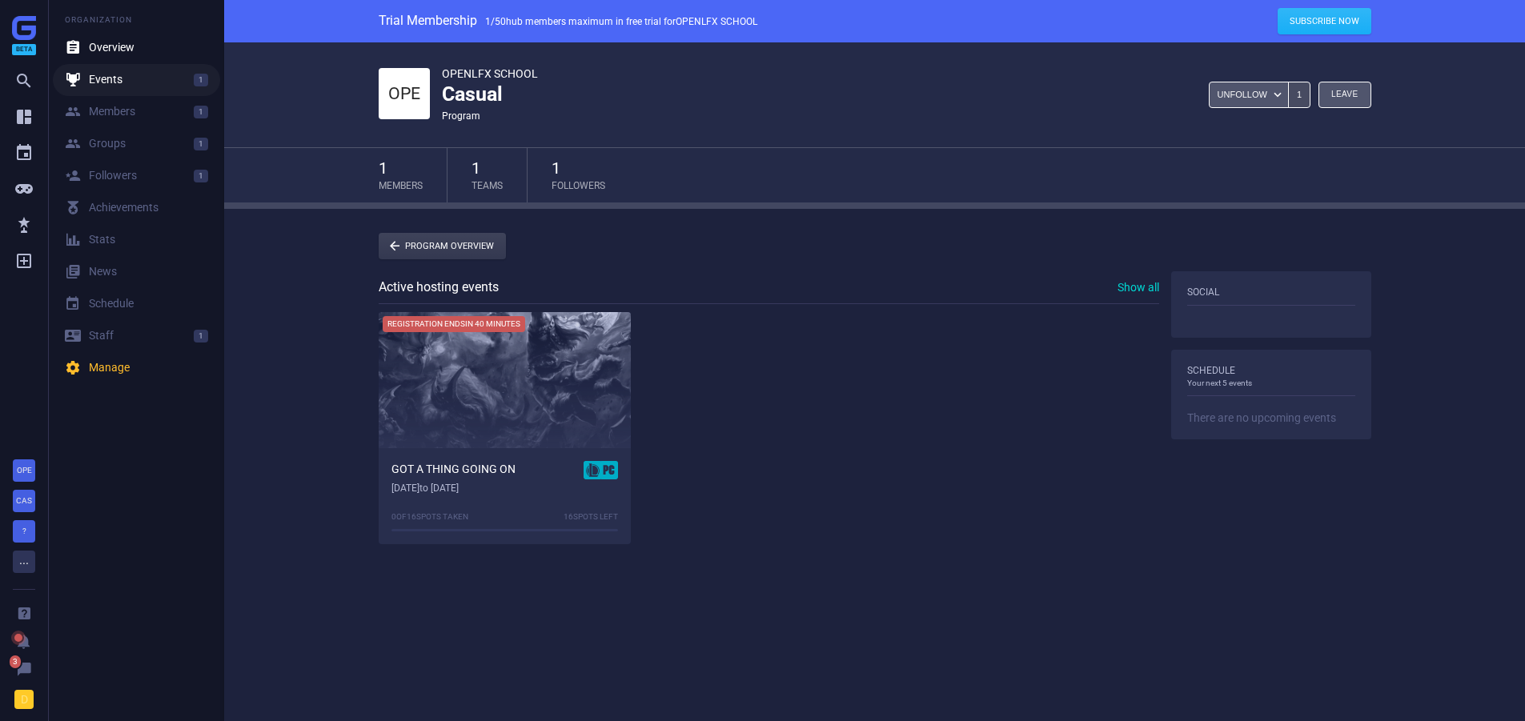
click at [128, 70] on link " Events 1" at bounding box center [136, 80] width 167 height 32
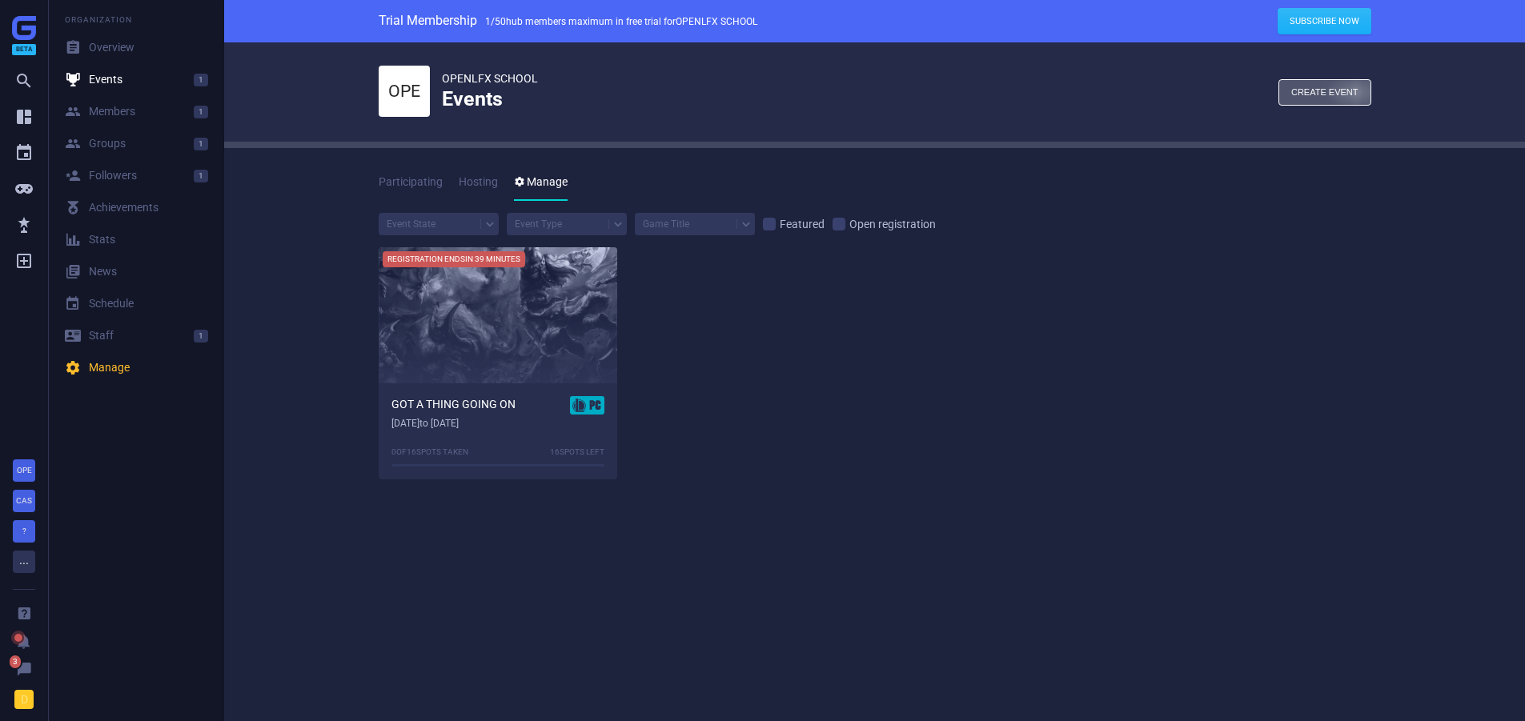
click at [1356, 95] on div "button" at bounding box center [1325, 92] width 91 height 25
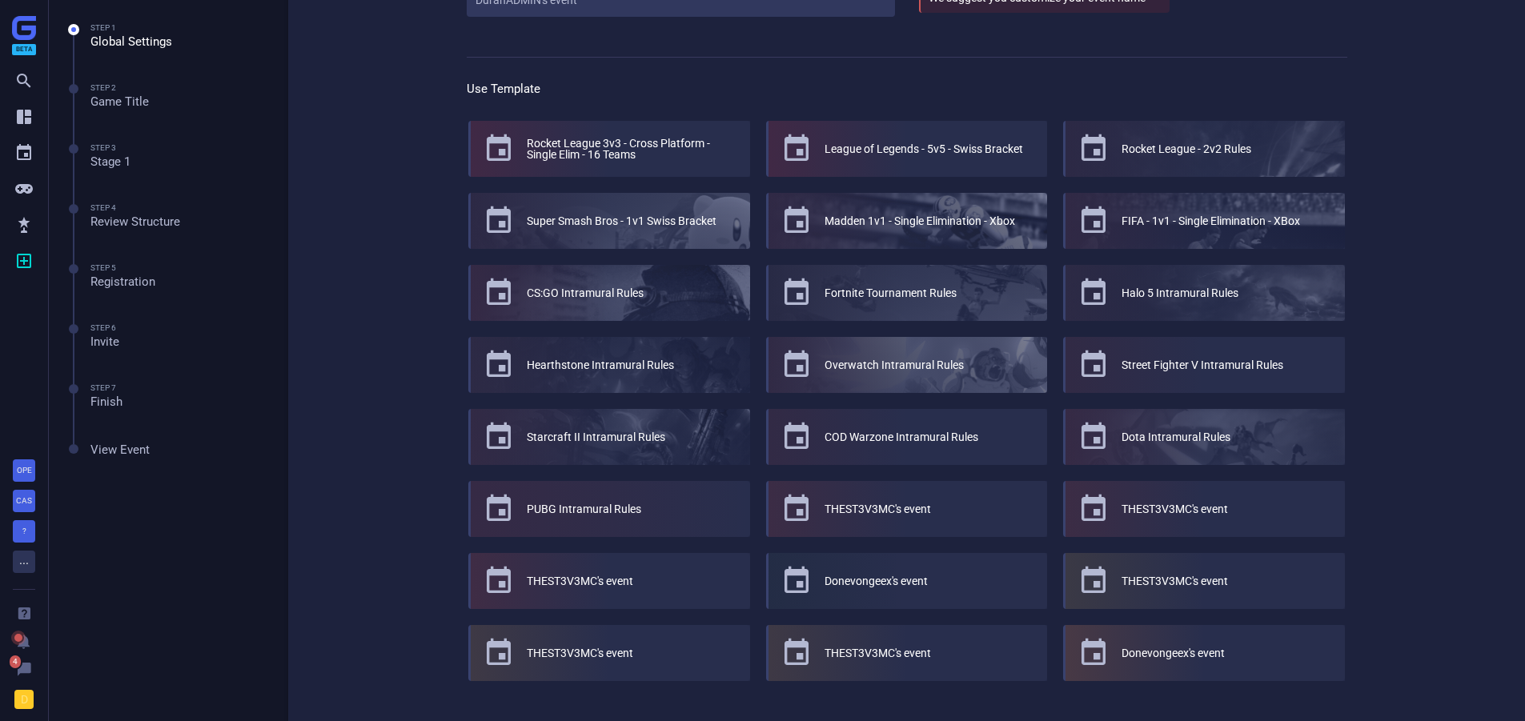
scroll to position [363, 0]
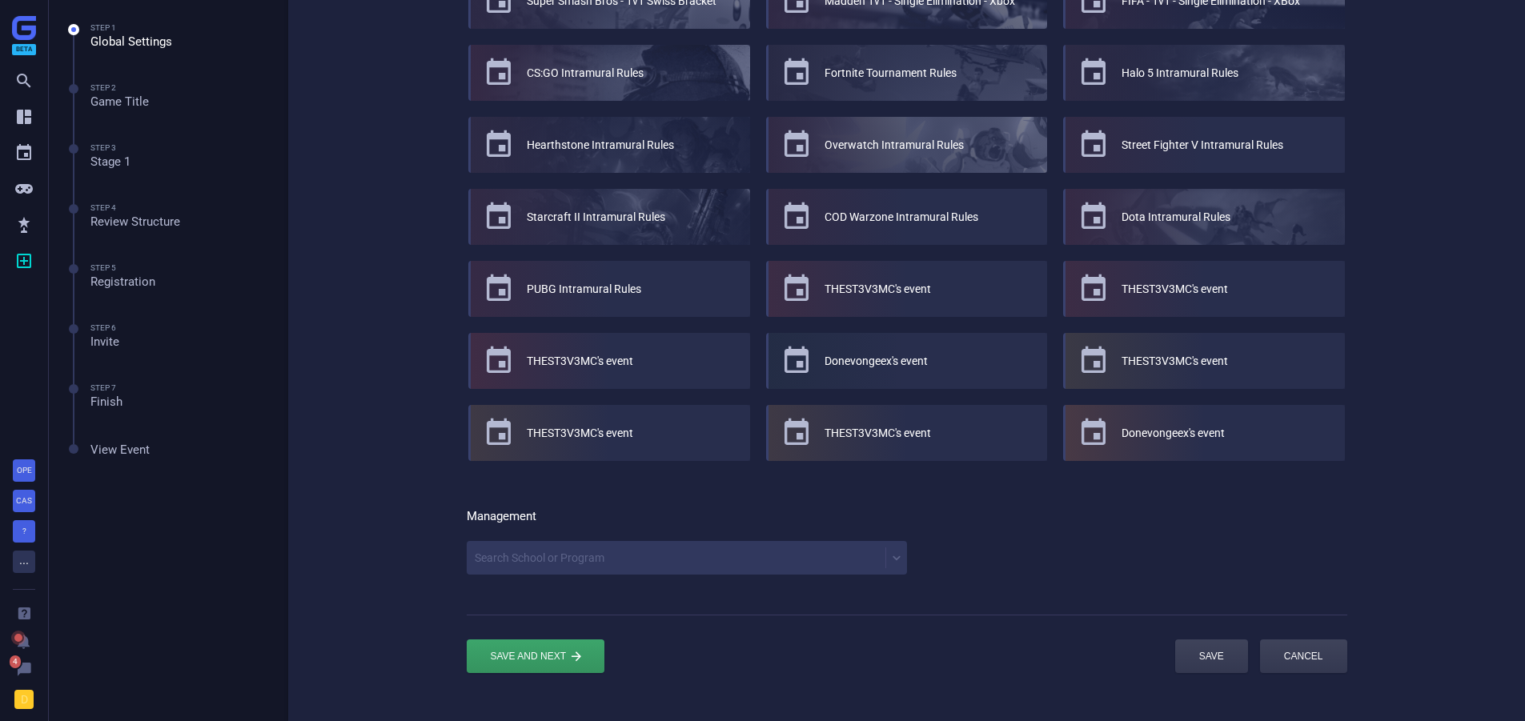
click at [525, 548] on div "Search School or Program" at bounding box center [676, 558] width 419 height 22
click at [520, 564] on div "Search School or Program" at bounding box center [540, 558] width 130 height 11
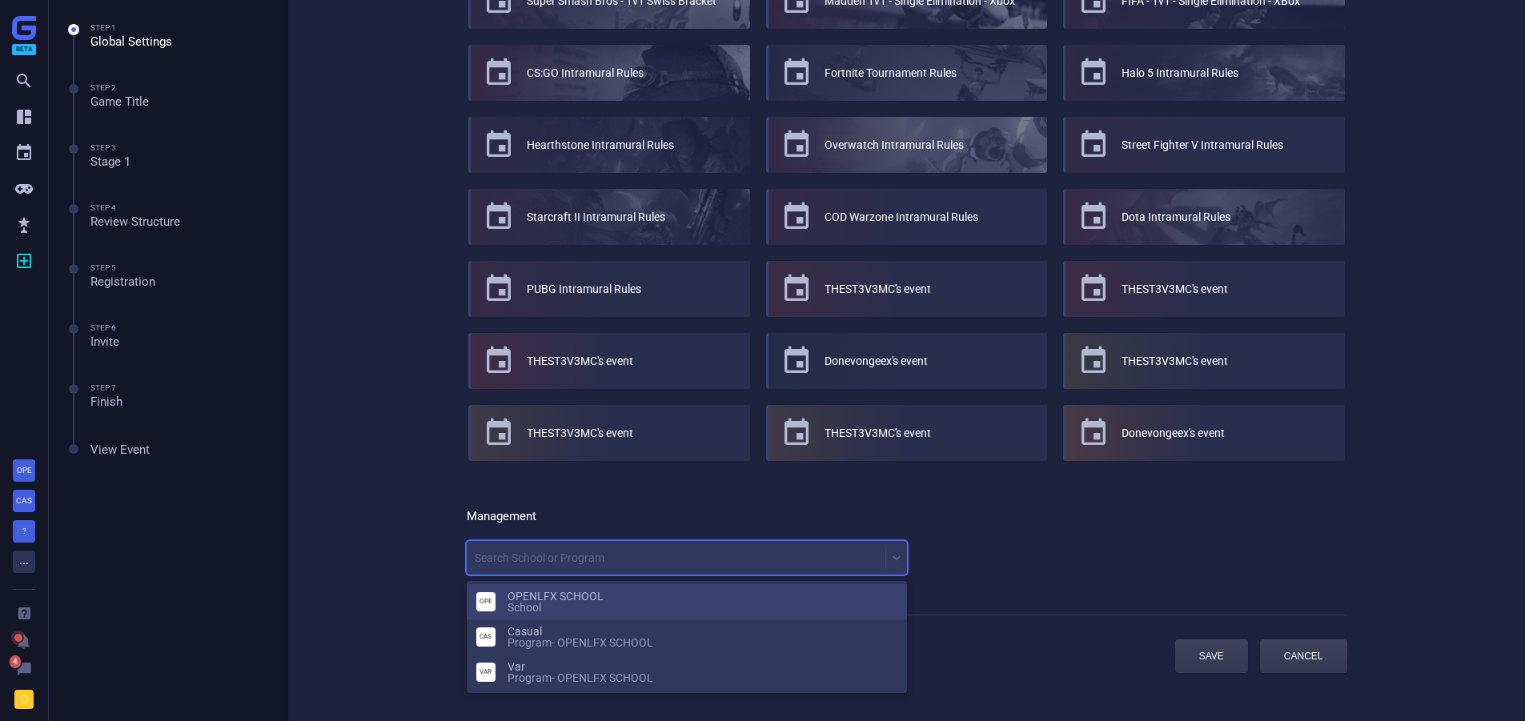
click at [405, 454] on div "General Event name DuranADMIN's event We suggest you customize your event name …" at bounding box center [907, 195] width 1041 height 1030
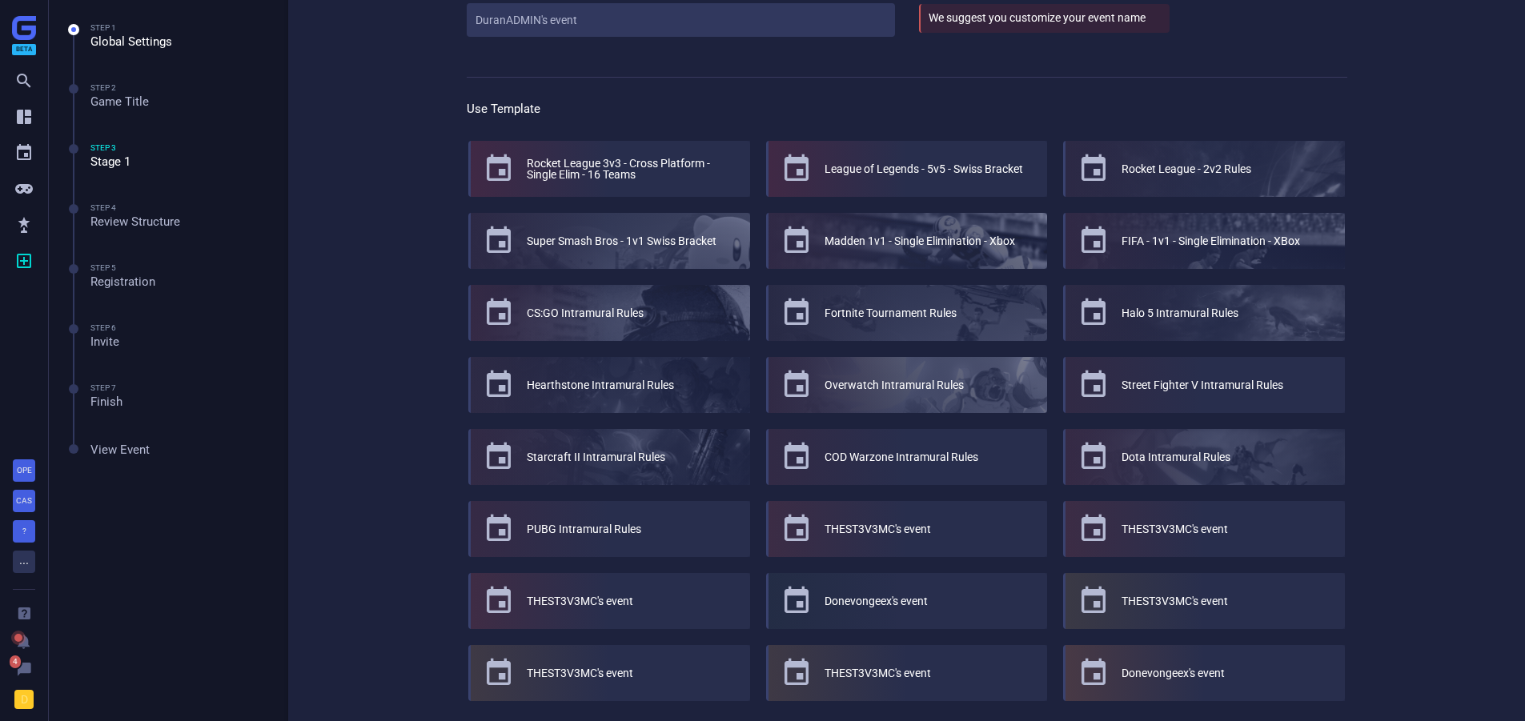
scroll to position [0, 0]
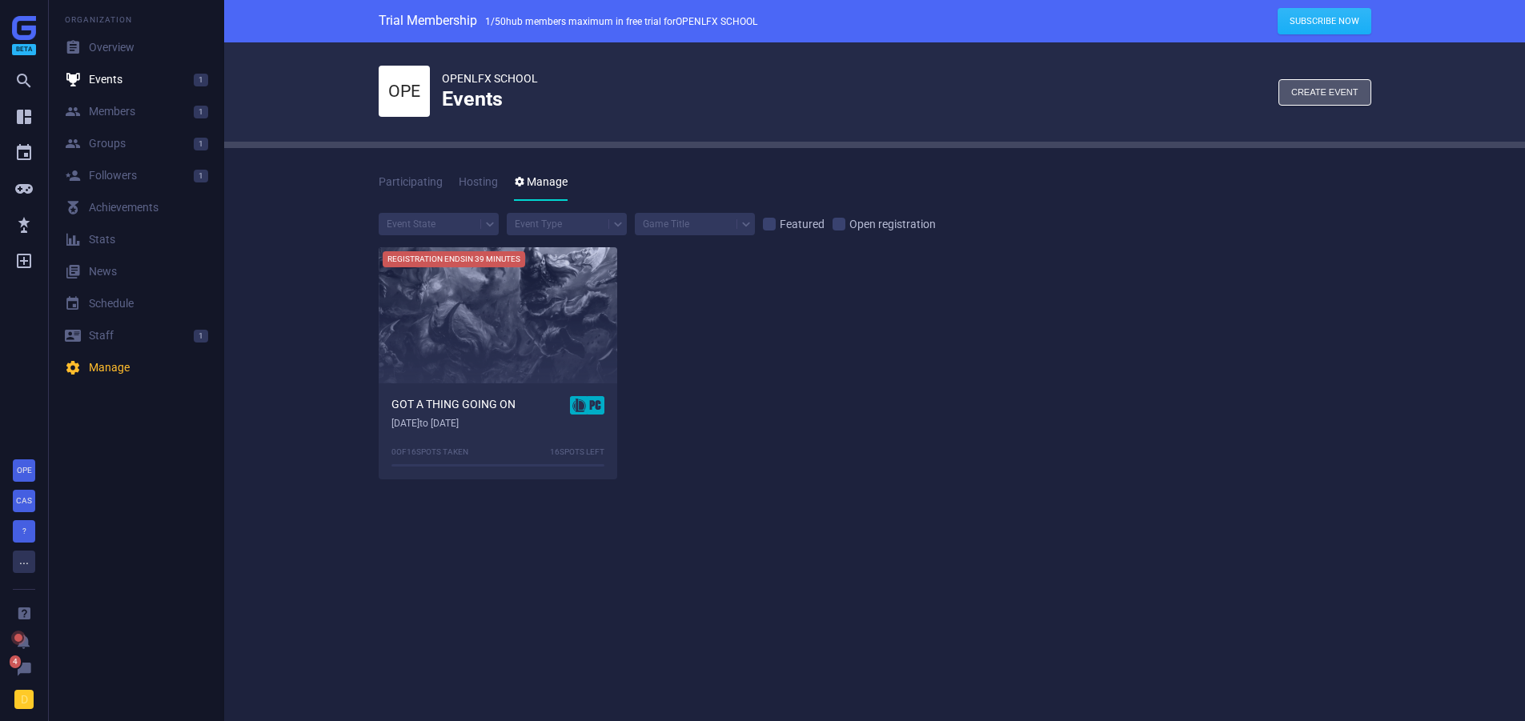
click at [310, 298] on div "Participating Hosting  Manage Event State Event Type Game Title  Featured  O…" at bounding box center [874, 325] width 1301 height 307
click at [109, 40] on div " Overview" at bounding box center [100, 48] width 70 height 16
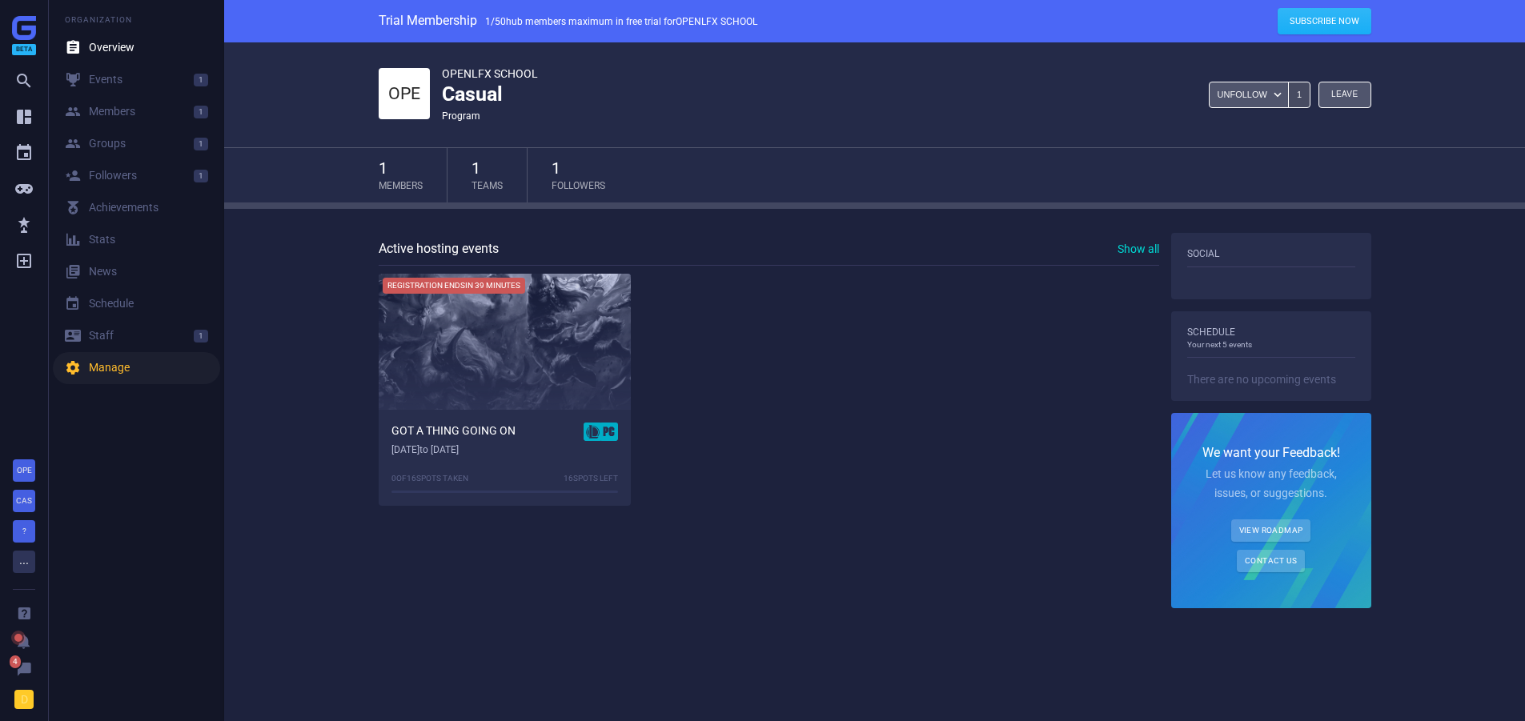
click at [119, 370] on div " Manage" at bounding box center [97, 368] width 65 height 16
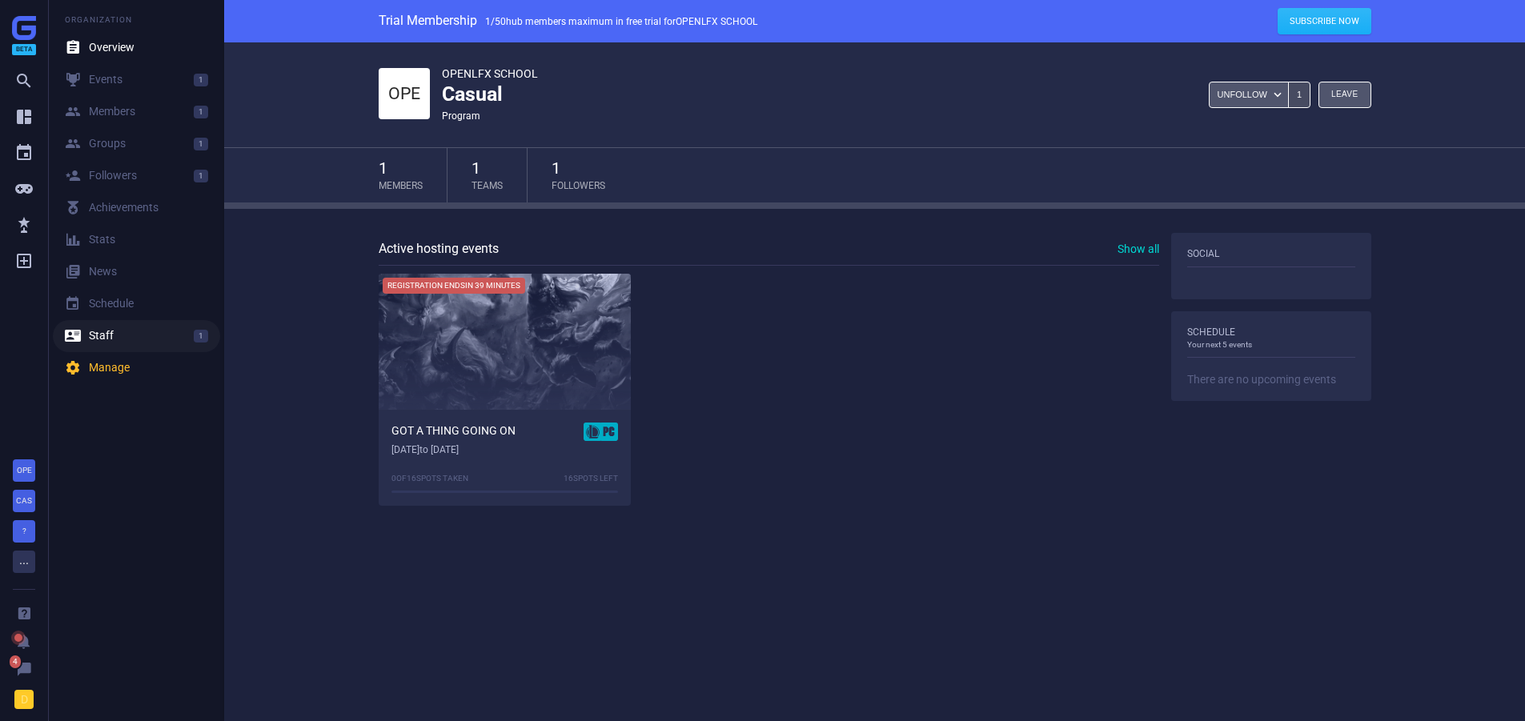
click at [102, 333] on div " Staff" at bounding box center [89, 336] width 49 height 16
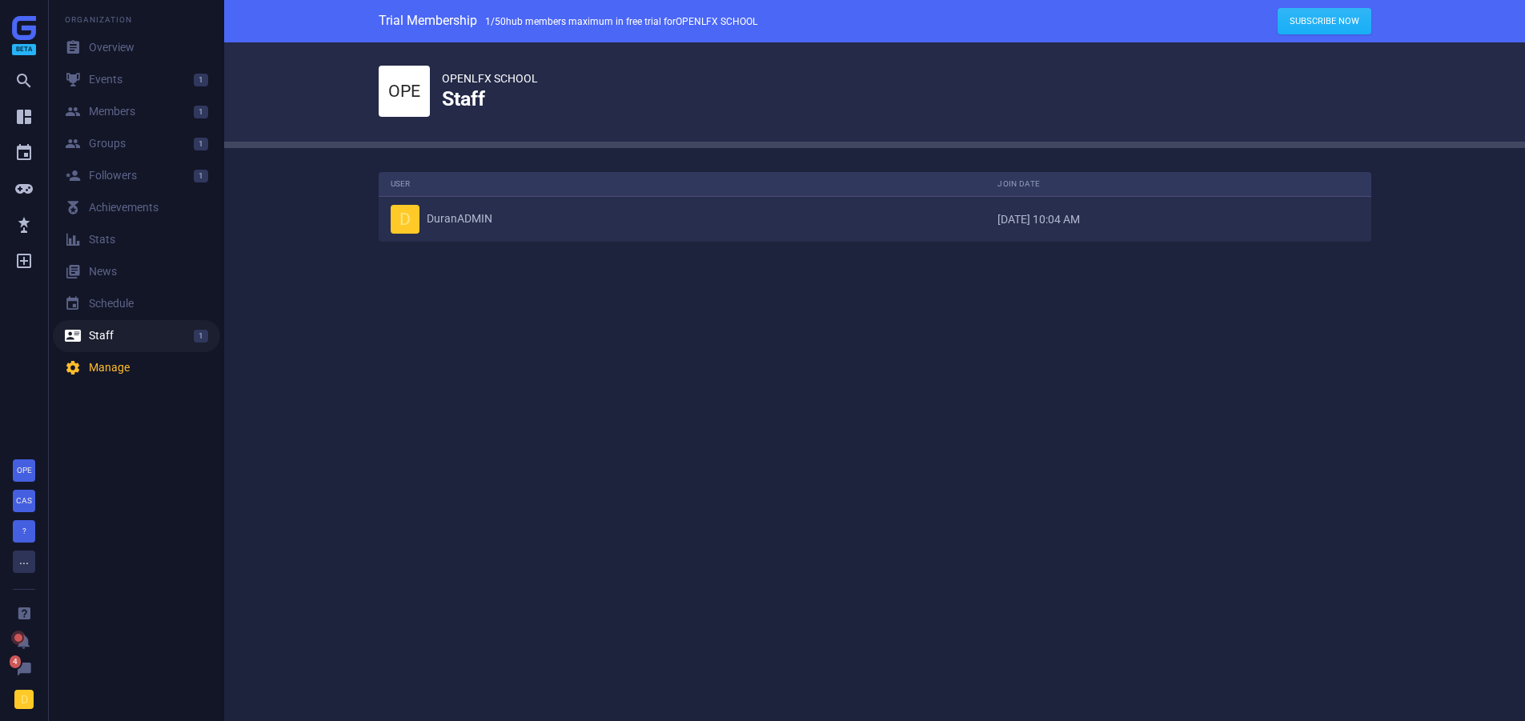
scroll to position [94, 1018]
click at [104, 147] on div " Groups" at bounding box center [95, 144] width 61 height 16
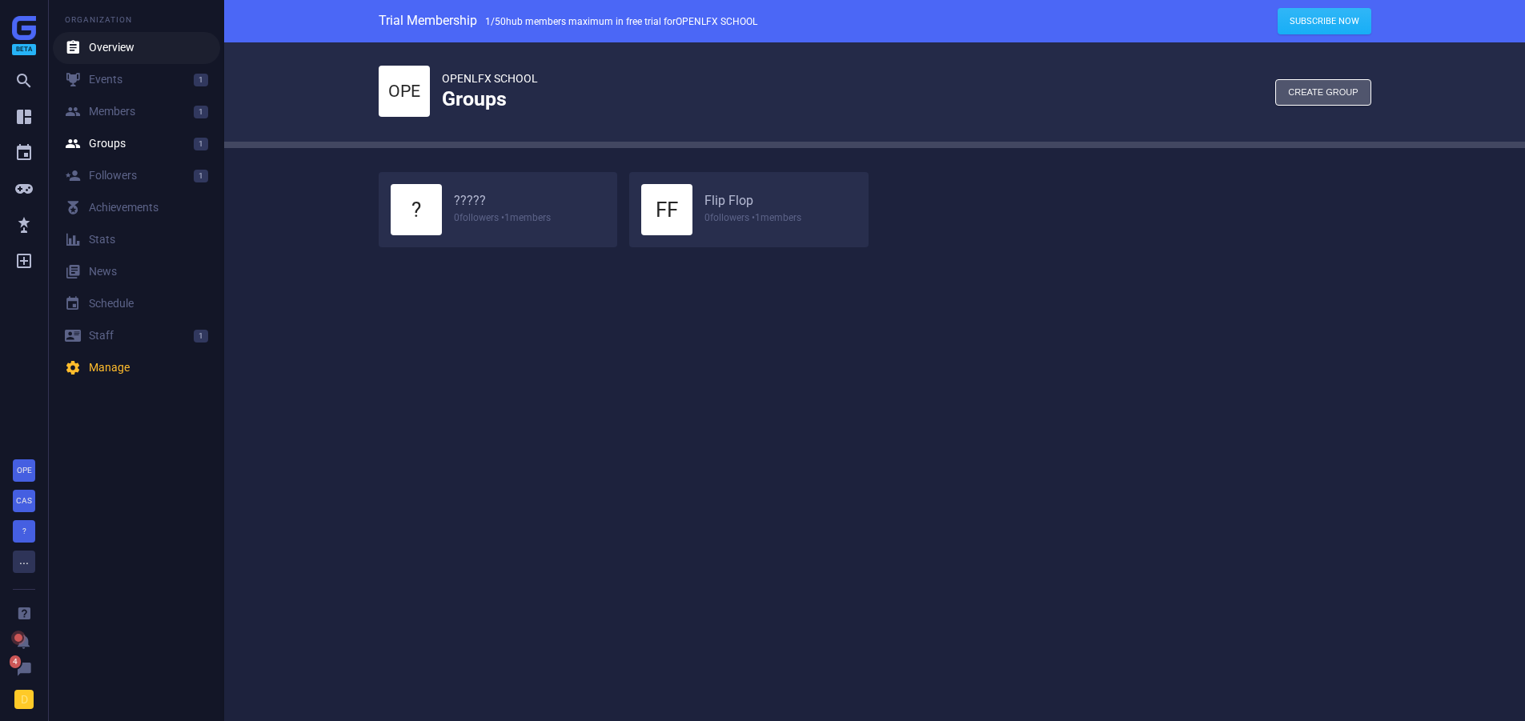
click at [113, 62] on link " Overview" at bounding box center [136, 48] width 167 height 32
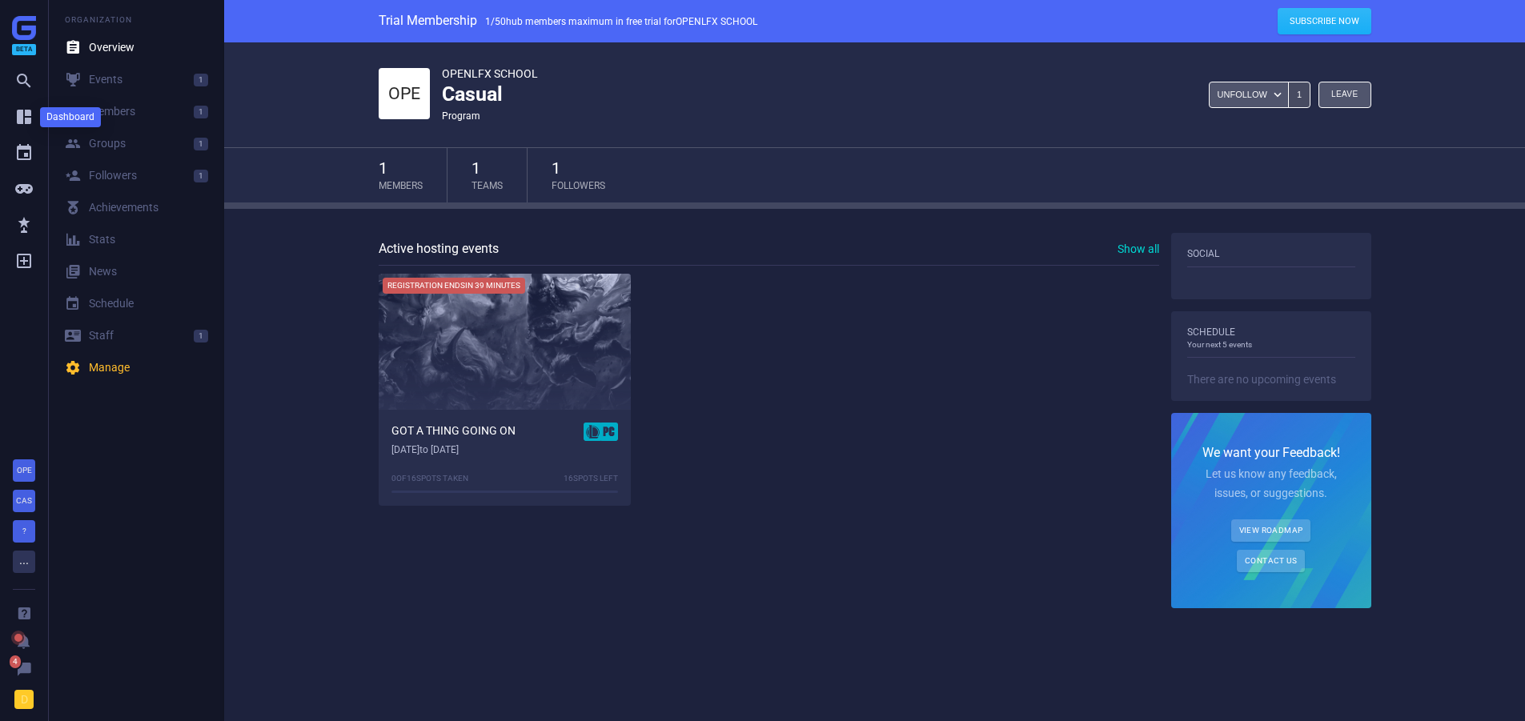
click at [18, 120] on icon "" at bounding box center [23, 116] width 19 height 19
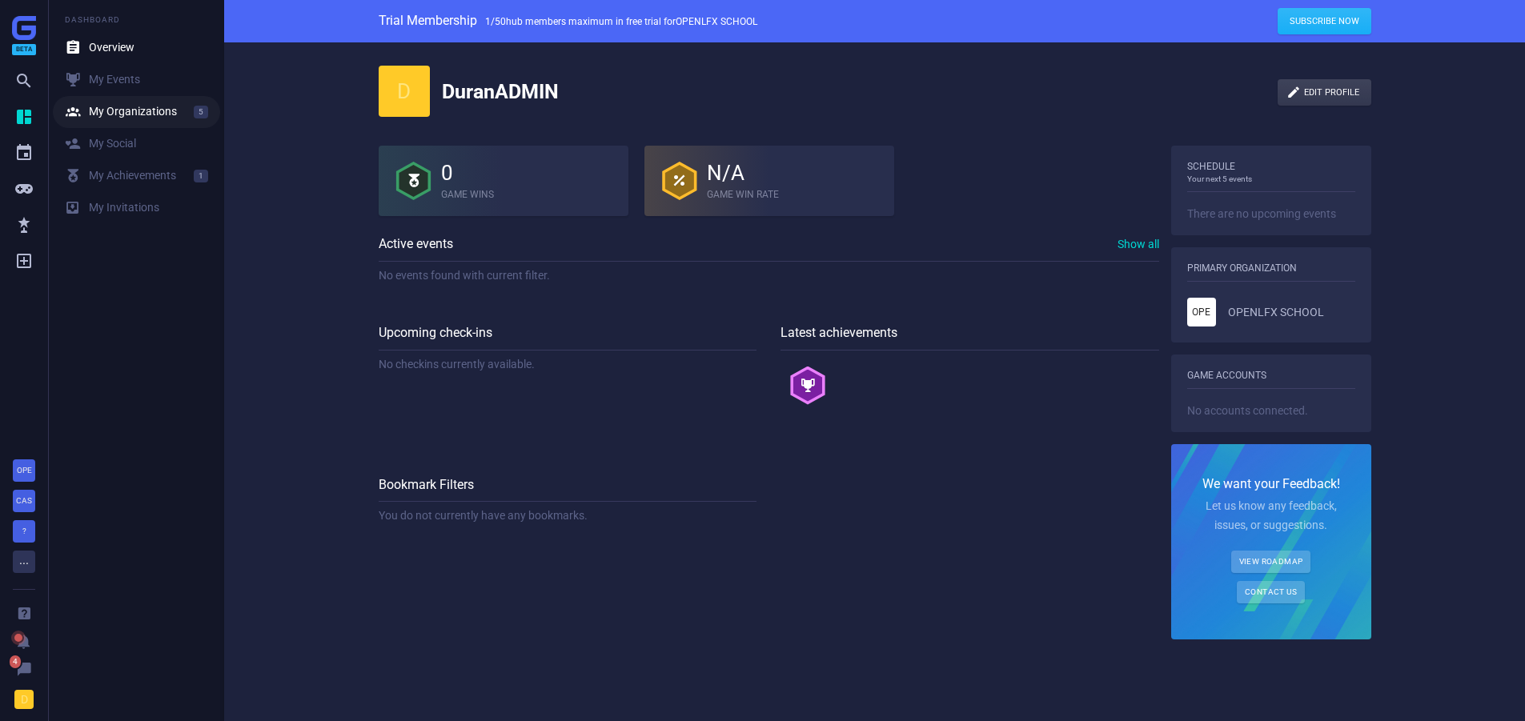
click at [155, 123] on link " My Organizations 5" at bounding box center [136, 112] width 167 height 32
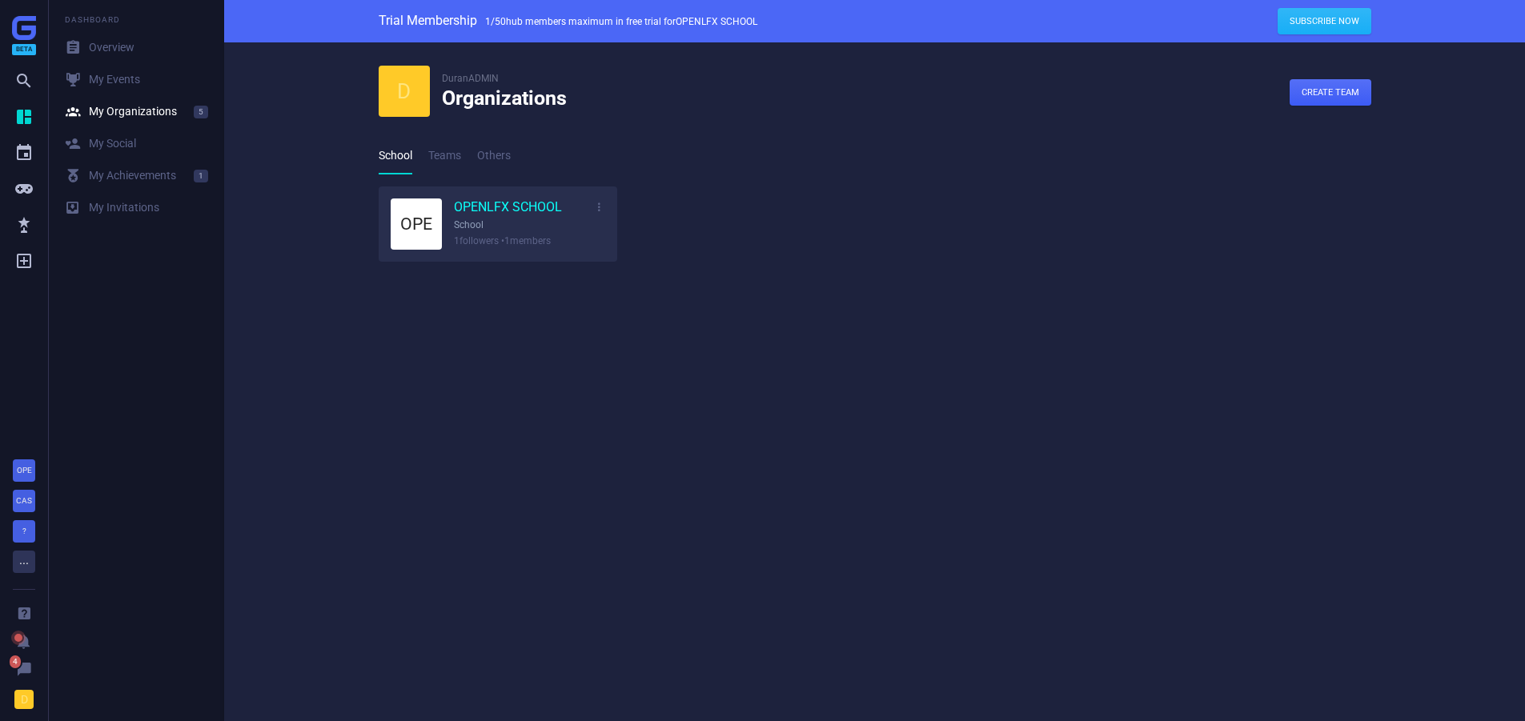
click at [508, 211] on link "OPENLFX SCHOOL" at bounding box center [508, 208] width 108 height 18
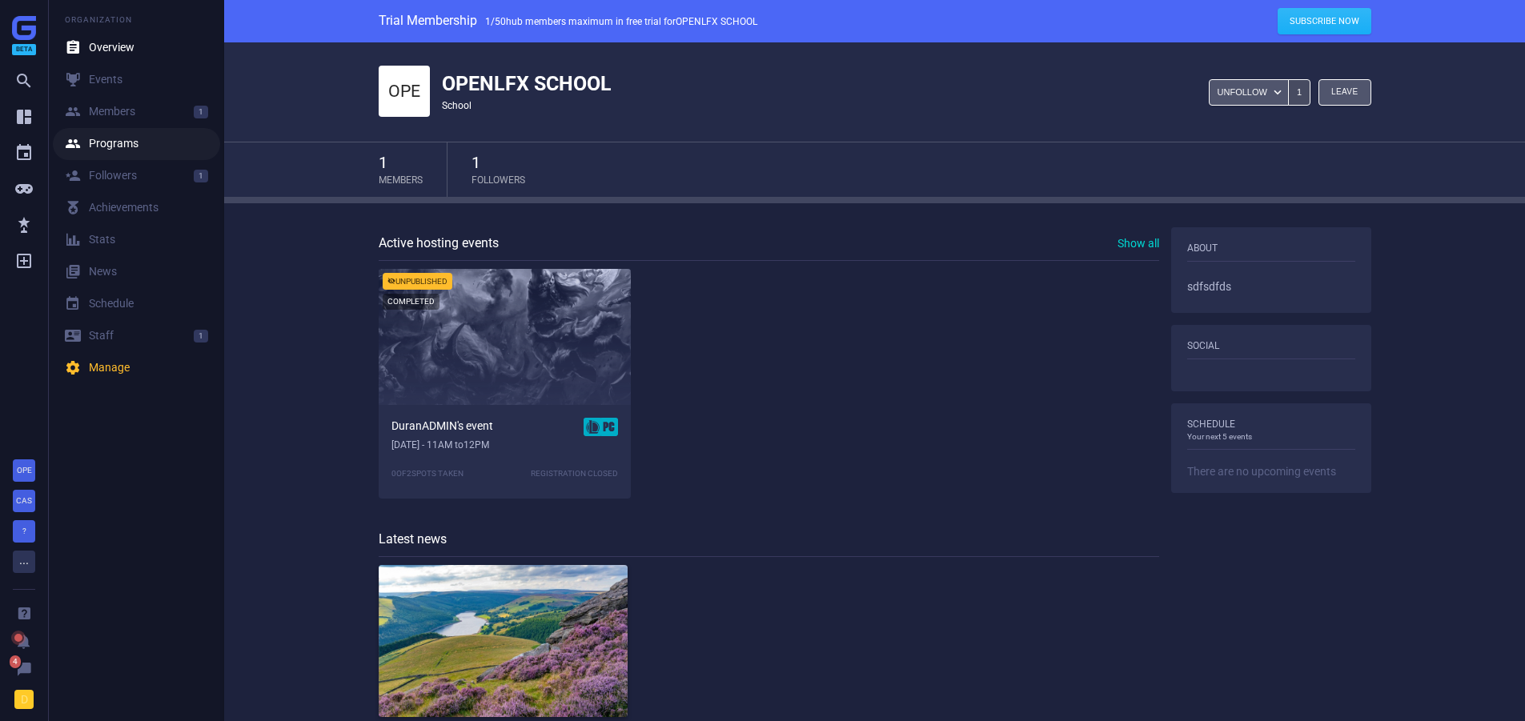
click at [120, 142] on div " Programs" at bounding box center [102, 144] width 74 height 16
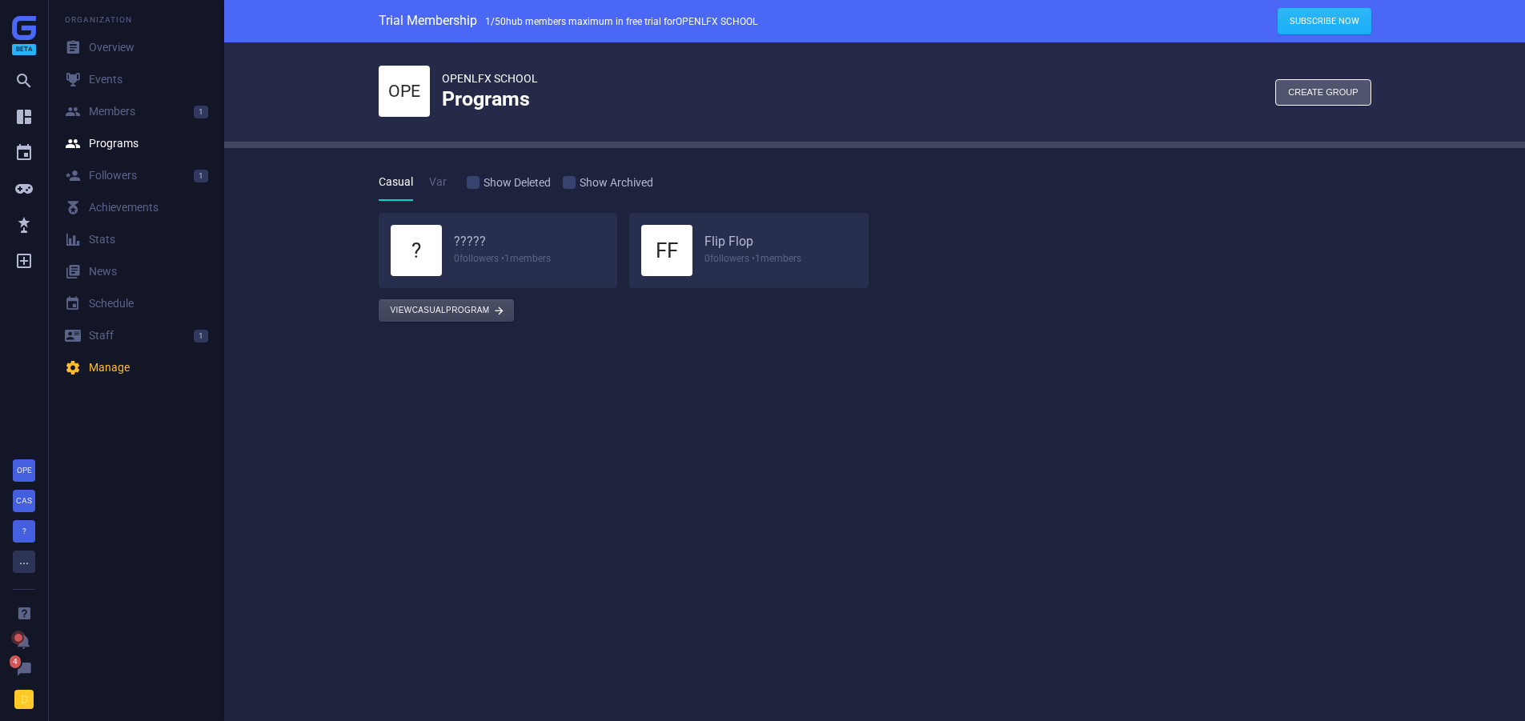
click at [430, 313] on button "View Casual program " at bounding box center [446, 310] width 135 height 22
click at [107, 368] on div " Manage" at bounding box center [97, 368] width 65 height 16
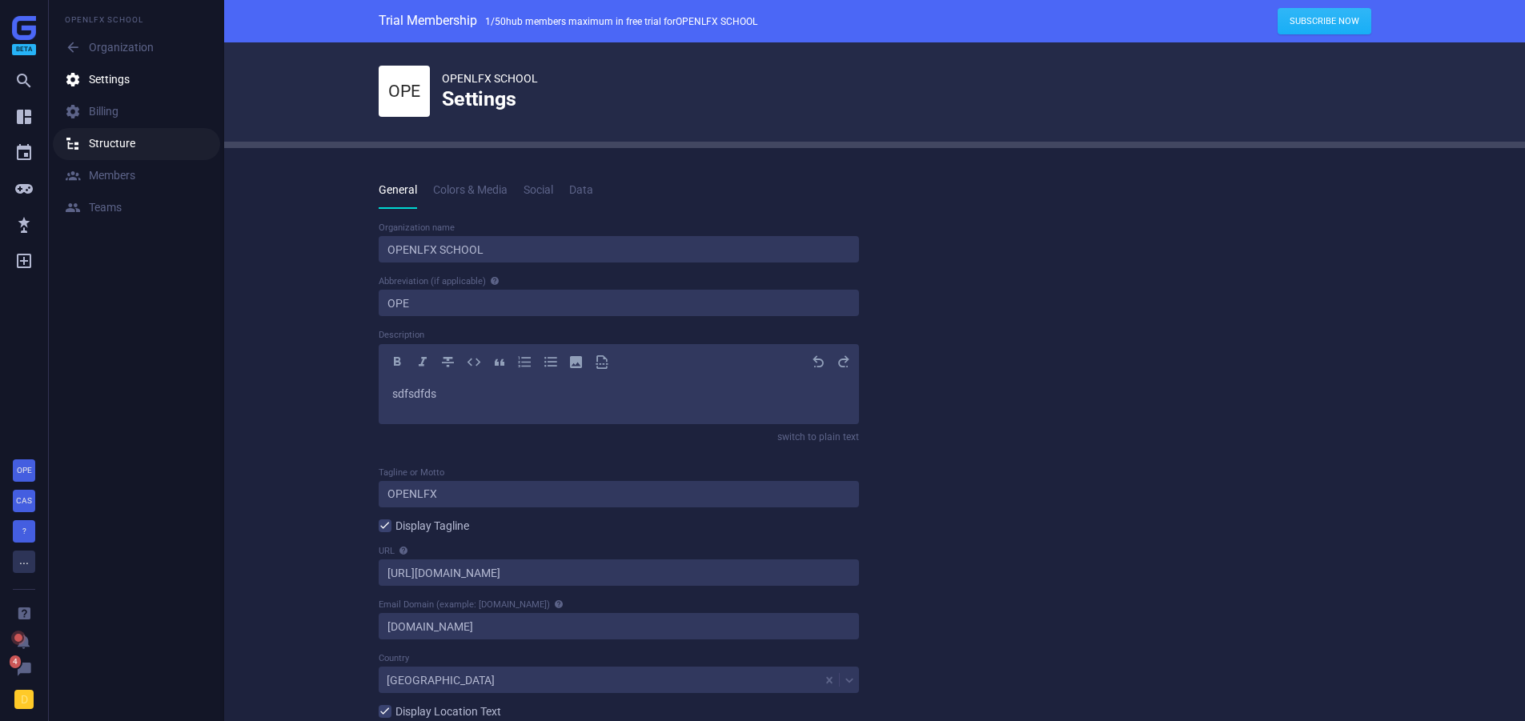
click at [147, 157] on link " Structure" at bounding box center [136, 144] width 167 height 32
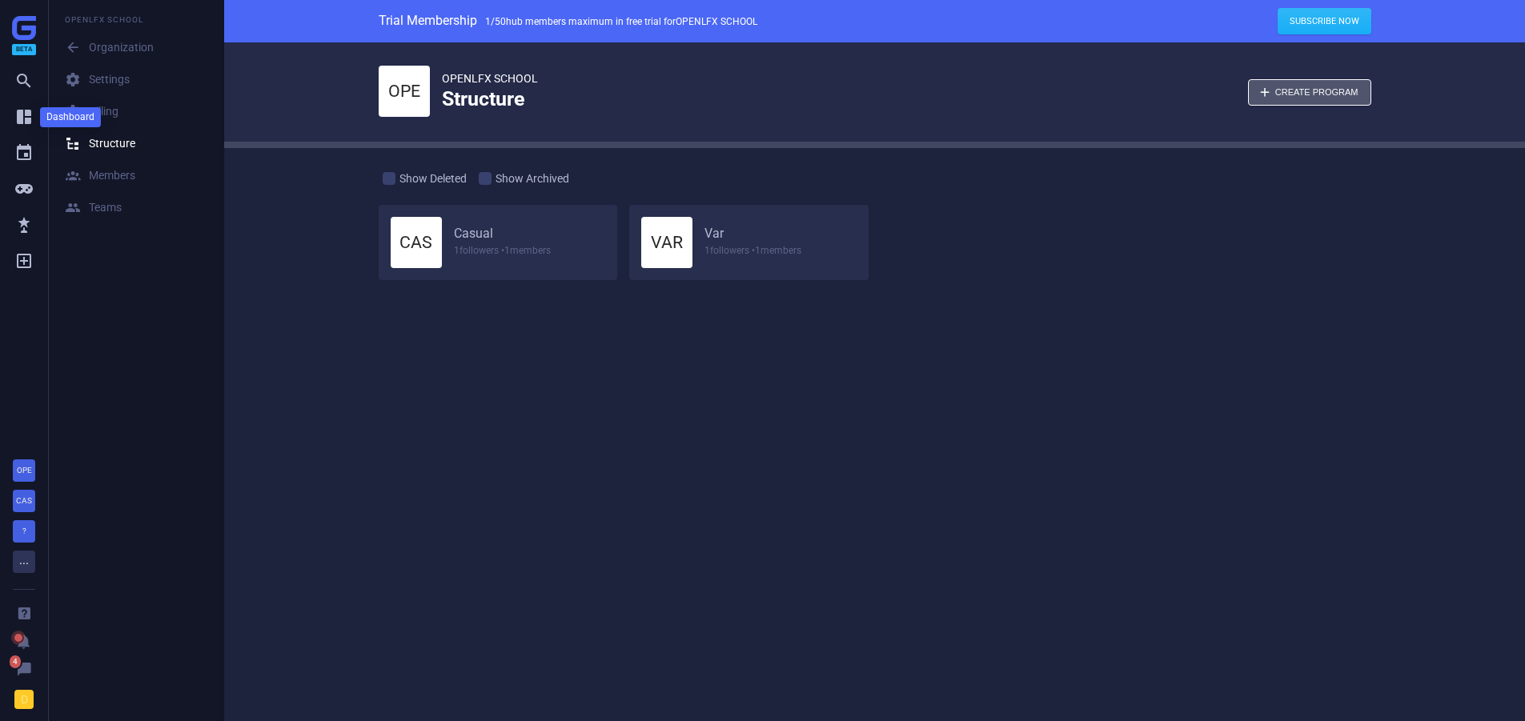
click at [17, 112] on icon "" at bounding box center [23, 116] width 19 height 19
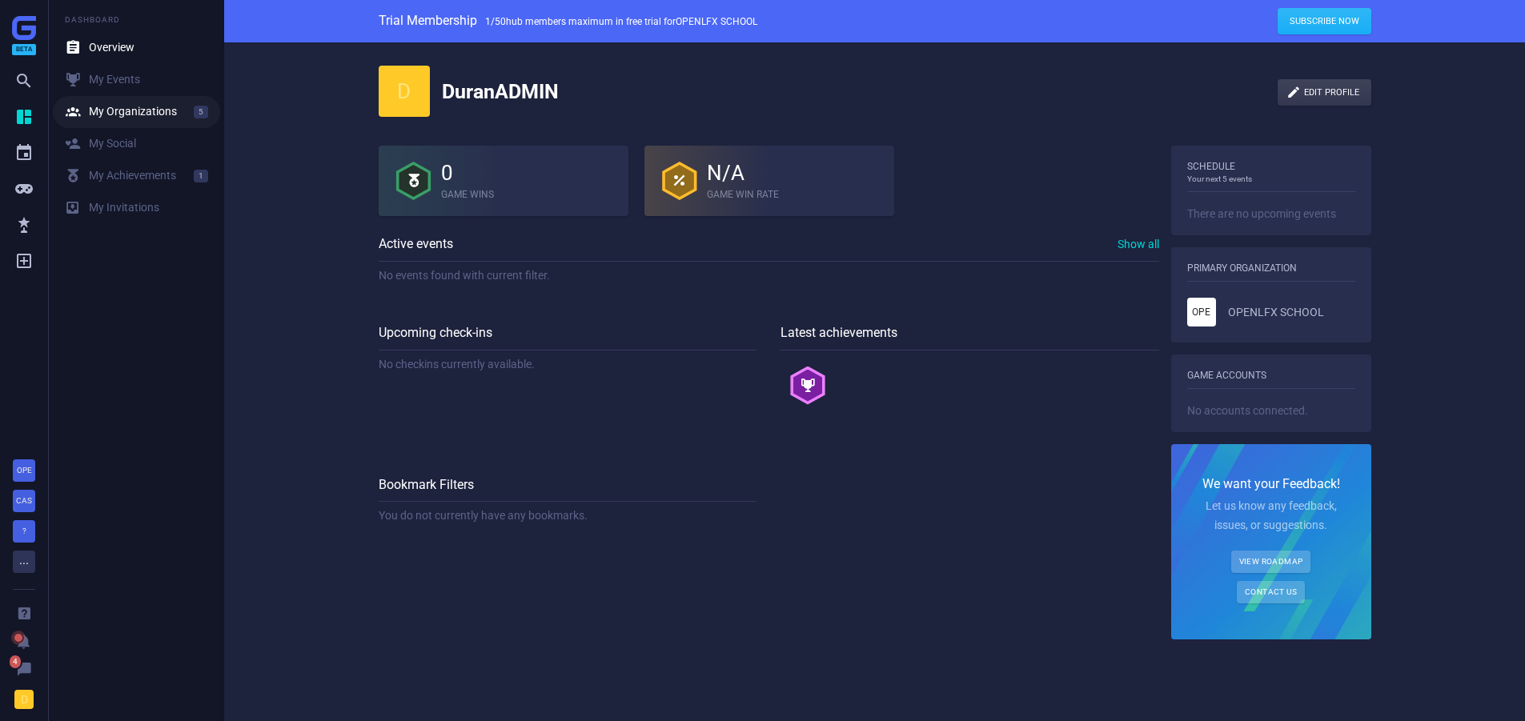
click at [150, 108] on div " My Organizations" at bounding box center [121, 112] width 112 height 16
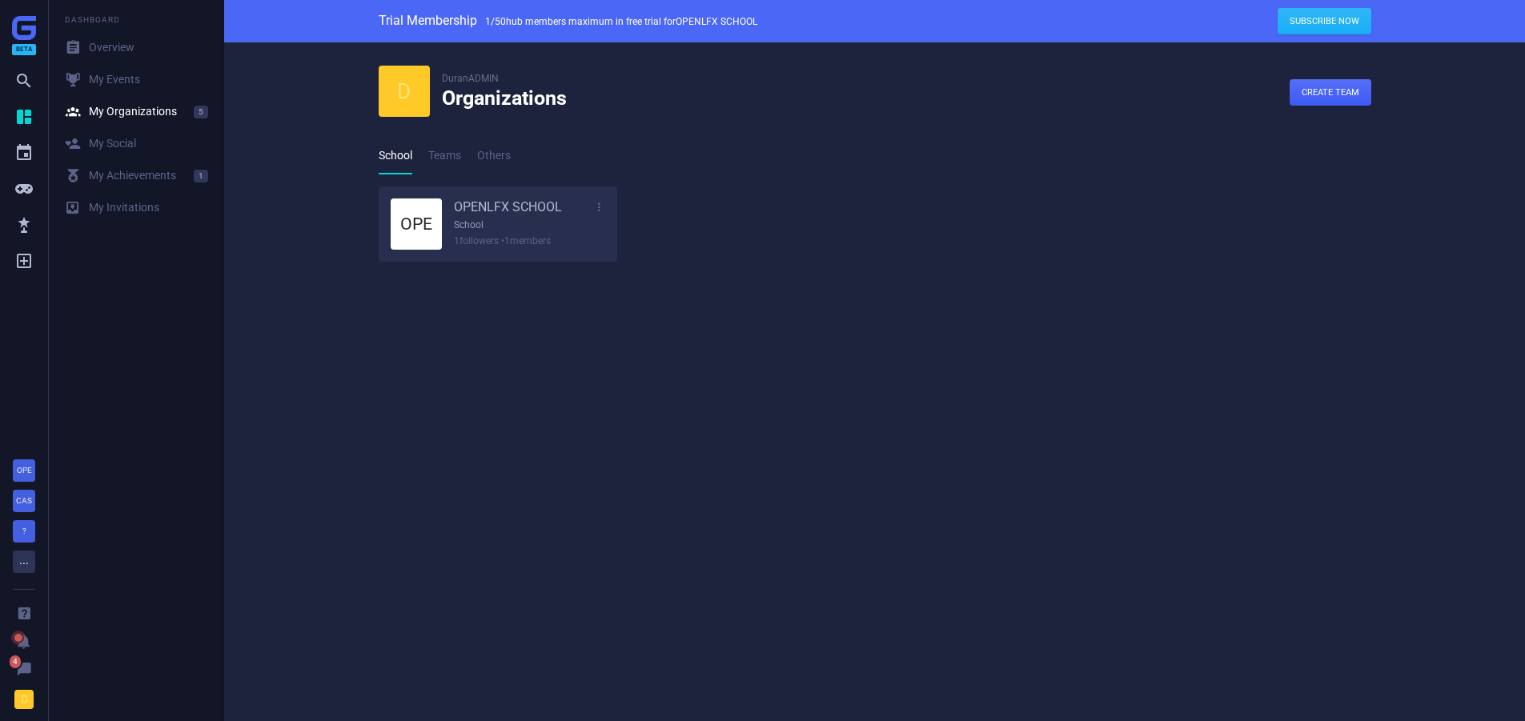
click at [472, 196] on div "OPE OPENLFX SCHOOL  school 1 followers • 1 members" at bounding box center [498, 224] width 239 height 75
click at [473, 203] on link "OPENLFX SCHOOL" at bounding box center [508, 208] width 108 height 18
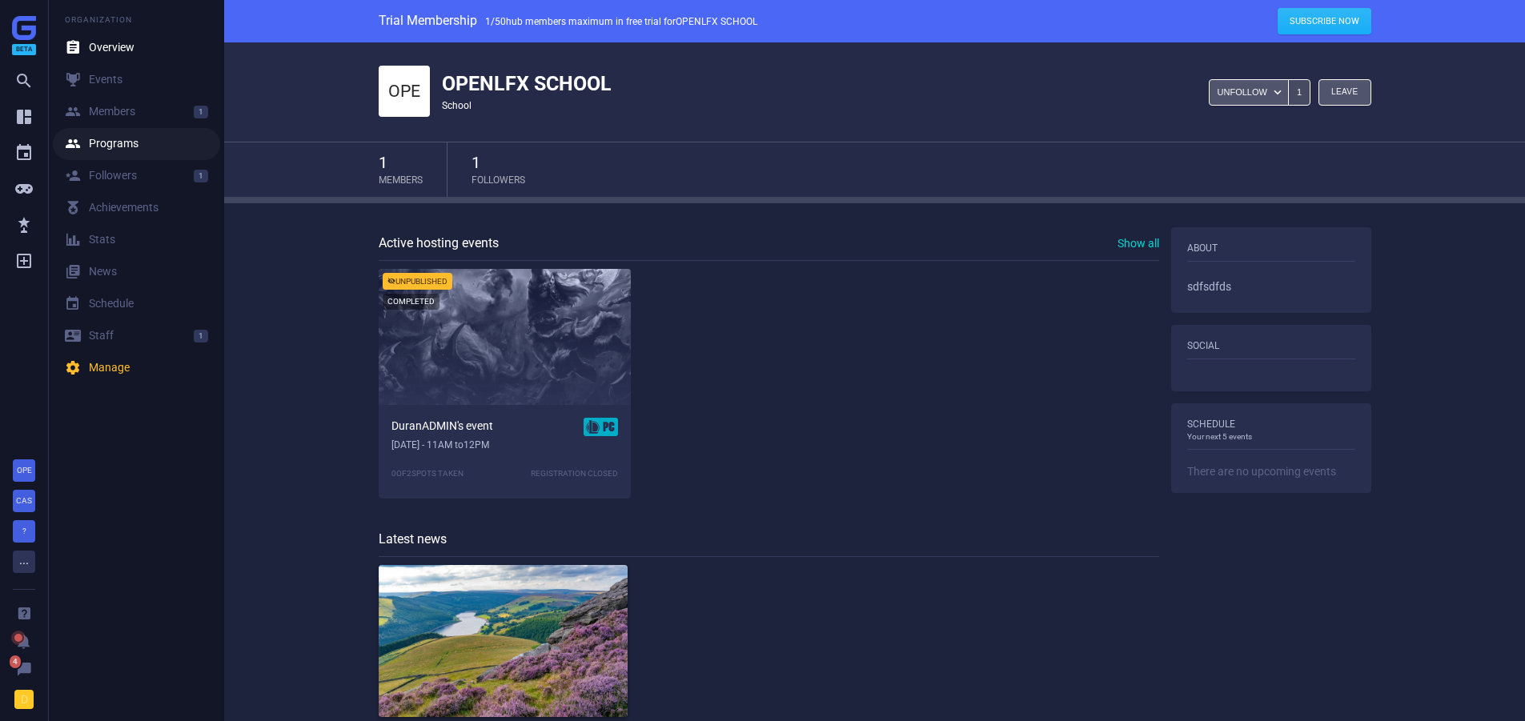
click at [109, 141] on div " Programs" at bounding box center [102, 144] width 74 height 16
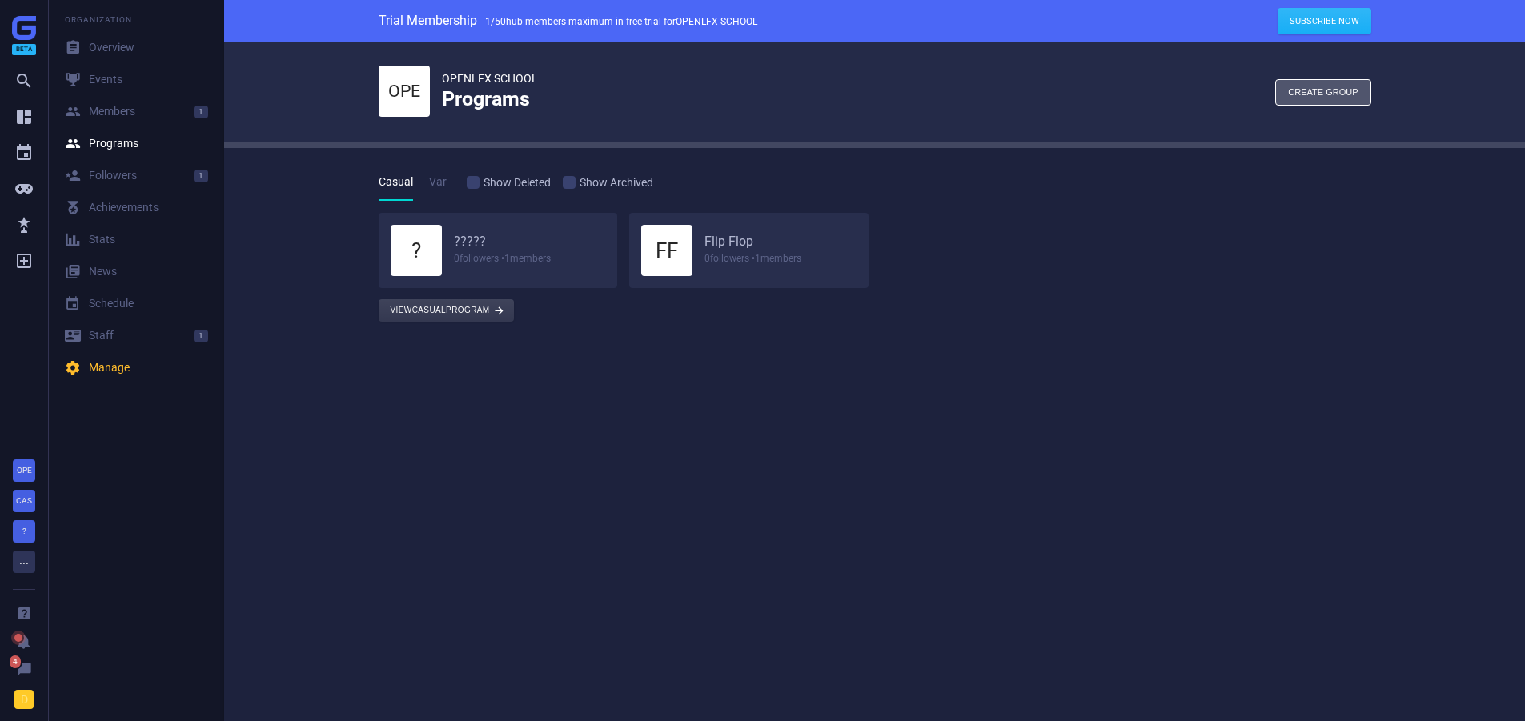
click at [468, 242] on h6 "?????" at bounding box center [530, 242] width 152 height 17
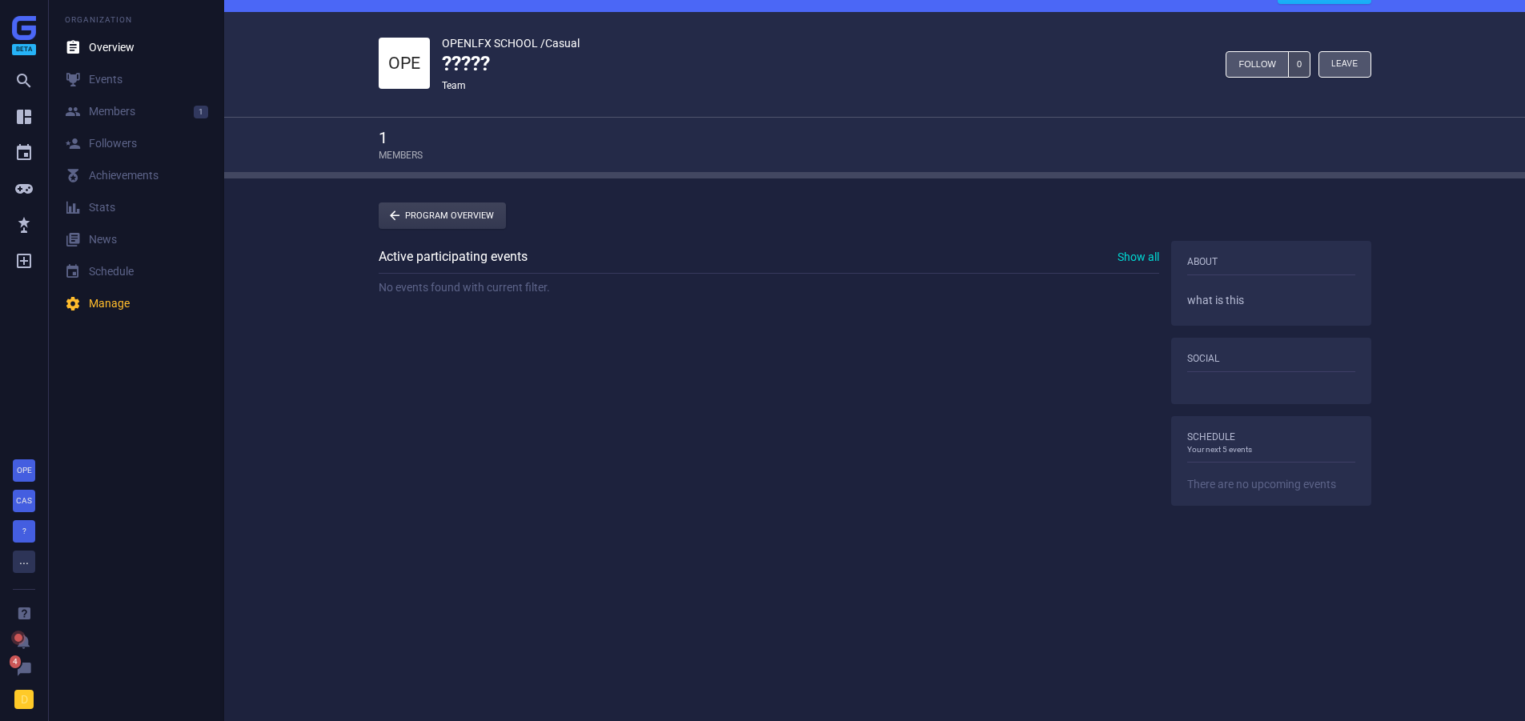
scroll to position [46, 0]
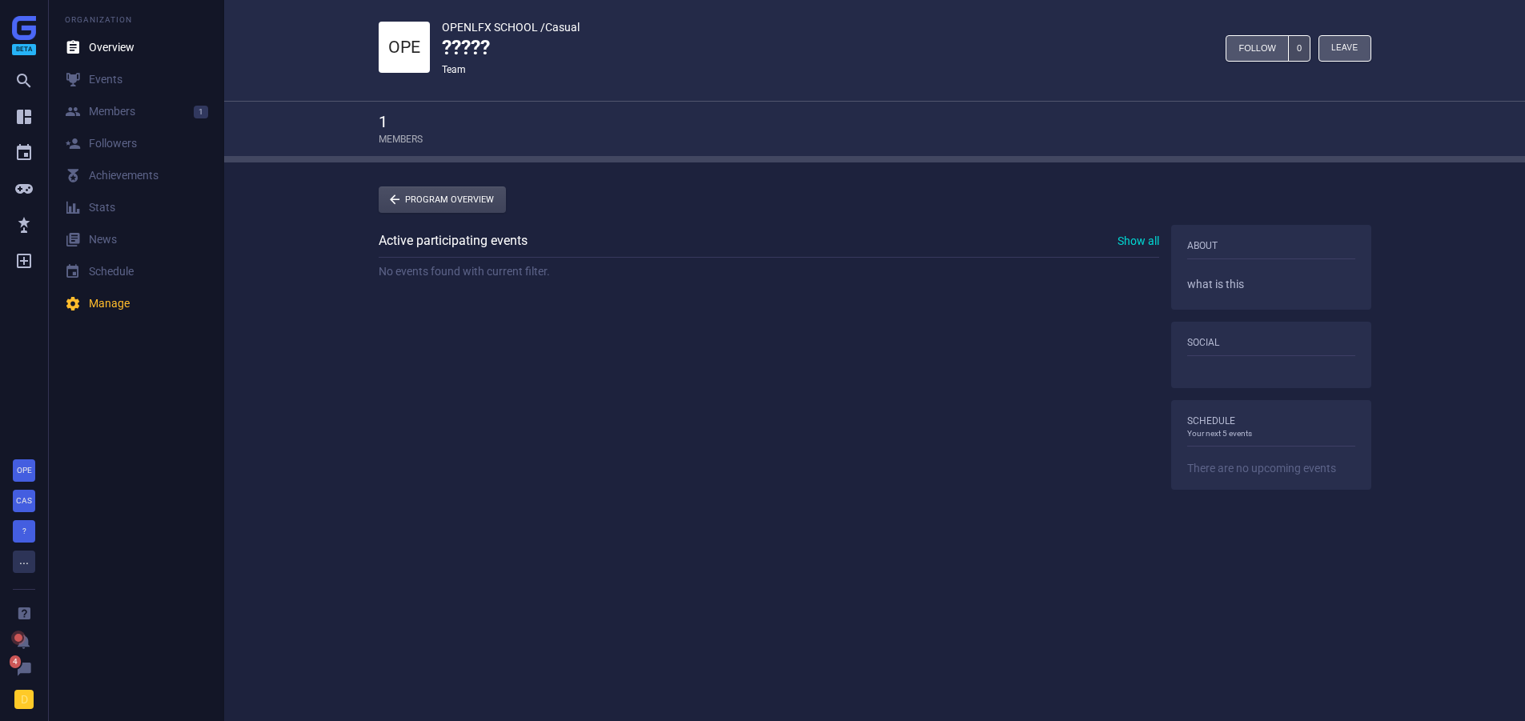
click at [420, 191] on link " Program Overview" at bounding box center [442, 200] width 127 height 26
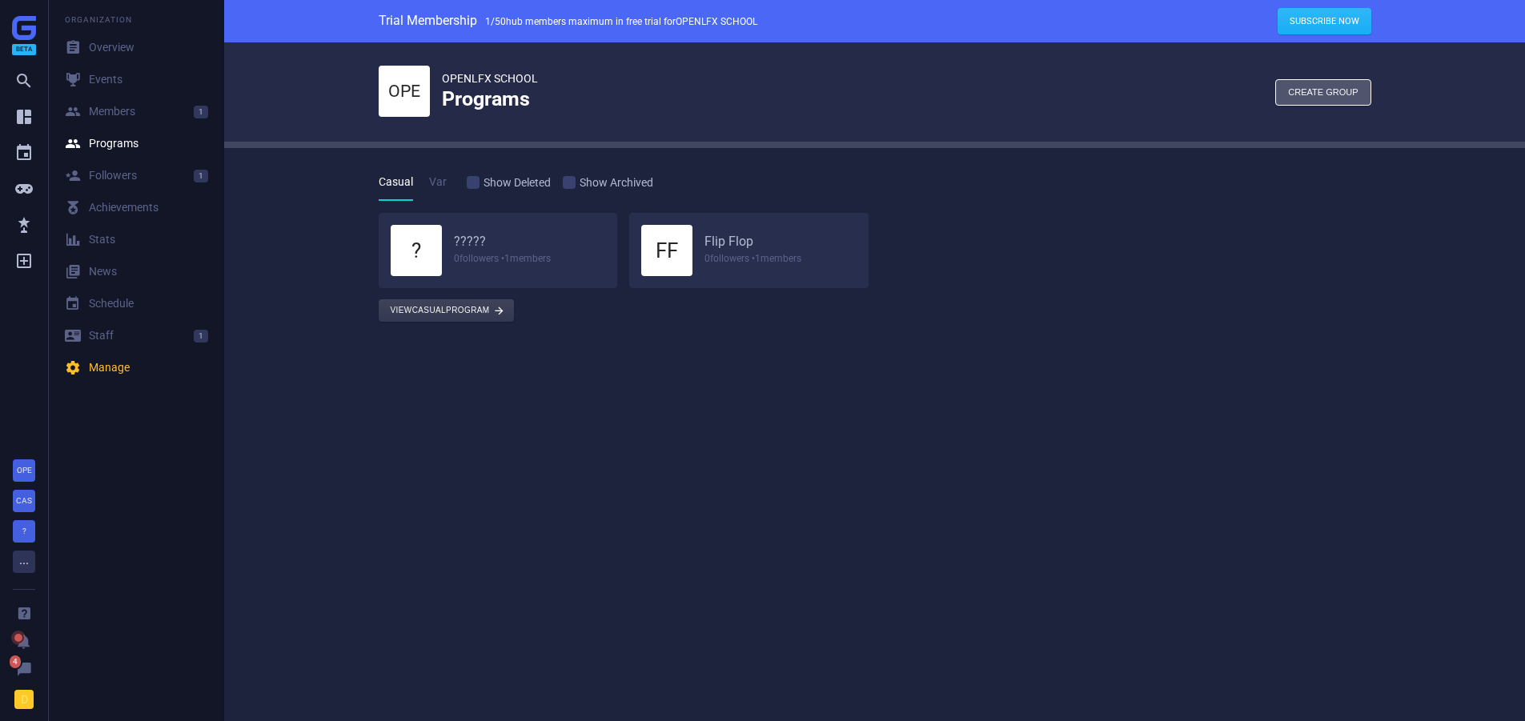
click at [336, 217] on div "OPE OPENLFX SCHOOL Programs Create group  Casual Var  Show Deleted  Show Arc…" at bounding box center [874, 375] width 1301 height 667
click at [130, 147] on div " Programs" at bounding box center [102, 144] width 74 height 16
drag, startPoint x: 436, startPoint y: 71, endPoint x: 622, endPoint y: 106, distance: 189.7
click at [622, 106] on div "OPE OPENLFX SCHOOL Programs Create group " at bounding box center [875, 91] width 993 height 99
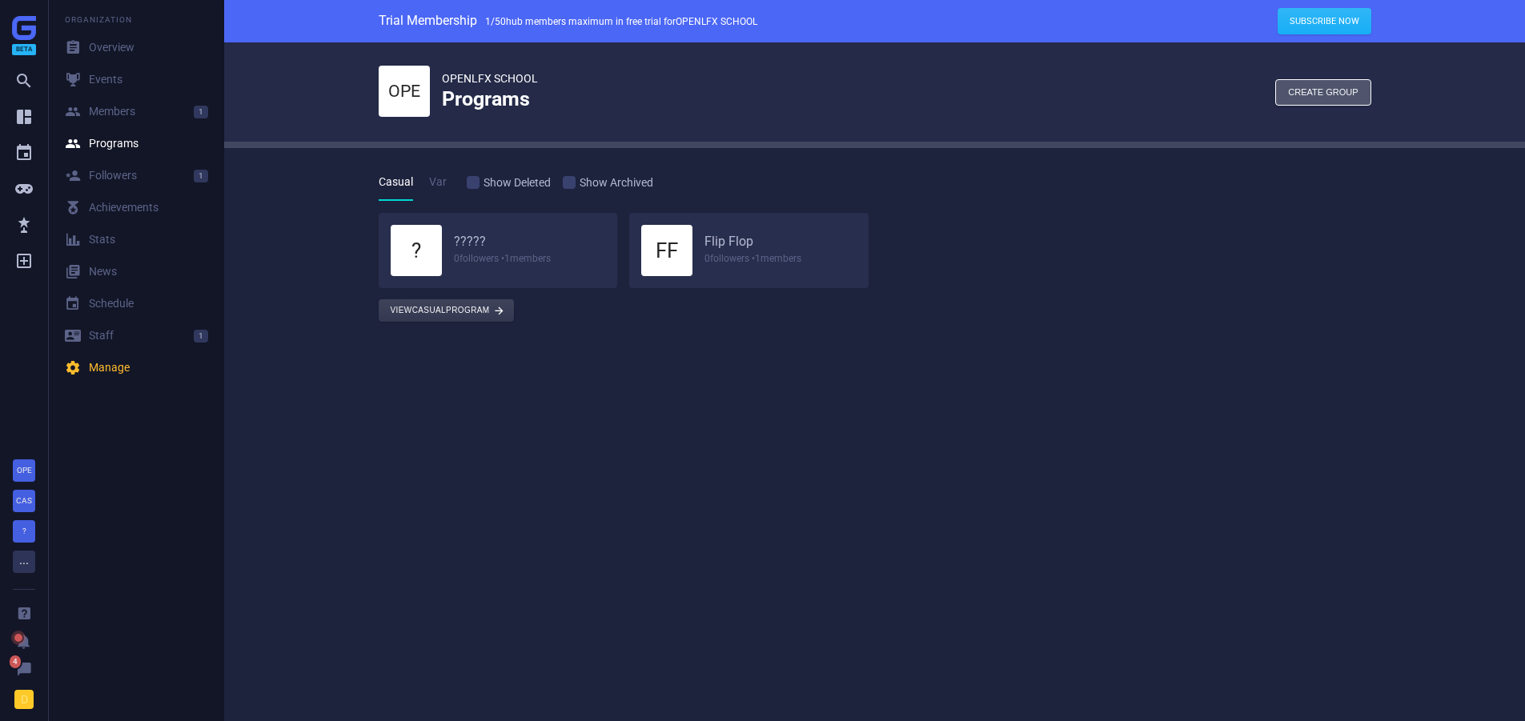
click at [1002, 191] on ul "Casual Var  Show Deleted  Show Archived" at bounding box center [867, 186] width 993 height 29
click at [795, 351] on div "OPE OPENLFX SCHOOL Programs Create group  Casual Var  Show Deleted  Show Arc…" at bounding box center [874, 375] width 1301 height 667
drag, startPoint x: 441, startPoint y: 77, endPoint x: 612, endPoint y: 105, distance: 172.9
click at [612, 105] on div "OPE OPENLFX SCHOOL Programs Create group " at bounding box center [875, 91] width 993 height 99
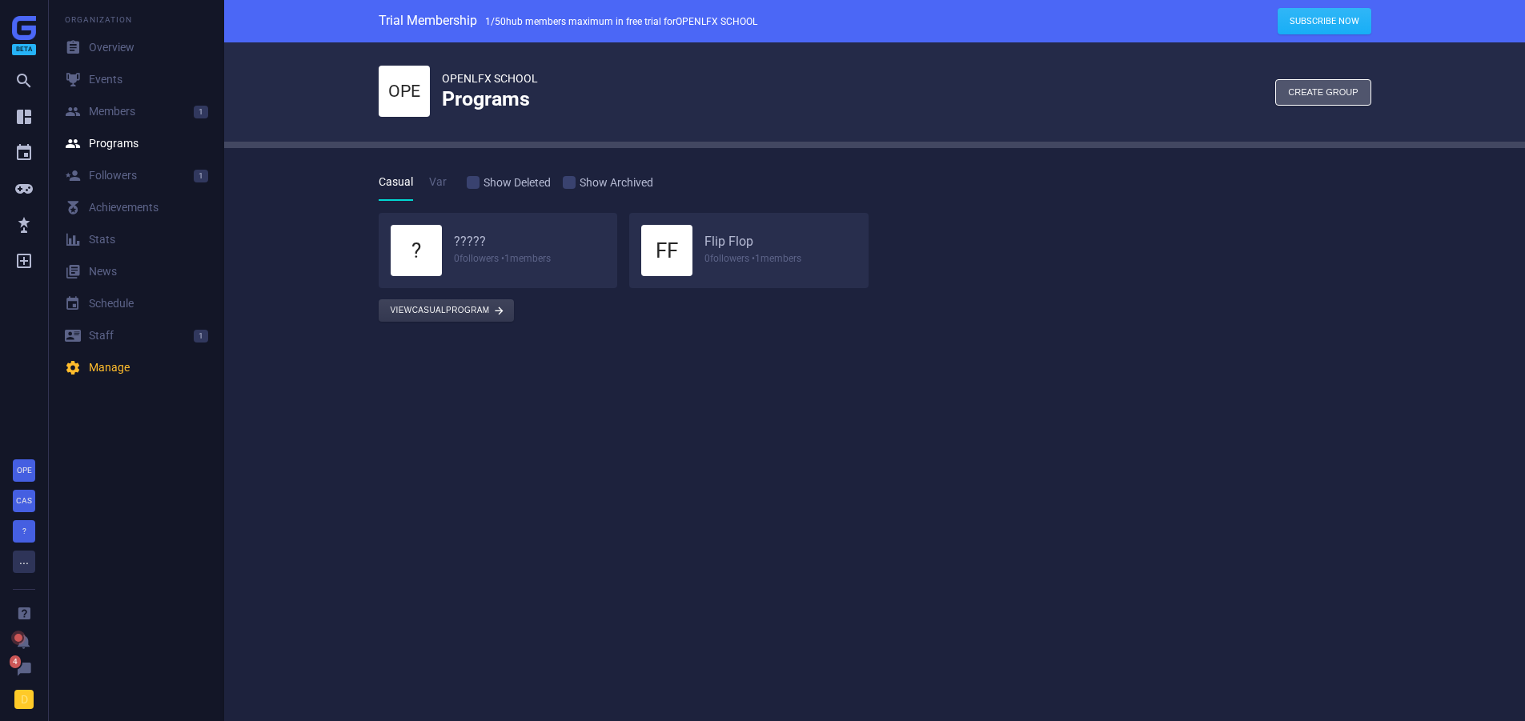
click at [569, 127] on div "OPE OPENLFX SCHOOL Programs Create group " at bounding box center [875, 91] width 993 height 99
click at [532, 362] on div "OPE OPENLFX SCHOOL Programs Create group  Casual Var  Show Deleted  Show Arc…" at bounding box center [874, 375] width 1301 height 667
click at [554, 371] on div "OPE OPENLFX SCHOOL Programs Create group  Casual Var  Show Deleted  Show Arc…" at bounding box center [874, 375] width 1301 height 667
click at [395, 310] on button "View Casual program " at bounding box center [446, 310] width 135 height 22
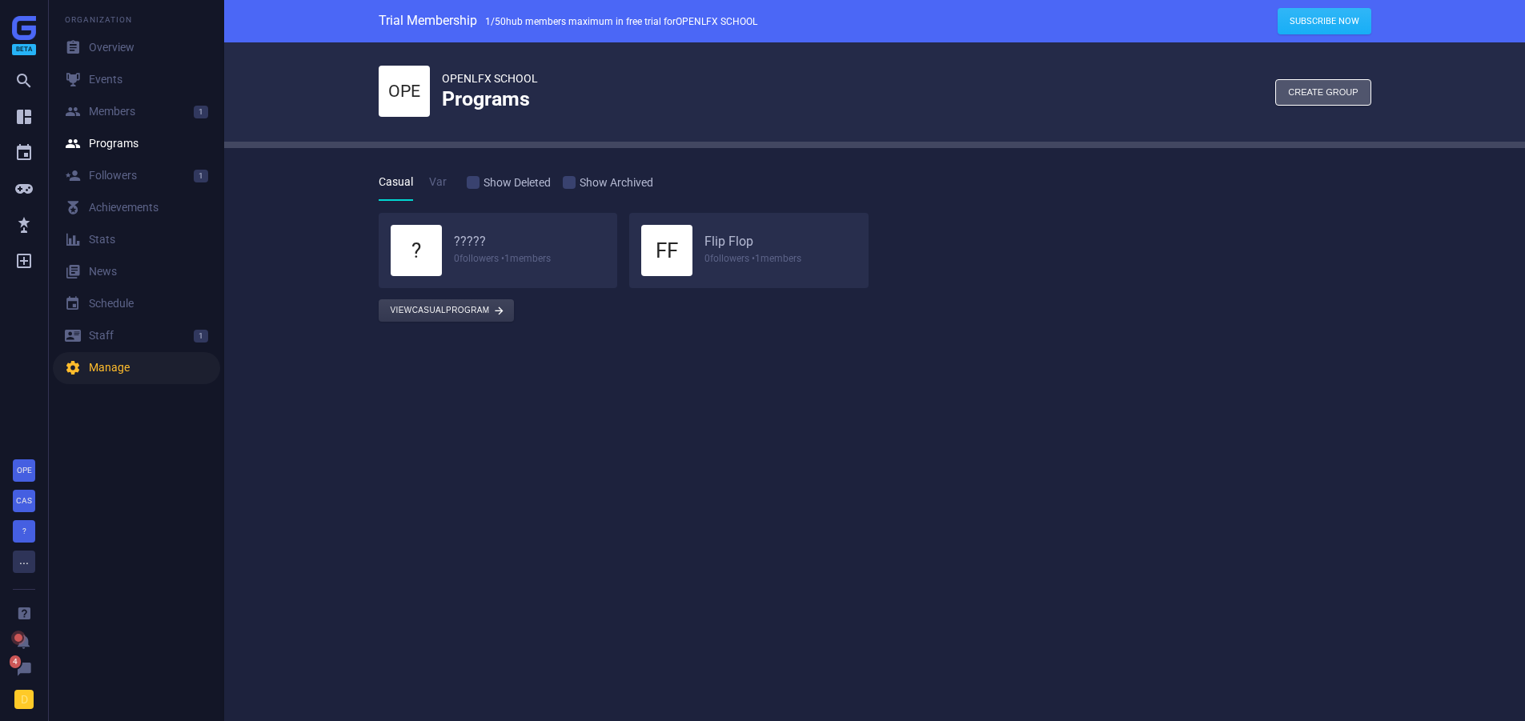
click at [94, 372] on div " Manage" at bounding box center [97, 368] width 65 height 16
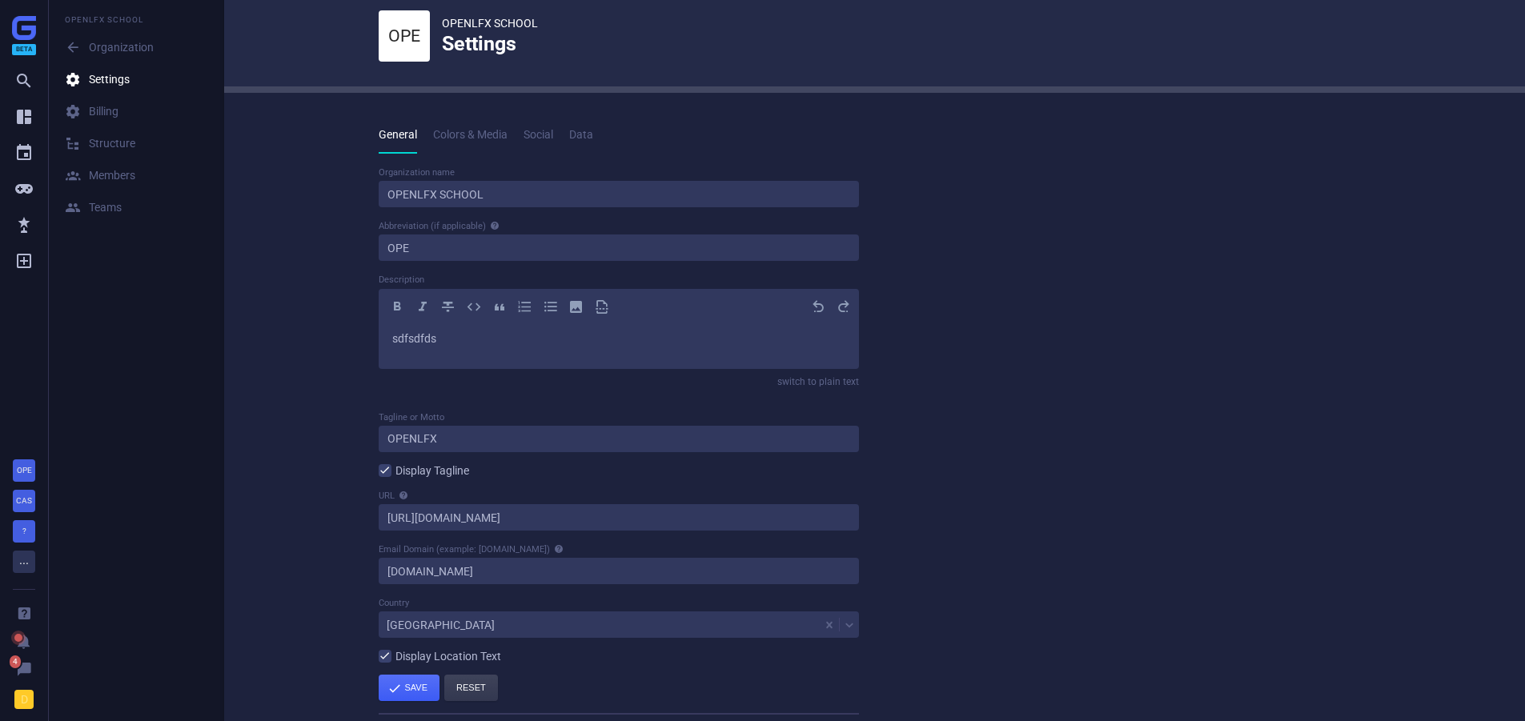
scroll to position [113, 0]
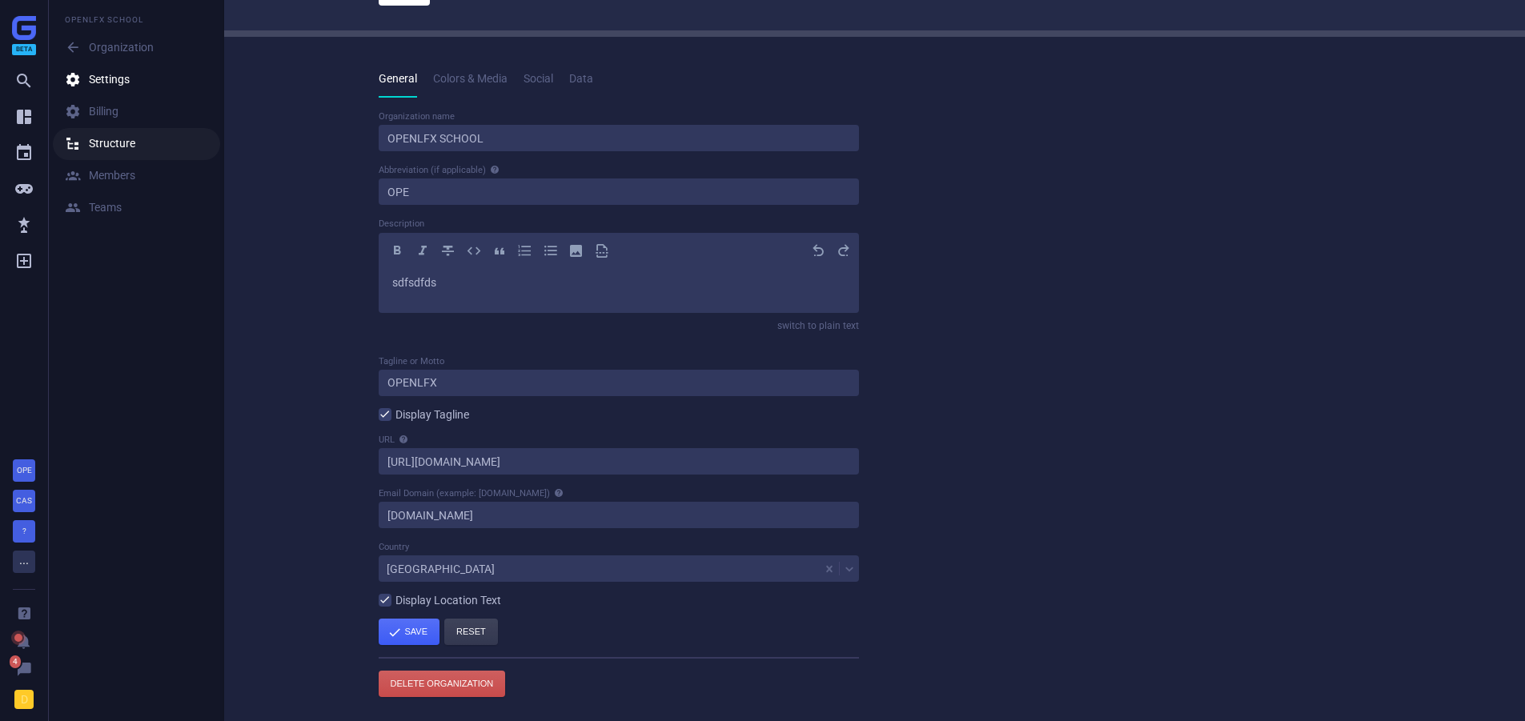
click at [111, 151] on div " Structure" at bounding box center [100, 144] width 70 height 16
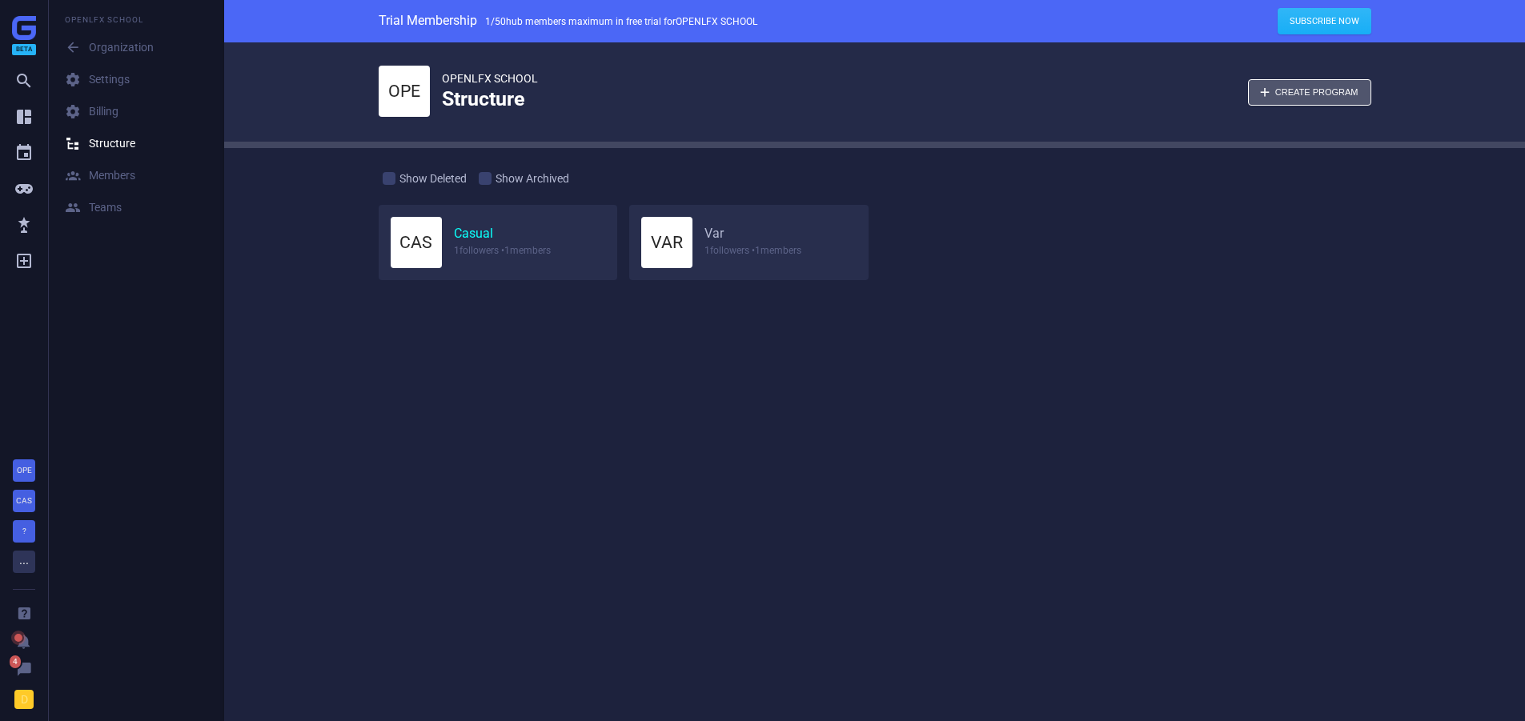
click at [488, 239] on link "Casual" at bounding box center [473, 234] width 39 height 17
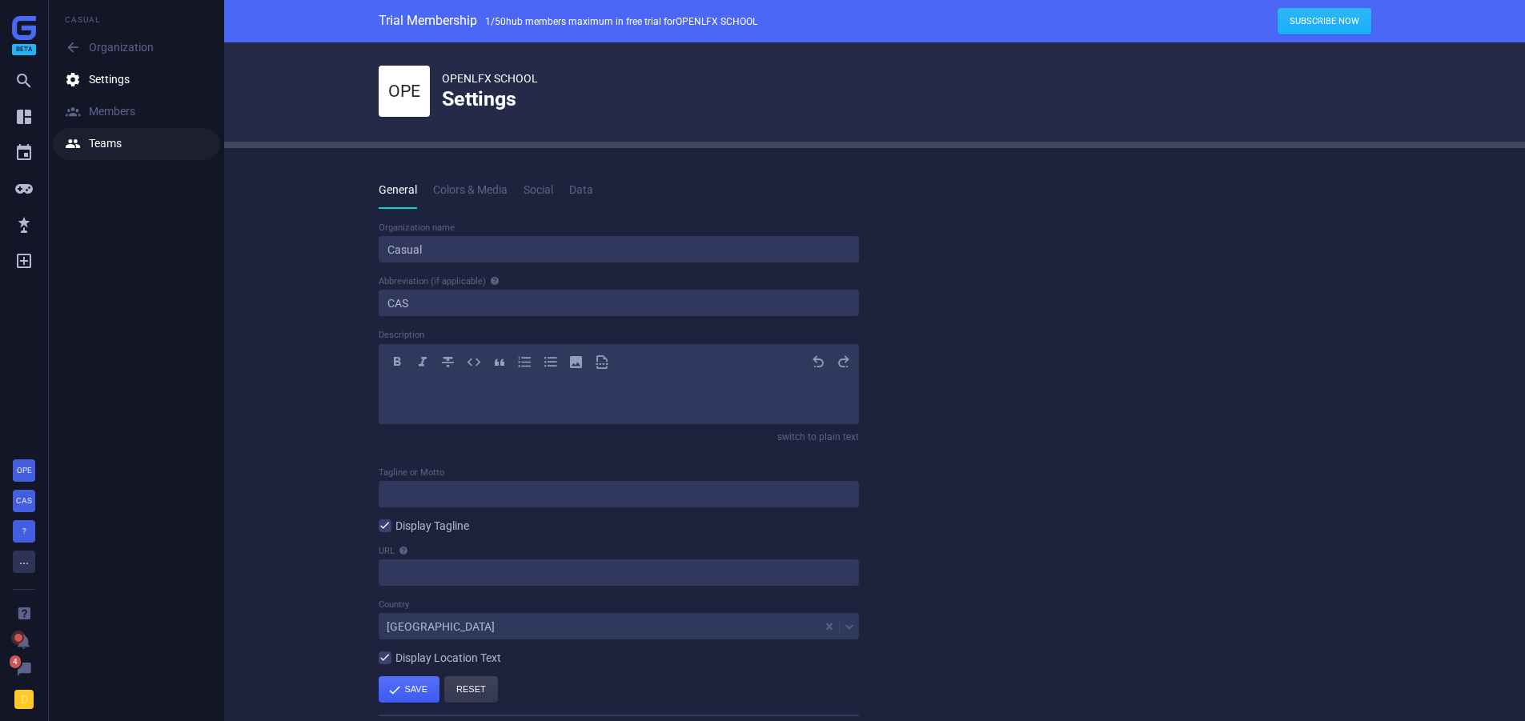
click at [127, 146] on link " Teams" at bounding box center [136, 144] width 167 height 32
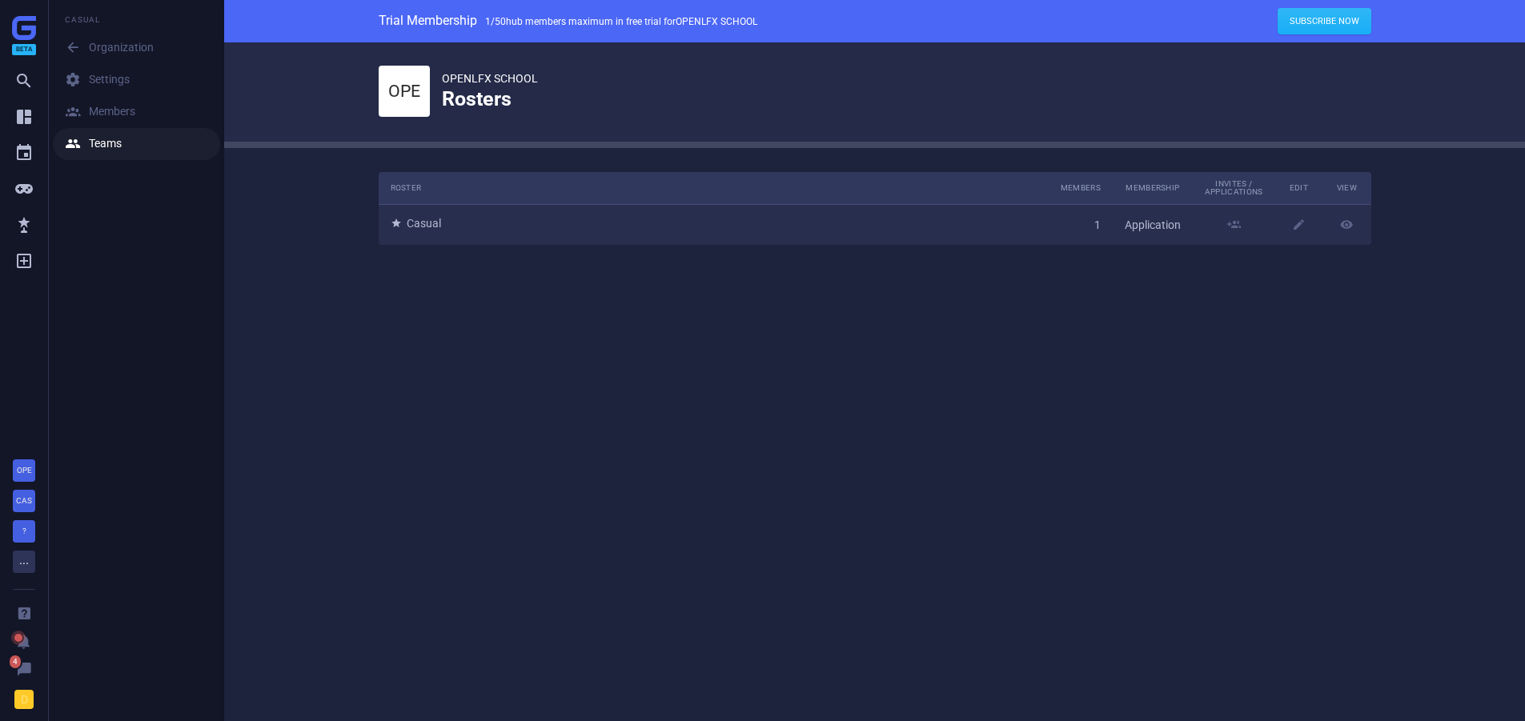
scroll to position [97, 1018]
click at [72, 50] on icon "" at bounding box center [77, 48] width 24 height 16
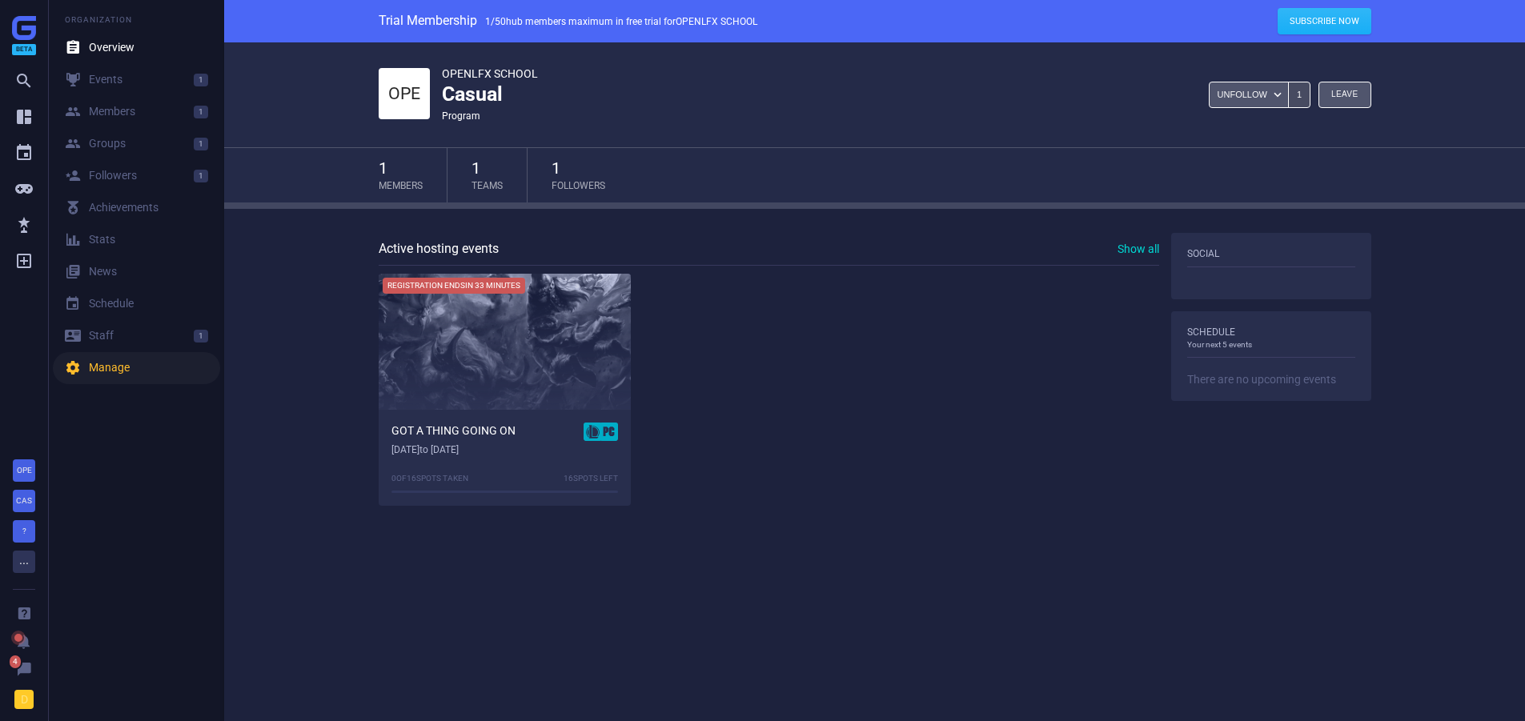
click at [120, 368] on div " Manage" at bounding box center [97, 368] width 65 height 16
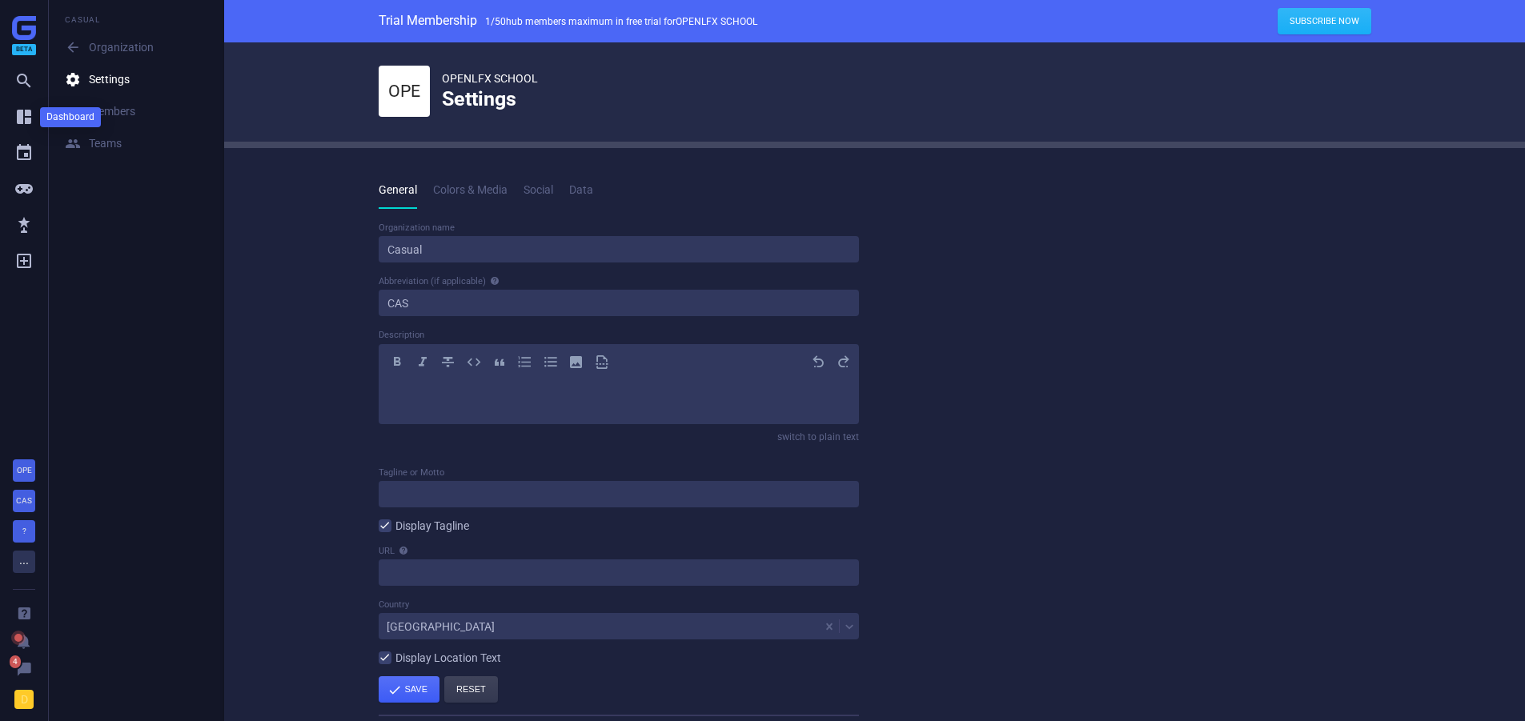
click at [18, 123] on icon "" at bounding box center [23, 116] width 19 height 19
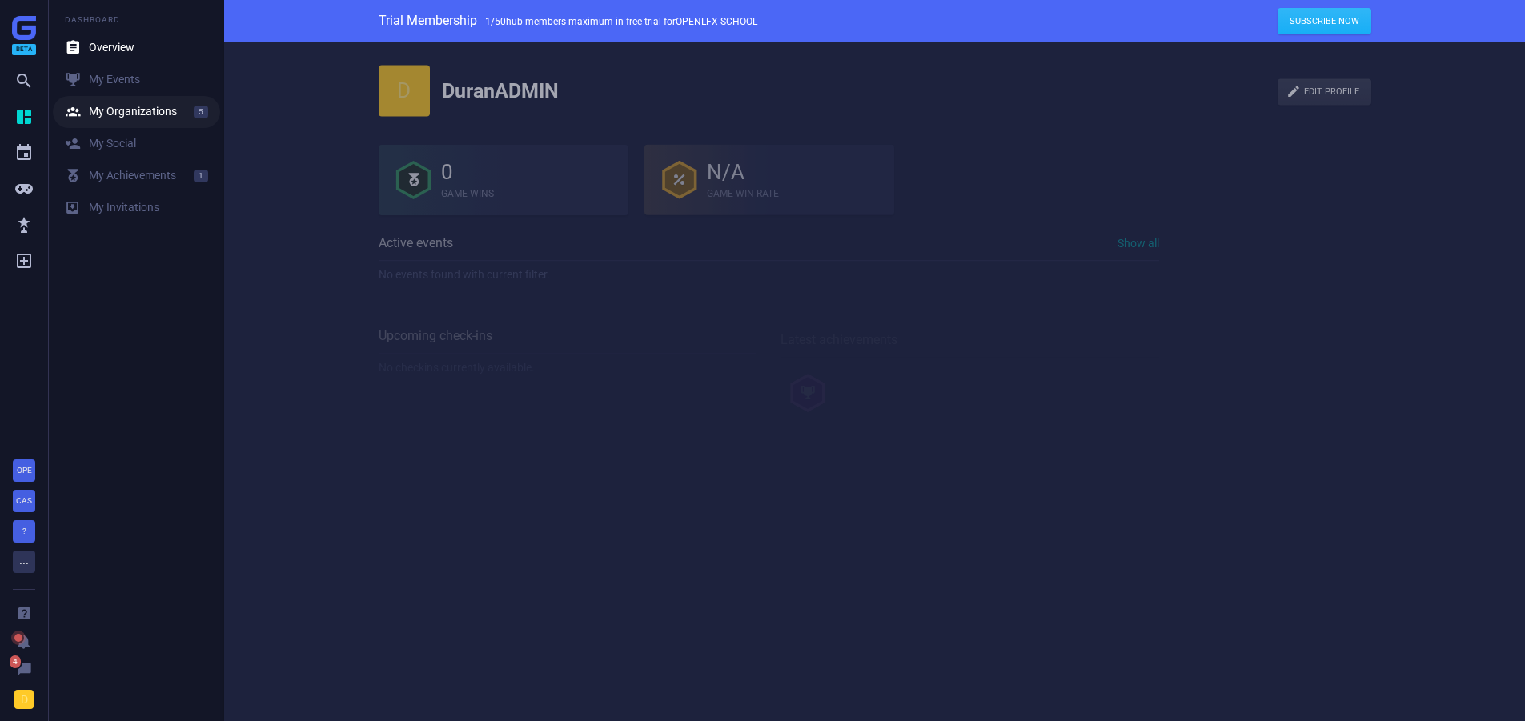
click at [134, 123] on link " My Organizations 5" at bounding box center [136, 112] width 167 height 32
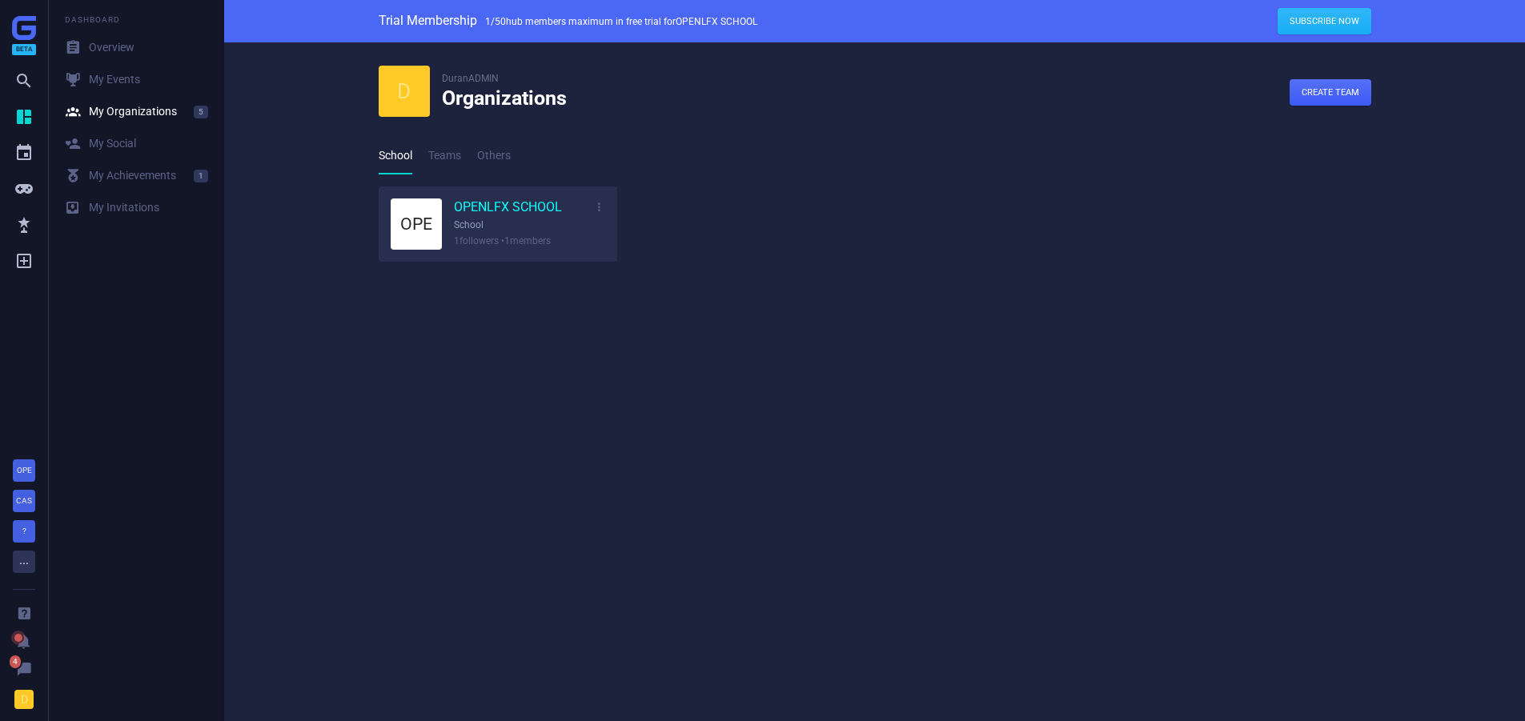
click at [469, 207] on link "OPENLFX SCHOOL" at bounding box center [508, 208] width 108 height 18
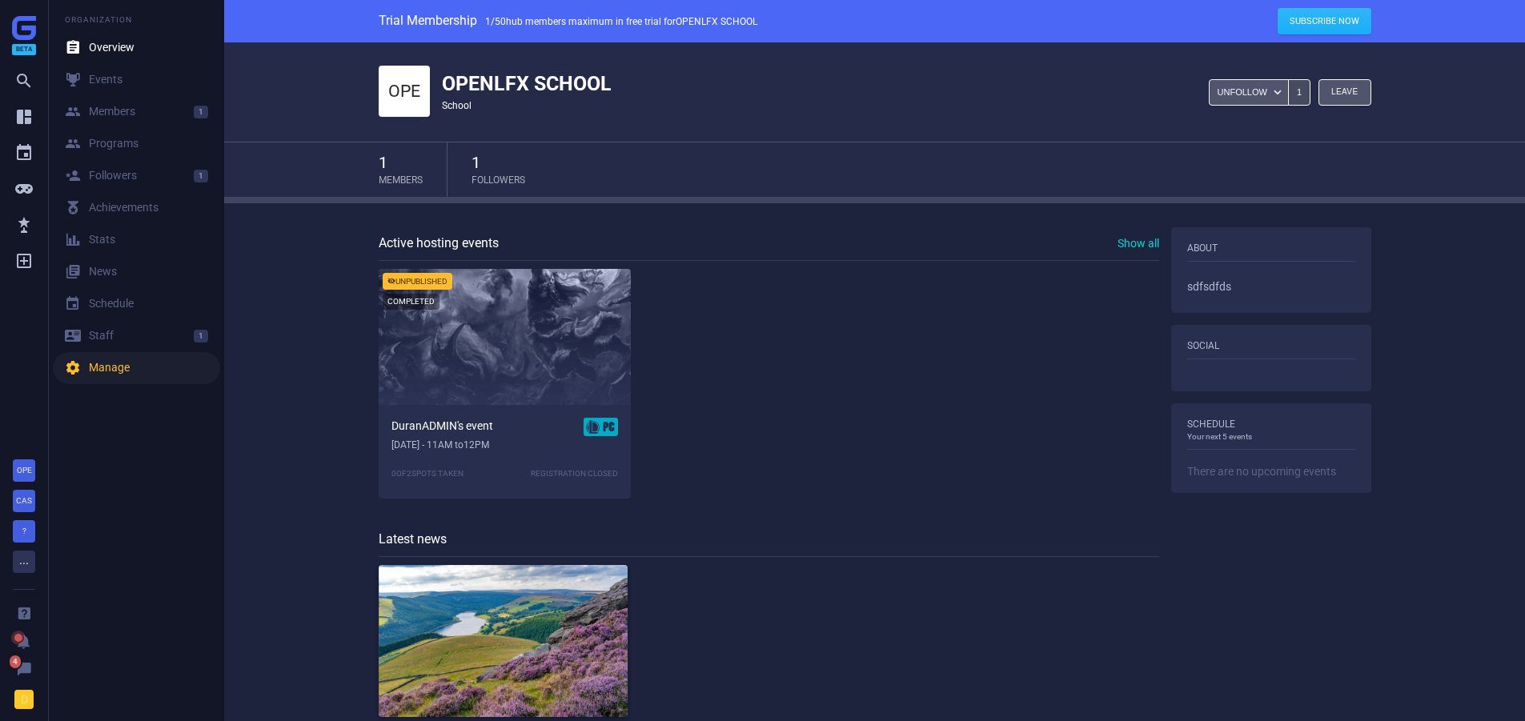
click at [90, 367] on div " Manage" at bounding box center [97, 368] width 65 height 16
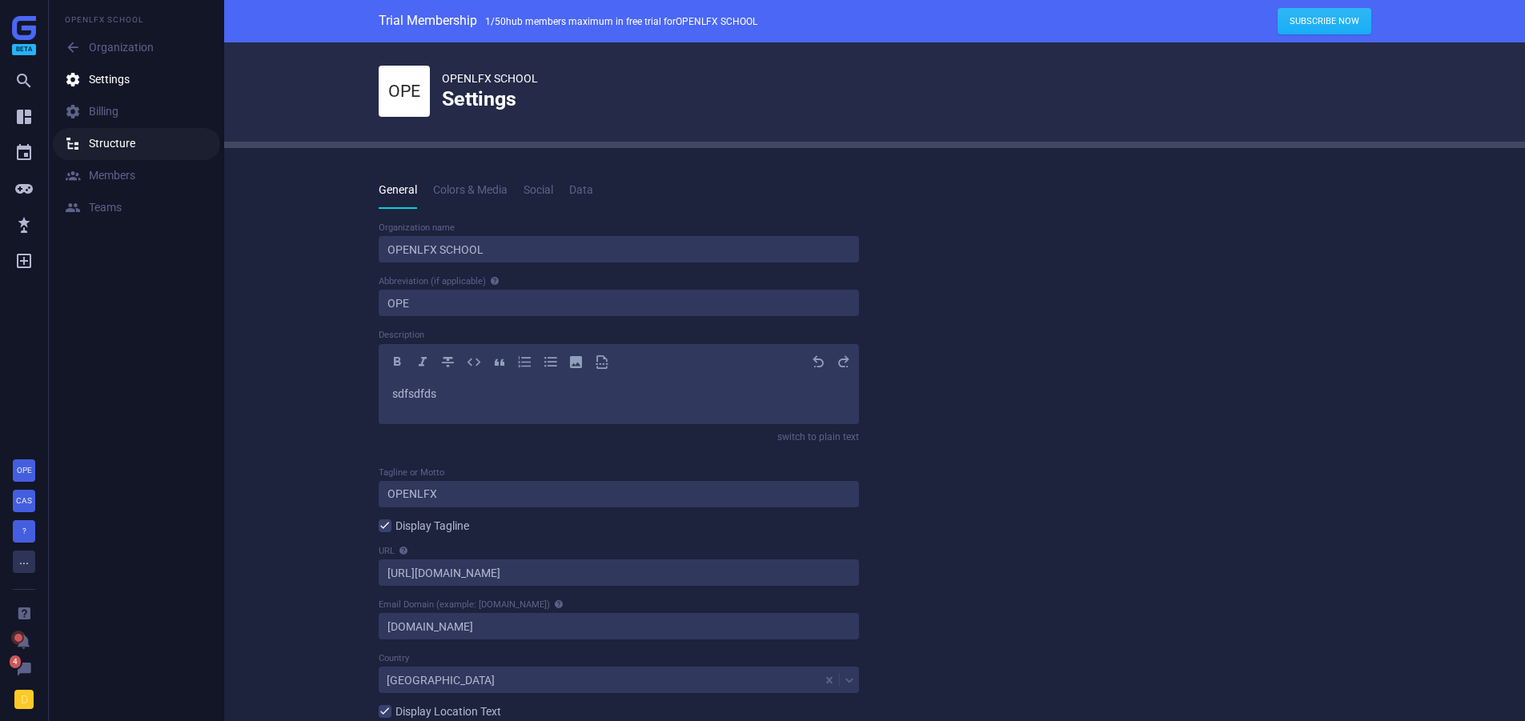
click at [125, 140] on div " Structure" at bounding box center [100, 144] width 70 height 16
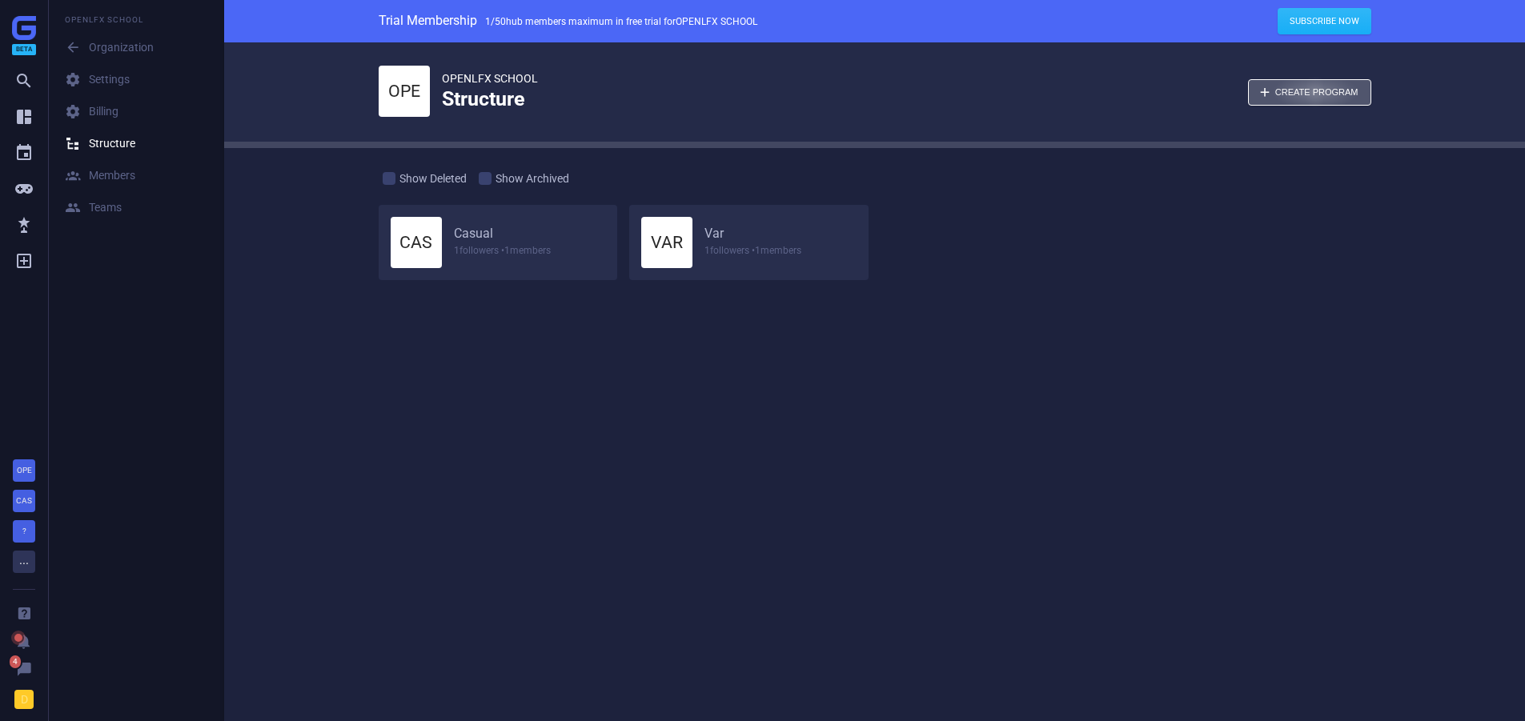
click at [1315, 96] on div "button" at bounding box center [1310, 92] width 122 height 25
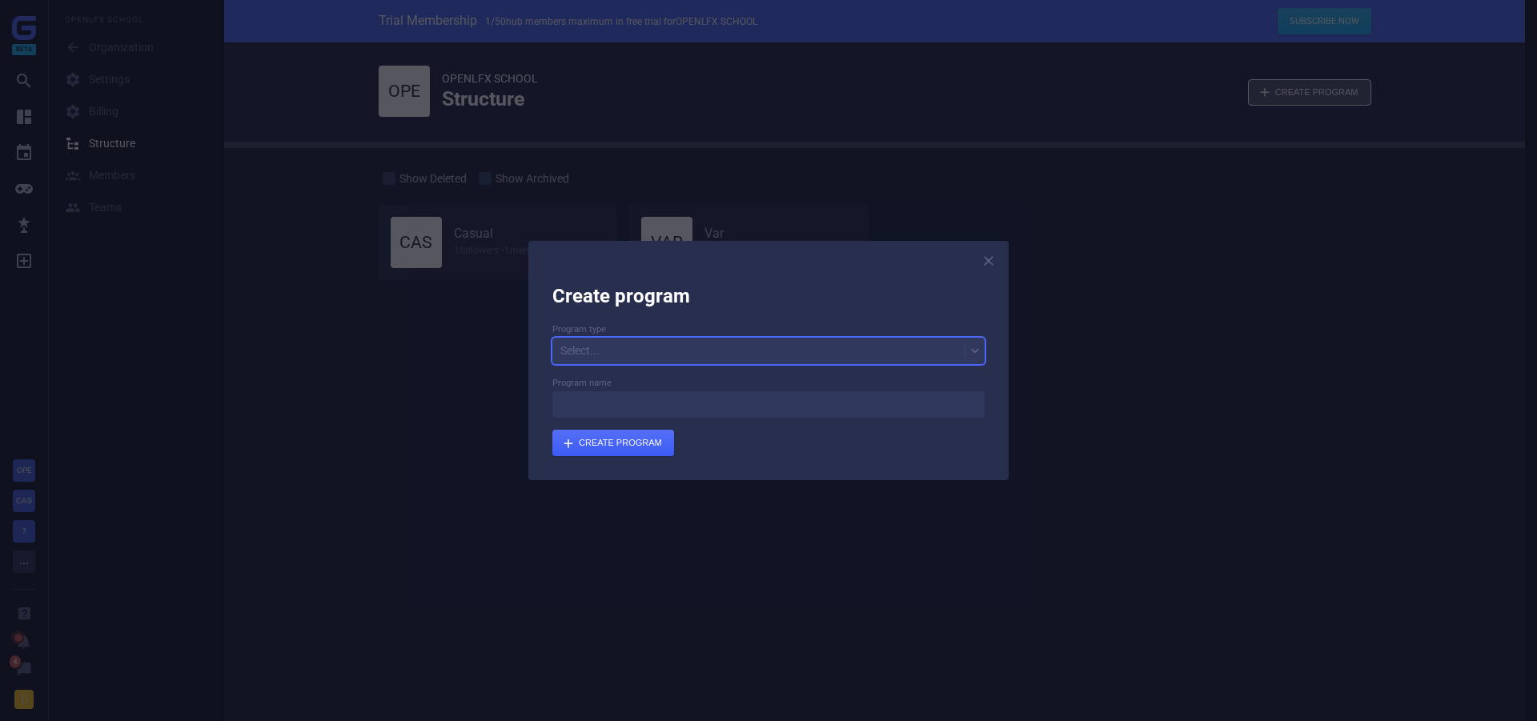
click at [567, 341] on div "Select..." at bounding box center [759, 351] width 412 height 22
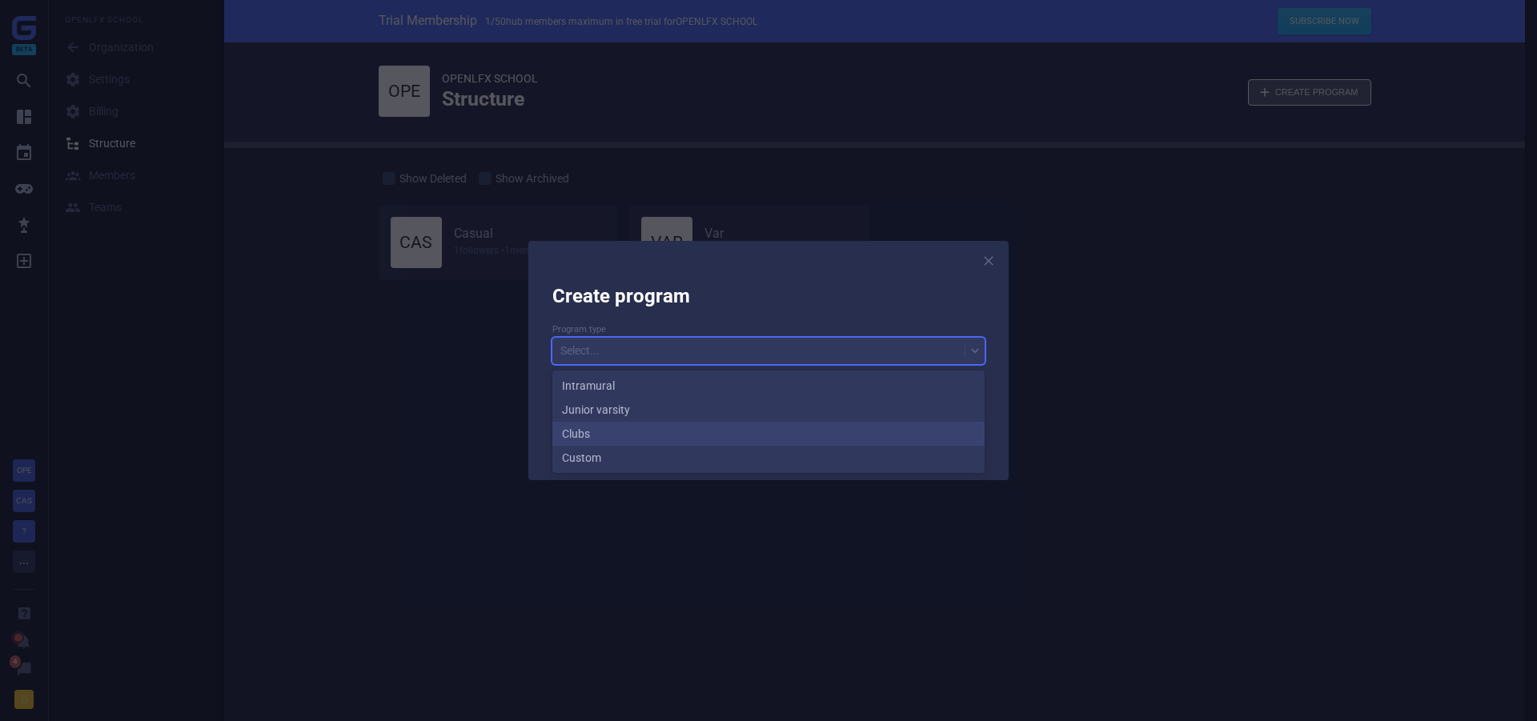
click at [592, 432] on div "Clubs" at bounding box center [769, 434] width 432 height 24
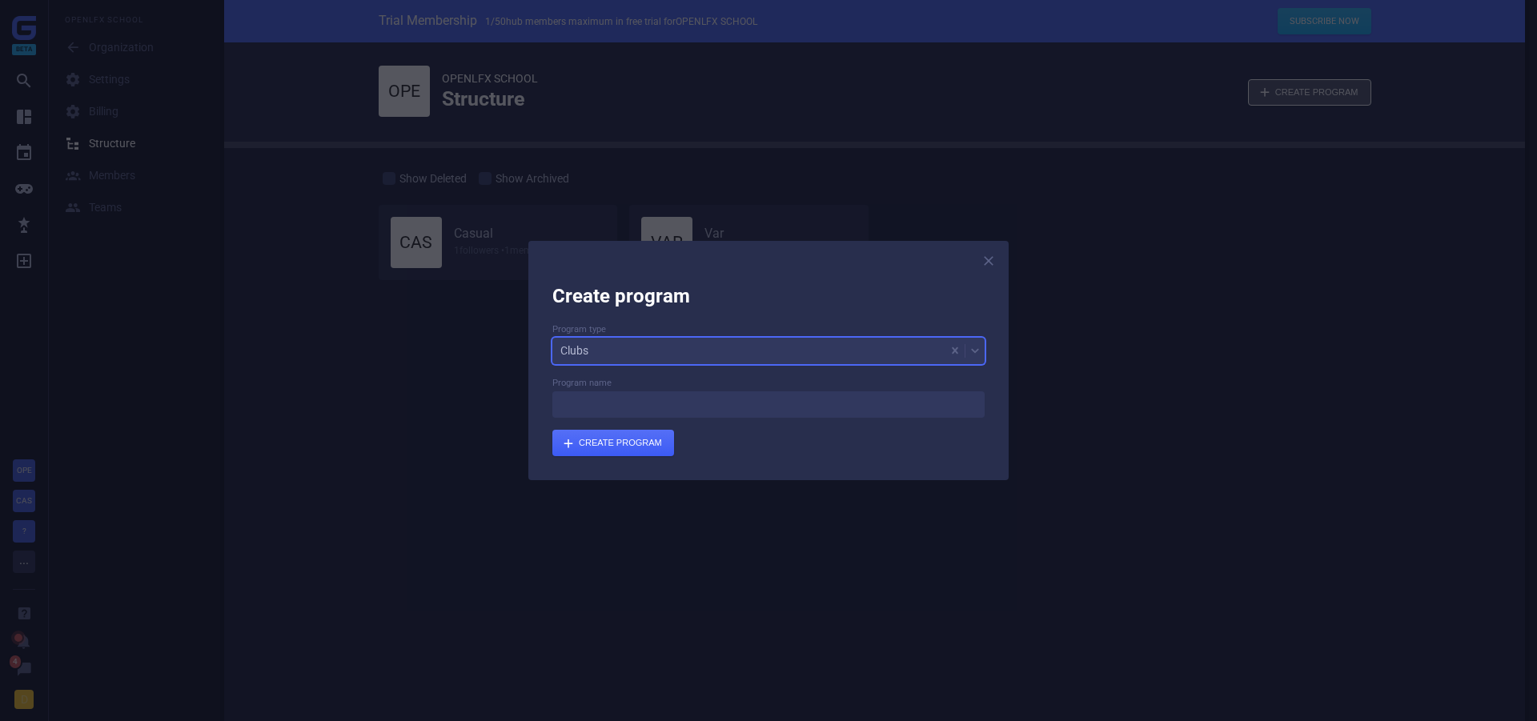
click at [605, 419] on form "Program type option Clubs, selected. 4 results available. Select is focused ,ty…" at bounding box center [769, 390] width 432 height 134
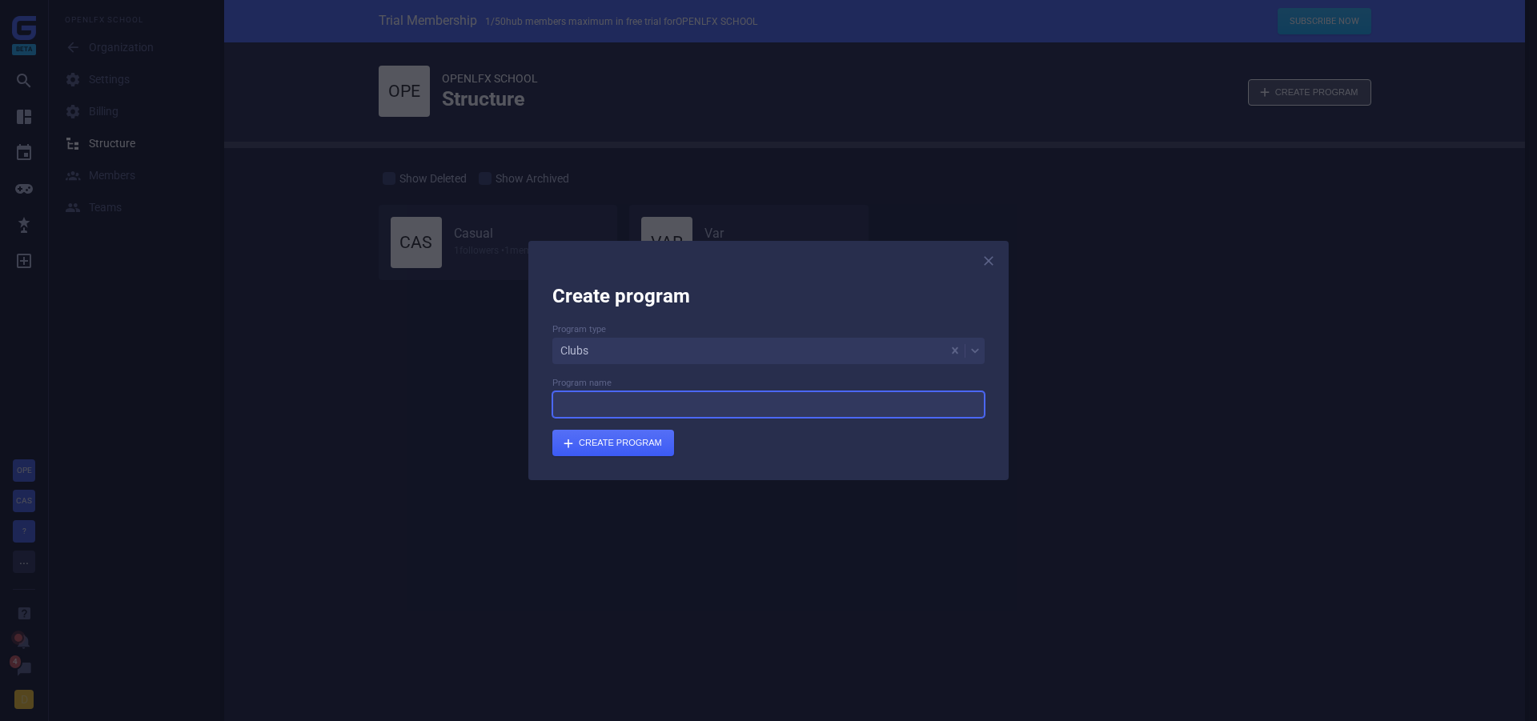
click at [622, 397] on input at bounding box center [769, 405] width 432 height 26
type input "Anime Club"
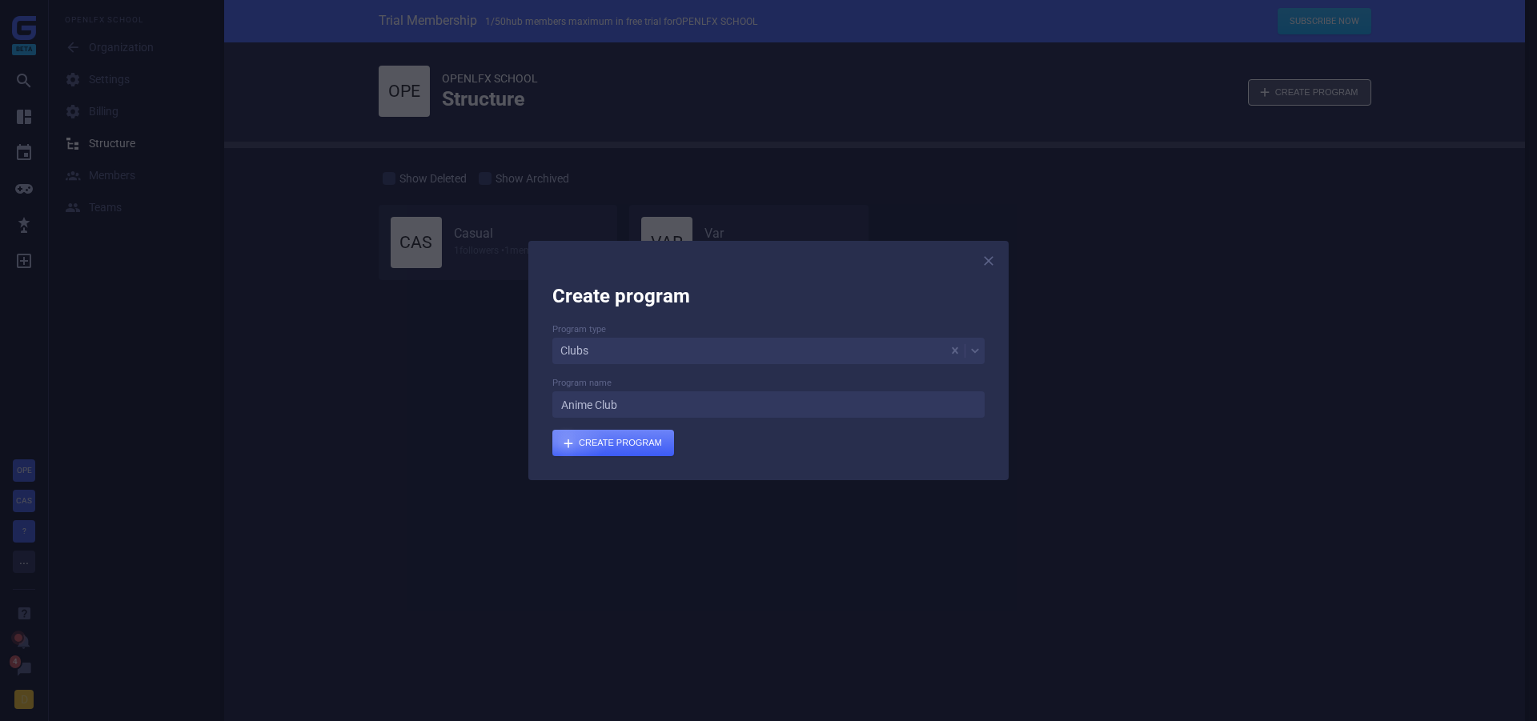
click at [574, 435] on div "submit" at bounding box center [614, 443] width 122 height 26
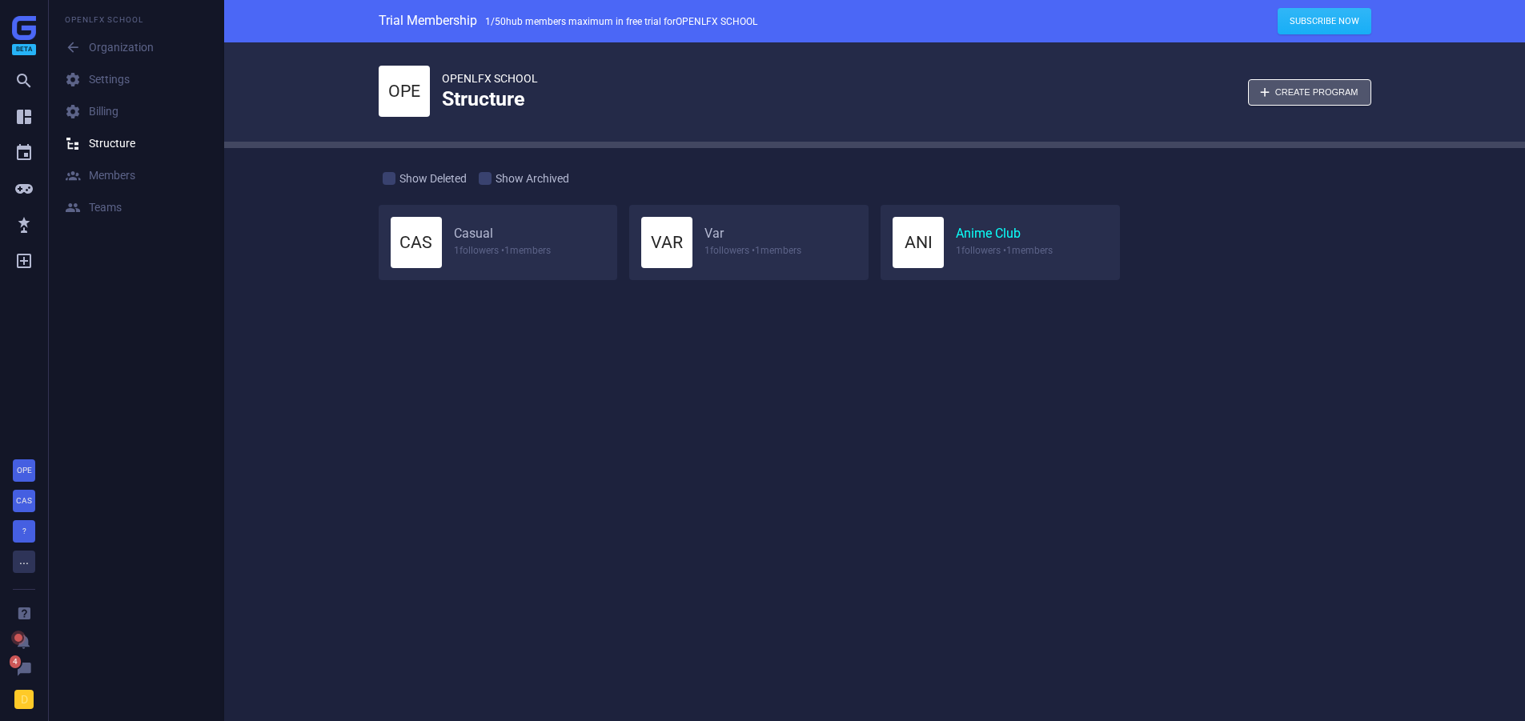
click at [994, 232] on link "Anime Club" at bounding box center [988, 234] width 65 height 17
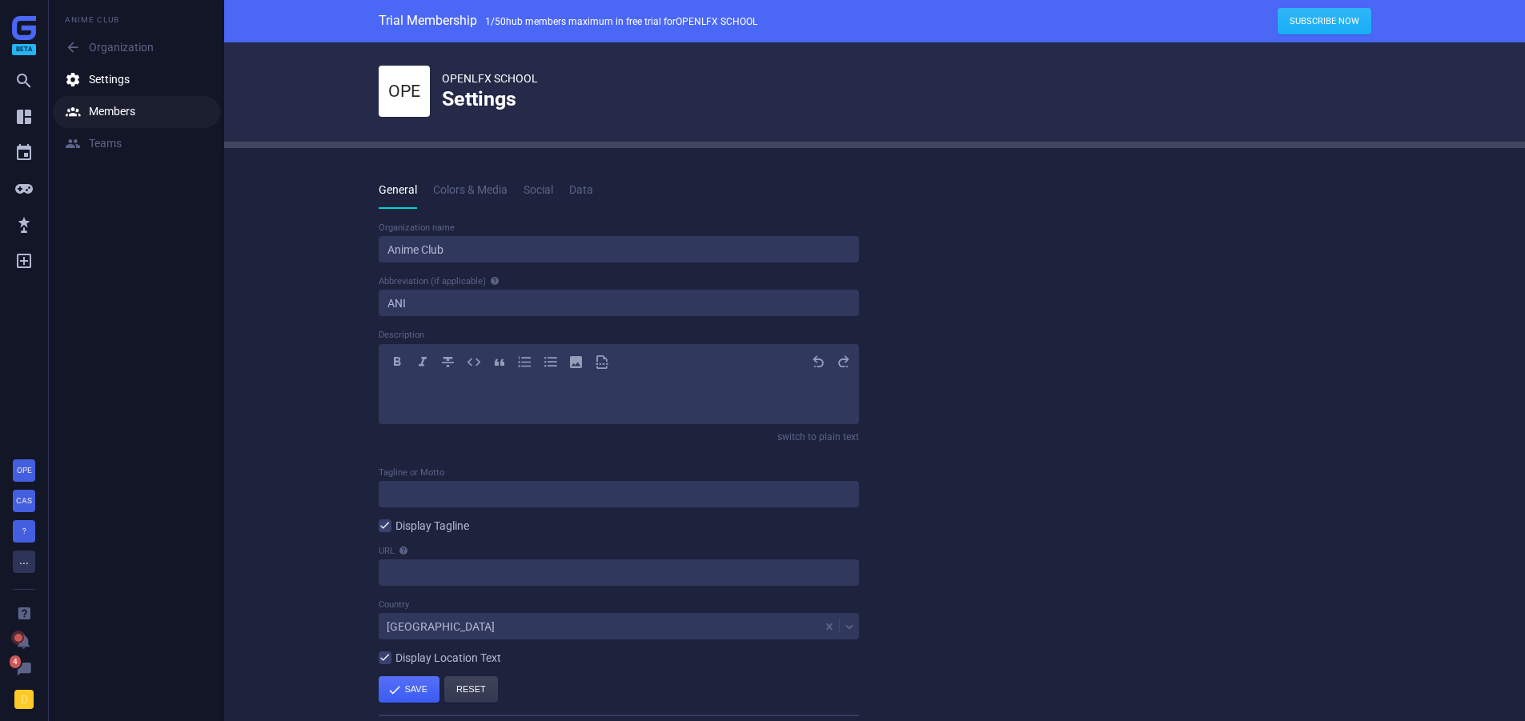
click at [116, 119] on div " Members" at bounding box center [100, 112] width 70 height 16
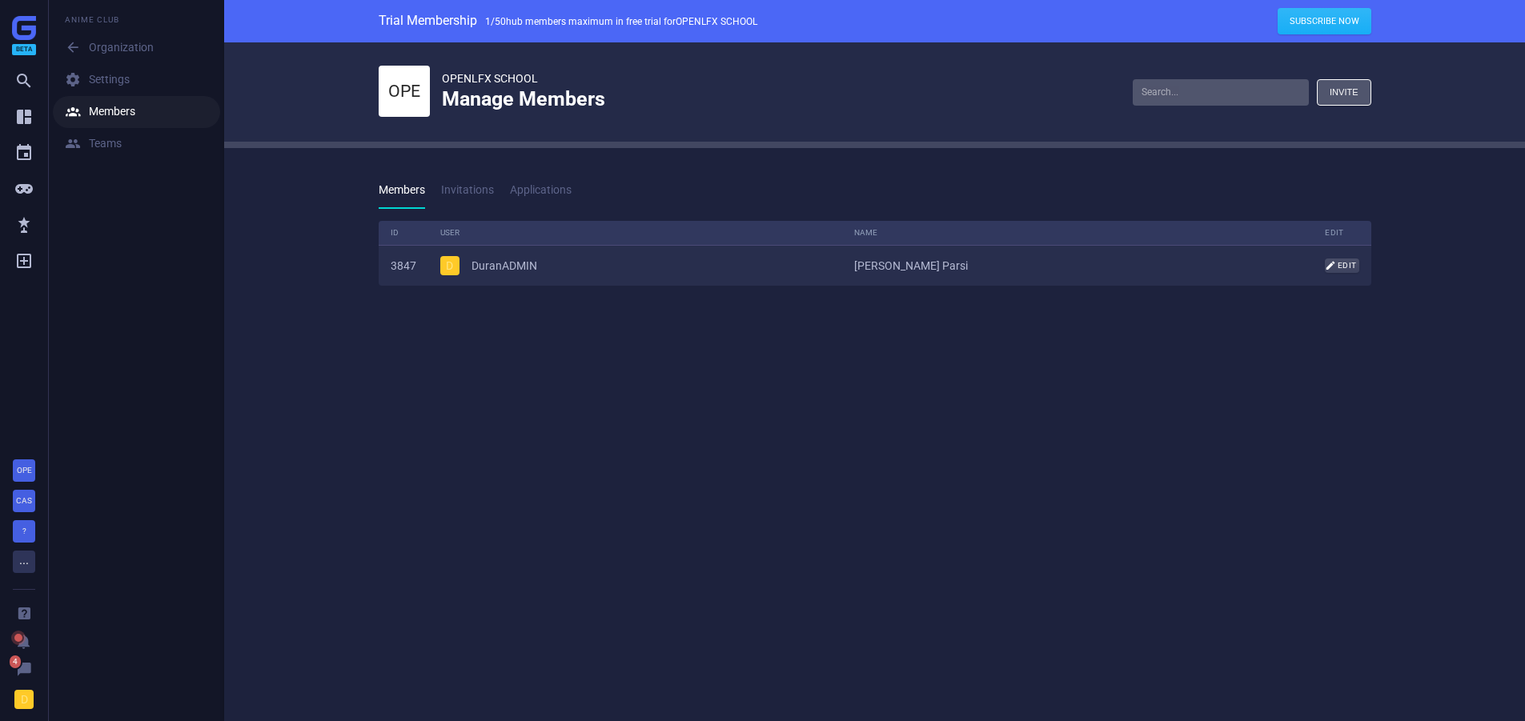
scroll to position [89, 1018]
click at [91, 135] on link " Teams" at bounding box center [136, 144] width 167 height 32
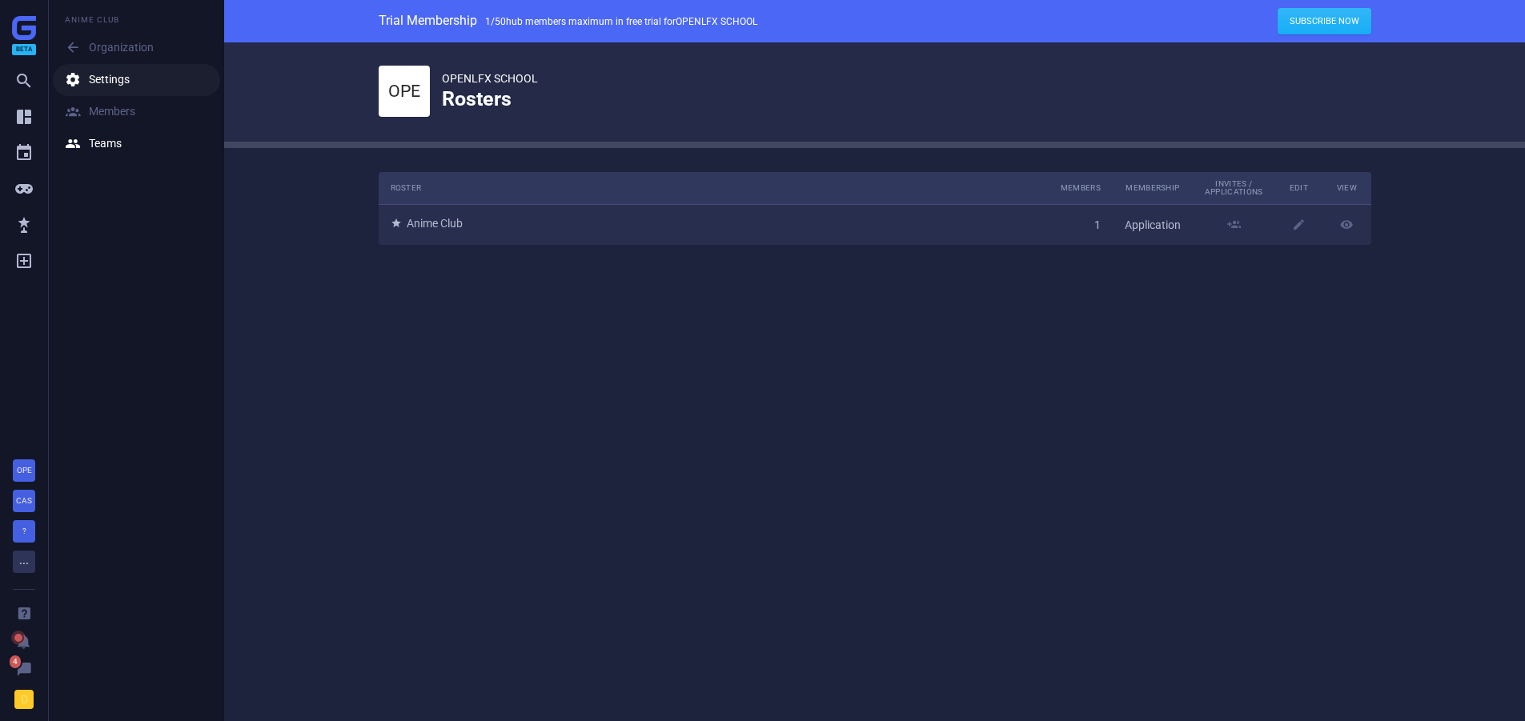
click at [94, 70] on link " Settings" at bounding box center [136, 80] width 167 height 32
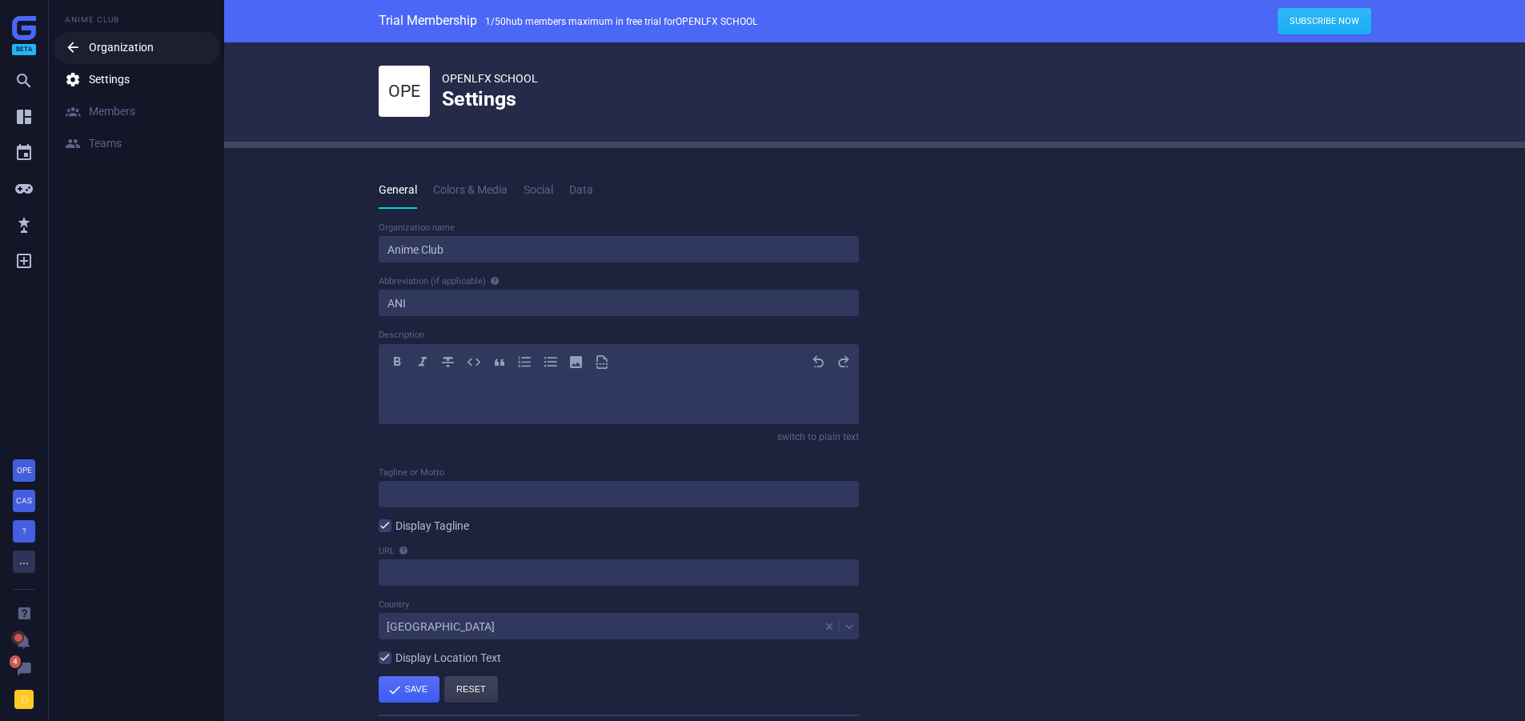
click at [102, 47] on div " Organization" at bounding box center [109, 48] width 89 height 16
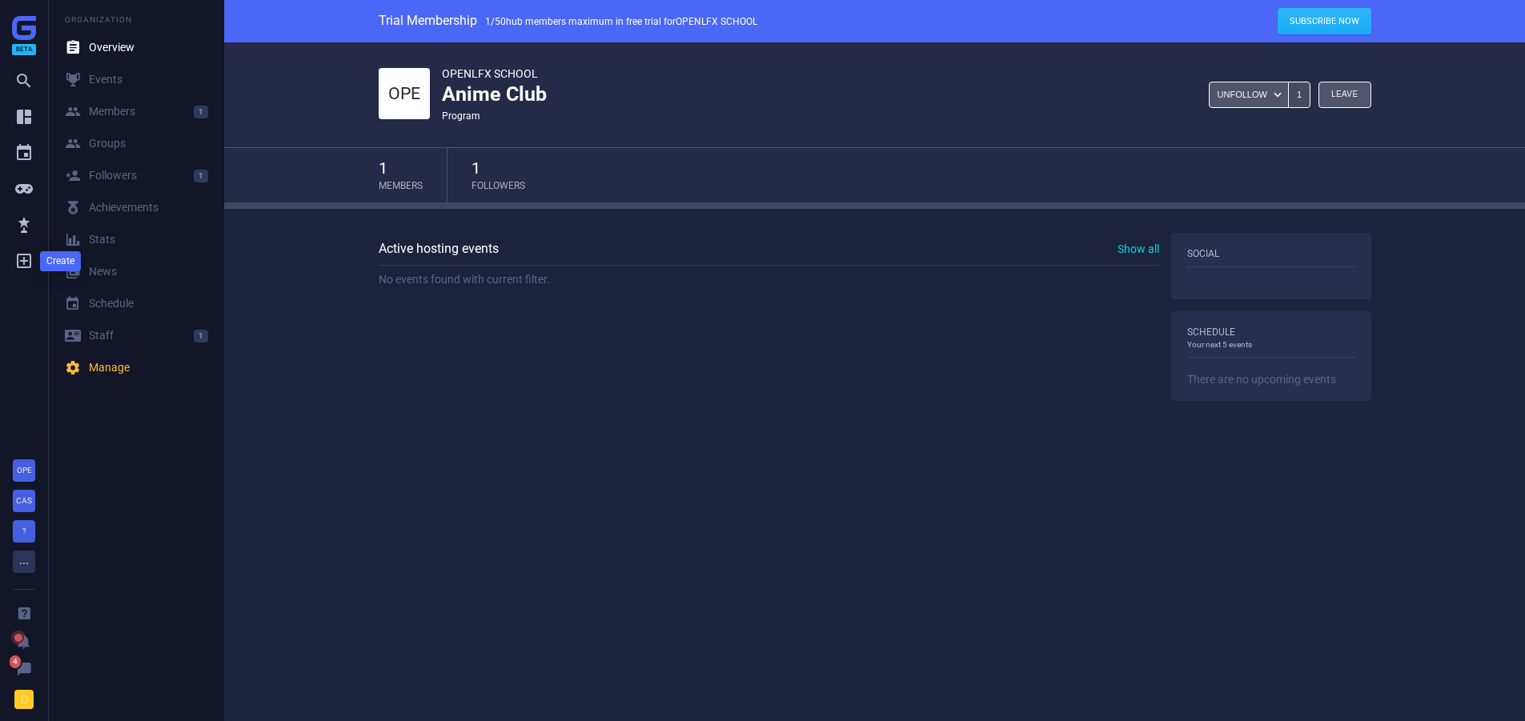
click at [19, 264] on icon "" at bounding box center [23, 260] width 19 height 19
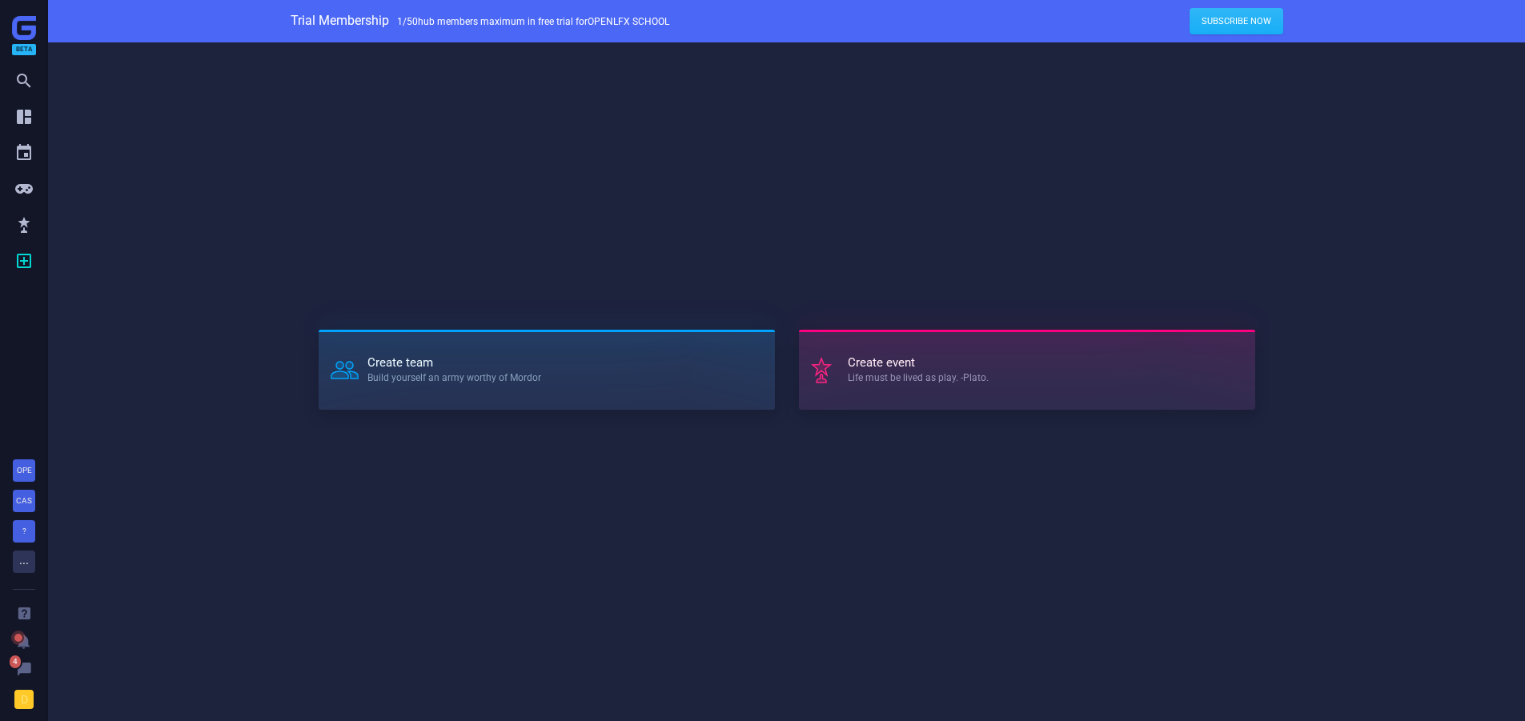
click at [956, 362] on strong "Create event" at bounding box center [918, 363] width 141 height 12
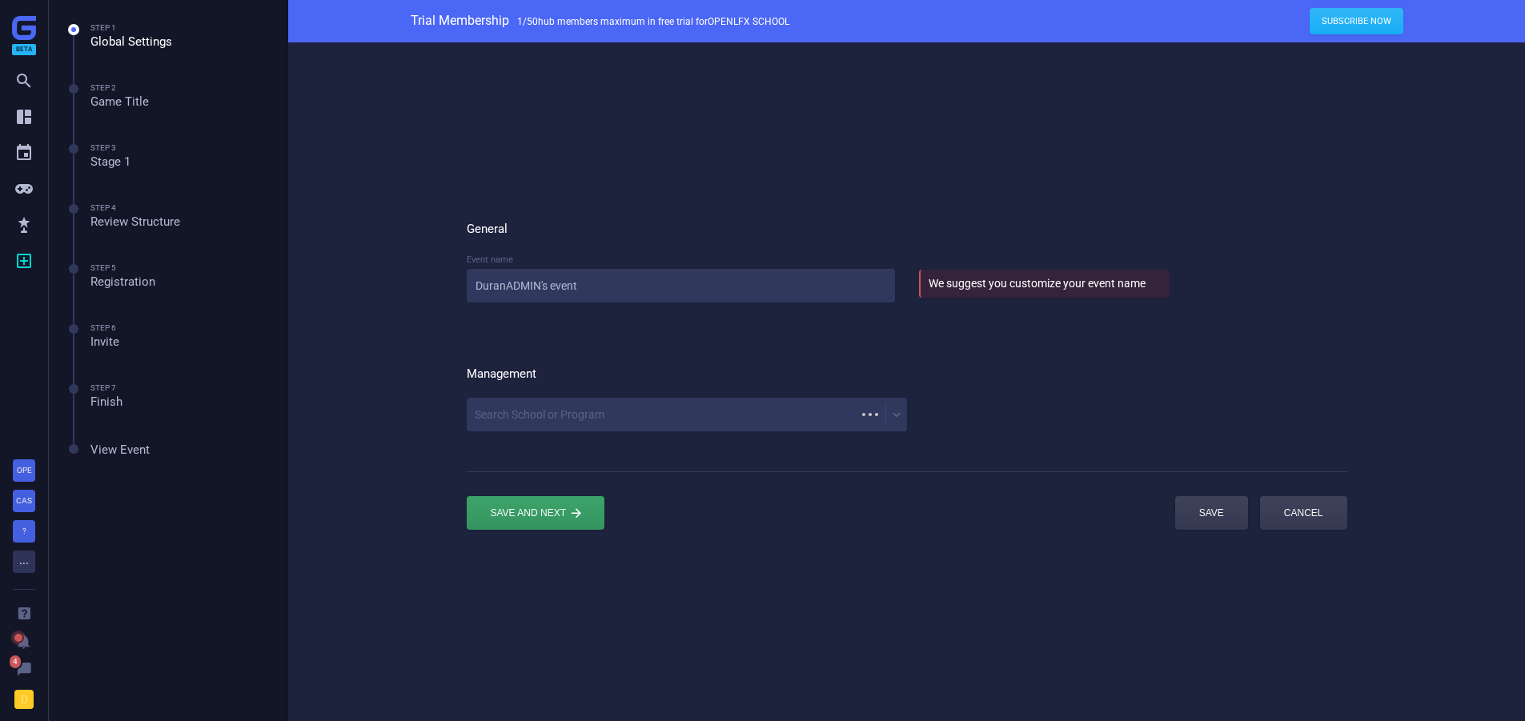
click at [500, 420] on form "General Event name [PERSON_NAME]'s event We suggest you customize your event na…" at bounding box center [907, 376] width 881 height 356
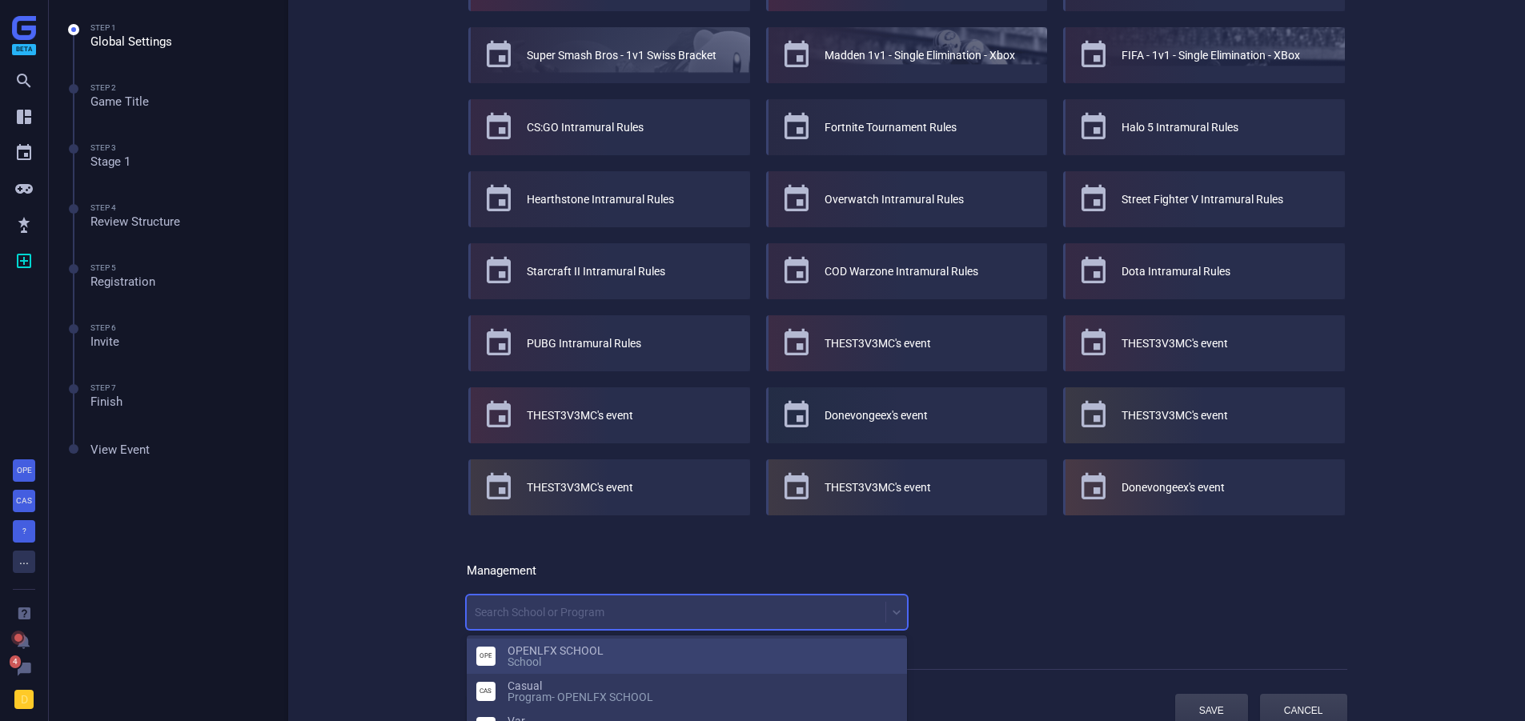
scroll to position [370, 0]
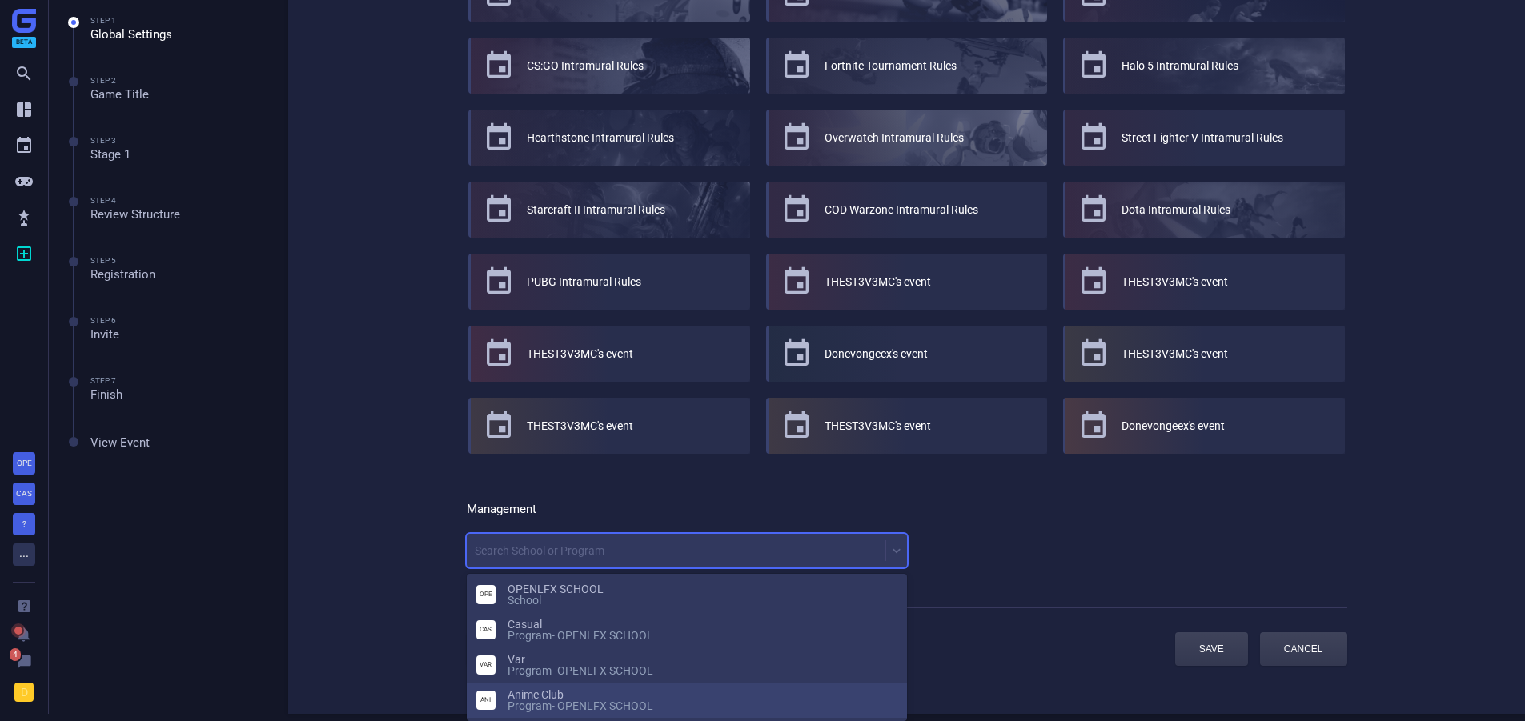
click at [531, 697] on div "Anime Club program - OPENLFX SCHOOL" at bounding box center [703, 700] width 390 height 22
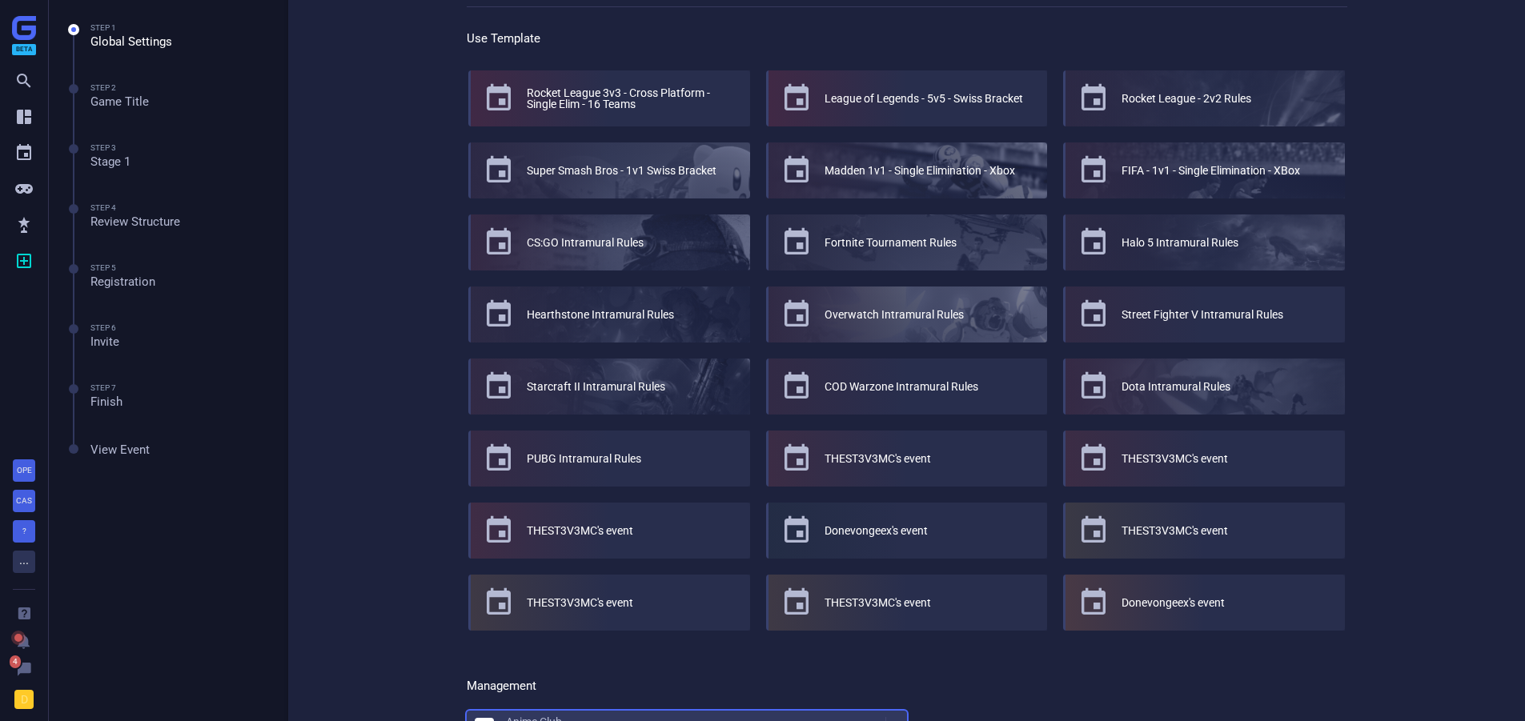
scroll to position [42, 0]
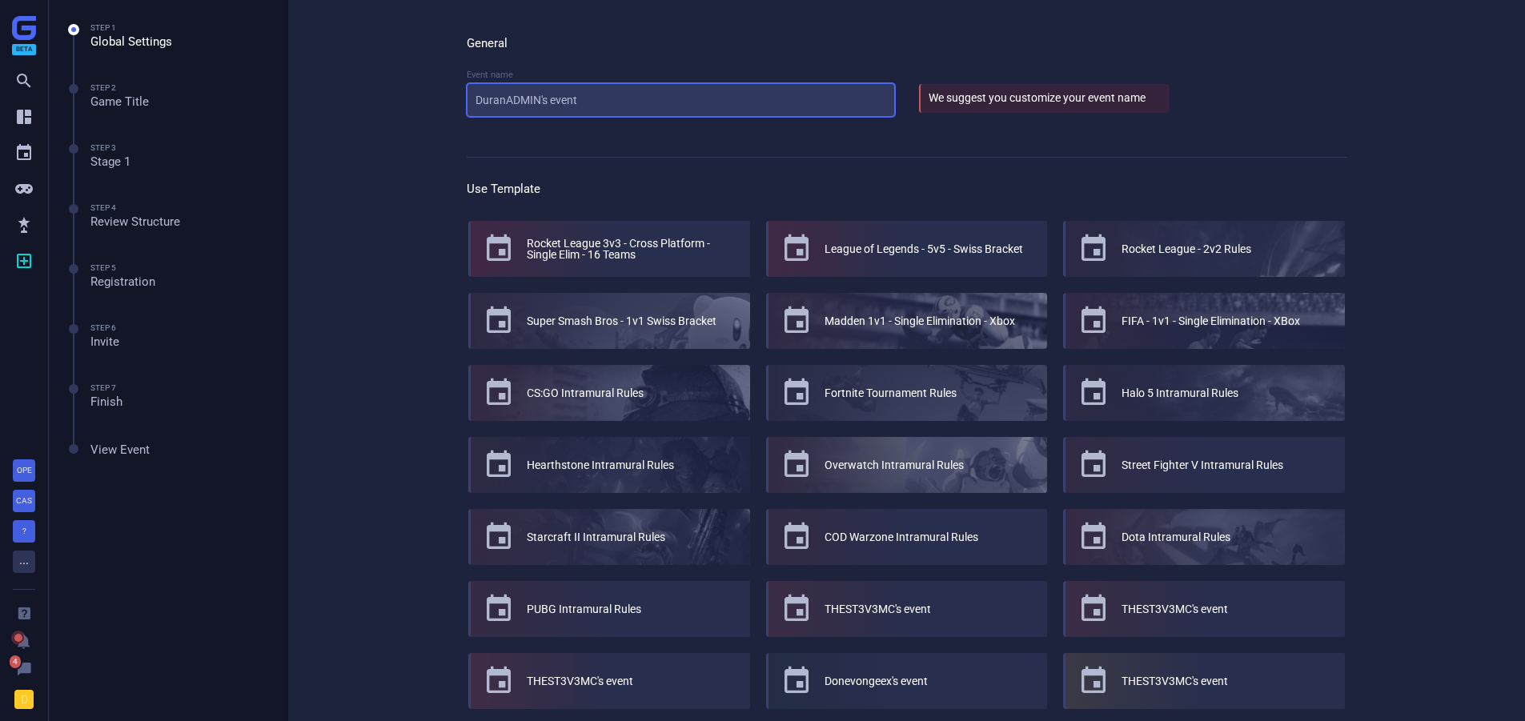
click at [556, 94] on input "DuranADMIN's event" at bounding box center [681, 100] width 428 height 34
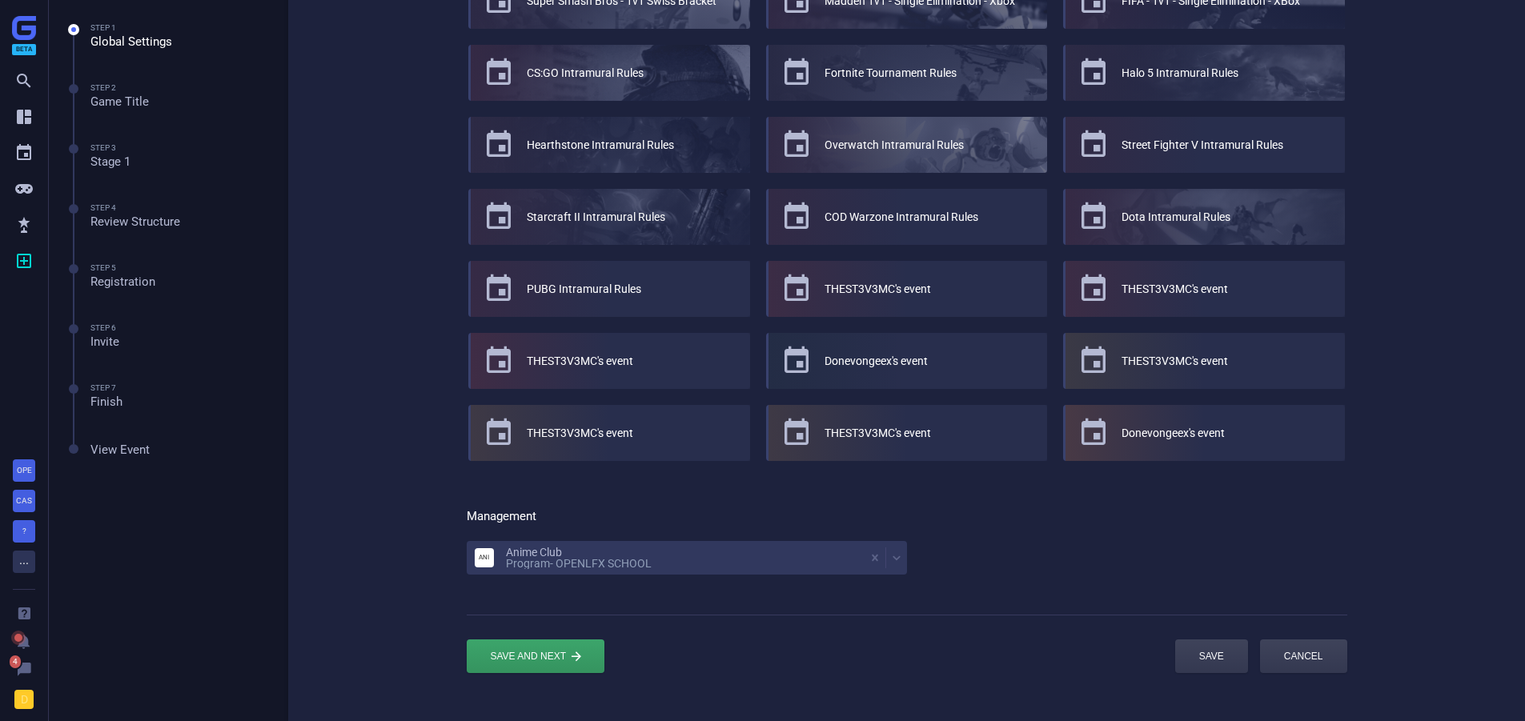
scroll to position [0, 0]
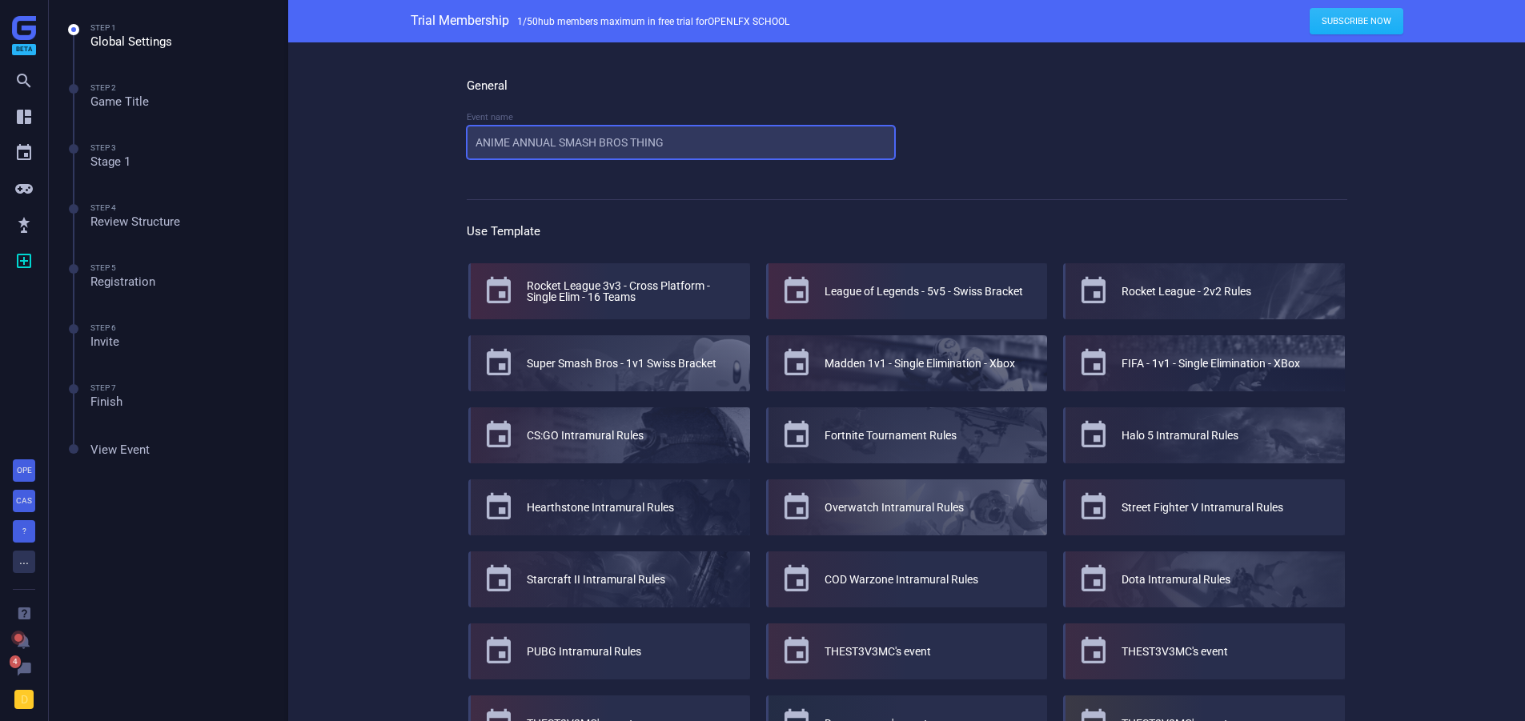
click at [537, 147] on input "ANIME ANNUAL SMASH BROS THING" at bounding box center [681, 143] width 428 height 34
type input "ONE PIECE TCG TOURNAMENT"
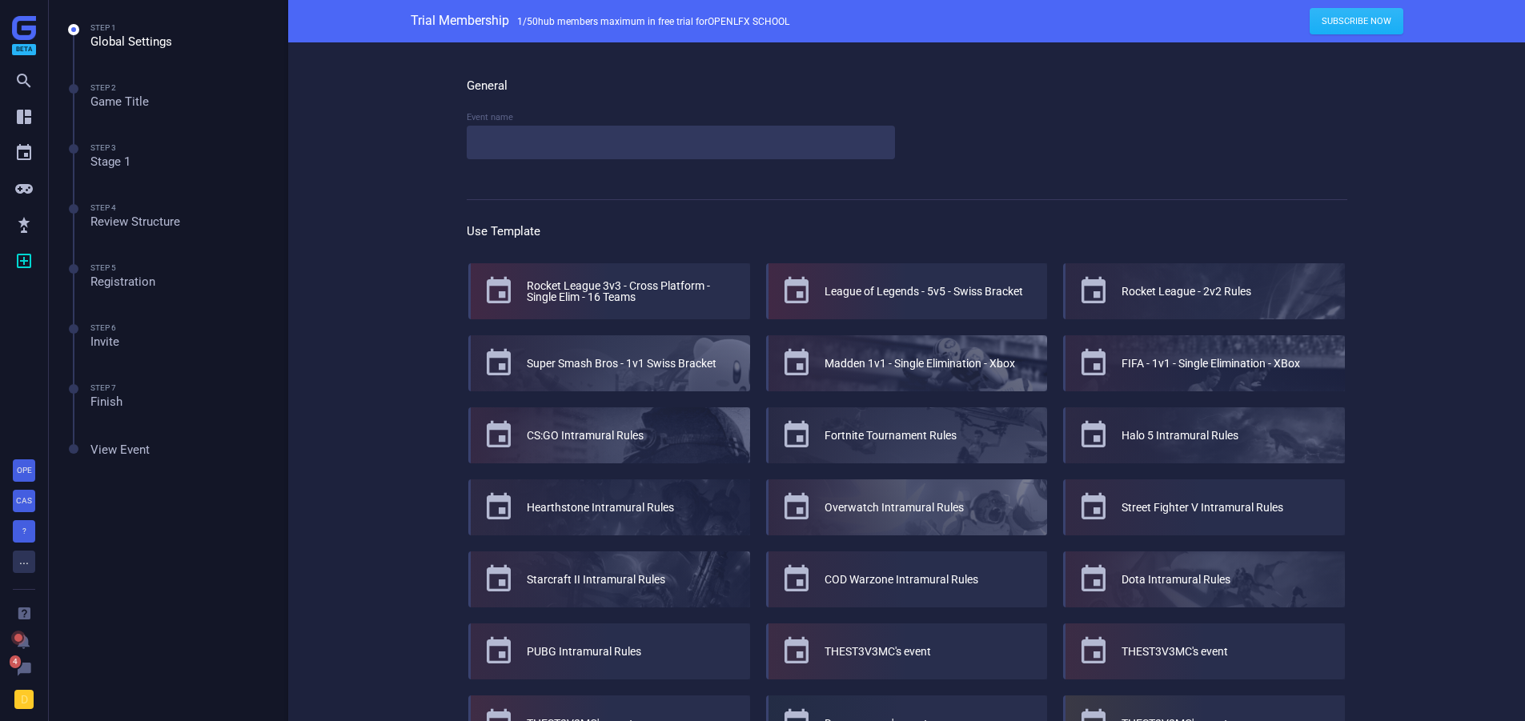
click at [415, 119] on div "General Event name Use Template  Rocket League 3v3 - Cross Platform - Single E…" at bounding box center [907, 557] width 1041 height 1030
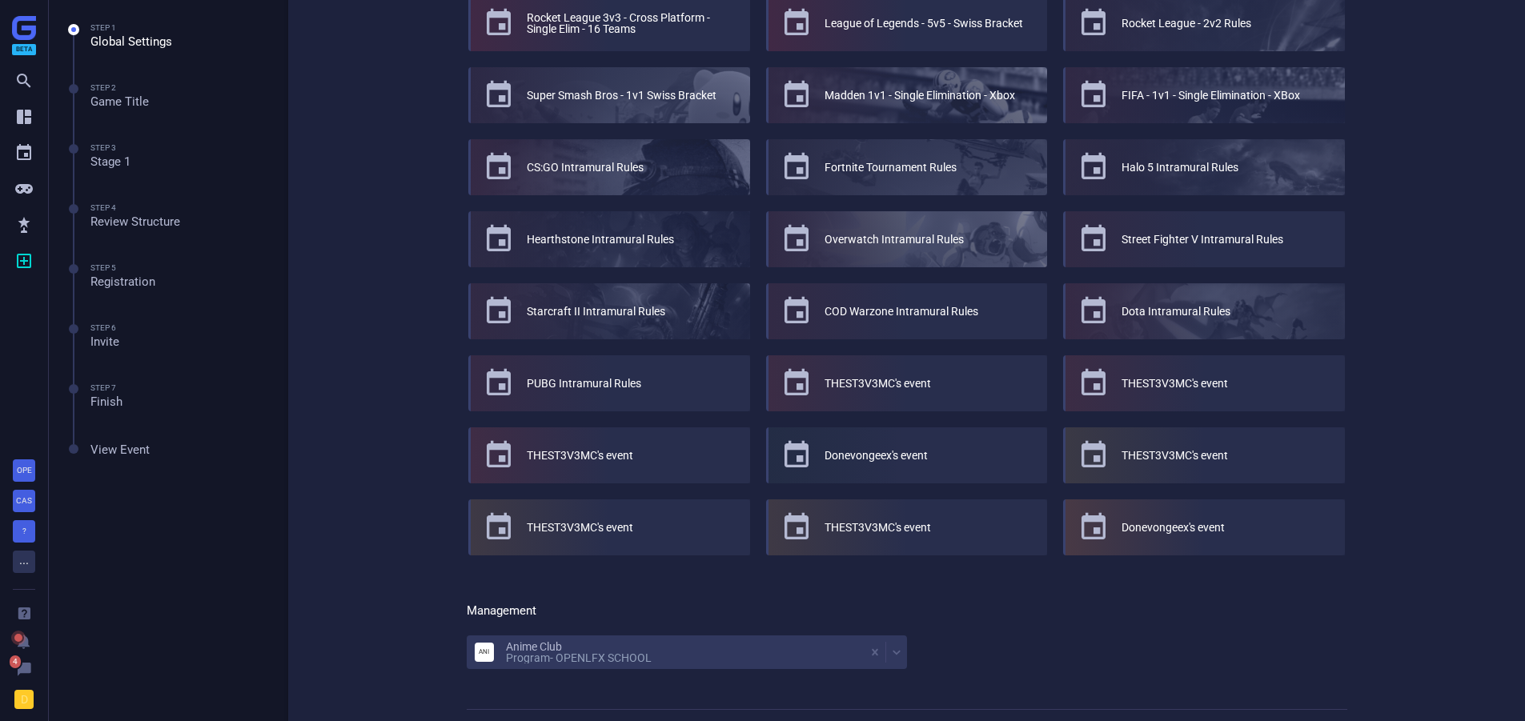
scroll to position [363, 0]
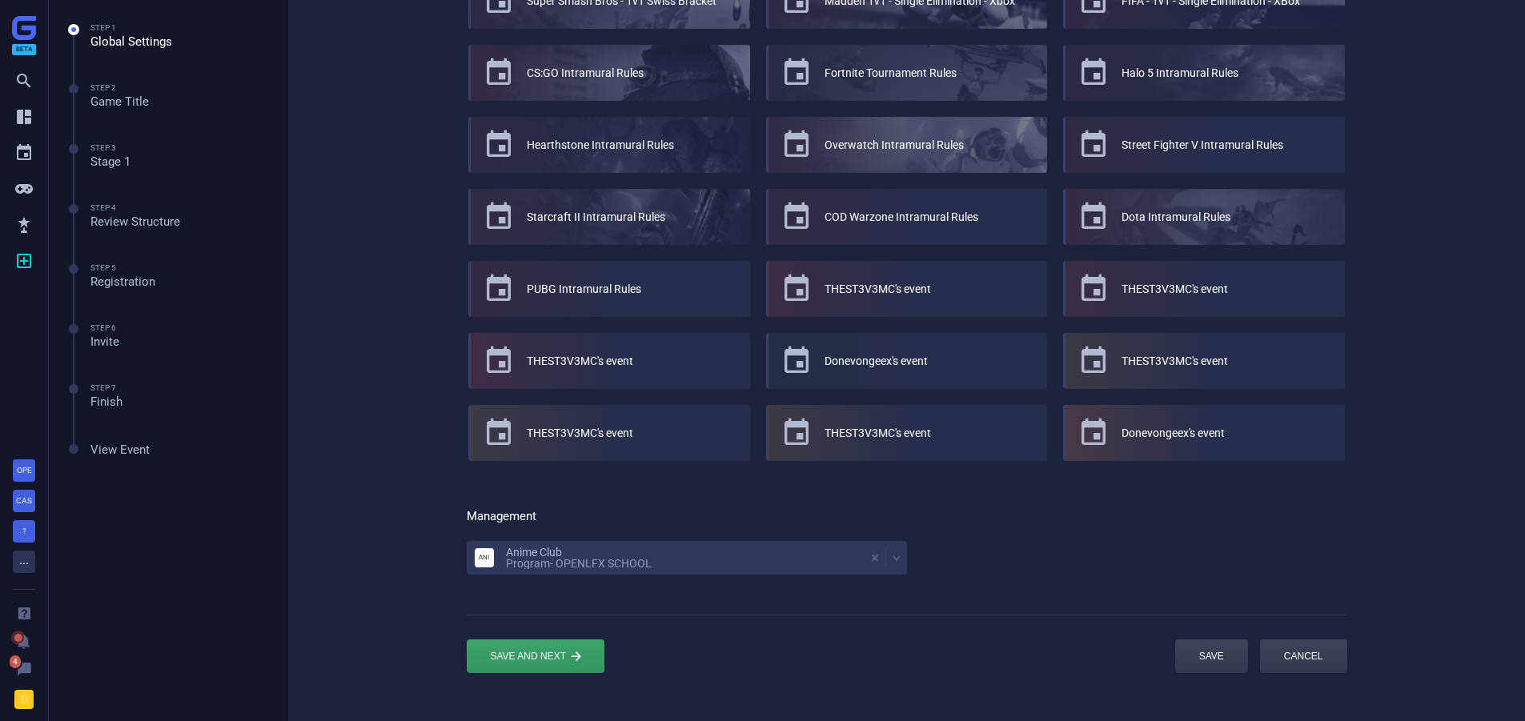
click at [373, 211] on div "General Event name Use Template  Rocket League 3v3 - Cross Platform - Single E…" at bounding box center [906, 195] width 1237 height 1030
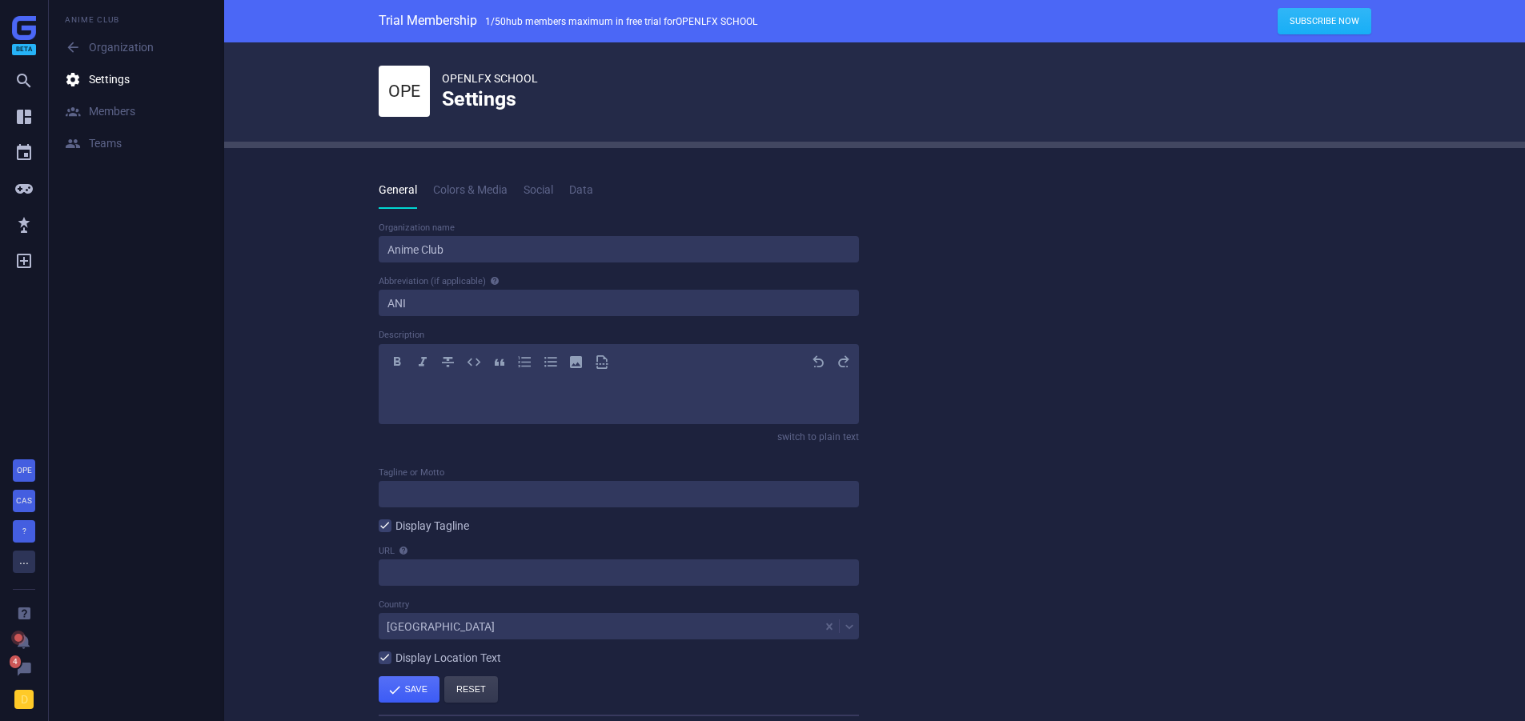
click at [303, 330] on div "OPE OPENLFX SCHOOL Settings General Colors & Media Social Data Organization nam…" at bounding box center [874, 404] width 1301 height 725
click at [311, 223] on div "OPE OPENLFX SCHOOL Settings General Colors & Media Social Data Organization nam…" at bounding box center [874, 404] width 1301 height 725
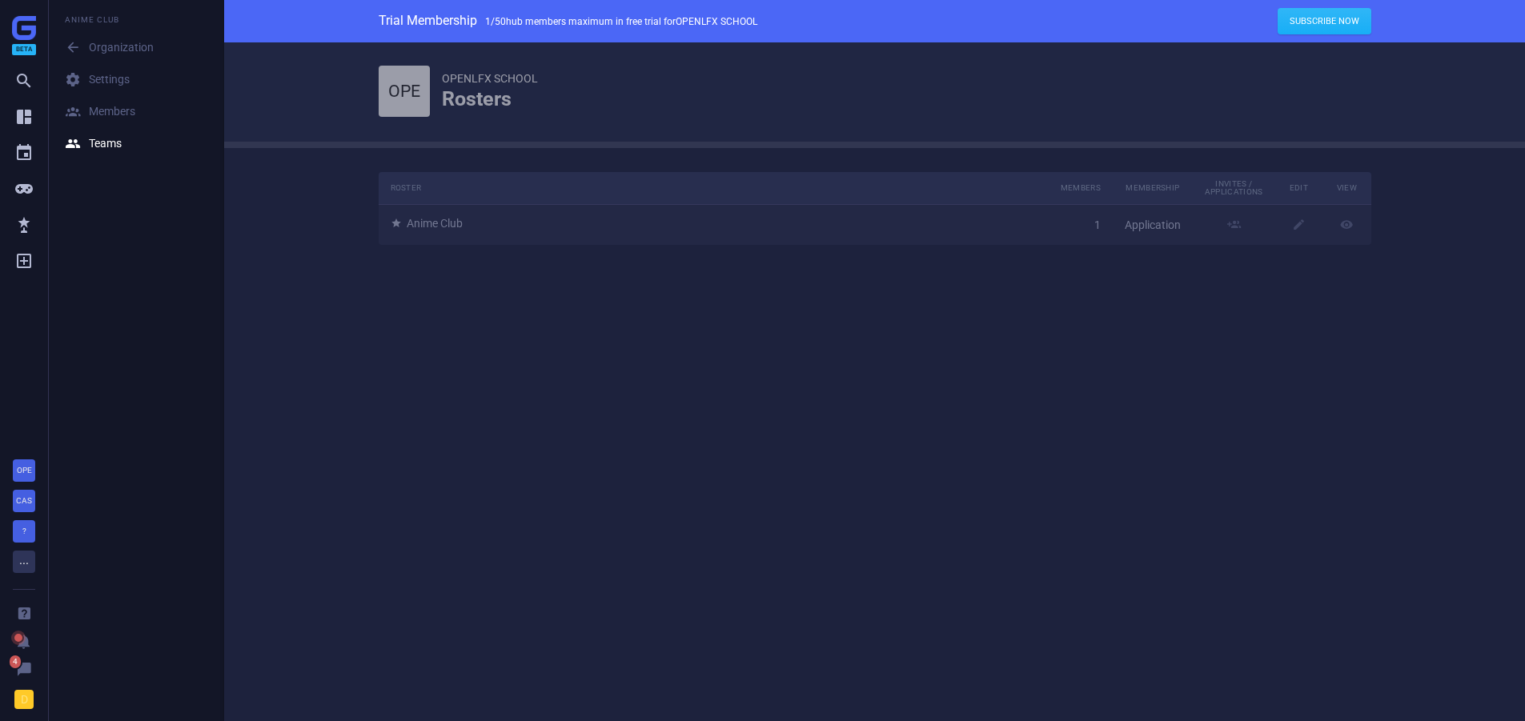
scroll to position [97, 1018]
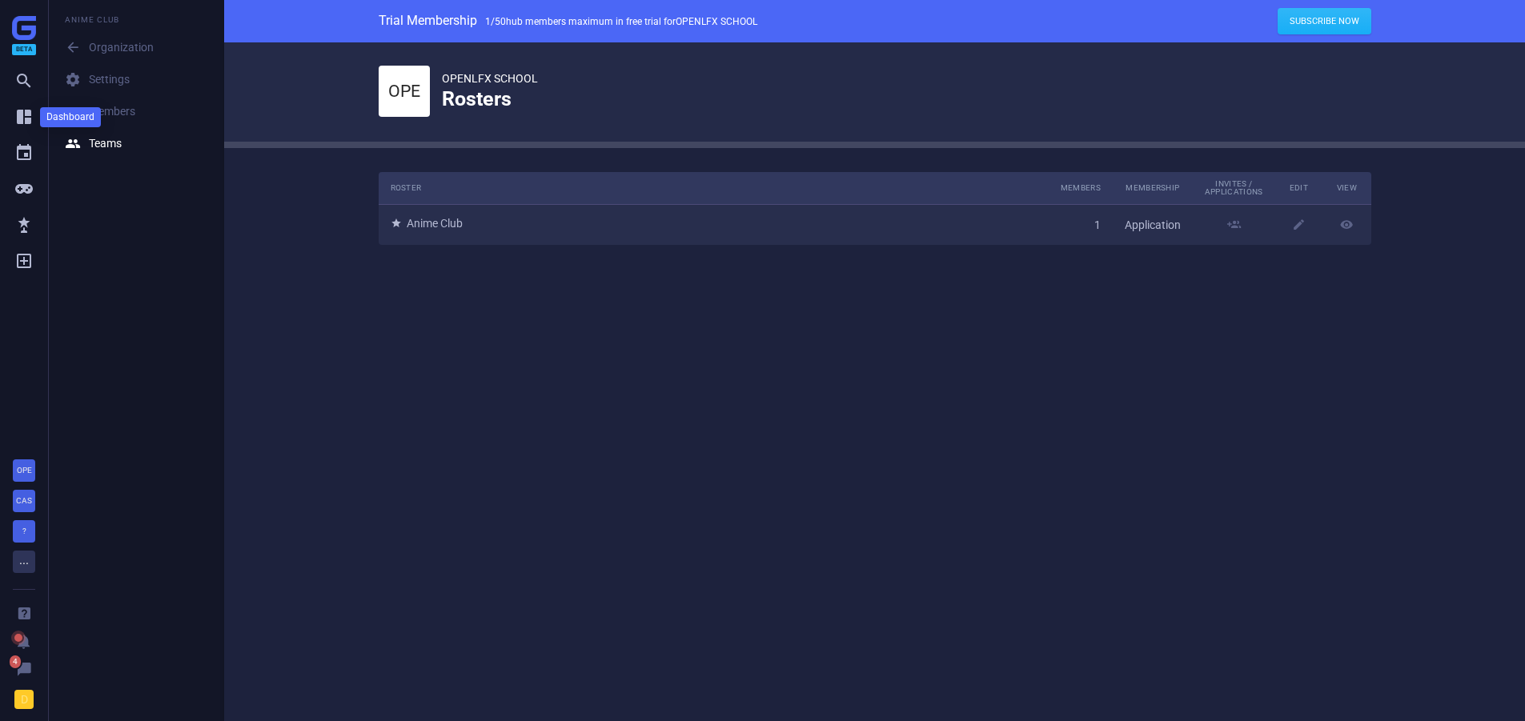
click at [14, 109] on icon "" at bounding box center [23, 116] width 19 height 19
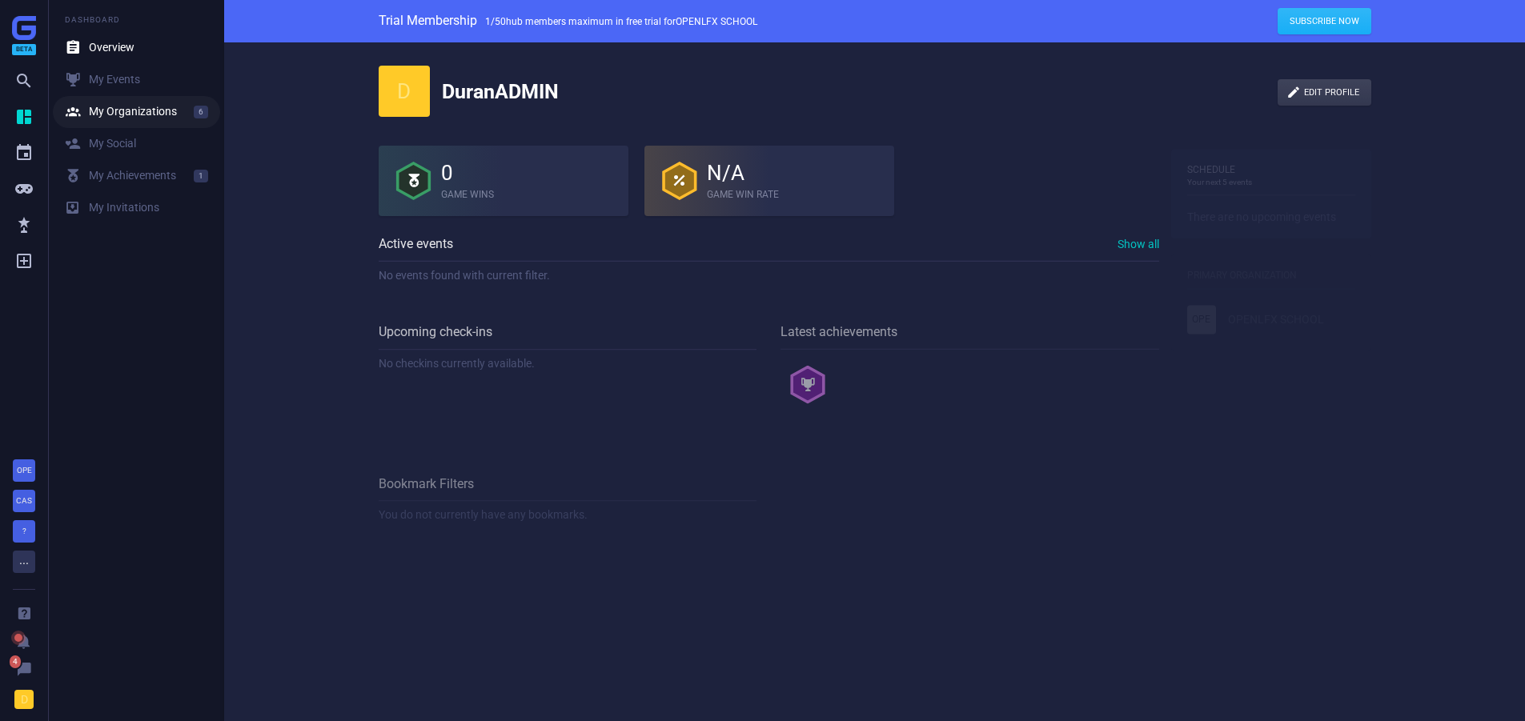
click at [116, 115] on div " My Organizations" at bounding box center [121, 112] width 112 height 16
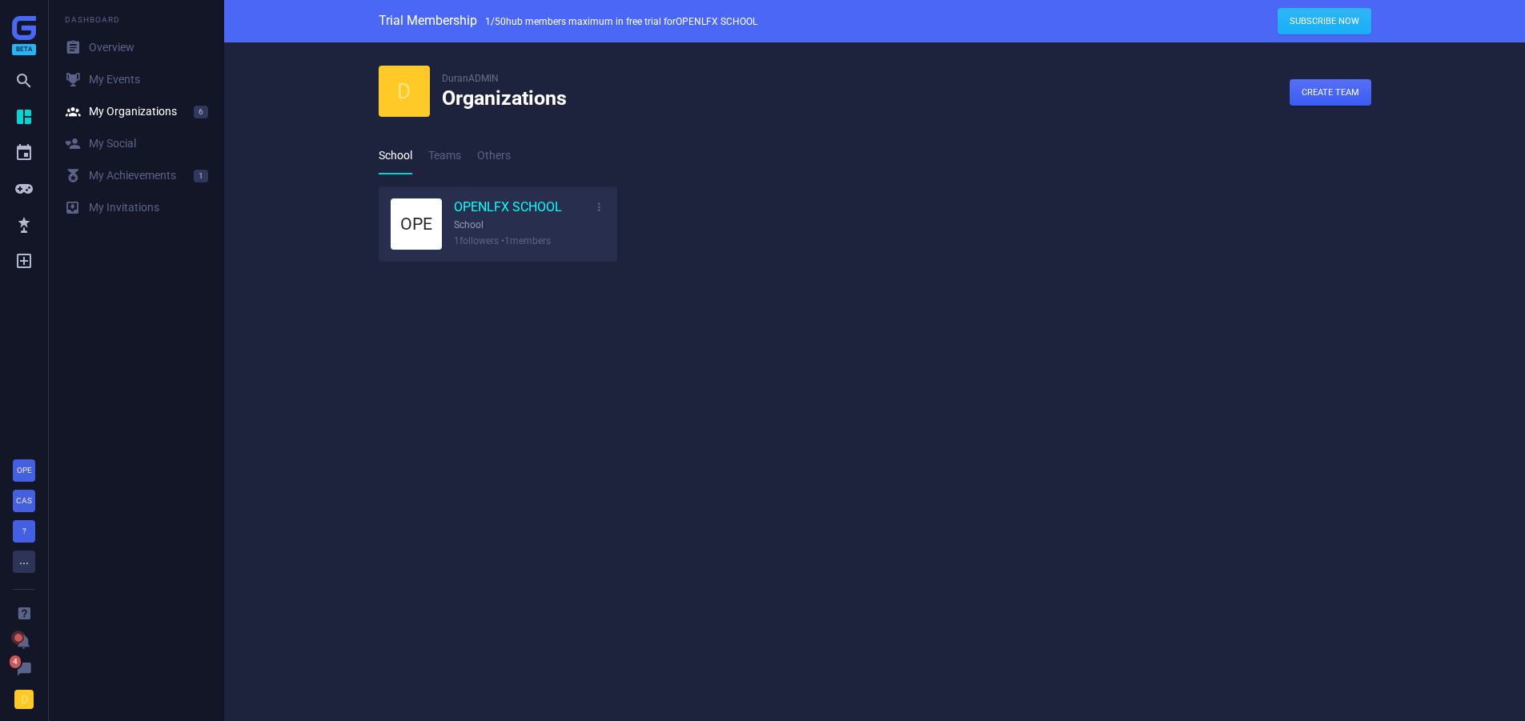
click at [476, 209] on link "OPENLFX SCHOOL" at bounding box center [508, 208] width 108 height 18
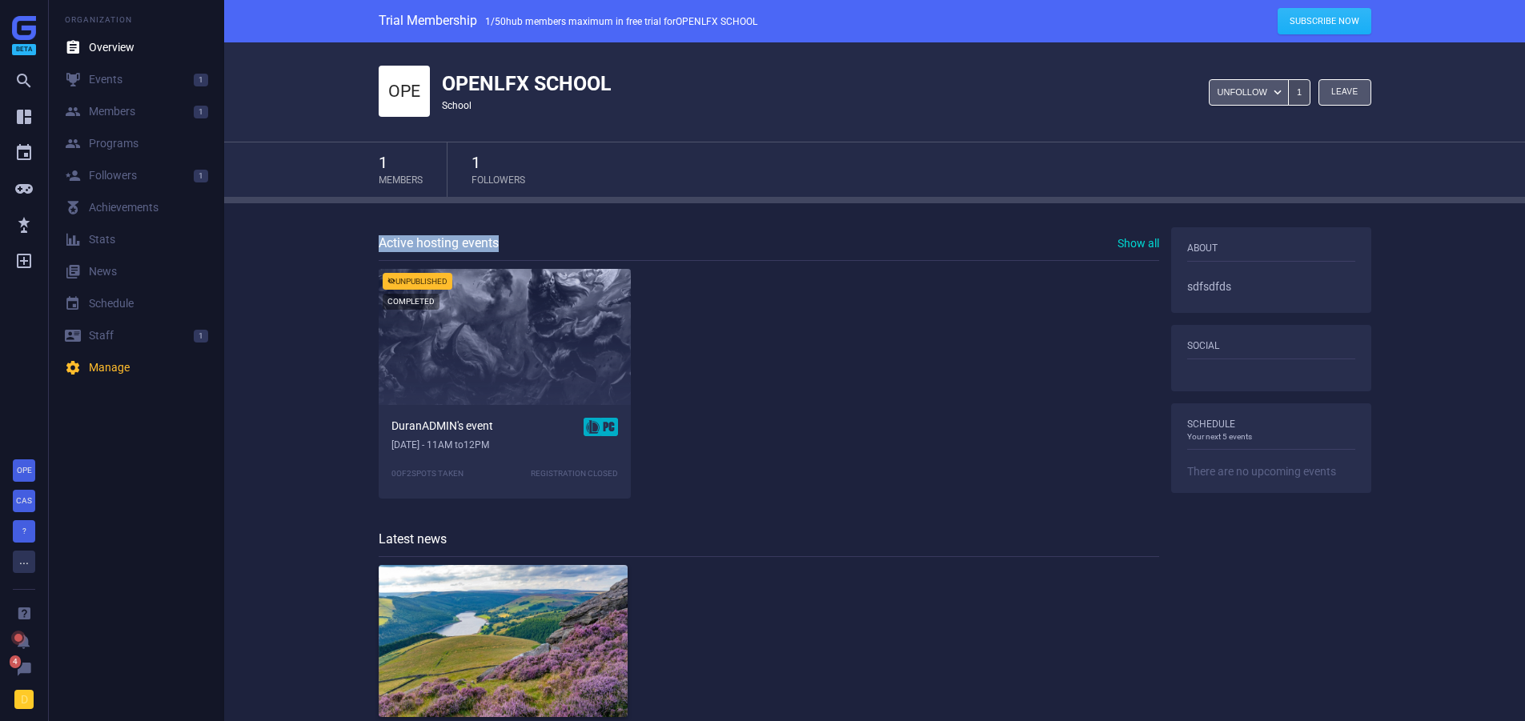
drag, startPoint x: 373, startPoint y: 239, endPoint x: 563, endPoint y: 232, distance: 189.9
click at [563, 232] on div "Active hosting events Show all  Unpublished Completed DuranADMIN's event pc Cr…" at bounding box center [875, 516] width 1041 height 579
click at [563, 232] on div "Active hosting events Show all" at bounding box center [769, 244] width 781 height 34
drag, startPoint x: 436, startPoint y: 82, endPoint x: 769, endPoint y: 113, distance: 333.8
click at [769, 113] on div "OPE OPENLFX SCHOOL school Unfollow  1 Leave " at bounding box center [875, 91] width 993 height 99
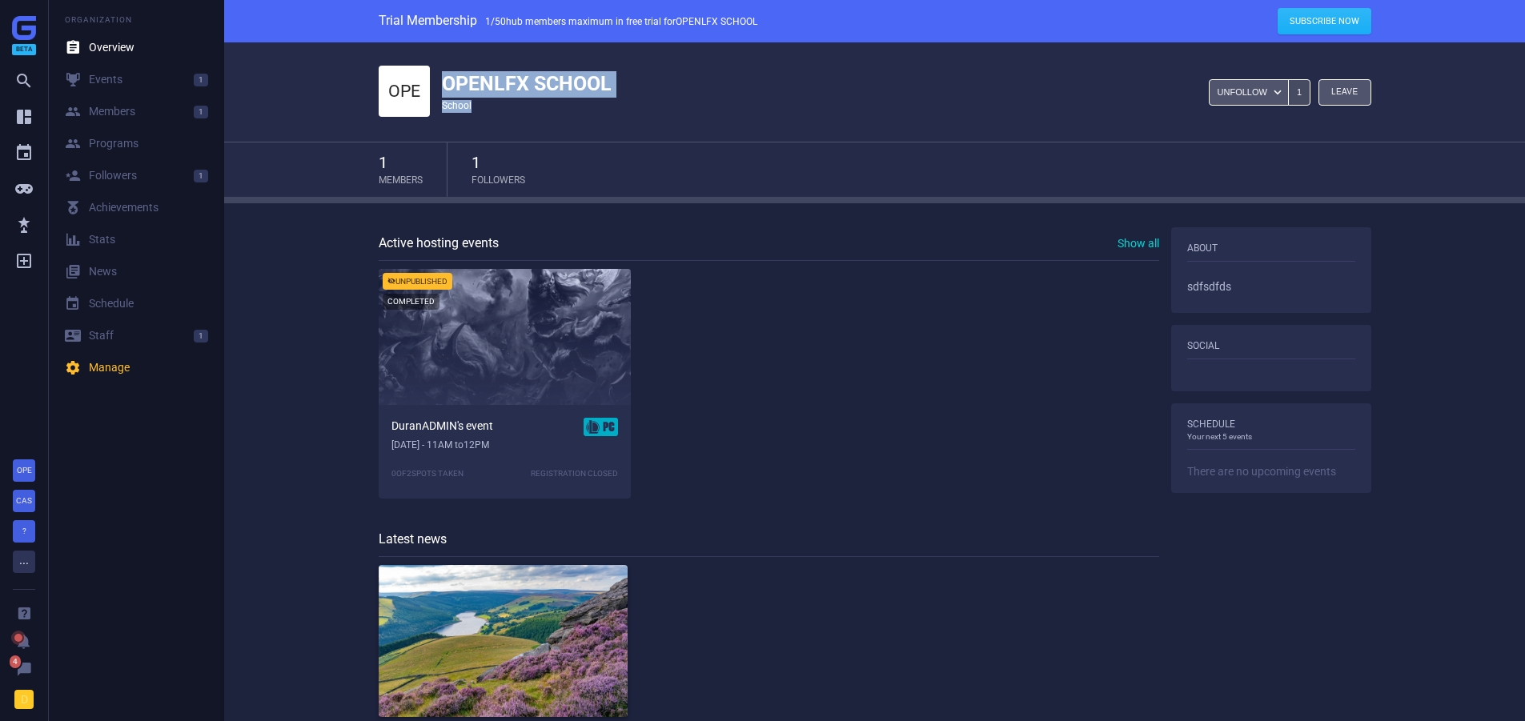
click at [769, 113] on div "OPE OPENLFX SCHOOL school Unfollow  1 Leave " at bounding box center [875, 91] width 993 height 99
click at [22, 266] on icon "" at bounding box center [23, 260] width 19 height 19
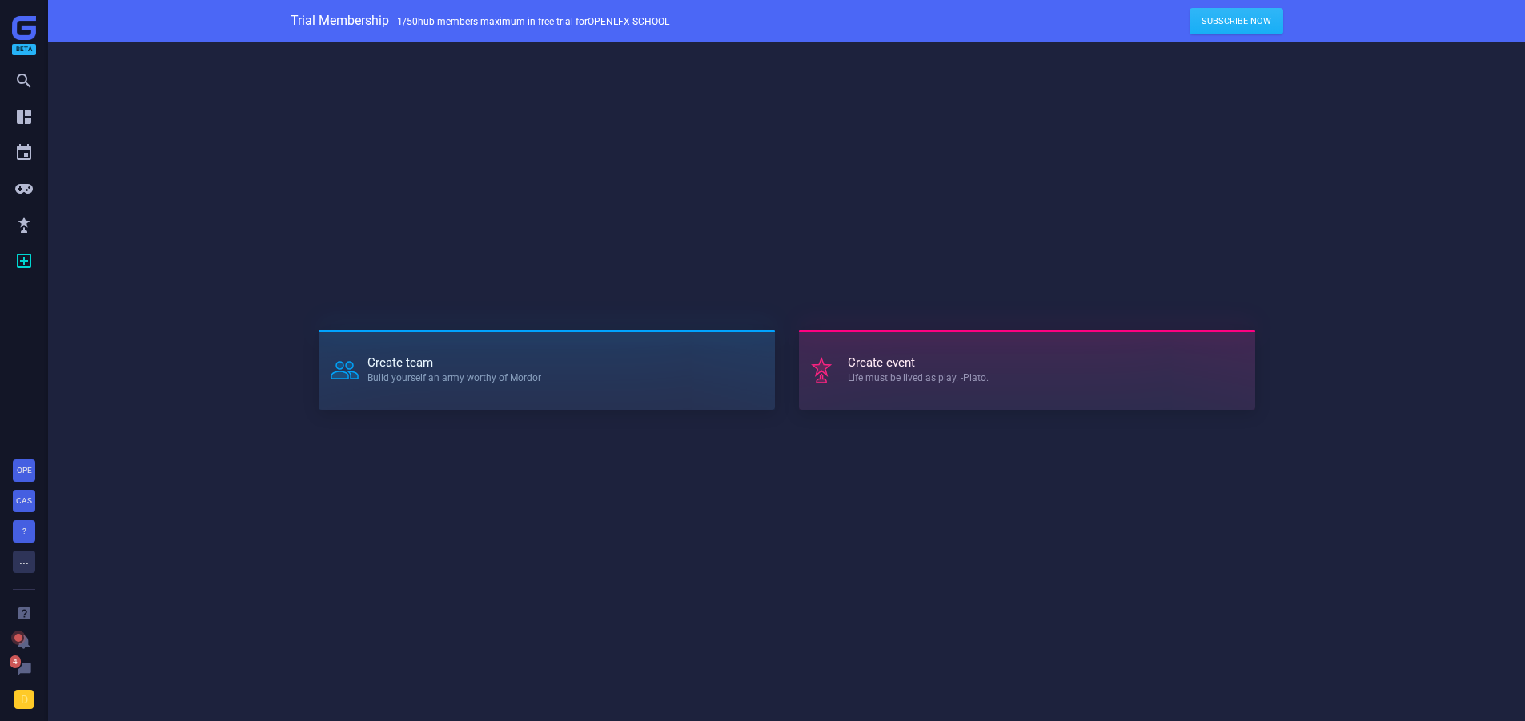
click at [893, 357] on strong "Create event" at bounding box center [918, 363] width 141 height 12
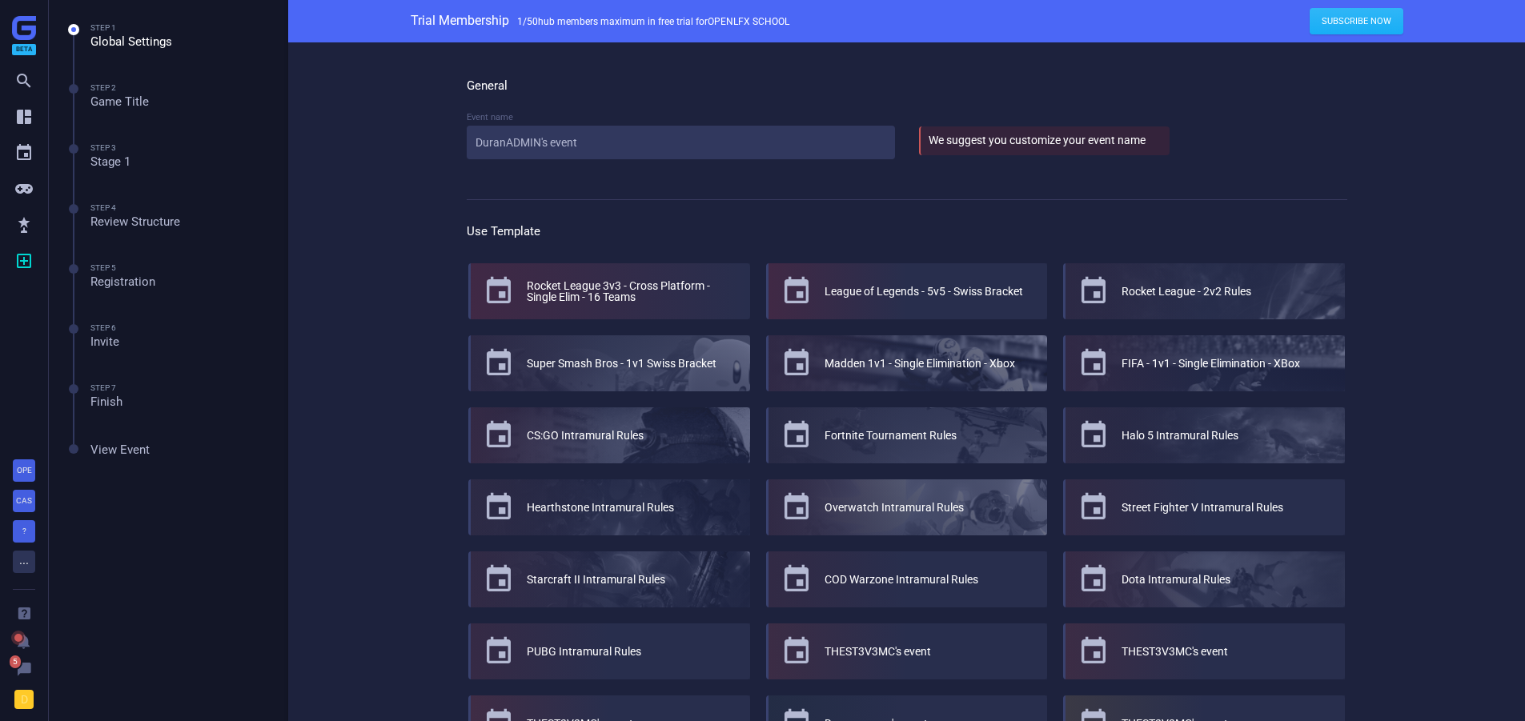
click at [589, 288] on div "Rocket League 3v3 - Cross Platform - Single Elim - 16 Teams" at bounding box center [632, 291] width 211 height 22
click at [625, 160] on div "Event name [PERSON_NAME]'s event" at bounding box center [681, 141] width 452 height 61
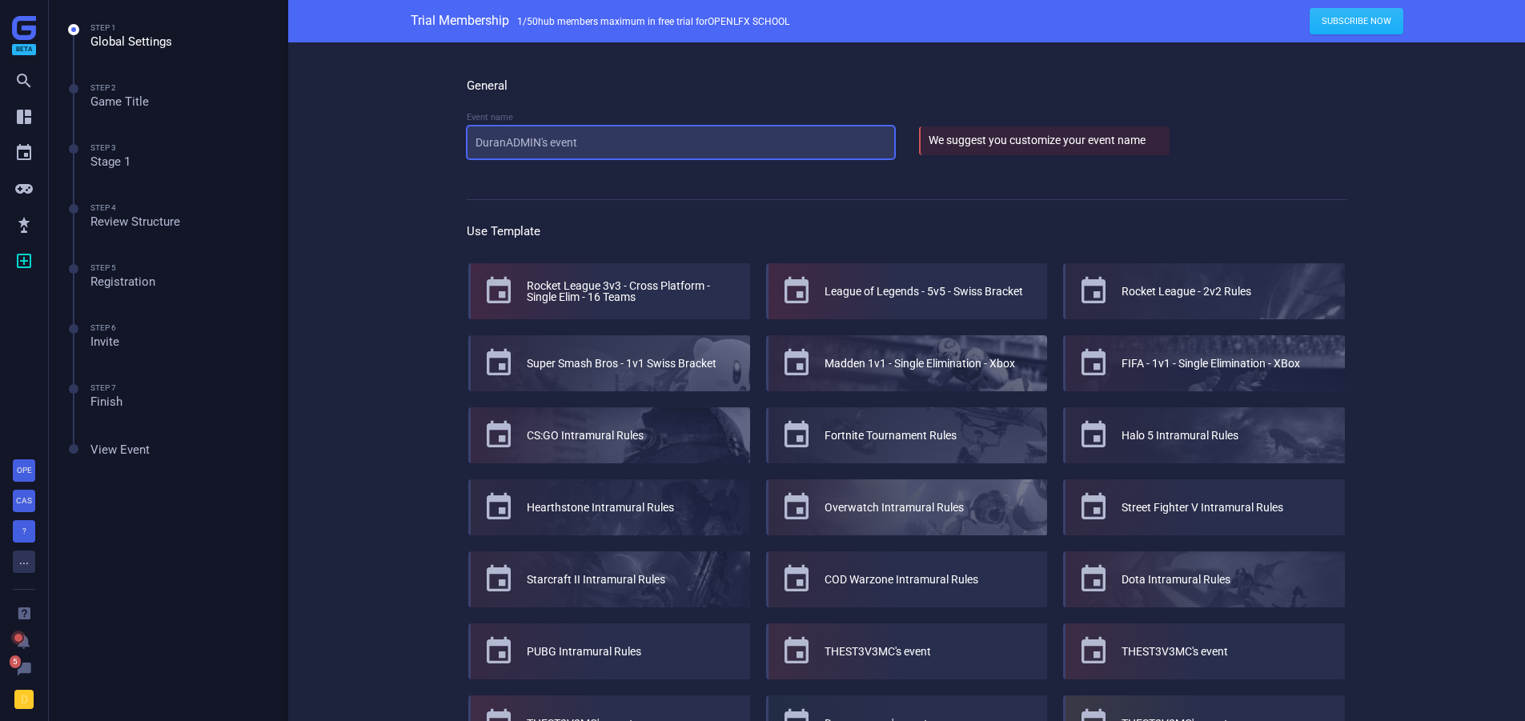
click at [629, 128] on input "DuranADMIN's event" at bounding box center [681, 143] width 428 height 34
type input "OpenLFX RL Intramural"
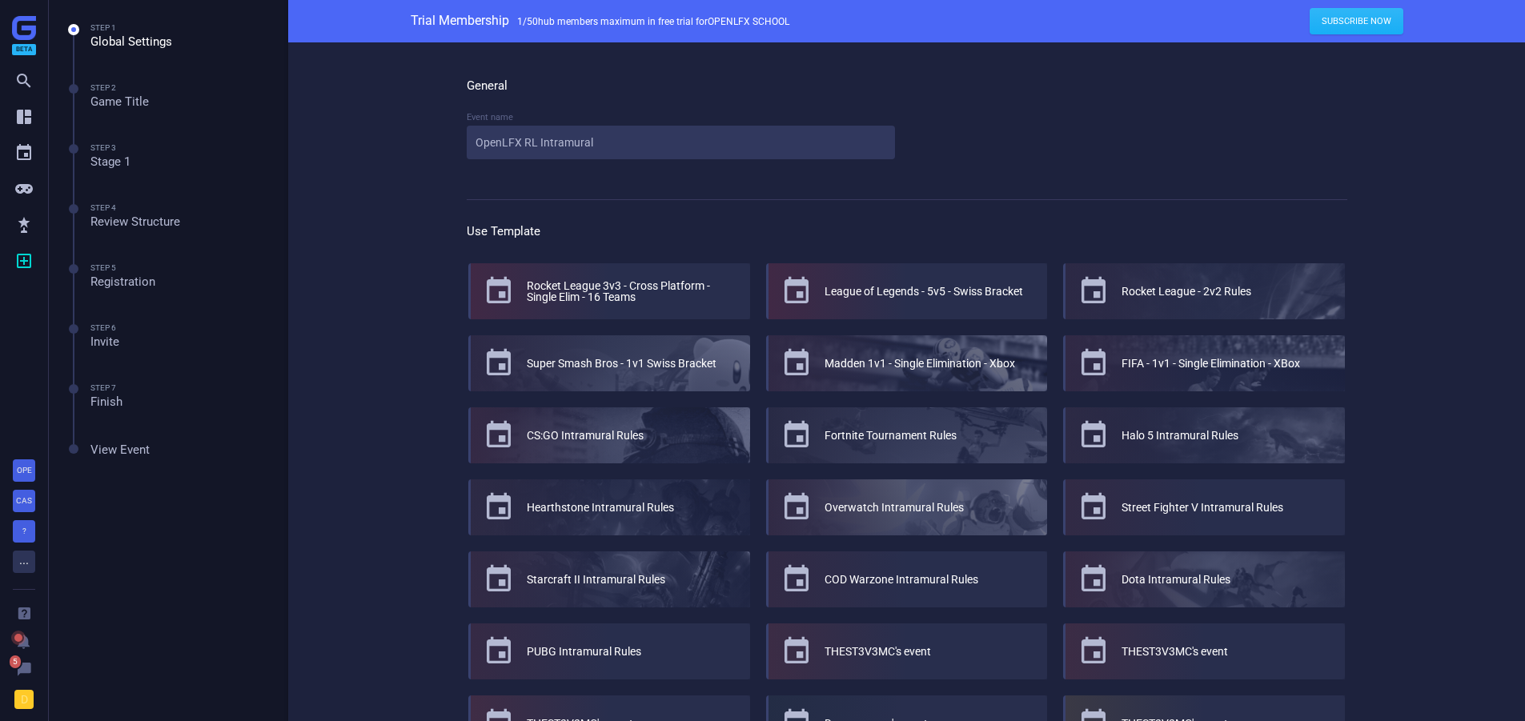
click at [347, 235] on div "General Event name OpenLFX RL Intramural Use Template  Rocket League 3v3 - Cro…" at bounding box center [906, 557] width 1237 height 1030
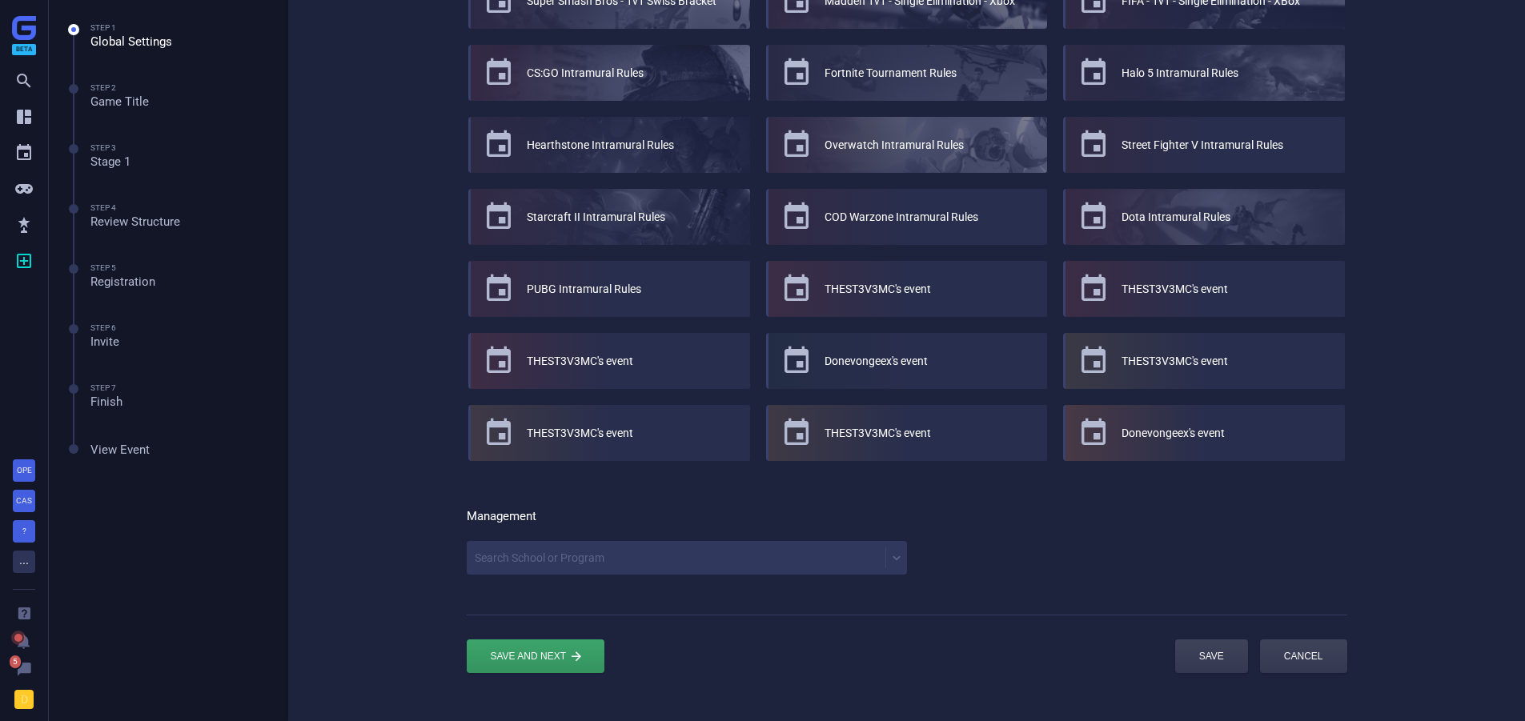
click at [541, 554] on div "Search School or Program" at bounding box center [540, 558] width 130 height 11
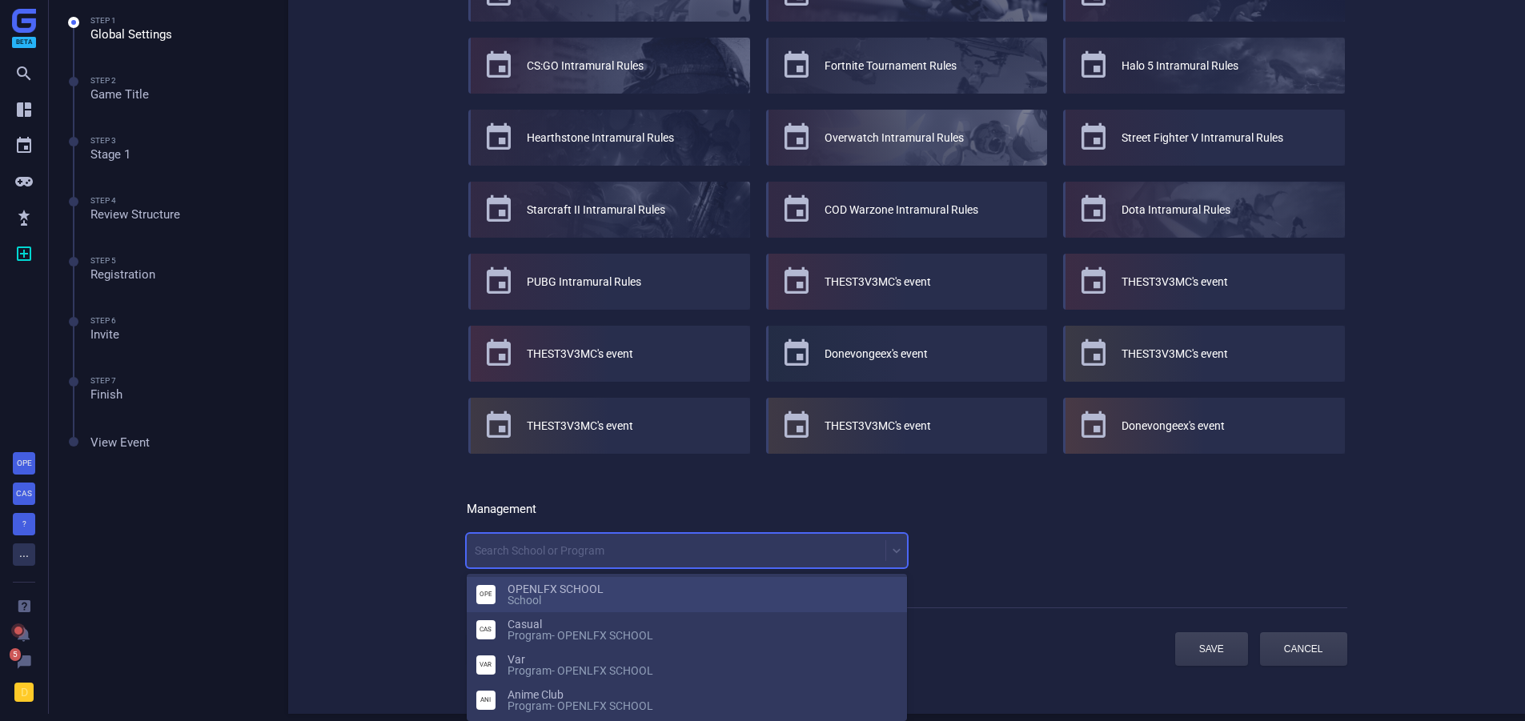
click at [544, 590] on div "OPENLFX SCHOOL school" at bounding box center [703, 595] width 390 height 22
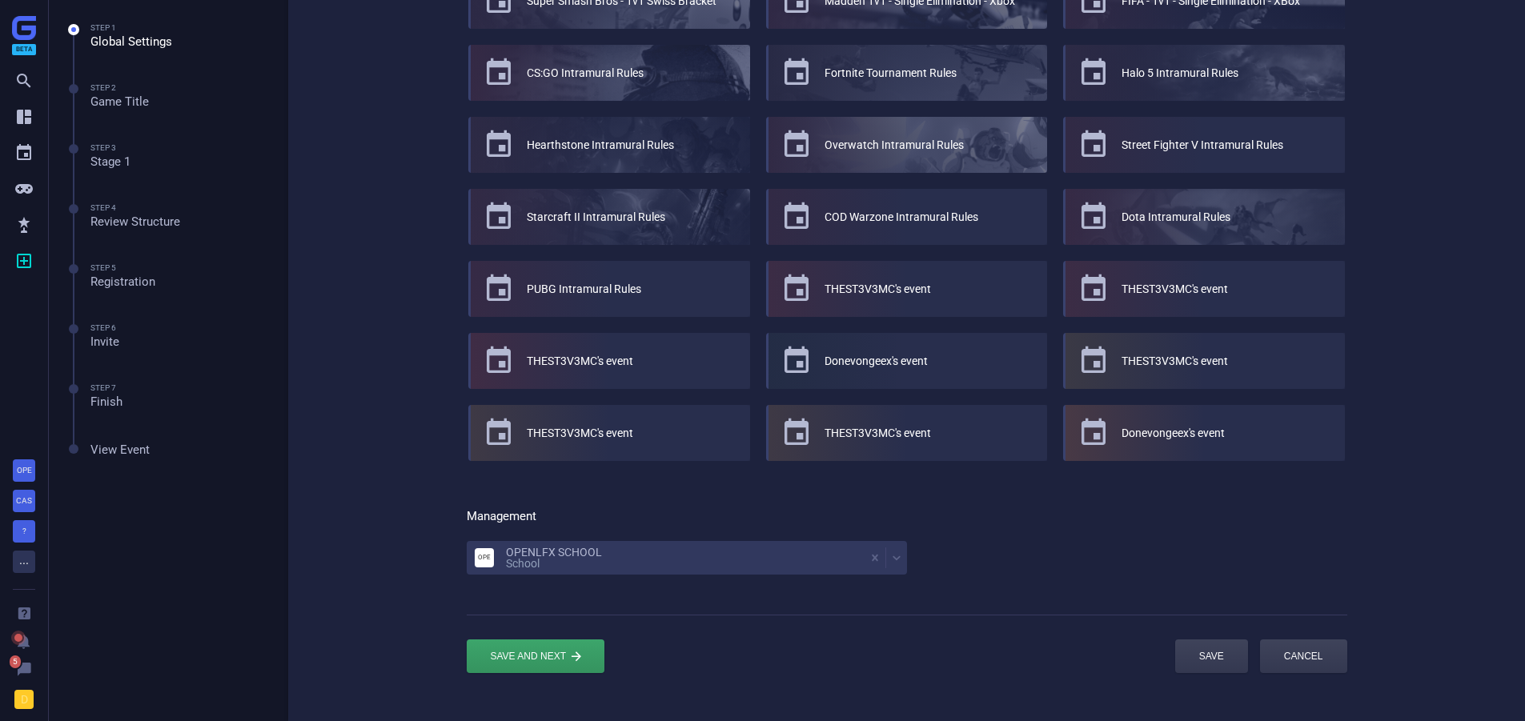
drag, startPoint x: 533, startPoint y: 661, endPoint x: 400, endPoint y: 575, distance: 158.6
click at [400, 575] on div "General Event name OpenLFX RL Intramural Use Template  Rocket League 3v3 - Cro…" at bounding box center [907, 195] width 1041 height 1030
click at [516, 654] on div "submit" at bounding box center [536, 657] width 138 height 34
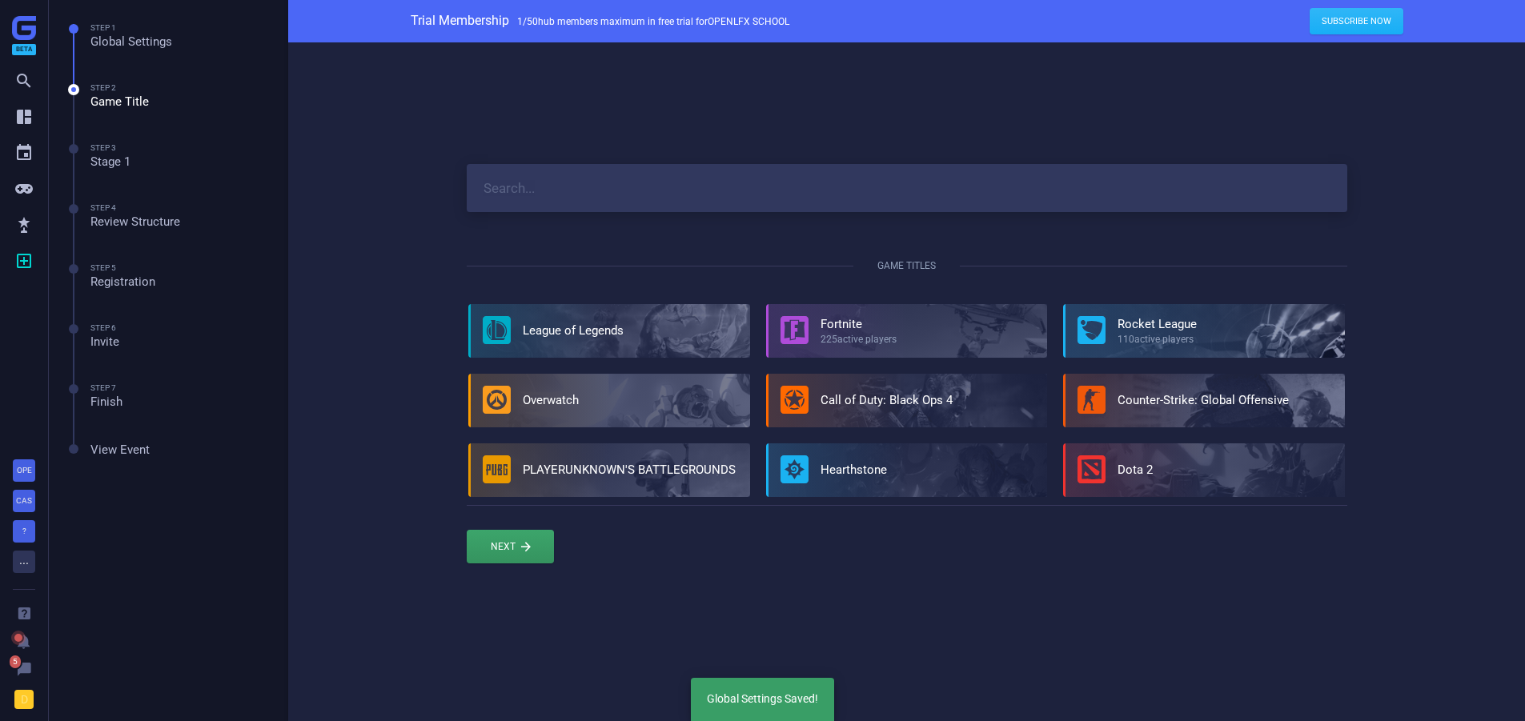
click at [1134, 324] on link "Rocket League" at bounding box center [1157, 324] width 79 height 14
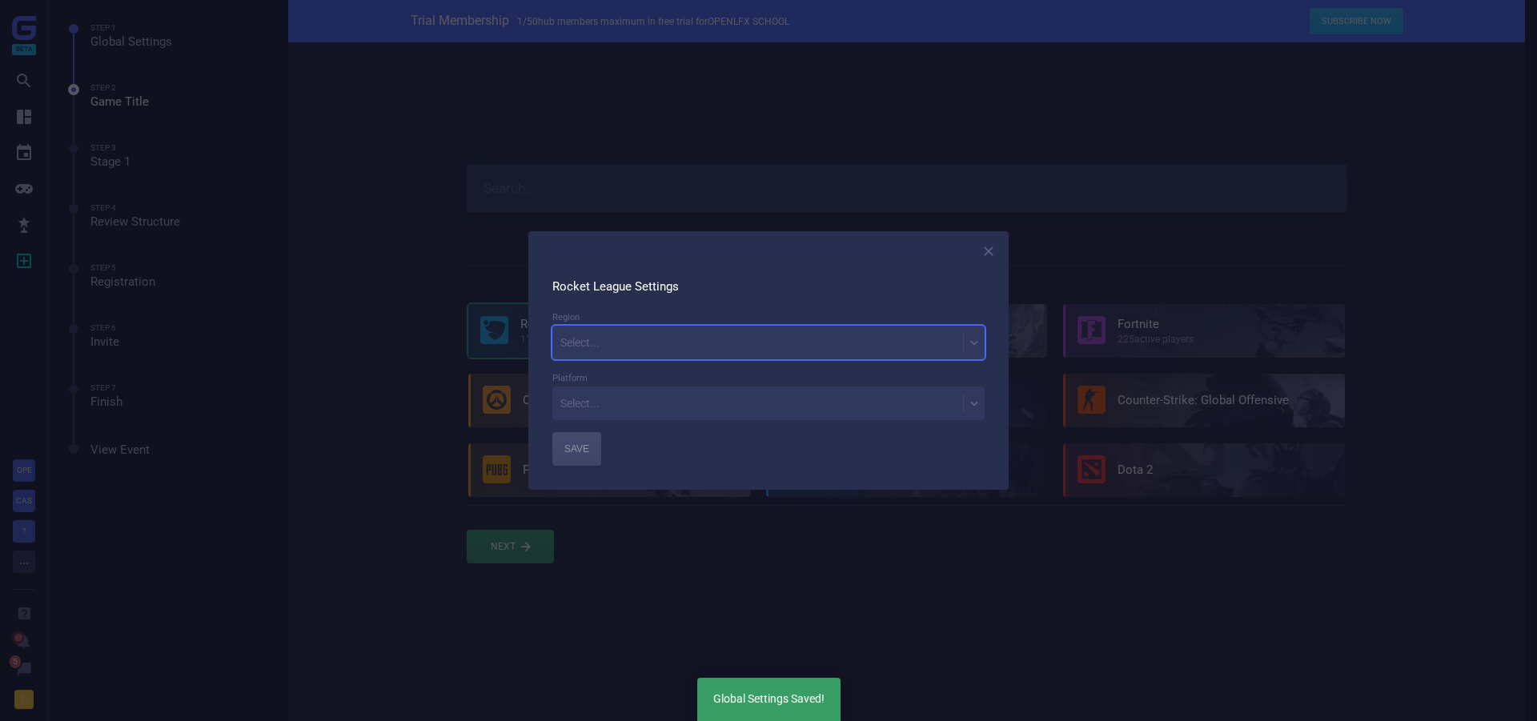
click at [609, 355] on div "Select..." at bounding box center [769, 343] width 432 height 34
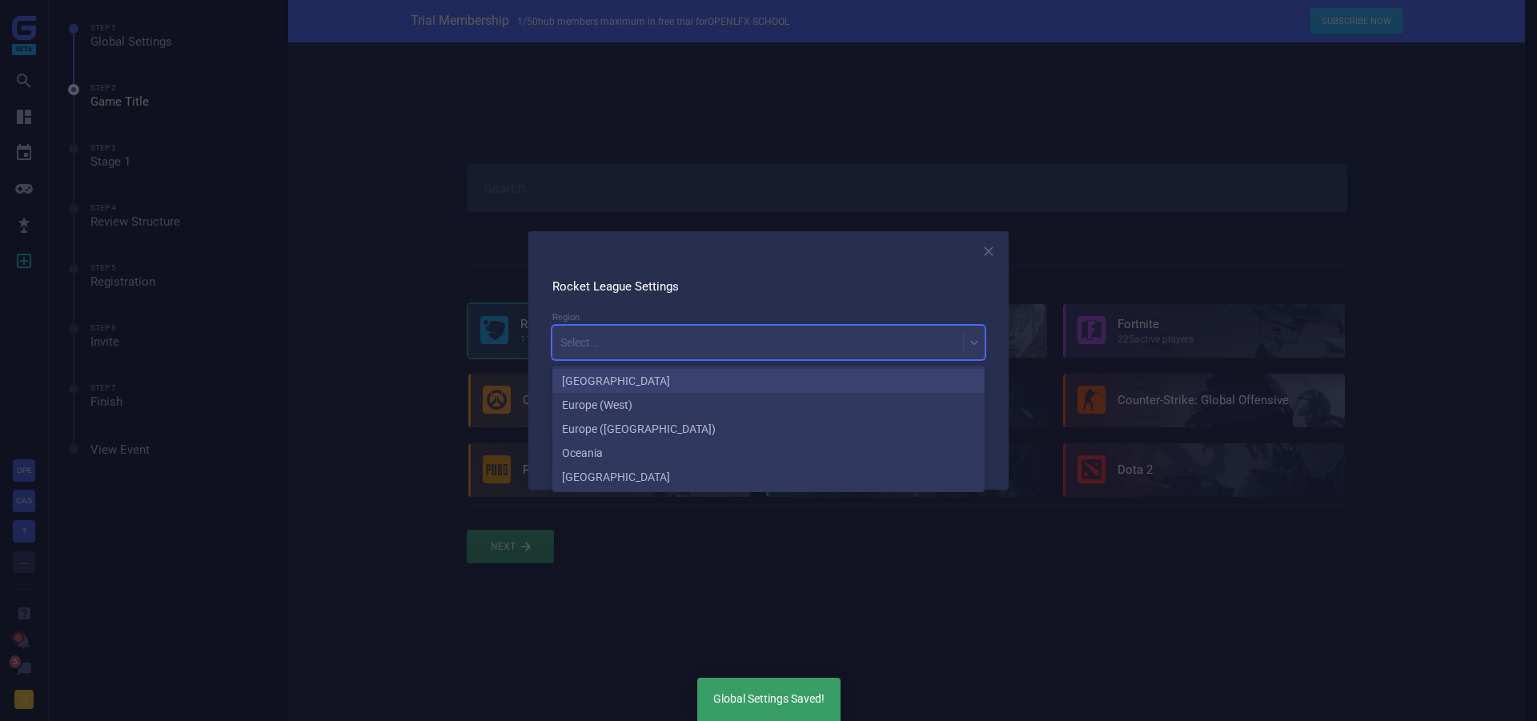
click at [621, 383] on div "[GEOGRAPHIC_DATA]" at bounding box center [769, 381] width 432 height 24
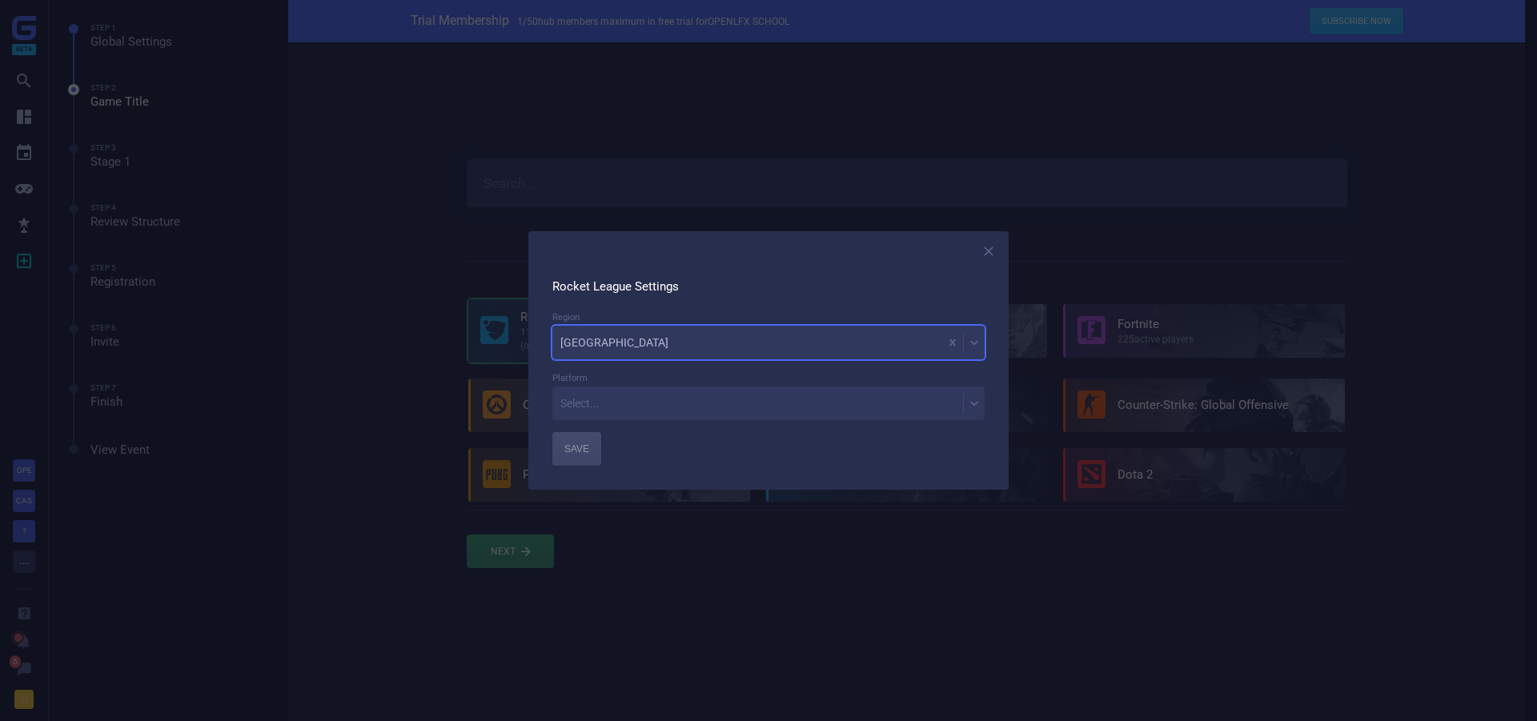
click at [620, 417] on div "Select..." at bounding box center [769, 404] width 432 height 34
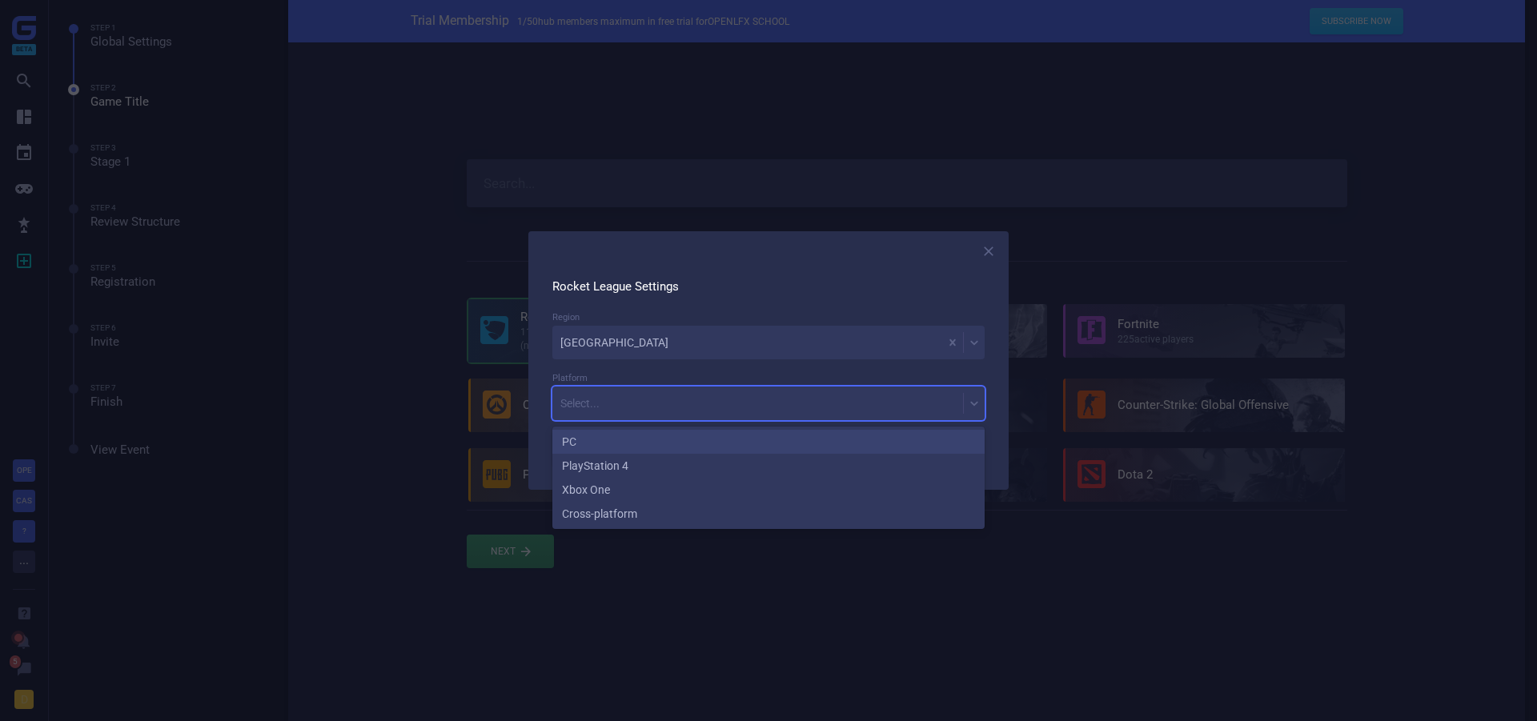
click at [625, 441] on div "PC" at bounding box center [769, 442] width 432 height 24
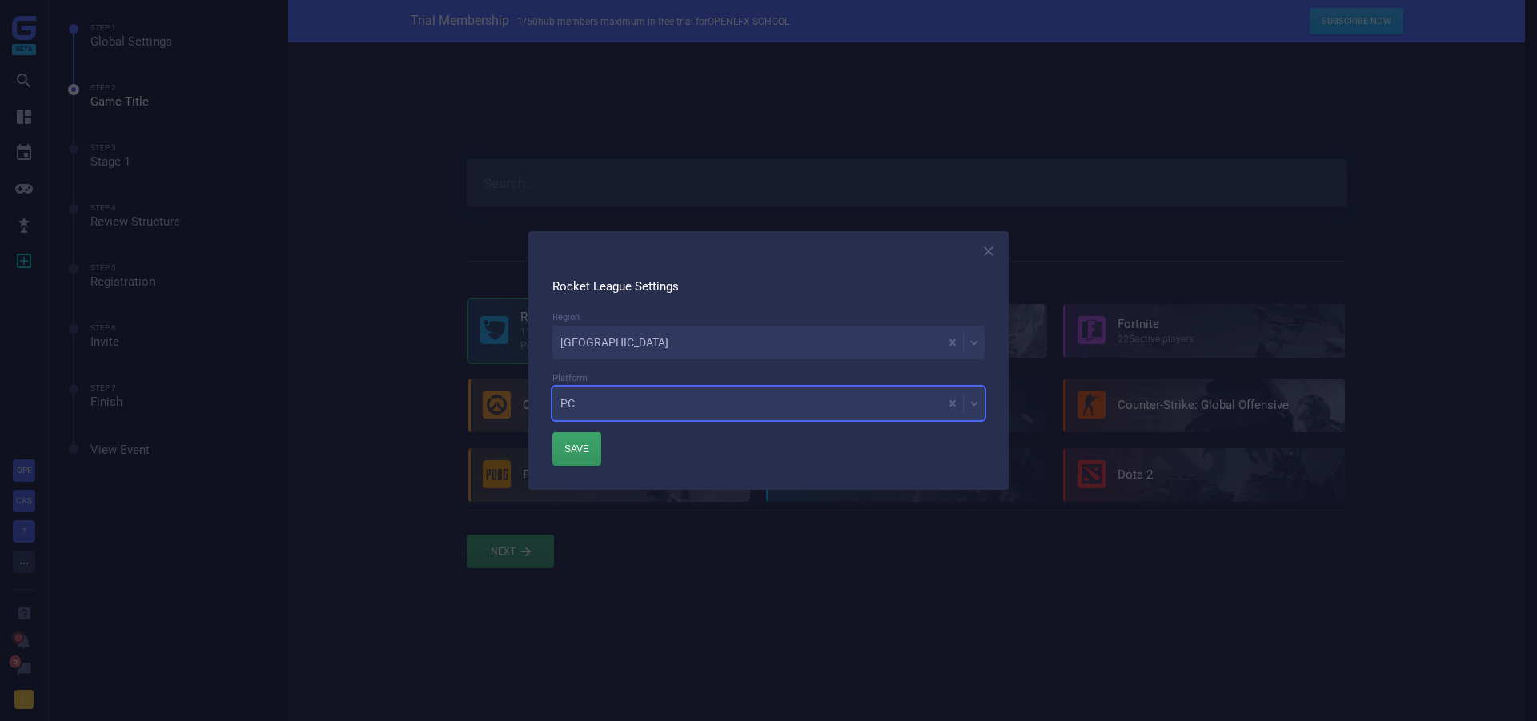
click at [594, 396] on div "PC" at bounding box center [748, 403] width 390 height 22
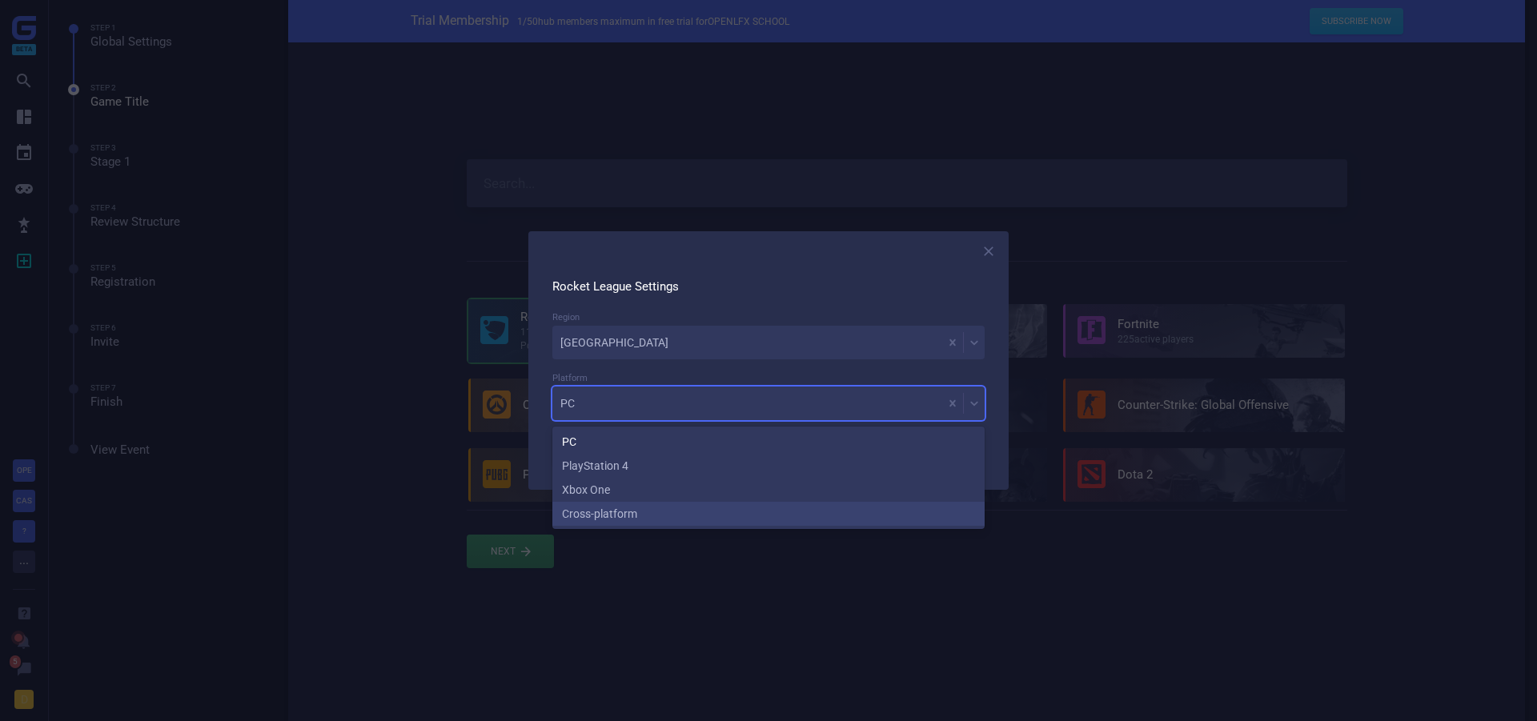
click at [594, 530] on div at bounding box center [768, 360] width 1537 height 721
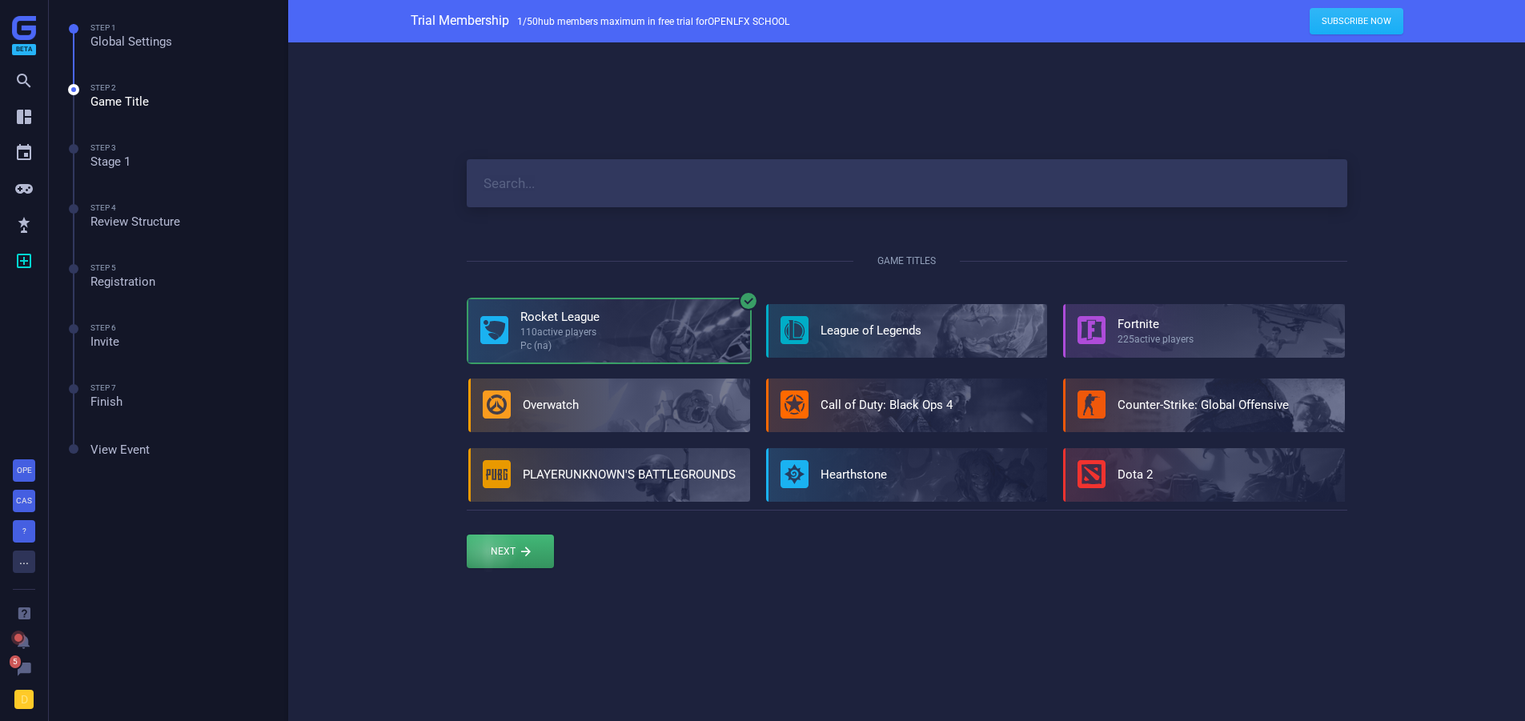
click at [495, 569] on div at bounding box center [510, 552] width 87 height 34
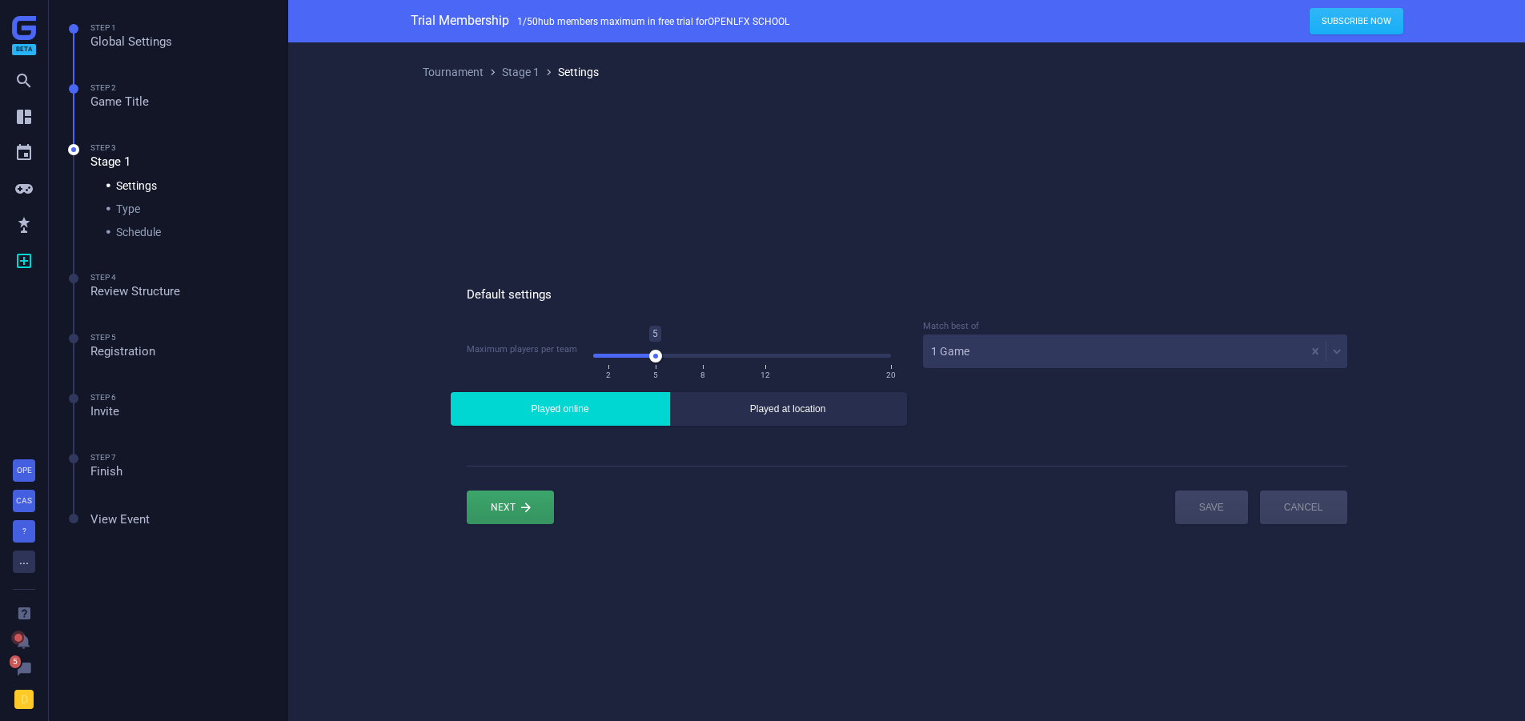
click at [656, 360] on div at bounding box center [655, 356] width 13 height 13
click at [999, 347] on div "1 Game" at bounding box center [1114, 351] width 382 height 22
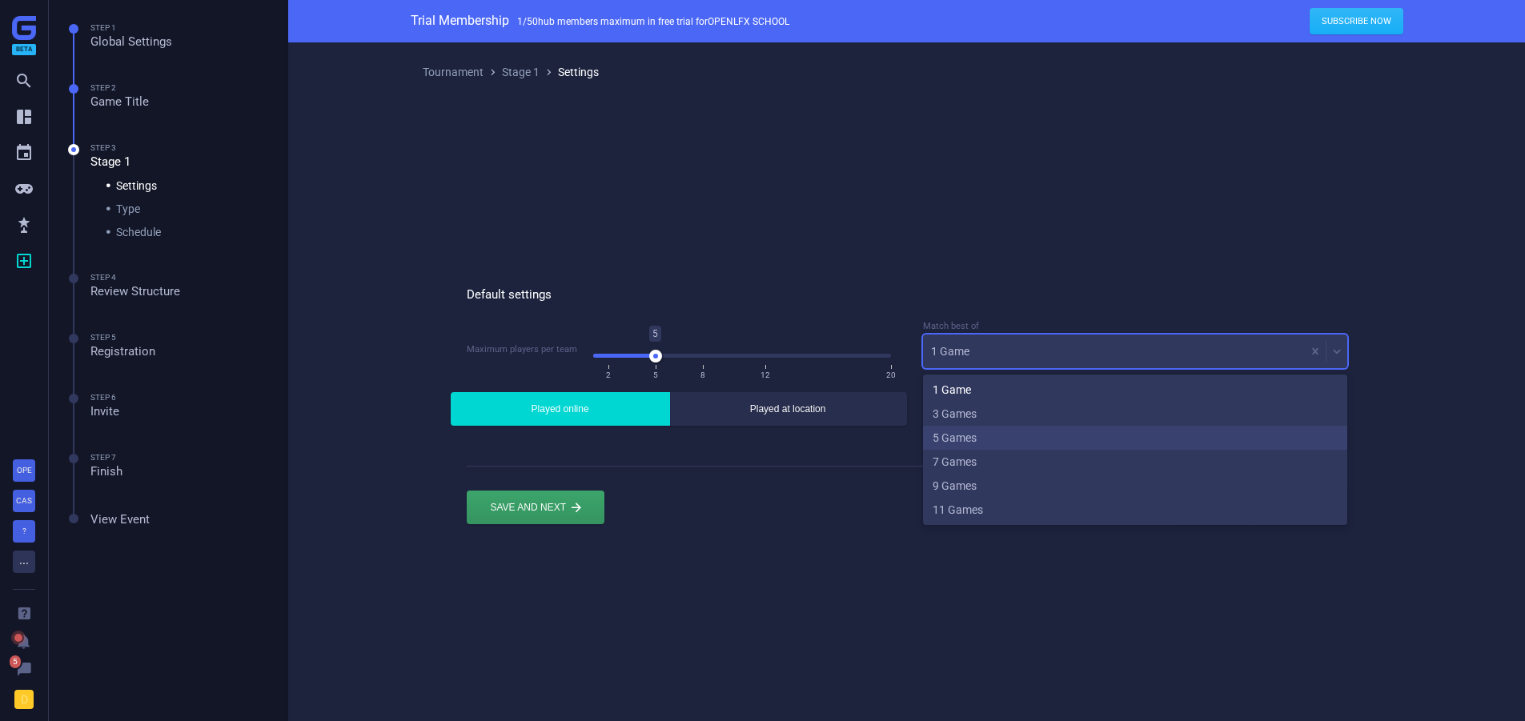
click at [993, 445] on div "5 Games" at bounding box center [1135, 438] width 424 height 24
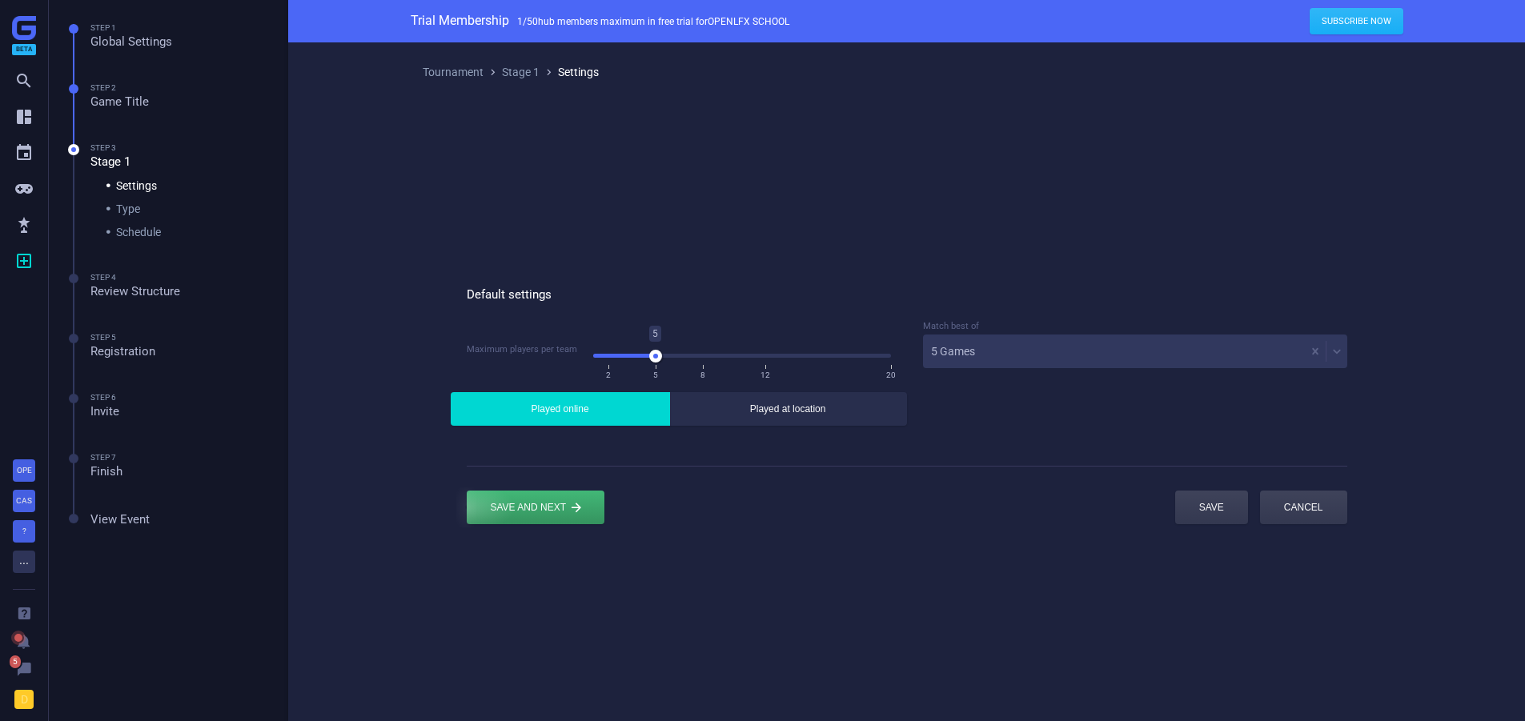
click at [563, 503] on div "submit" at bounding box center [536, 508] width 138 height 34
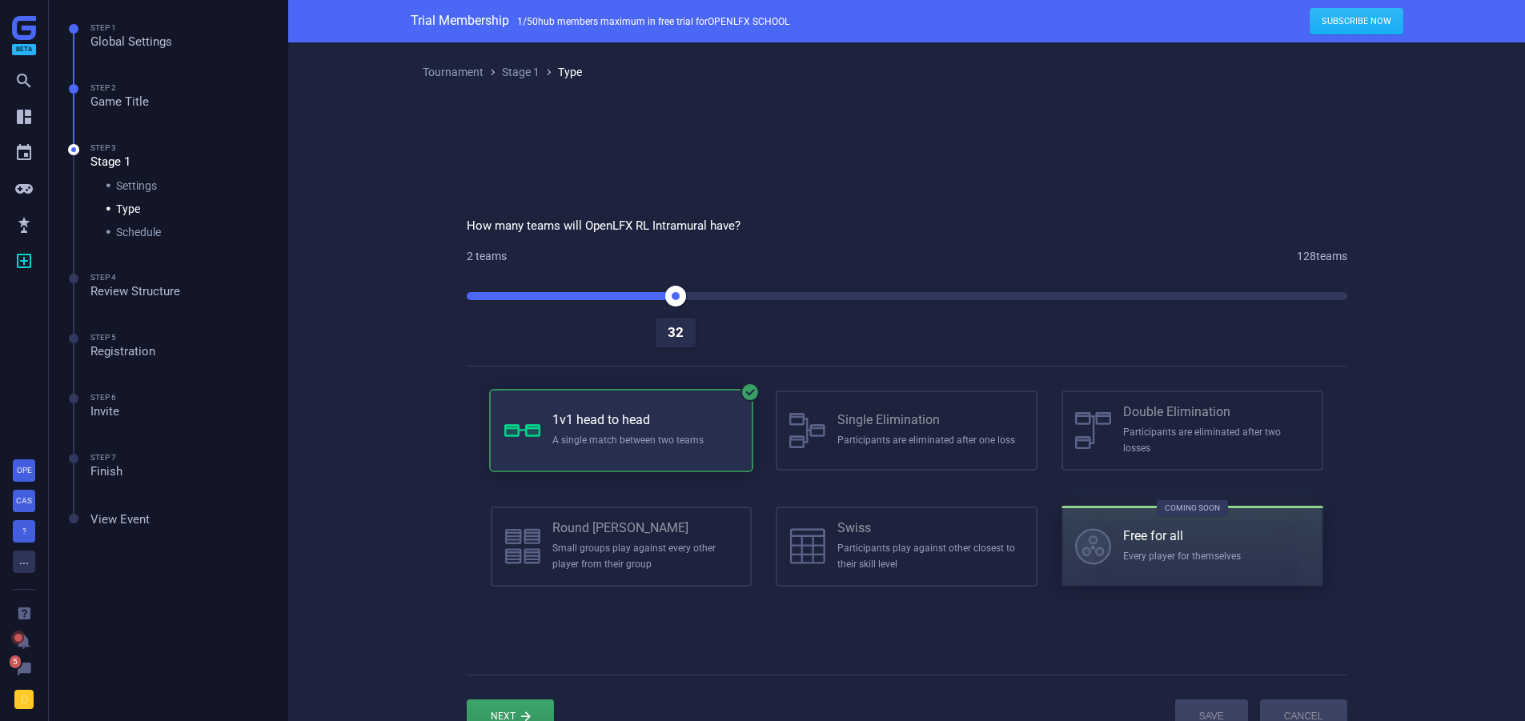
drag, startPoint x: 467, startPoint y: 293, endPoint x: 678, endPoint y: 315, distance: 212.5
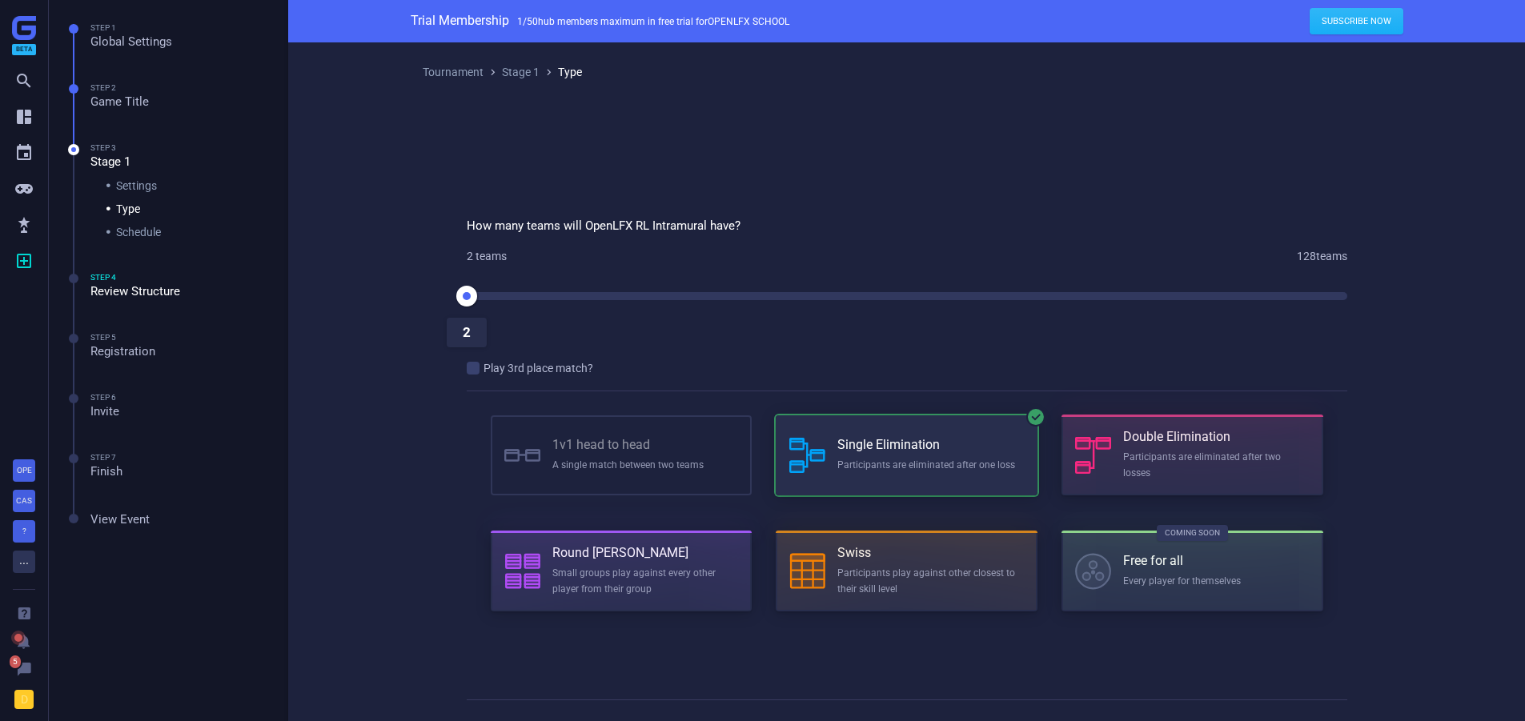
drag, startPoint x: 670, startPoint y: 300, endPoint x: 208, endPoint y: 283, distance: 462.4
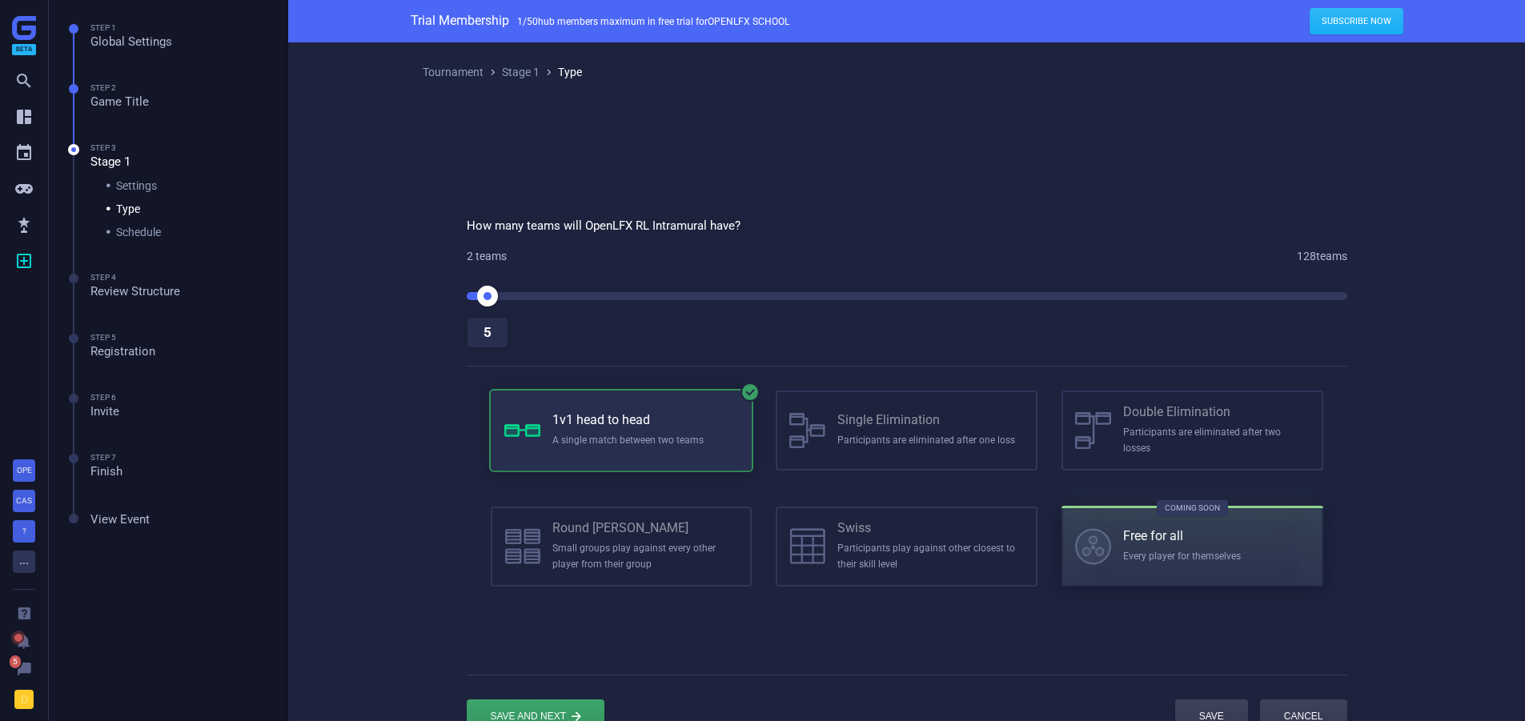
drag, startPoint x: 471, startPoint y: 300, endPoint x: 487, endPoint y: 304, distance: 16.5
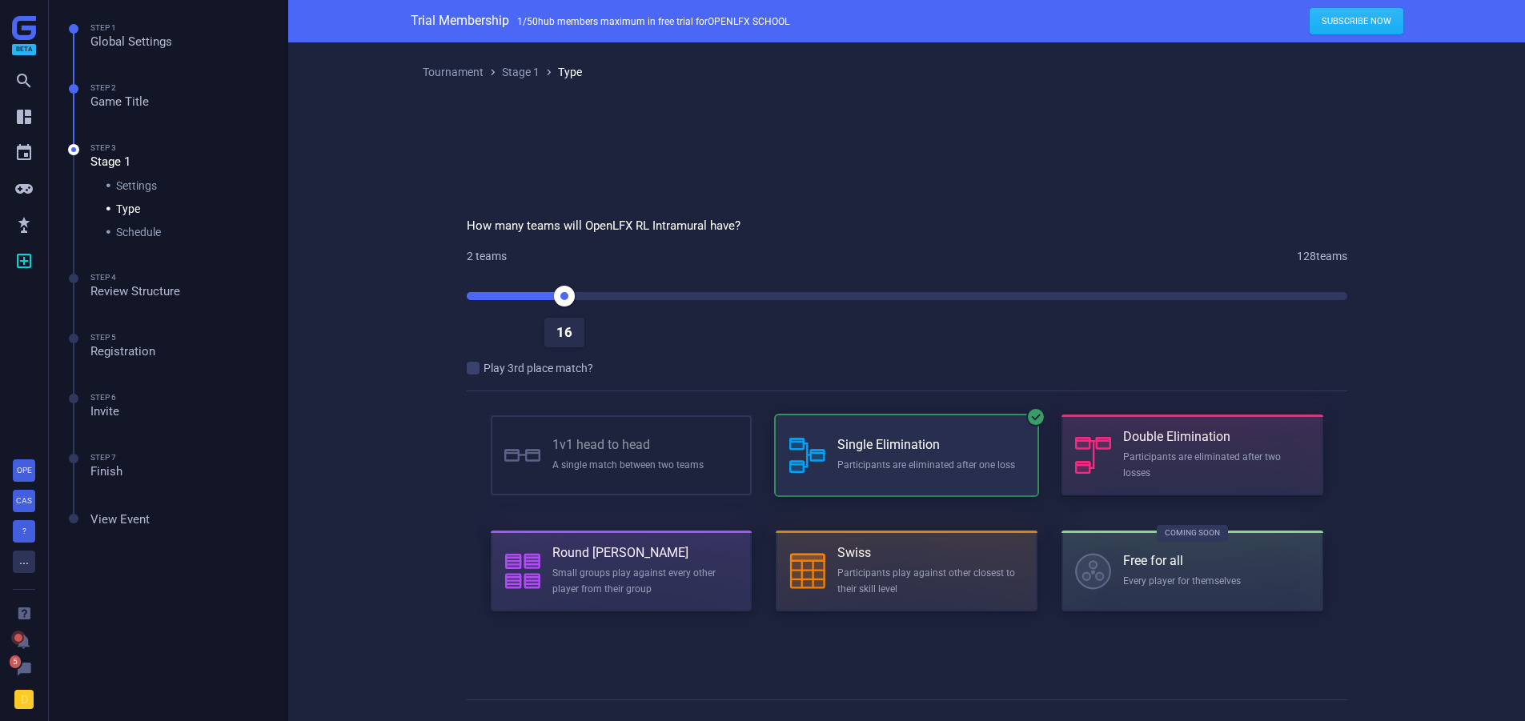
drag, startPoint x: 481, startPoint y: 302, endPoint x: 562, endPoint y: 301, distance: 80.9
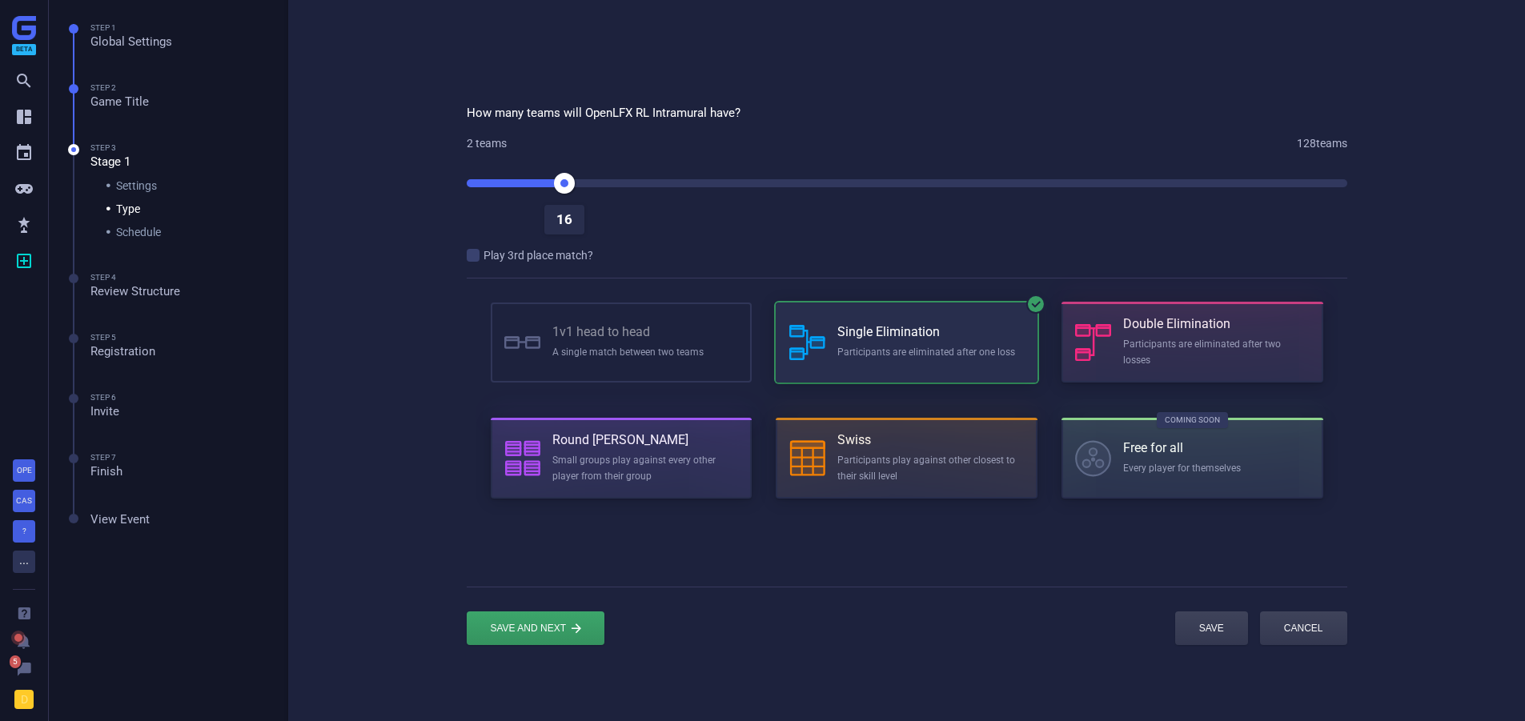
scroll to position [85, 0]
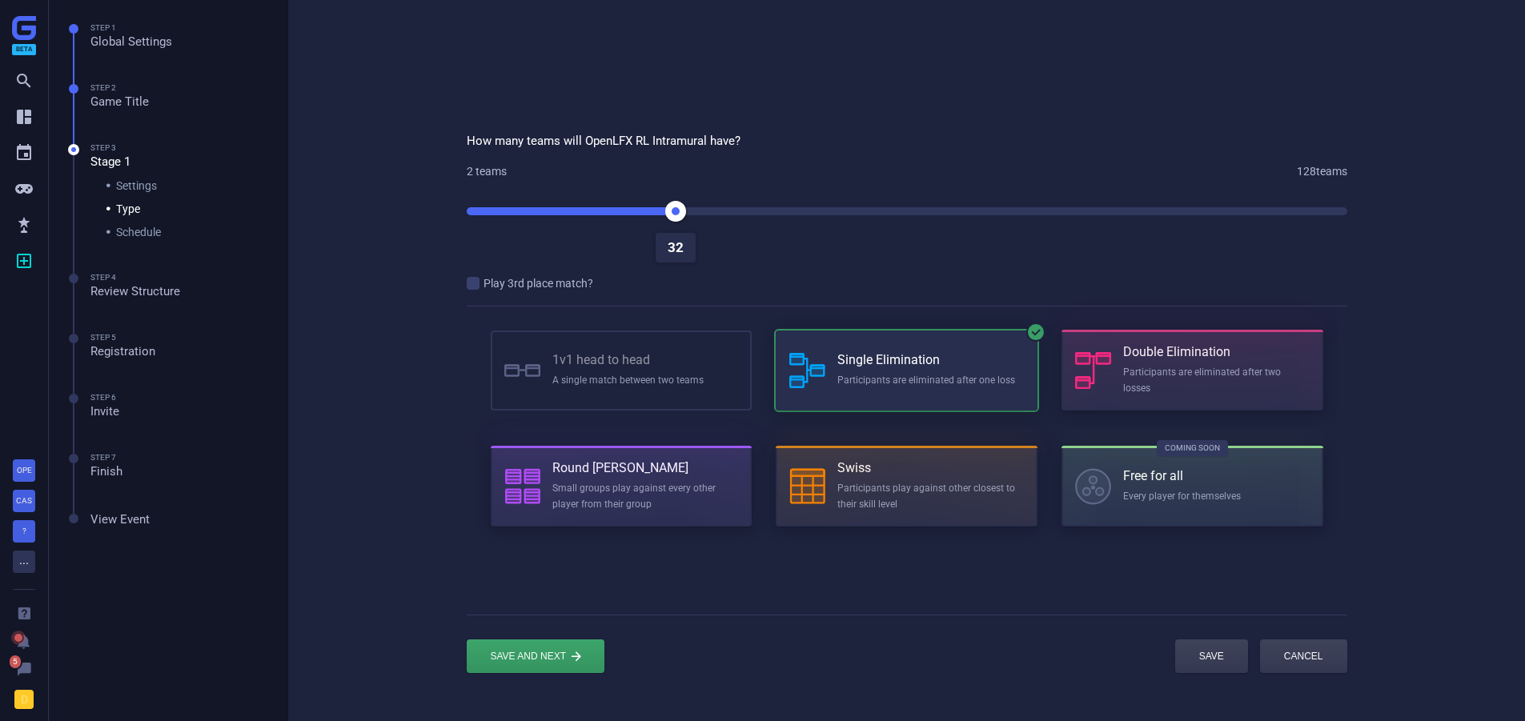
drag, startPoint x: 568, startPoint y: 211, endPoint x: 673, endPoint y: 231, distance: 107.4
drag, startPoint x: 673, startPoint y: 208, endPoint x: 522, endPoint y: 234, distance: 152.7
click at [610, 481] on p "Small groups play against every other player from their group" at bounding box center [646, 496] width 187 height 33
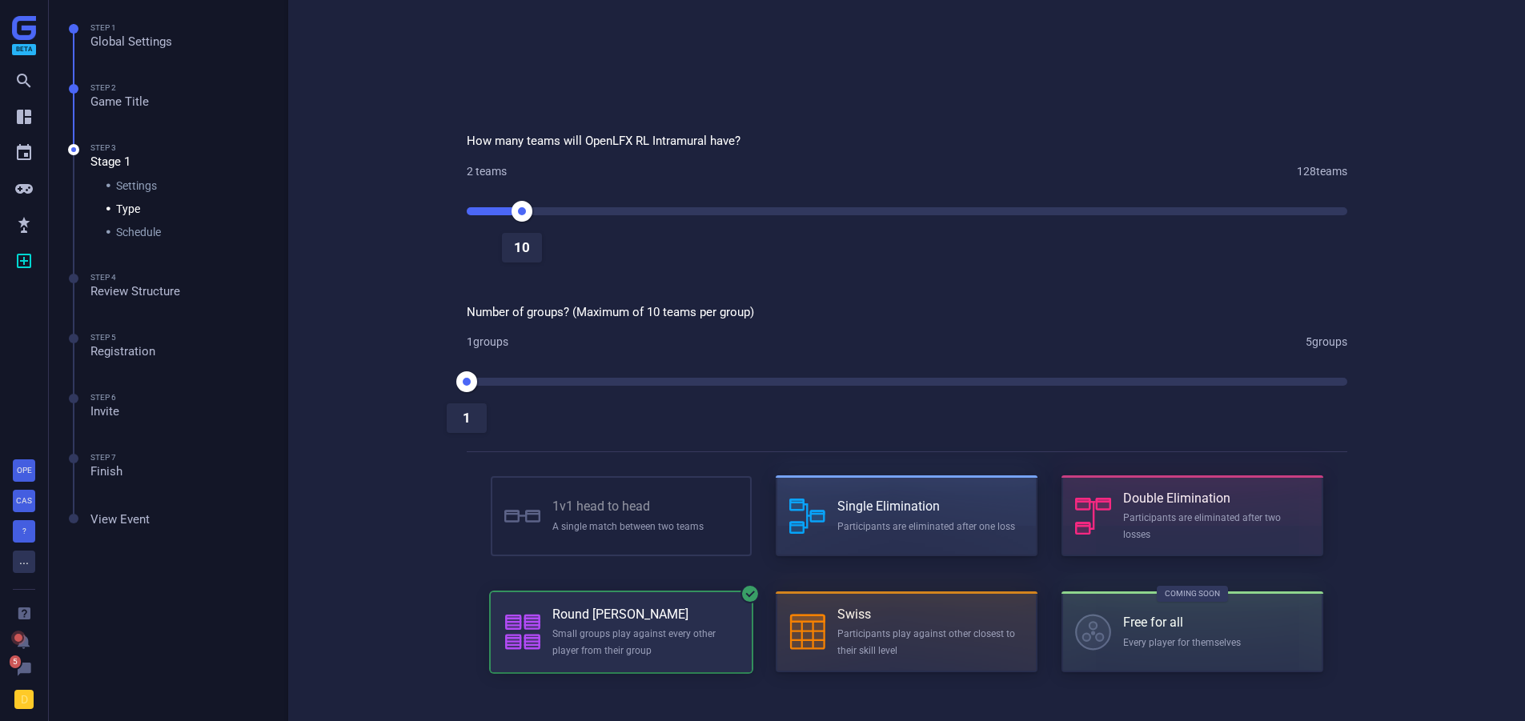
scroll to position [311, 0]
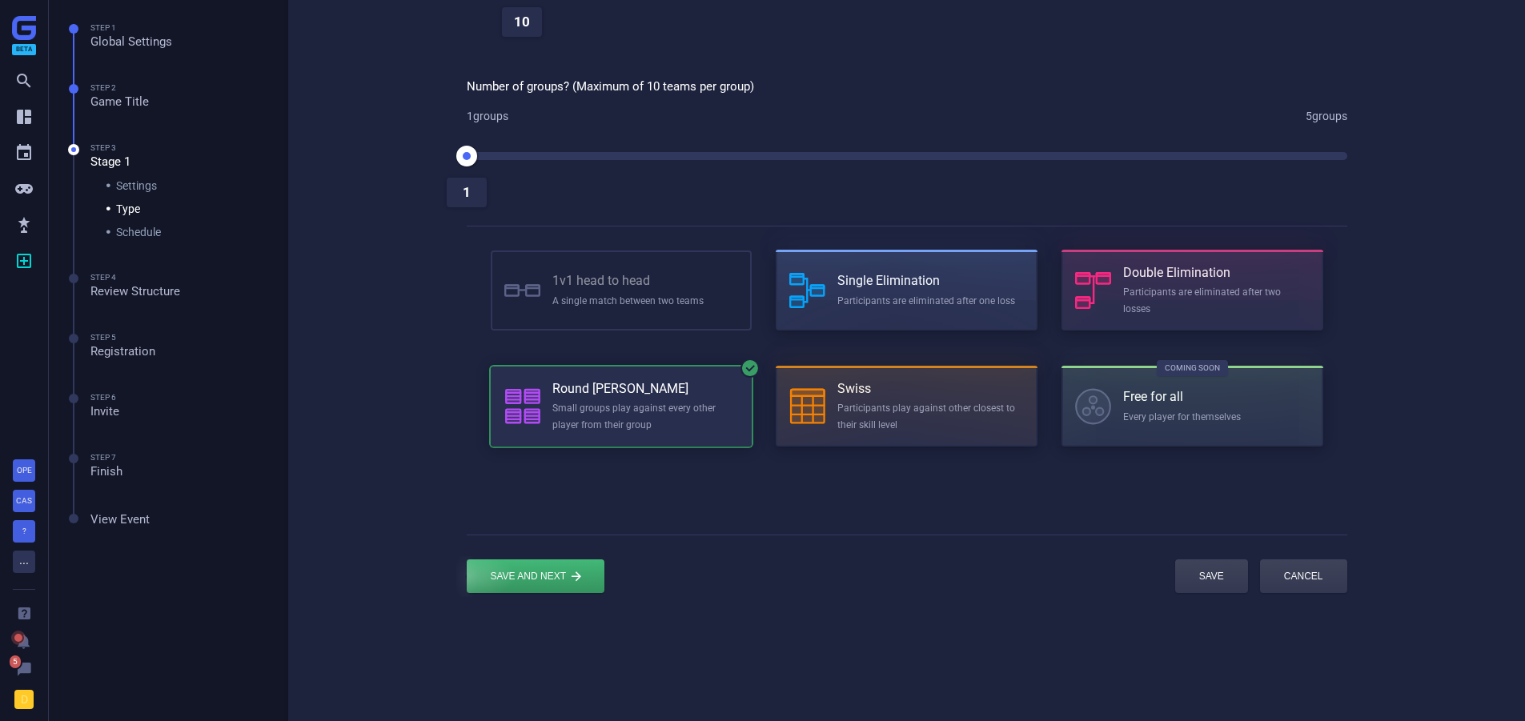
click at [573, 584] on div "submit" at bounding box center [536, 577] width 138 height 34
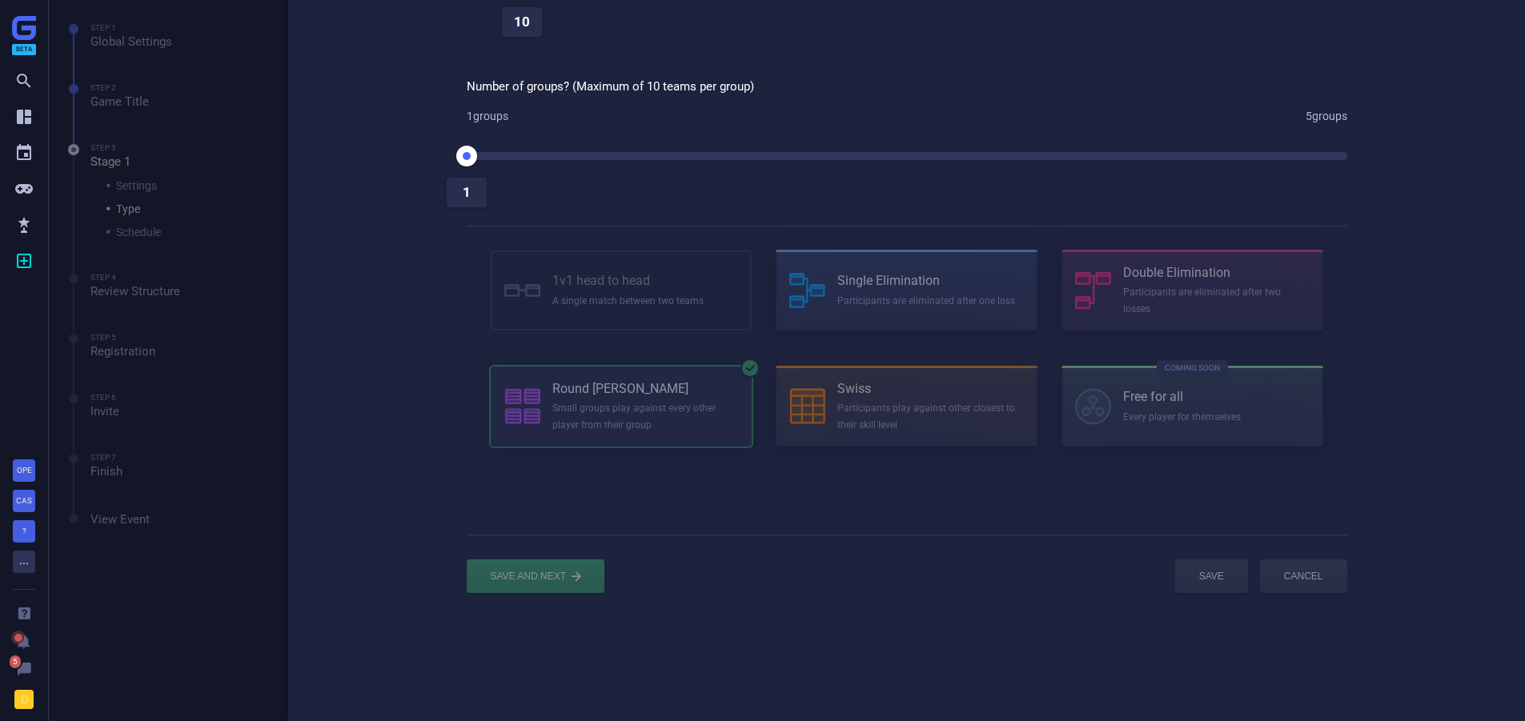
scroll to position [231, 0]
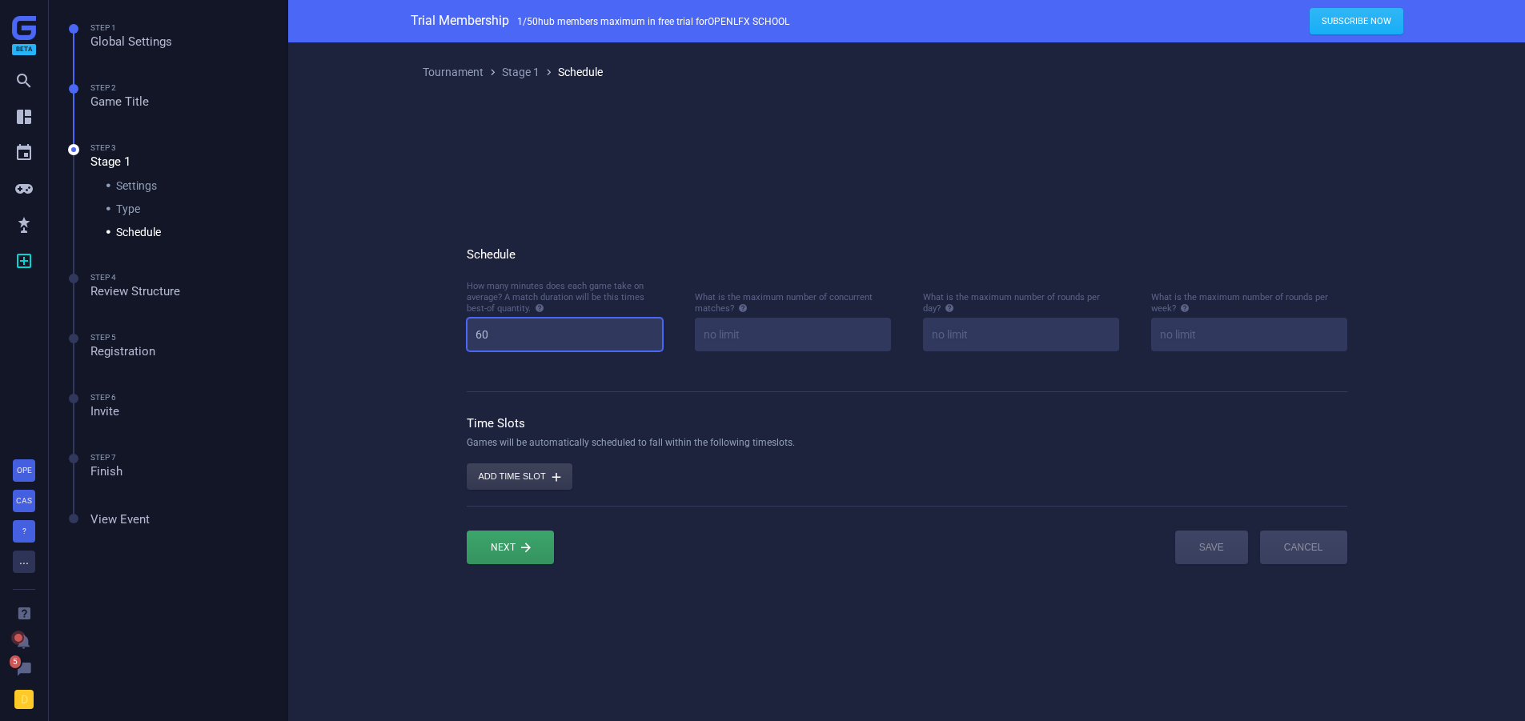
click at [503, 340] on input "60" at bounding box center [565, 335] width 196 height 34
type input "25"
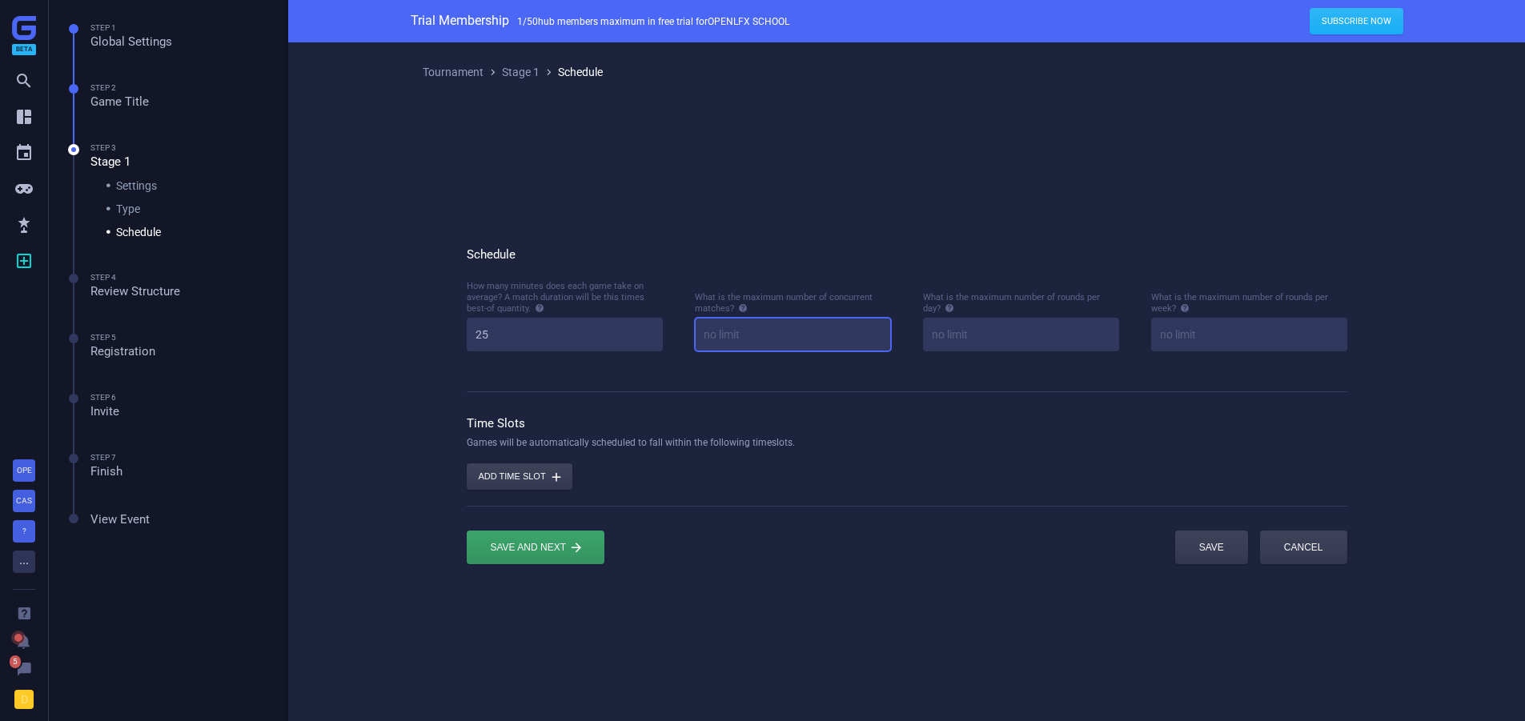
click at [724, 338] on input at bounding box center [793, 335] width 196 height 34
click at [1000, 341] on input at bounding box center [1021, 335] width 196 height 34
click at [1202, 332] on input at bounding box center [1250, 335] width 196 height 34
click at [522, 544] on div "submit" at bounding box center [536, 548] width 138 height 34
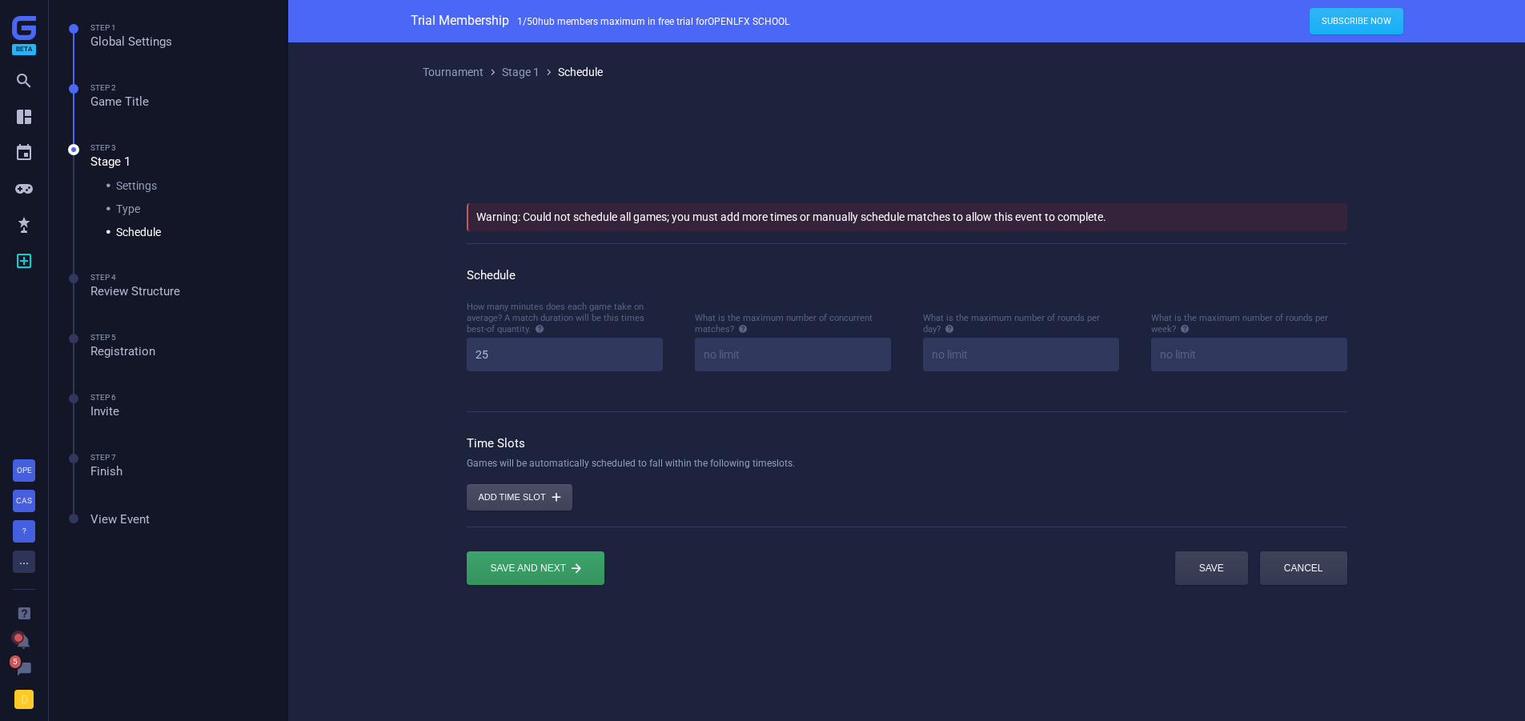
click at [517, 493] on button "Add time slot " at bounding box center [520, 497] width 106 height 26
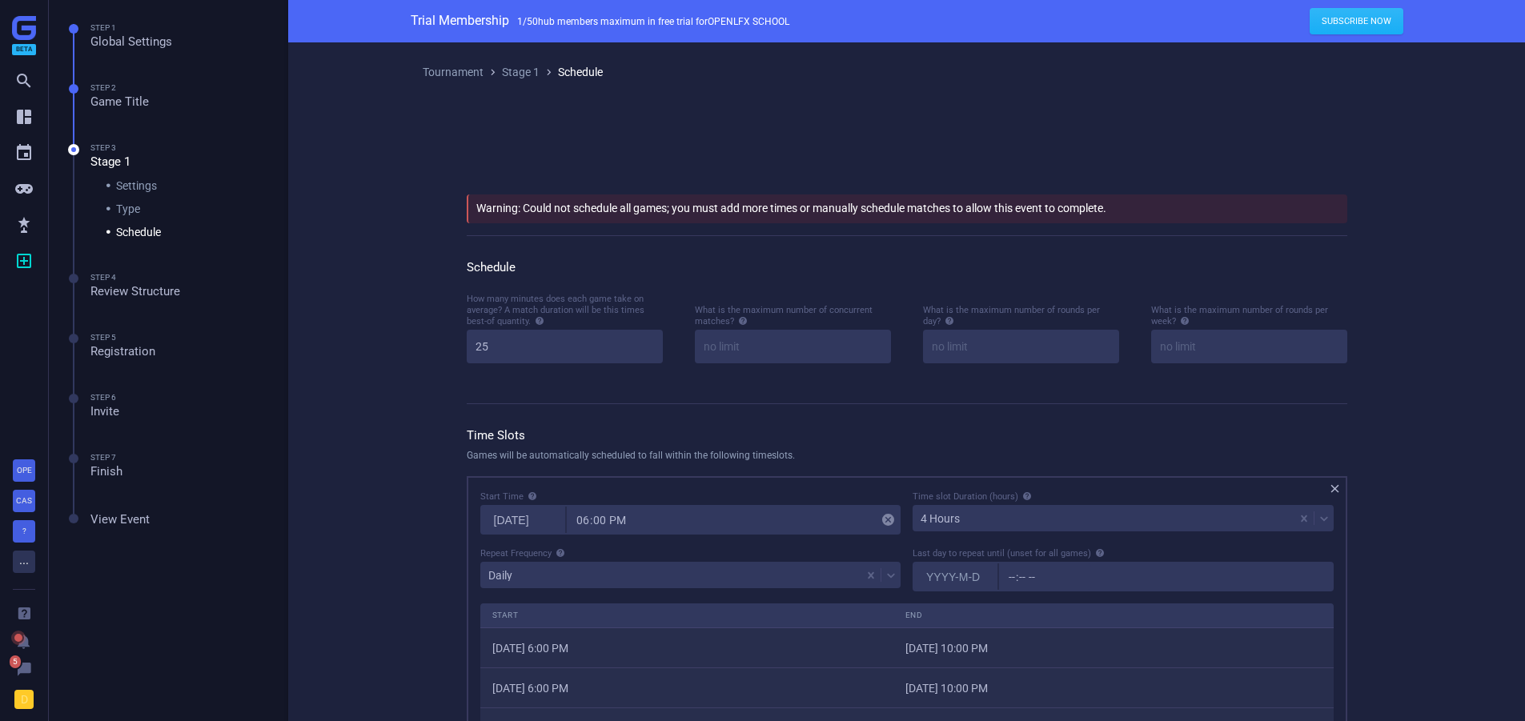
scroll to position [529, 878]
drag, startPoint x: 517, startPoint y: 493, endPoint x: 396, endPoint y: 432, distance: 136.1
click at [396, 433] on div "Tournament  Stage 1  Schedule Warning: Could not schedule all games; you must…" at bounding box center [907, 696] width 1041 height 1309
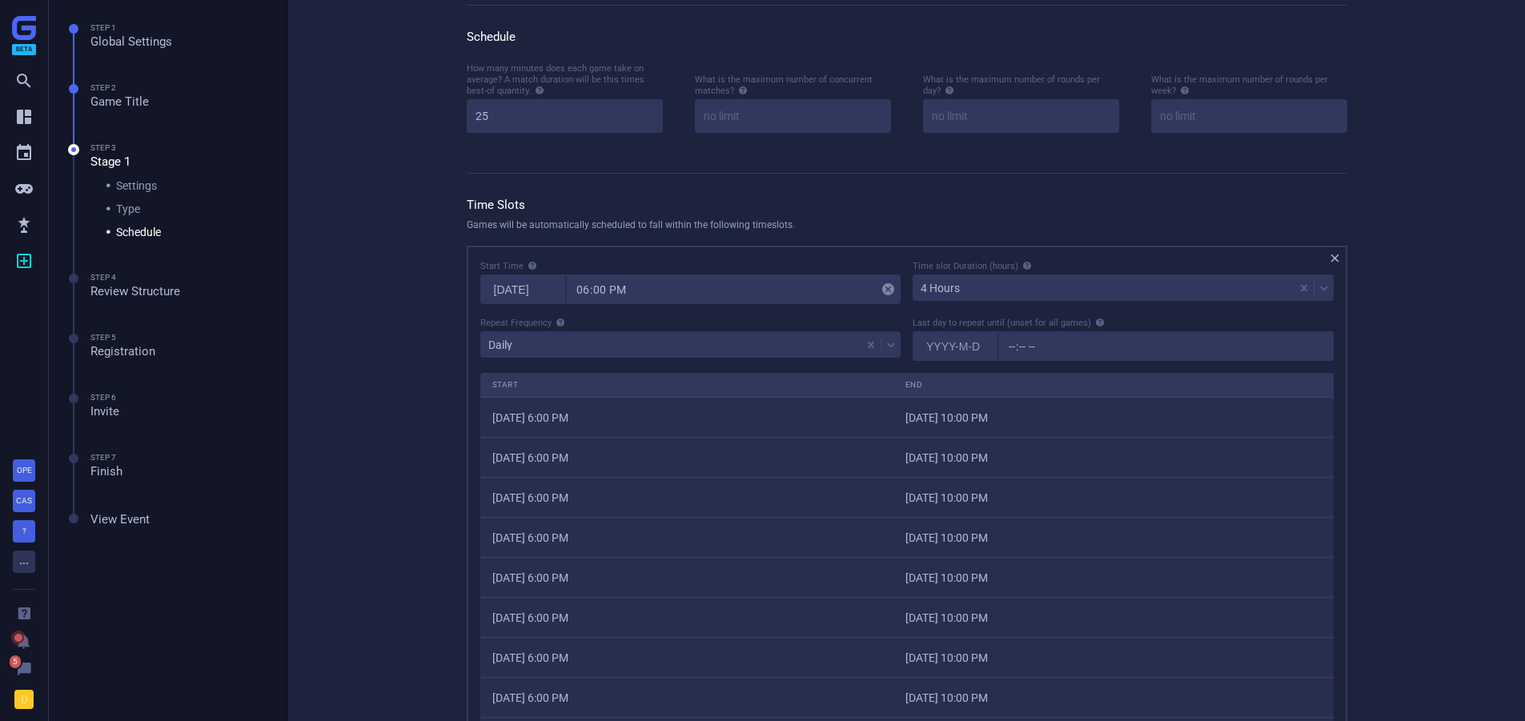
scroll to position [160, 0]
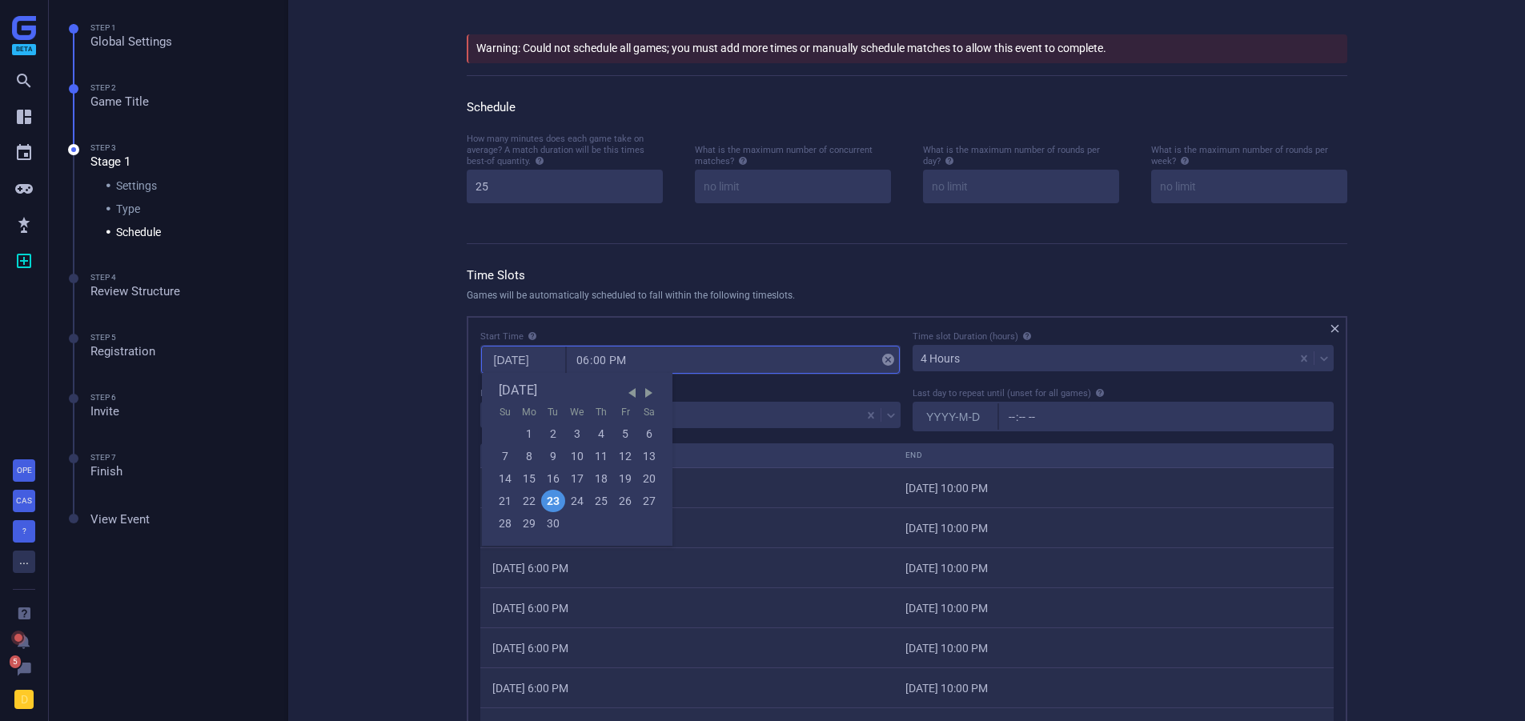
click at [521, 365] on input "[DATE]" at bounding box center [523, 360] width 83 height 26
click at [653, 506] on div "27" at bounding box center [649, 501] width 24 height 22
type input "[DATE]"
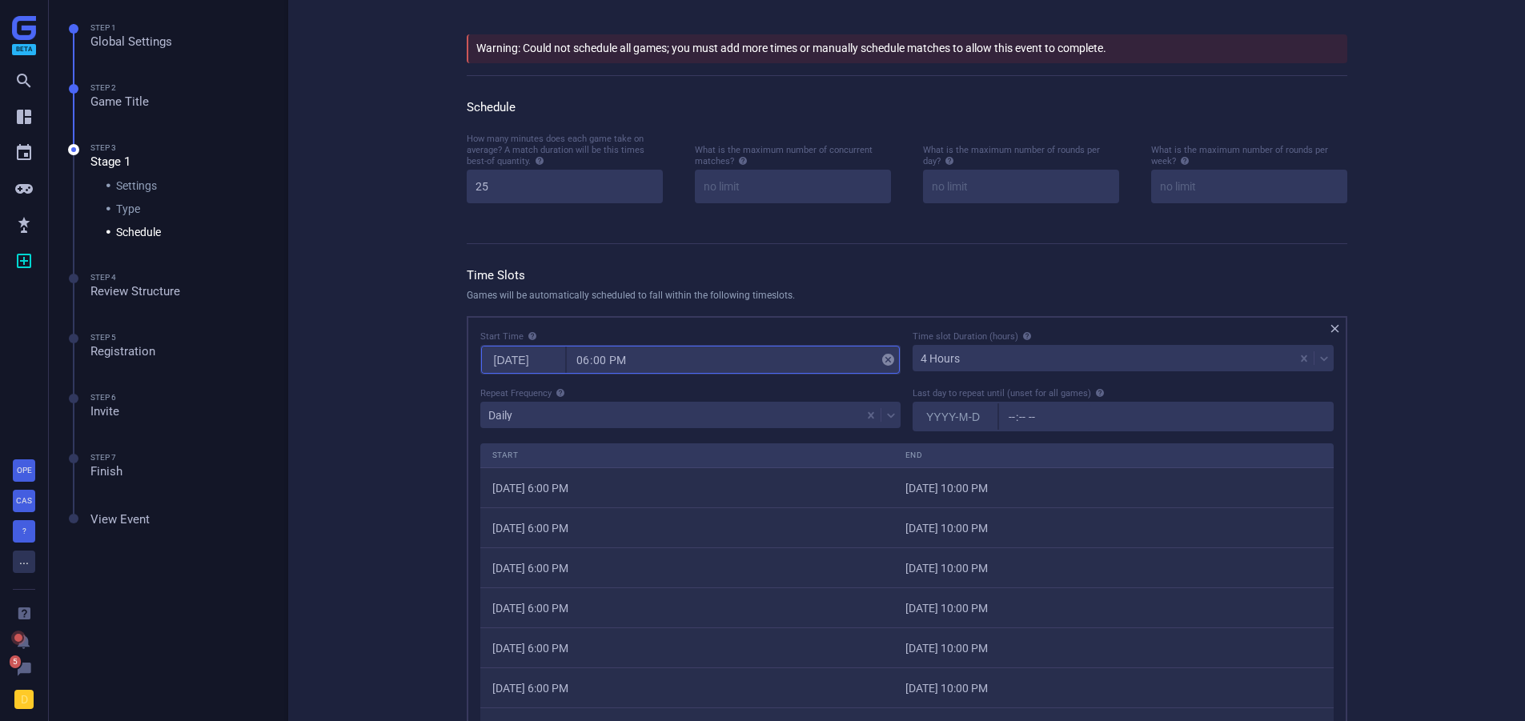
type input "15:00"
click at [561, 392] on icon at bounding box center [561, 393] width 8 height 8
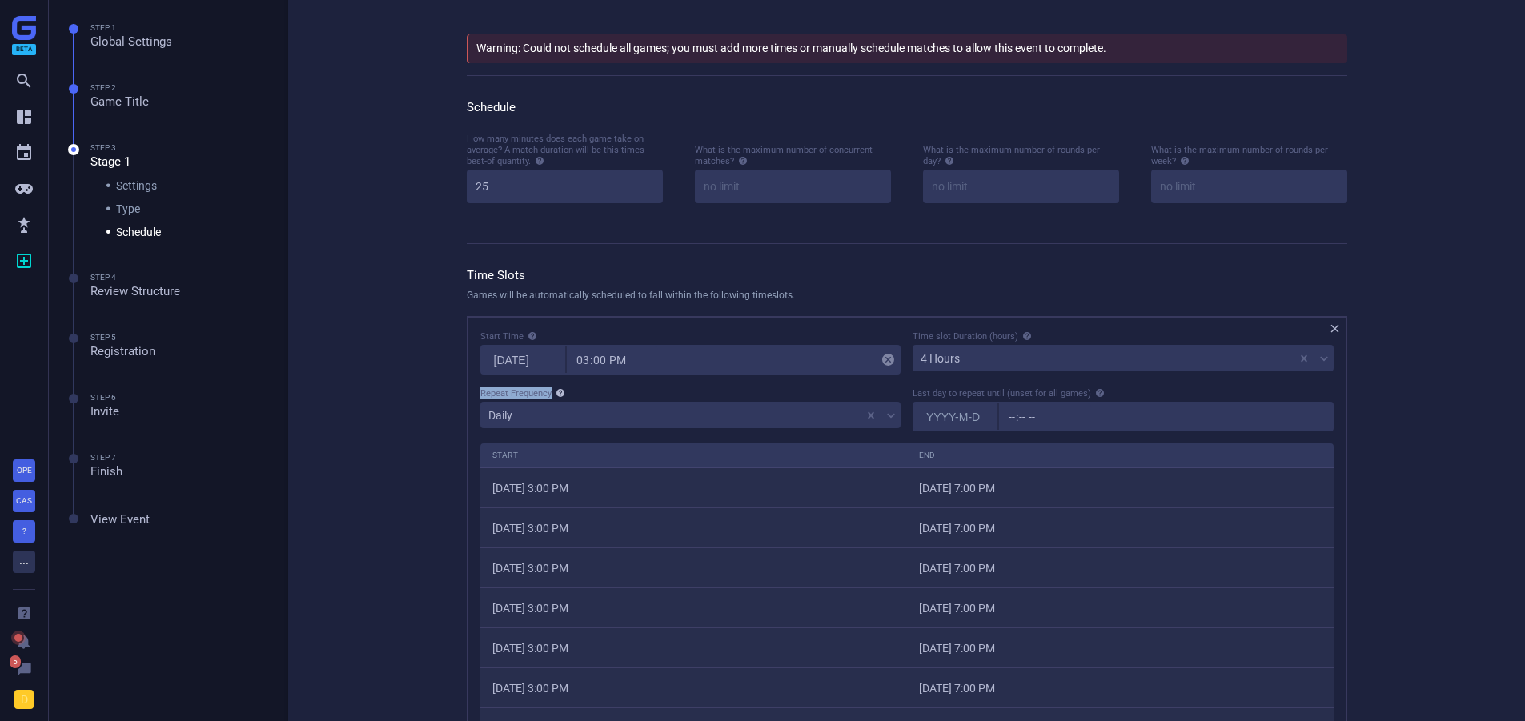
click at [561, 392] on icon at bounding box center [561, 393] width 8 height 8
click at [561, 396] on icon at bounding box center [561, 393] width 8 height 8
click at [551, 420] on div "Daily" at bounding box center [671, 415] width 382 height 22
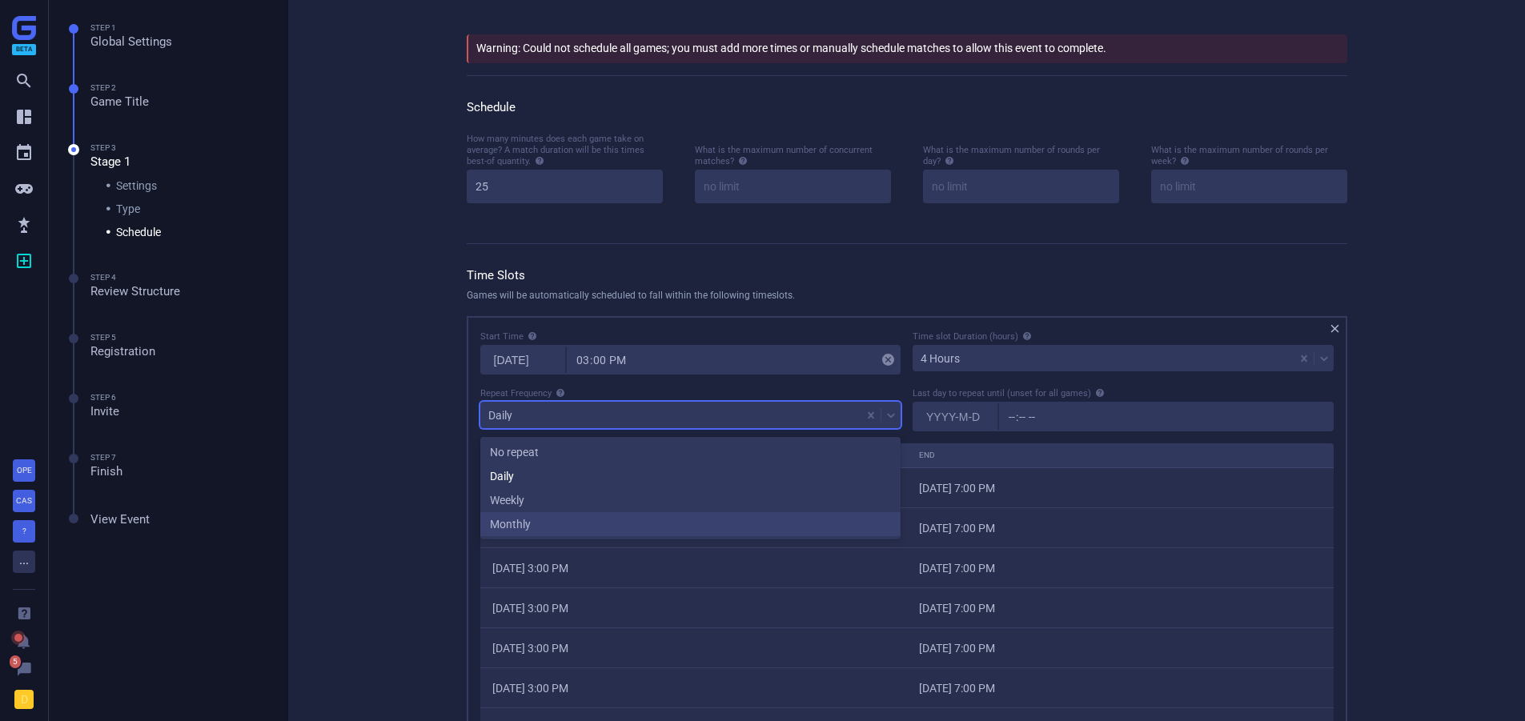
click at [527, 520] on div "Monthly" at bounding box center [690, 524] width 421 height 24
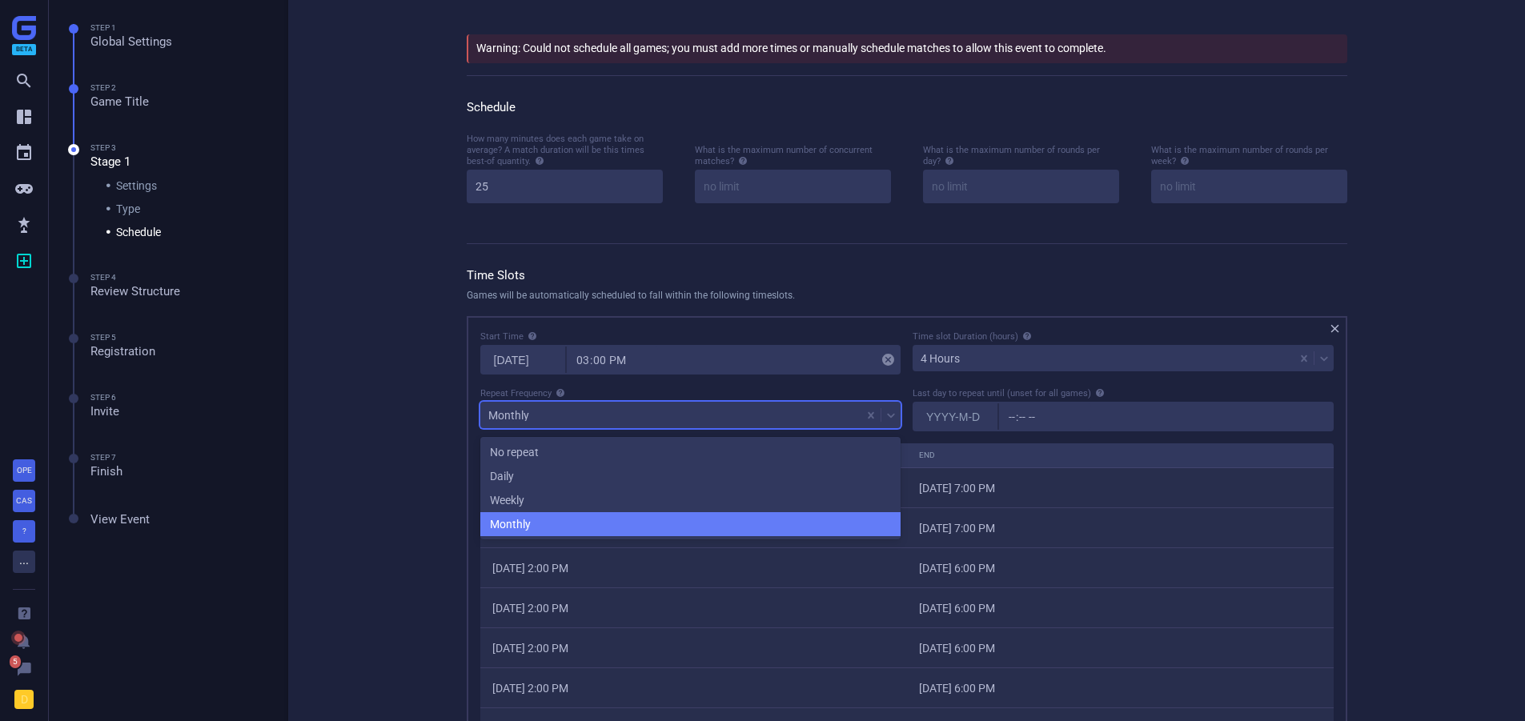
click at [511, 427] on div "Monthly" at bounding box center [671, 415] width 382 height 22
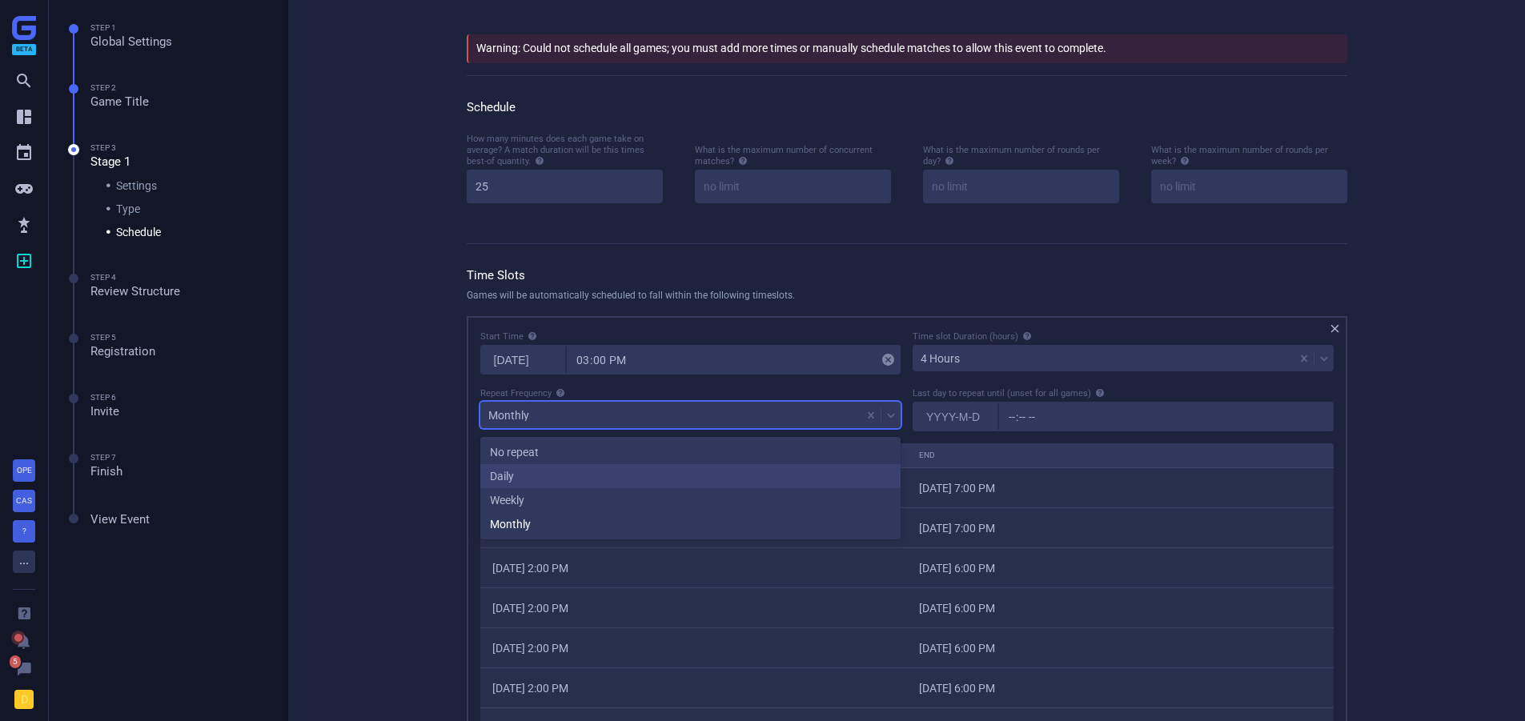
click at [516, 468] on div "Daily" at bounding box center [690, 476] width 421 height 24
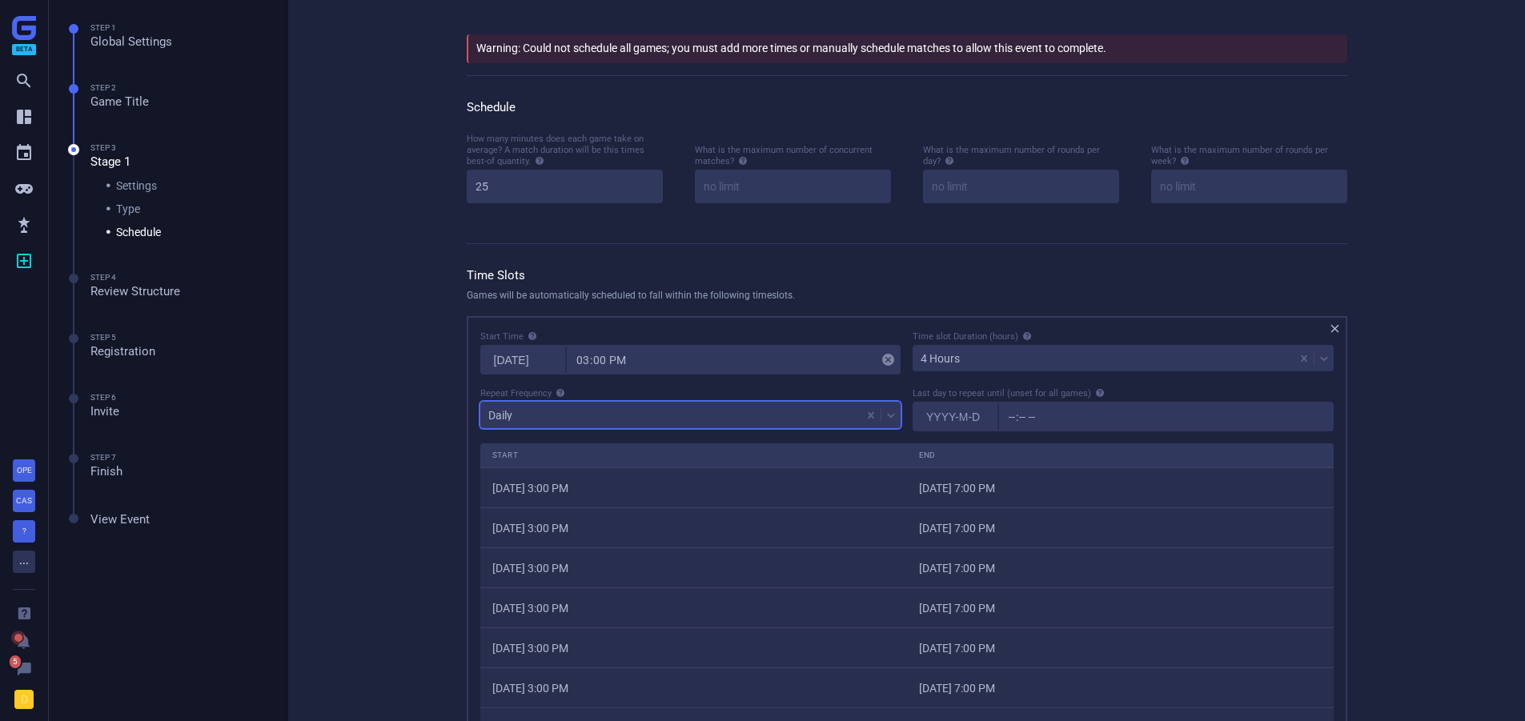
scroll to position [240, 0]
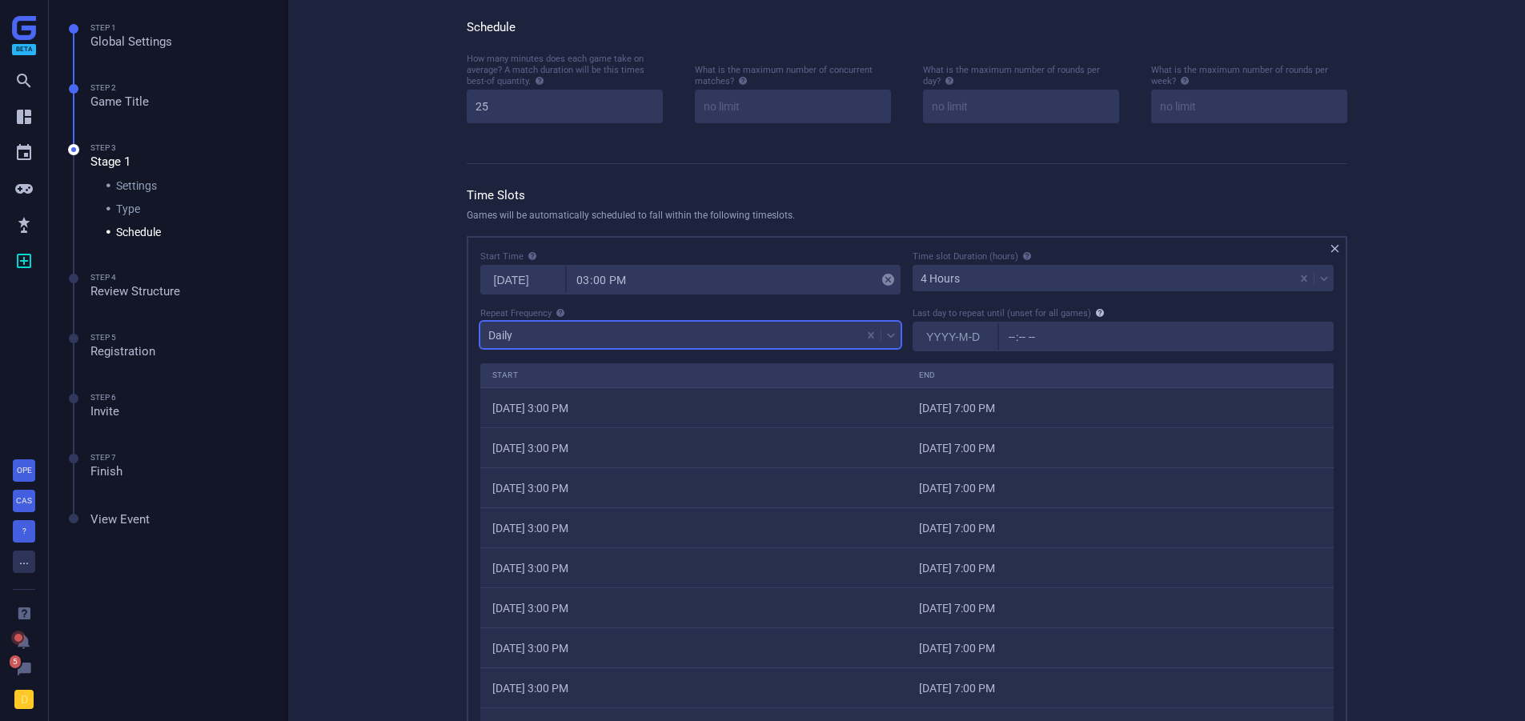
click at [1100, 316] on icon at bounding box center [1100, 313] width 8 height 8
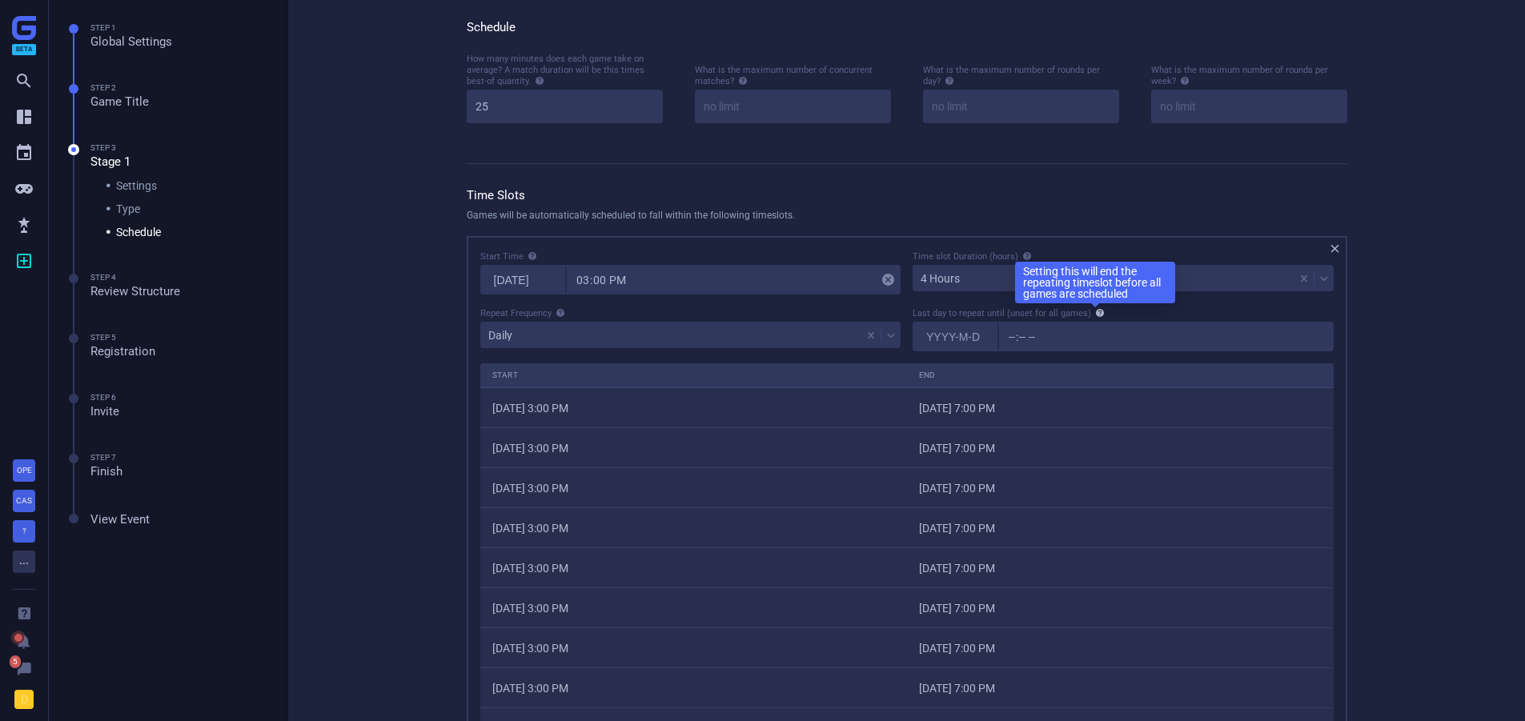
click at [1100, 316] on icon at bounding box center [1100, 313] width 8 height 8
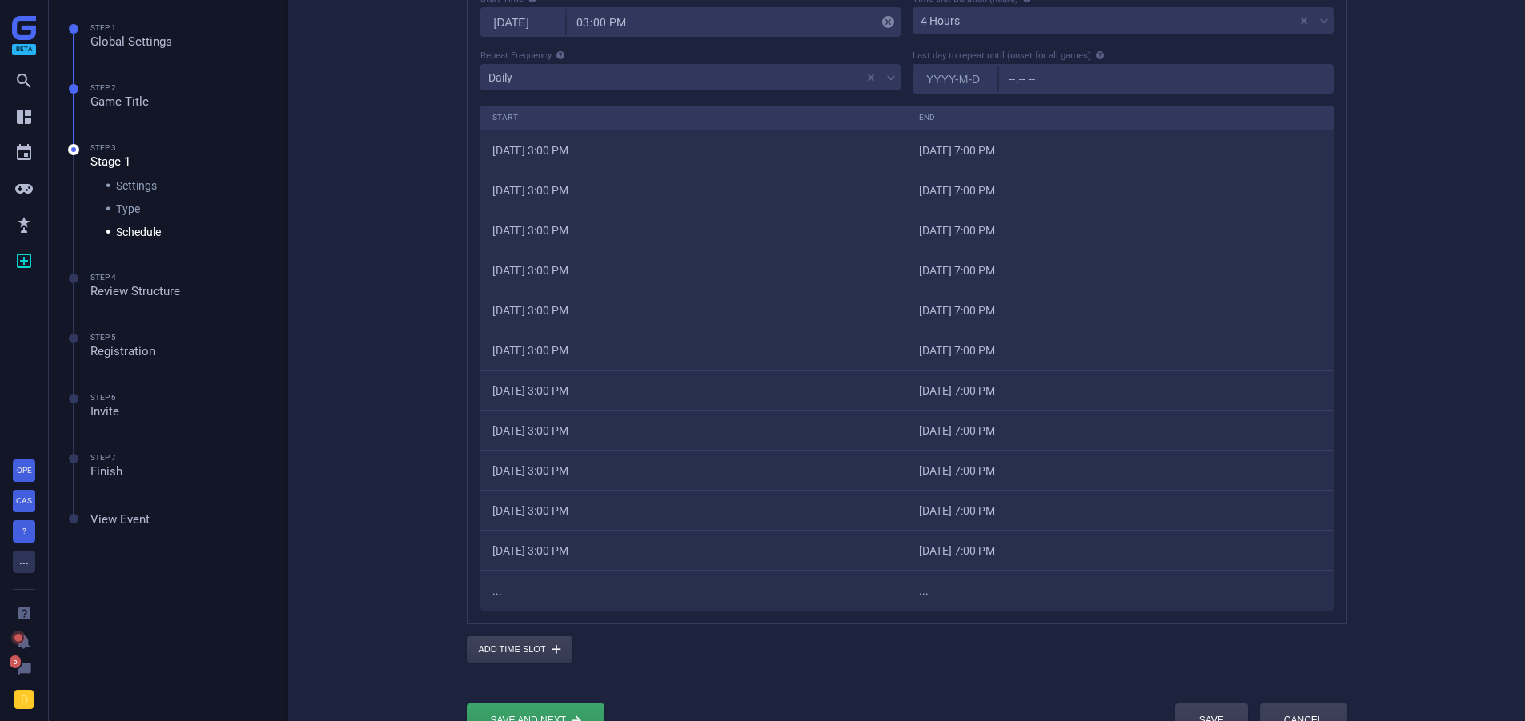
scroll to position [645, 0]
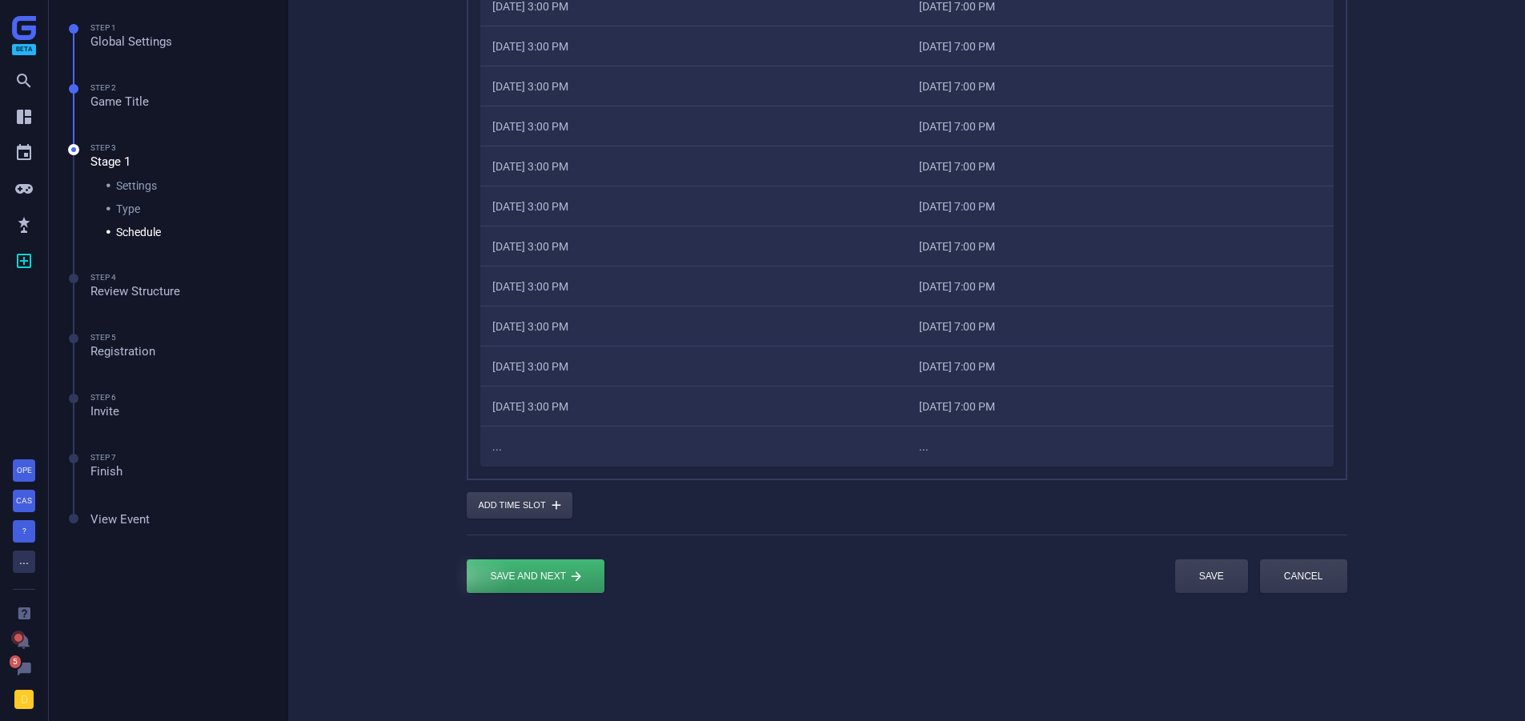
click at [520, 566] on div "submit" at bounding box center [536, 577] width 138 height 34
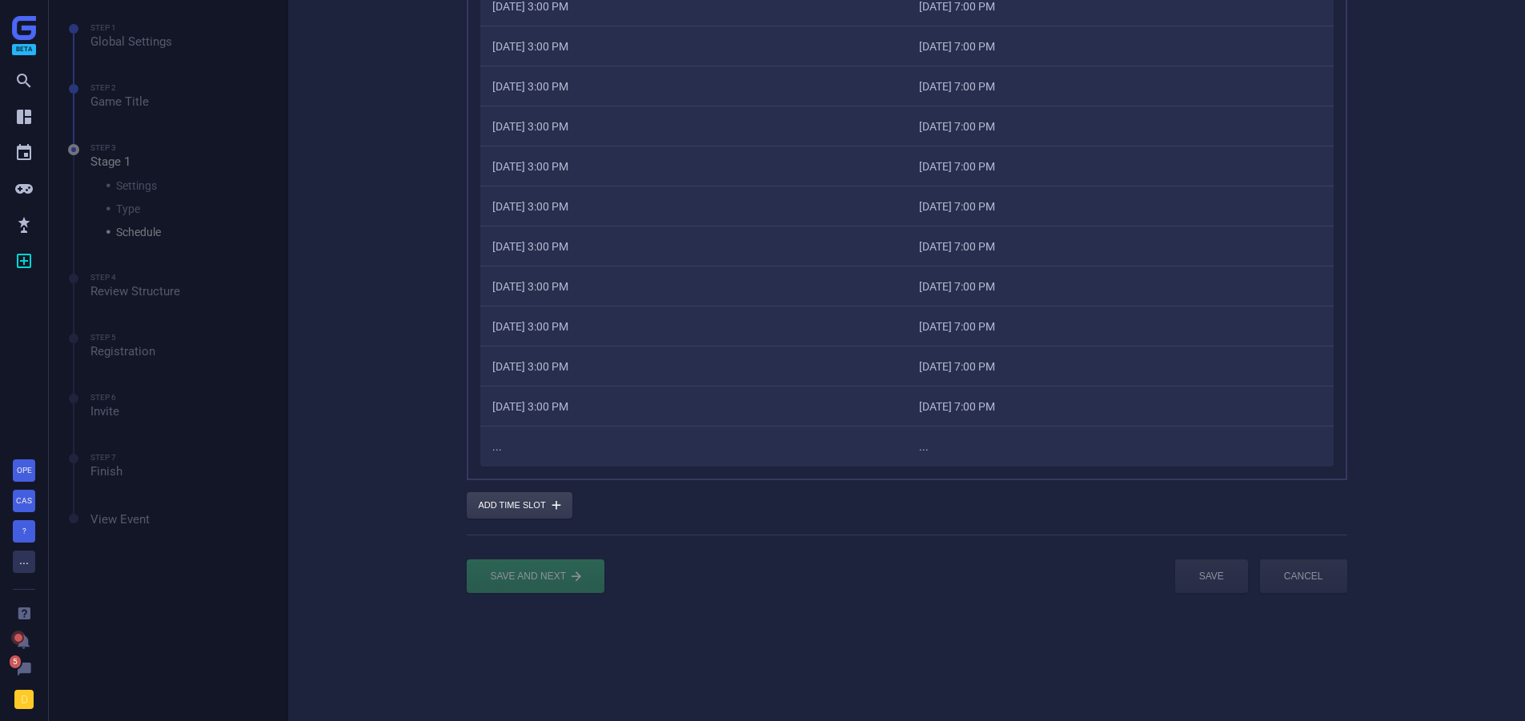
scroll to position [0, 0]
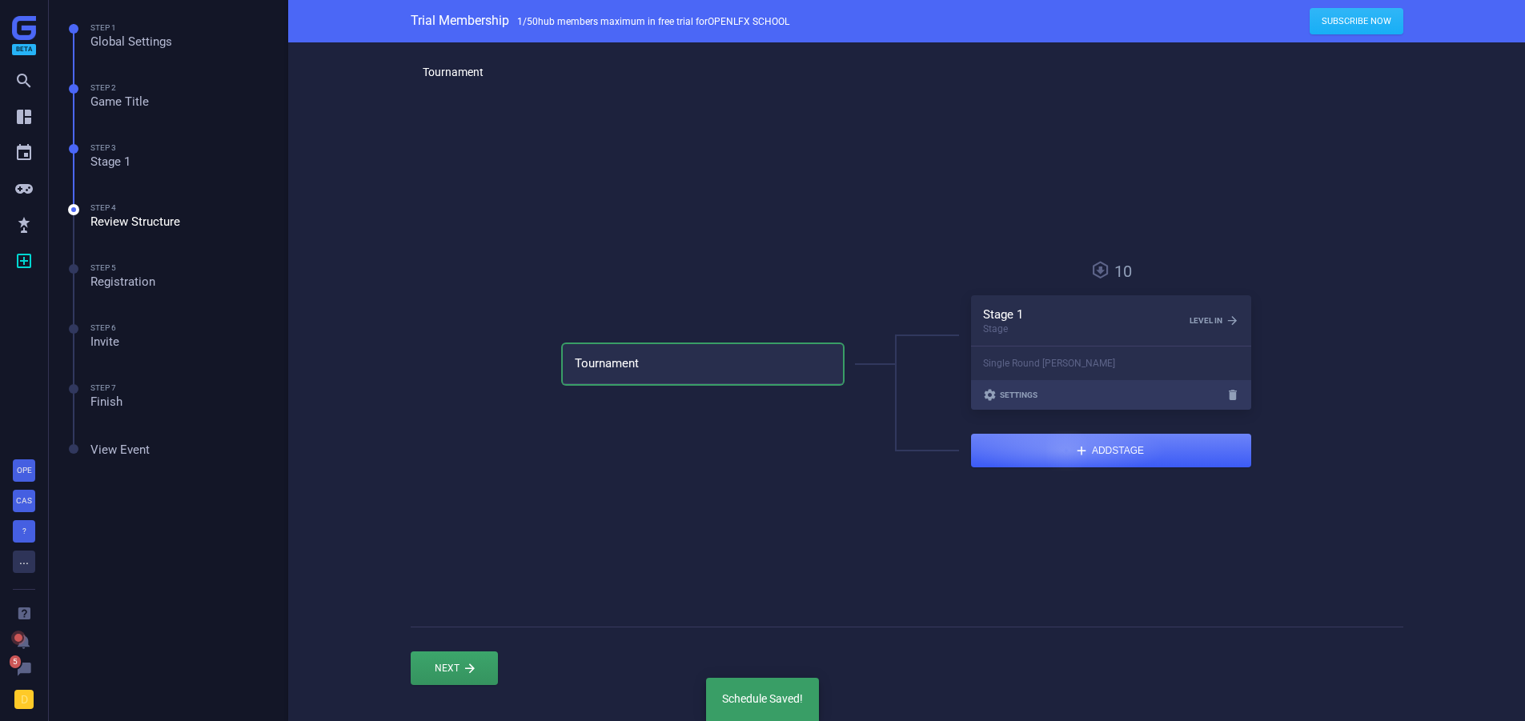
click at [1067, 448] on div "button" at bounding box center [1111, 451] width 280 height 34
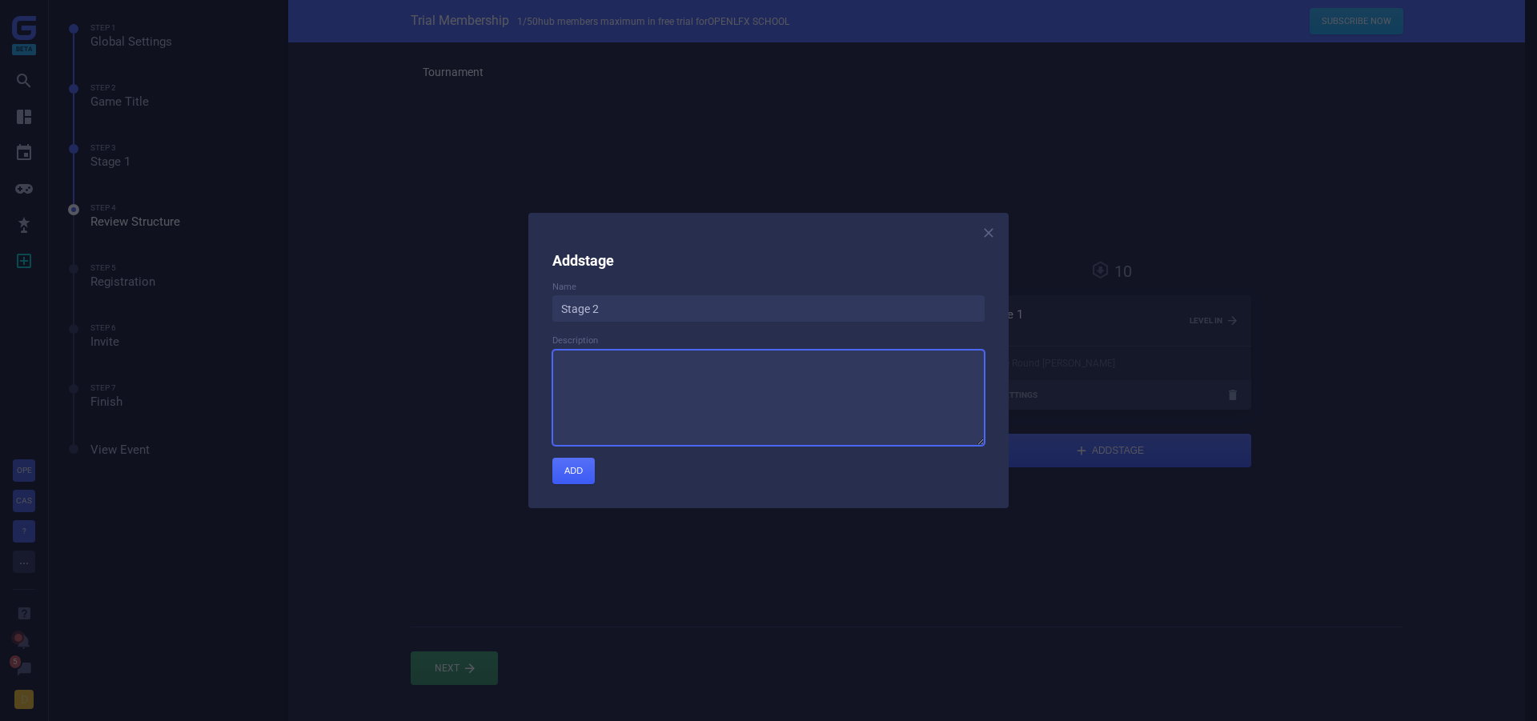
click at [638, 376] on textarea at bounding box center [769, 398] width 432 height 96
type textarea "Bracket"
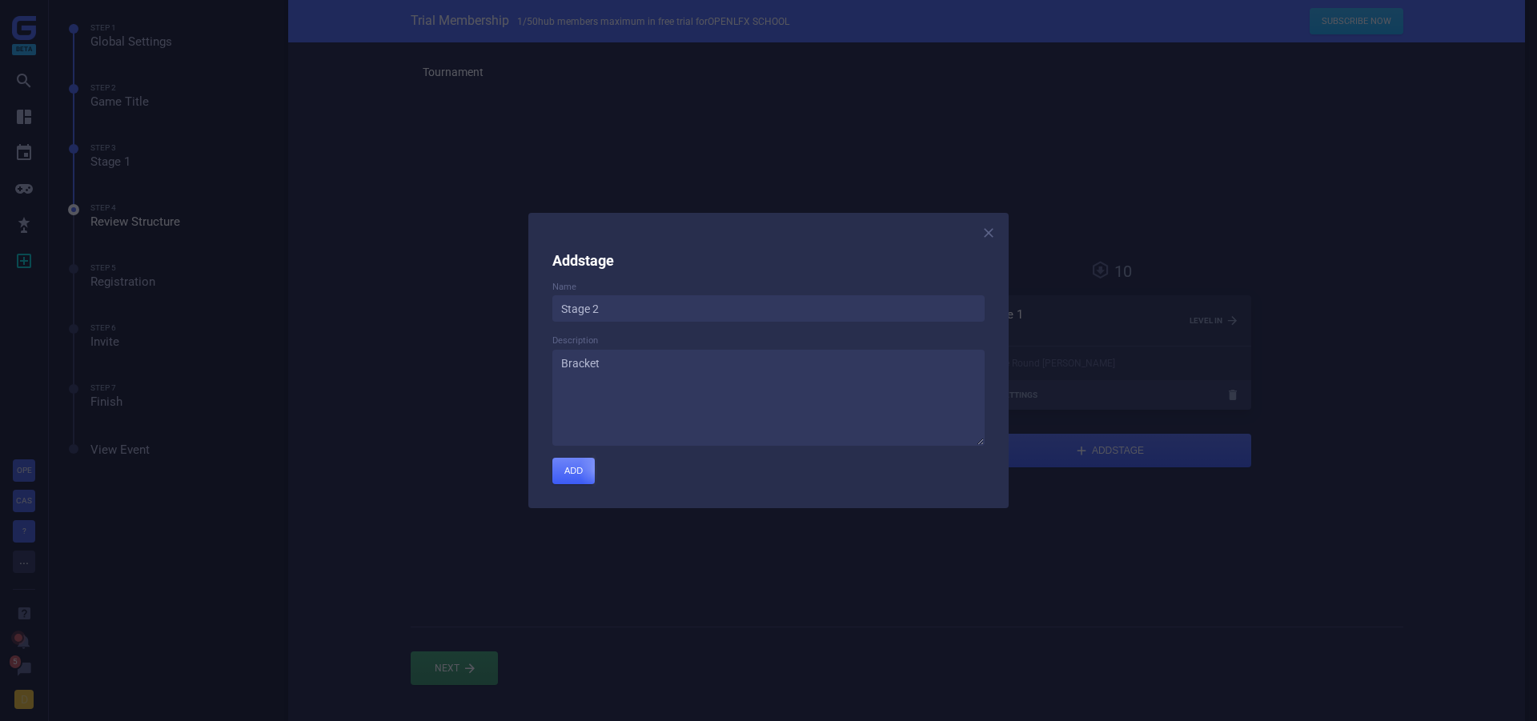
click at [583, 471] on div "submit" at bounding box center [574, 471] width 42 height 26
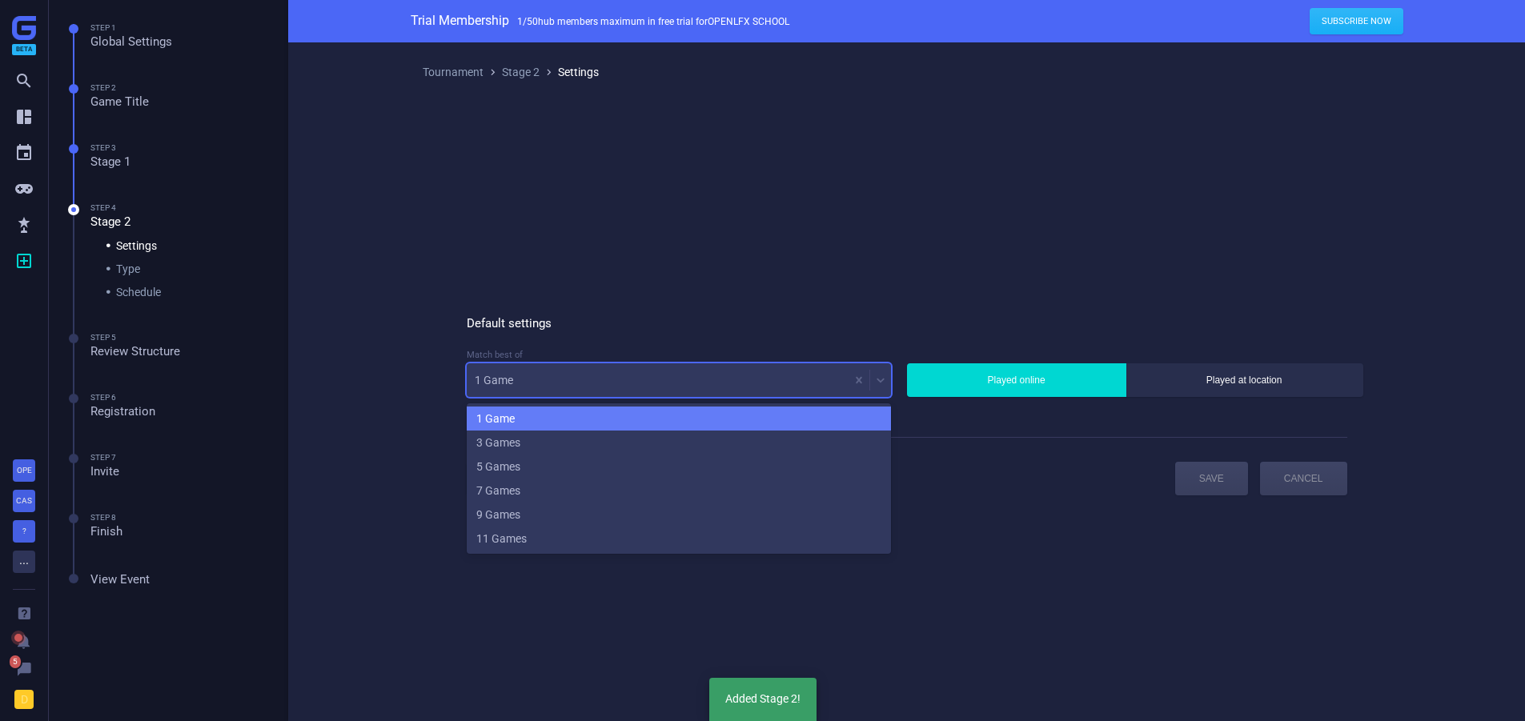
click at [533, 380] on div "1 Game" at bounding box center [658, 380] width 382 height 22
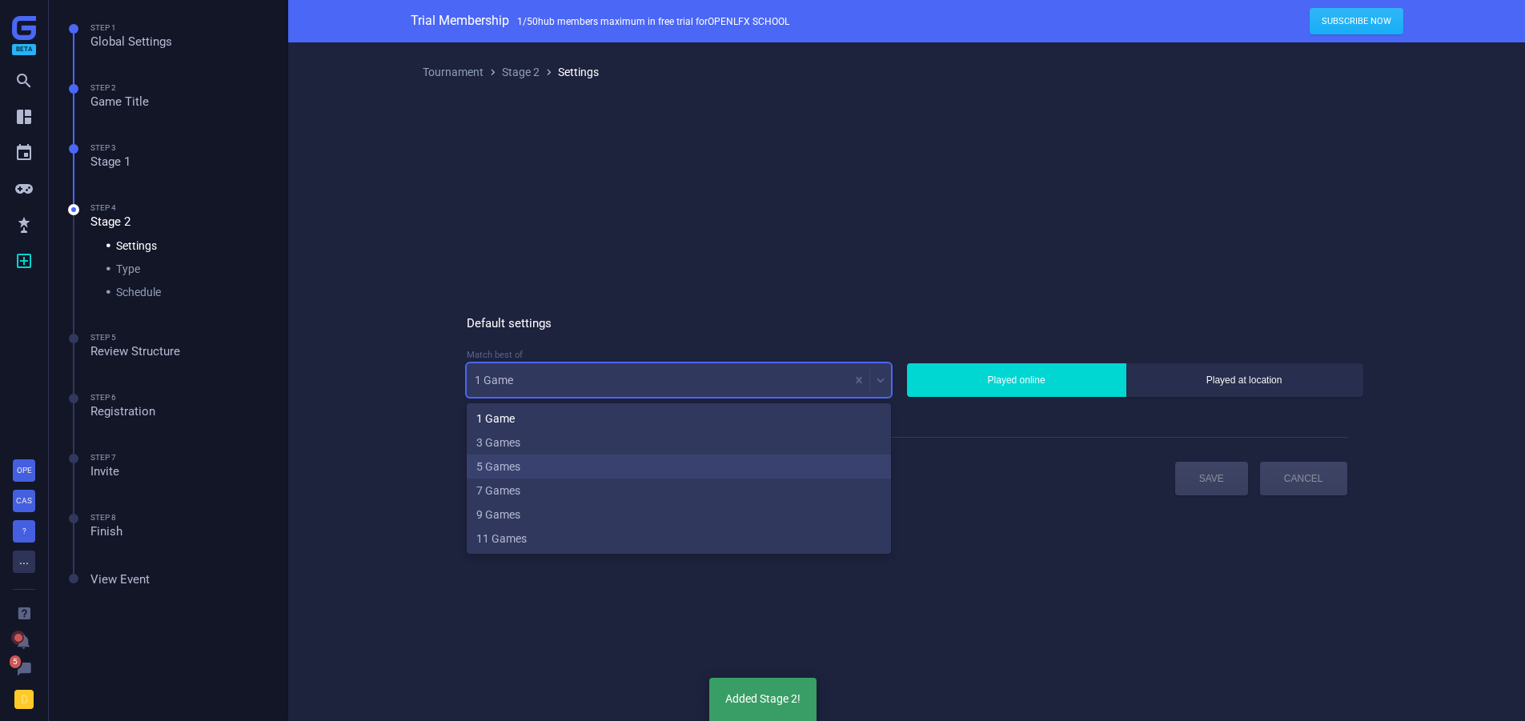
click at [520, 465] on div "5 Games" at bounding box center [679, 467] width 424 height 24
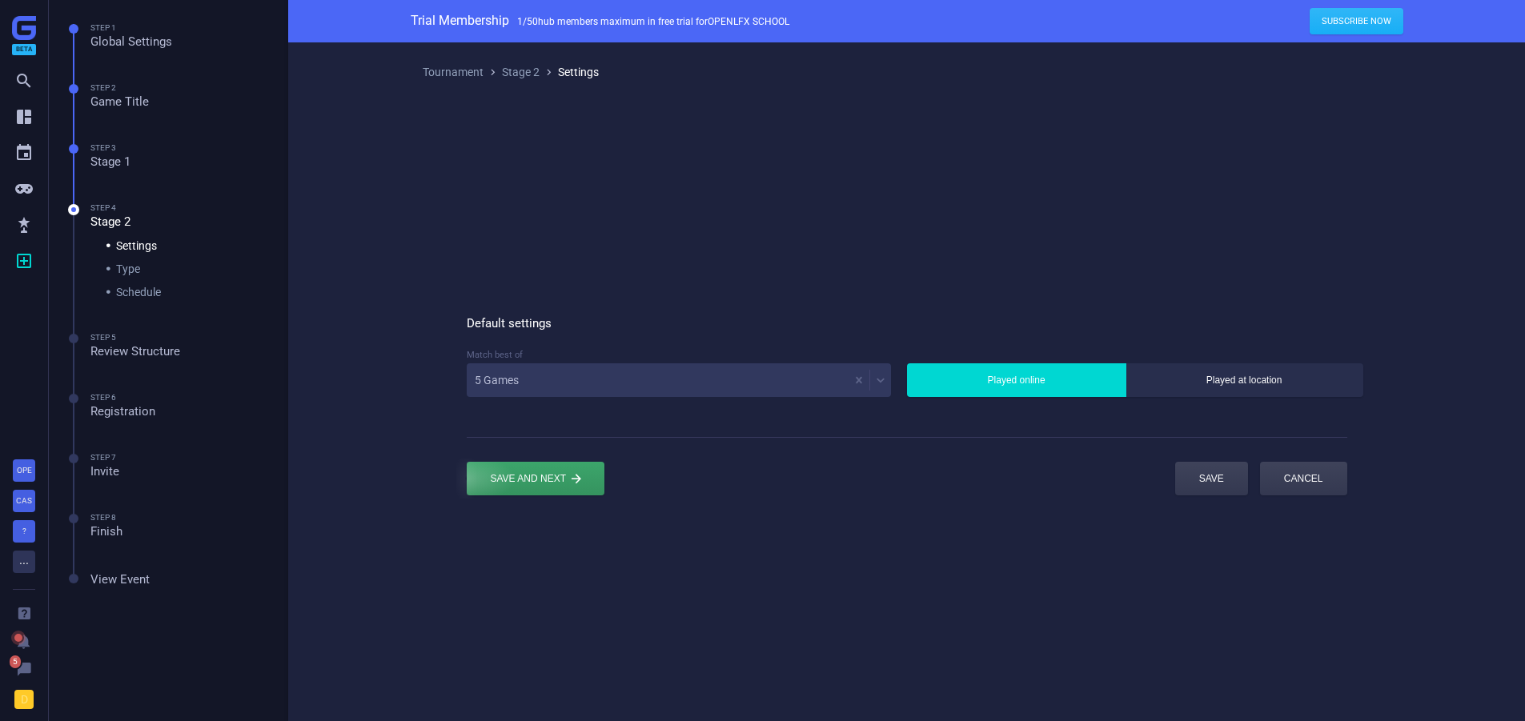
click at [549, 481] on div "submit" at bounding box center [536, 479] width 138 height 34
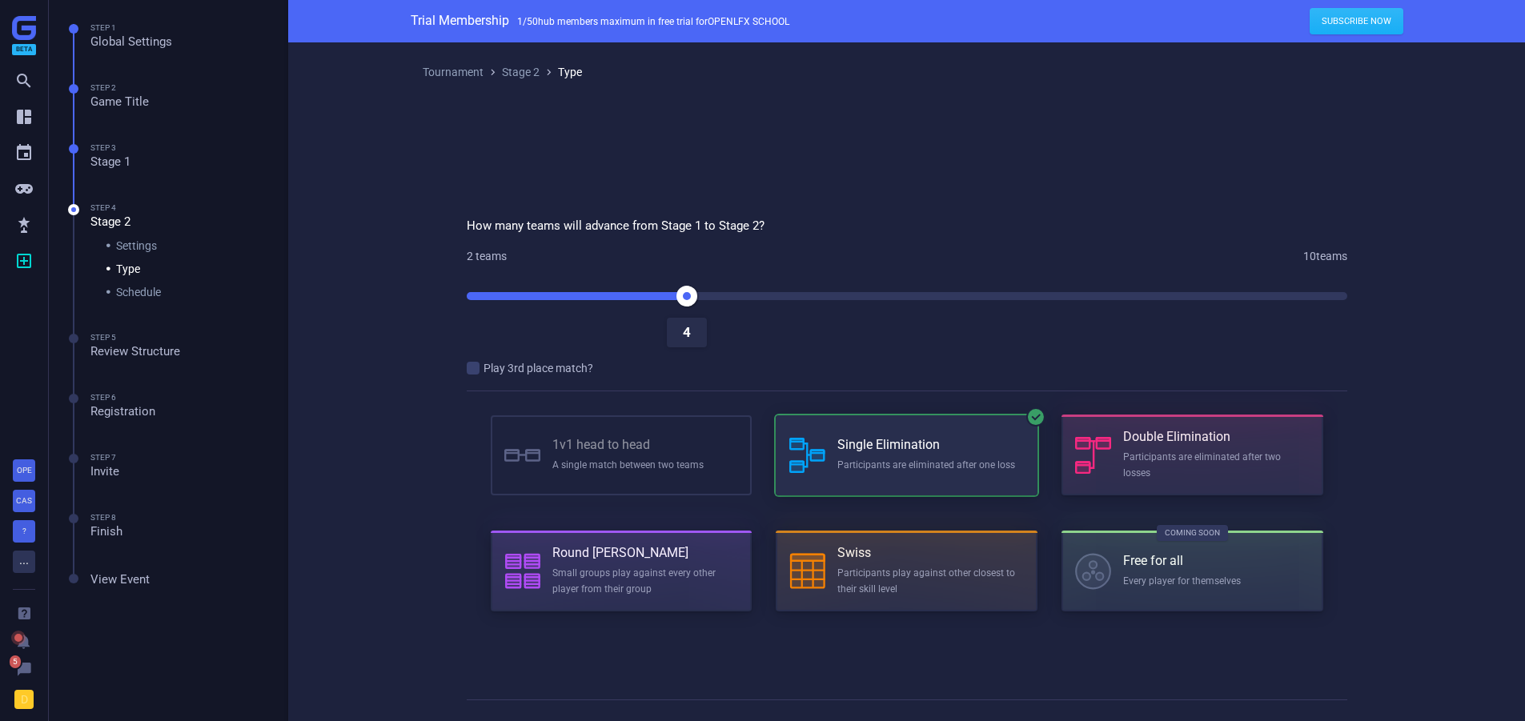
drag, startPoint x: 1342, startPoint y: 291, endPoint x: 649, endPoint y: 310, distance: 692.9
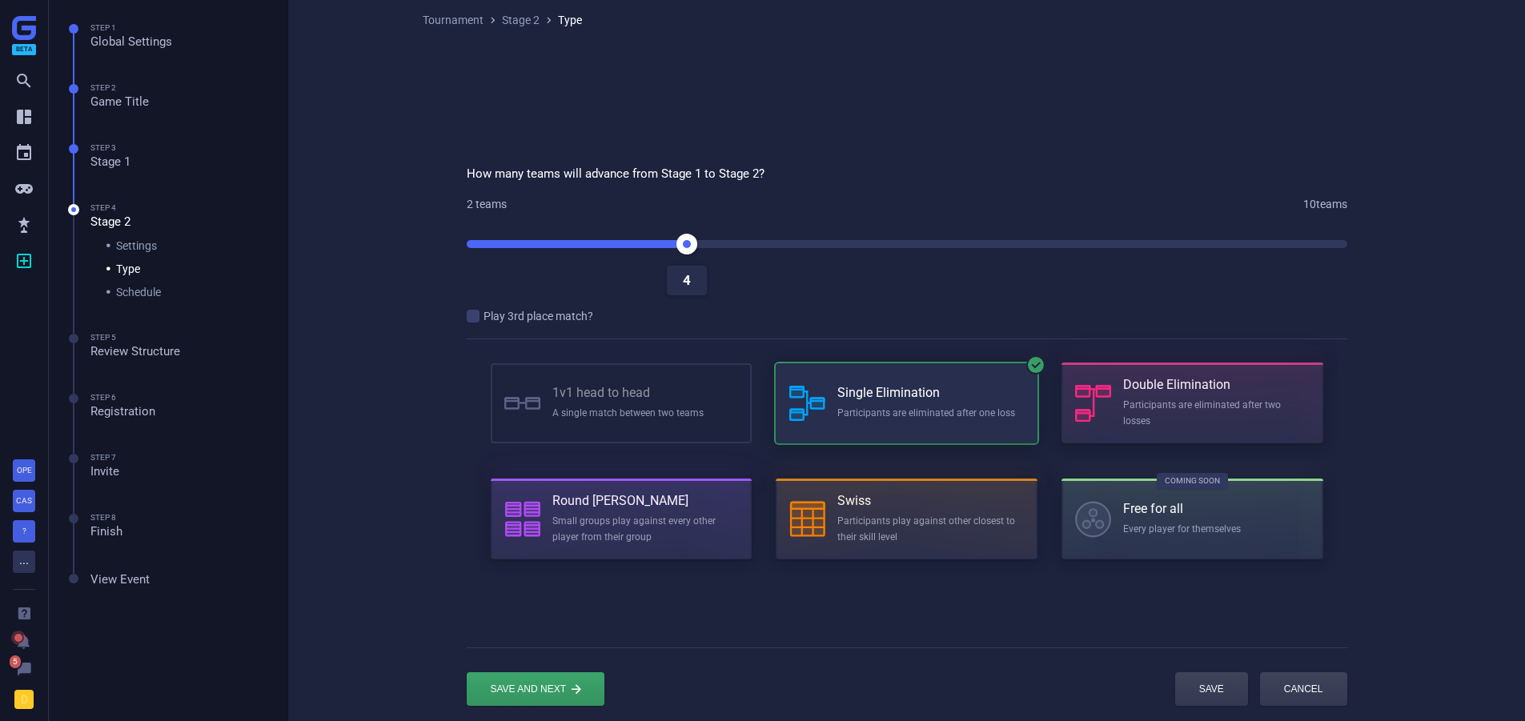
scroll to position [80, 0]
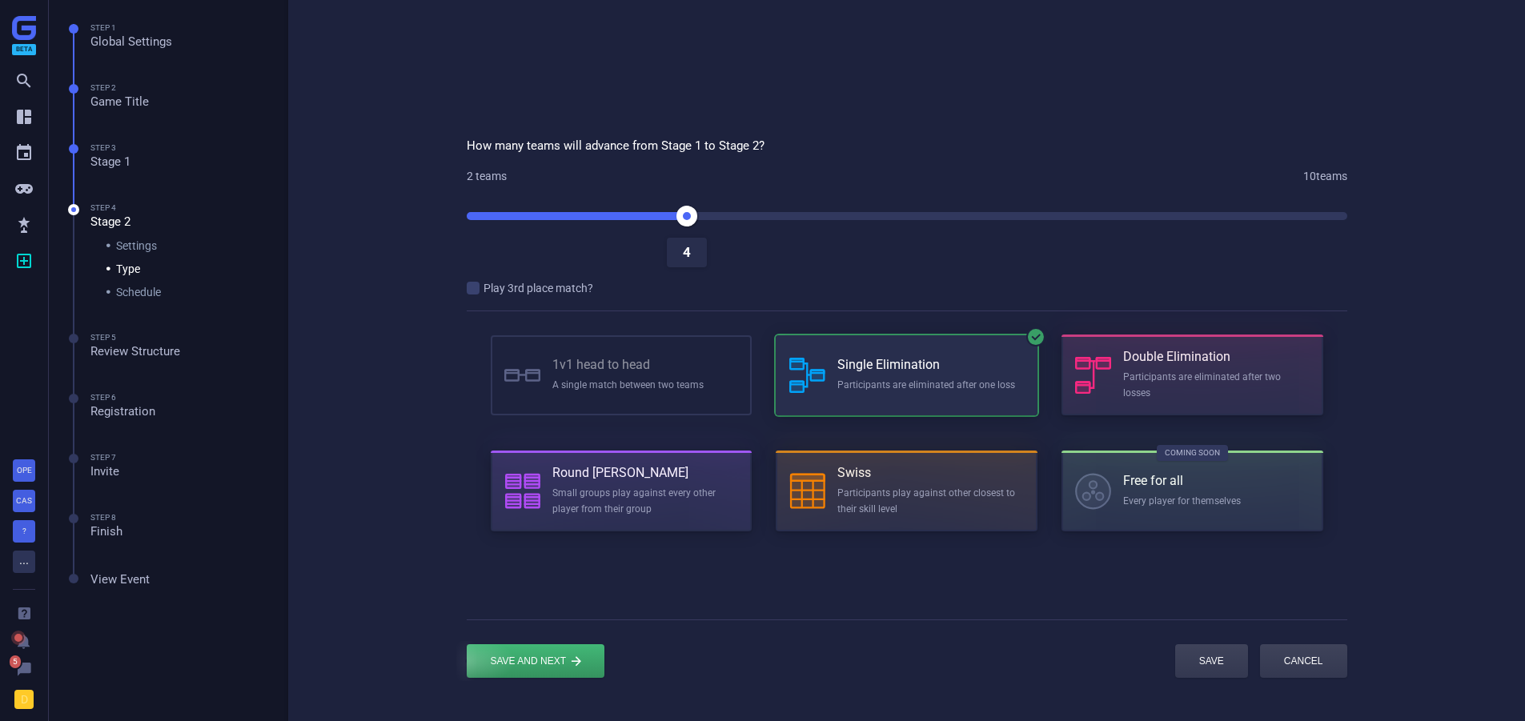
click at [568, 657] on div "submit" at bounding box center [536, 662] width 138 height 34
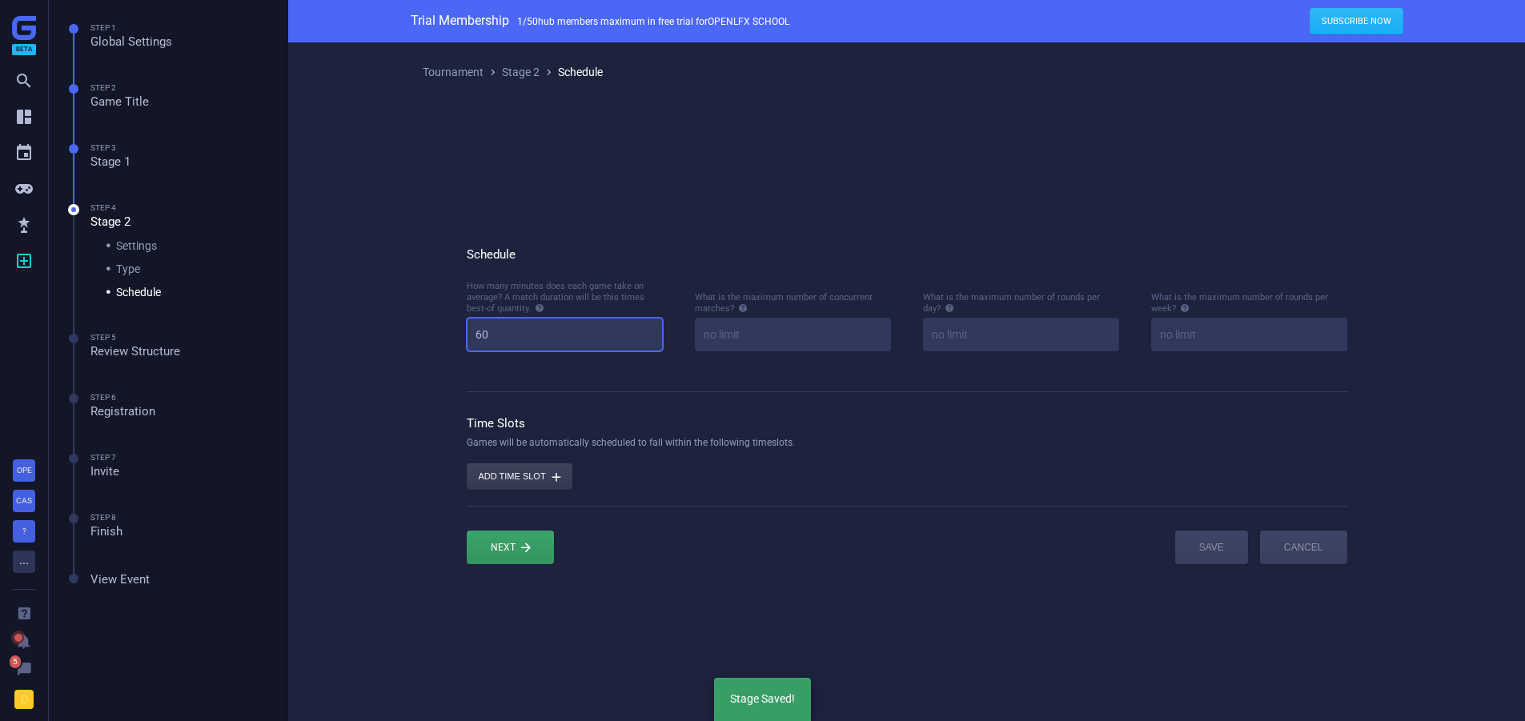
click at [549, 328] on input "60" at bounding box center [565, 335] width 196 height 34
type input "25"
click at [419, 435] on div "Schedule How many minutes does each game take on average? A match duration will…" at bounding box center [907, 405] width 993 height 607
click at [498, 483] on button "Add time slot " at bounding box center [520, 477] width 106 height 26
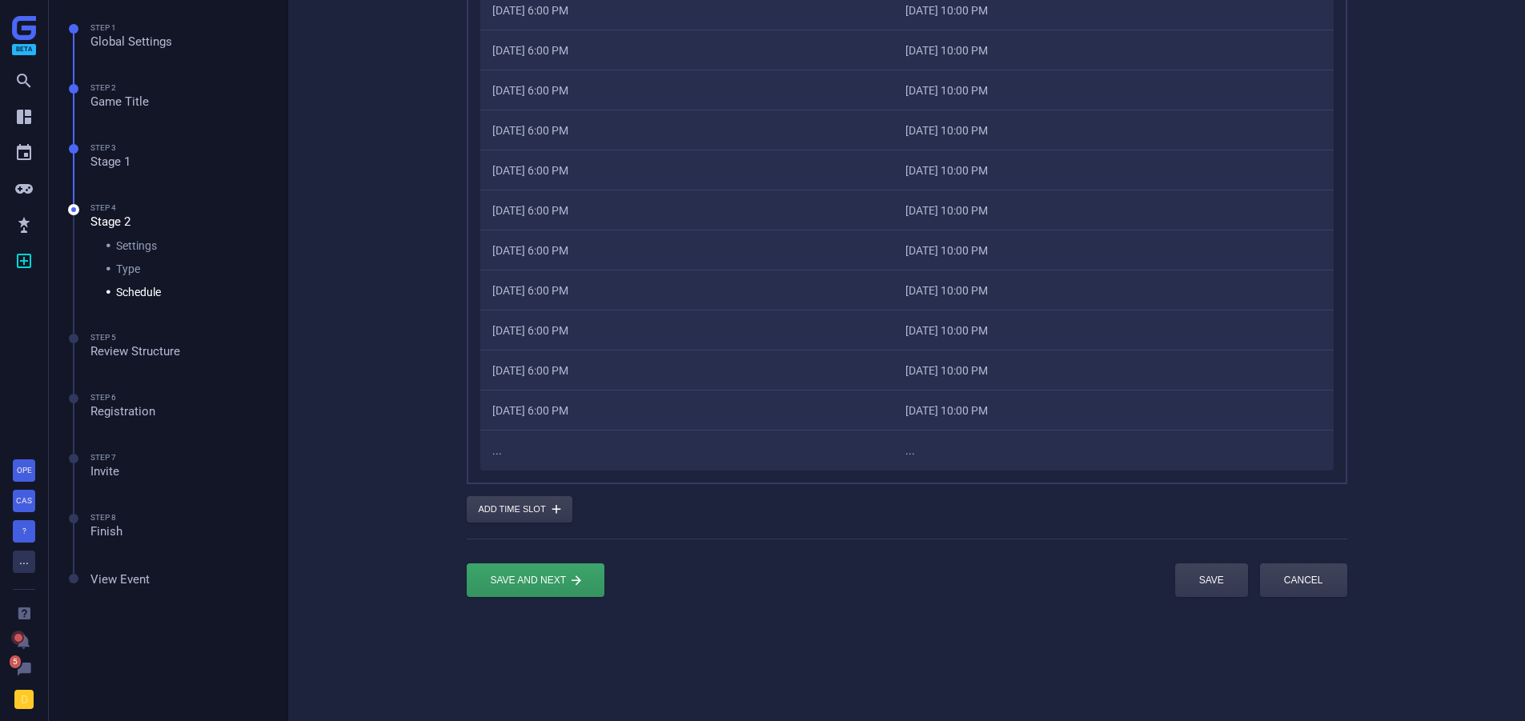
scroll to position [603, 0]
click at [508, 570] on div "submit" at bounding box center [536, 577] width 138 height 34
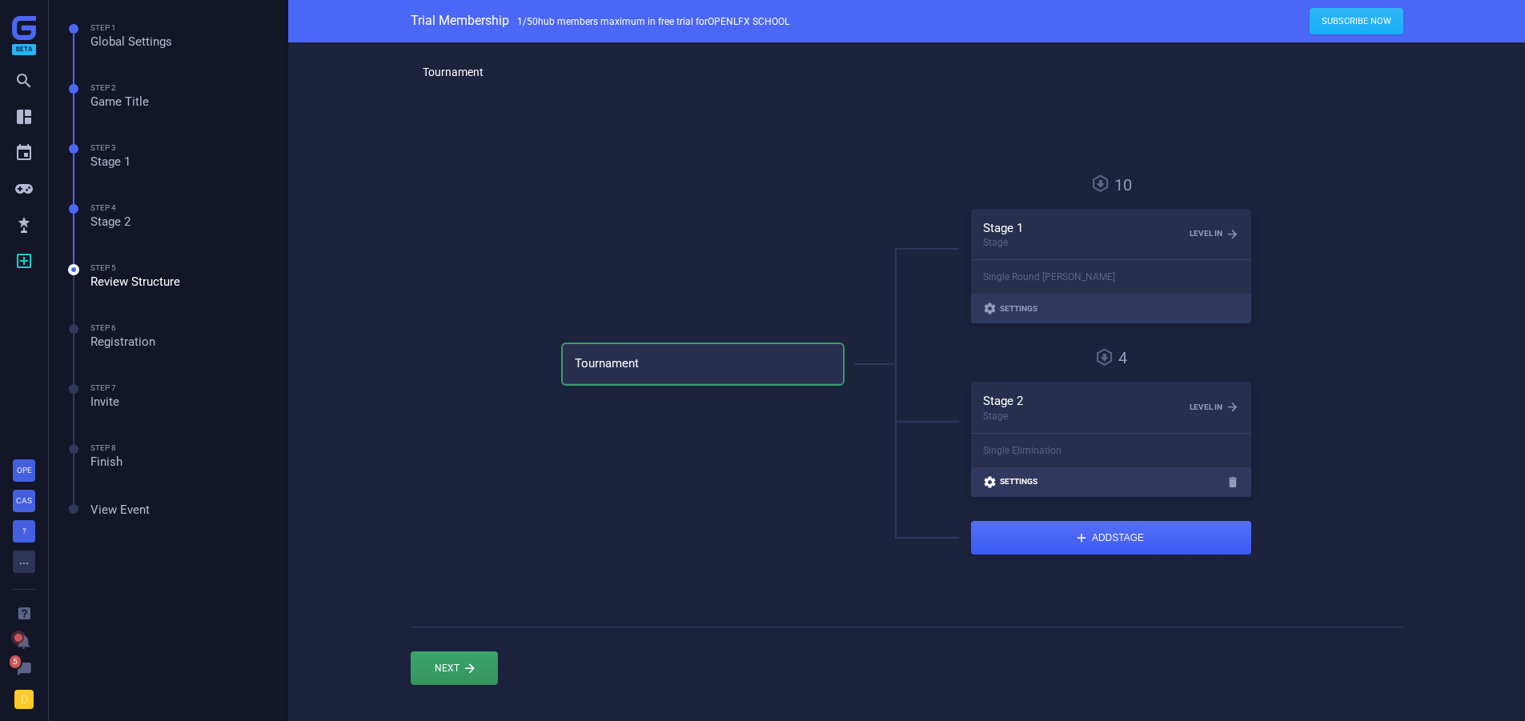
click at [1011, 480] on span "Settings" at bounding box center [1019, 482] width 38 height 8
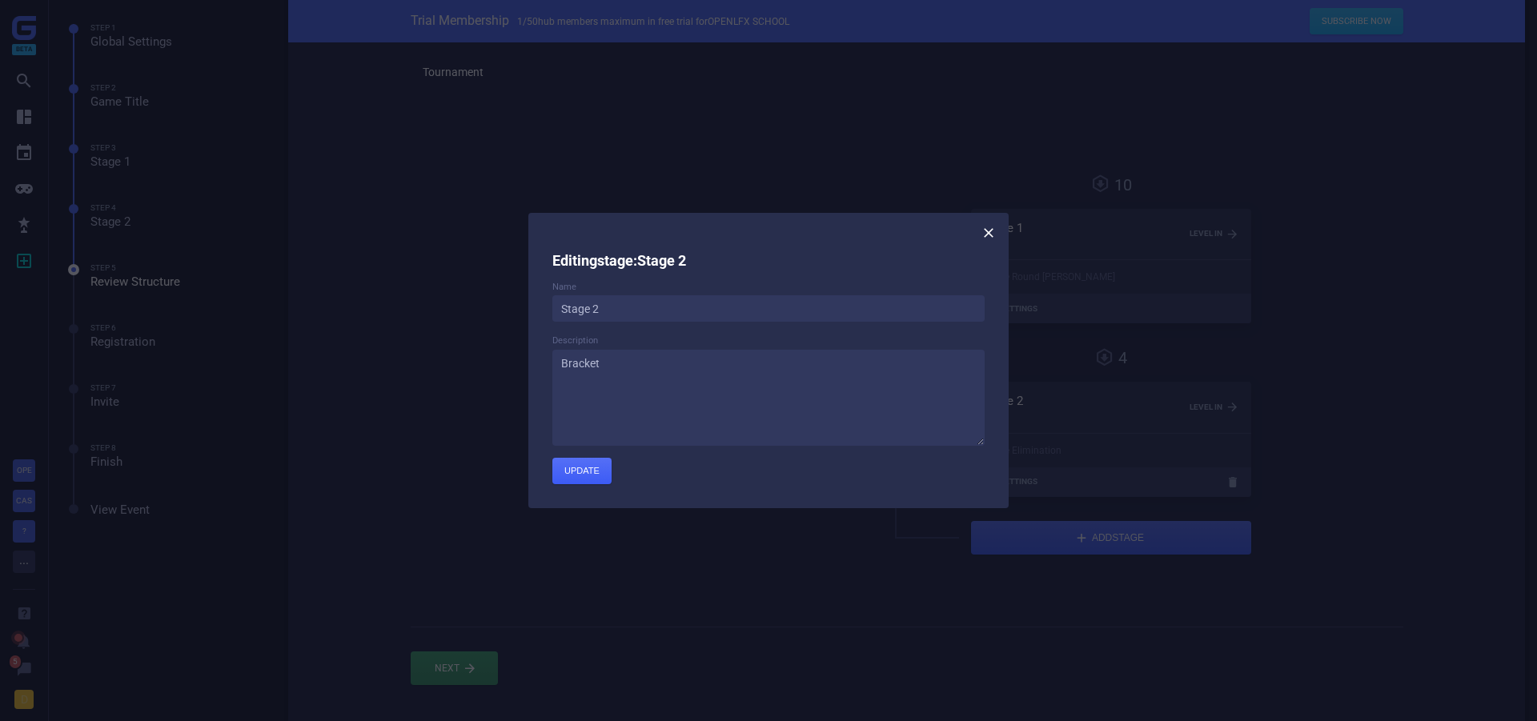
click at [991, 236] on icon at bounding box center [989, 233] width 16 height 16
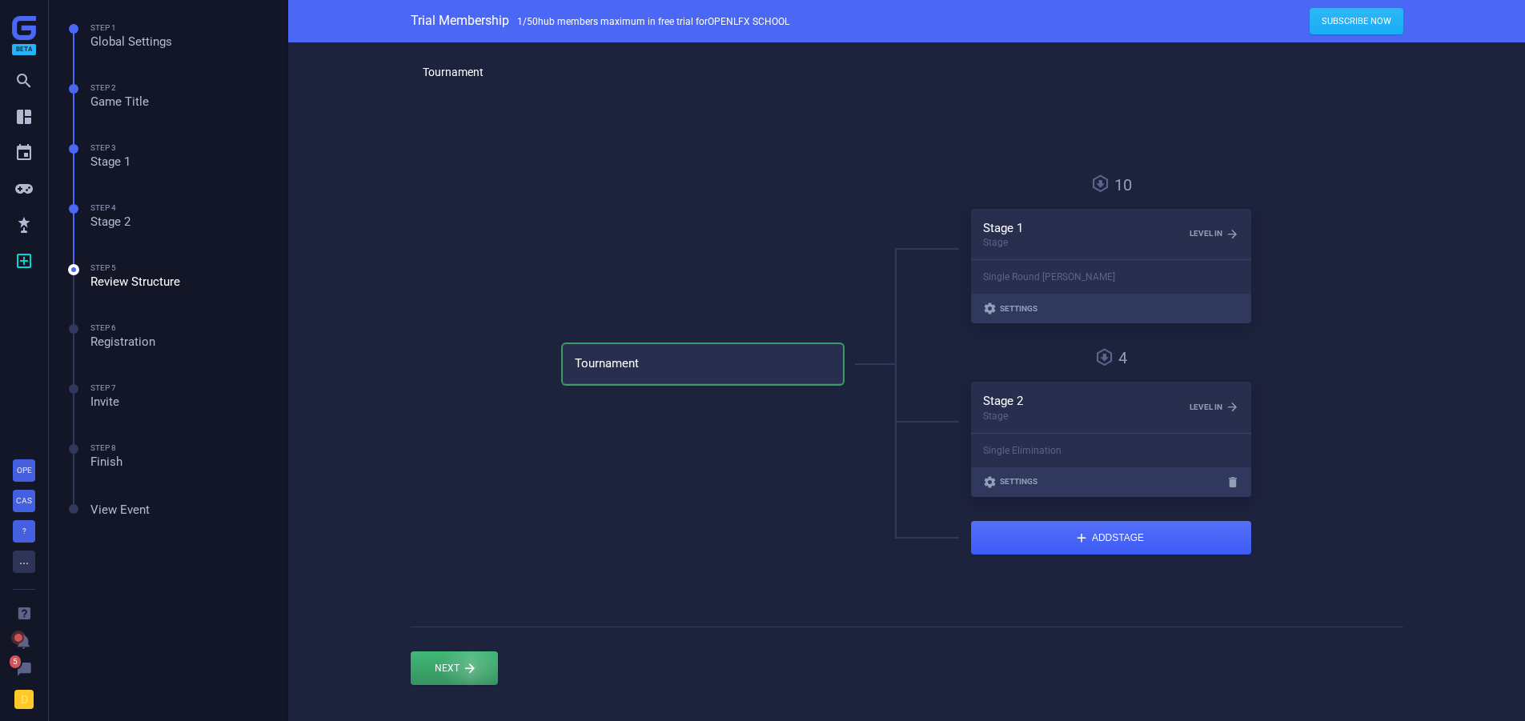
click at [467, 665] on div at bounding box center [454, 669] width 87 height 34
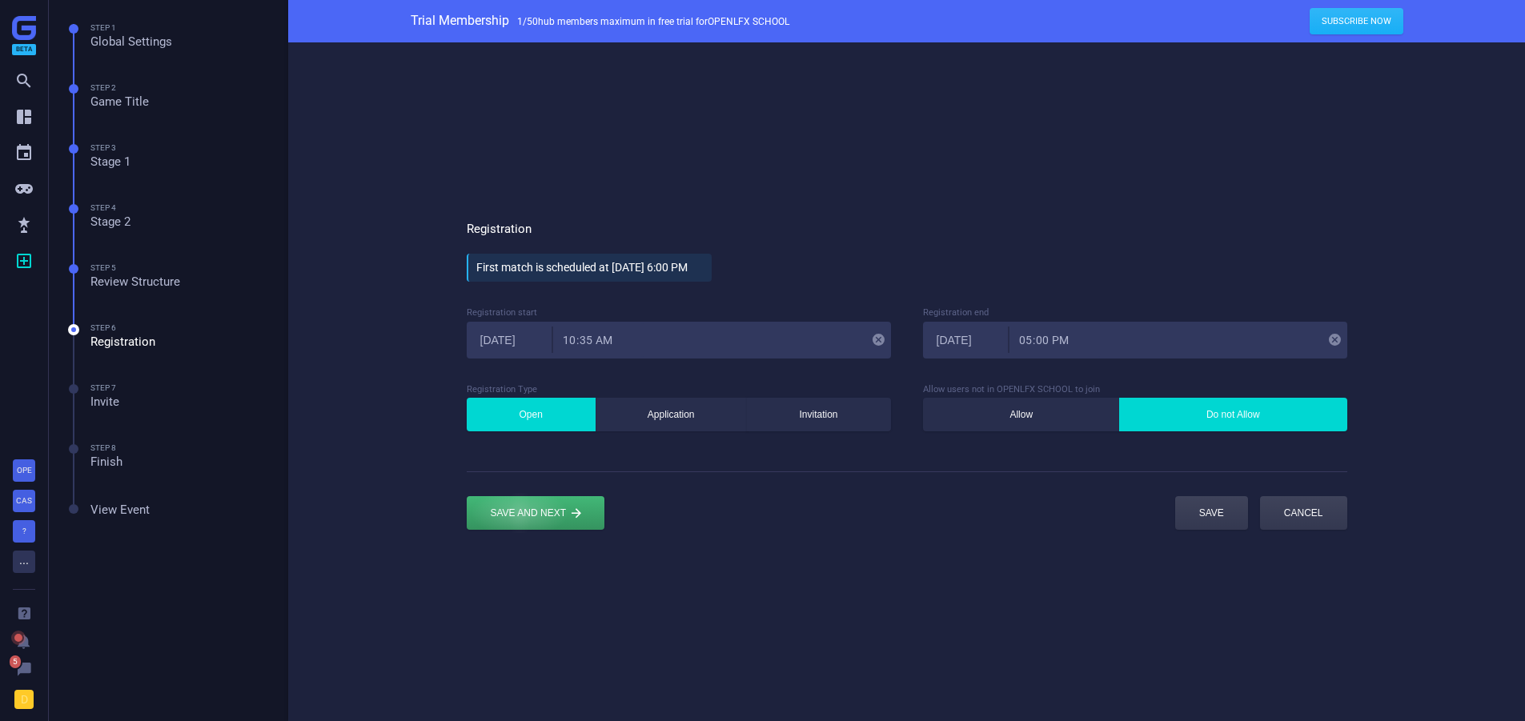
click at [520, 512] on div "submit" at bounding box center [536, 513] width 138 height 34
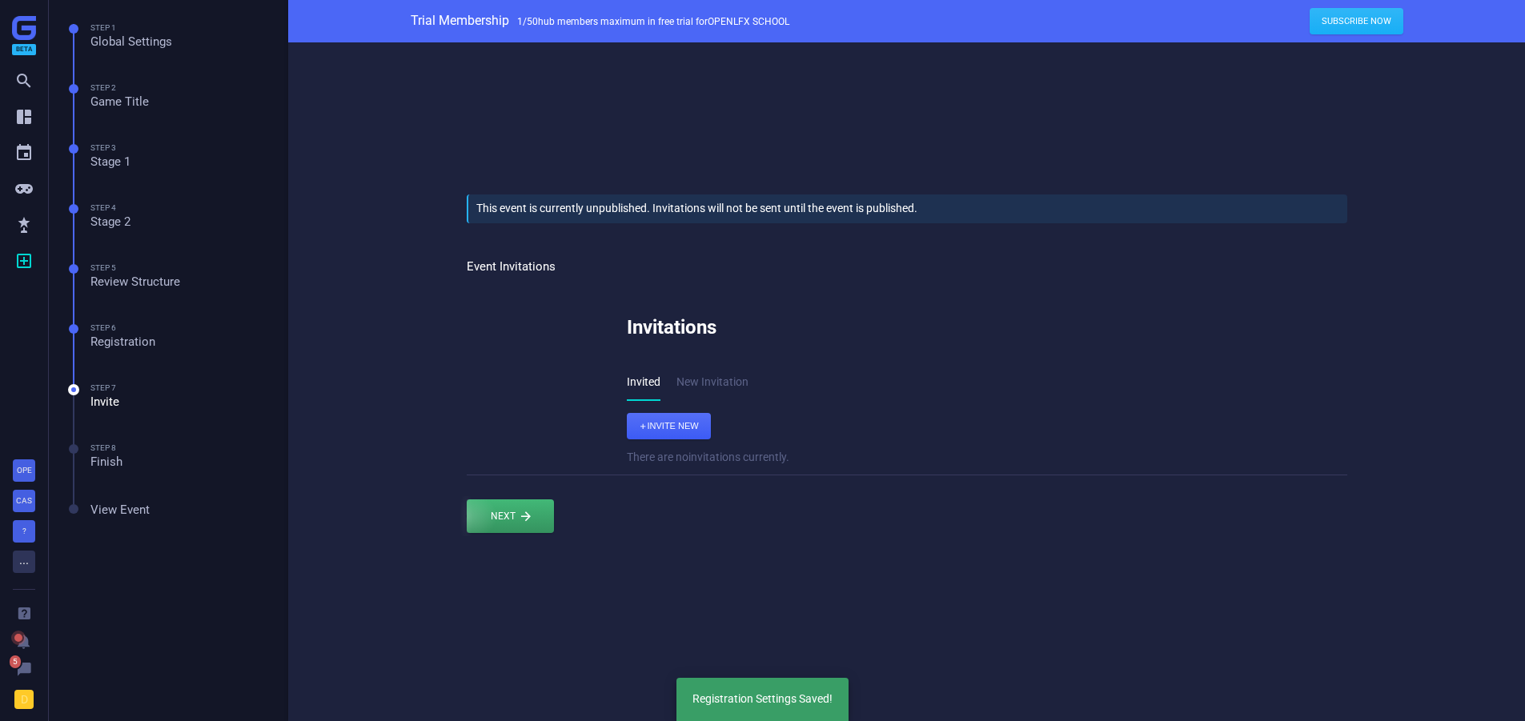
click at [504, 500] on div at bounding box center [510, 517] width 87 height 34
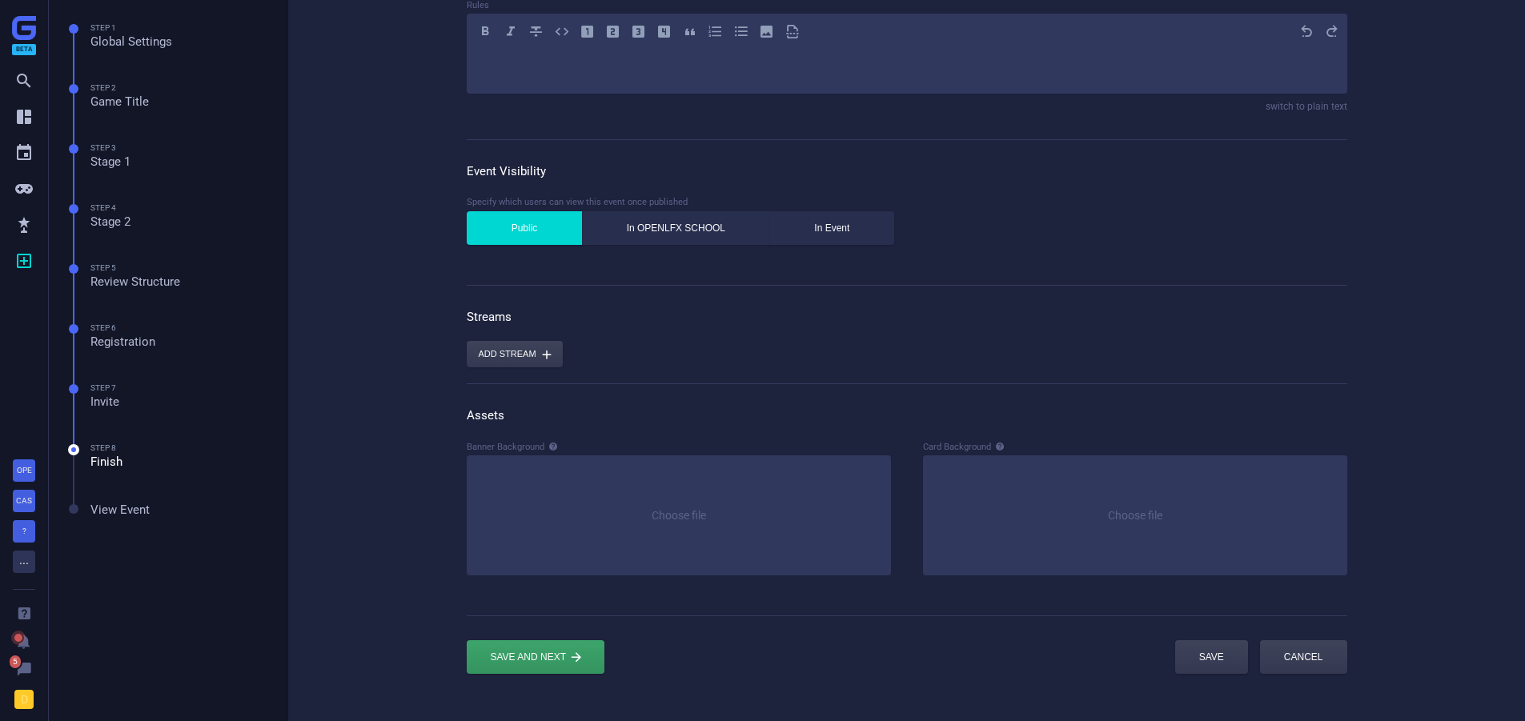
scroll to position [318, 0]
click at [507, 650] on div "submit" at bounding box center [536, 657] width 138 height 34
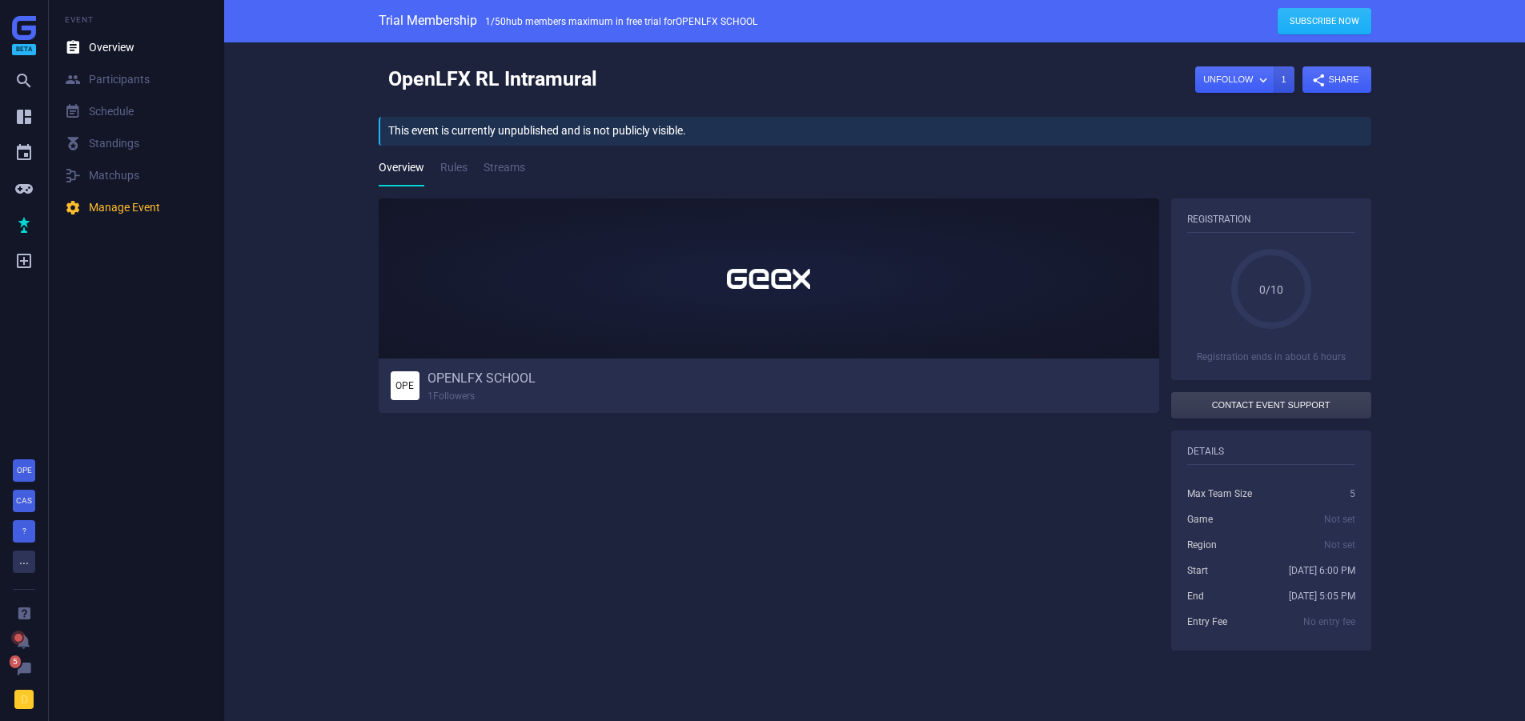
click at [476, 380] on h6 "OPENLFX SCHOOL" at bounding box center [482, 379] width 108 height 17
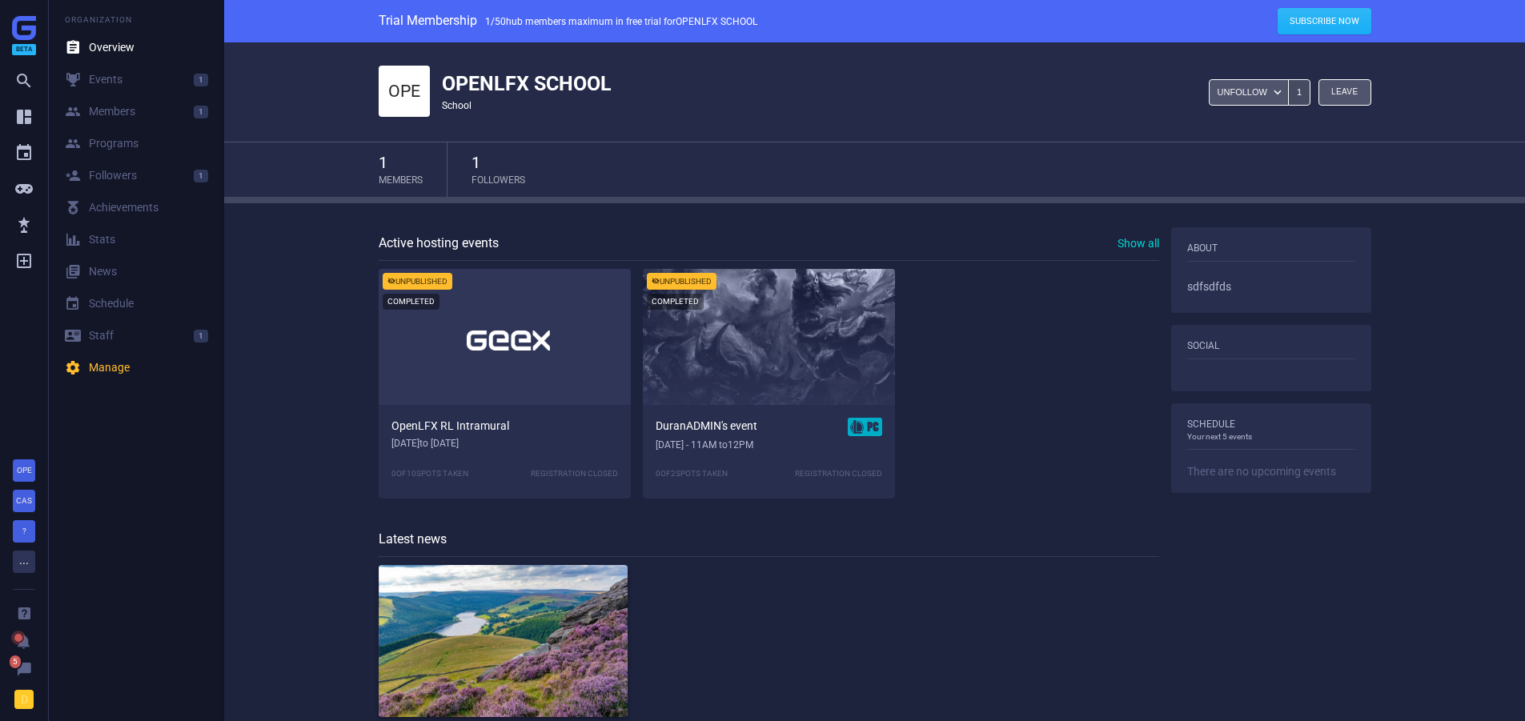
click at [473, 422] on span "OpenLFX RL Intramural" at bounding box center [451, 426] width 118 height 17
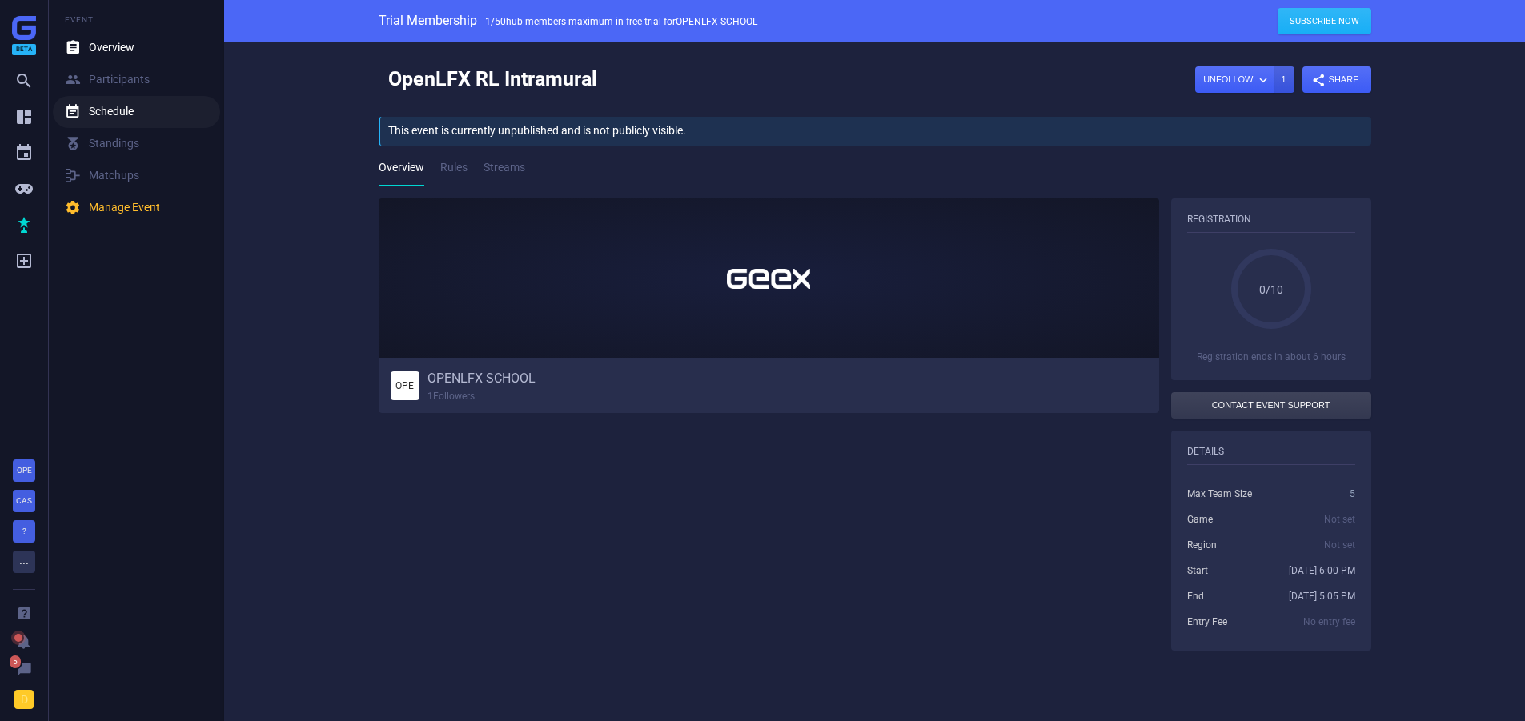
click at [128, 121] on link " Schedule" at bounding box center [136, 112] width 167 height 32
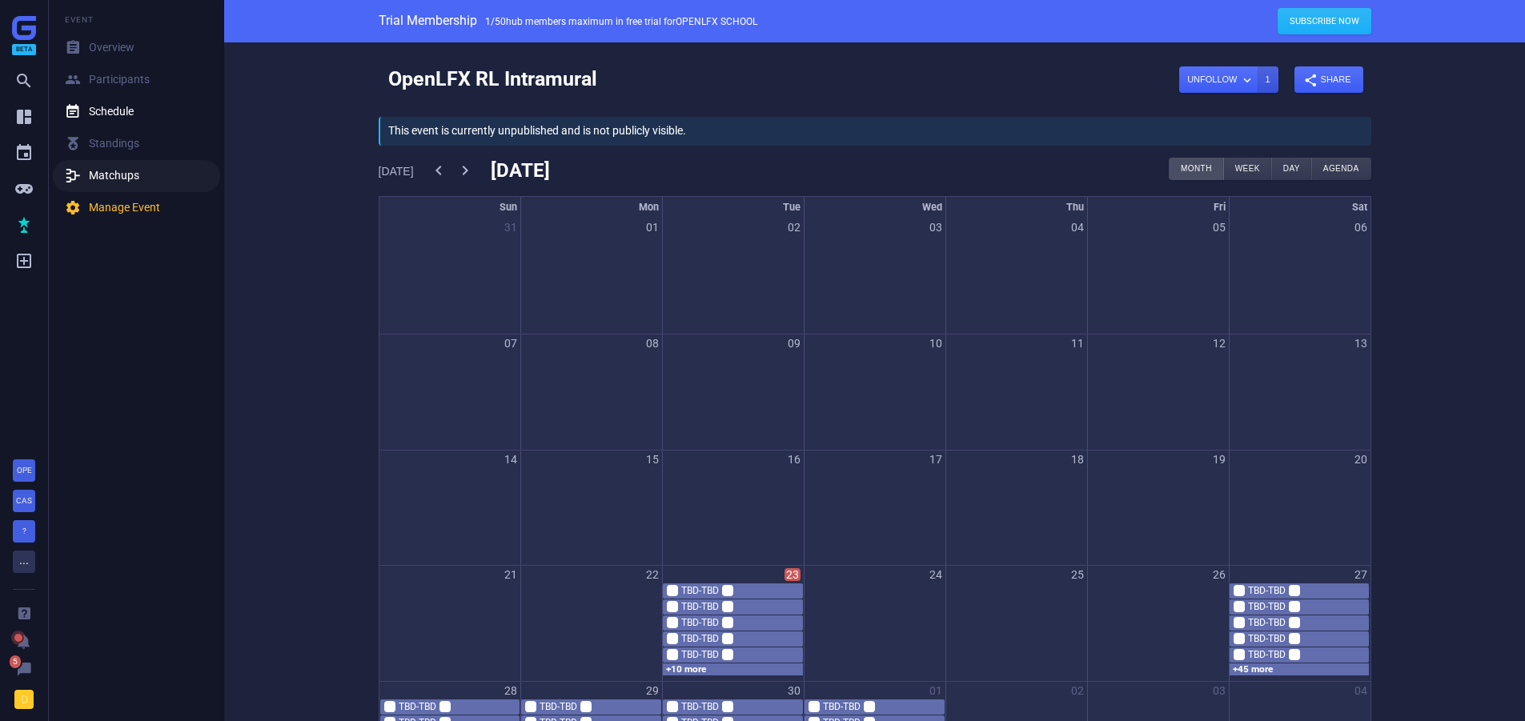
drag, startPoint x: 129, startPoint y: 183, endPoint x: 125, endPoint y: 204, distance: 21.2
drag, startPoint x: 125, startPoint y: 204, endPoint x: 343, endPoint y: 171, distance: 220.4
click at [343, 171] on div "OpenLFX RL Intramural Unfollow  1  Share  This event is currently unpublishe…" at bounding box center [874, 420] width 1301 height 756
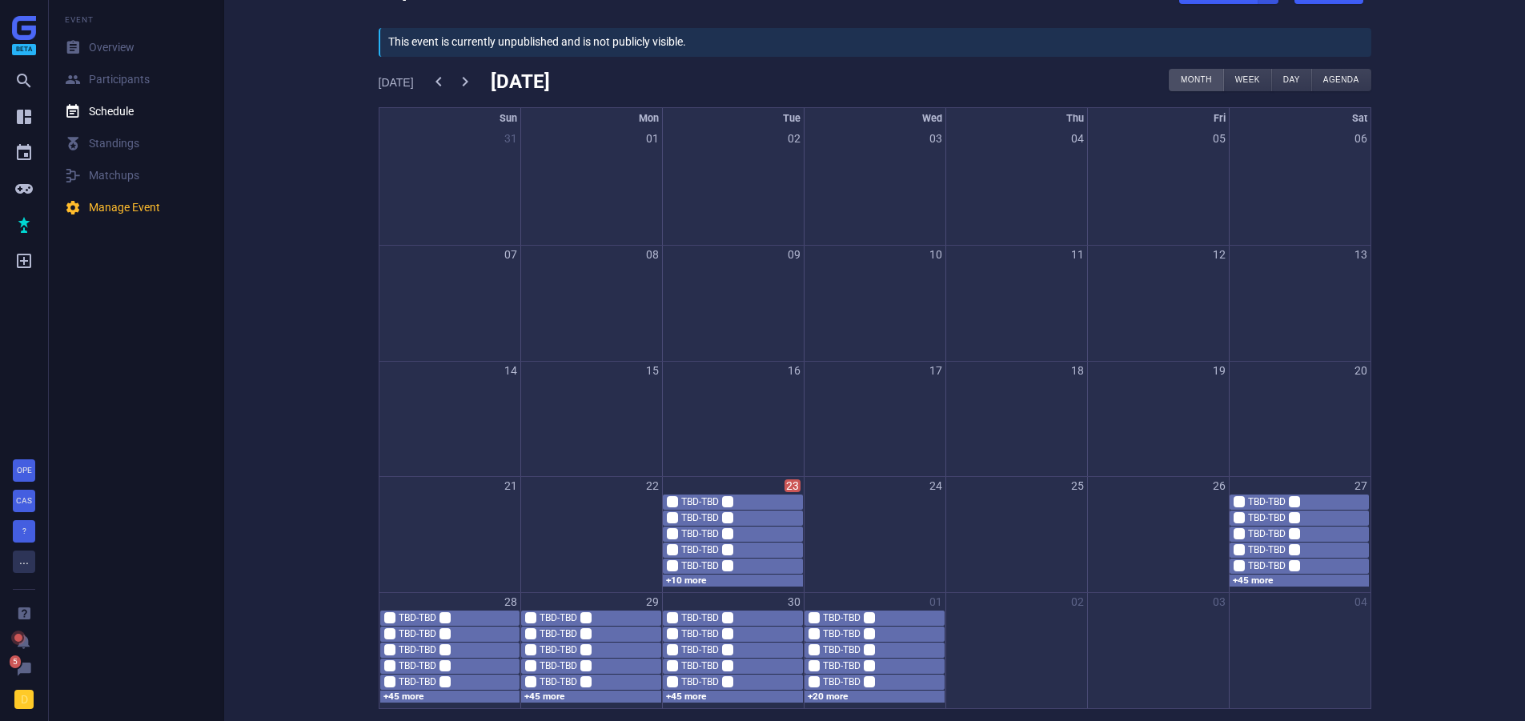
scroll to position [90, 0]
click at [409, 699] on link "+45 more" at bounding box center [450, 697] width 140 height 12
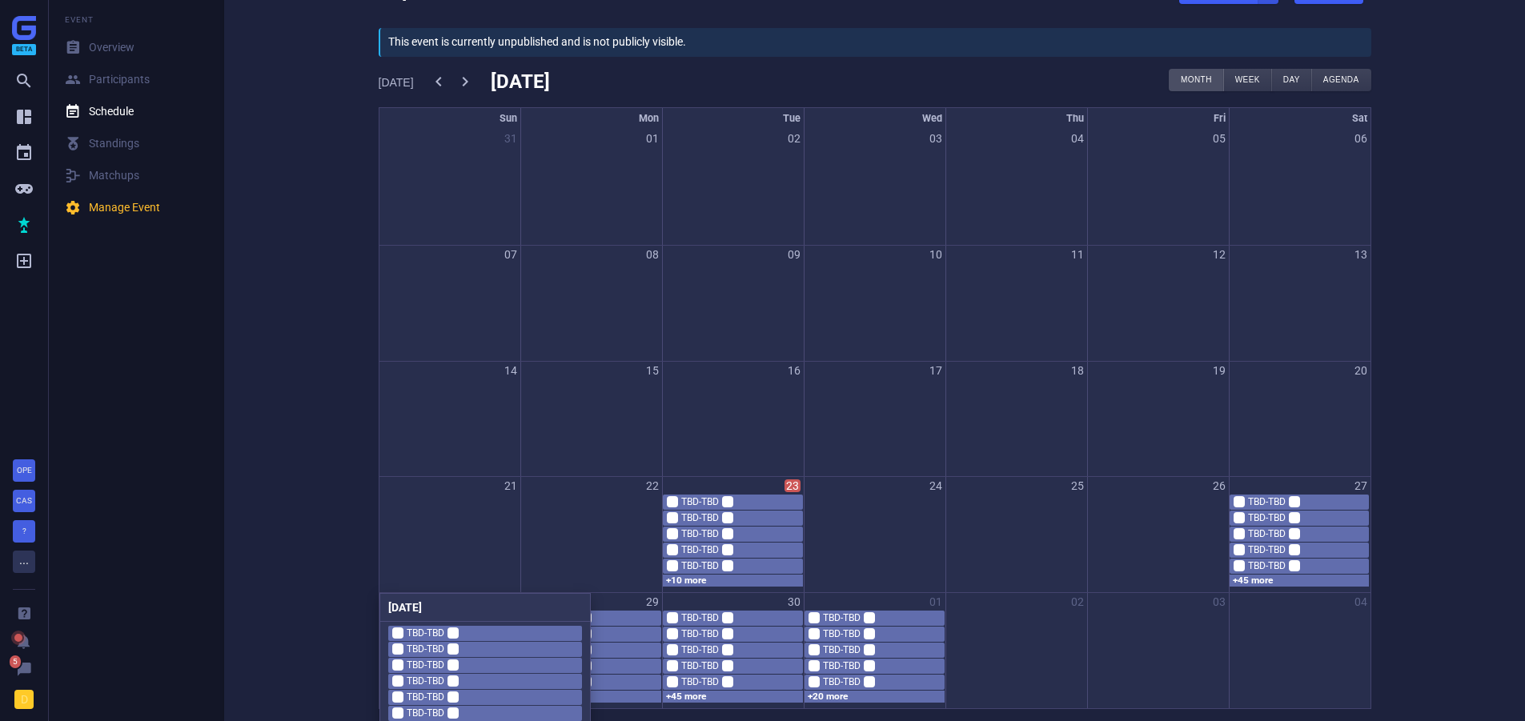
drag, startPoint x: 452, startPoint y: 597, endPoint x: 447, endPoint y: 618, distance: 22.1
click at [451, 597] on div "[DATE]" at bounding box center [485, 608] width 210 height 28
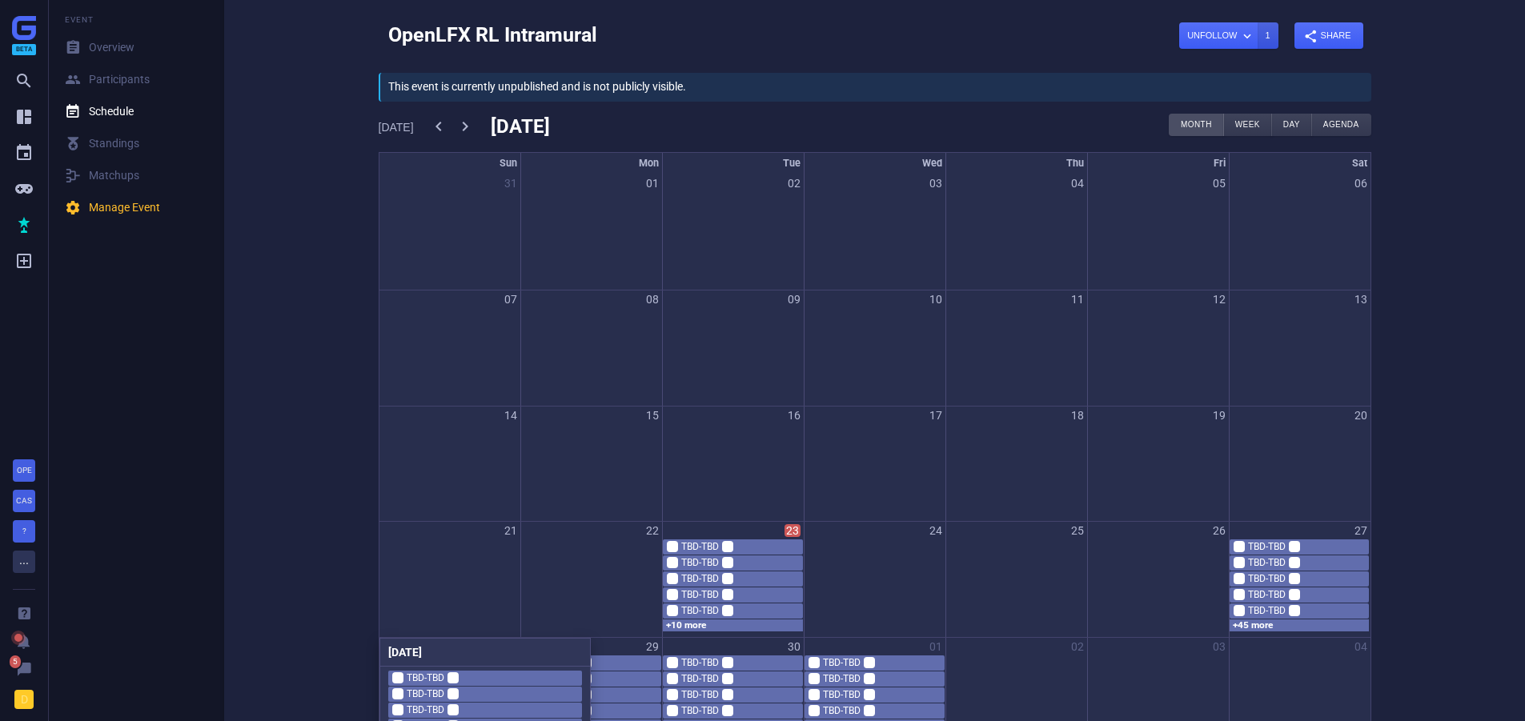
scroll to position [0, 0]
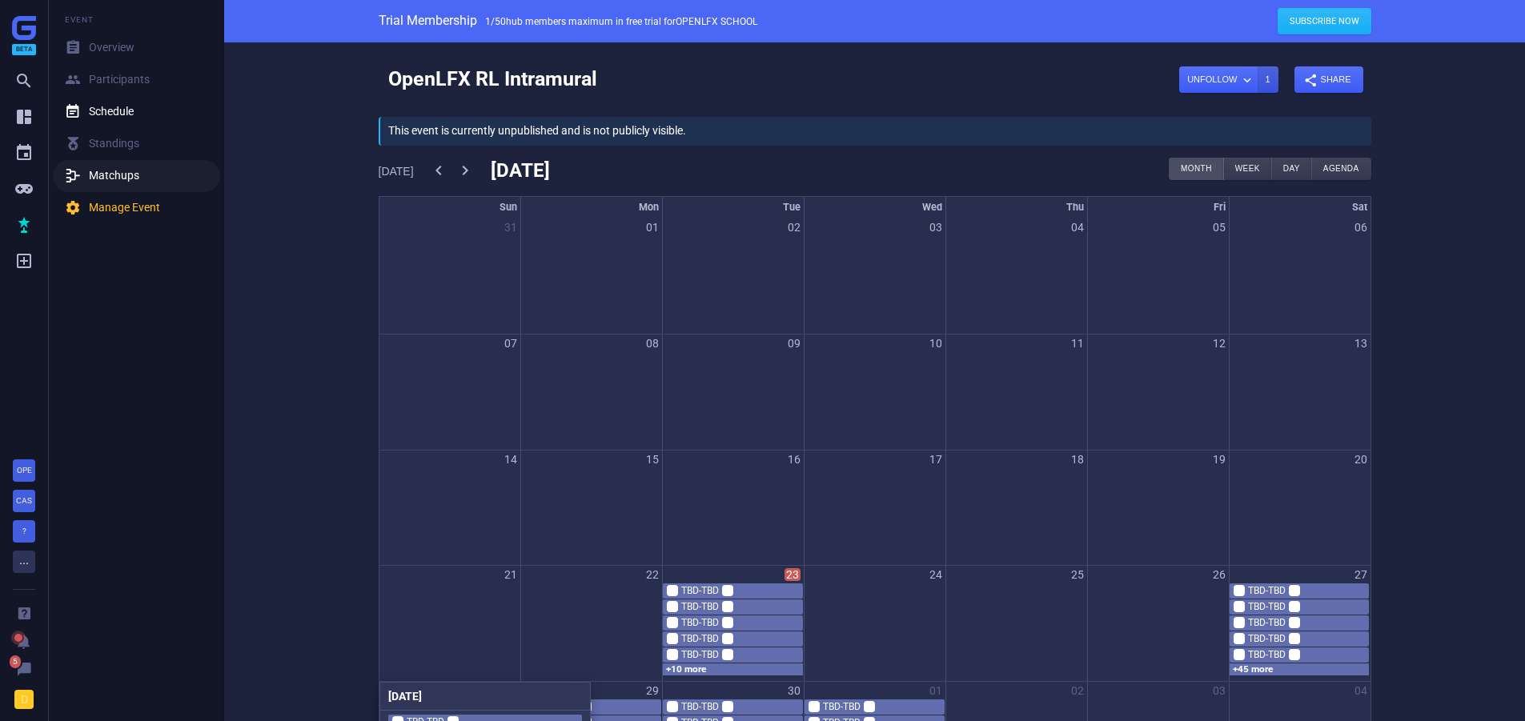
click at [111, 175] on div "玲 Matchups" at bounding box center [102, 176] width 74 height 16
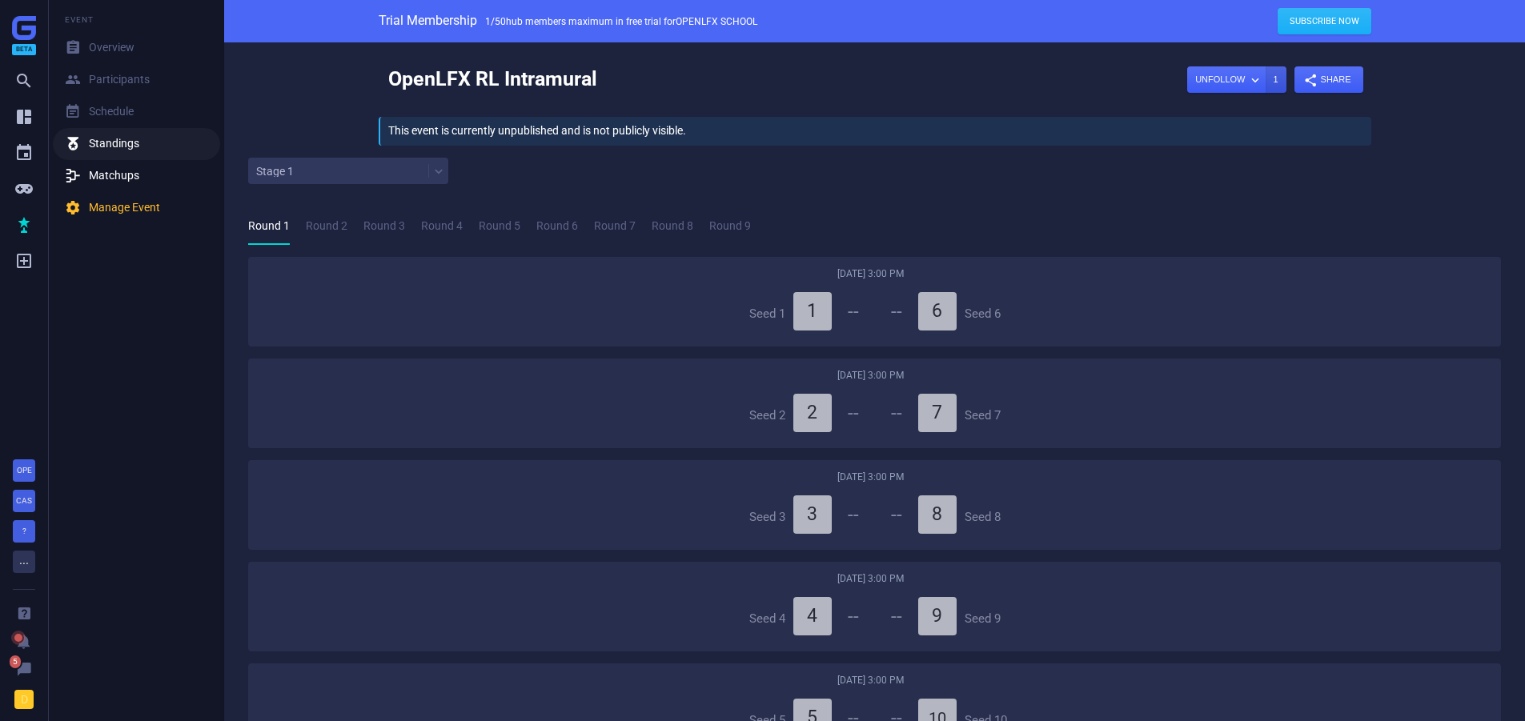
click at [112, 140] on div "閭 Standings" at bounding box center [102, 144] width 74 height 16
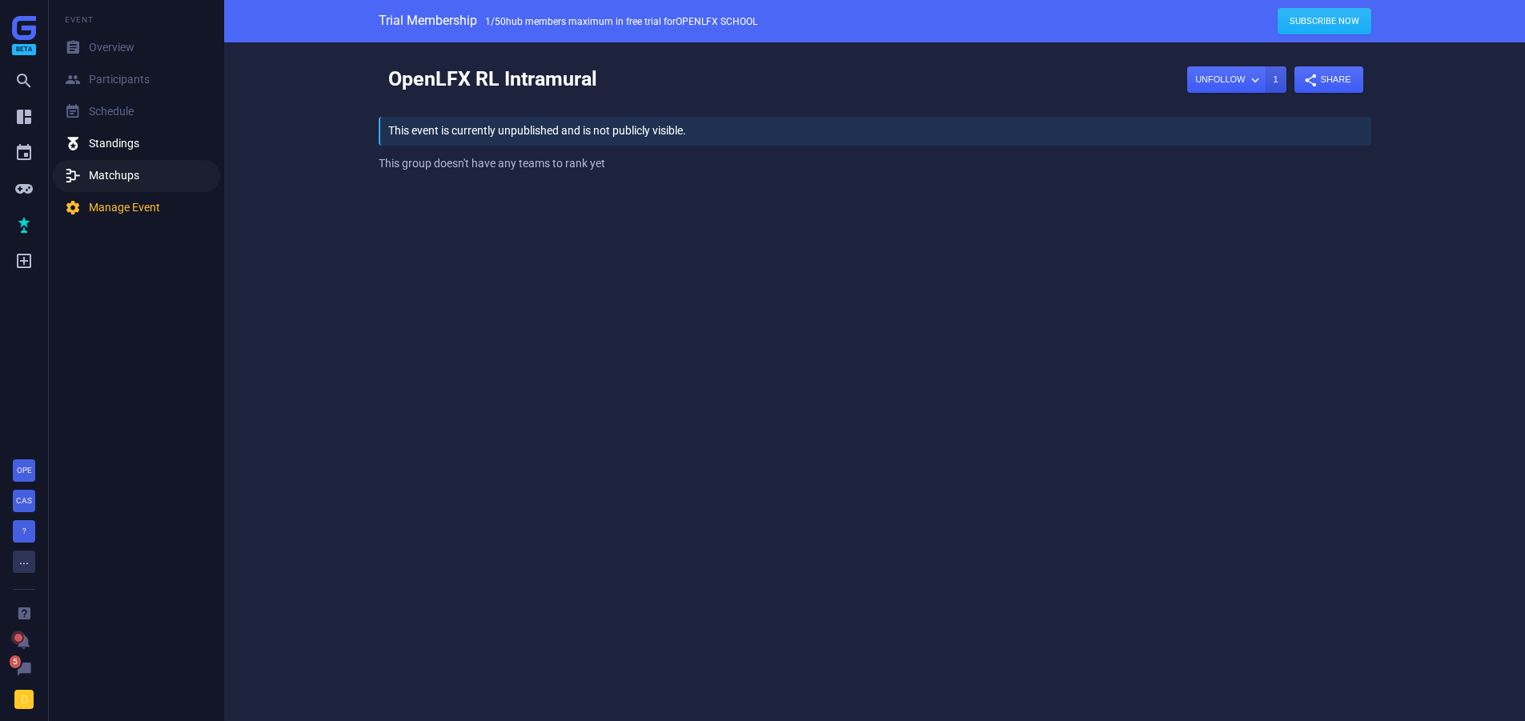
click at [95, 176] on div "玲 Matchups" at bounding box center [102, 176] width 74 height 16
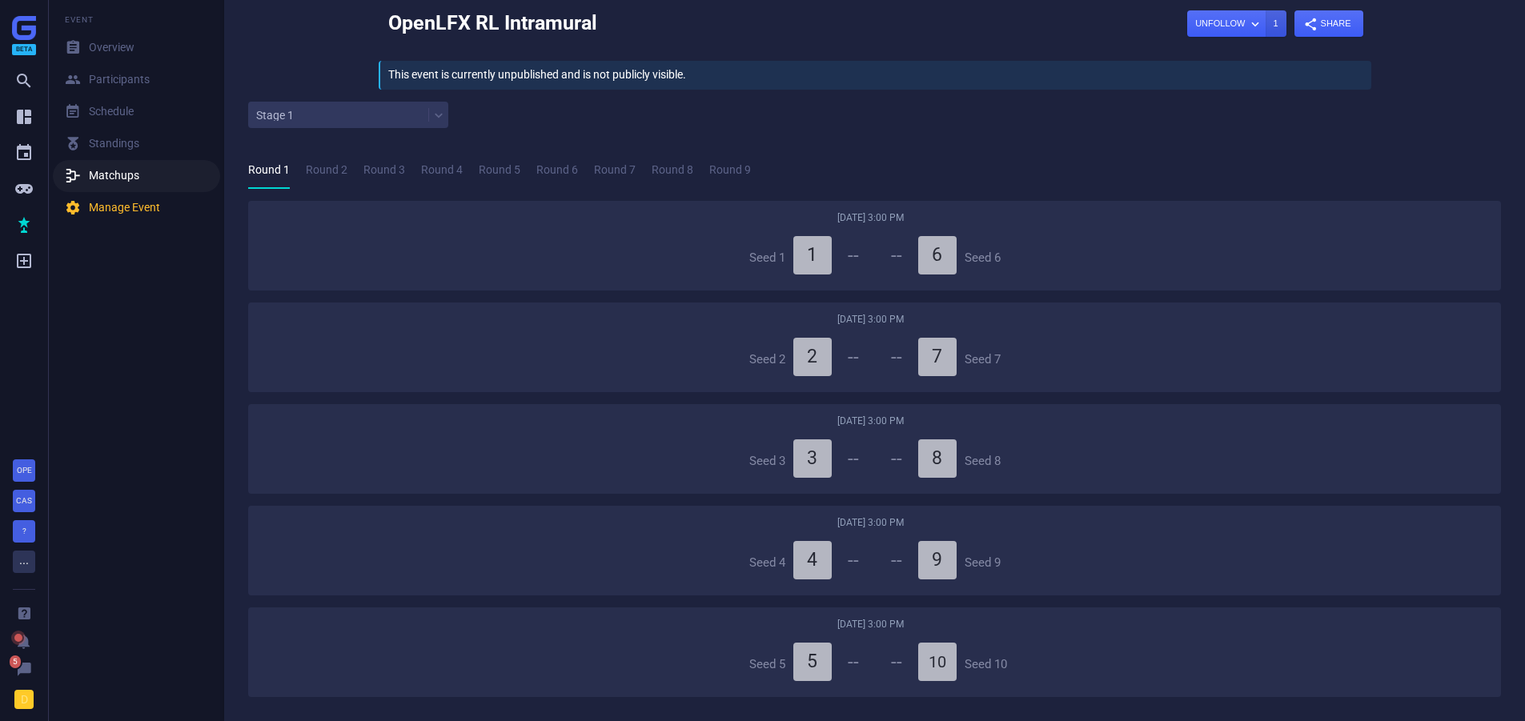
scroll to position [60, 0]
click at [301, 104] on div "Stage 1" at bounding box center [338, 115] width 180 height 22
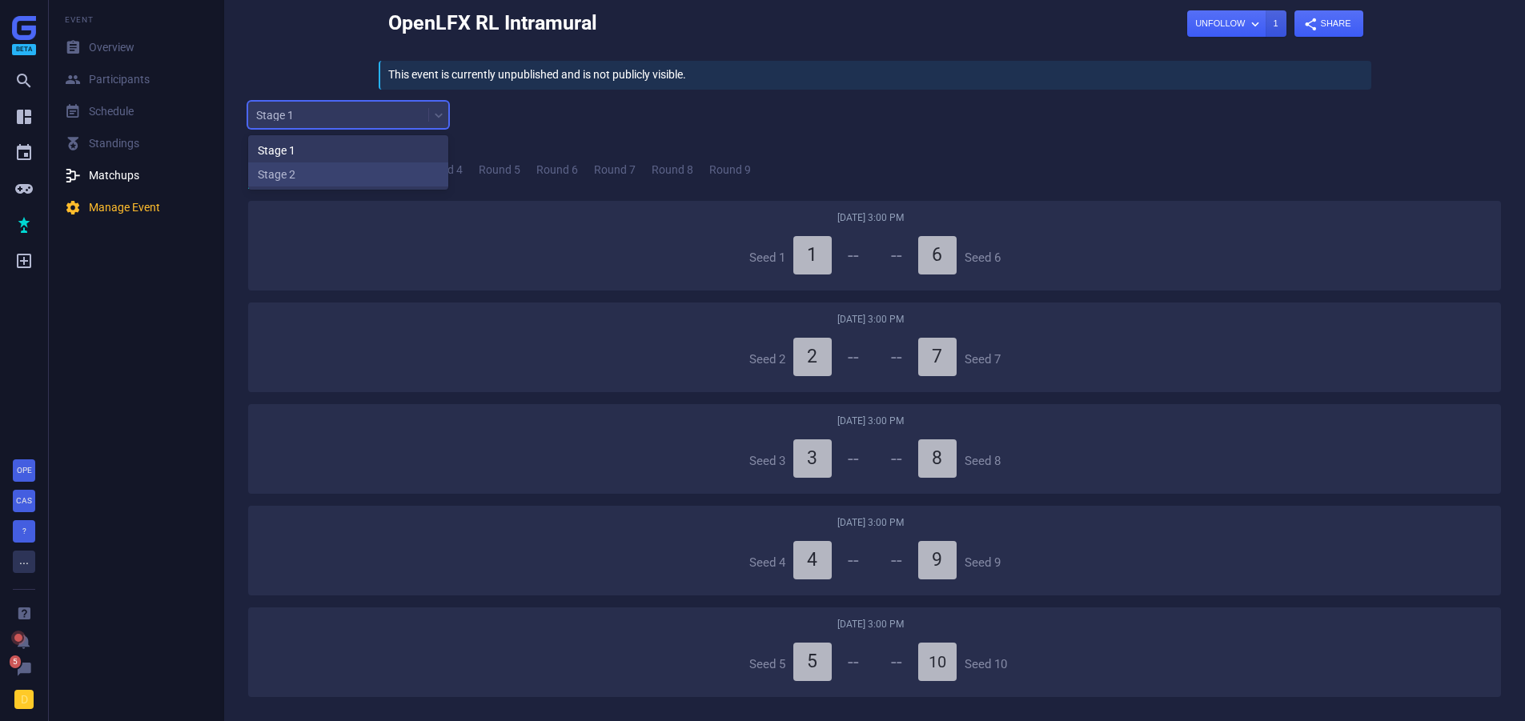
click at [302, 170] on div "Stage 2" at bounding box center [348, 175] width 200 height 24
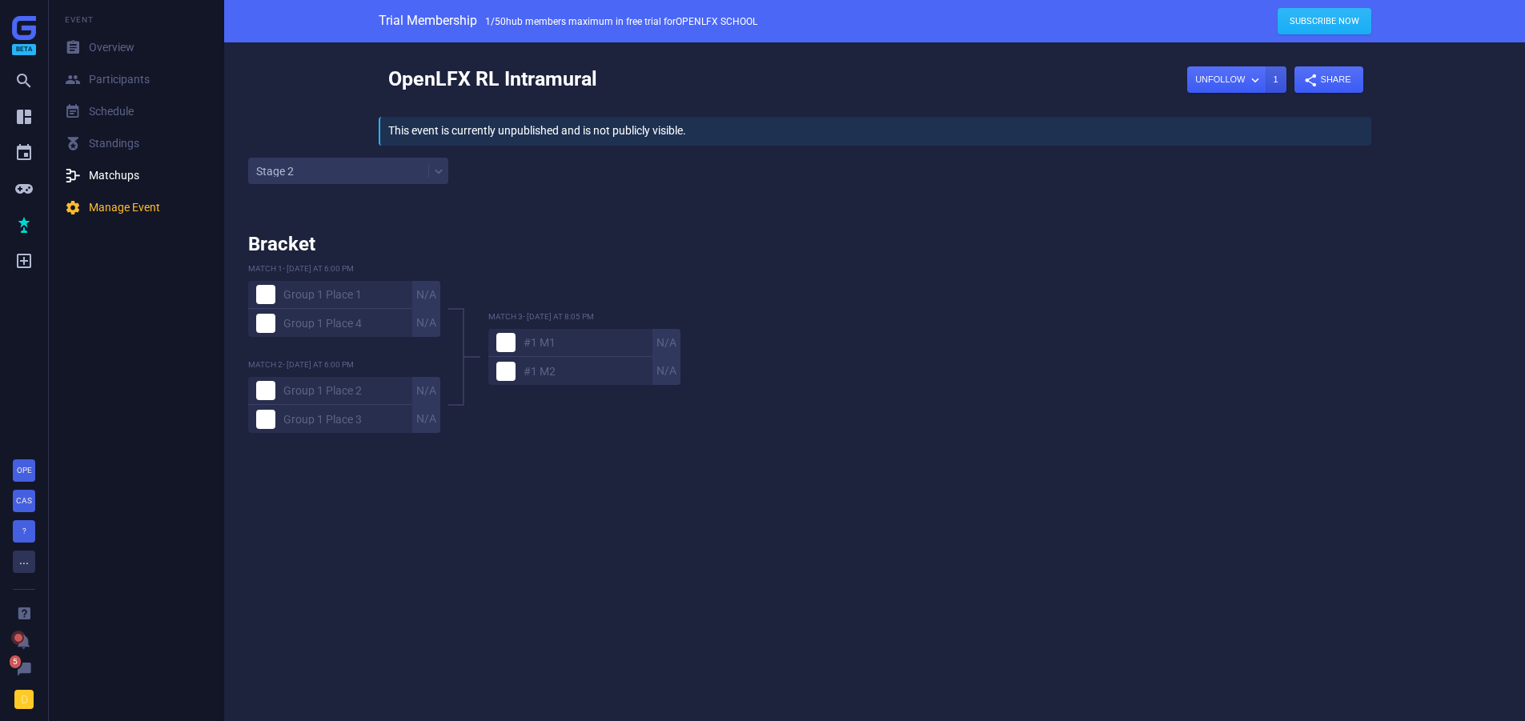
click at [330, 158] on div "OpenLFX RL Intramural Unfollow  1  Share  This event is currently unpublishe…" at bounding box center [874, 375] width 1301 height 667
click at [322, 176] on div "Stage 2" at bounding box center [338, 171] width 180 height 22
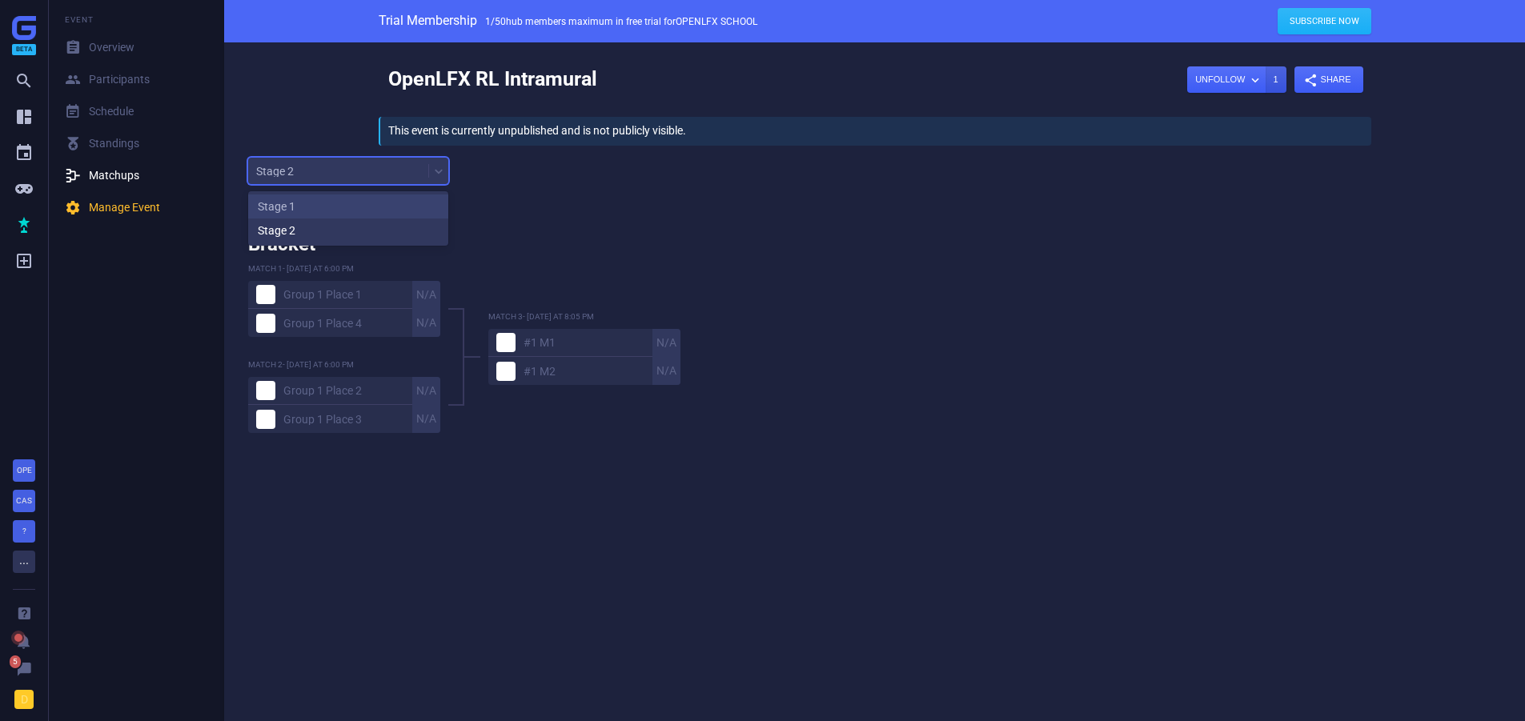
click at [311, 209] on div "Stage 1" at bounding box center [348, 207] width 200 height 24
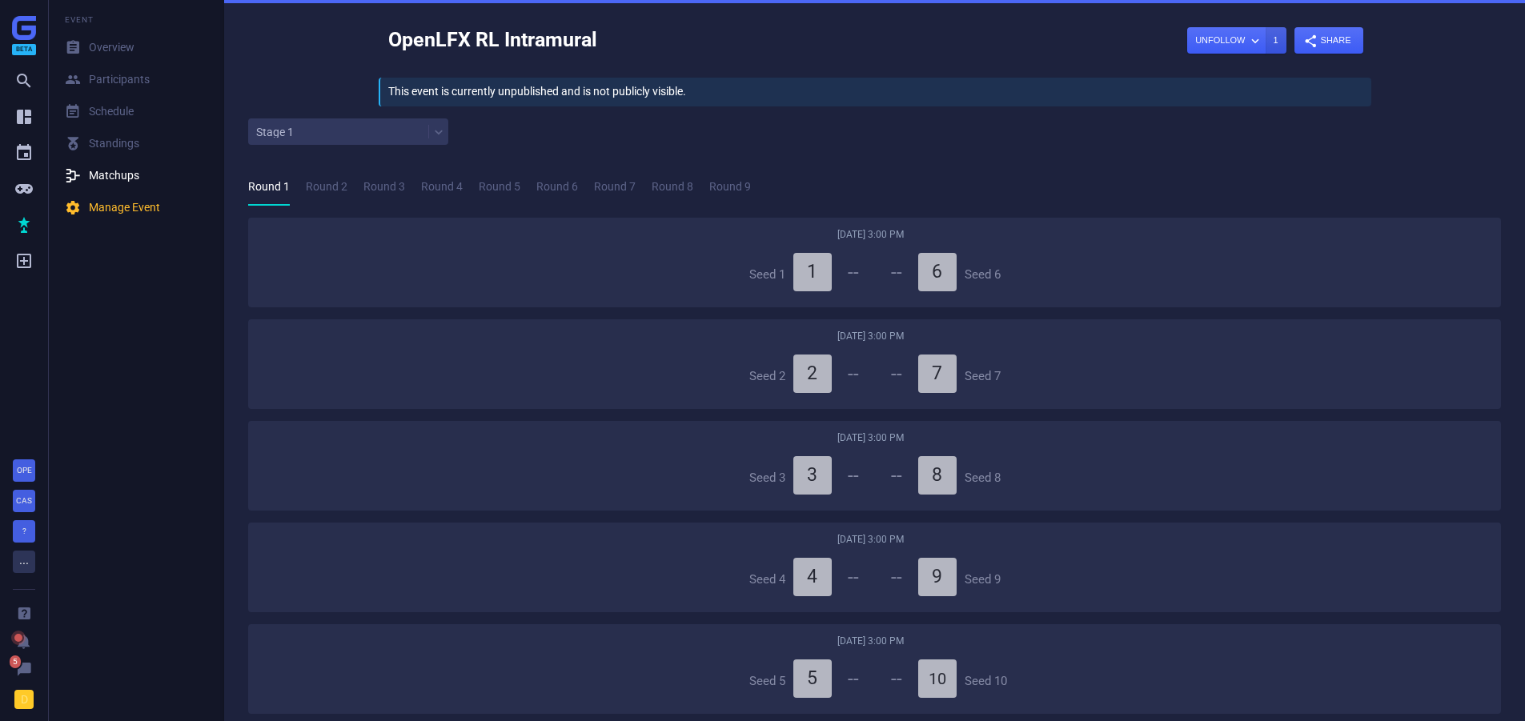
scroll to position [60, 0]
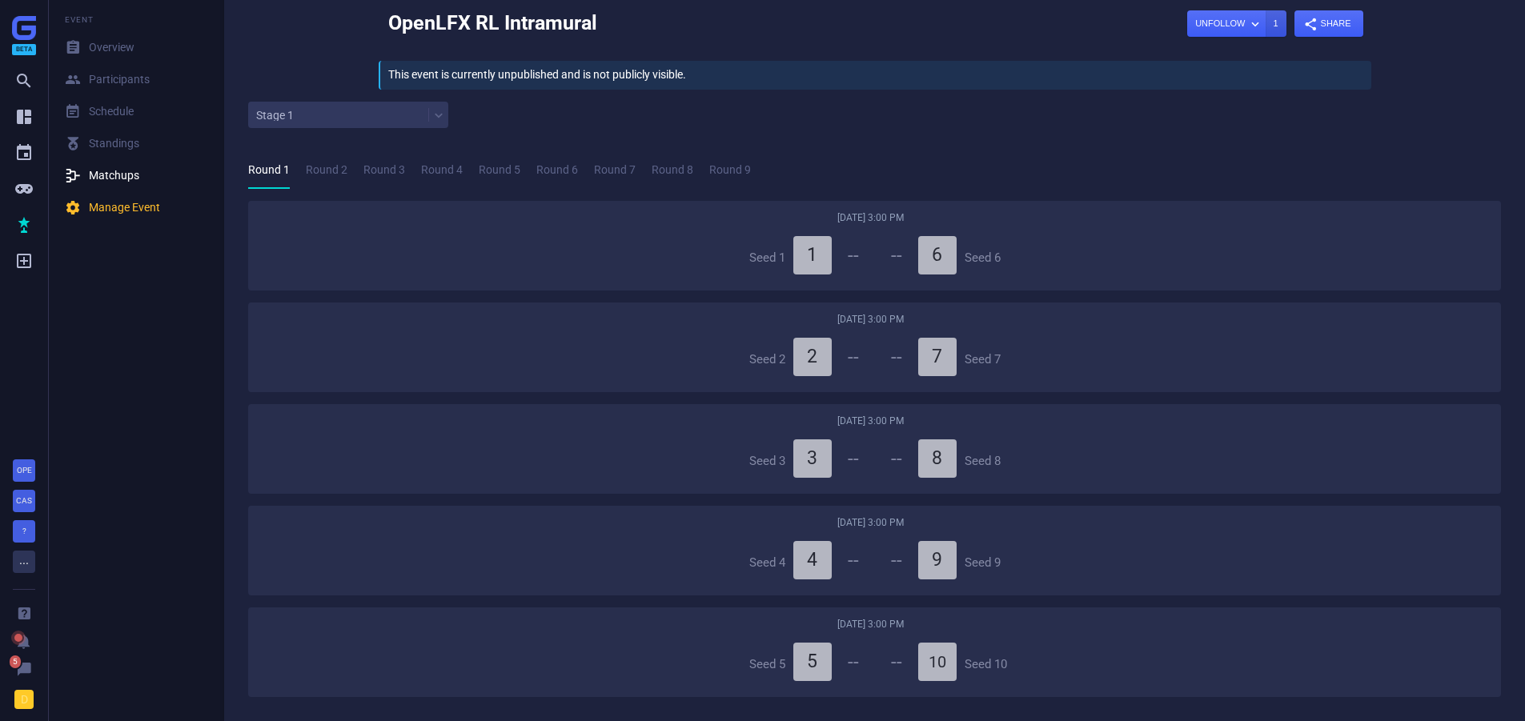
click at [346, 109] on div "Stage 1" at bounding box center [338, 115] width 180 height 22
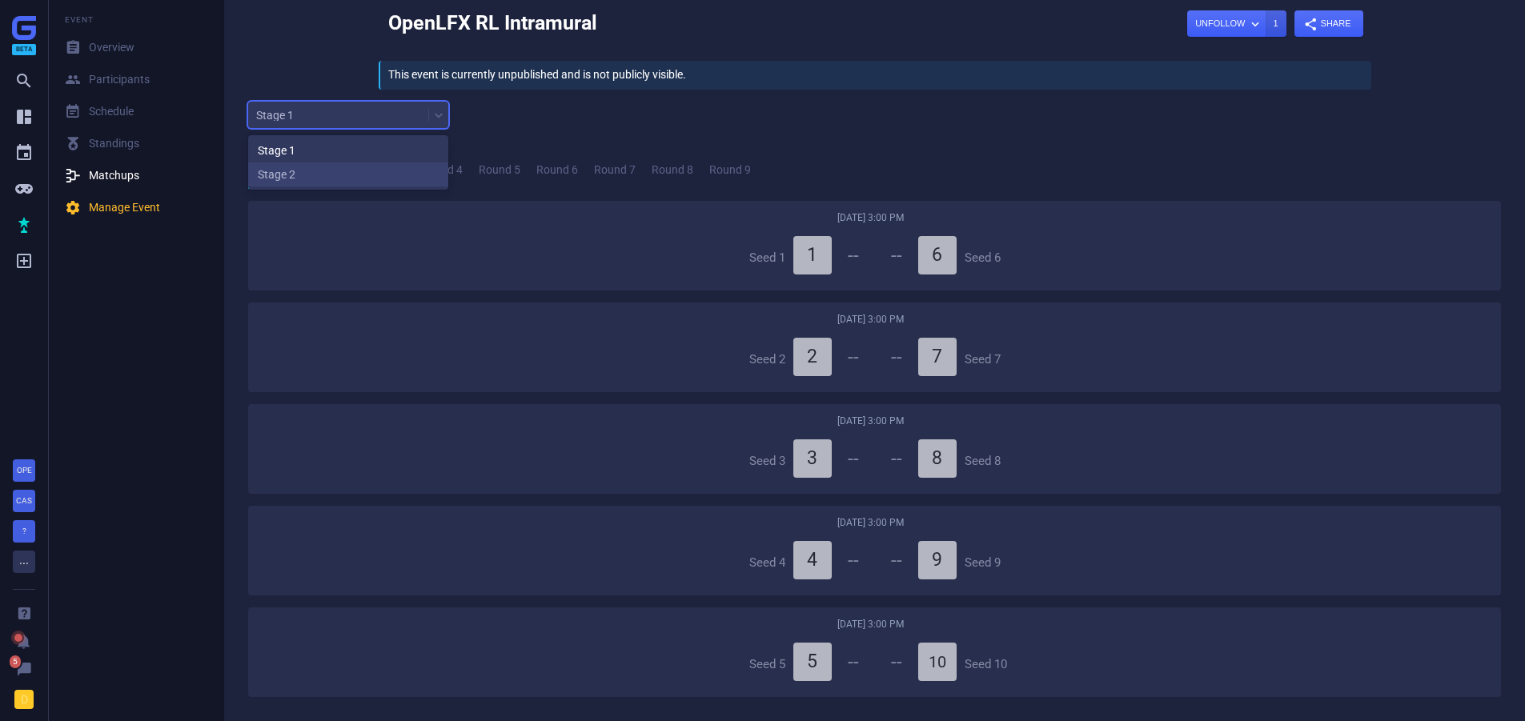
click at [323, 163] on div "Stage 2" at bounding box center [348, 175] width 200 height 24
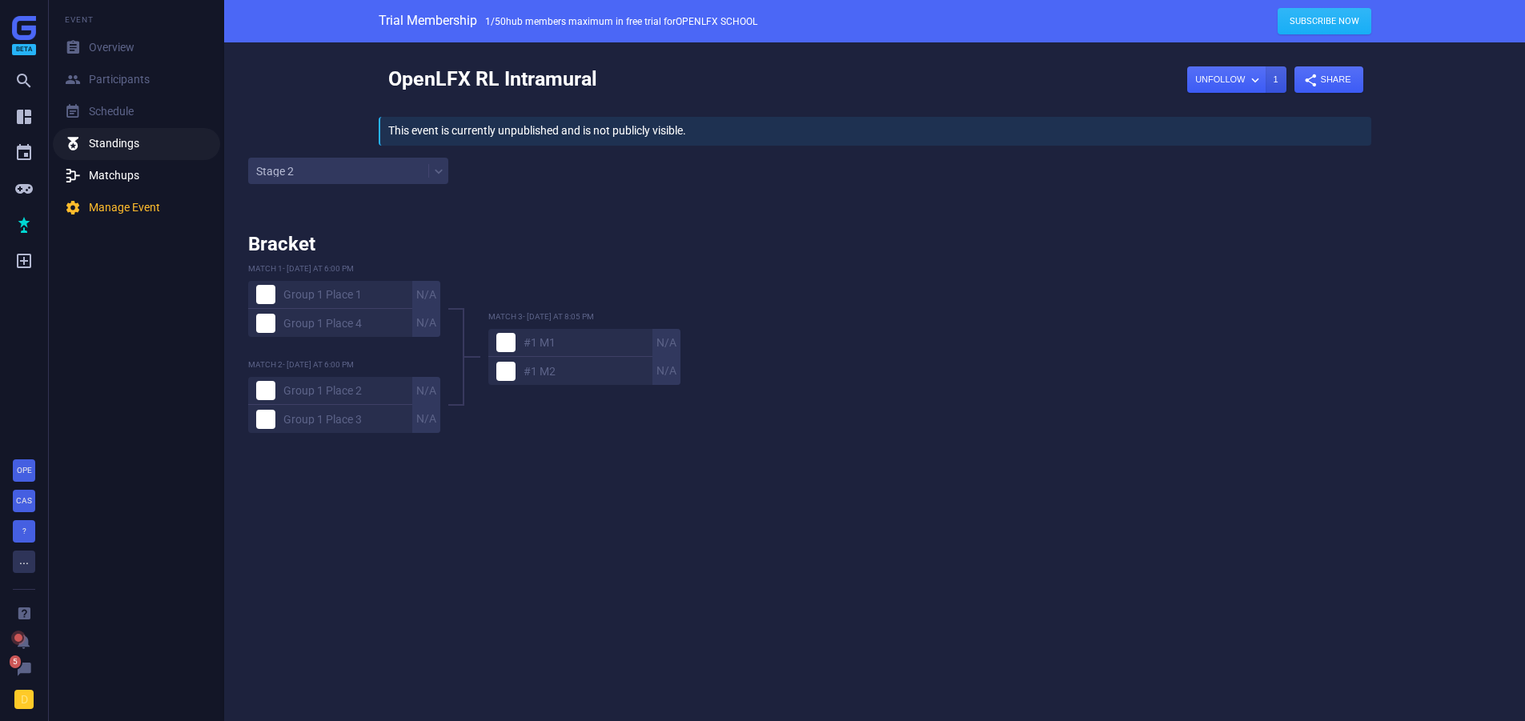
click at [112, 132] on link "閭 Standings" at bounding box center [136, 144] width 167 height 32
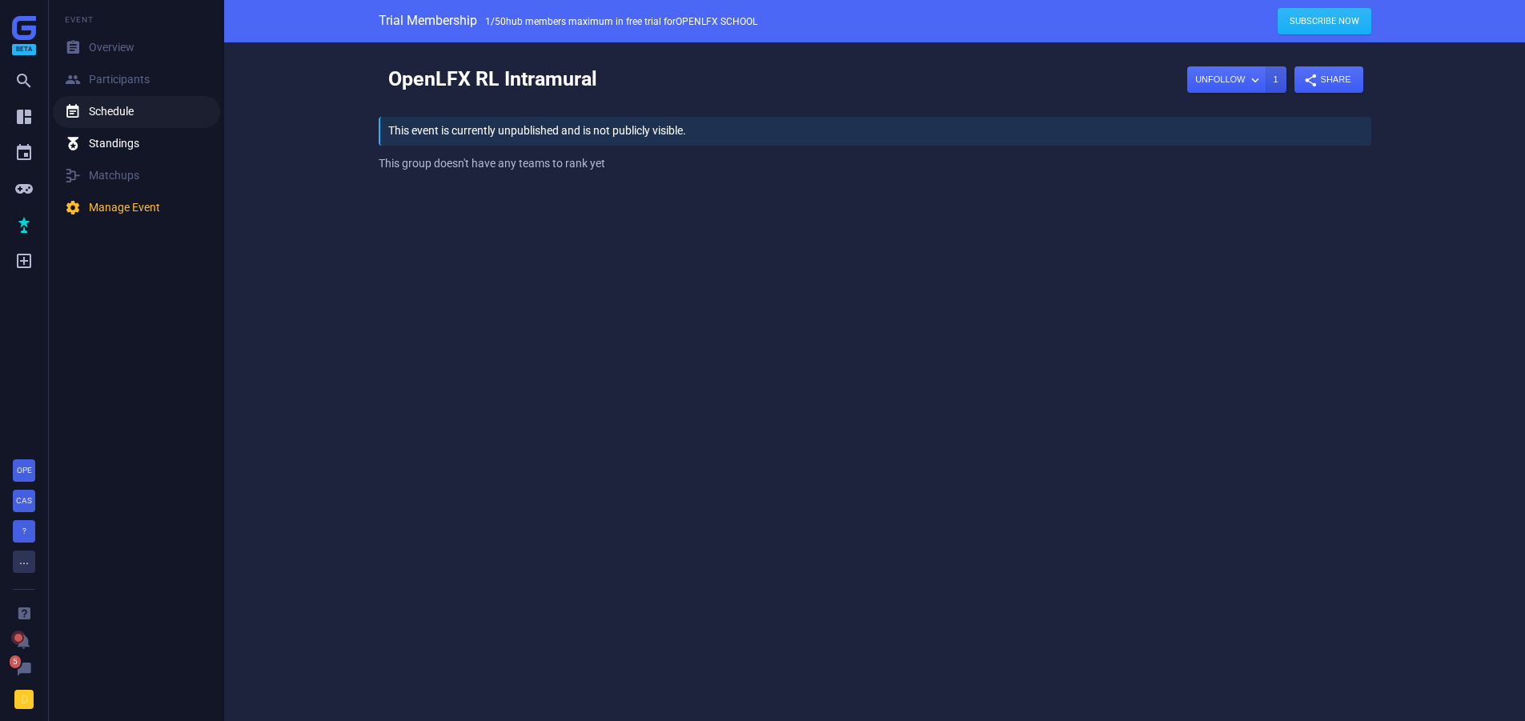
click at [119, 110] on div " Schedule" at bounding box center [99, 112] width 69 height 16
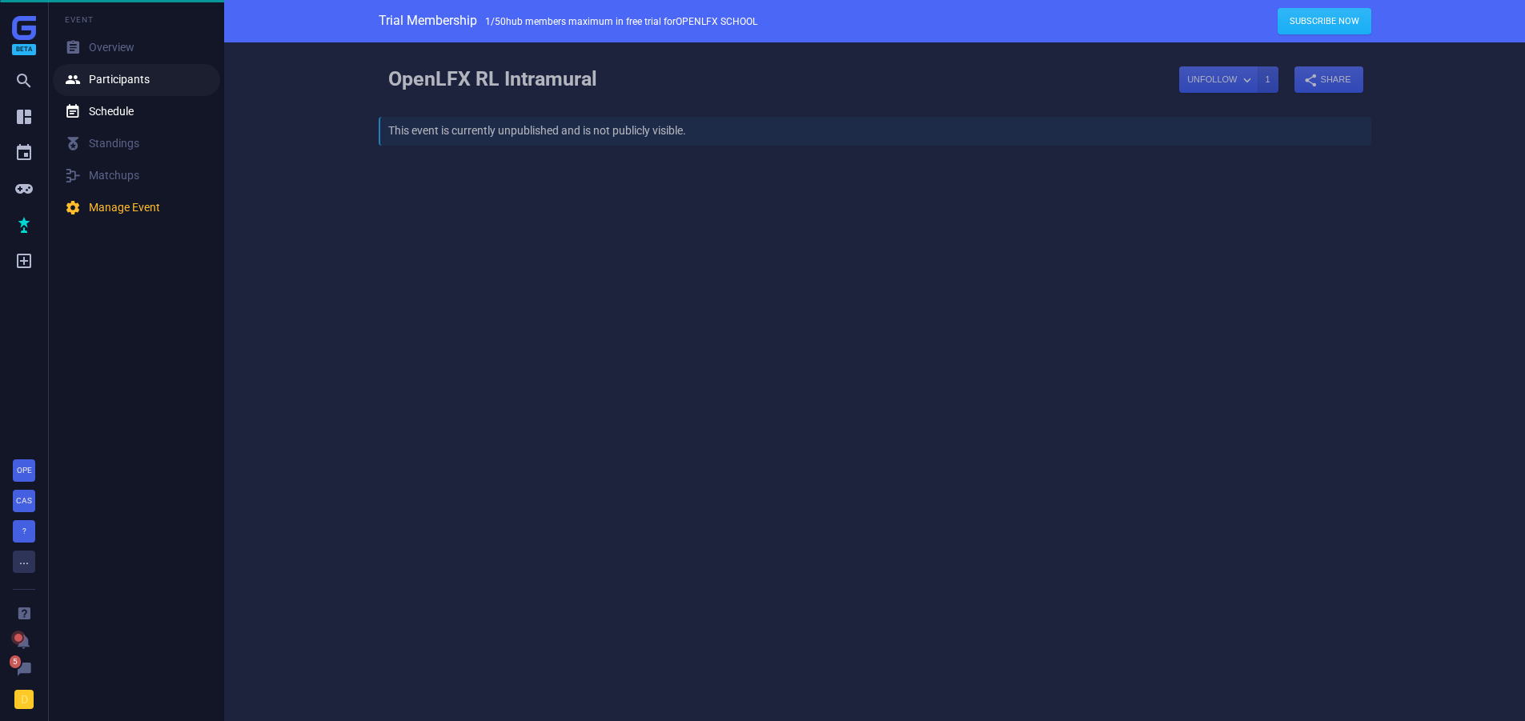
click at [127, 77] on div " Participants" at bounding box center [107, 80] width 85 height 16
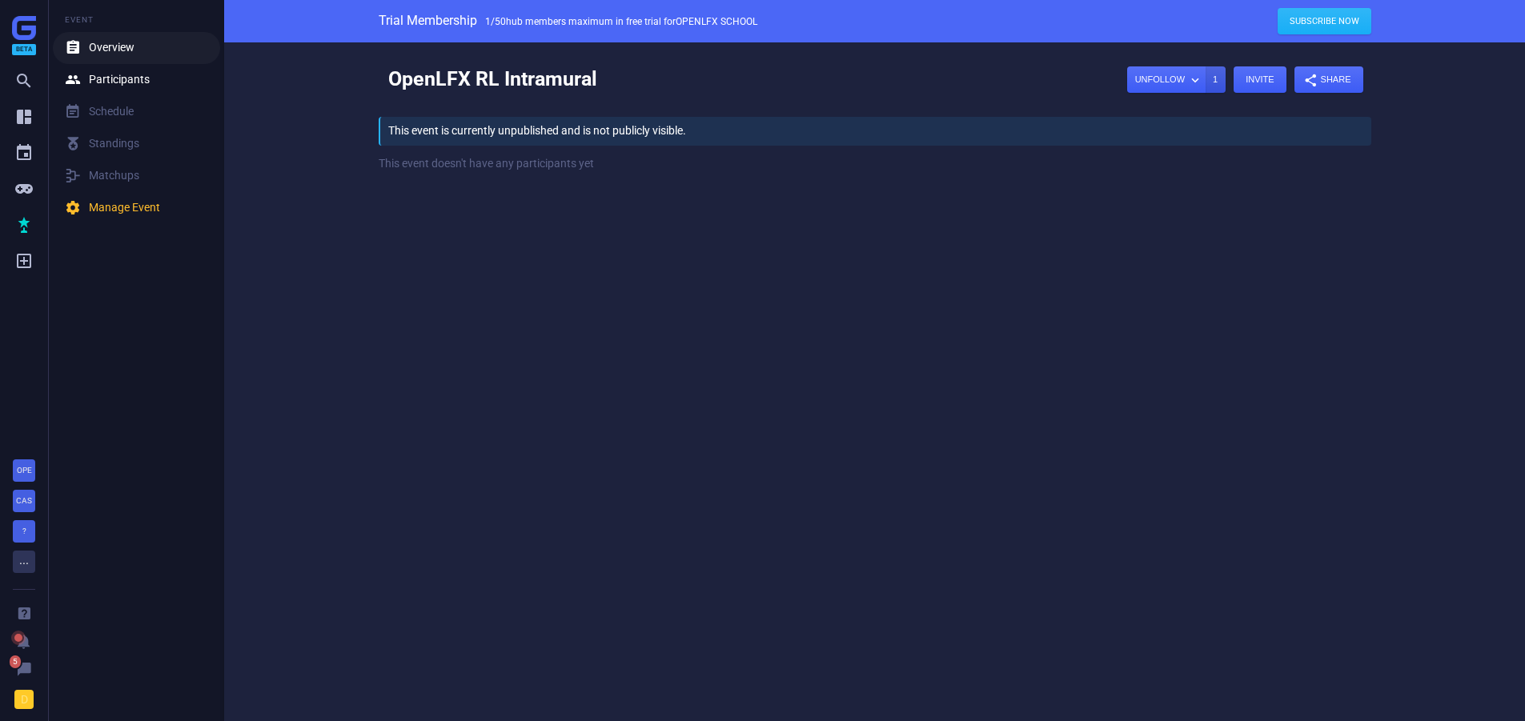
click at [120, 49] on div " Overview" at bounding box center [100, 48] width 70 height 16
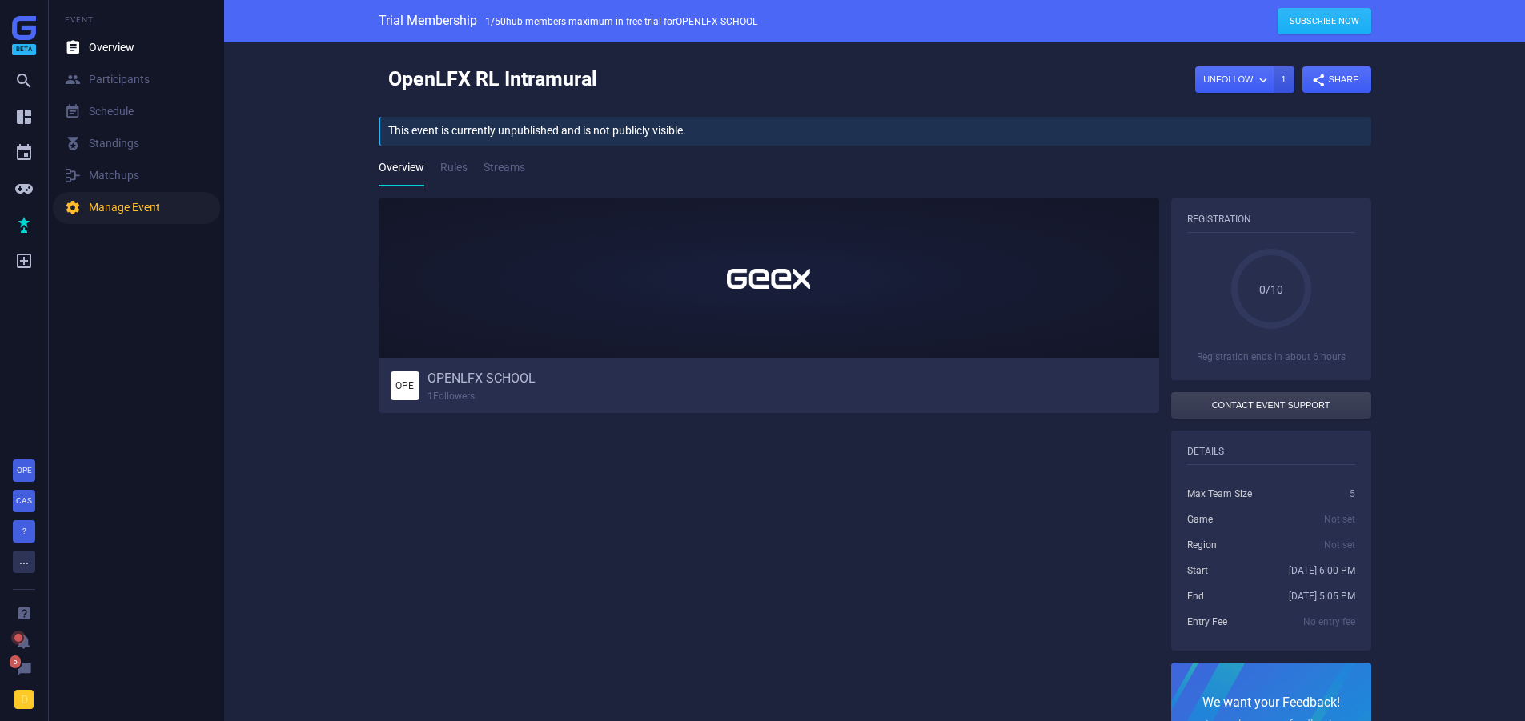
click at [123, 215] on div " Manage Event" at bounding box center [112, 208] width 95 height 16
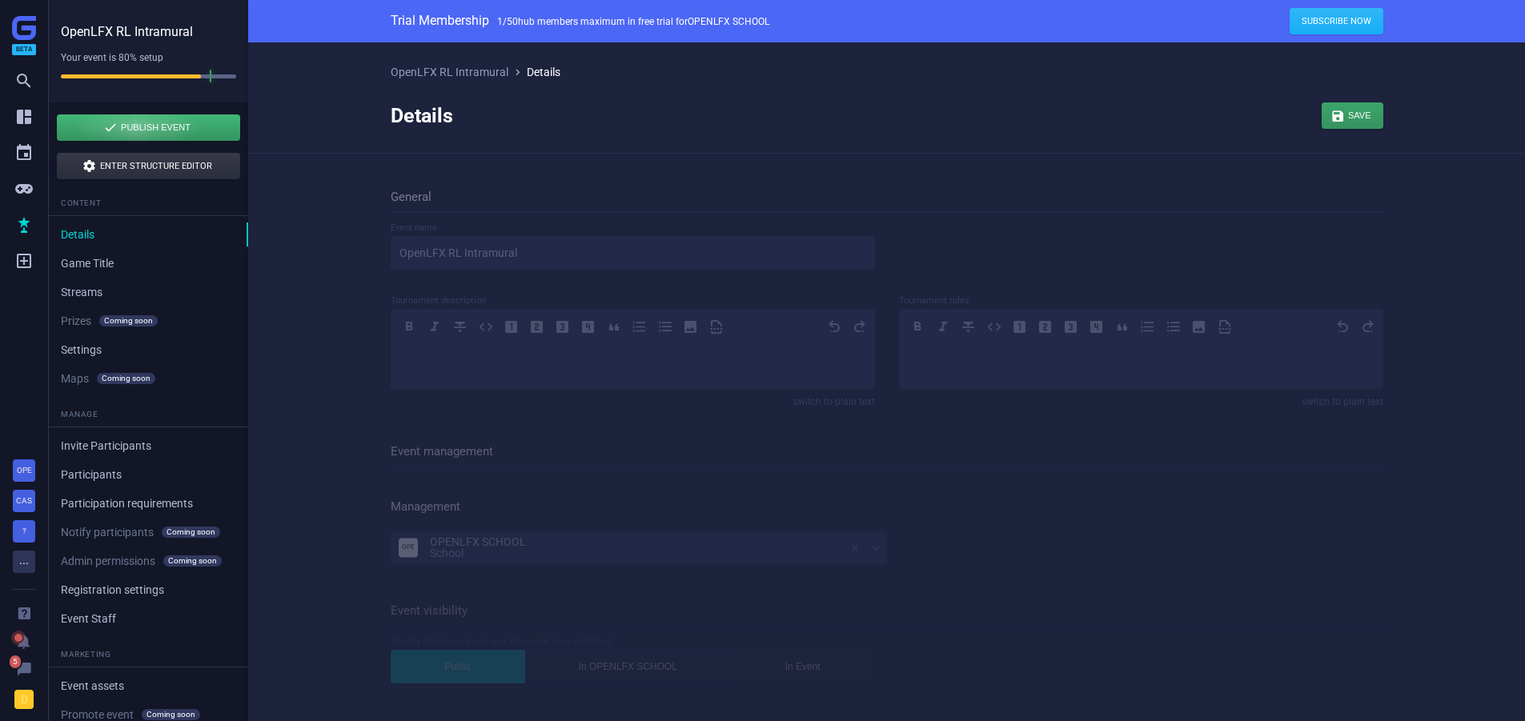
click at [137, 125] on div "button" at bounding box center [148, 128] width 183 height 26
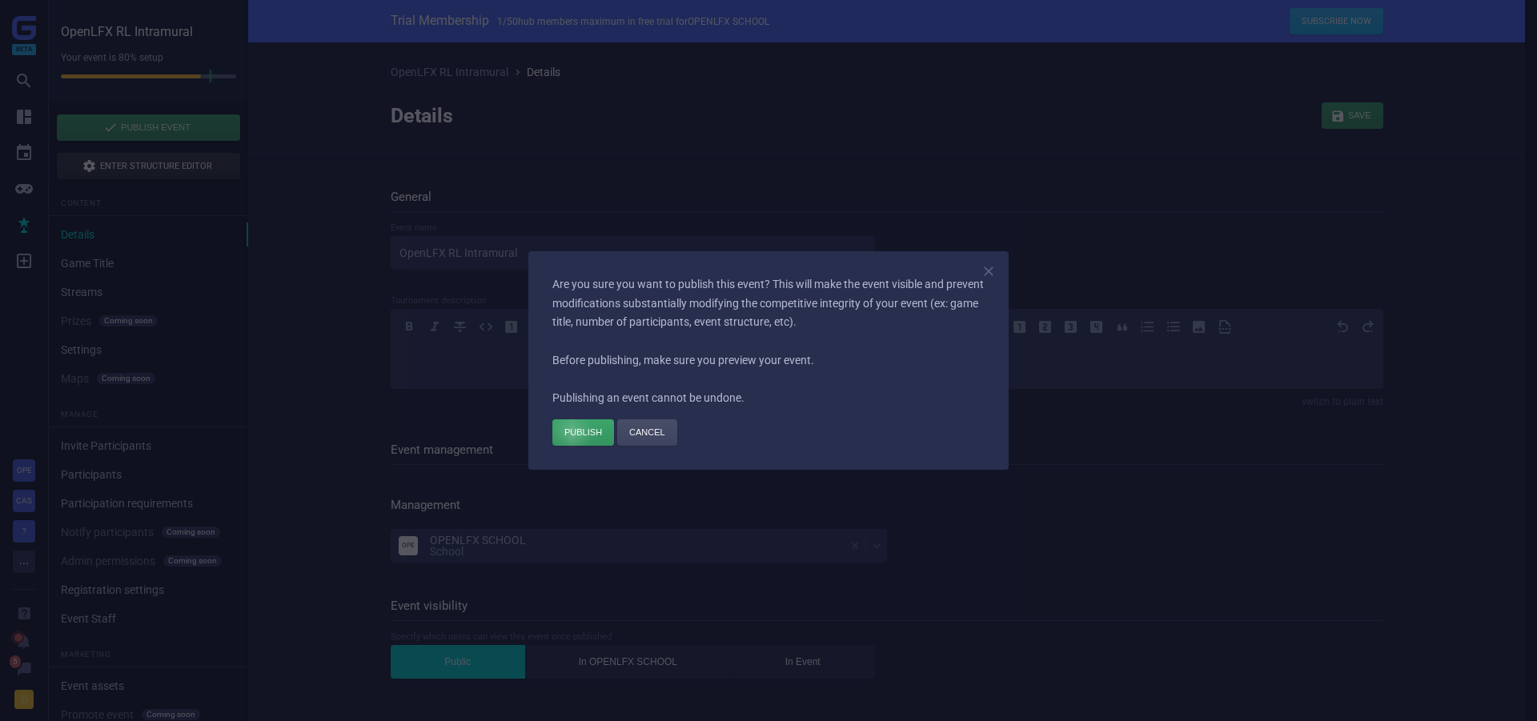
click at [576, 439] on div "button" at bounding box center [584, 433] width 62 height 26
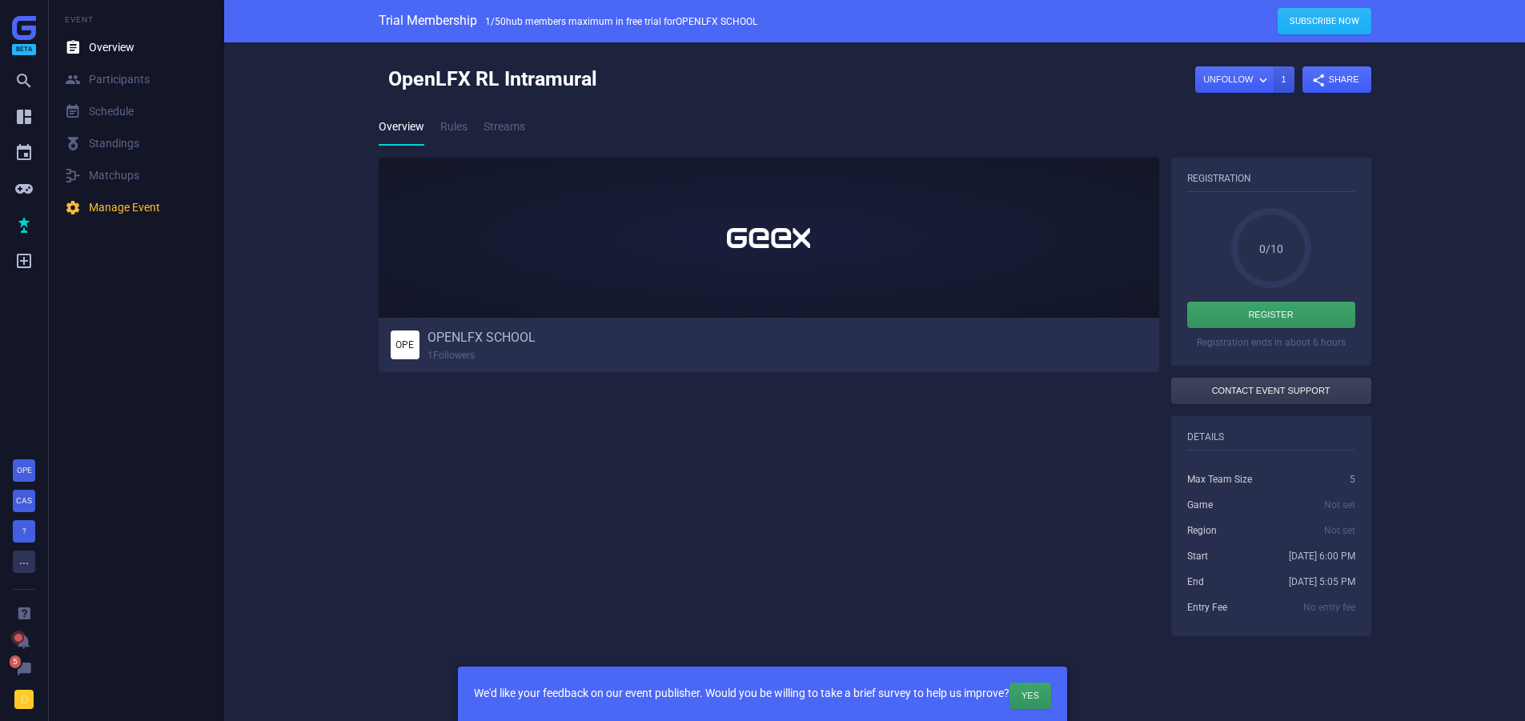
click at [459, 340] on h6 "OPENLFX SCHOOL" at bounding box center [482, 338] width 108 height 17
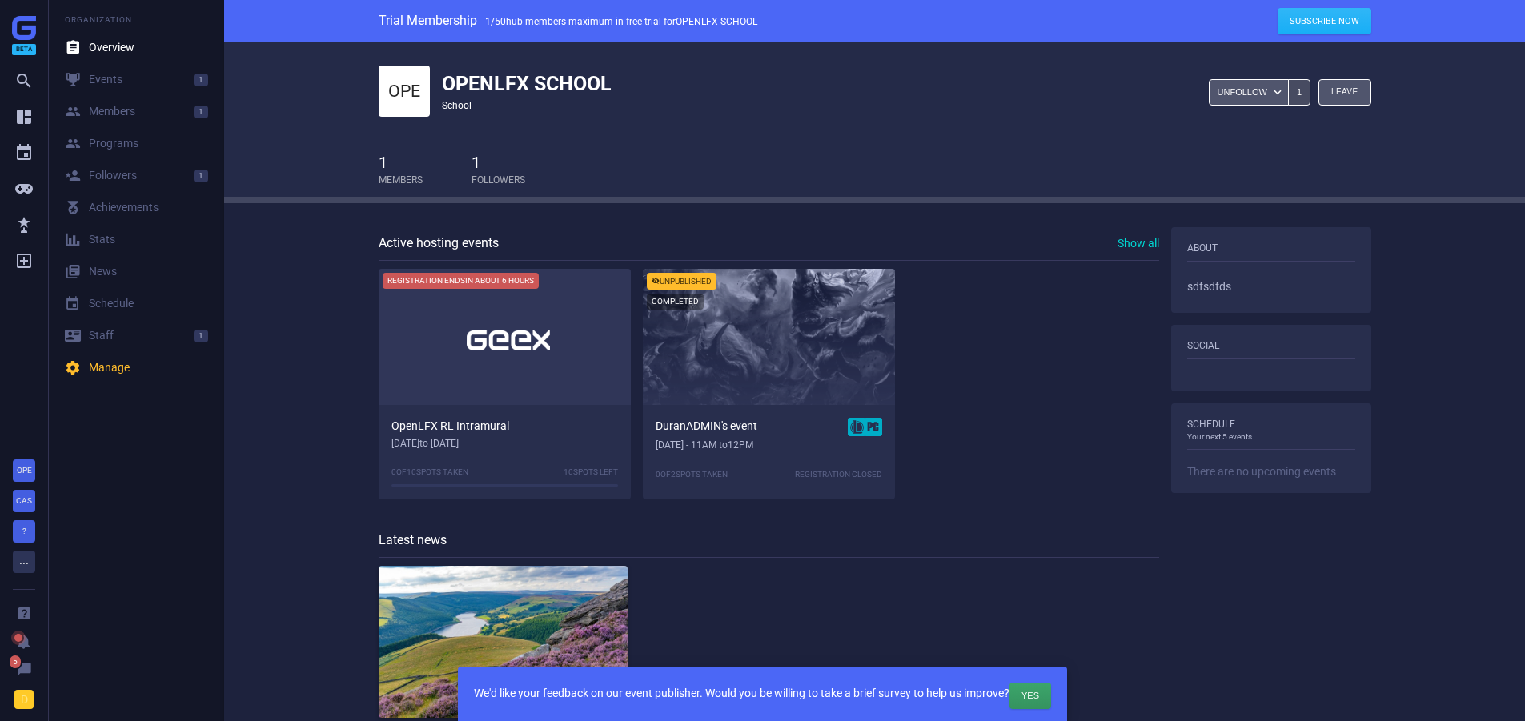
click at [415, 420] on span "OpenLFX RL Intramural" at bounding box center [451, 426] width 118 height 17
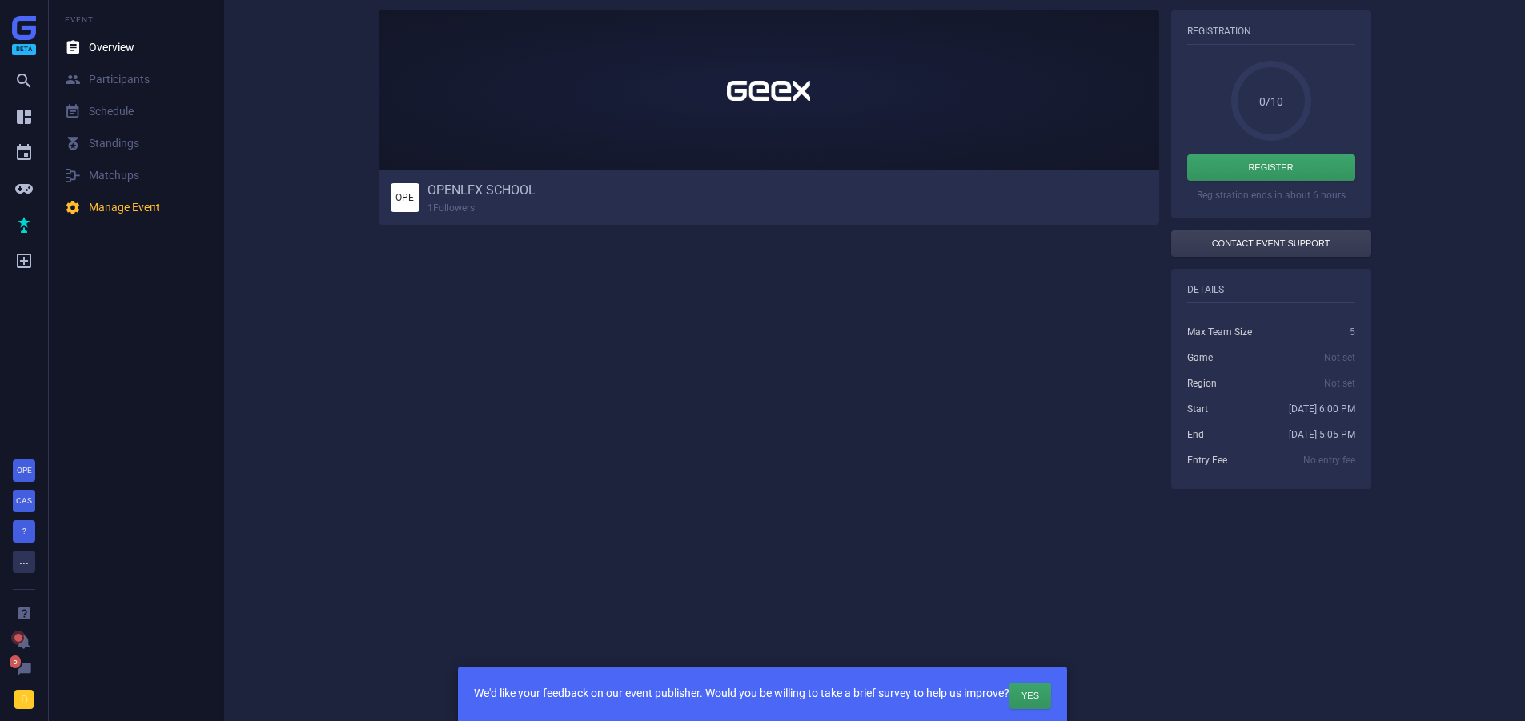
scroll to position [149, 0]
click at [106, 168] on div "玲 Matchups" at bounding box center [102, 176] width 74 height 16
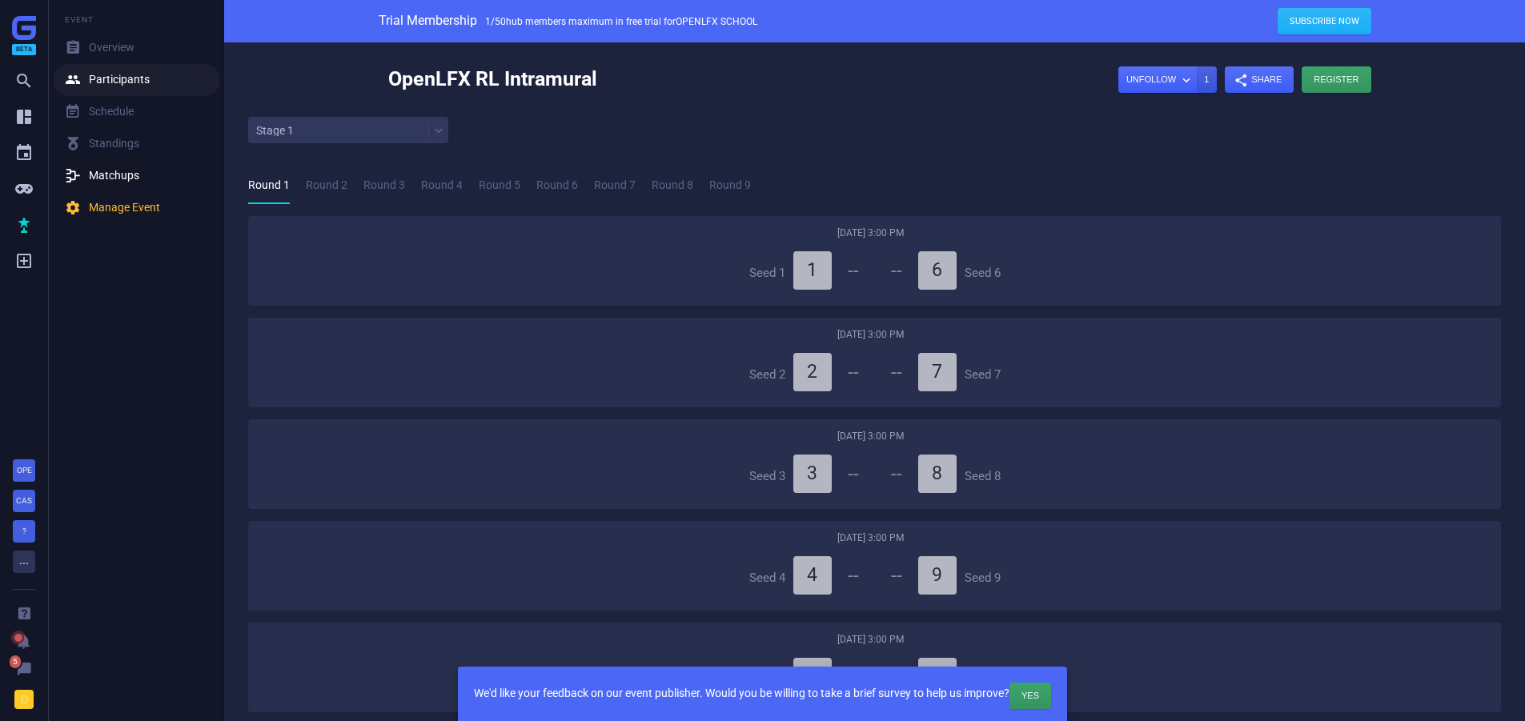
click at [101, 78] on div " Participants" at bounding box center [107, 80] width 85 height 16
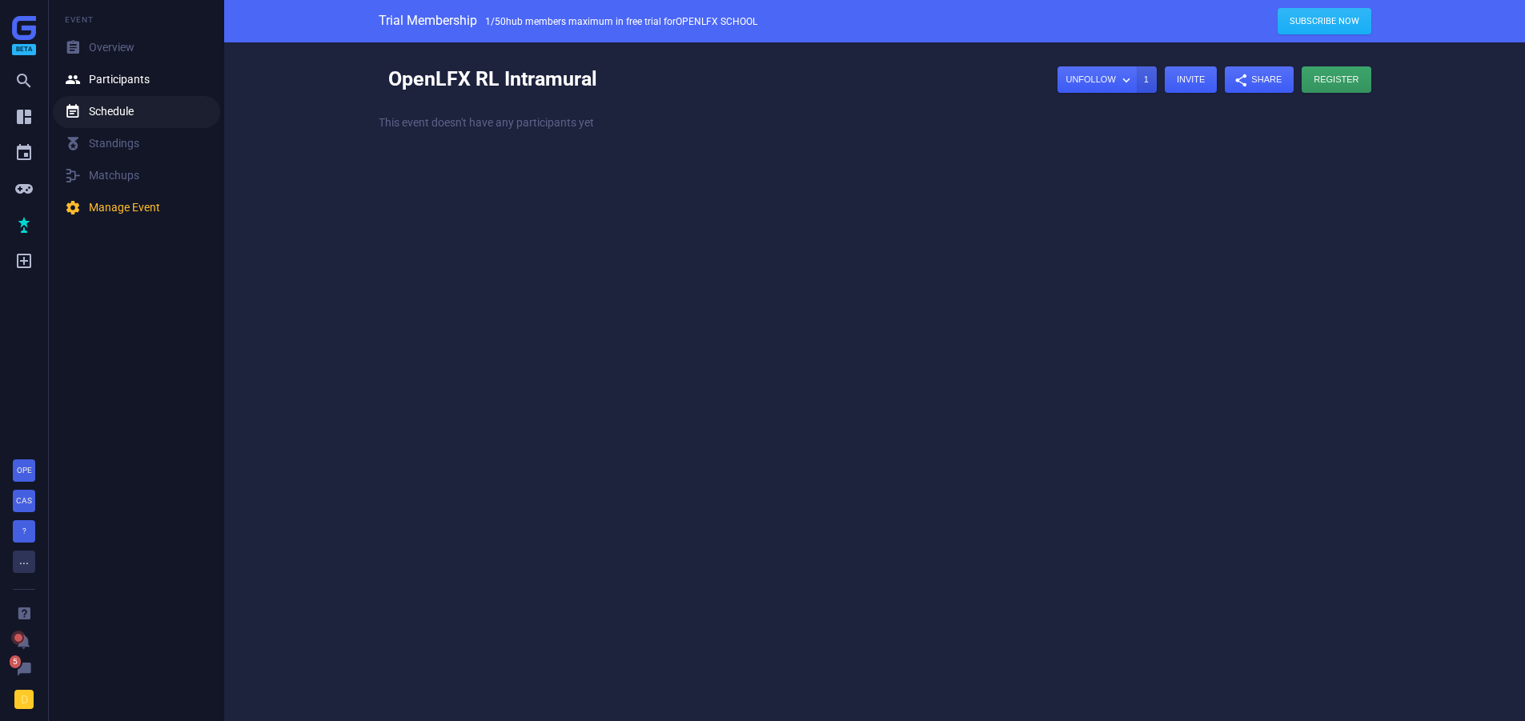
click at [92, 119] on div " Schedule" at bounding box center [99, 112] width 69 height 16
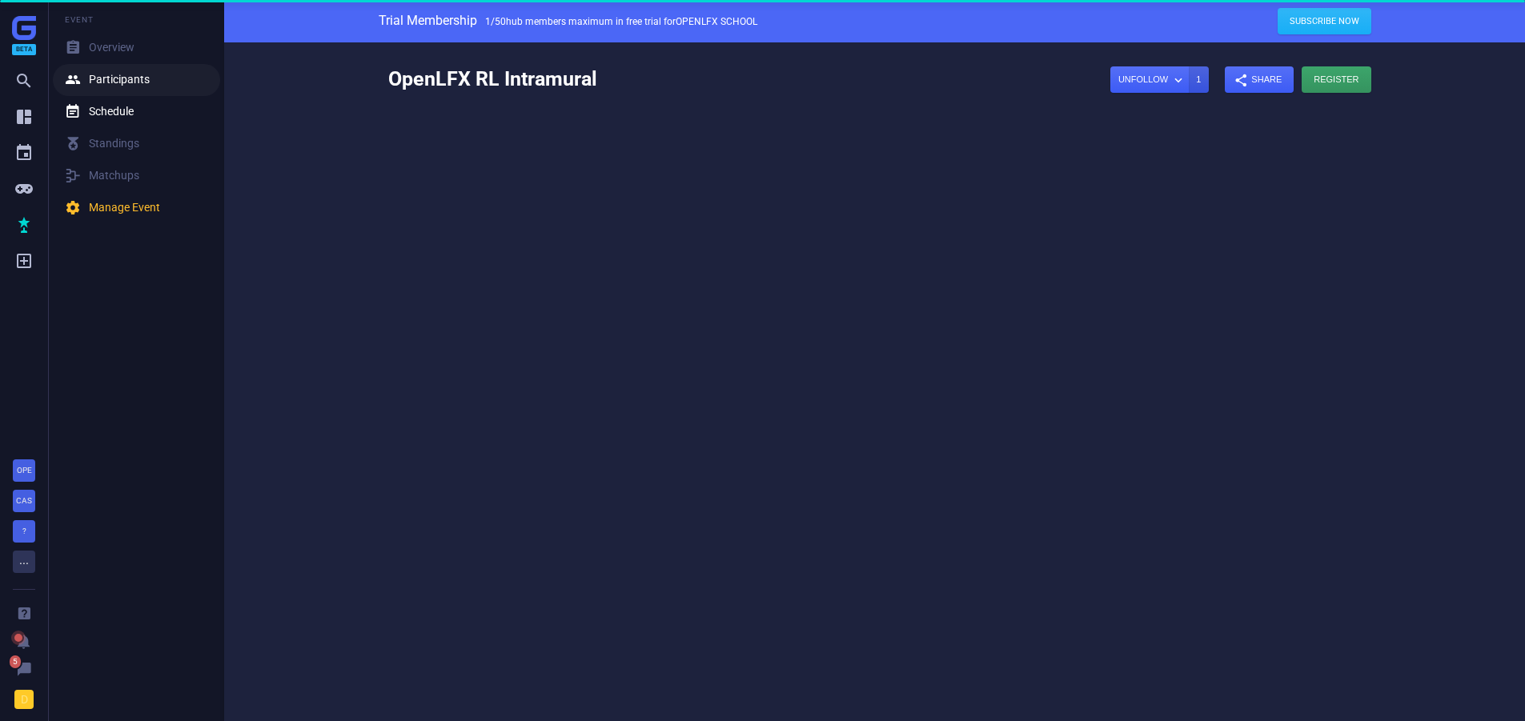
click at [106, 84] on div " Participants" at bounding box center [107, 80] width 85 height 16
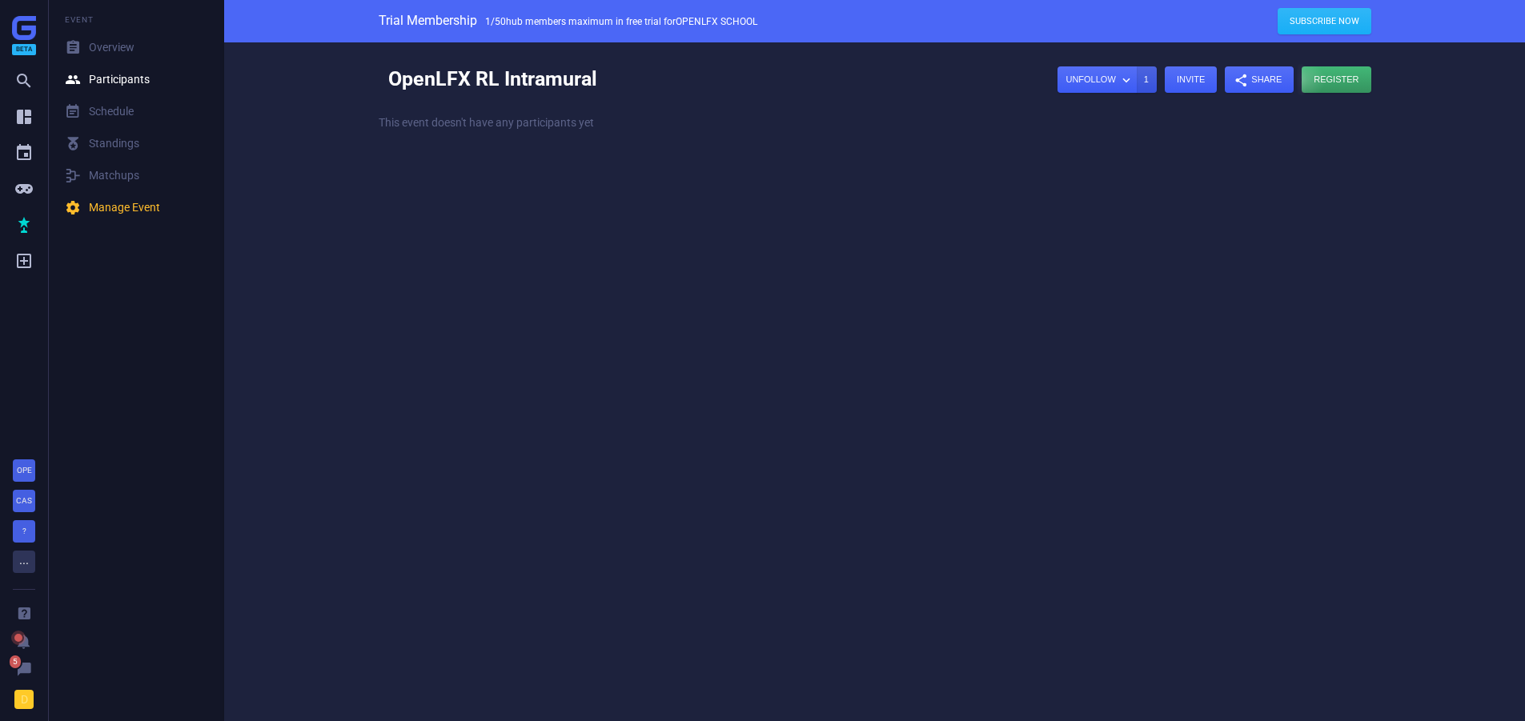
click at [1312, 84] on div "button" at bounding box center [1336, 79] width 69 height 26
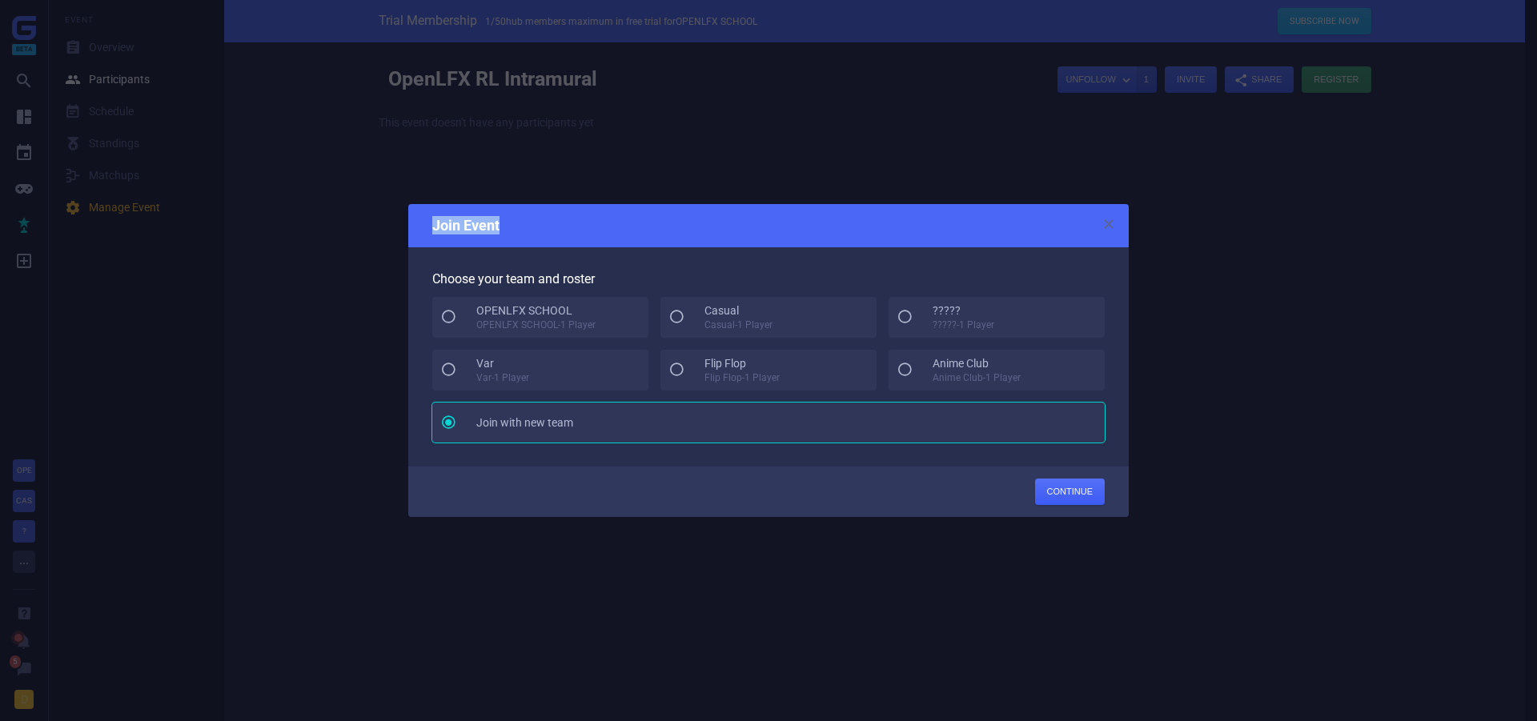
drag, startPoint x: 942, startPoint y: 230, endPoint x: 739, endPoint y: 175, distance: 210.0
click at [739, 175] on div "Join Event Choose your team and roster  OPENLFX SCHOOL OPENLFX SCHOOL - 1 Play…" at bounding box center [768, 360] width 1537 height 721
click at [1088, 492] on div "button" at bounding box center [1070, 492] width 70 height 26
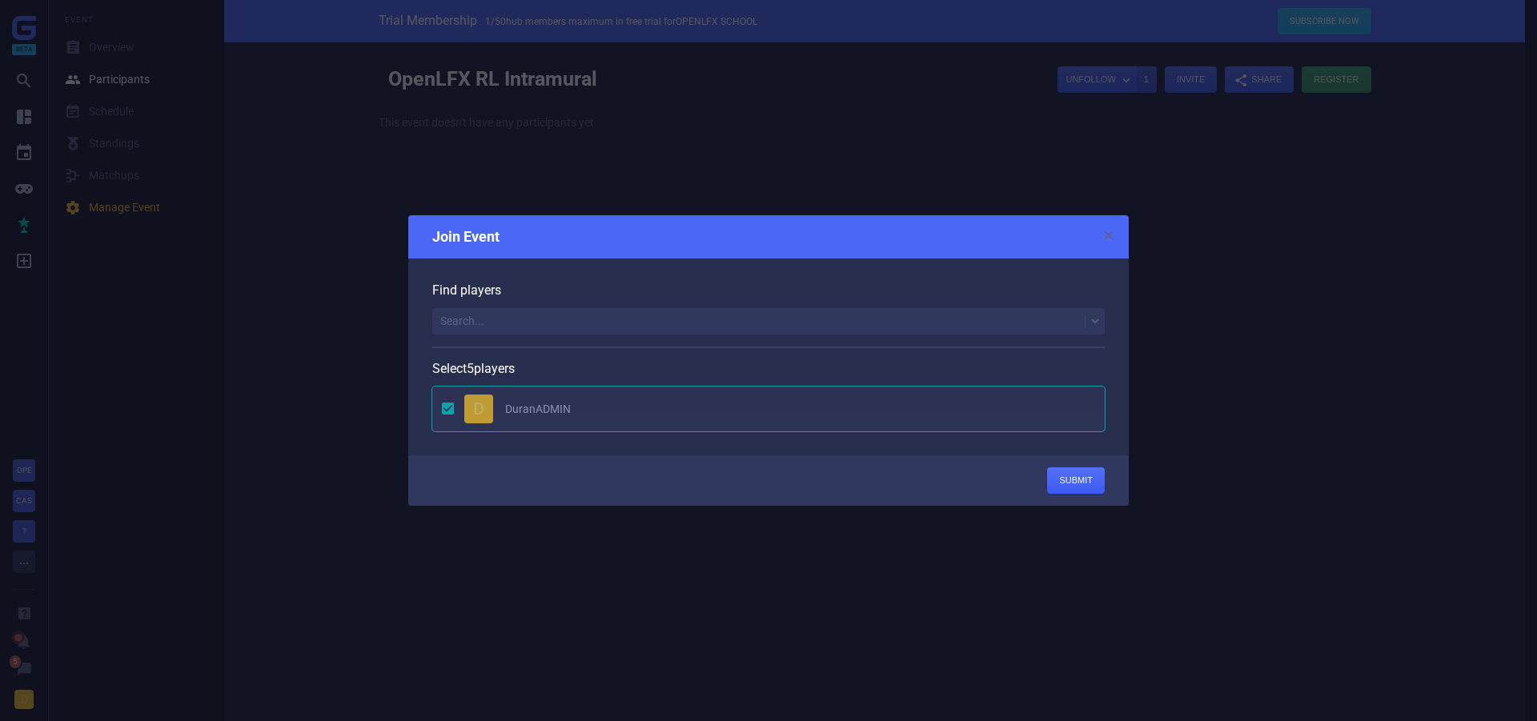
click at [451, 409] on div " D DuranADMIN" at bounding box center [774, 415] width 685 height 57
click at [449, 409] on div " D DuranADMIN" at bounding box center [774, 415] width 685 height 57
click at [448, 410] on div " D DuranADMIN" at bounding box center [774, 415] width 685 height 57
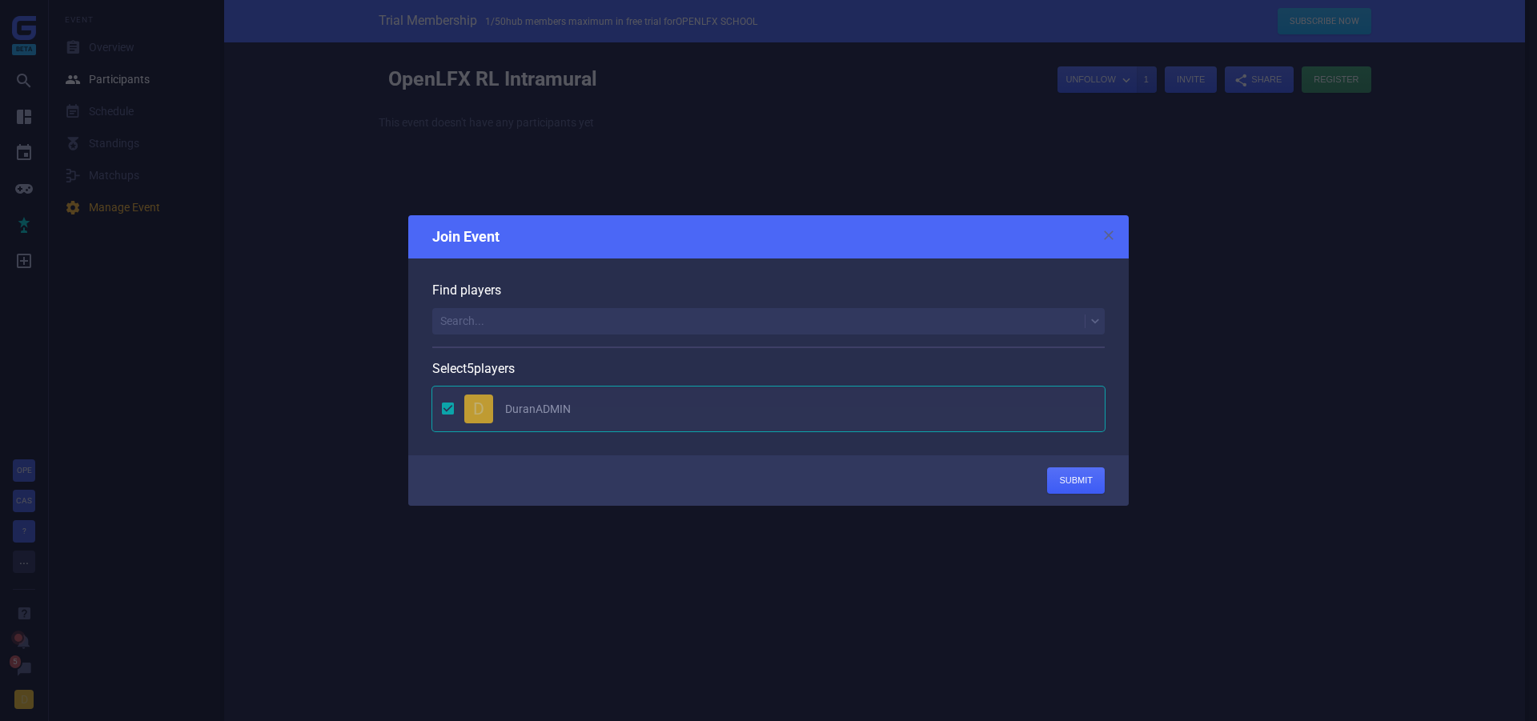
click at [475, 316] on div "Search..." at bounding box center [462, 321] width 44 height 11
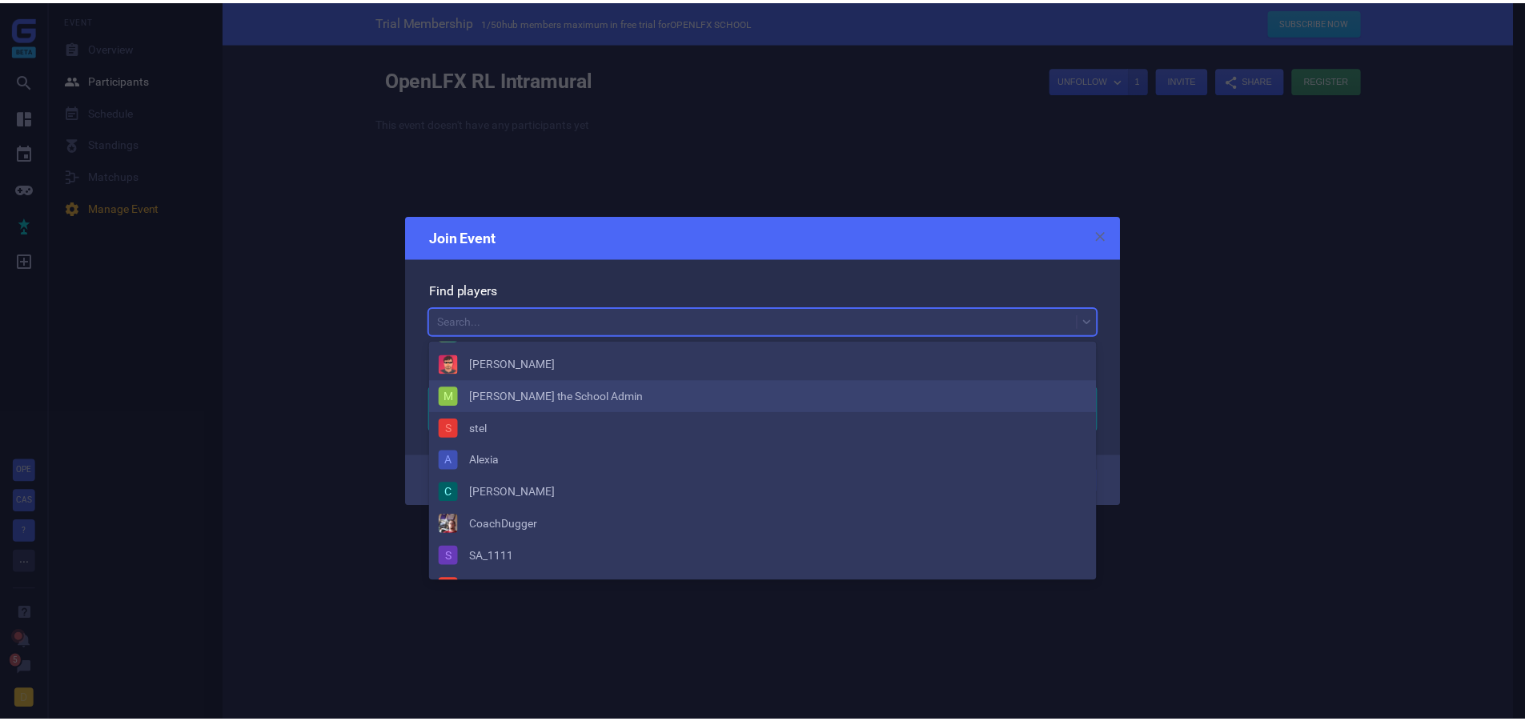
scroll to position [78, 0]
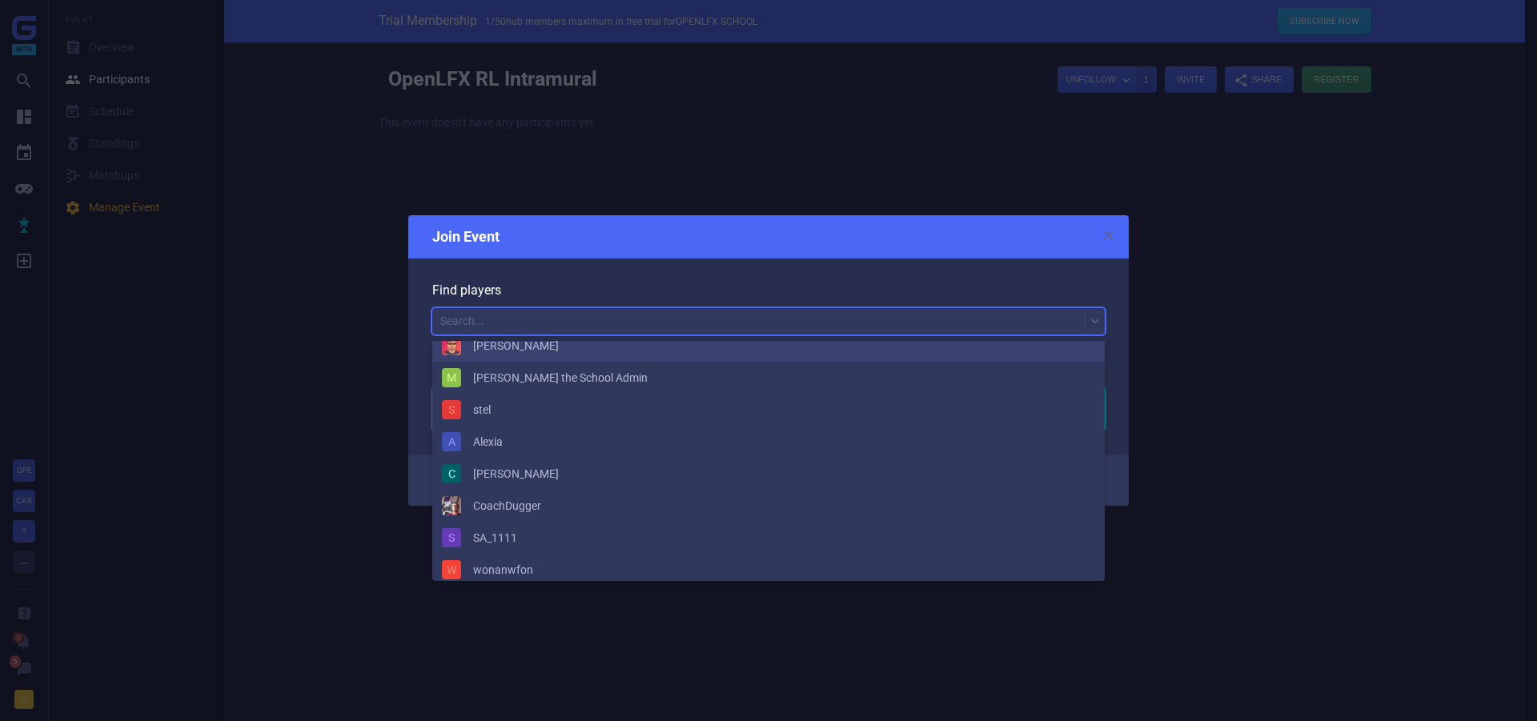
click at [661, 186] on div at bounding box center [768, 360] width 1537 height 721
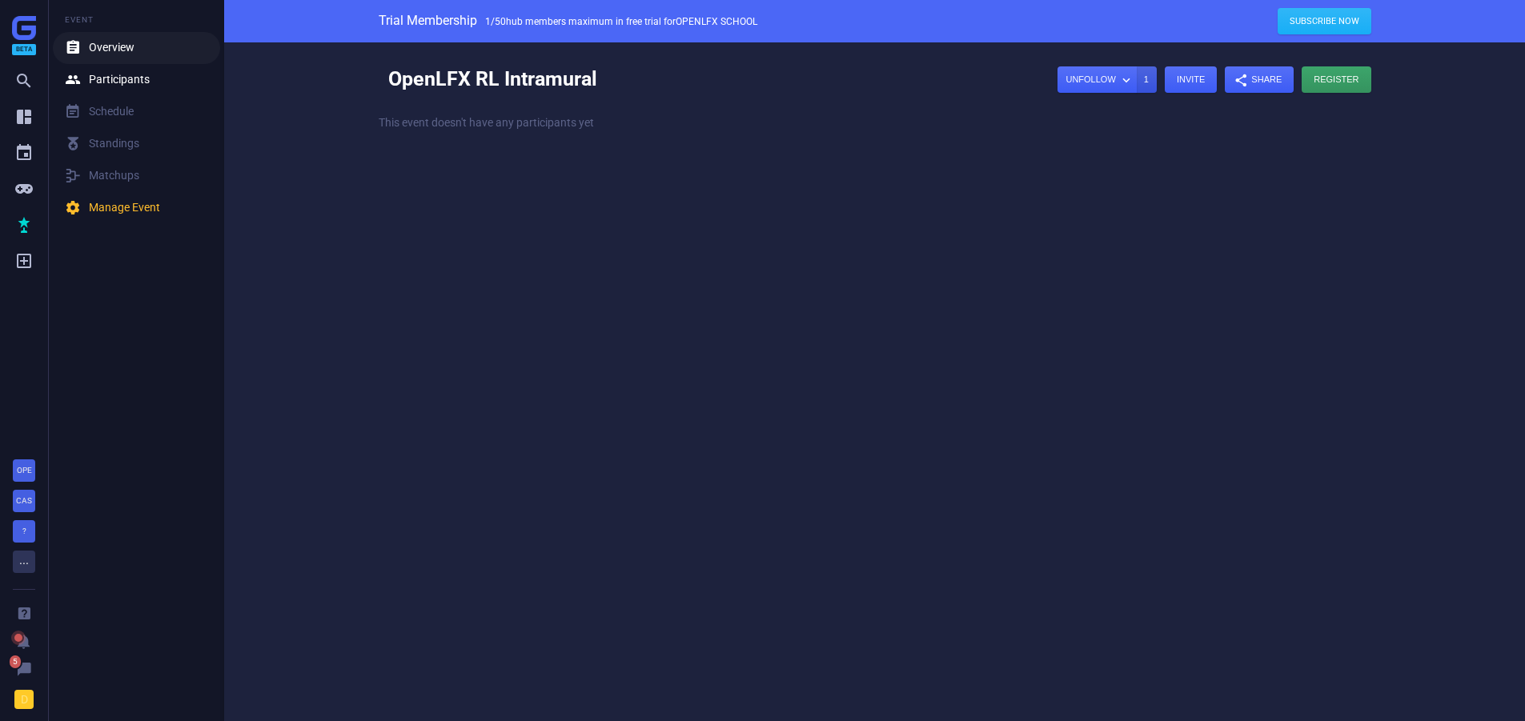
click at [128, 56] on link " Overview" at bounding box center [136, 48] width 167 height 32
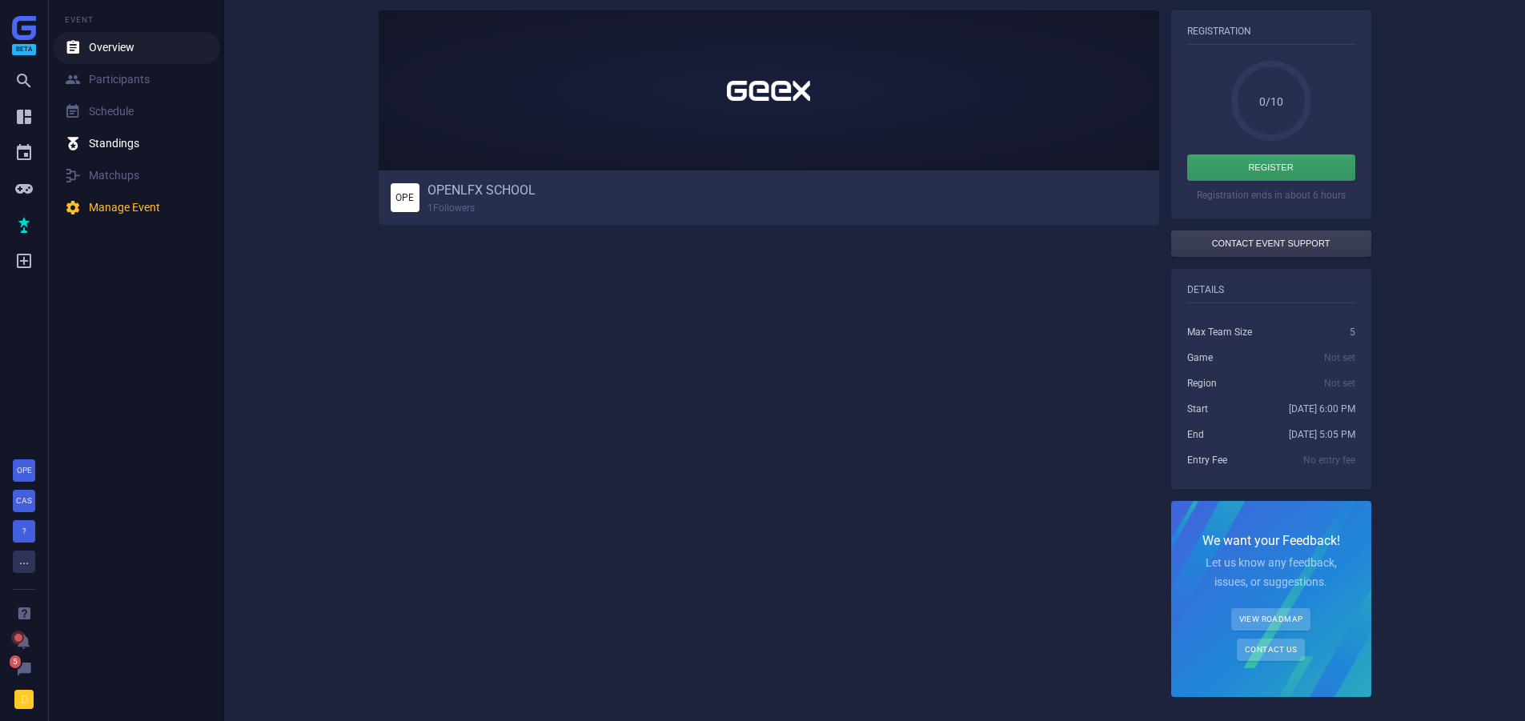
scroll to position [149, 0]
click at [9, 123] on div "Beta       " at bounding box center [24, 139] width 48 height 279
click at [21, 119] on icon "" at bounding box center [23, 116] width 19 height 19
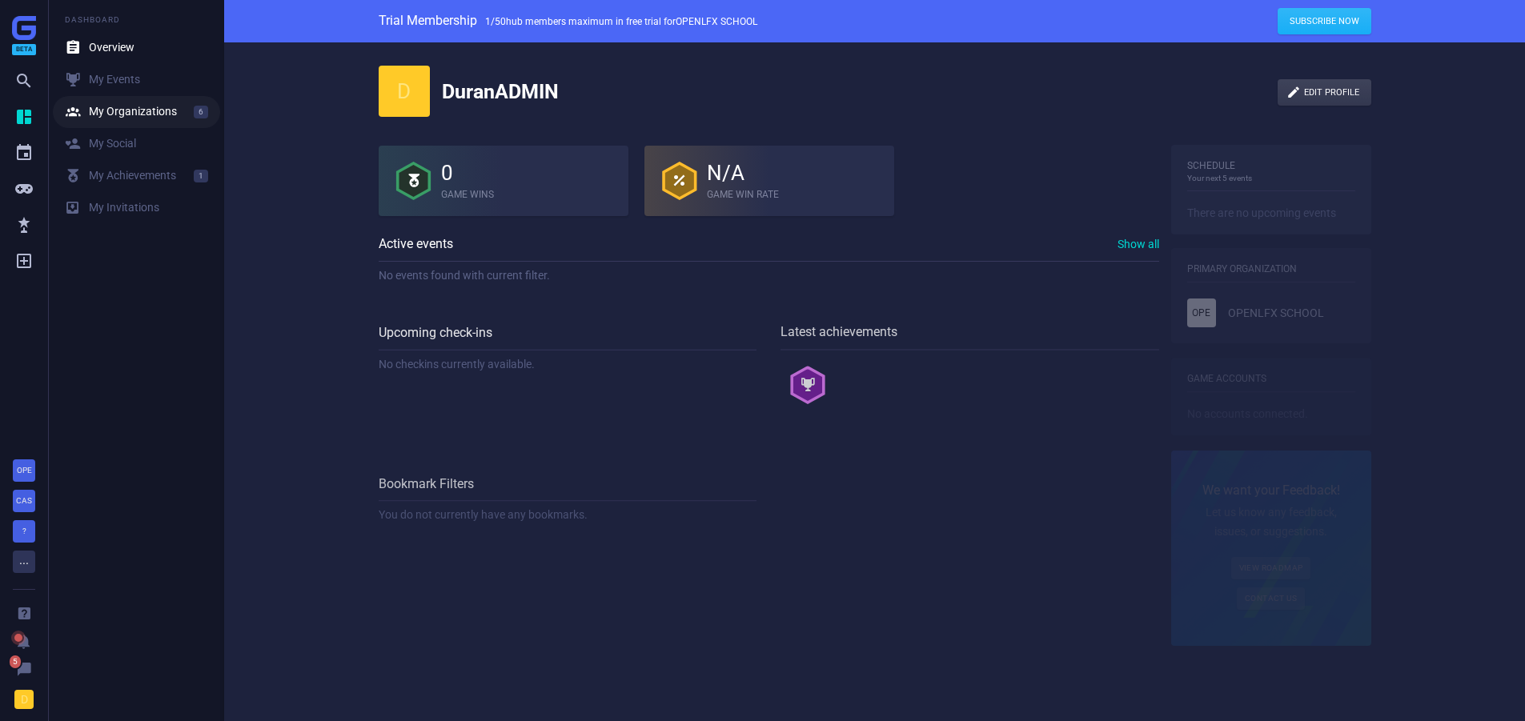
click at [113, 112] on div " My Organizations" at bounding box center [121, 112] width 112 height 16
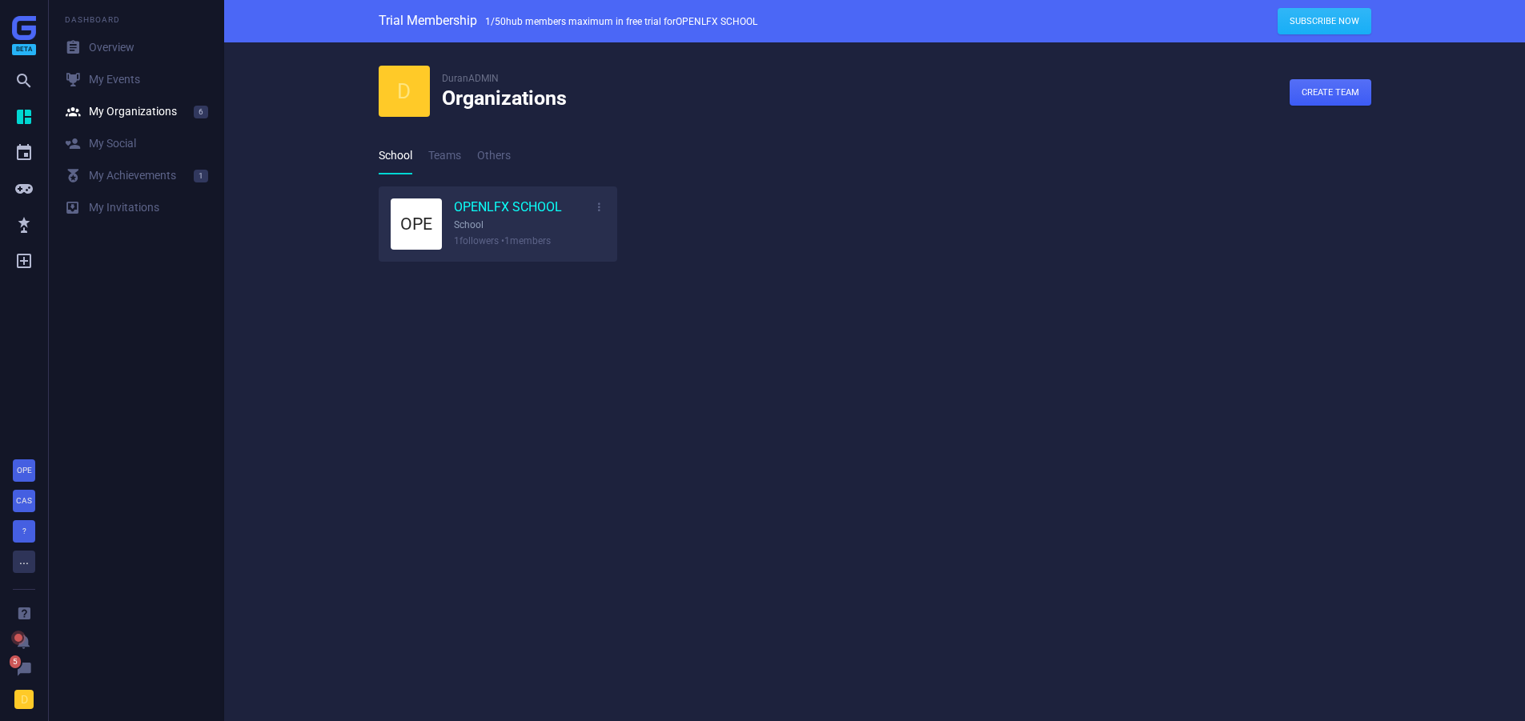
click at [487, 209] on link "OPENLFX SCHOOL" at bounding box center [508, 208] width 108 height 18
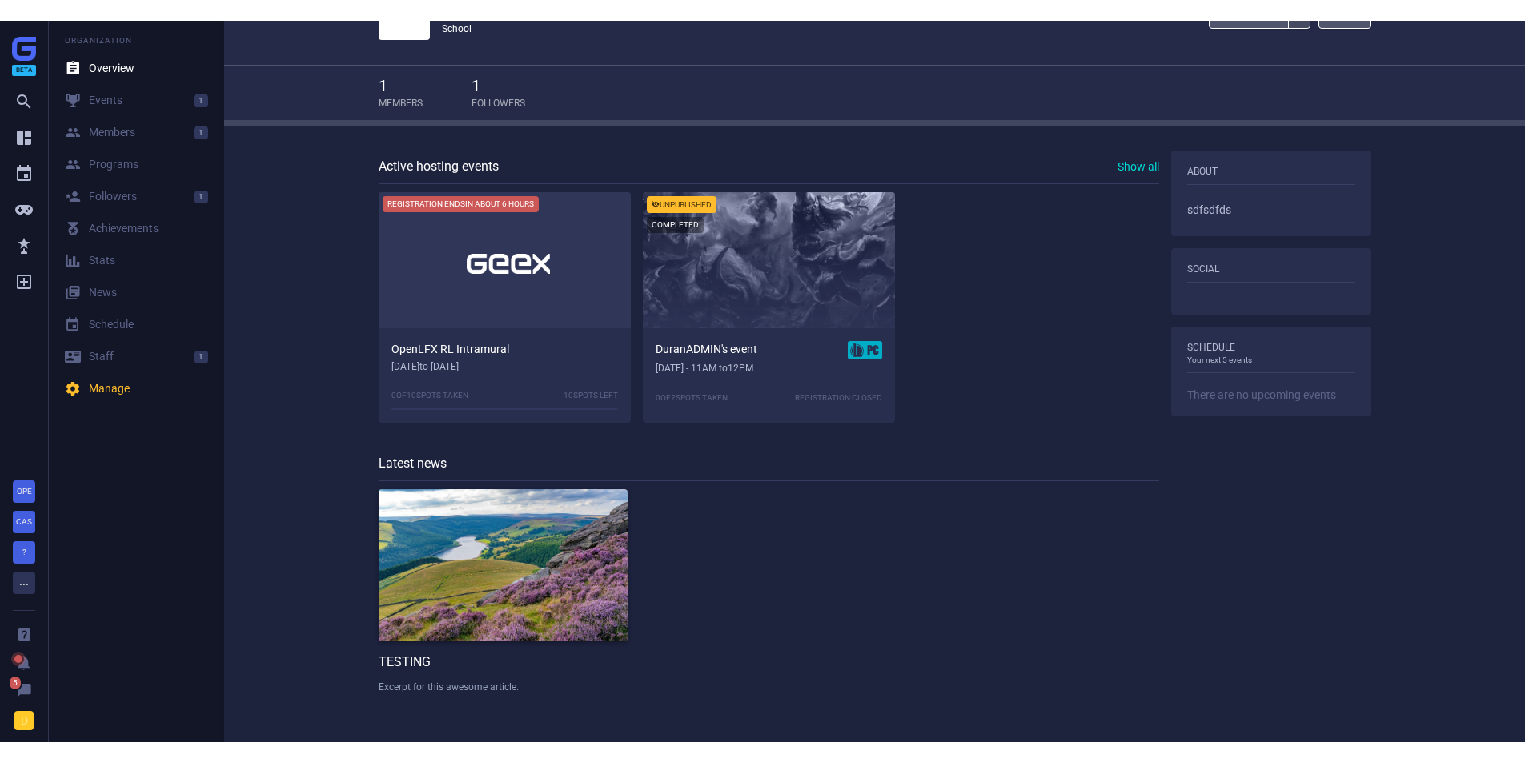
scroll to position [58, 0]
